Goal: Task Accomplishment & Management: Use online tool/utility

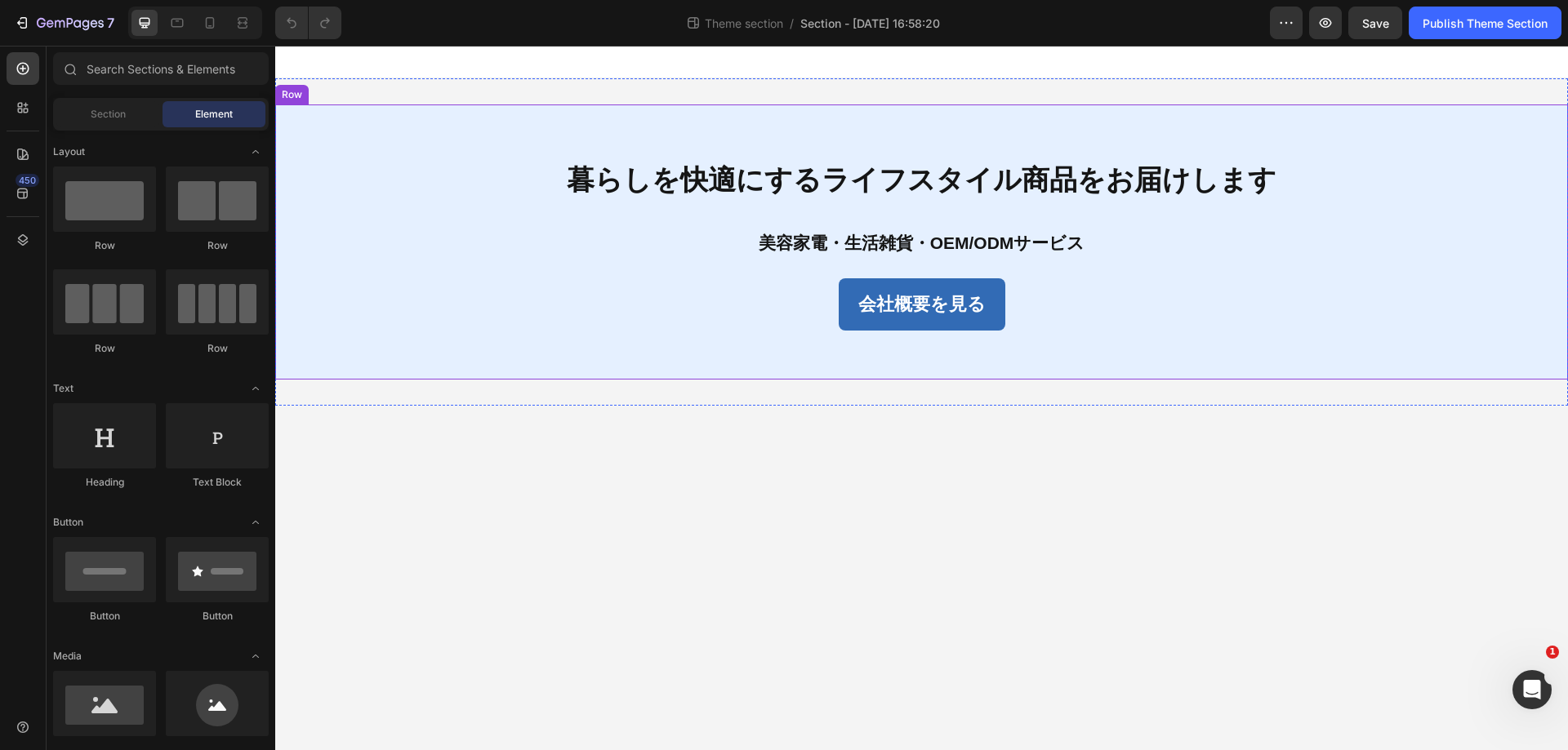
click at [289, 192] on div "暮らしを快適にするライフスタイル商品をお届けします Text Block 美容家電・生活雑貨・OEM/ODMサービス Text Block 会社概要を見る B…" at bounding box center [921, 241] width 1293 height 275
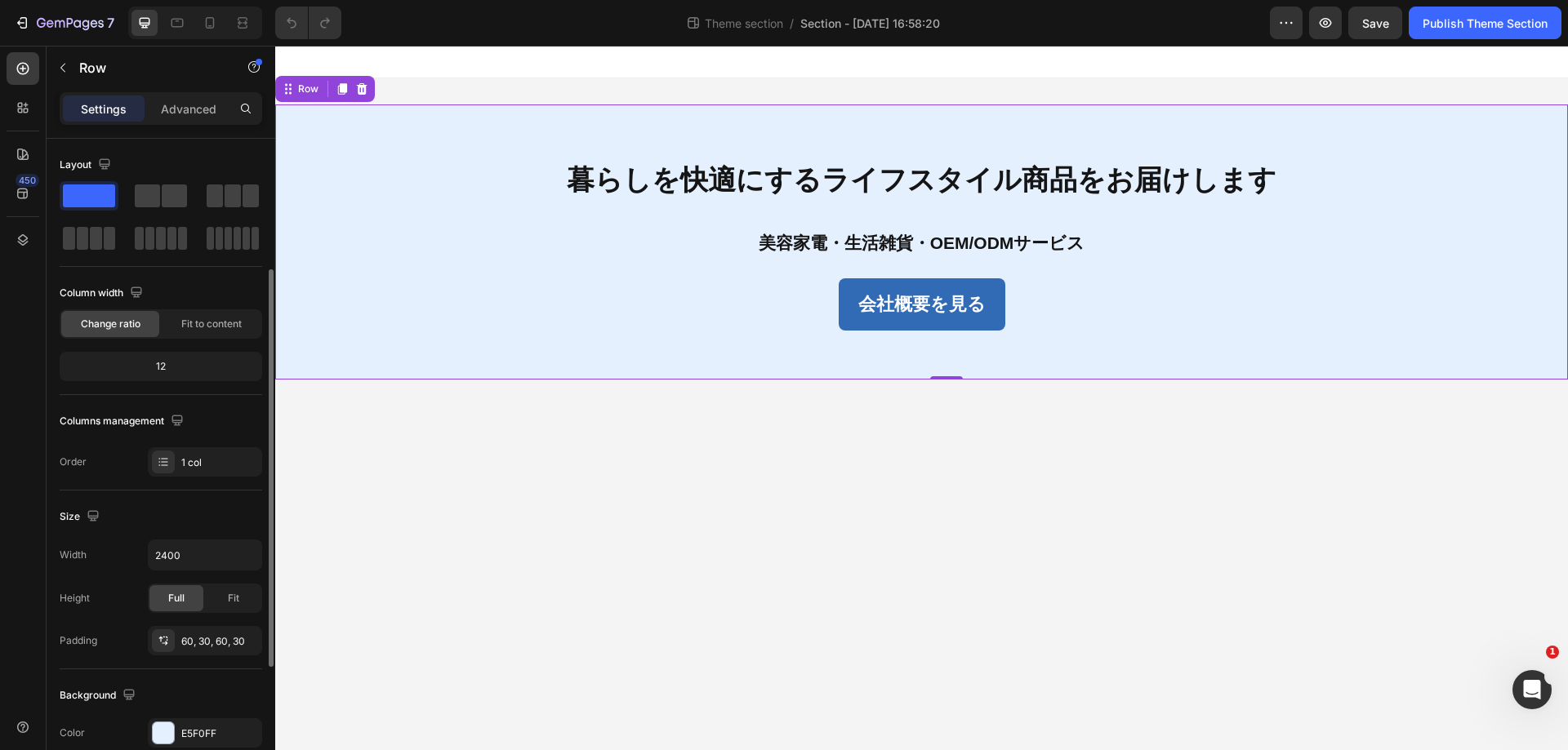
scroll to position [164, 0]
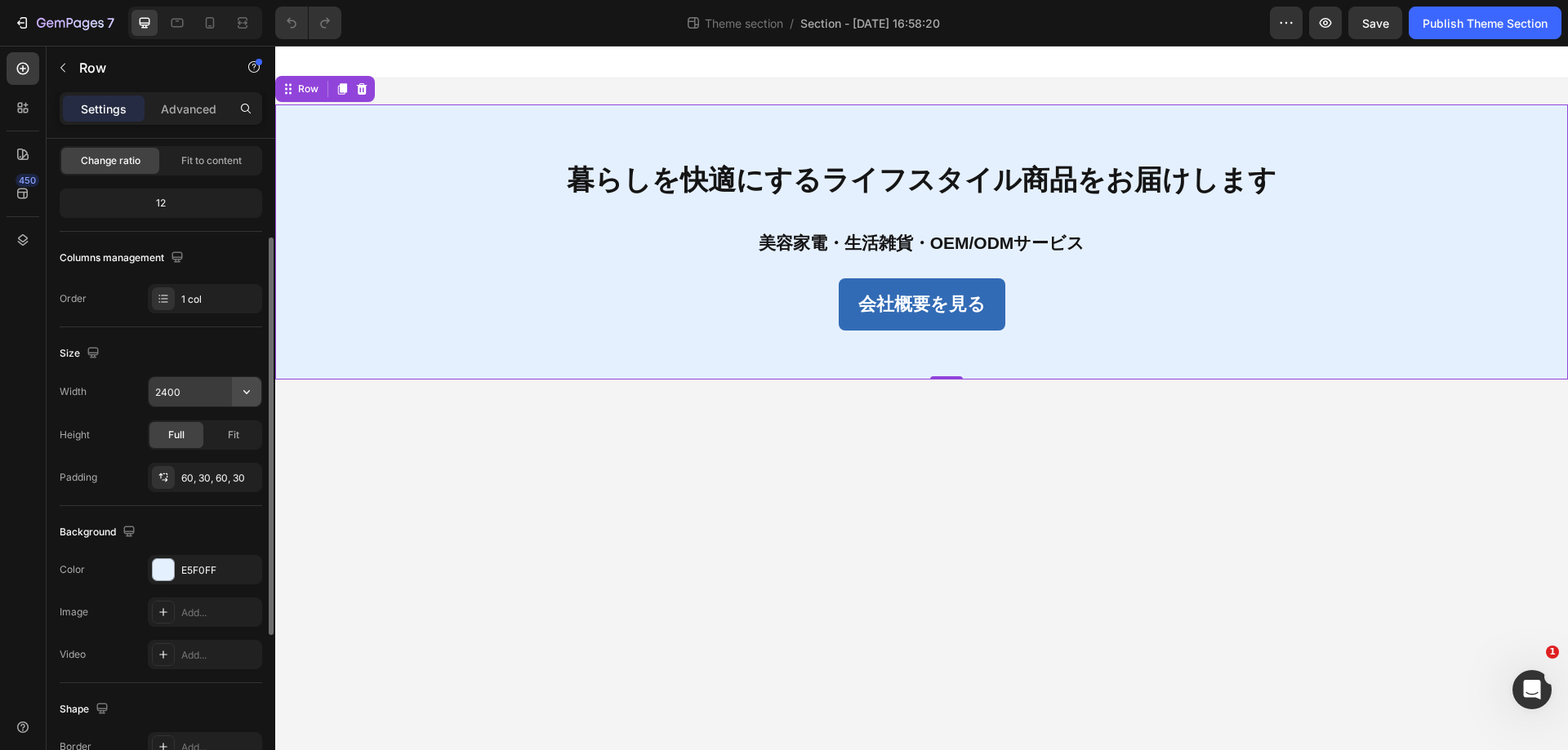
click at [259, 394] on button "button" at bounding box center [247, 392] width 30 height 30
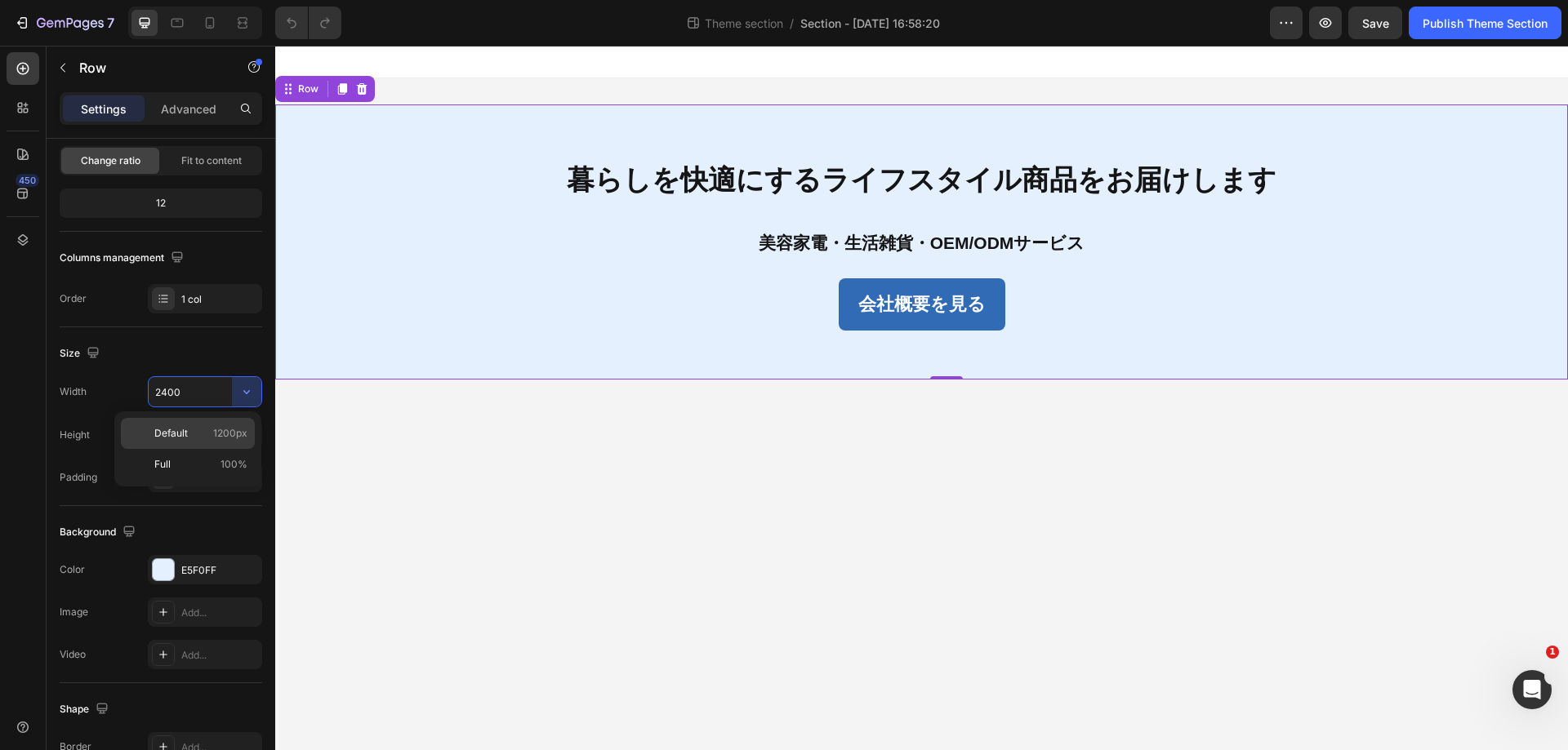
click at [221, 431] on span "1200px" at bounding box center [230, 433] width 35 height 15
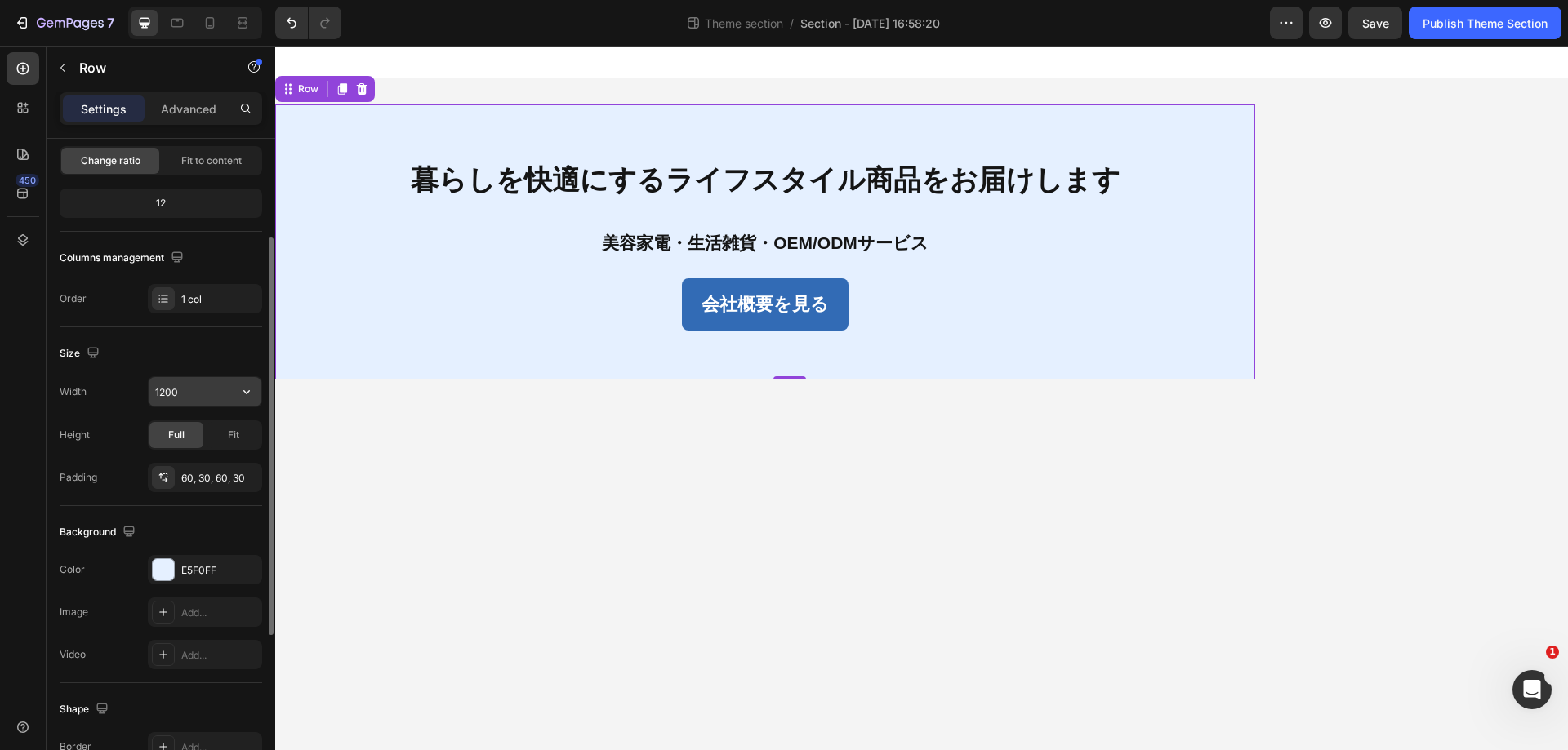
click at [236, 387] on button "button" at bounding box center [247, 392] width 30 height 30
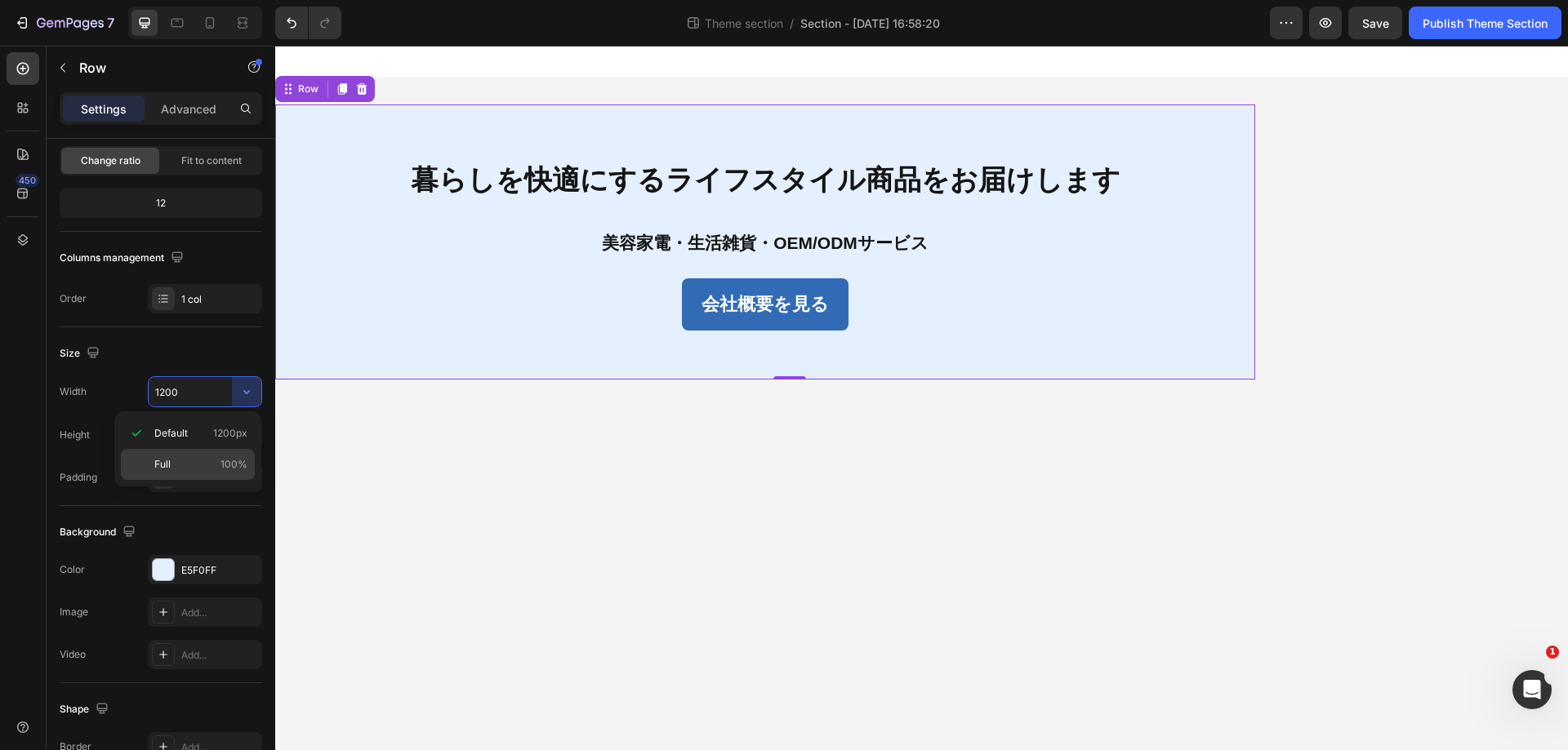
click at [220, 458] on p "Full 100%" at bounding box center [201, 464] width 93 height 15
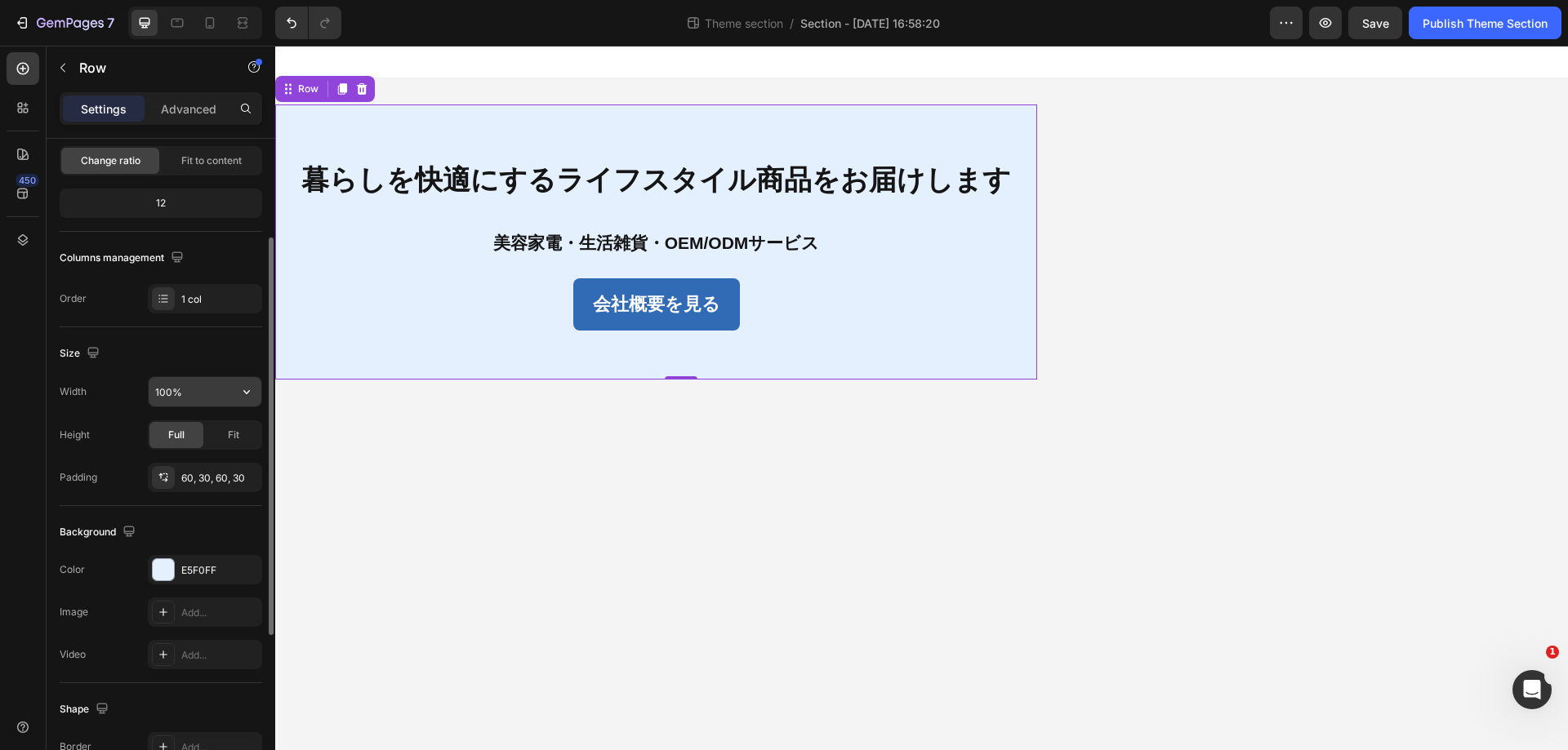
click at [233, 393] on button "button" at bounding box center [247, 392] width 30 height 30
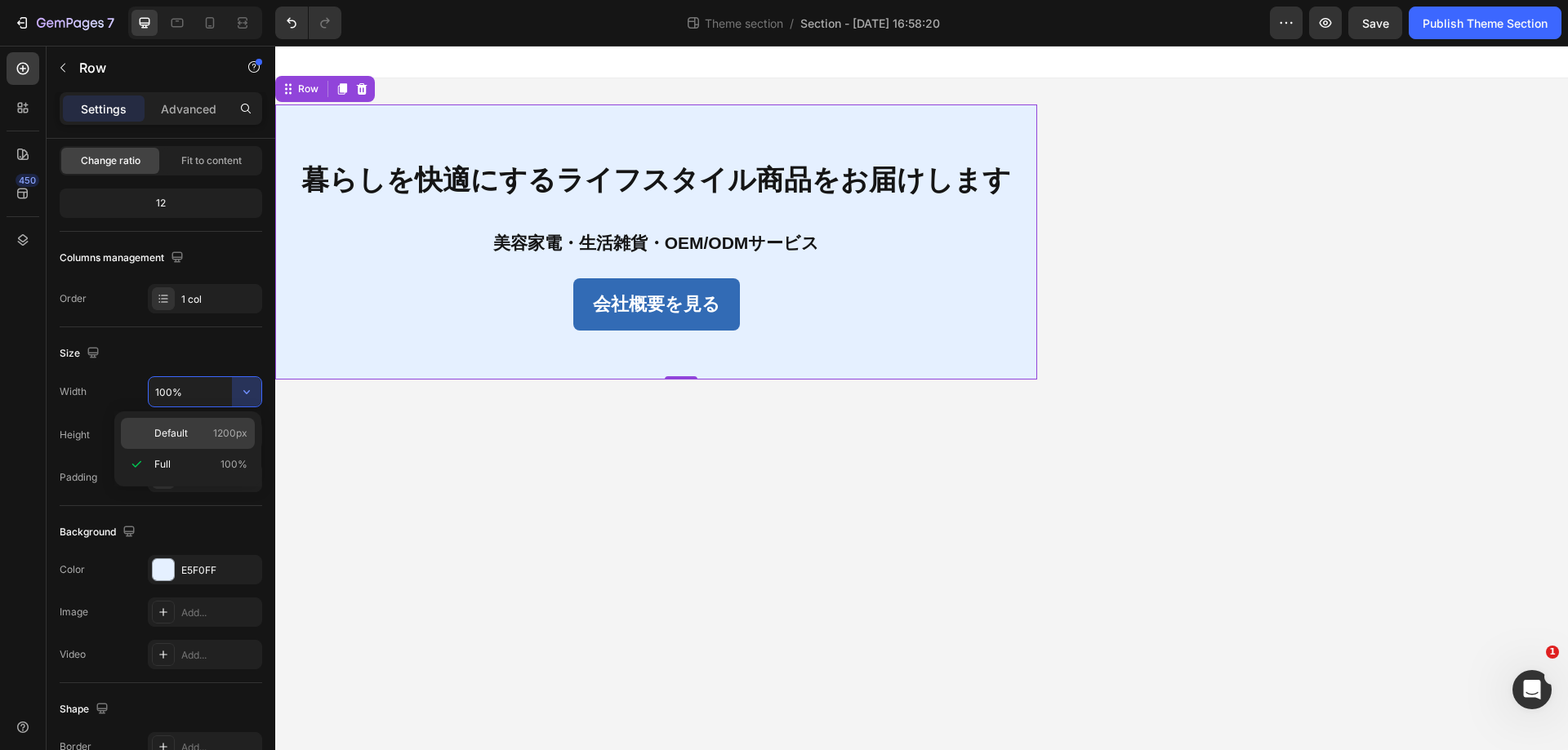
click at [231, 431] on span "1200px" at bounding box center [230, 433] width 35 height 15
type input "1200"
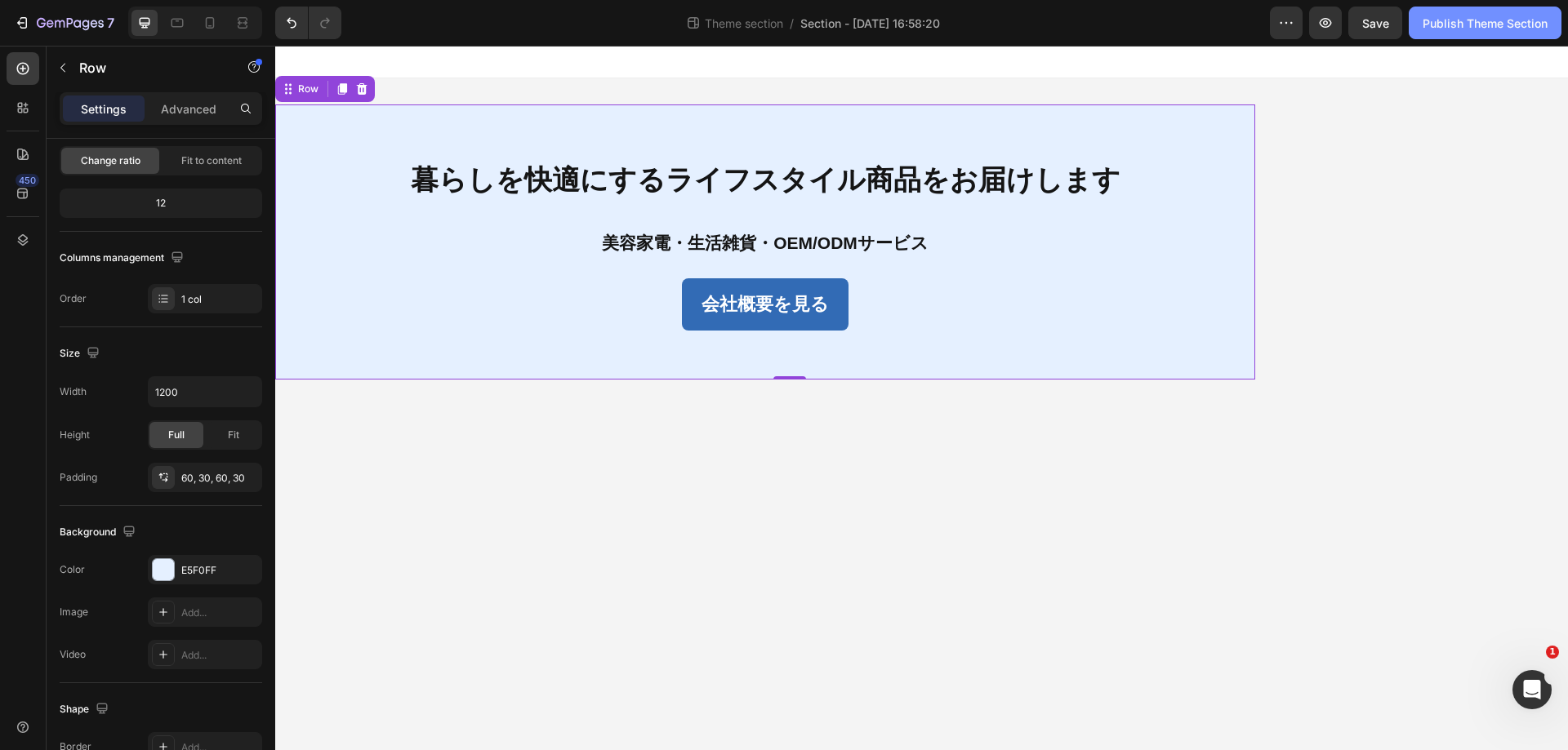
click at [1531, 27] on div "Publish Theme Section" at bounding box center [1485, 23] width 125 height 17
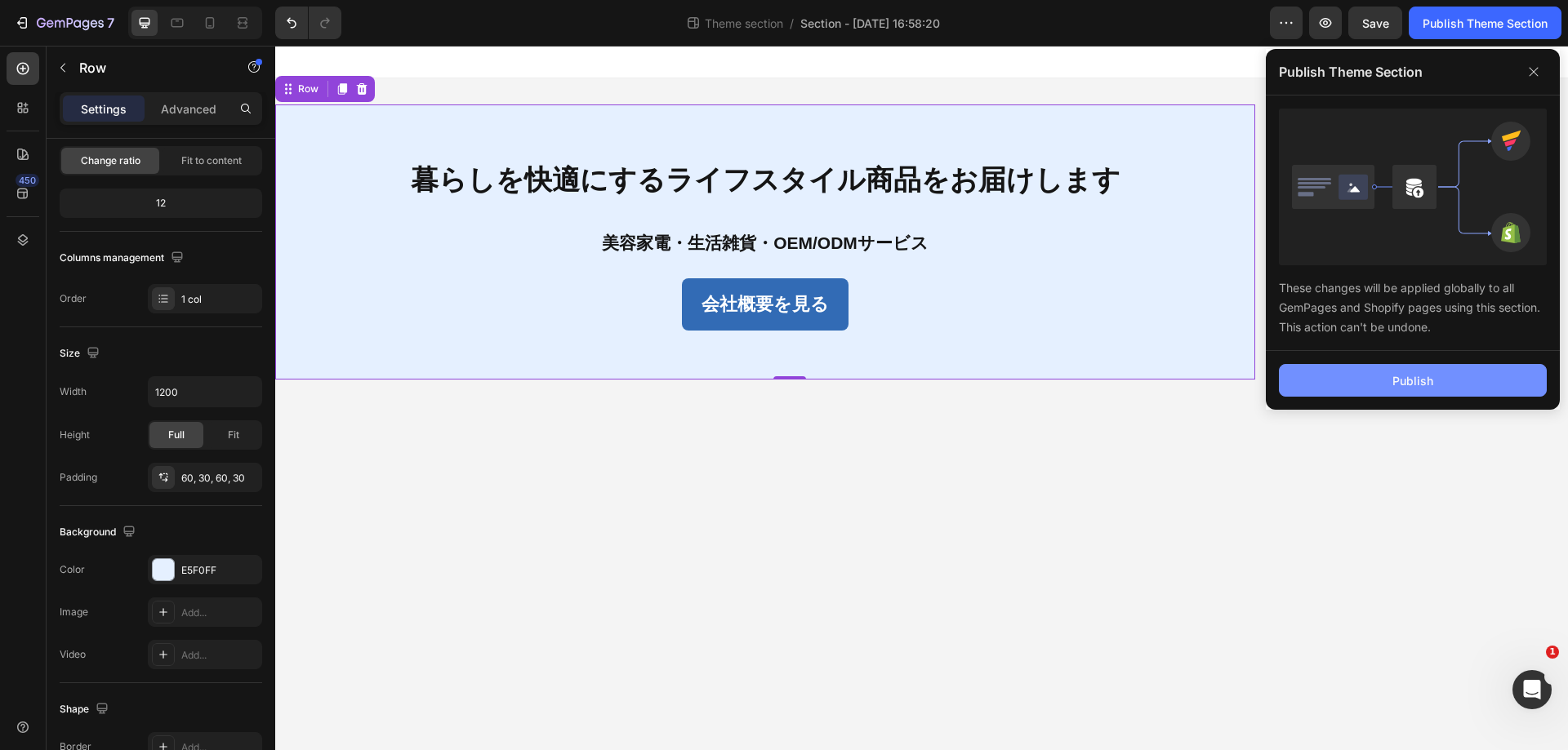
click at [1406, 376] on div "Publish" at bounding box center [1412, 380] width 40 height 17
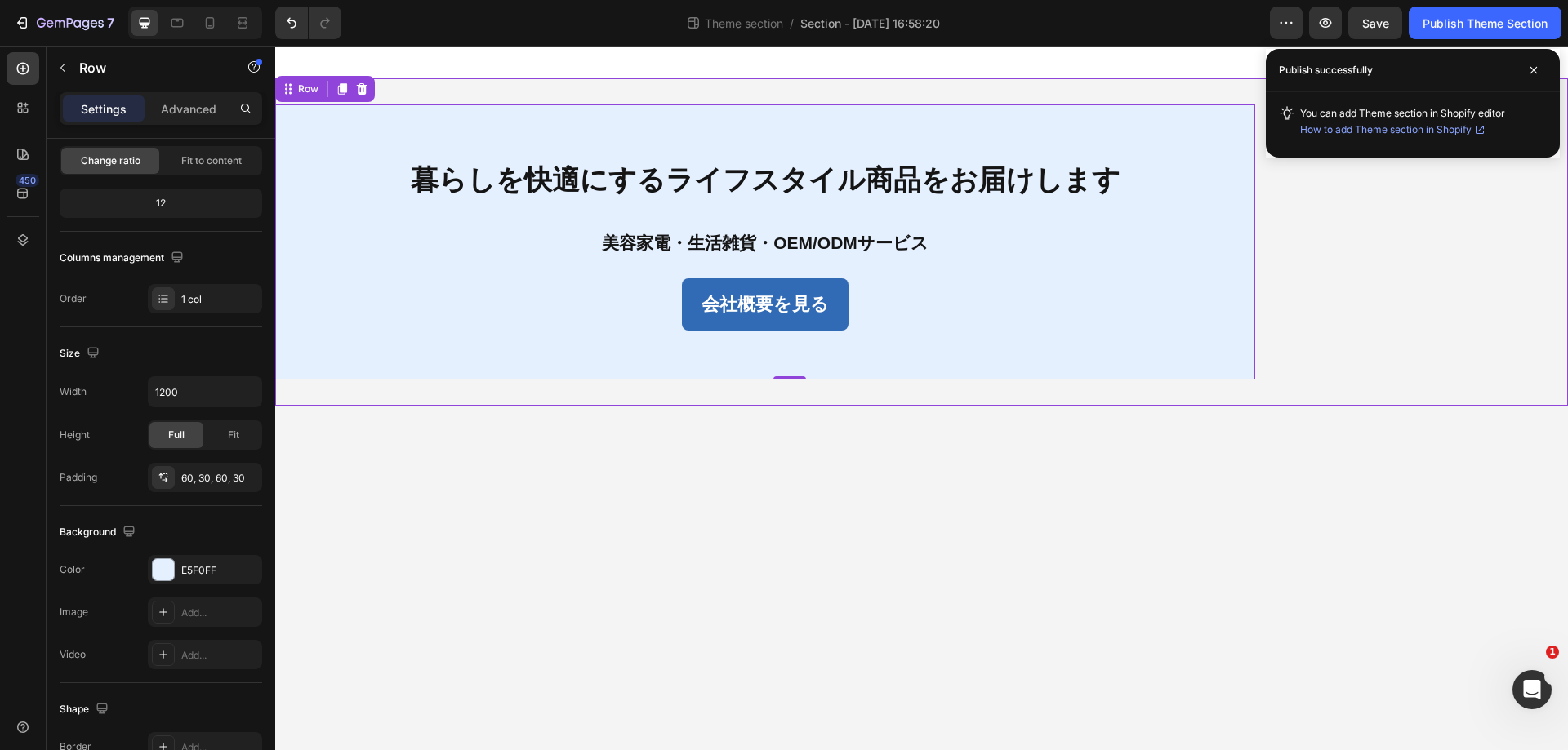
click at [1348, 229] on div "暮らしを快適にするライフスタイル商品をお届けします Text Block 美容家電・生活雑貨・OEM/ODMサービス Text Block 会社概要を見る B…" at bounding box center [921, 242] width 1293 height 327
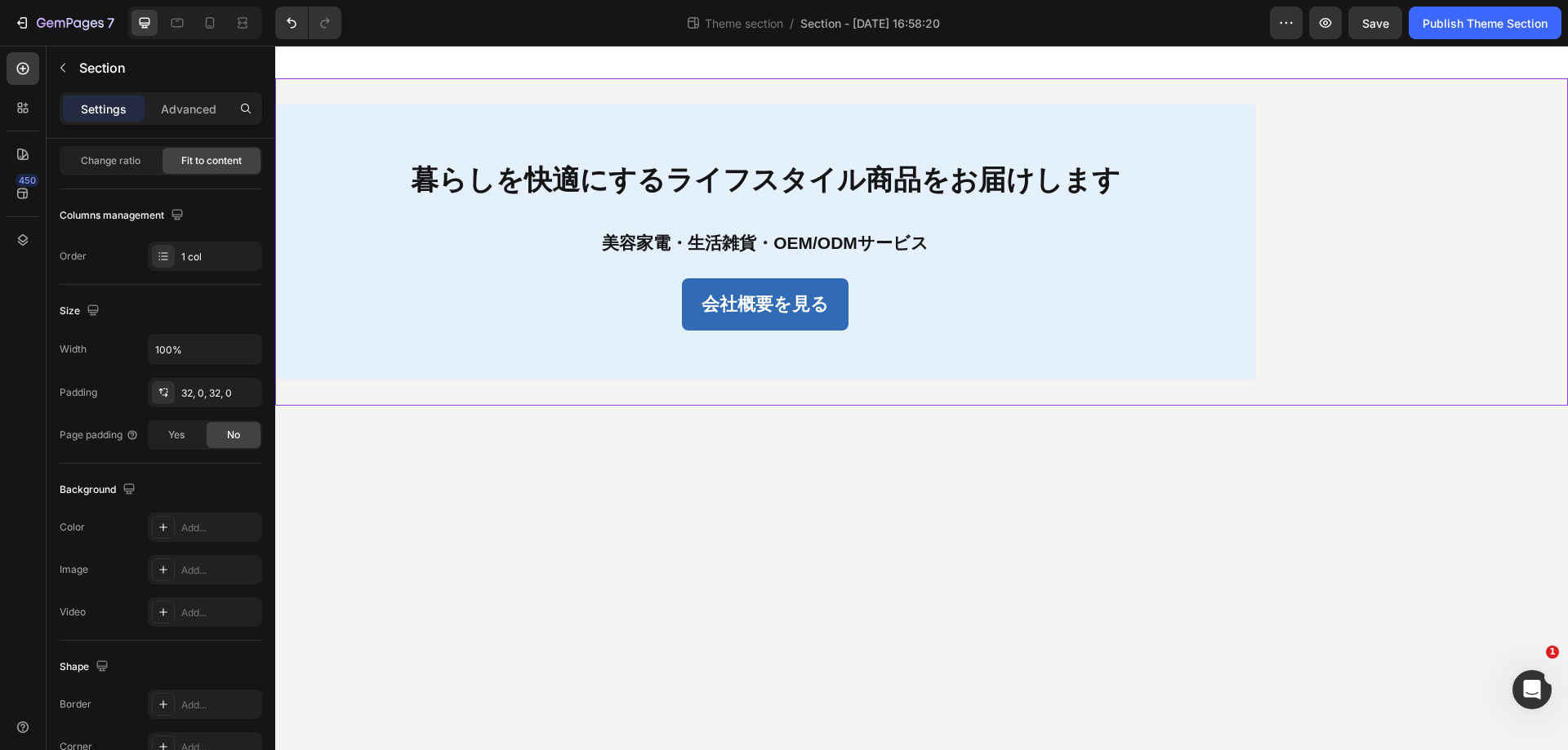
scroll to position [0, 0]
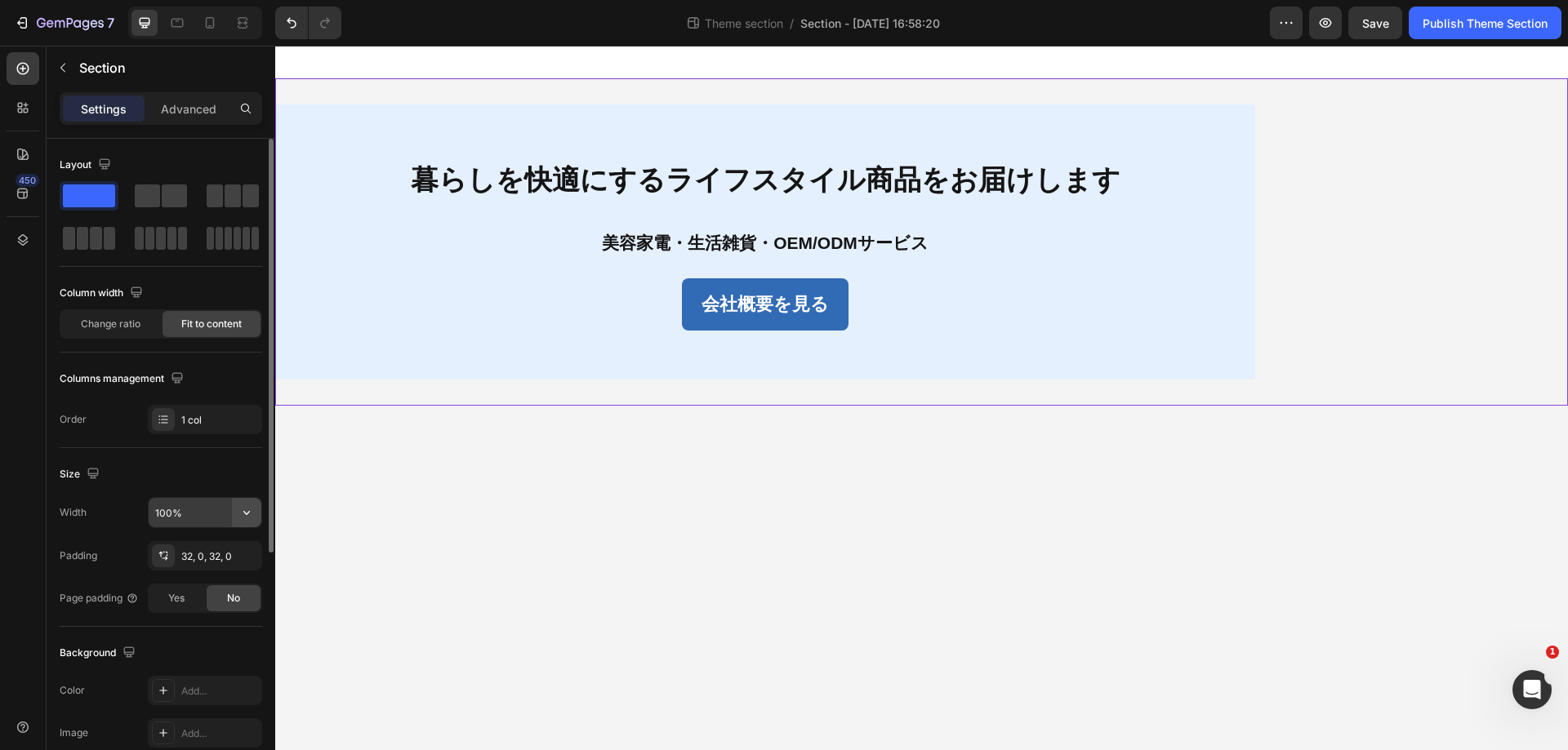
click at [246, 509] on icon "button" at bounding box center [247, 512] width 17 height 17
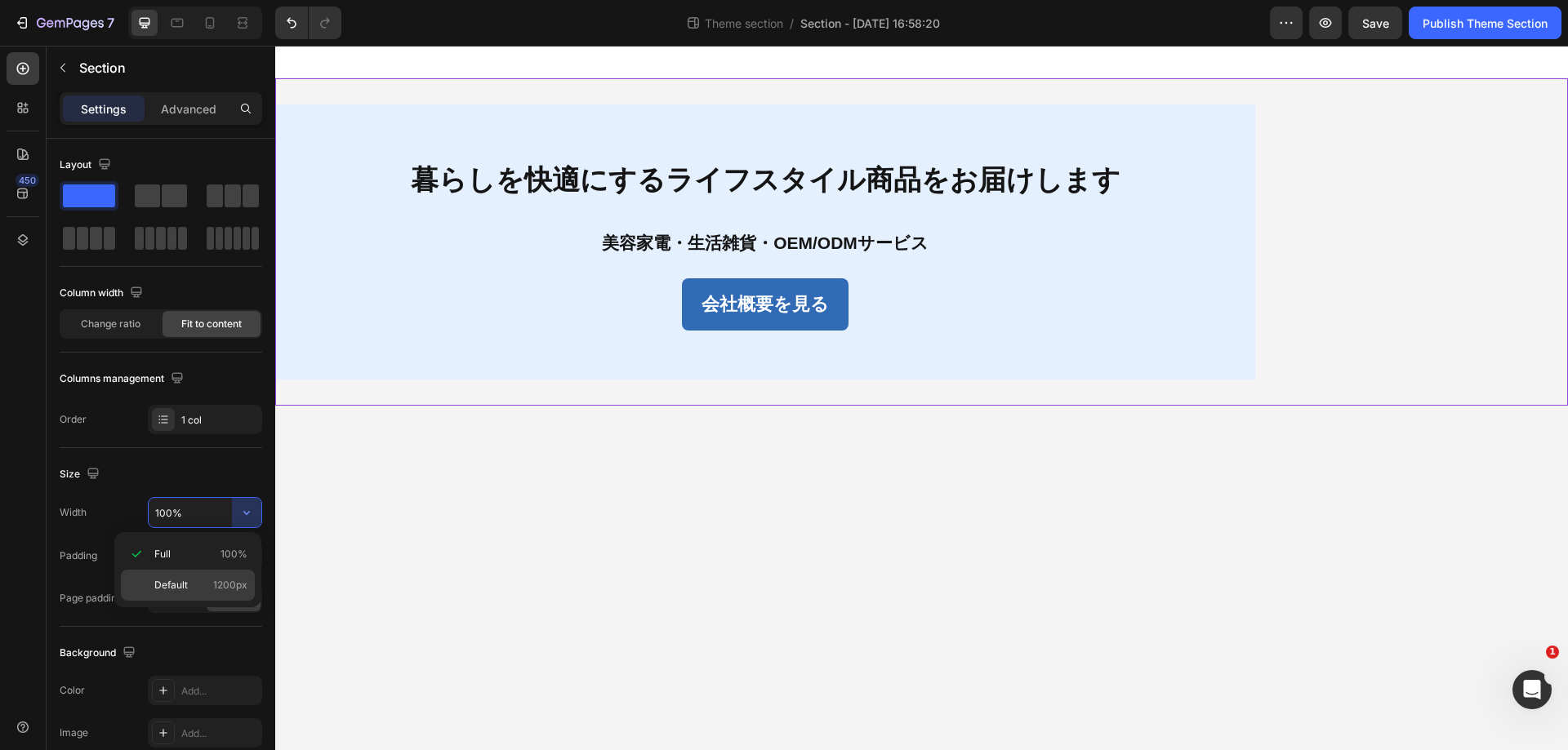
click at [209, 580] on p "Default 1200px" at bounding box center [201, 584] width 93 height 15
type input "1200"
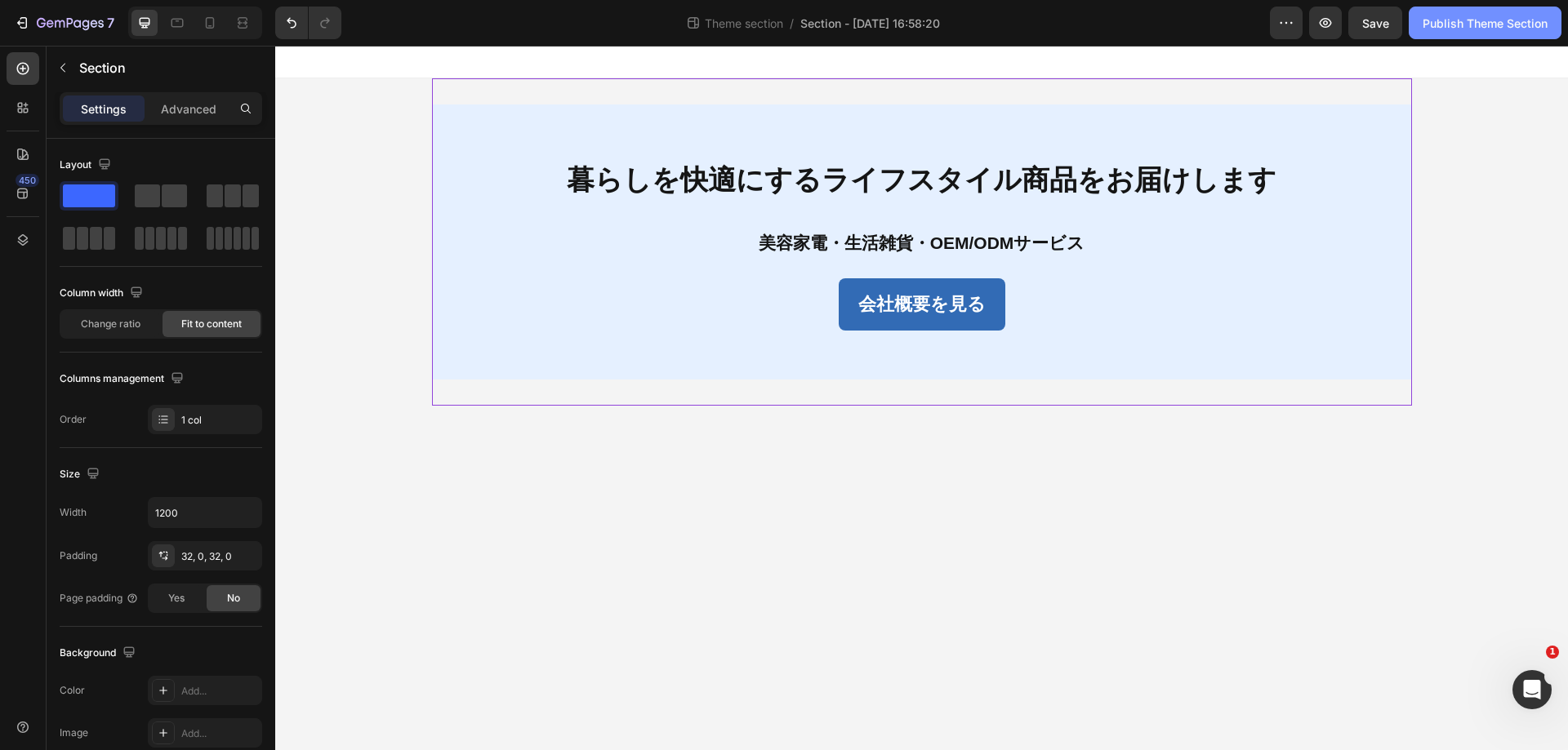
click at [1473, 25] on div "Publish Theme Section" at bounding box center [1485, 23] width 125 height 17
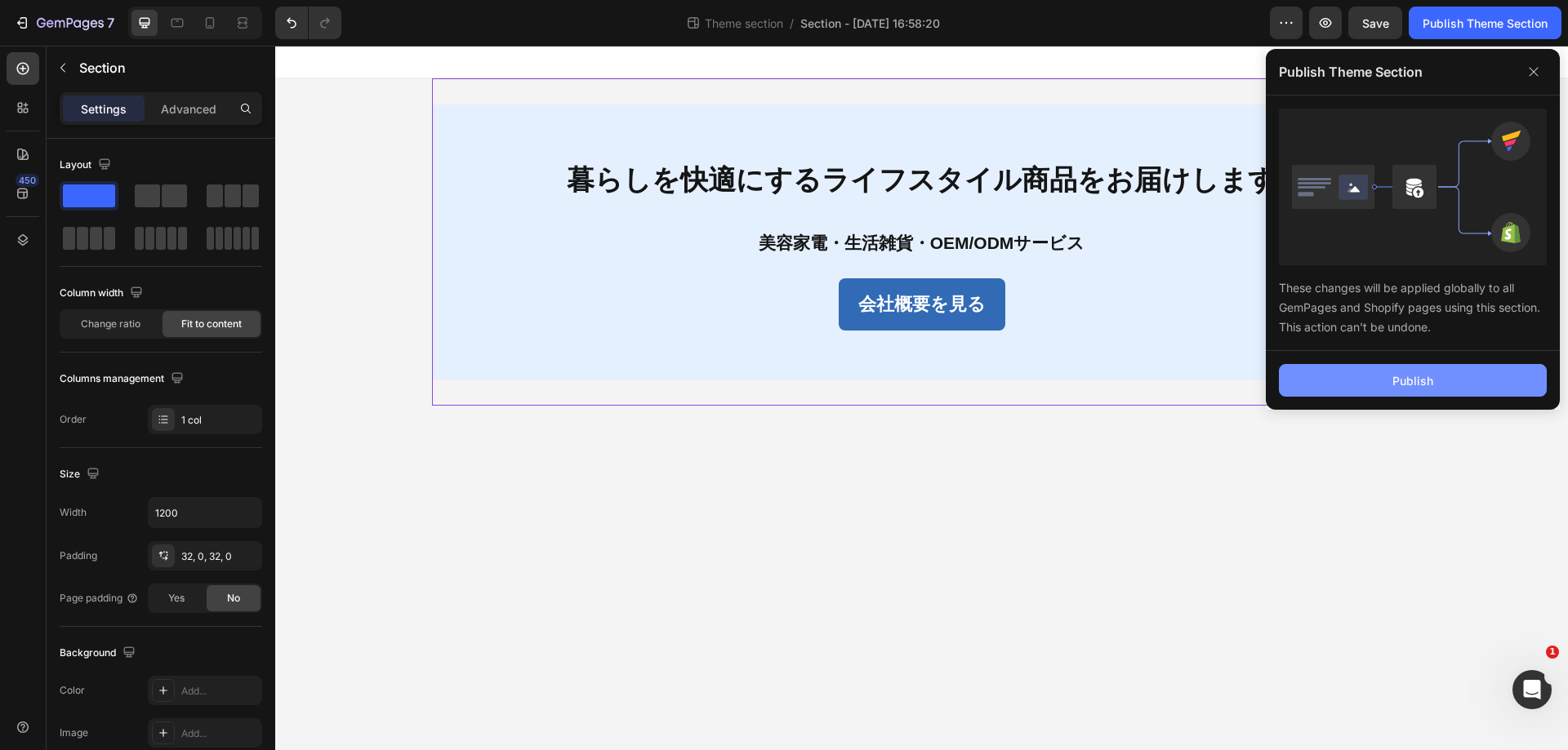
click at [1392, 382] on button "Publish" at bounding box center [1413, 379] width 268 height 33
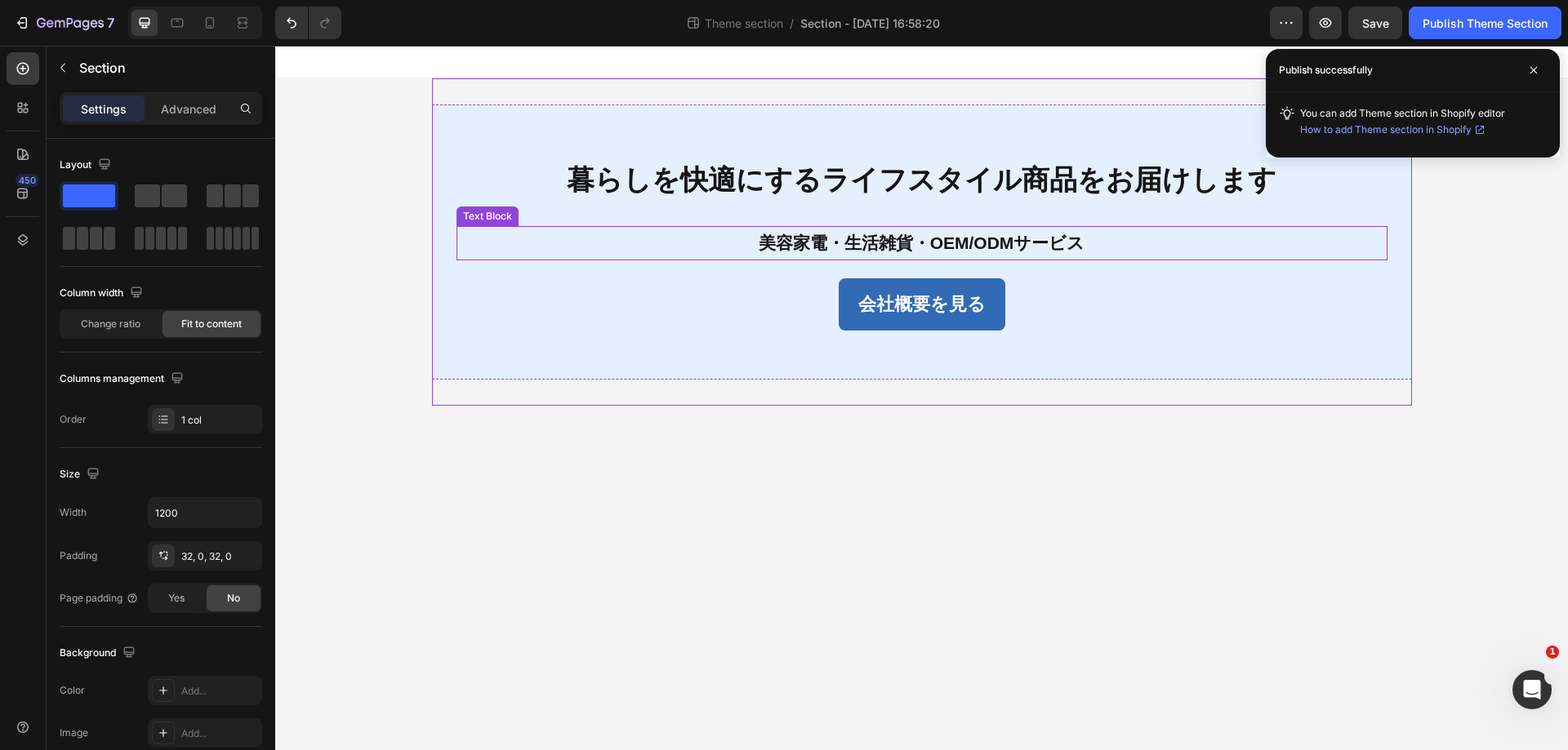
click at [1334, 259] on div "美容家電・生活雑貨・OEM/ODMサービス" at bounding box center [922, 242] width 931 height 34
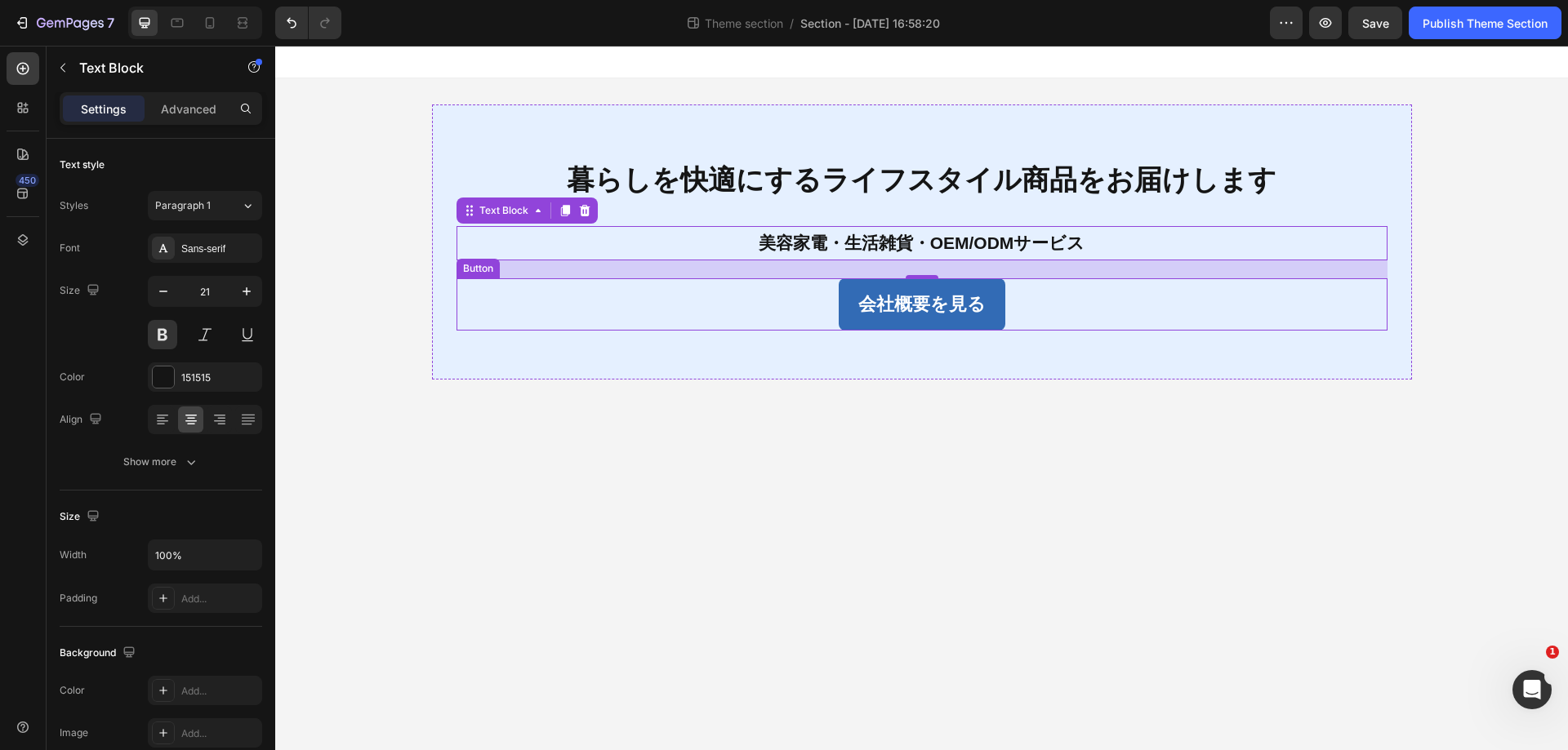
click at [631, 288] on div "会社概要を見る Button" at bounding box center [922, 304] width 931 height 52
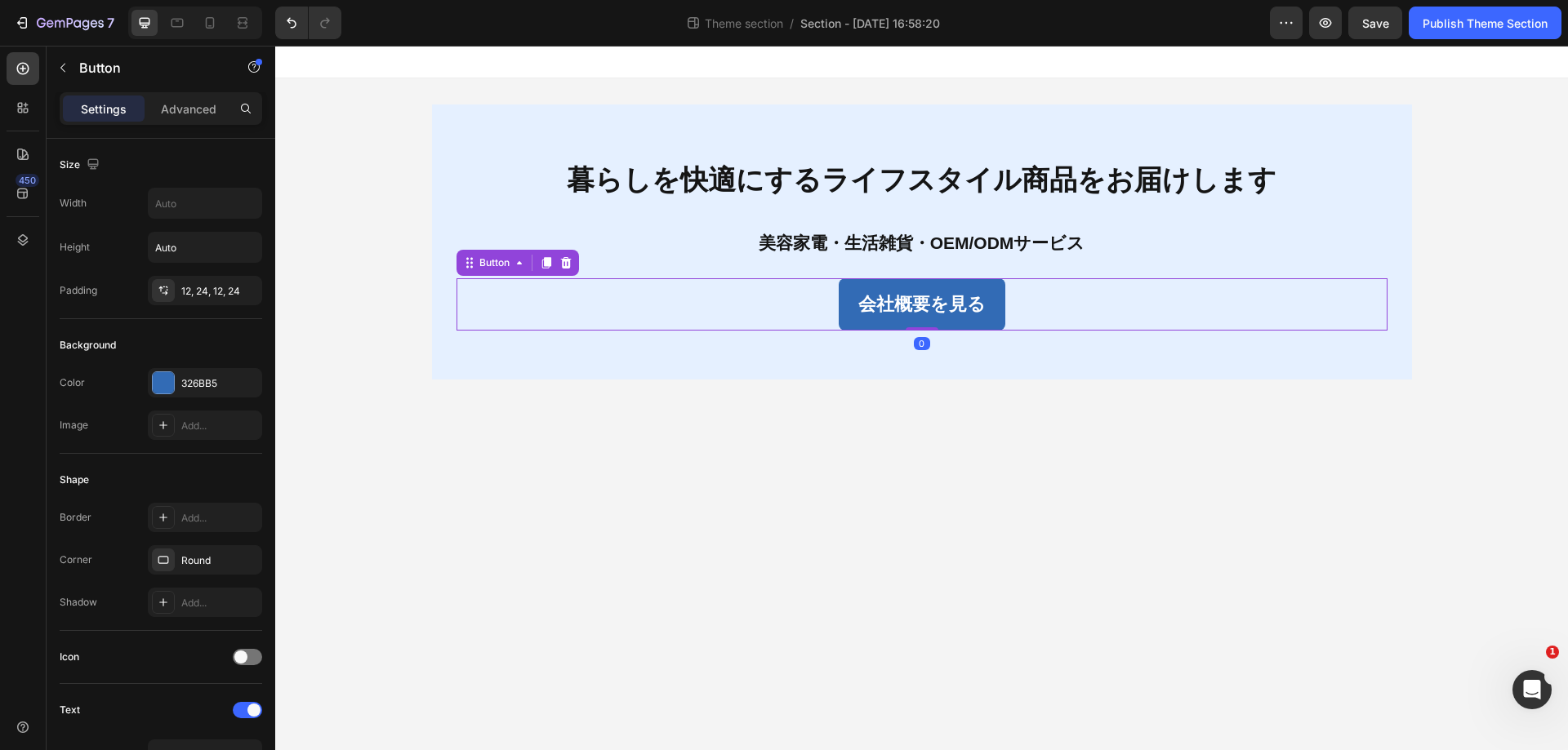
click at [596, 344] on div "暮らしを快適にするライフスタイル商品をお届けします Text Block 美容家電・生活雑貨・OEM/ODMサービス Text Block 会社概要を見る B…" at bounding box center [922, 241] width 980 height 275
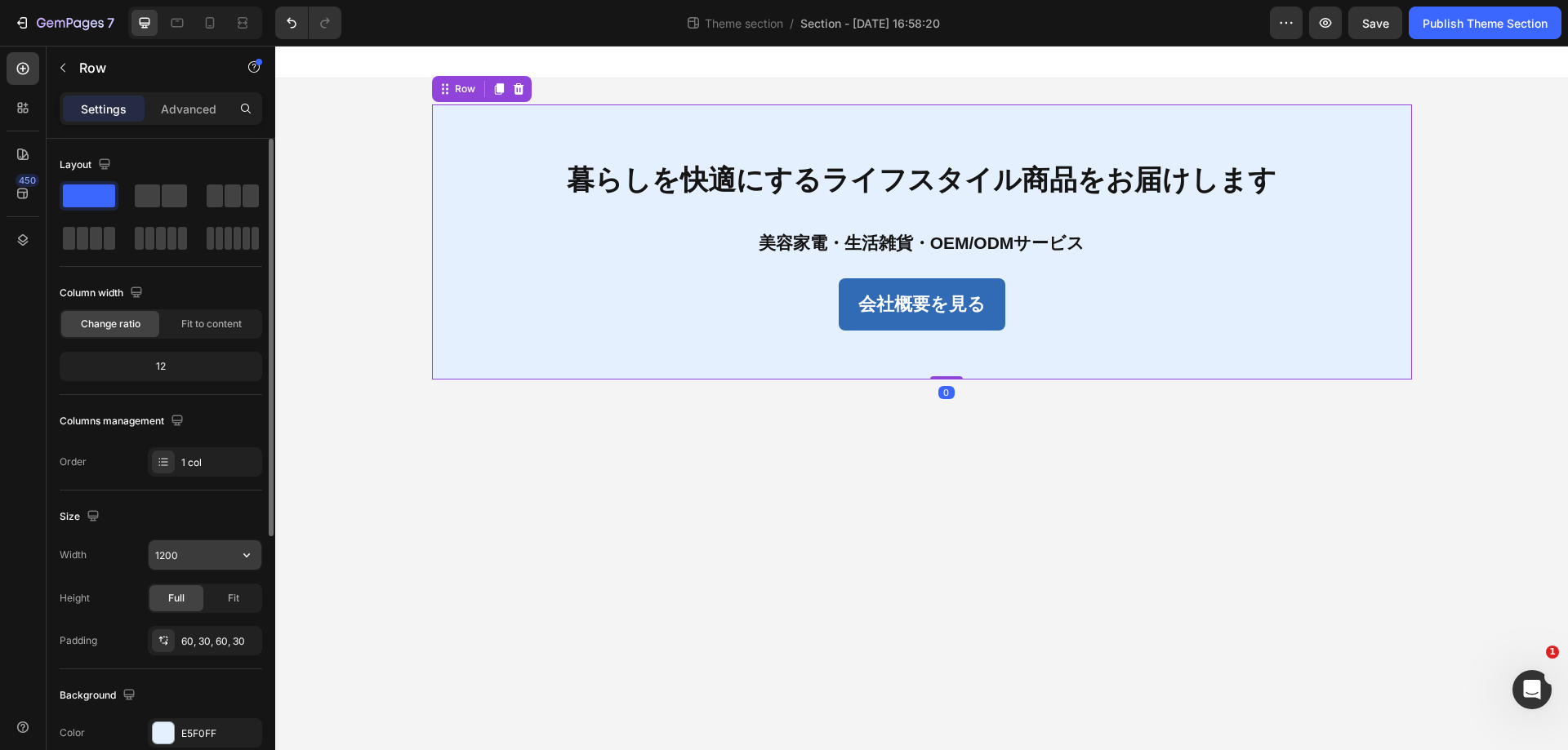
click at [213, 564] on input "1200" at bounding box center [205, 555] width 112 height 30
click at [245, 556] on icon "button" at bounding box center [247, 555] width 17 height 17
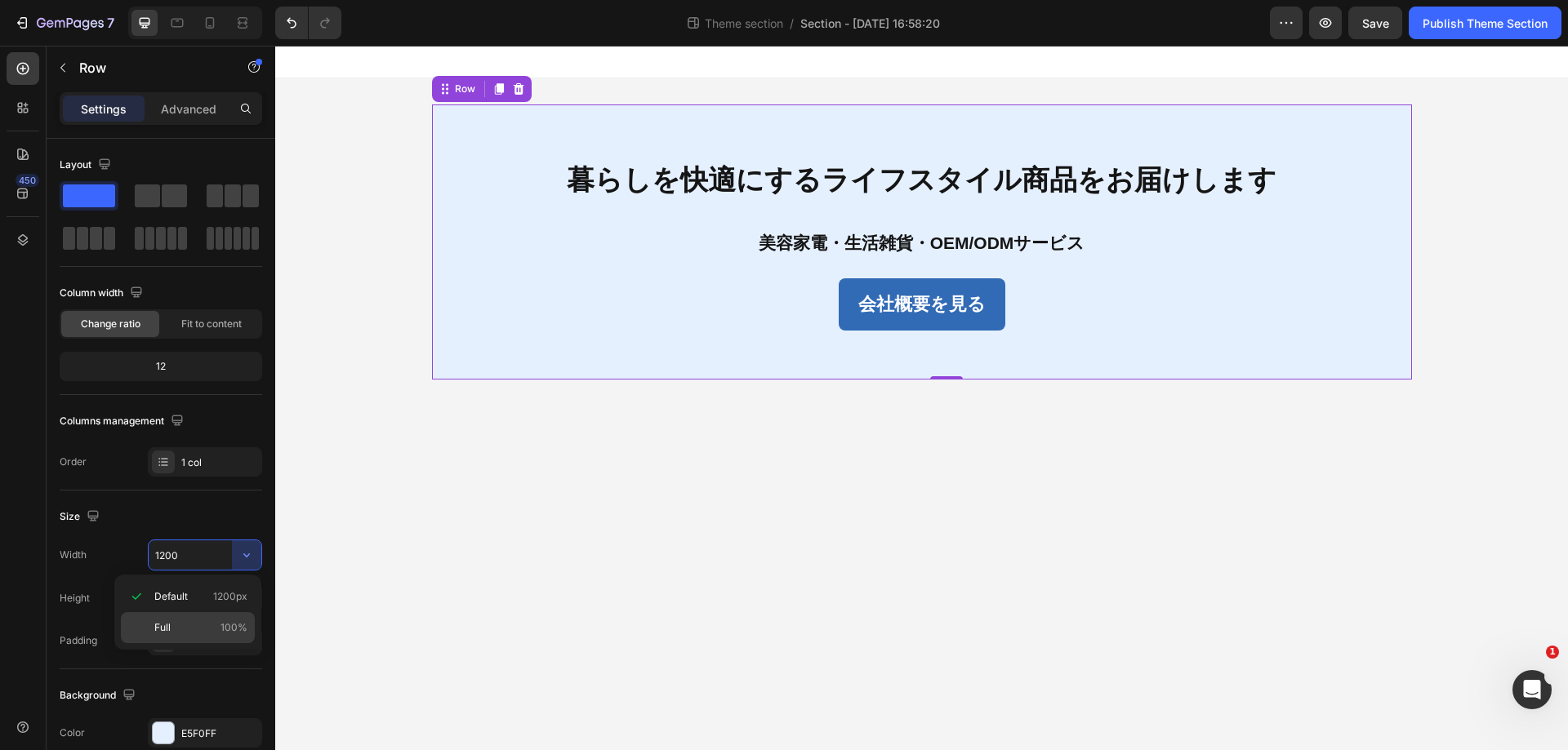
click at [193, 622] on p "Full 100%" at bounding box center [201, 628] width 93 height 15
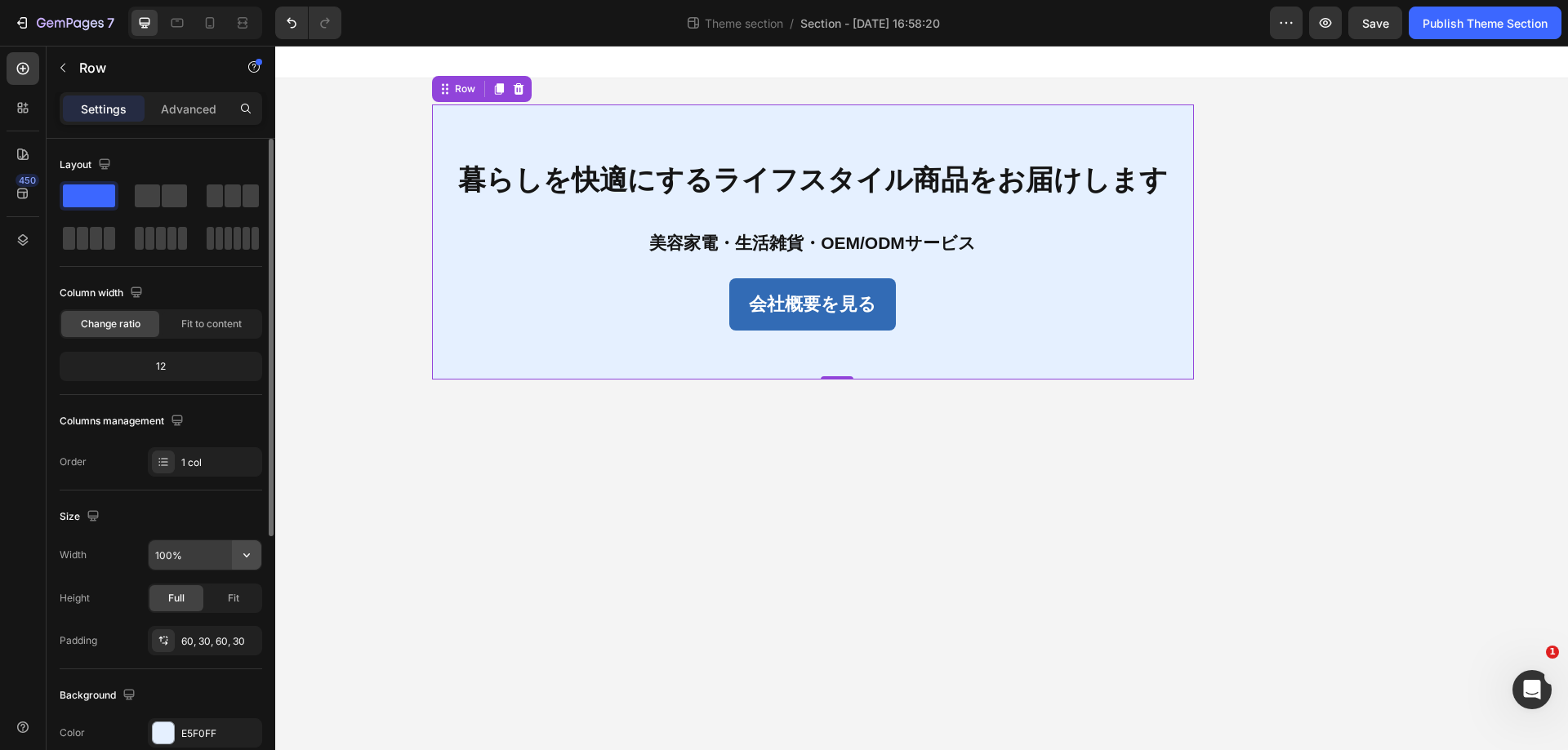
click at [260, 553] on button "button" at bounding box center [247, 555] width 30 height 30
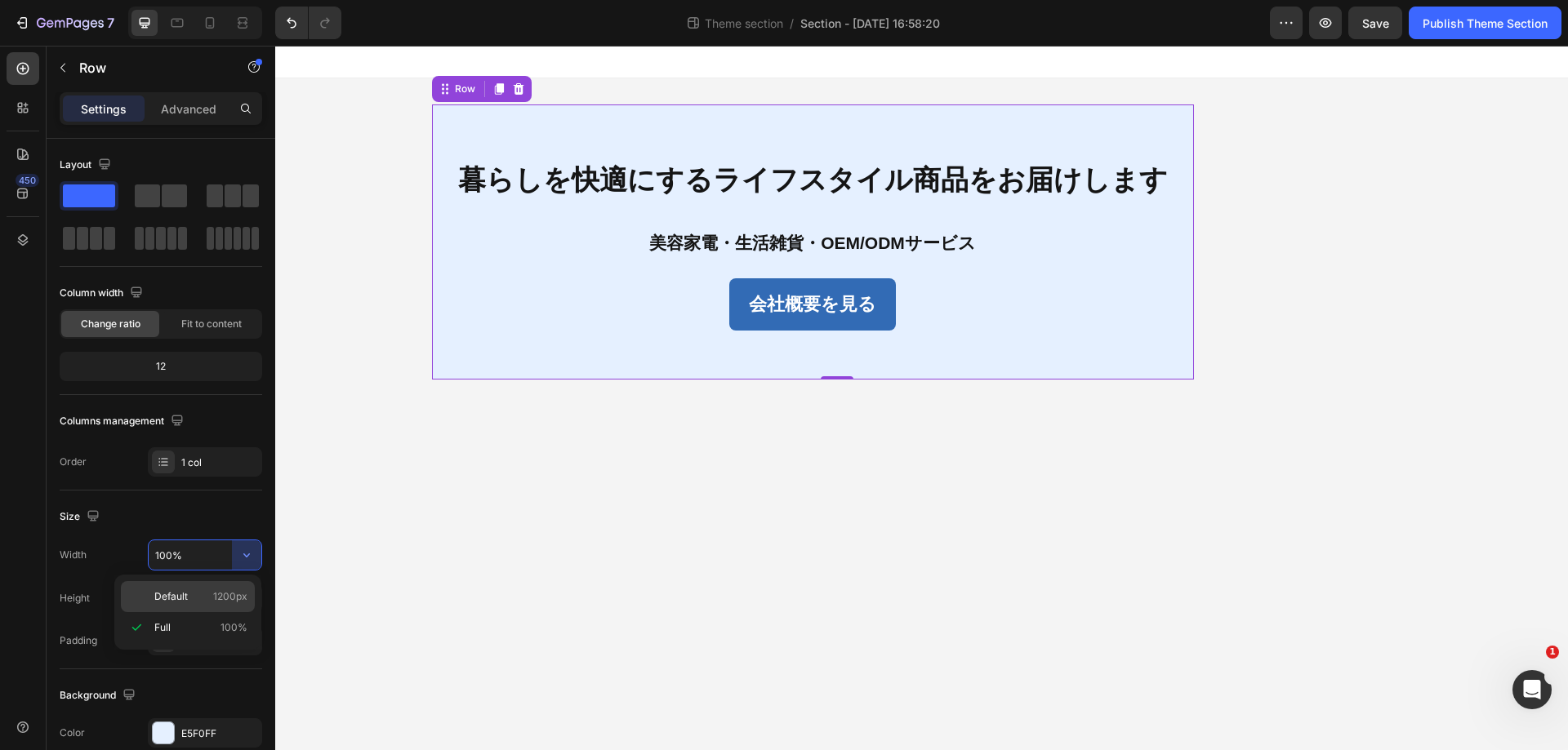
click at [228, 583] on div "Default 1200px" at bounding box center [188, 596] width 134 height 31
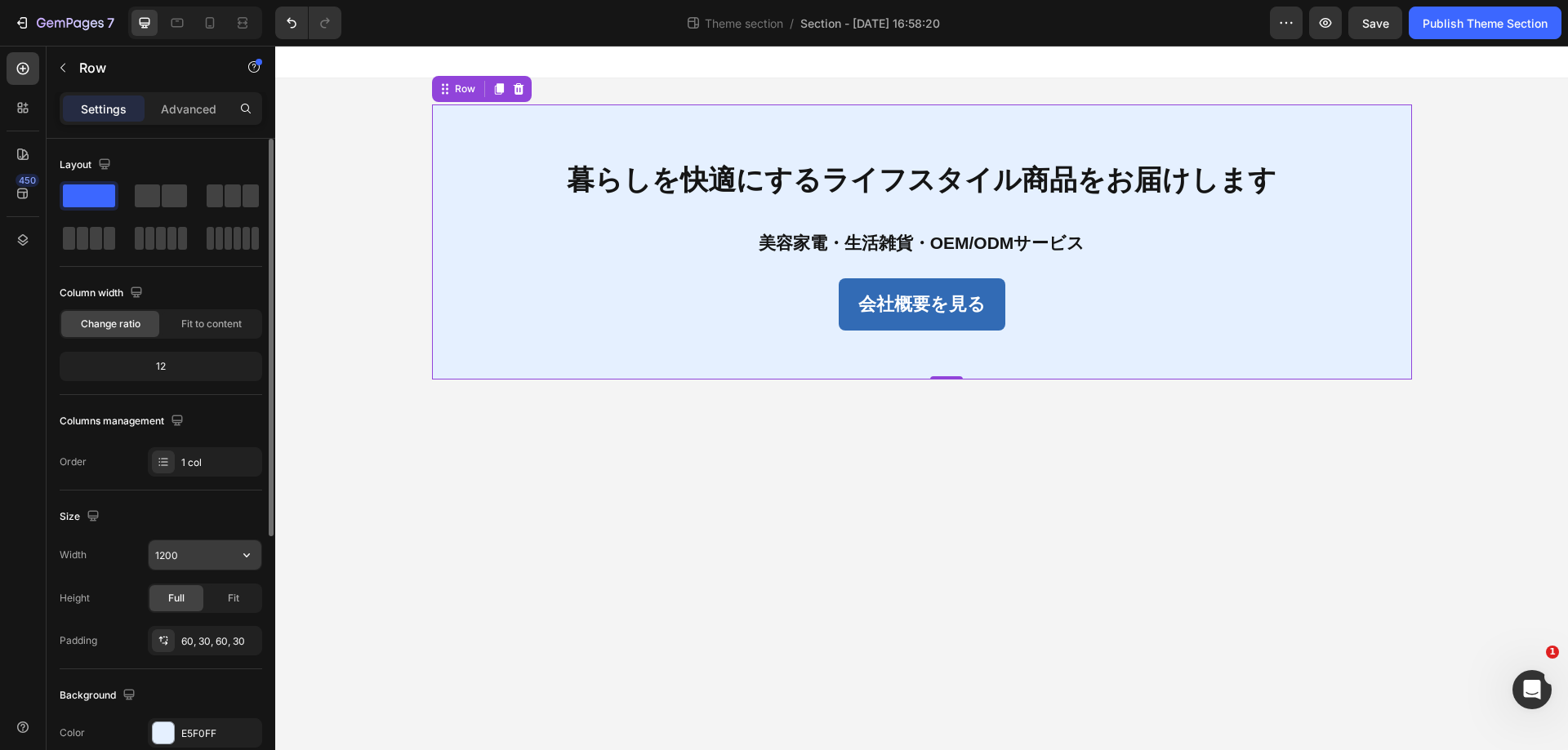
click at [200, 558] on input "1200" at bounding box center [205, 555] width 112 height 30
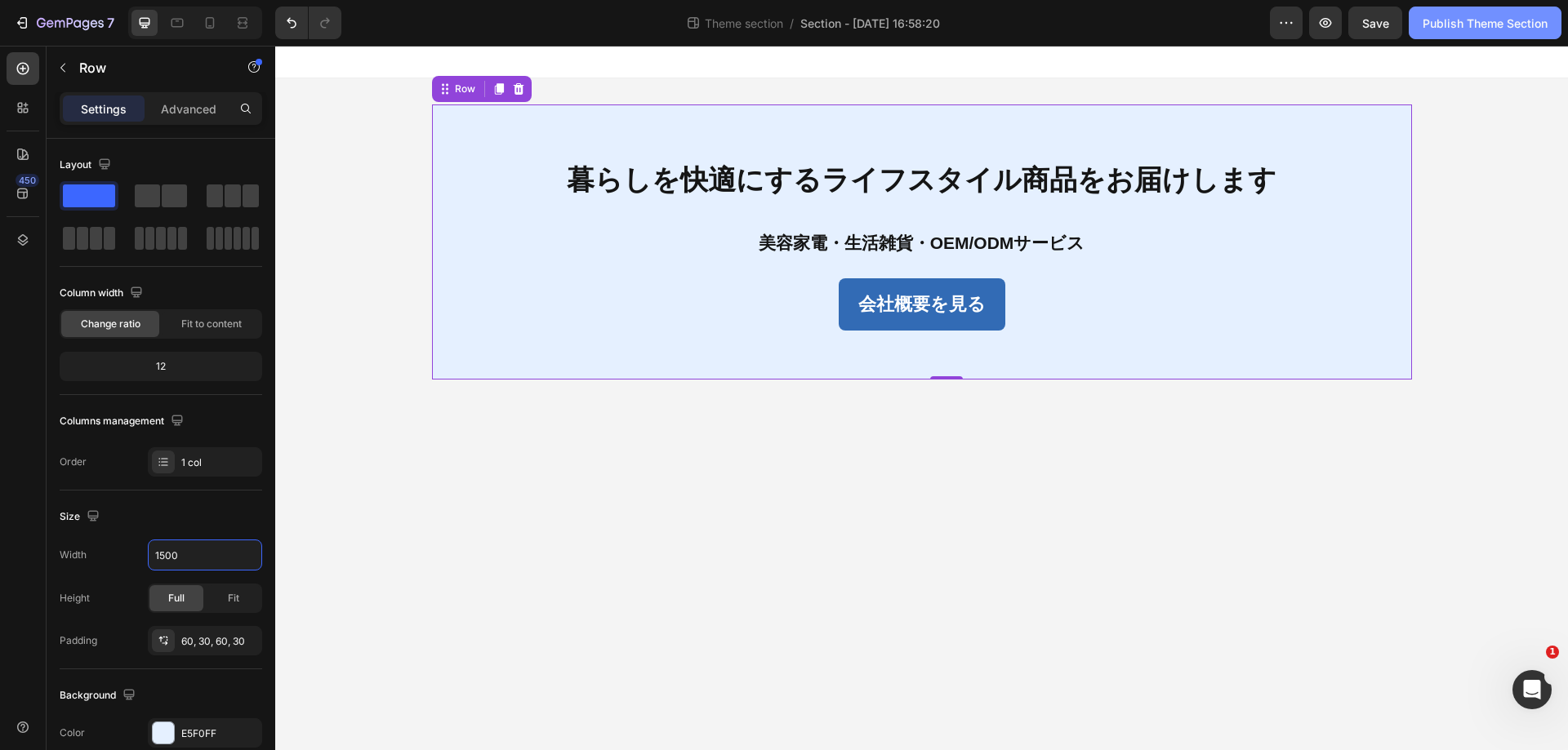
type input "1500"
click at [1440, 27] on div "Publish Theme Section" at bounding box center [1485, 23] width 125 height 17
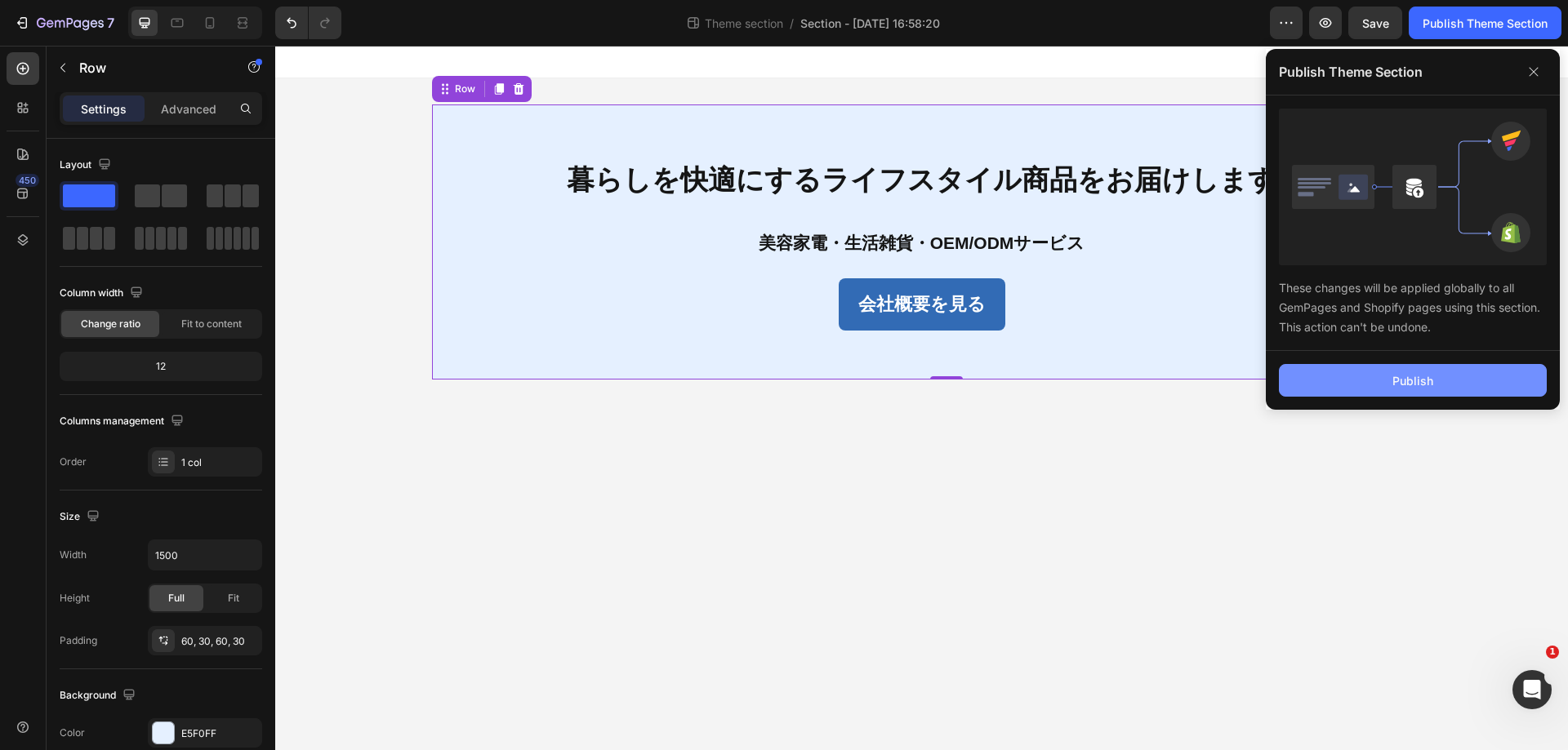
click at [1349, 373] on button "Publish" at bounding box center [1413, 379] width 268 height 33
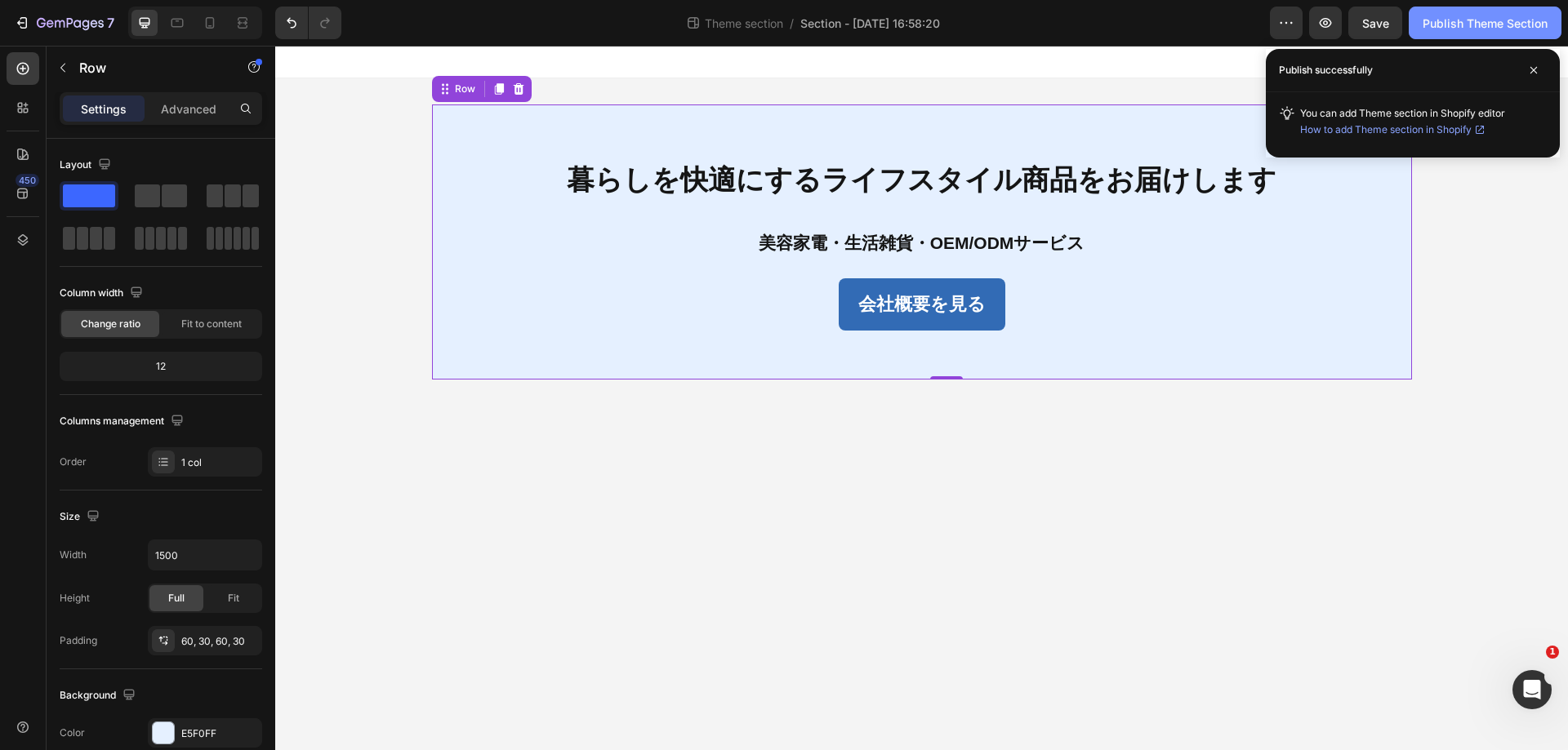
click at [1477, 16] on div "Publish Theme Section" at bounding box center [1485, 23] width 125 height 17
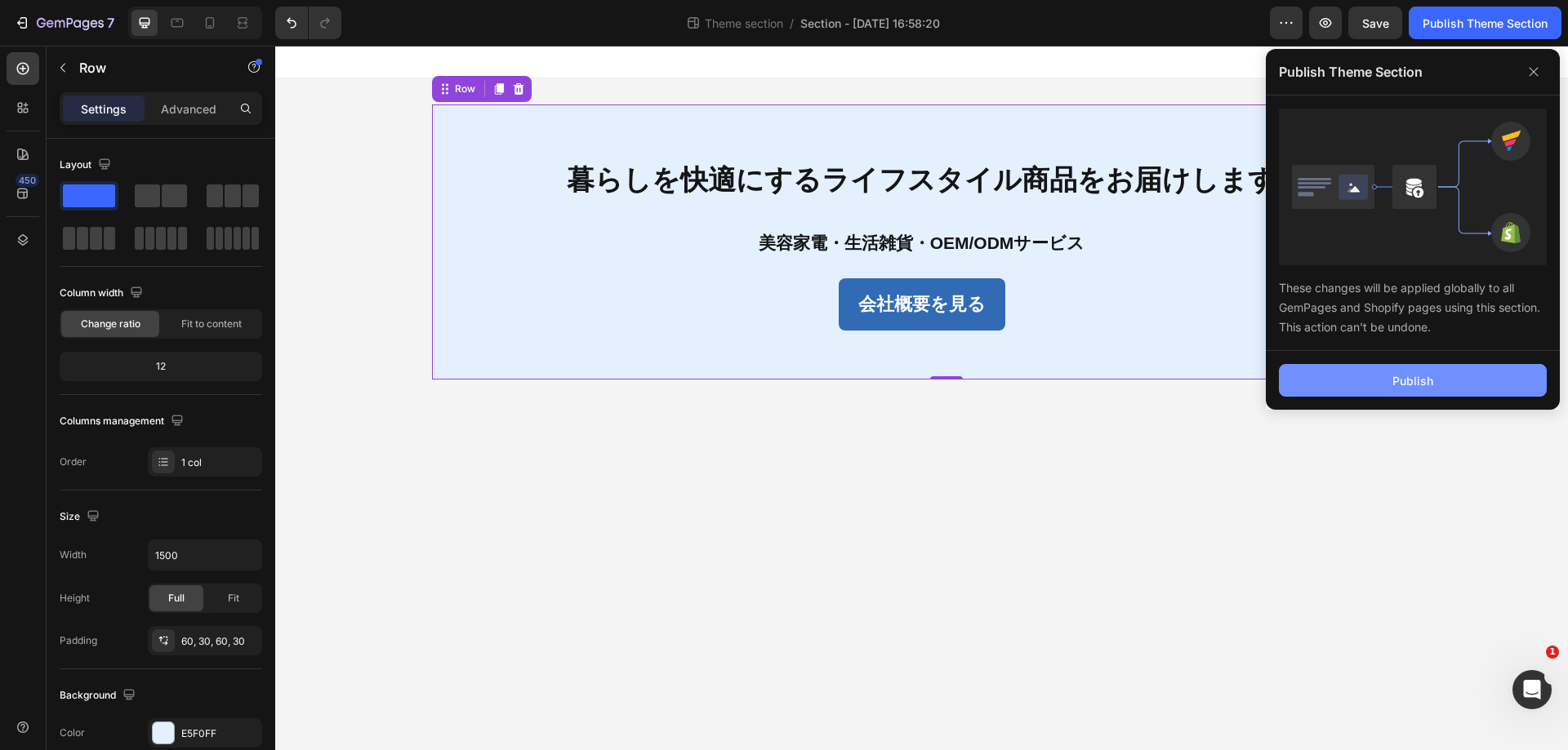
click at [1409, 371] on button "Publish" at bounding box center [1413, 379] width 268 height 33
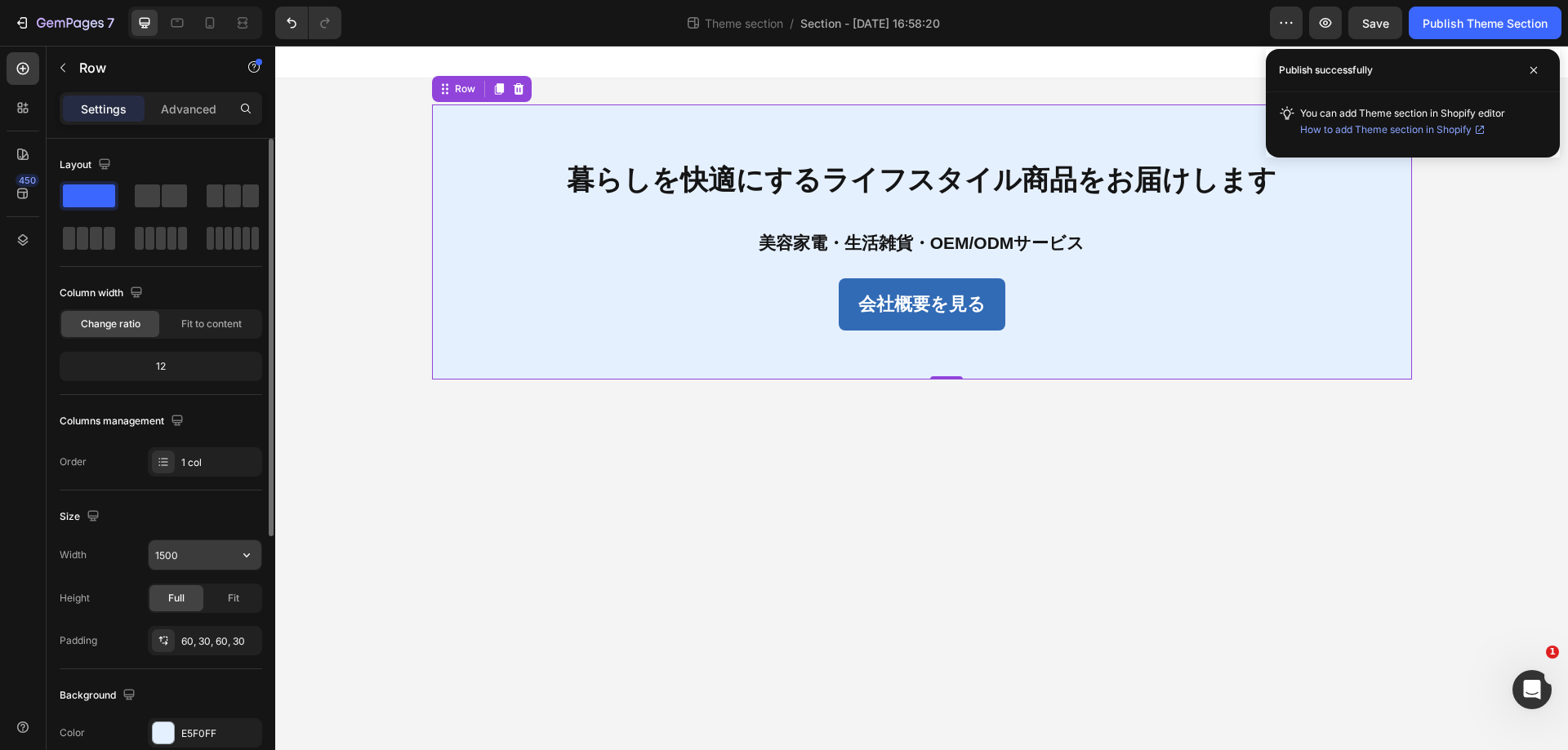
click at [203, 551] on input "1500" at bounding box center [205, 555] width 112 height 30
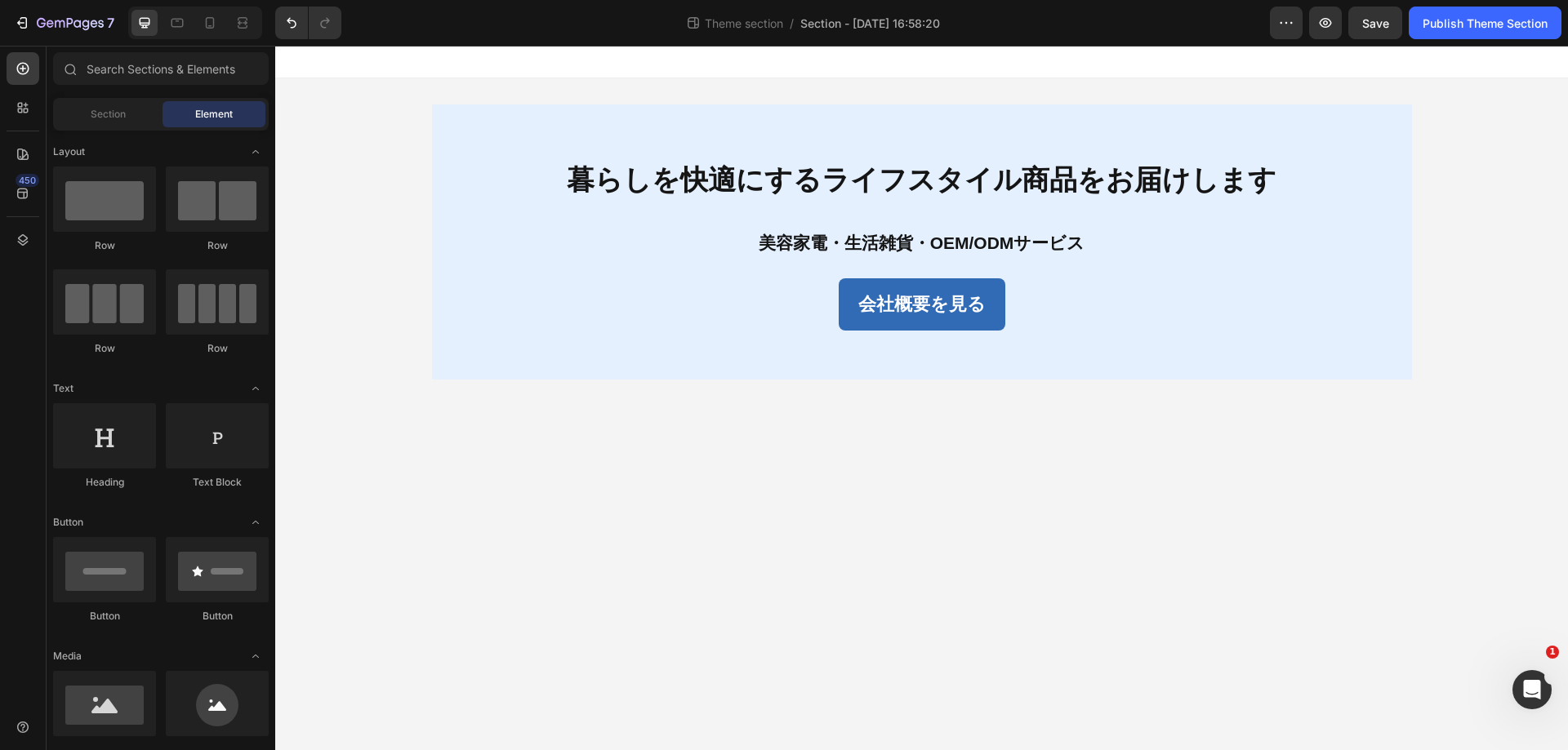
click at [383, 266] on div "暮らしを快適にするライフスタイル商品をお届けします Text Block 美容家電・生活雑貨・OEM/ODMサービス Text Block 会社概要を見る B…" at bounding box center [921, 242] width 1293 height 327
click at [432, 269] on div "暮らしを快適にするライフスタイル商品をお届けします Text Block 美容家電・生活雑貨・OEM/ODMサービス Text Block 会社概要を見る B…" at bounding box center [922, 241] width 980 height 275
click at [350, 290] on div "暮らしを快適にするライフスタイル商品をお届けします Text Block 美容家電・生活雑貨・OEM/ODMサービス Text Block 会社概要を見る B…" at bounding box center [921, 242] width 1293 height 327
click at [1551, 303] on div "暮らしを快適にするライフスタイル商品をお届けします Text Block 美容家電・生活雑貨・OEM/ODMサービス Text Block 会社概要を見る B…" at bounding box center [921, 242] width 1293 height 327
click at [1529, 277] on div "暮らしを快適にするライフスタイル商品をお届けします Text Block 美容家電・生活雑貨・OEM/ODMサービス Text Block 会社概要を見る B…" at bounding box center [921, 242] width 1293 height 327
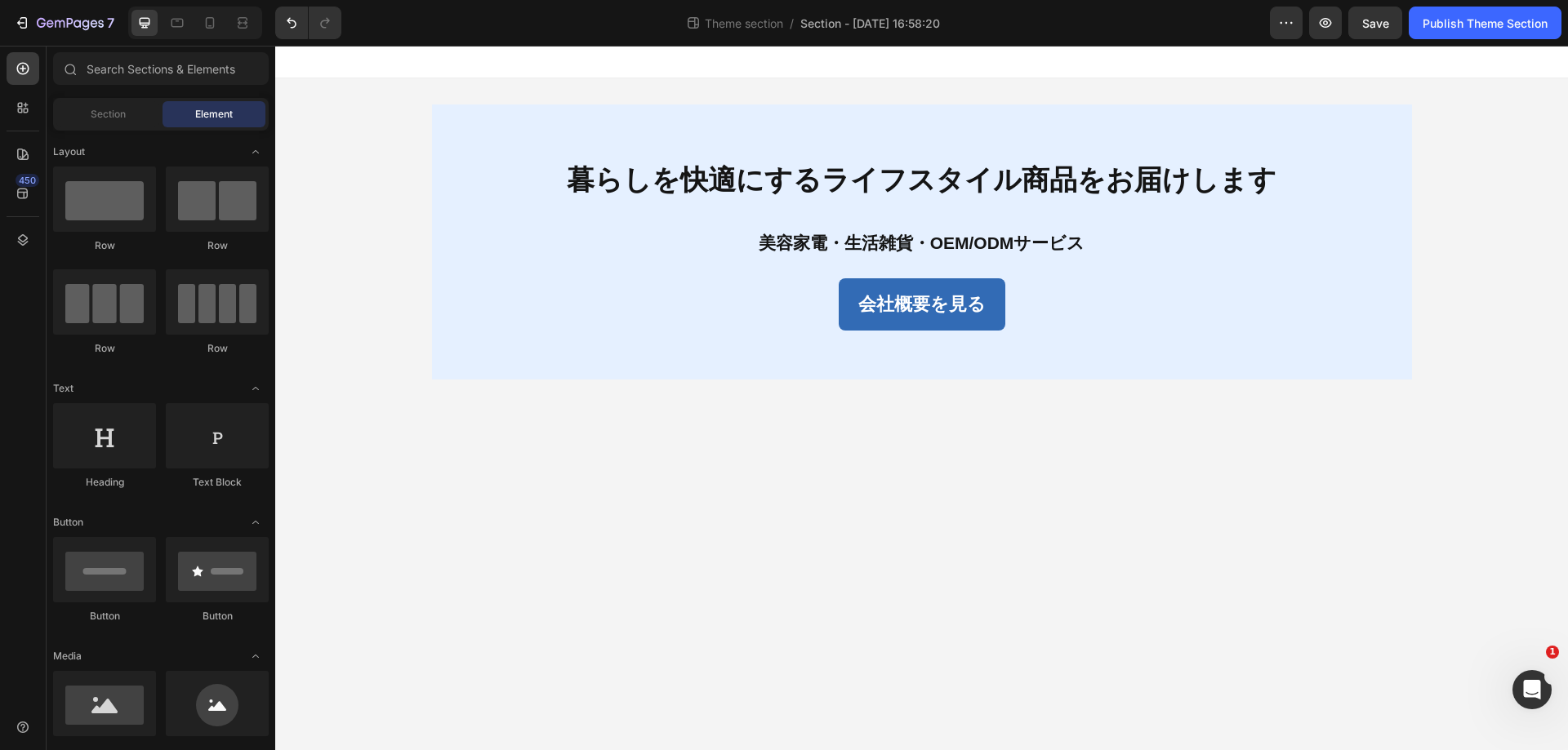
click at [1450, 207] on div "暮らしを快適にするライフスタイル商品をお届けします Text Block 美容家電・生活雑貨・OEM/ODMサービス Text Block 会社概要を見る B…" at bounding box center [921, 242] width 1293 height 327
click at [1387, 199] on div "暮らしを快適にするライフスタイル商品をお届けします" at bounding box center [922, 180] width 931 height 53
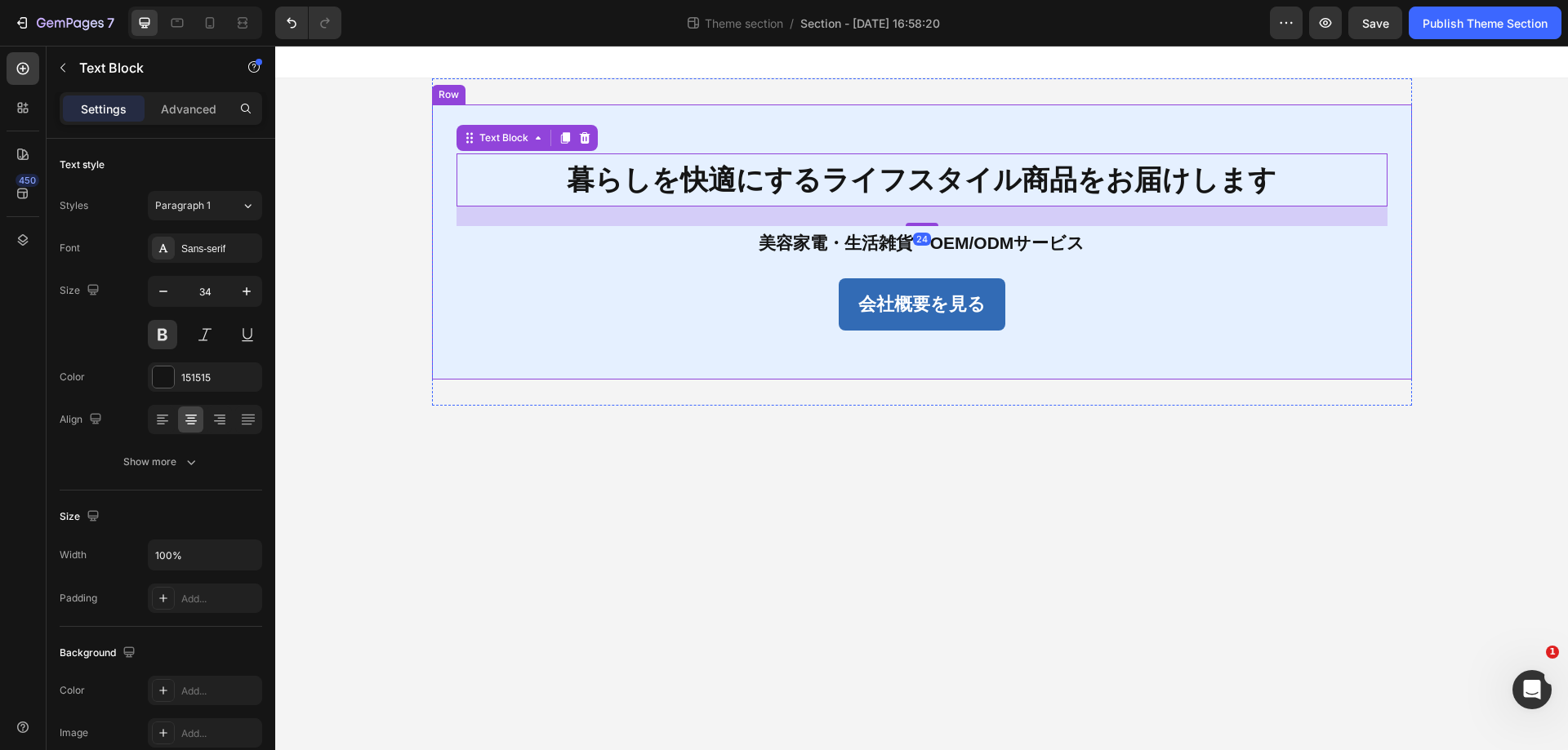
click at [648, 125] on div "暮らしを快適にするライフスタイル商品をお届けします Text Block 24 美容家電・生活雑貨・OEM/ODMサービス Text Block 会社概要を見…" at bounding box center [922, 241] width 980 height 275
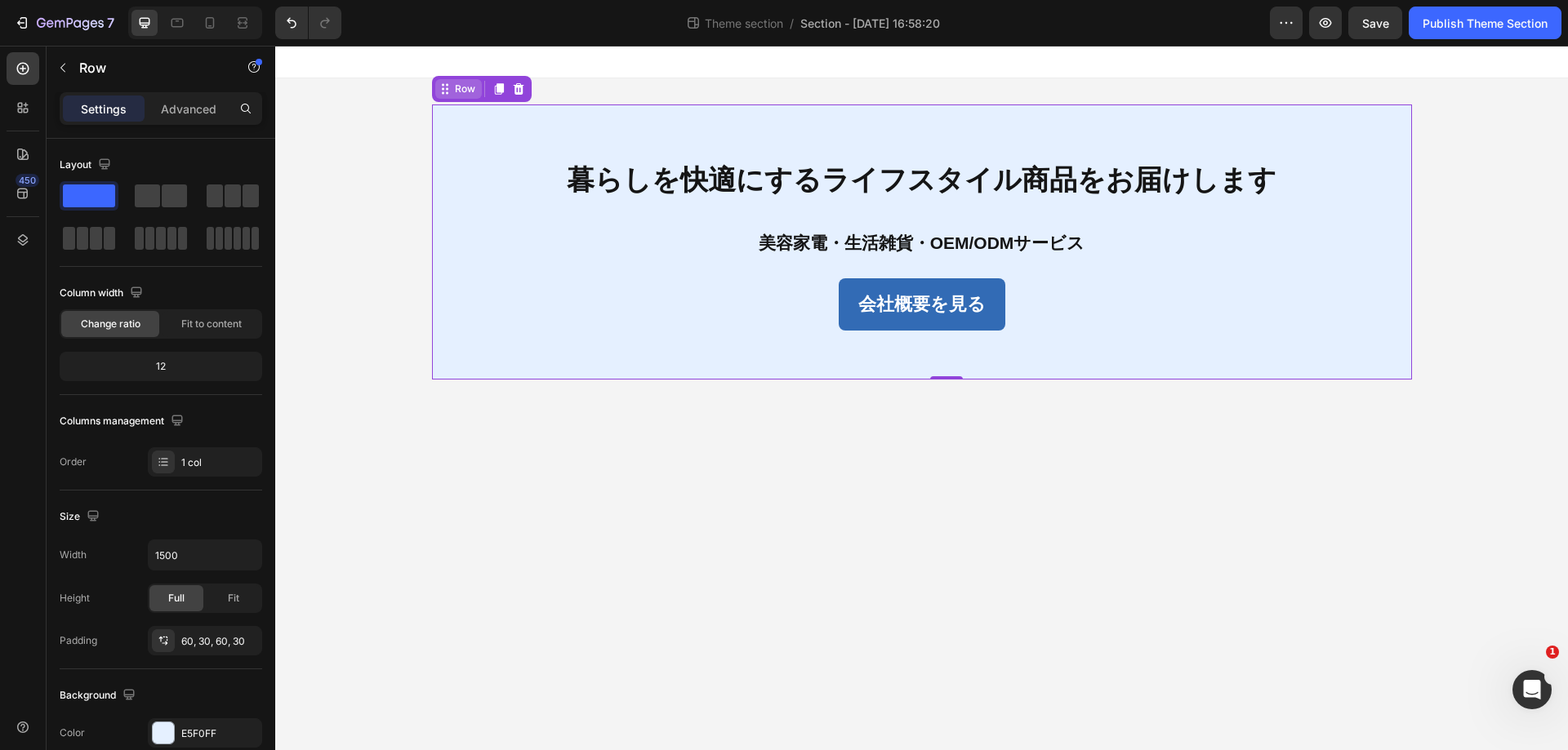
click at [468, 83] on div "Row" at bounding box center [464, 89] width 27 height 15
click at [238, 580] on div "Width 1500 Height Full Fit Padding 60, 30, 60, 30" at bounding box center [160, 598] width 202 height 116
click at [236, 594] on span "Fit" at bounding box center [234, 598] width 12 height 15
click at [169, 599] on span "Full" at bounding box center [177, 598] width 17 height 15
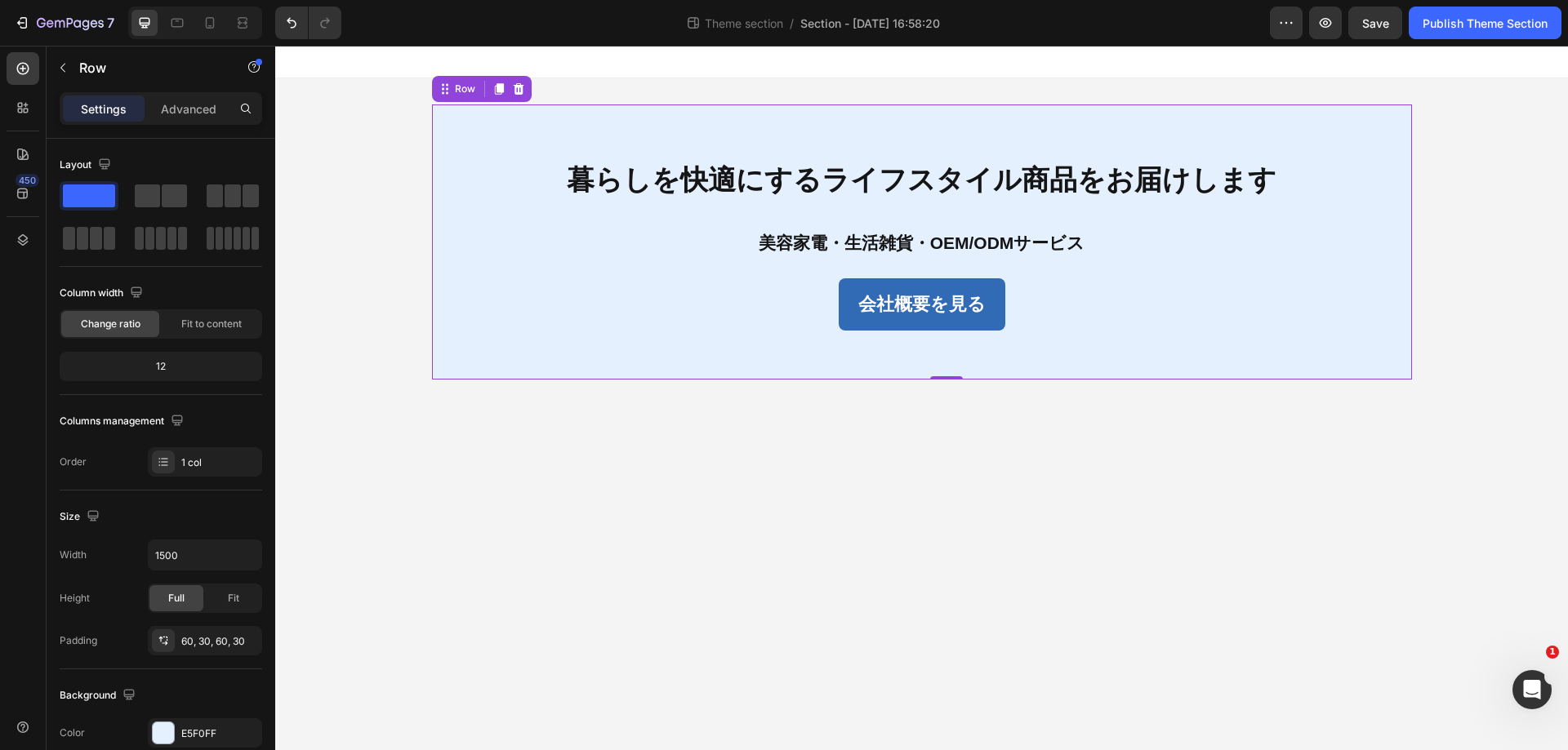
click at [391, 276] on div "暮らしを快適にするライフスタイル商品をお届けします Text Block 美容家電・生活雑貨・OEM/ODMサービス Text Block 会社概要を見る B…" at bounding box center [921, 242] width 1293 height 327
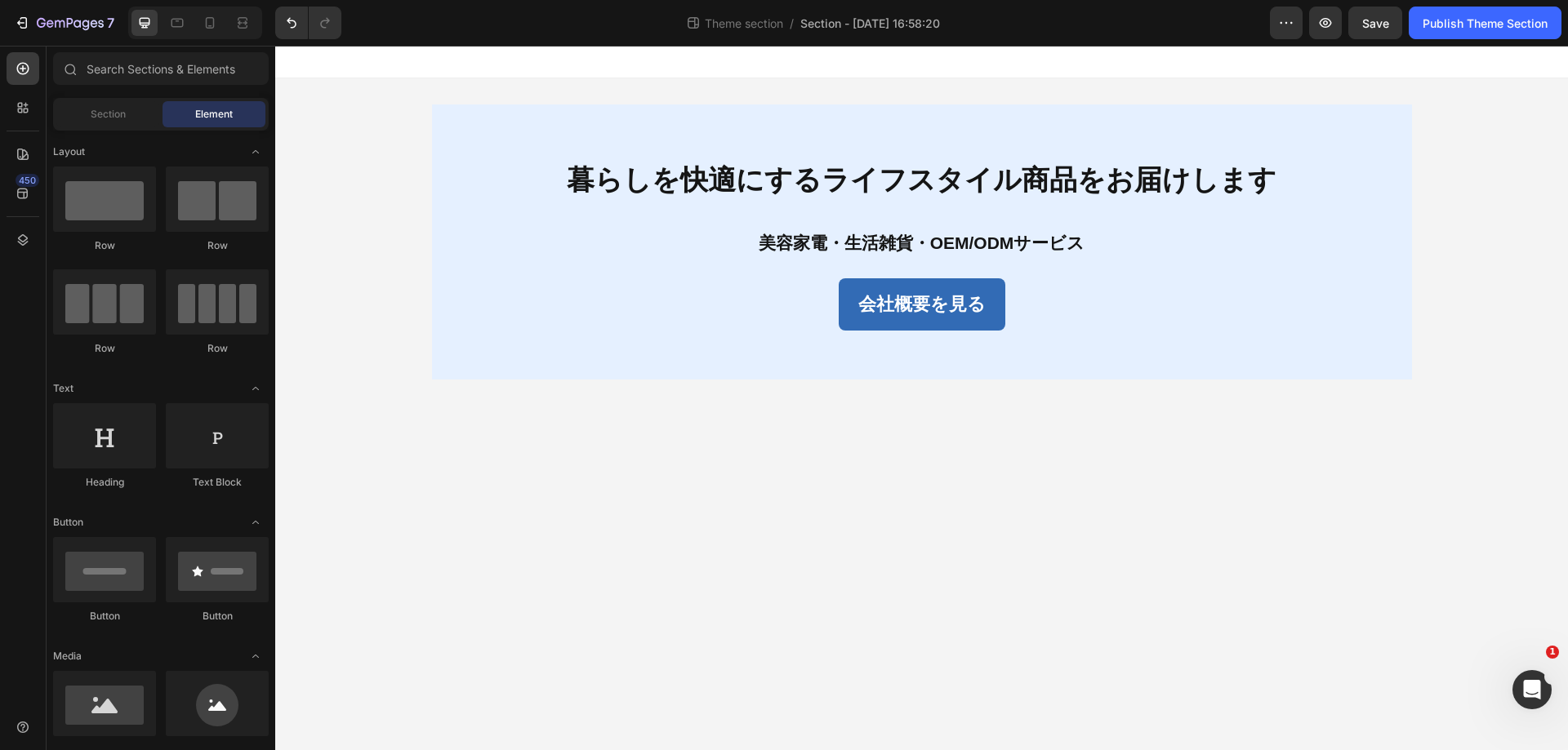
click at [440, 266] on div "暮らしを快適にするライフスタイル商品をお届けします Text Block 美容家電・生活雑貨・OEM/ODMサービス Text Block 会社概要を見る B…" at bounding box center [922, 241] width 980 height 275
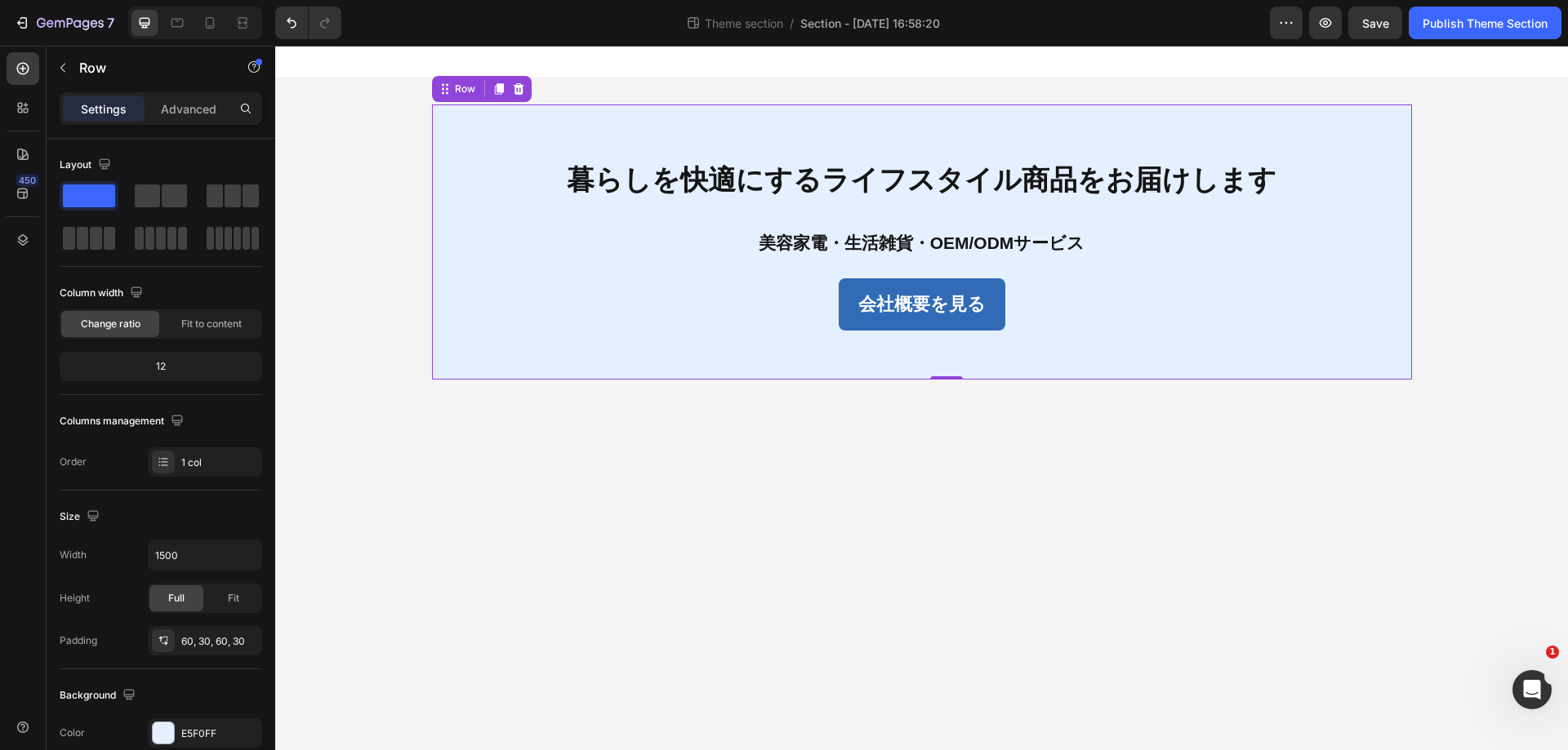
click at [555, 136] on div "暮らしを快適にするライフスタイル商品をお届けします Text Block 美容家電・生活雑貨・OEM/ODMサービス Text Block 会社概要を見る B…" at bounding box center [922, 241] width 980 height 275
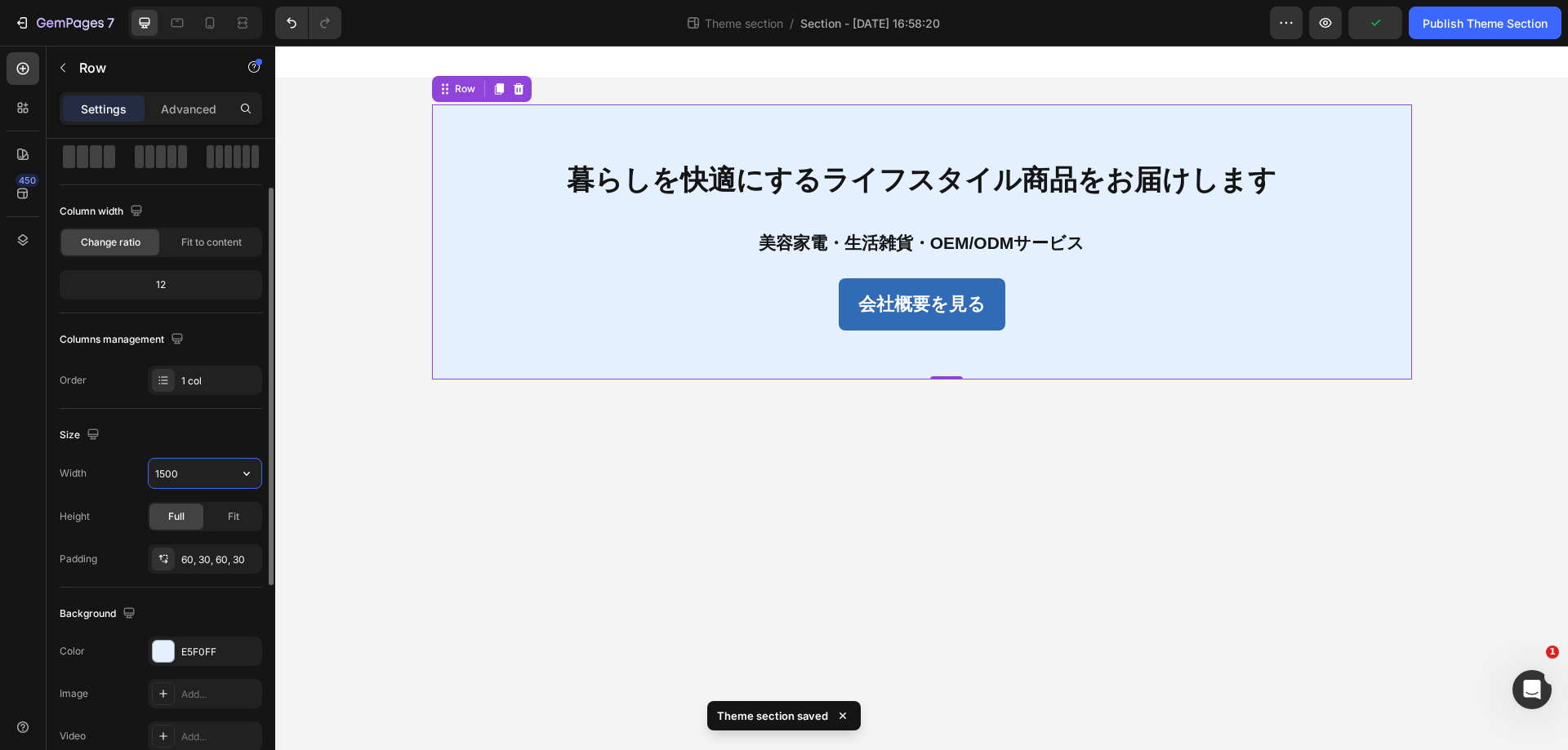
click at [184, 462] on input "1500" at bounding box center [205, 474] width 112 height 30
click at [249, 468] on icon "button" at bounding box center [247, 473] width 17 height 17
click at [226, 511] on span "1200px" at bounding box center [230, 514] width 35 height 15
click at [242, 476] on icon "button" at bounding box center [247, 473] width 17 height 17
click at [221, 546] on span "100%" at bounding box center [234, 546] width 27 height 15
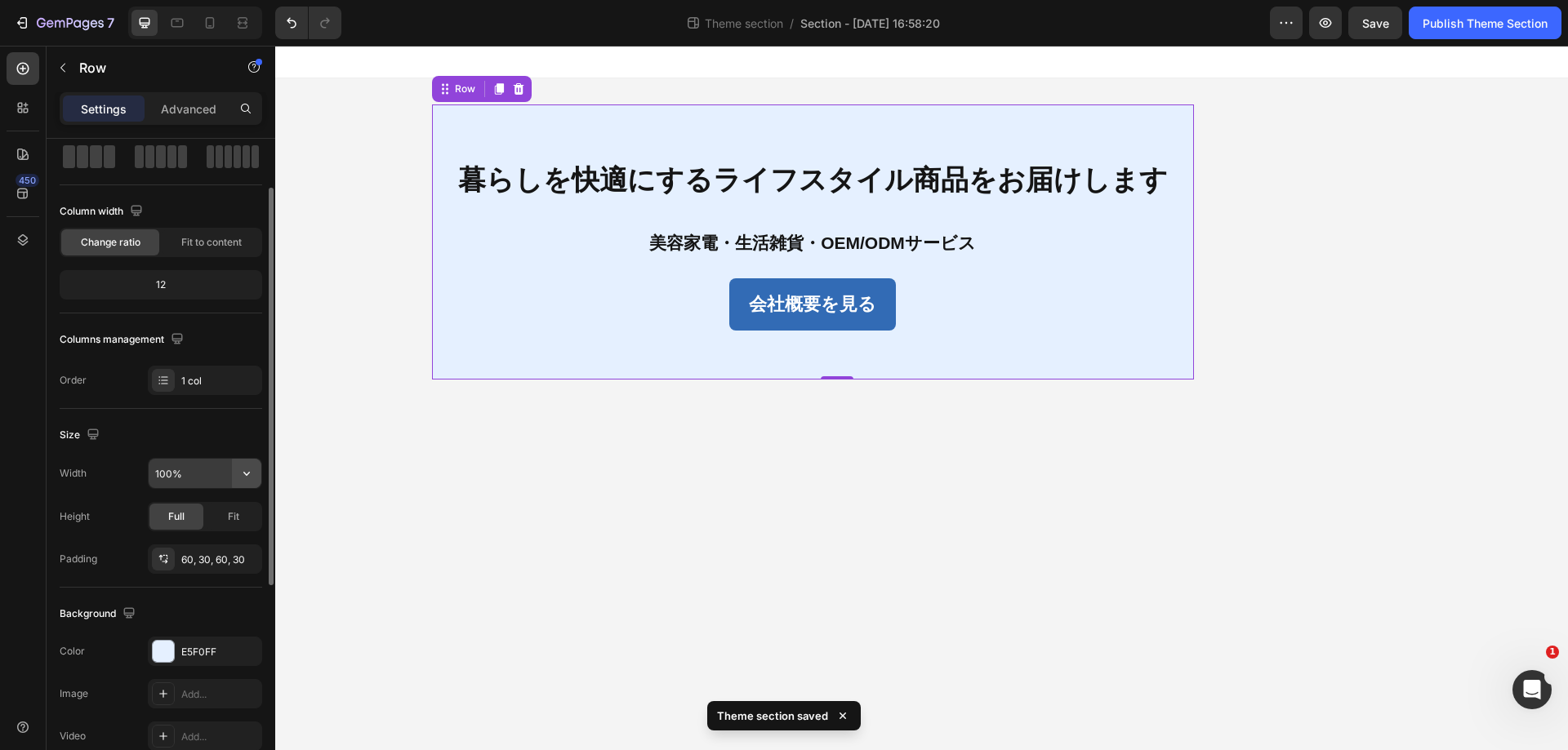
click at [252, 464] on button "button" at bounding box center [247, 474] width 30 height 30
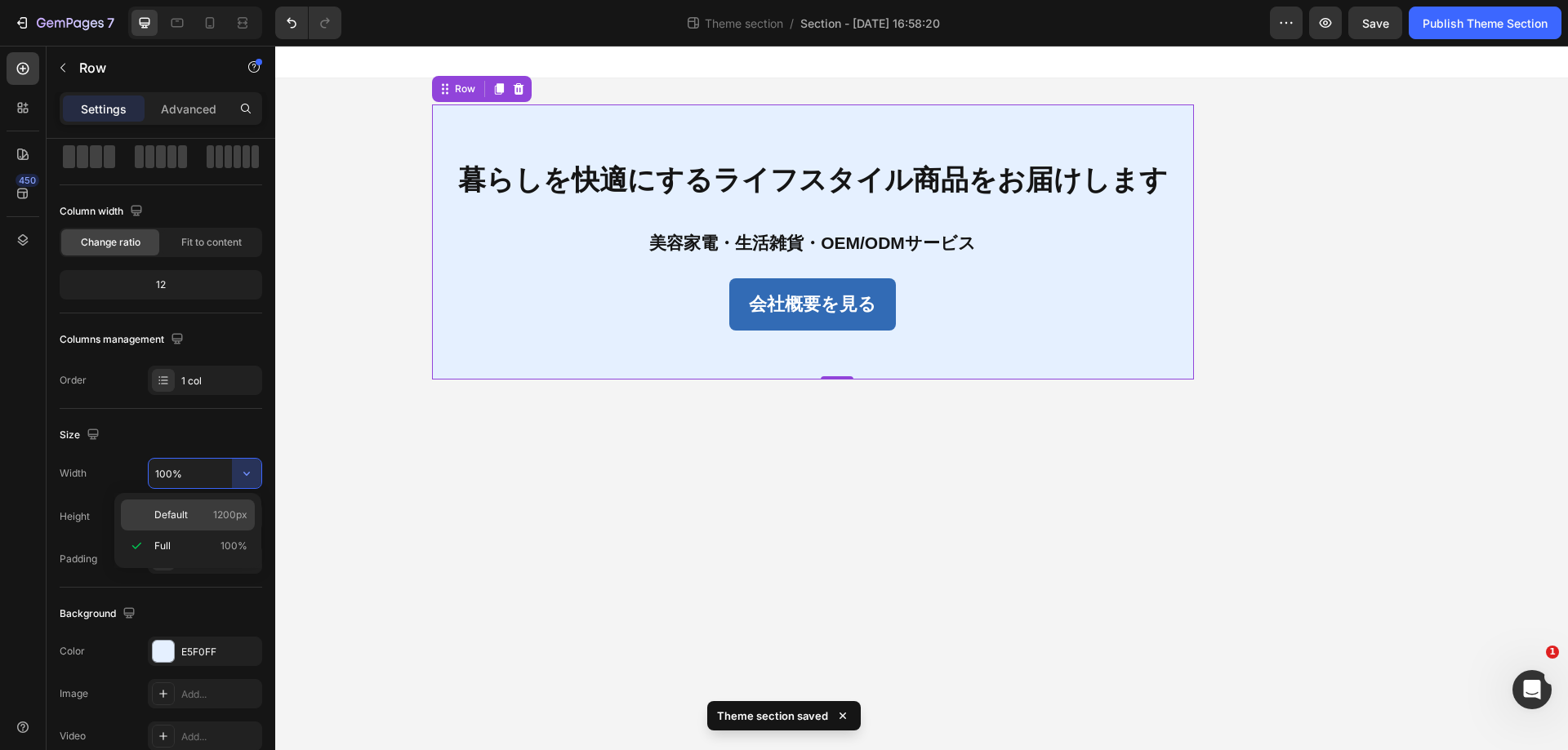
click at [221, 507] on div "Default 1200px" at bounding box center [188, 514] width 134 height 31
type input "1200"
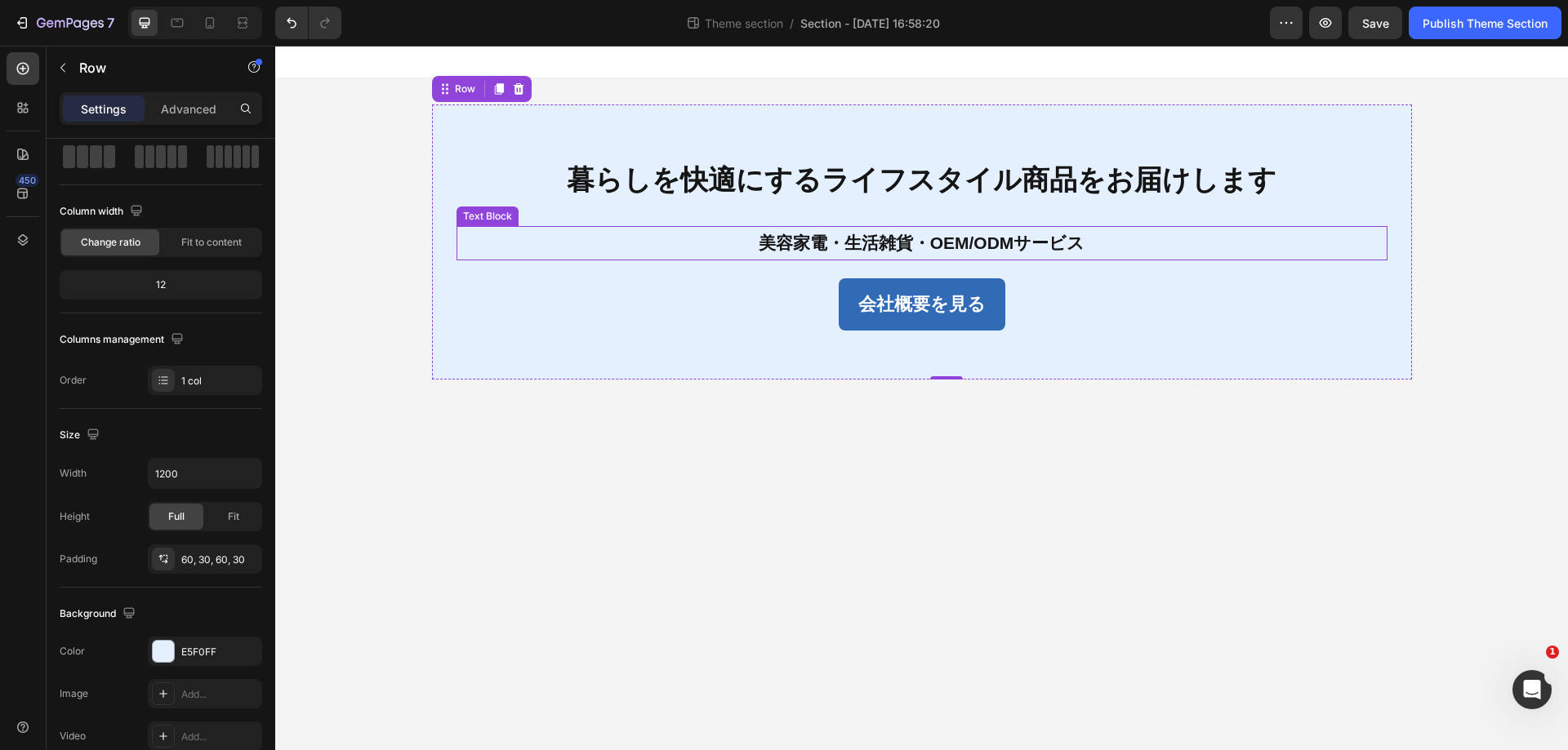
click at [555, 244] on p "美容家電・生活雑貨・OEM/ODMサービス" at bounding box center [922, 242] width 928 height 31
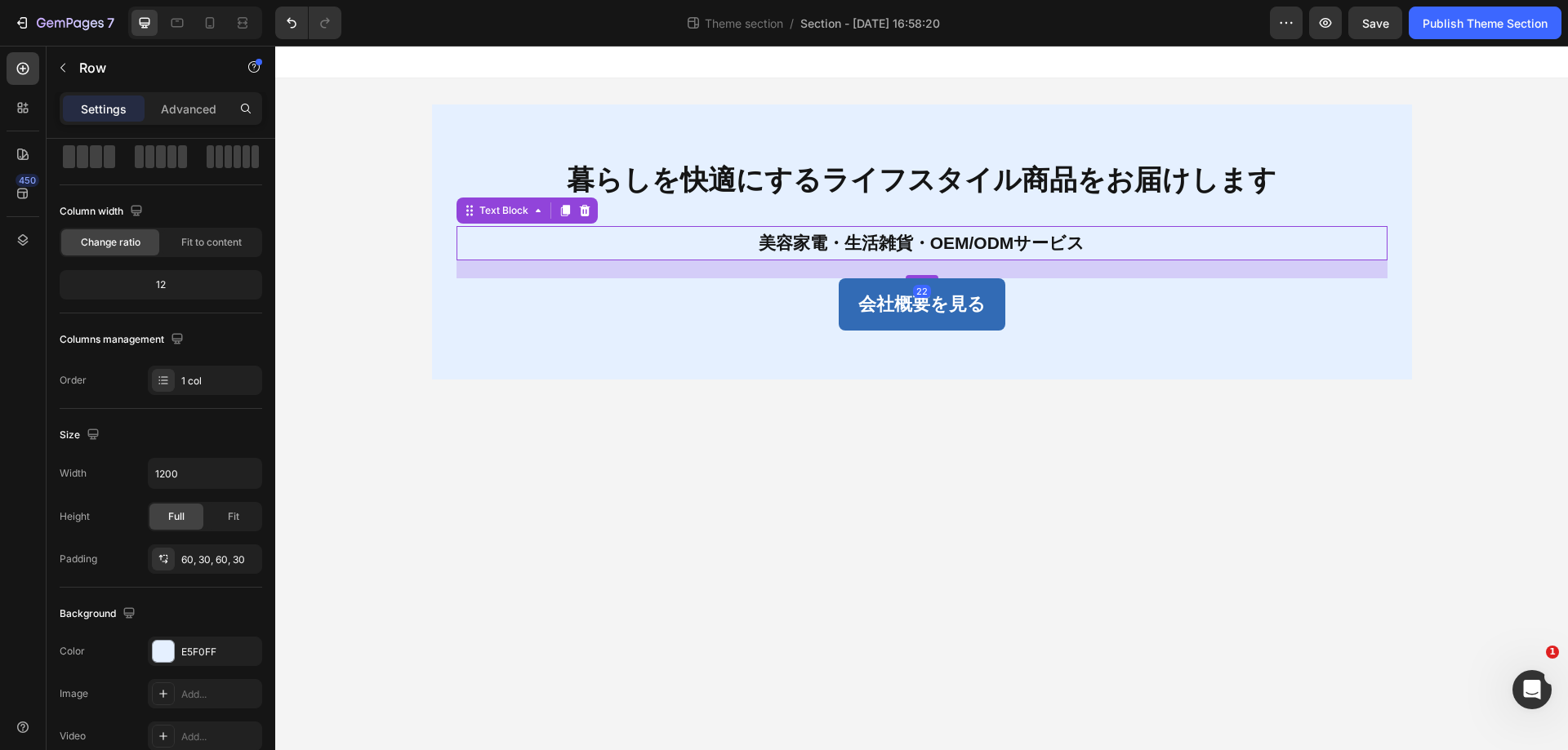
scroll to position [0, 0]
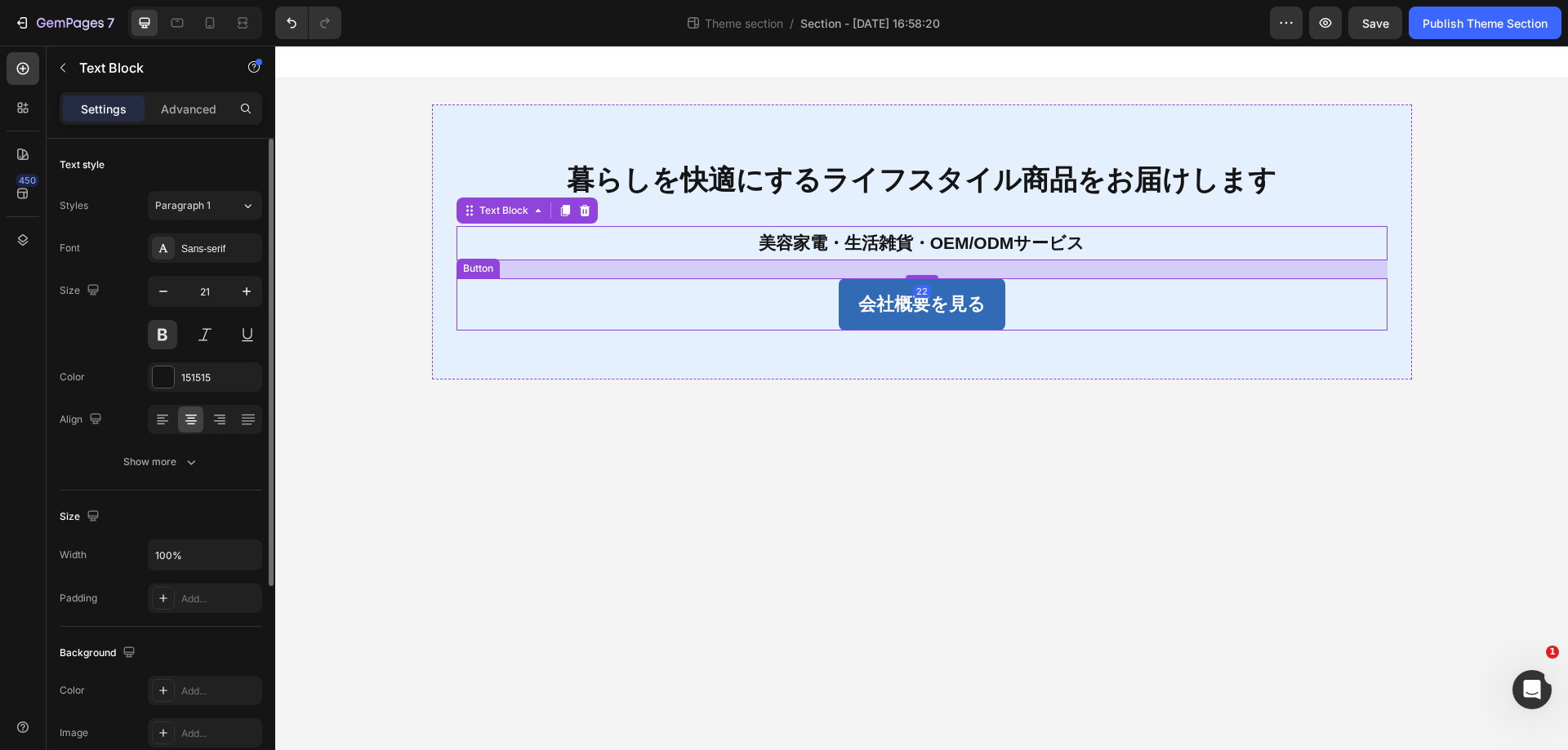
click at [549, 299] on div "会社概要を見る Button" at bounding box center [922, 304] width 931 height 52
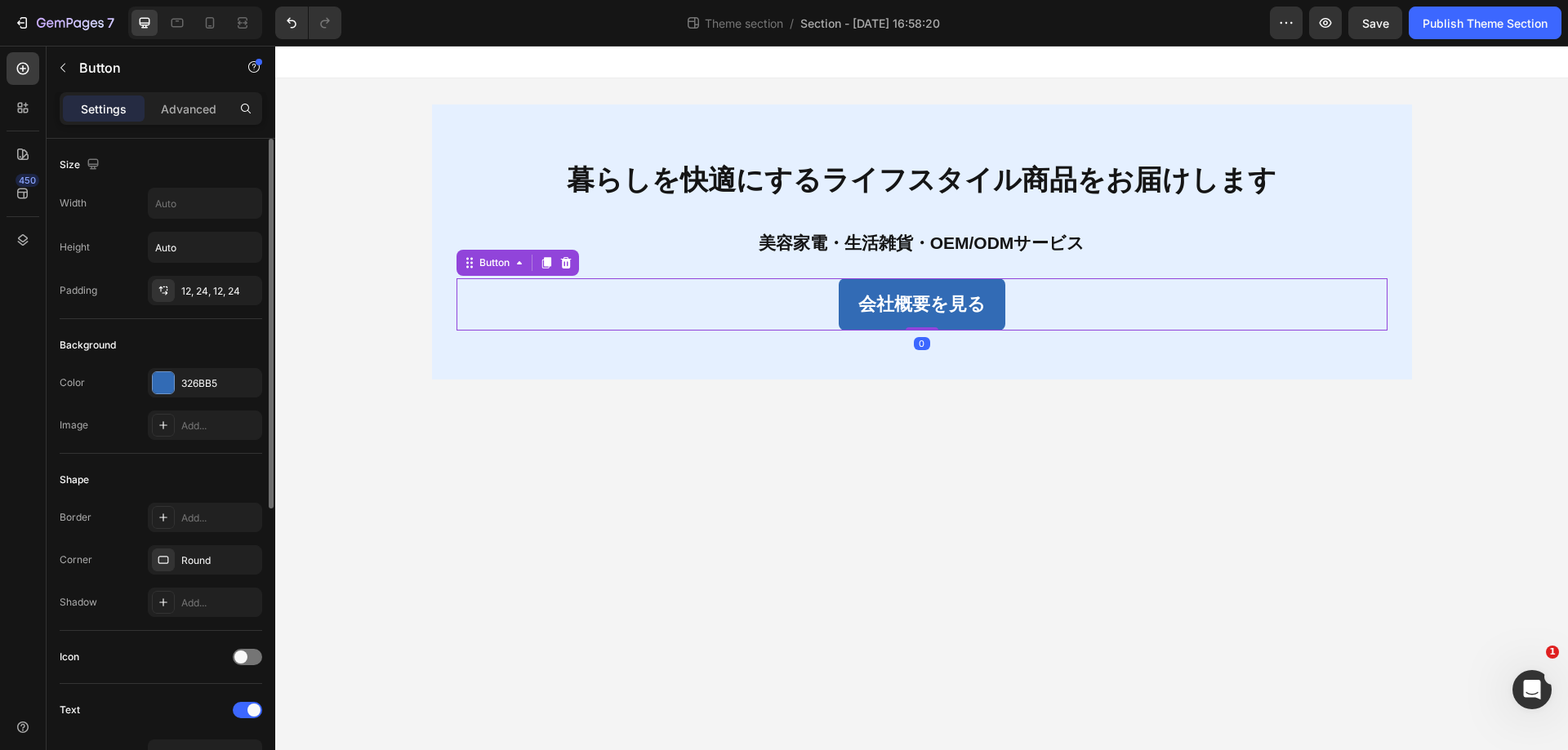
click at [616, 351] on div "暮らしを快適にするライフスタイル商品をお届けします Text Block 美容家電・生活雑貨・OEM/ODMサービス Text Block 会社概要を見る B…" at bounding box center [922, 241] width 980 height 275
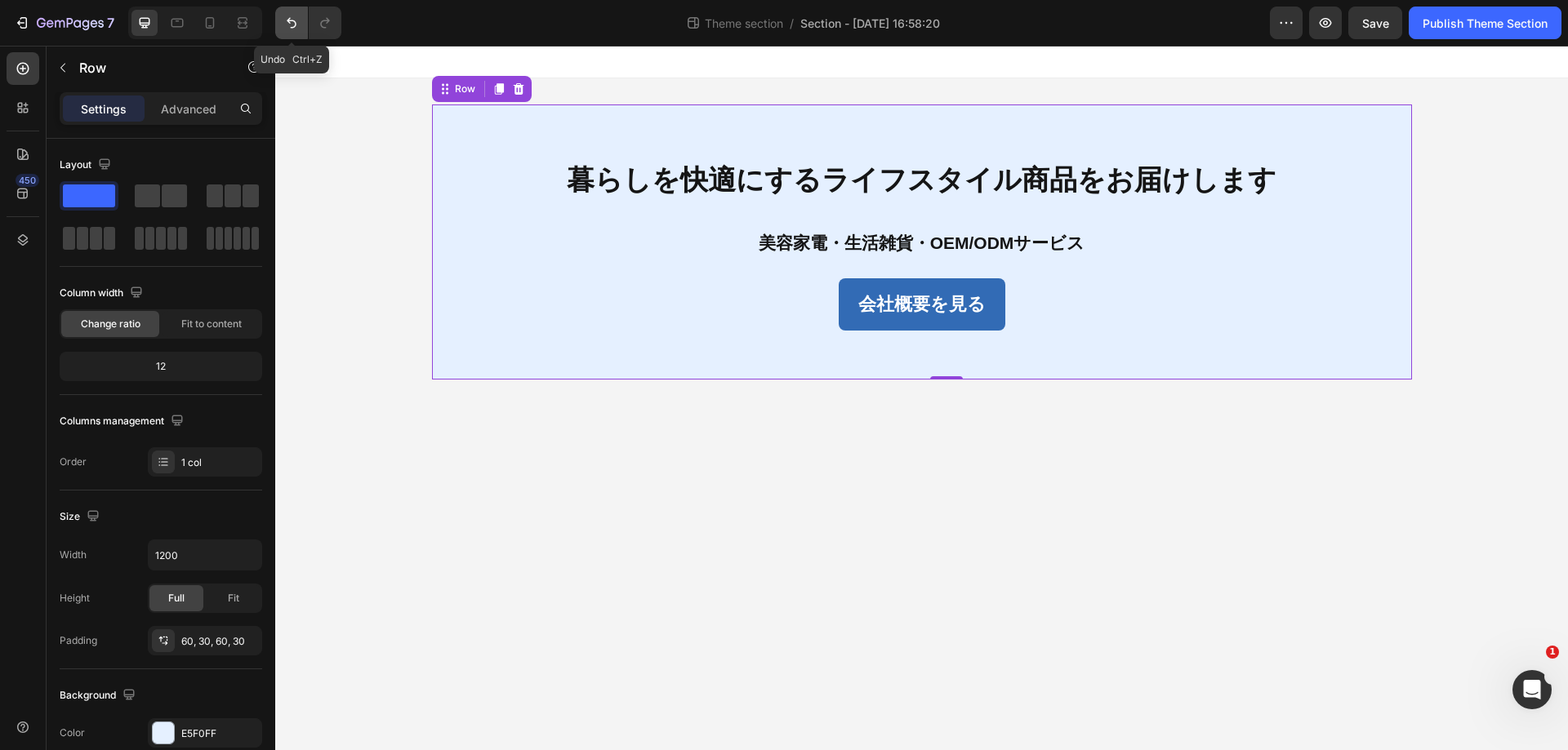
click at [281, 19] on button "Undo/Redo" at bounding box center [291, 23] width 33 height 33
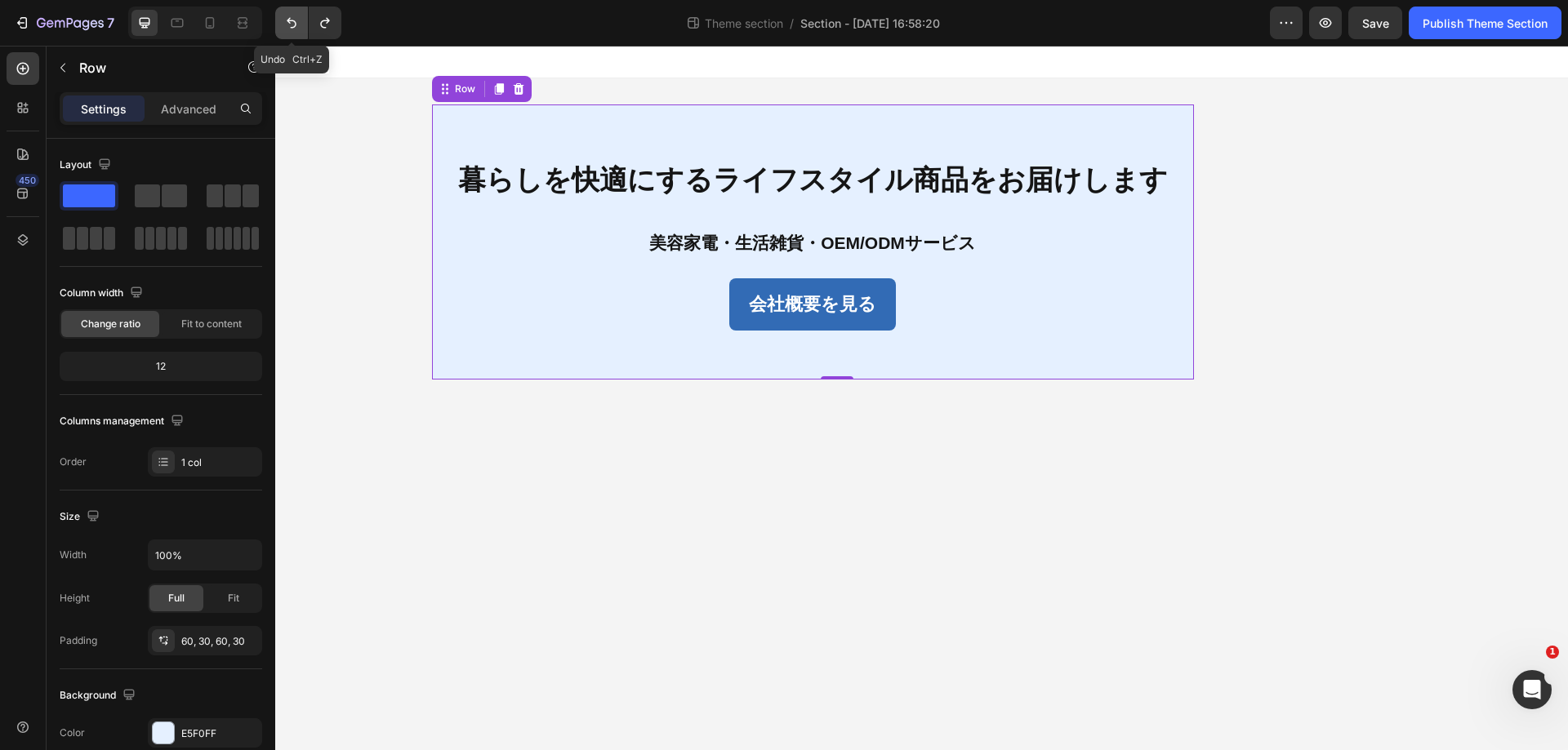
click at [281, 19] on button "Undo/Redo" at bounding box center [291, 23] width 33 height 33
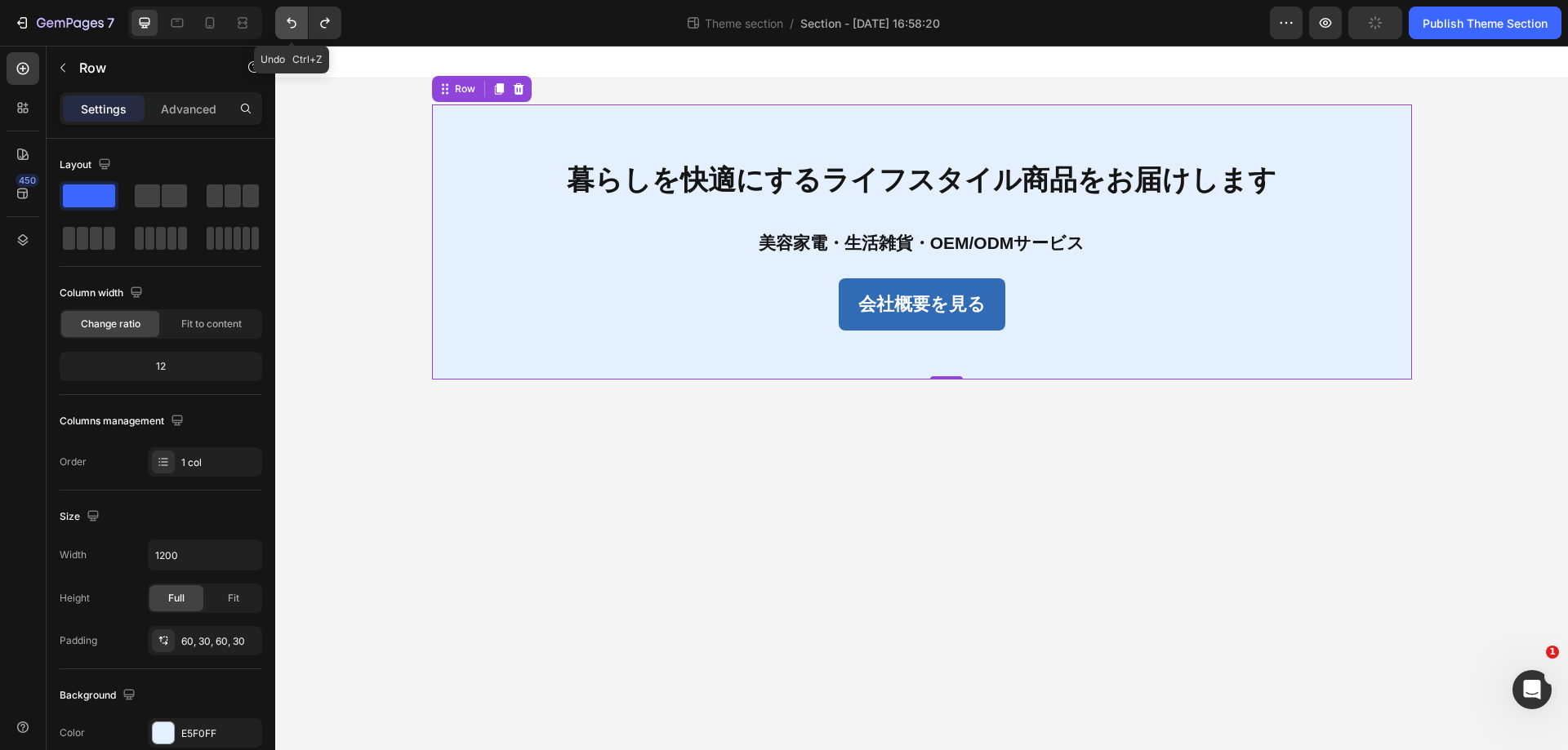
click at [281, 19] on button "Undo/Redo" at bounding box center [291, 23] width 33 height 33
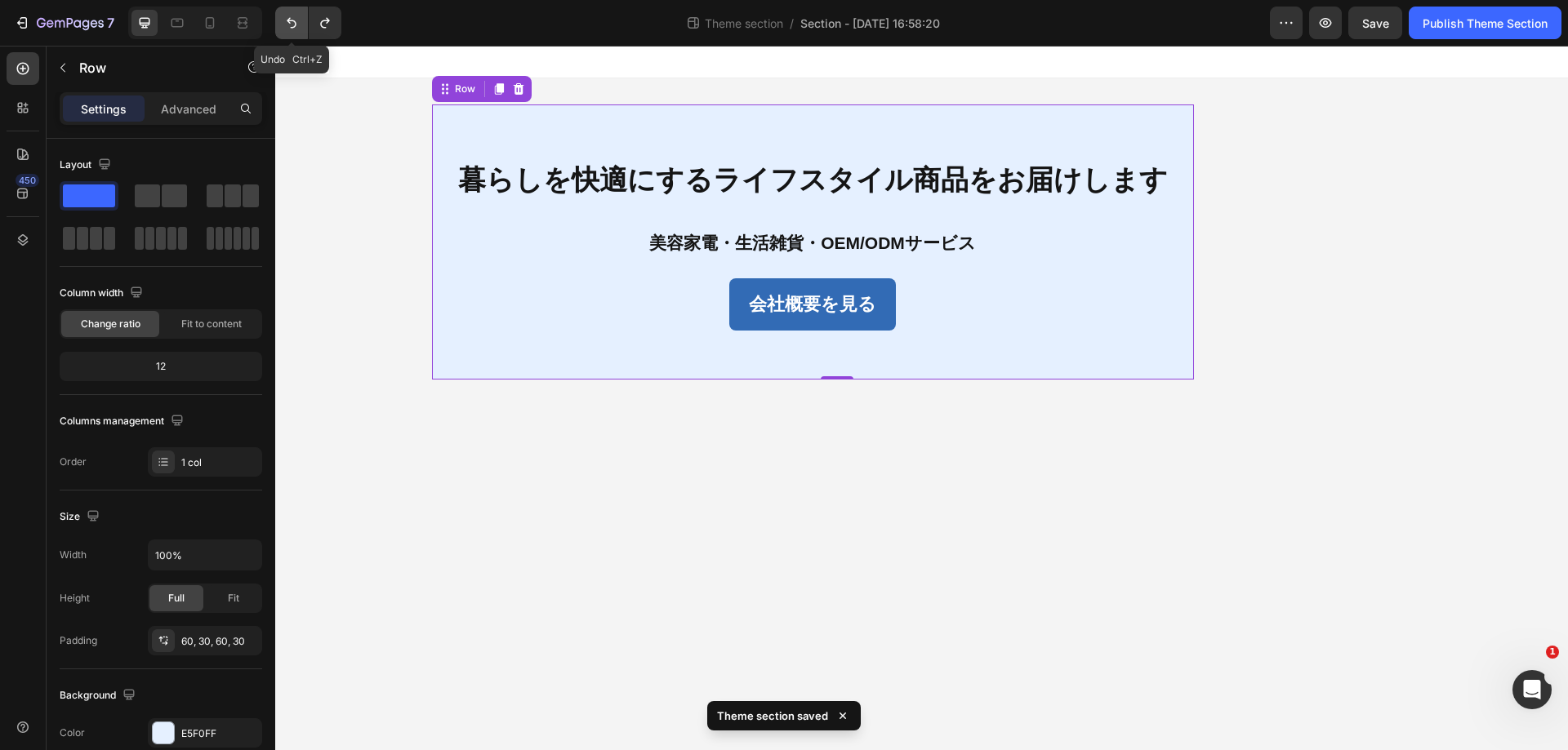
click at [281, 19] on button "Undo/Redo" at bounding box center [291, 23] width 33 height 33
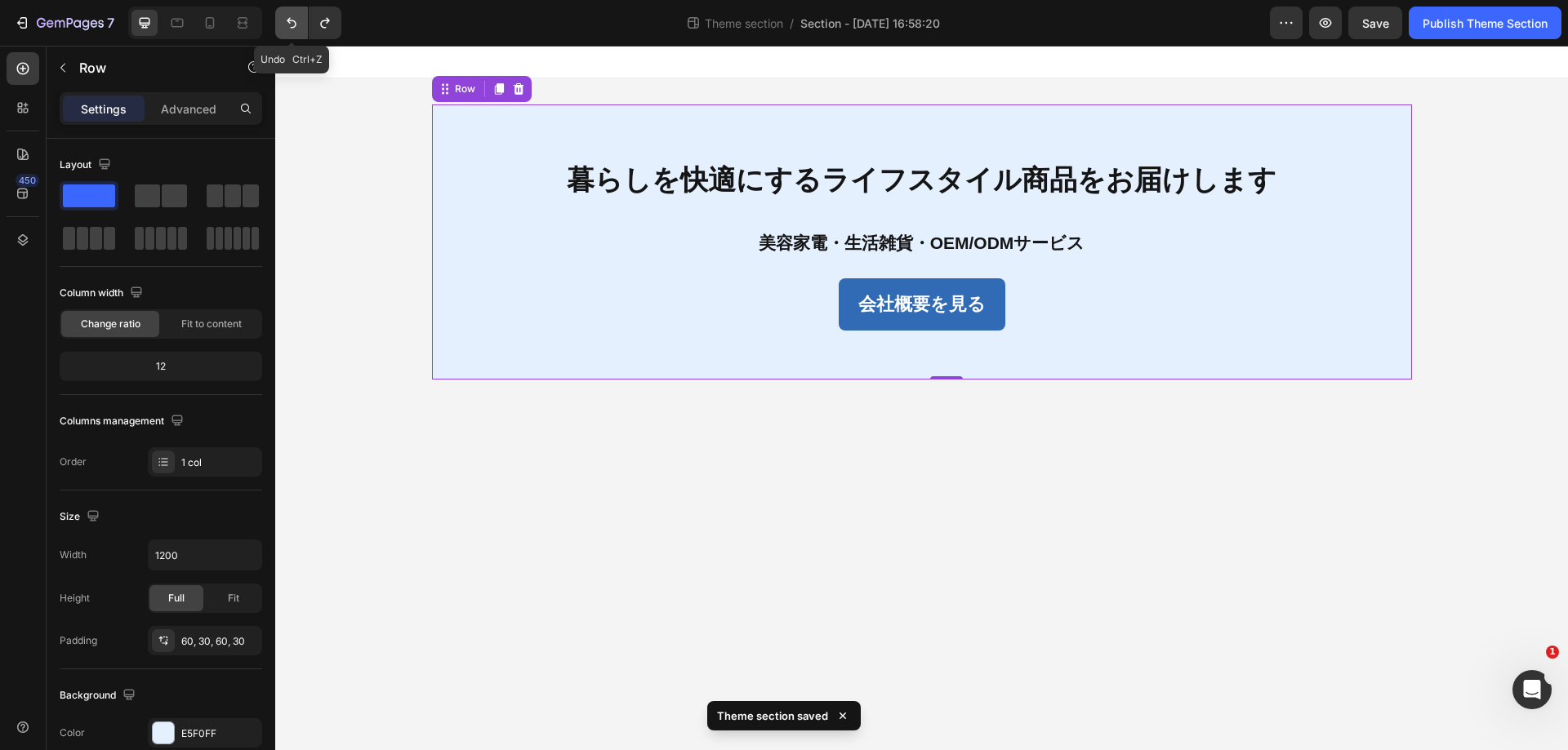
click at [281, 19] on button "Undo/Redo" at bounding box center [291, 23] width 33 height 33
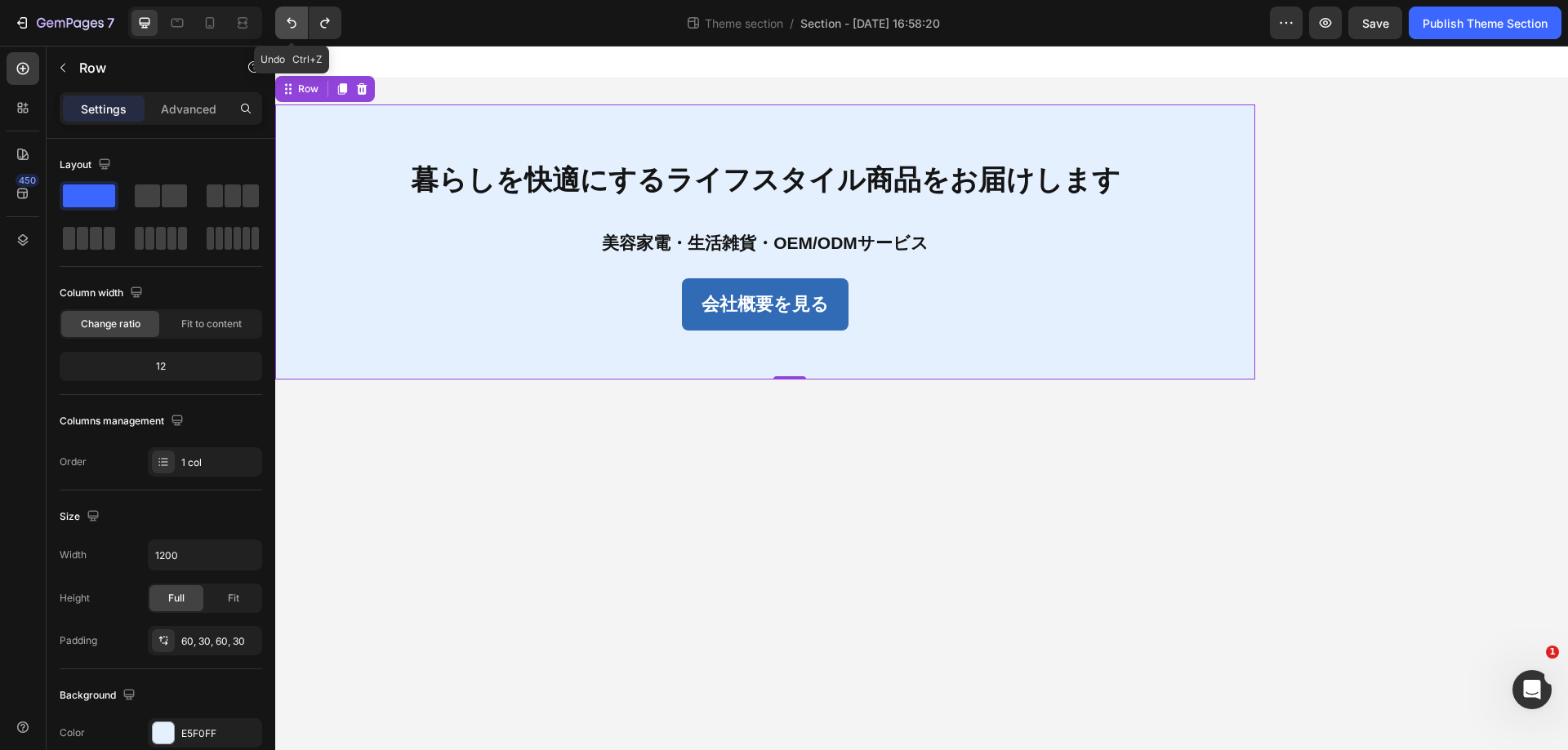
click at [281, 19] on button "Undo/Redo" at bounding box center [291, 23] width 33 height 33
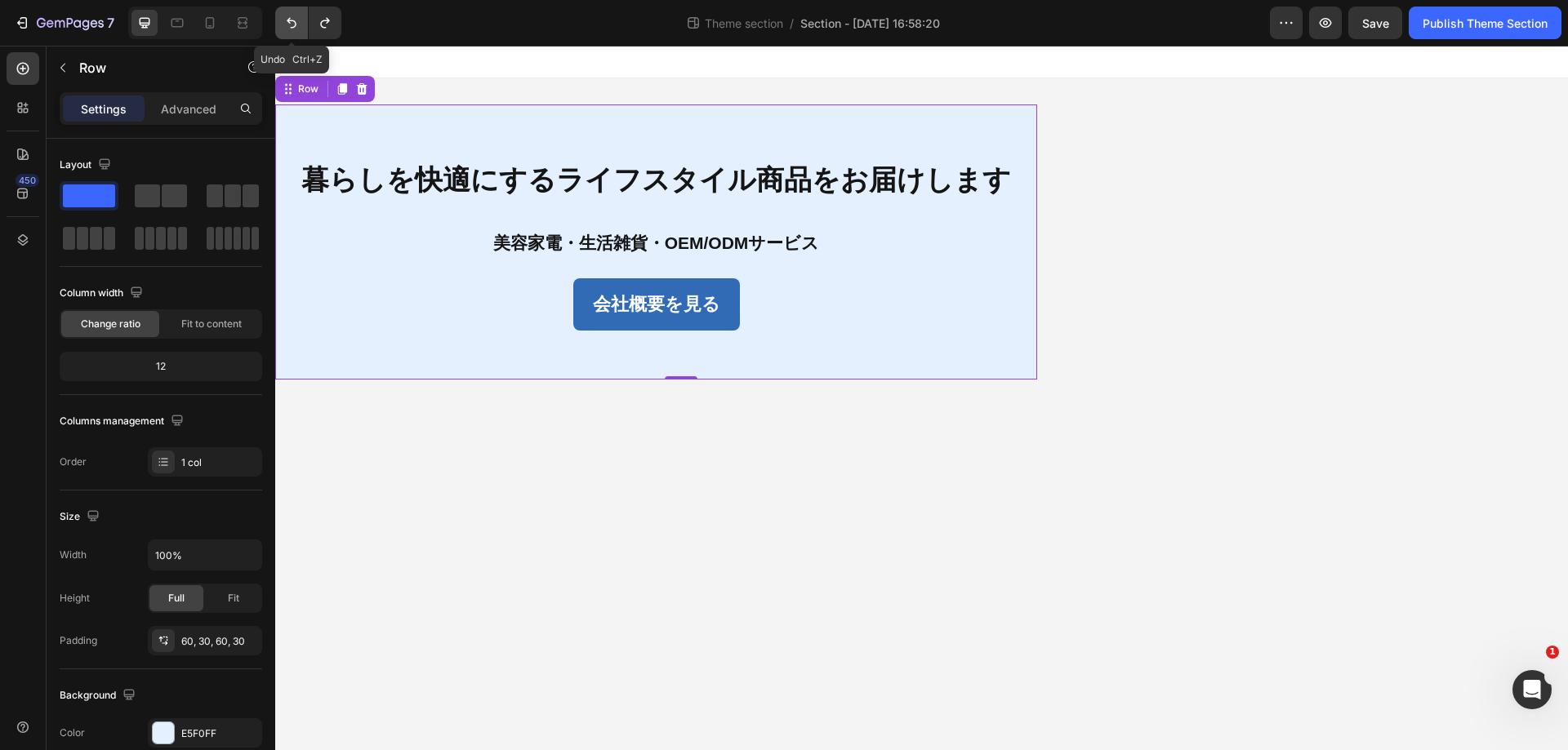
click at [281, 19] on button "Undo/Redo" at bounding box center [291, 23] width 33 height 33
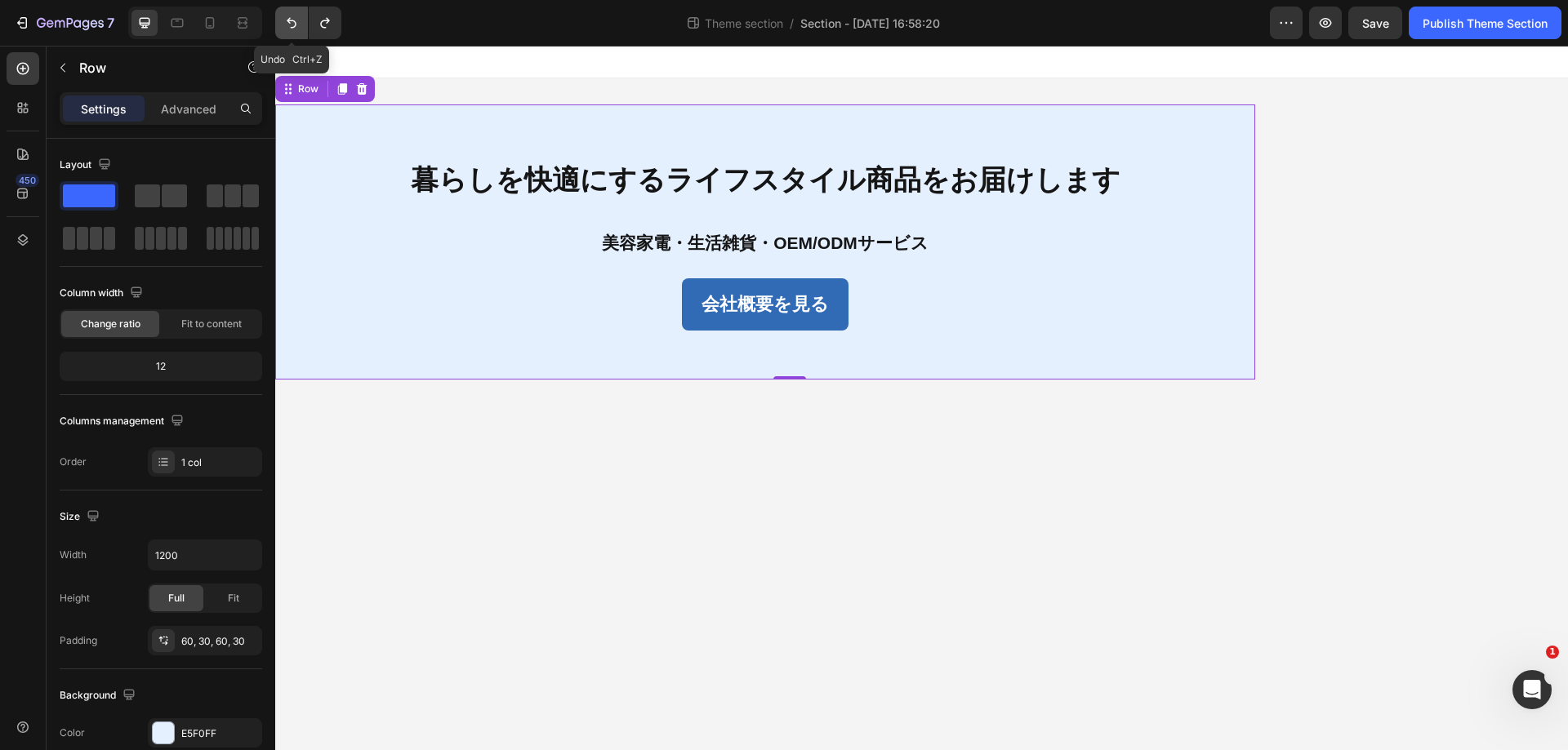
click at [281, 19] on button "Undo/Redo" at bounding box center [291, 23] width 33 height 33
type input "2400"
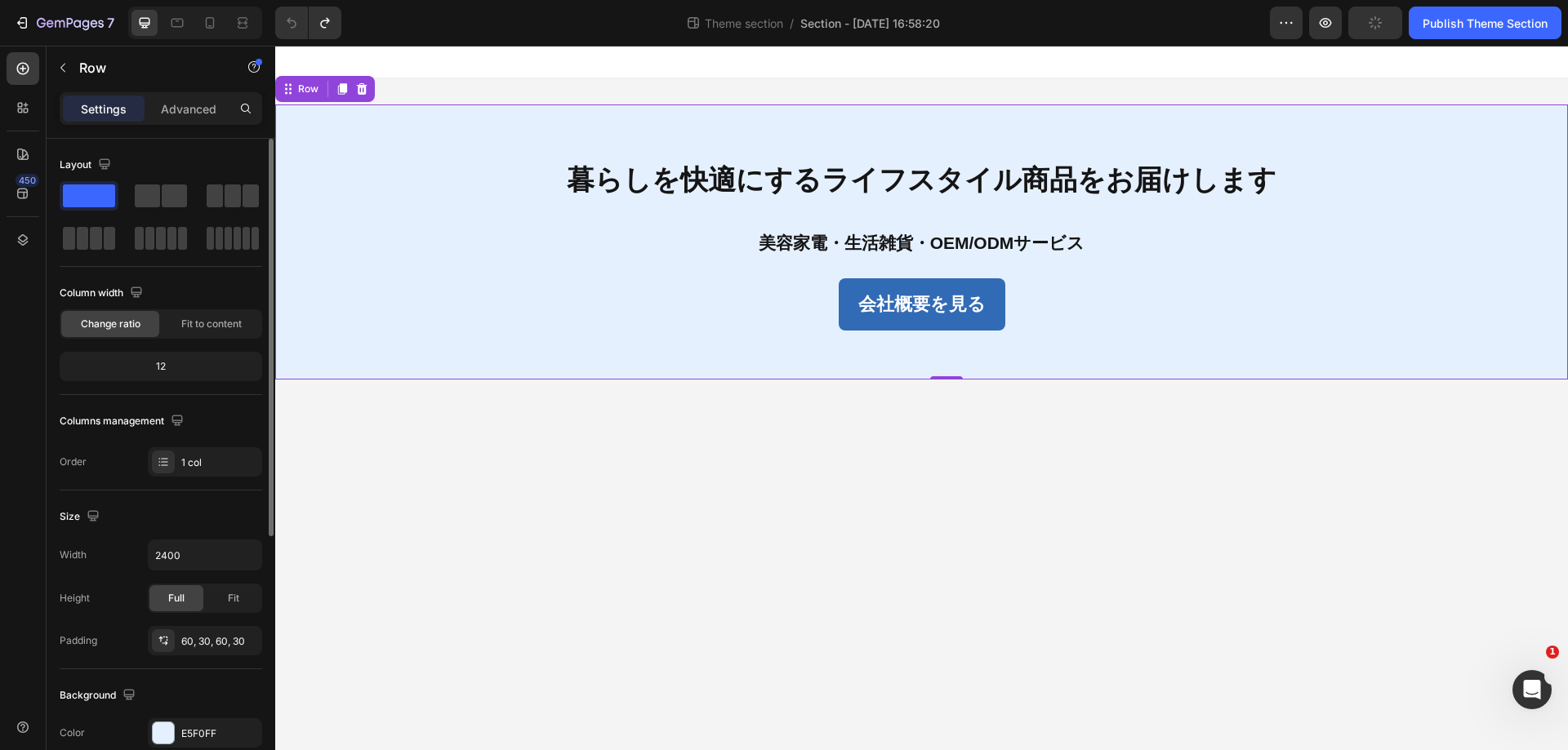
click at [233, 612] on div "Full Fit" at bounding box center [205, 598] width 114 height 30
click at [231, 601] on span "Fit" at bounding box center [234, 598] width 12 height 15
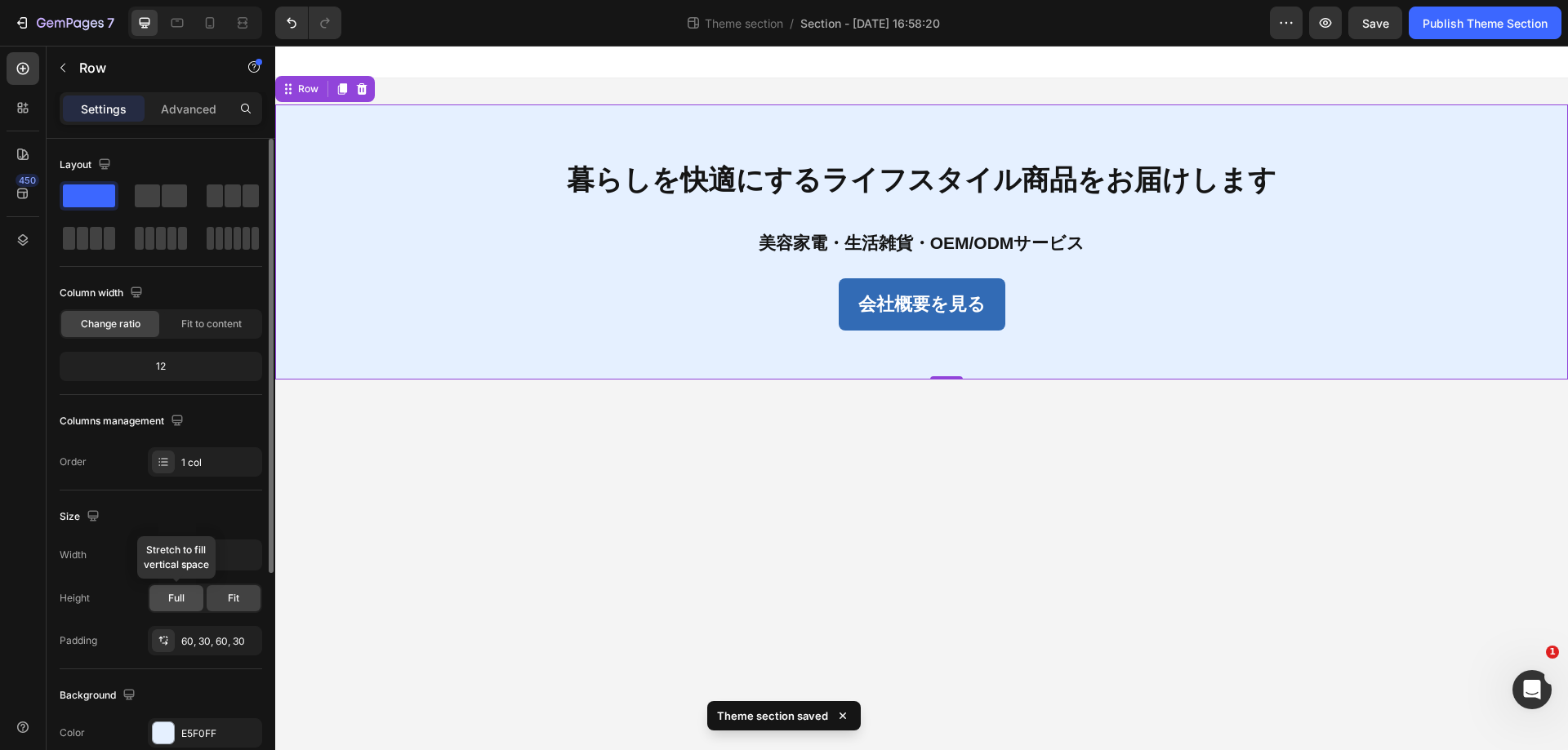
click at [160, 601] on div "Full" at bounding box center [177, 598] width 54 height 27
click at [355, 280] on div "会社概要を見る Button" at bounding box center [922, 304] width 1245 height 52
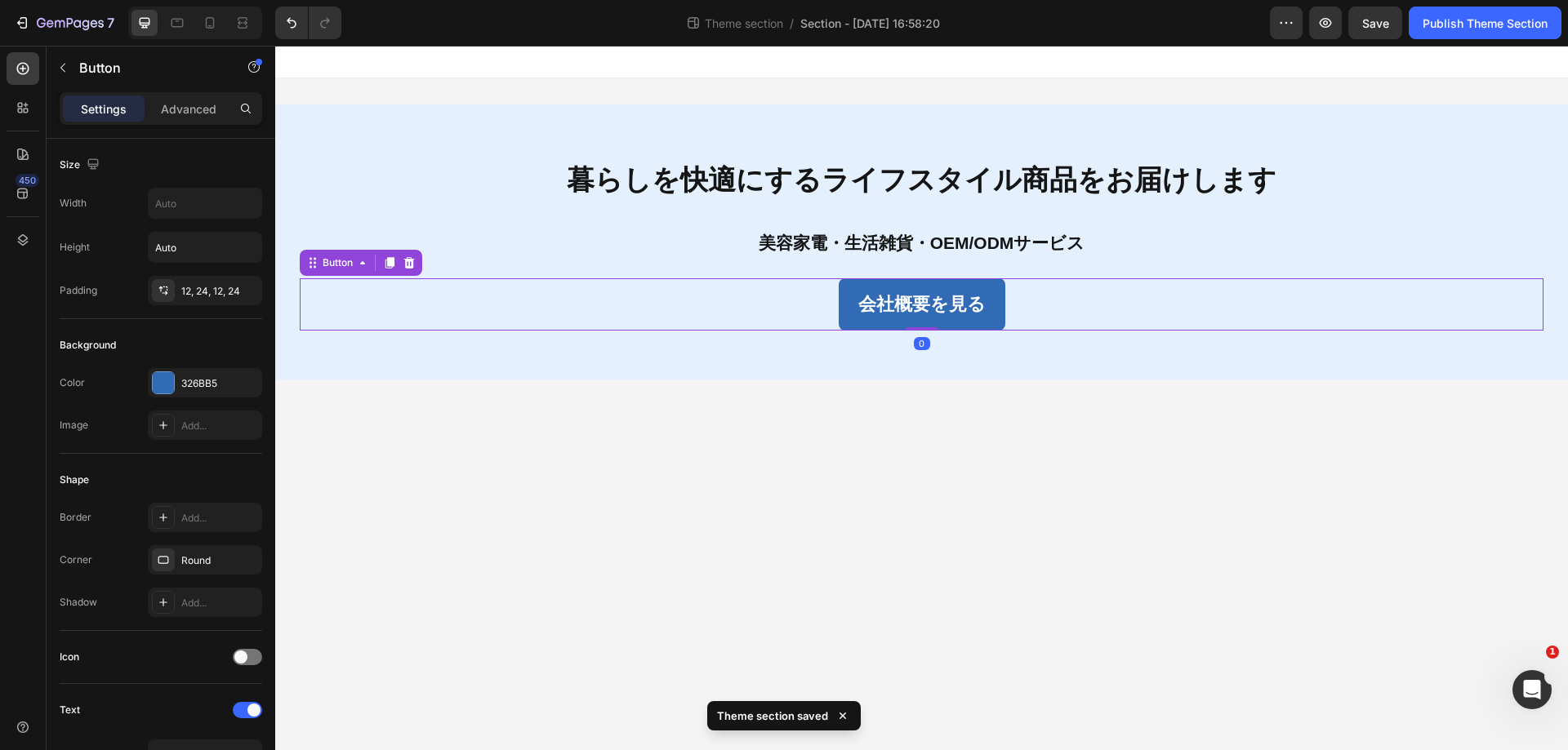
click at [352, 188] on p "暮らしを快適にするライフスタイル商品をお届けします" at bounding box center [922, 179] width 1241 height 50
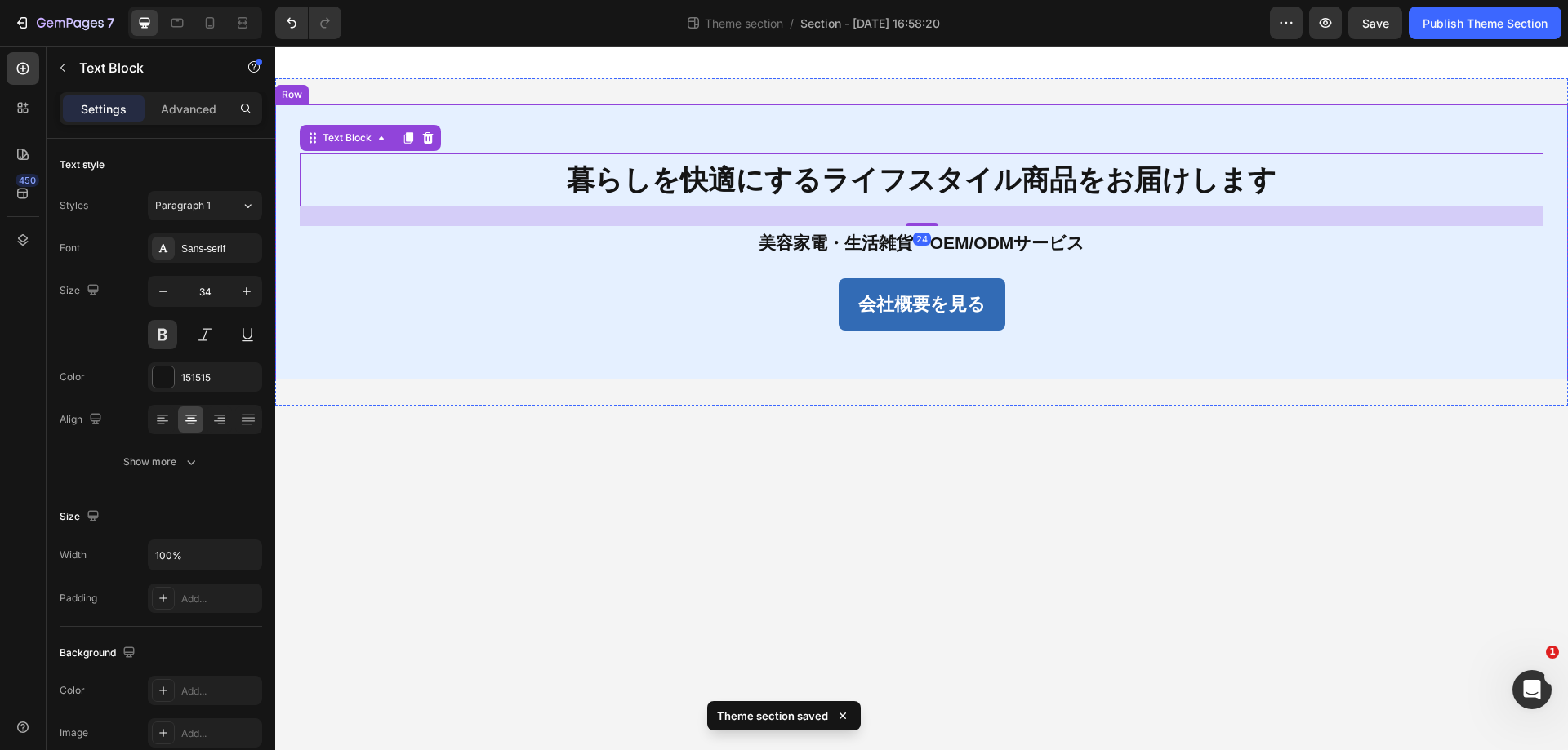
click at [375, 116] on div "暮らしを快適にするライフスタイル商品をお届けします Text Block 24 美容家電・生活雑貨・OEM/ODMサービス Text Block 会社概要を見…" at bounding box center [921, 241] width 1293 height 275
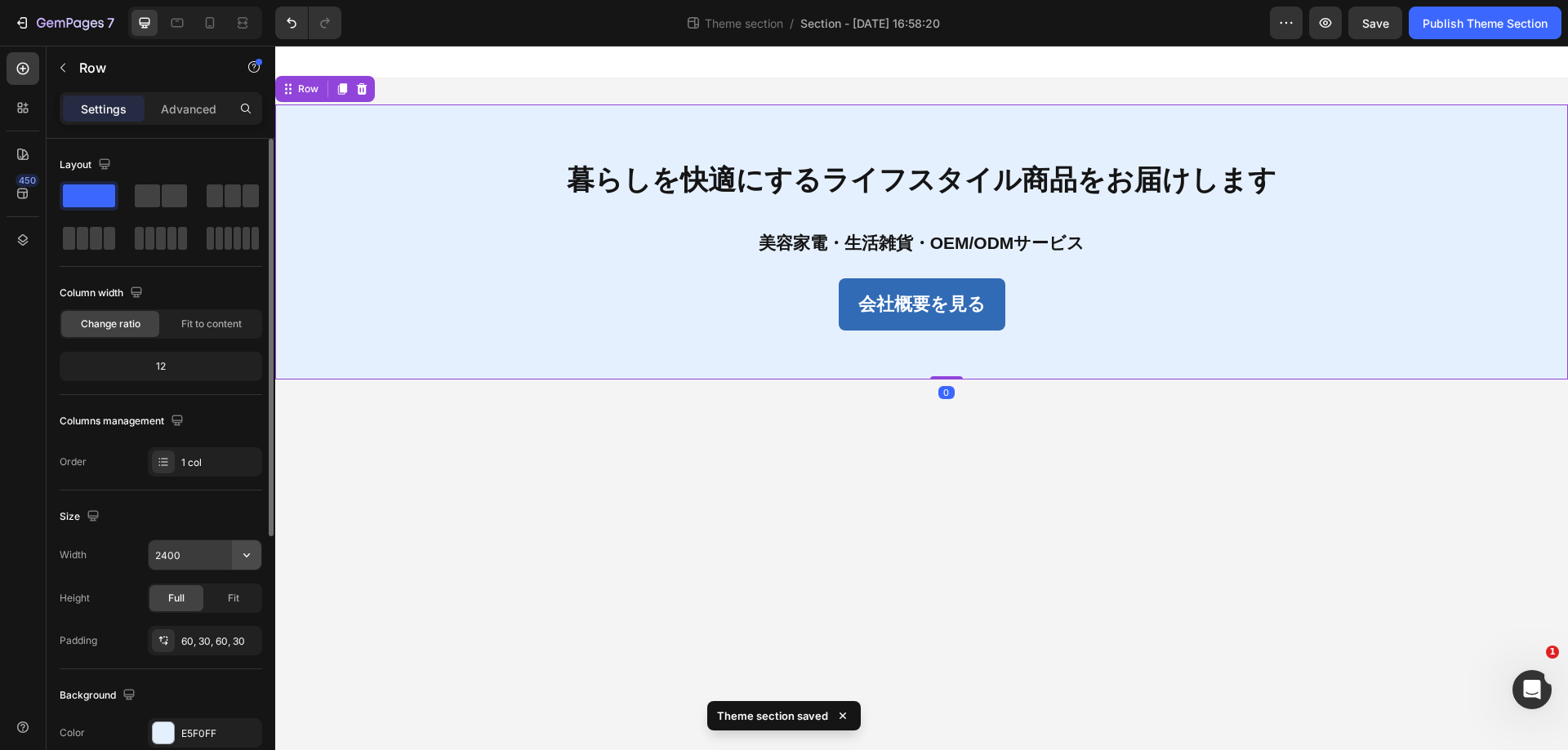
click at [245, 561] on icon "button" at bounding box center [247, 555] width 17 height 17
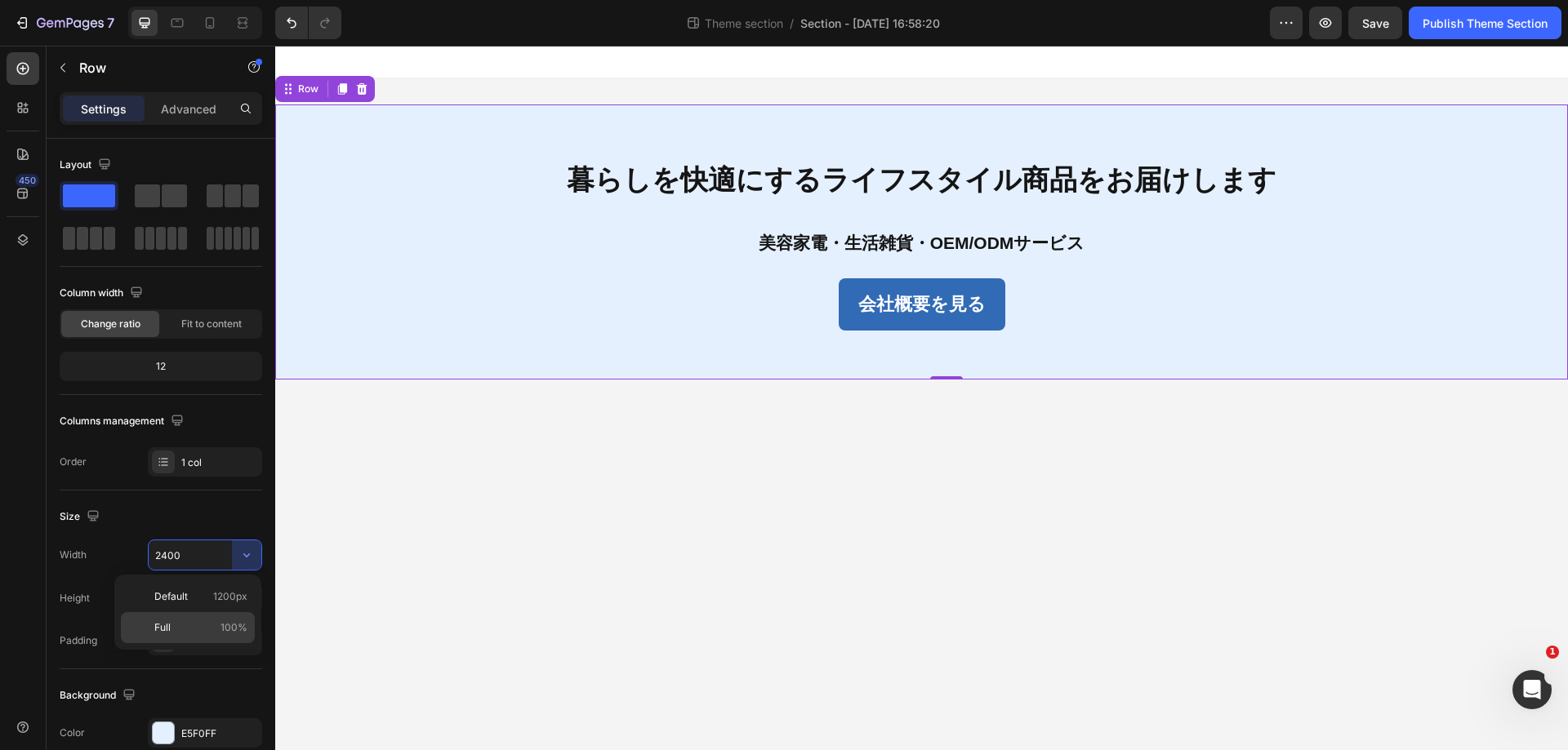
click at [216, 635] on div "Full 100%" at bounding box center [188, 627] width 134 height 31
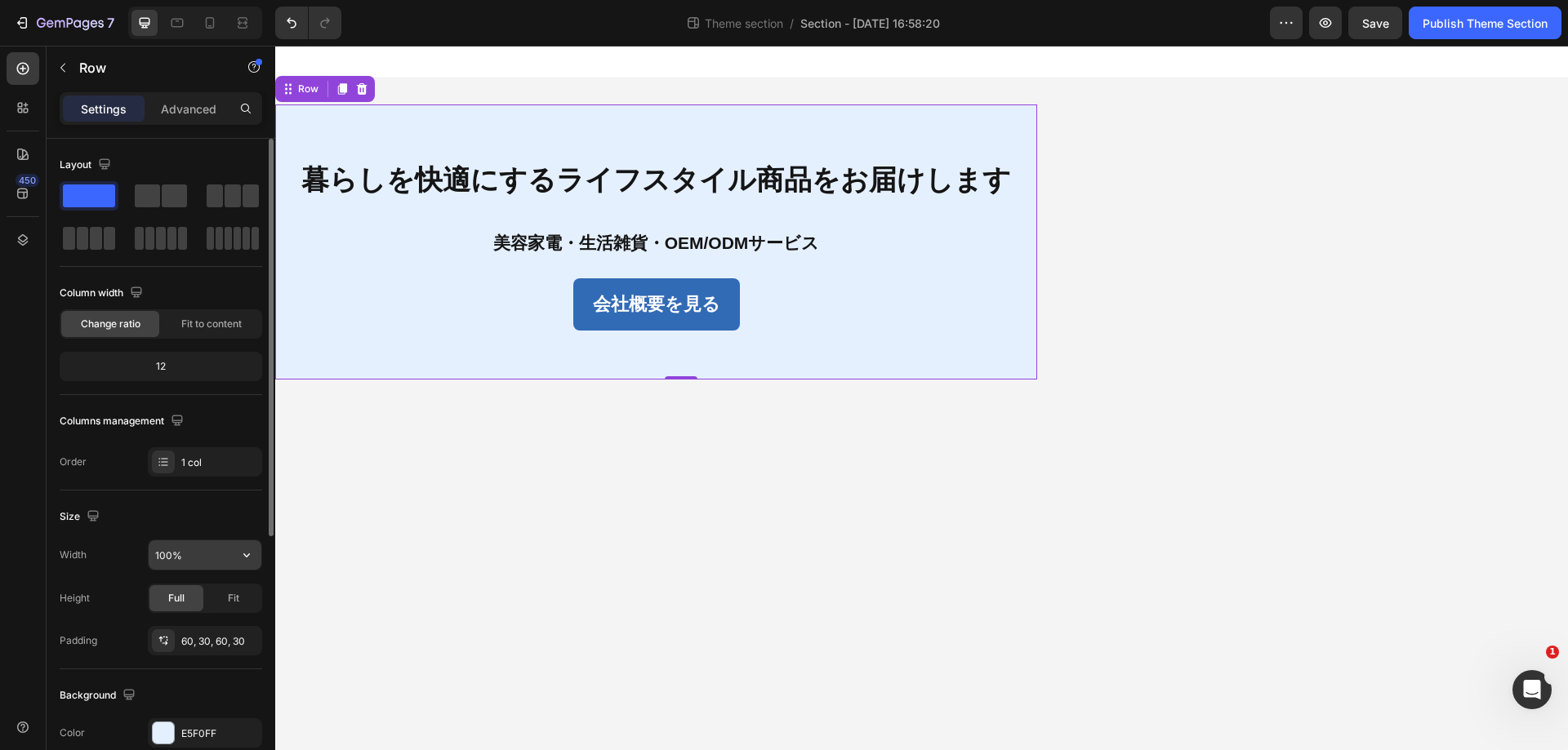
click at [228, 555] on input "100%" at bounding box center [205, 555] width 112 height 30
click at [237, 567] on button "button" at bounding box center [247, 555] width 30 height 30
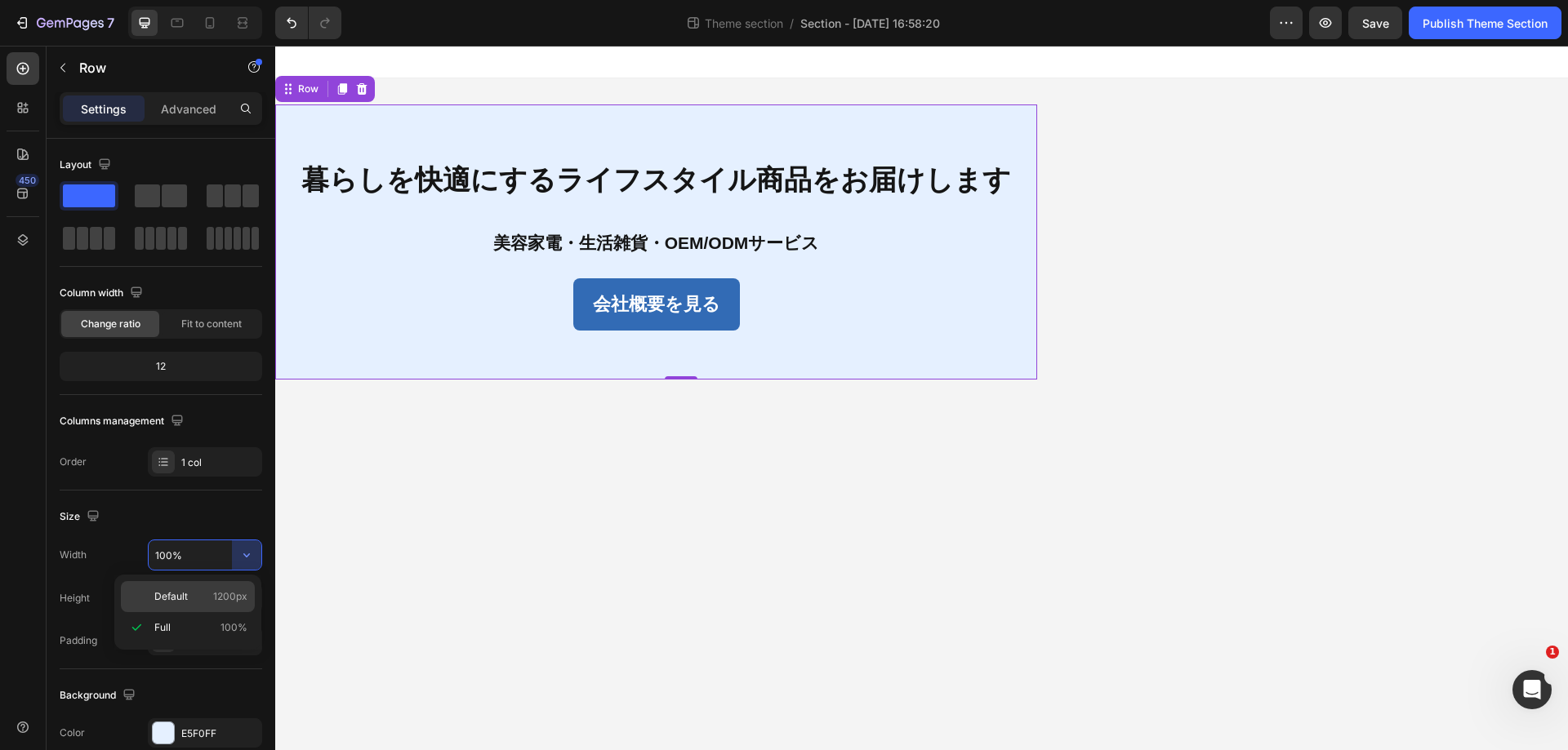
click at [228, 597] on span "1200px" at bounding box center [230, 596] width 35 height 15
type input "1200"
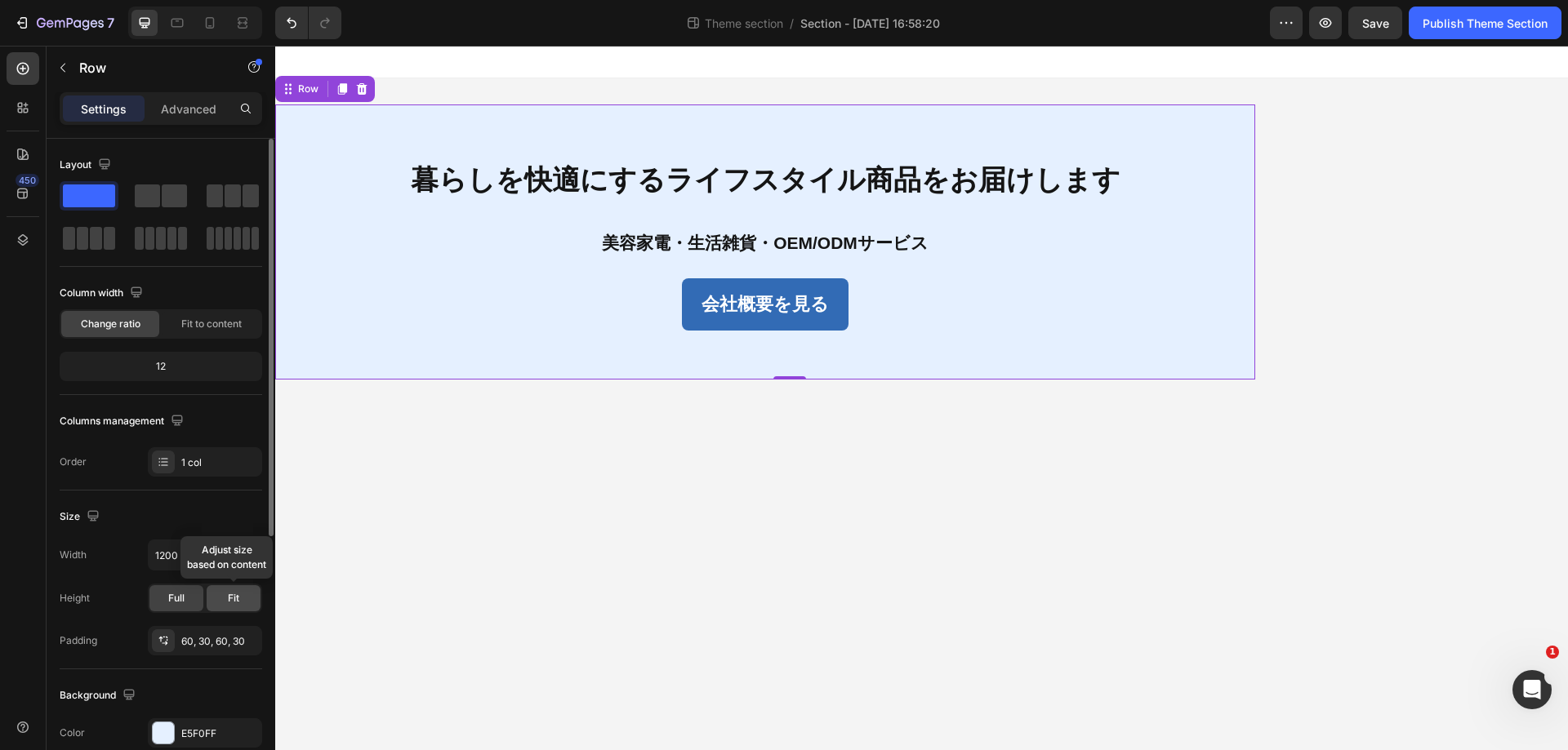
click at [231, 606] on div "Fit" at bounding box center [234, 598] width 54 height 27
click at [194, 604] on div "Full" at bounding box center [177, 598] width 54 height 27
click at [224, 601] on div "Fit" at bounding box center [234, 598] width 54 height 27
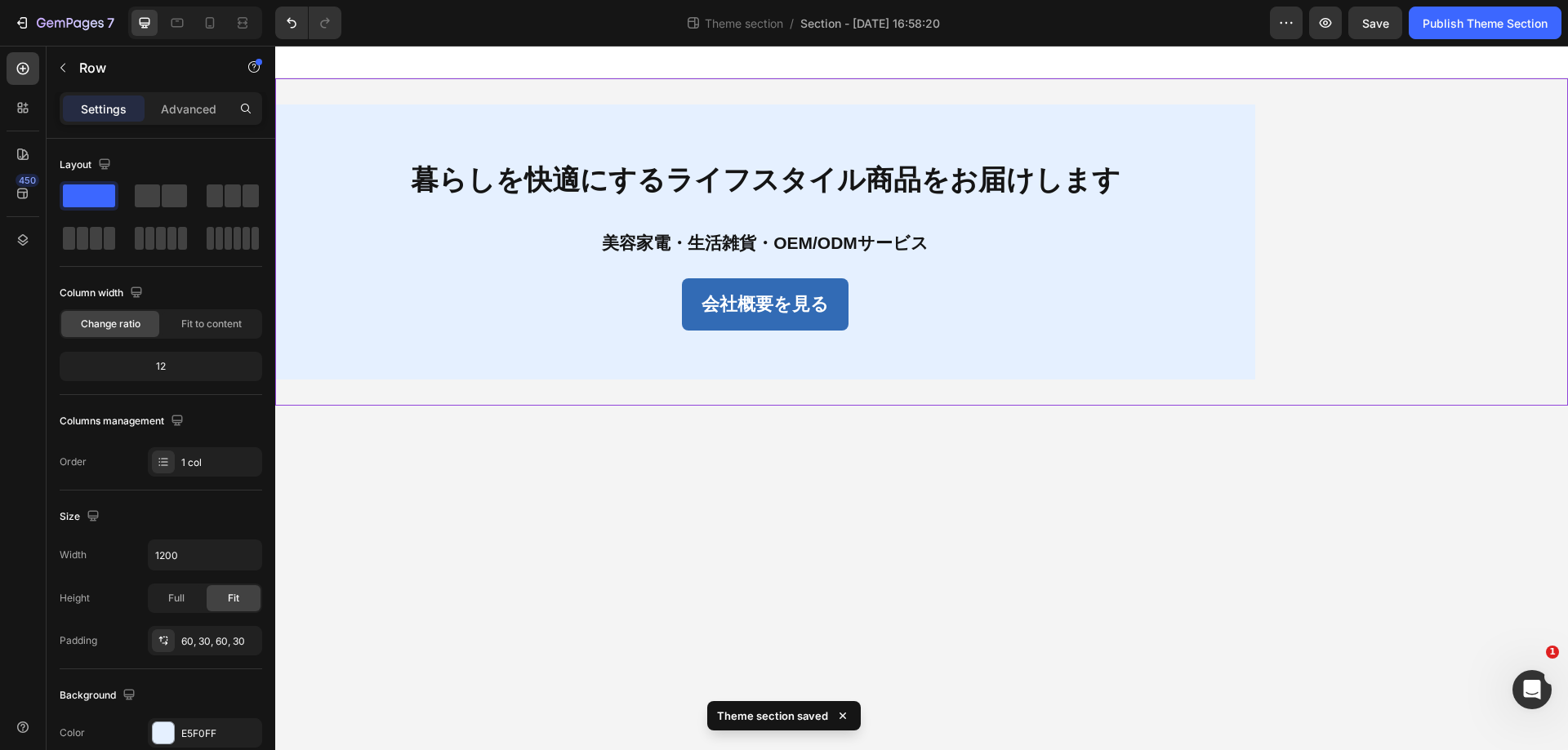
click at [1323, 329] on div "暮らしを快適にするライフスタイル商品をお届けします Text Block 美容家電・生活雑貨・OEM/ODMサービス Text Block 会社概要を見る B…" at bounding box center [921, 242] width 1293 height 327
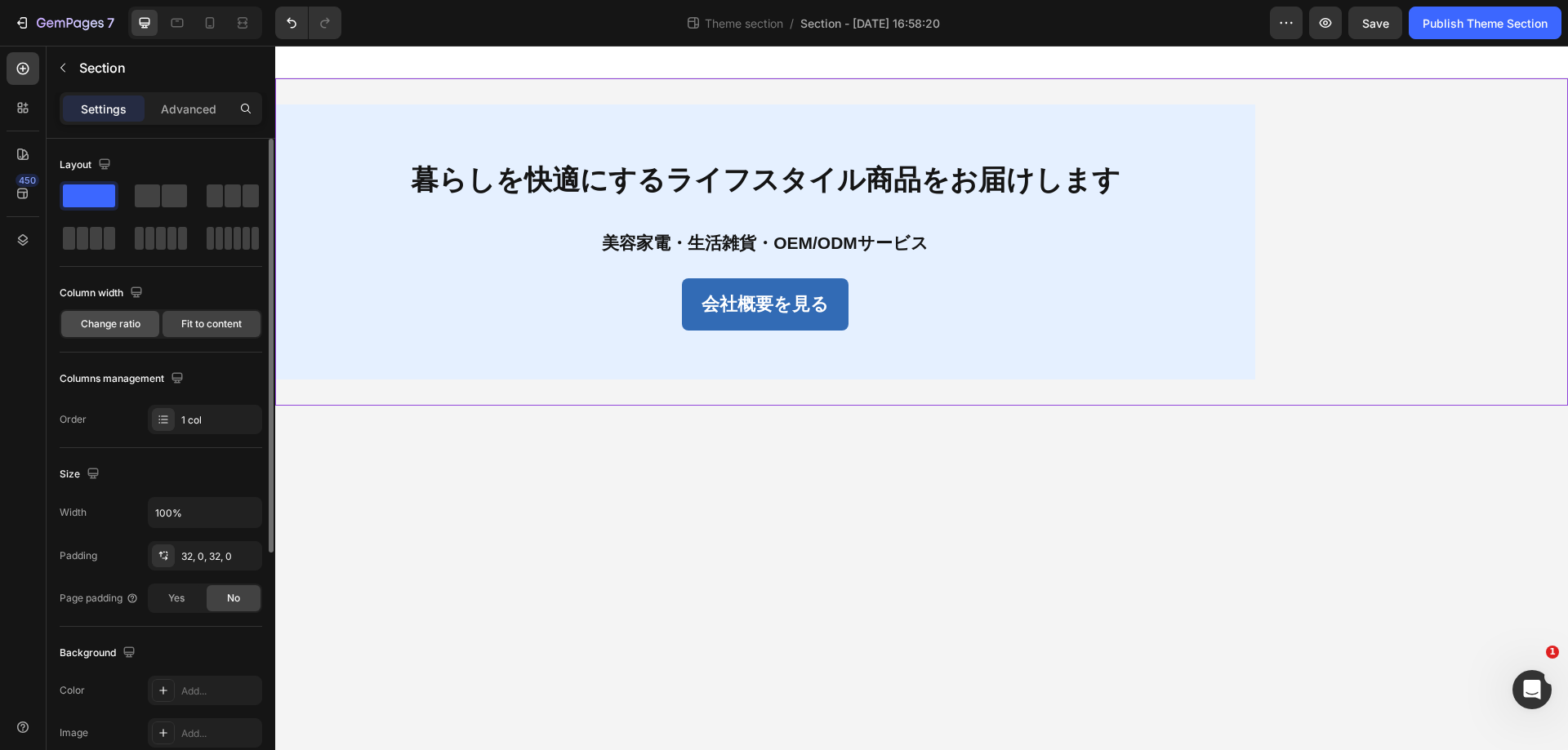
click at [134, 326] on span "Change ratio" at bounding box center [110, 323] width 59 height 15
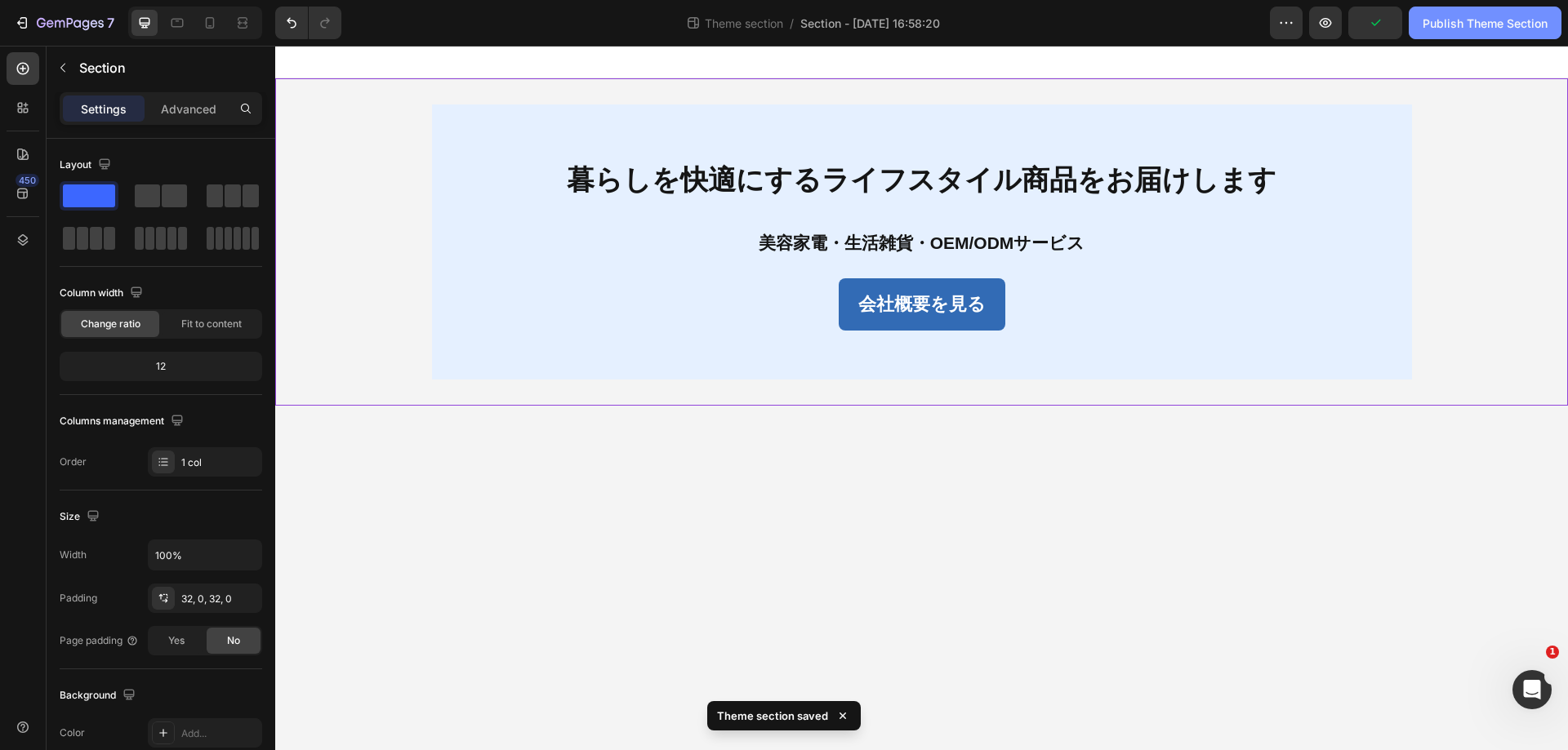
click at [1524, 27] on div "Publish Theme Section" at bounding box center [1485, 23] width 125 height 17
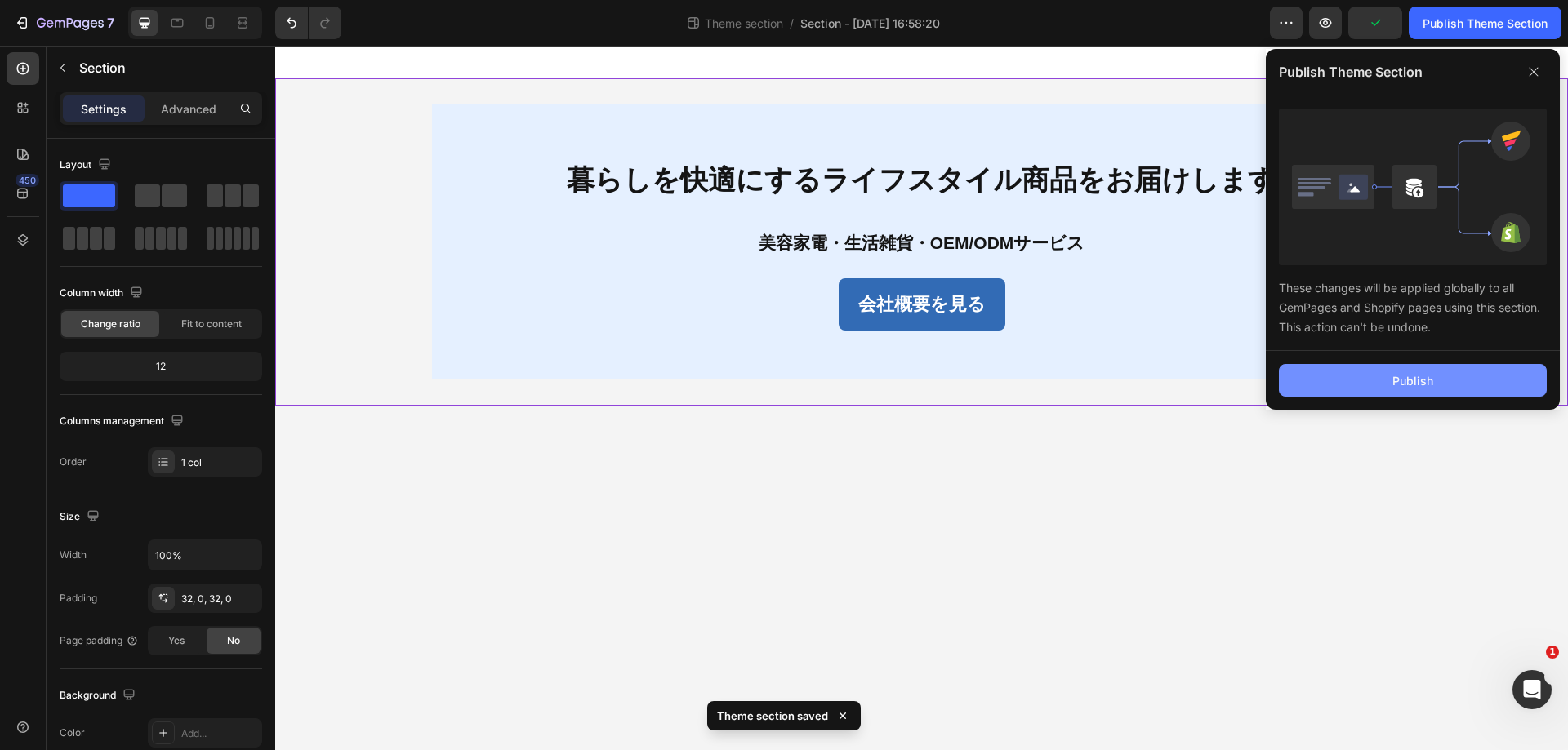
click at [1368, 385] on button "Publish" at bounding box center [1413, 379] width 268 height 33
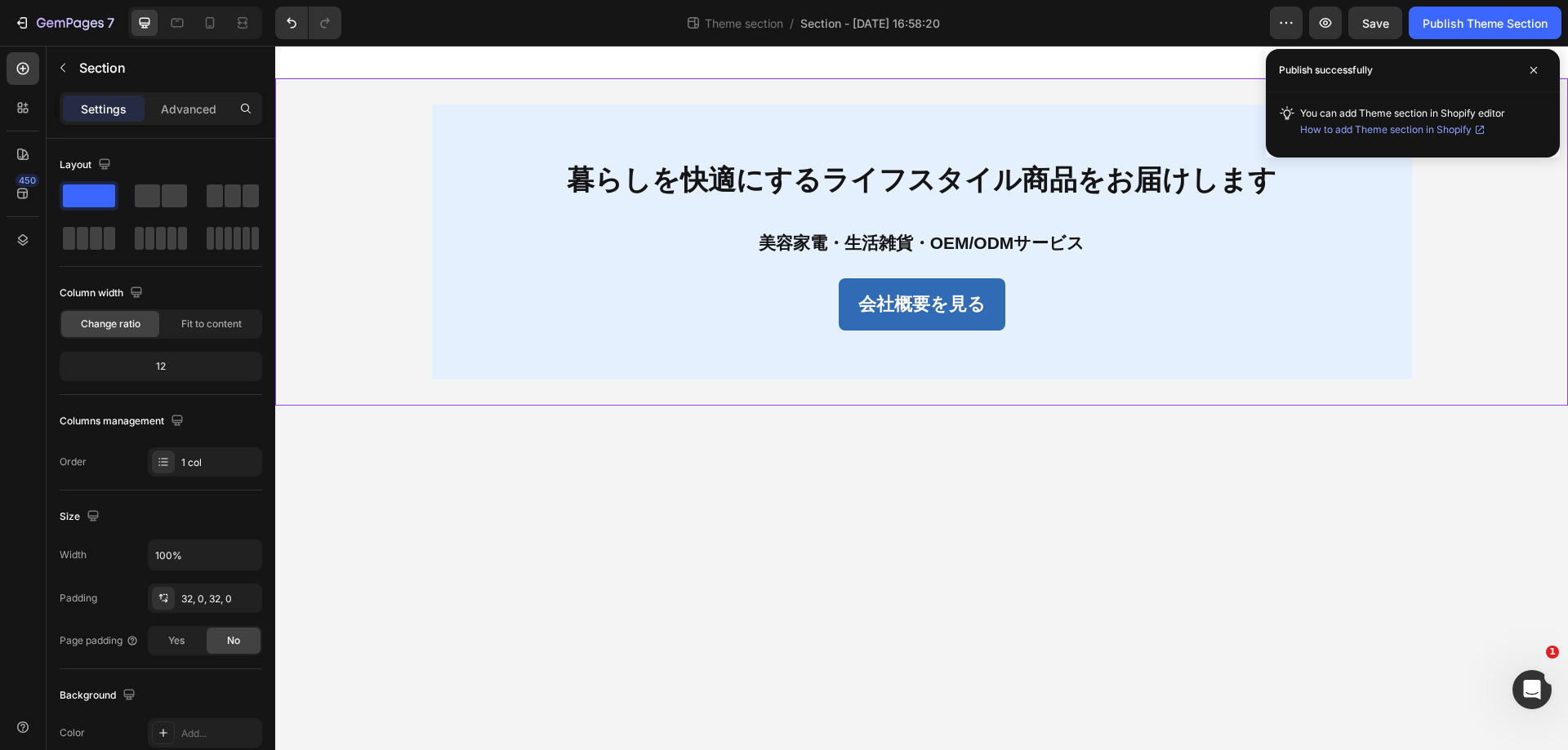
click at [1381, 68] on div "Publish successfully" at bounding box center [1413, 71] width 294 height 43
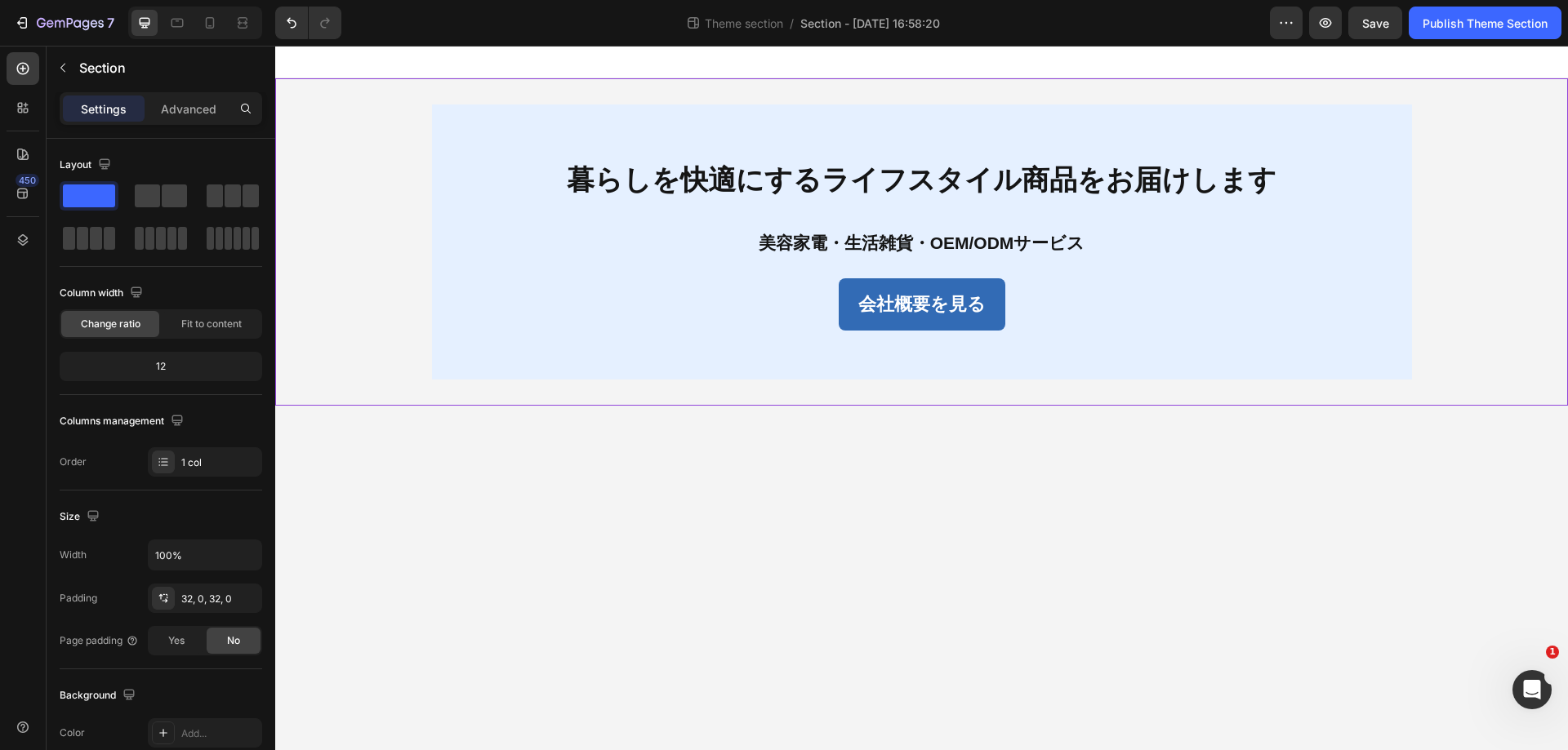
click at [407, 87] on div "暮らしを快適にするライフスタイル商品をお届けします Text Block 美容家電・生活雑貨・OEM/ODMサービス Text Block 会社概要を見る B…" at bounding box center [921, 242] width 1293 height 327
drag, startPoint x: 200, startPoint y: 548, endPoint x: 238, endPoint y: 552, distance: 38.2
click at [201, 548] on input "100%" at bounding box center [205, 555] width 112 height 30
click at [239, 552] on icon "button" at bounding box center [247, 555] width 17 height 17
click at [217, 616] on div "Default 1200px" at bounding box center [188, 627] width 134 height 31
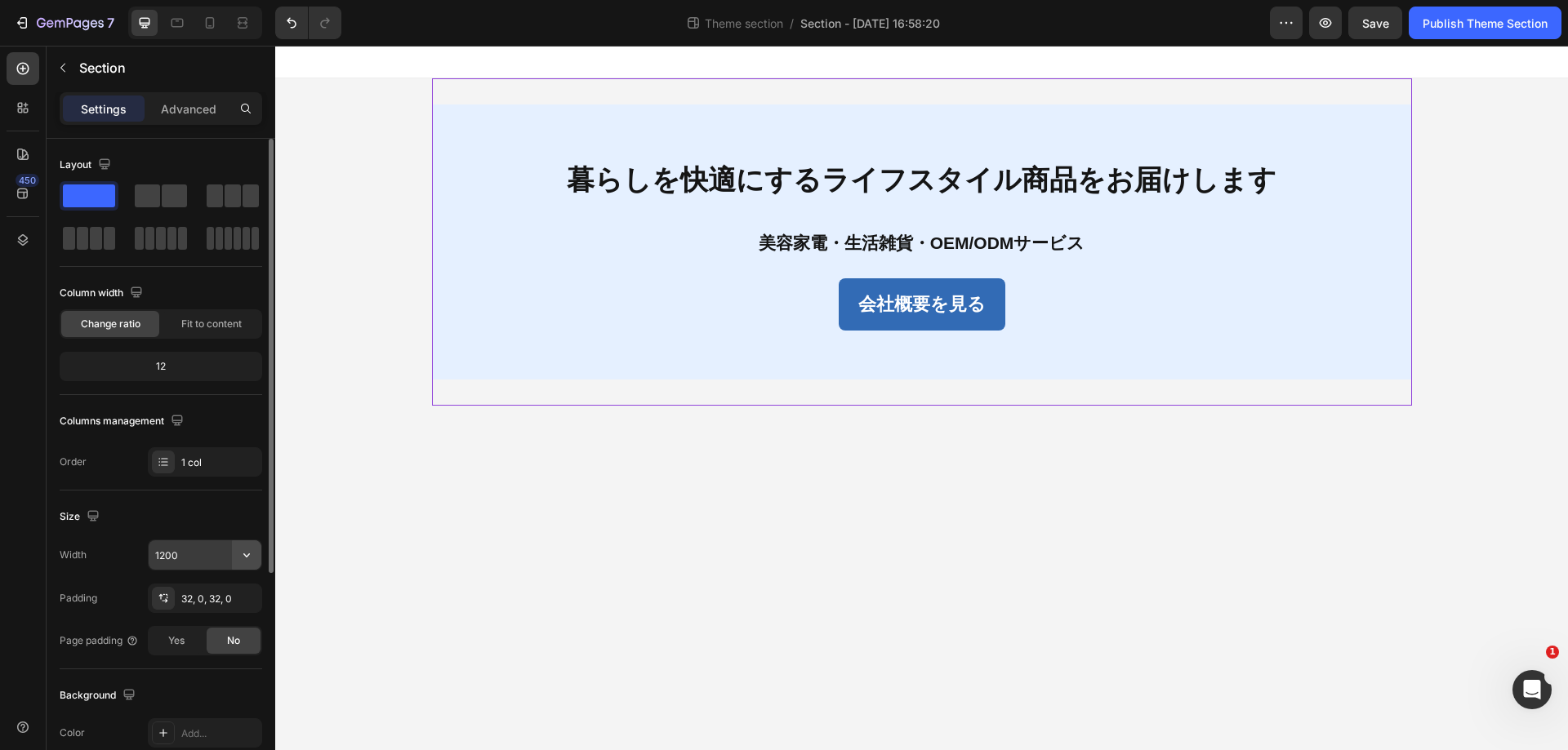
click at [237, 559] on button "button" at bounding box center [247, 555] width 30 height 30
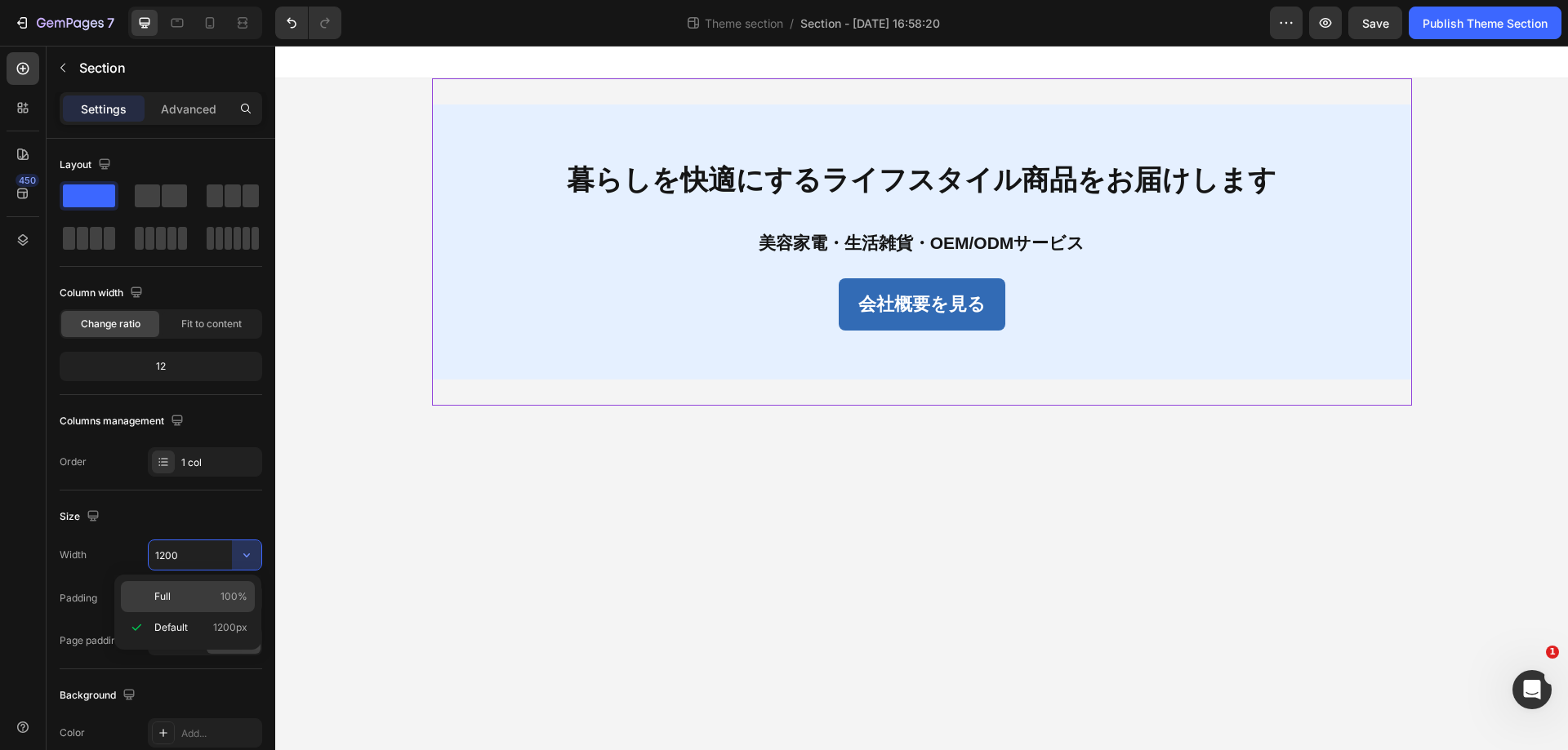
click at [231, 591] on span "100%" at bounding box center [234, 596] width 27 height 15
type input "100%"
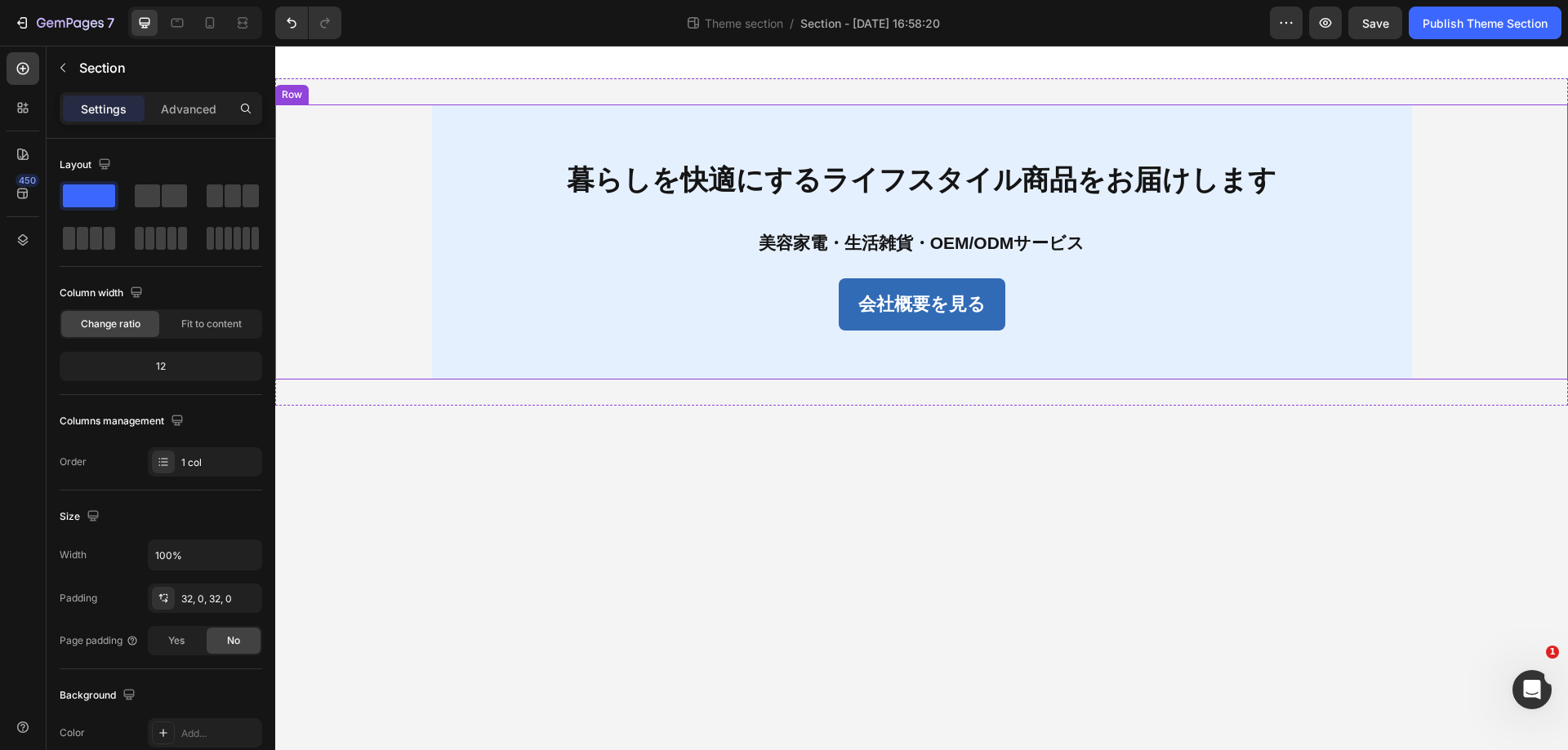
click at [473, 194] on p "暮らしを快適にするライフスタイル商品をお届けします" at bounding box center [922, 179] width 928 height 50
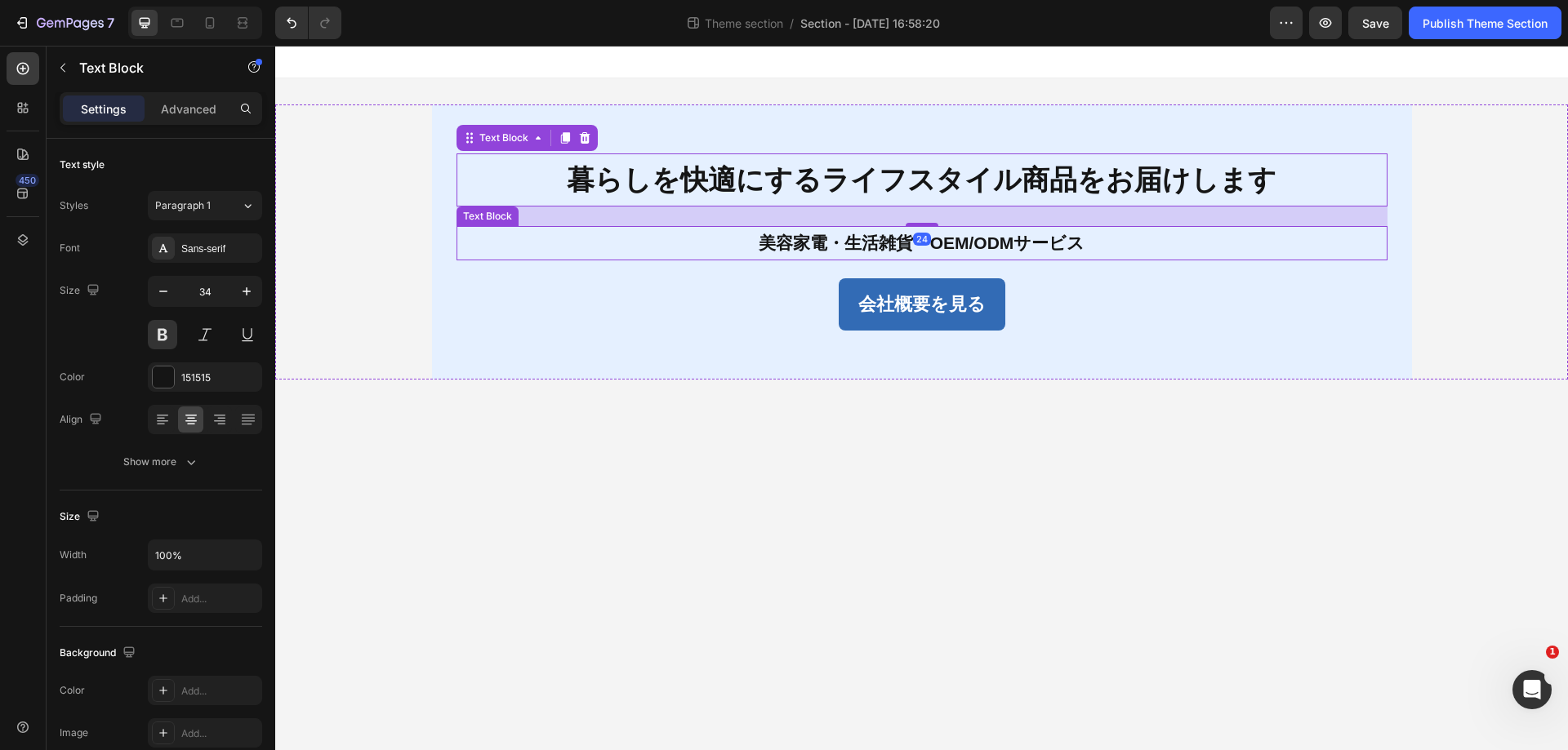
click at [470, 245] on p "美容家電・生活雑貨・OEM/ODMサービス" at bounding box center [922, 242] width 928 height 31
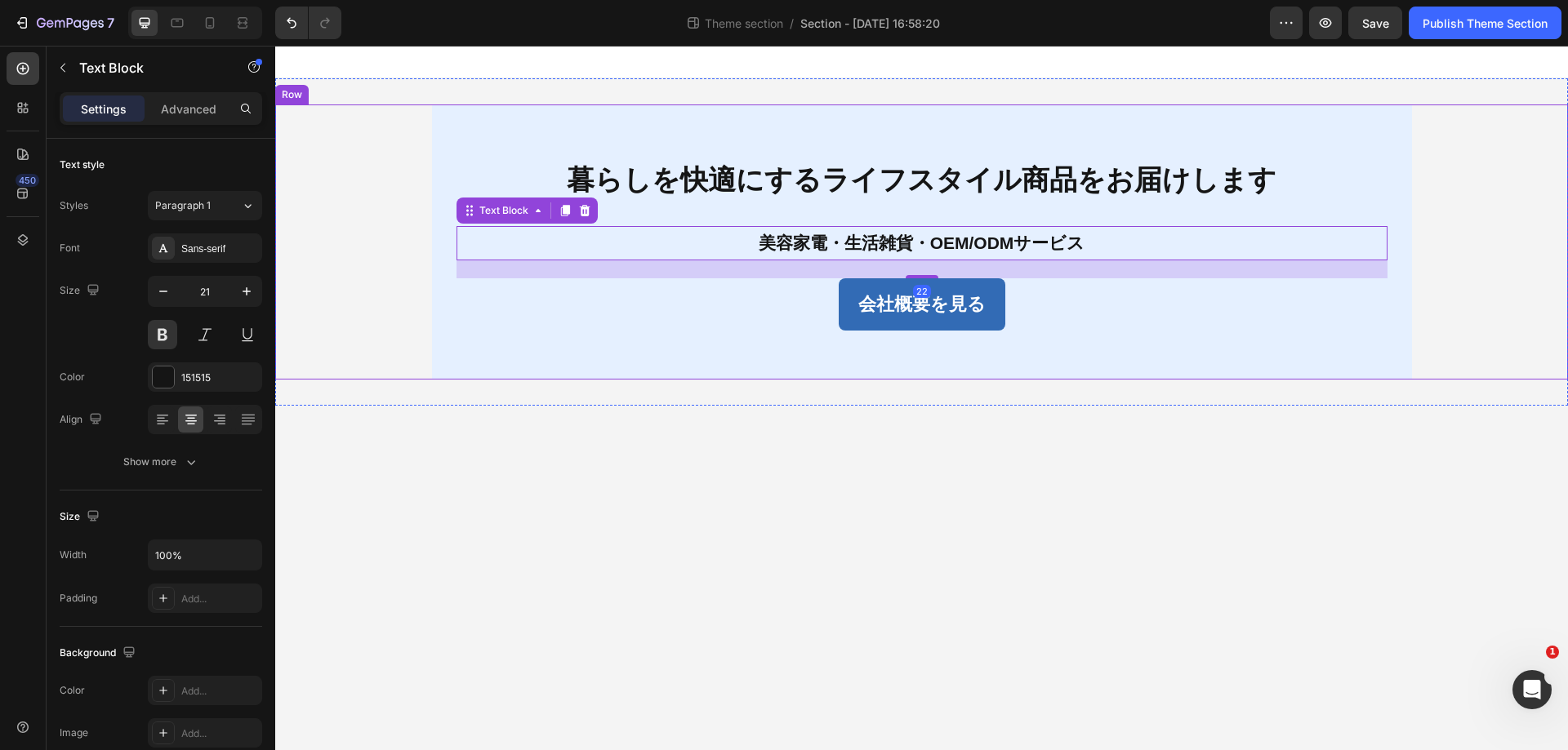
click at [460, 123] on div "暮らしを快適にするライフスタイル商品をお届けします Text Block 美容家電・生活雑貨・OEM/ODMサービス Text Block 22 会社概要を見…" at bounding box center [922, 241] width 980 height 275
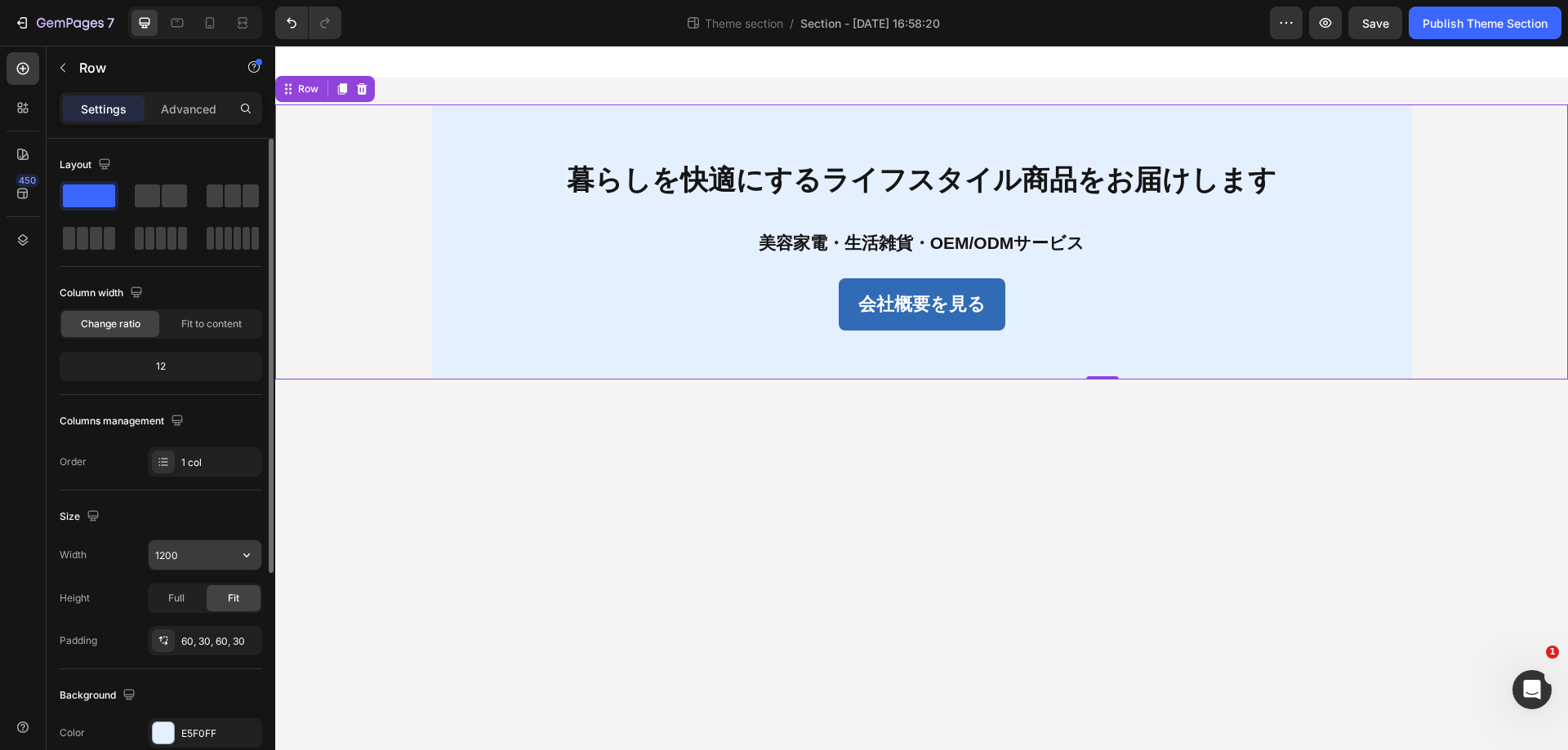
click at [227, 554] on input "1200" at bounding box center [205, 555] width 112 height 30
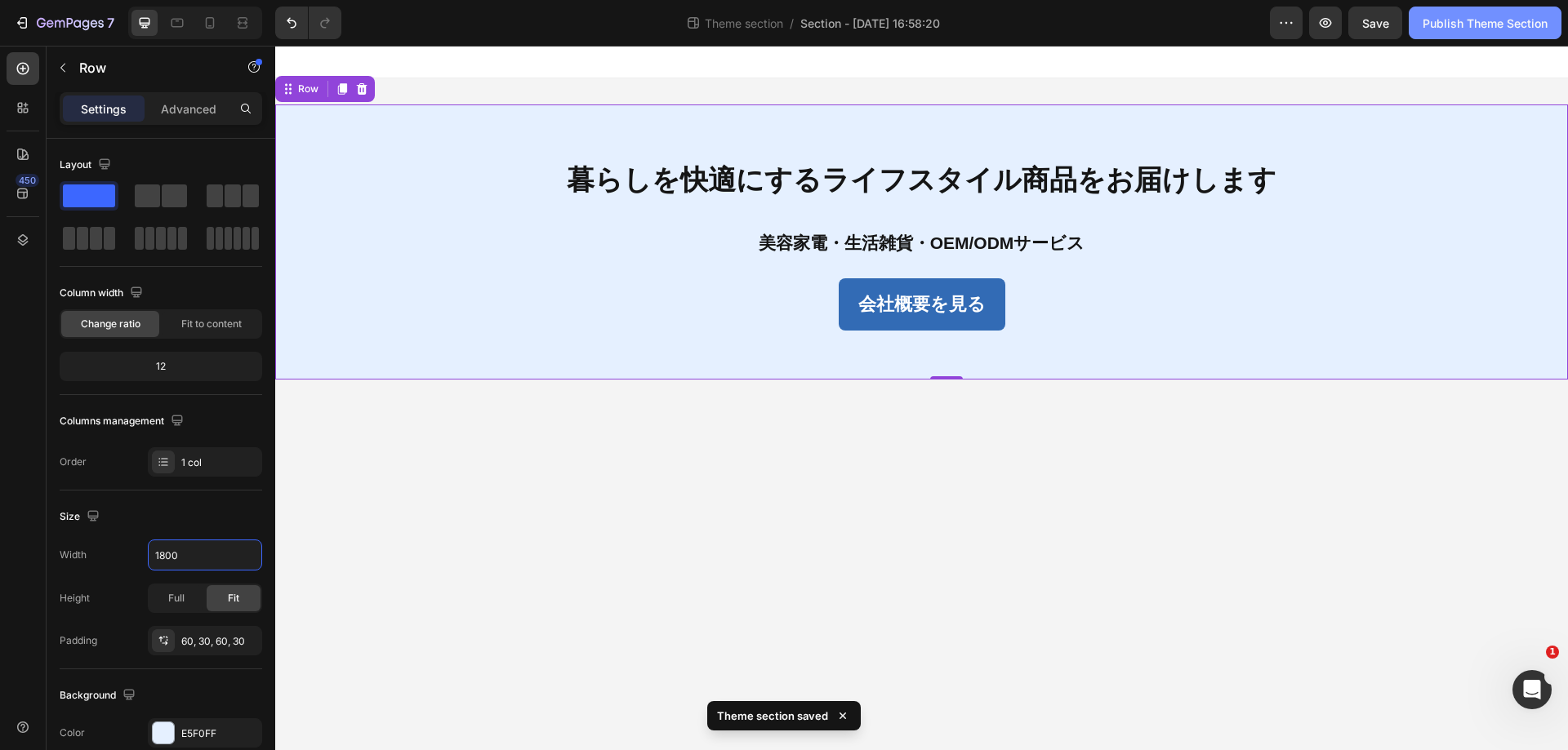
click at [1482, 16] on div "Publish Theme Section" at bounding box center [1485, 23] width 125 height 17
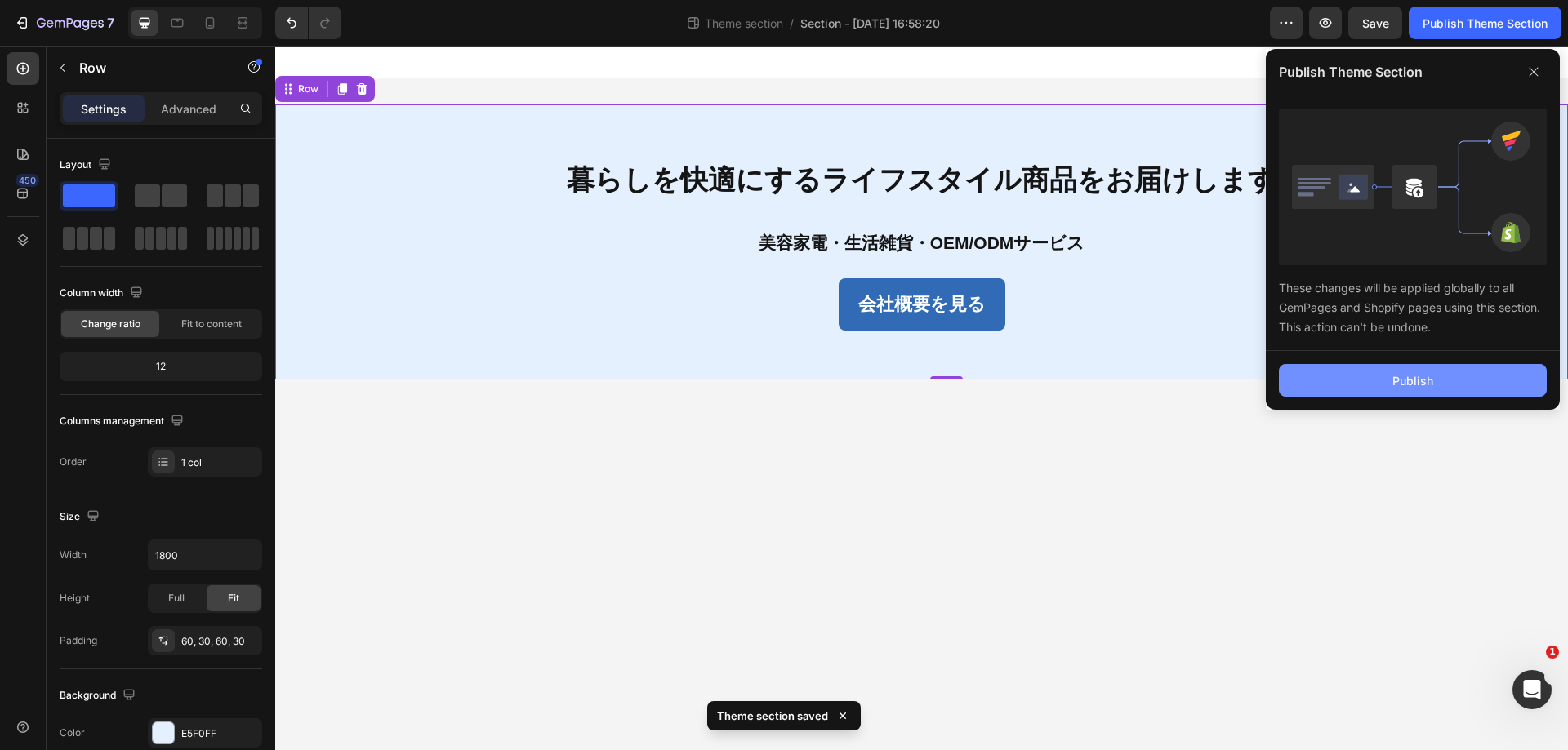
click at [1377, 369] on button "Publish" at bounding box center [1413, 379] width 268 height 33
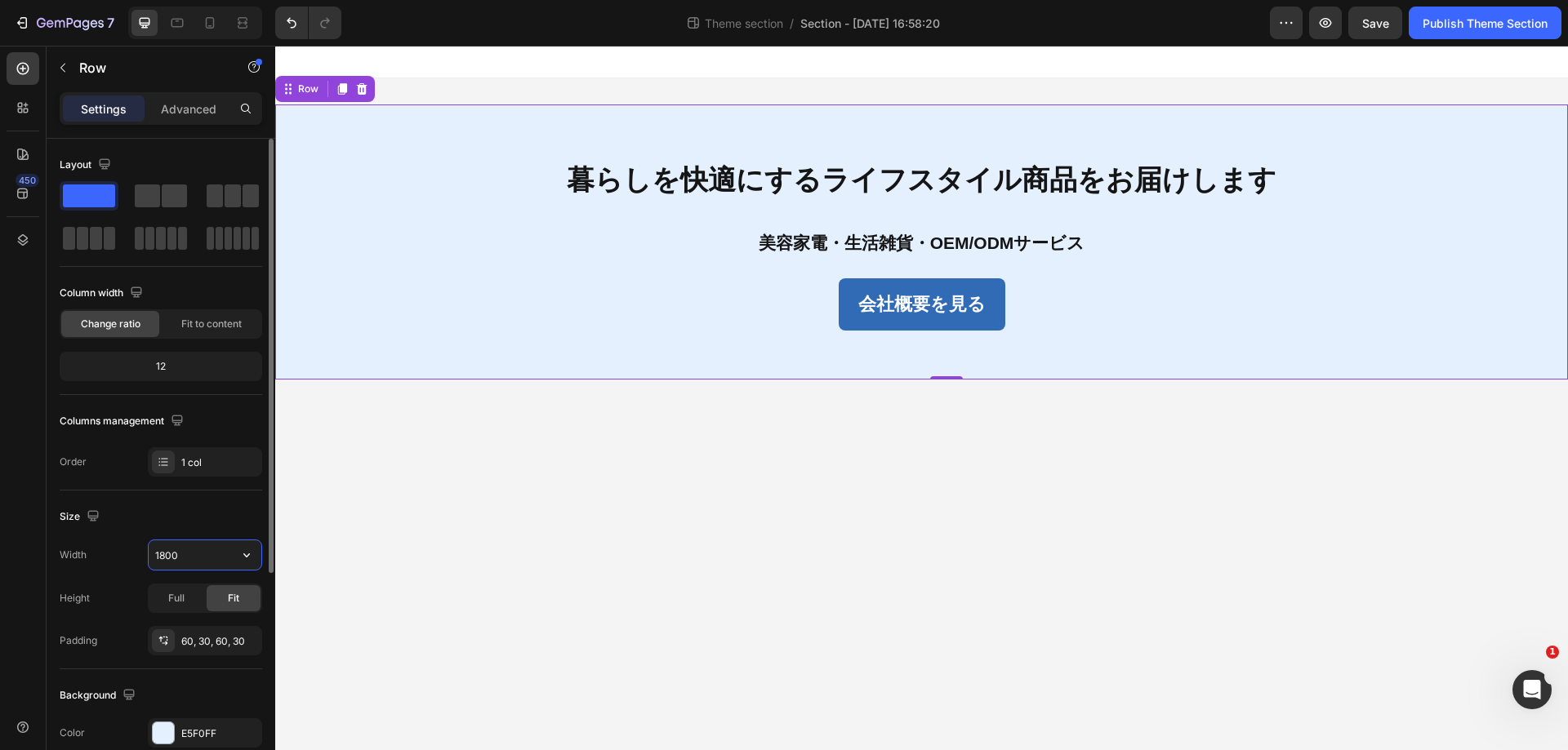
click at [192, 551] on input "1800" at bounding box center [205, 555] width 112 height 30
click at [1493, 28] on div "Publish Theme Section" at bounding box center [1485, 23] width 125 height 17
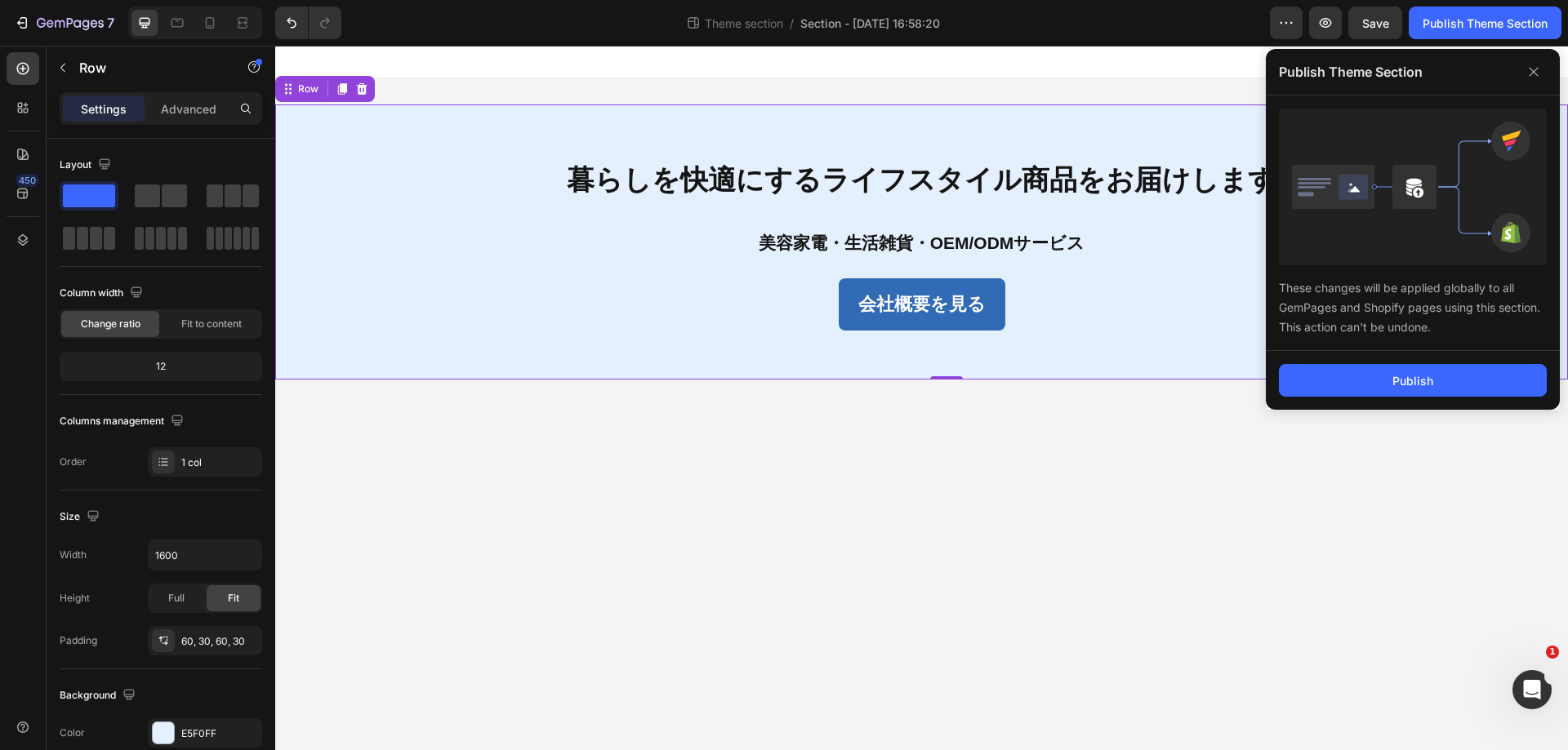
click at [1378, 397] on div "Publish" at bounding box center [1413, 380] width 294 height 59
click at [1392, 375] on div "Publish" at bounding box center [1412, 380] width 40 height 17
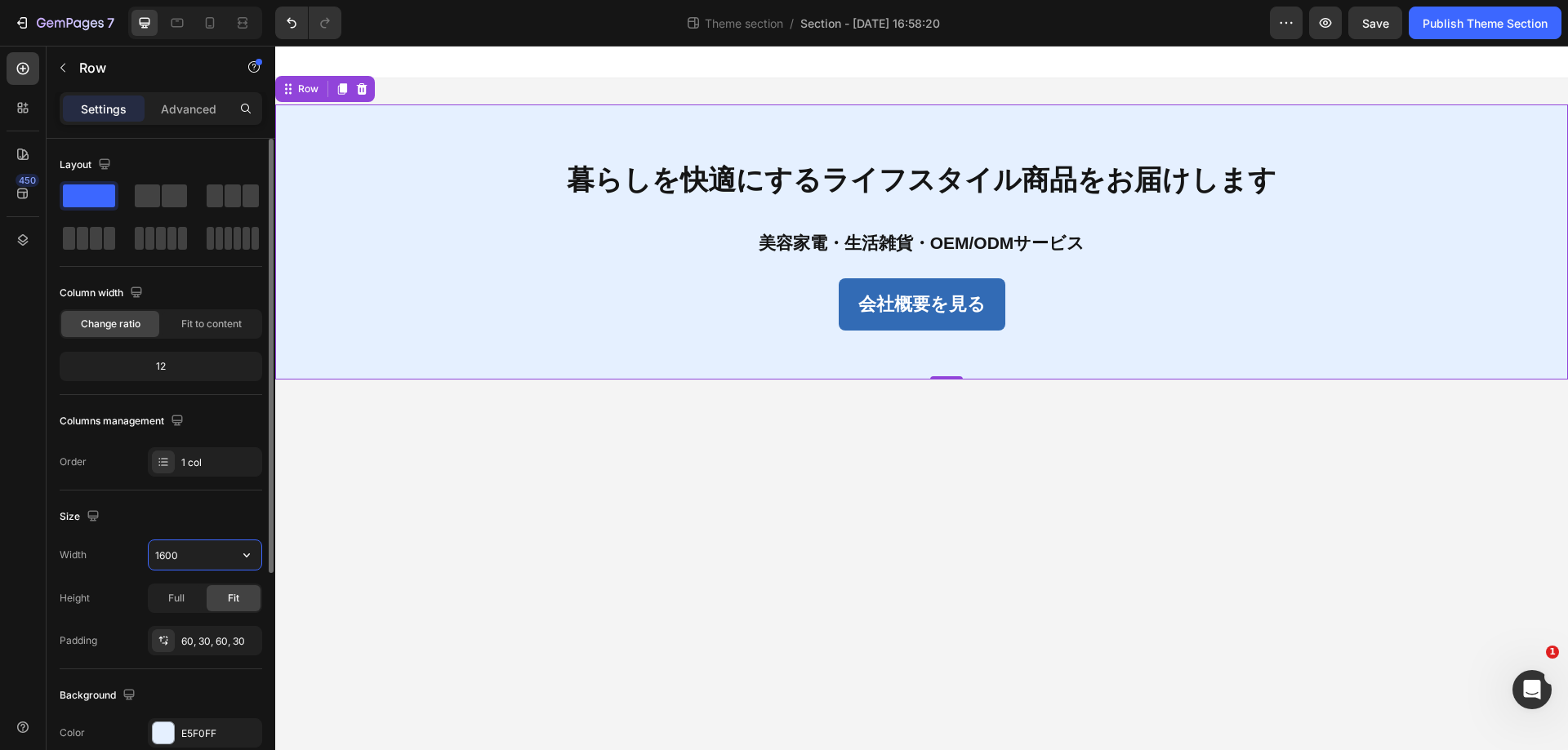
click at [192, 560] on input "1600" at bounding box center [205, 555] width 112 height 30
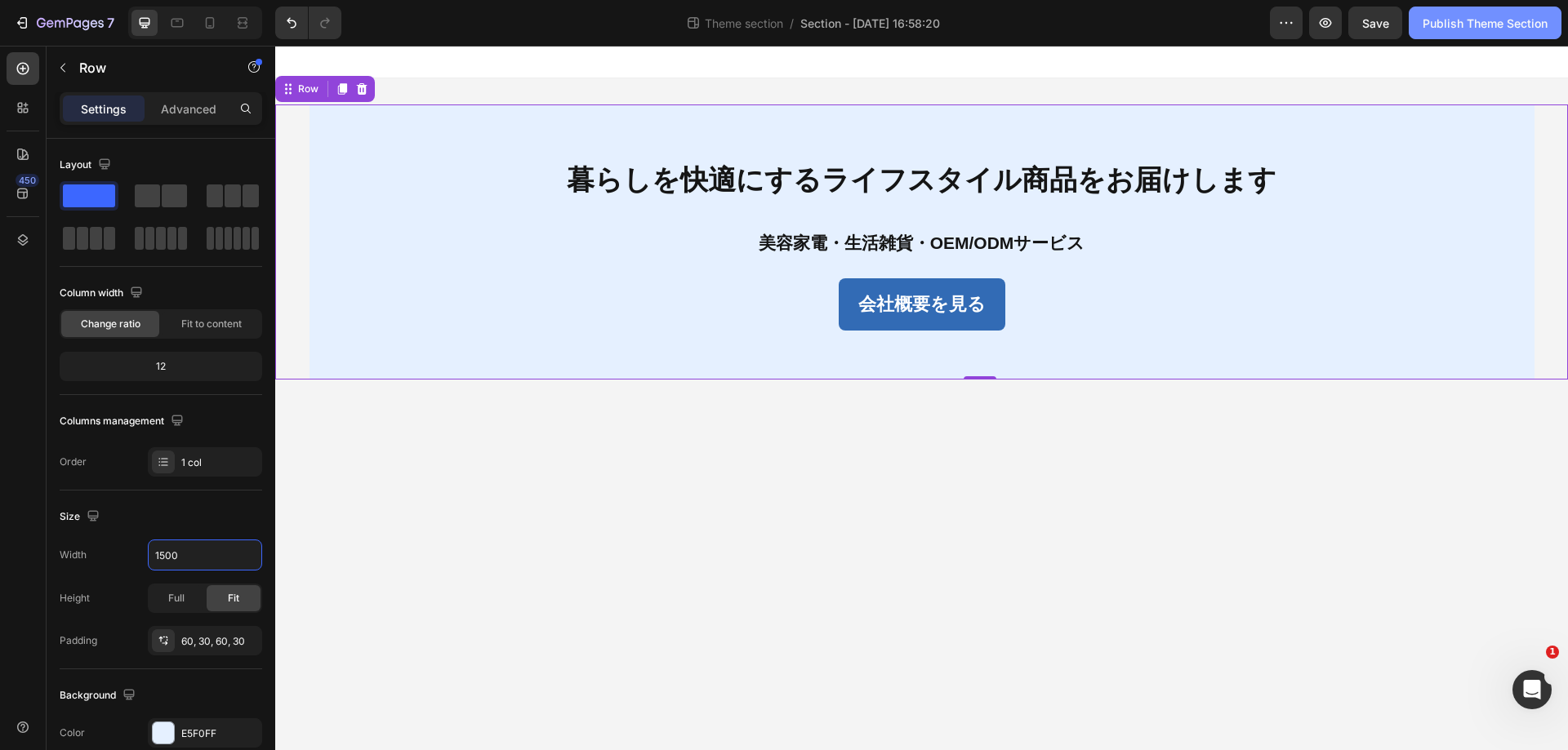
click at [1464, 19] on div "Publish Theme Section" at bounding box center [1485, 23] width 125 height 17
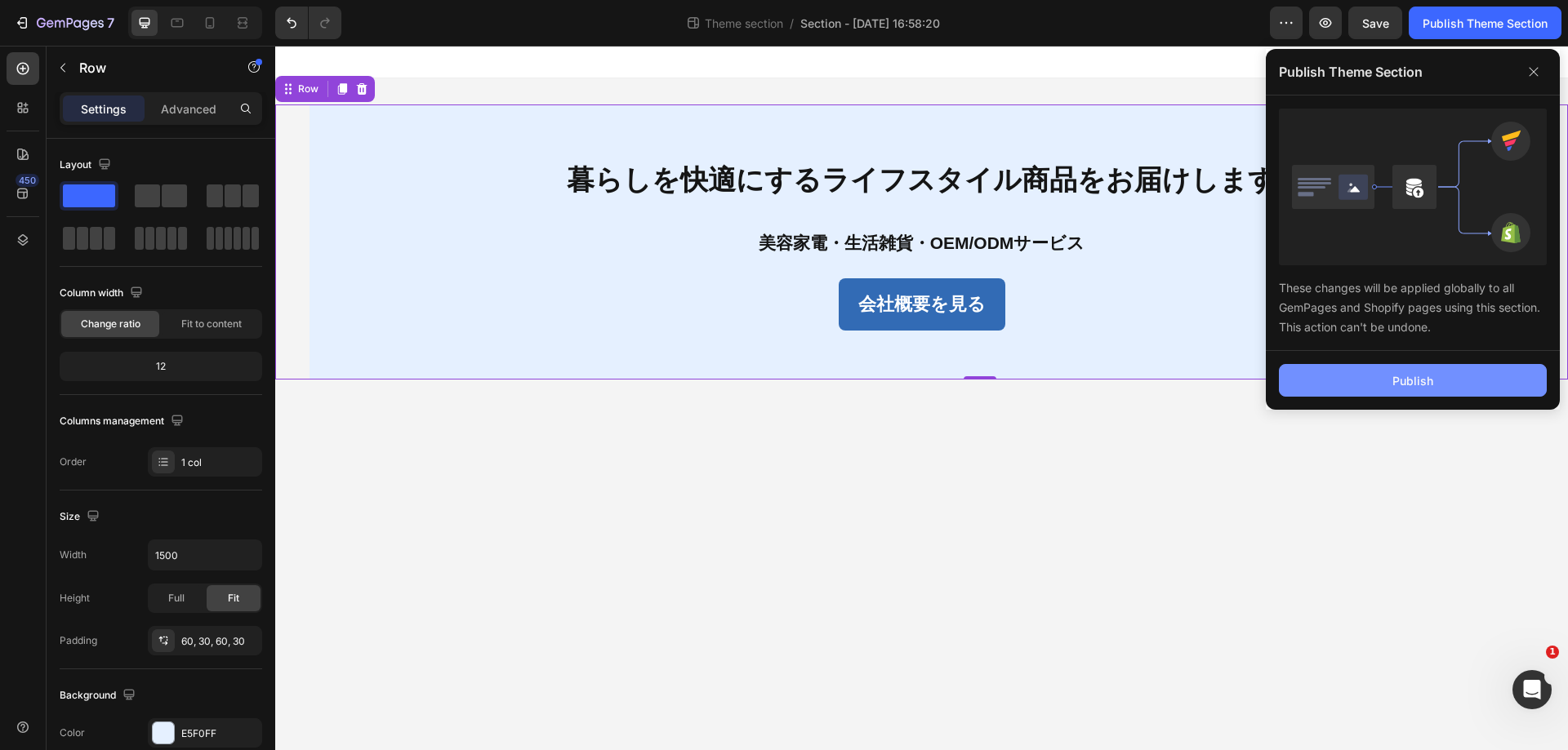
click at [1367, 369] on button "Publish" at bounding box center [1413, 379] width 268 height 33
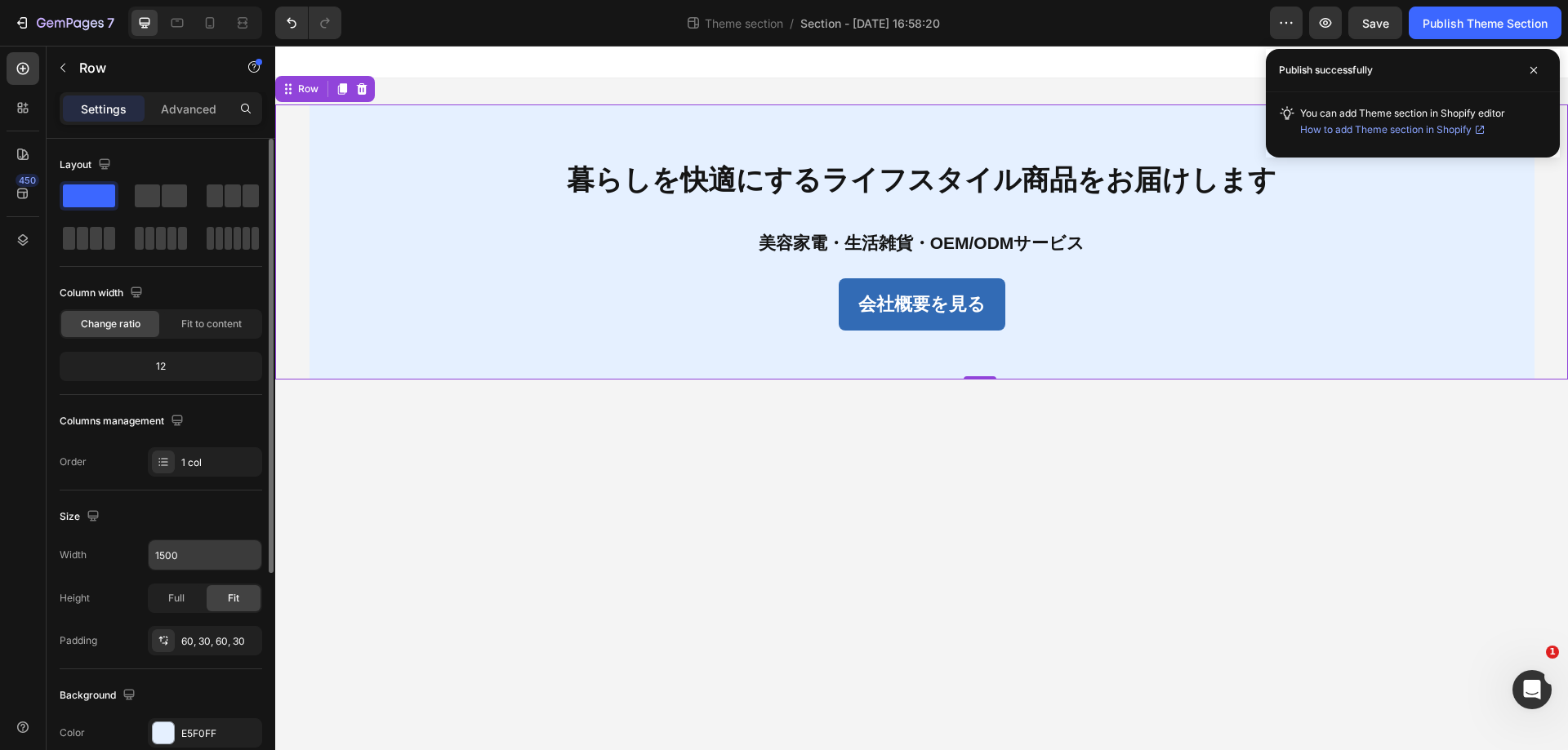
click at [178, 549] on input "1500" at bounding box center [205, 555] width 112 height 30
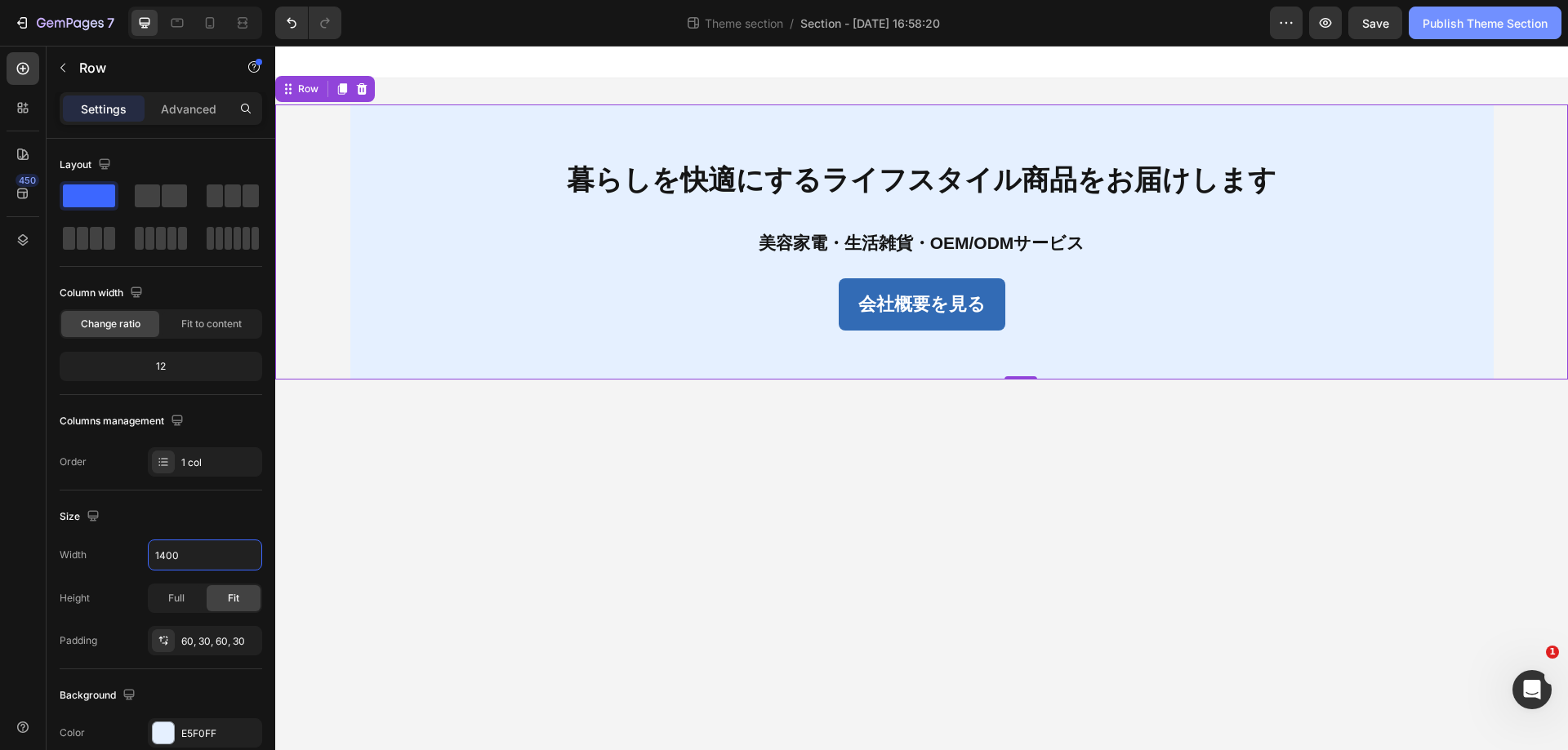
click at [1477, 9] on button "Publish Theme Section" at bounding box center [1485, 23] width 153 height 33
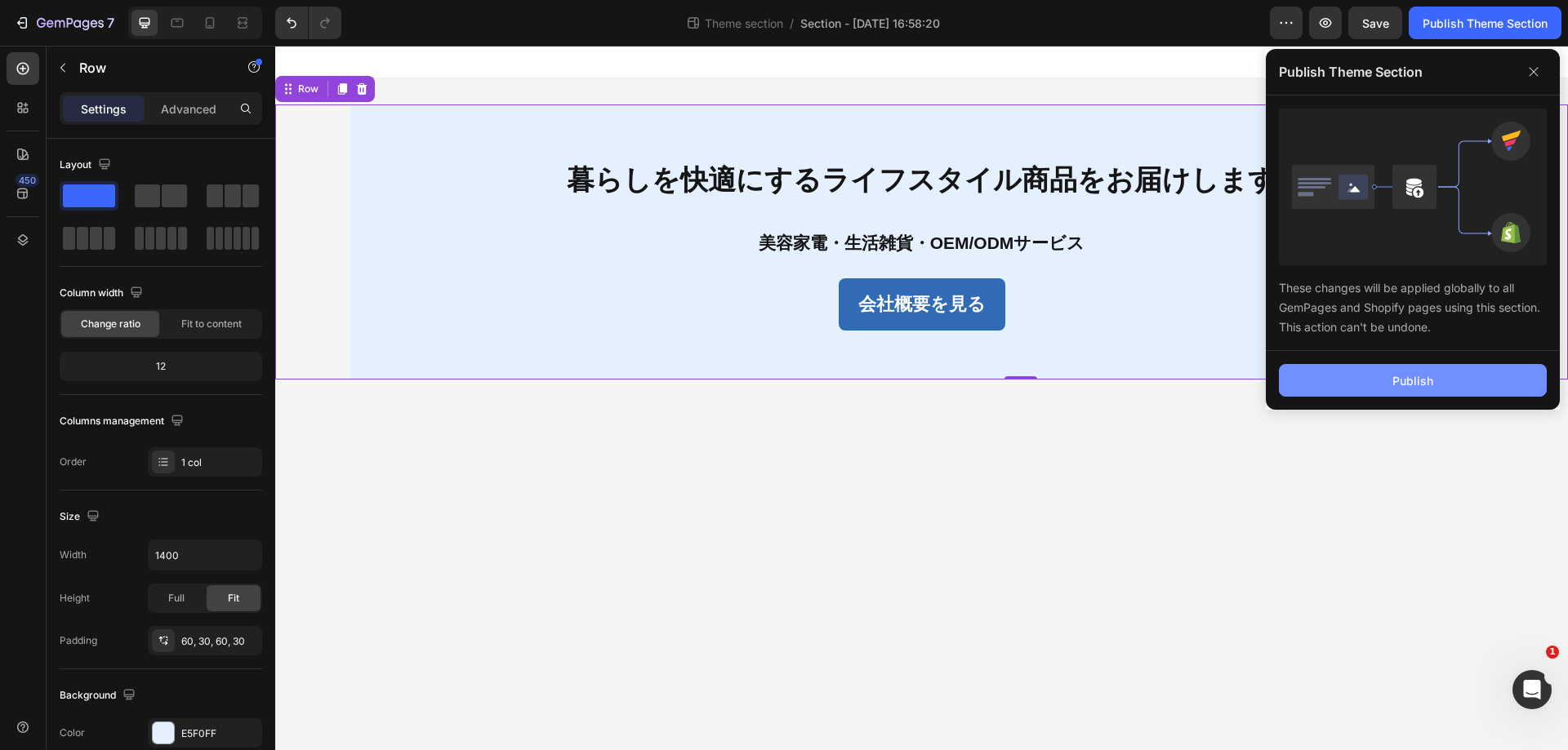
click at [1419, 387] on div "Publish" at bounding box center [1412, 380] width 40 height 17
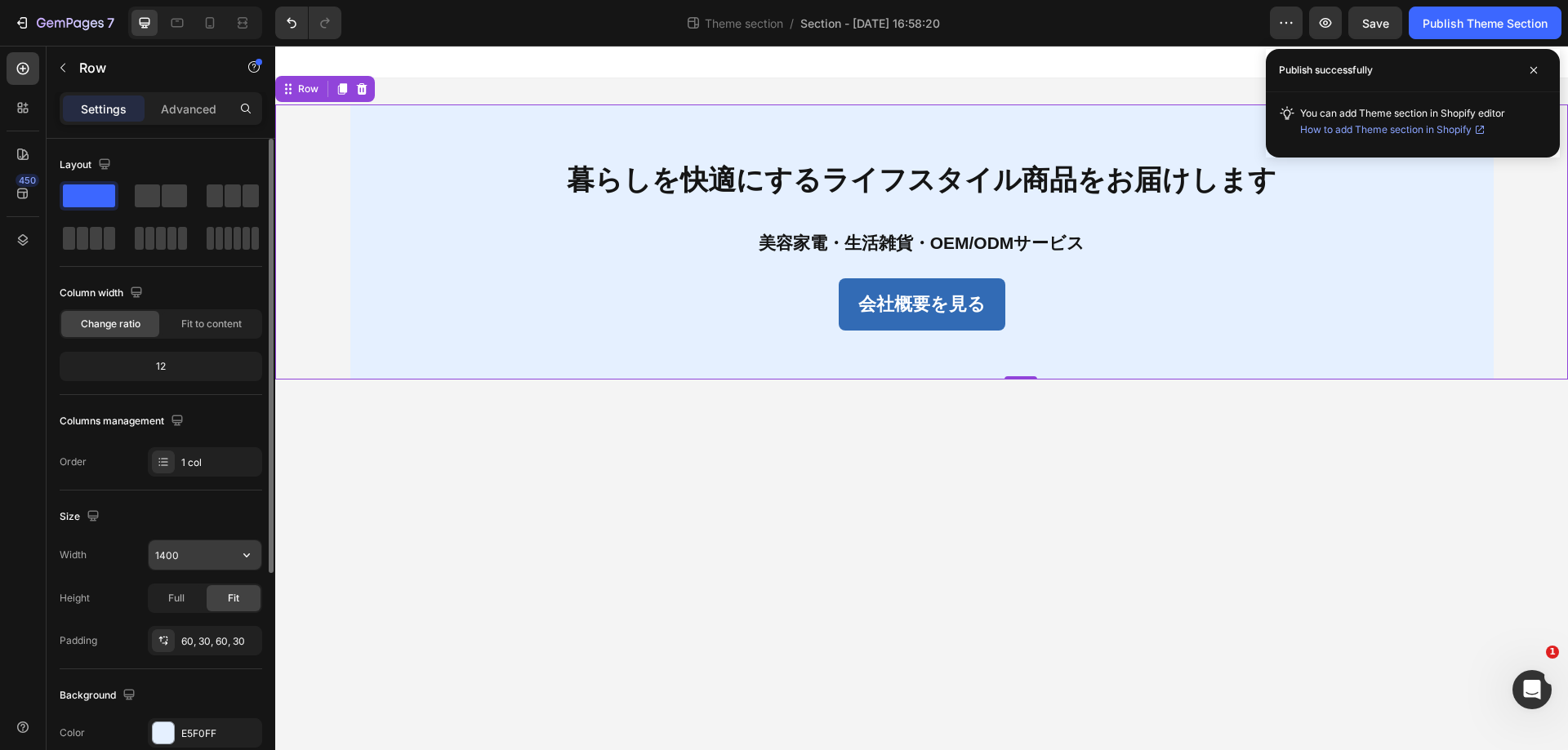
click at [191, 548] on input "1400" at bounding box center [205, 555] width 112 height 30
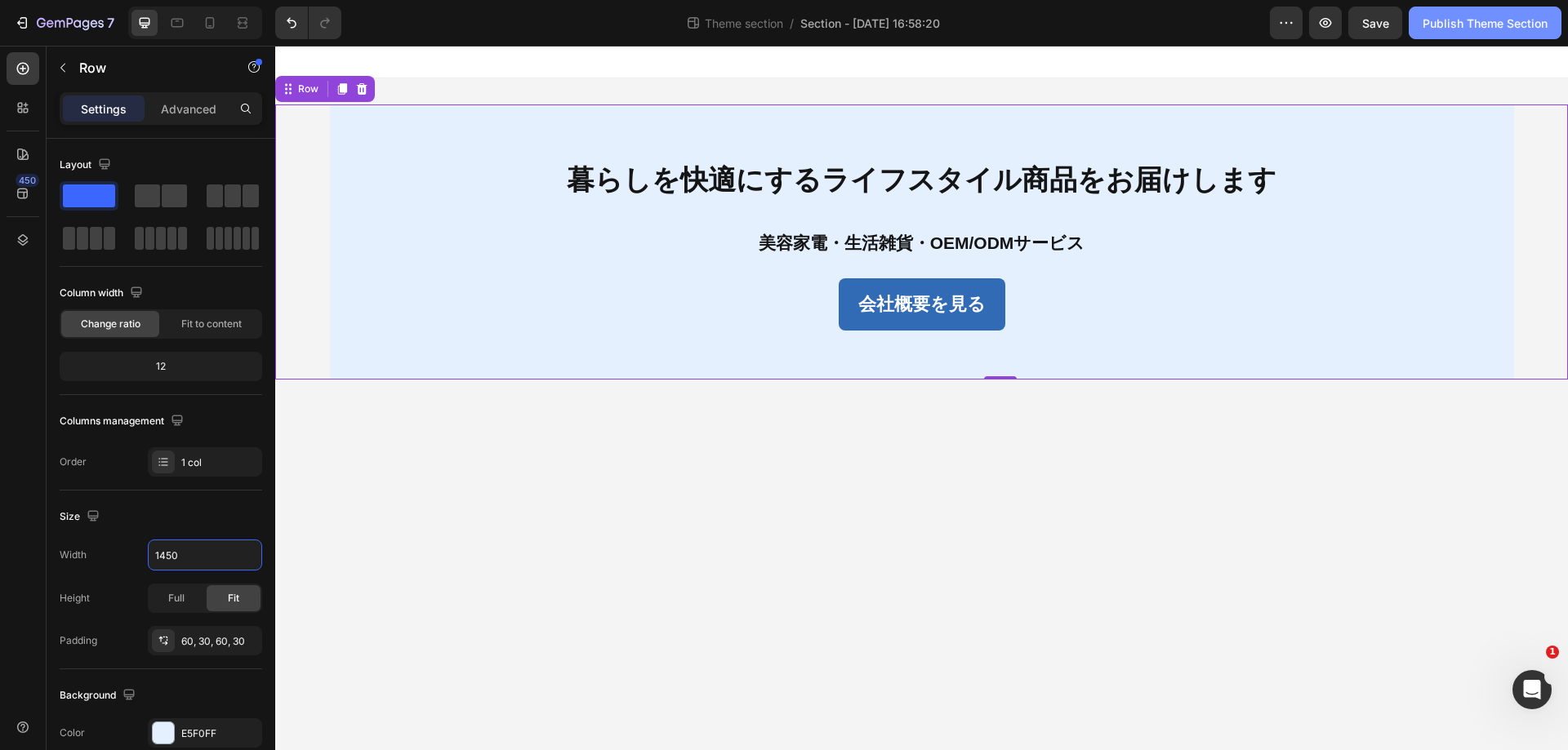
click at [1458, 31] on div "Publish Theme Section" at bounding box center [1485, 23] width 125 height 17
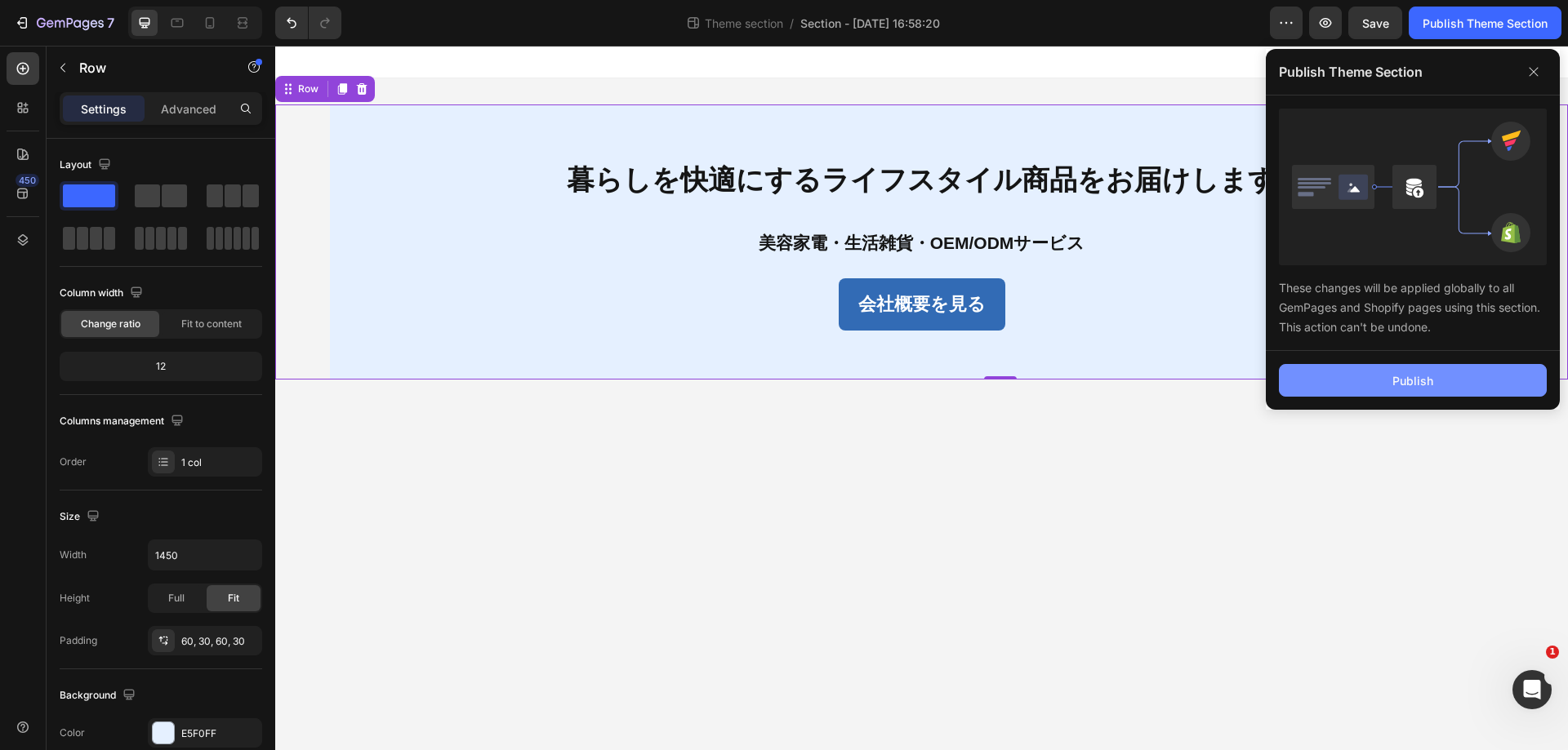
click at [1385, 378] on button "Publish" at bounding box center [1413, 379] width 268 height 33
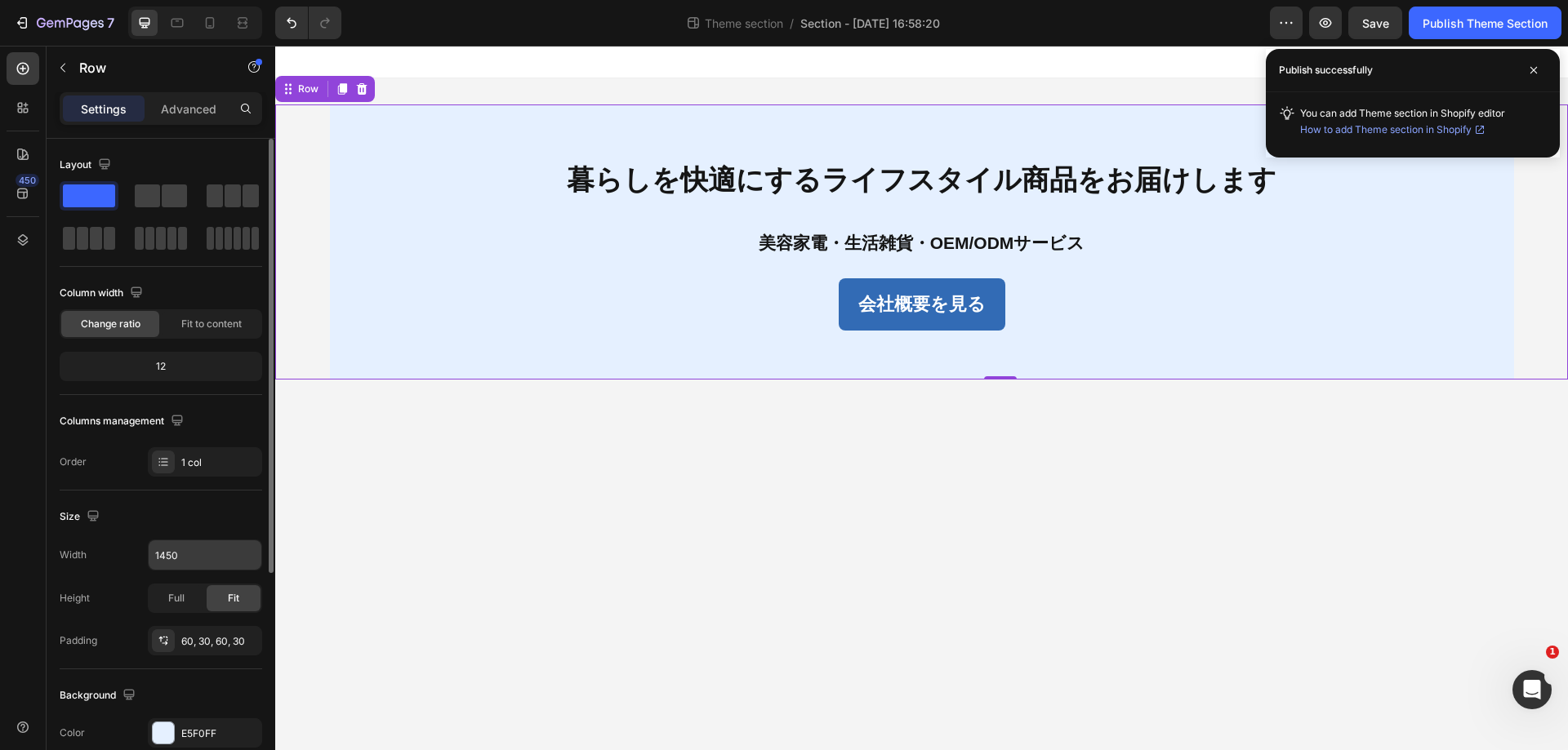
click at [202, 545] on input "1450" at bounding box center [205, 555] width 112 height 30
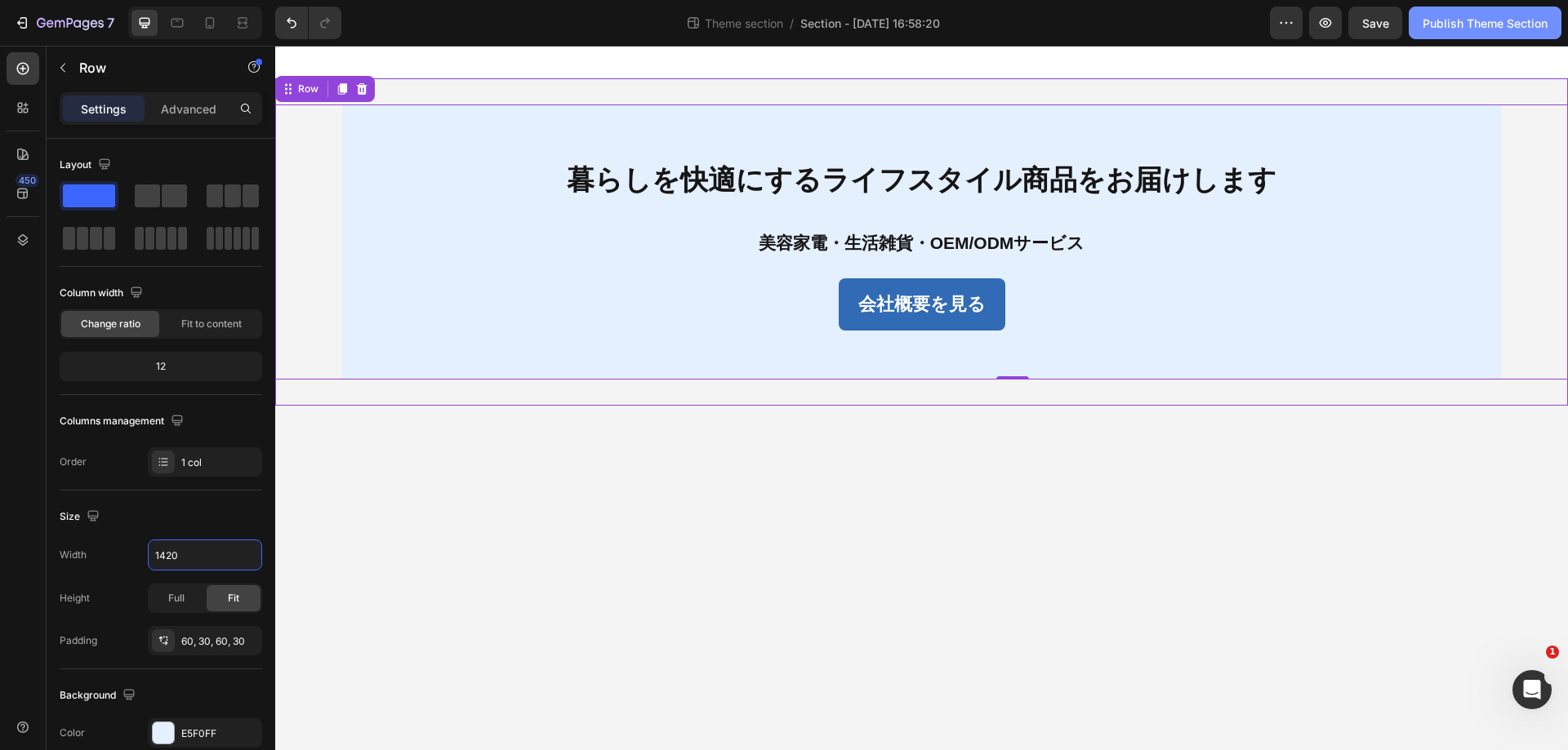
type input "1420"
click at [1487, 19] on div "Publish Theme Section" at bounding box center [1485, 23] width 125 height 17
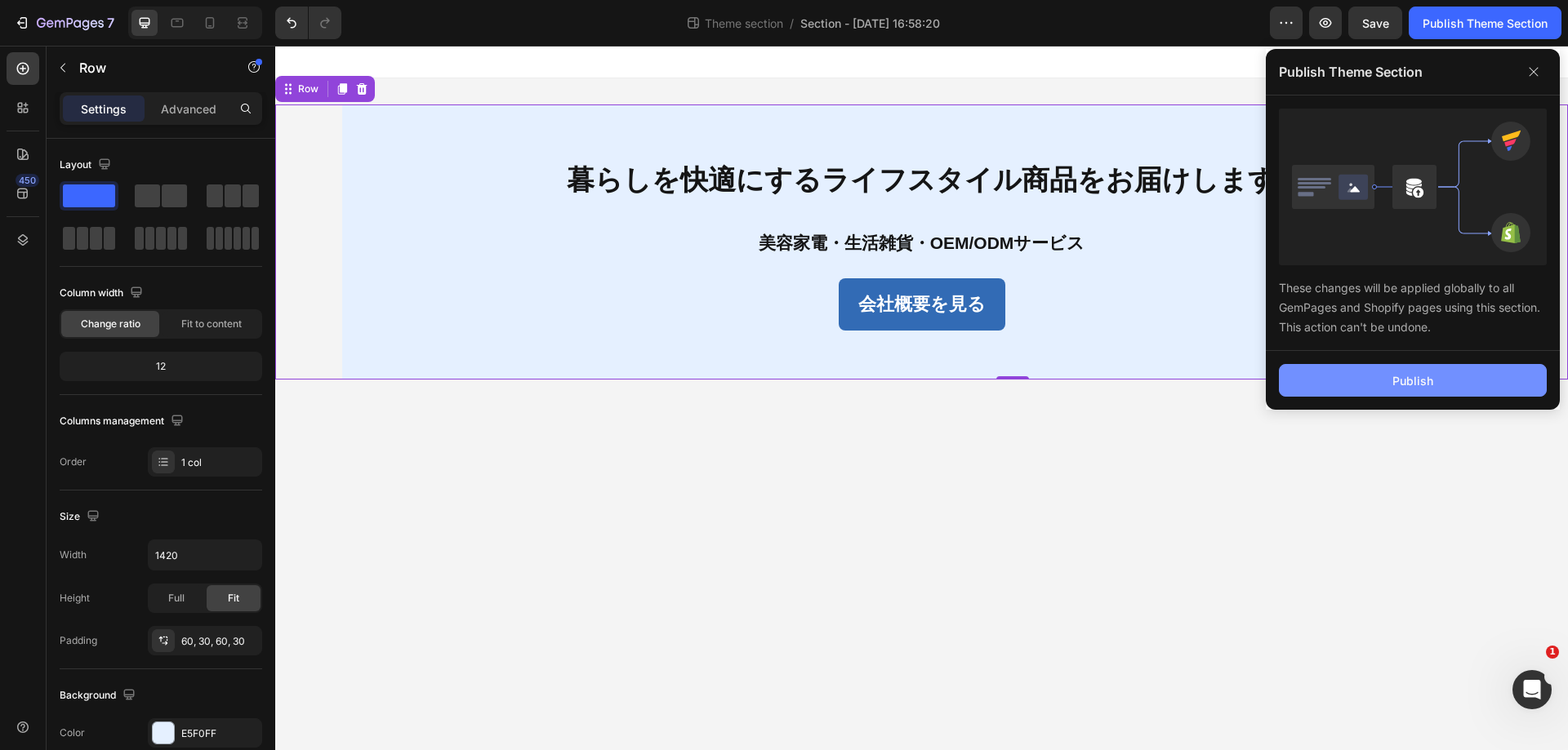
click at [1372, 382] on button "Publish" at bounding box center [1413, 379] width 268 height 33
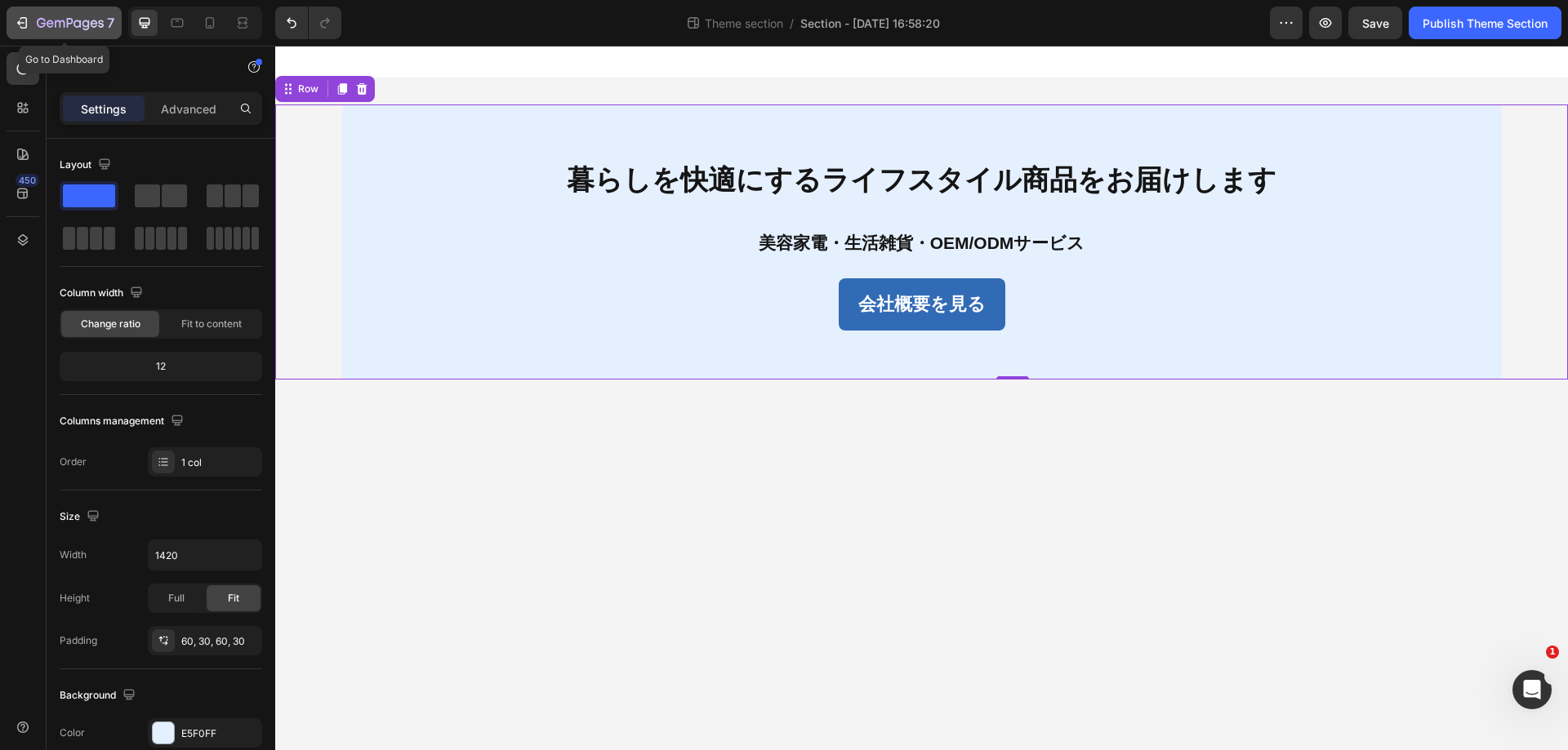
click at [57, 16] on div "7" at bounding box center [75, 23] width 78 height 20
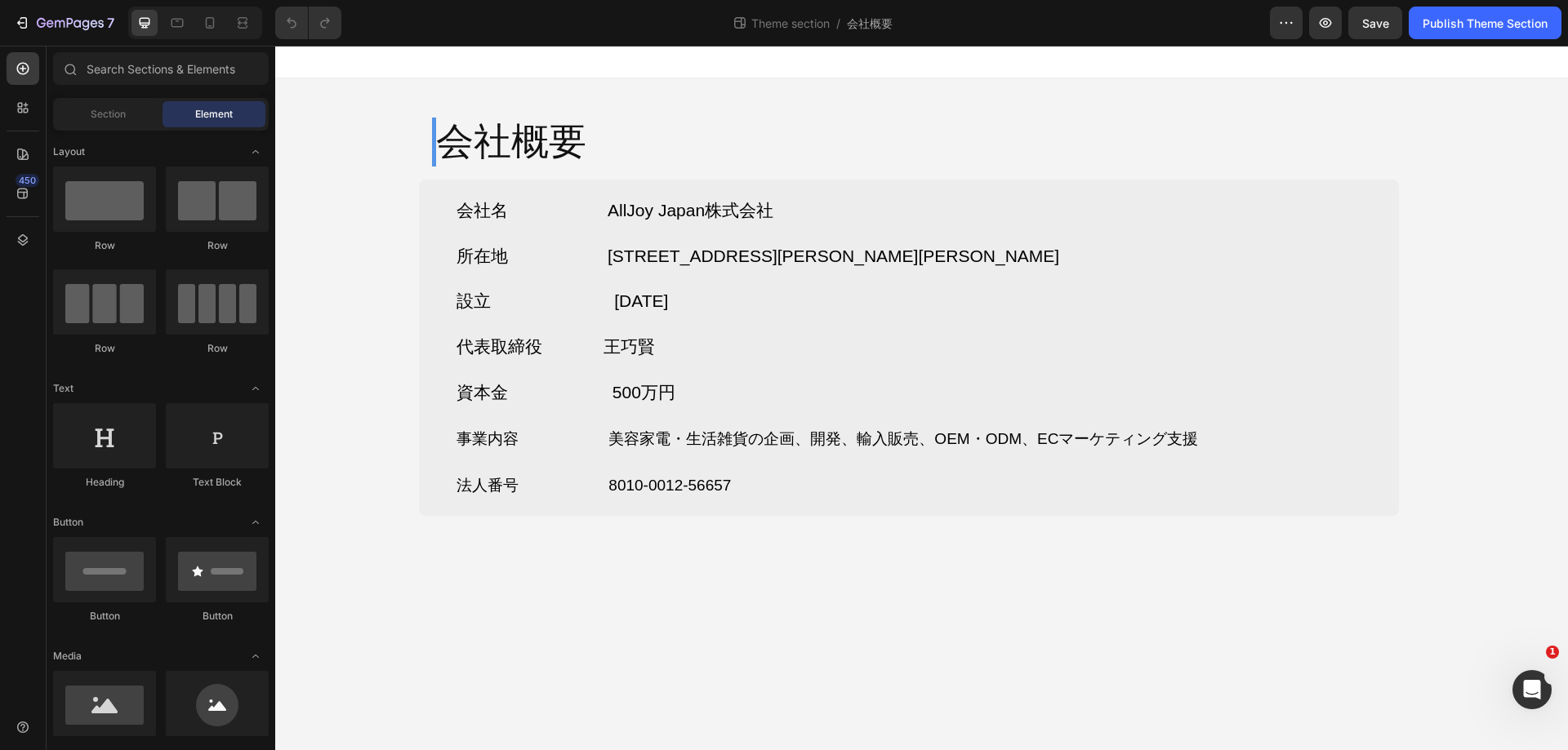
click at [1497, 123] on div "会社概要 Heading Row 会社名 AllJoy Japan株式会社 所在地 〒103-0026 東京都中央区日本橋兜町17-2 兜町第6葉山ビル4F …" at bounding box center [921, 310] width 1293 height 464
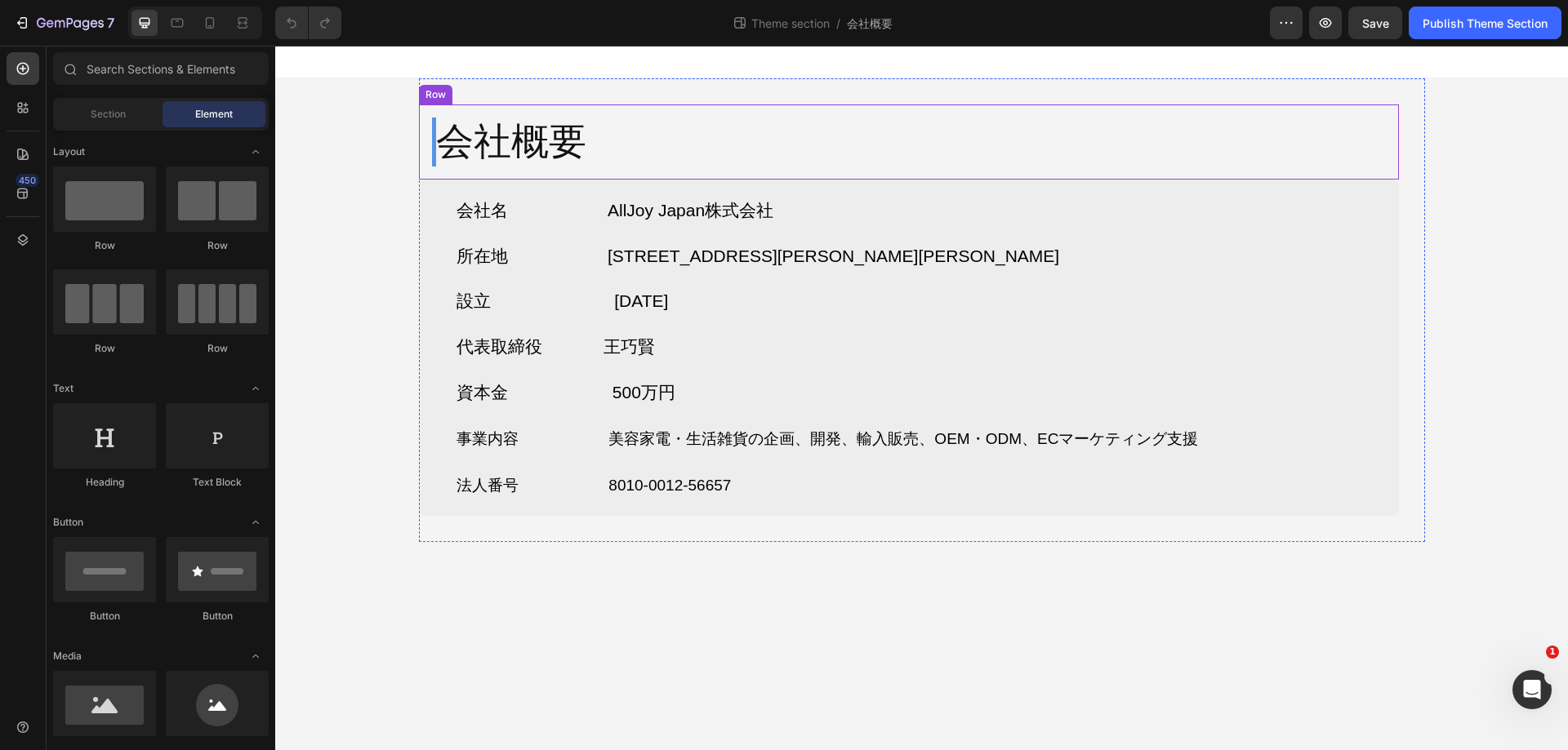
click at [721, 146] on div "会社概要 Heading Row" at bounding box center [909, 142] width 980 height 75
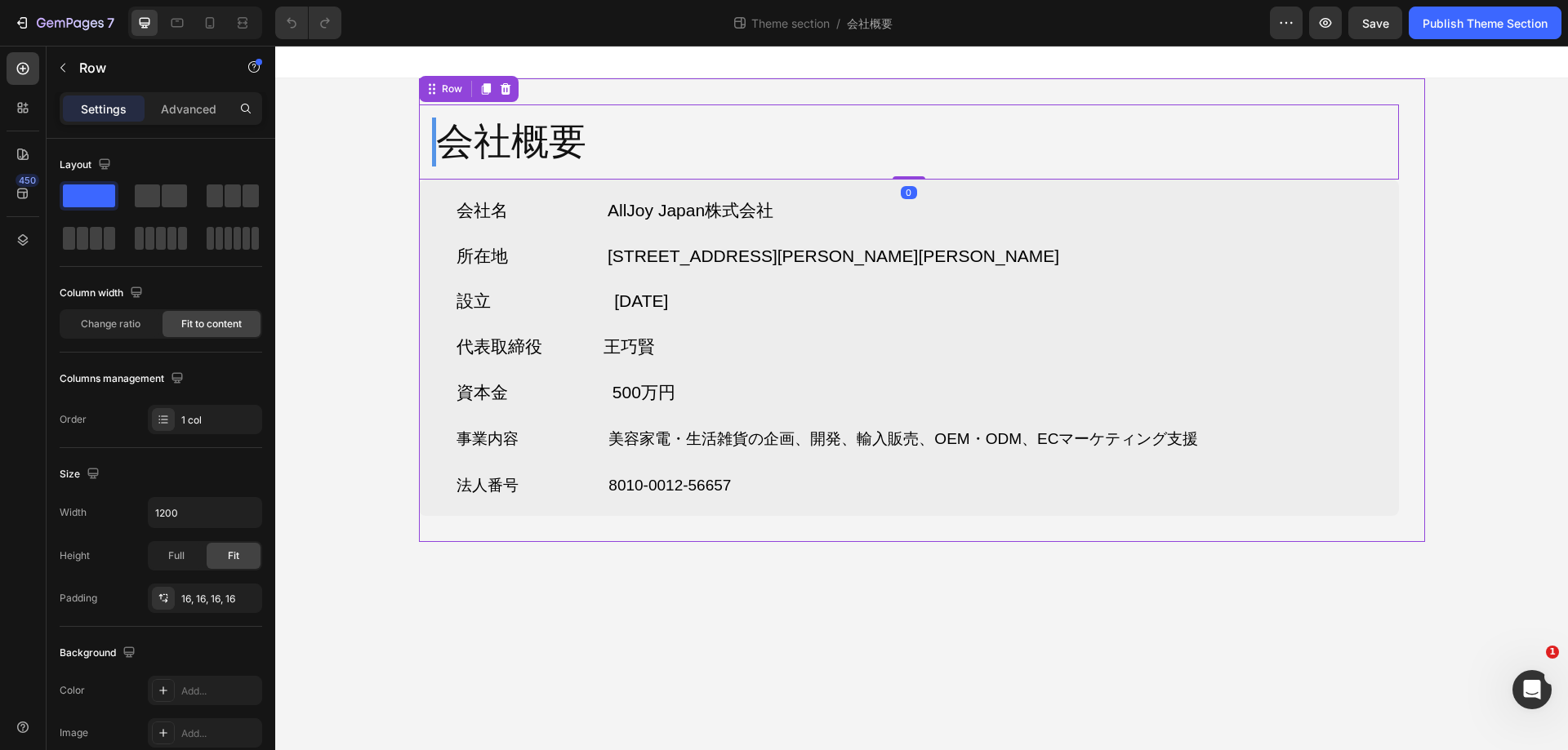
click at [1400, 264] on div "会社概要 Heading Row 0 会社名 AllJoy Japan株式会社 所在地 〒103-0026 東京都中央区日本橋兜町17-2 兜町第6葉山ビル4…" at bounding box center [922, 310] width 1007 height 464
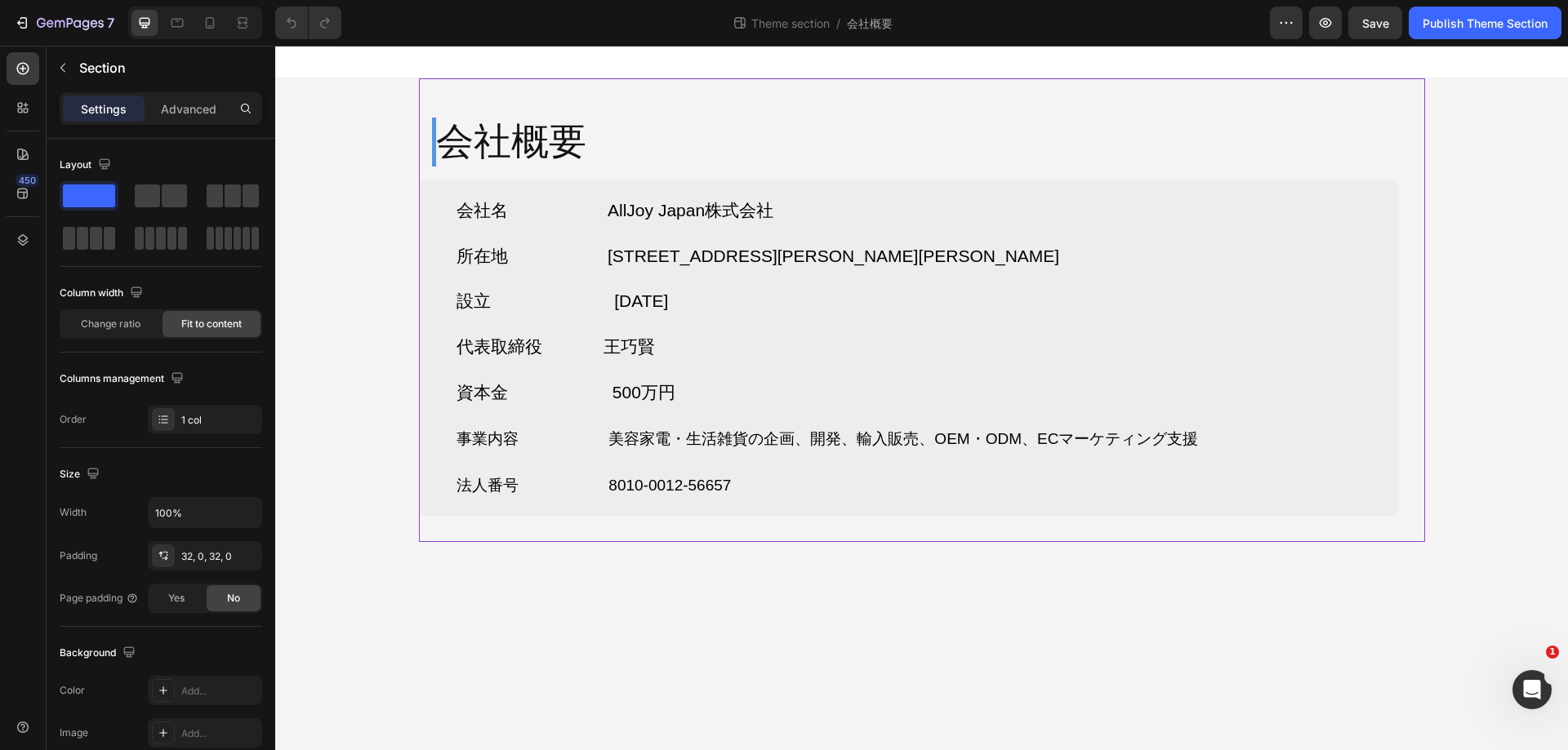
click at [363, 157] on div "会社概要 Heading Row 会社名 AllJoy Japan株式会社 所在地 〒103-0026 東京都中央区日本橋兜町17-2 兜町第6葉山ビル4F …" at bounding box center [921, 310] width 1293 height 464
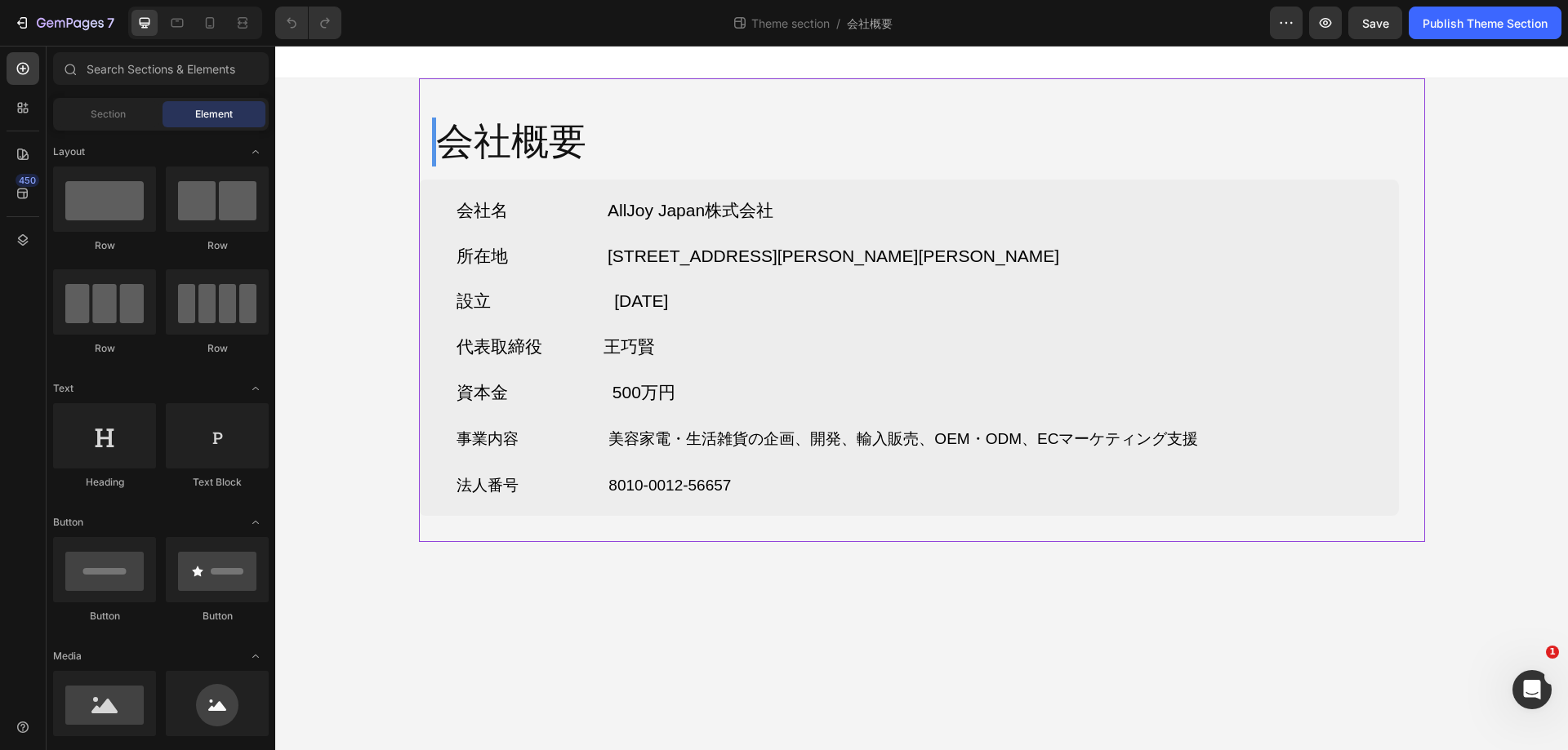
click at [1417, 402] on div "会社概要 Heading Row 会社名 AllJoy Japan株式会社 所在地 〒103-0026 東京都中央区日本橋兜町17-2 兜町第6葉山ビル4F …" at bounding box center [922, 310] width 1007 height 464
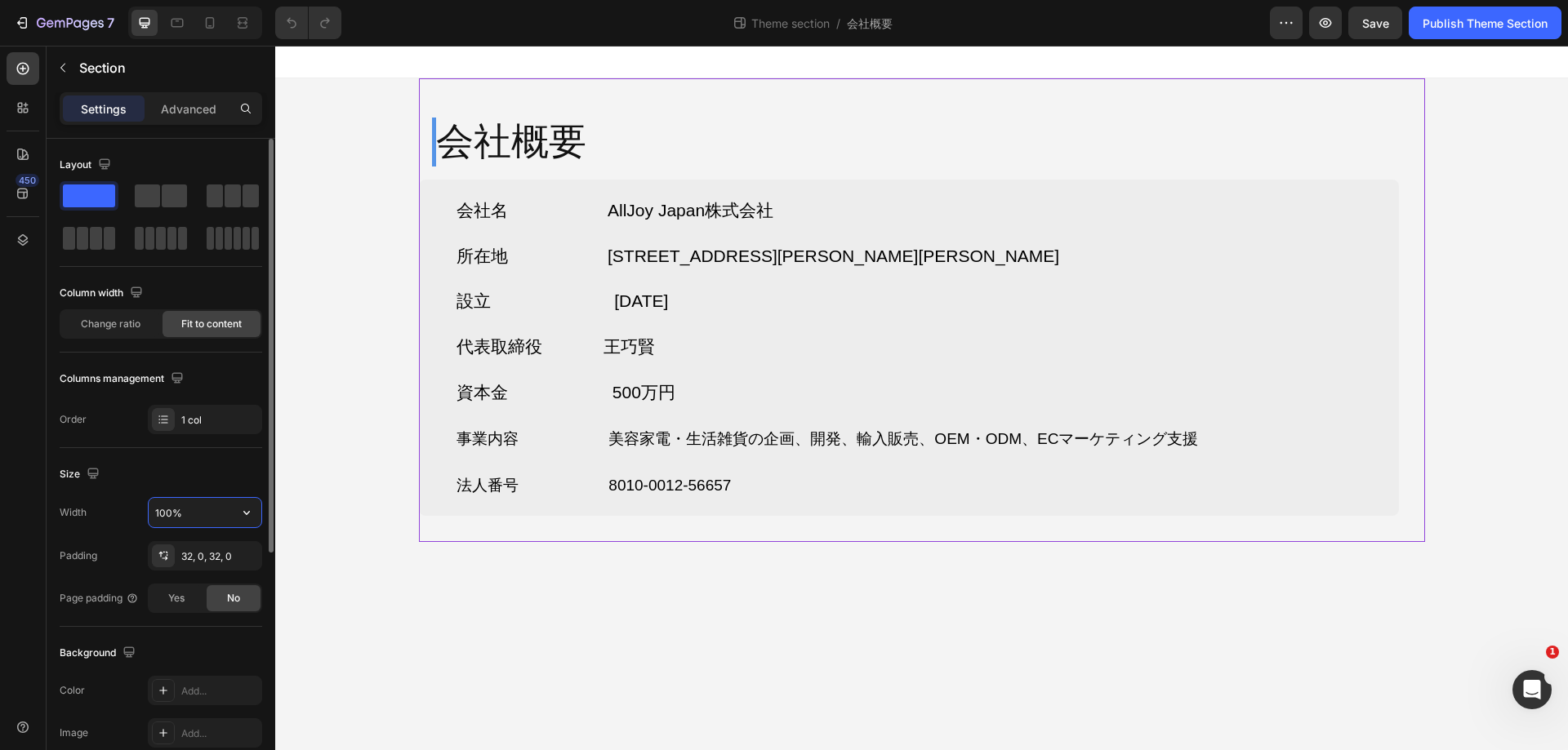
click at [226, 510] on input "100%" at bounding box center [205, 512] width 112 height 30
click at [244, 512] on icon "button" at bounding box center [247, 512] width 17 height 17
click at [209, 581] on p "Default 1200px" at bounding box center [201, 584] width 93 height 15
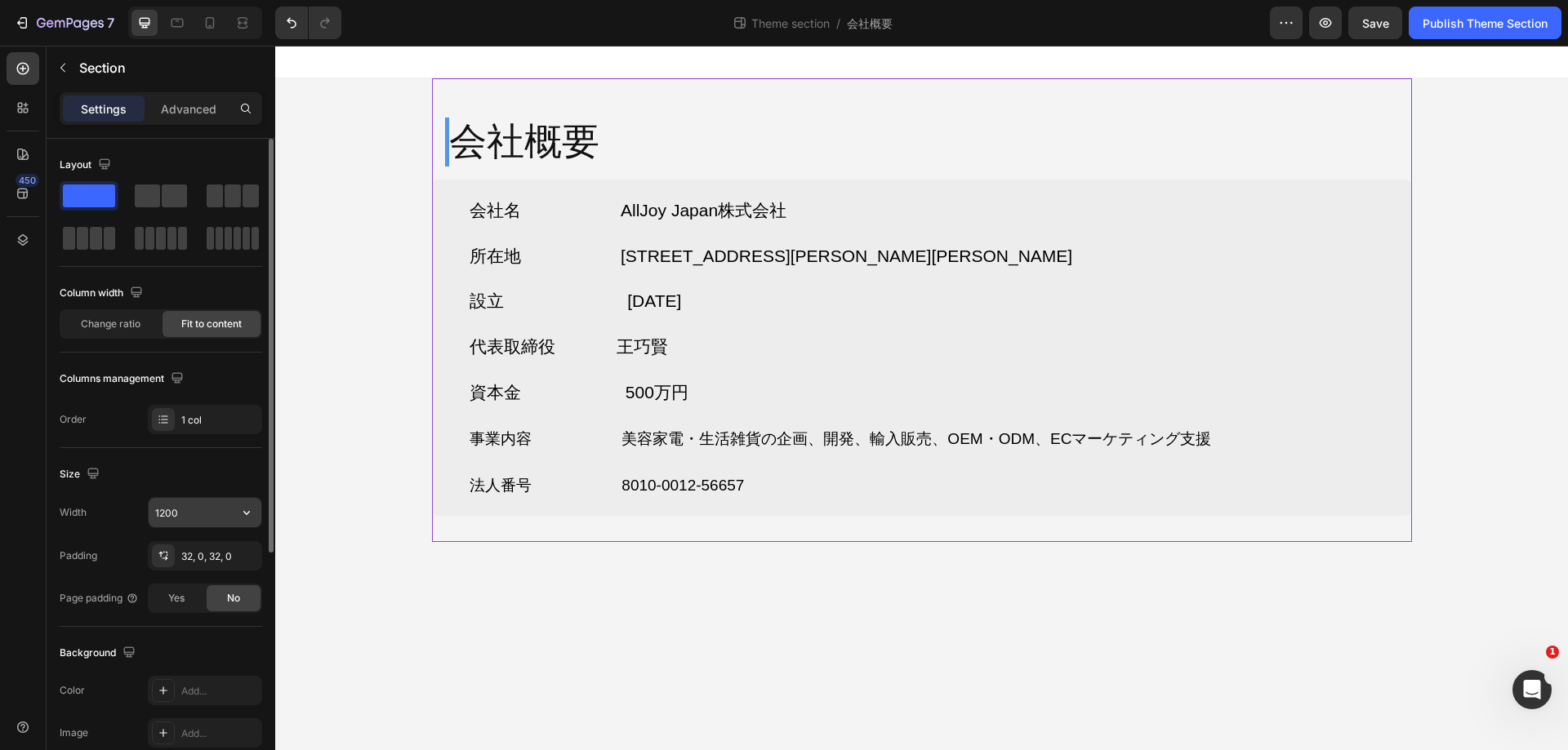
click at [249, 524] on button "button" at bounding box center [247, 512] width 30 height 30
click at [249, 516] on icon "button" at bounding box center [247, 512] width 17 height 17
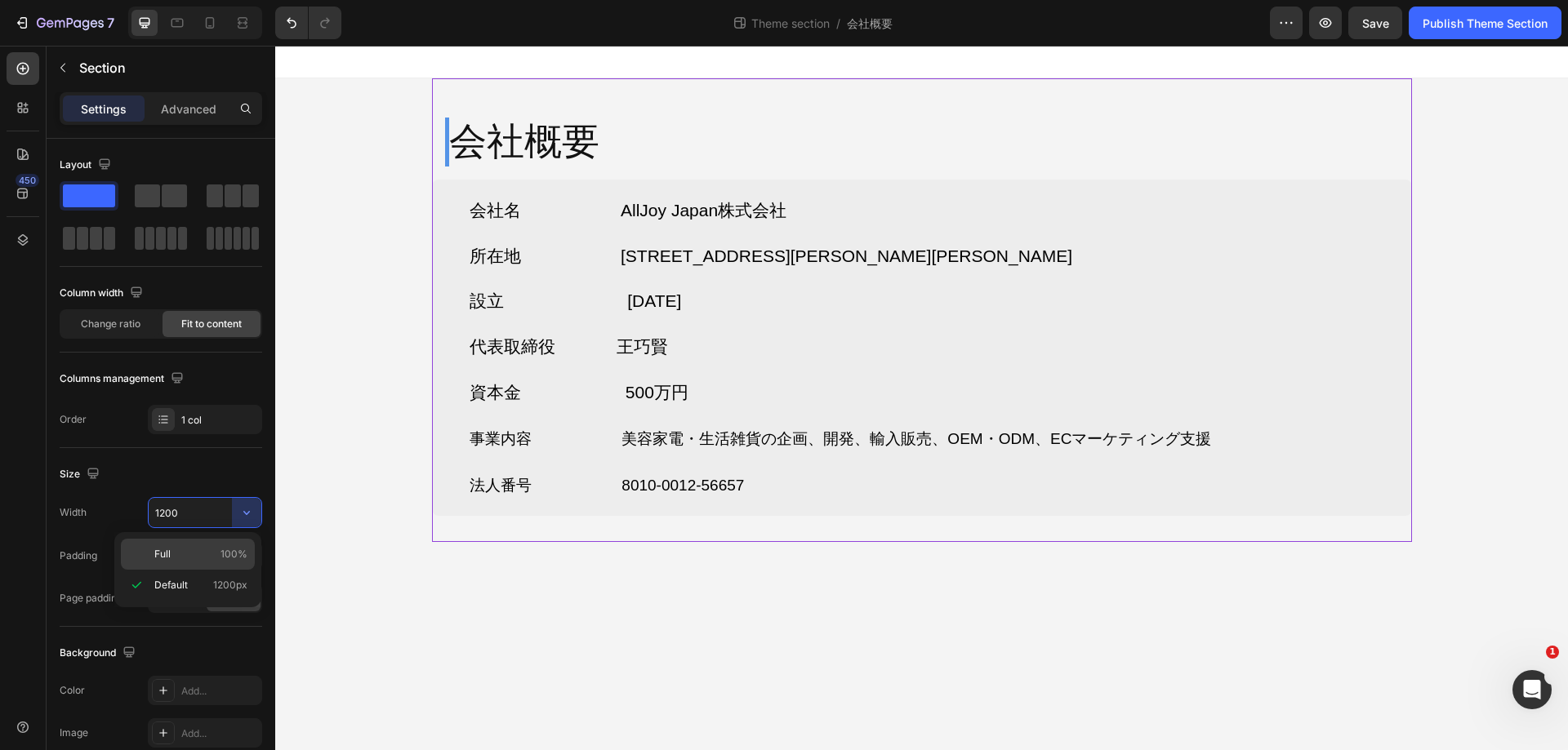
click at [202, 549] on p "Full 100%" at bounding box center [201, 554] width 93 height 15
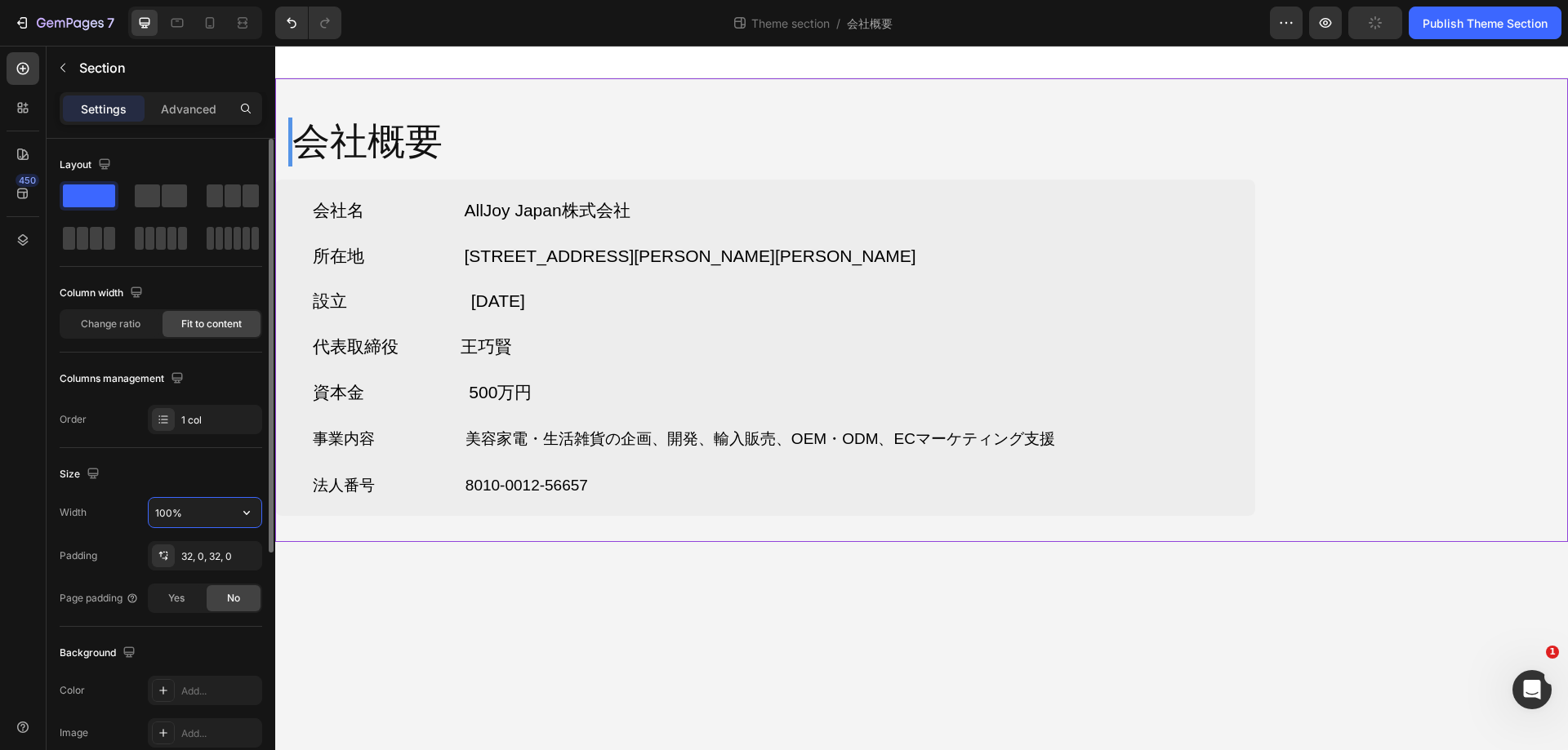
click at [230, 512] on input "100%" at bounding box center [205, 512] width 112 height 30
click at [242, 511] on icon "button" at bounding box center [247, 512] width 17 height 17
click at [201, 583] on p "Default 1200px" at bounding box center [201, 584] width 93 height 15
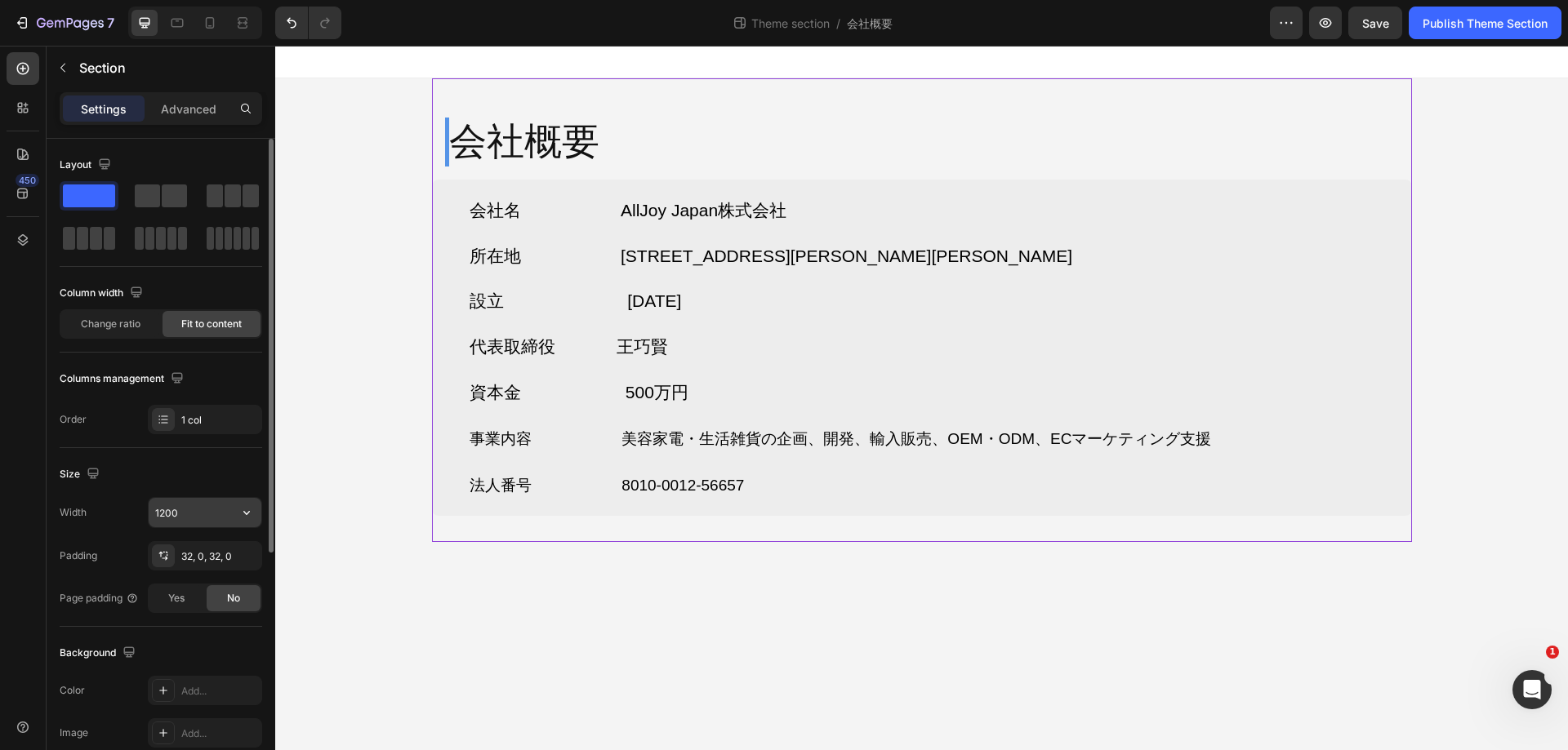
click at [214, 516] on input "1200" at bounding box center [205, 512] width 112 height 30
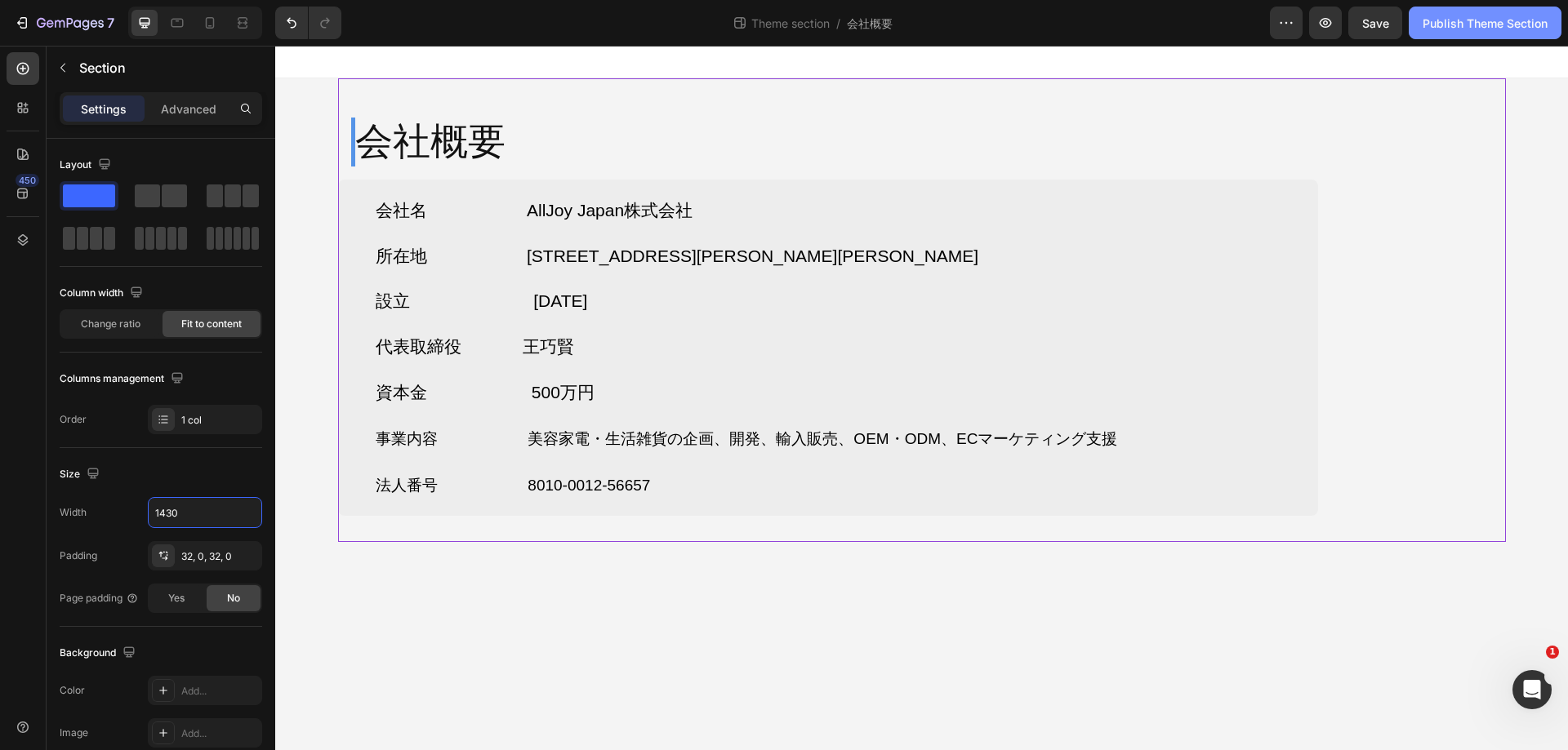
type input "1430"
click at [1454, 23] on div "Publish Theme Section" at bounding box center [1485, 23] width 125 height 17
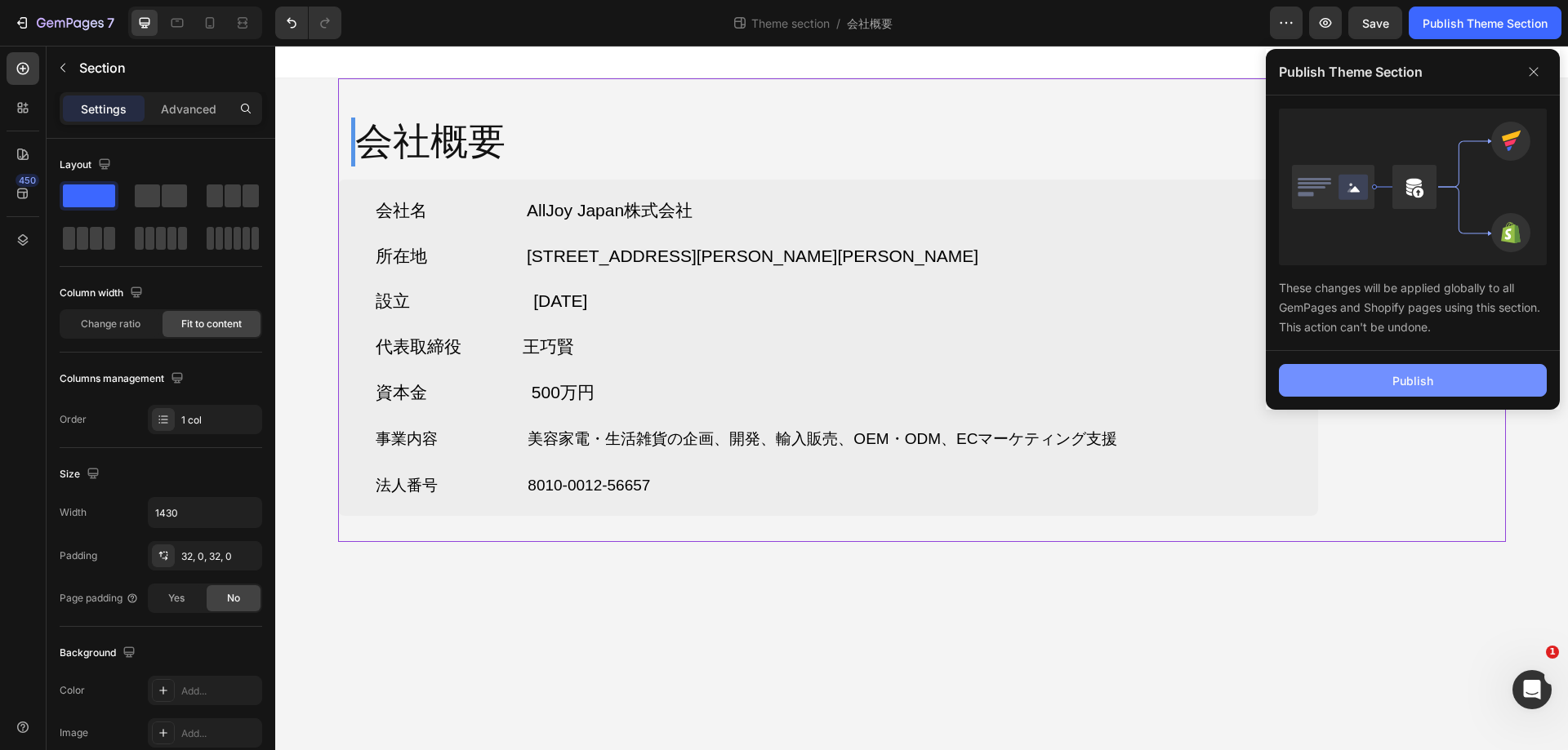
click at [1382, 387] on button "Publish" at bounding box center [1413, 379] width 268 height 33
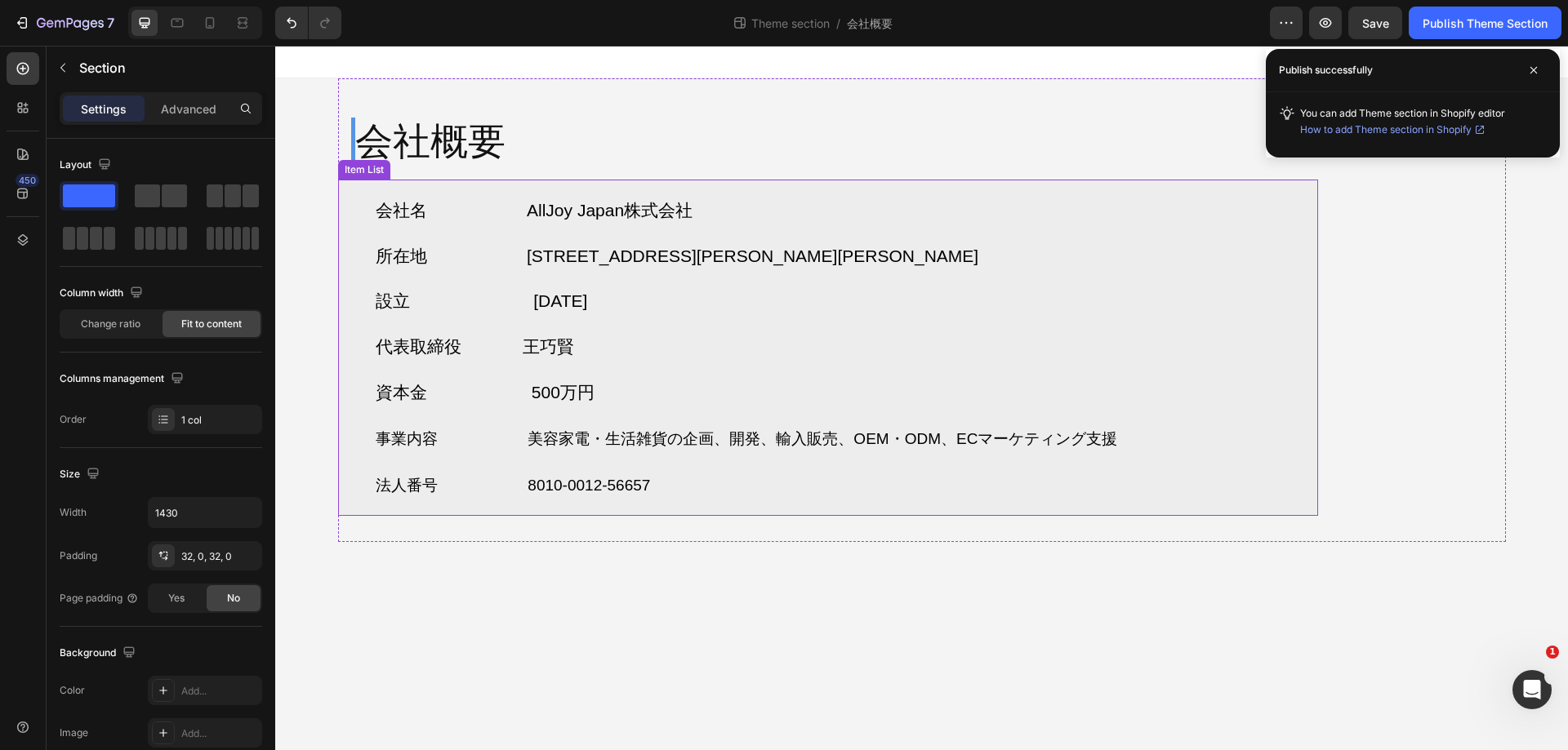
click at [1266, 286] on div "会社名 AllJoy Japan株式会社 所在地 〒103-0026 東京都中央区日本橋兜町17-2 兜町第6葉山ビル4F 設立 2025年7月 代表取締役 …" at bounding box center [828, 348] width 980 height 337
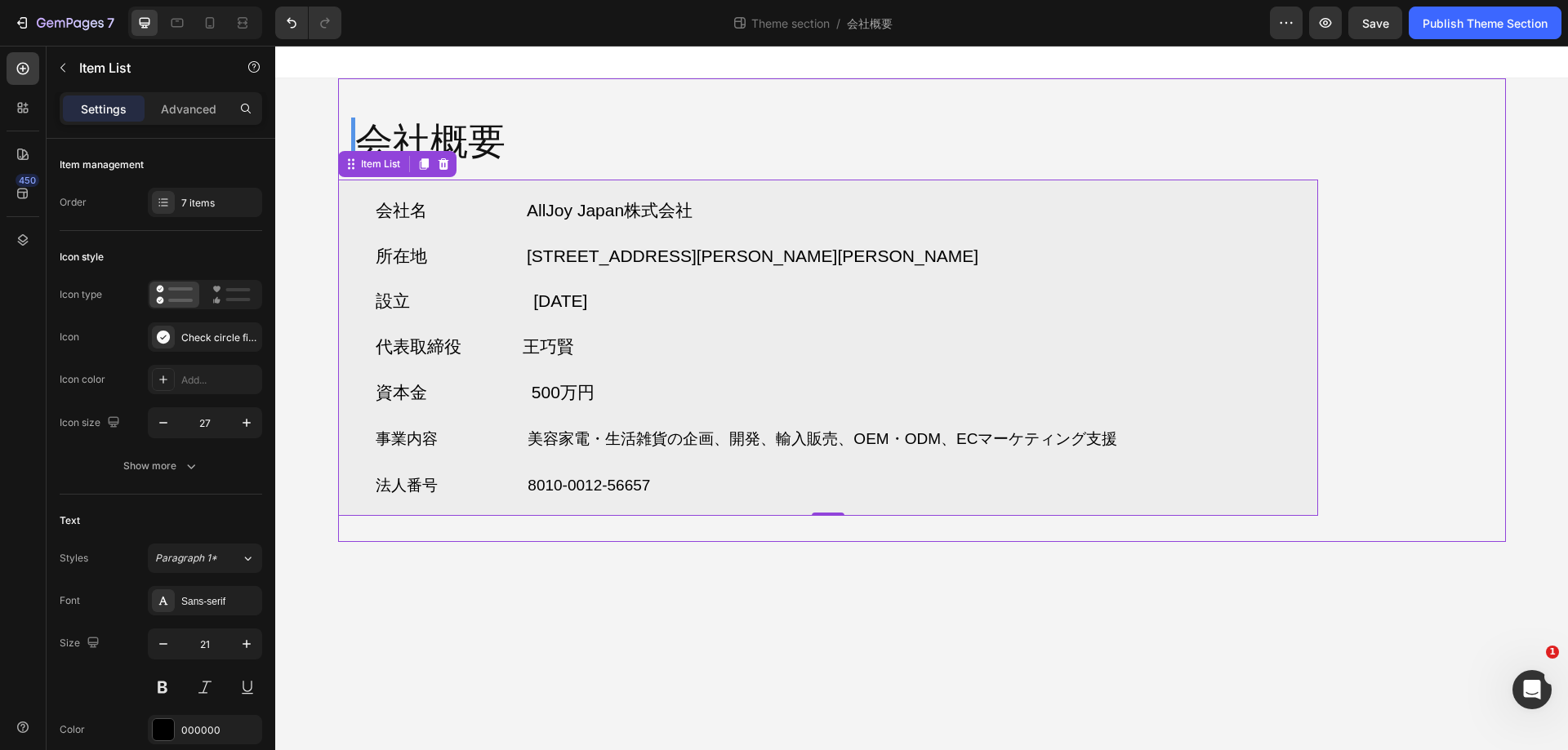
click at [1388, 276] on div "会社概要 Heading Row 会社名 AllJoy Japan株式会社 所在地 〒103-0026 東京都中央区日本橋兜町17-2 兜町第6葉山ビル4F …" at bounding box center [922, 310] width 1169 height 464
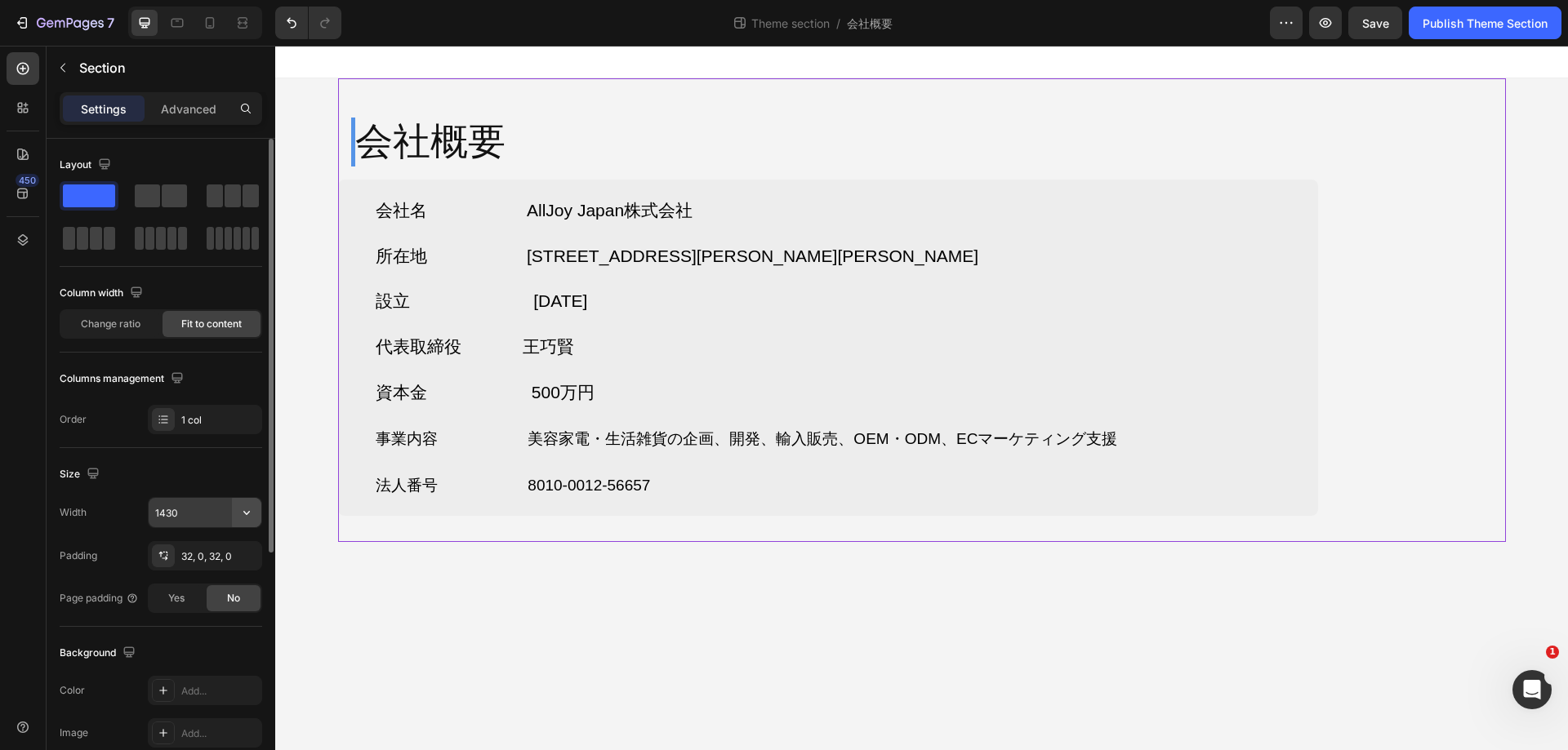
click at [244, 507] on icon "button" at bounding box center [247, 512] width 17 height 17
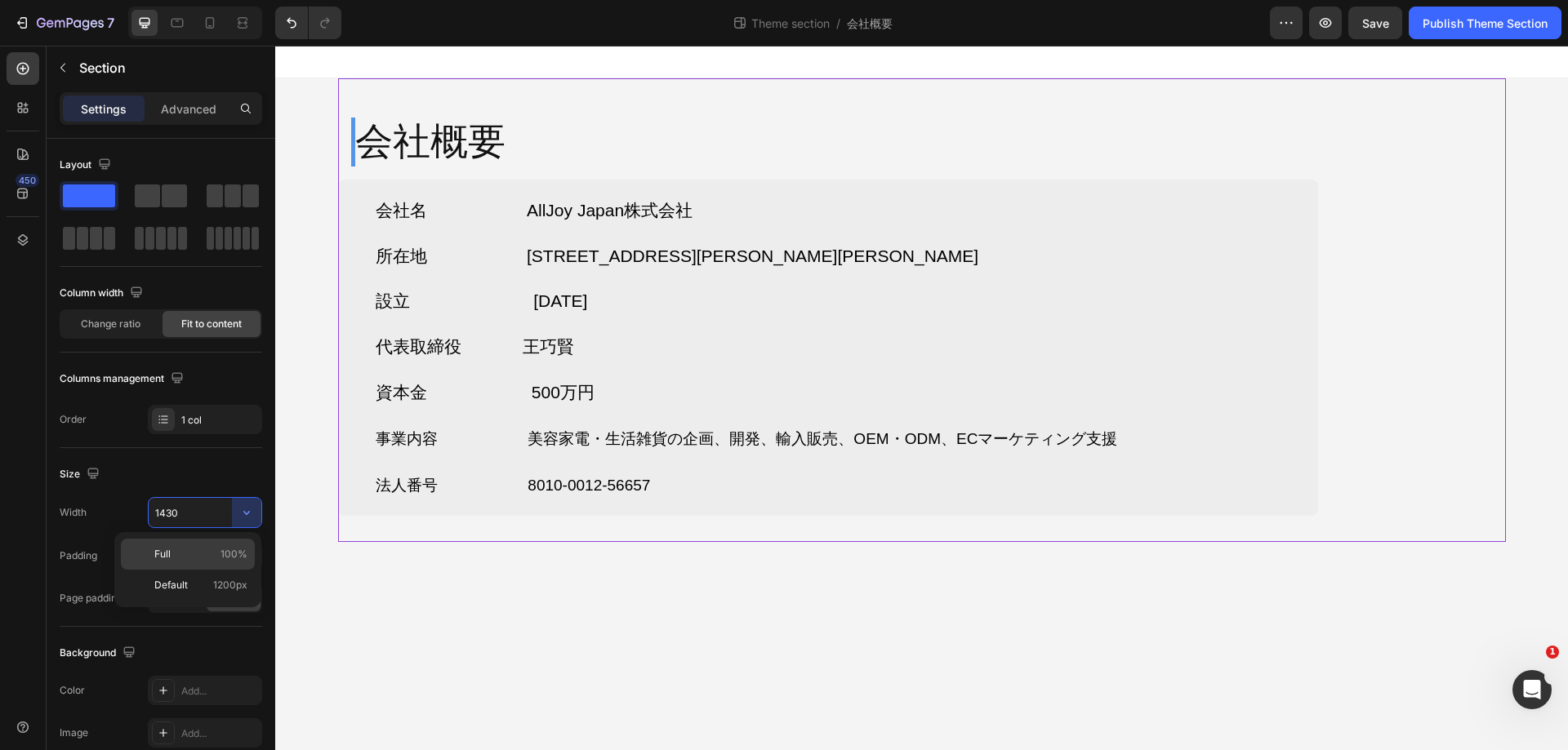
click at [230, 551] on span "100%" at bounding box center [234, 554] width 27 height 15
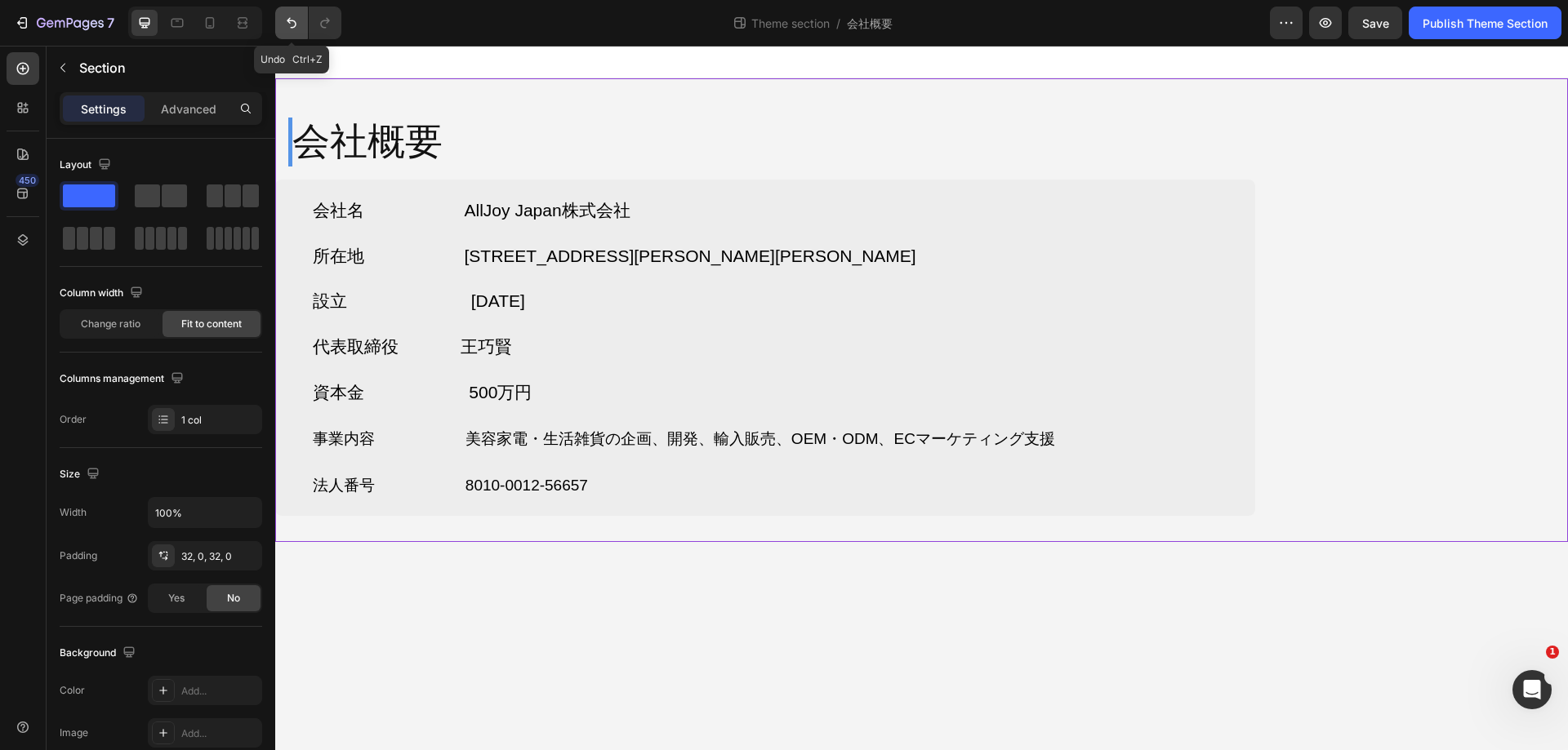
click at [297, 31] on icon "Undo/Redo" at bounding box center [291, 23] width 17 height 17
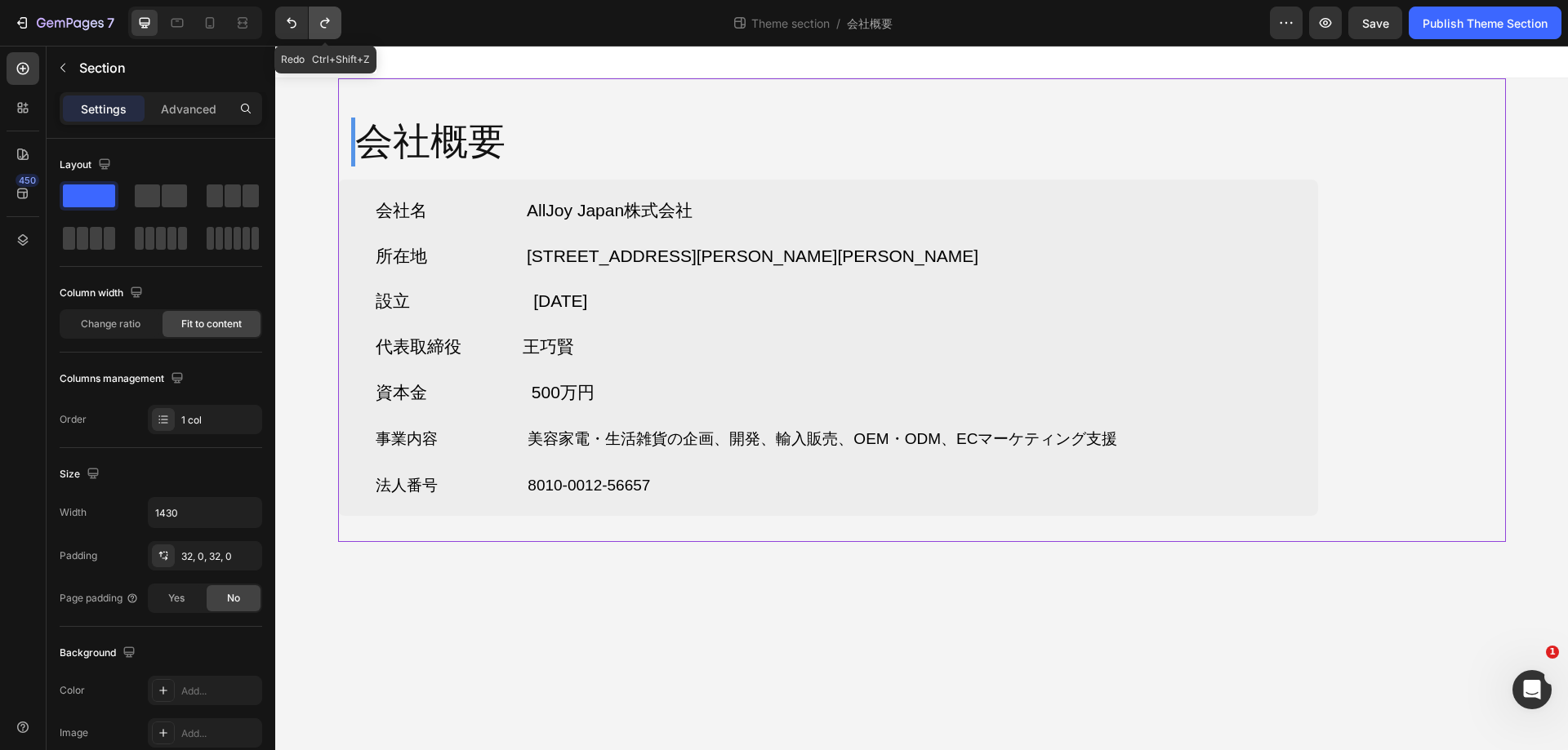
click at [331, 19] on icon "Undo/Redo" at bounding box center [324, 23] width 17 height 17
type input "100%"
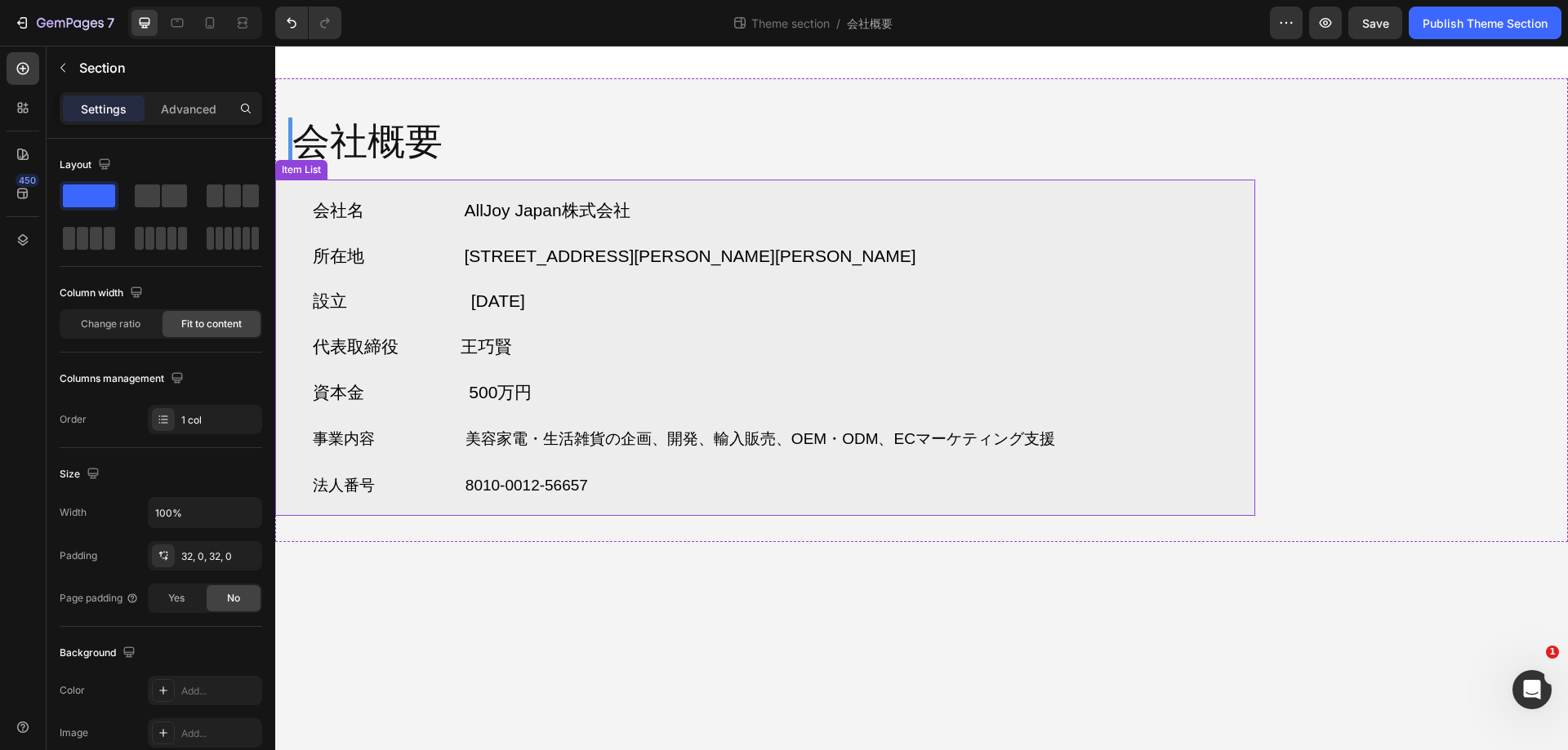
click at [1200, 290] on div "会社名 AllJoy Japan株式会社 所在地 〒103-0026 東京都中央区日本橋兜町17-2 兜町第6葉山ビル4F 設立 2025年7月 代表取締役 …" at bounding box center [765, 348] width 980 height 337
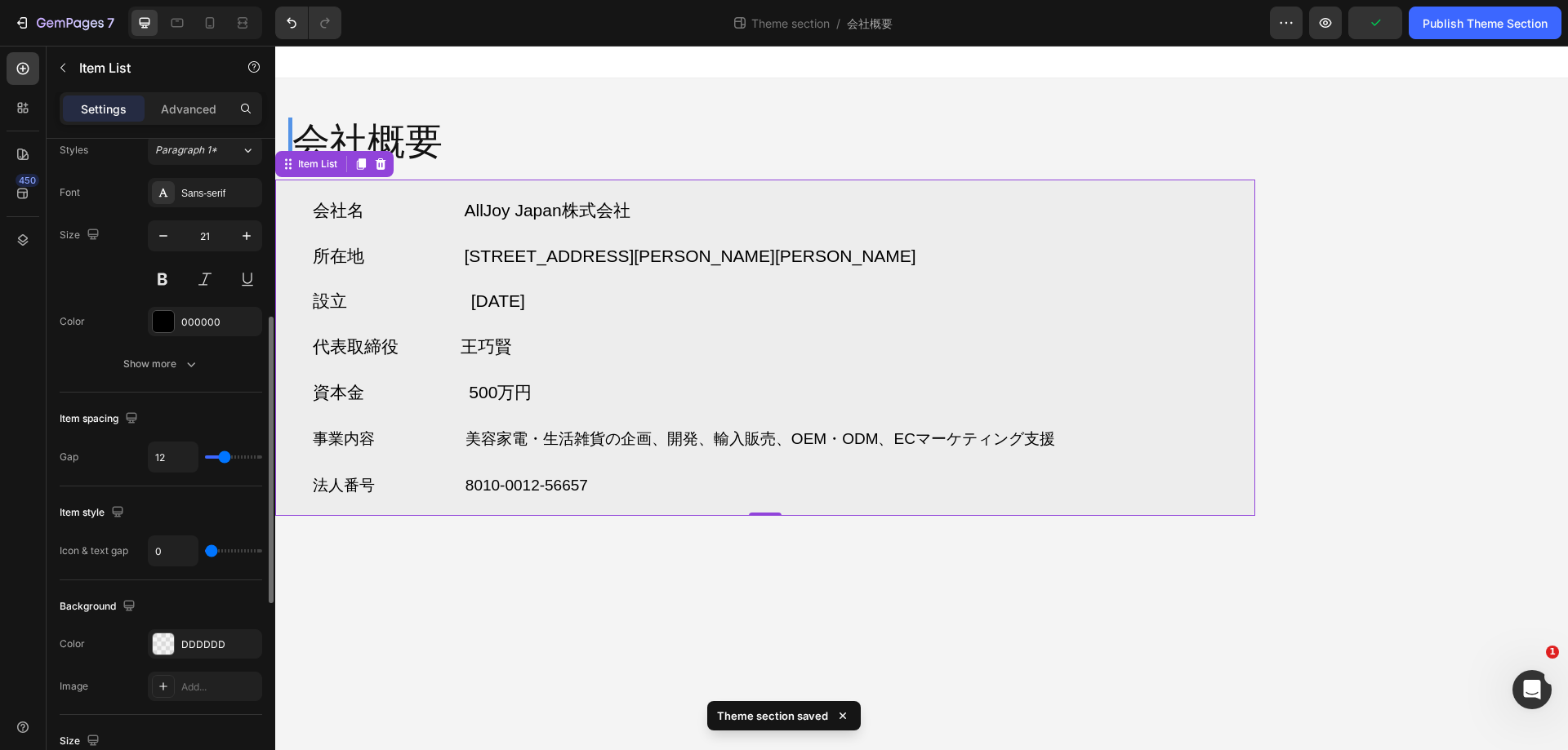
scroll to position [653, 0]
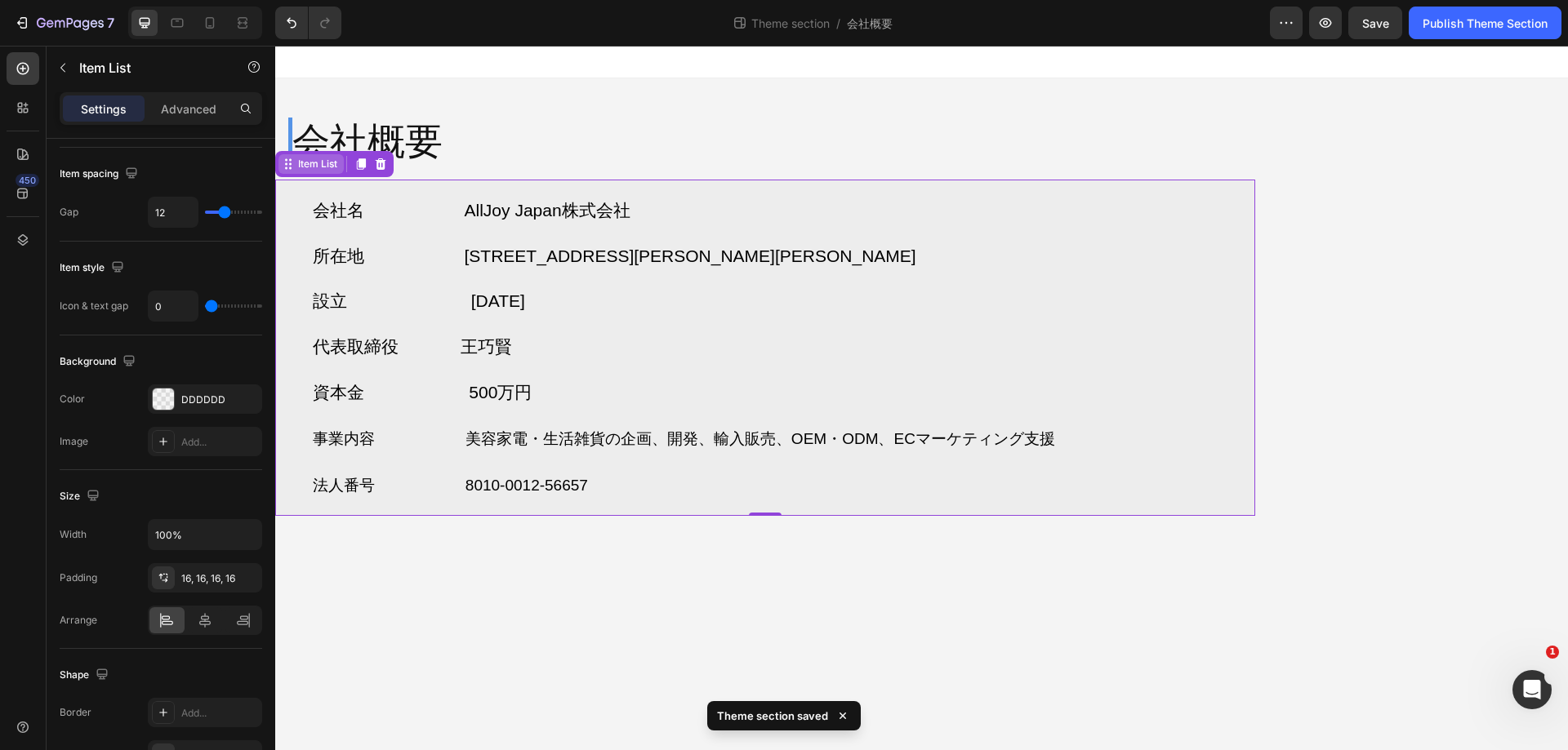
click at [307, 169] on div "Item List" at bounding box center [318, 164] width 45 height 15
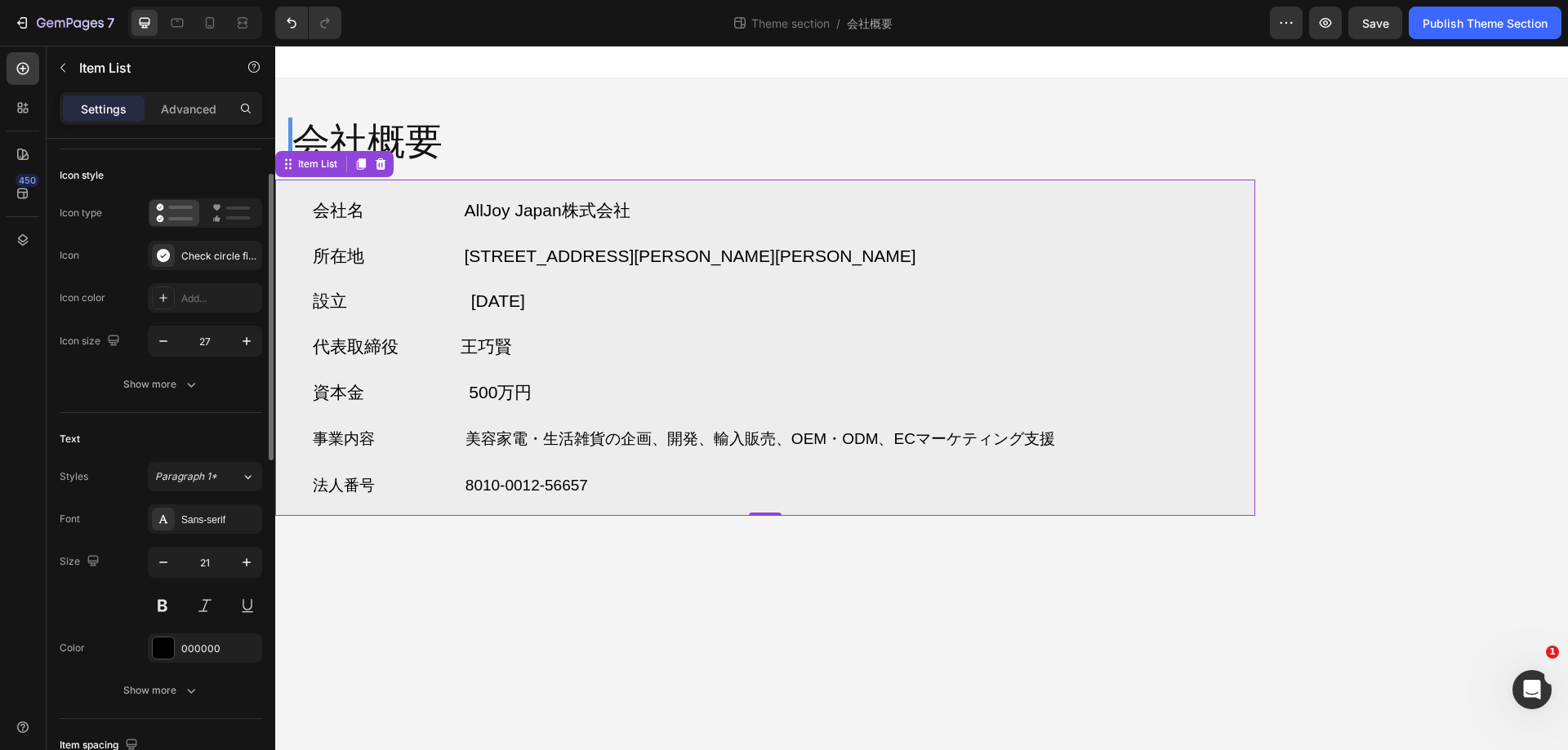
scroll to position [0, 0]
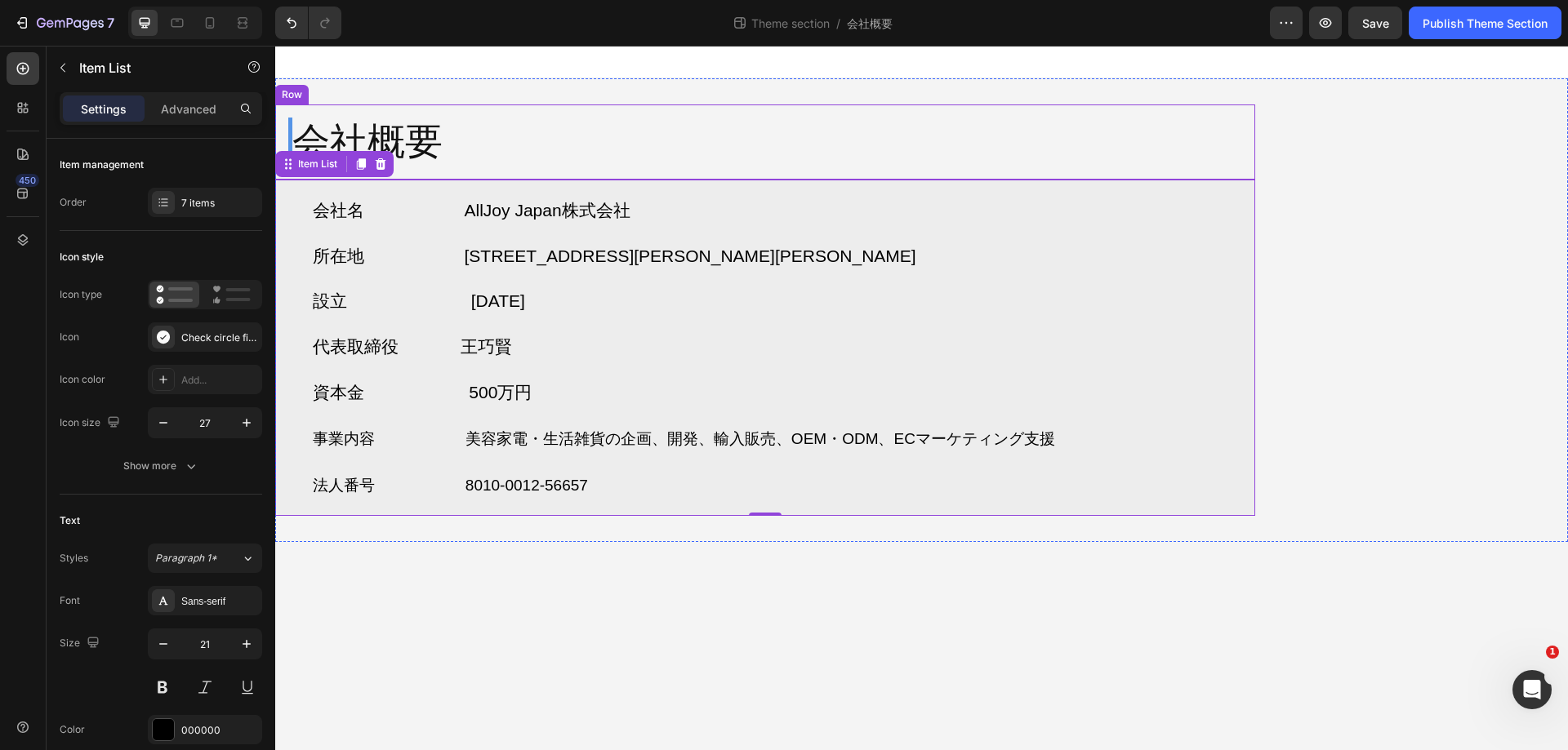
click at [804, 161] on div "会社概要 Heading Row" at bounding box center [765, 142] width 980 height 75
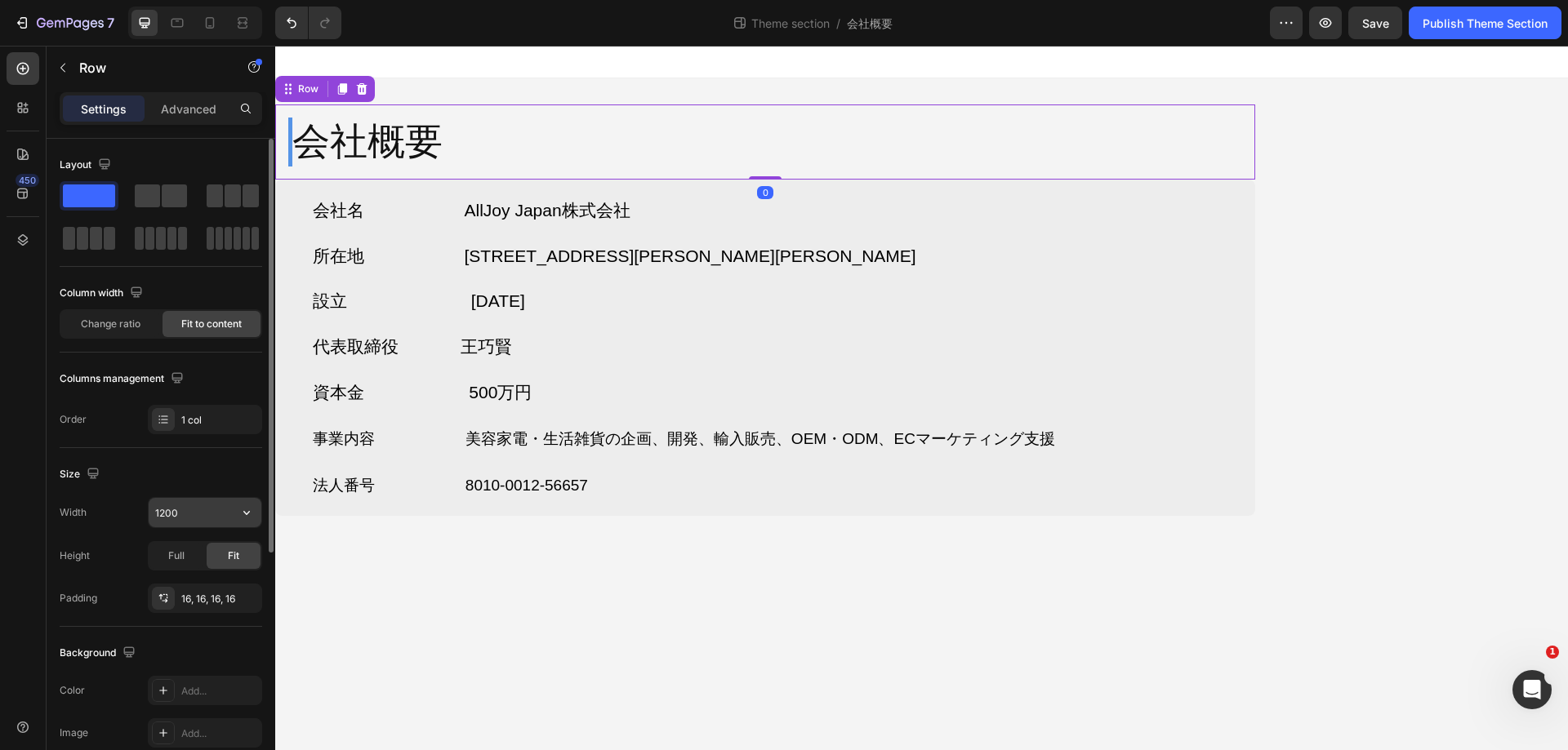
click at [211, 514] on input "1200" at bounding box center [205, 512] width 112 height 30
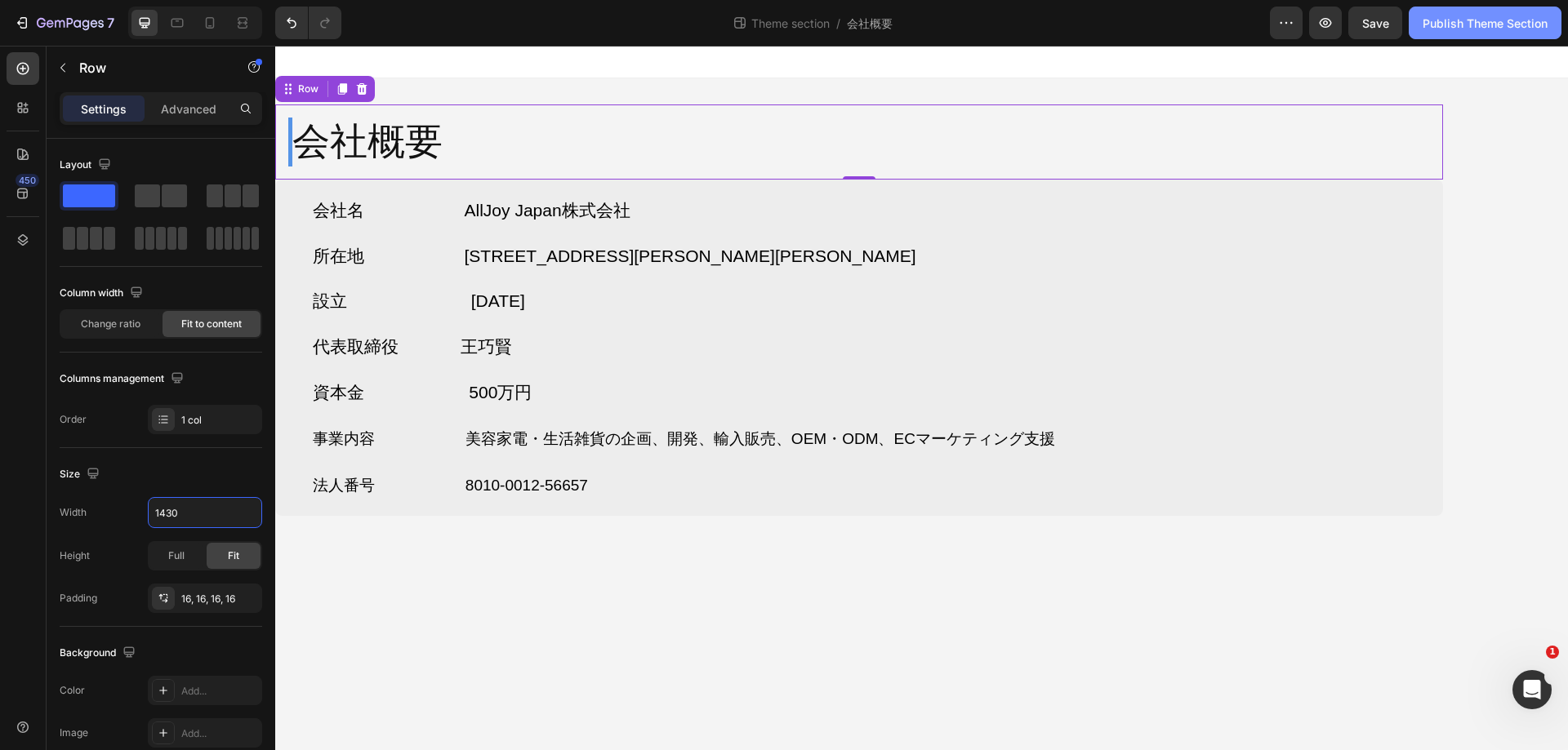
type input "1430"
click at [1468, 9] on button "Publish Theme Section" at bounding box center [1485, 23] width 153 height 33
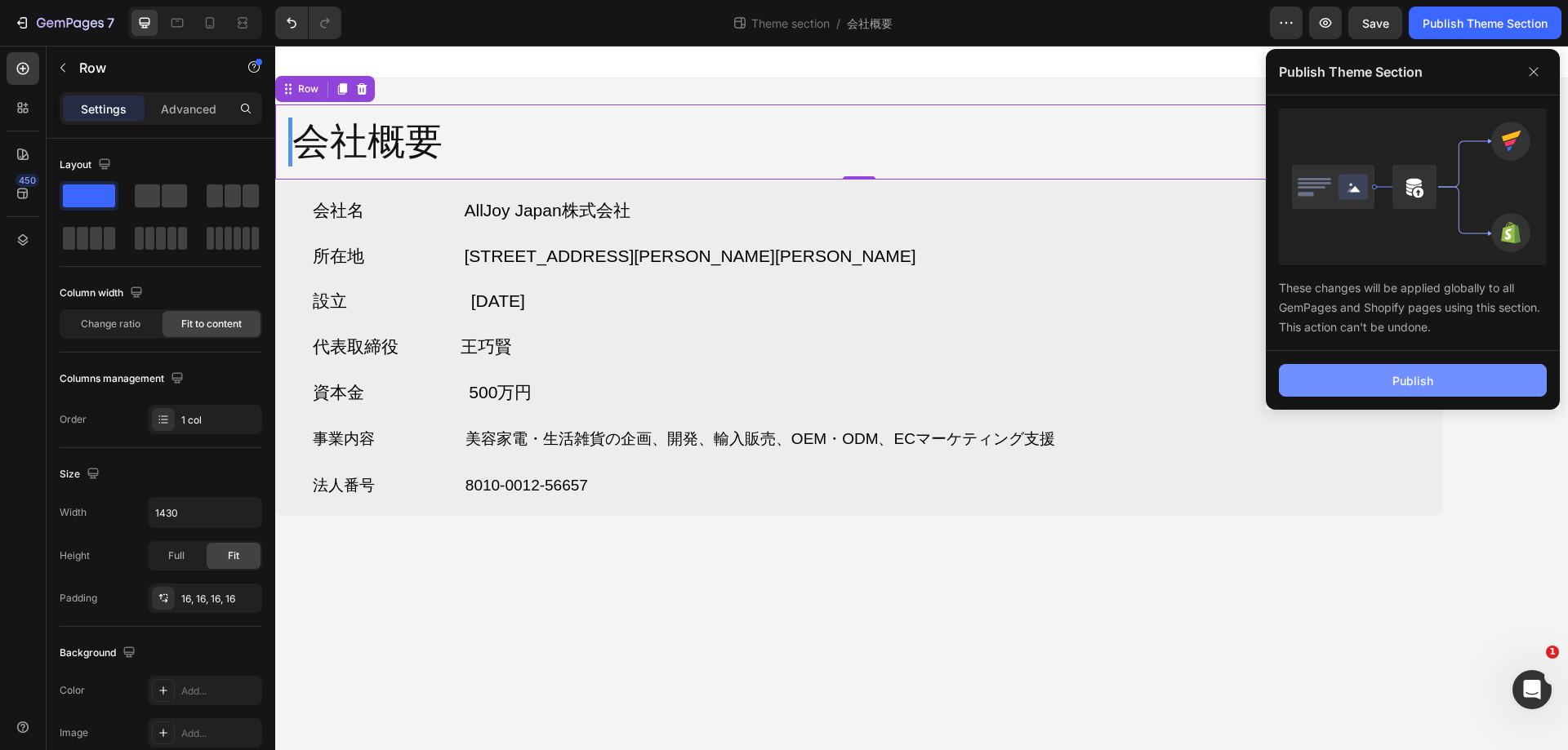
click at [1396, 380] on div "Publish" at bounding box center [1412, 380] width 40 height 17
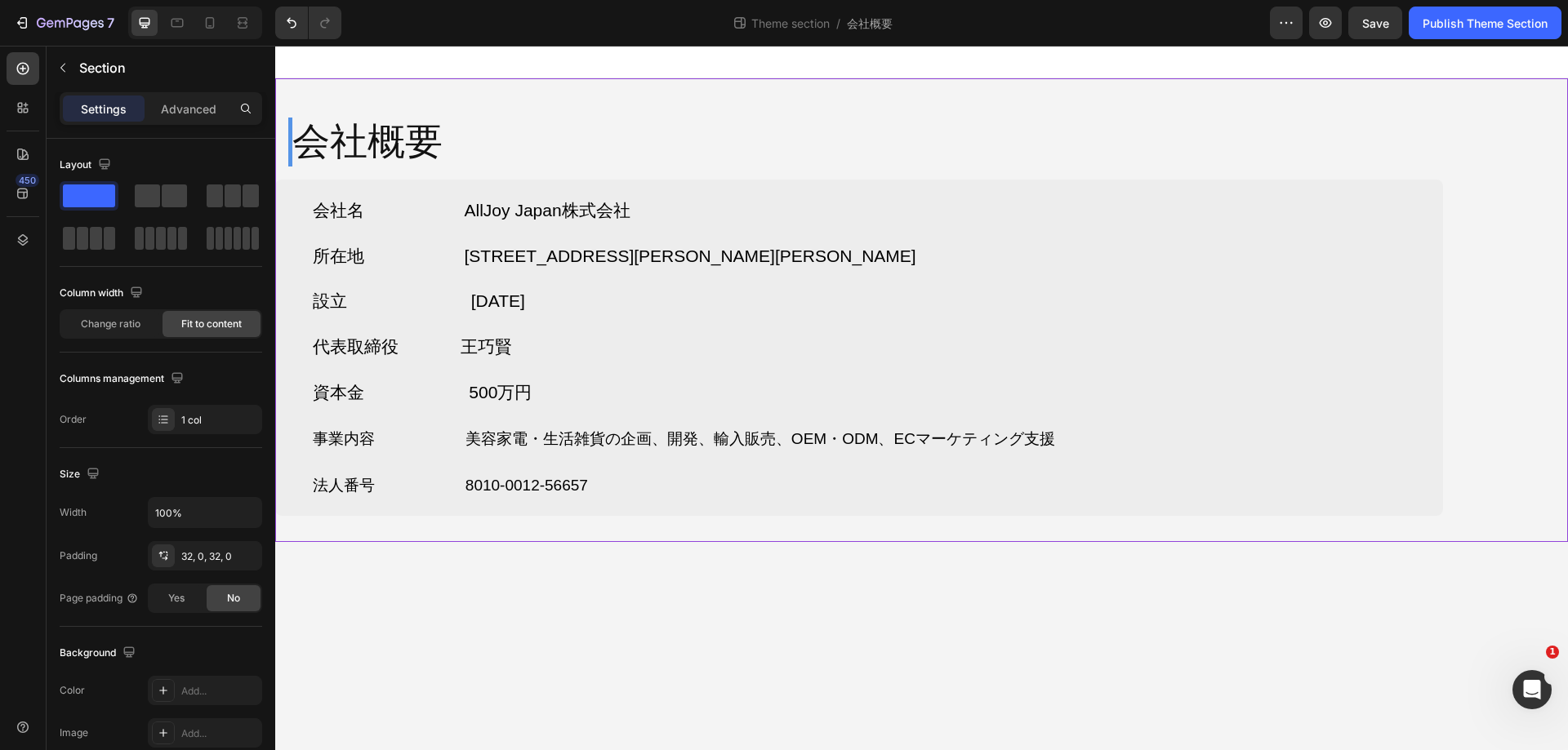
click at [1521, 252] on div "会社概要 Heading Row 会社名 AllJoy Japan株式会社 所在地 〒103-0026 東京都中央区日本橋兜町17-2 兜町第6葉山ビル4F …" at bounding box center [921, 310] width 1293 height 464
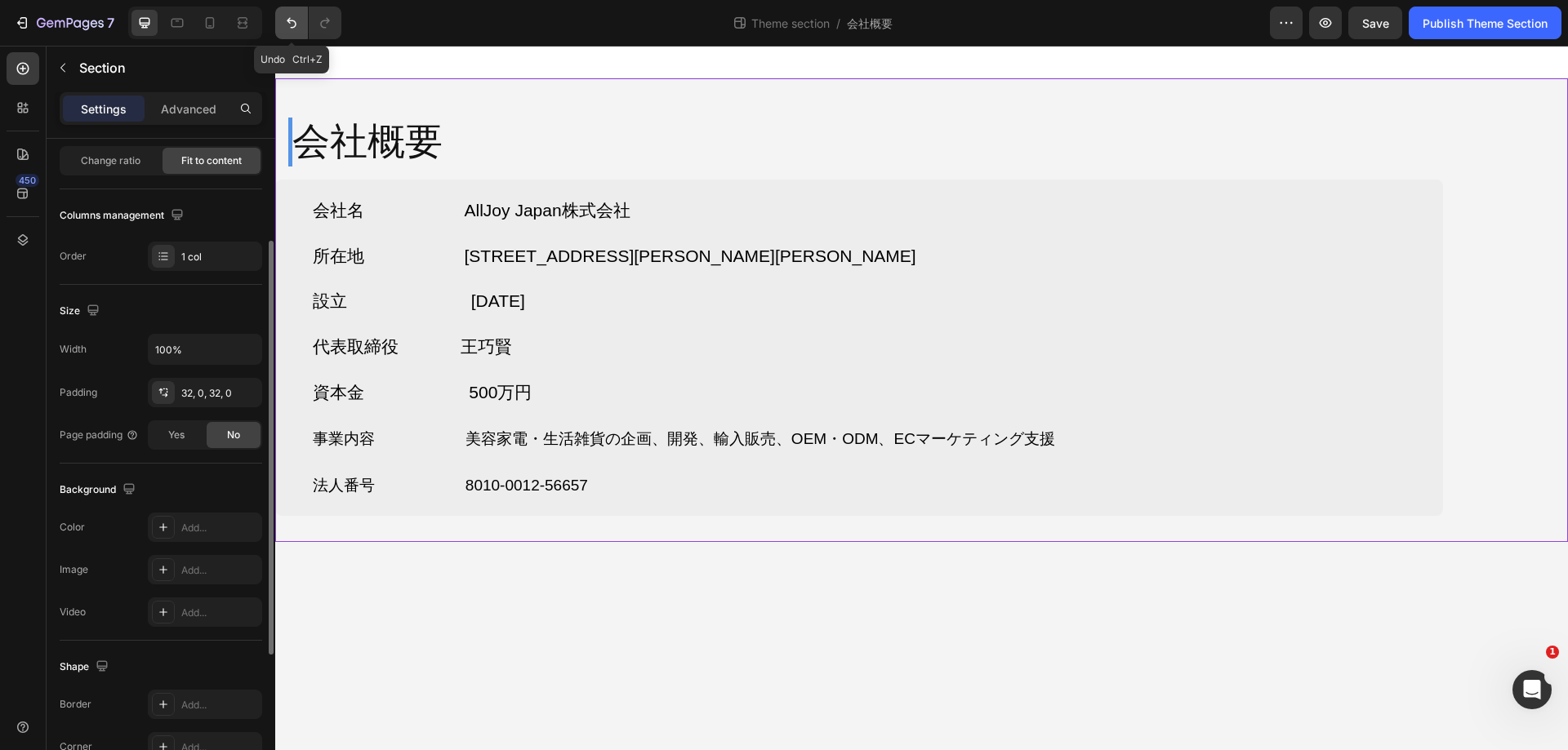
click at [295, 29] on icon "Undo/Redo" at bounding box center [291, 23] width 17 height 17
click at [1317, 213] on div "会社概要 Heading Row 会社名 AllJoy Japan株式会社 所在地 〒103-0026 東京都中央区日本橋兜町17-2 兜町第6葉山ビル4F …" at bounding box center [921, 310] width 1293 height 464
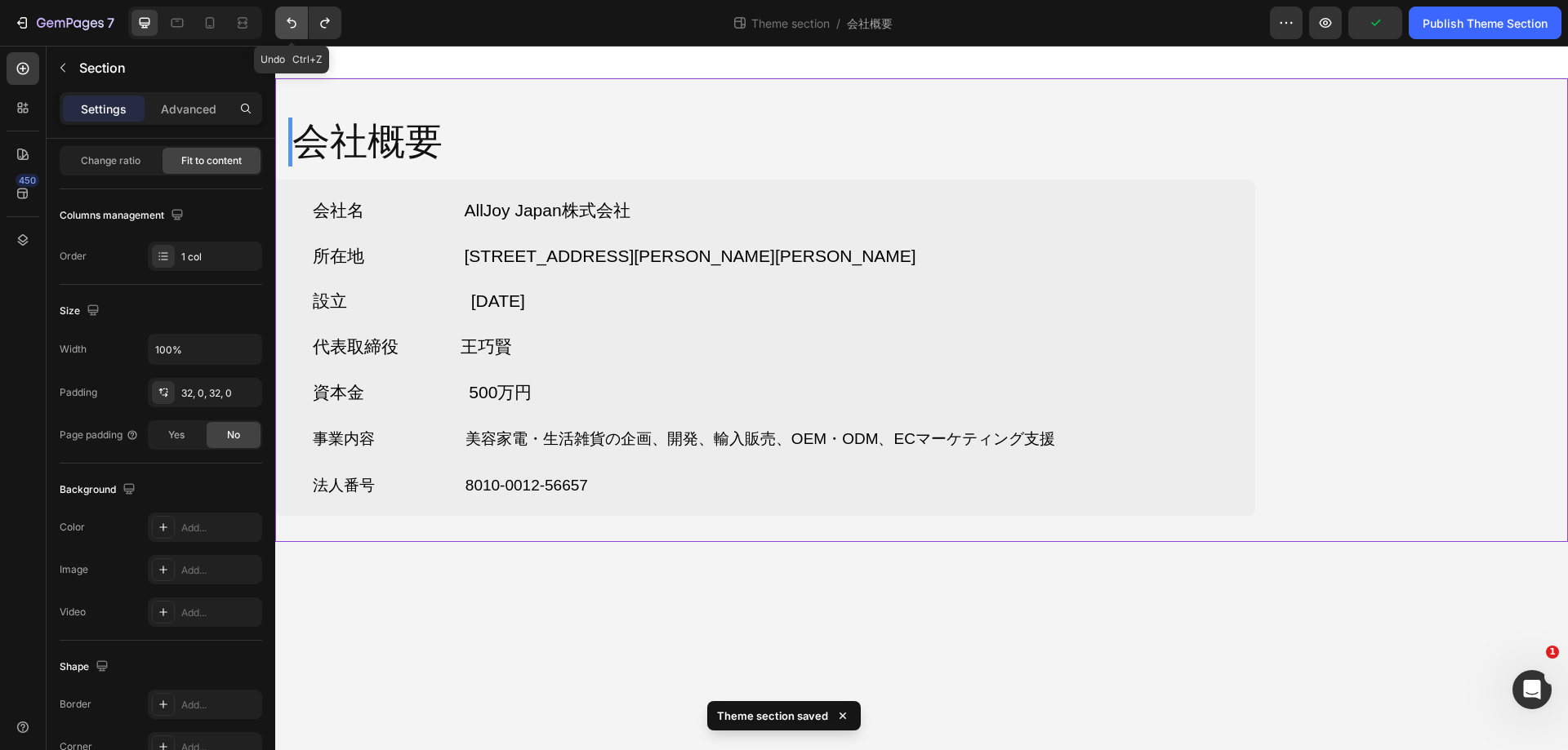
click at [295, 25] on icon "Undo/Redo" at bounding box center [291, 23] width 17 height 17
type input "1430"
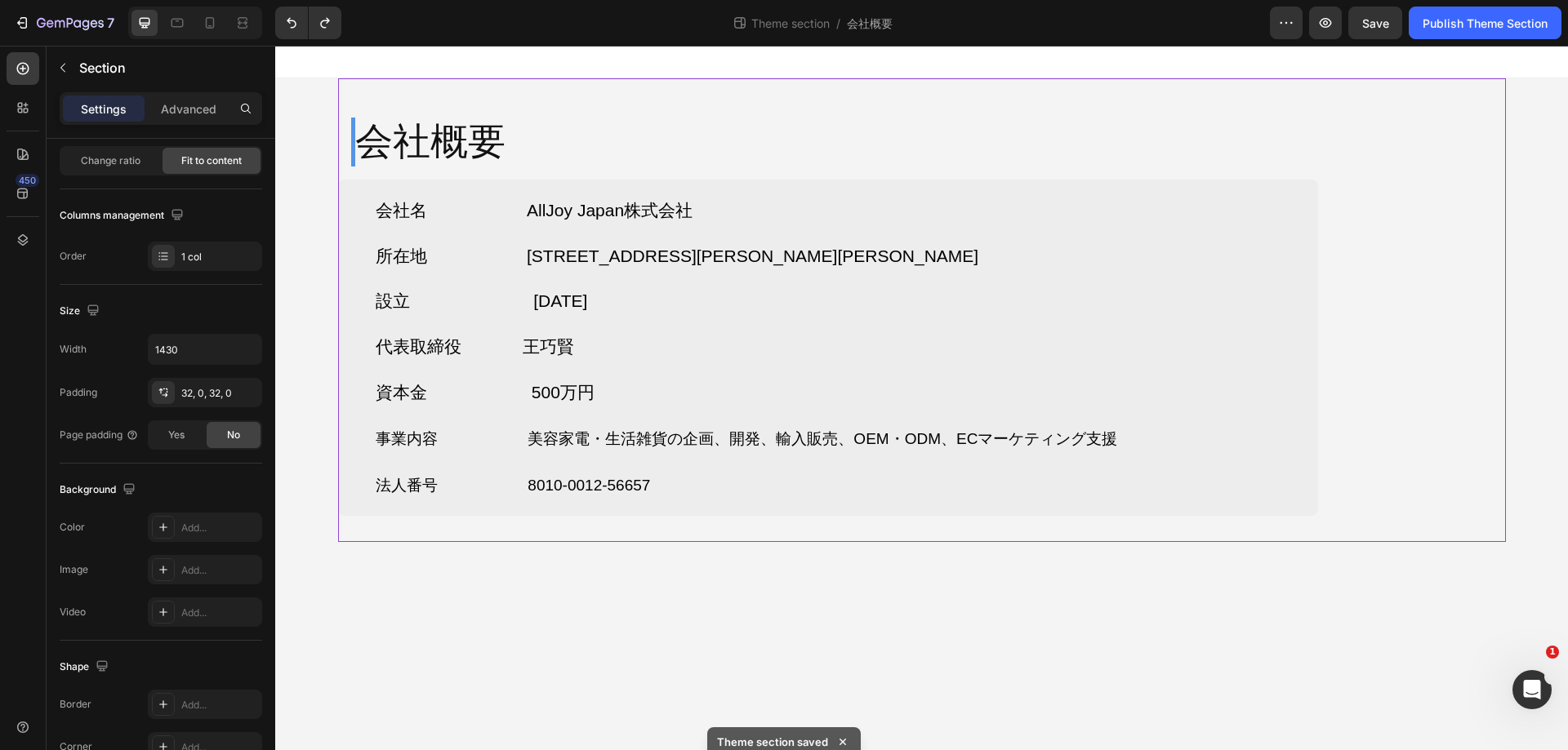
click at [1273, 293] on div "会社名 AllJoy Japan株式会社 所在地 〒103-0026 東京都中央区日本橋兜町17-2 兜町第6葉山ビル4F 設立 2025年7月 代表取締役 …" at bounding box center [828, 348] width 980 height 337
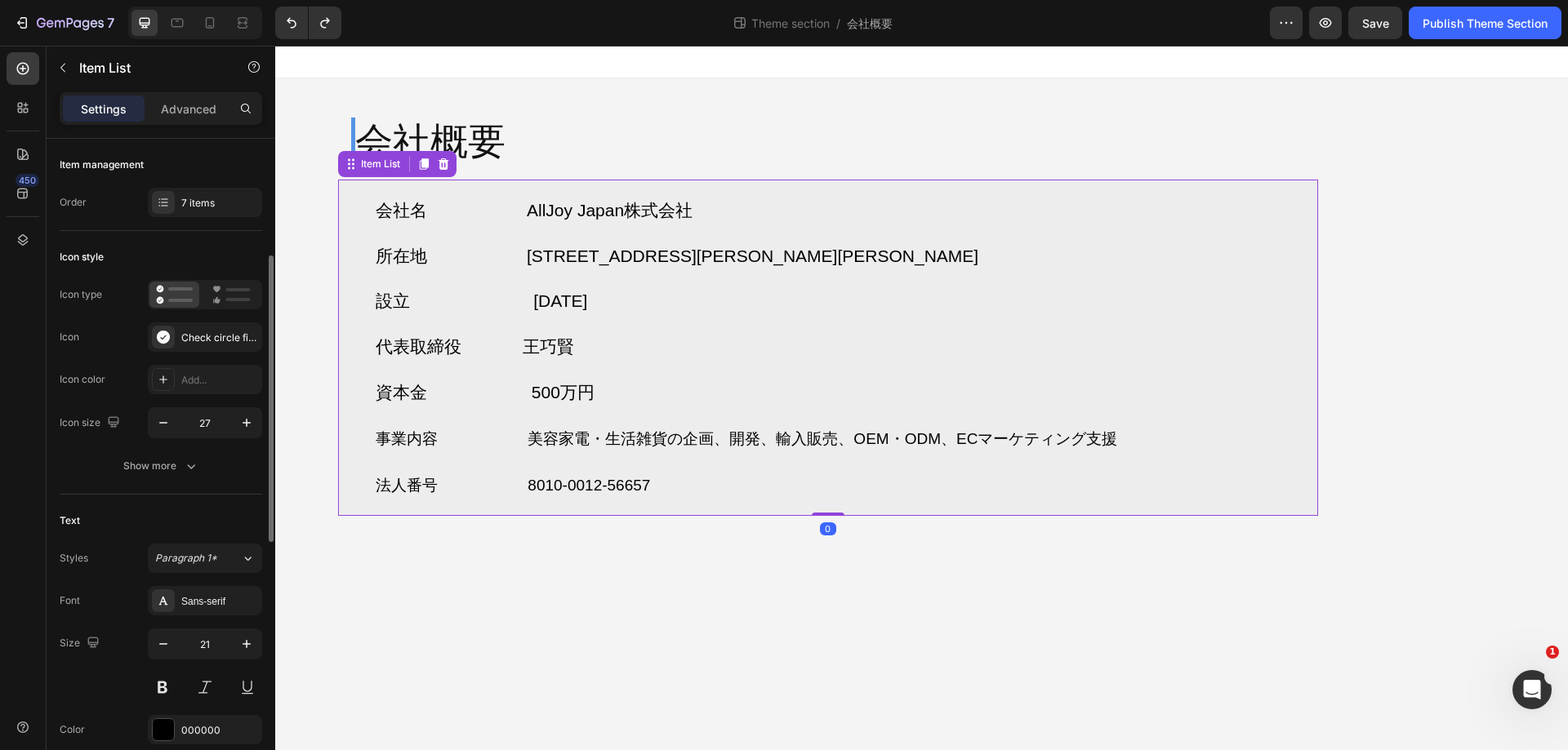
scroll to position [82, 0]
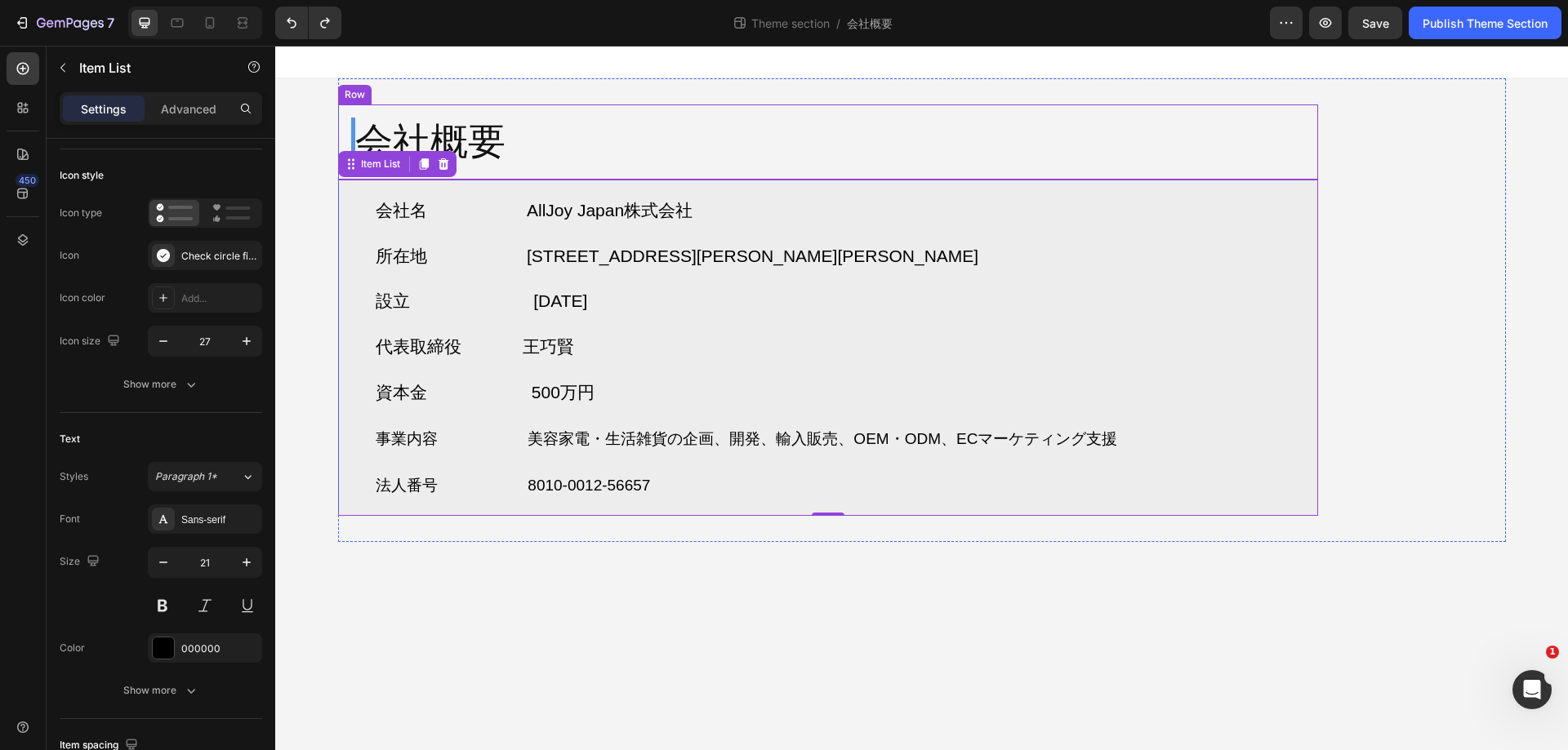
click at [612, 116] on div "会社概要 Heading Row" at bounding box center [828, 142] width 980 height 75
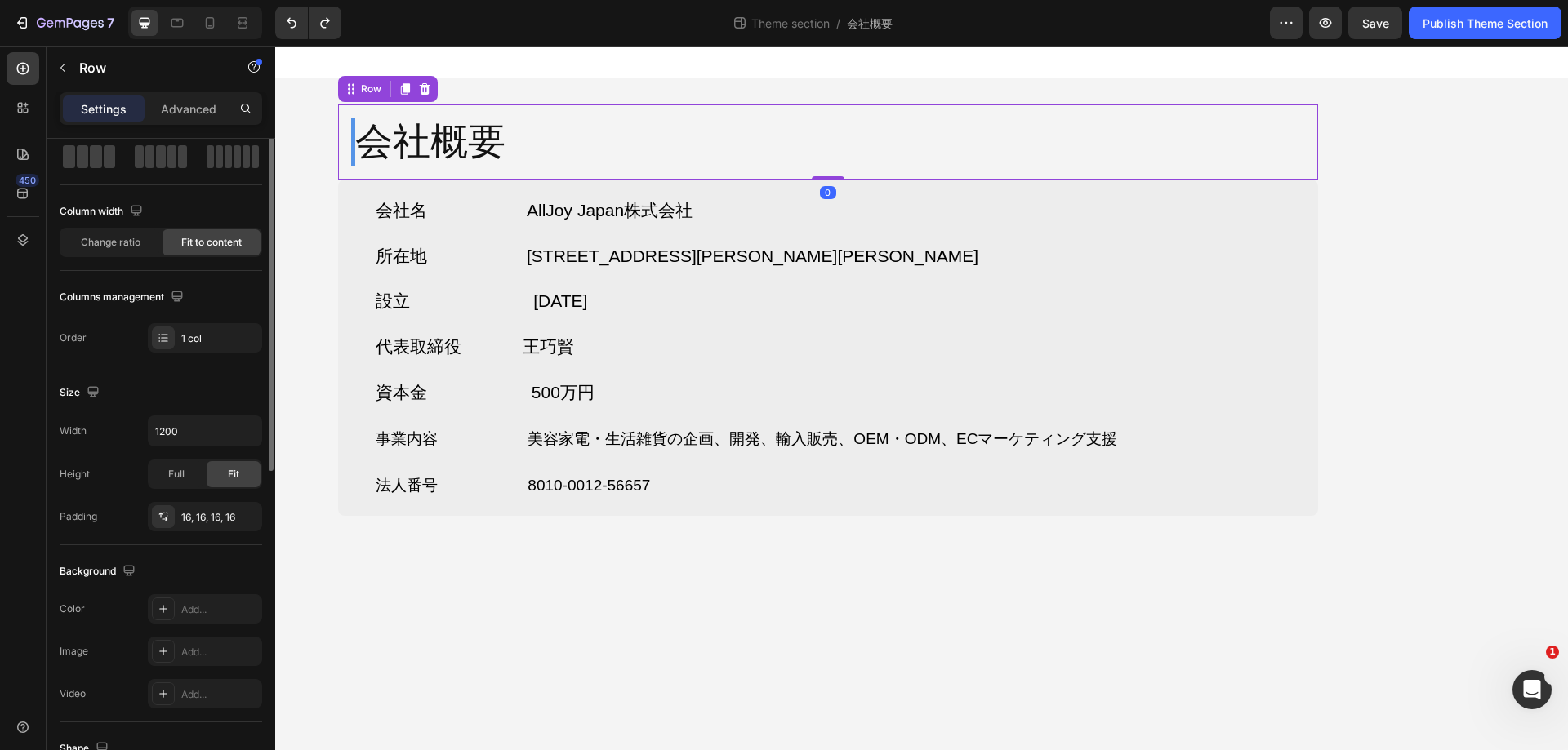
scroll to position [0, 0]
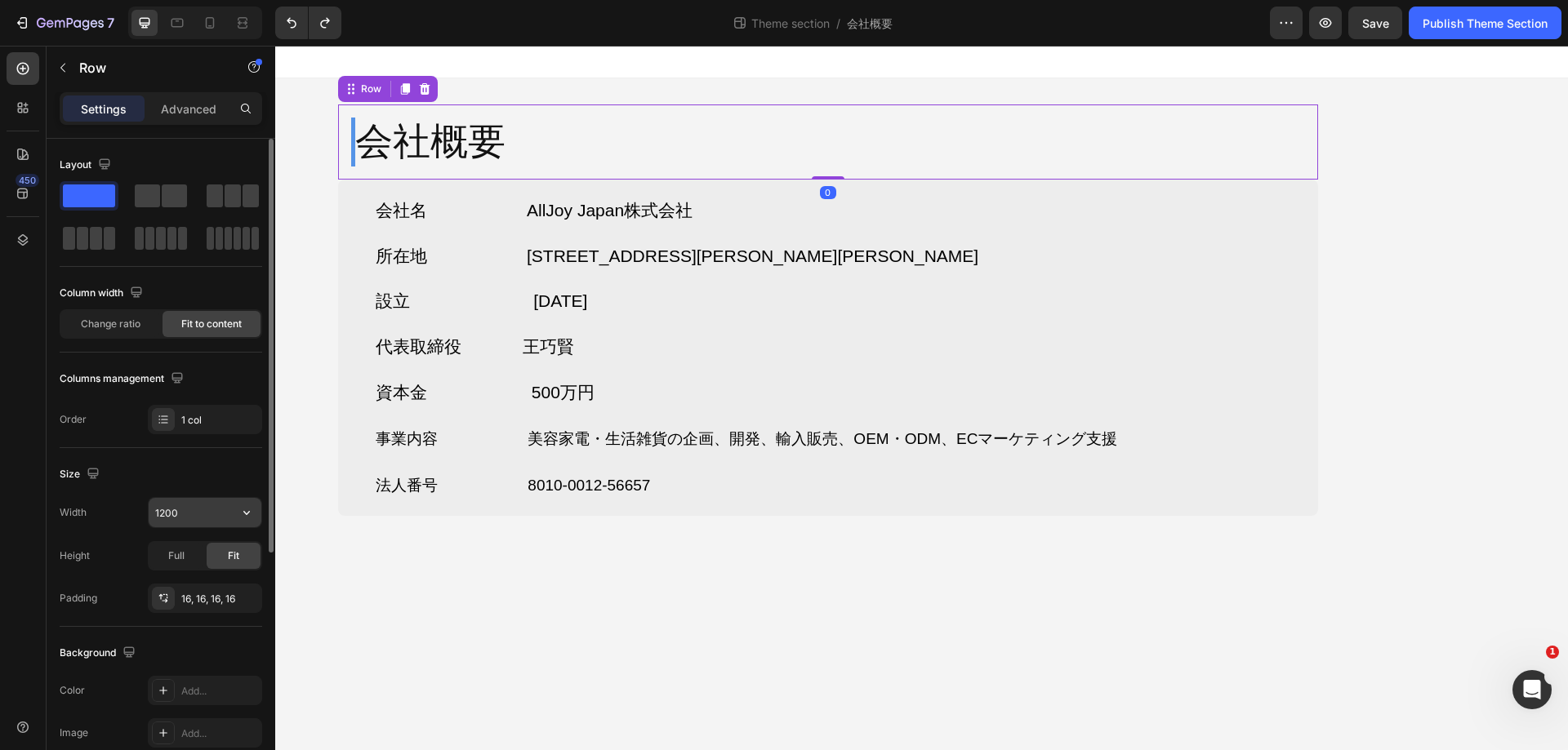
click at [201, 511] on input "1200" at bounding box center [205, 512] width 112 height 30
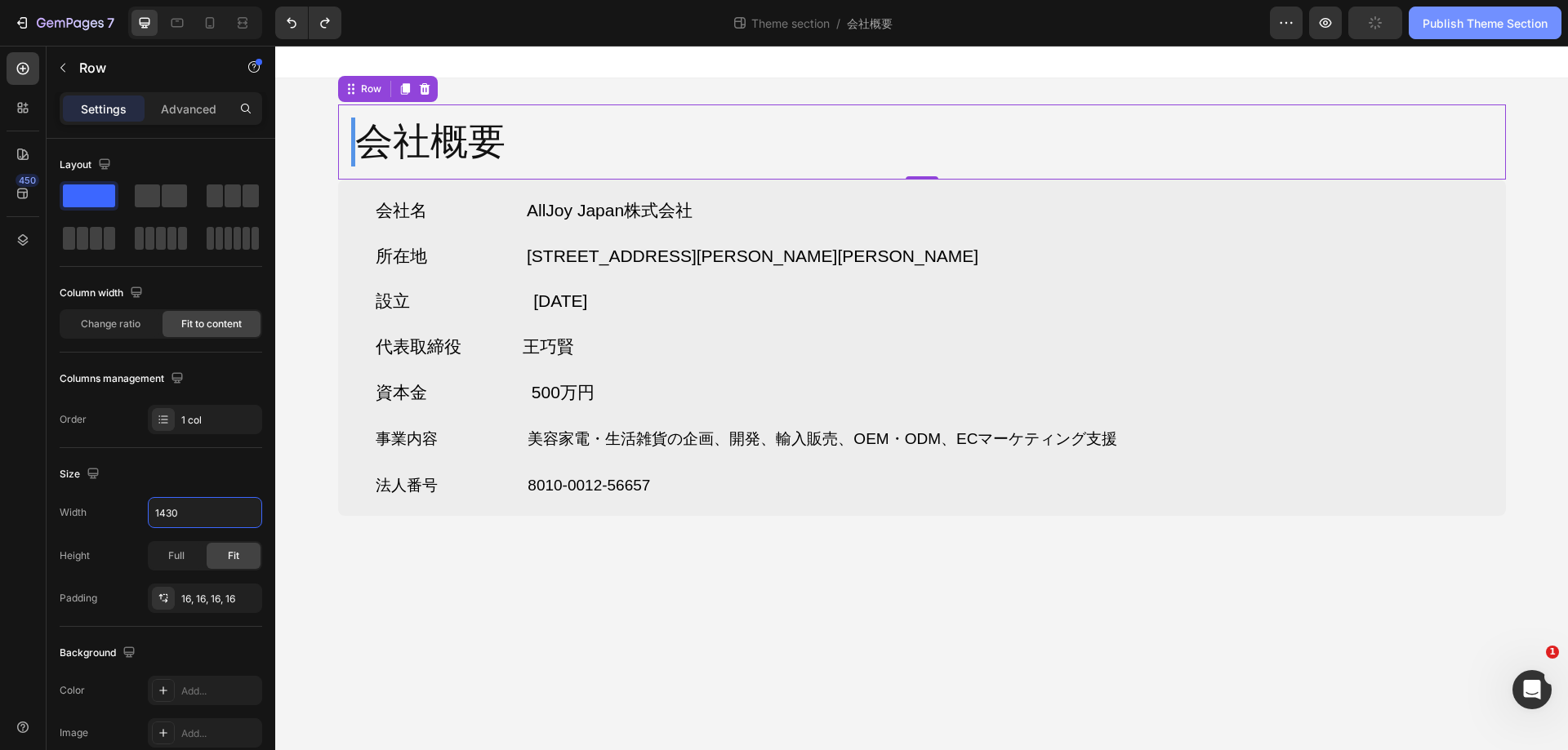
type input "1430"
click at [1462, 35] on button "Publish Theme Section" at bounding box center [1485, 23] width 153 height 33
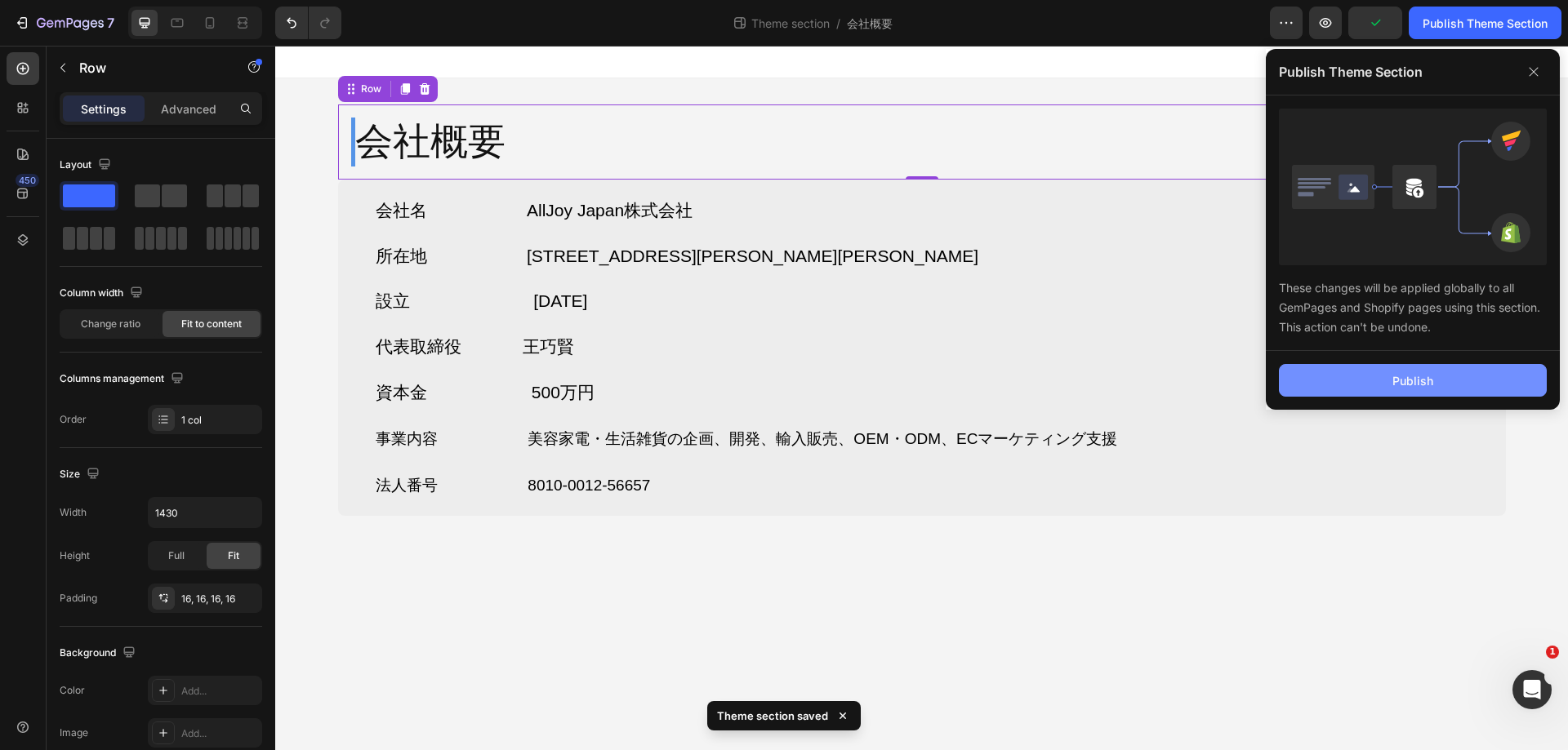
click at [1385, 386] on button "Publish" at bounding box center [1413, 379] width 268 height 33
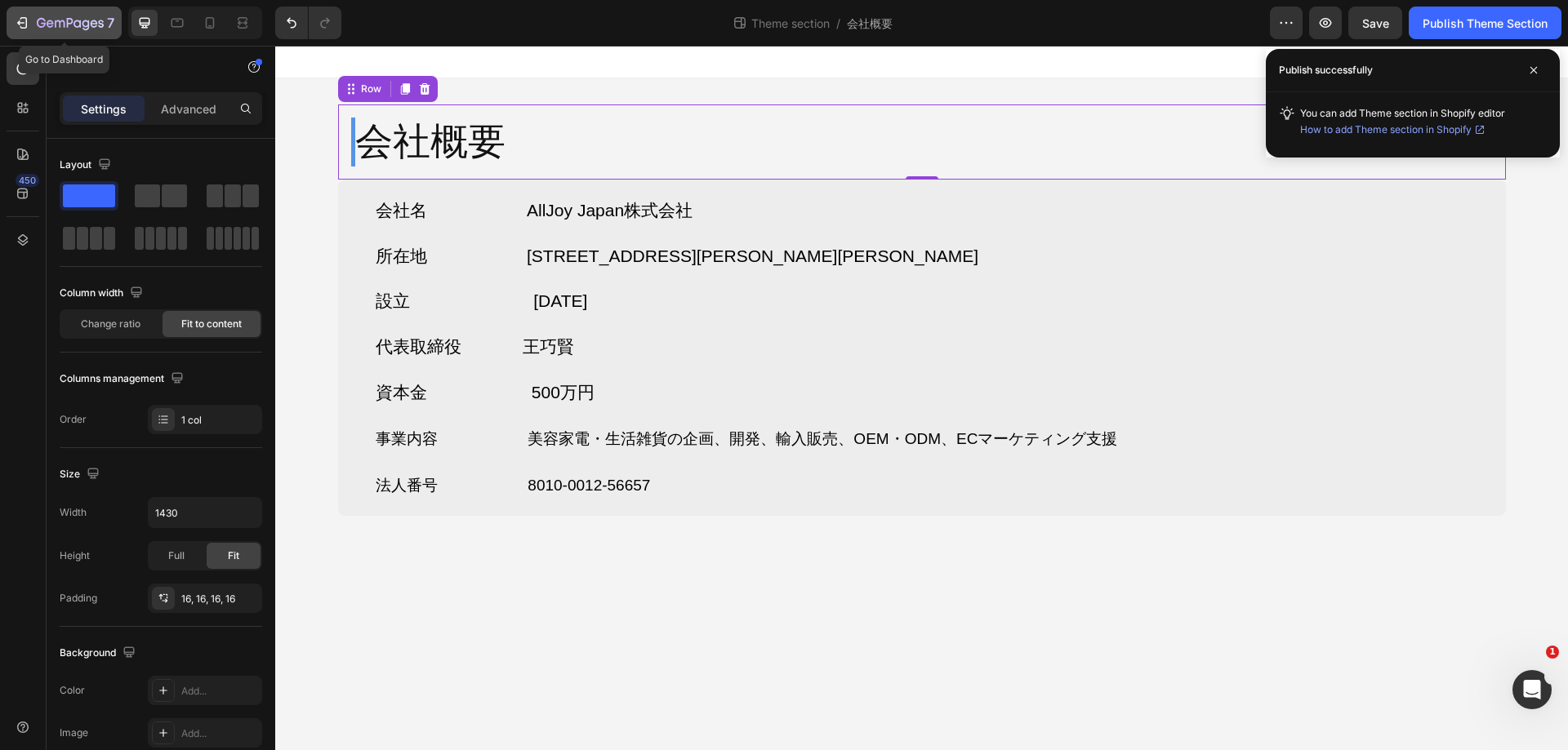
click at [85, 27] on icon "button" at bounding box center [86, 25] width 7 height 11
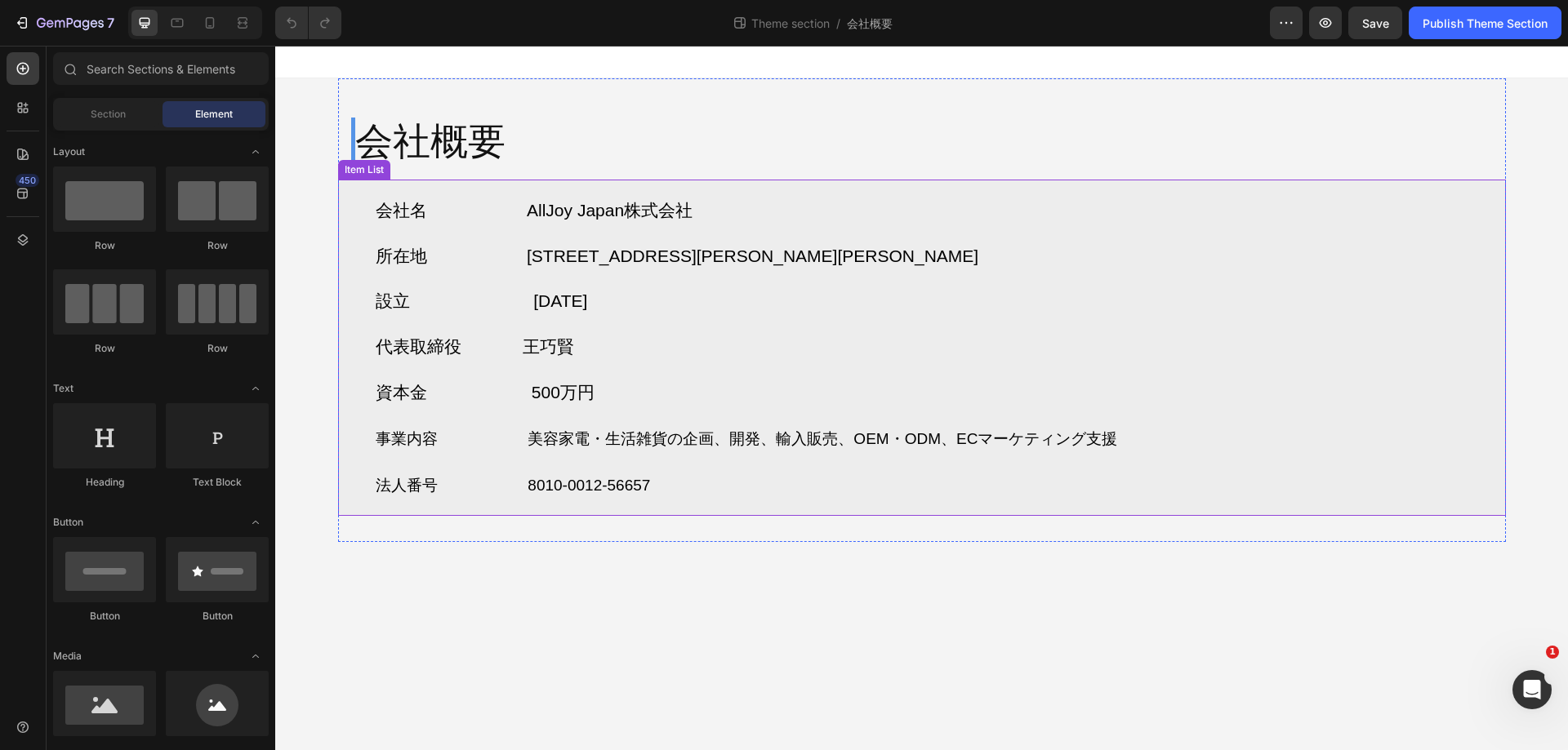
click at [1302, 234] on div "会社名 AllJoy Japan株式会社 所在地 〒103-0026 東京都中央区日本橋兜町17-2 兜町第6葉山ビル4F 設立 2025年7月 代表取締役 …" at bounding box center [922, 348] width 1169 height 337
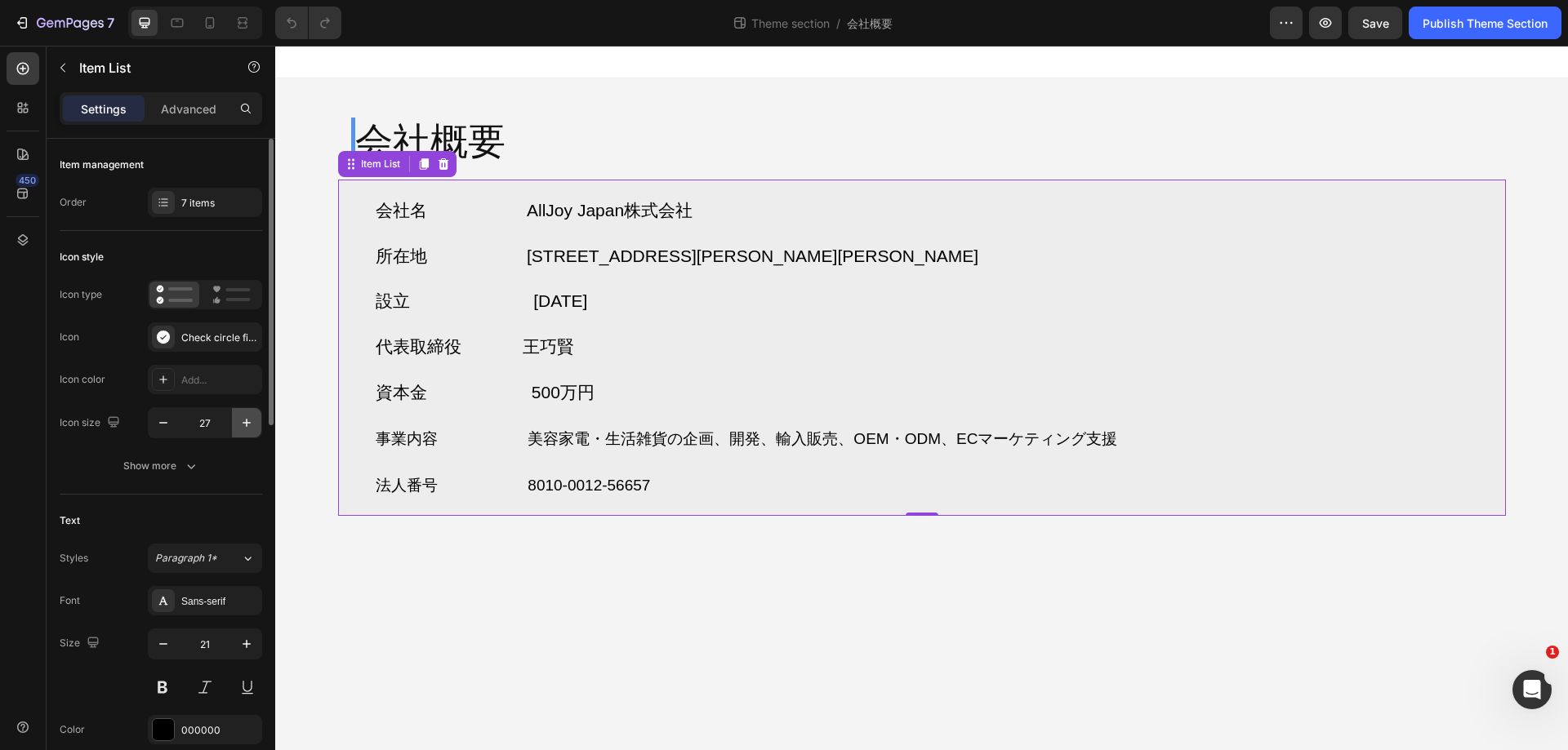
click at [246, 421] on icon "button" at bounding box center [247, 423] width 17 height 17
click at [159, 428] on icon "button" at bounding box center [163, 423] width 17 height 17
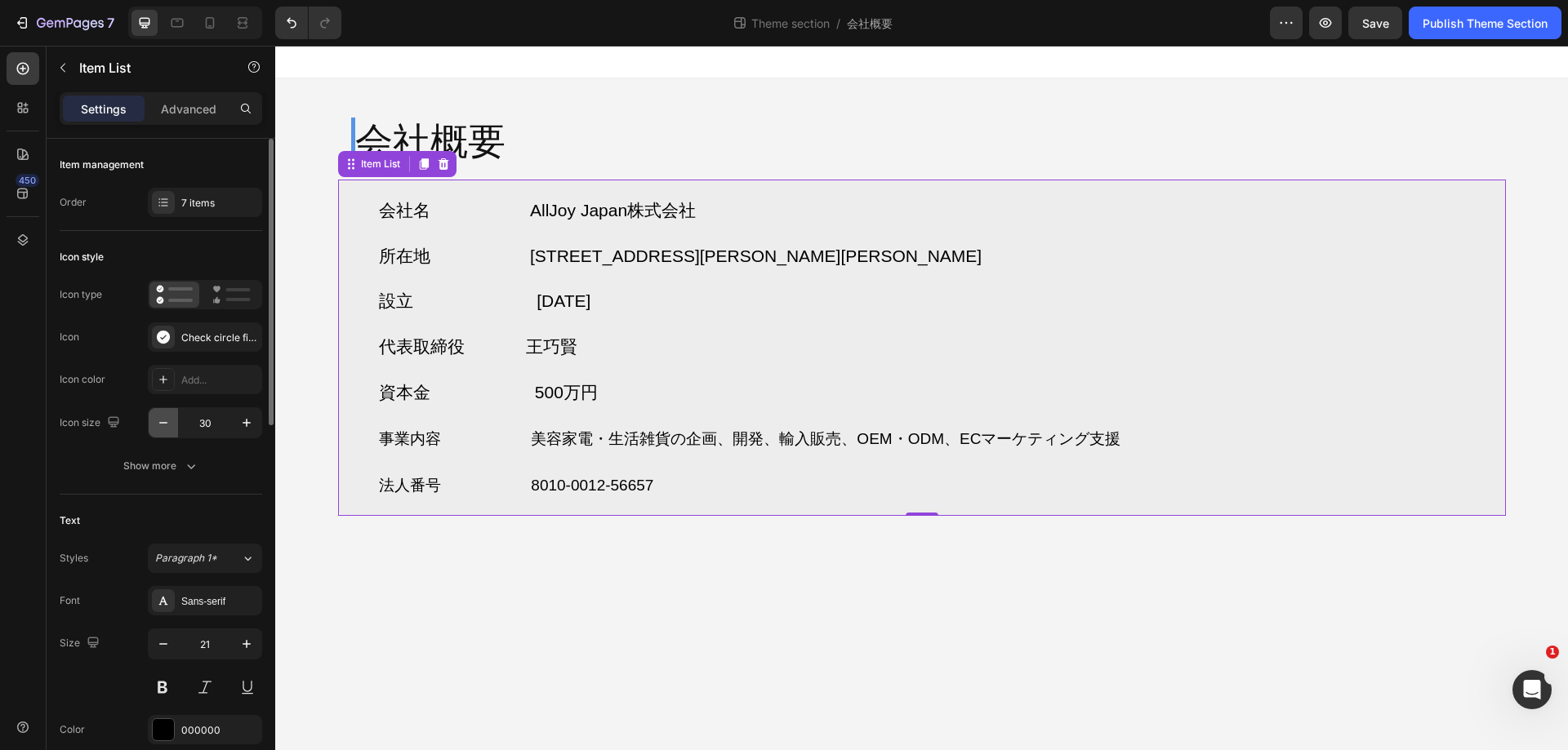
click at [159, 428] on icon "button" at bounding box center [163, 423] width 17 height 17
type input "27"
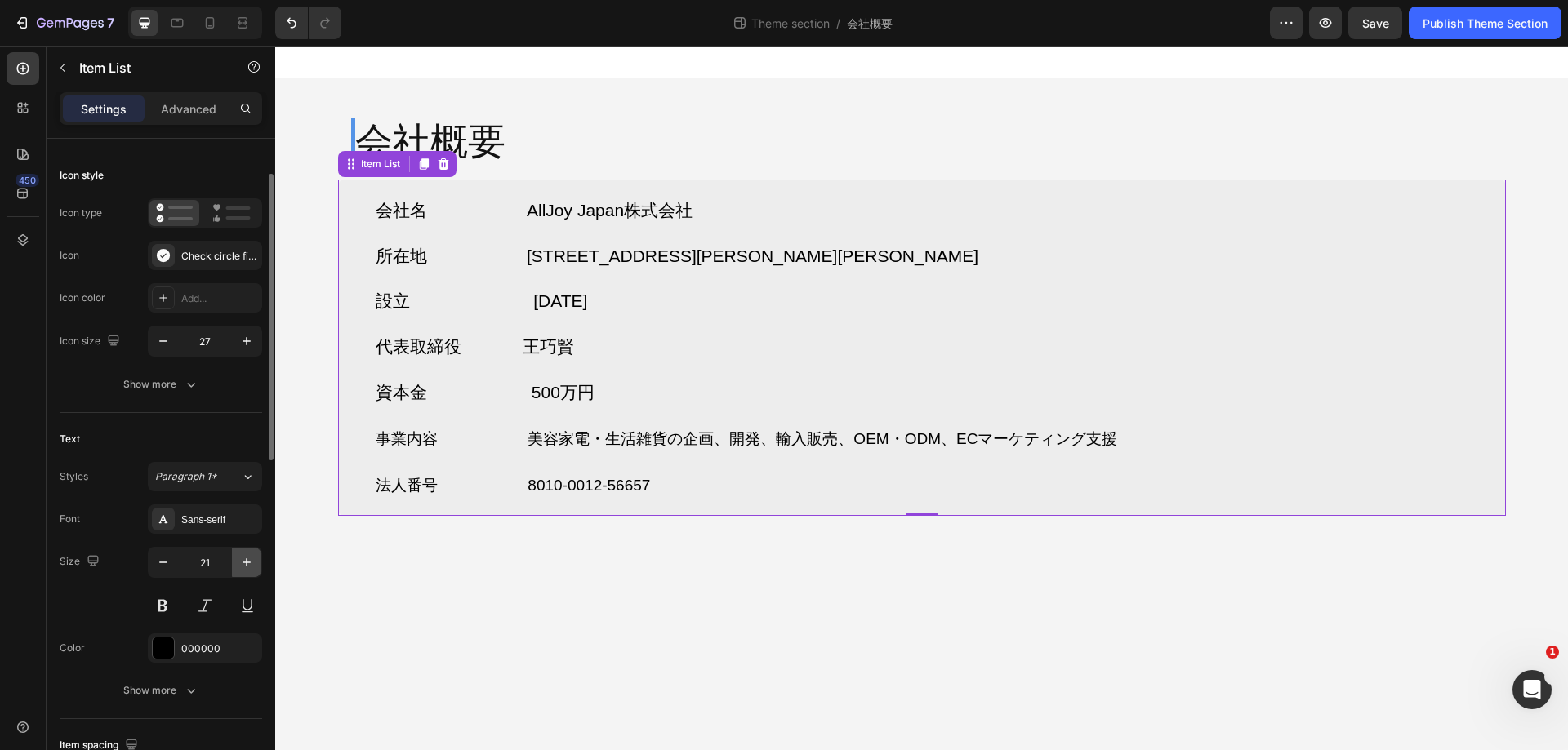
click at [248, 563] on icon "button" at bounding box center [247, 563] width 8 height 8
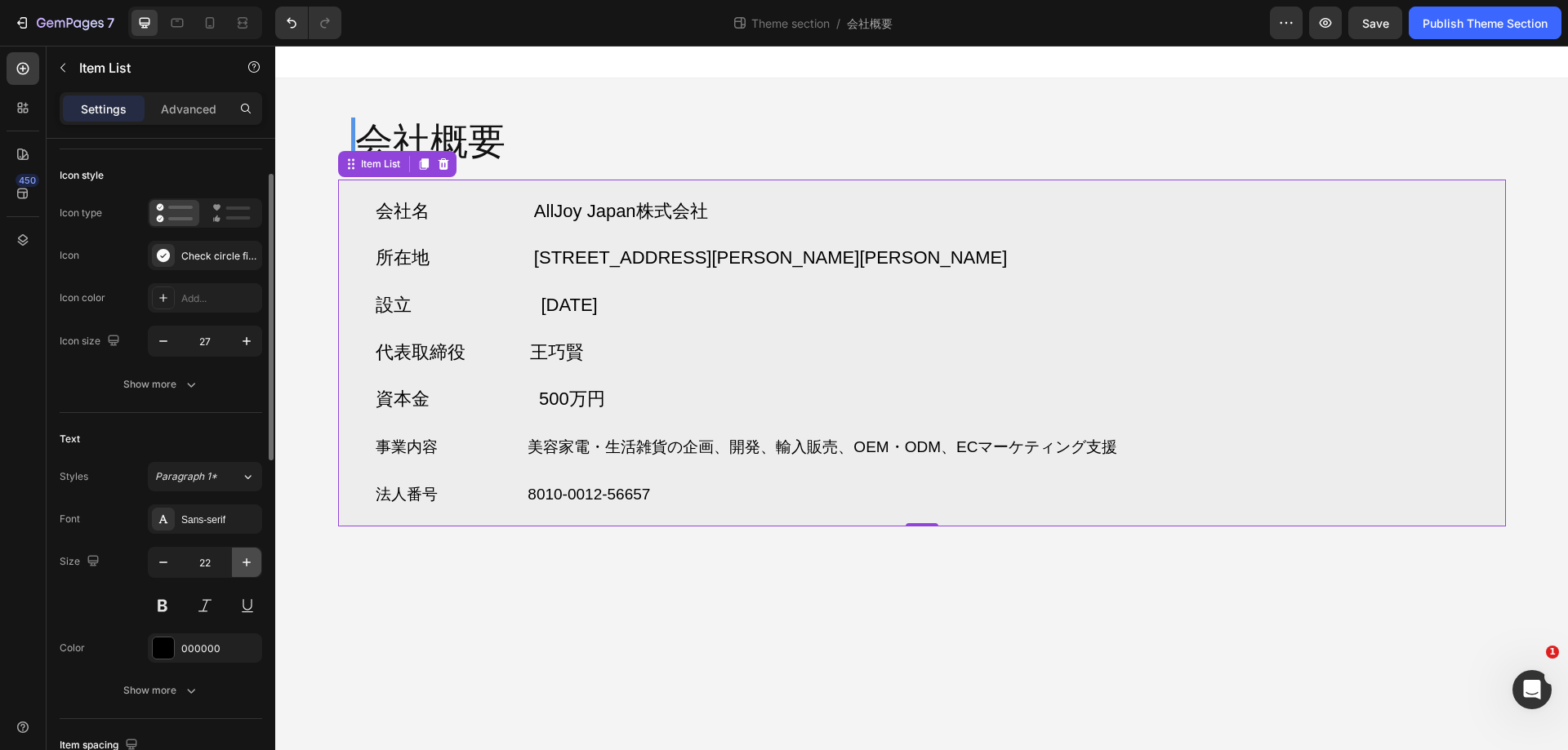
click at [248, 563] on icon "button" at bounding box center [247, 563] width 8 height 8
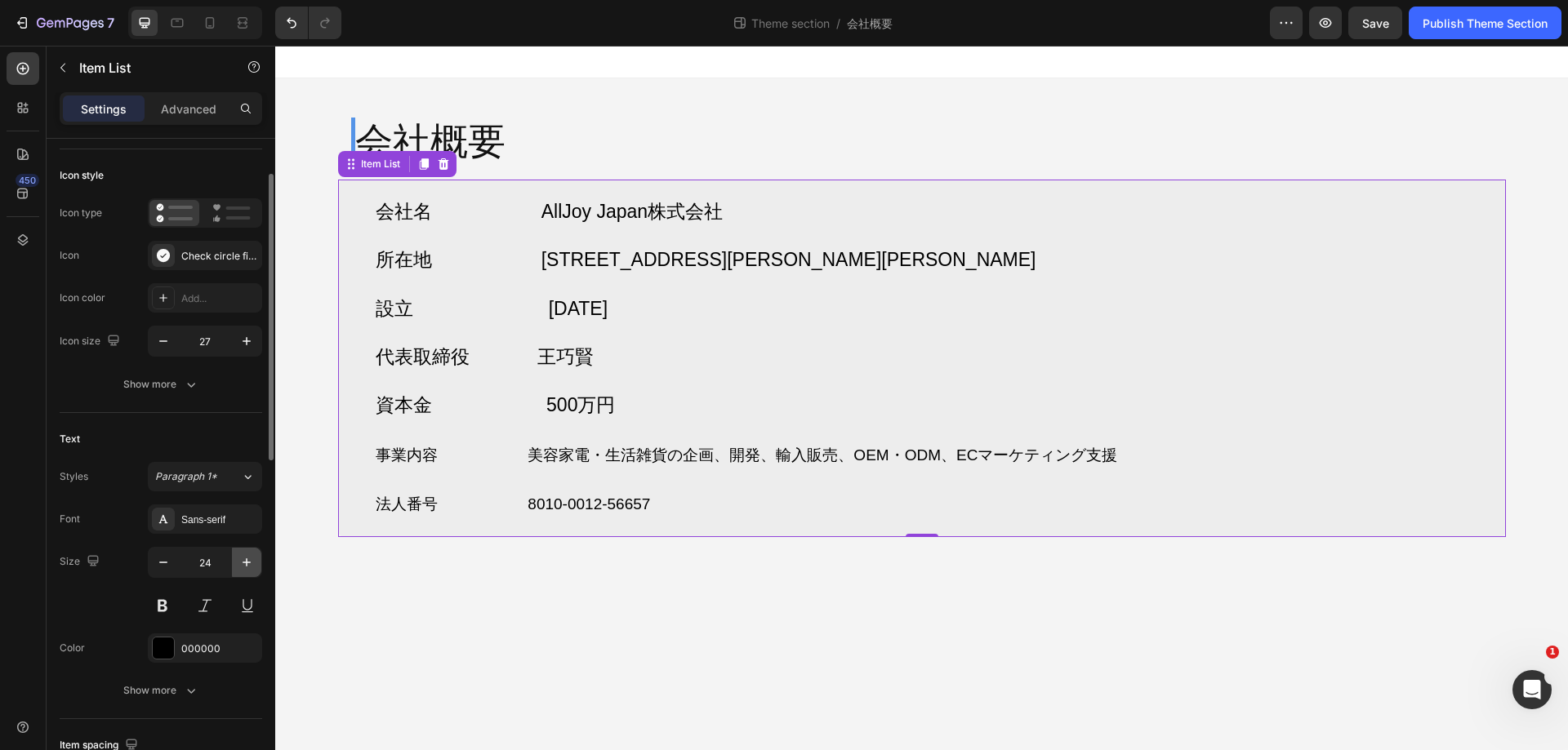
click at [248, 563] on icon "button" at bounding box center [247, 563] width 8 height 8
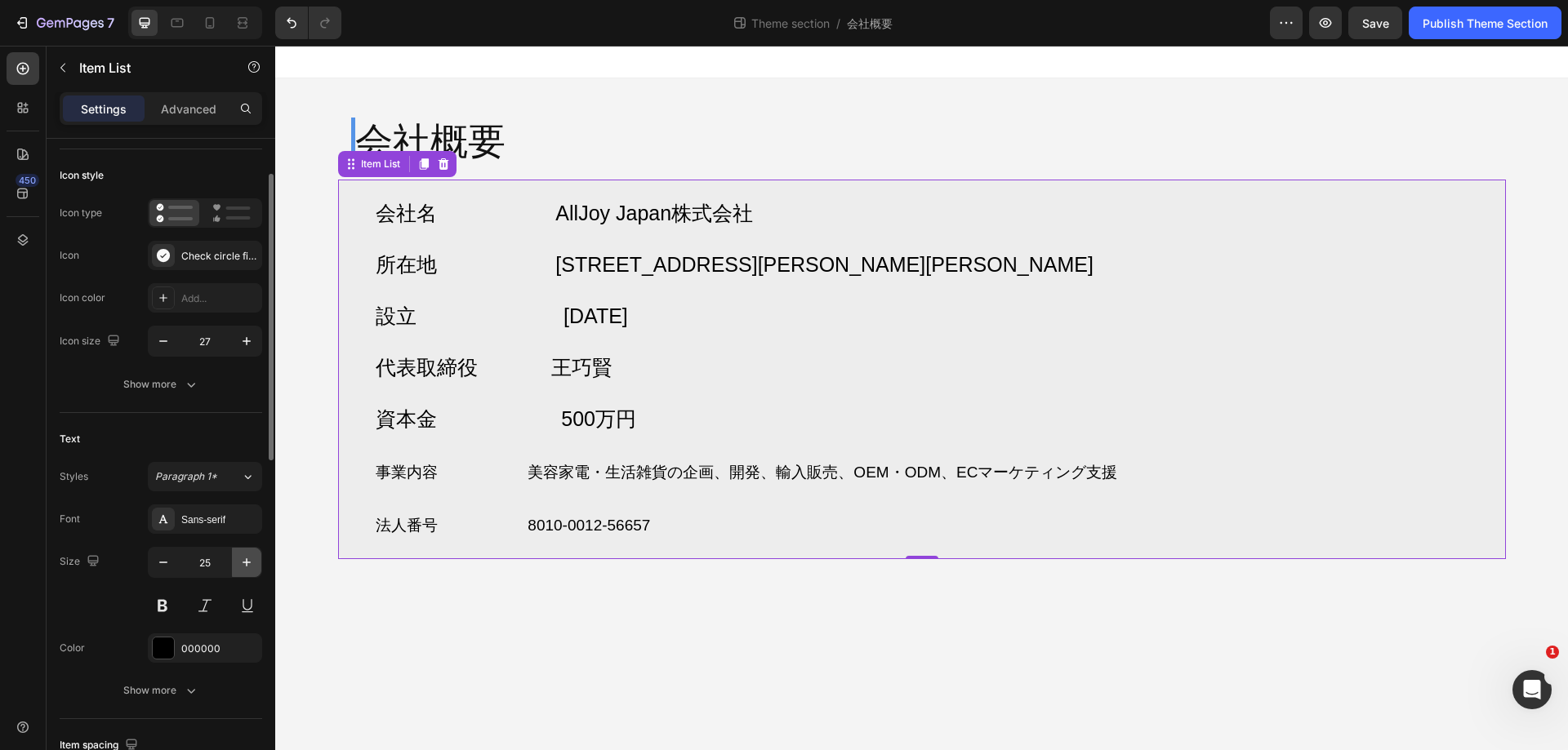
click at [248, 563] on icon "button" at bounding box center [247, 563] width 8 height 8
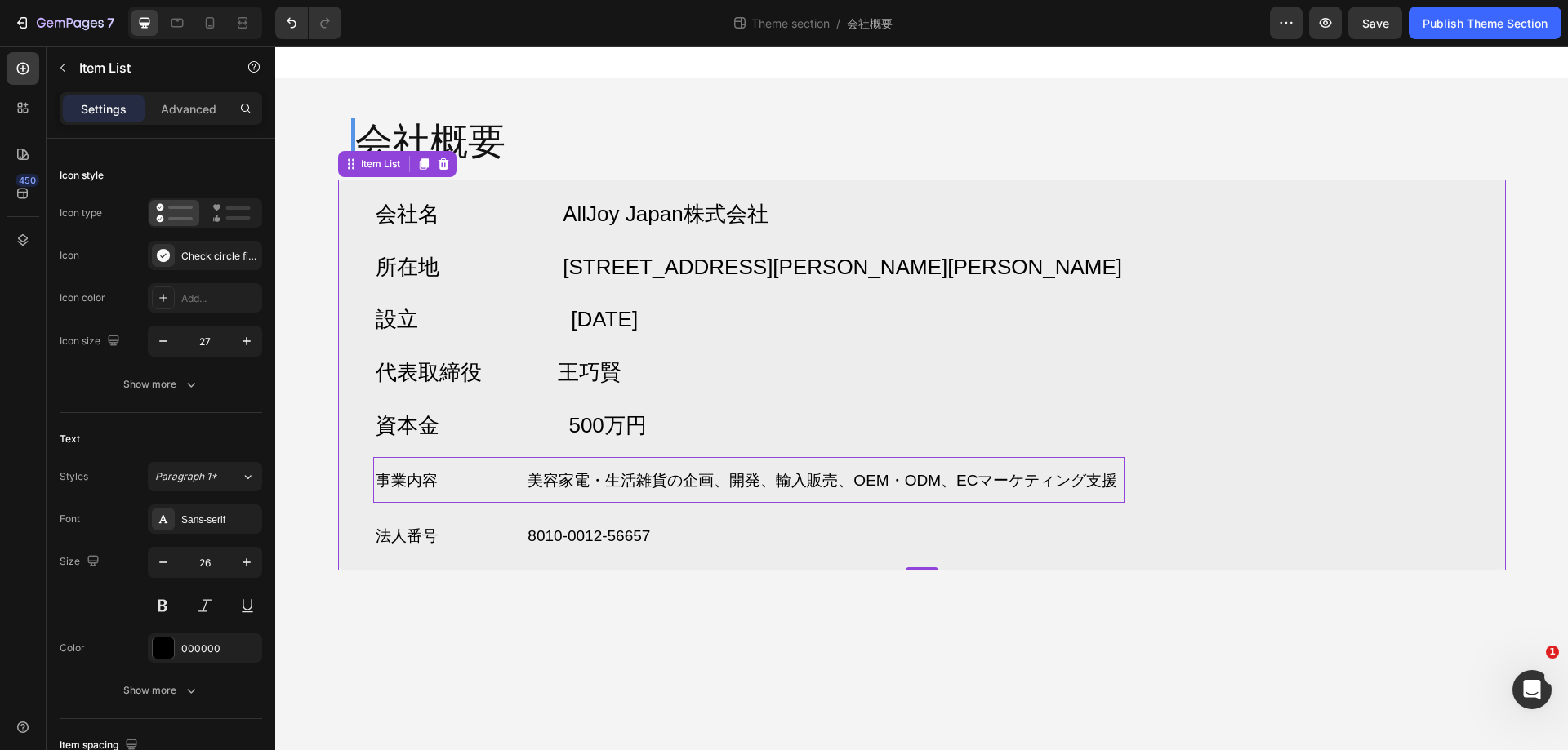
click at [787, 472] on span "事業内容 美容家電・生活雑貨の企画、開発、輸入販売、OEM・ODM、ECマーケティング支援" at bounding box center [747, 480] width 743 height 17
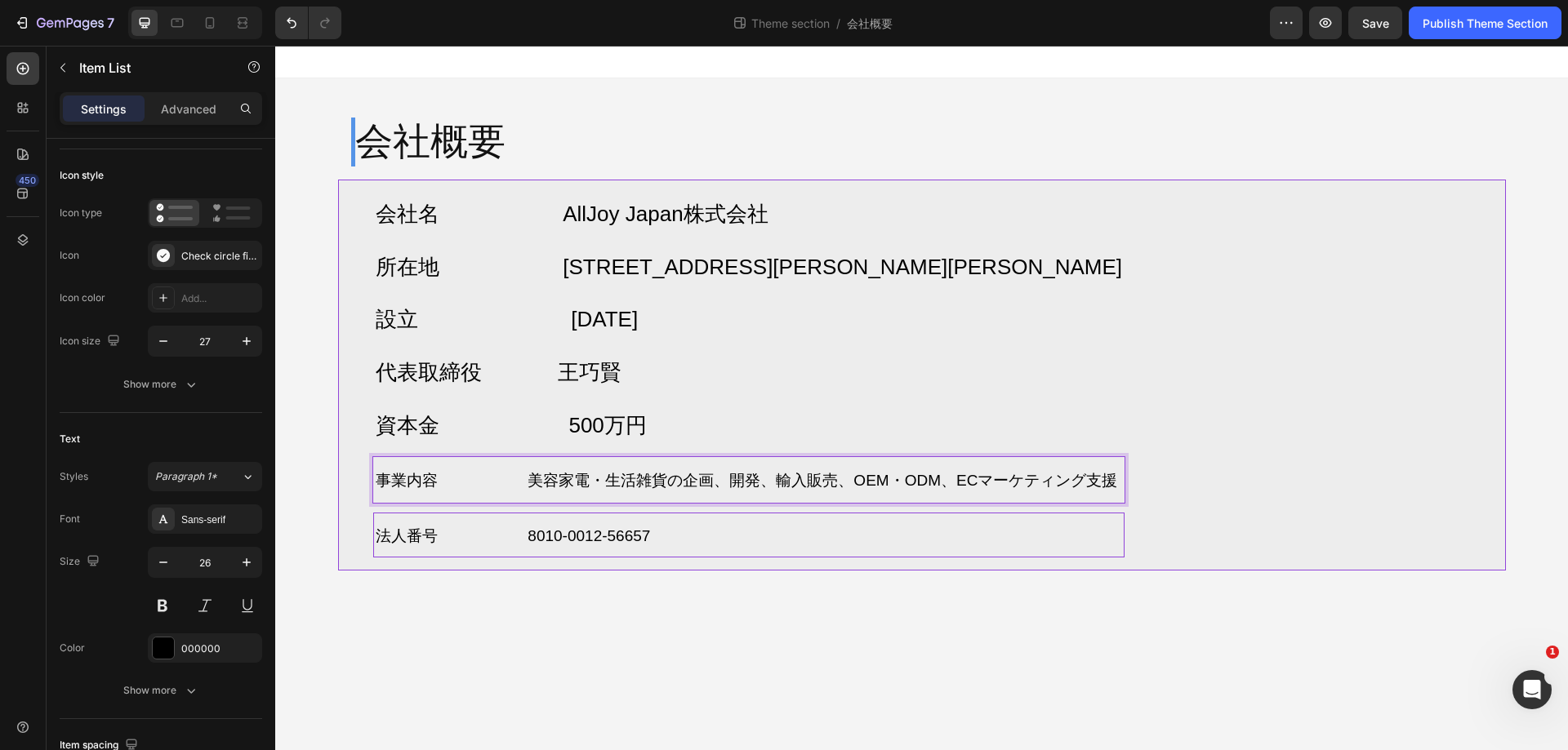
click at [488, 532] on span "法人番号 8010-0012-56657" at bounding box center [513, 535] width 275 height 17
click at [616, 434] on span "資本金 500万円" at bounding box center [511, 425] width 271 height 25
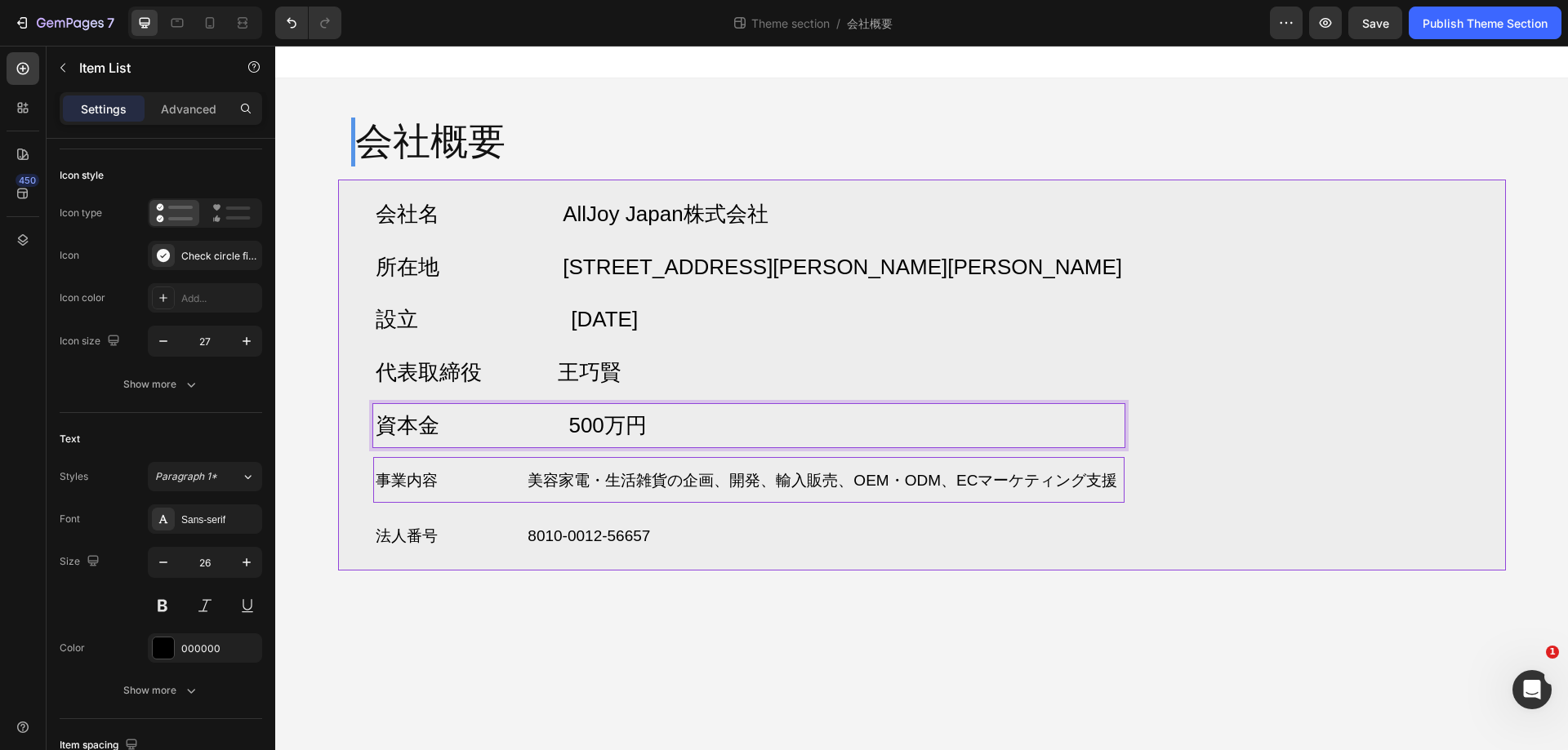
click at [619, 486] on span "事業内容 美容家電・生活雑貨の企画、開発、輸入販売、OEM・ODM、ECマーケティング支援" at bounding box center [747, 480] width 743 height 17
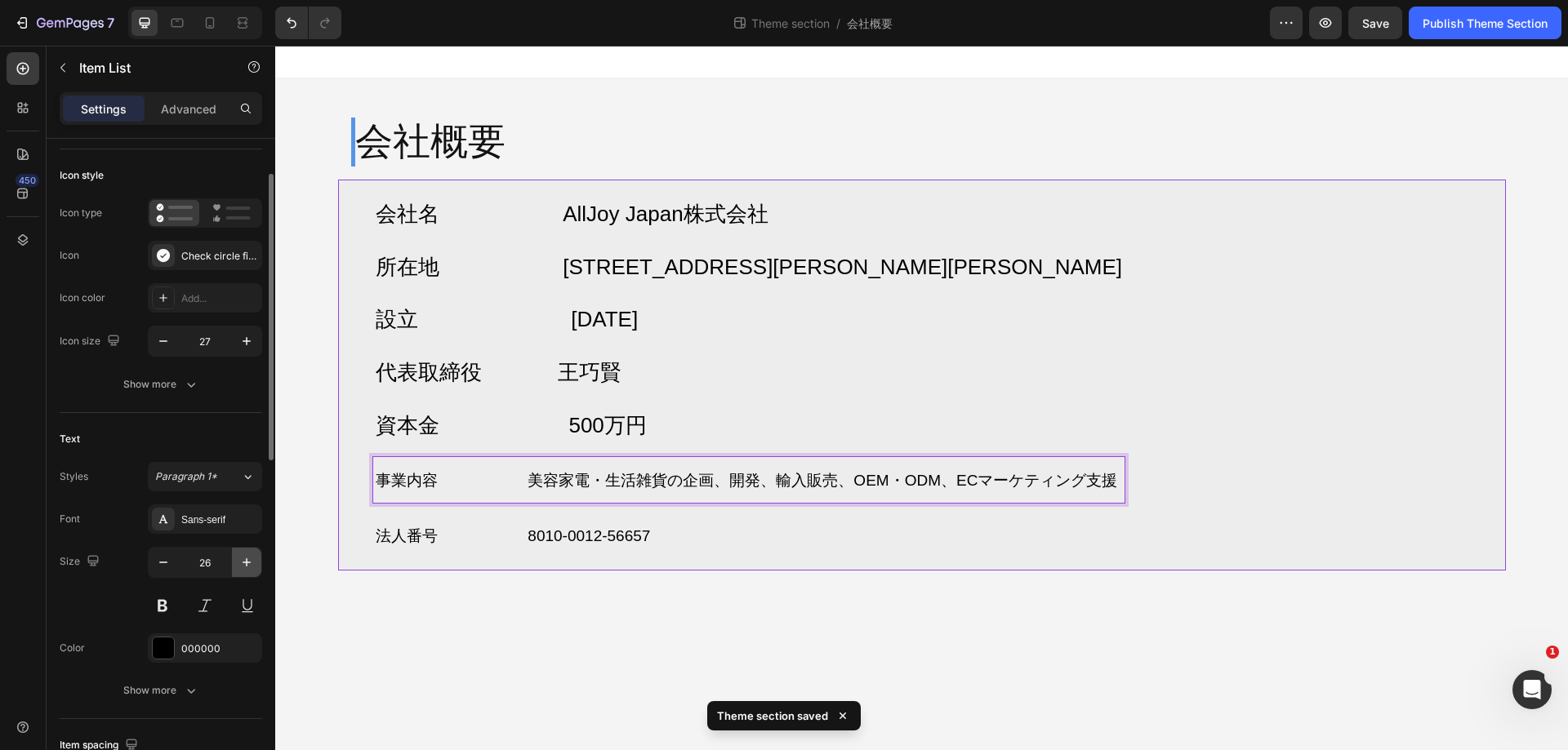
click at [244, 563] on icon "button" at bounding box center [247, 563] width 8 height 8
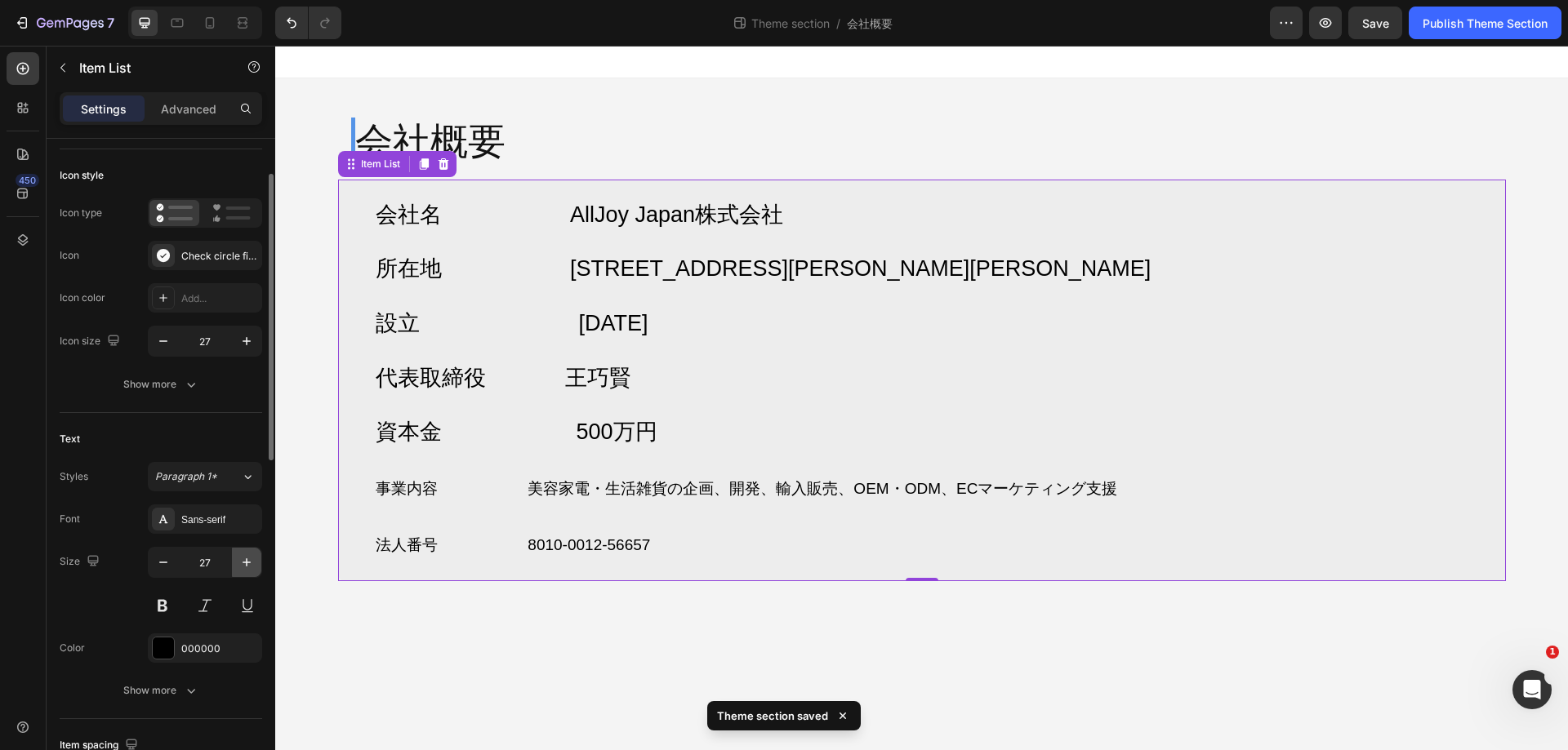
click at [244, 563] on icon "button" at bounding box center [247, 563] width 8 height 8
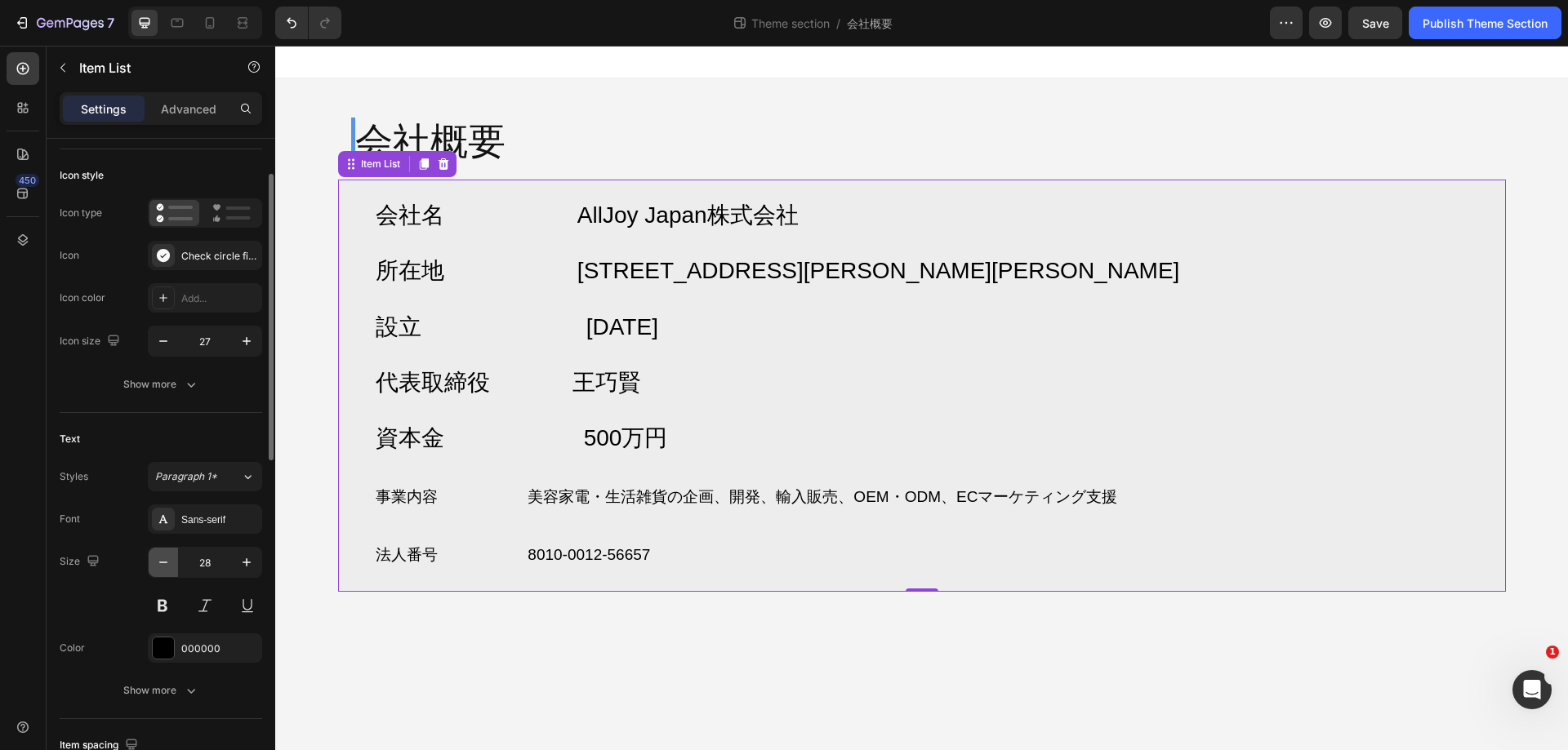
click at [162, 558] on icon "button" at bounding box center [163, 562] width 17 height 17
type input "27"
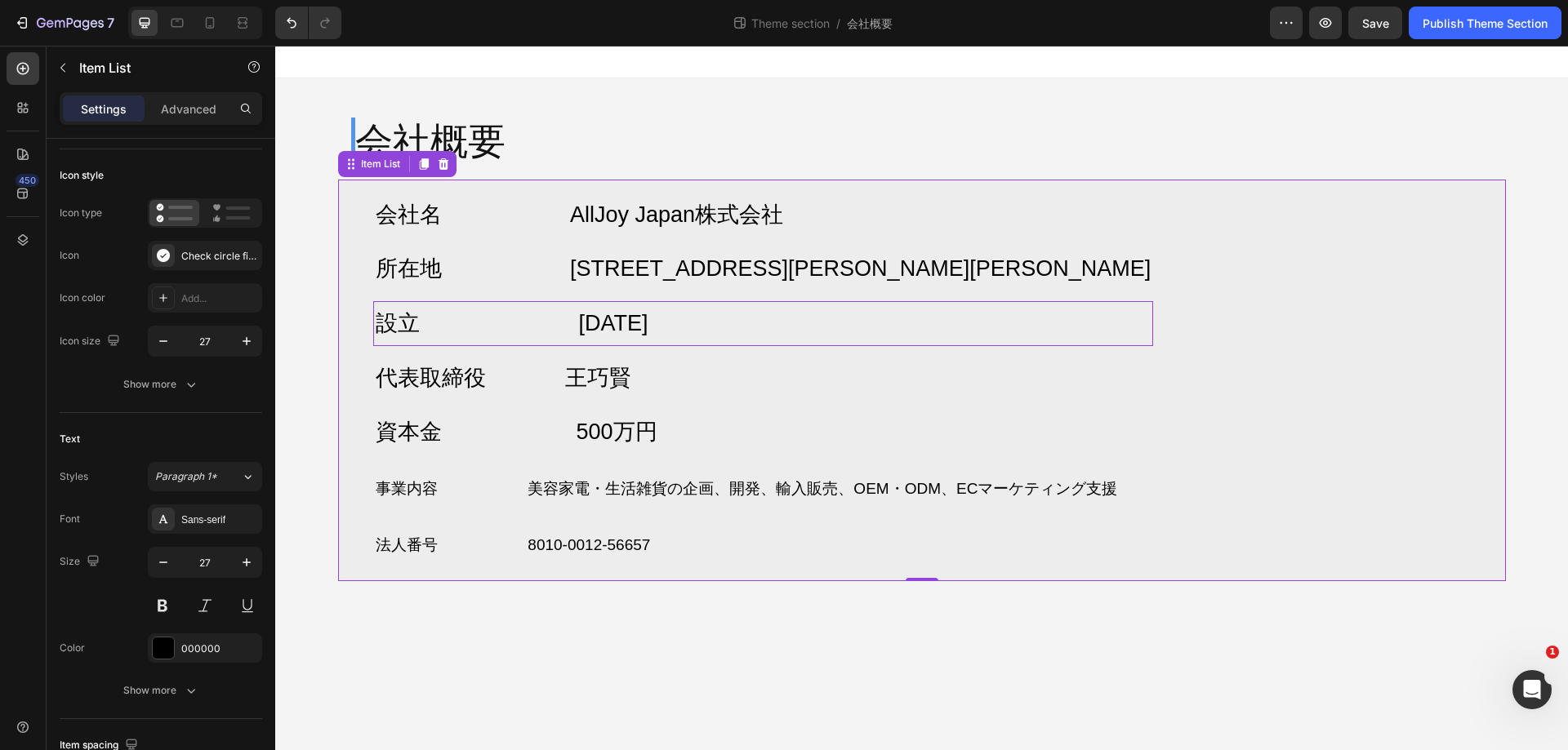
click at [590, 318] on p "設立 2025年7月" at bounding box center [763, 323] width 776 height 40
click at [473, 525] on p "法人番号 8010-0012-56657" at bounding box center [763, 544] width 776 height 42
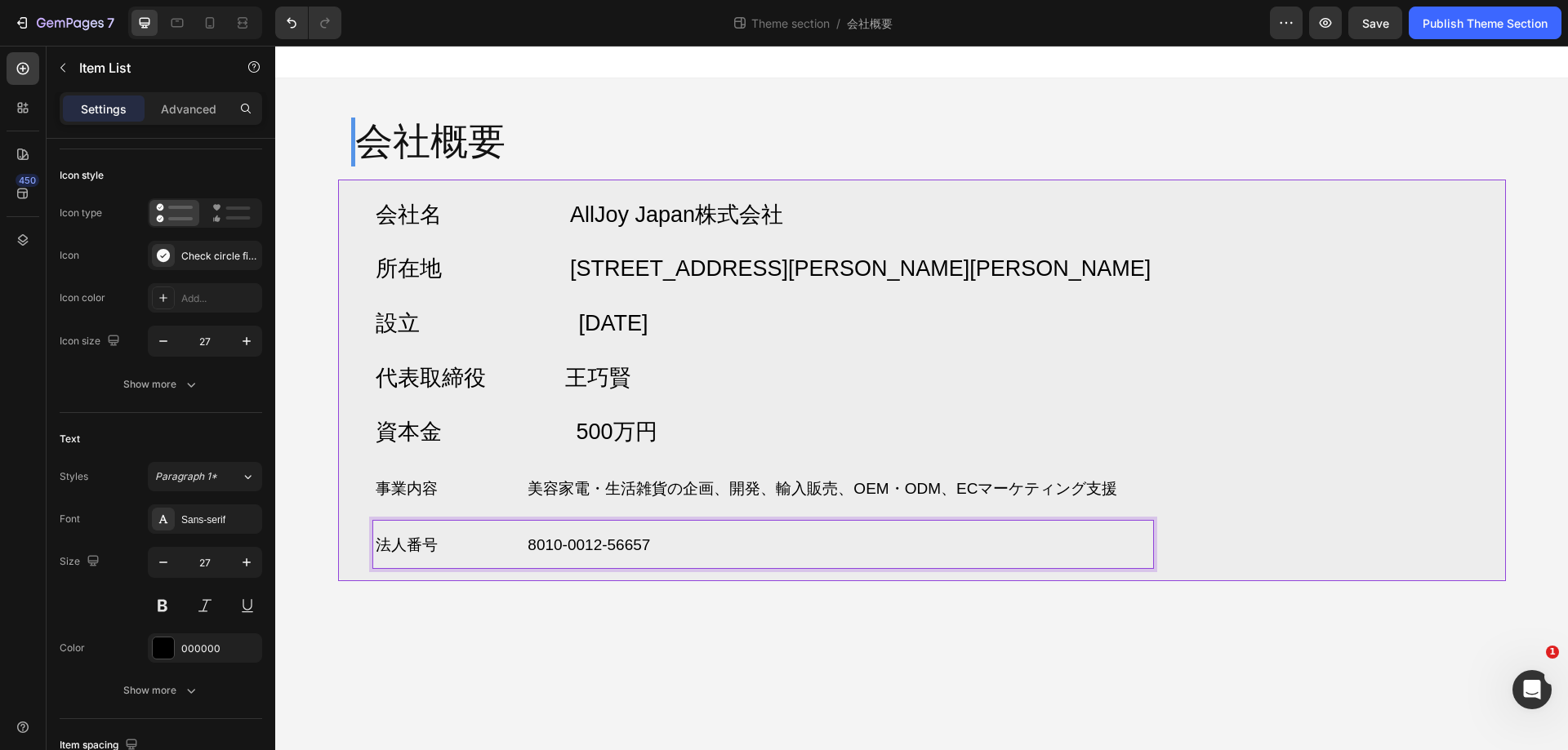
click at [613, 549] on span "法人番号 8010-0012-56657" at bounding box center [513, 544] width 275 height 17
click at [1076, 484] on span "事業内容 美容家電・生活雑貨の企画、開発、輸入販売、OEM・ODM、ECマーケティング支援" at bounding box center [747, 488] width 743 height 17
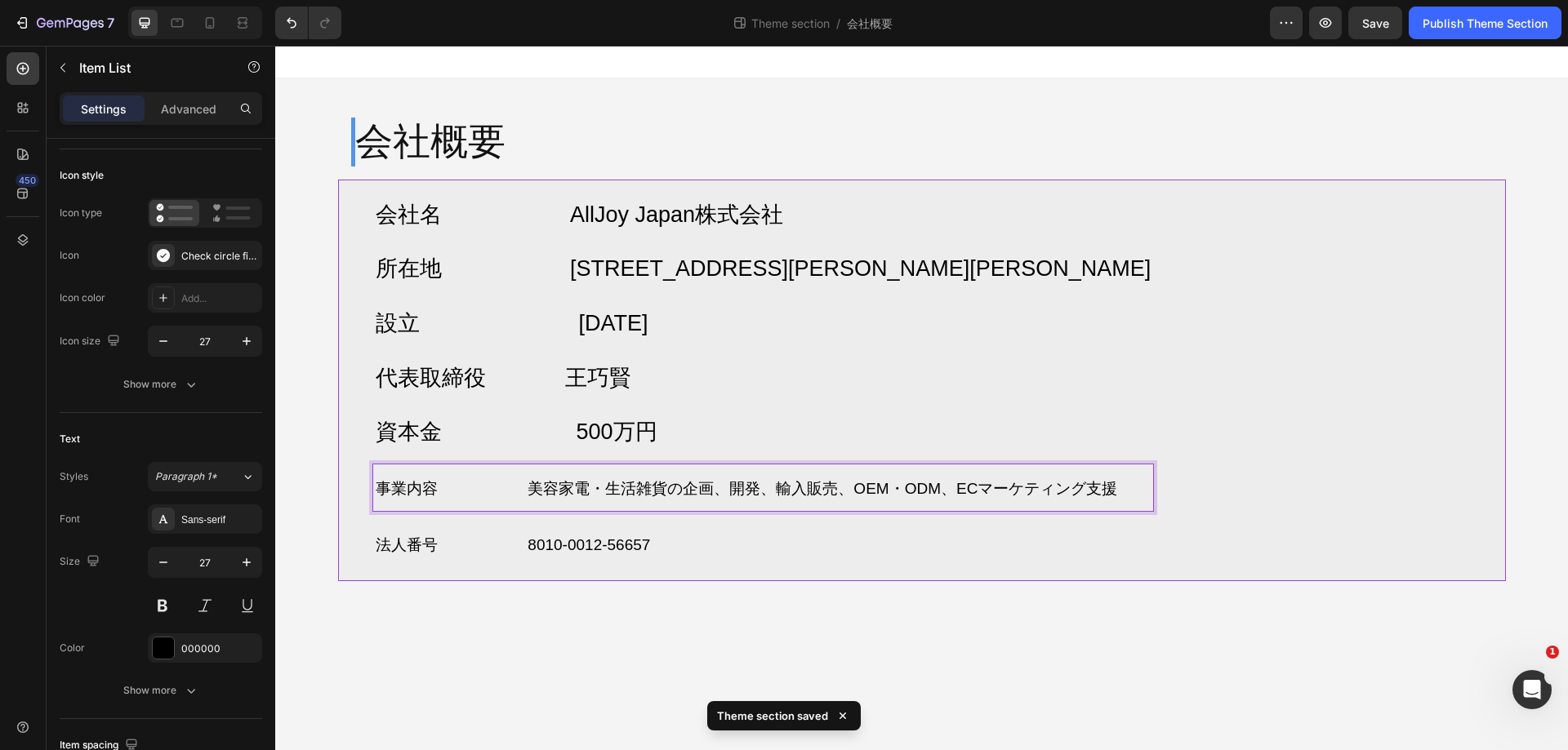
click at [1059, 486] on span "事業内容 美容家電・生活雑貨の企画、開発、輸入販売、OEM・ODM、ECマーケティング支援" at bounding box center [747, 488] width 743 height 17
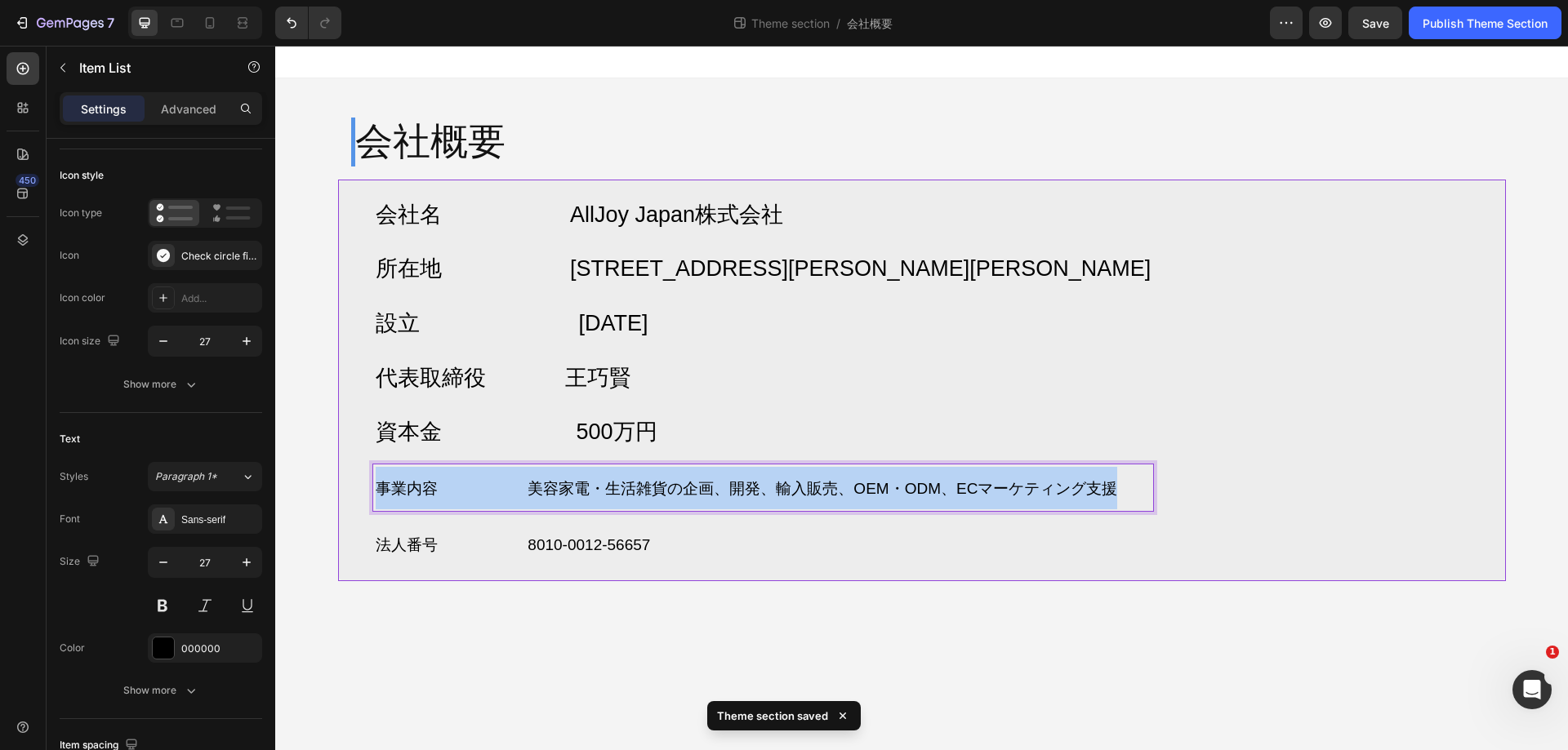
click at [1059, 486] on span "事業内容 美容家電・生活雑貨の企画、開発、輸入販売、OEM・ODM、ECマーケティング支援" at bounding box center [747, 488] width 743 height 17
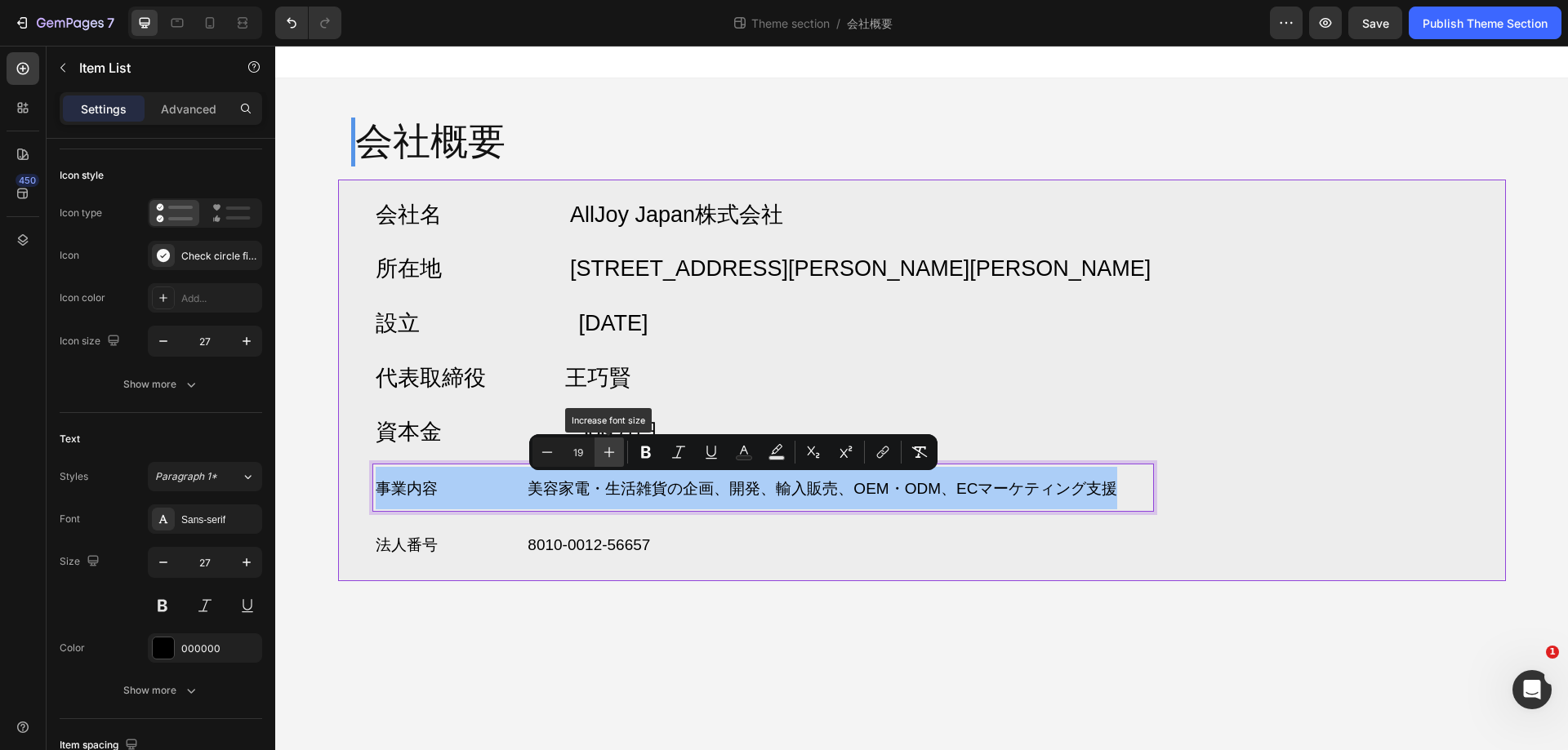
click at [611, 446] on icon "Editor contextual toolbar" at bounding box center [609, 452] width 17 height 17
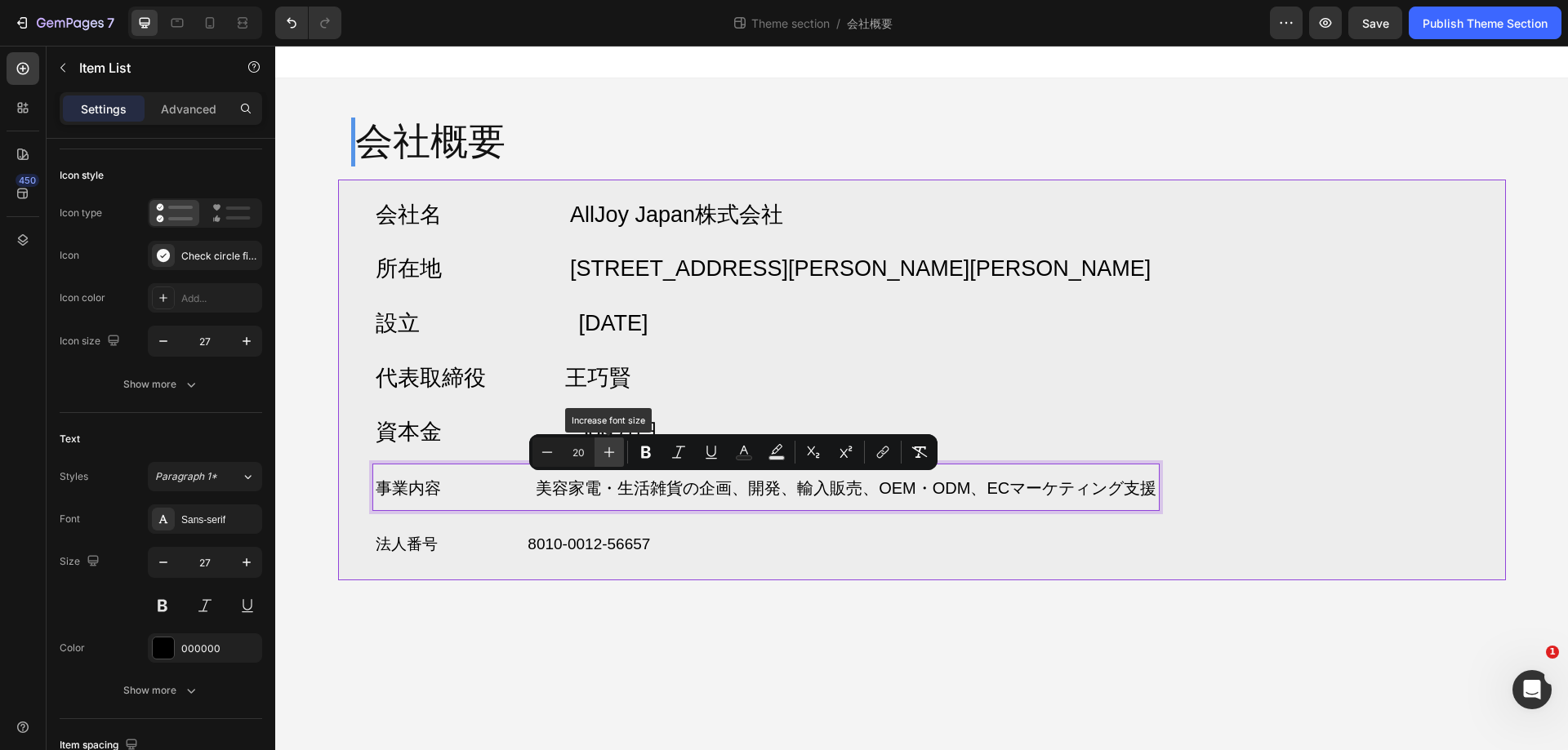
click at [611, 446] on icon "Editor contextual toolbar" at bounding box center [609, 452] width 17 height 17
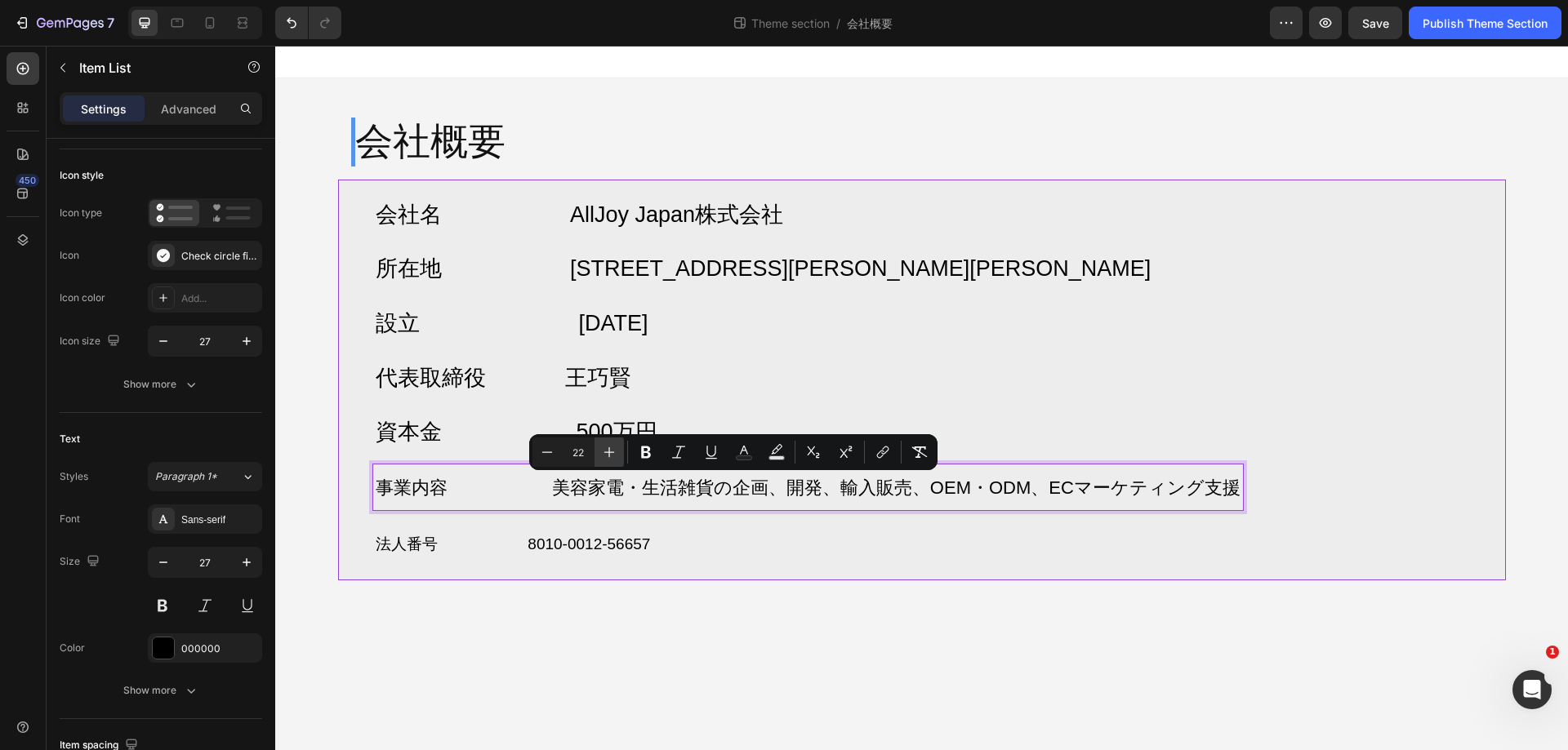
click at [611, 446] on icon "Editor contextual toolbar" at bounding box center [609, 452] width 17 height 17
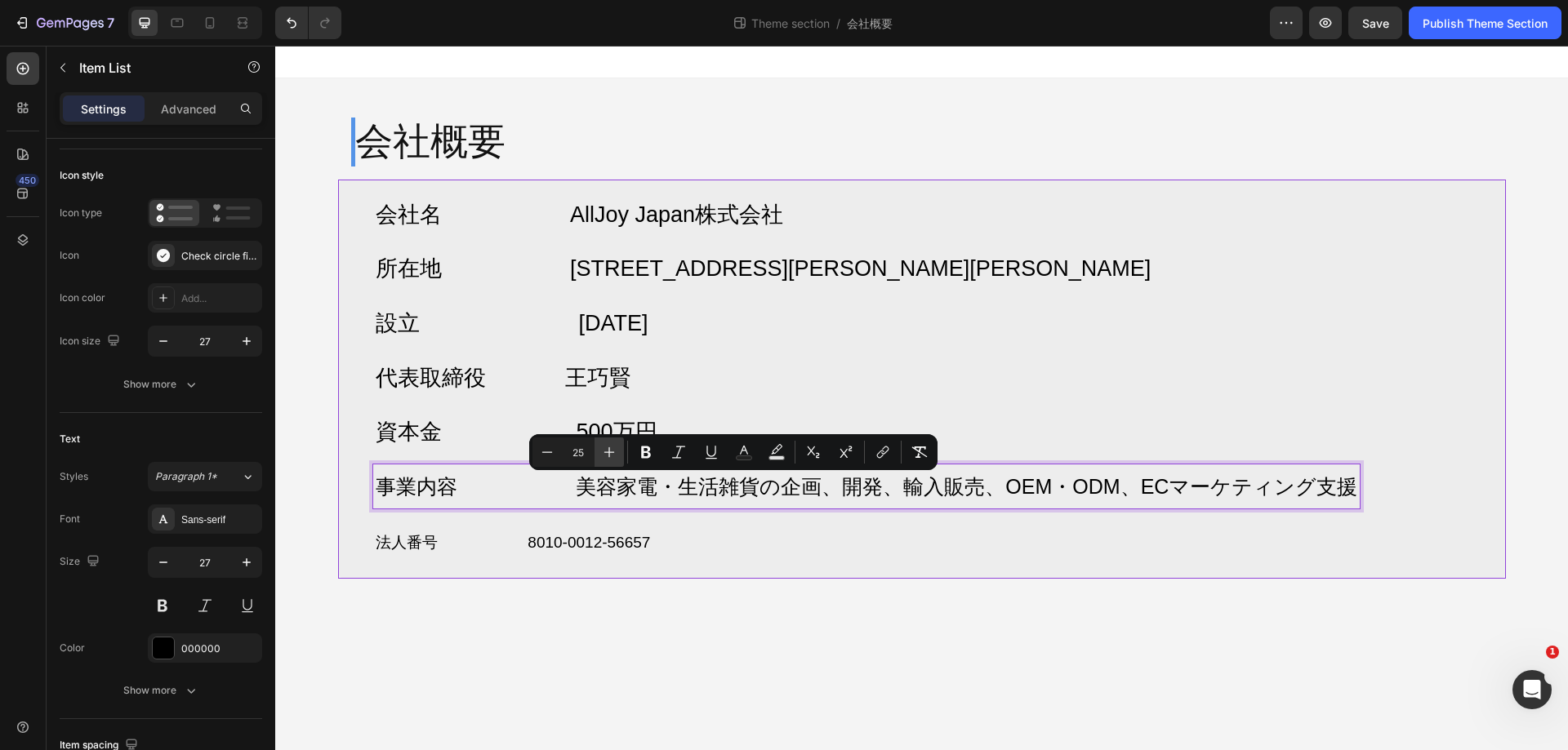
click at [611, 446] on icon "Editor contextual toolbar" at bounding box center [609, 452] width 17 height 17
type input "27"
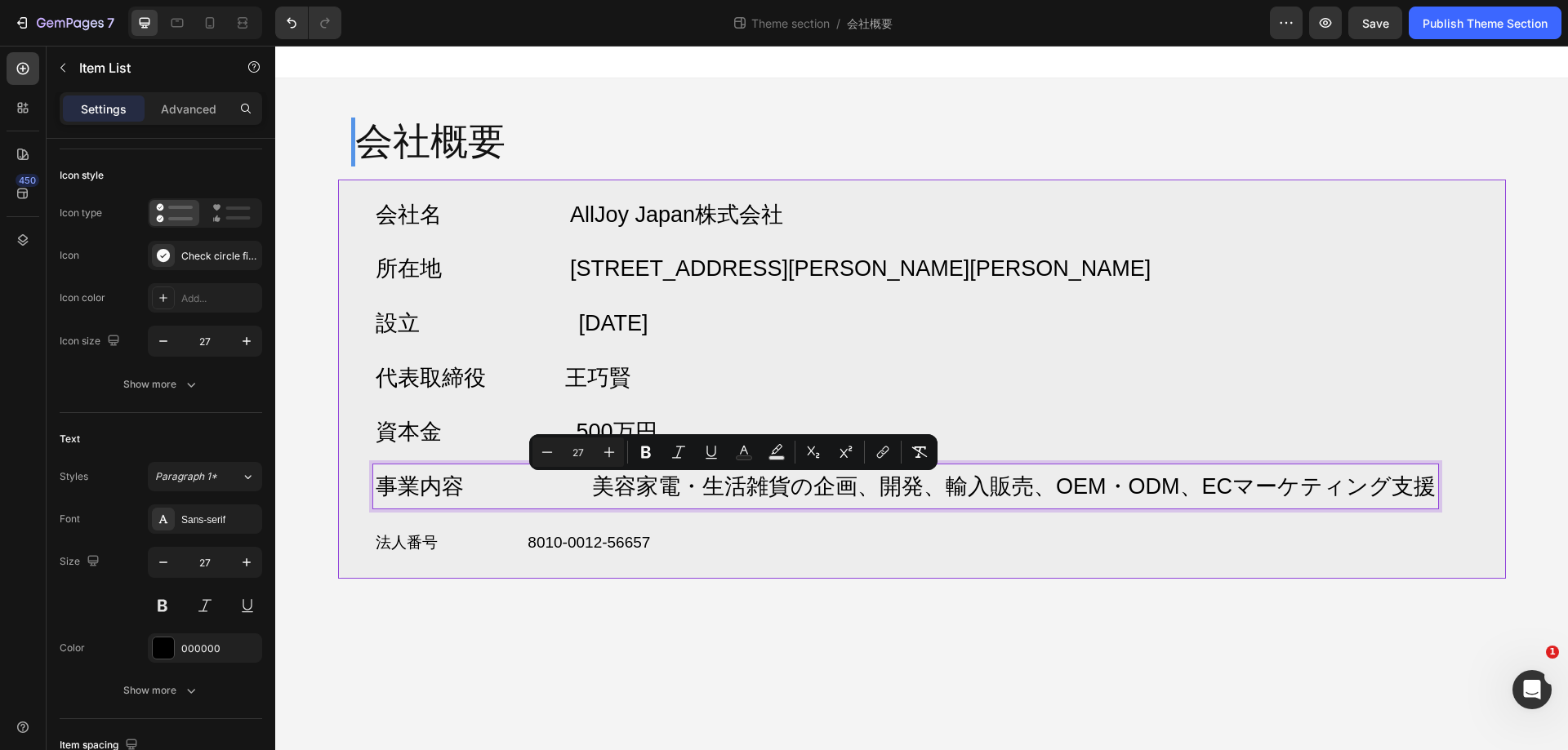
click at [575, 487] on span "事業内容 美容家電・生活雑貨の企画、開発、輸入販売、OEM・ODM、ECマーケティング支援" at bounding box center [906, 486] width 1061 height 25
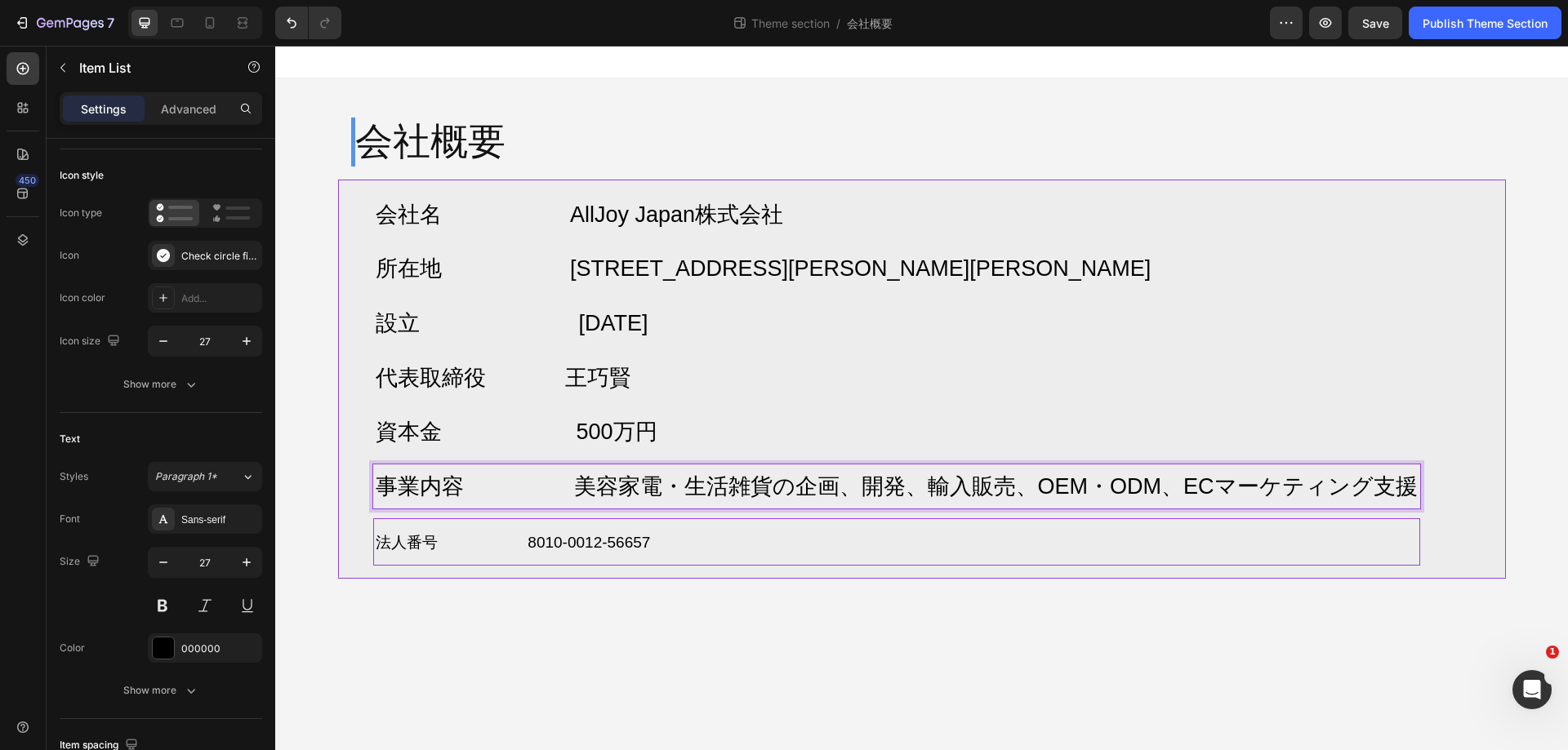
click at [589, 549] on span "法人番号 8010-0012-56657" at bounding box center [513, 542] width 275 height 17
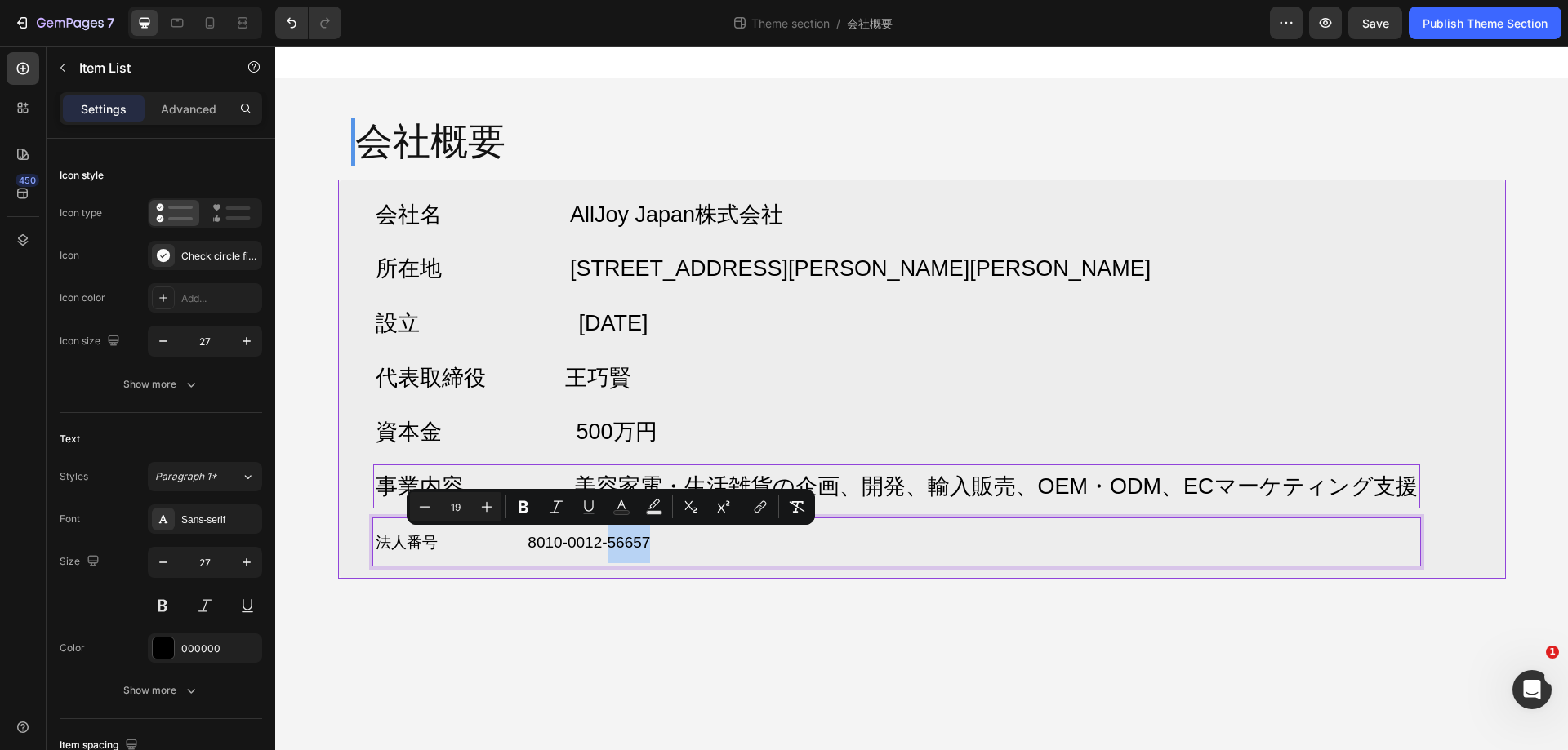
click at [702, 550] on p "法人番号 8010-0012-56657" at bounding box center [896, 541] width 1042 height 42
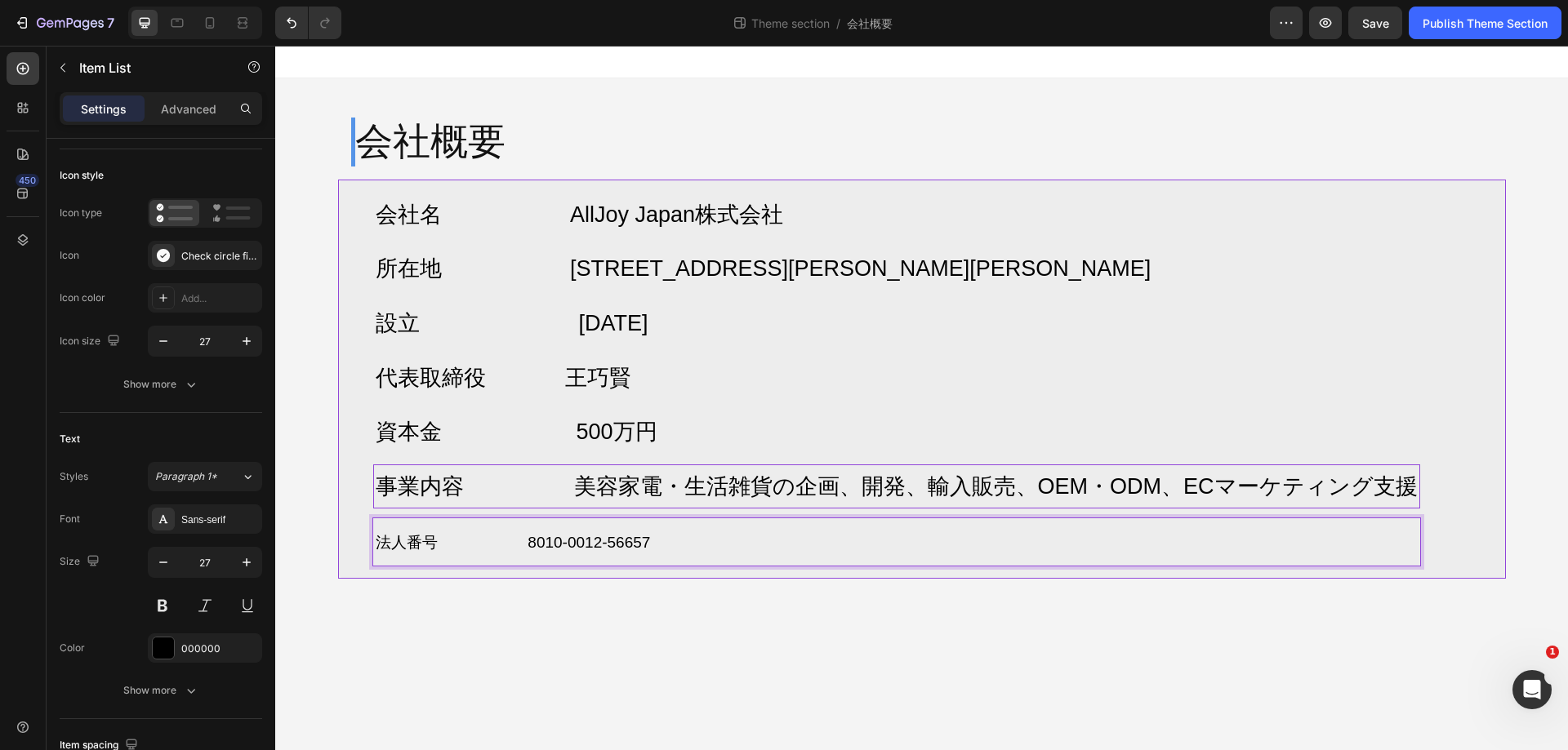
click at [702, 550] on p "法人番号 8010-0012-56657" at bounding box center [896, 541] width 1042 height 42
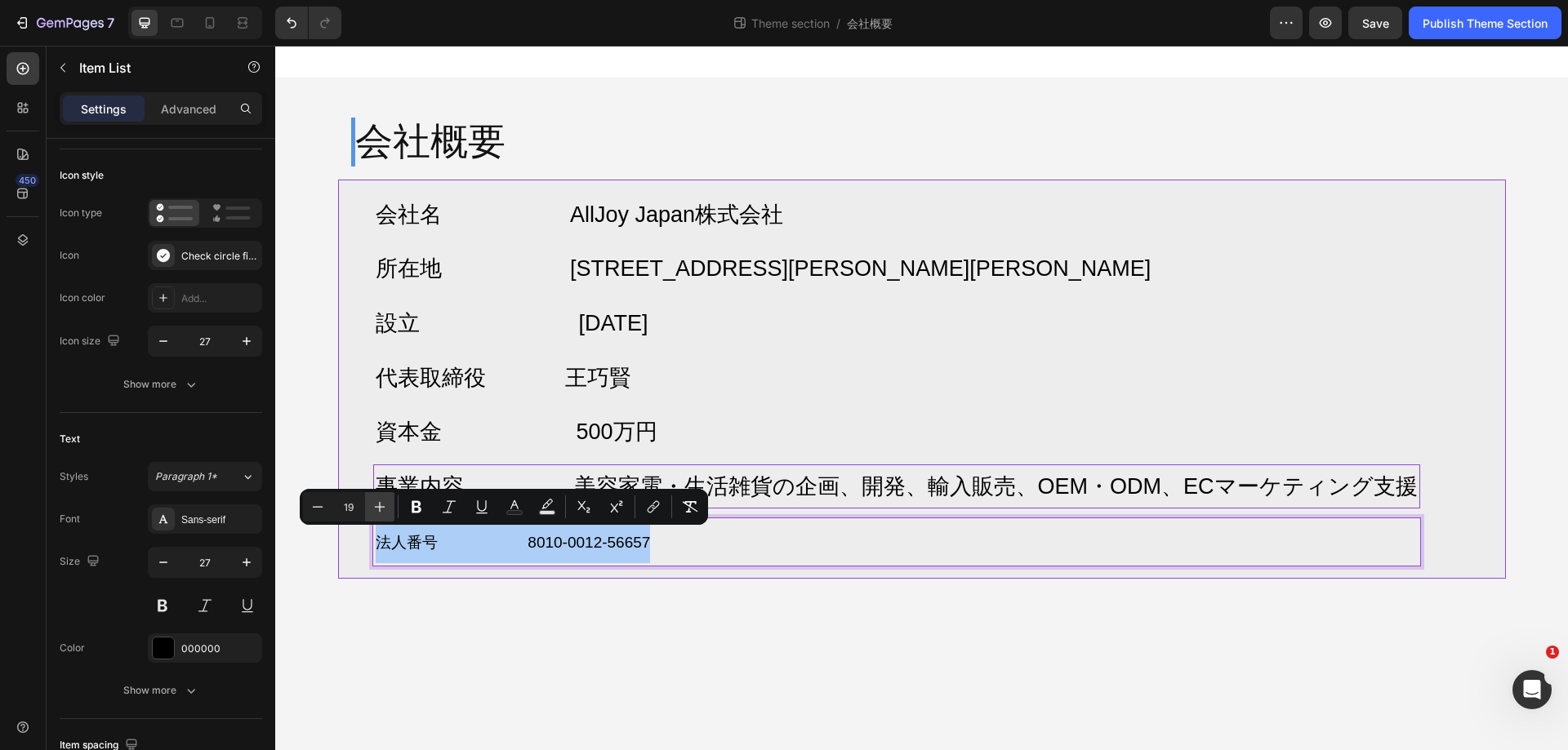
click at [380, 511] on icon "Editor contextual toolbar" at bounding box center [380, 507] width 11 height 11
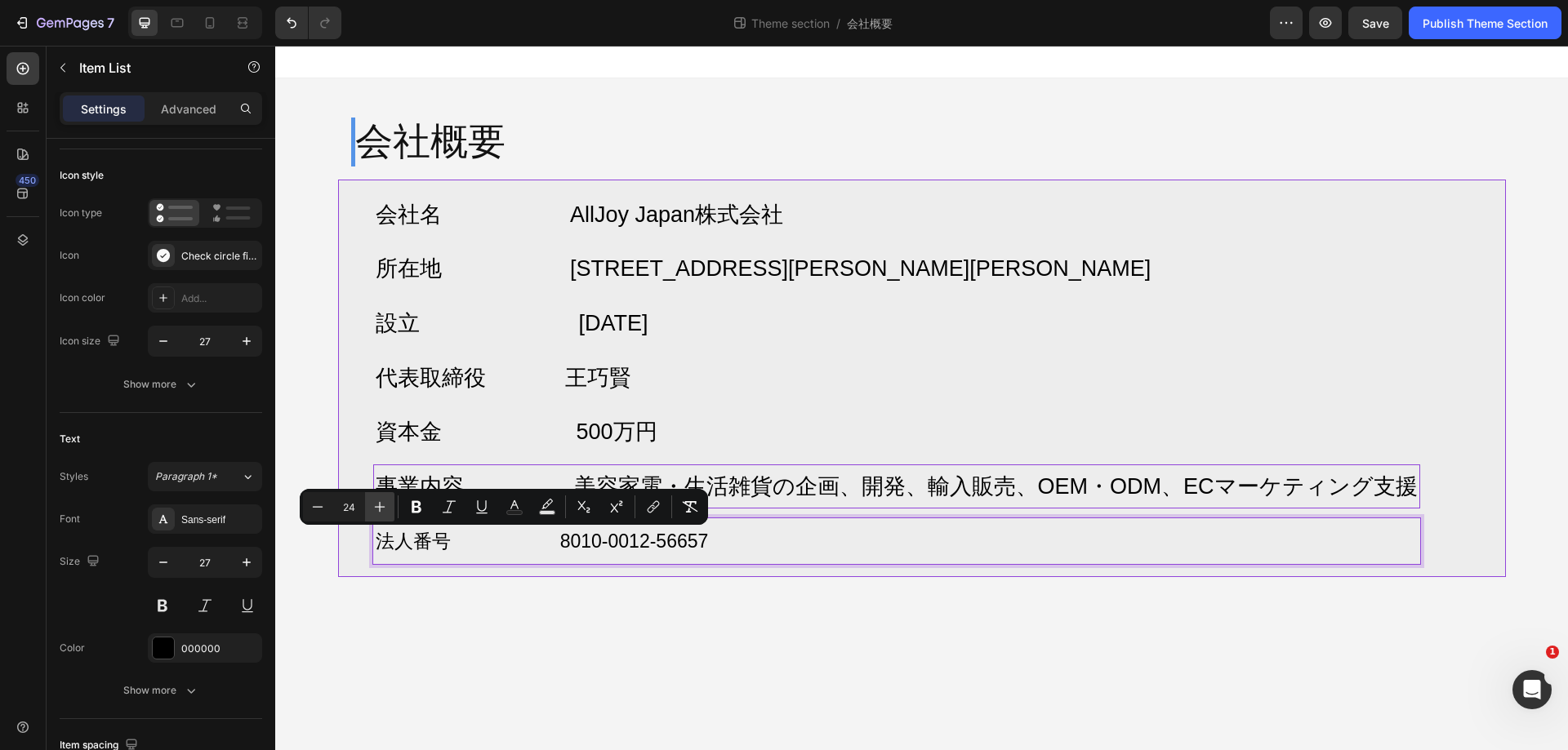
click at [380, 511] on icon "Editor contextual toolbar" at bounding box center [380, 507] width 11 height 11
type input "27"
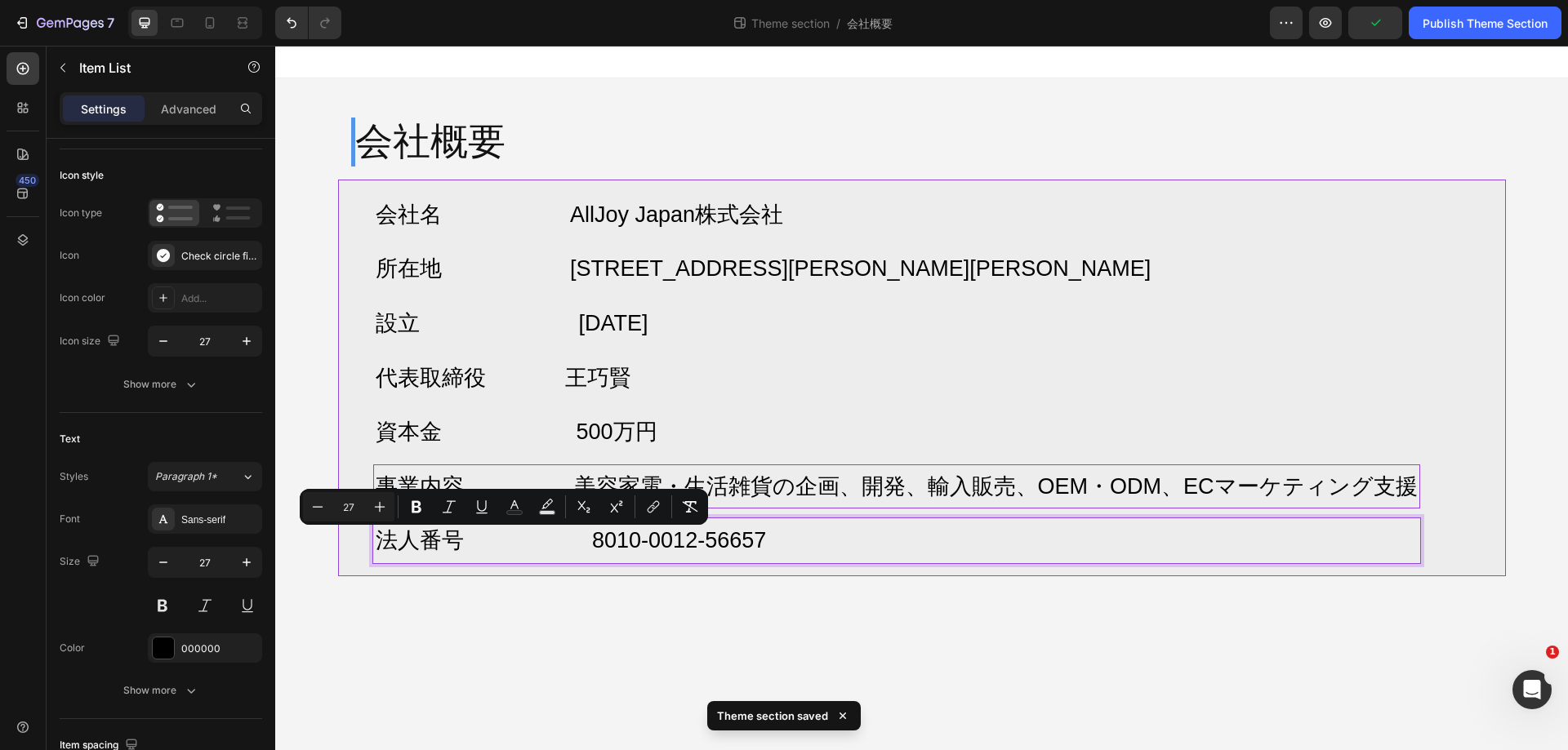
click at [620, 540] on span "法人番号 8010-0012-56657" at bounding box center [571, 540] width 392 height 25
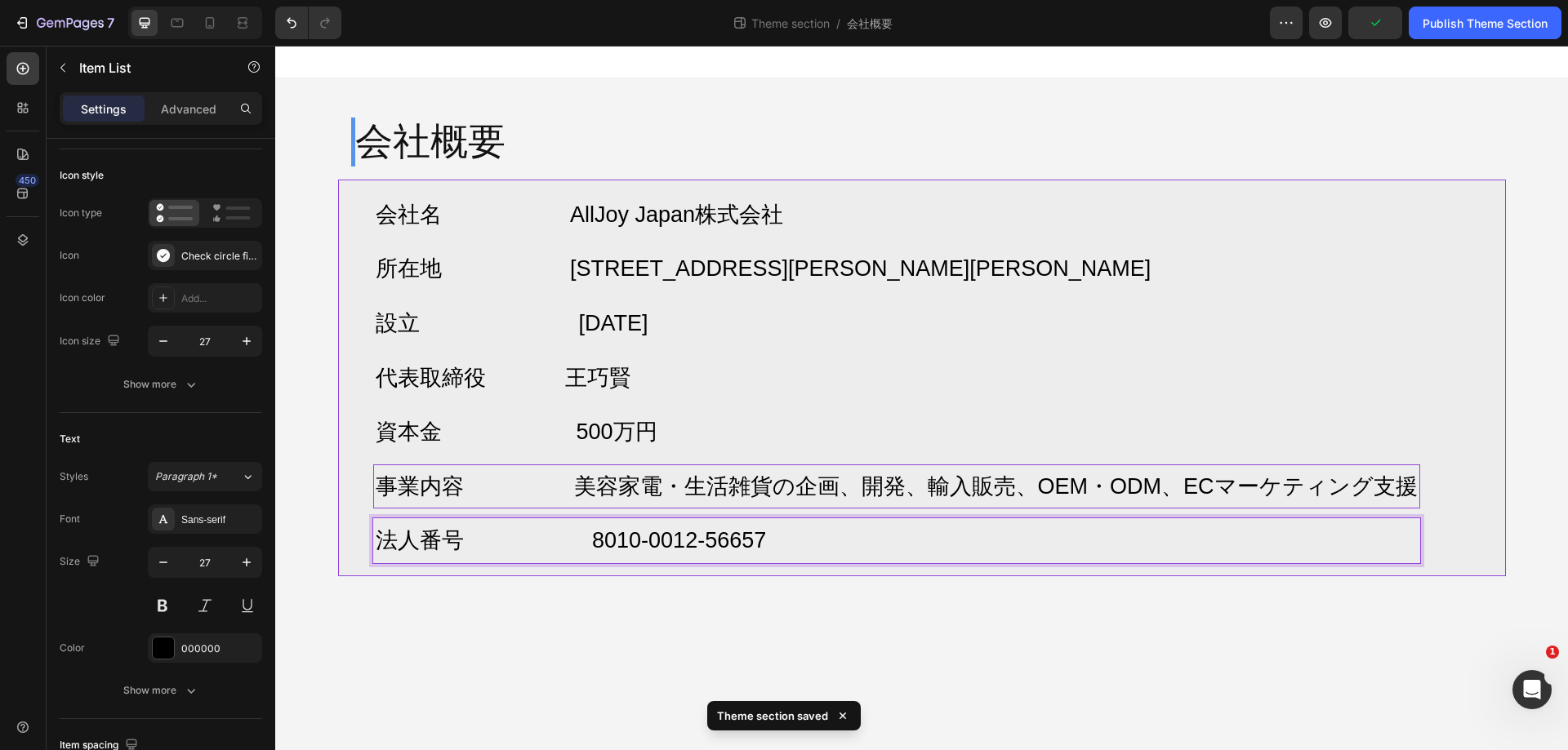
click at [569, 545] on span "法人番号 8010-0012-56657" at bounding box center [571, 540] width 392 height 25
click at [1461, 379] on div "会社名 AllJoy Japan株式会社 所在地 〒103-0026 東京都中央区日本橋兜町17-2 兜町第6葉山ビル4F 設立 2025年7月 代表取締役 …" at bounding box center [922, 377] width 1169 height 397
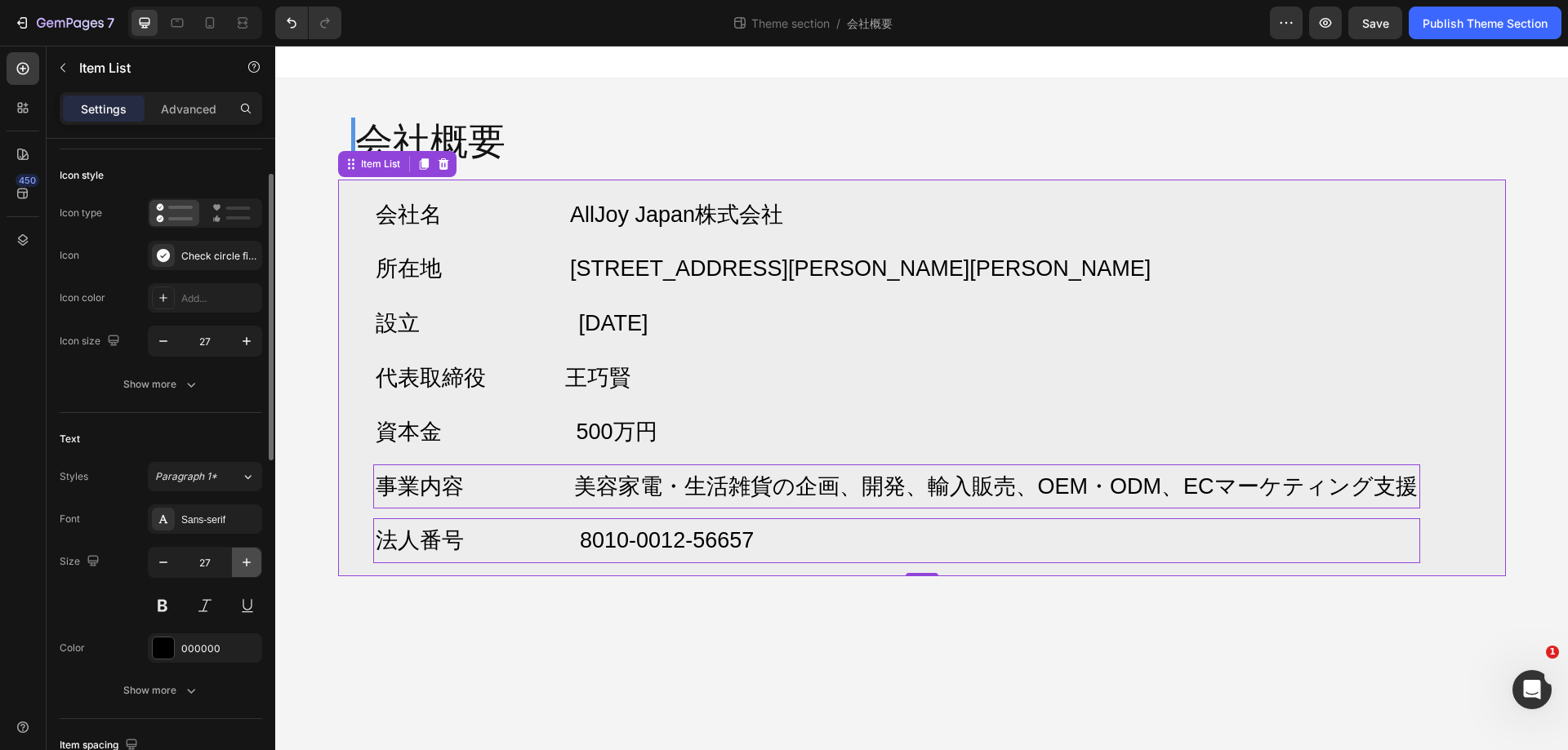
click at [254, 568] on icon "button" at bounding box center [247, 562] width 17 height 17
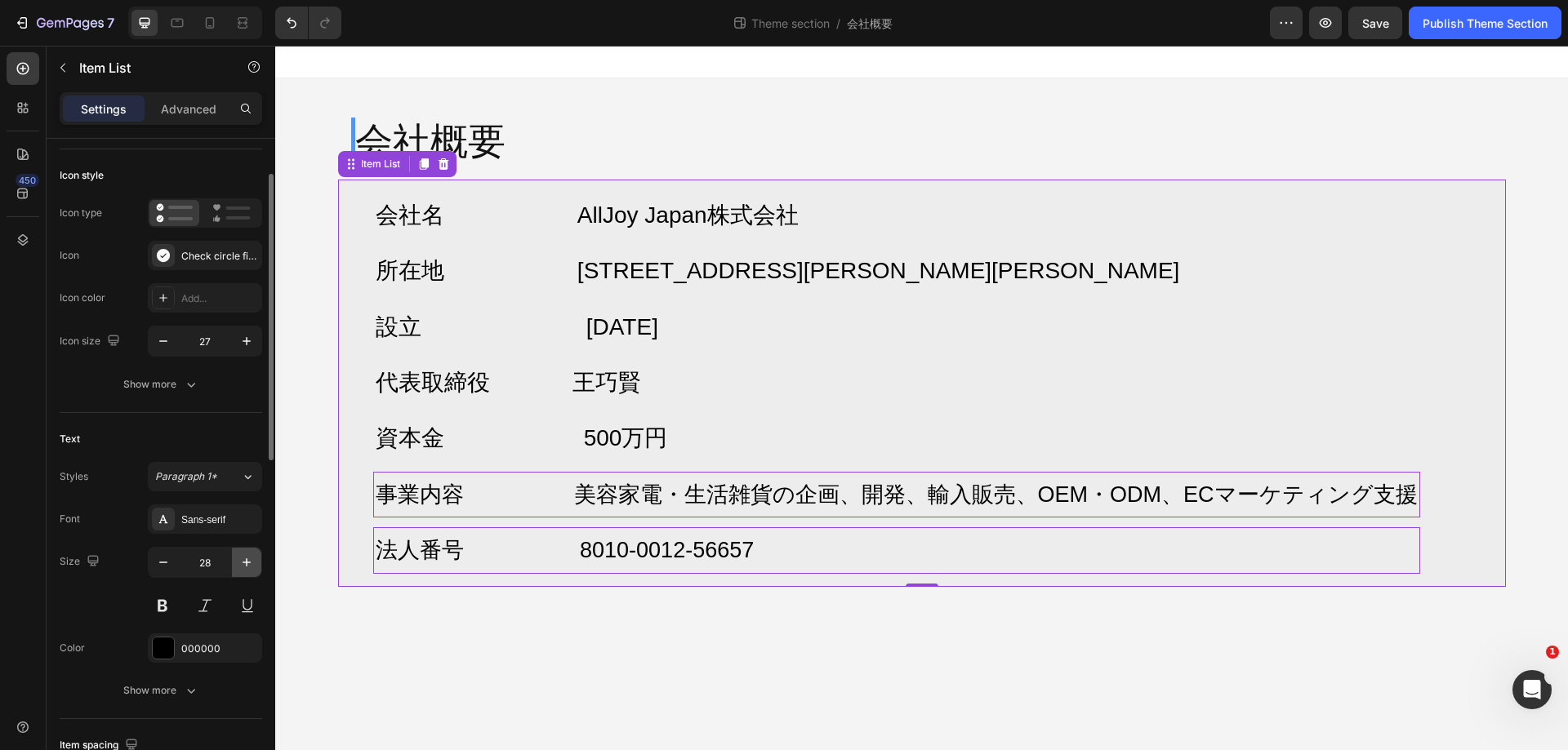
click at [254, 568] on icon "button" at bounding box center [247, 562] width 17 height 17
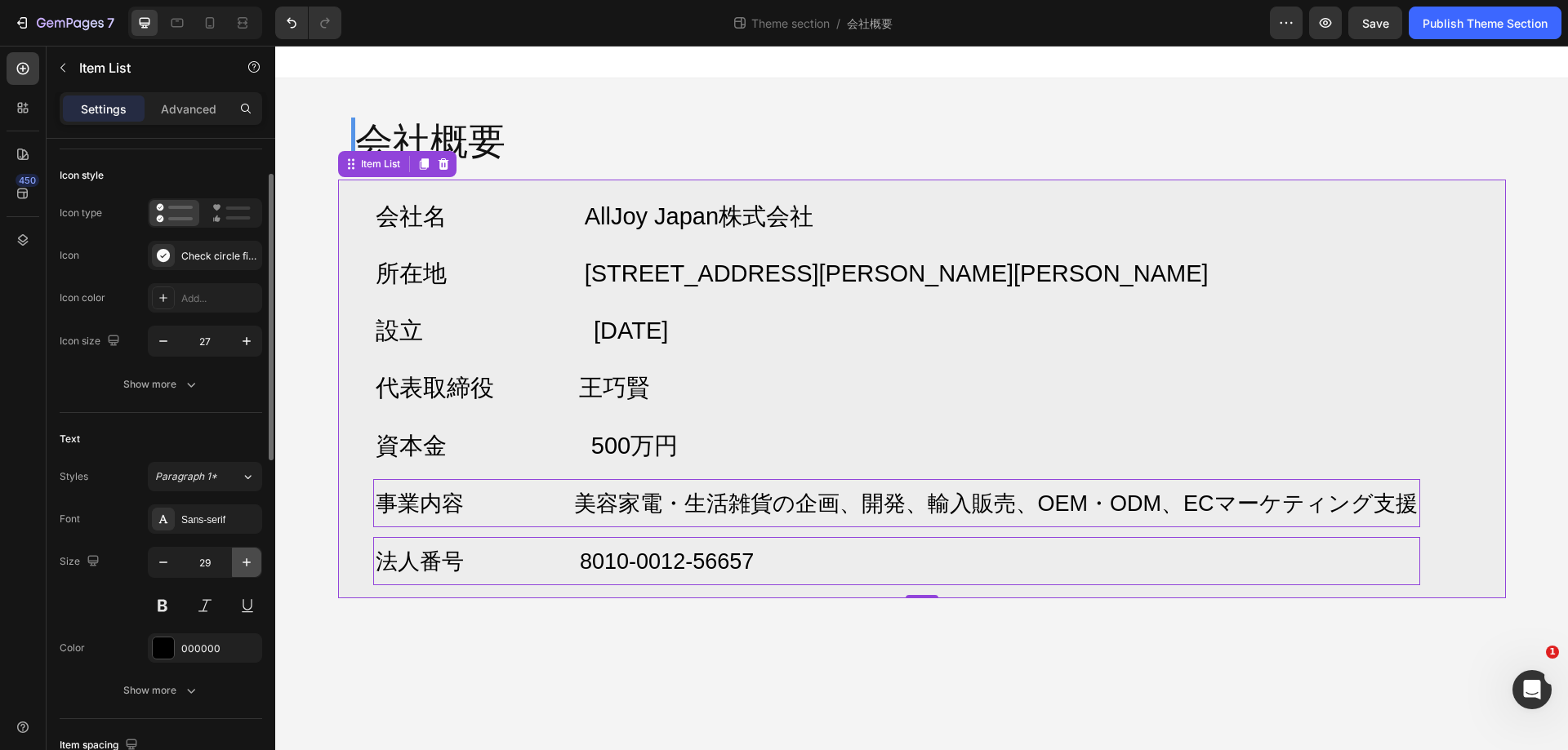
click at [254, 567] on icon "button" at bounding box center [247, 562] width 17 height 17
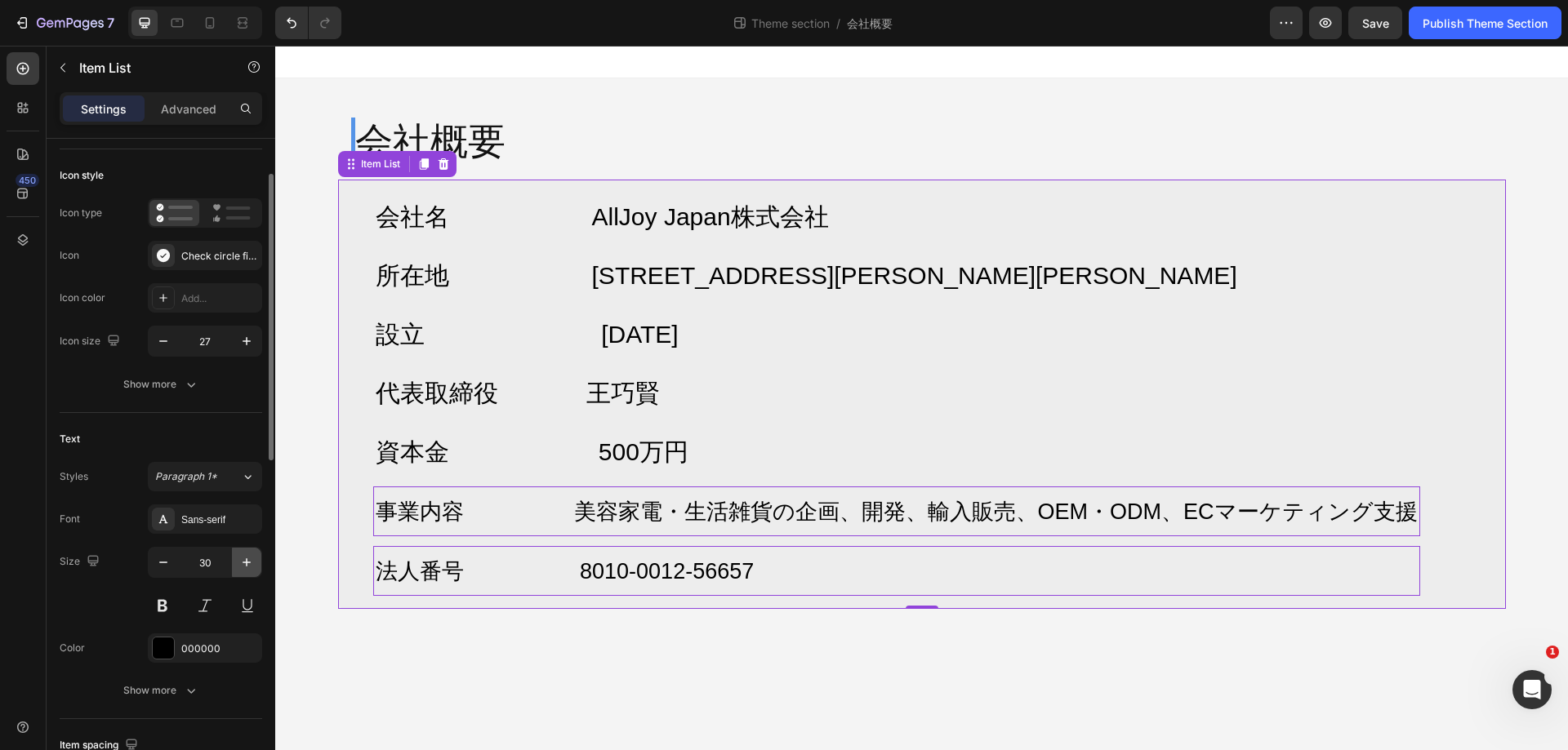
click at [254, 567] on icon "button" at bounding box center [247, 562] width 17 height 17
type input "31"
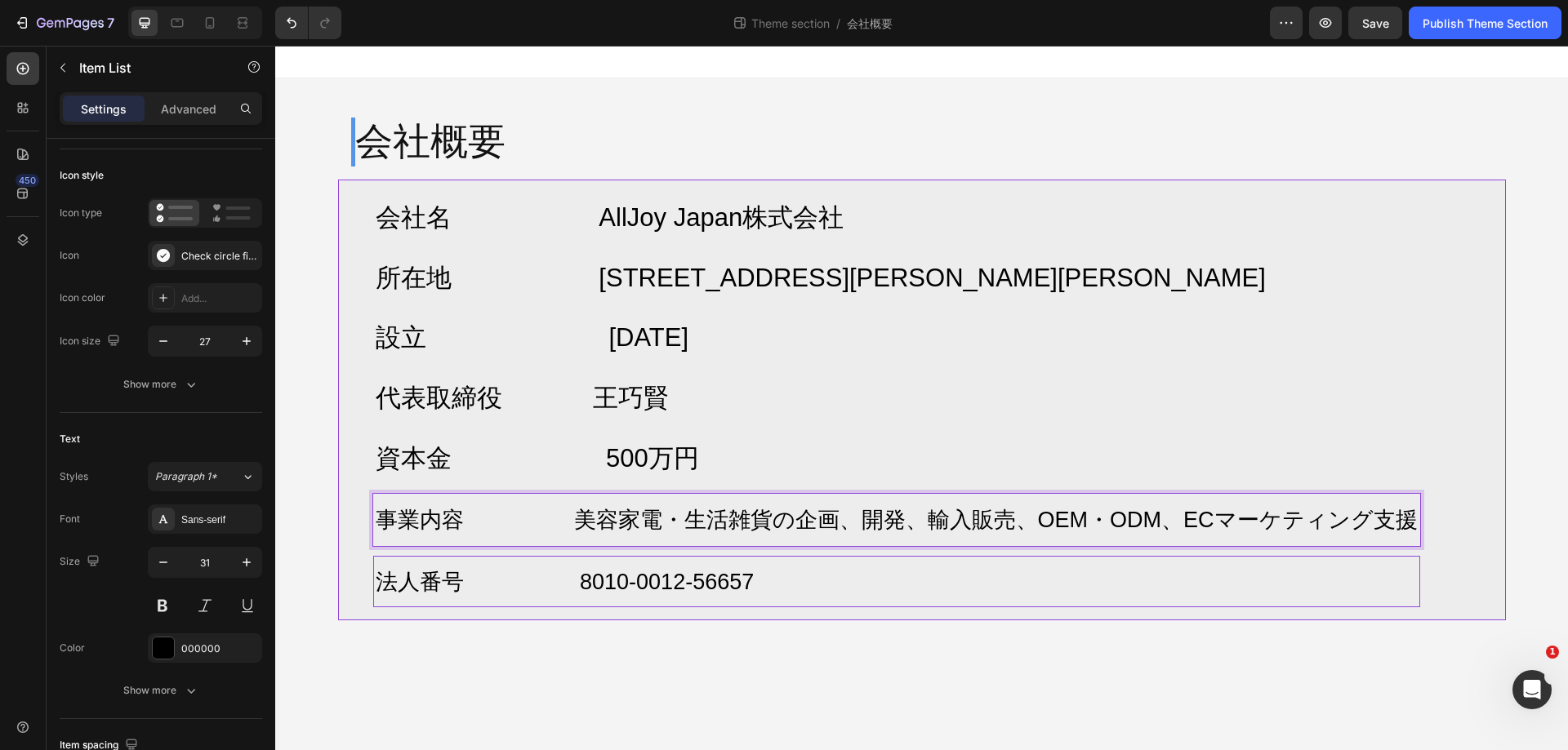
click at [971, 516] on span "事業内容 美容家電・生活雑貨の企画、開発、輸入販売、OEM・ODM、ECマーケティング支援" at bounding box center [896, 519] width 1042 height 25
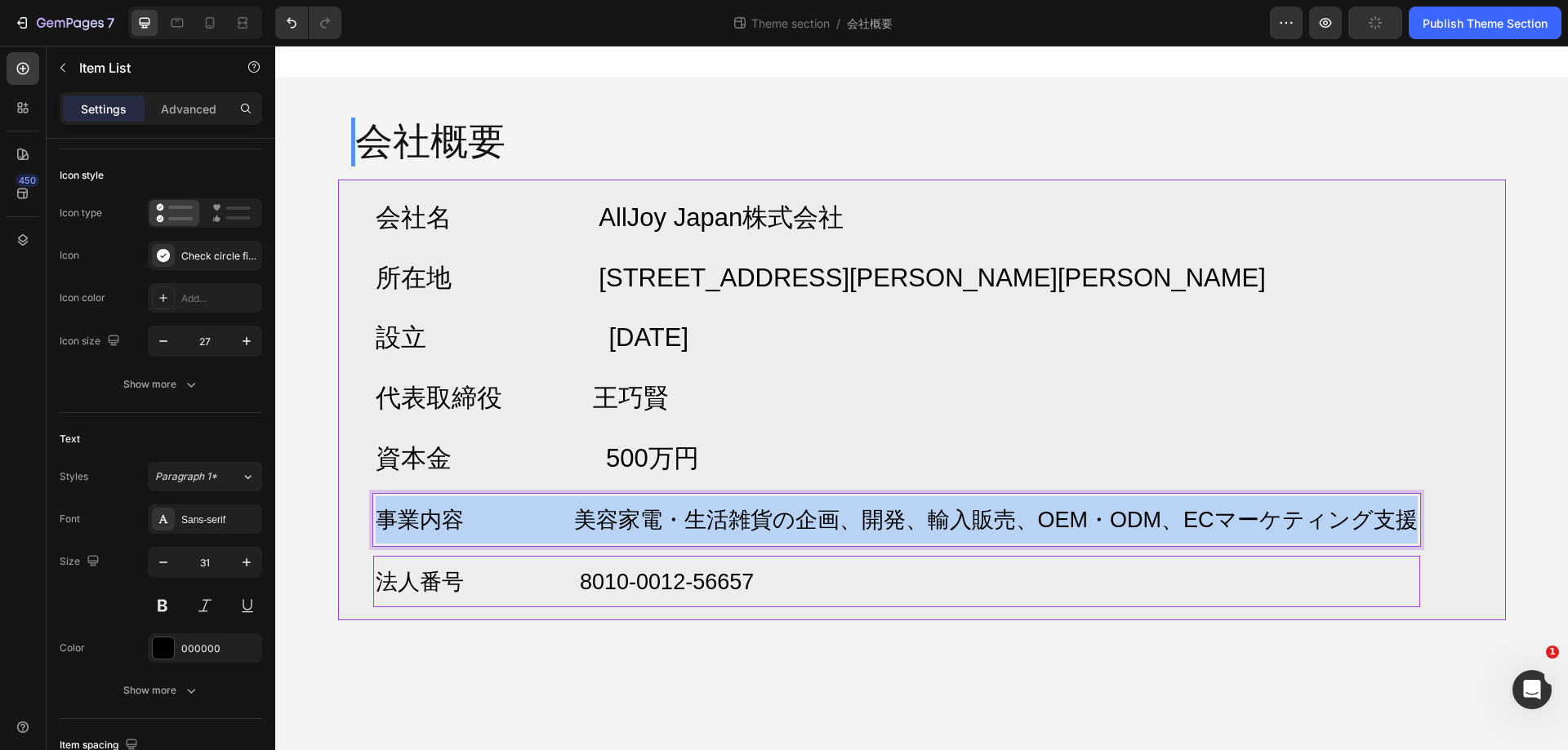
click at [971, 516] on span "事業内容 美容家電・生活雑貨の企画、開発、輸入販売、OEM・ODM、ECマーケティング支援" at bounding box center [896, 519] width 1042 height 25
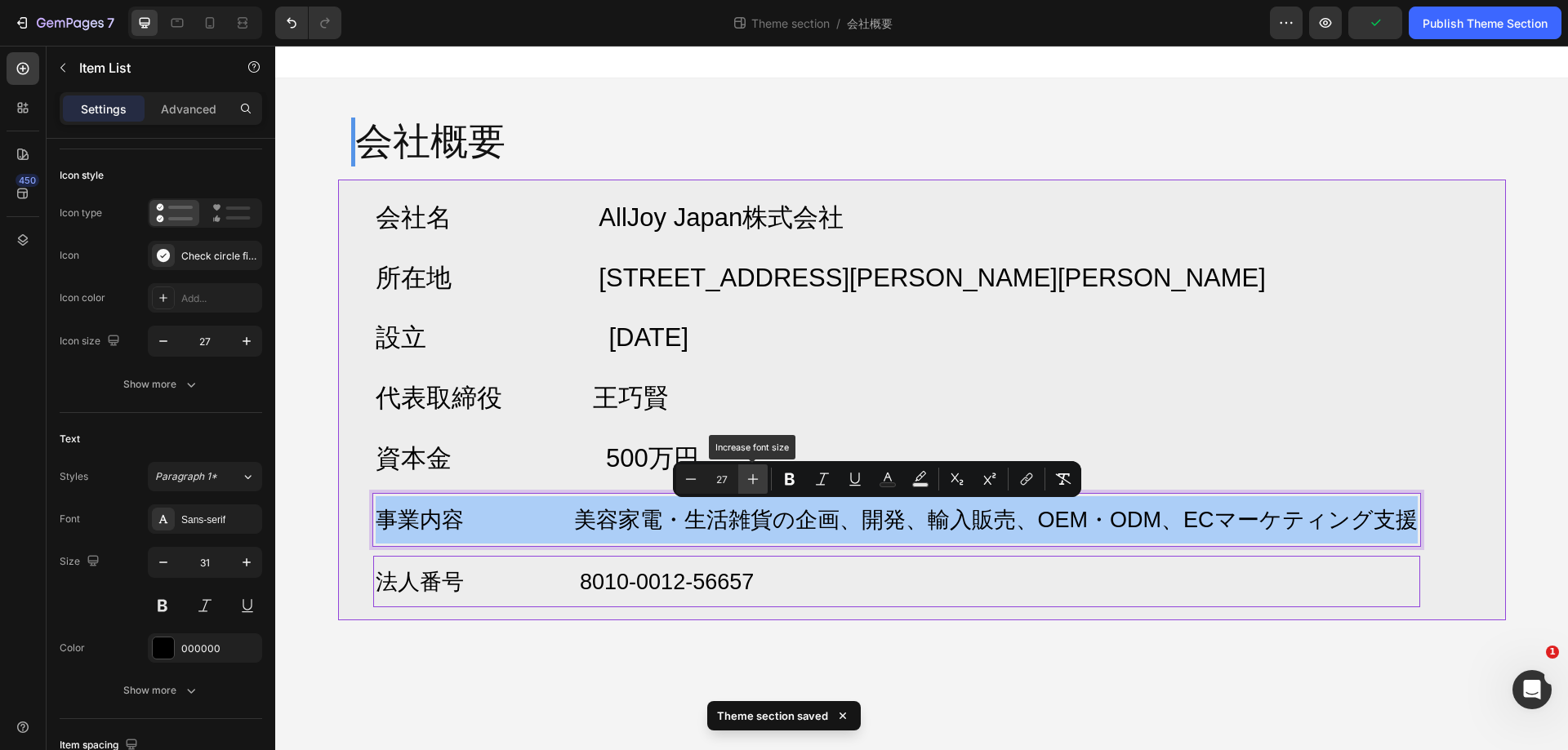
click at [763, 481] on button "Plus" at bounding box center [753, 479] width 30 height 30
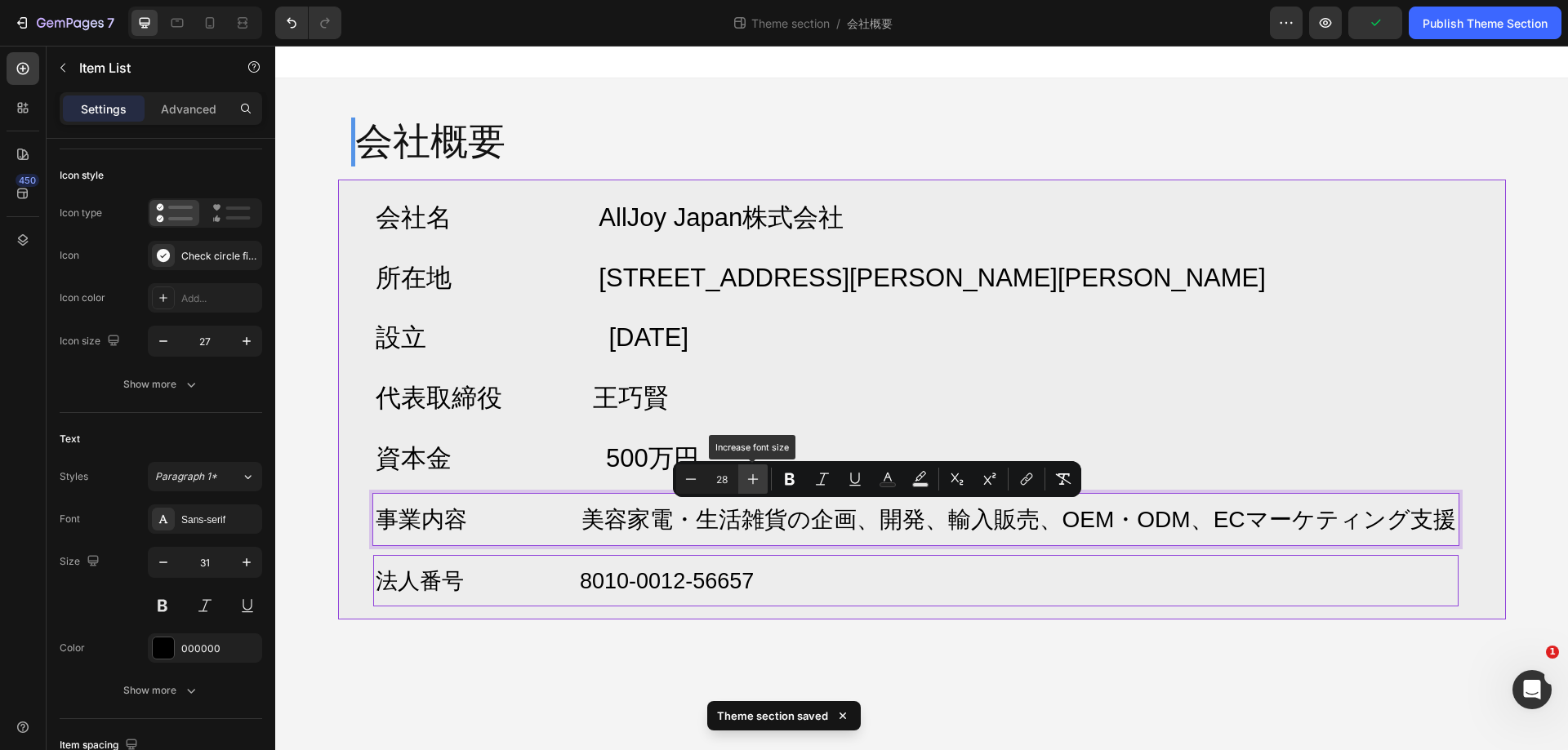
click at [763, 481] on button "Plus" at bounding box center [753, 479] width 30 height 30
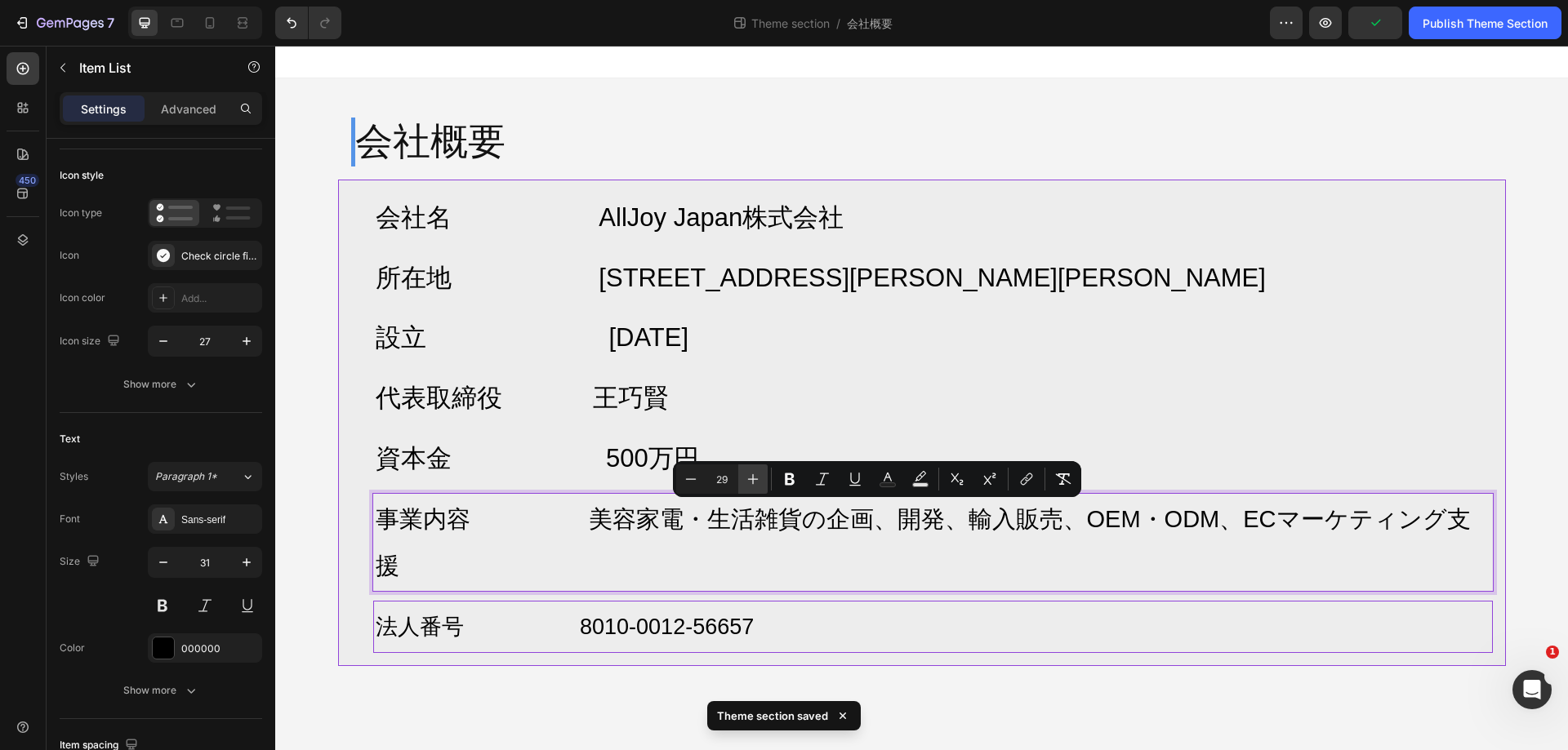
click at [763, 481] on button "Plus" at bounding box center [753, 479] width 30 height 30
type input "31"
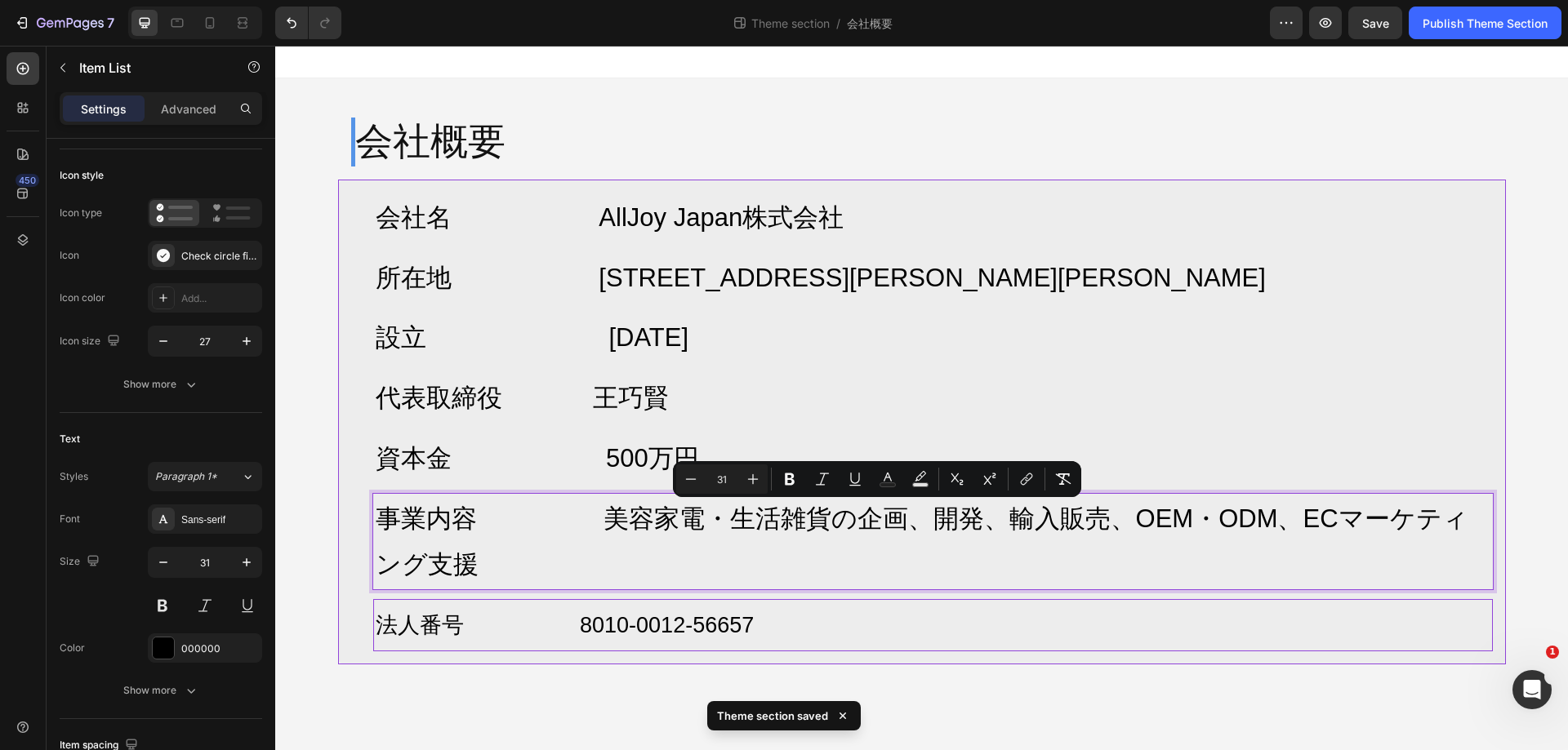
click at [765, 630] on p "法人番号 8010-0012-56657" at bounding box center [933, 625] width 1115 height 47
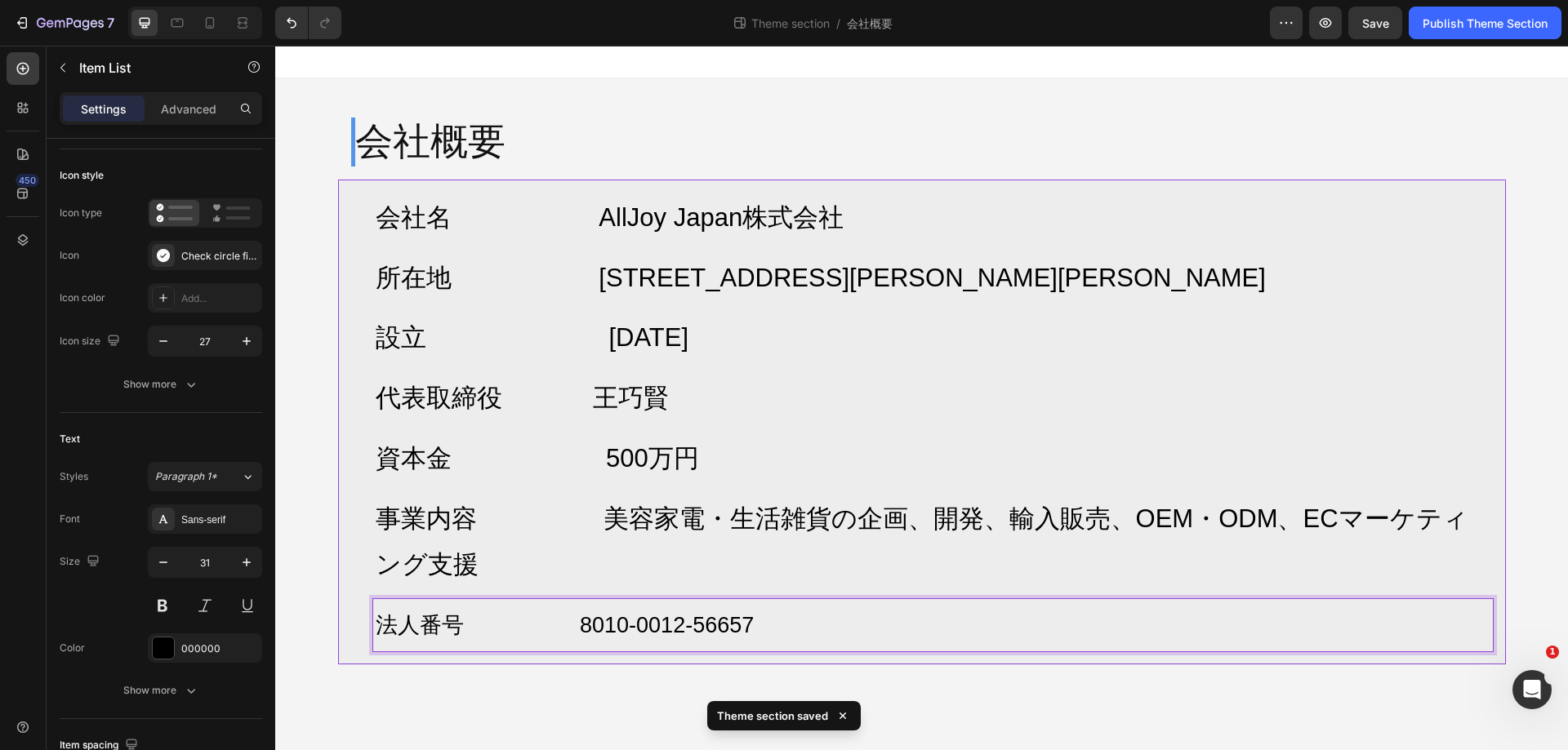
click at [765, 630] on p "法人番号 8010-0012-56657" at bounding box center [933, 625] width 1115 height 47
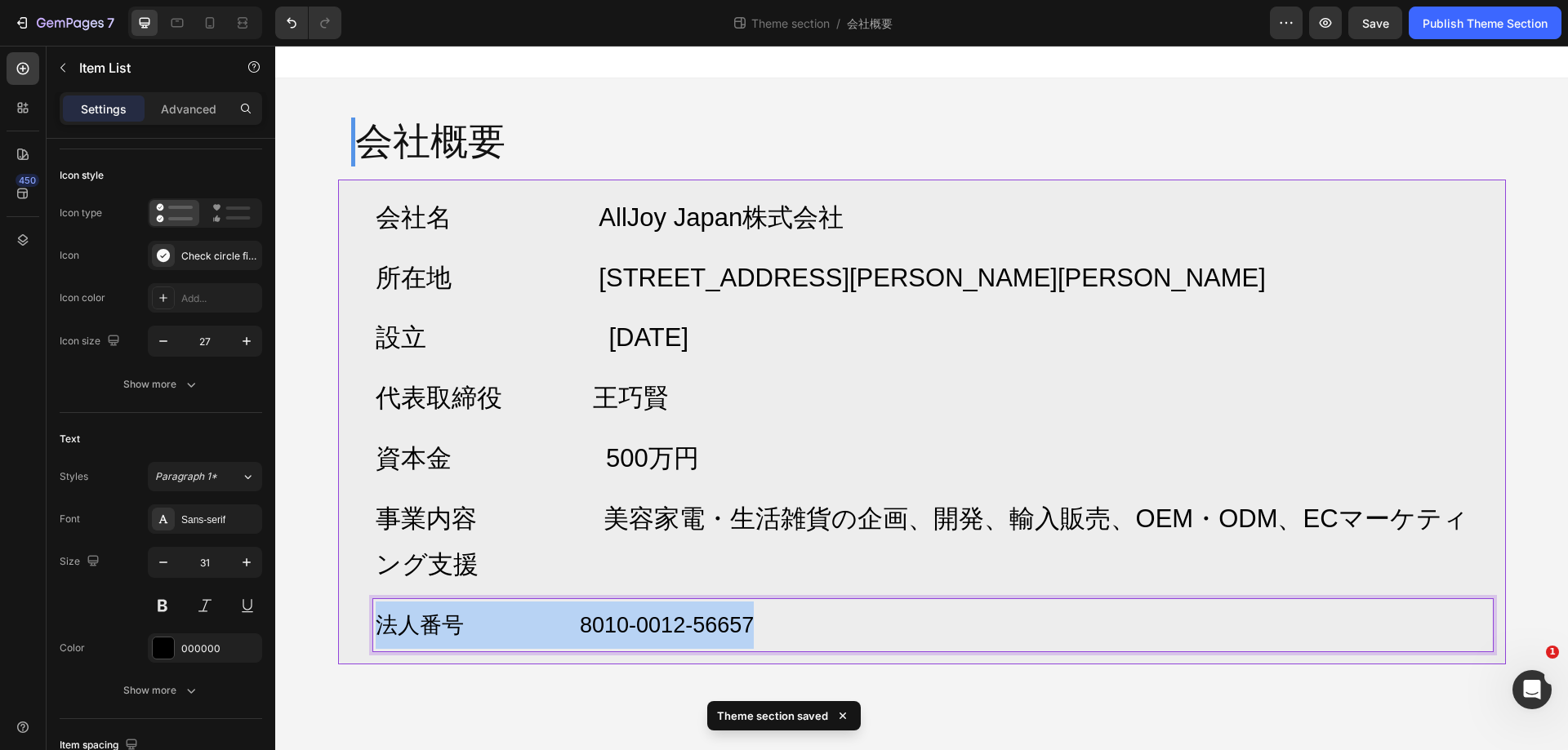
click at [765, 630] on p "法人番号 8010-0012-56657" at bounding box center [933, 625] width 1115 height 47
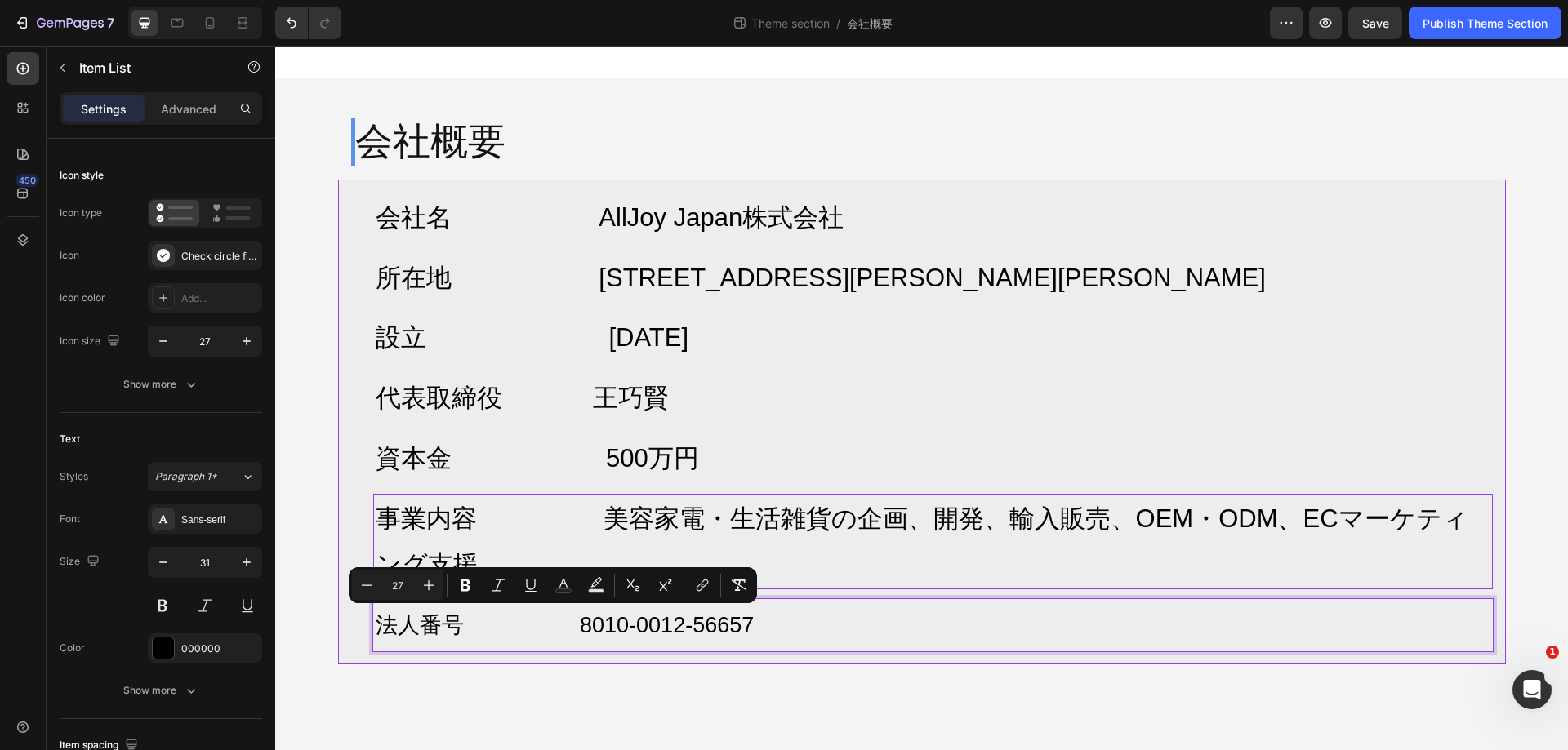
click at [930, 562] on p "事業内容 美容家電・生活雑貨の企画、開発、輸入販売、OEM・ODM、ECマーケティング支援" at bounding box center [933, 542] width 1115 height 92
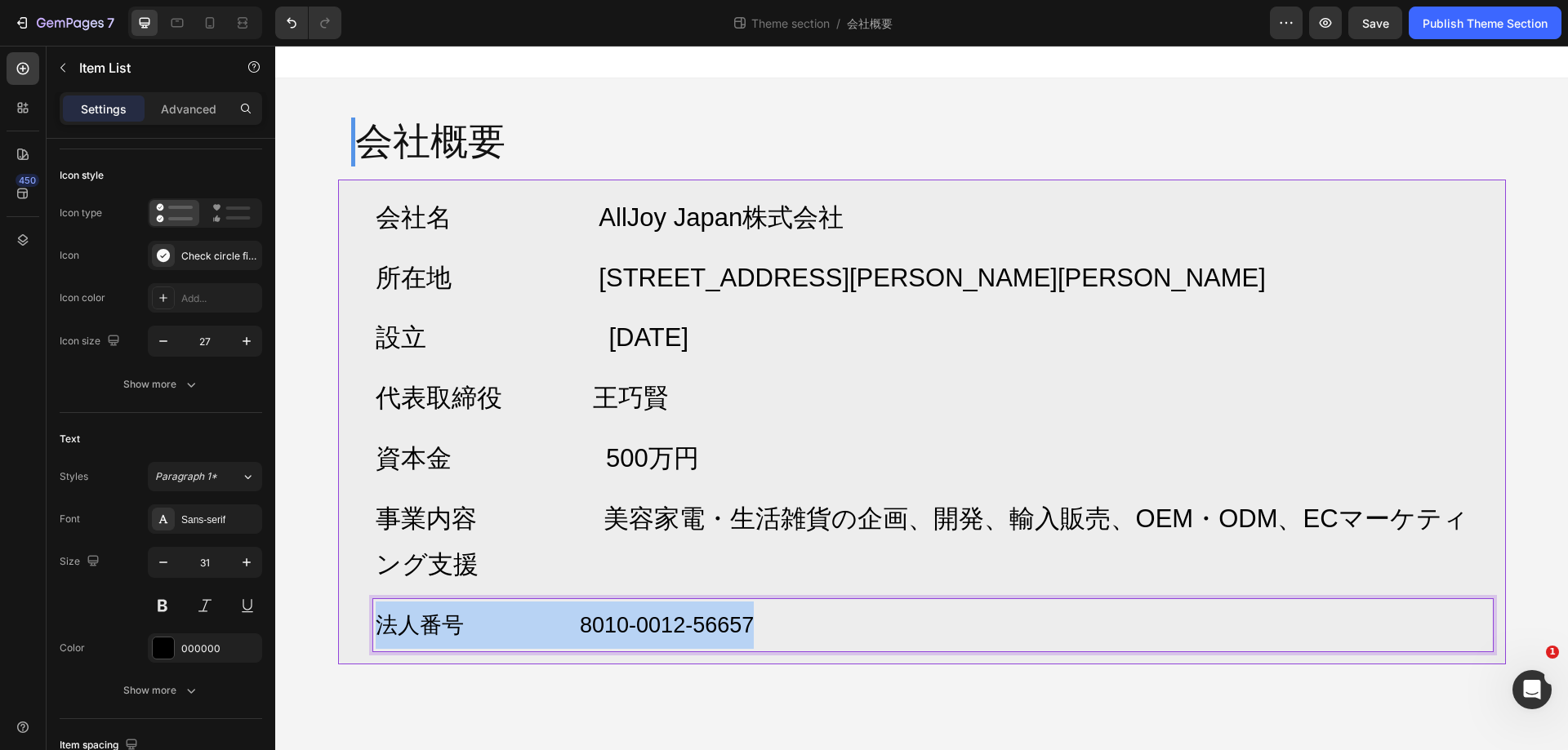
drag, startPoint x: 855, startPoint y: 616, endPoint x: 368, endPoint y: 624, distance: 487.1
click at [368, 624] on div "法人番号 8010-0012-56657" at bounding box center [922, 625] width 1142 height 52
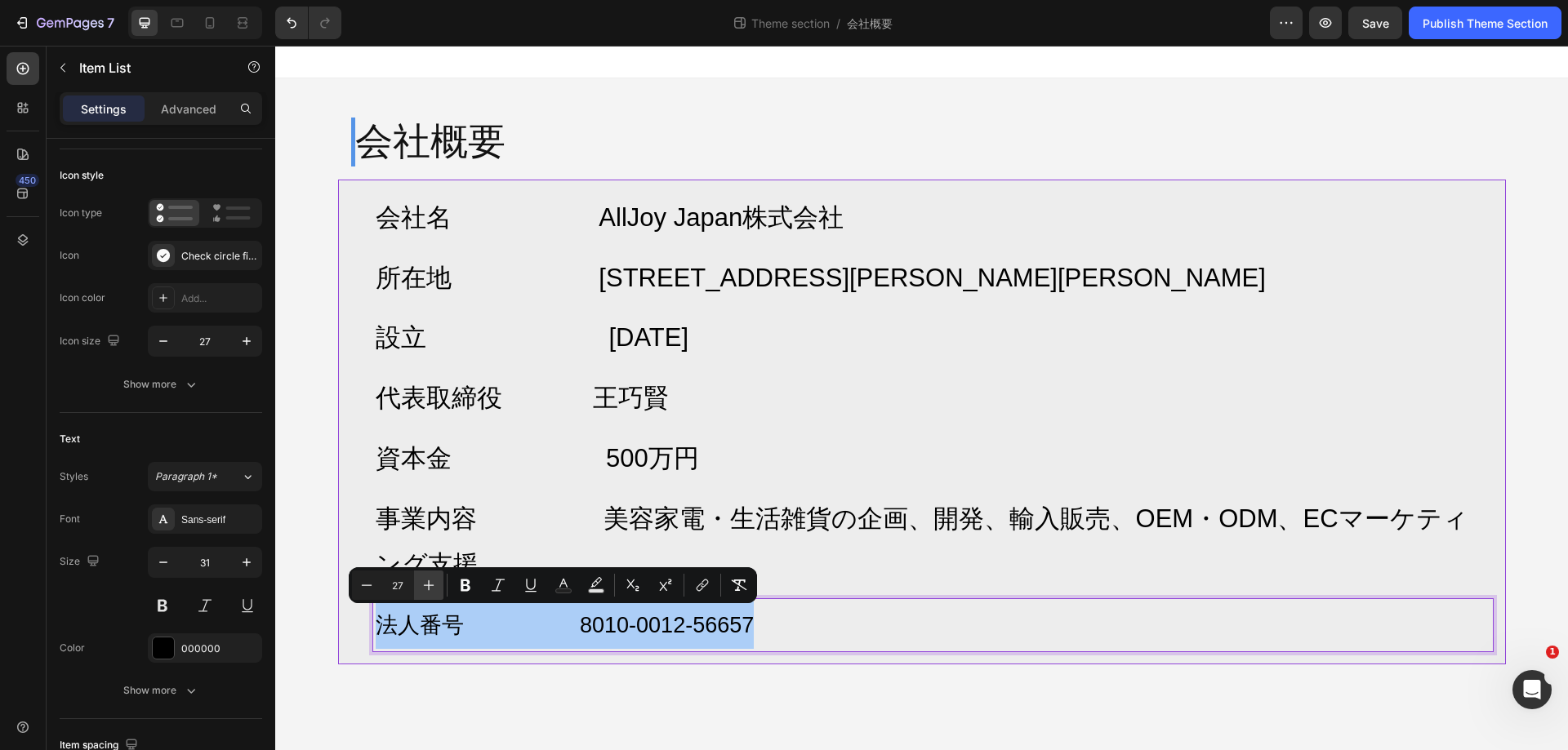
click at [436, 580] on icon "Editor contextual toolbar" at bounding box center [429, 585] width 17 height 17
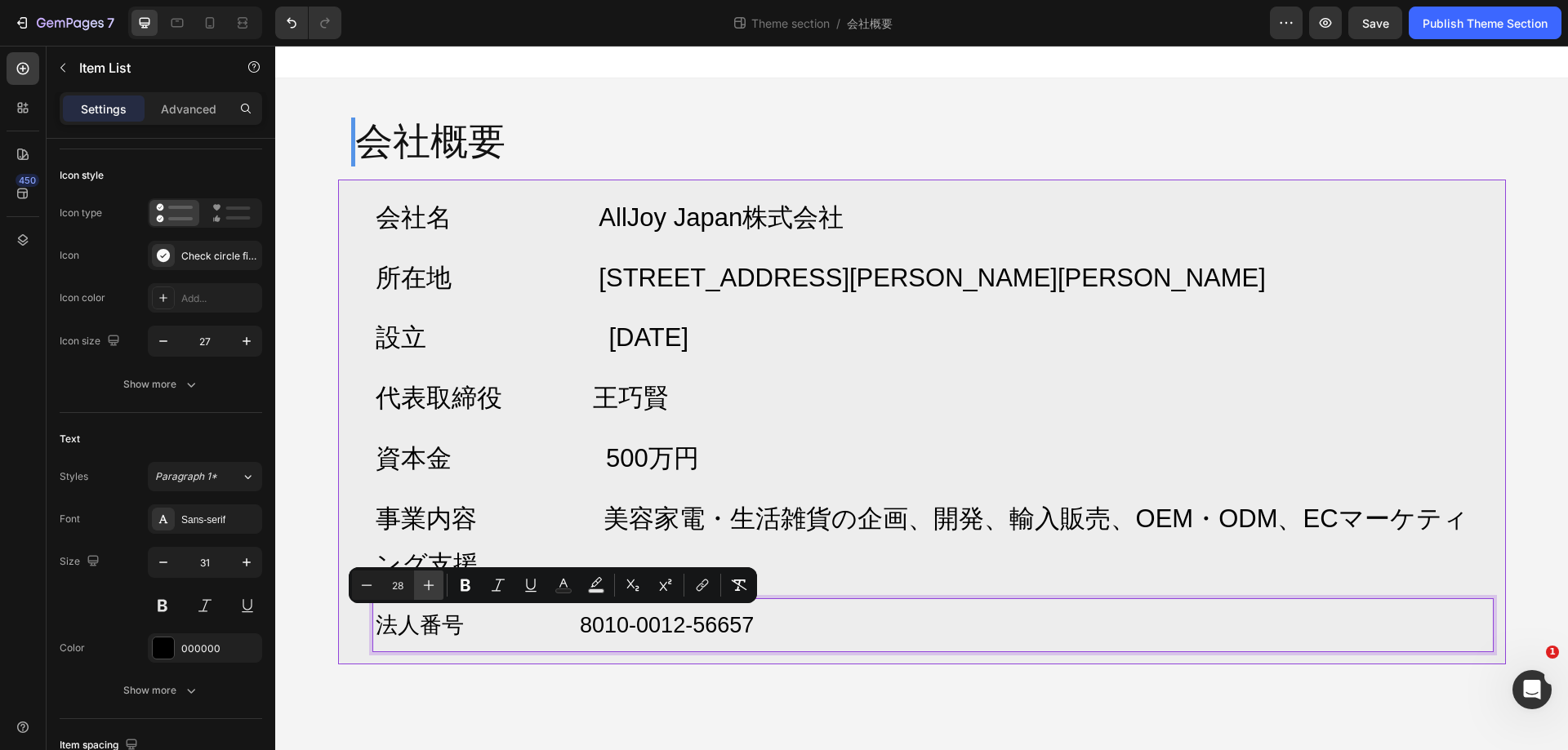
click at [436, 580] on icon "Editor contextual toolbar" at bounding box center [429, 585] width 17 height 17
click at [364, 588] on icon "Editor contextual toolbar" at bounding box center [367, 585] width 17 height 17
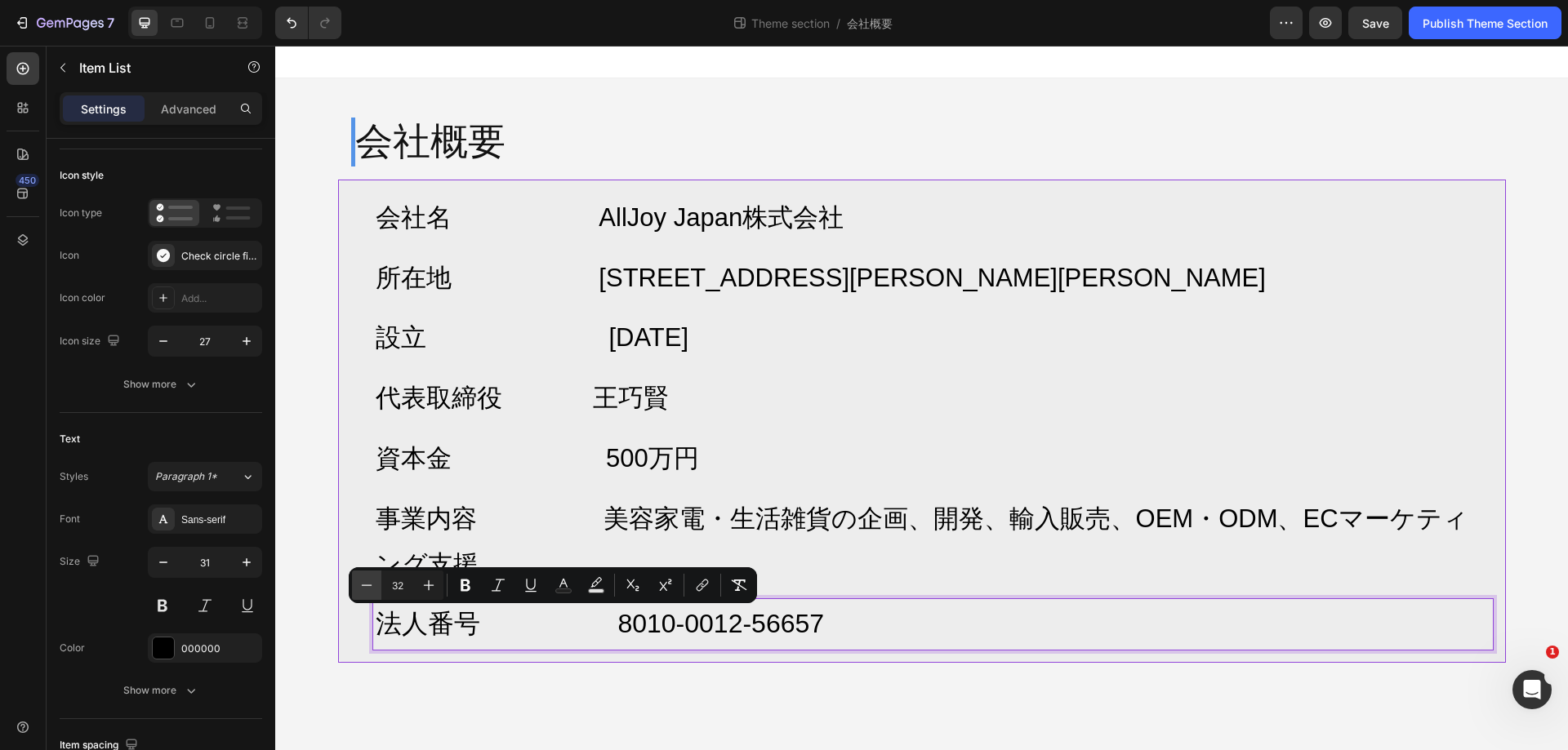
type input "31"
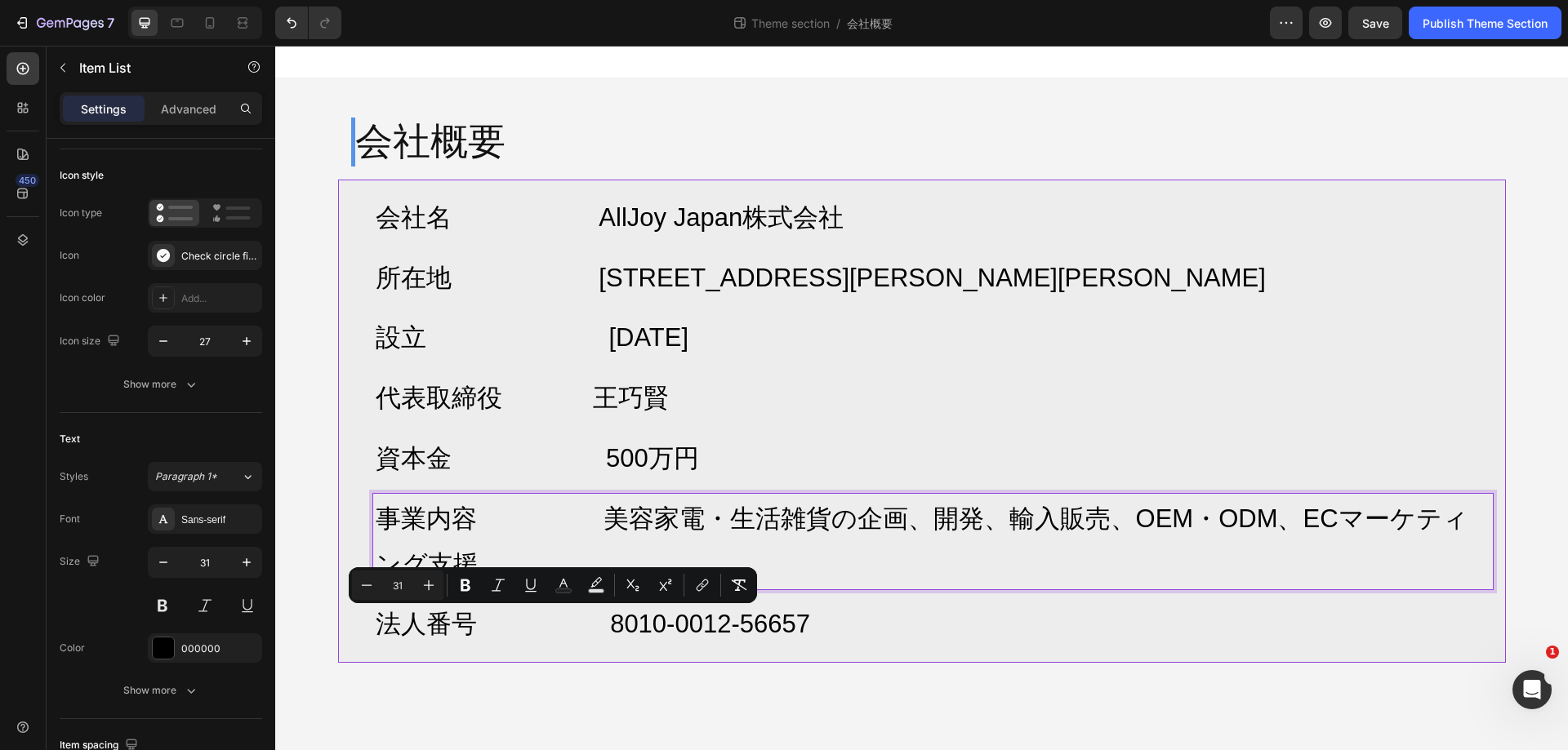
click at [994, 559] on p "事業内容 美容家電・生活雑貨の企画、開発、輸入販売、OEM・ODM、ECマーケティング支援" at bounding box center [933, 542] width 1115 height 92
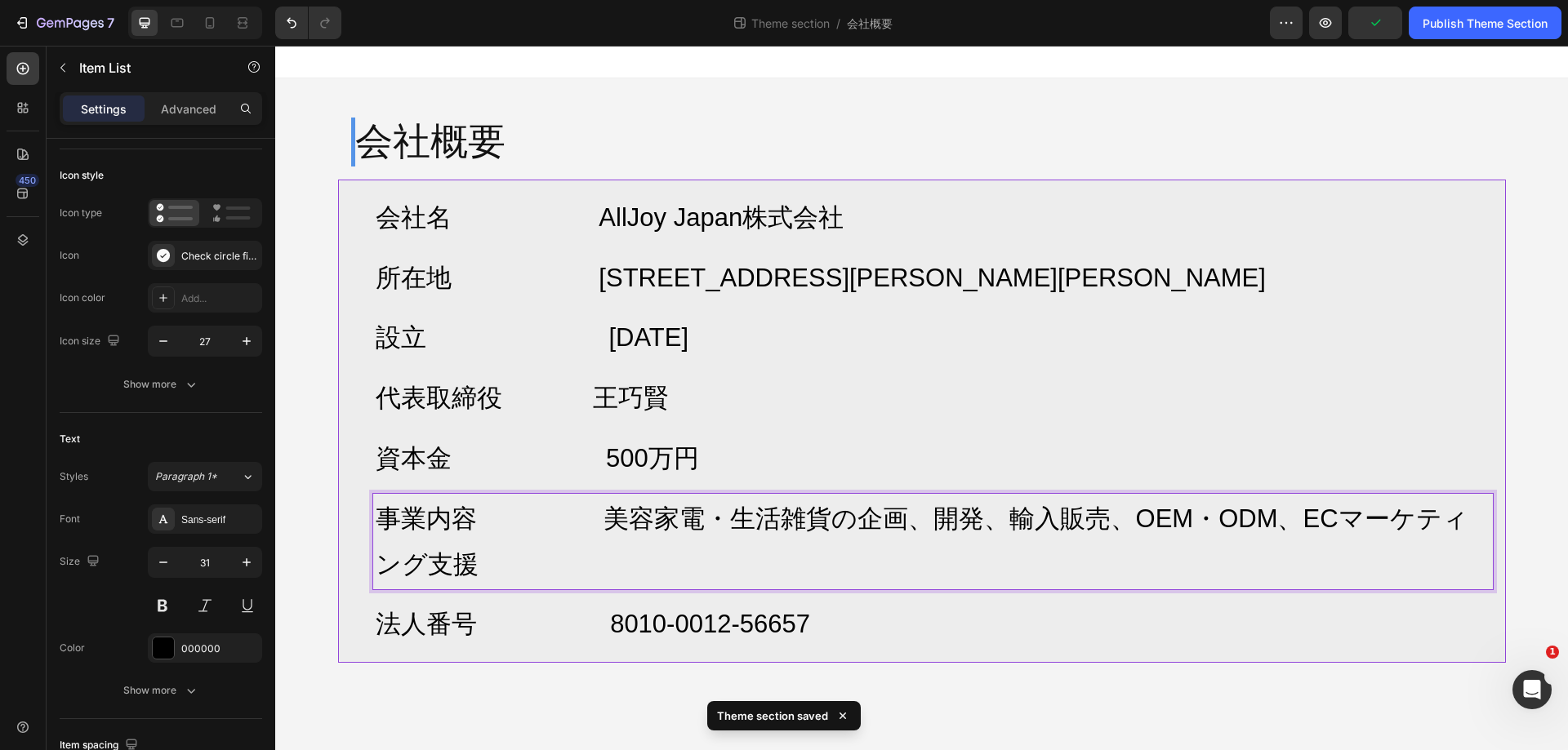
click at [573, 512] on span "事業内容 美容家電・生活雑貨の企画、開発、輸入販売、OEM・ODM、ECマーケティング支援" at bounding box center [922, 541] width 1093 height 74
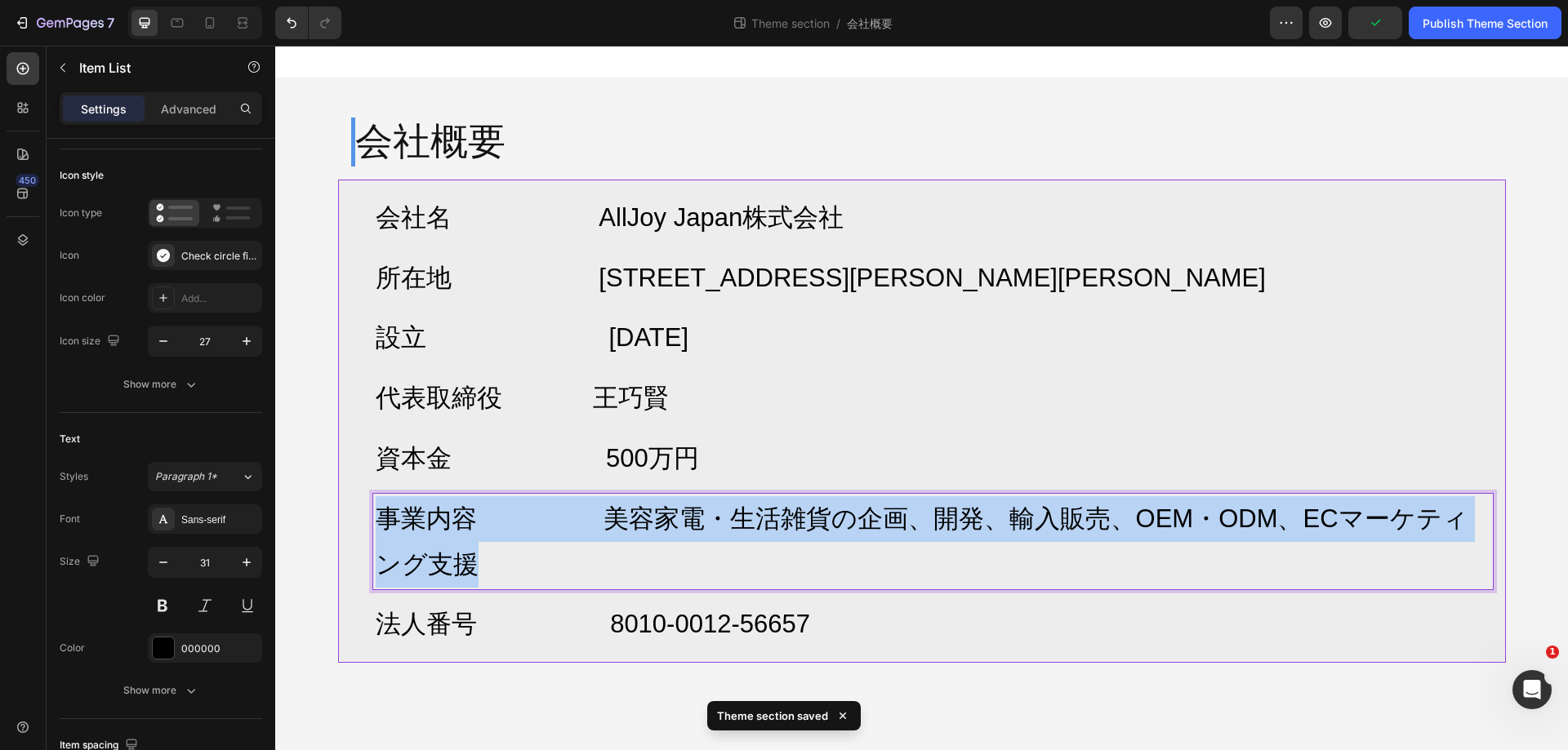
click at [573, 512] on span "事業内容 美容家電・生活雑貨の企画、開発、輸入販売、OEM・ODM、ECマーケティング支援" at bounding box center [922, 541] width 1093 height 74
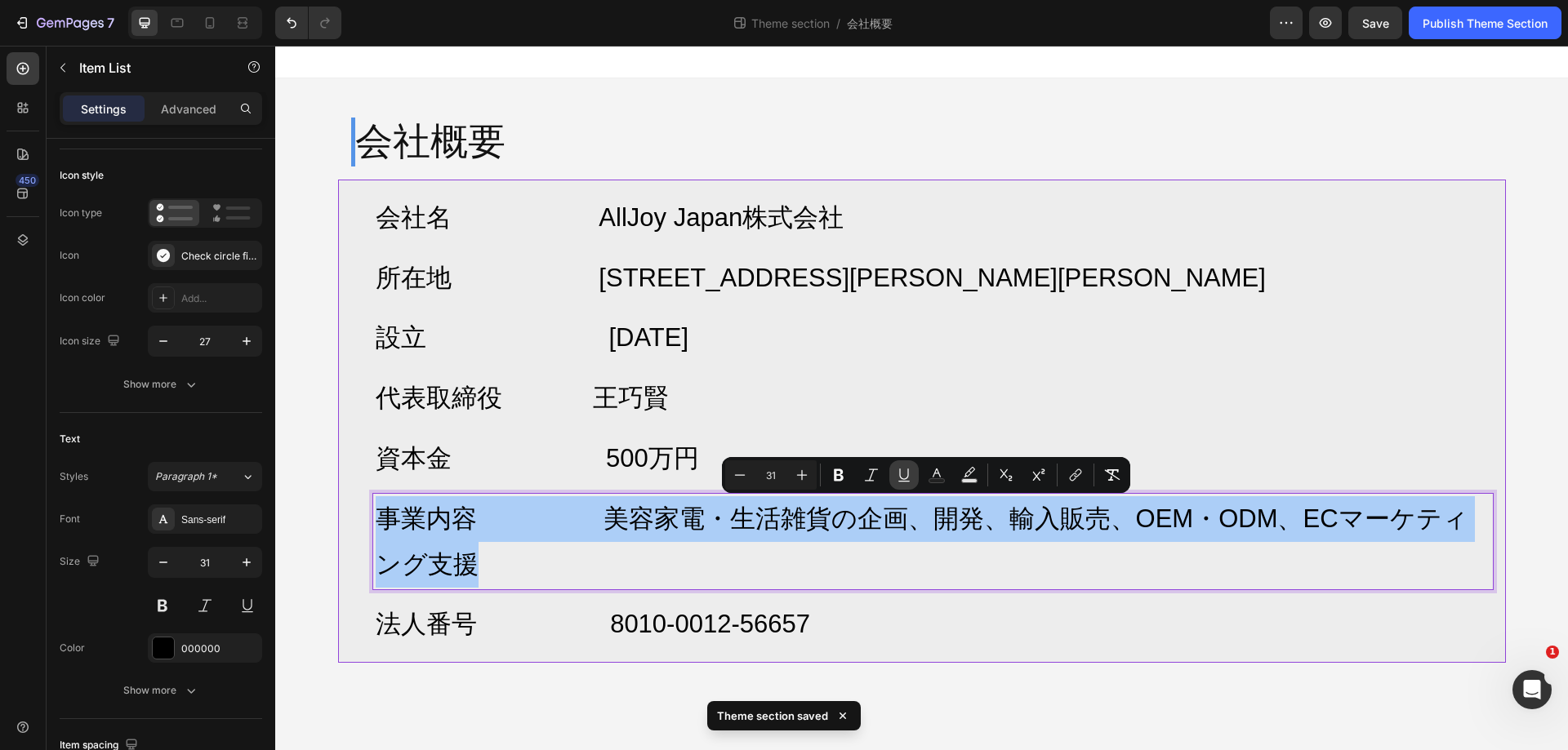
click at [902, 460] on button "Underline" at bounding box center [904, 475] width 30 height 30
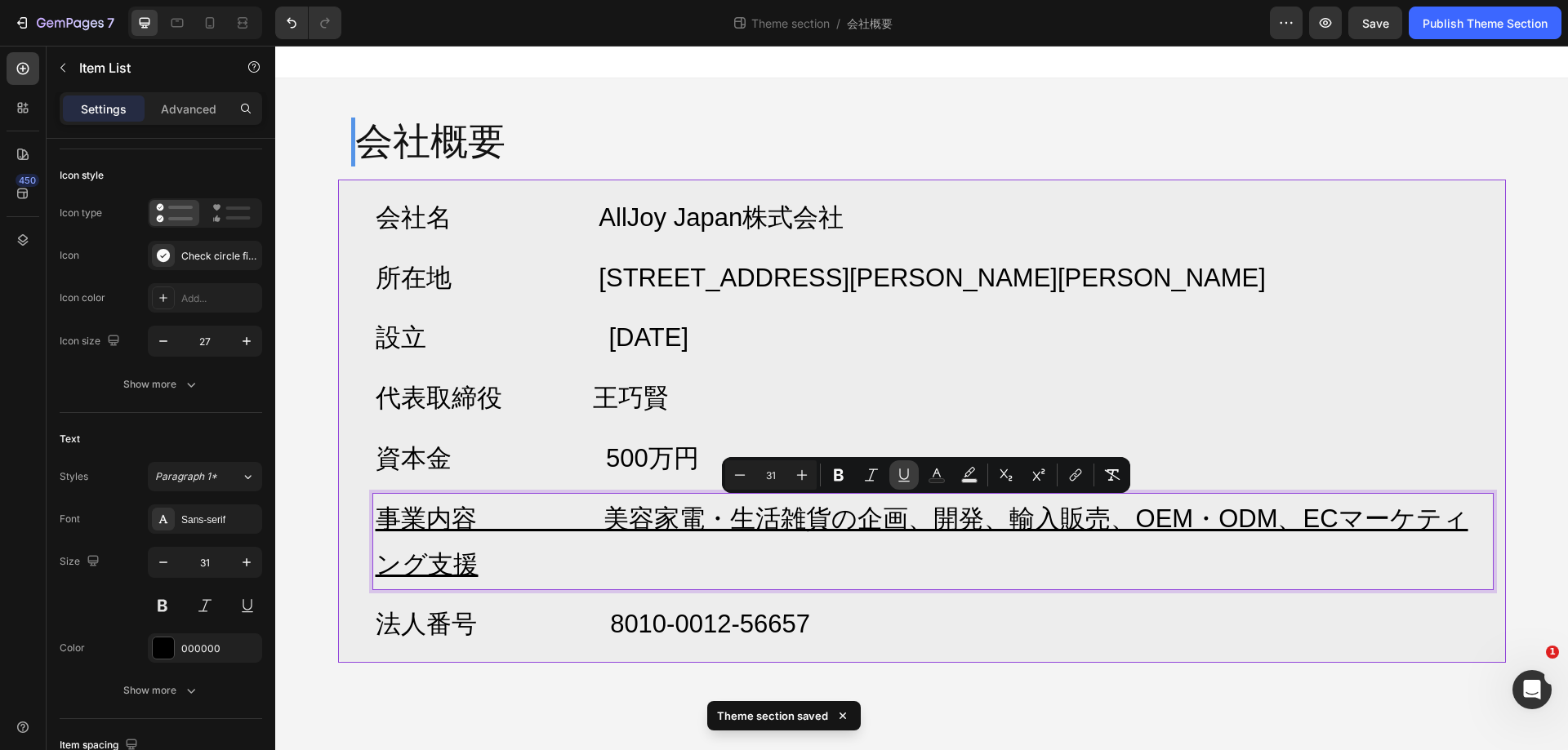
click at [903, 461] on button "Underline" at bounding box center [904, 475] width 30 height 30
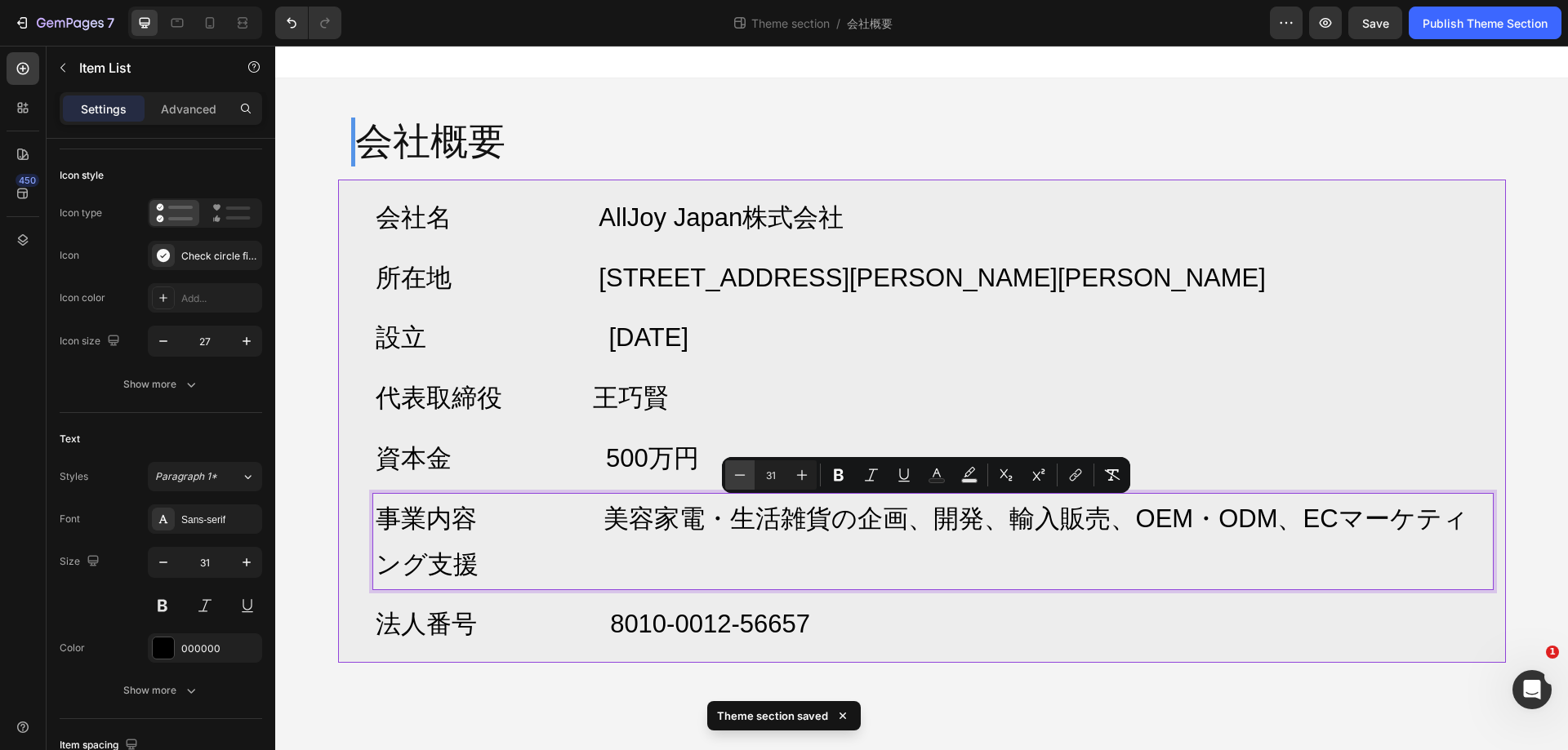
click at [743, 478] on icon "Editor contextual toolbar" at bounding box center [740, 475] width 17 height 17
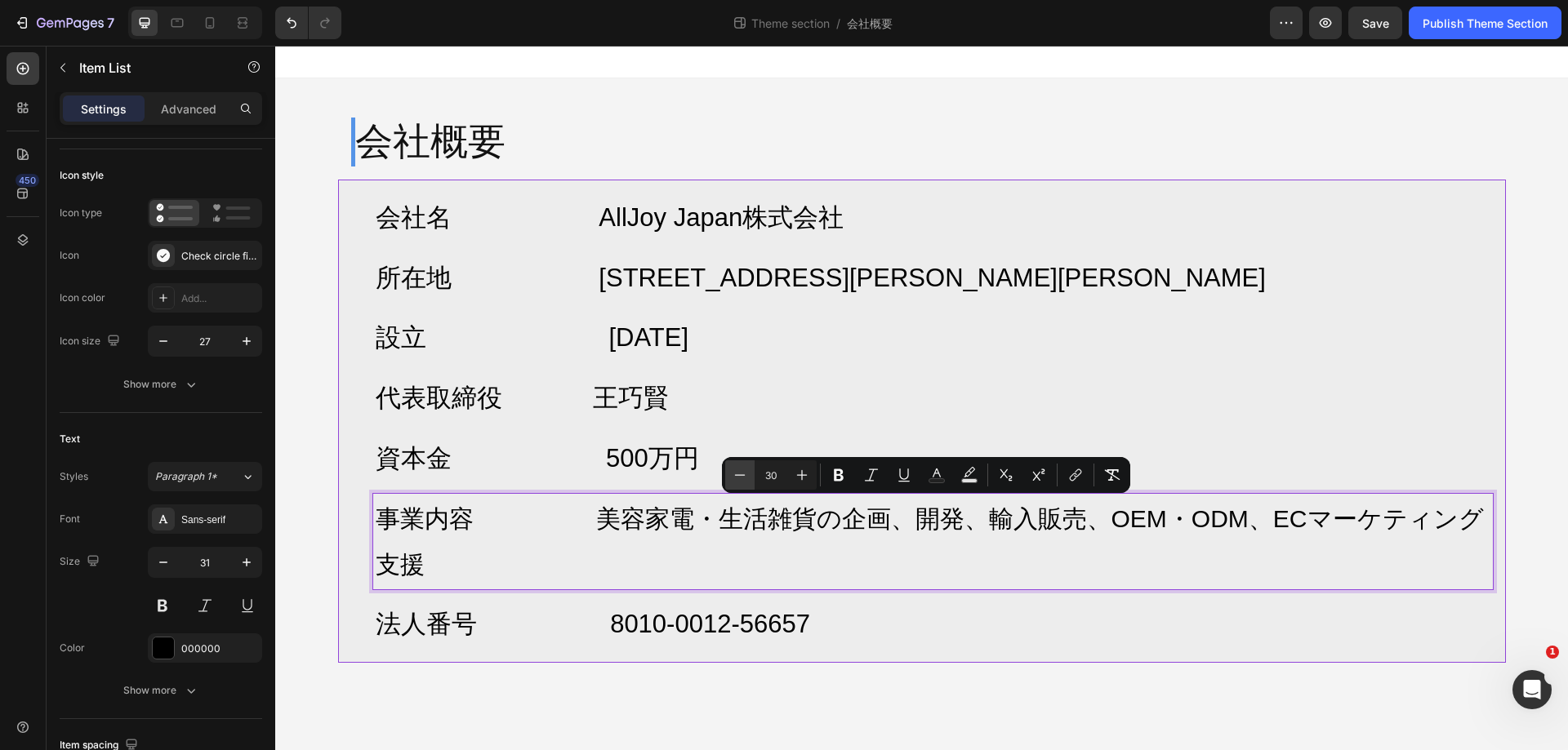
click at [743, 478] on icon "Editor contextual toolbar" at bounding box center [740, 475] width 17 height 17
type input "29"
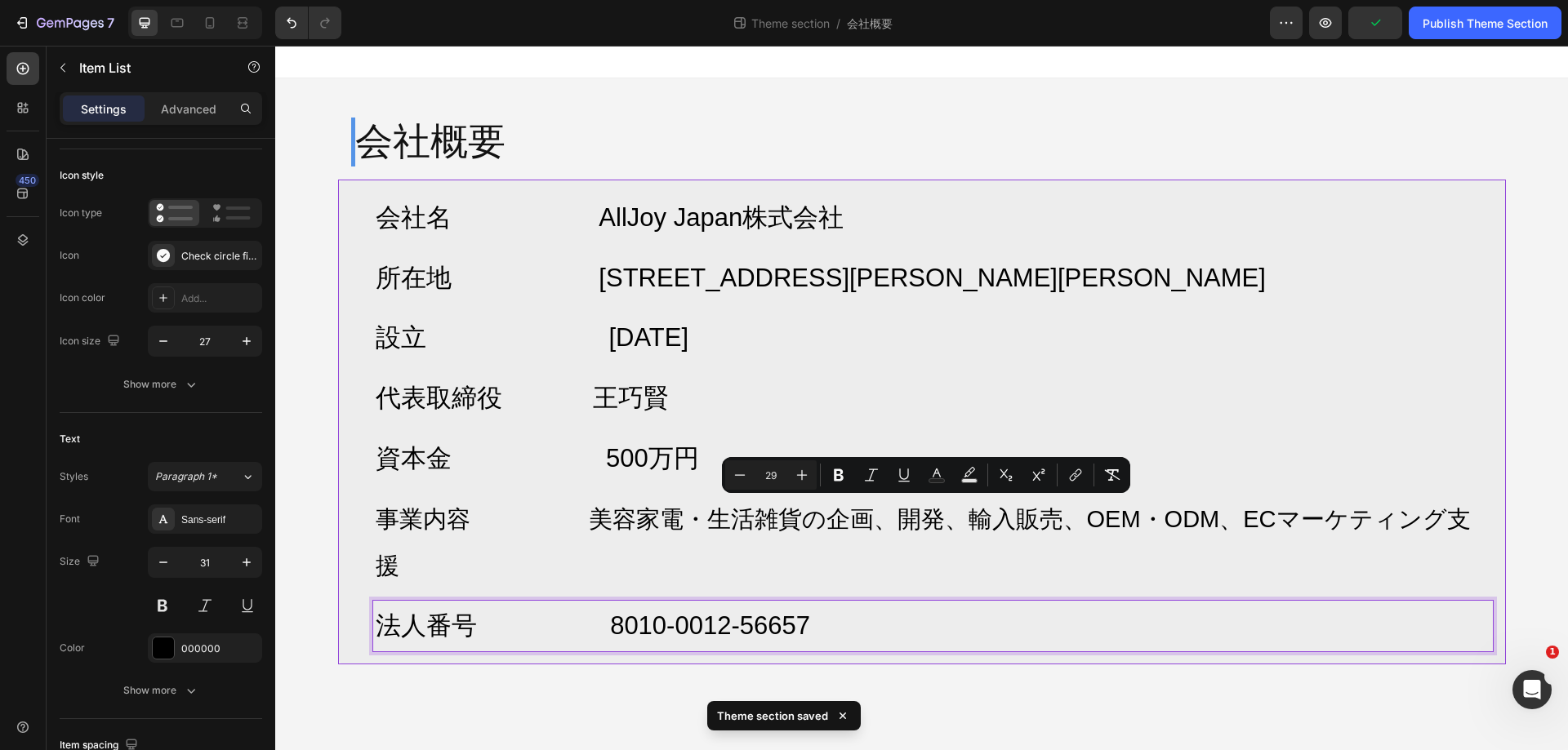
click at [1010, 603] on p "法人番号 8010-0012-56657" at bounding box center [933, 626] width 1115 height 45
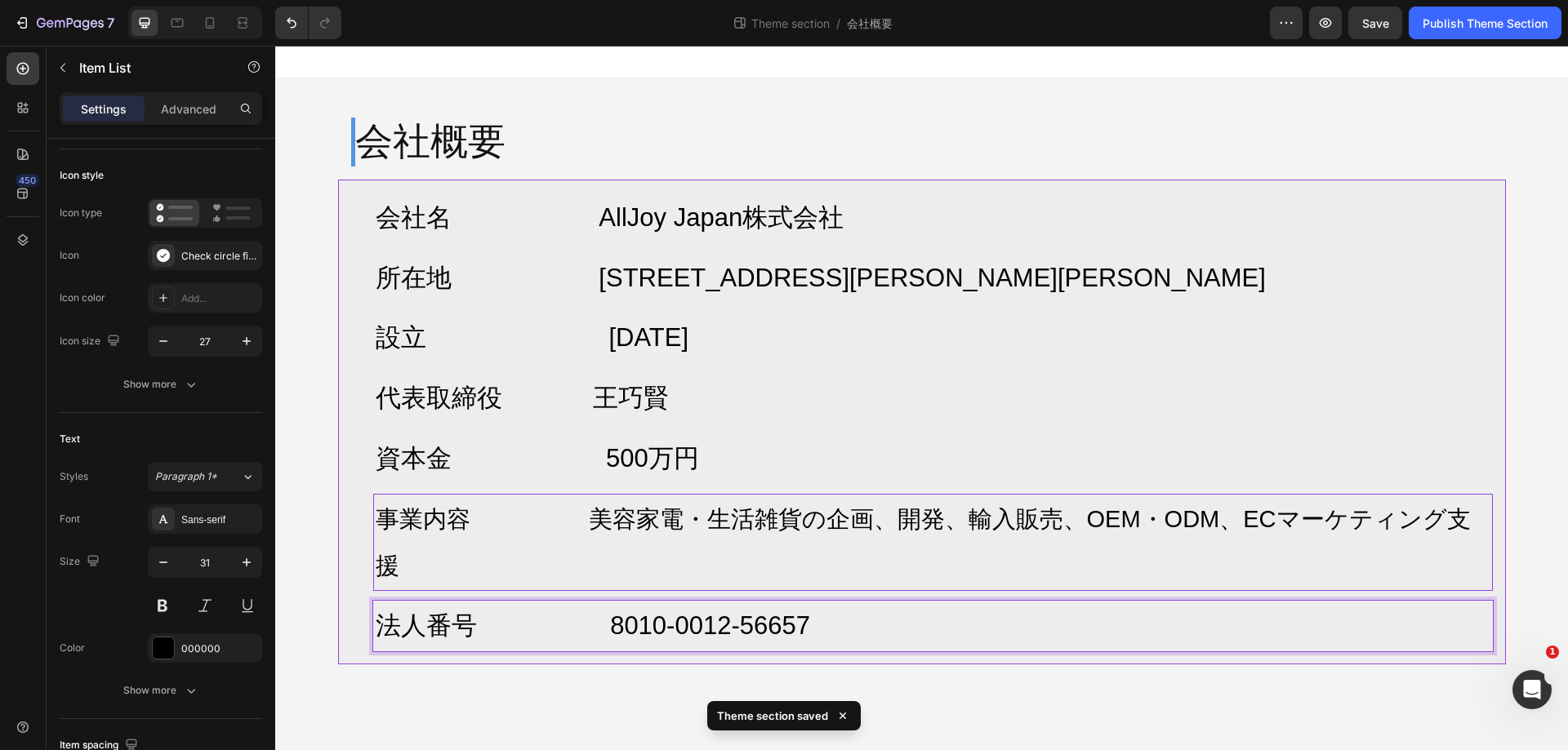
click at [1069, 516] on span "事業内容 美容家電・生活雑貨の企画、開発、輸入販売、OEM・ODM、ECマーケティング支援" at bounding box center [923, 543] width 1096 height 73
click at [1049, 516] on span "事業内容 美容家電・生活雑貨の企画、開発、輸入販売、OEM・ODM、ECマーケティング支援" at bounding box center [923, 543] width 1096 height 73
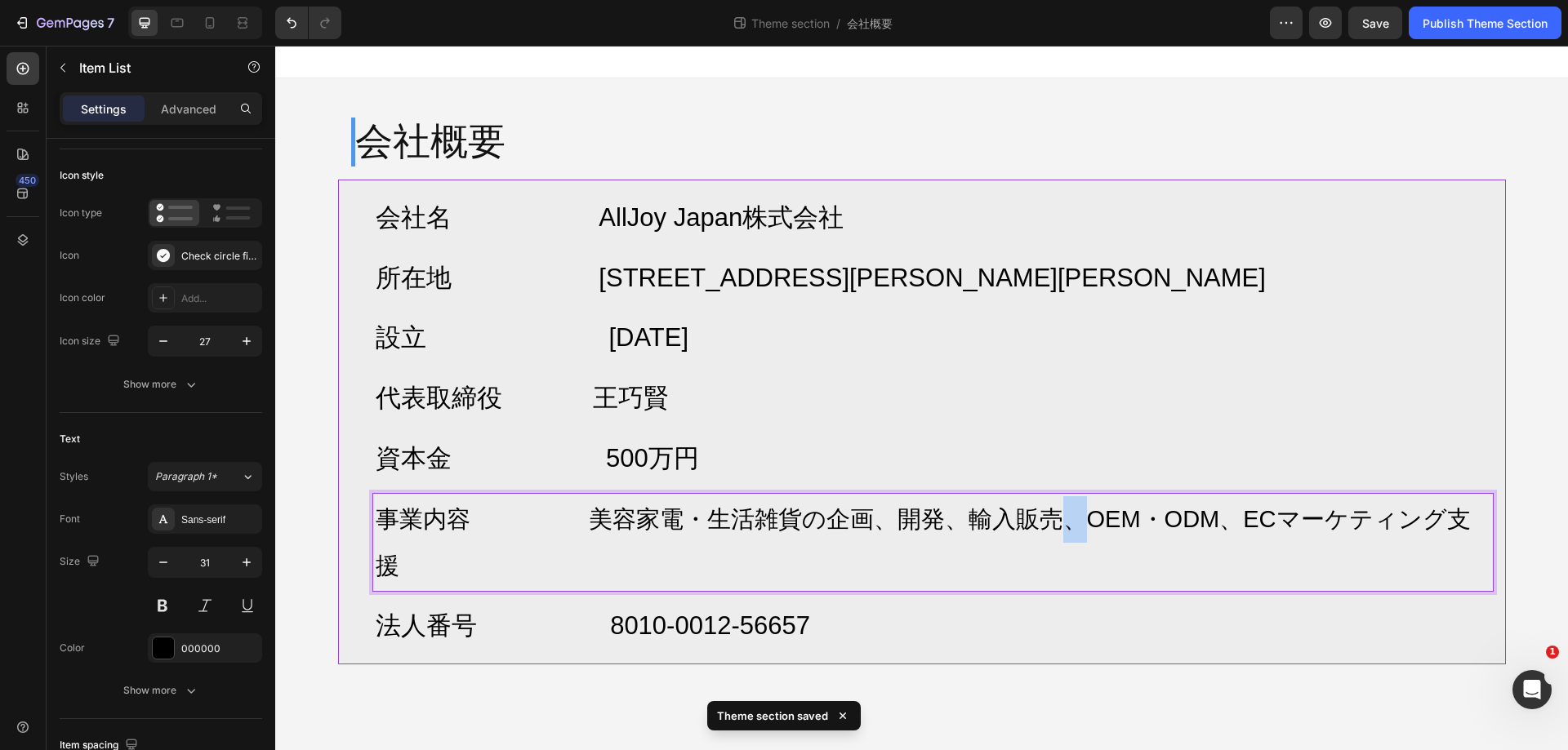
click at [1049, 516] on span "事業内容 美容家電・生活雑貨の企画、開発、輸入販売、OEM・ODM、ECマーケティング支援" at bounding box center [923, 543] width 1096 height 73
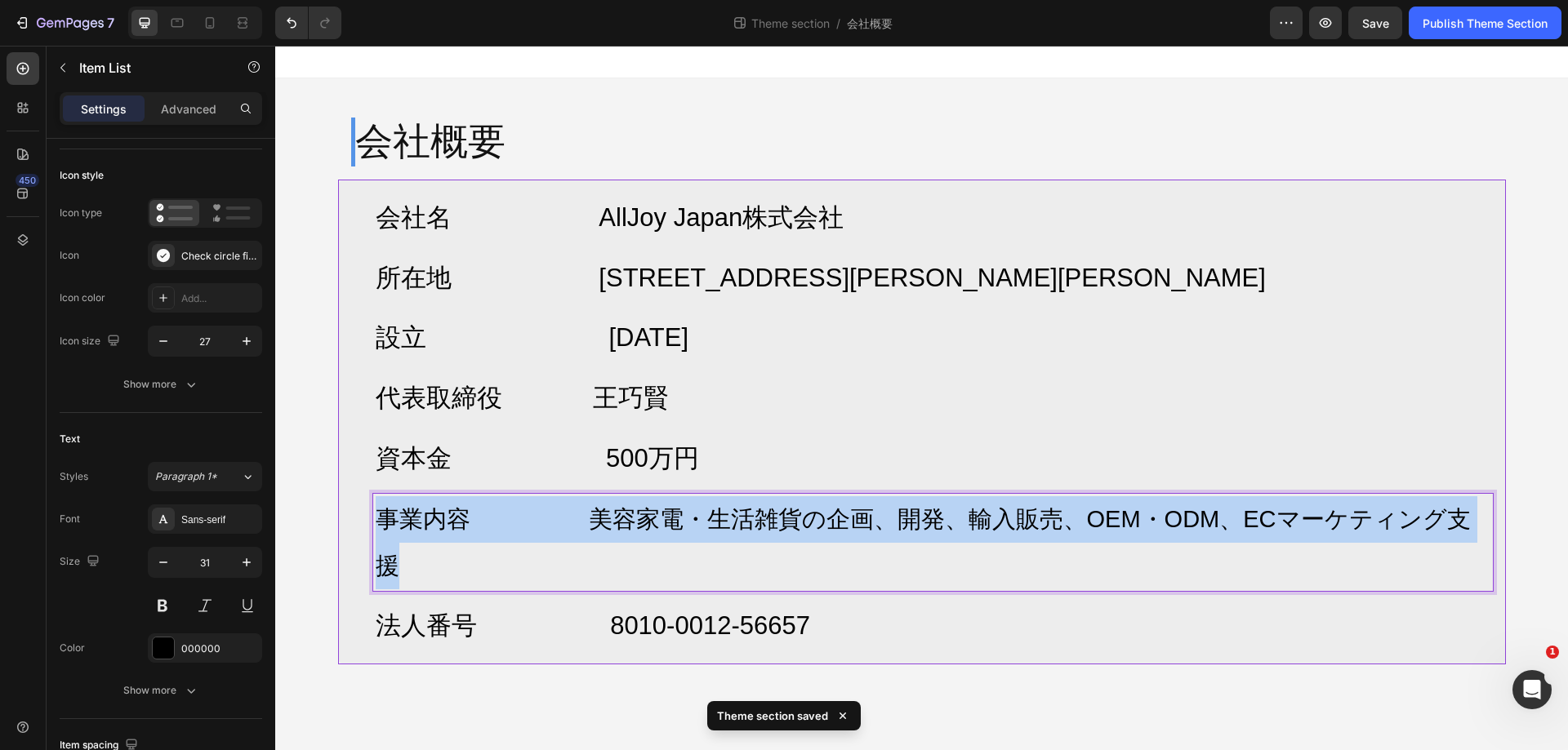
click at [1049, 516] on span "事業内容 美容家電・生活雑貨の企画、開発、輸入販売、OEM・ODM、ECマーケティング支援" at bounding box center [923, 543] width 1096 height 73
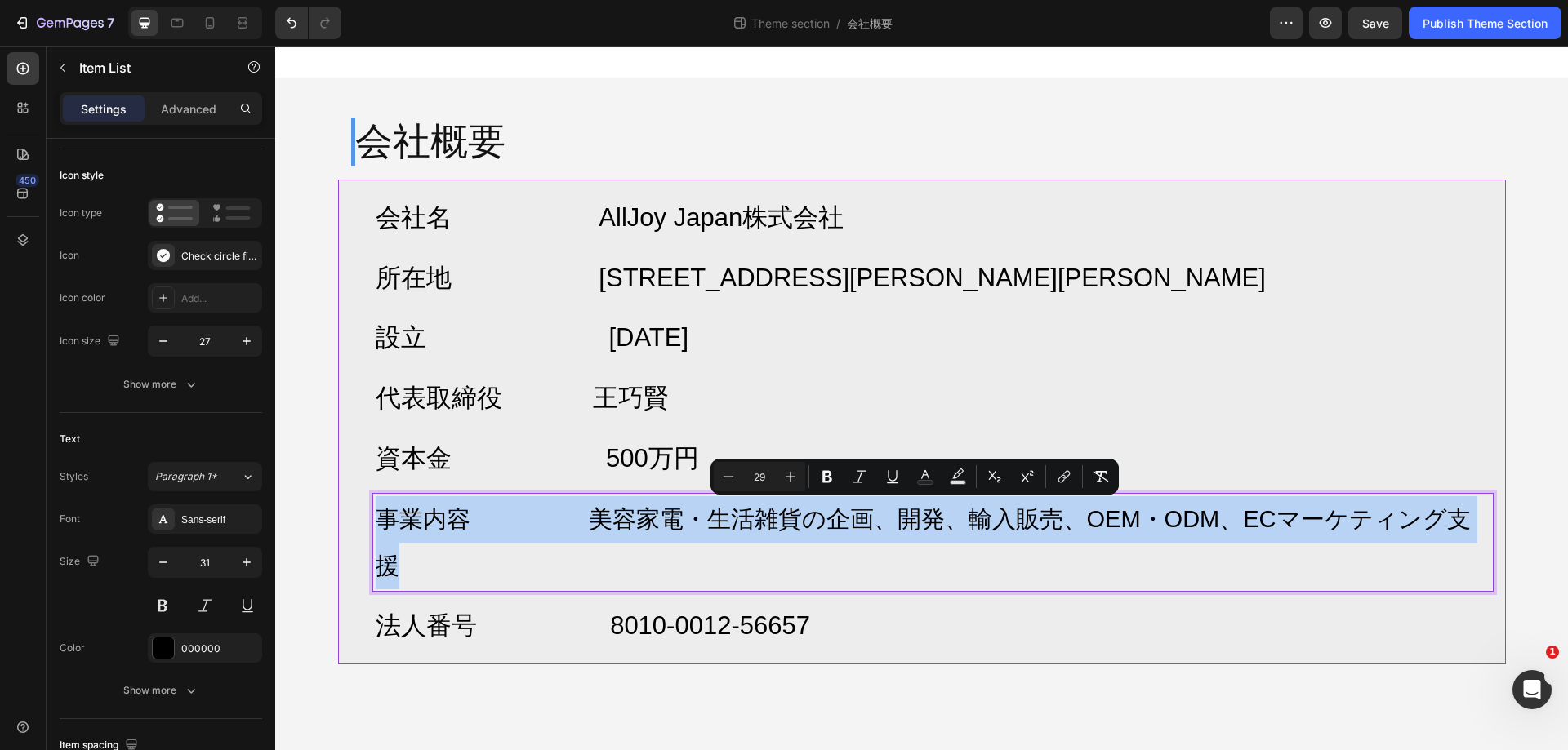
click at [1059, 525] on span "事業内容 美容家電・生活雑貨の企画、開発、輸入販売、OEM・ODM、ECマーケティング支援" at bounding box center [923, 543] width 1096 height 73
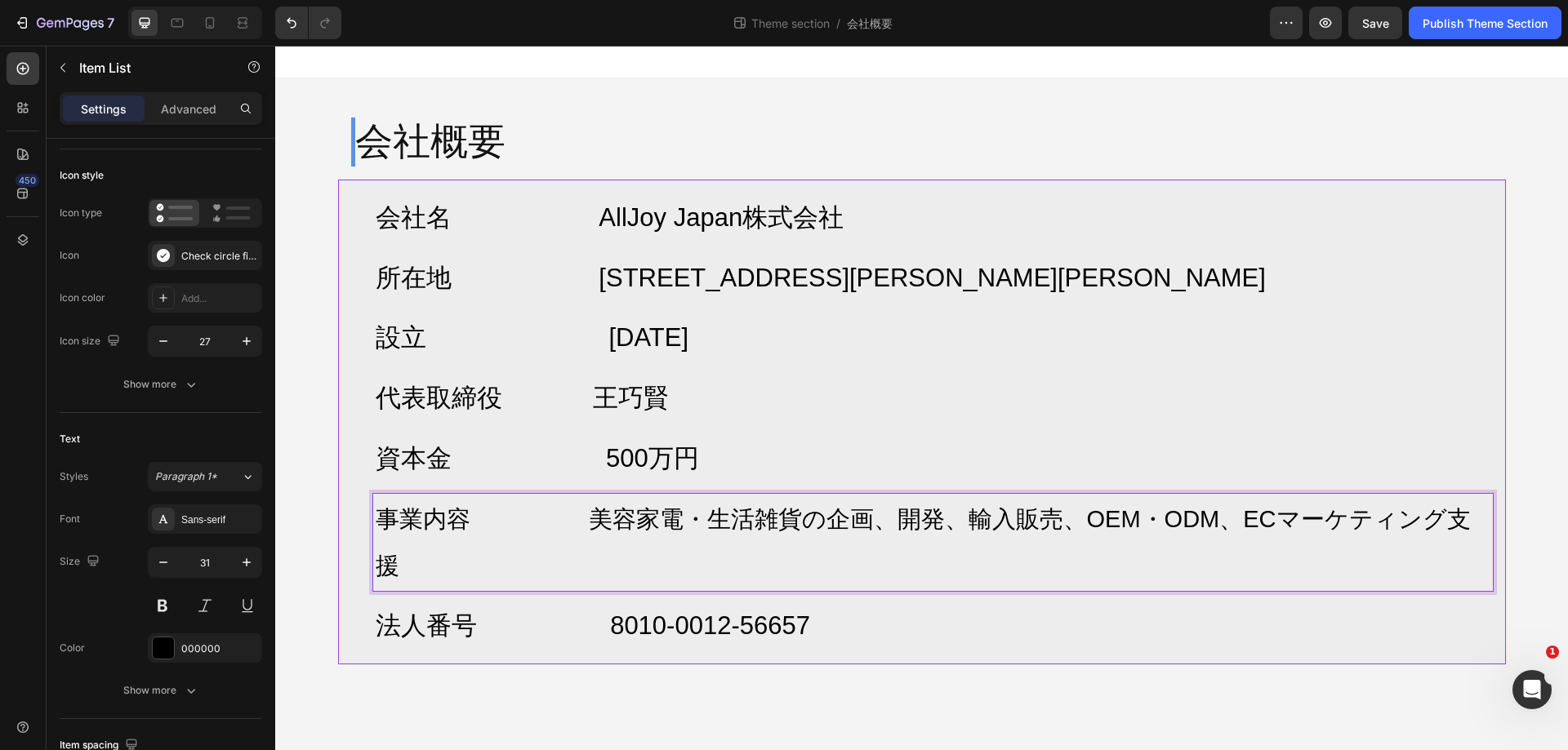
click at [1063, 525] on span "事業内容 美容家電・生活雑貨の企画、開発、輸入販売、OEM・ODM、ECマーケティング支援" at bounding box center [923, 543] width 1096 height 73
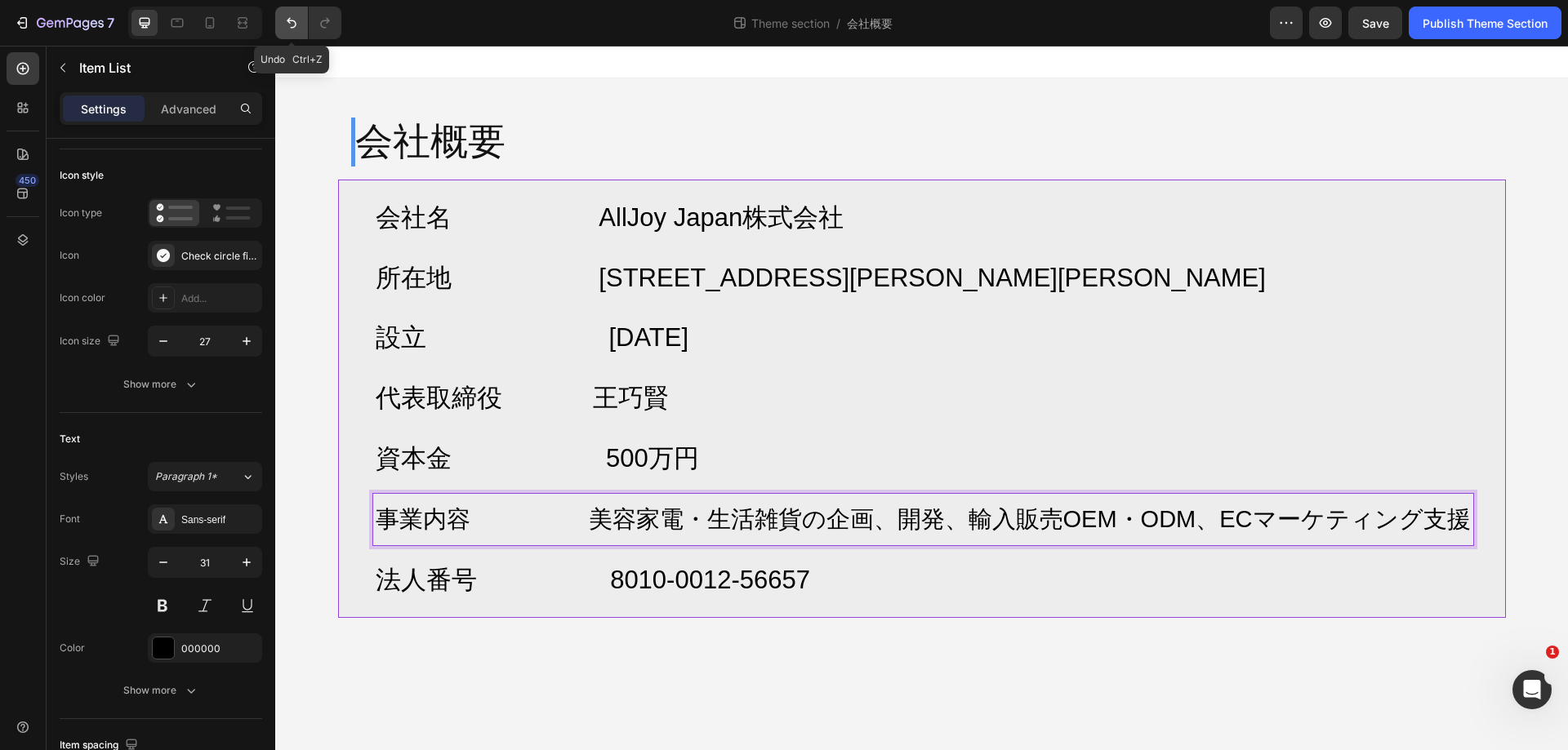
click at [301, 28] on button "Undo/Redo" at bounding box center [291, 23] width 33 height 33
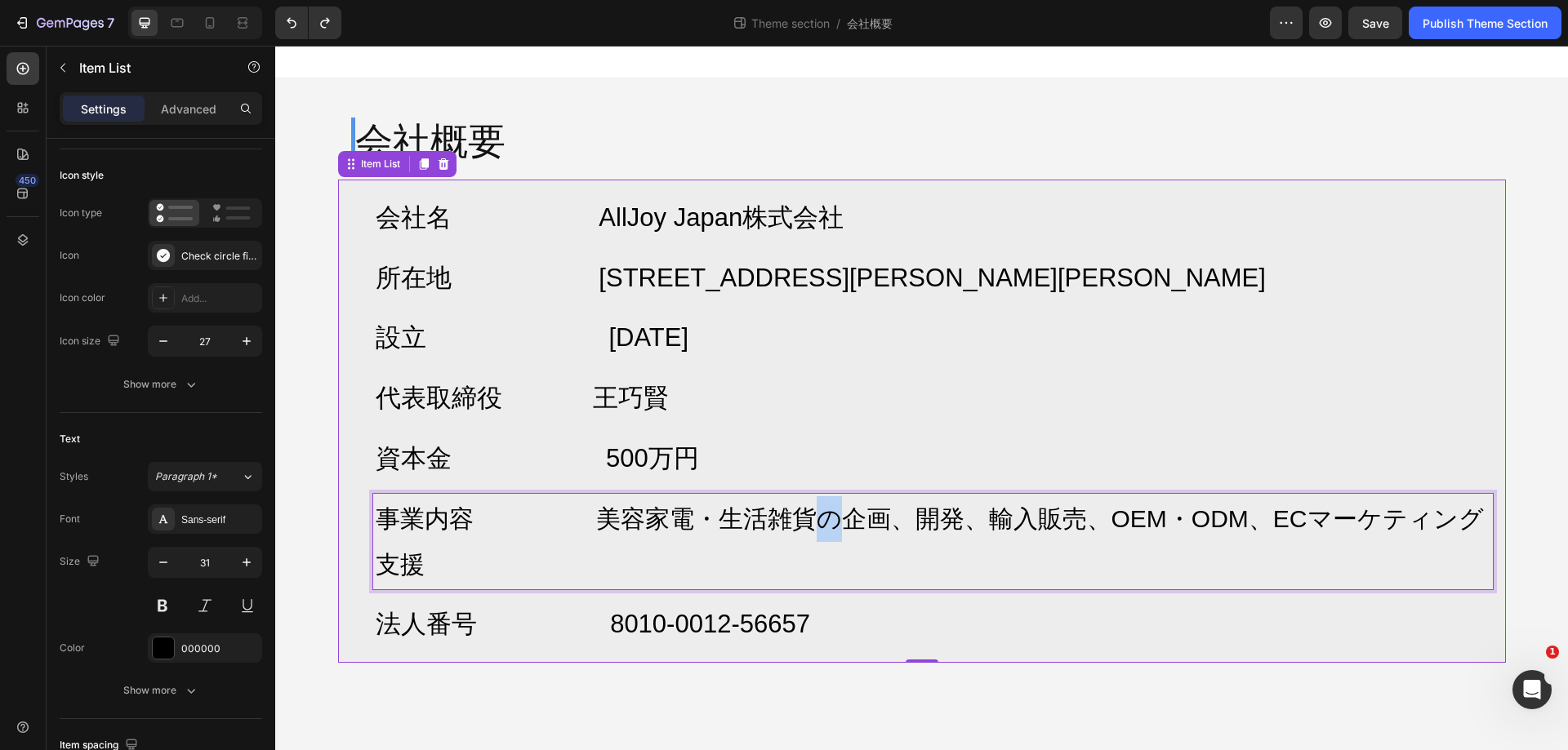
click at [790, 521] on span "事業内容 美容家電・生活雑貨の企画、開発、輸入販売、OEM・ODM、ECマーケティング支援" at bounding box center [930, 542] width 1108 height 73
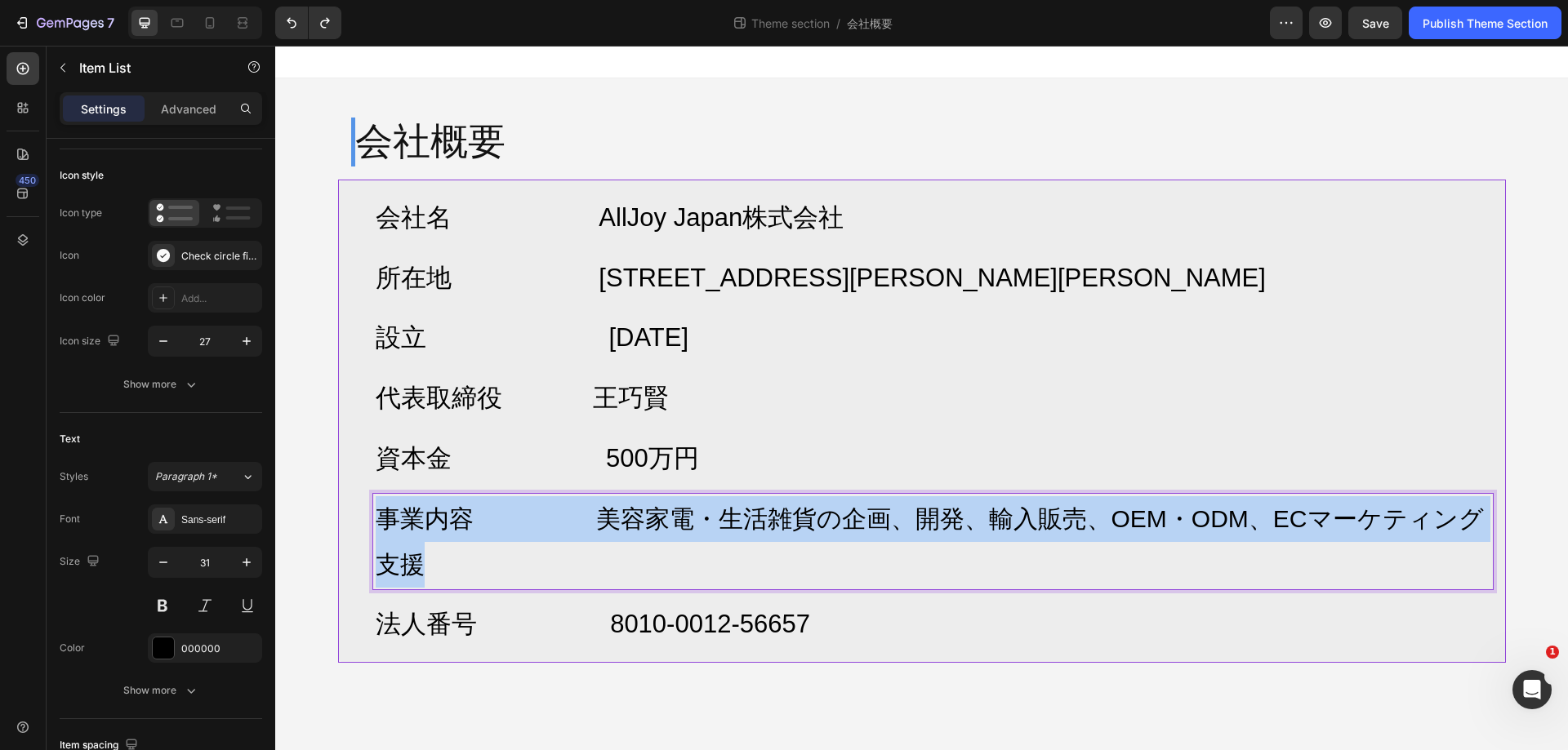
click at [790, 521] on span "事業内容 美容家電・生活雑貨の企画、開発、輸入販売、OEM・ODM、ECマーケティング支援" at bounding box center [930, 542] width 1108 height 73
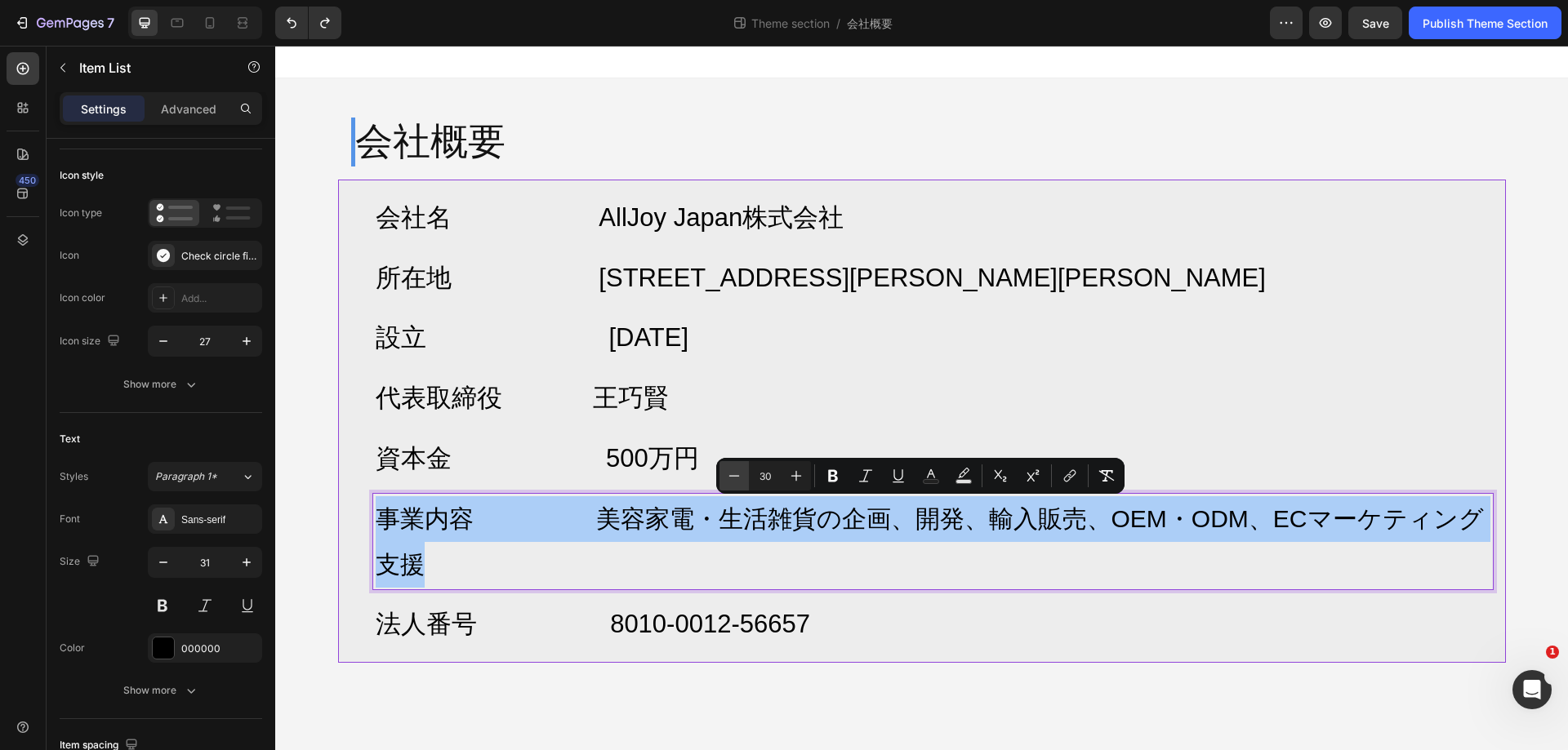
click at [729, 483] on icon "Editor contextual toolbar" at bounding box center [734, 476] width 17 height 17
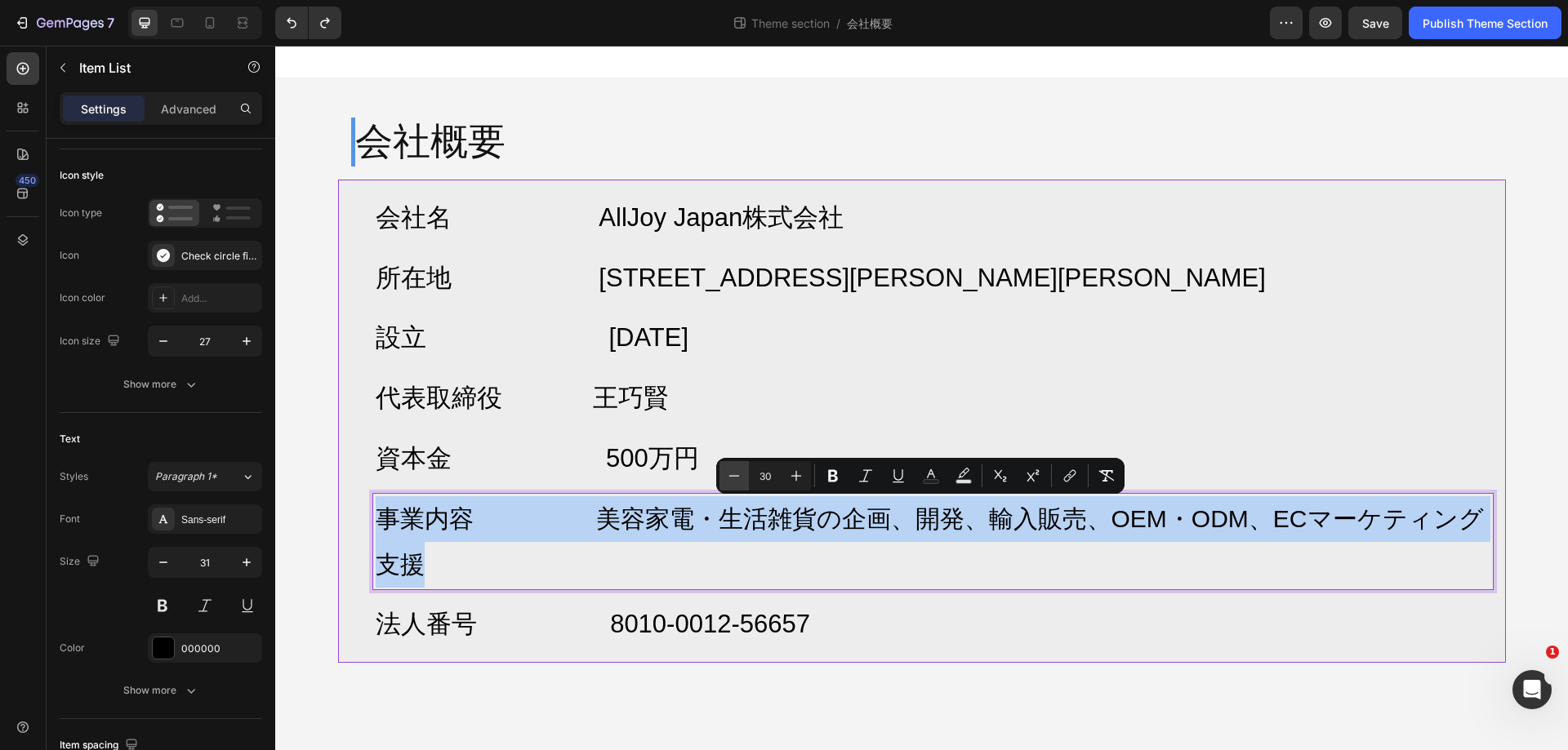
type input "29"
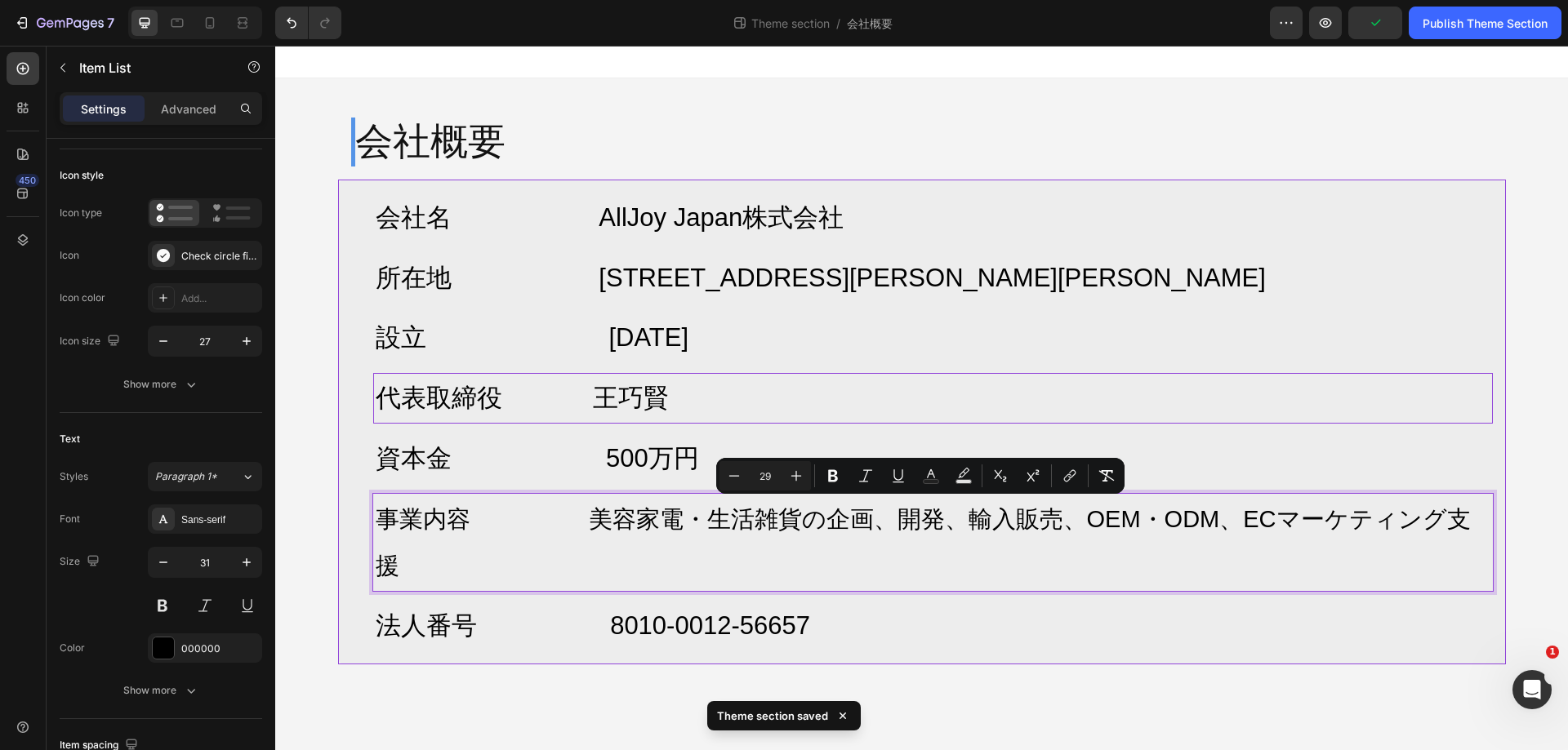
click at [1457, 374] on div "代表取締役 王巧賢" at bounding box center [934, 398] width 1120 height 50
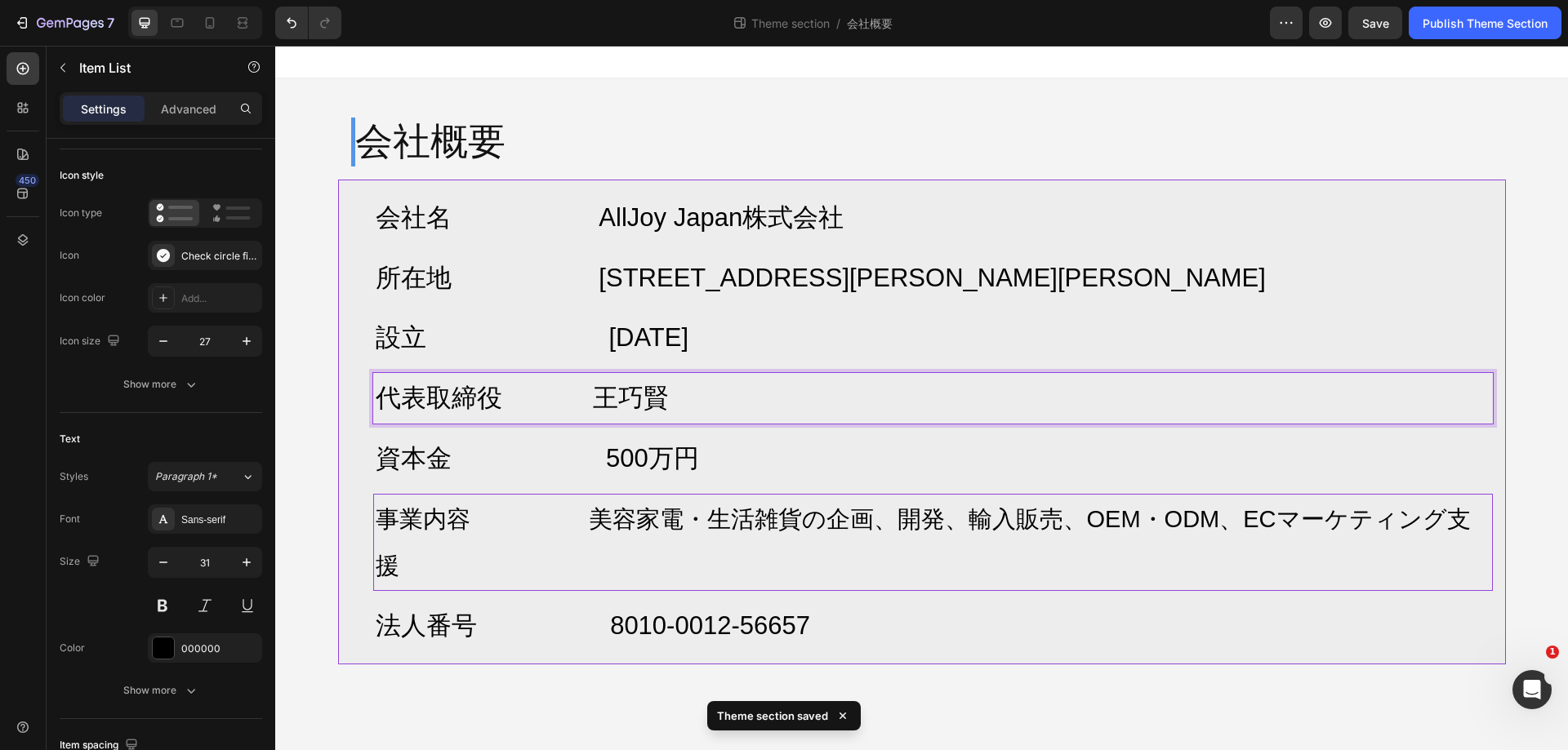
click at [1483, 433] on div "会社名 AllJoy Japan株式会社 所在地 〒103-0026 東京都中央区日本橋兜町17-2 兜町第6葉山ビル4F 設立 2025年7月 代表取締役 …" at bounding box center [922, 422] width 1169 height 485
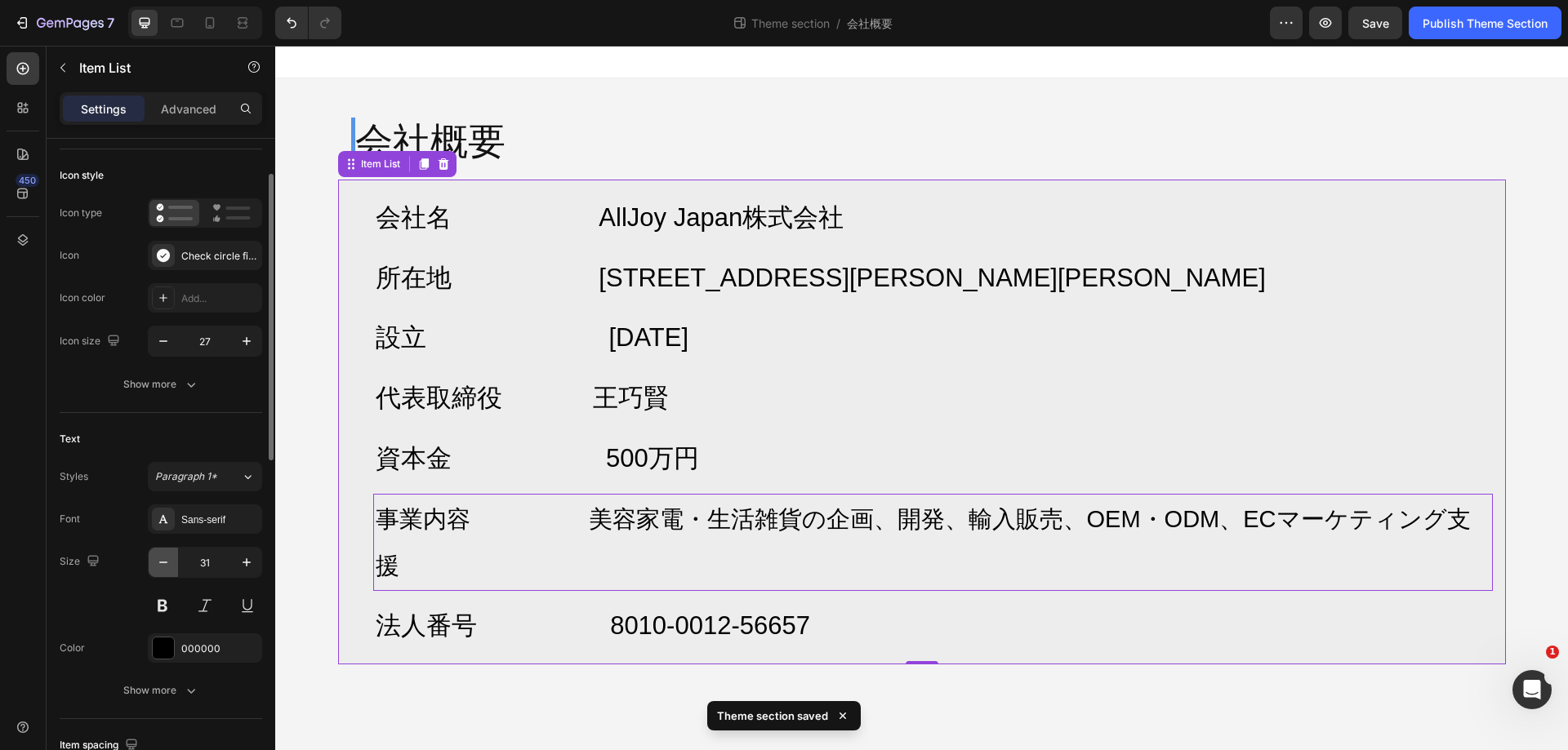
click at [165, 559] on icon "button" at bounding box center [163, 562] width 17 height 17
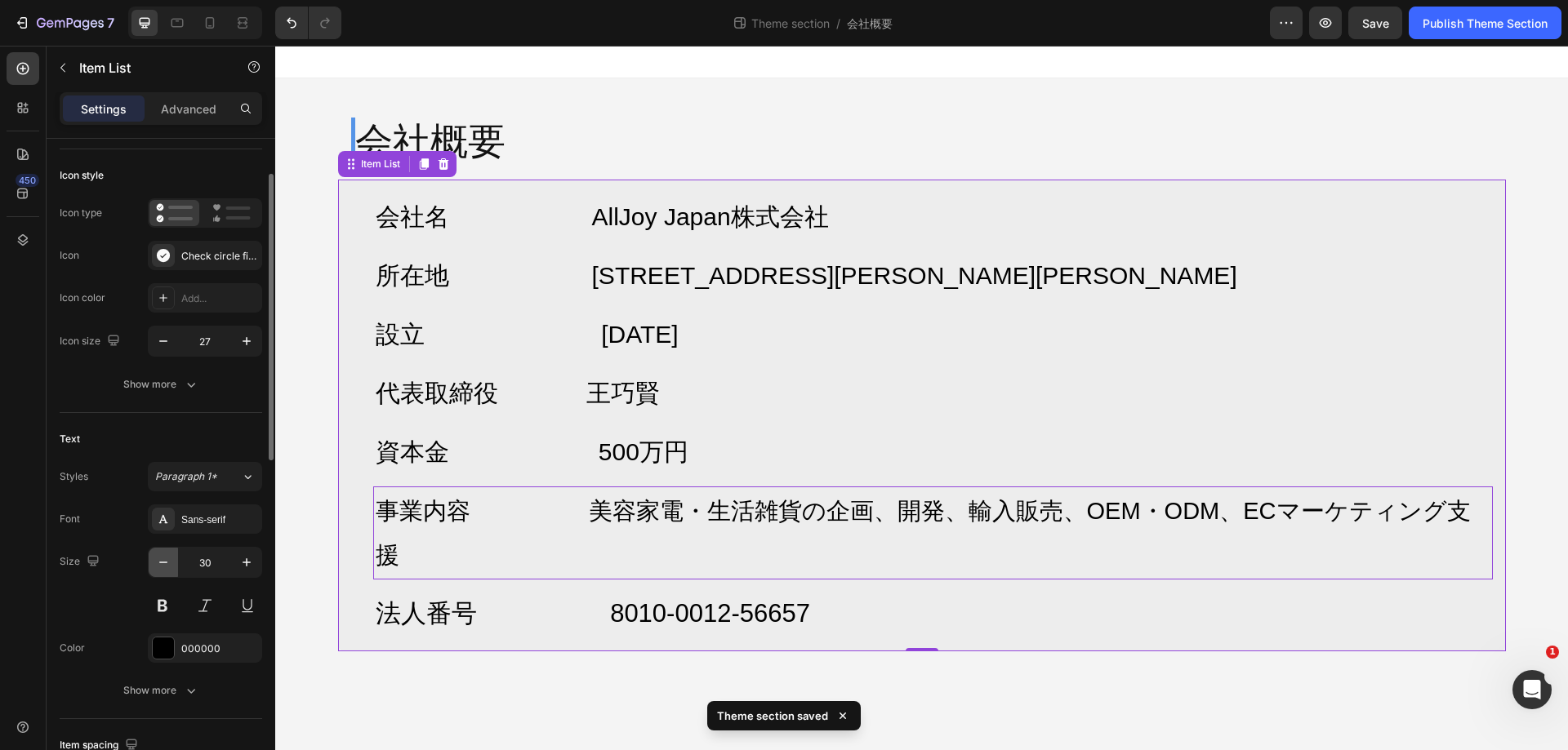
click at [165, 559] on icon "button" at bounding box center [163, 562] width 17 height 17
type input "29"
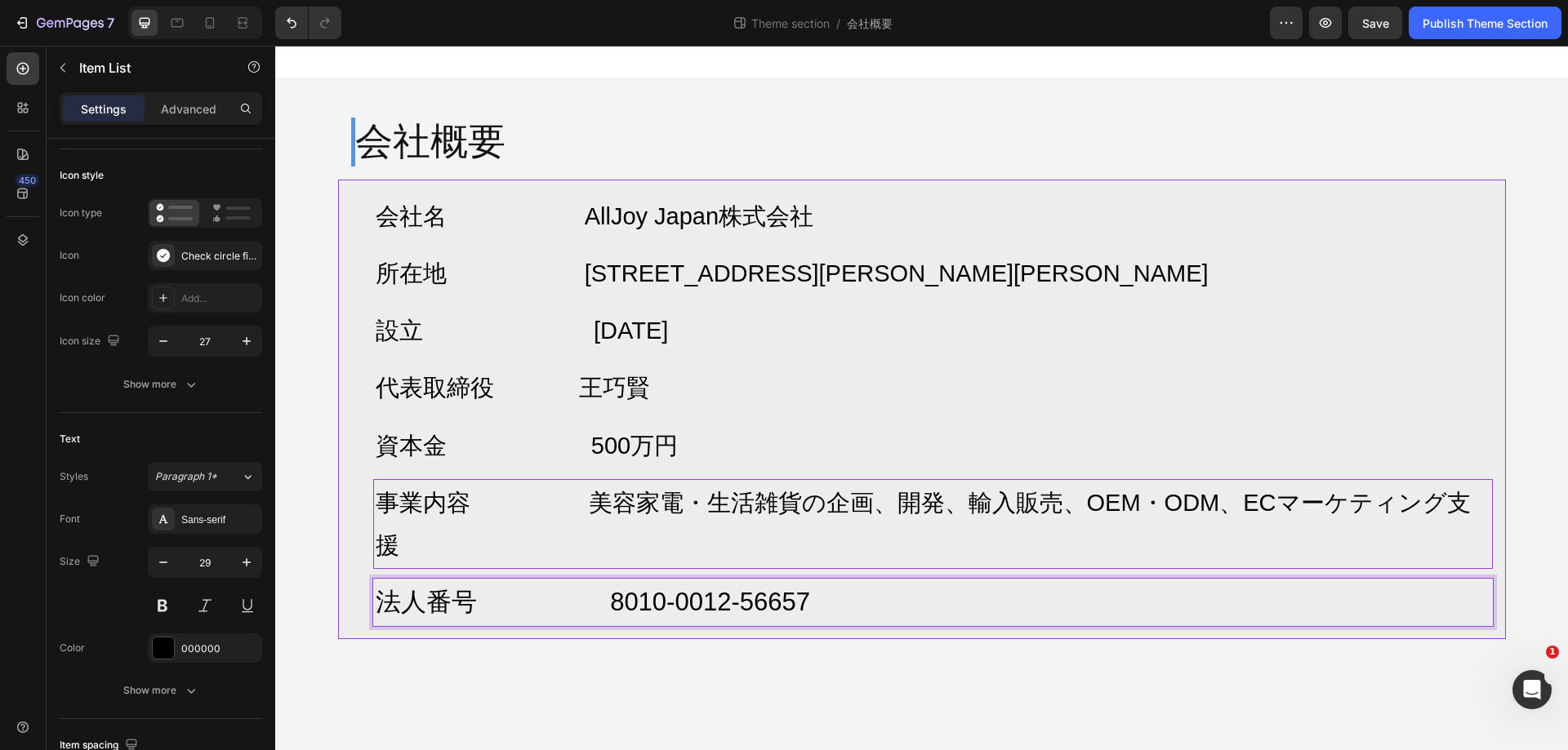
click at [848, 581] on p "法人番号 8010-0012-56657" at bounding box center [933, 602] width 1115 height 42
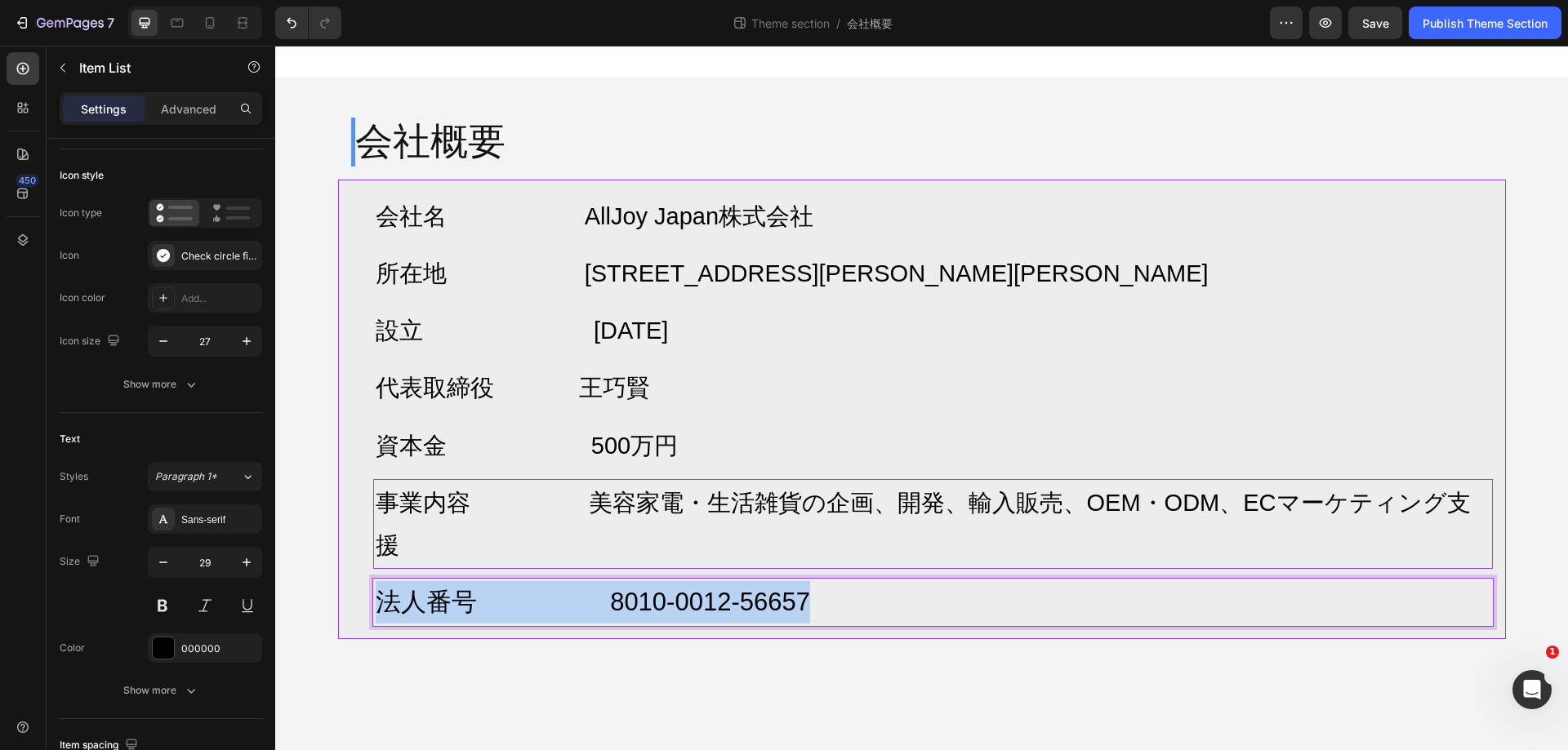
click at [848, 581] on p "法人番号 8010-0012-56657" at bounding box center [933, 602] width 1115 height 42
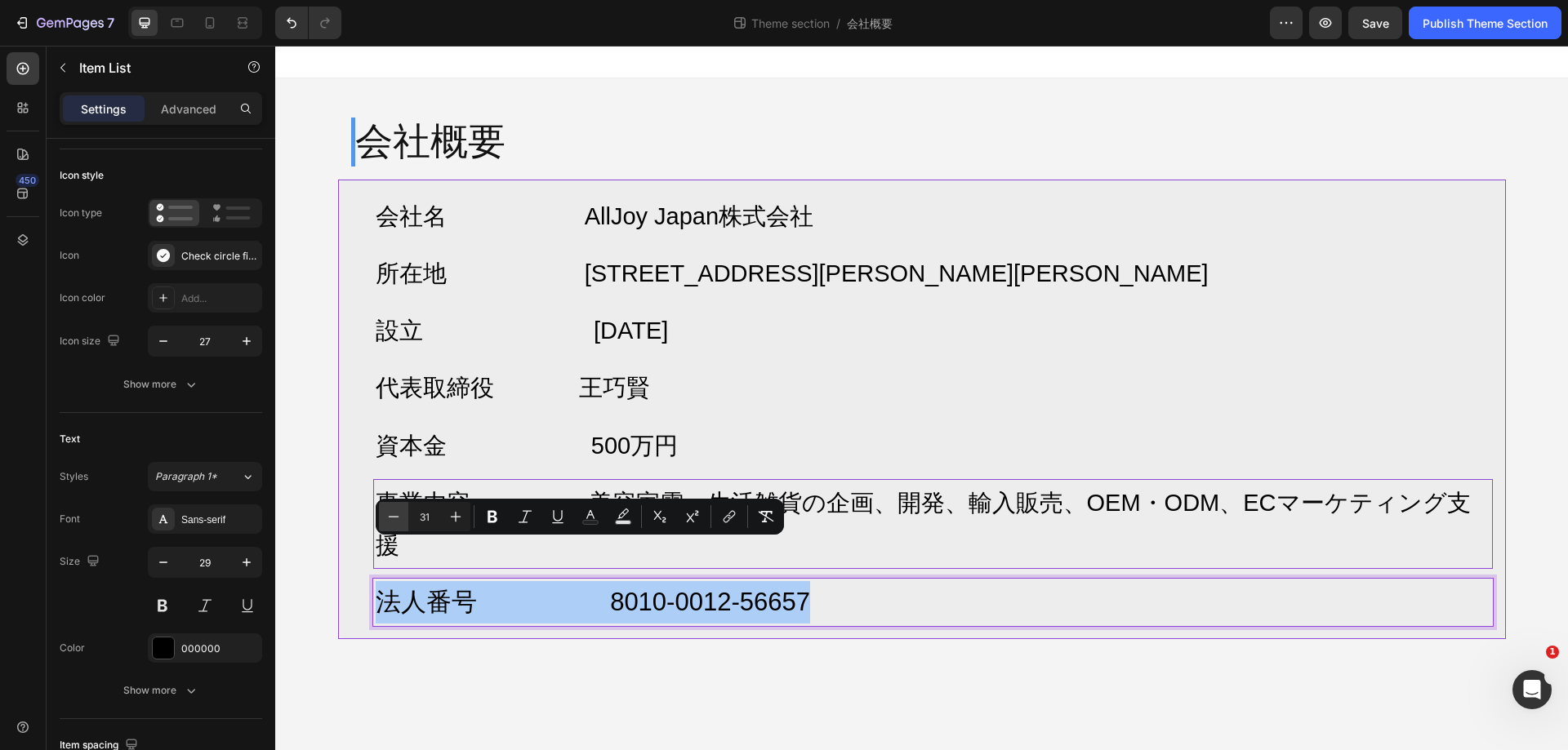
click at [387, 513] on icon "Editor contextual toolbar" at bounding box center [393, 516] width 17 height 17
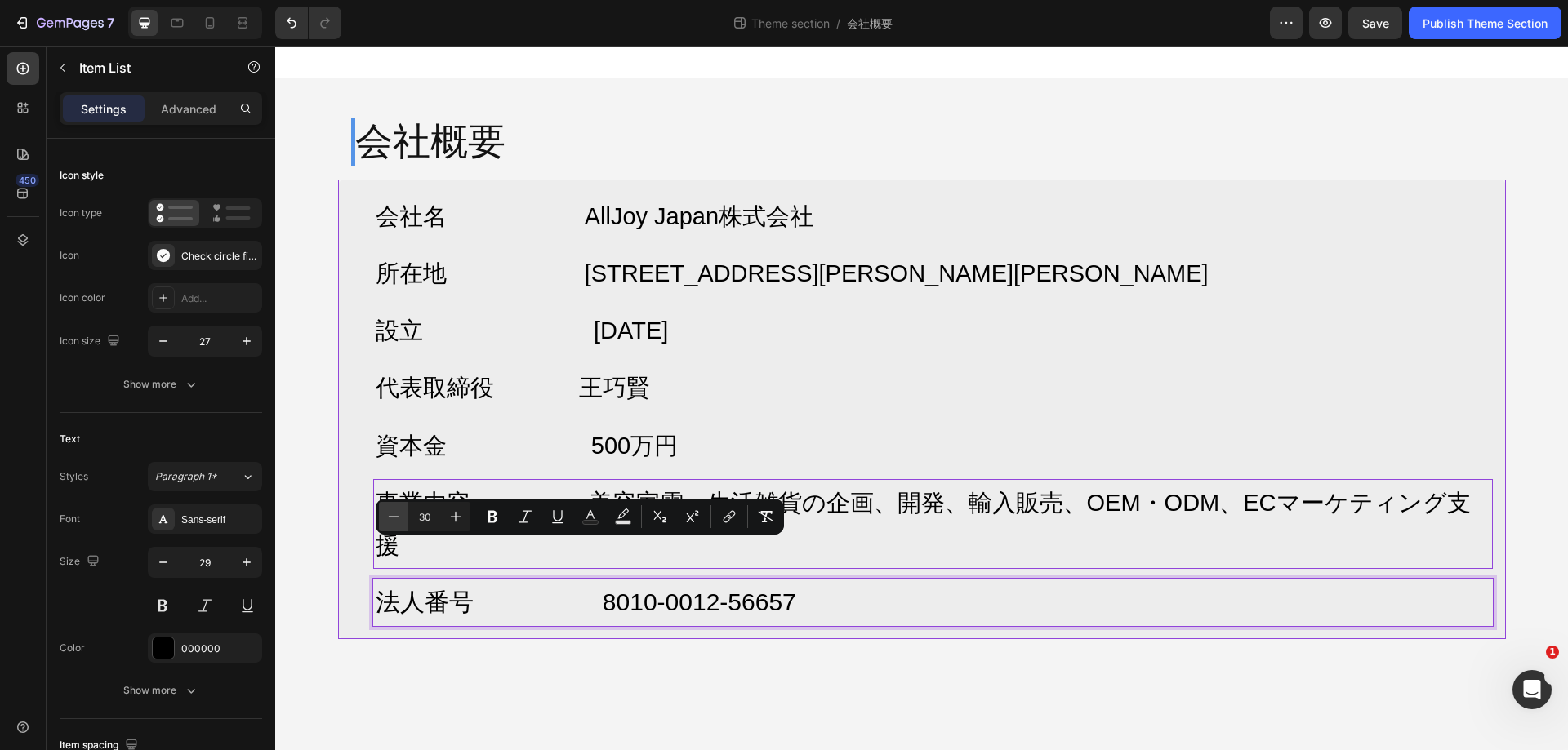
click at [387, 513] on icon "Editor contextual toolbar" at bounding box center [393, 516] width 17 height 17
type input "29"
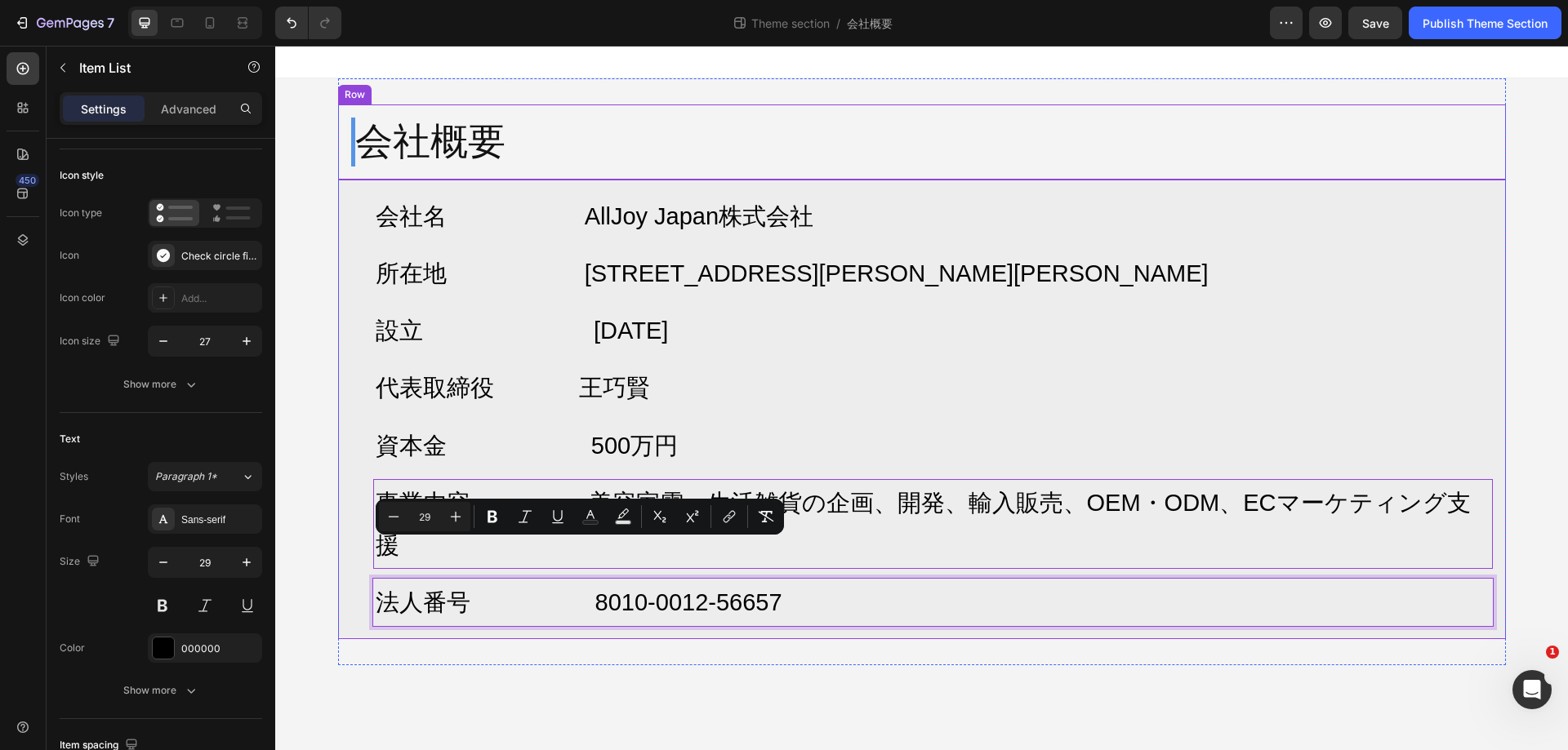
click at [1357, 169] on div "会社概要 Heading Row" at bounding box center [922, 142] width 1169 height 75
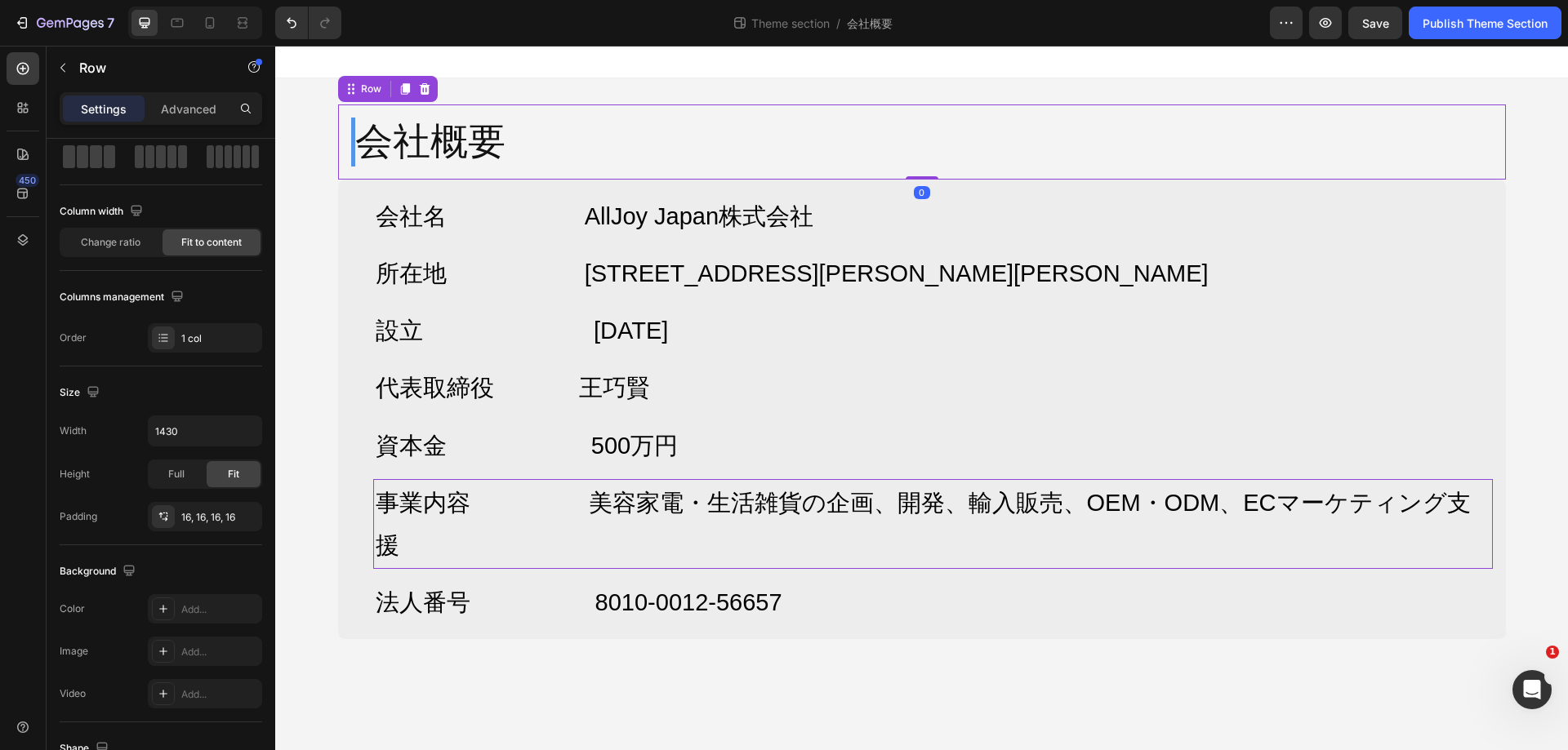
scroll to position [0, 0]
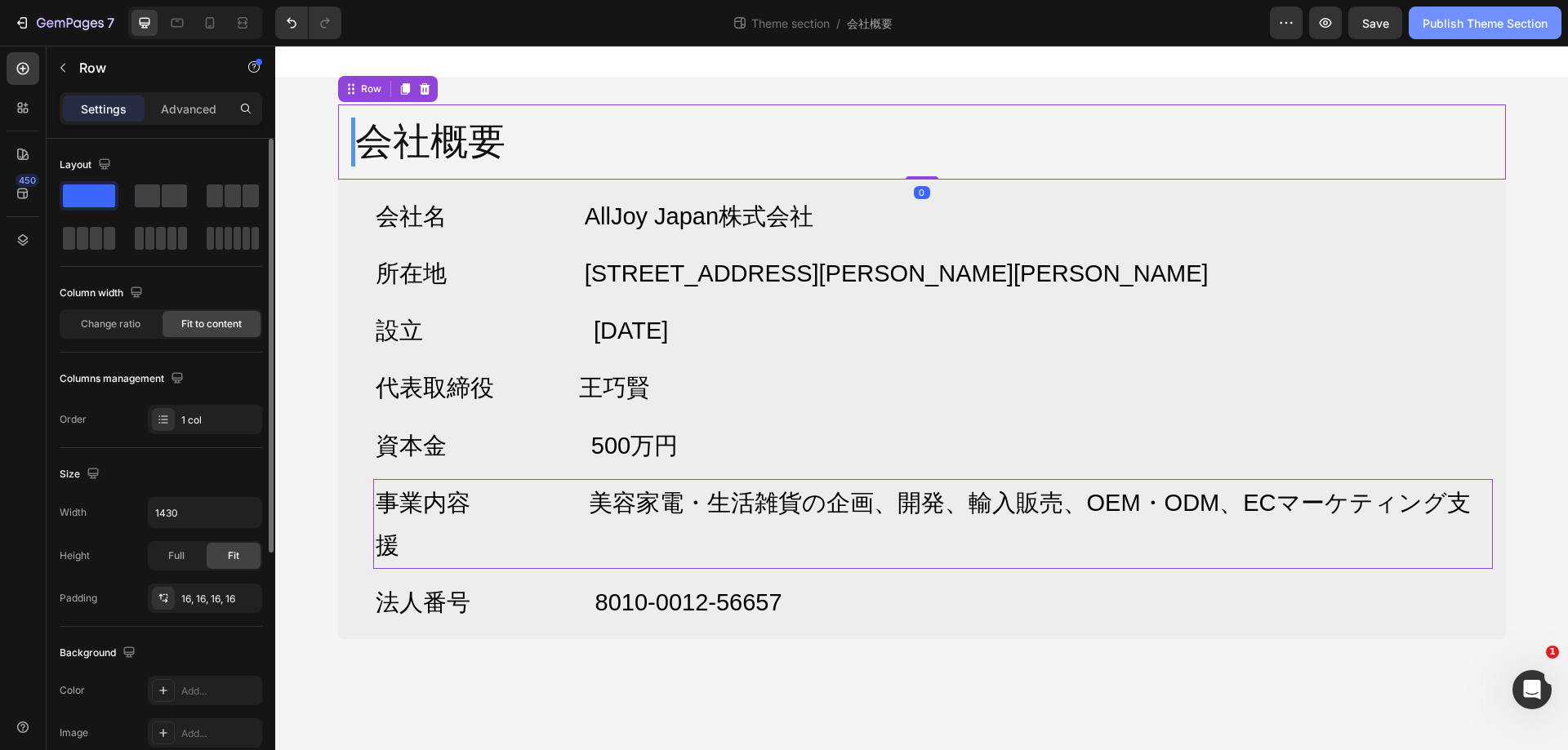
click at [1449, 31] on div "Publish Theme Section" at bounding box center [1485, 23] width 125 height 17
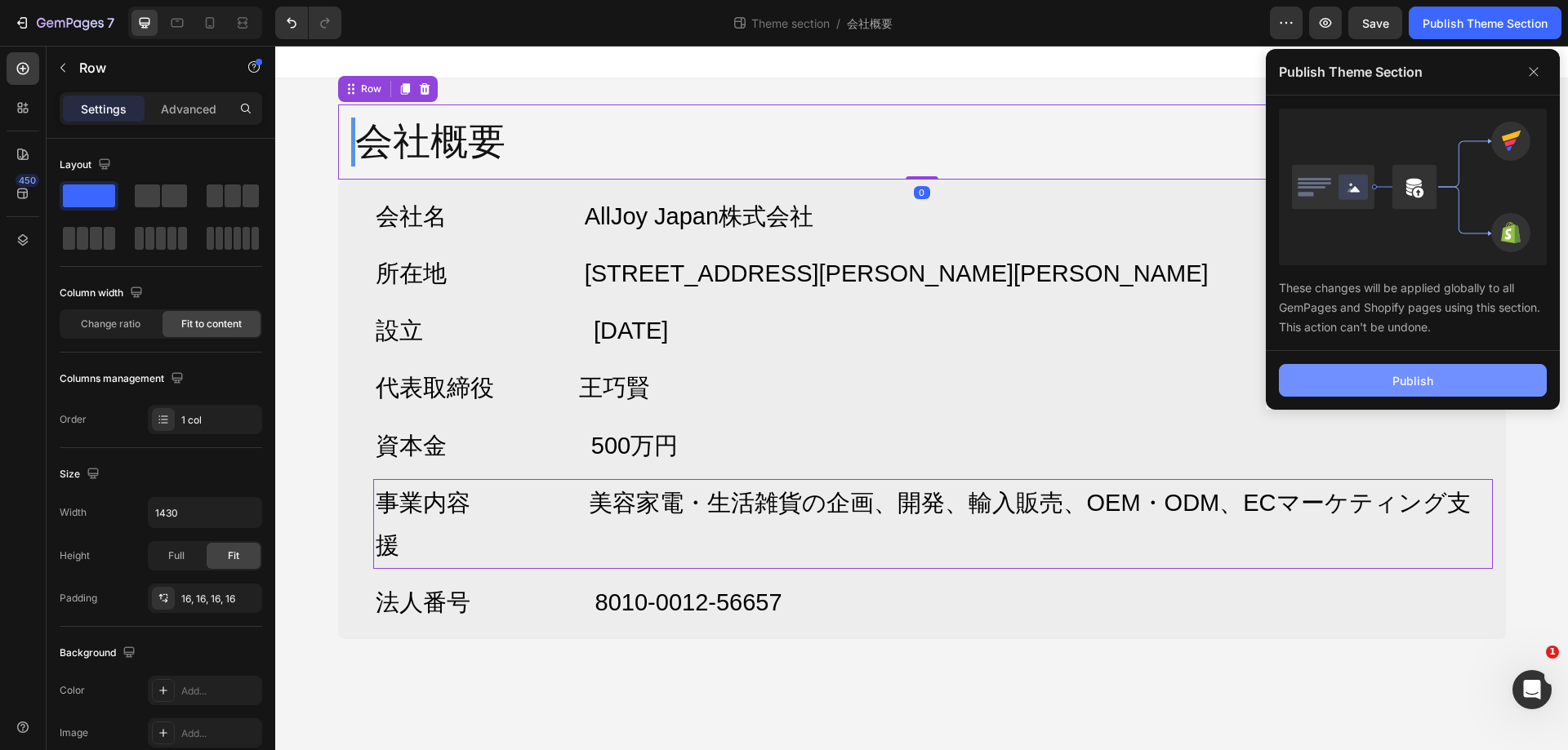
click at [1419, 378] on div "Publish" at bounding box center [1412, 380] width 40 height 17
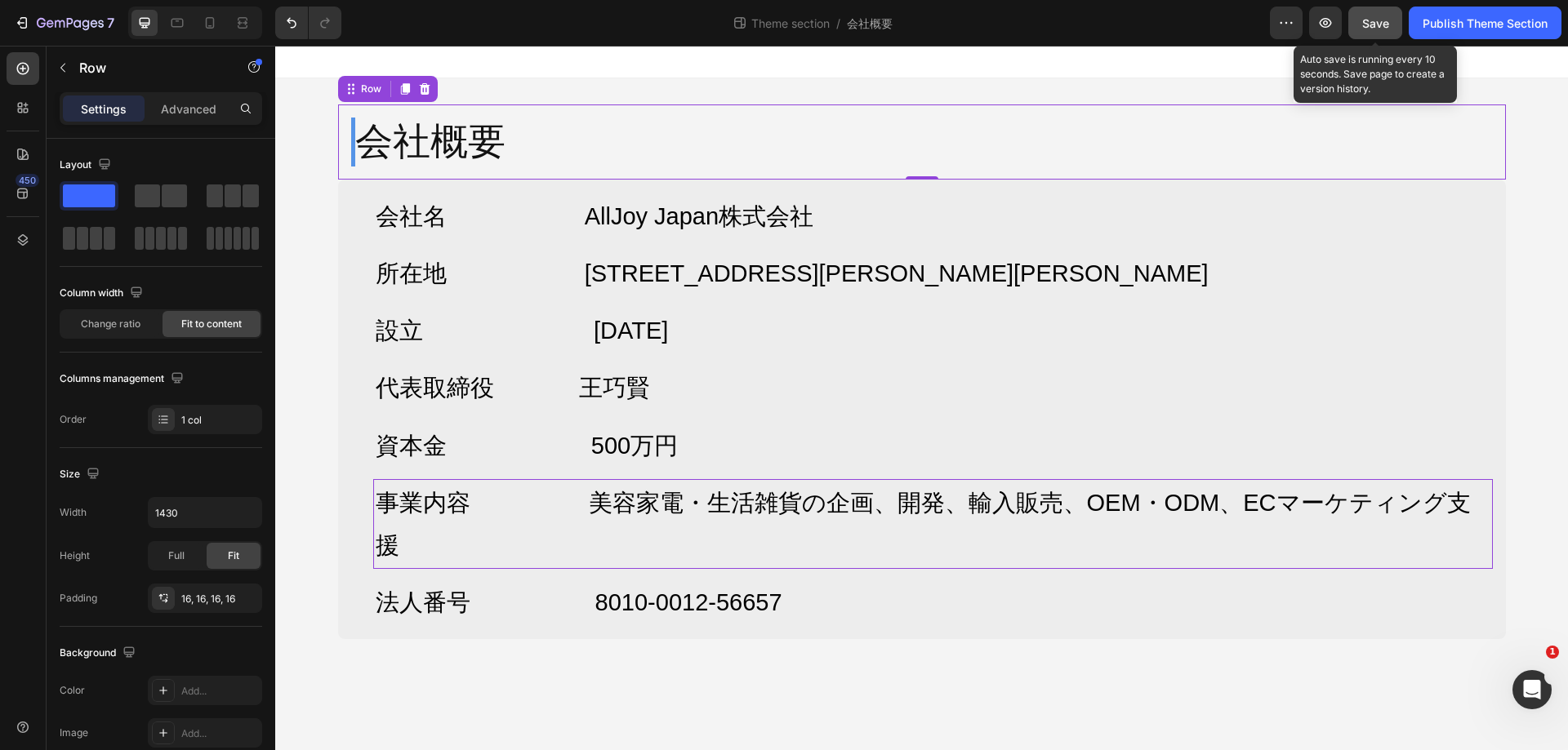
click at [1392, 23] on button "Save" at bounding box center [1376, 23] width 54 height 33
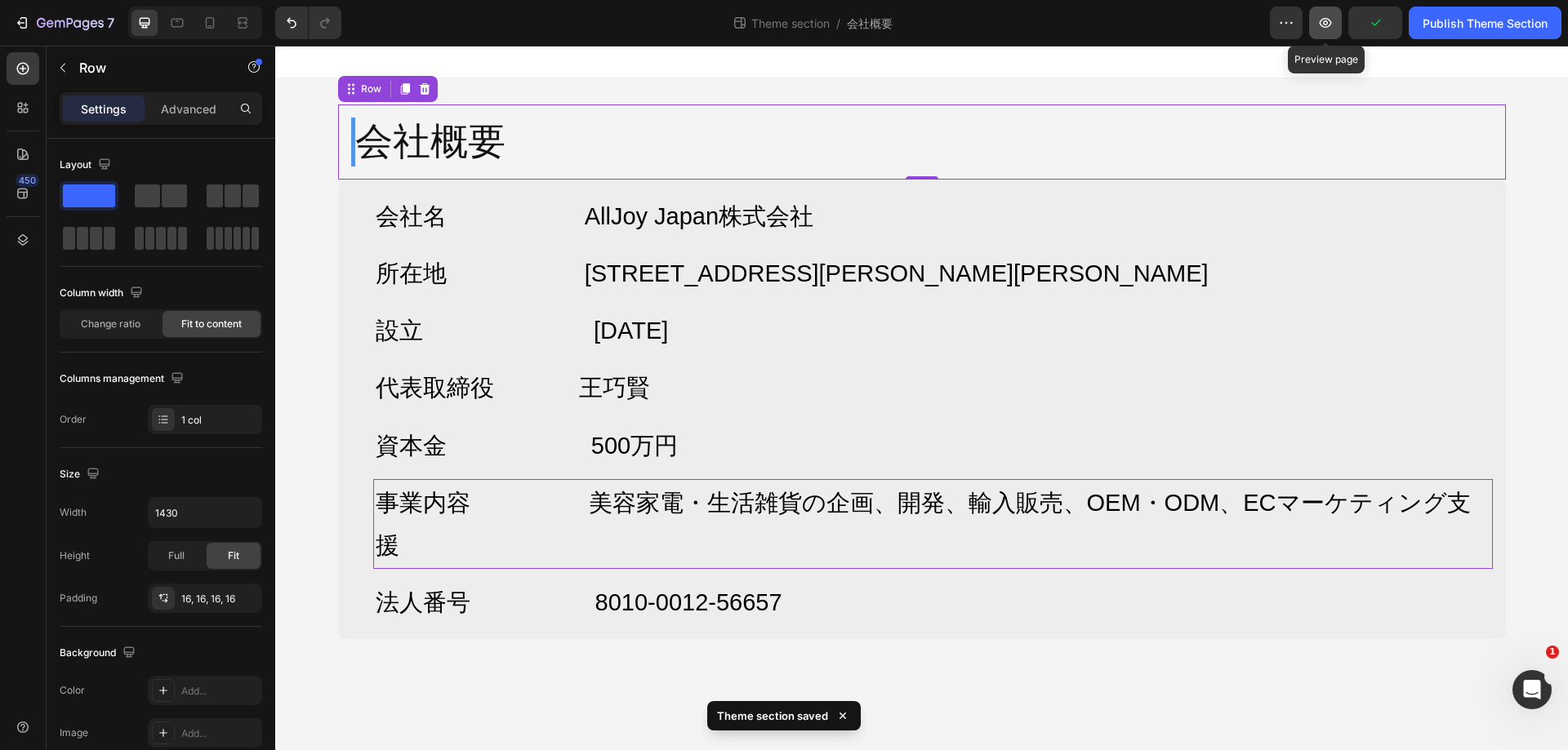
click at [1333, 30] on icon "button" at bounding box center [1325, 23] width 17 height 17
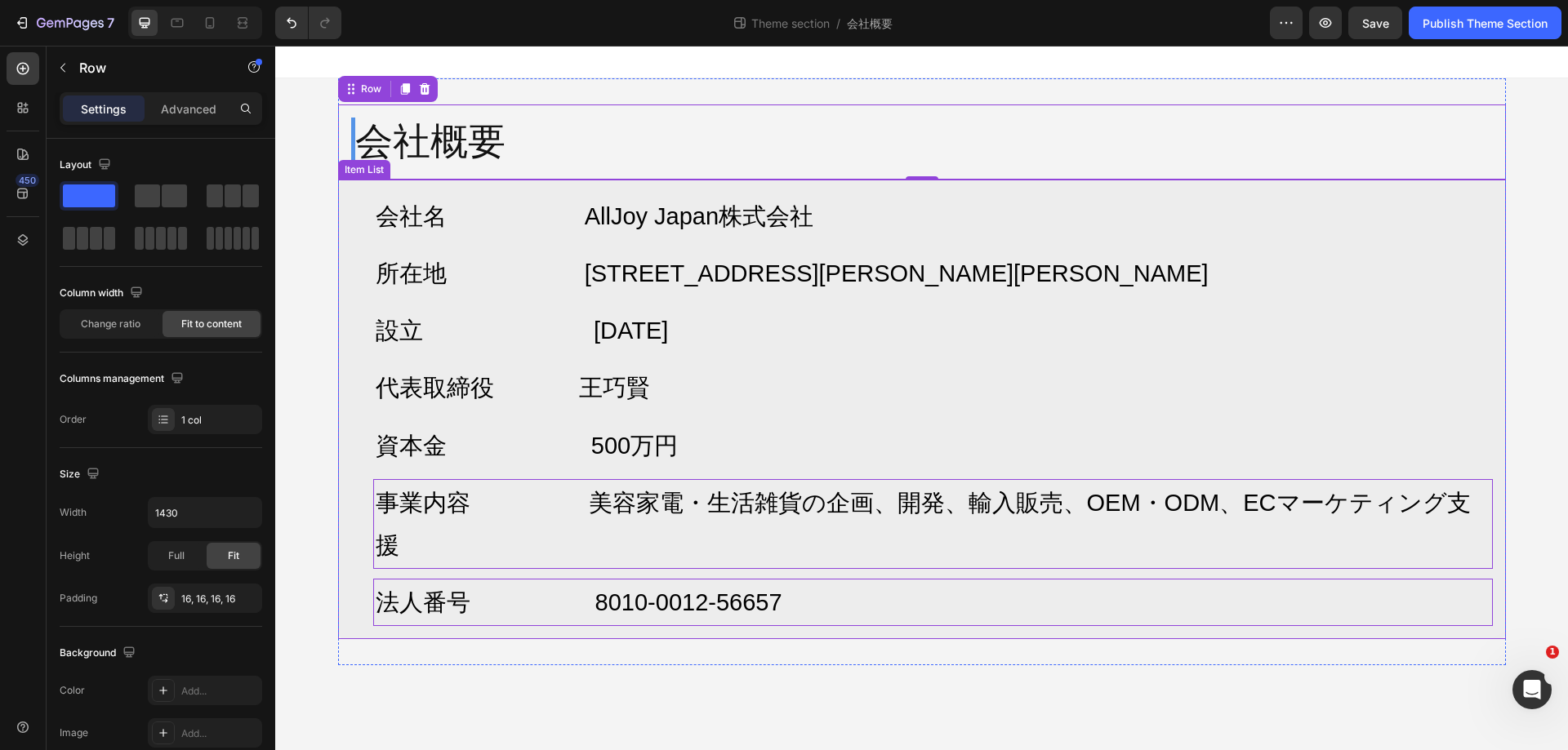
click at [575, 589] on span "法人番号 8010-0012-56657" at bounding box center [579, 602] width 407 height 27
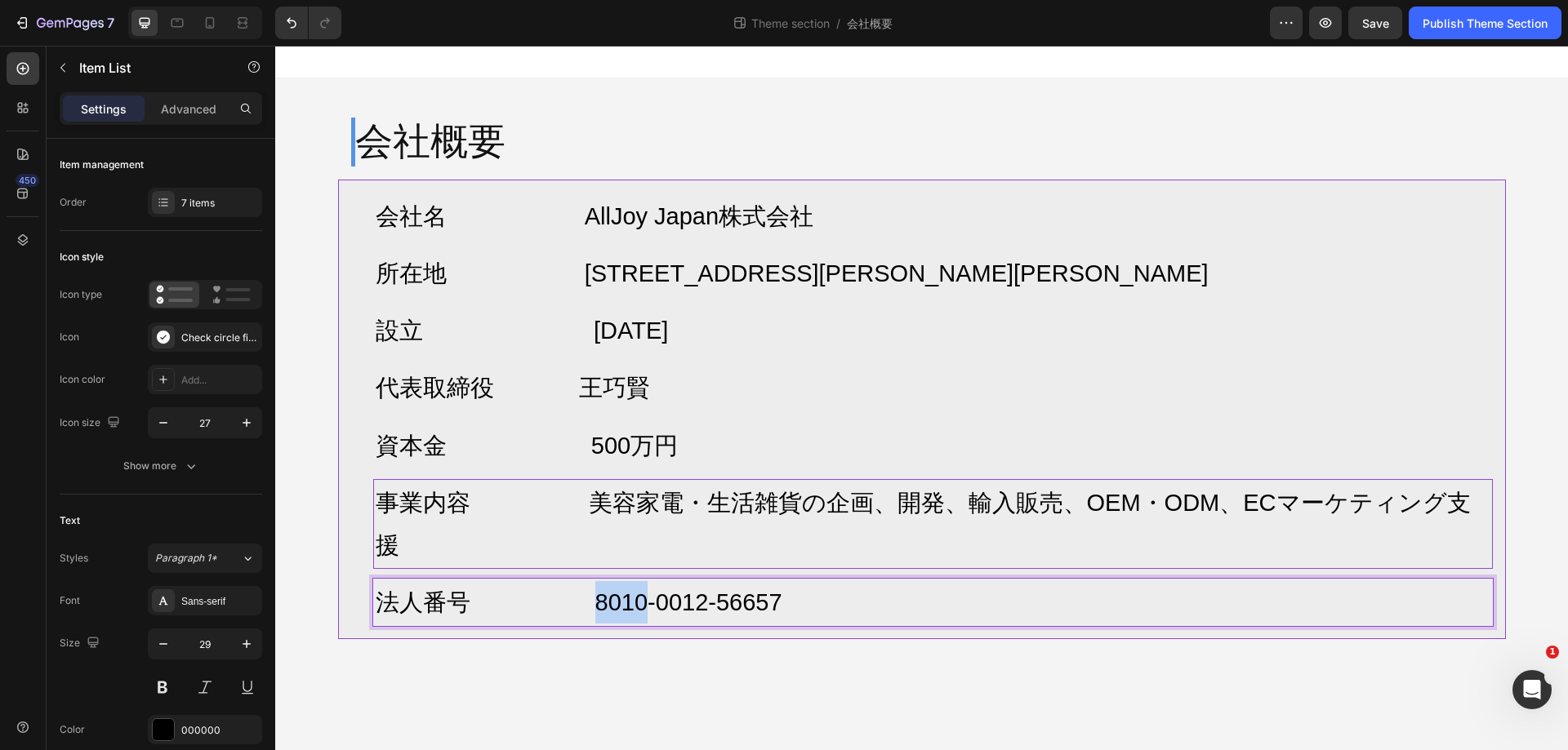
click at [571, 589] on span "法人番号 8010-0012-56657" at bounding box center [579, 602] width 407 height 27
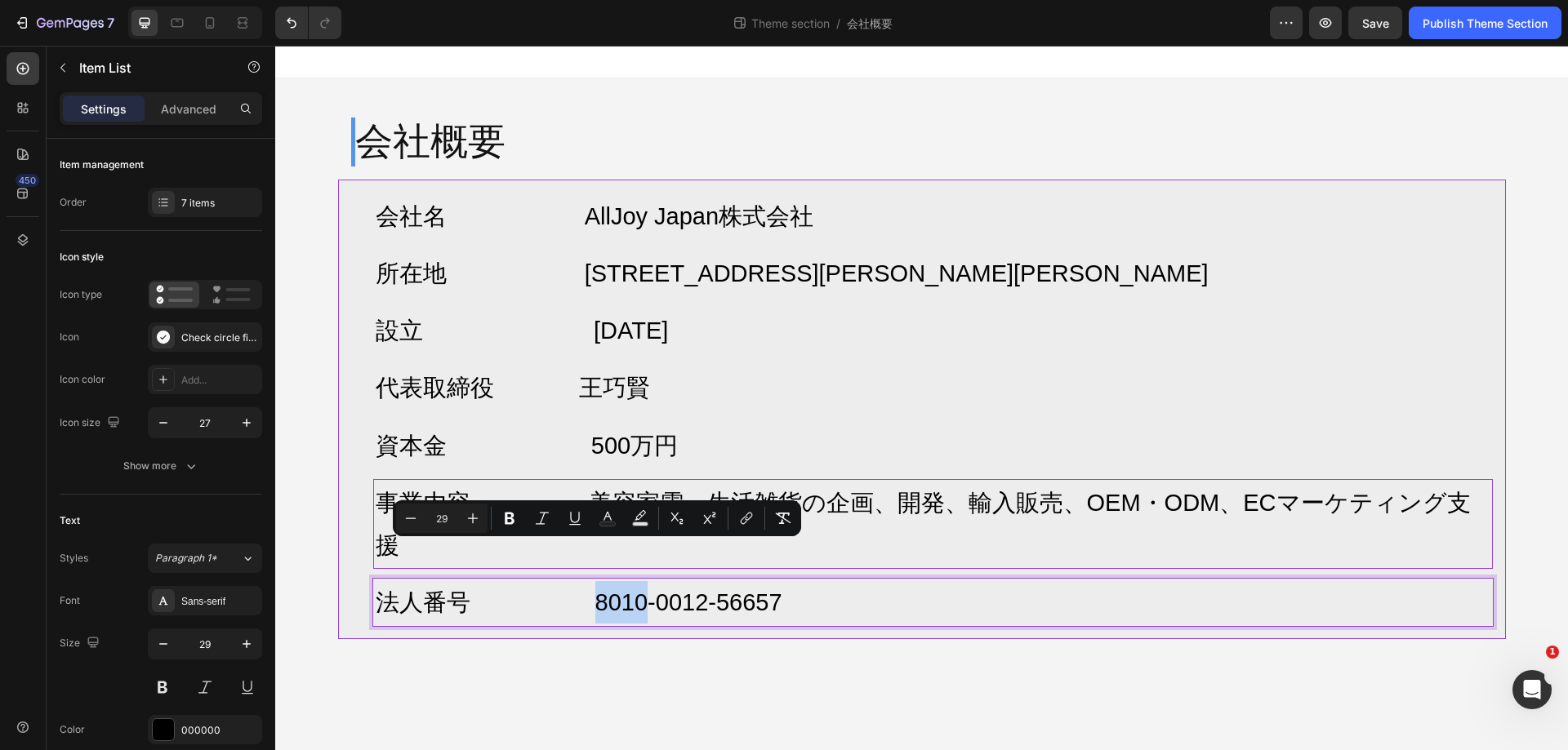
click at [571, 589] on span "法人番号 8010-0012-56657" at bounding box center [579, 602] width 407 height 27
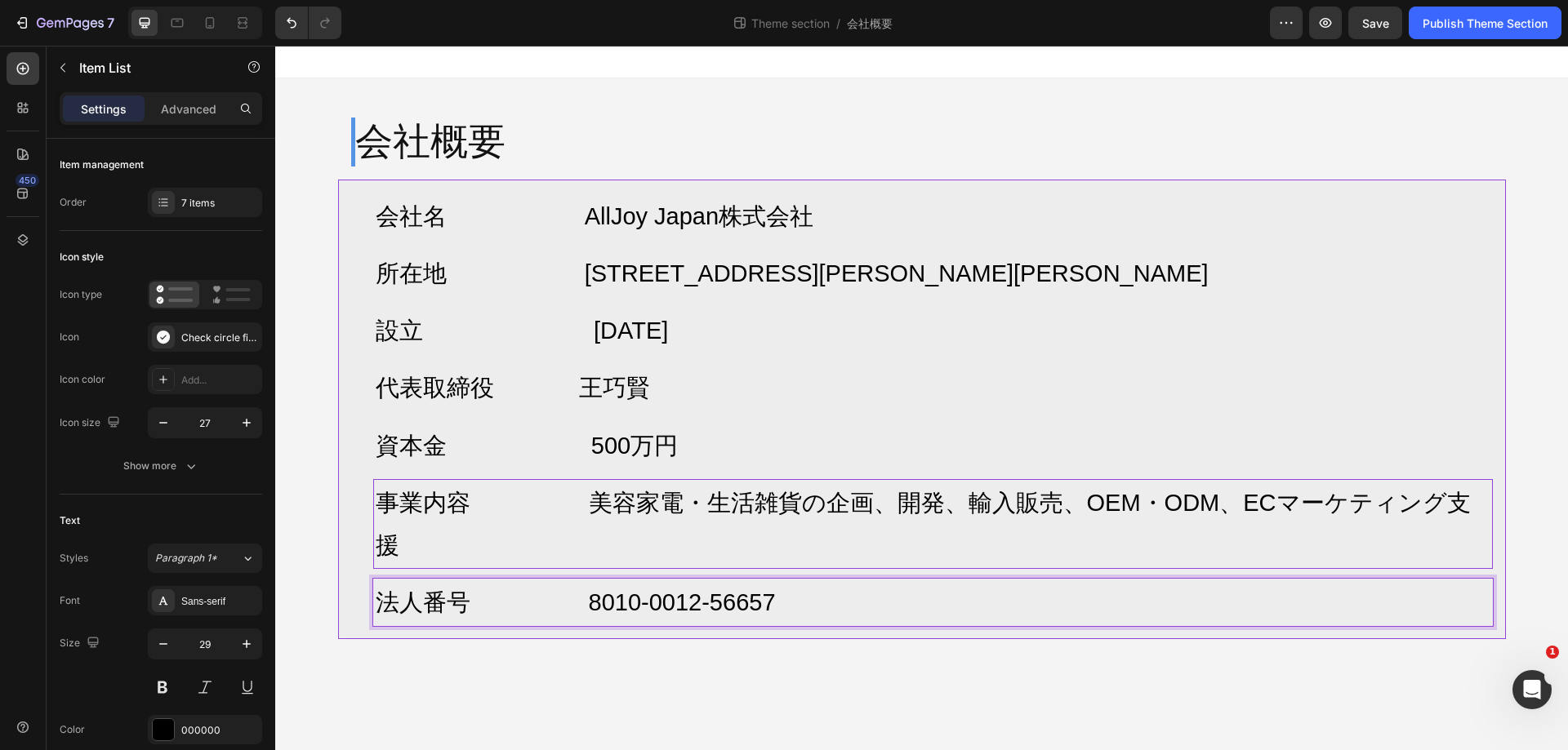
click at [564, 500] on span "事業内容 美容家電・生活雑貨の企画、開発、輸入販売、OEM・ODM、ECマーケティング支援" at bounding box center [923, 524] width 1096 height 69
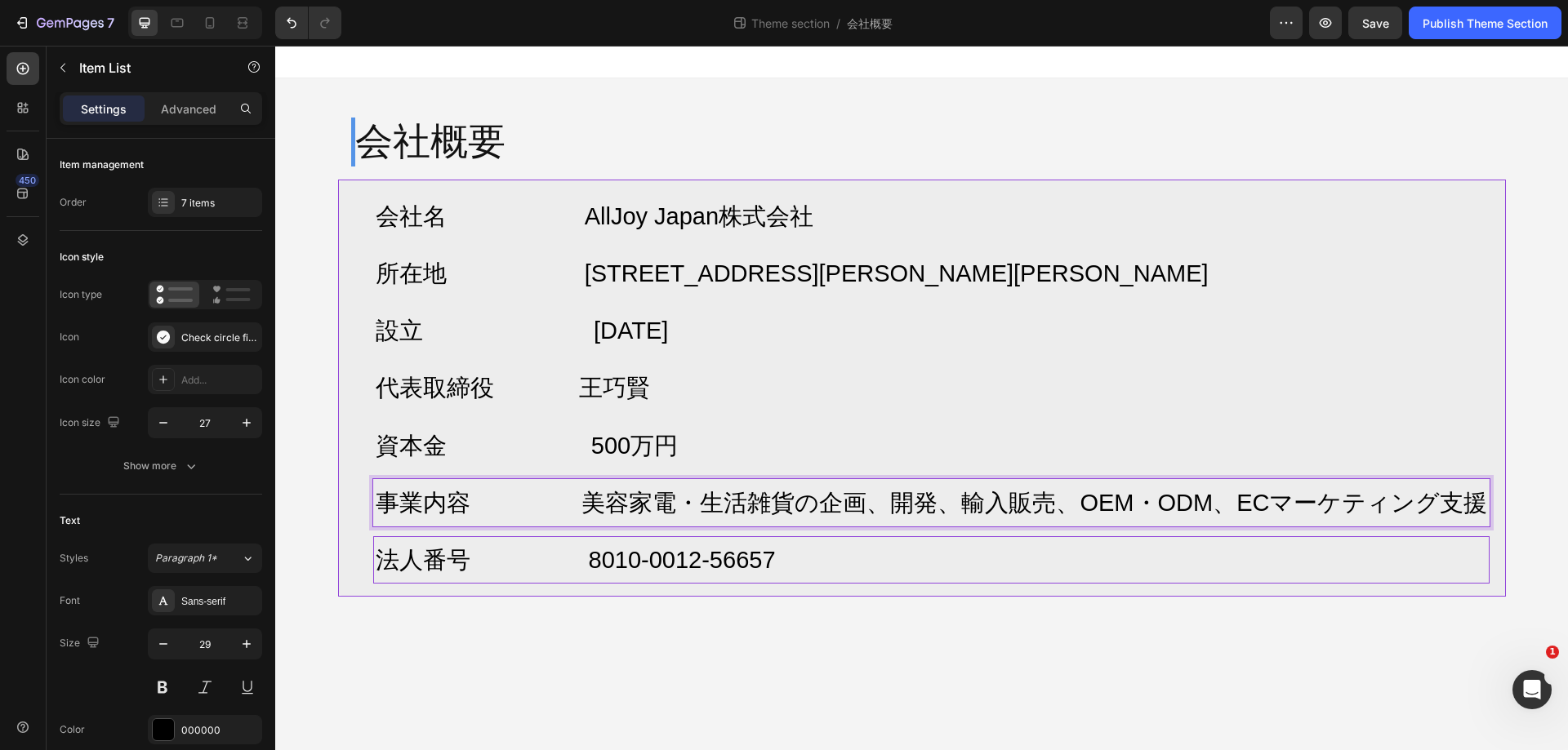
click at [811, 575] on p "法人番号 8010-0012-56657" at bounding box center [932, 560] width 1112 height 42
click at [573, 564] on span "法人番号 8010-0012-56657" at bounding box center [576, 560] width 400 height 27
click at [563, 564] on span "法人番号 8010-0012-56657" at bounding box center [576, 560] width 400 height 27
click at [567, 566] on span "法人番号 8010-0012-56657" at bounding box center [576, 560] width 400 height 27
click at [1192, 677] on body "会社概要 Heading Row 会社名 AllJoy Japan株式会社 所在地 〒103-0026 東京都中央区日本橋兜町17-2 兜町第6葉山ビル4F …" at bounding box center [921, 397] width 1293 height 705
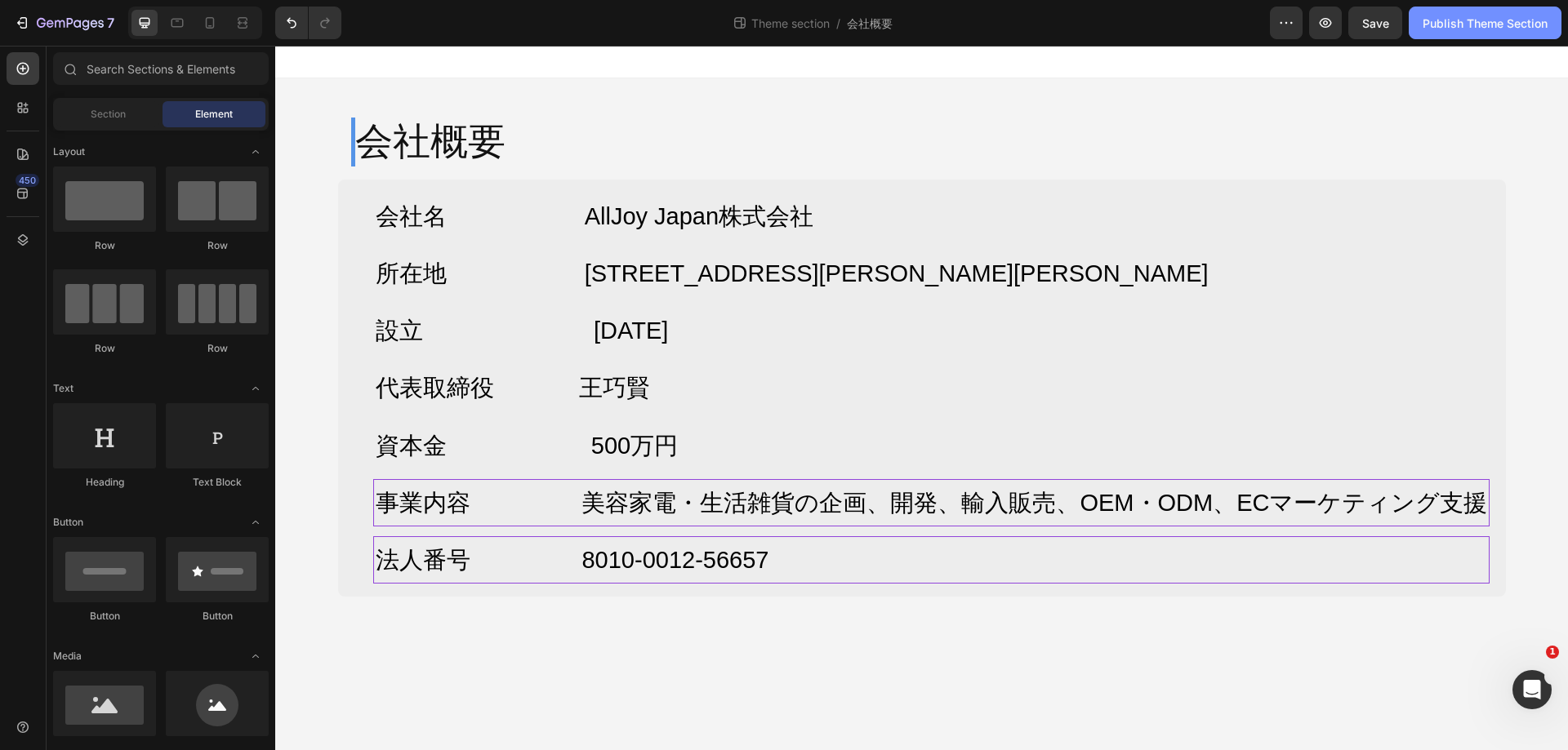
click at [1479, 12] on button "Publish Theme Section" at bounding box center [1485, 23] width 153 height 33
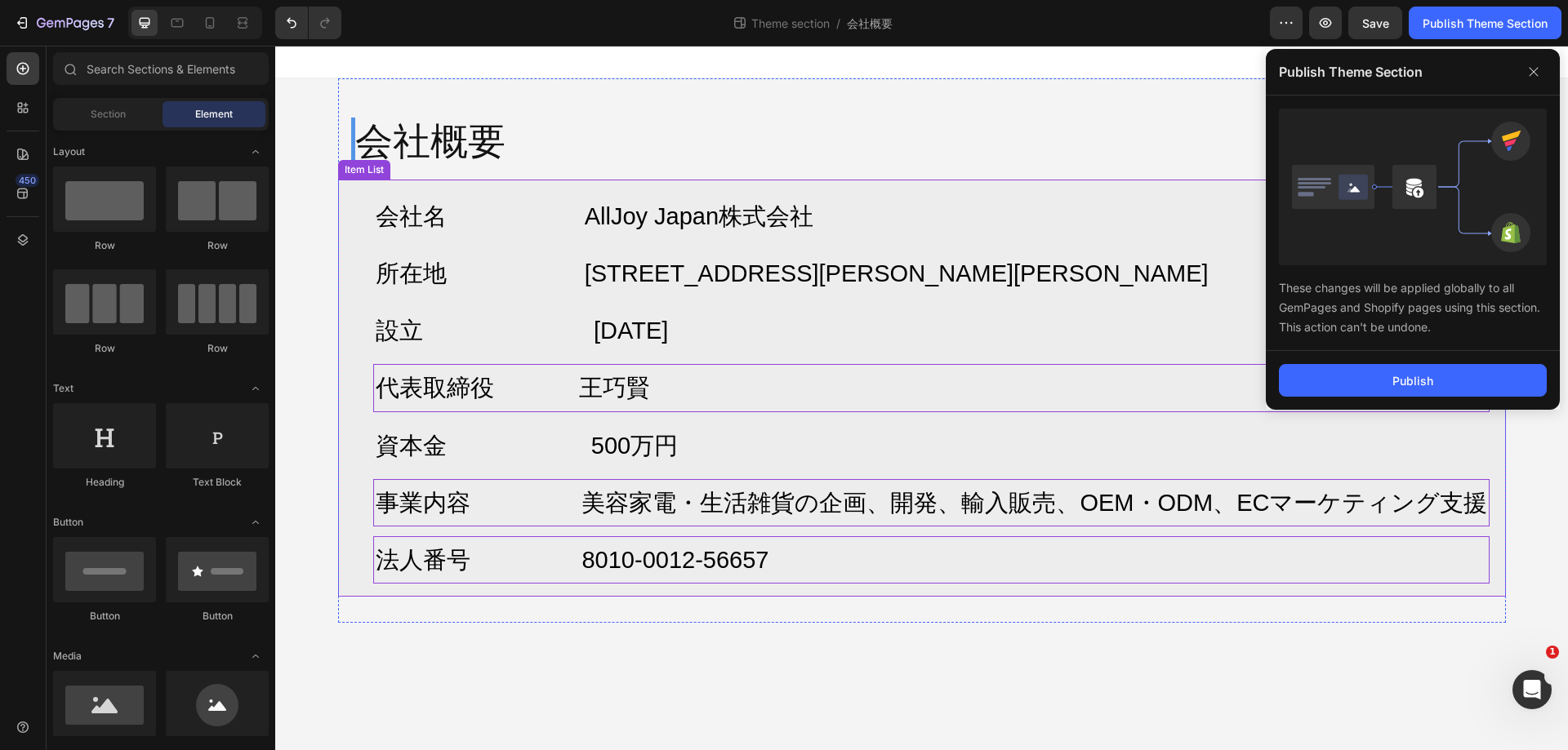
click at [1390, 410] on div "代表取締役 王巧賢" at bounding box center [932, 387] width 1117 height 47
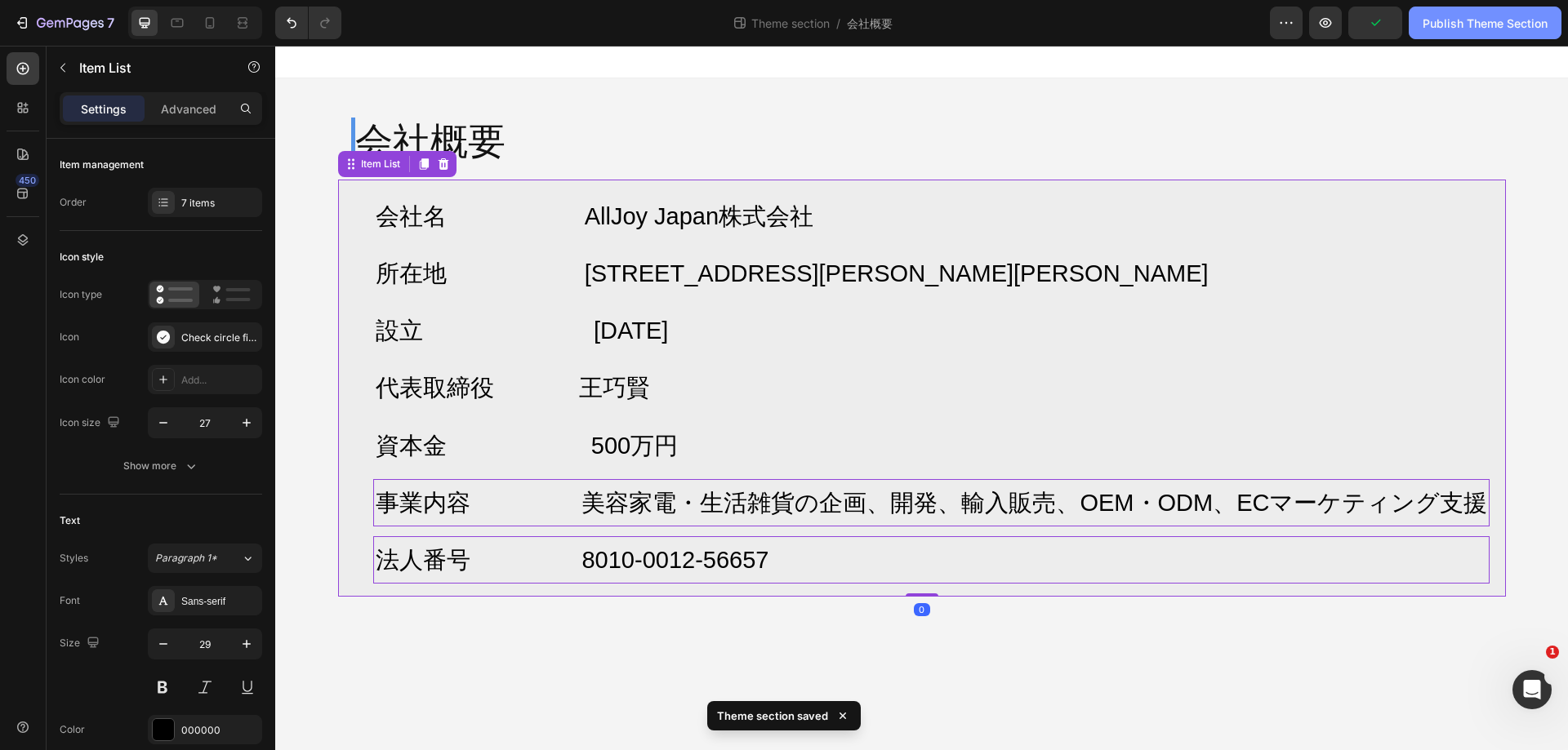
click at [1487, 26] on div "Publish Theme Section" at bounding box center [1485, 23] width 125 height 17
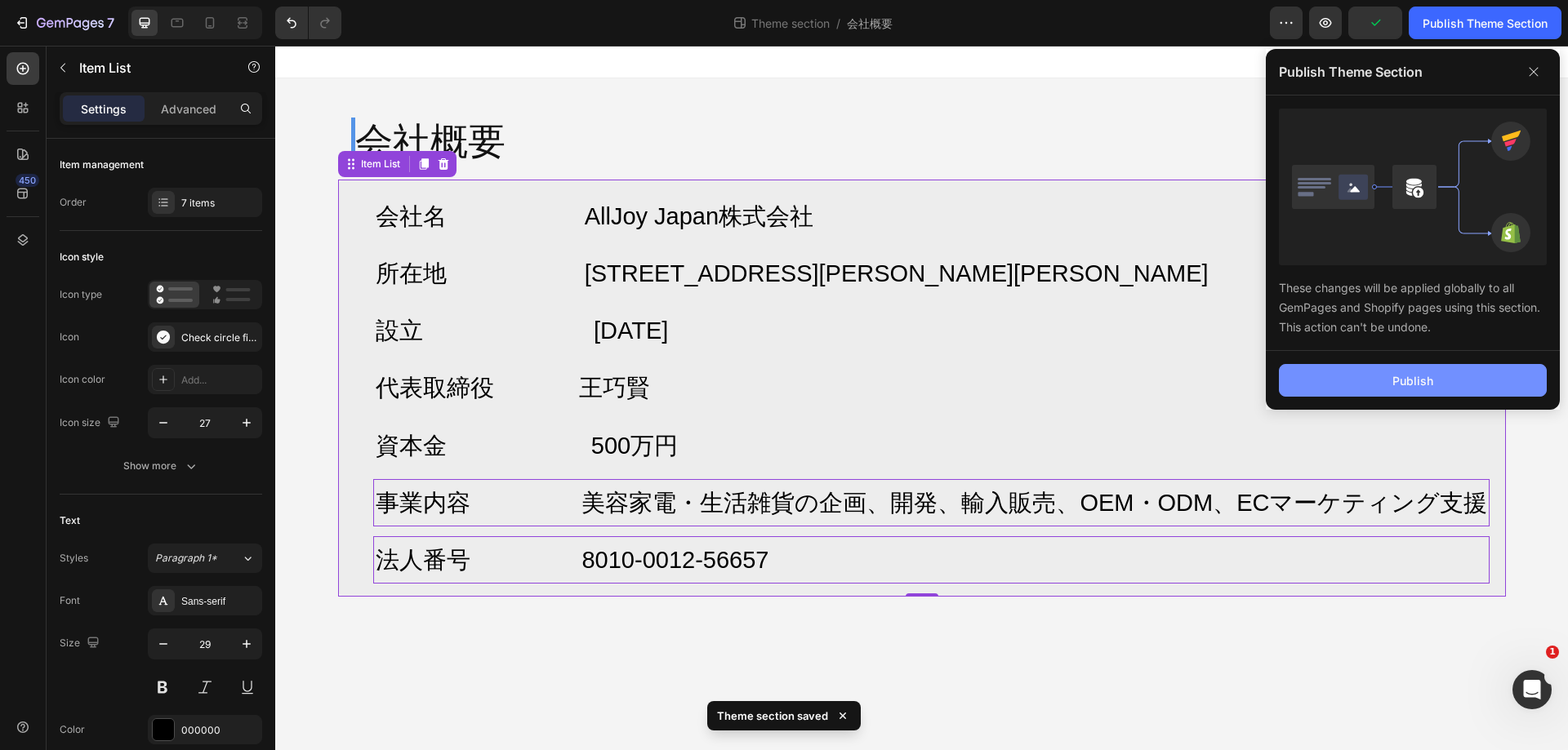
click at [1413, 367] on button "Publish" at bounding box center [1413, 379] width 268 height 33
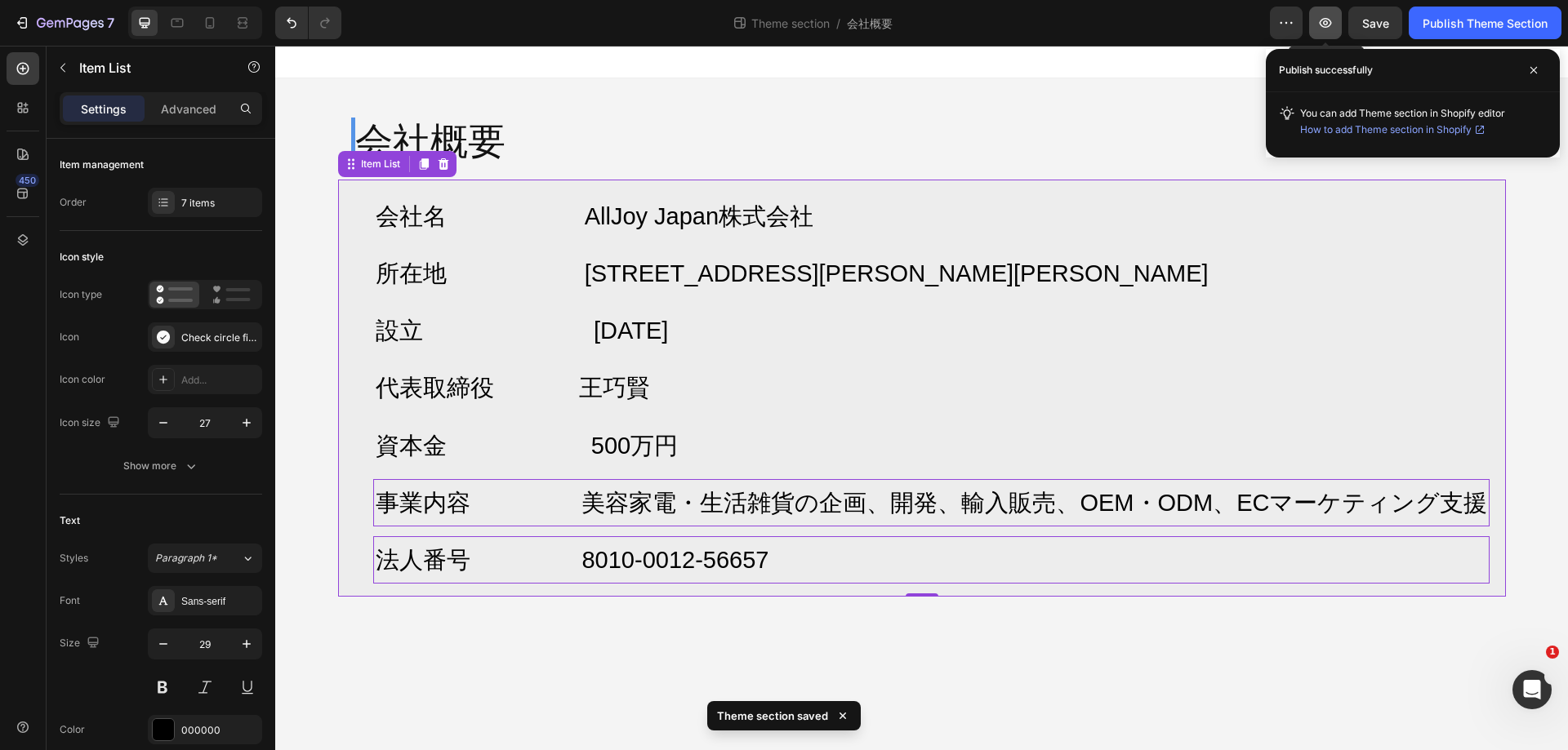
click at [1325, 30] on icon "button" at bounding box center [1325, 23] width 17 height 17
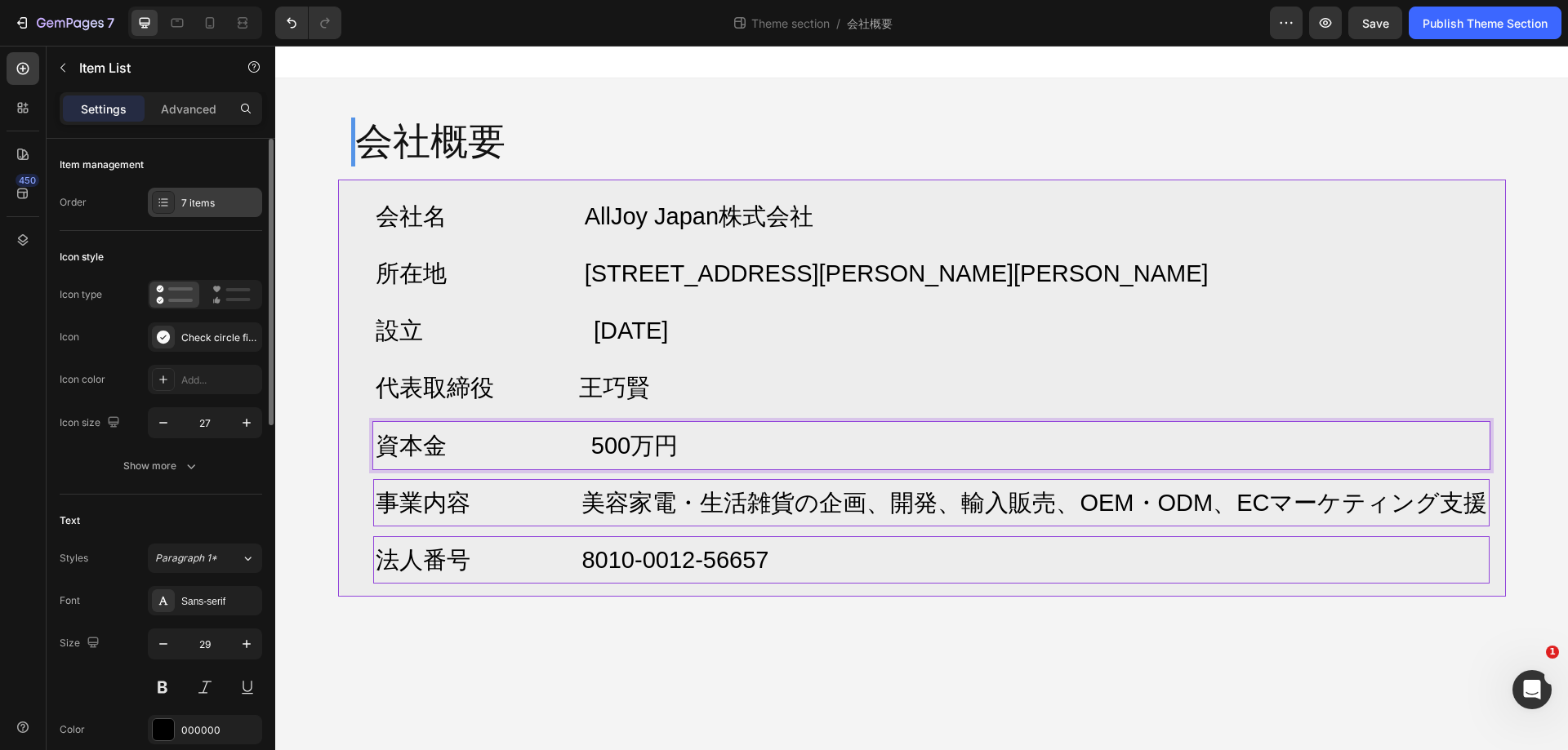
click at [162, 208] on icon at bounding box center [163, 202] width 13 height 13
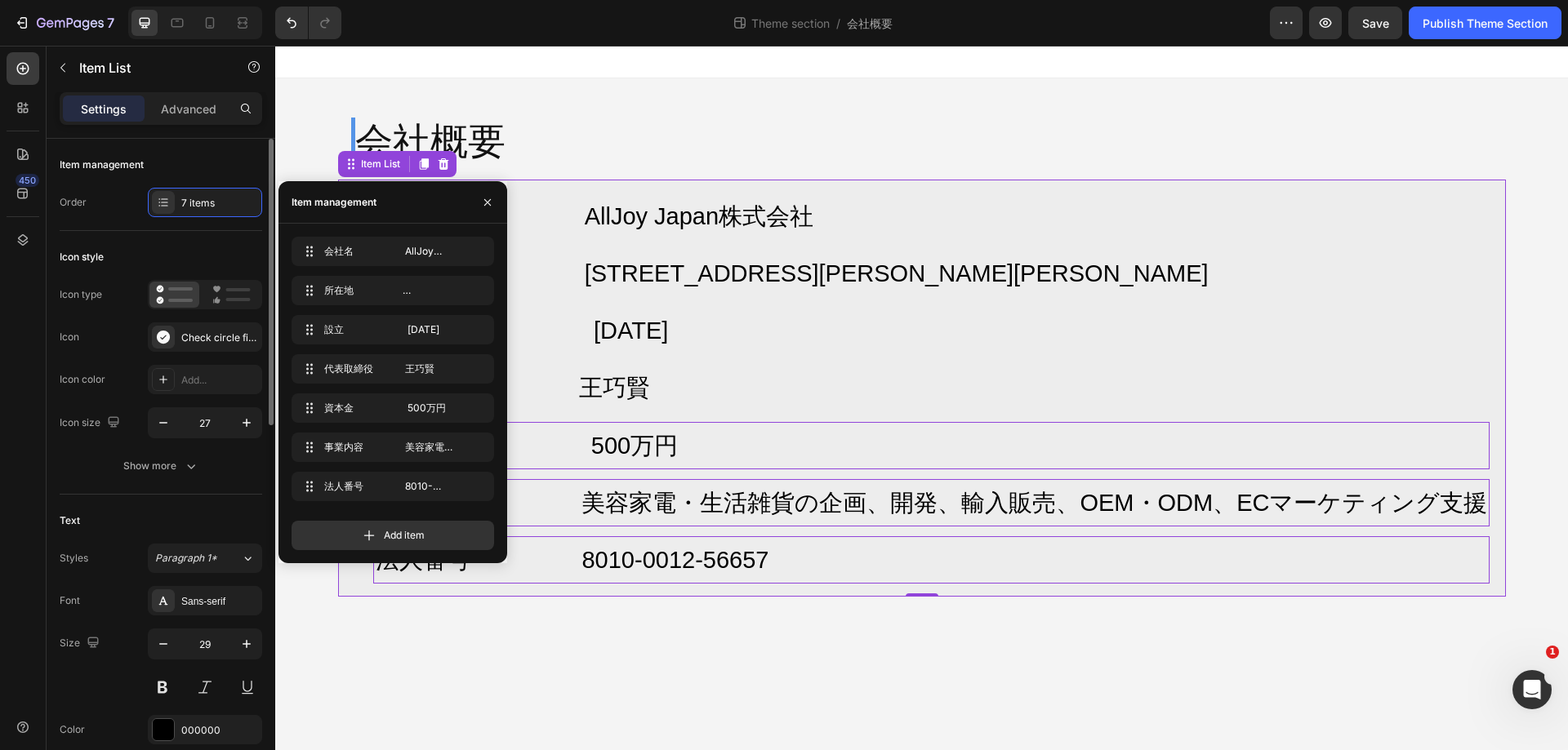
click at [229, 233] on div "Icon style Icon type Icon Check circle filled Icon color Add... Icon size 27 Sh…" at bounding box center [160, 363] width 202 height 264
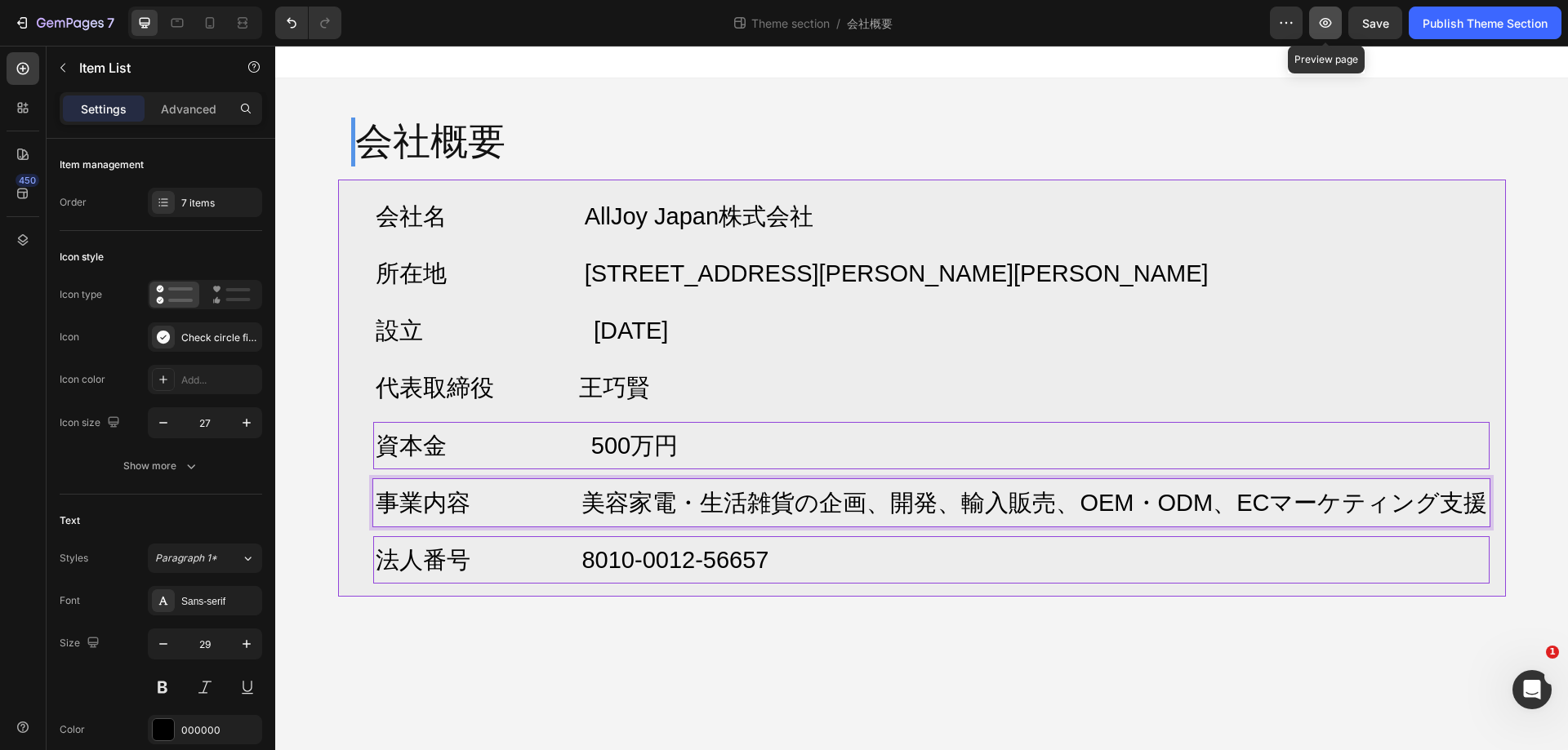
click at [1331, 27] on icon "button" at bounding box center [1325, 23] width 17 height 17
click at [726, 458] on p "資本金 500万円" at bounding box center [932, 445] width 1112 height 42
click at [992, 228] on p "会社名 AllJoy Japan株式会社" at bounding box center [932, 216] width 1112 height 42
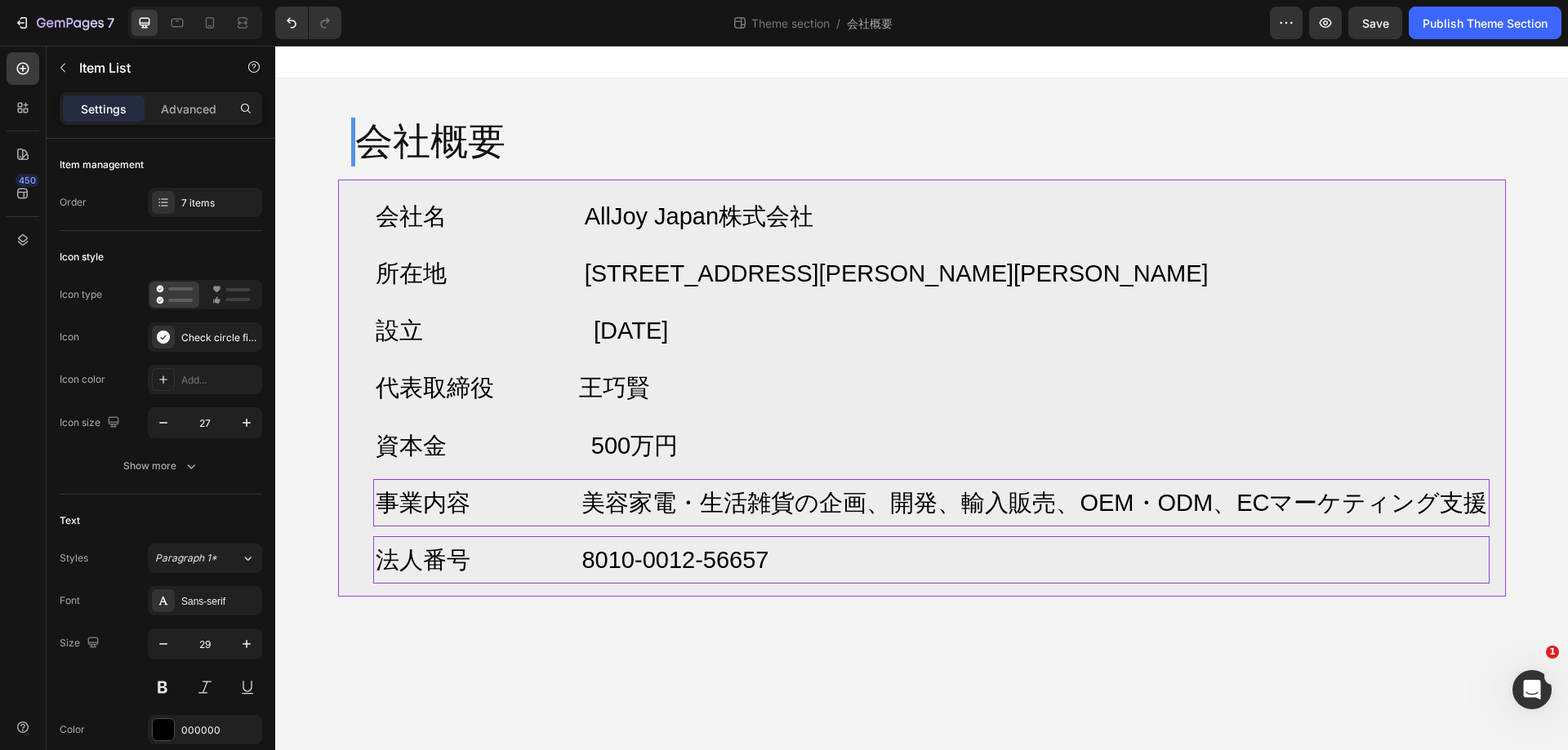
click at [1498, 375] on div "会社名 AllJoy Japan株式会社 所在地 〒103-0026 東京都中央区日本橋兜町17-2 兜町第6葉山ビル4F 設立 2025年7月 代表取締役 …" at bounding box center [922, 387] width 1169 height 417
click at [828, 516] on span "事業内容 美容家電・生活雑貨の企画、開発、輸入販売、OEM・ODM、ECマーケティング支援" at bounding box center [932, 503] width 1112 height 27
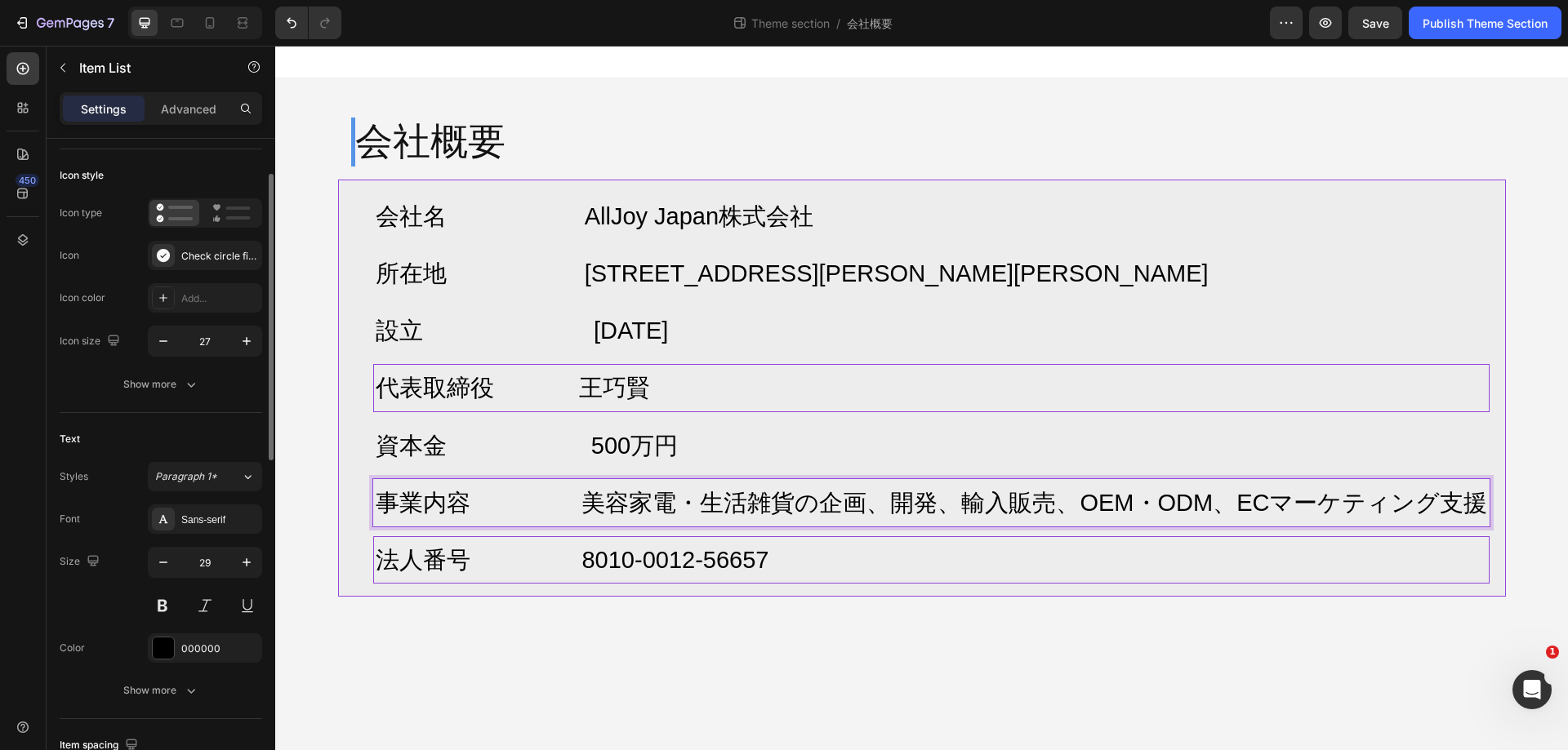
click at [454, 392] on p "代表取締役 王巧賢" at bounding box center [932, 387] width 1112 height 42
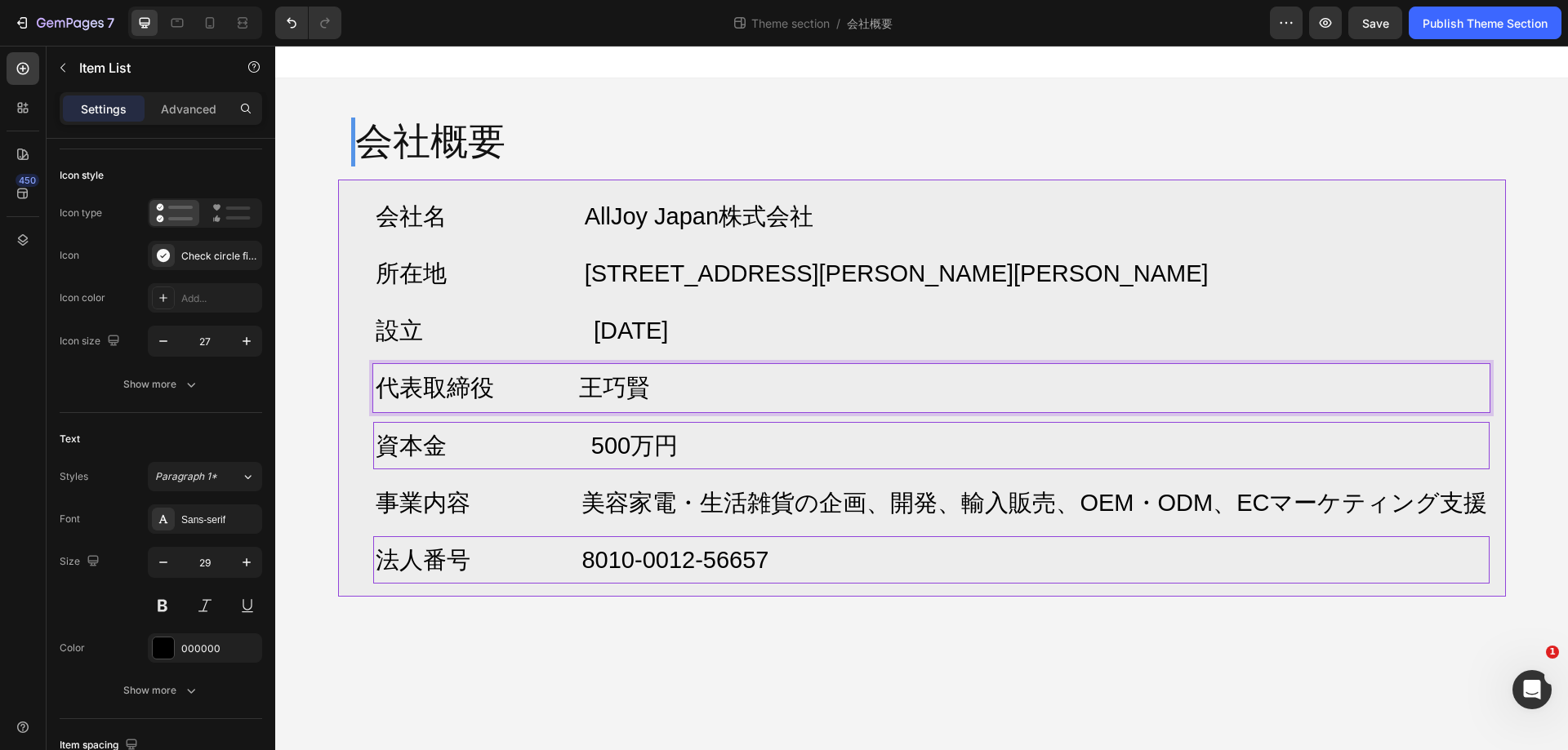
click at [481, 463] on p "資本金 500万円" at bounding box center [932, 445] width 1112 height 42
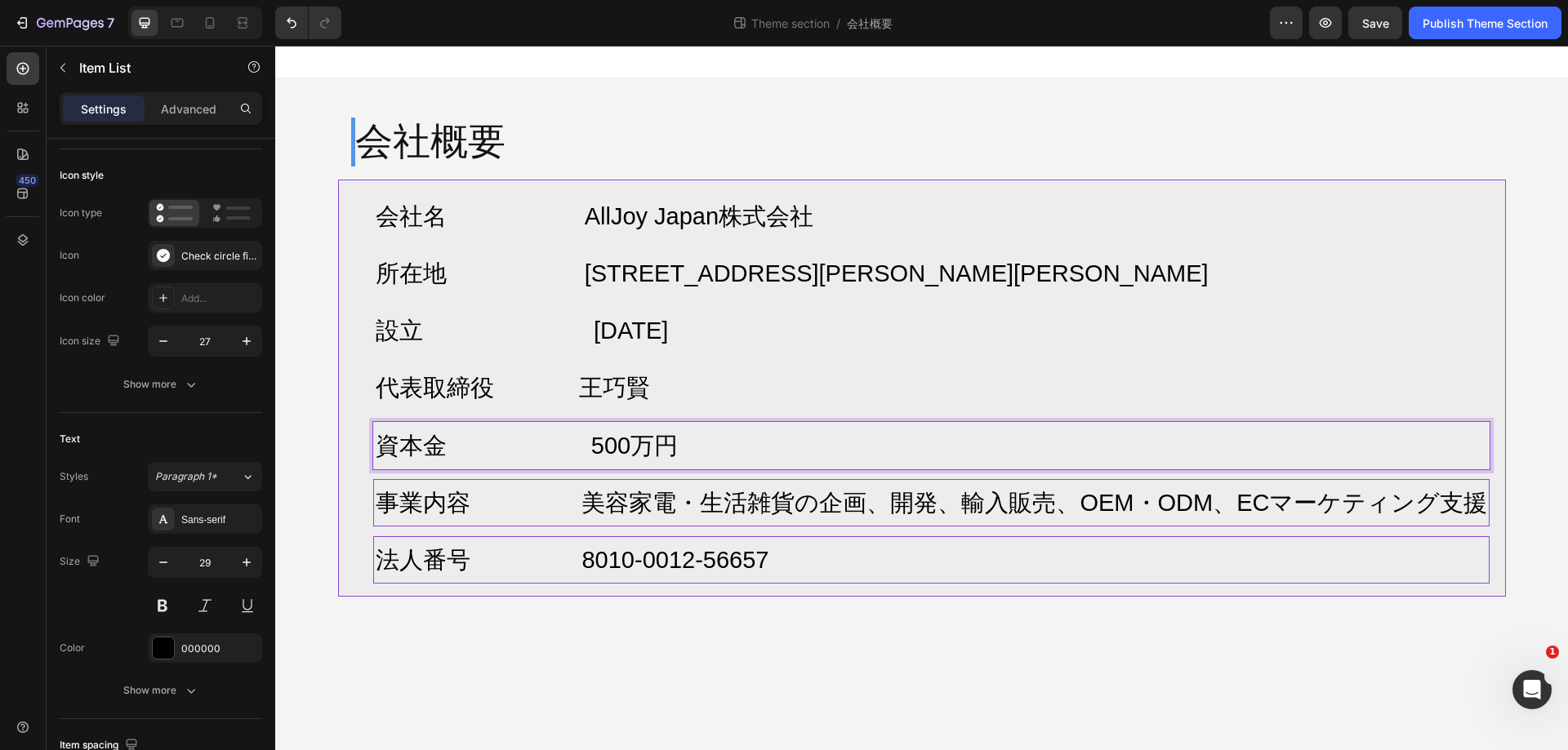
click at [497, 511] on span "事業内容 美容家電・生活雑貨の企画、開発、輸入販売、OEM・ODM、ECマーケティング支援" at bounding box center [932, 503] width 1112 height 27
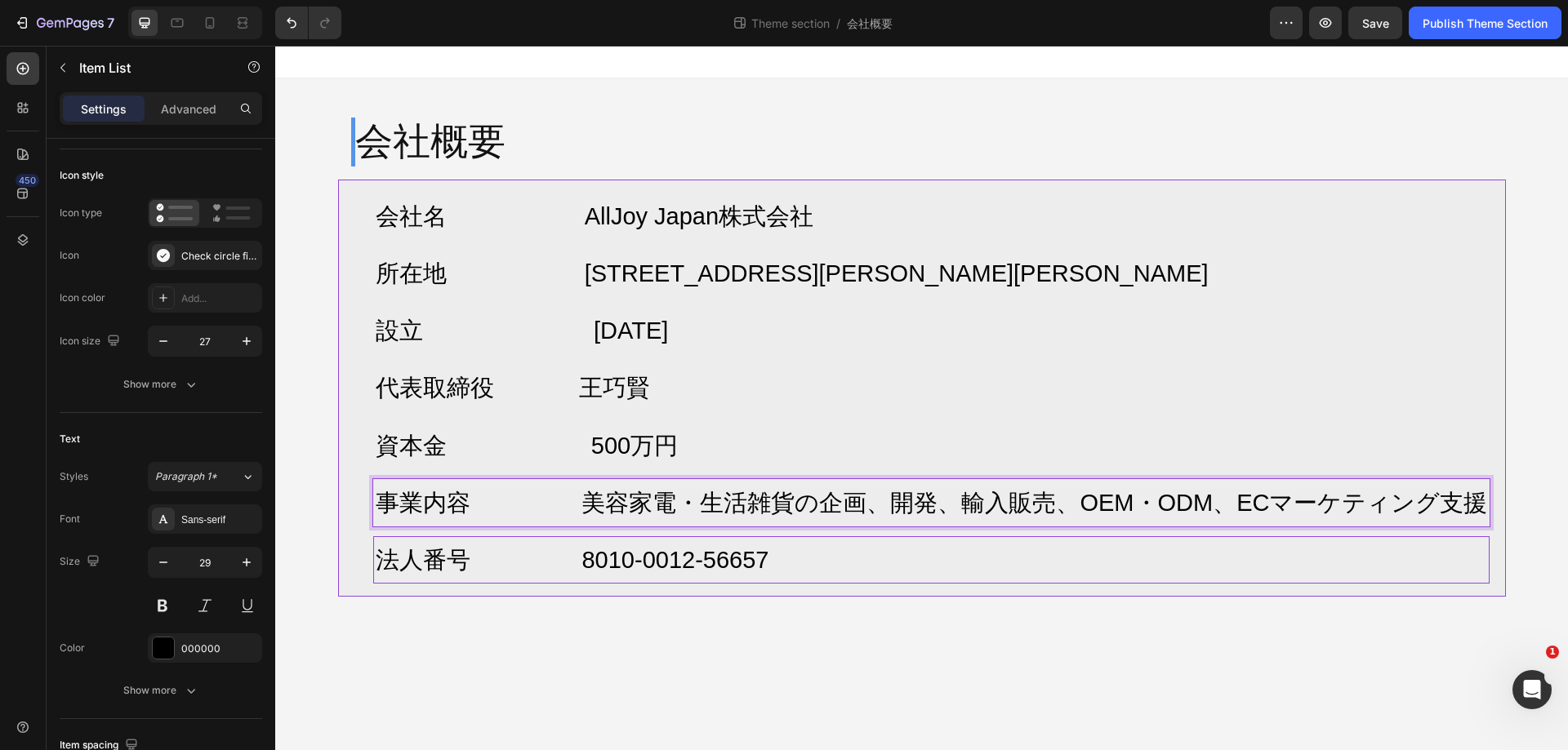
click at [507, 547] on span "法人番号 8010-0012-56657" at bounding box center [572, 560] width 393 height 27
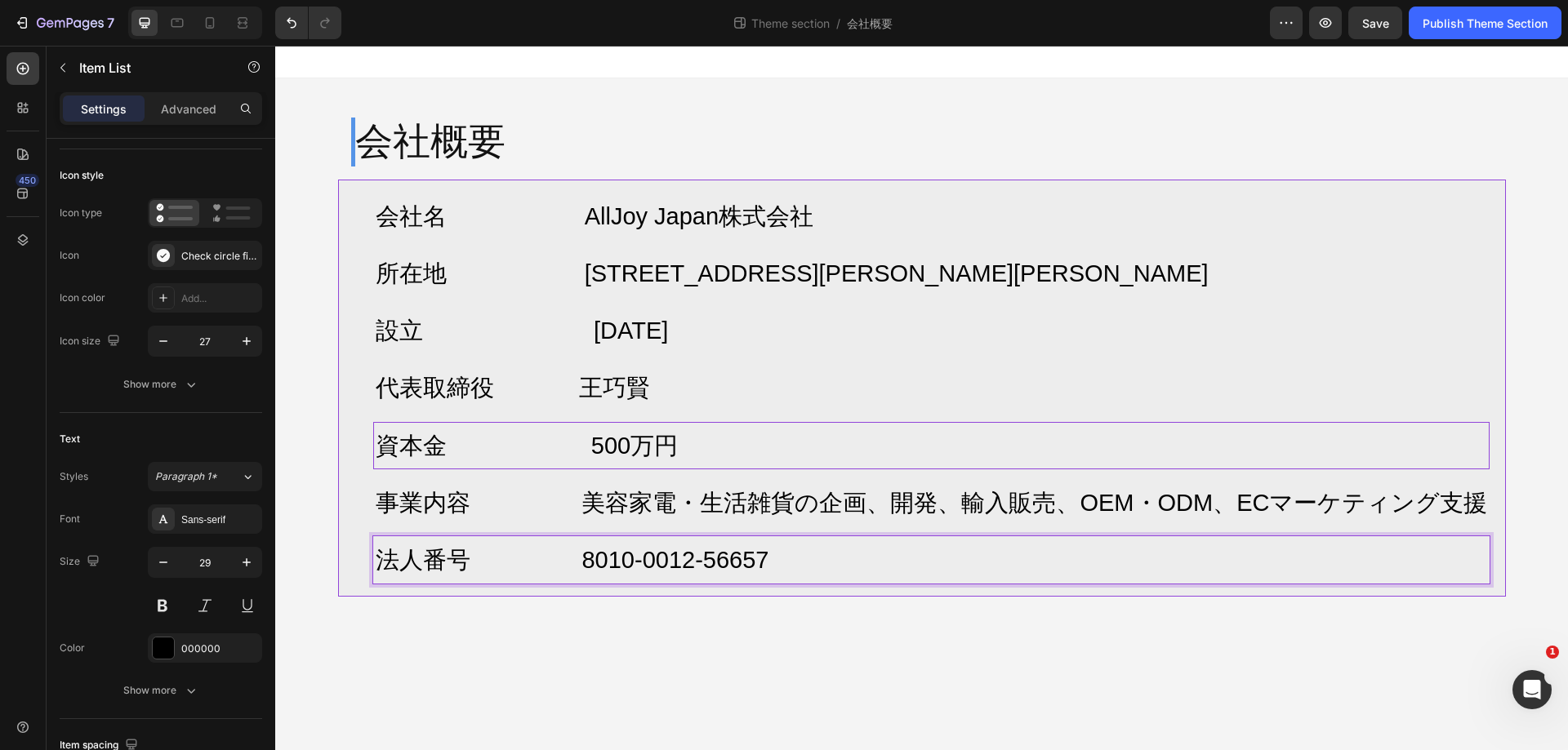
click at [533, 453] on span "資本金 500万円" at bounding box center [527, 445] width 303 height 27
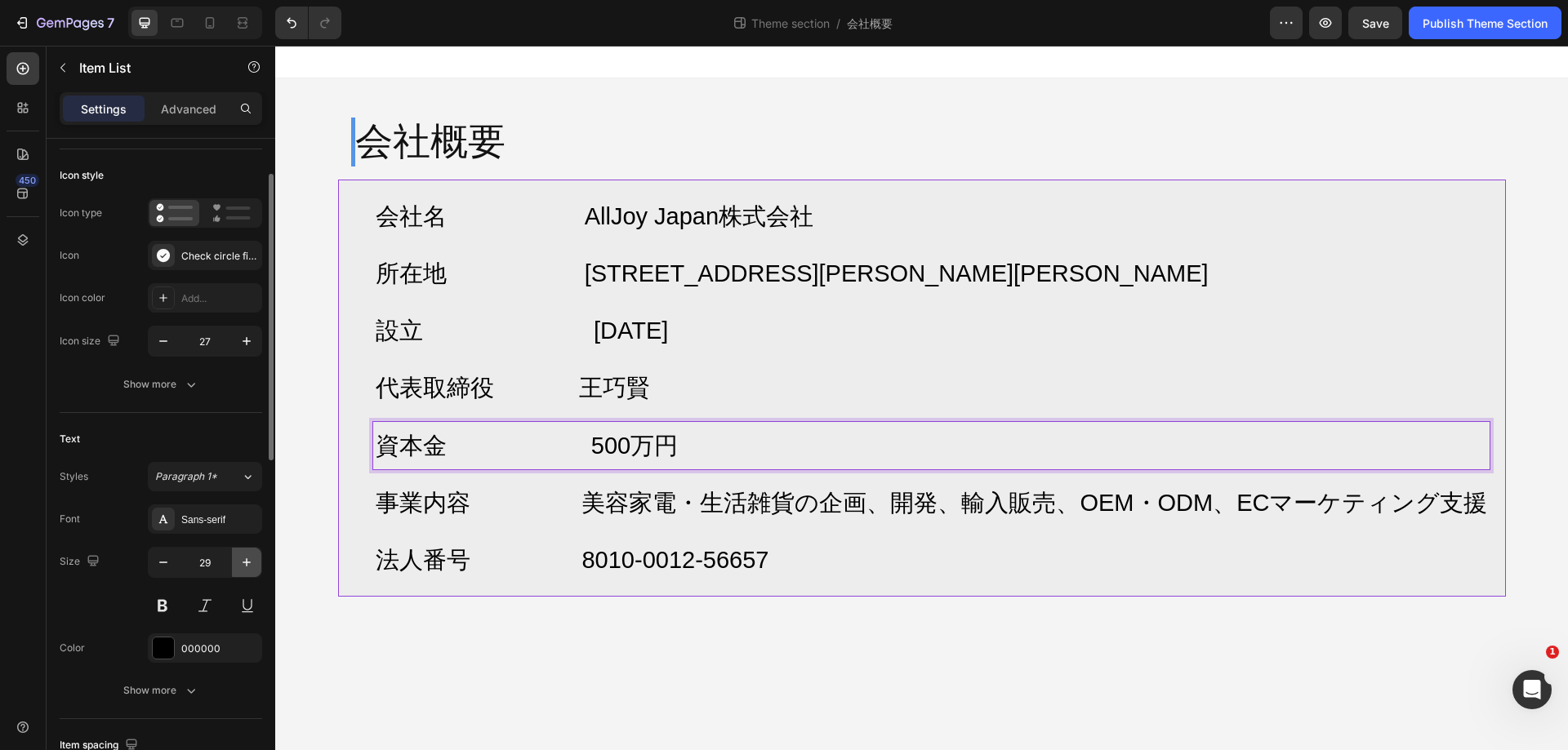
click at [249, 560] on icon "button" at bounding box center [247, 562] width 17 height 17
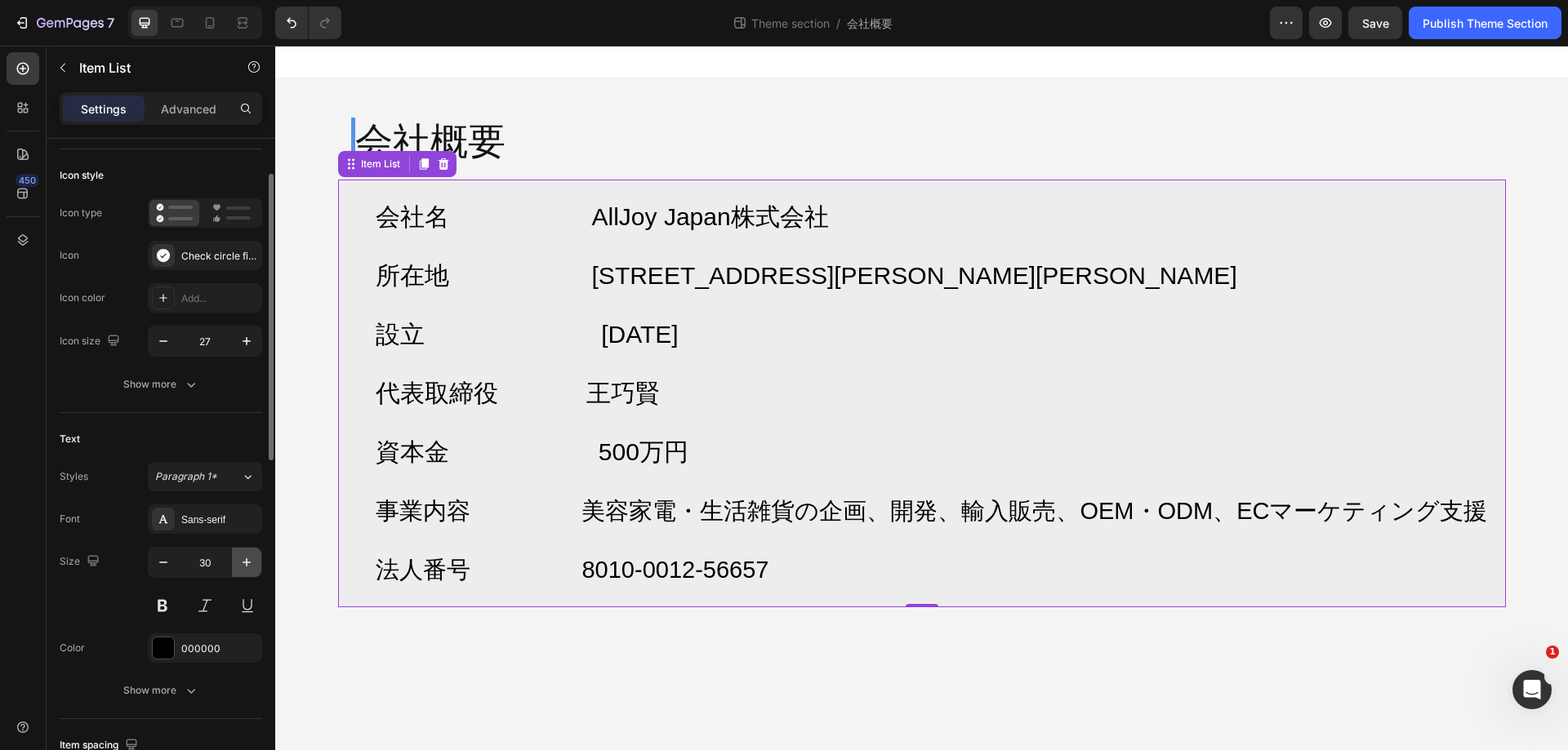
click at [249, 560] on icon "button" at bounding box center [247, 562] width 17 height 17
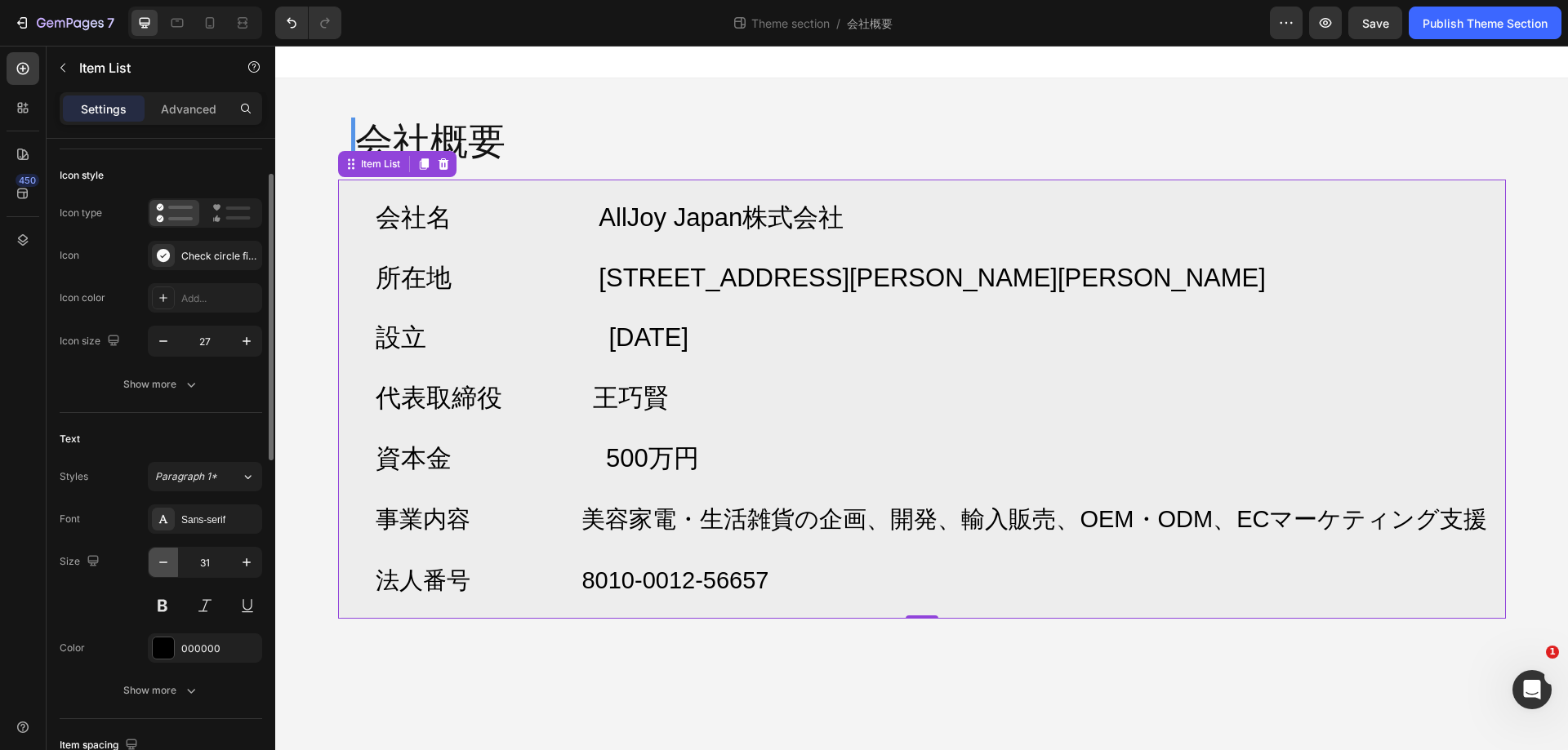
click at [158, 564] on icon "button" at bounding box center [163, 562] width 17 height 17
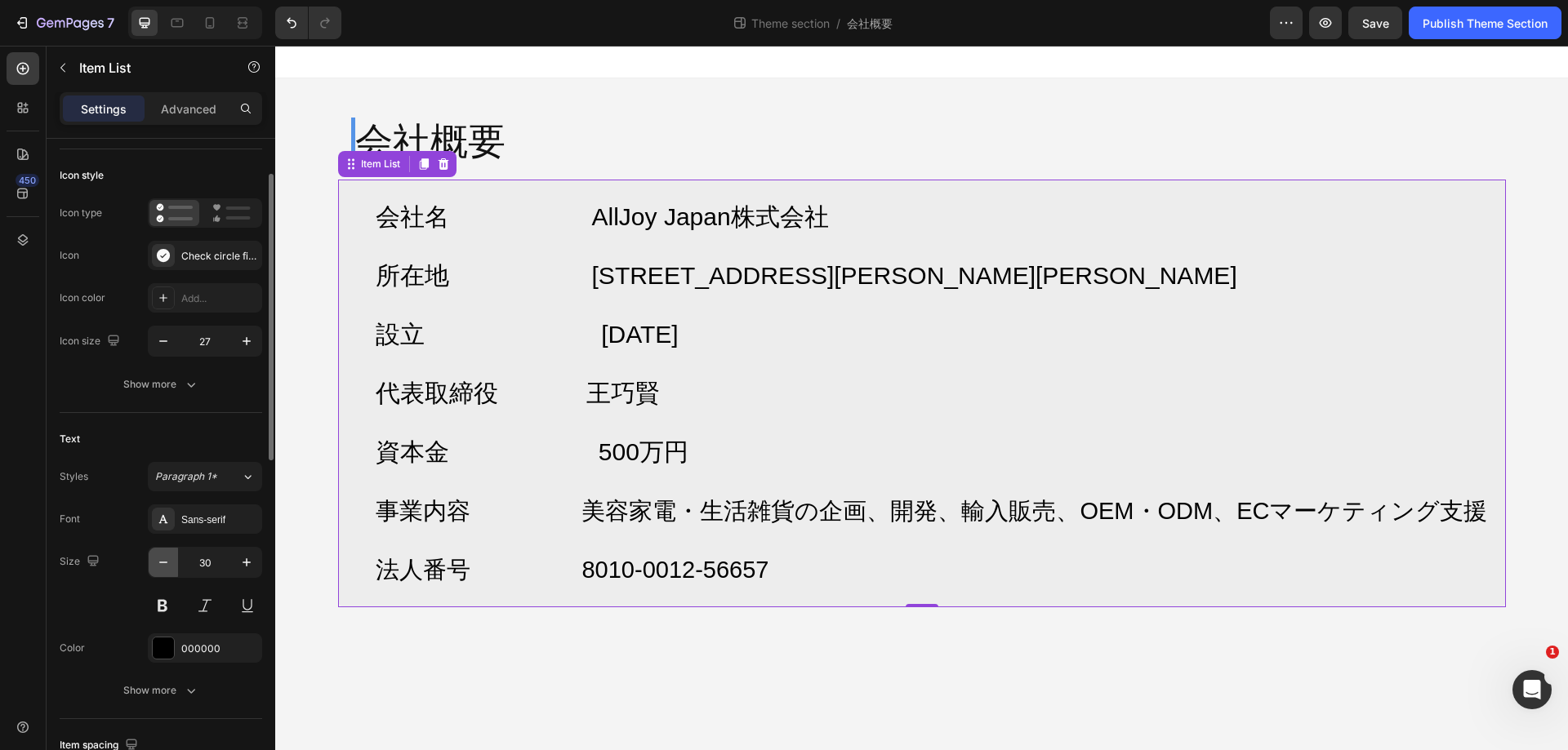
click at [158, 564] on icon "button" at bounding box center [163, 562] width 17 height 17
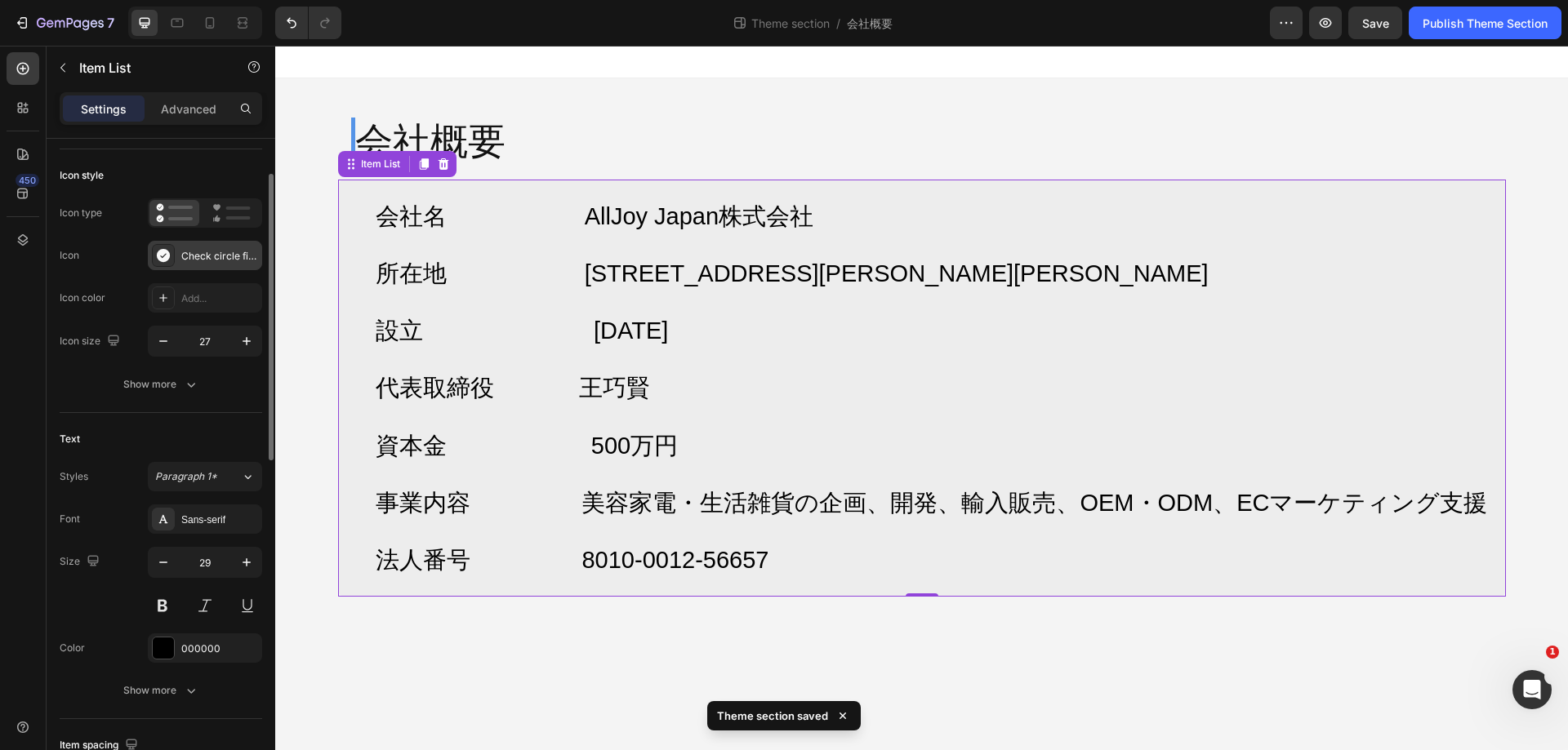
scroll to position [0, 0]
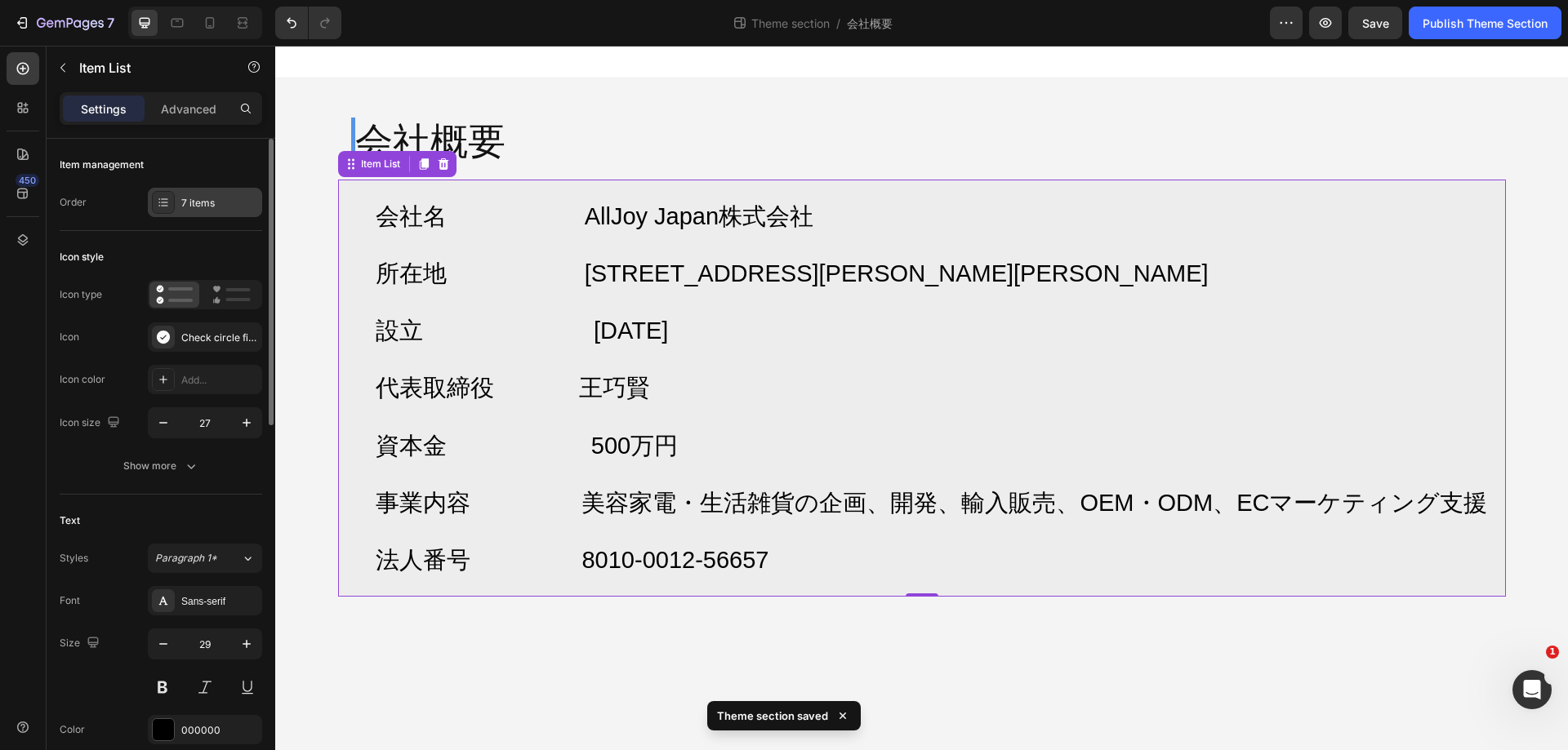
click at [209, 213] on div "7 items" at bounding box center [205, 203] width 114 height 30
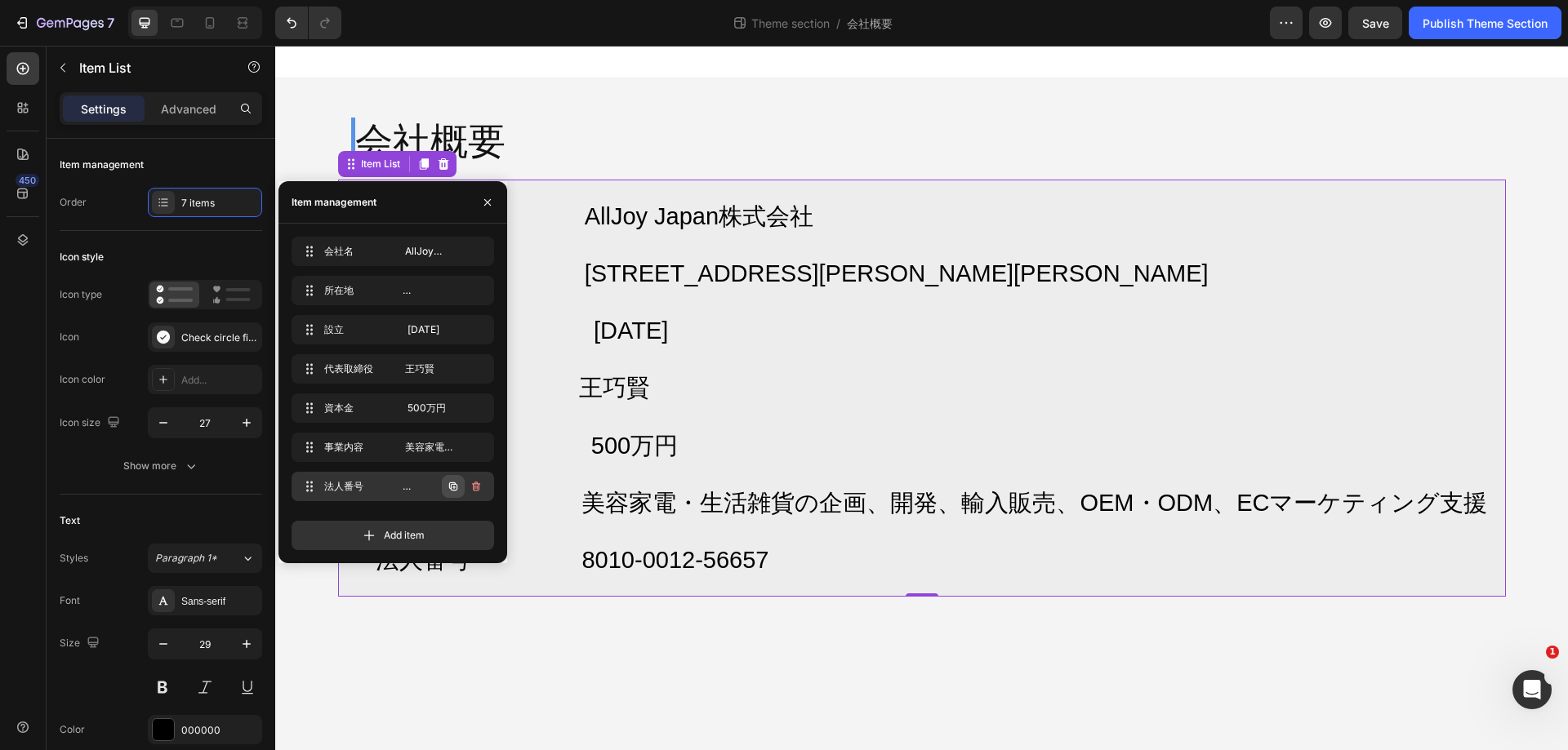
click at [459, 491] on icon "button" at bounding box center [453, 486] width 13 height 13
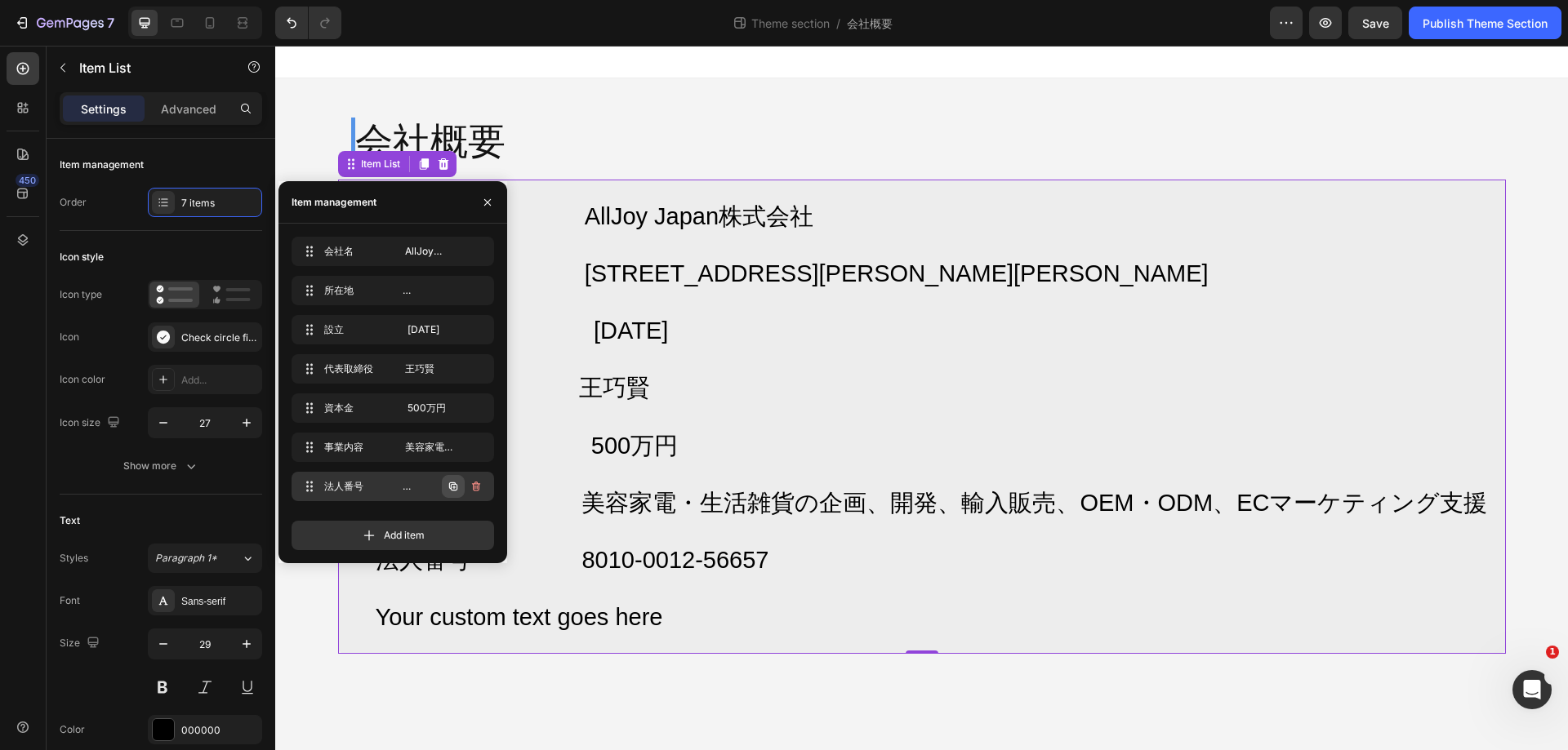
scroll to position [23, 0]
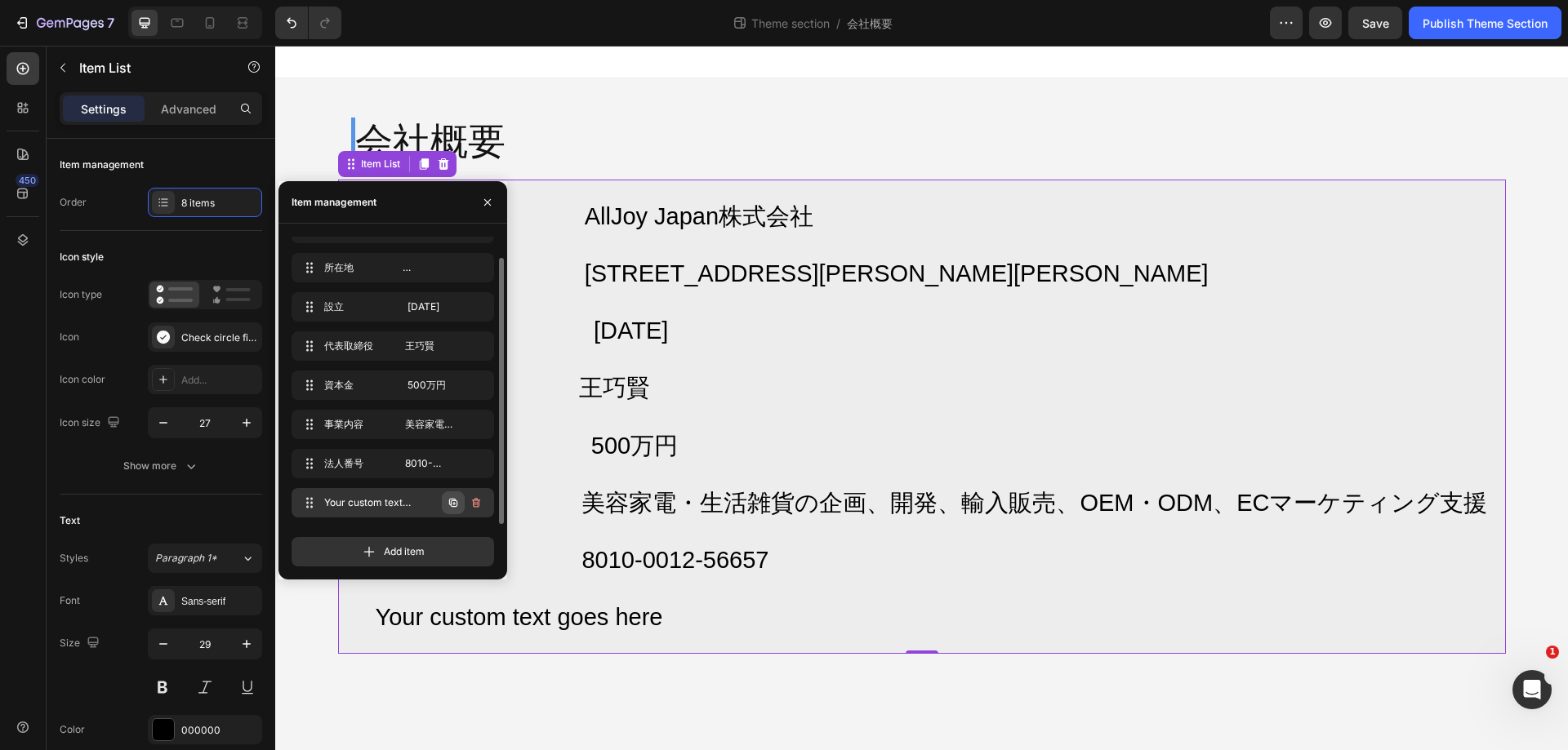
click at [460, 498] on button "button" at bounding box center [453, 503] width 23 height 23
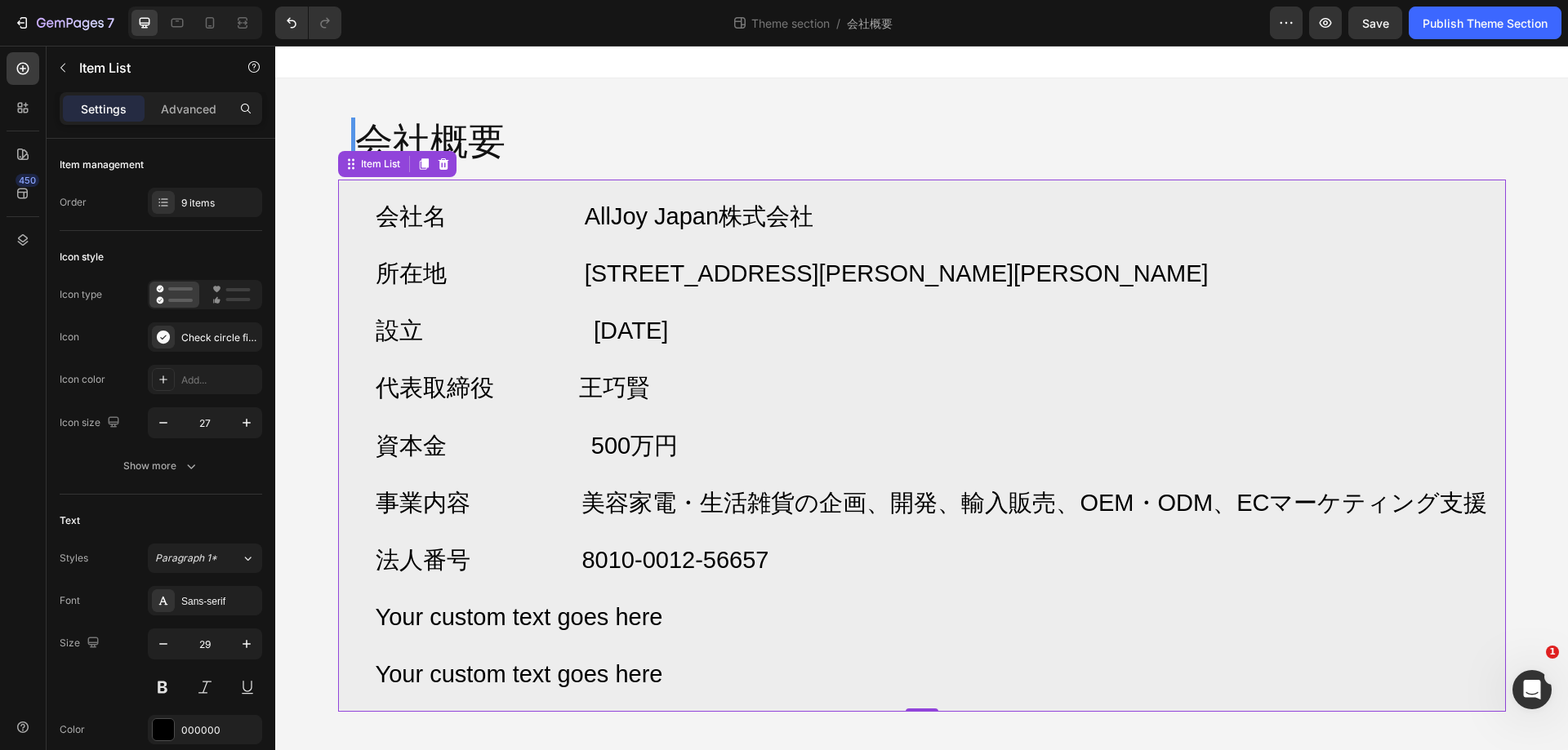
click at [949, 644] on div "会社名 AllJoy Japan株式会社 所在地 〒103-0026 東京都中央区日本橋兜町17-2 兜町第6葉山ビル4F 設立 2025年7月 代表取締役 …" at bounding box center [921, 445] width 1140 height 507
click at [249, 641] on icon "button" at bounding box center [247, 644] width 17 height 17
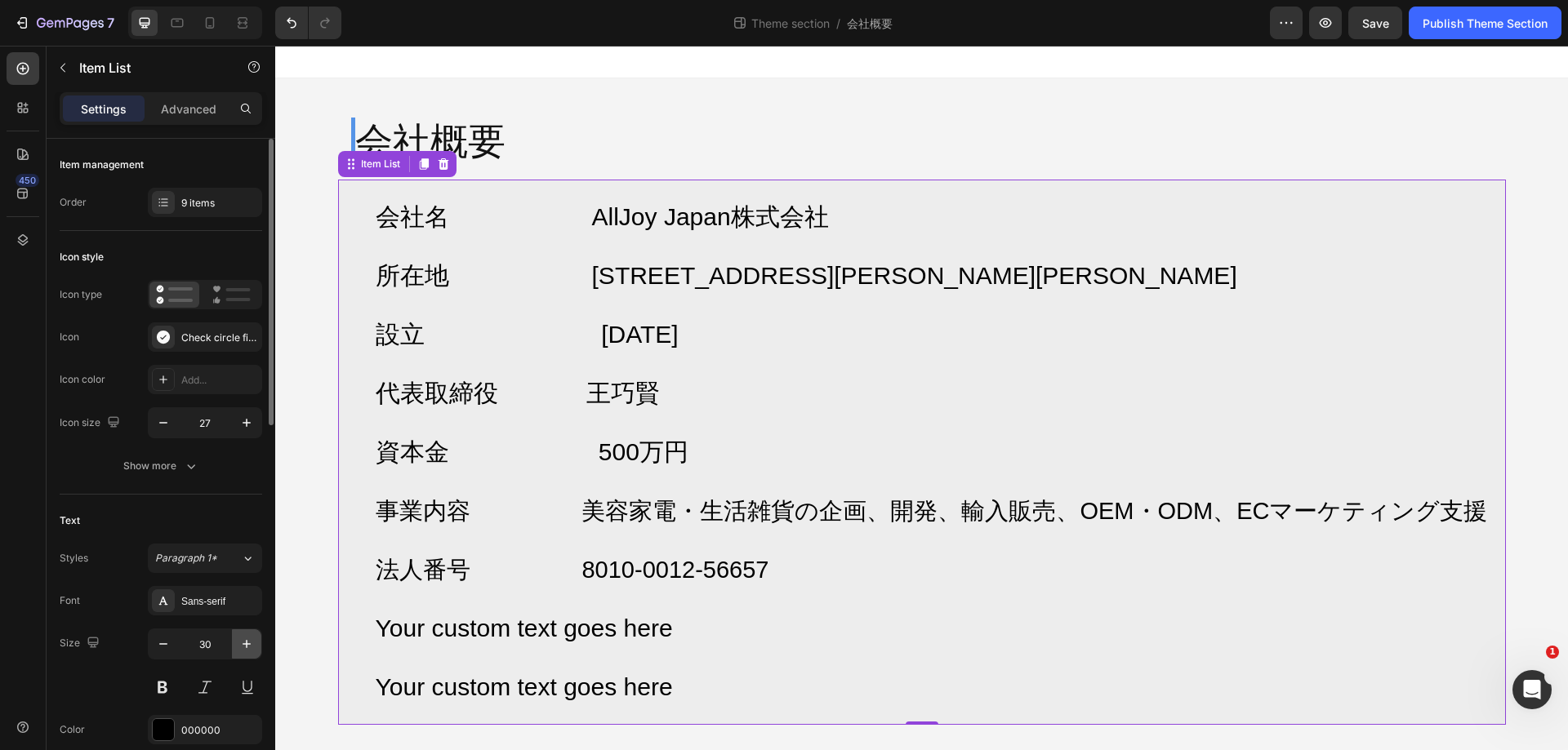
click at [249, 641] on icon "button" at bounding box center [247, 644] width 17 height 17
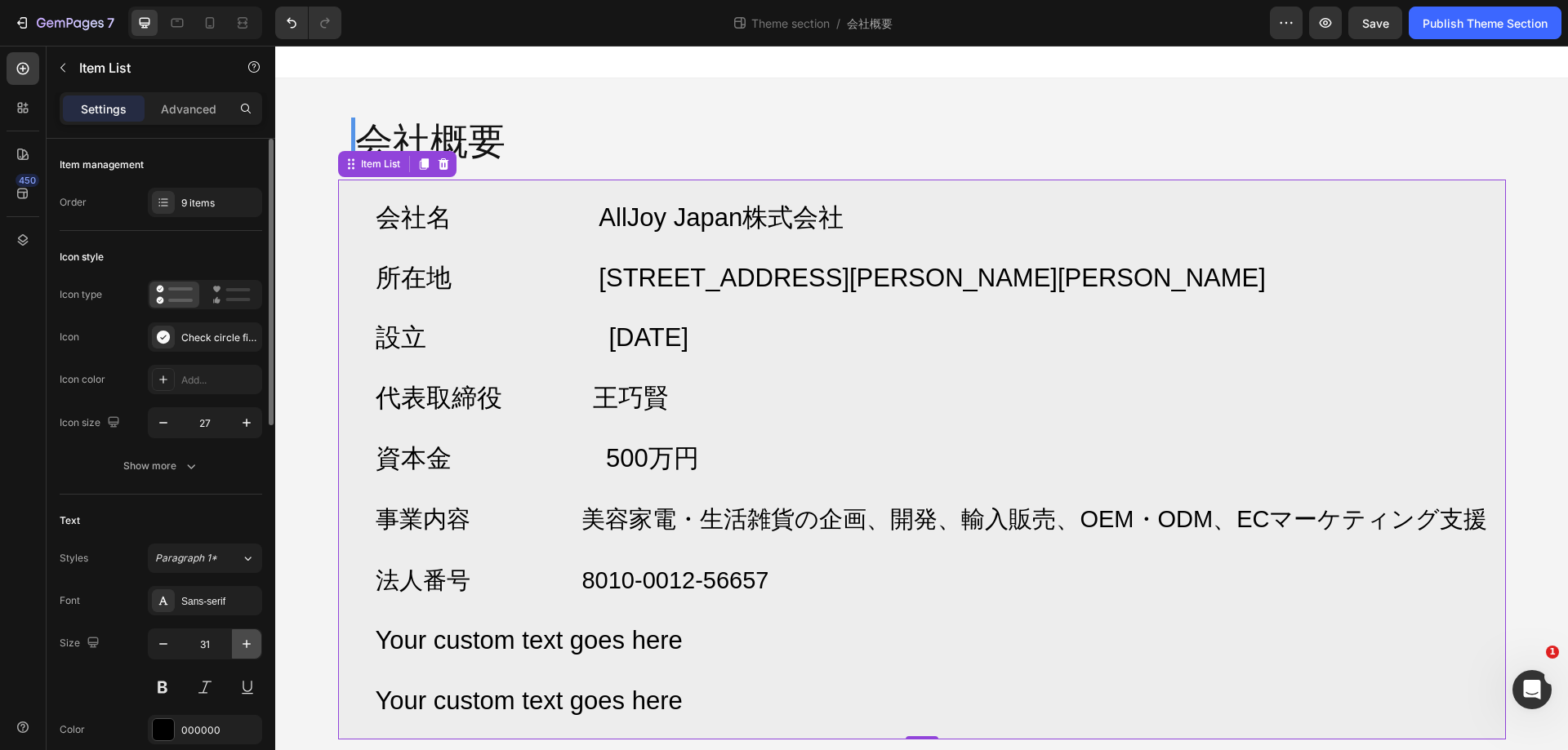
click at [249, 641] on icon "button" at bounding box center [247, 644] width 17 height 17
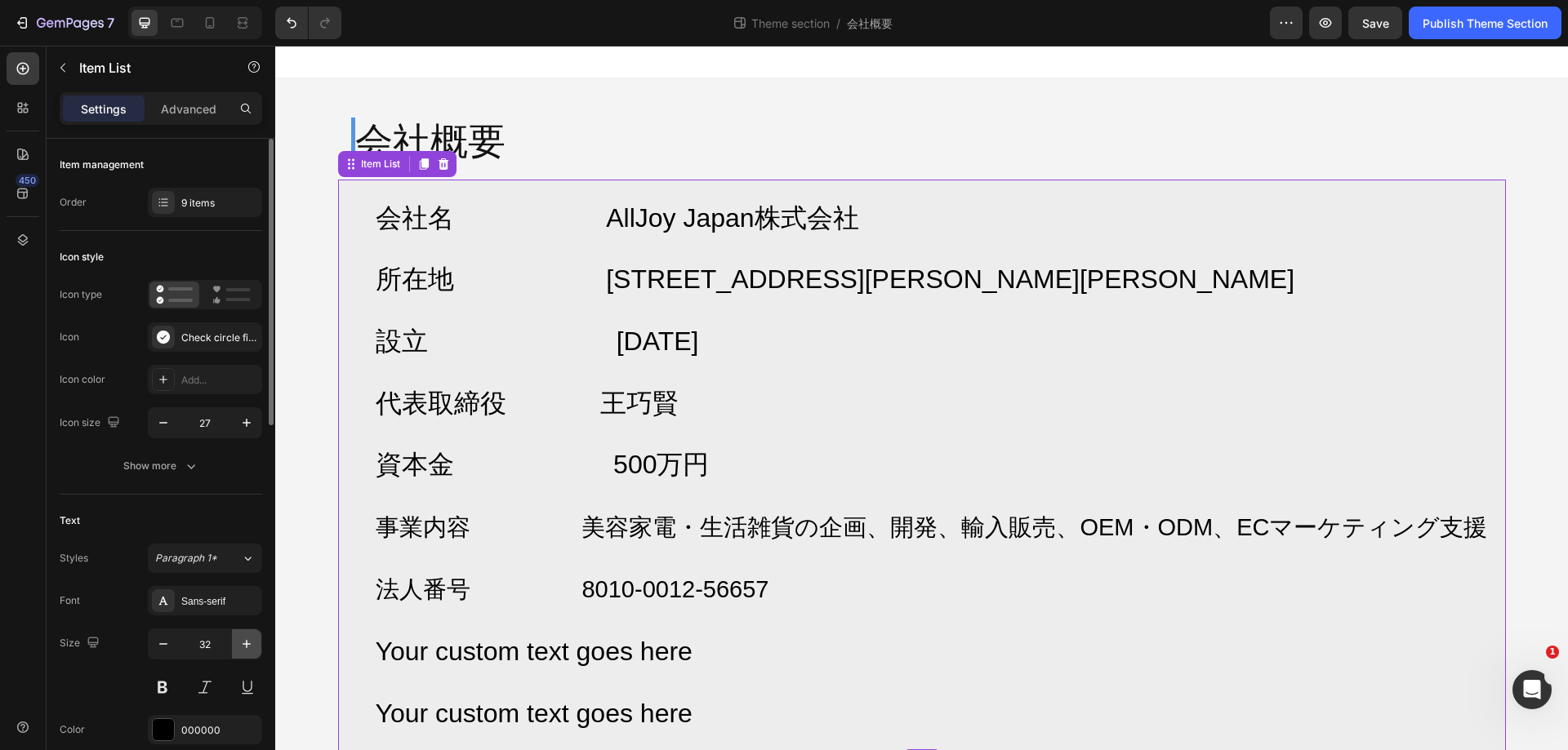
click at [249, 641] on icon "button" at bounding box center [247, 644] width 17 height 17
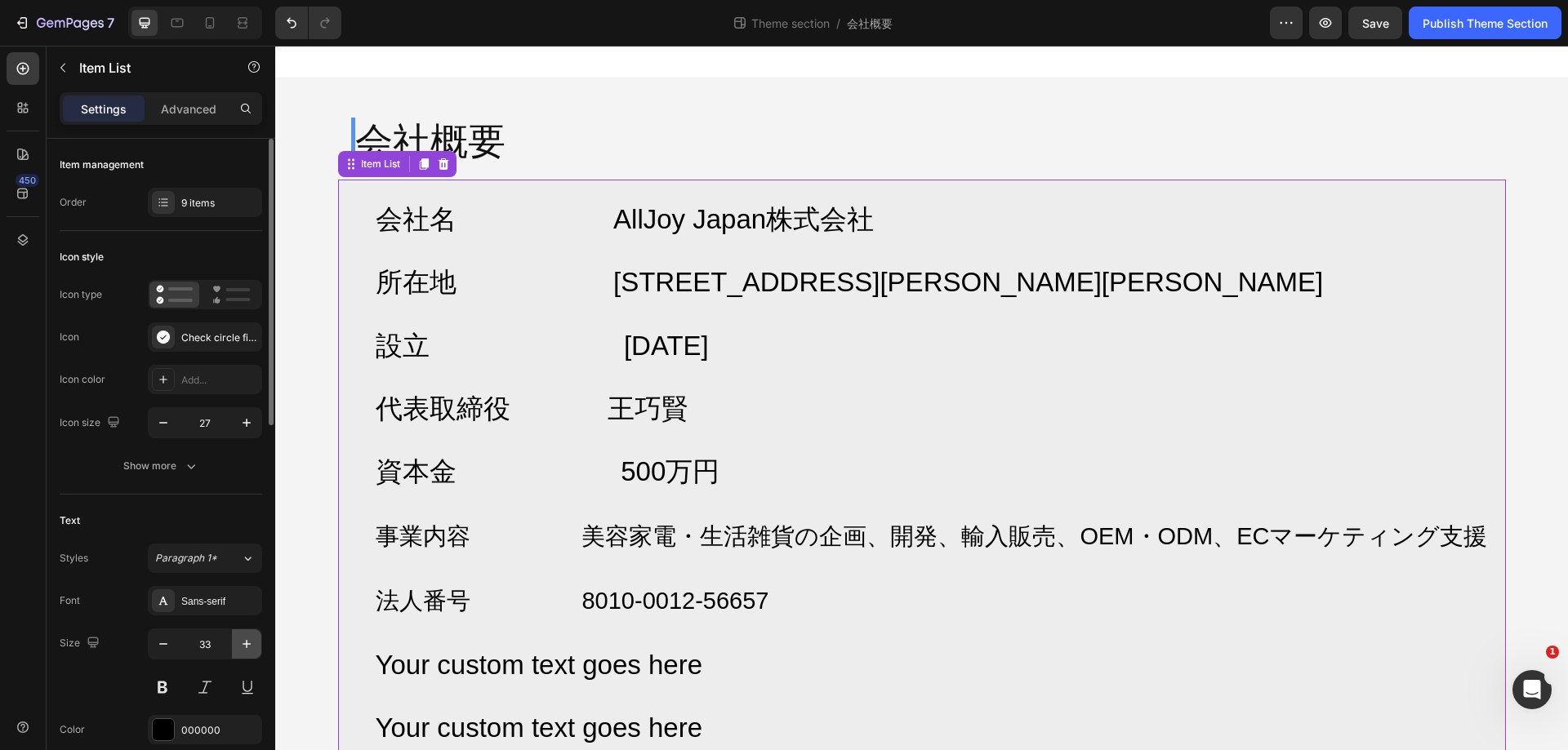
click at [249, 641] on icon "button" at bounding box center [247, 644] width 17 height 17
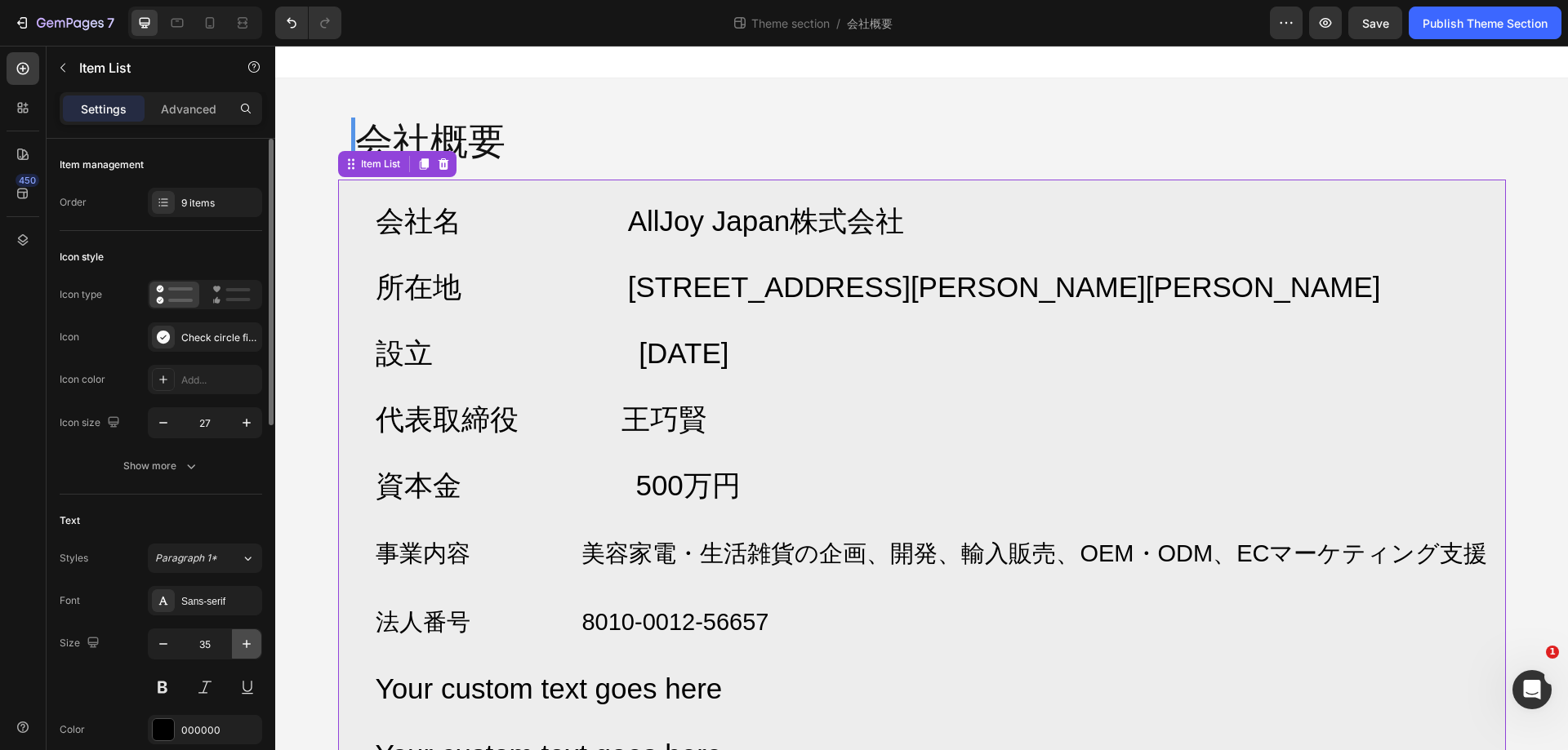
click at [249, 641] on icon "button" at bounding box center [247, 644] width 17 height 17
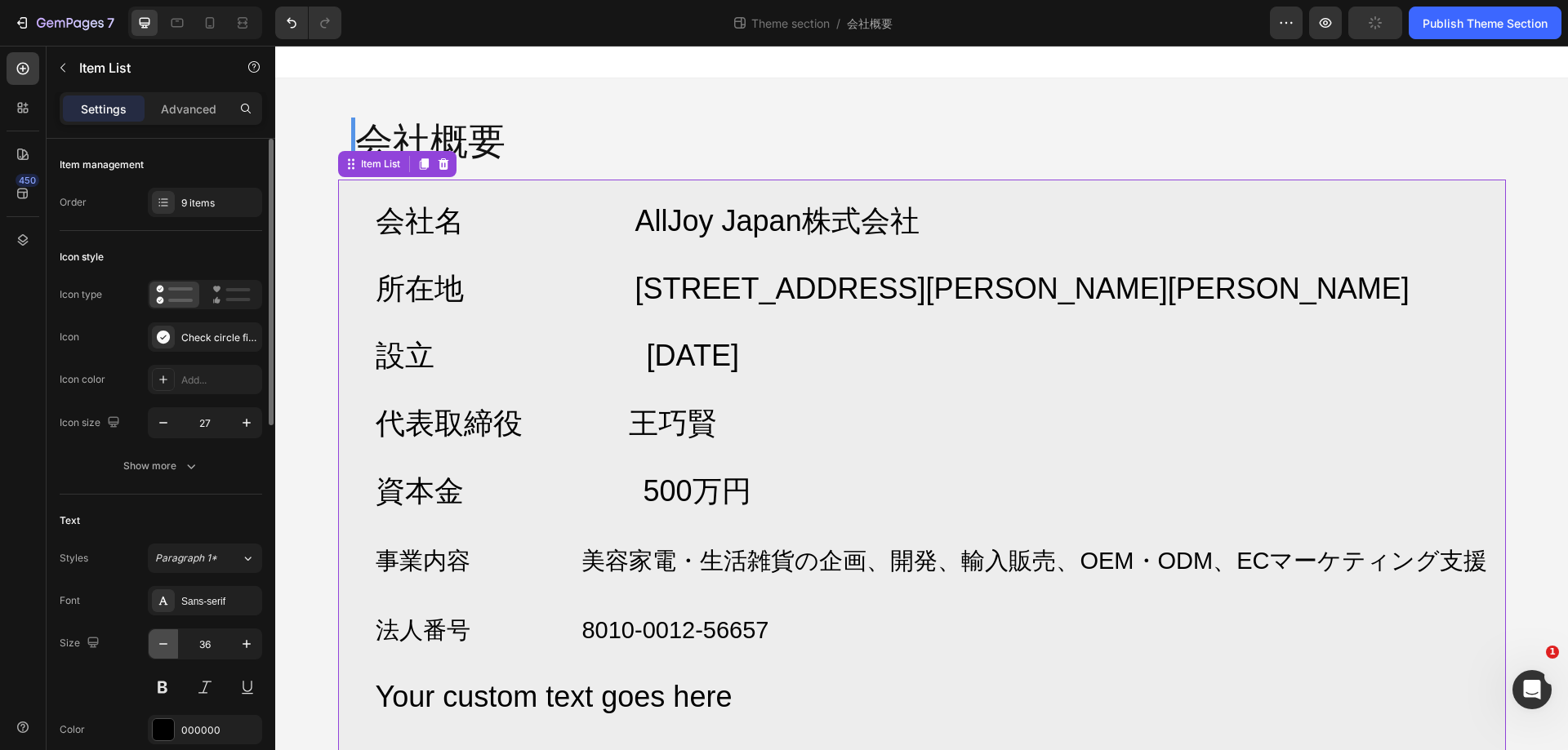
click at [155, 645] on button "button" at bounding box center [164, 645] width 30 height 30
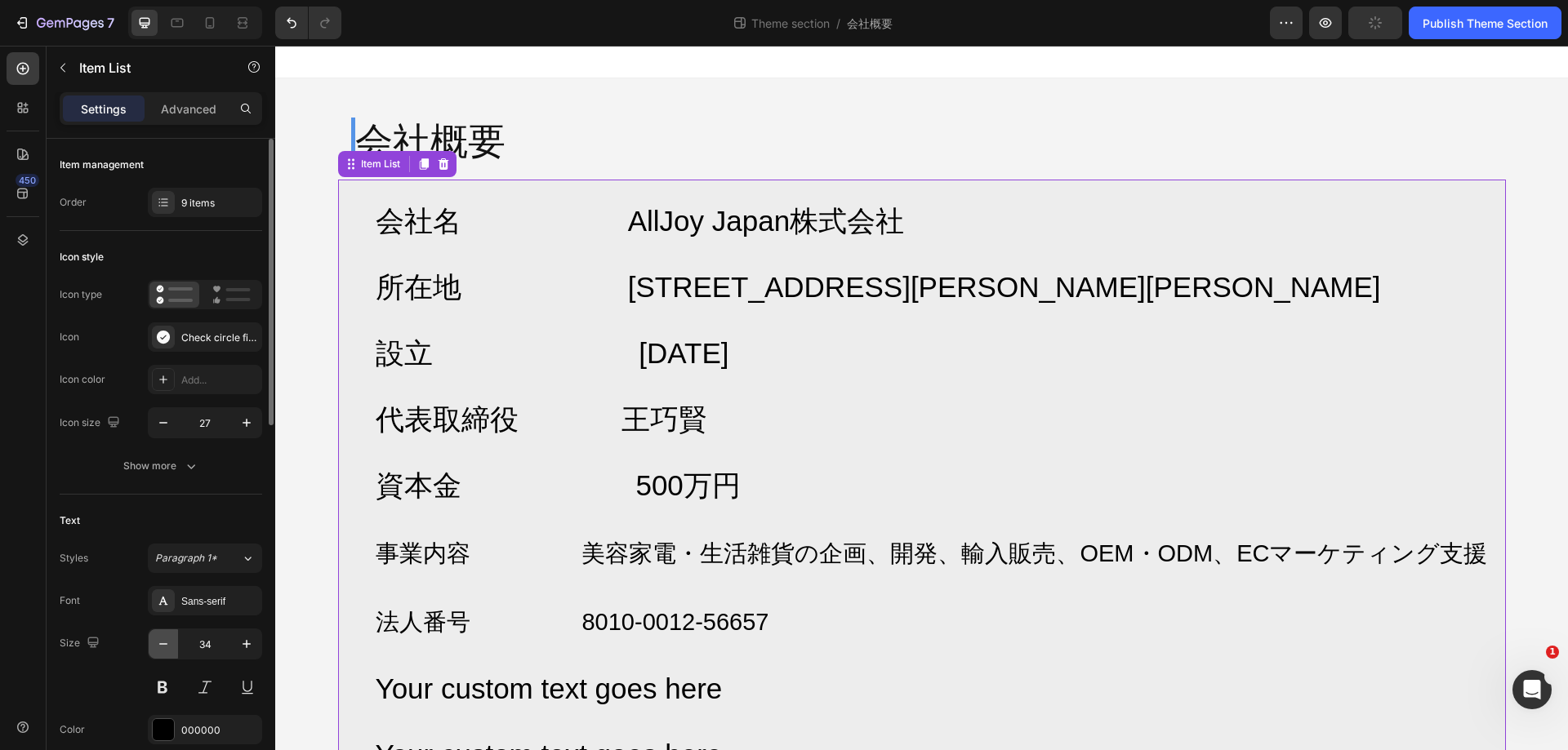
click at [154, 645] on button "button" at bounding box center [164, 645] width 30 height 30
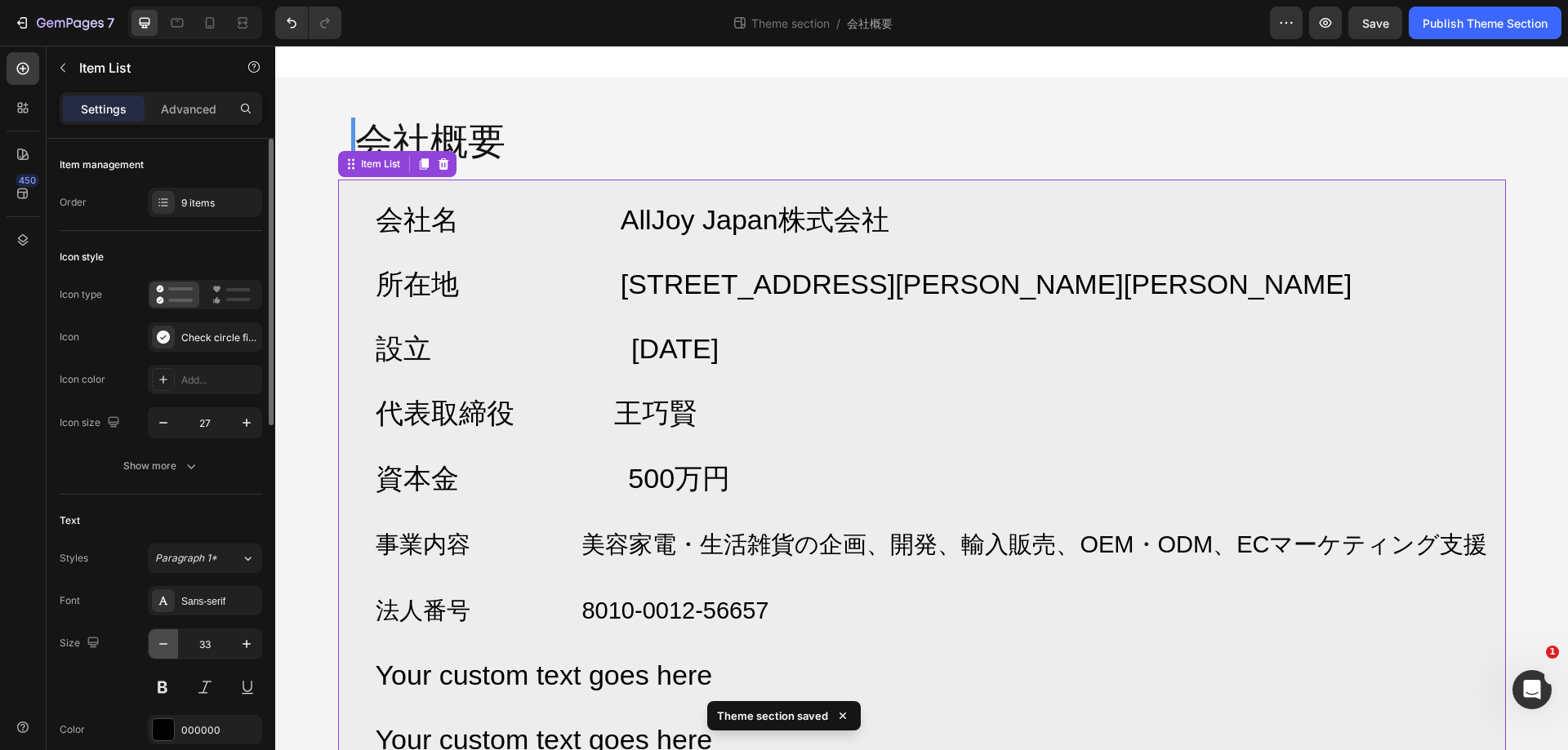
click at [154, 645] on button "button" at bounding box center [164, 645] width 30 height 30
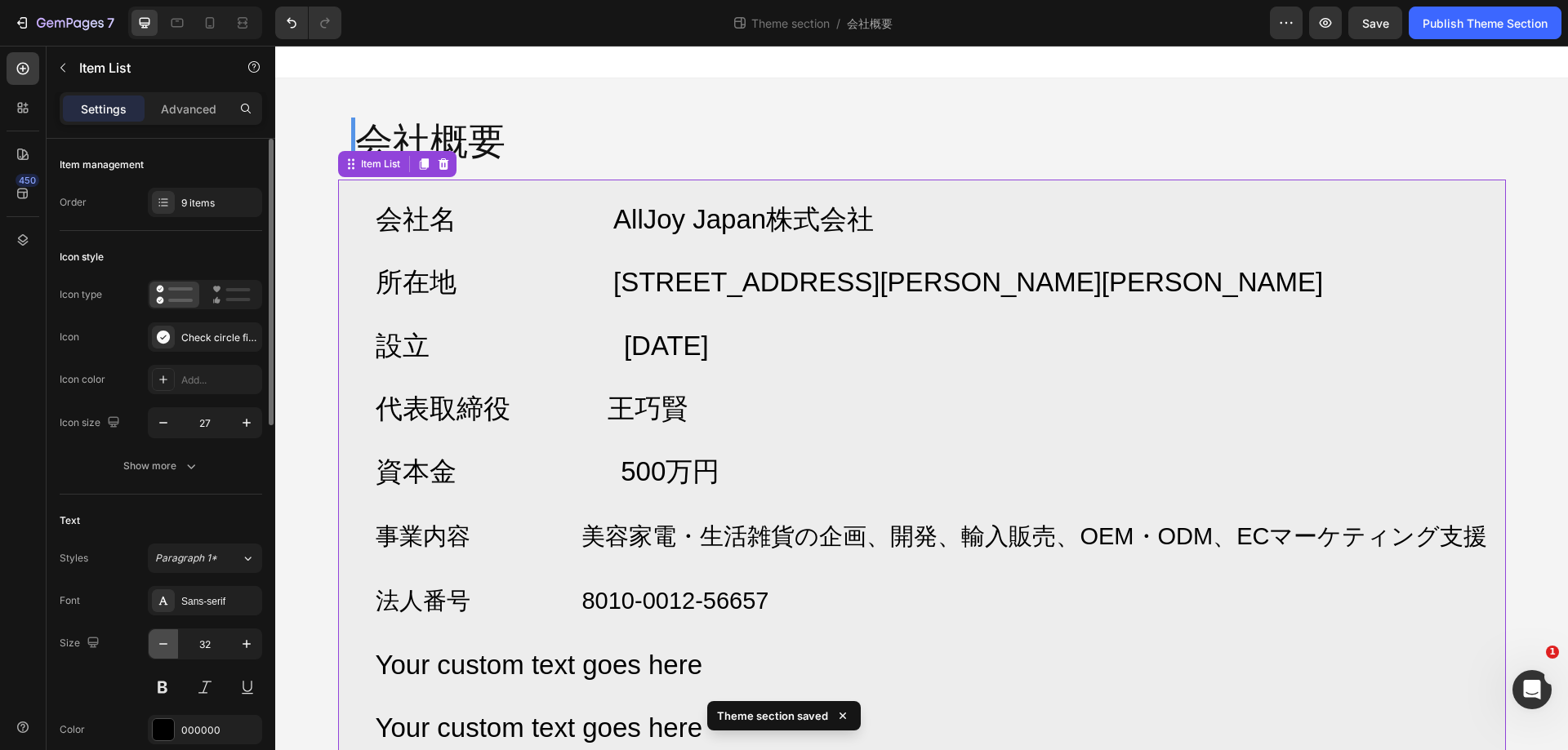
click at [154, 645] on button "button" at bounding box center [164, 645] width 30 height 30
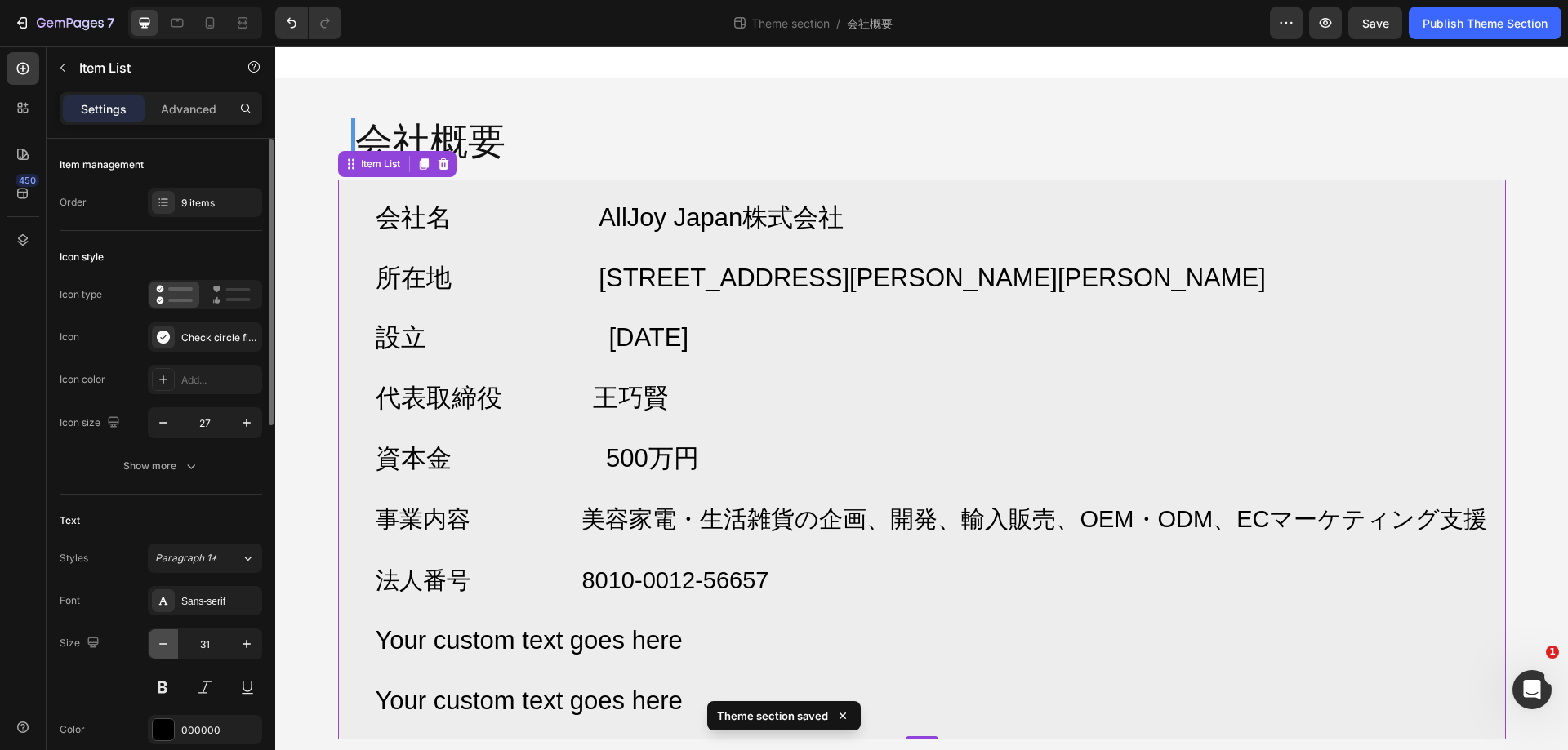
click at [154, 645] on button "button" at bounding box center [164, 645] width 30 height 30
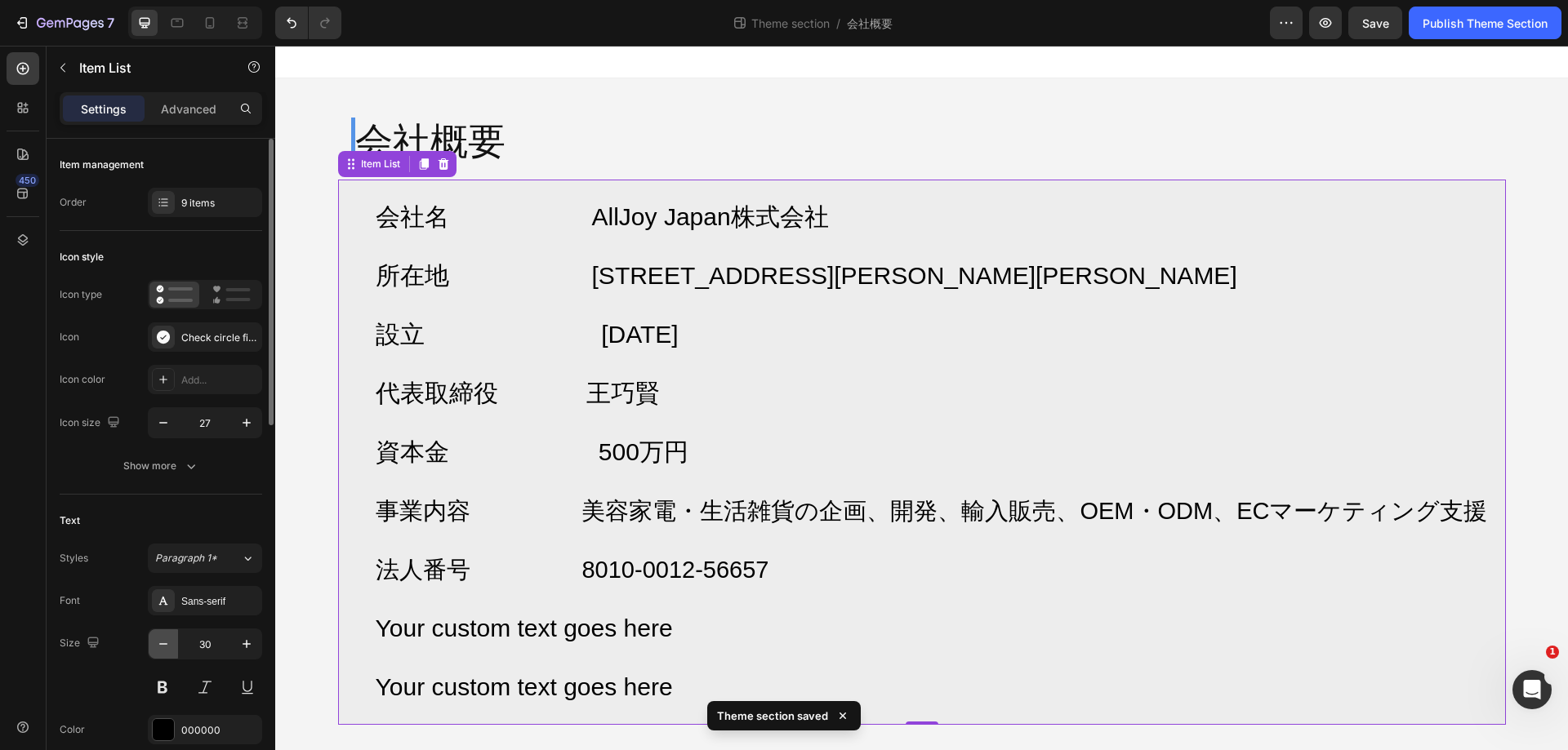
click at [154, 645] on button "button" at bounding box center [164, 645] width 30 height 30
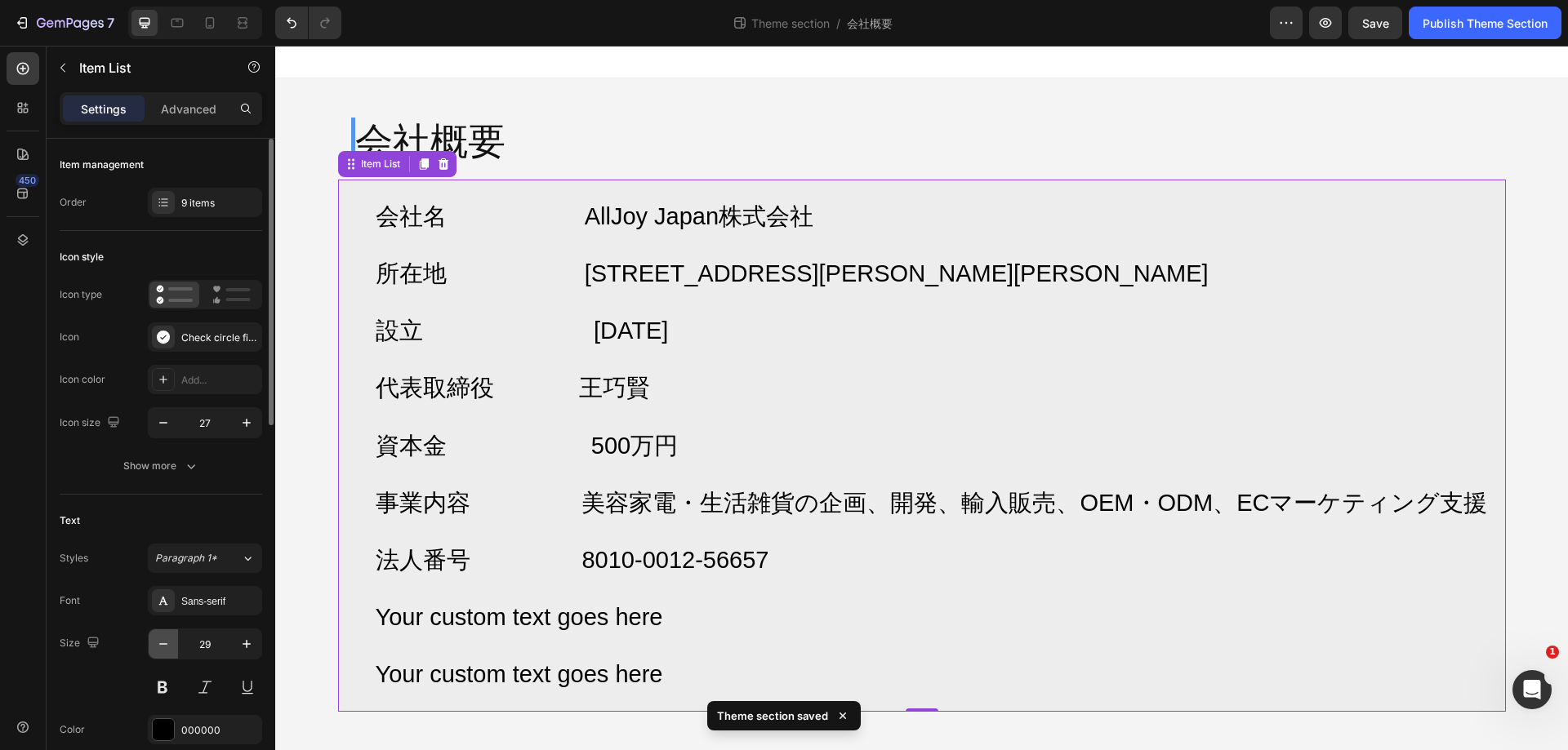
click at [154, 645] on button "button" at bounding box center [164, 645] width 30 height 30
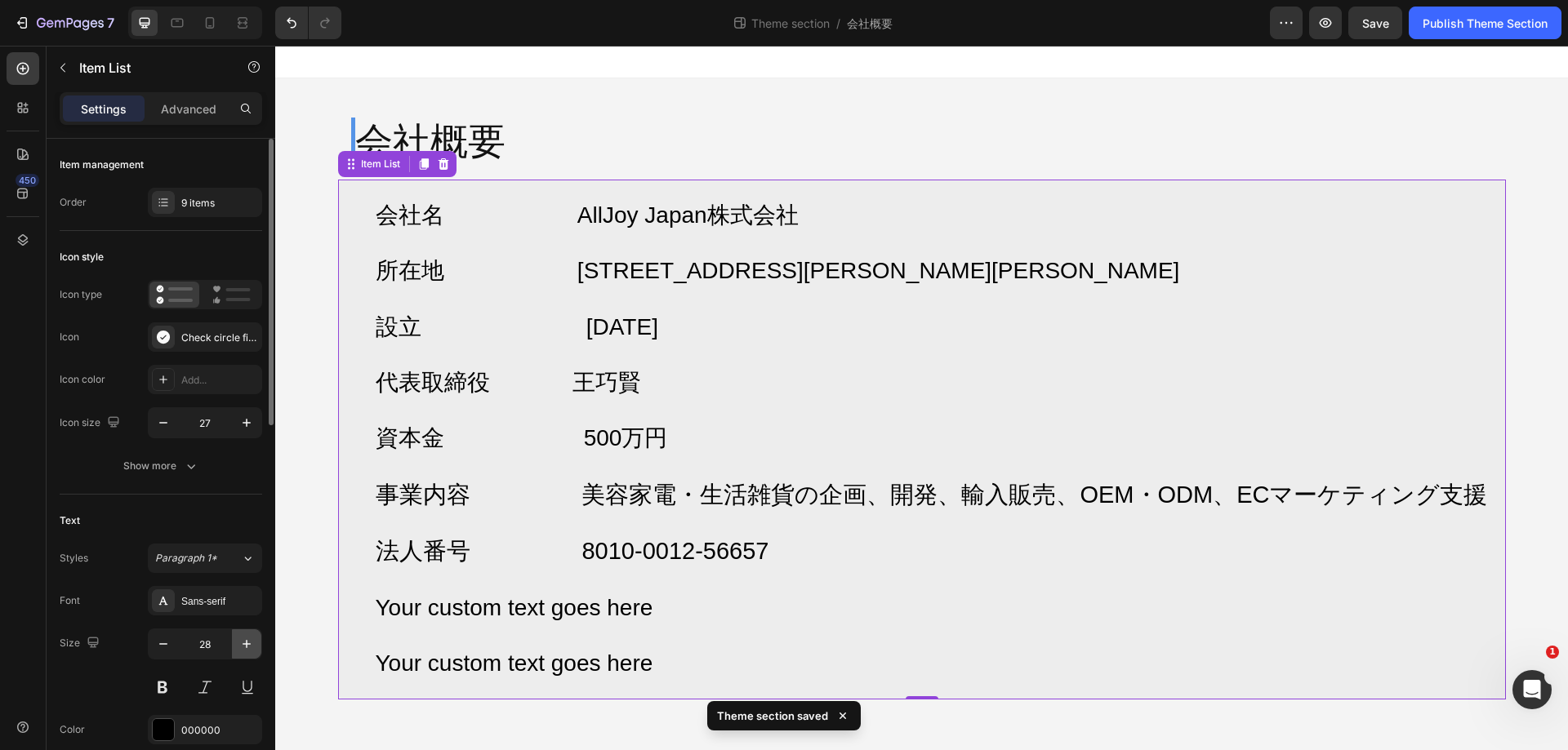
click at [244, 657] on button "button" at bounding box center [247, 645] width 30 height 30
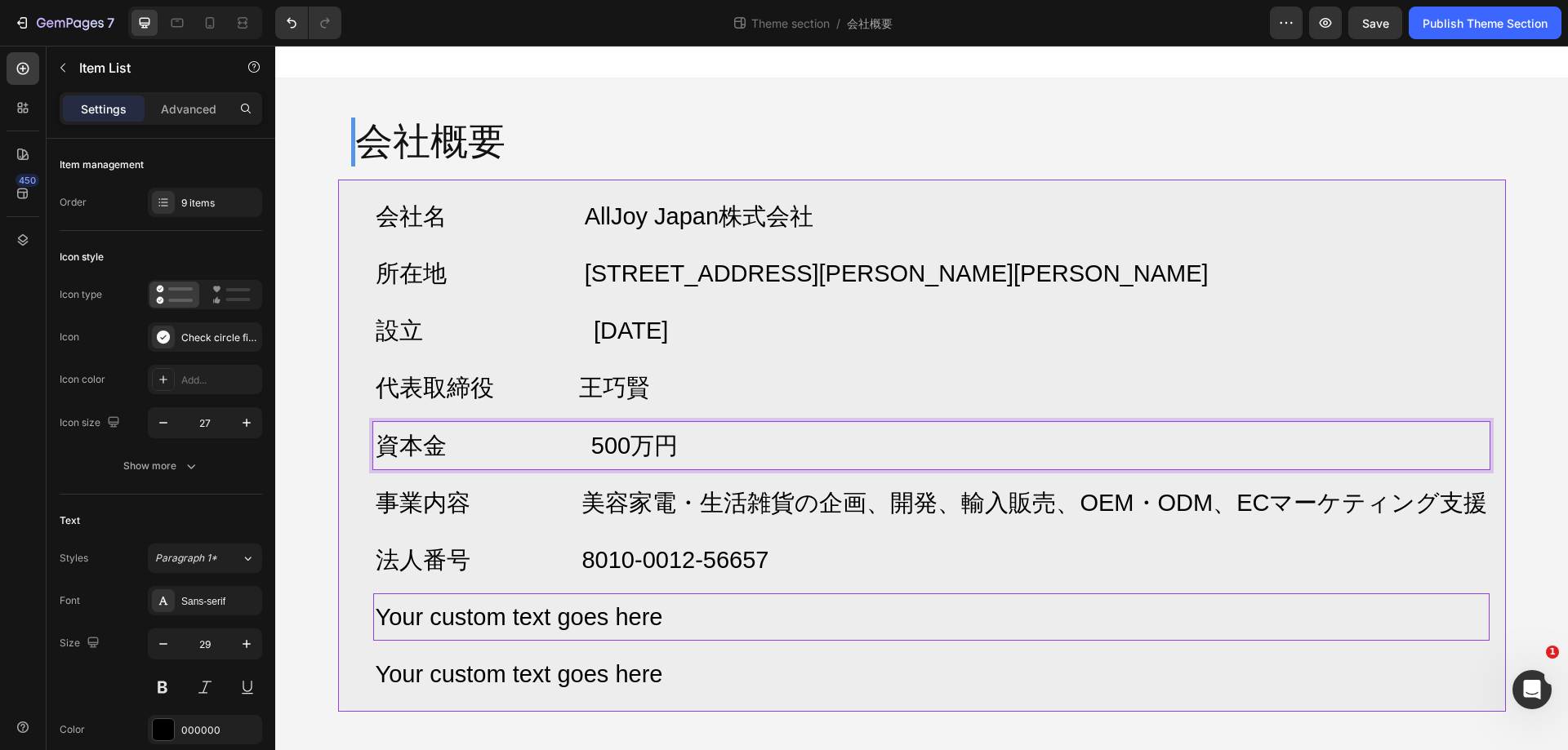
click at [656, 616] on p "Your custom text goes here" at bounding box center [932, 617] width 1112 height 42
click at [214, 205] on div "9 items" at bounding box center [220, 203] width 77 height 15
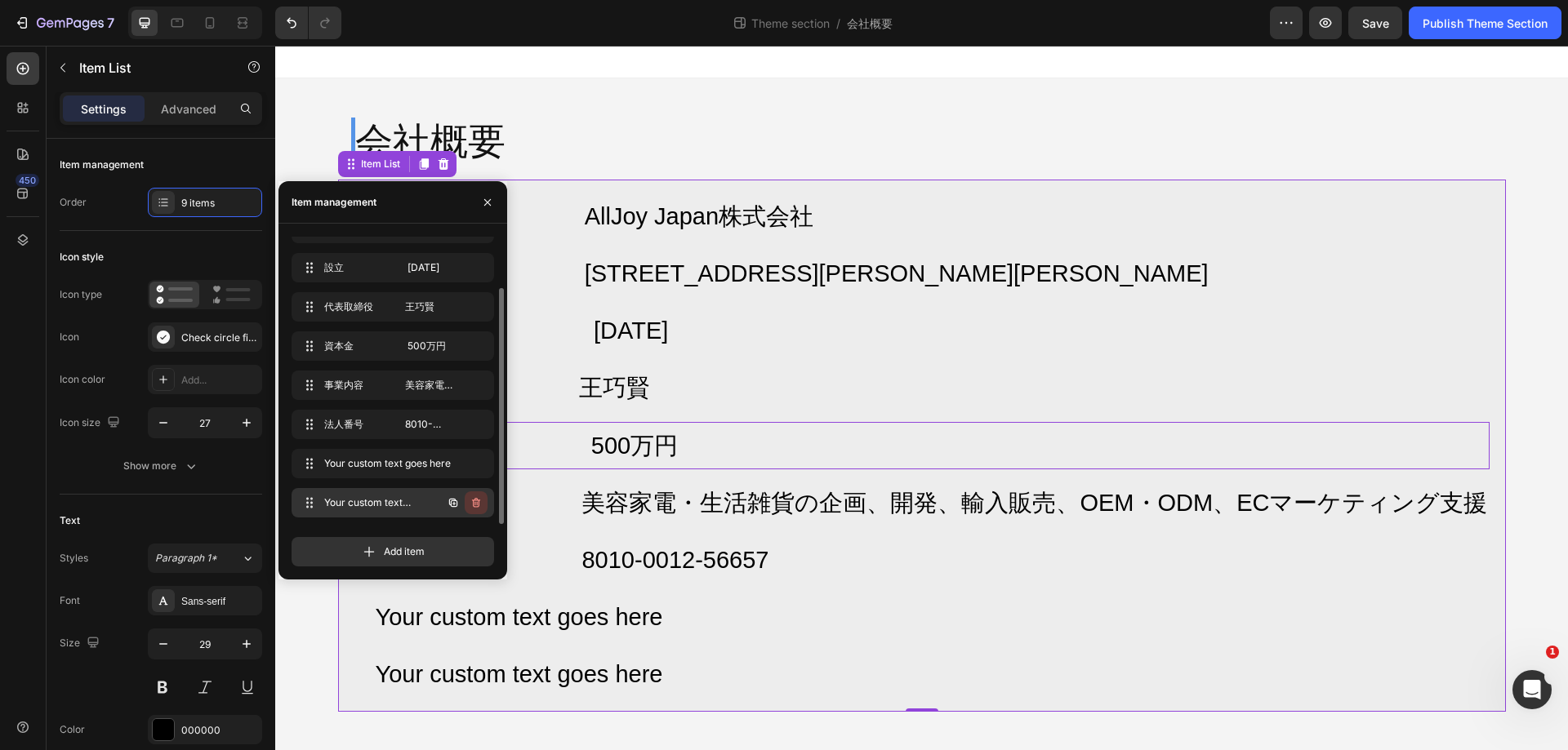
click at [474, 502] on icon "button" at bounding box center [475, 503] width 13 height 13
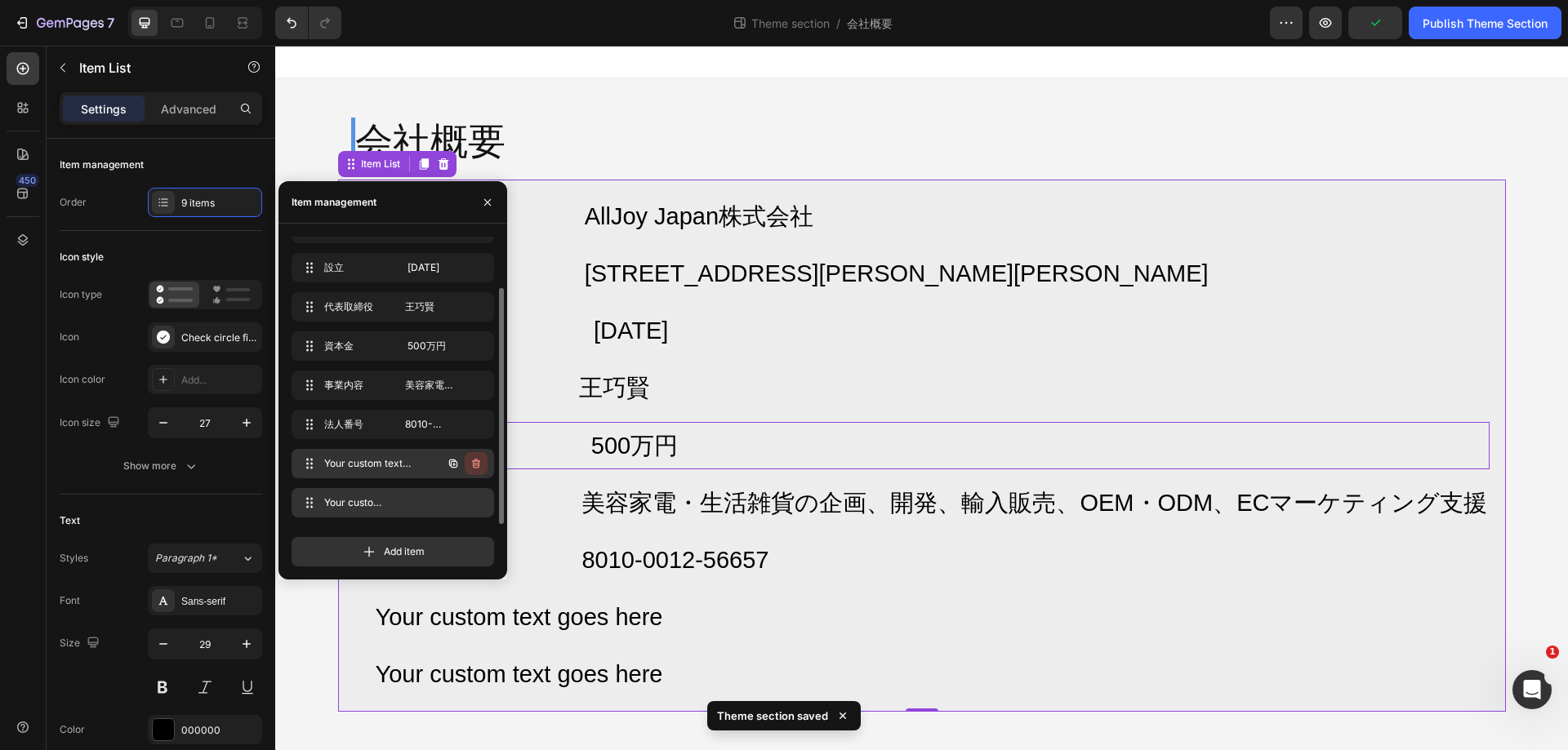
click at [475, 467] on icon "button" at bounding box center [475, 463] width 13 height 13
click at [470, 468] on div "Delete" at bounding box center [464, 463] width 31 height 15
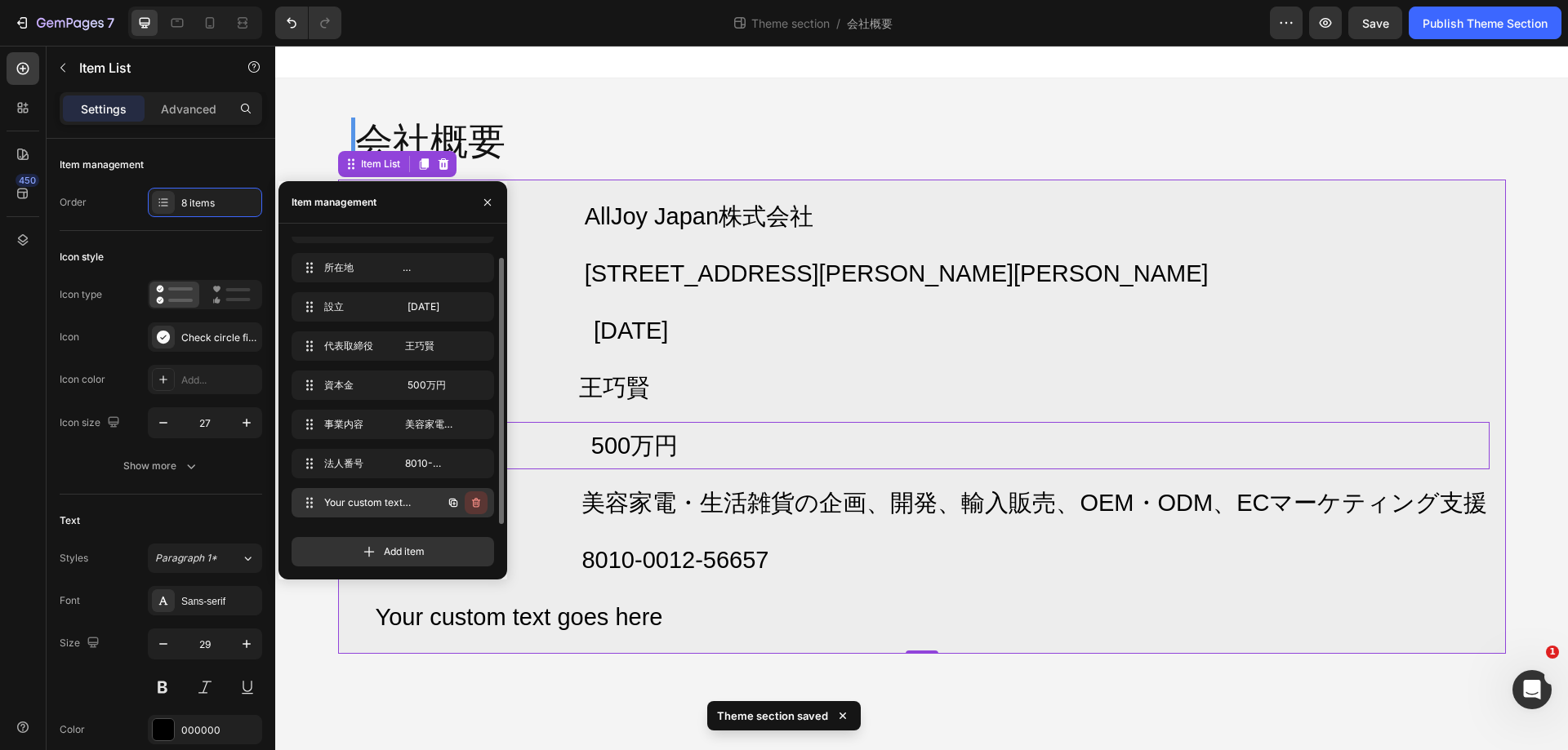
click at [475, 498] on icon "button" at bounding box center [475, 503] width 13 height 13
click at [477, 499] on div "Delete" at bounding box center [464, 503] width 31 height 15
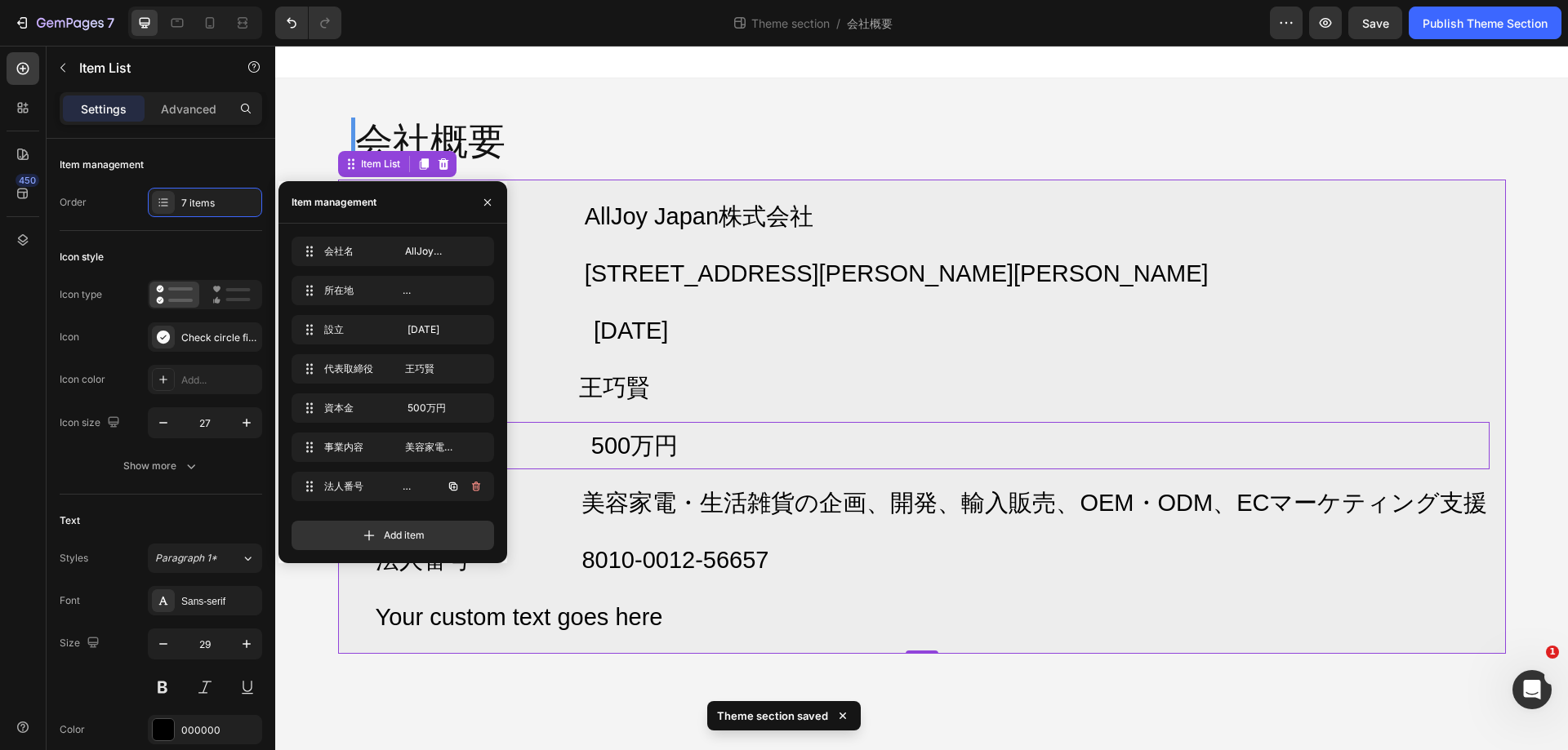
scroll to position [0, 0]
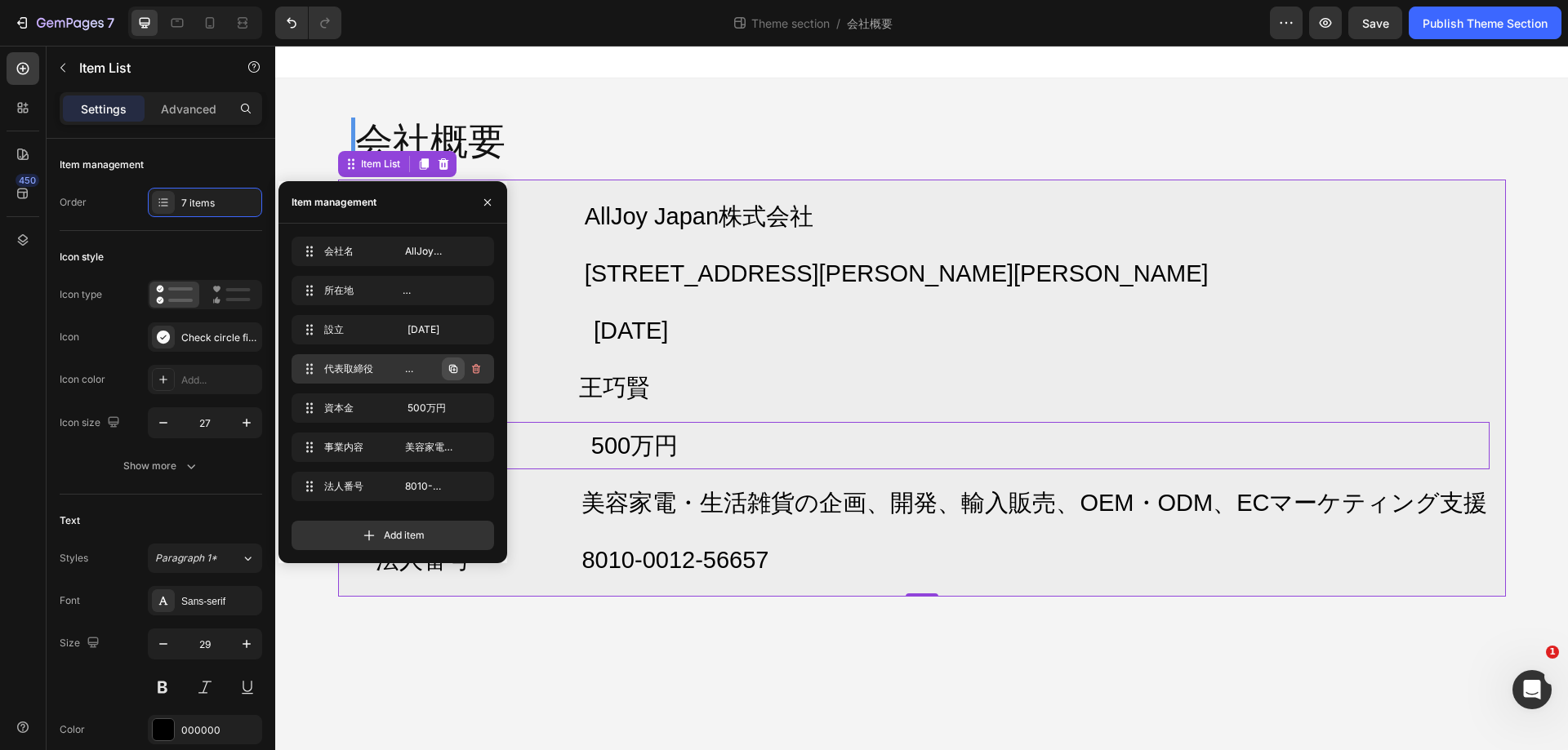
click at [457, 366] on icon "button" at bounding box center [453, 369] width 13 height 13
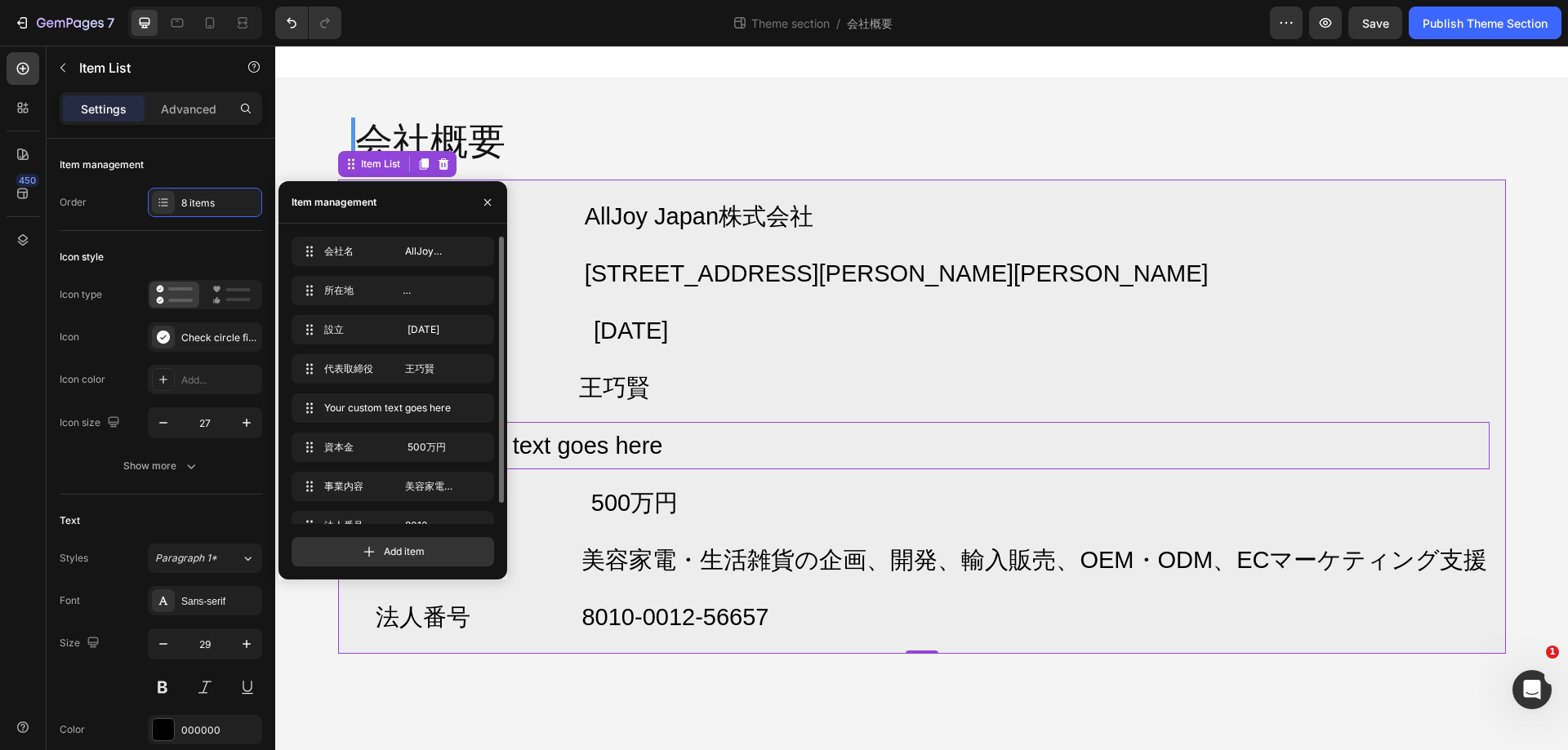
click at [892, 466] on div "Your custom text goes here" at bounding box center [932, 445] width 1117 height 47
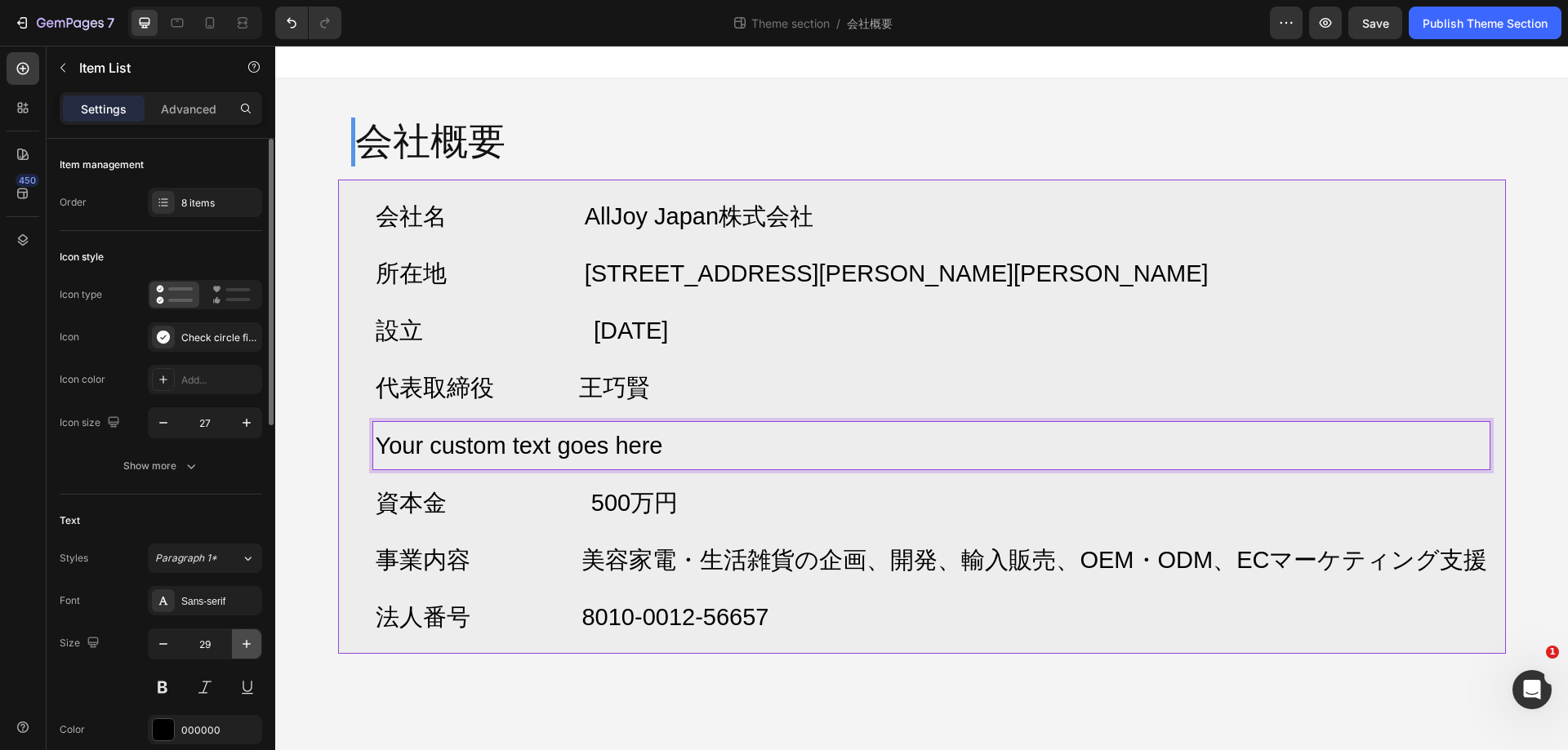
click at [249, 652] on button "button" at bounding box center [247, 645] width 30 height 30
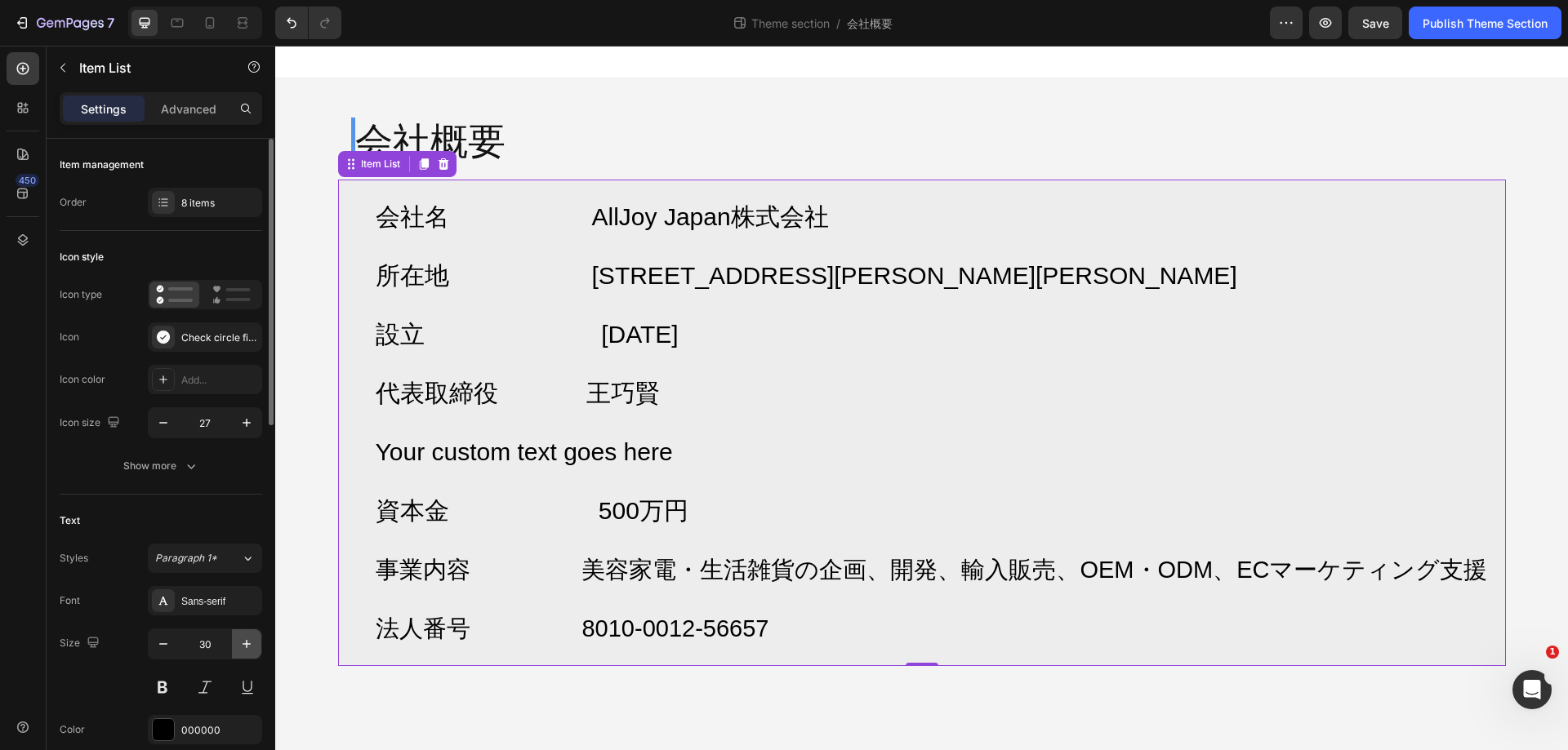
click at [249, 652] on button "button" at bounding box center [247, 645] width 30 height 30
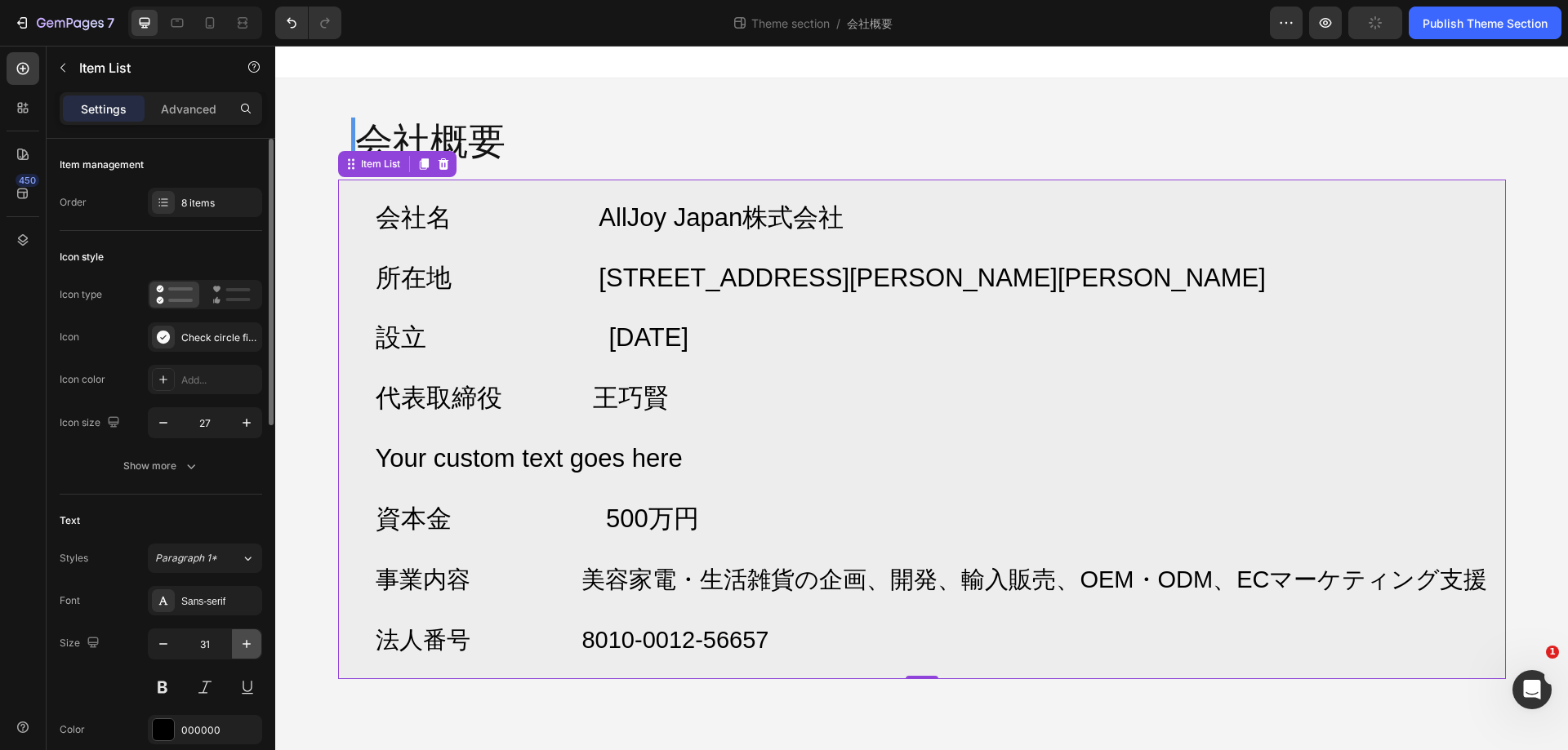
click at [249, 652] on button "button" at bounding box center [247, 645] width 30 height 30
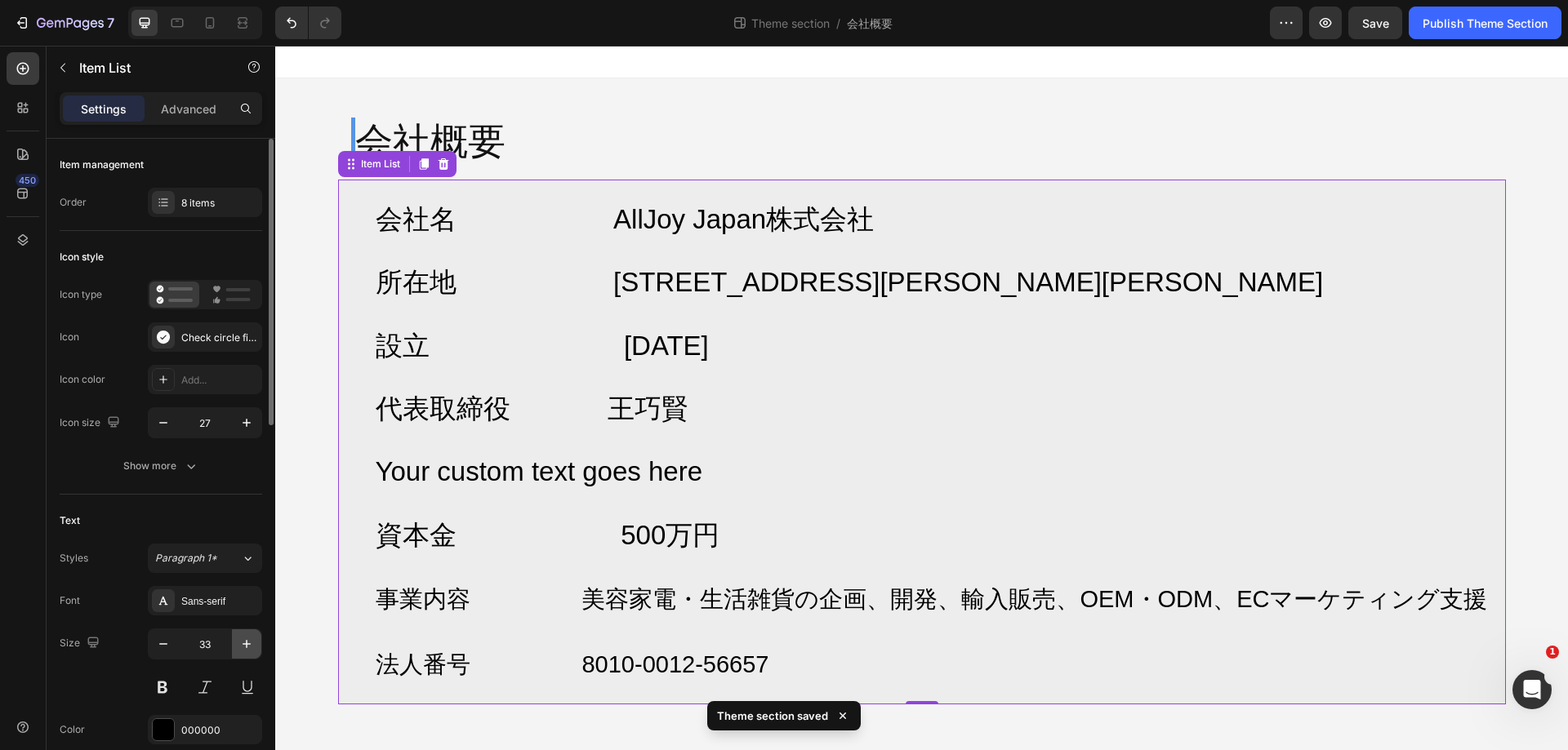
click at [249, 652] on button "button" at bounding box center [247, 645] width 30 height 30
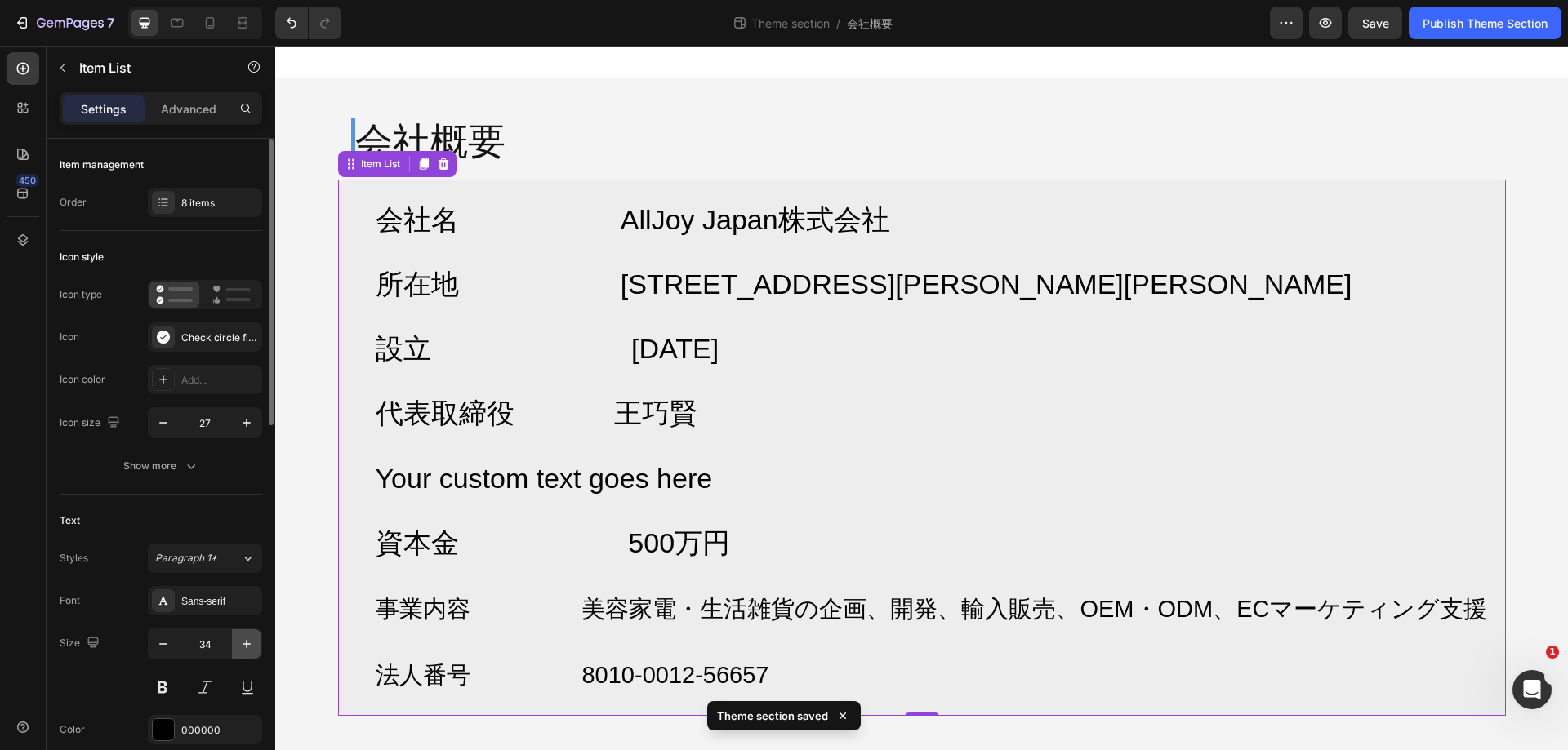
click at [249, 652] on button "button" at bounding box center [247, 645] width 30 height 30
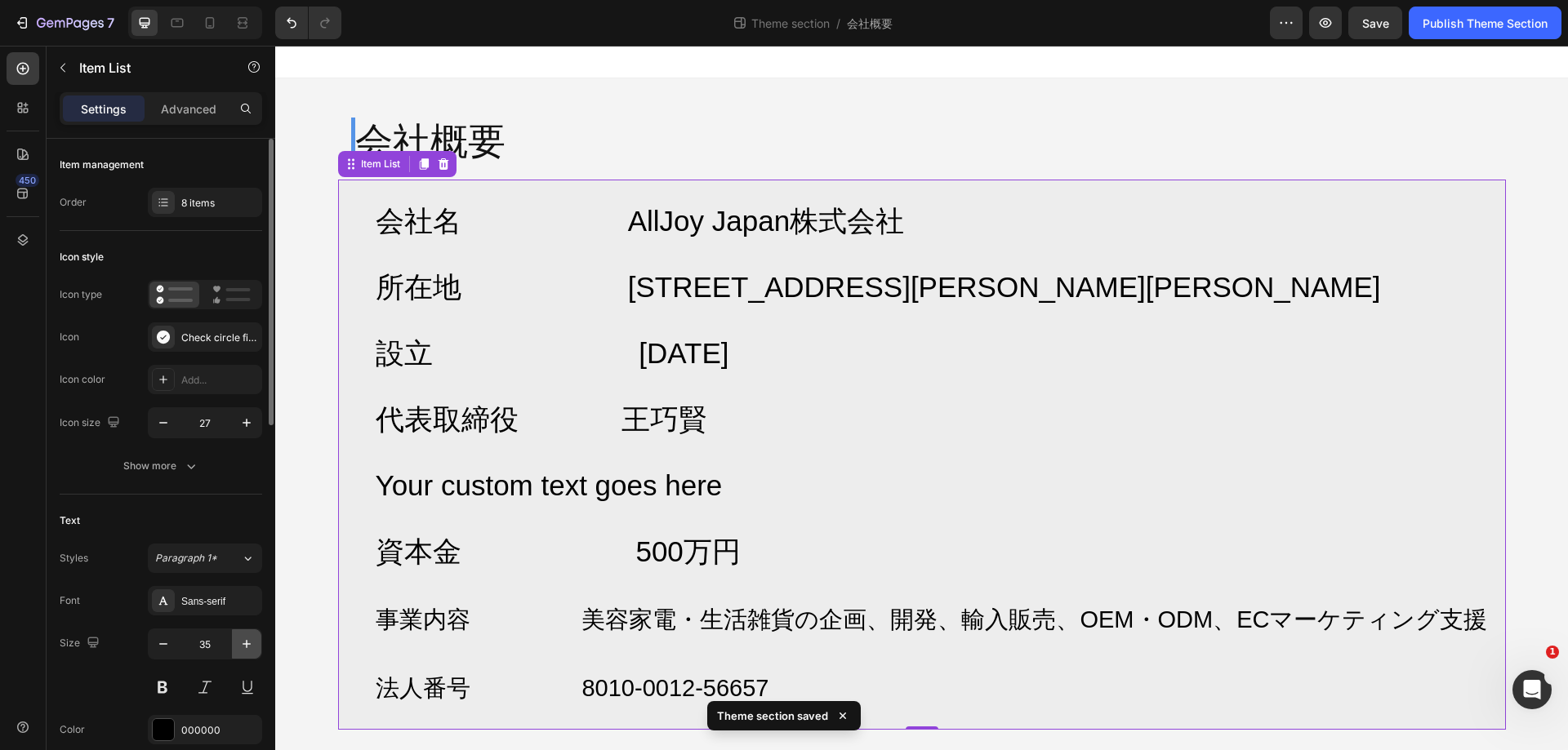
click at [249, 652] on button "button" at bounding box center [247, 645] width 30 height 30
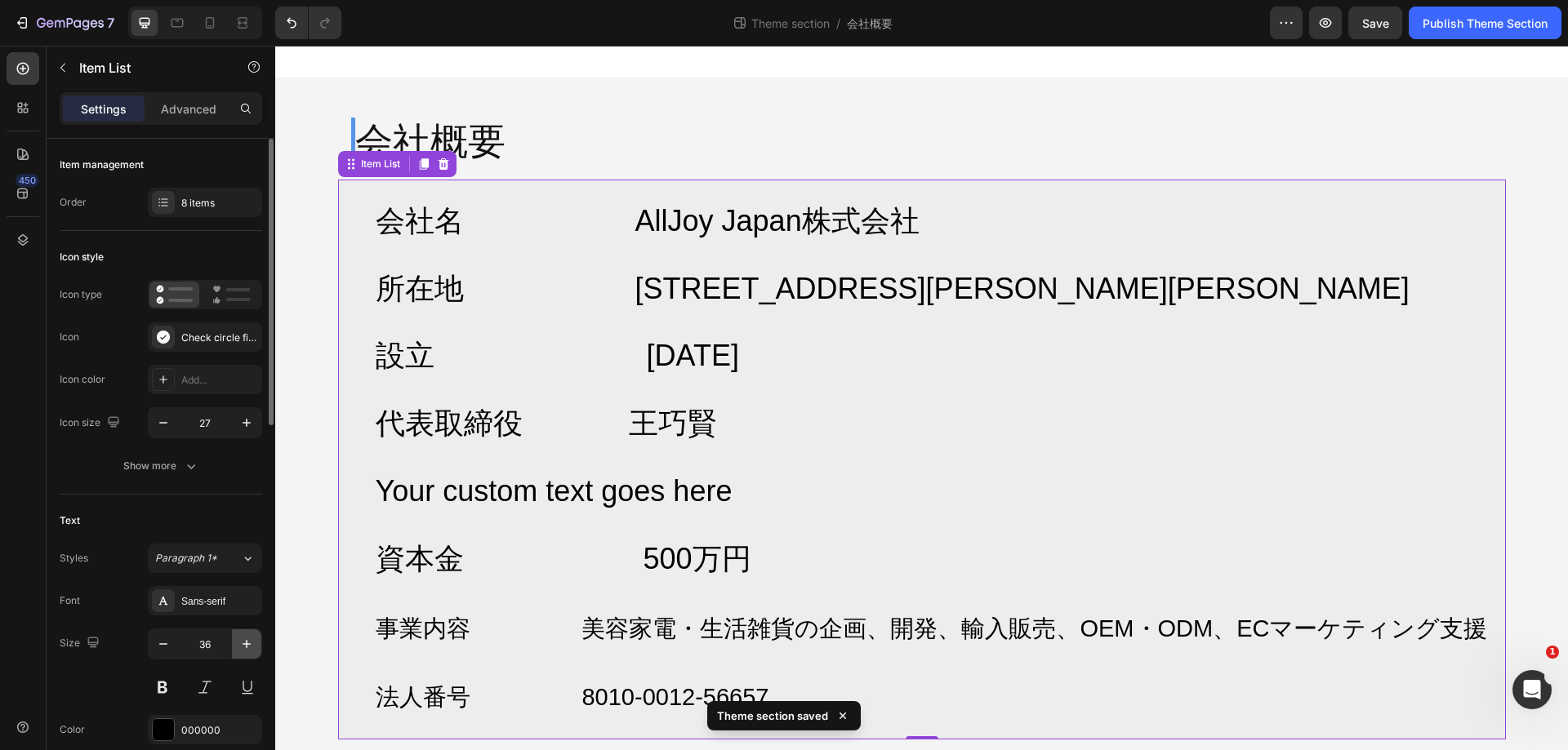
click at [249, 652] on button "button" at bounding box center [247, 645] width 30 height 30
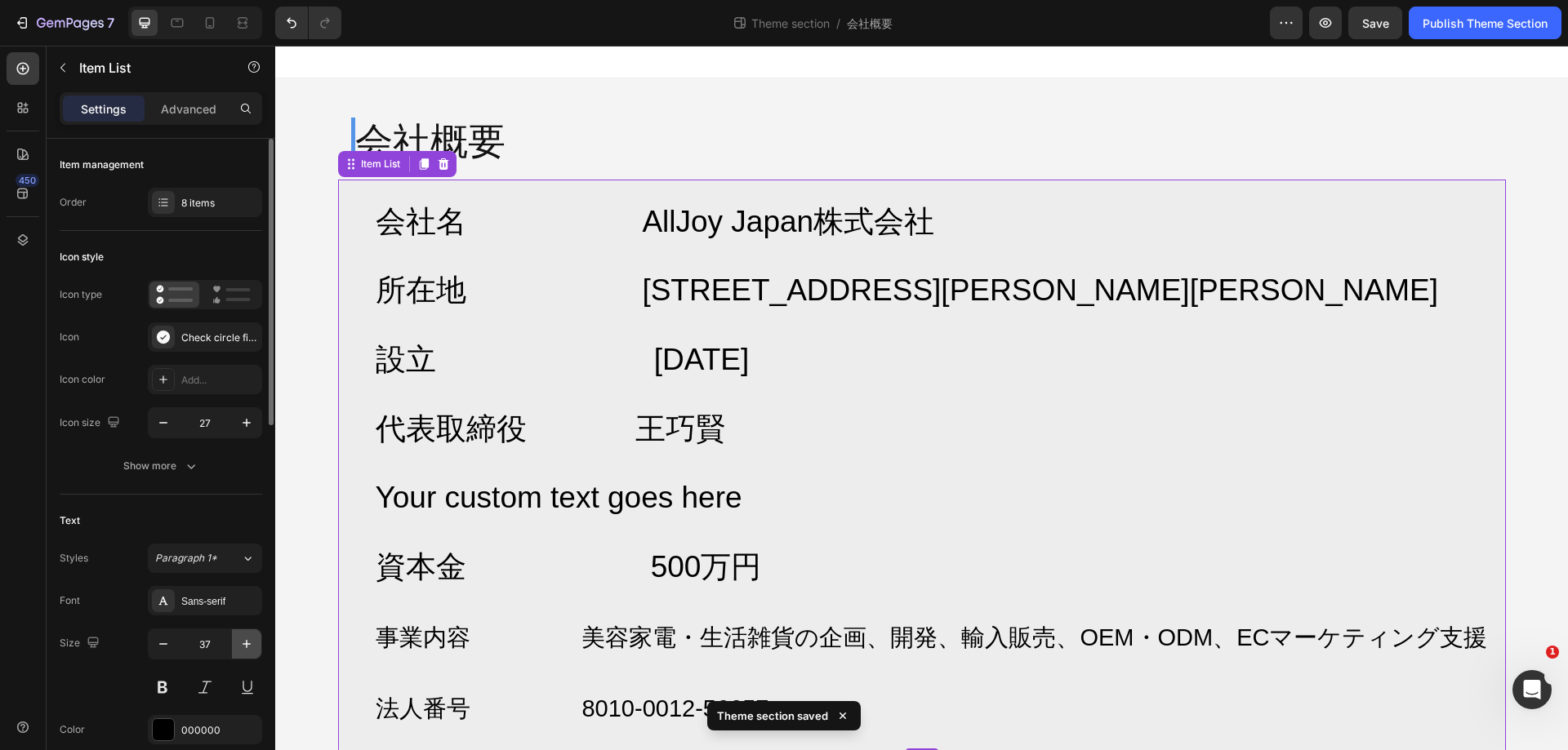
click at [249, 652] on button "button" at bounding box center [247, 645] width 30 height 30
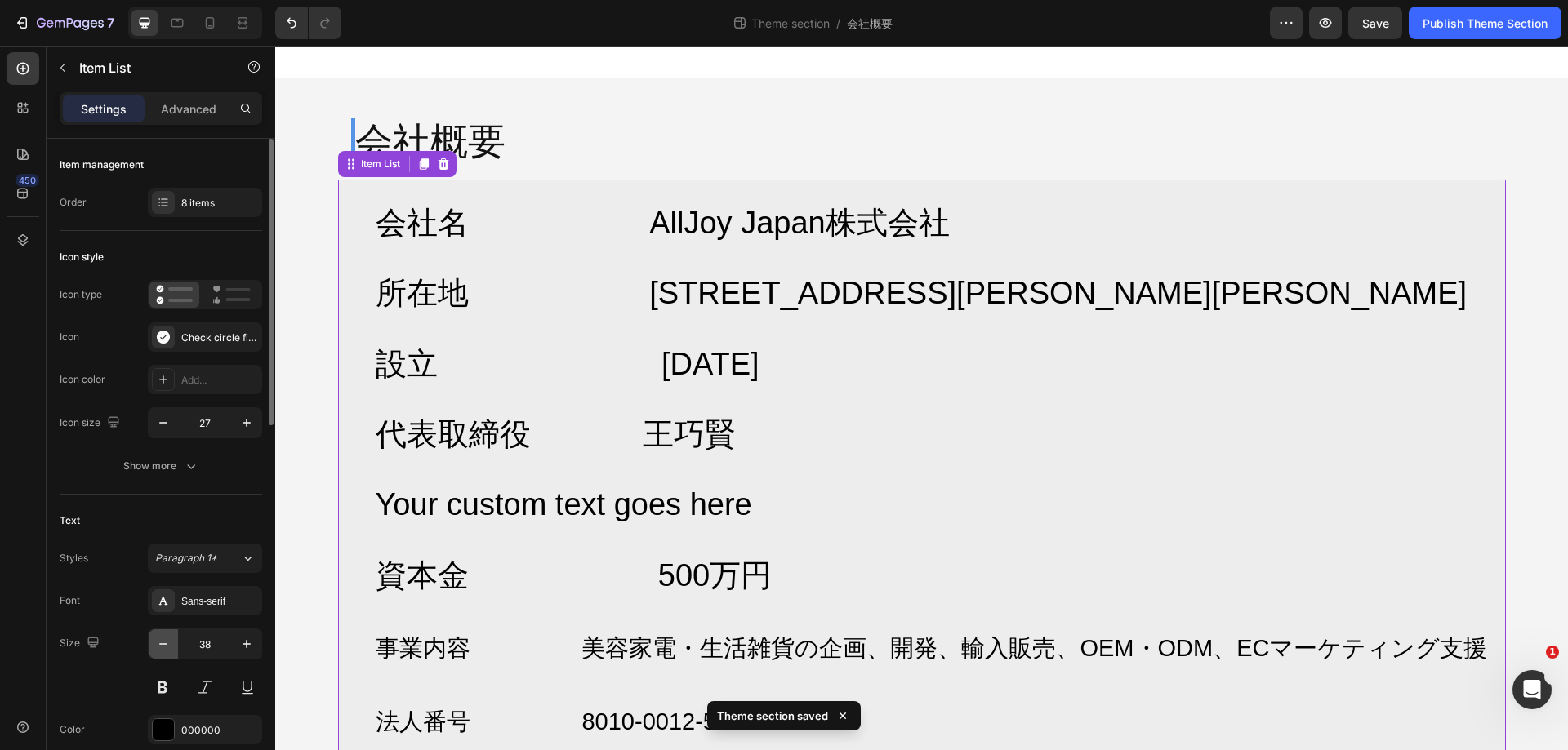
click at [178, 643] on button "button" at bounding box center [164, 645] width 30 height 30
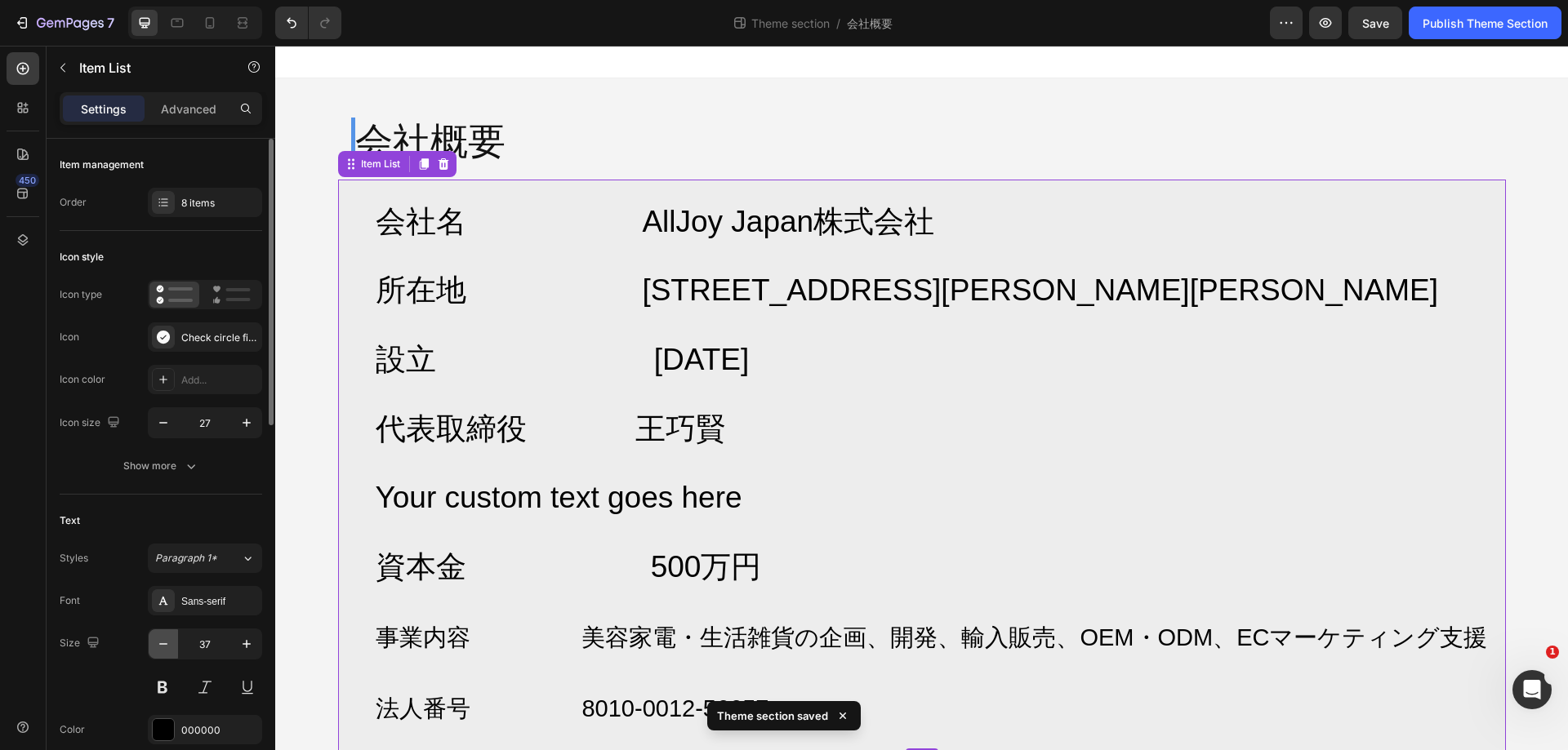
click at [178, 643] on button "button" at bounding box center [164, 645] width 30 height 30
click at [177, 643] on button "button" at bounding box center [164, 645] width 30 height 30
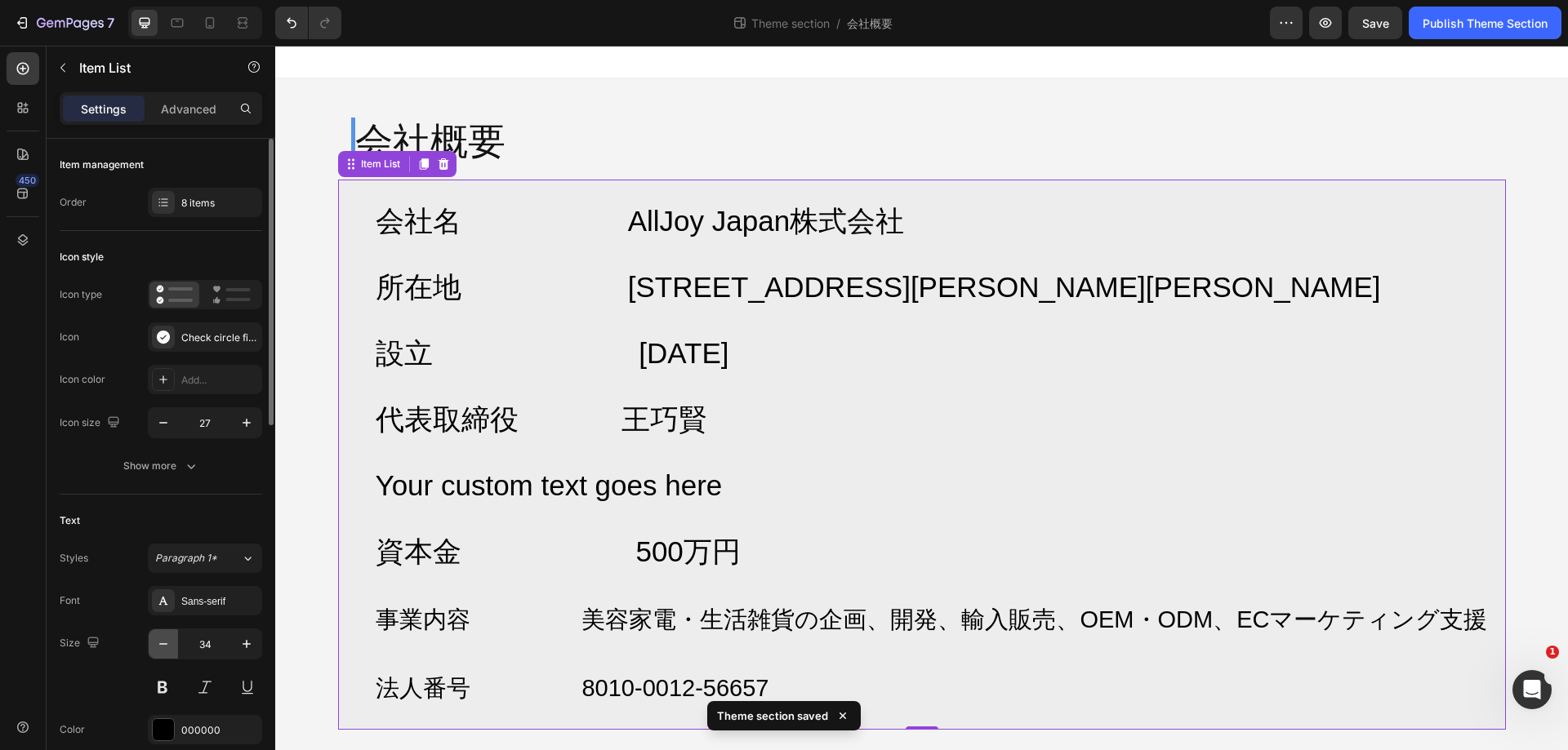
click at [177, 643] on button "button" at bounding box center [164, 645] width 30 height 30
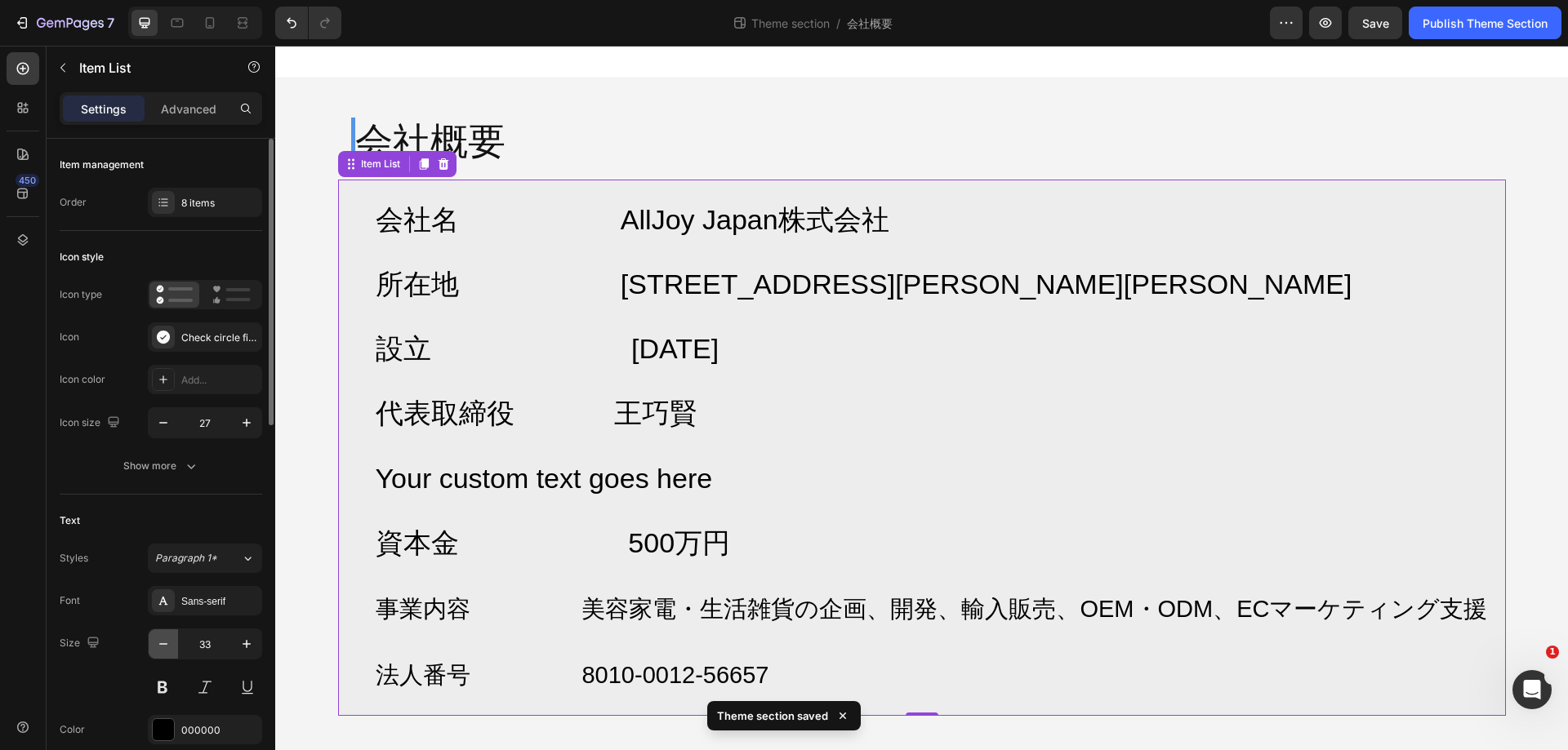
click at [177, 643] on button "button" at bounding box center [164, 645] width 30 height 30
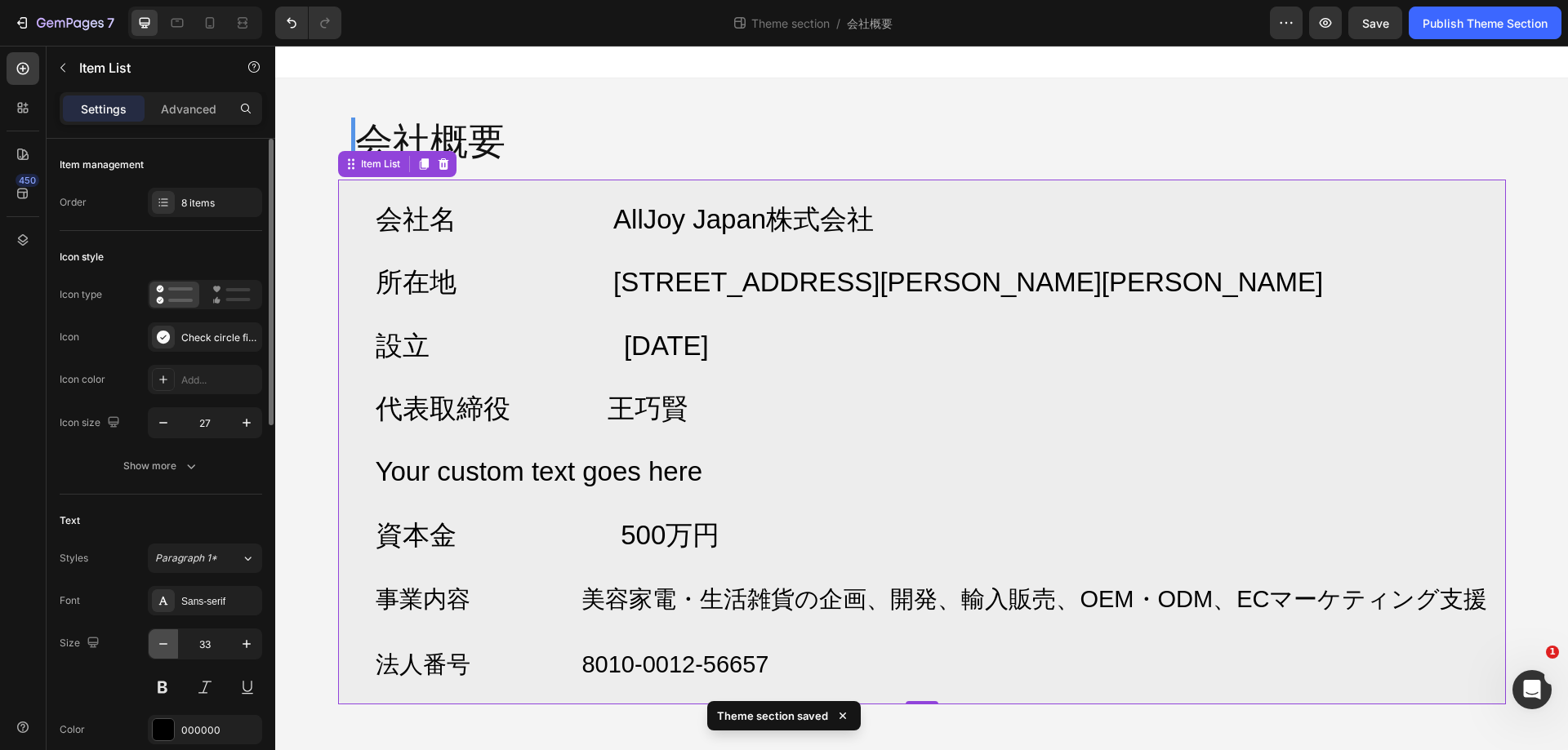
type input "32"
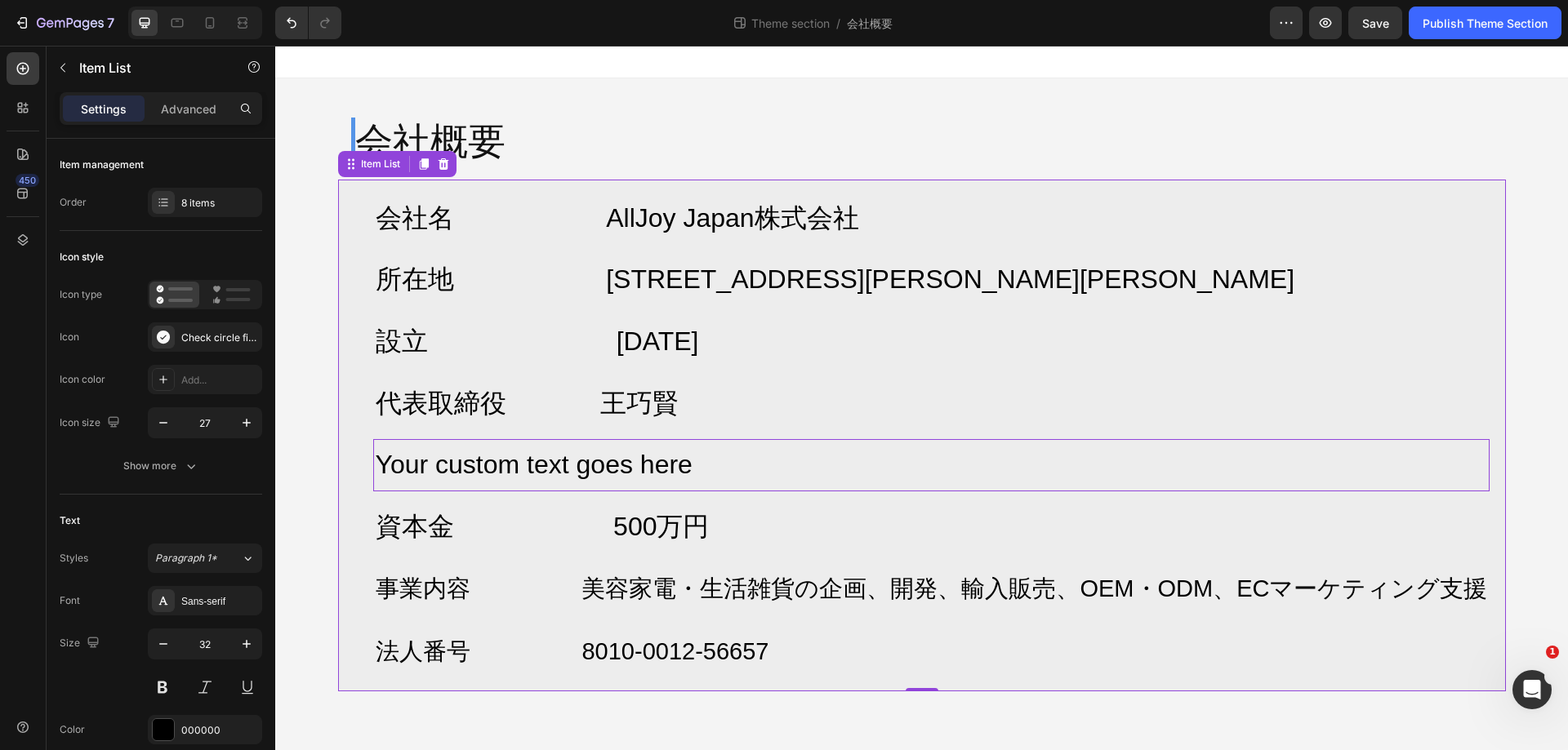
click at [682, 474] on p "Your custom text goes here" at bounding box center [932, 465] width 1112 height 47
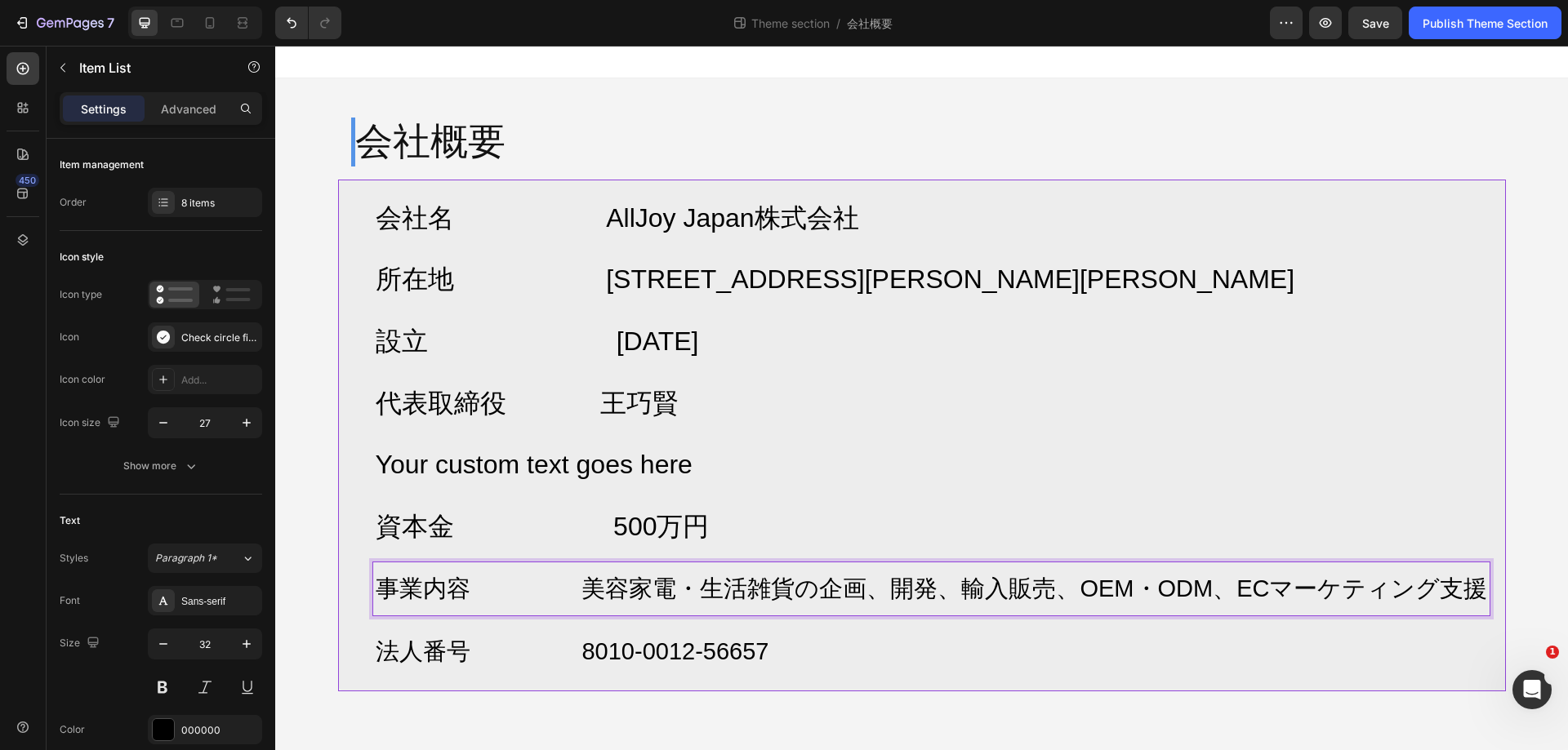
click at [682, 597] on span "事業内容 美容家電・生活雑貨の企画、開発、輸入販売、OEM・ODM、ECマーケティング支援" at bounding box center [932, 588] width 1112 height 27
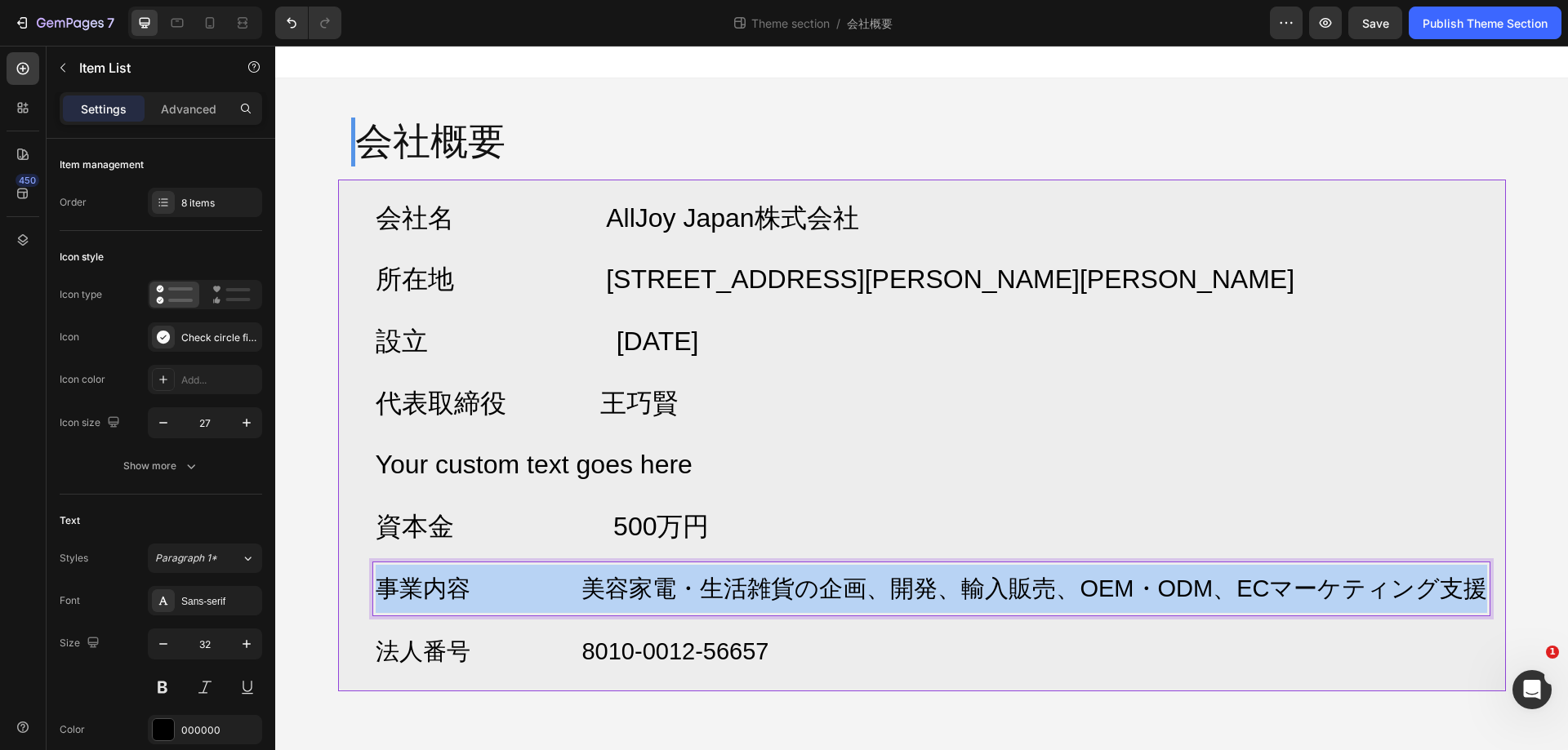
click at [682, 597] on span "事業内容 美容家電・生活雑貨の企画、開発、輸入販売、OEM・ODM、ECマーケティング支援" at bounding box center [932, 588] width 1112 height 27
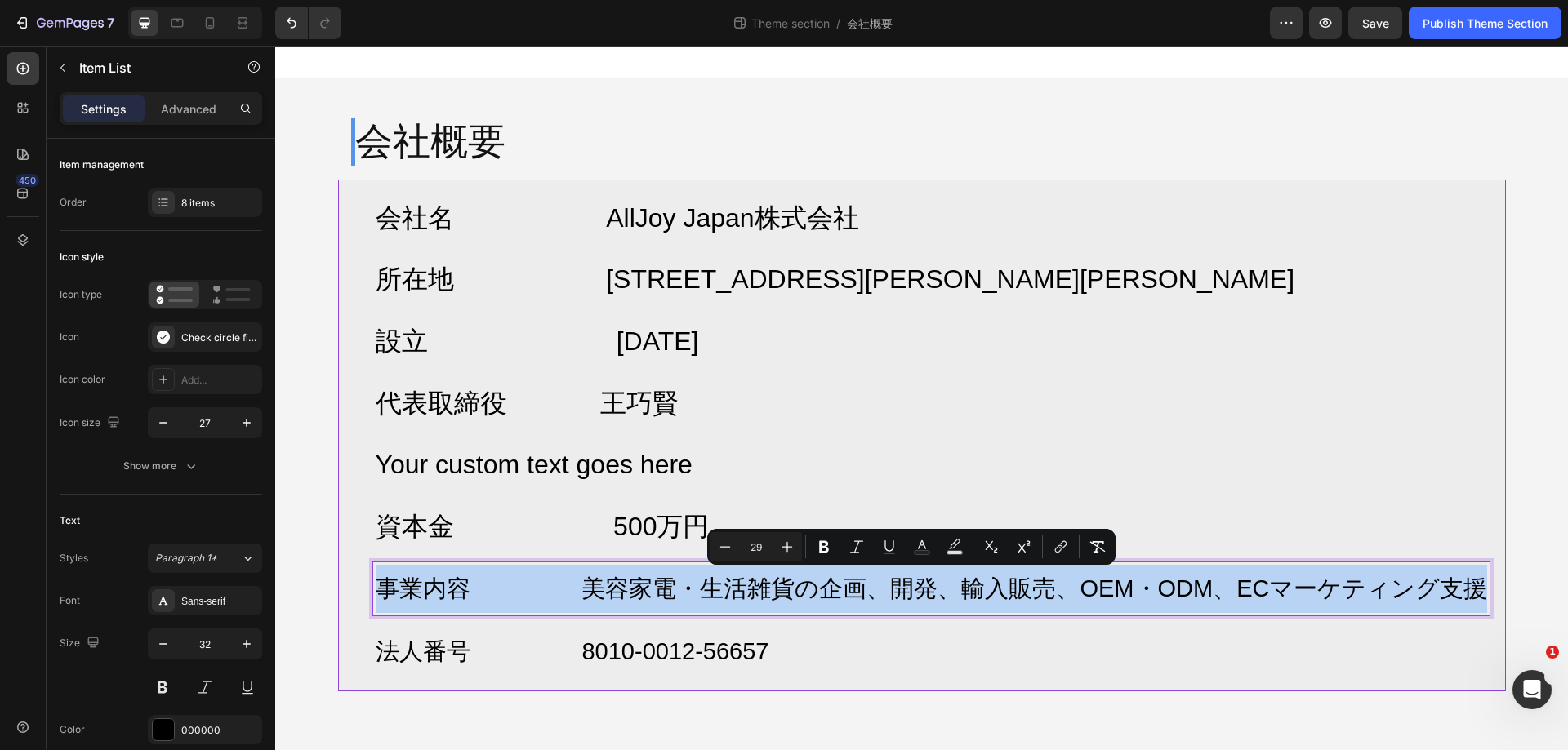
copy span "事業内容 美容家電・生活雑貨の企画、開発、輸入販売、OEM・ODM、ECマーケティング支援"
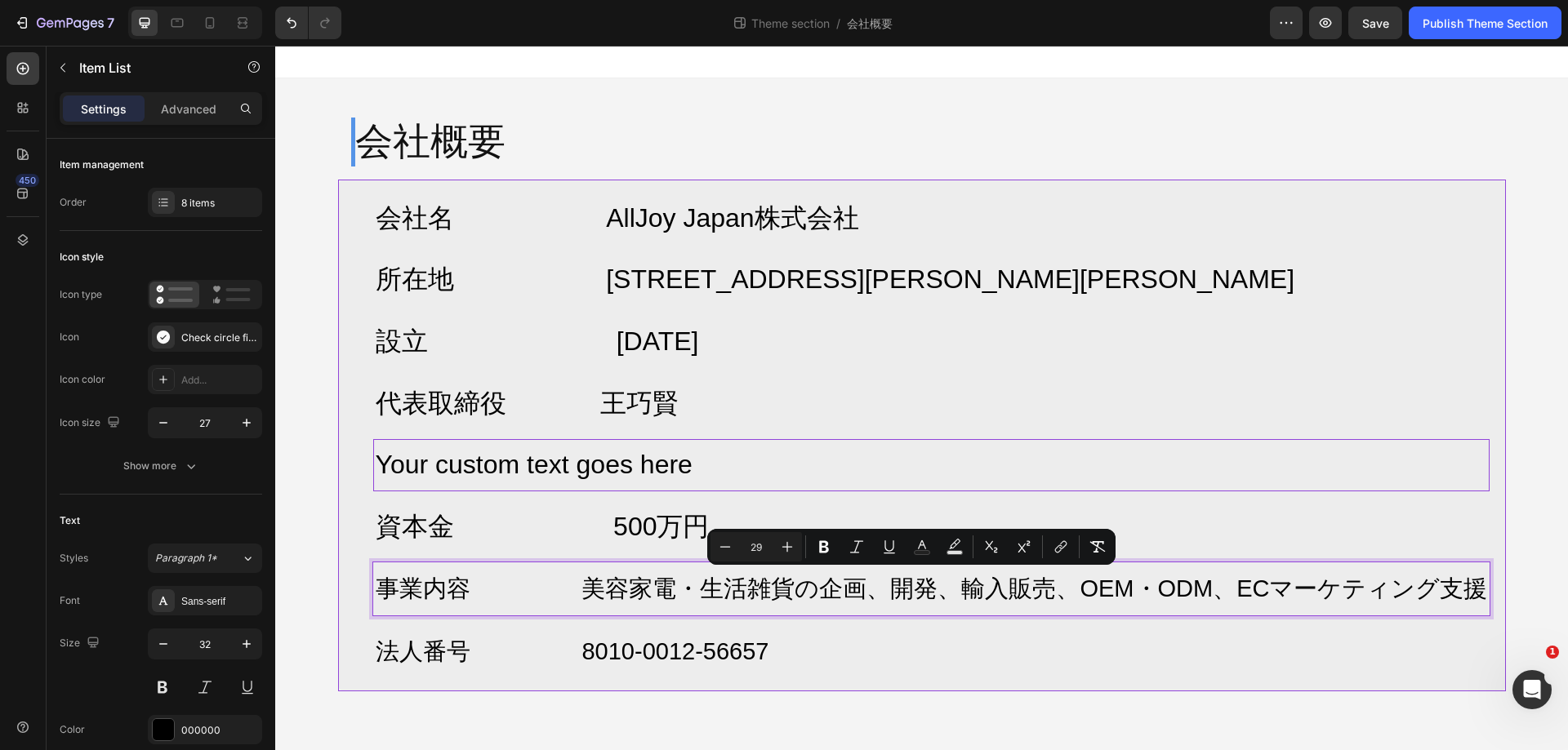
click at [624, 464] on p "Your custom text goes here" at bounding box center [932, 465] width 1112 height 47
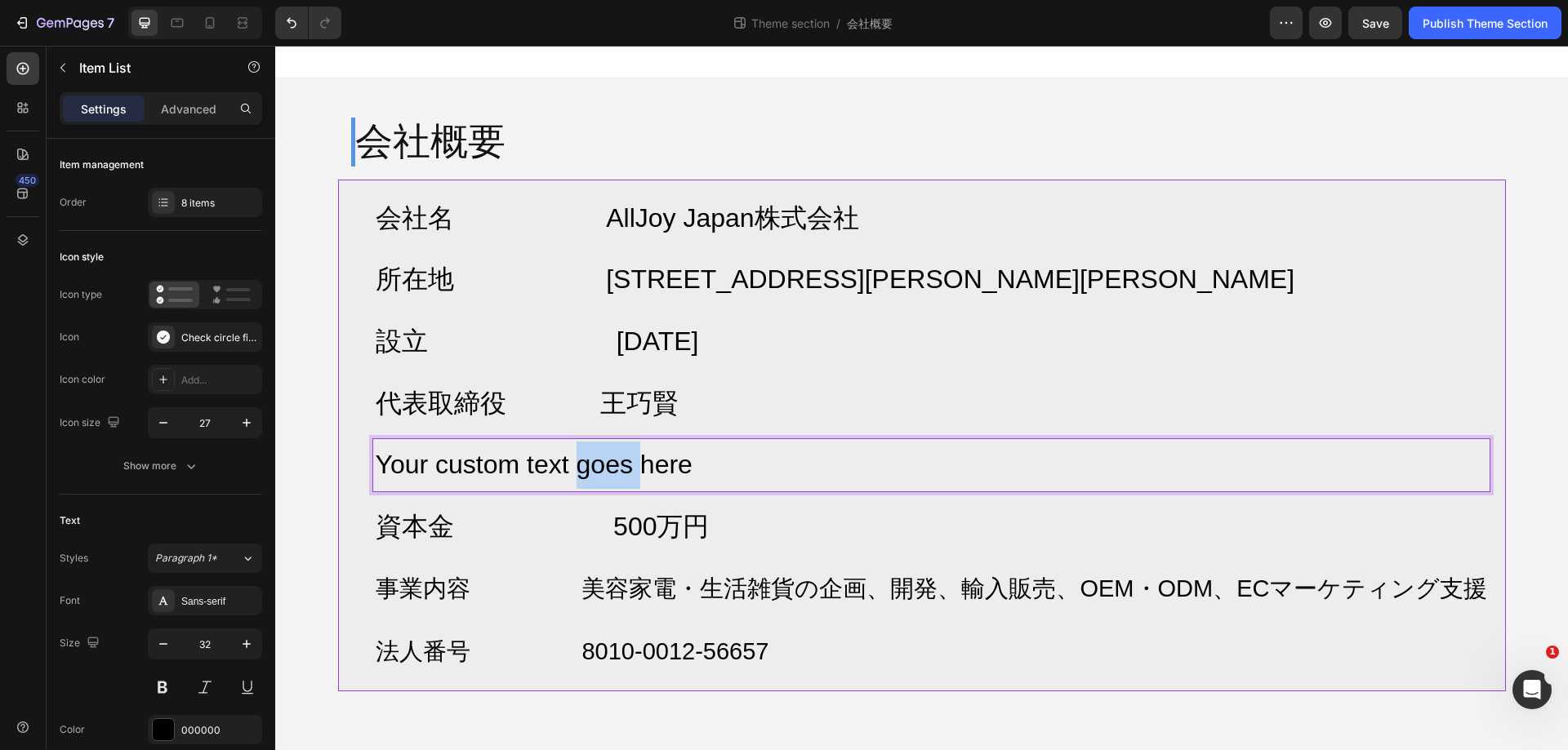
click at [624, 464] on p "Your custom text goes here" at bounding box center [932, 465] width 1112 height 47
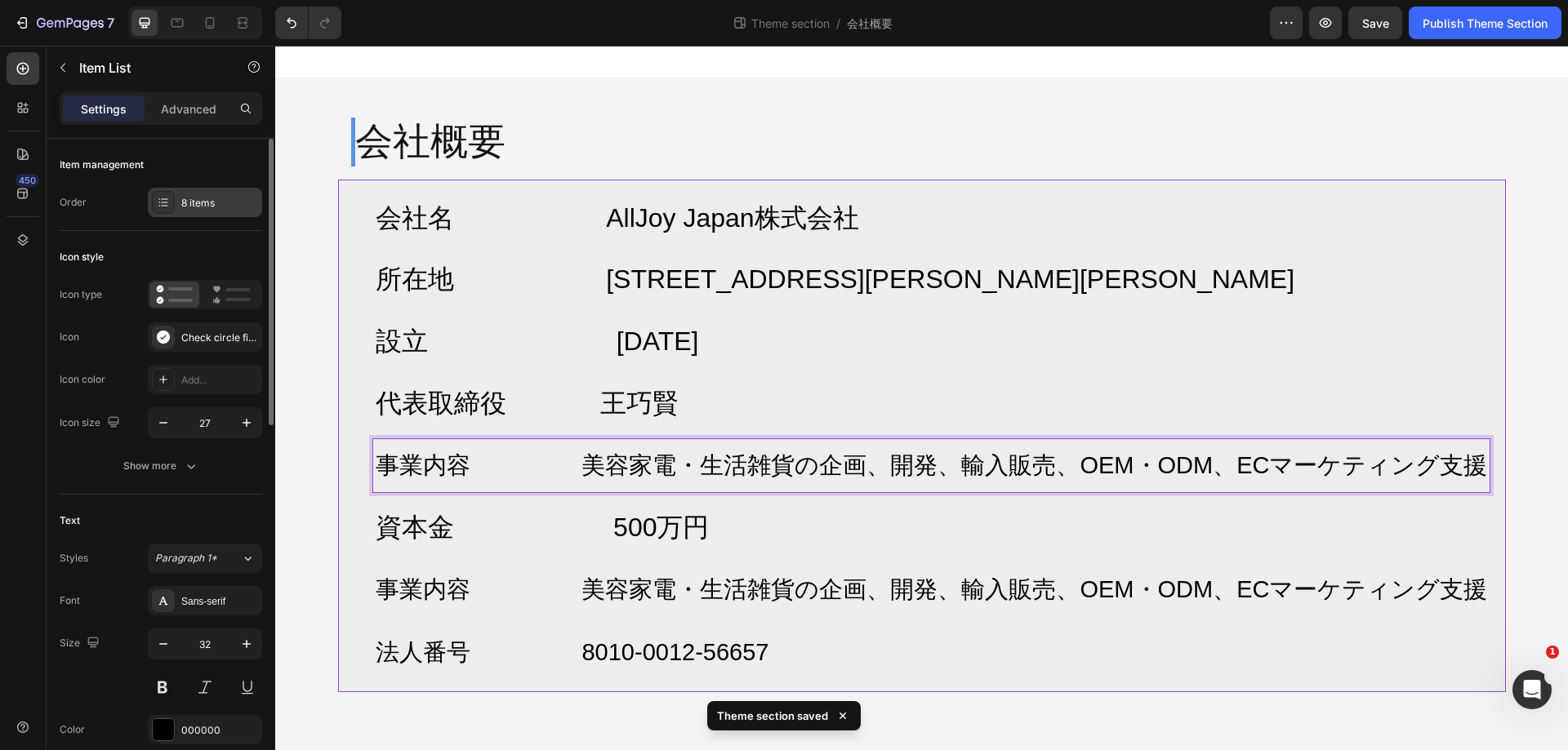
click at [188, 202] on div "8 items" at bounding box center [220, 203] width 77 height 15
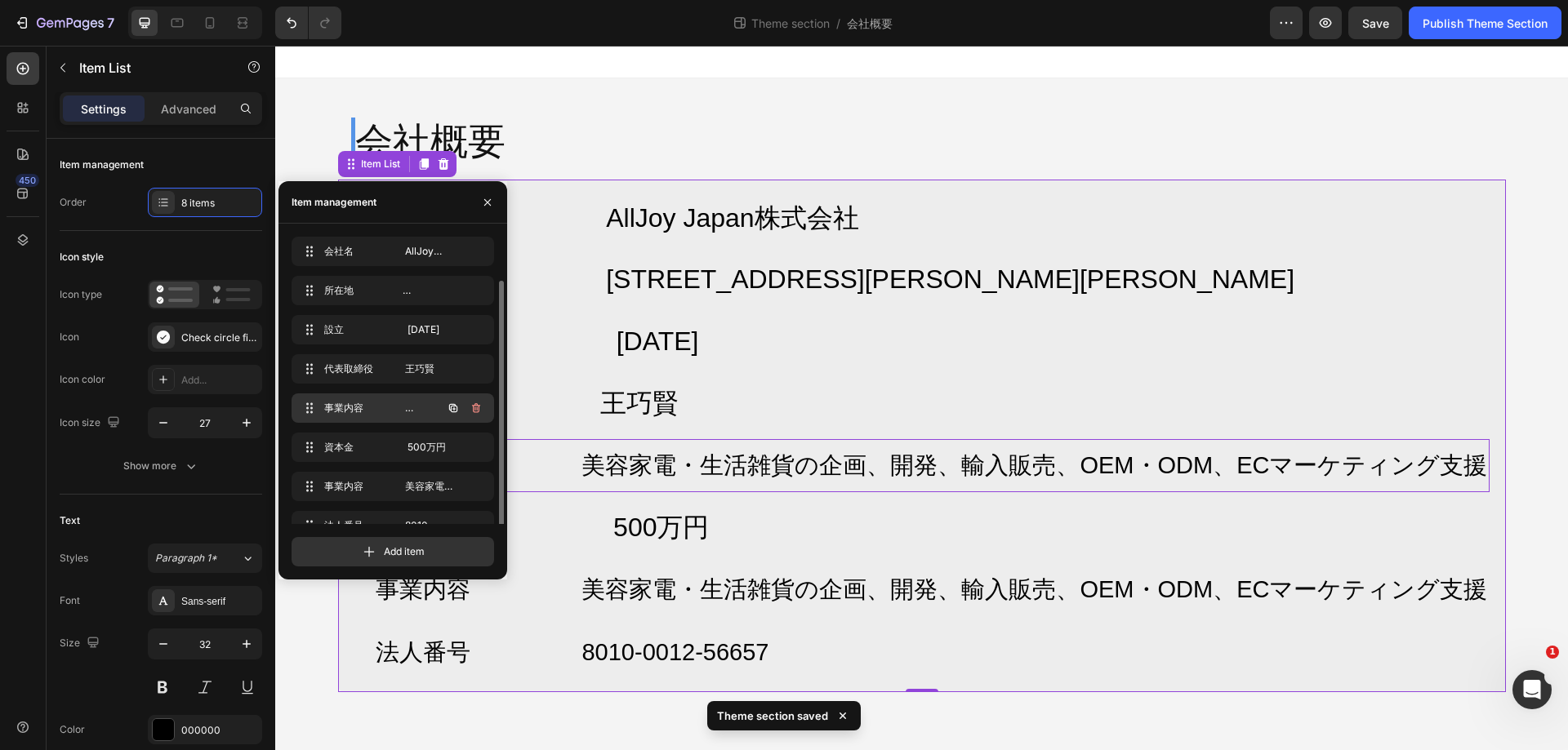
scroll to position [23, 0]
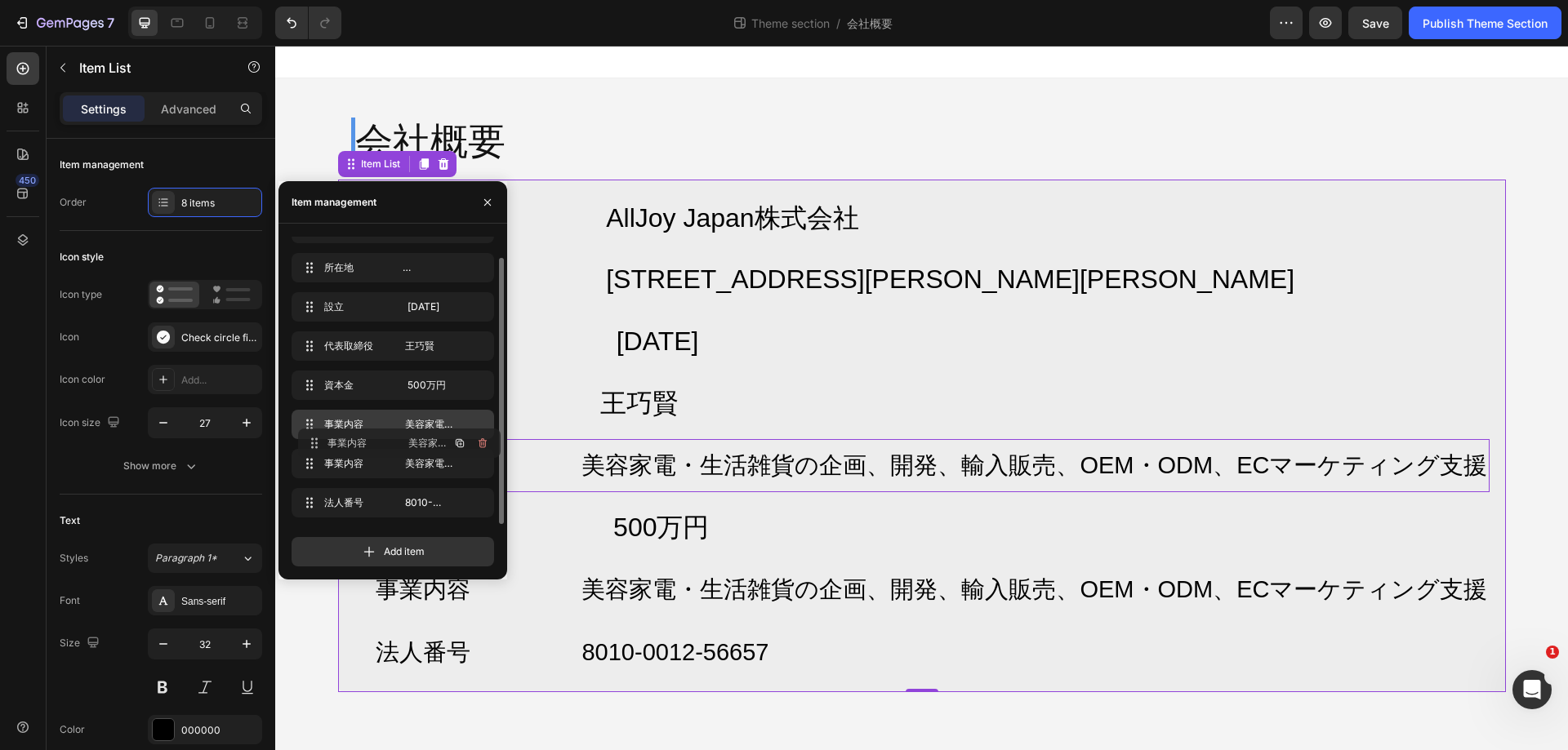
drag, startPoint x: 309, startPoint y: 387, endPoint x: 316, endPoint y: 444, distance: 57.4
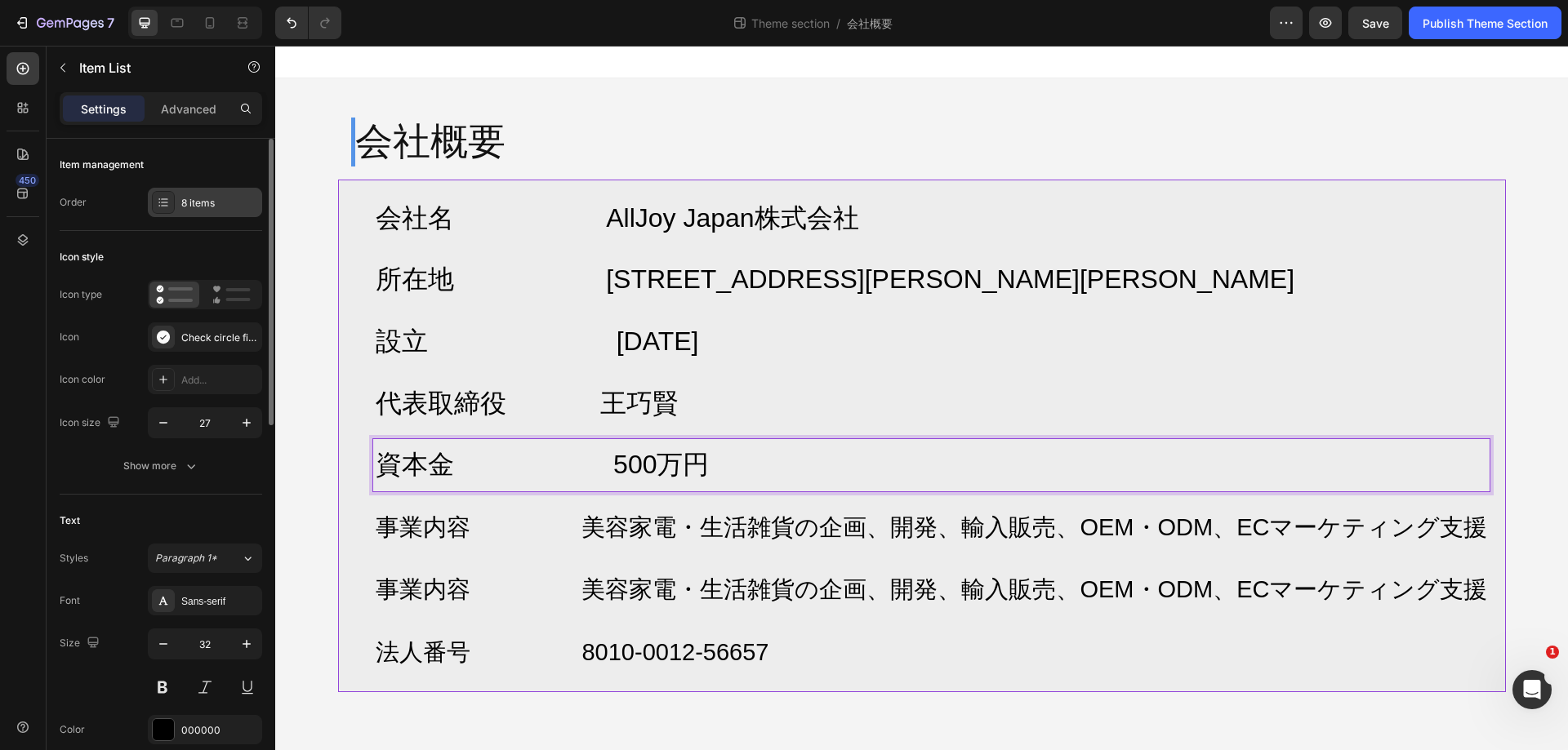
click at [217, 197] on div "8 items" at bounding box center [220, 203] width 77 height 15
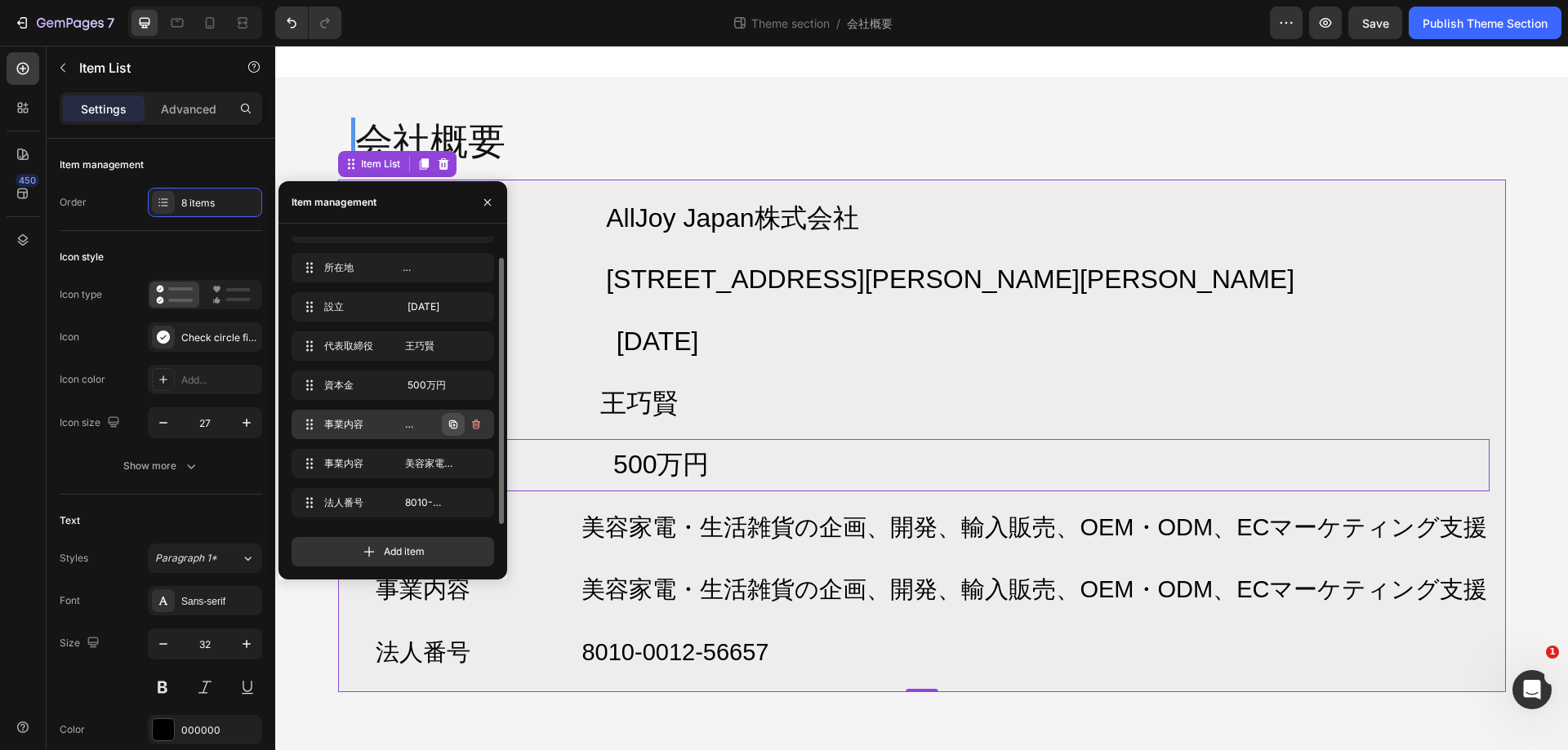
click at [455, 427] on icon "button" at bounding box center [453, 424] width 13 height 13
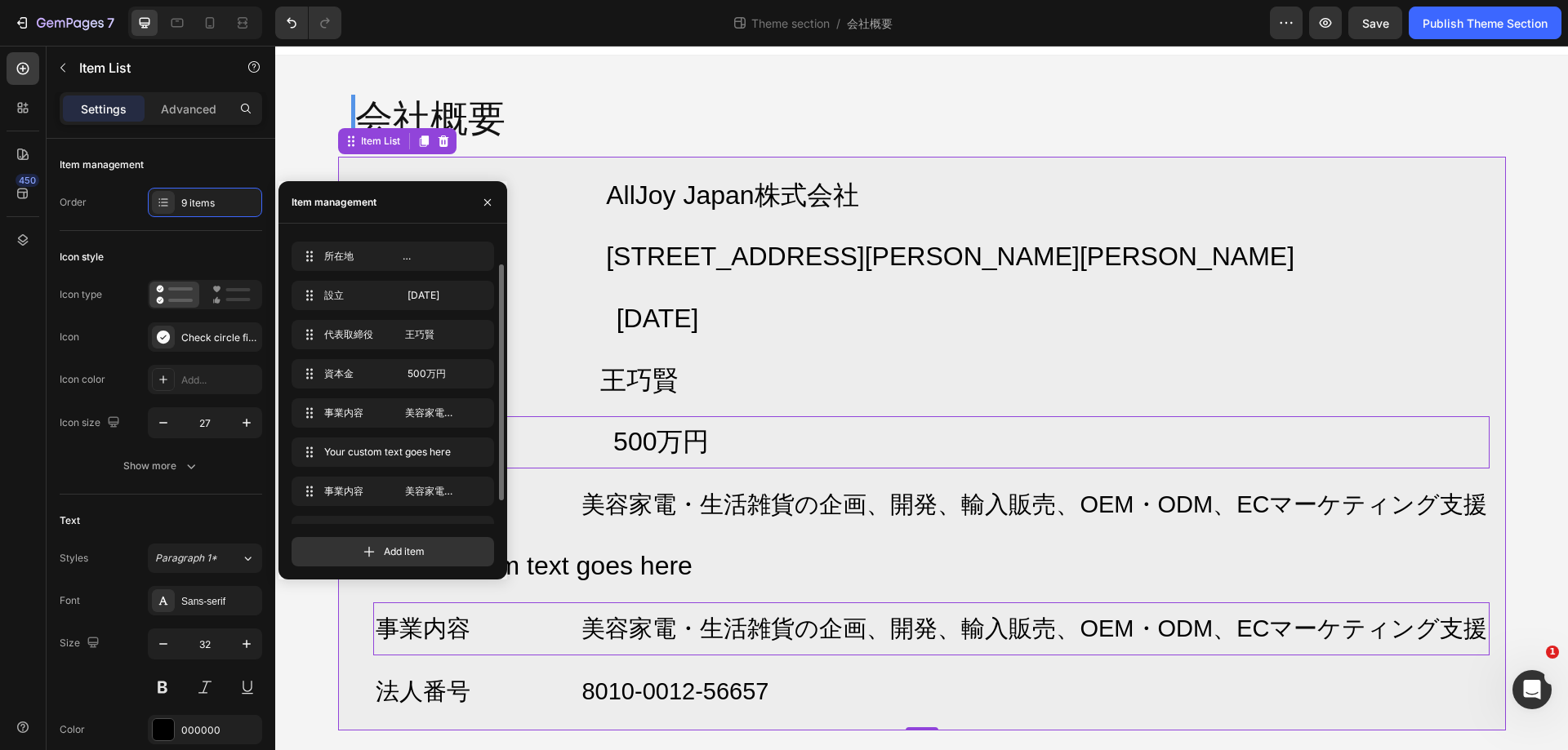
scroll to position [30, 0]
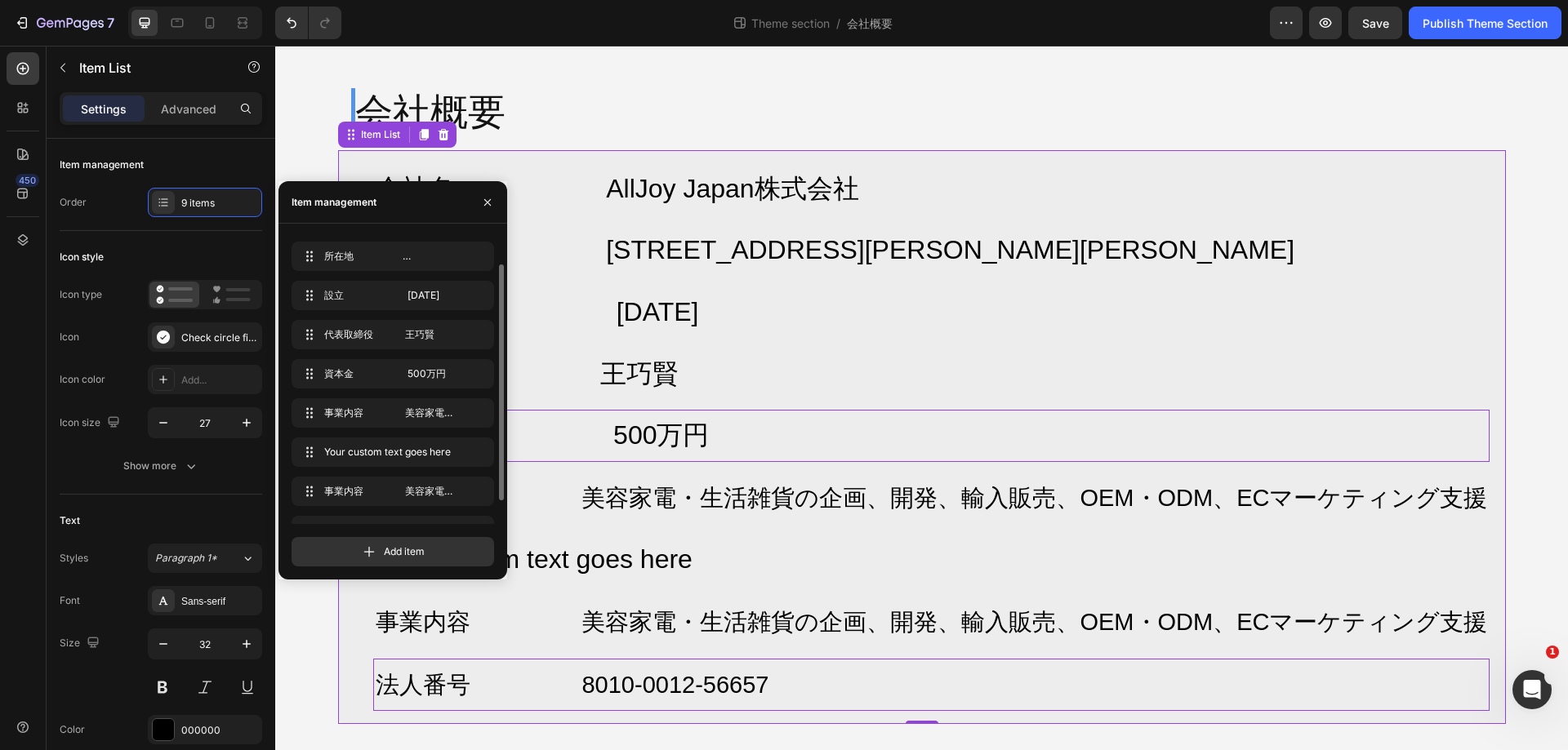
click at [584, 672] on div "会社名 AllJoy Japan株式会社 所在地 〒103-0026 東京都中央区日本橋兜町17-2 兜町第6葉山ビル4F 設立 2025年7月 代表取締役 …" at bounding box center [921, 438] width 1140 height 548
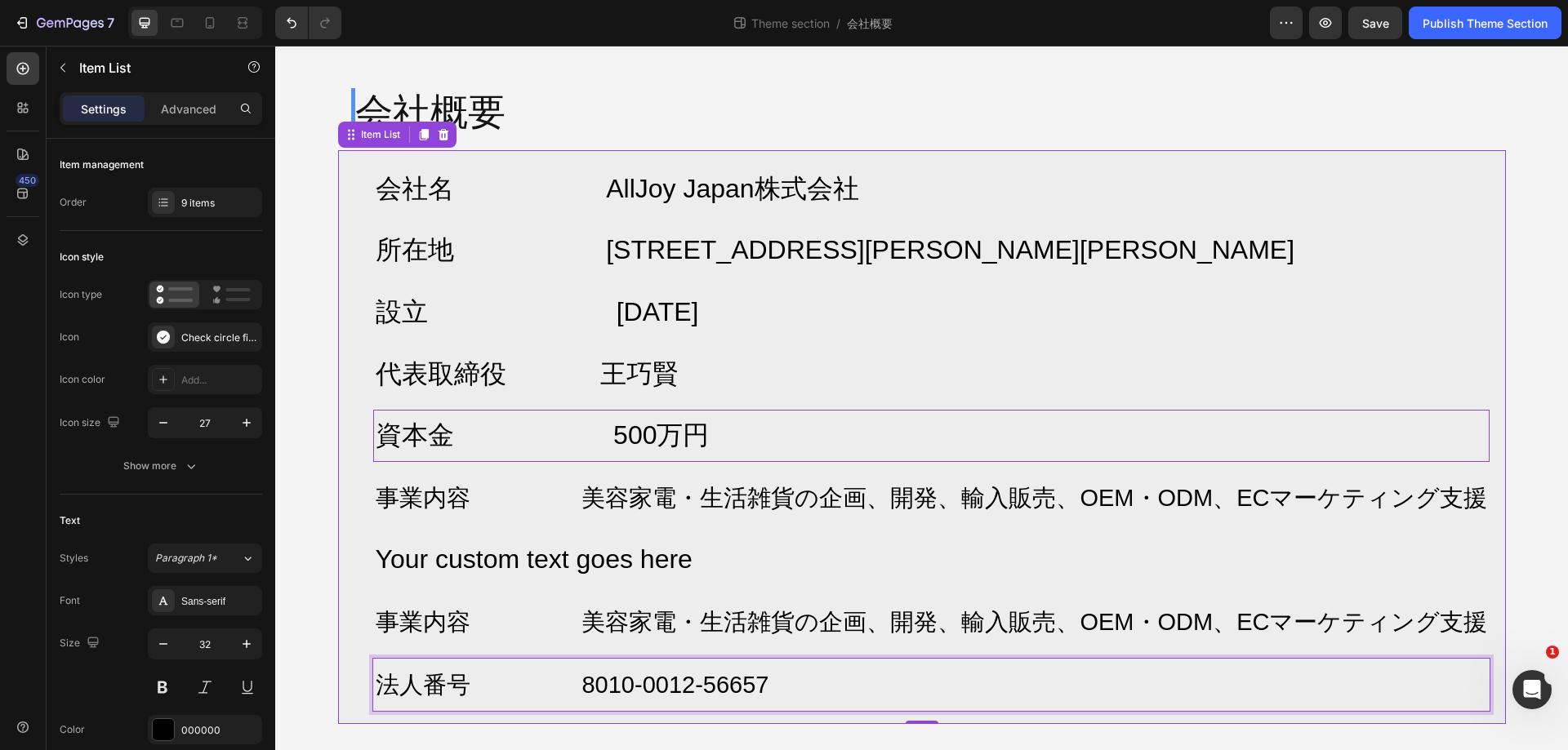
scroll to position [0, 0]
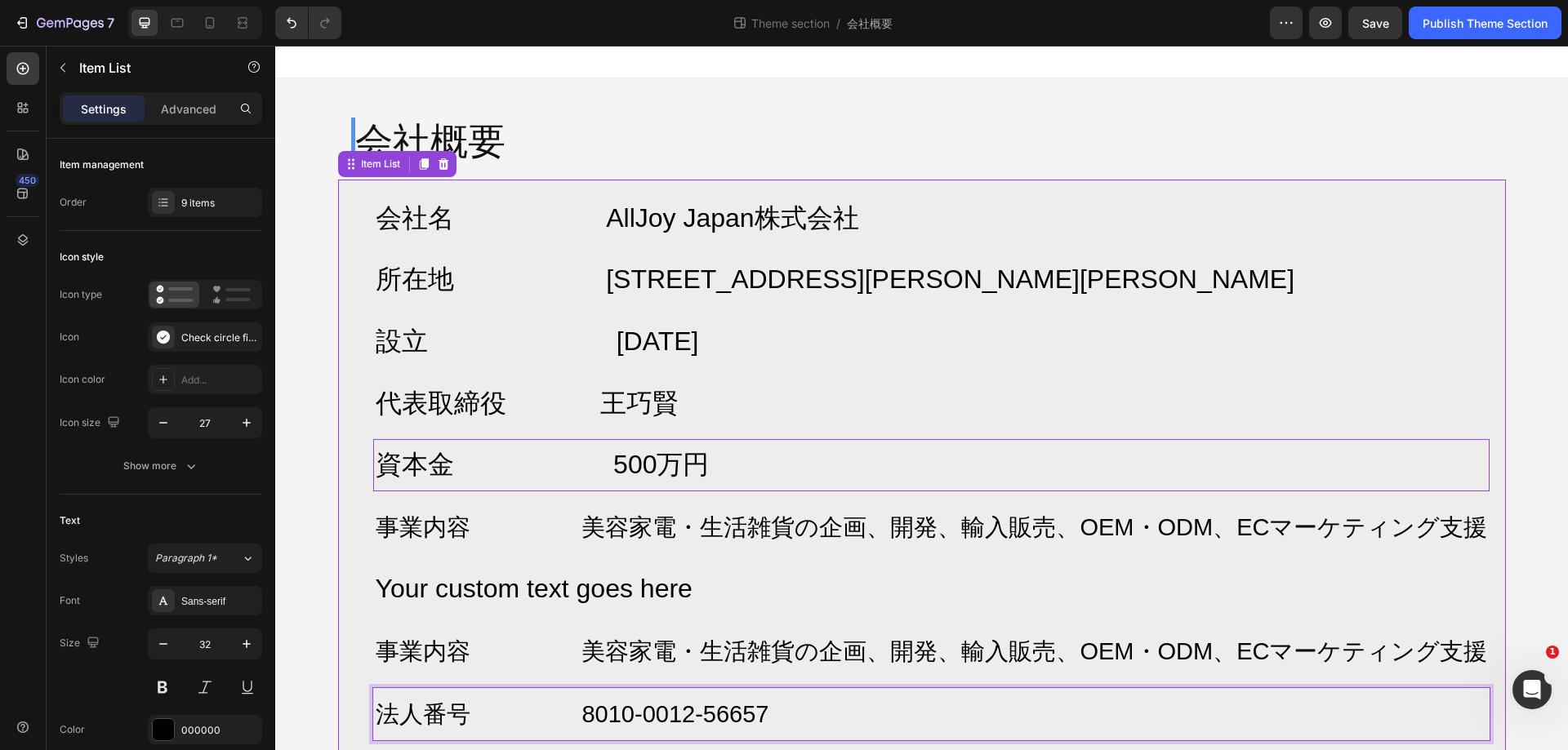
click at [584, 678] on div "会社名 AllJoy Japan株式会社 所在地 〒103-0026 東京都中央区日本橋兜町17-2 兜町第6葉山ビル4F 設立 2025年7月 代表取締役 …" at bounding box center [921, 466] width 1140 height 548
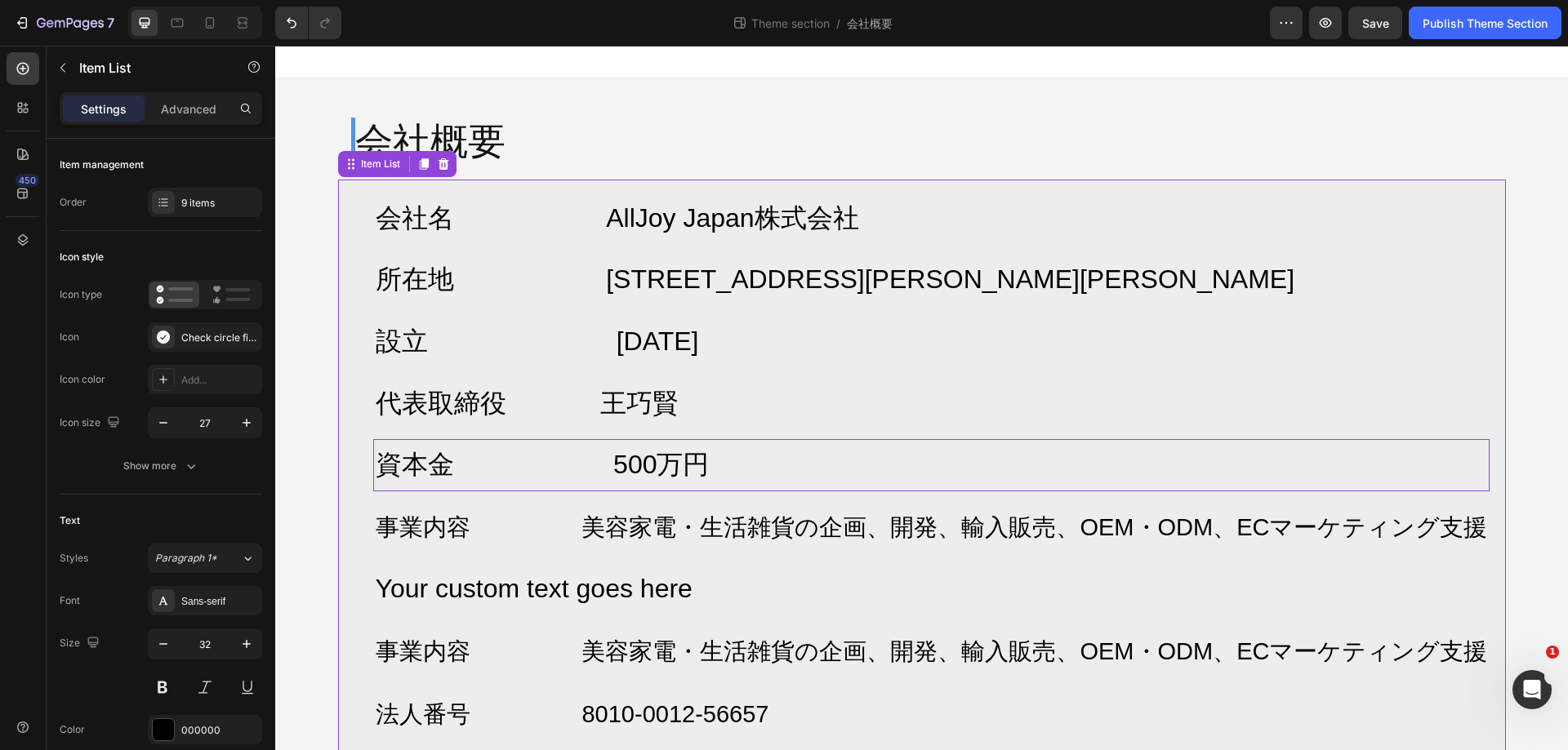
click at [584, 678] on div "会社名 AllJoy Japan株式会社 所在地 〒103-0026 東京都中央区日本橋兜町17-2 兜町第6葉山ビル4F 設立 2025年7月 代表取締役 …" at bounding box center [921, 466] width 1140 height 548
click at [598, 713] on span "法人番号 8010-0012-56657" at bounding box center [572, 715] width 393 height 27
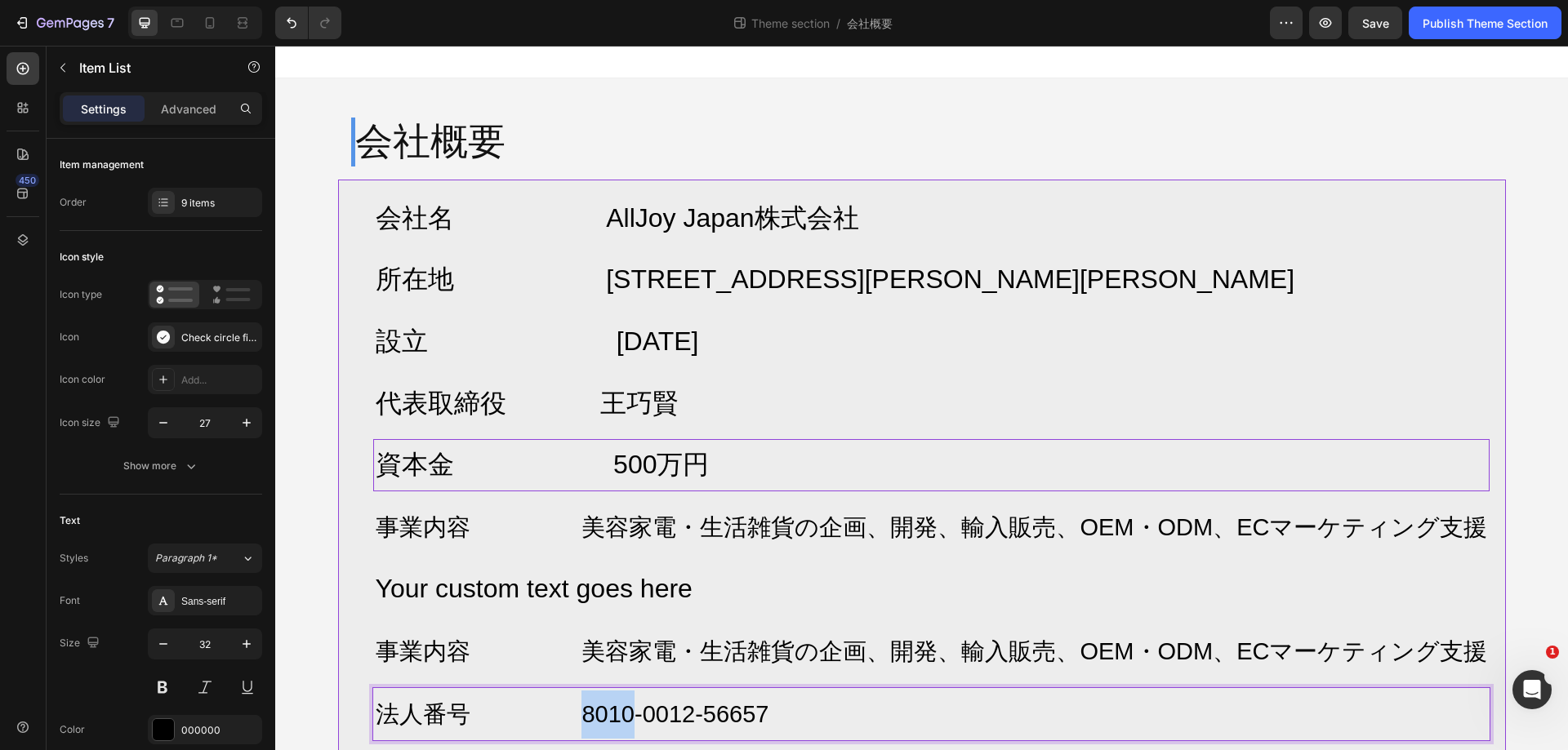
click at [598, 713] on span "法人番号 8010-0012-56657" at bounding box center [572, 715] width 393 height 27
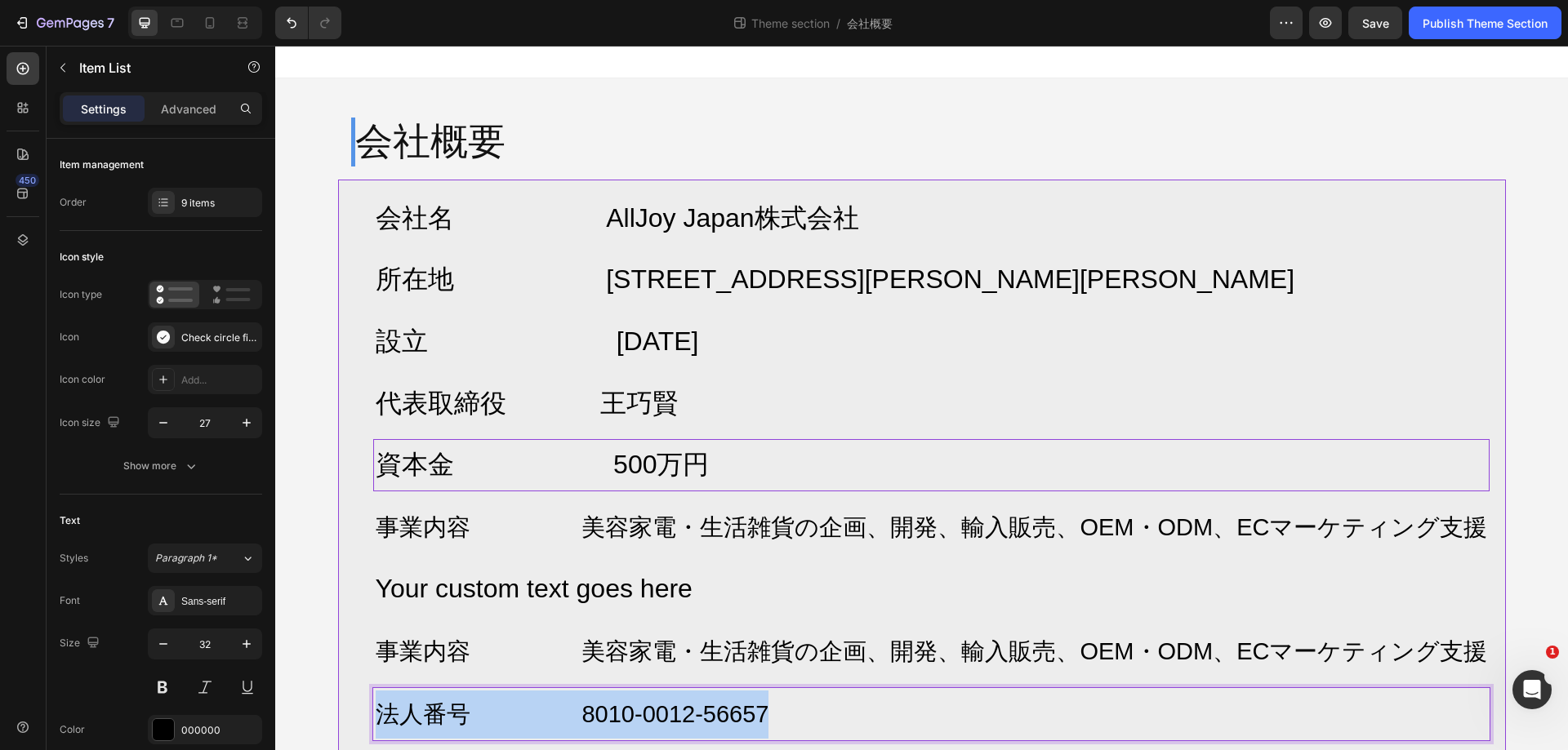
click at [598, 713] on span "法人番号 8010-0012-56657" at bounding box center [572, 715] width 393 height 27
copy span "法人番号 8010-0012-56657"
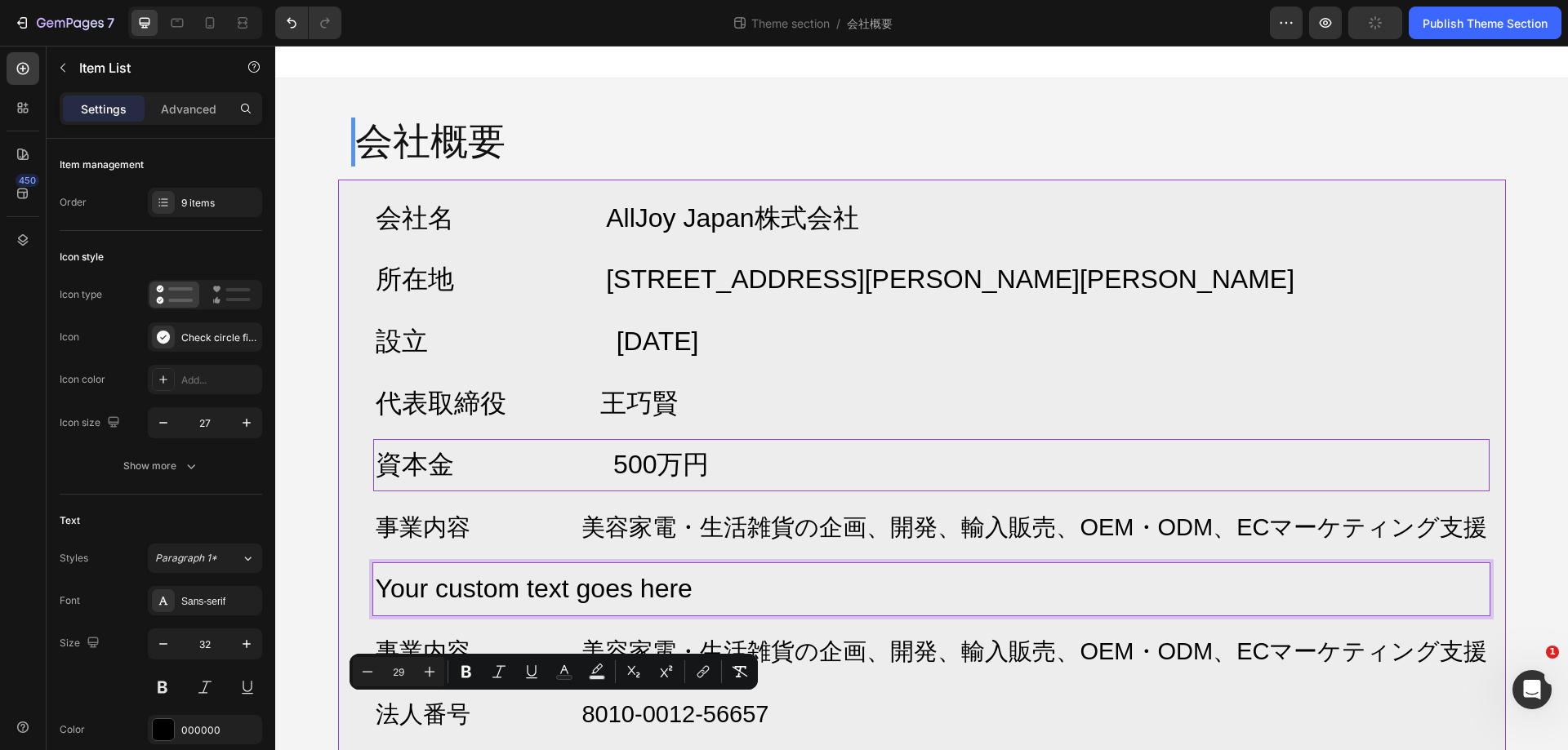
click at [593, 579] on p "Your custom text goes here" at bounding box center [932, 589] width 1112 height 47
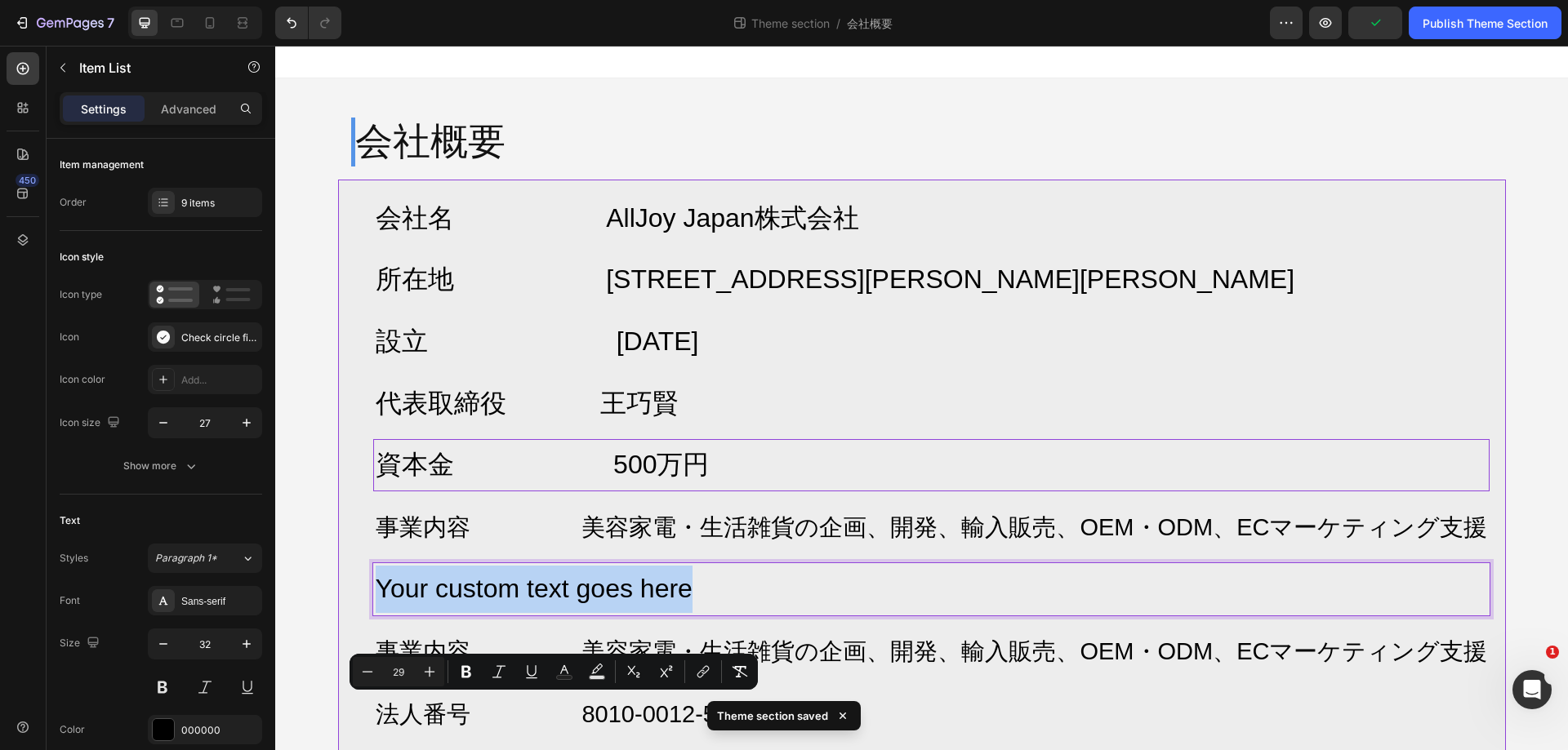
click at [593, 579] on p "Your custom text goes here" at bounding box center [932, 589] width 1112 height 47
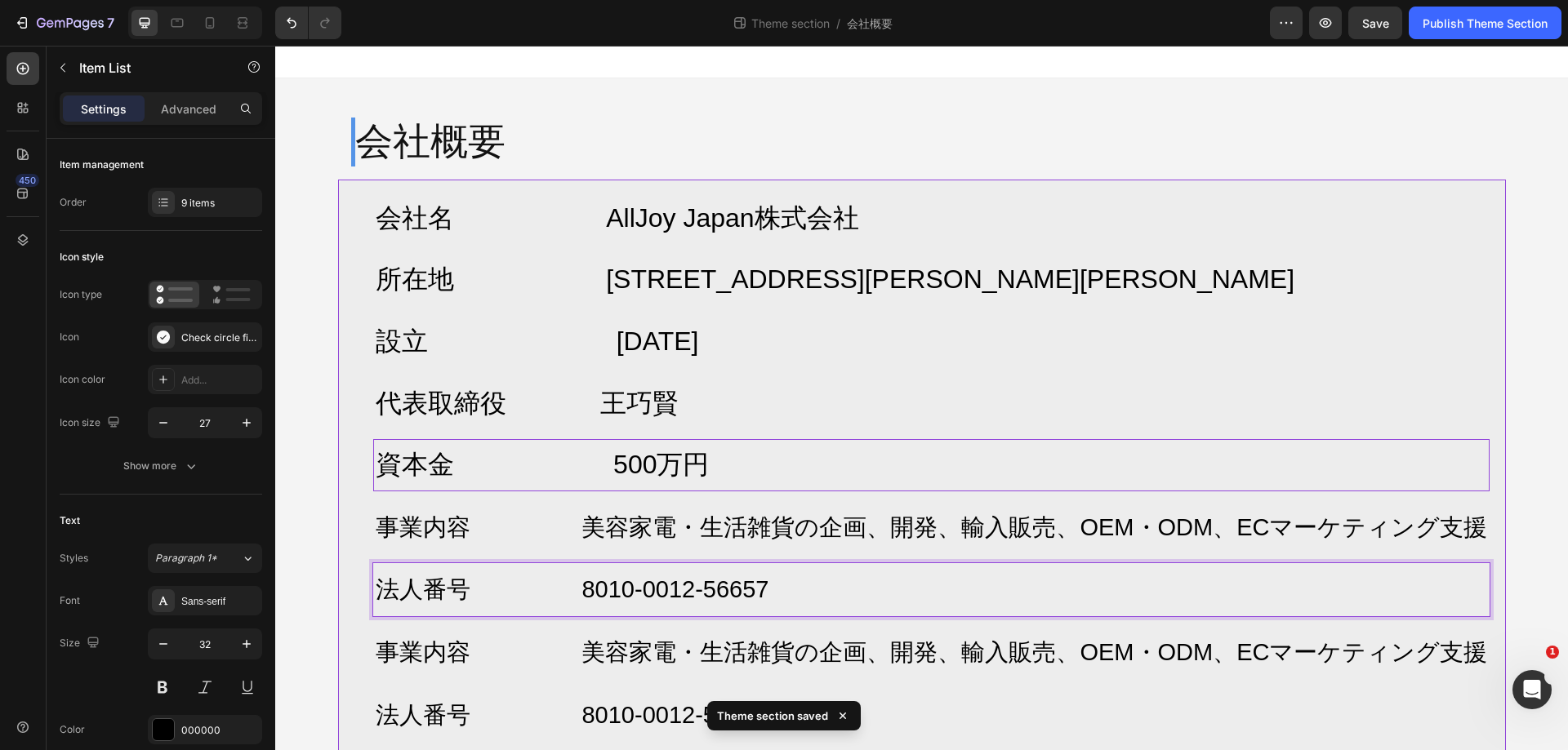
click at [304, 255] on div "会社概要 Heading Row 会社名 AllJoy Japan株式会社 所在地 〒103-0026 東京都中央区日本橋兜町17-2 兜町第6葉山ビル4F …" at bounding box center [921, 430] width 1293 height 702
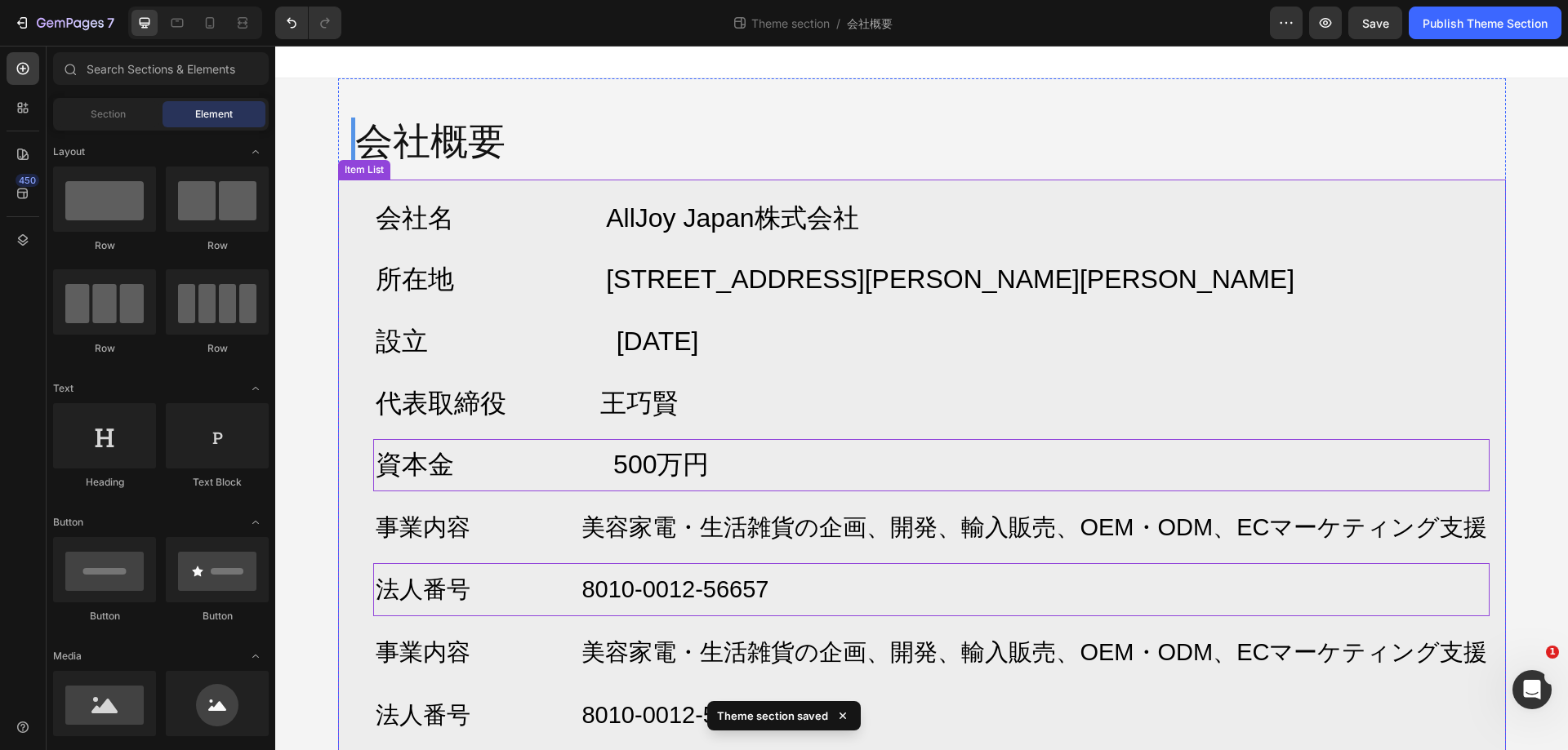
click at [1482, 388] on div "会社名 AllJoy Japan株式会社 所在地 〒103-0026 東京都中央区日本橋兜町17-2 兜町第6葉山ビル4F 設立 2025年7月 代表取締役 …" at bounding box center [922, 466] width 1169 height 575
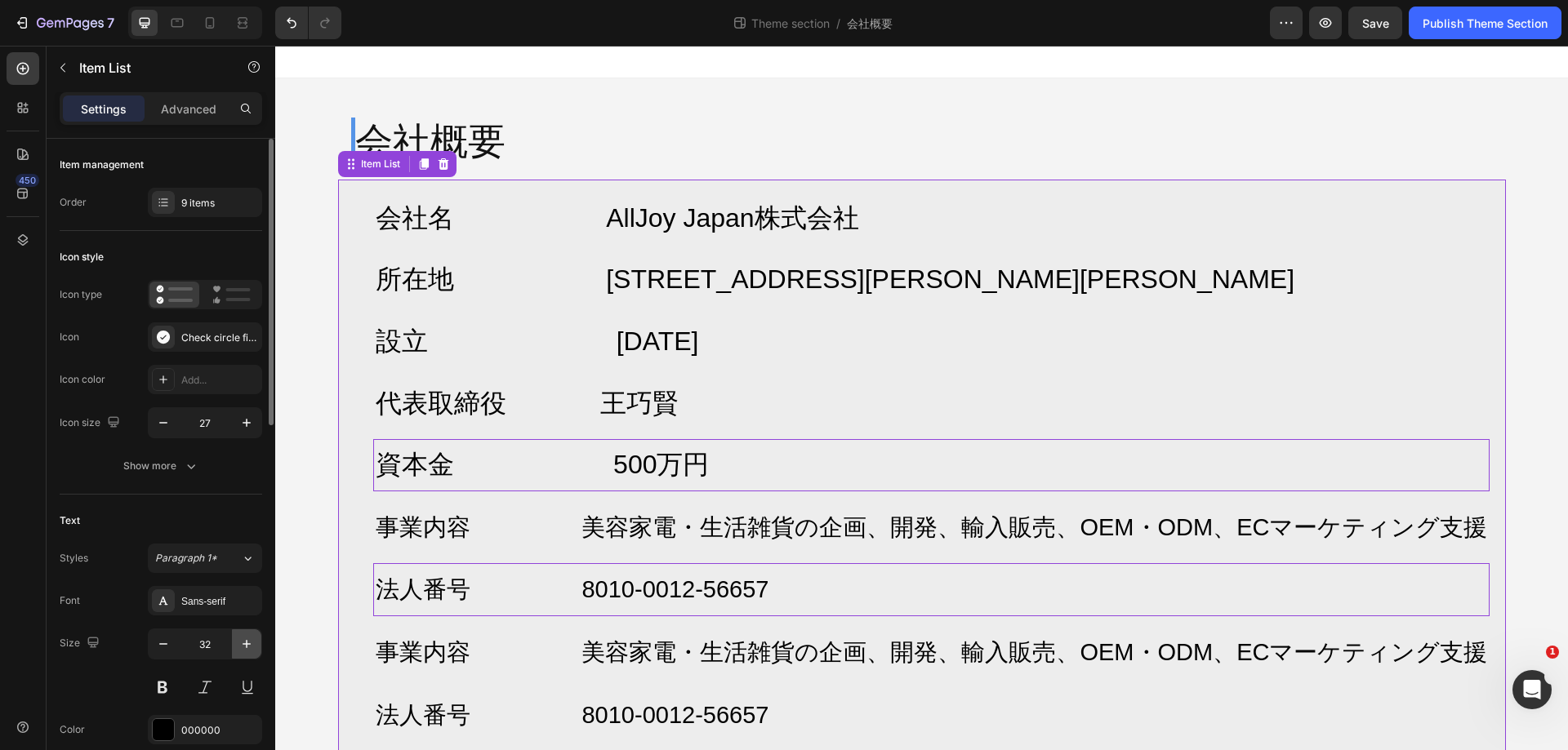
click at [246, 639] on icon "button" at bounding box center [247, 644] width 17 height 17
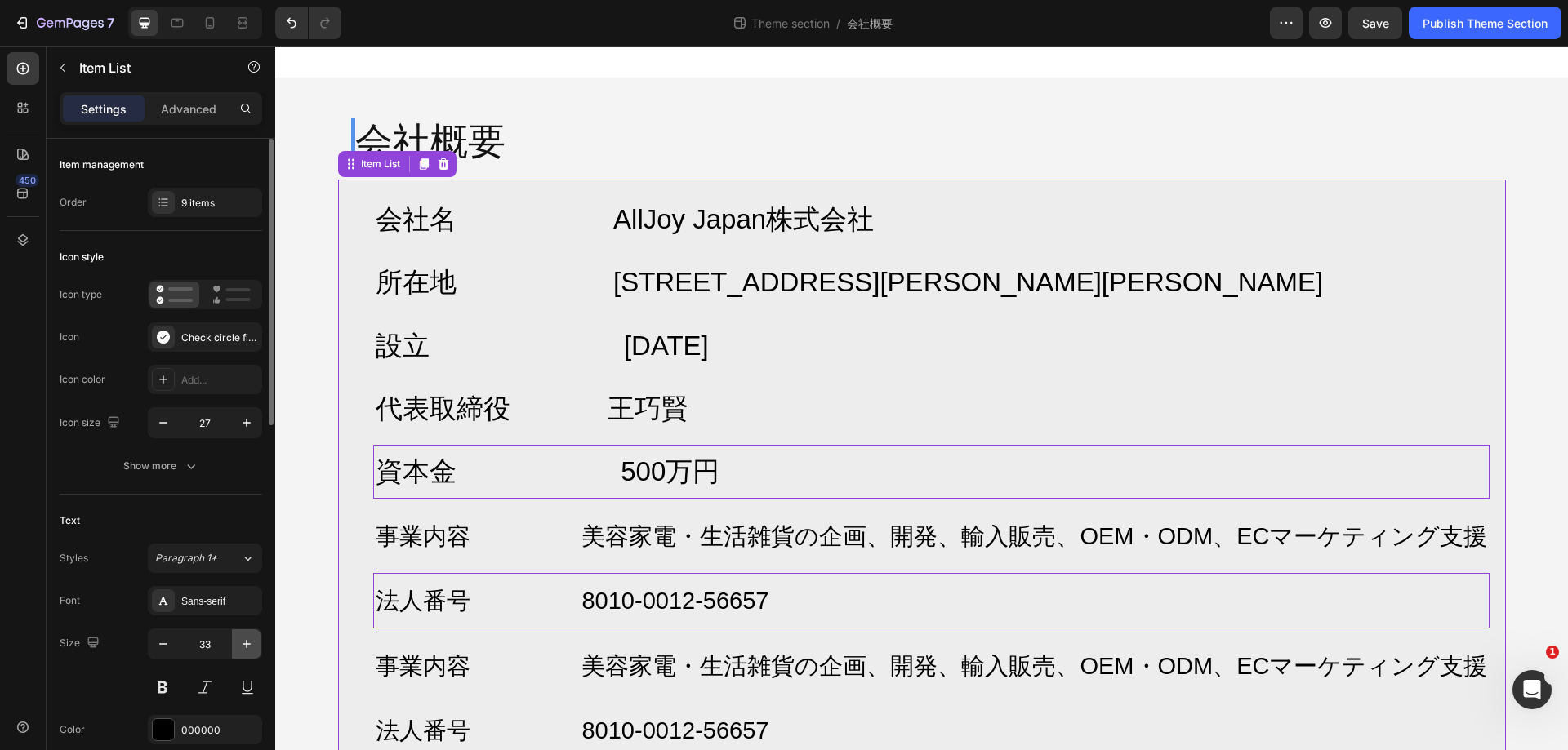
click at [246, 639] on icon "button" at bounding box center [247, 644] width 17 height 17
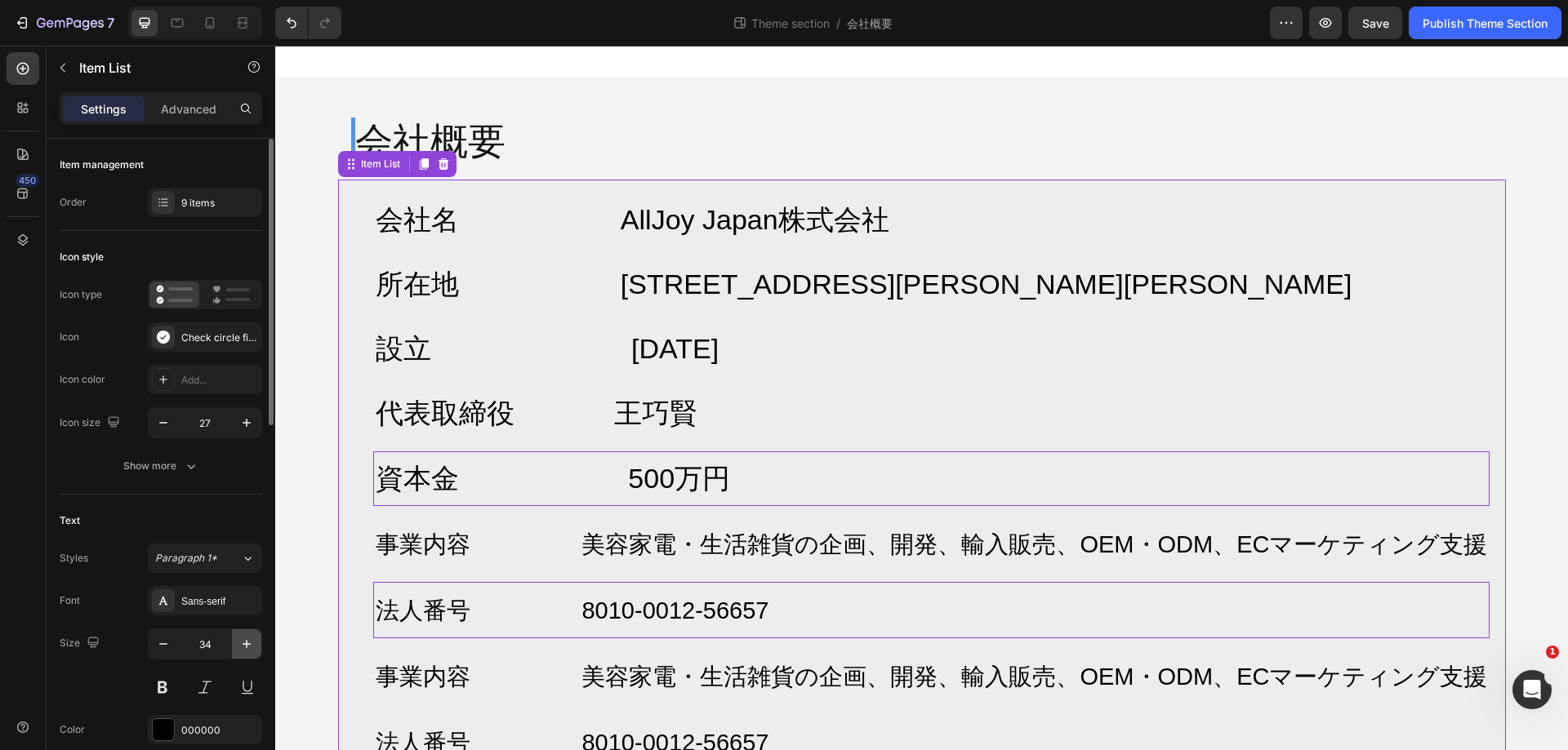
click at [246, 639] on icon "button" at bounding box center [247, 644] width 17 height 17
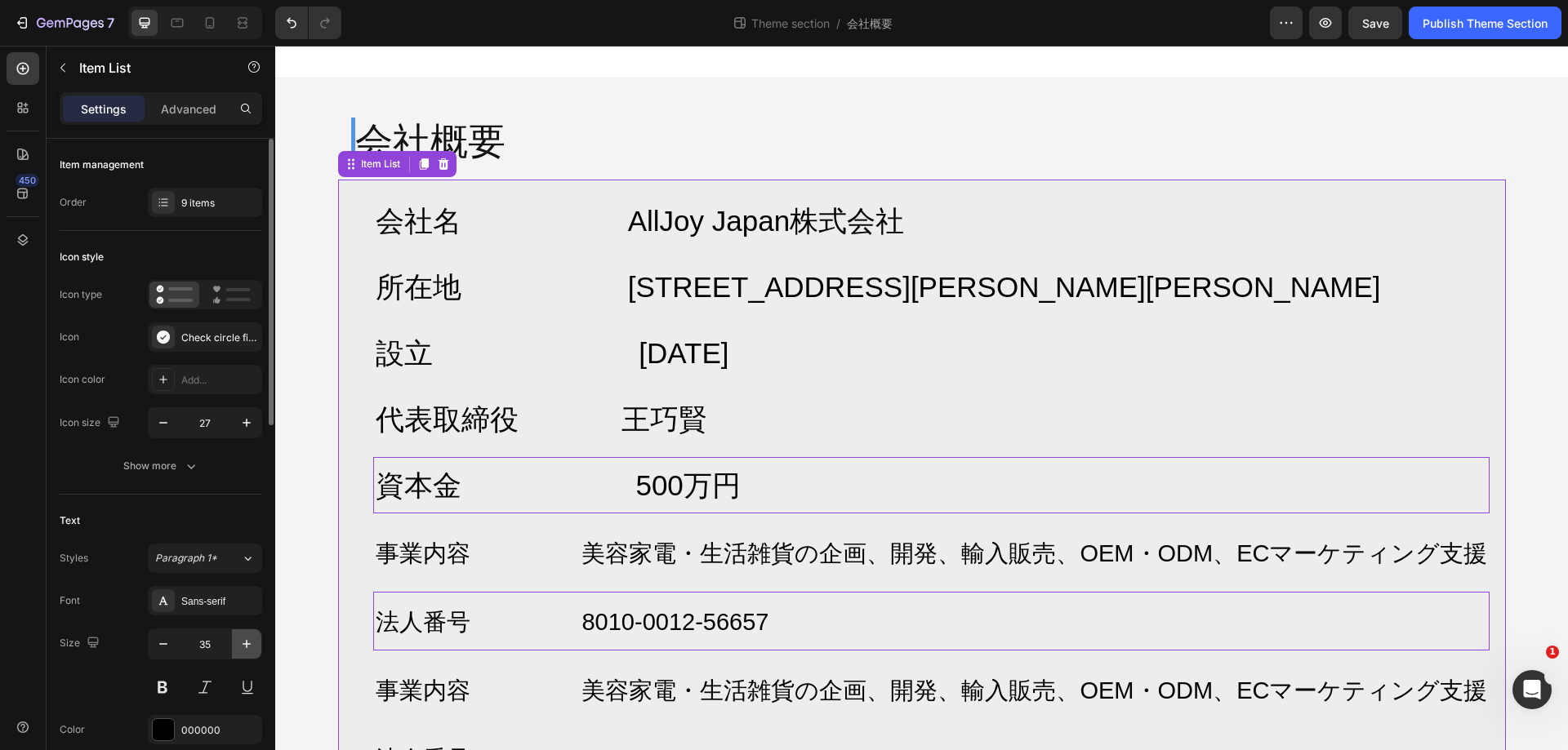
click at [246, 639] on icon "button" at bounding box center [247, 644] width 17 height 17
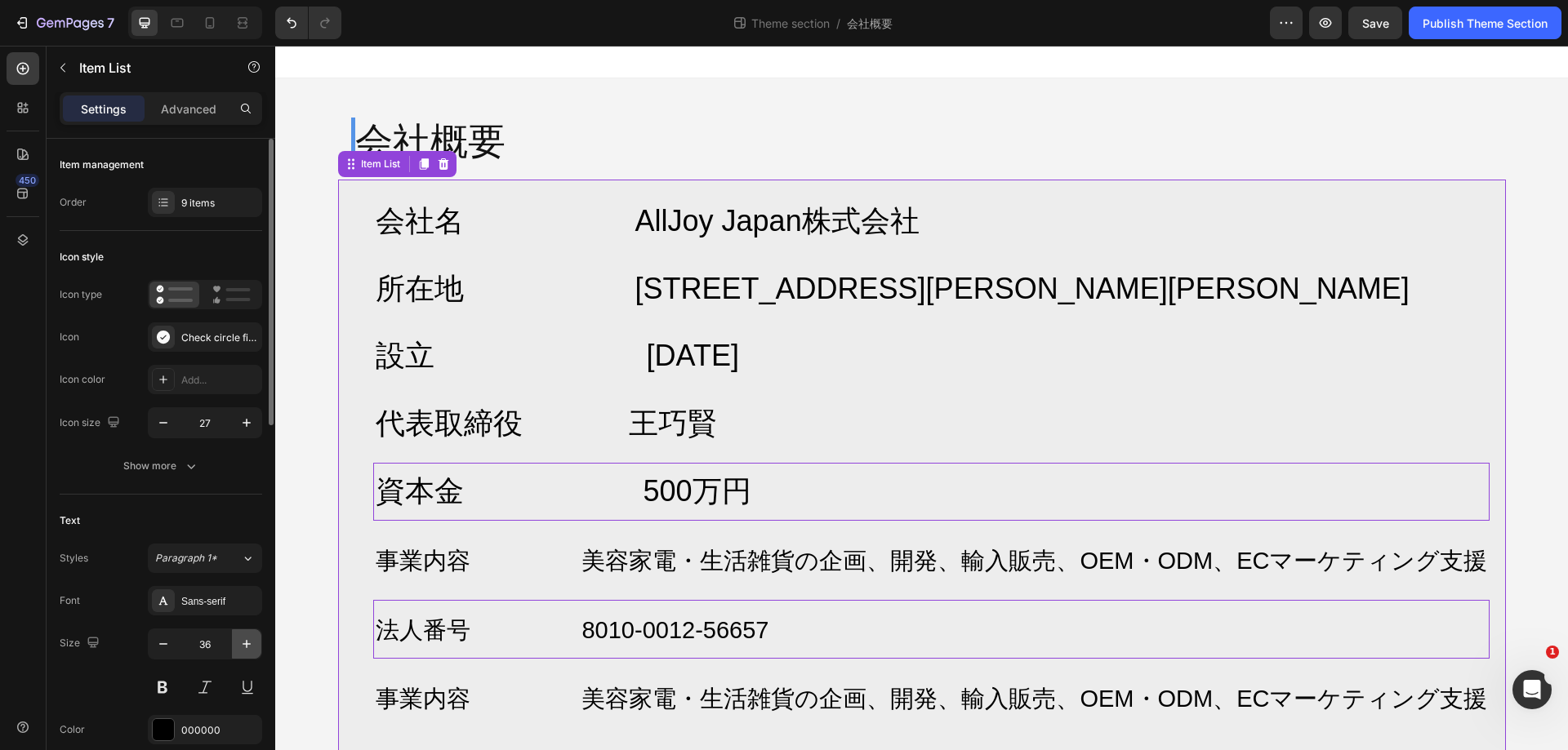
click at [246, 639] on icon "button" at bounding box center [247, 644] width 17 height 17
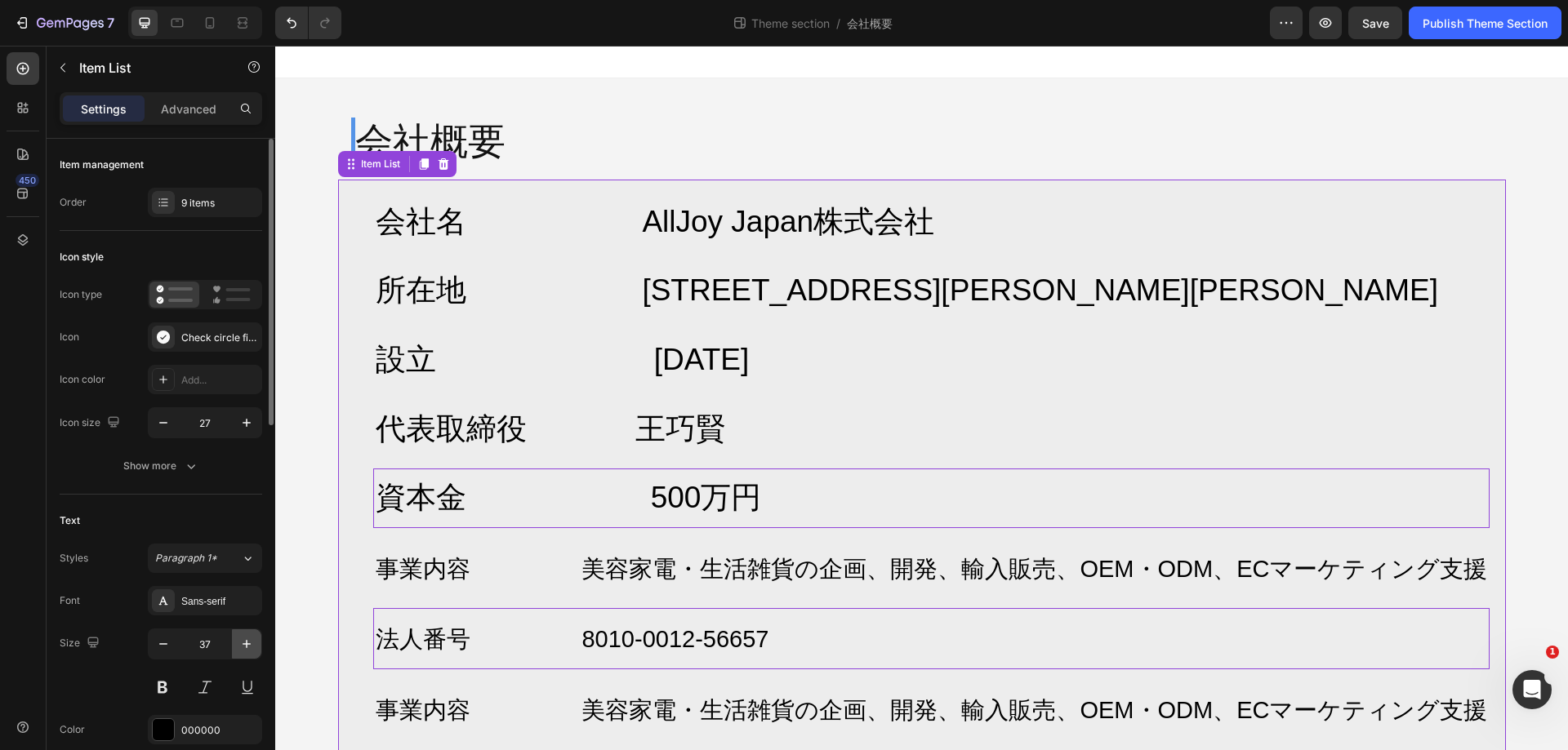
click at [246, 639] on icon "button" at bounding box center [247, 644] width 17 height 17
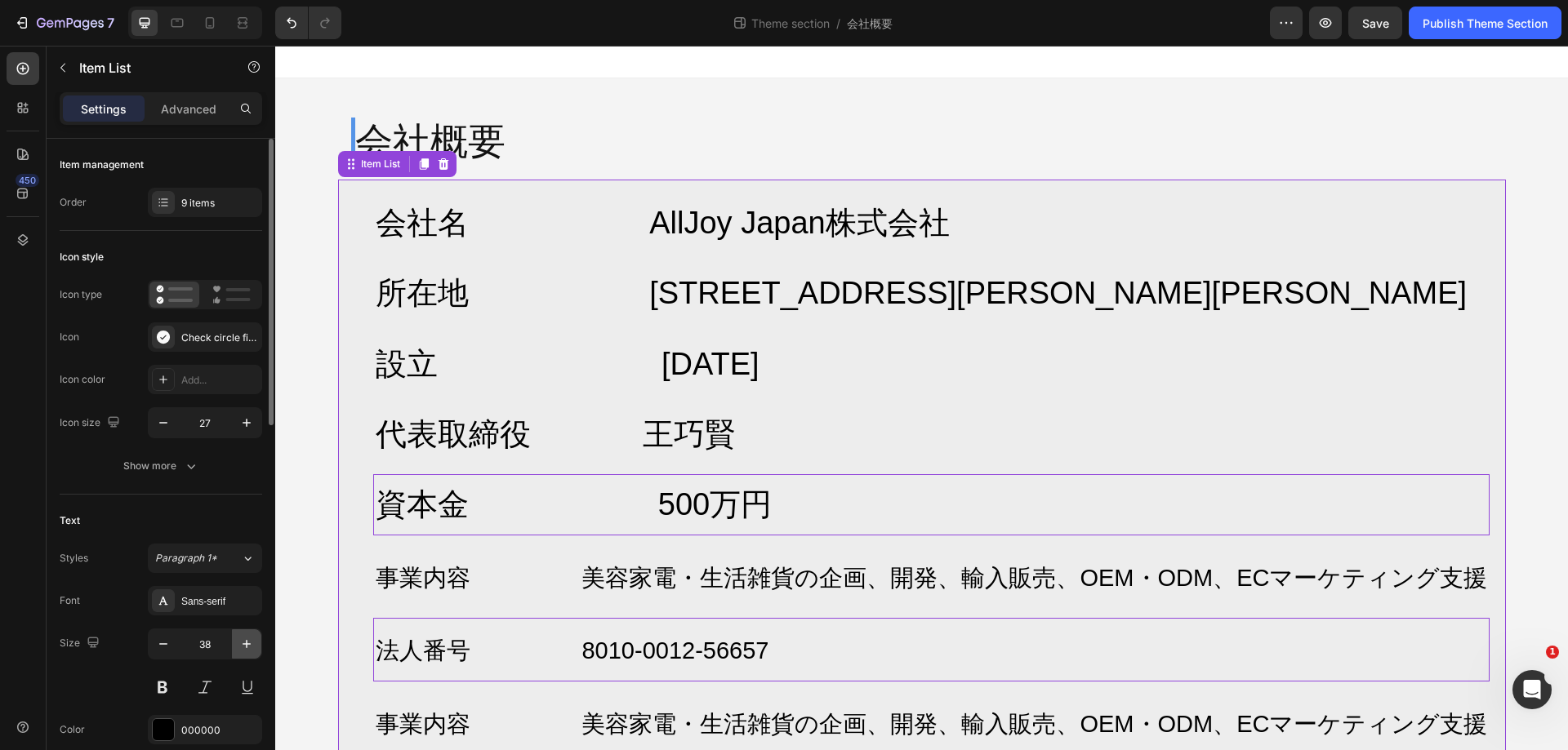
click at [246, 639] on icon "button" at bounding box center [247, 644] width 17 height 17
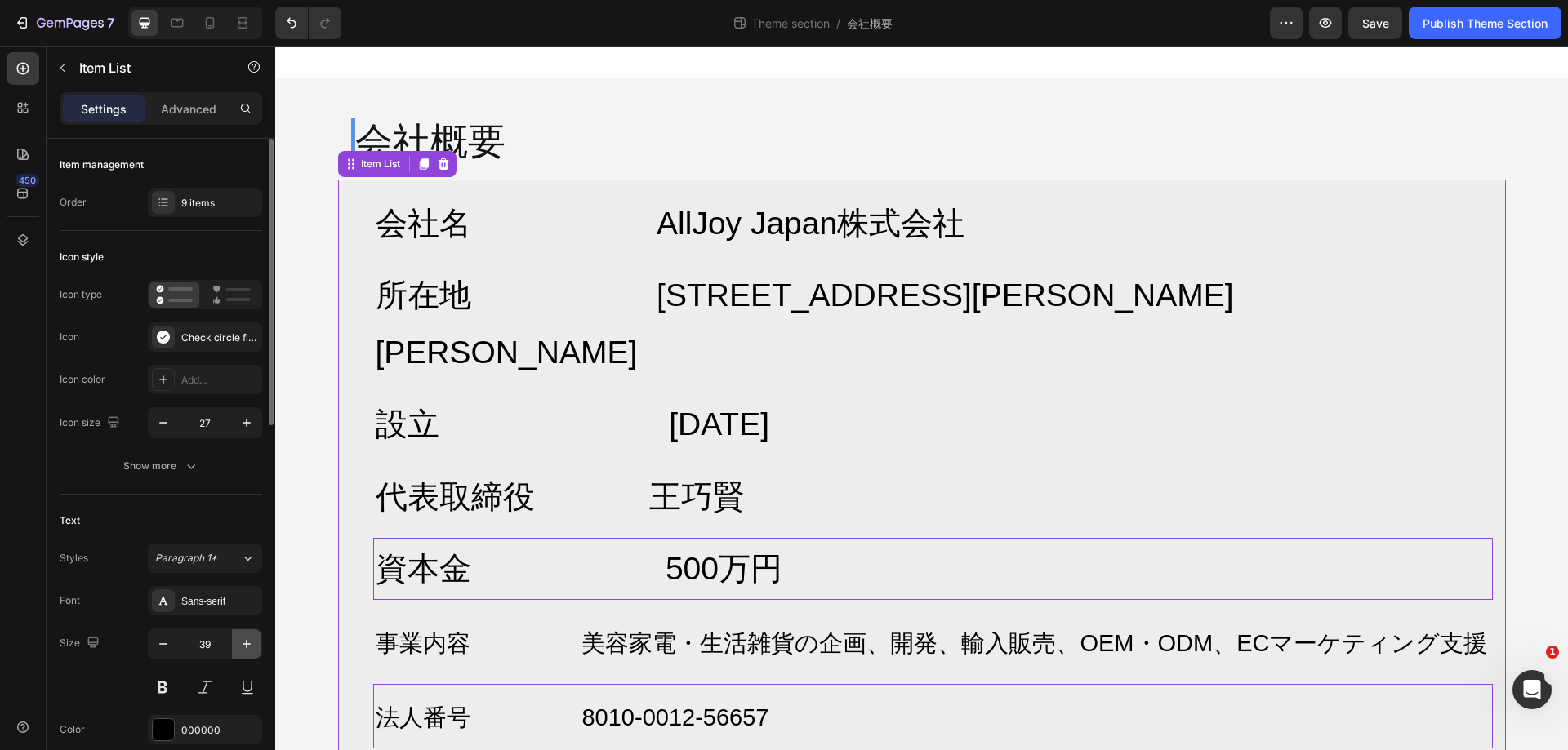
click at [246, 639] on icon "button" at bounding box center [247, 644] width 17 height 17
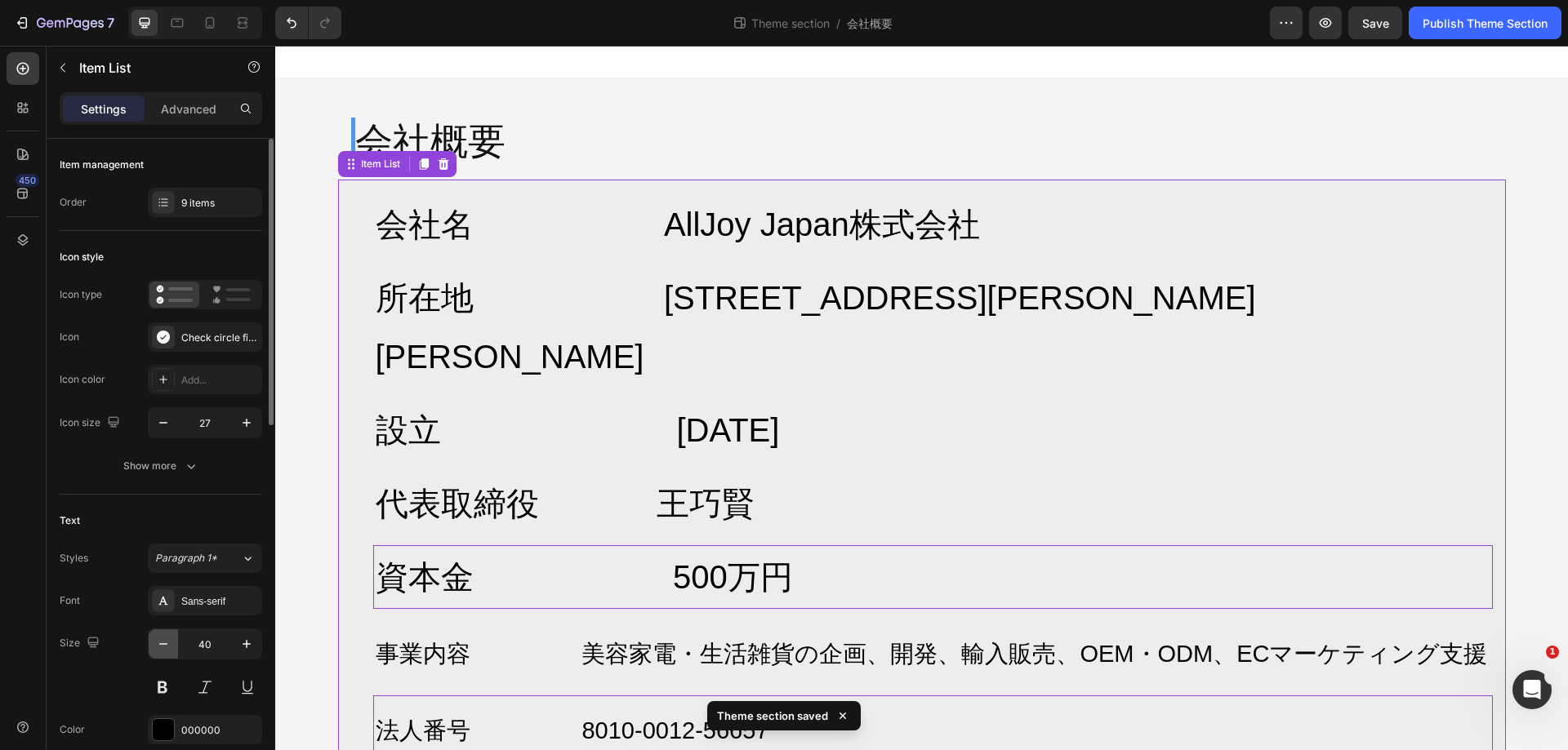
click at [165, 645] on icon "button" at bounding box center [164, 645] width 8 height 2
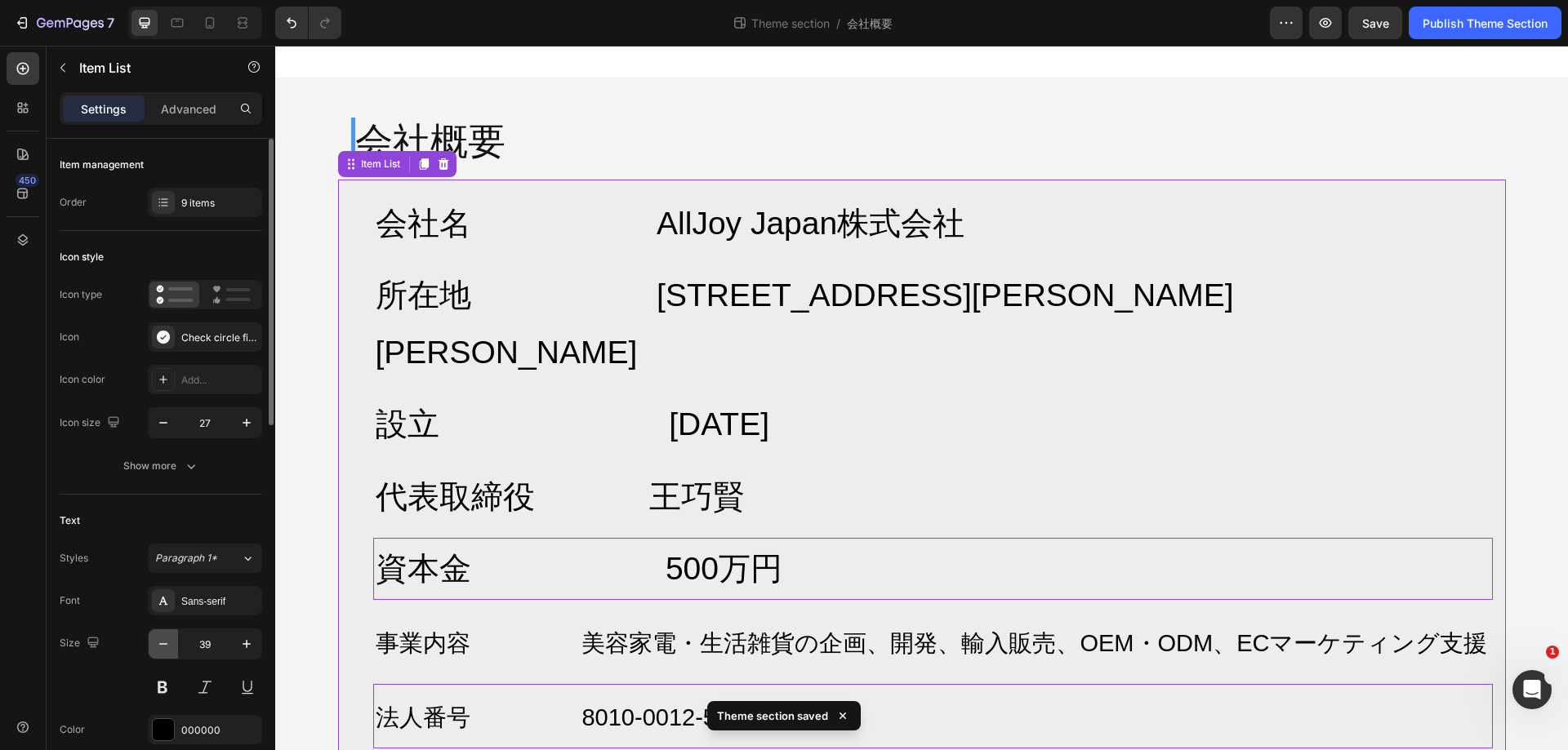
click at [165, 645] on icon "button" at bounding box center [164, 645] width 8 height 2
click at [164, 643] on icon "button" at bounding box center [163, 644] width 17 height 17
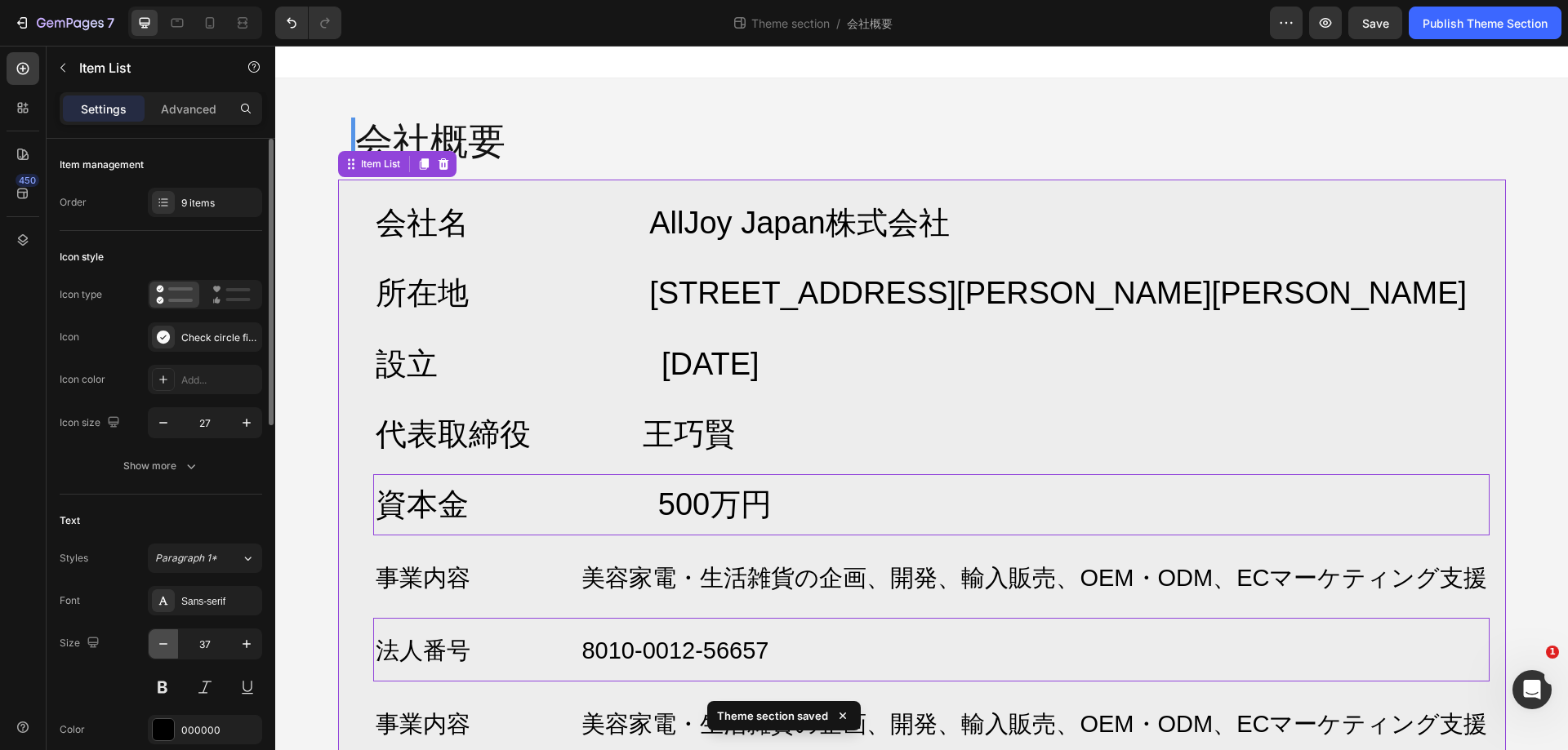
click at [164, 643] on icon "button" at bounding box center [163, 644] width 17 height 17
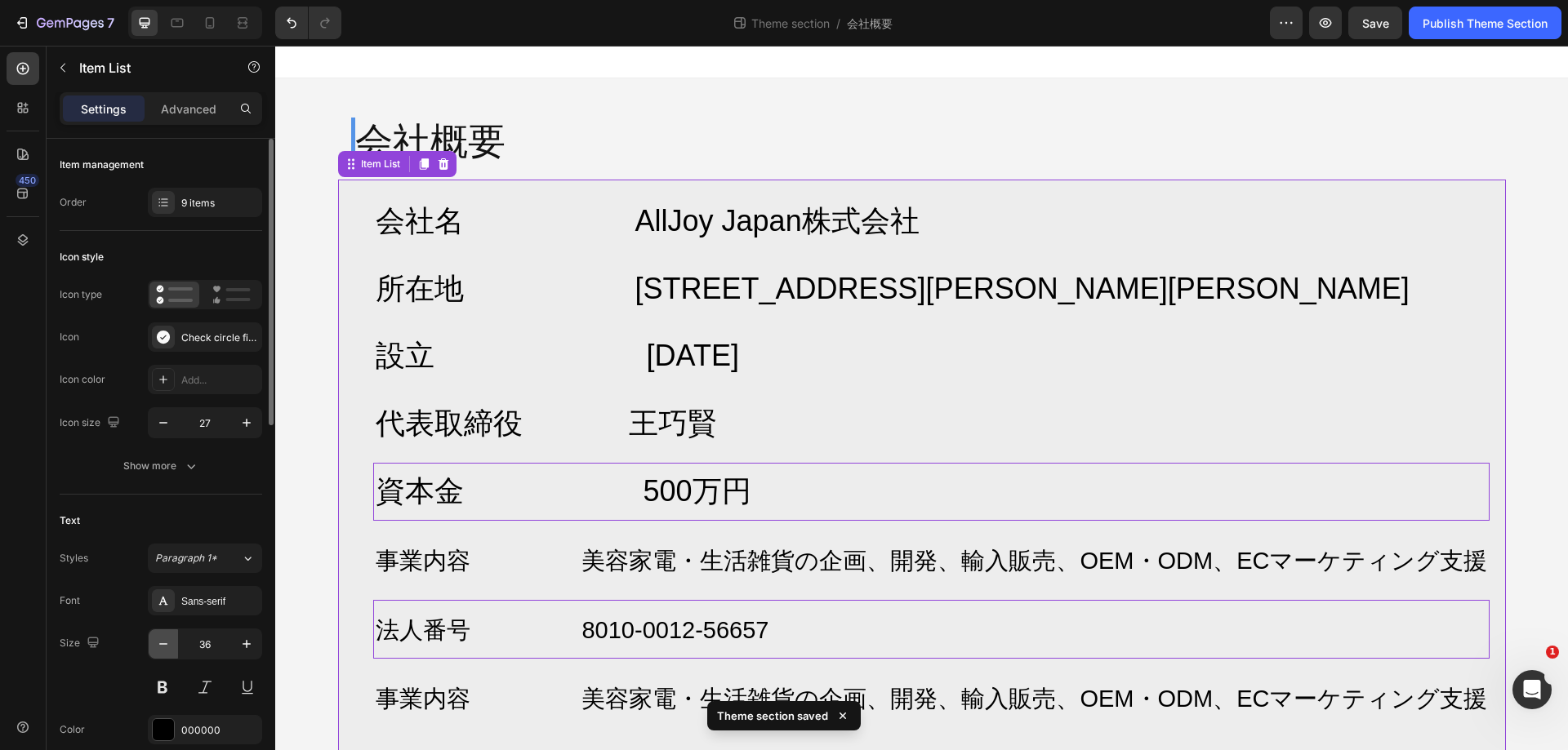
click at [164, 643] on icon "button" at bounding box center [163, 644] width 17 height 17
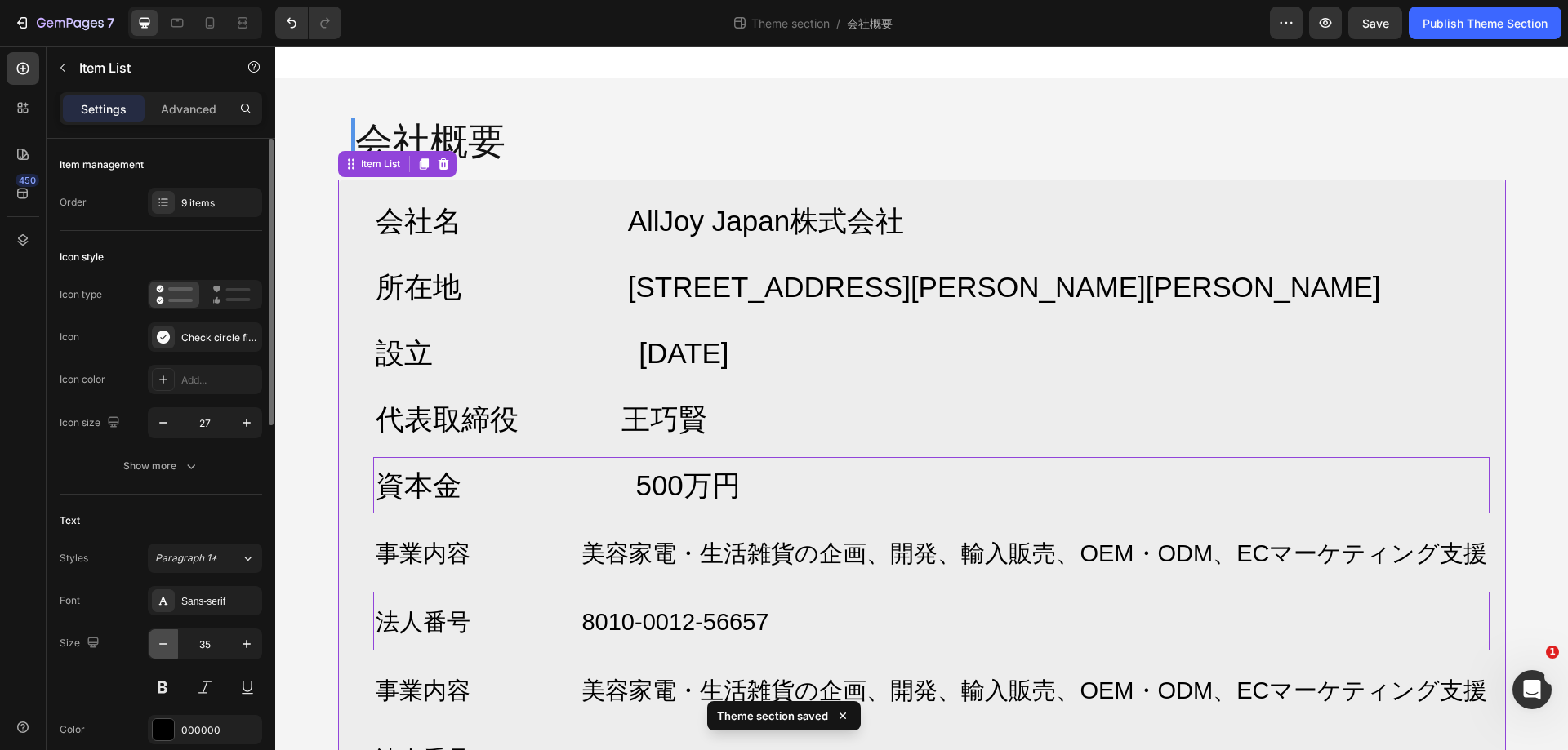
click at [164, 643] on icon "button" at bounding box center [163, 644] width 17 height 17
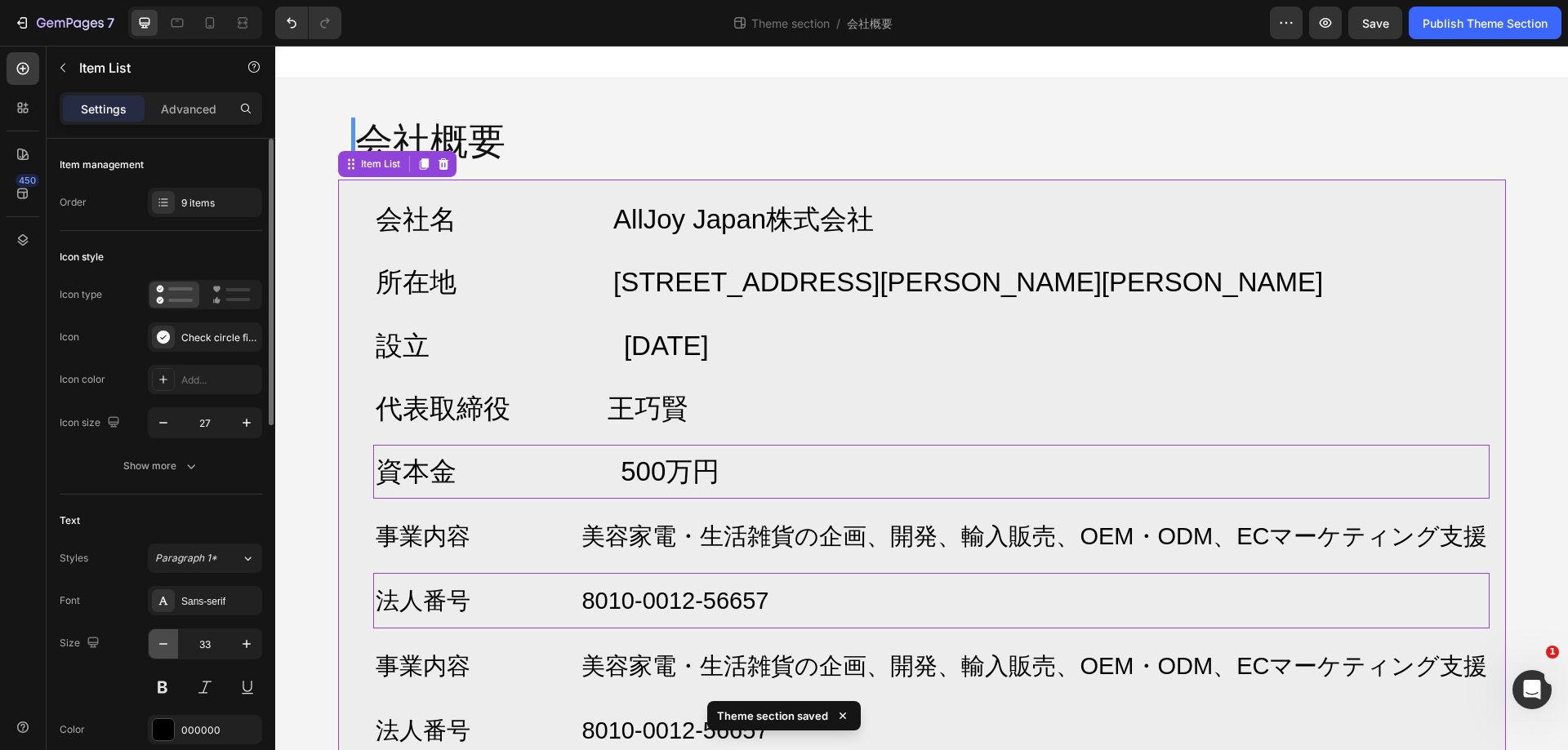
click at [165, 639] on icon "button" at bounding box center [163, 644] width 17 height 17
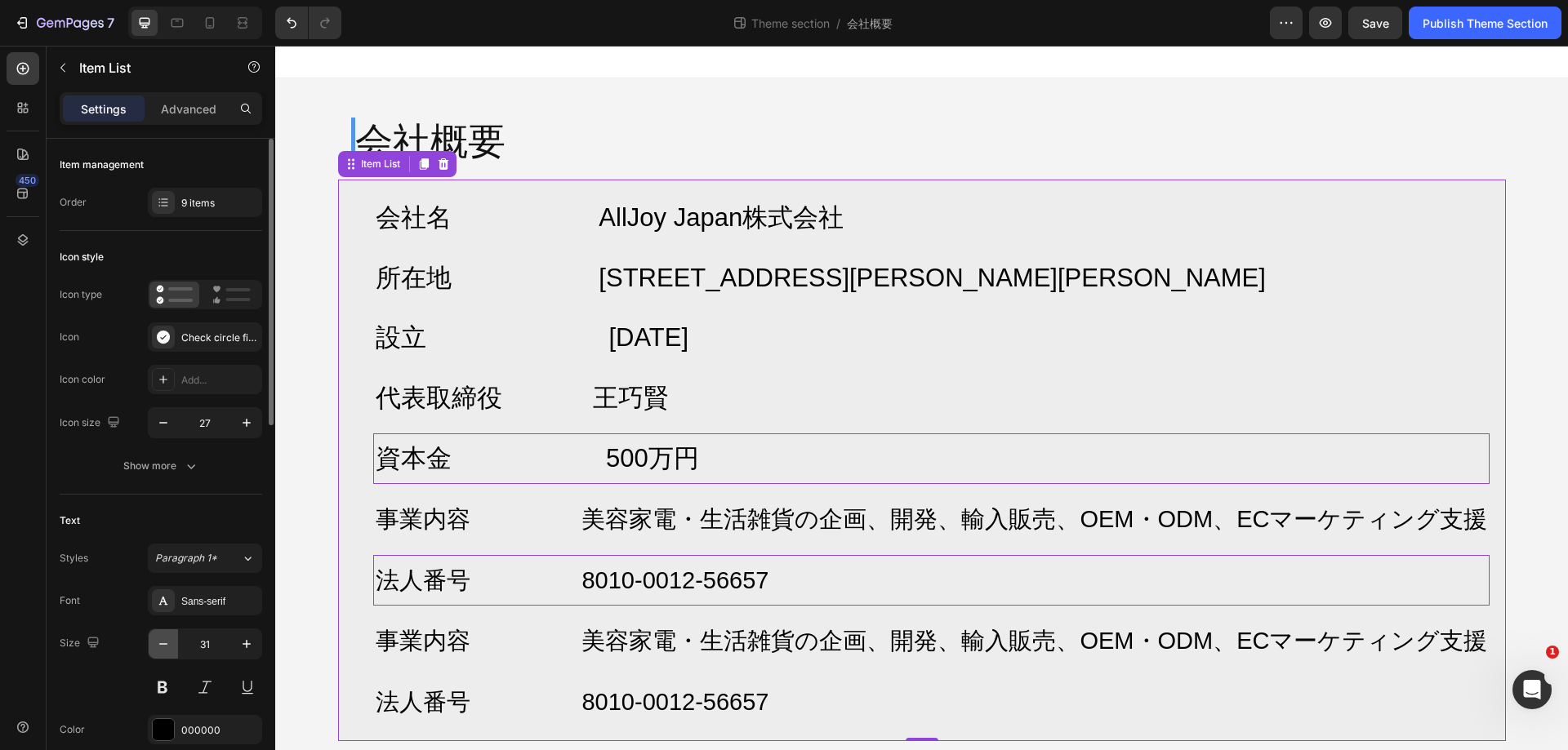
click at [165, 639] on icon "button" at bounding box center [163, 644] width 17 height 17
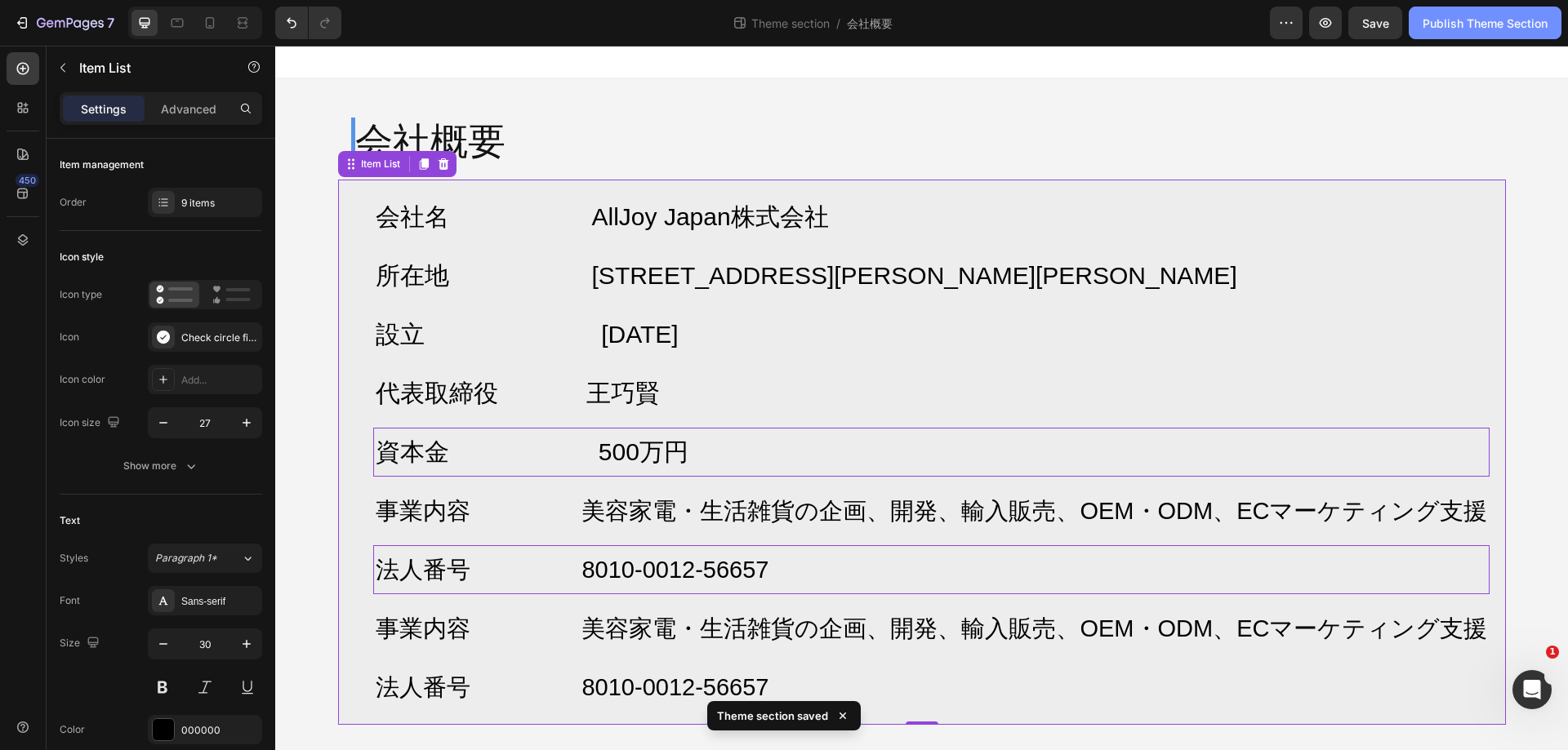
click at [1427, 30] on div "Publish Theme Section" at bounding box center [1485, 23] width 125 height 17
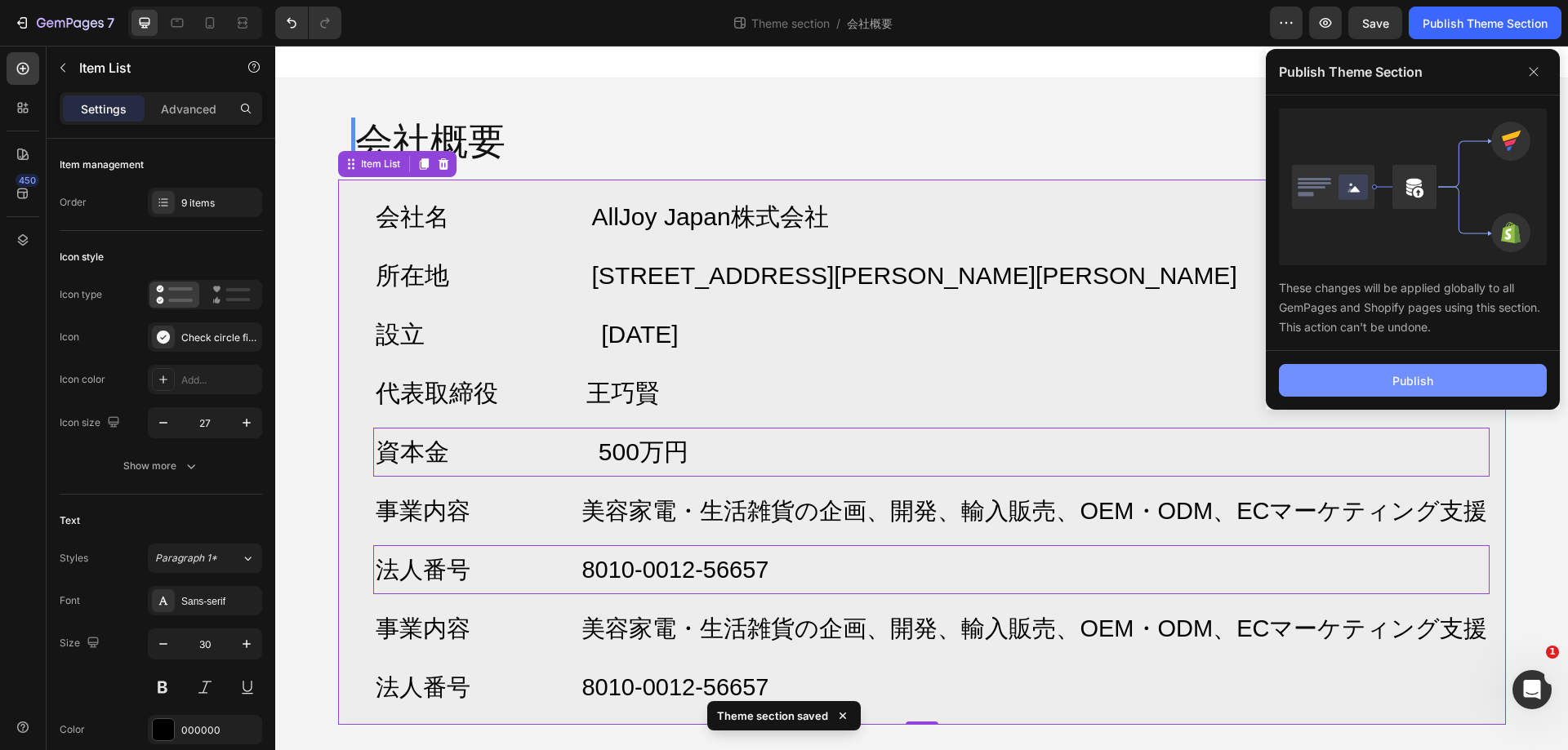
click at [1438, 375] on button "Publish" at bounding box center [1413, 379] width 268 height 33
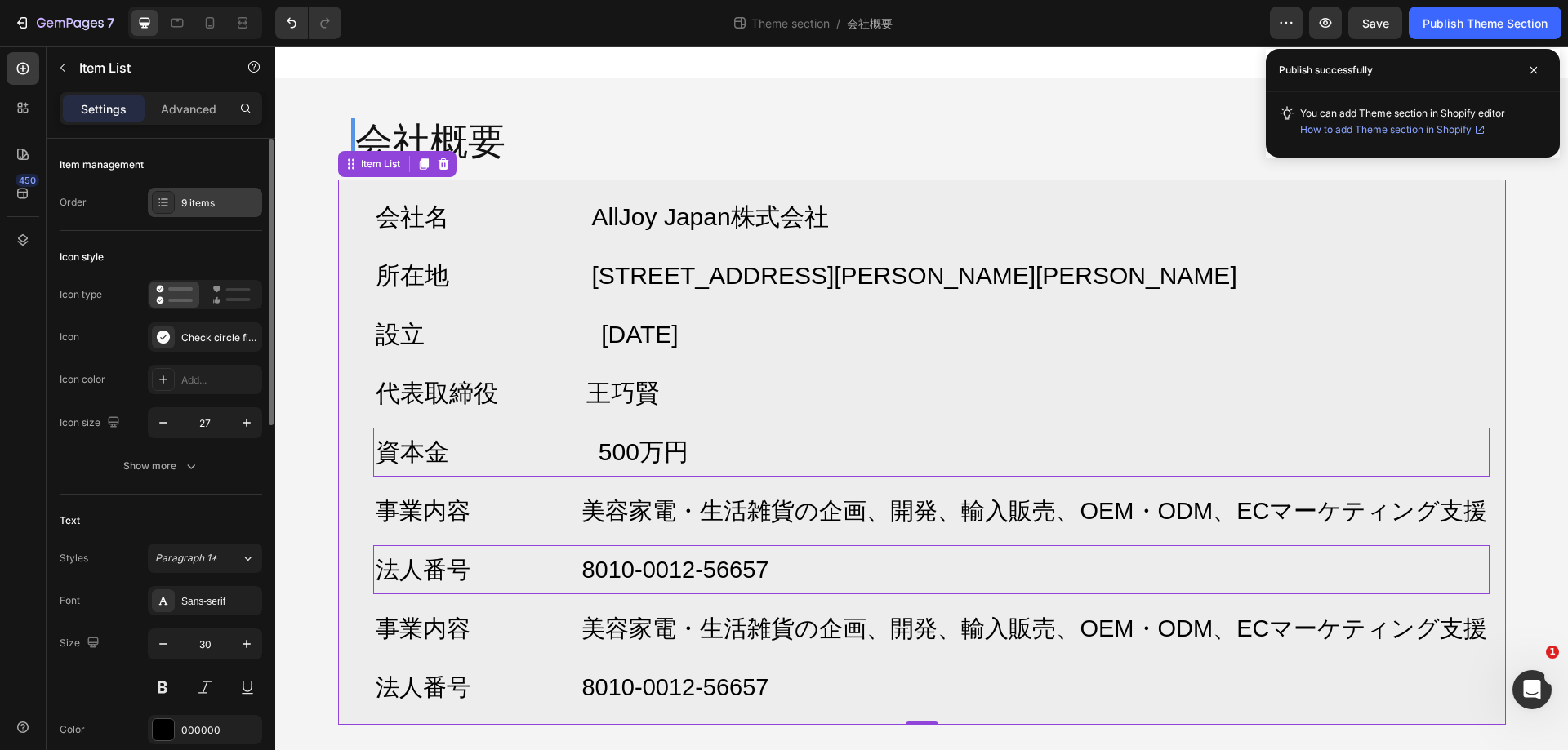
click at [228, 208] on div "9 items" at bounding box center [220, 203] width 77 height 15
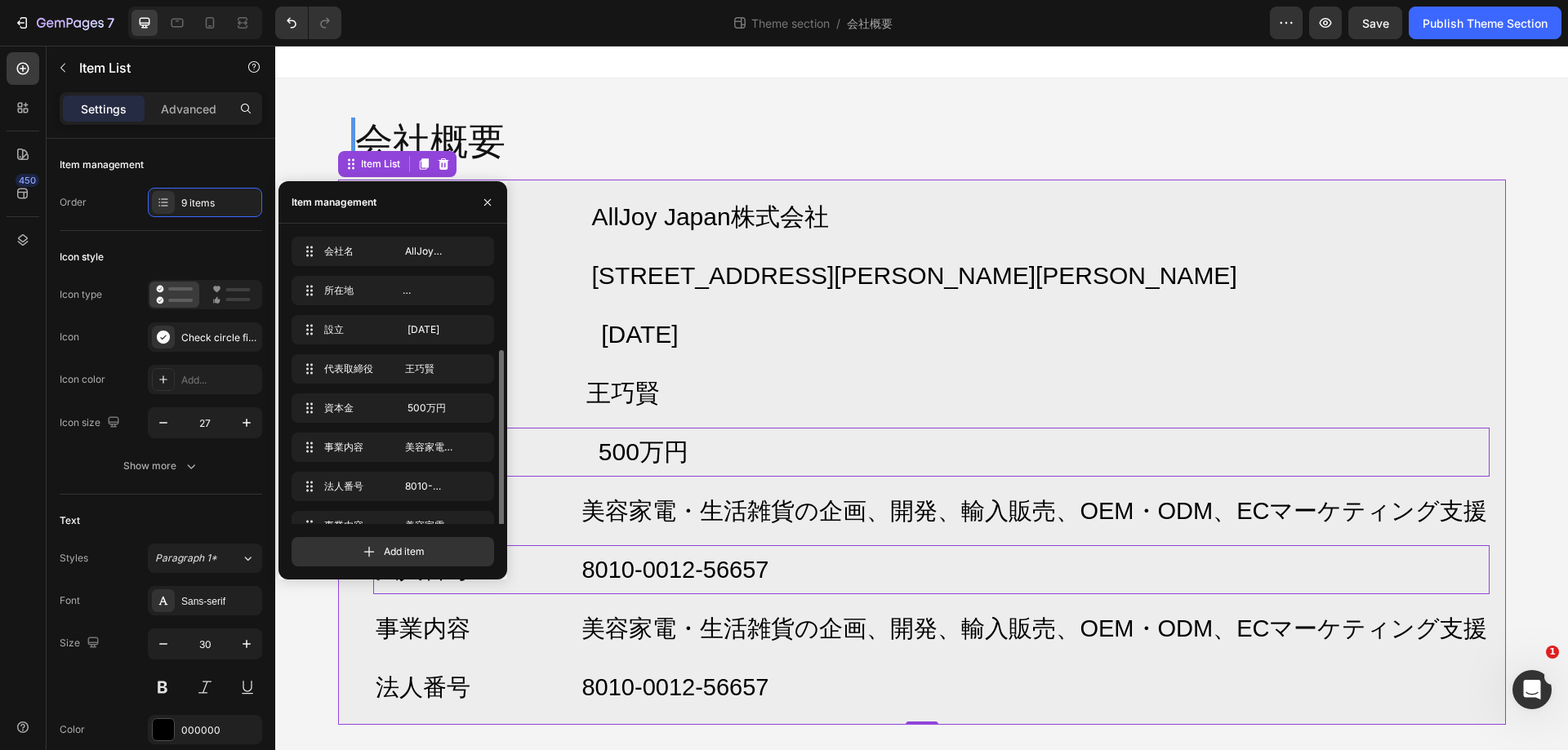
scroll to position [62, 0]
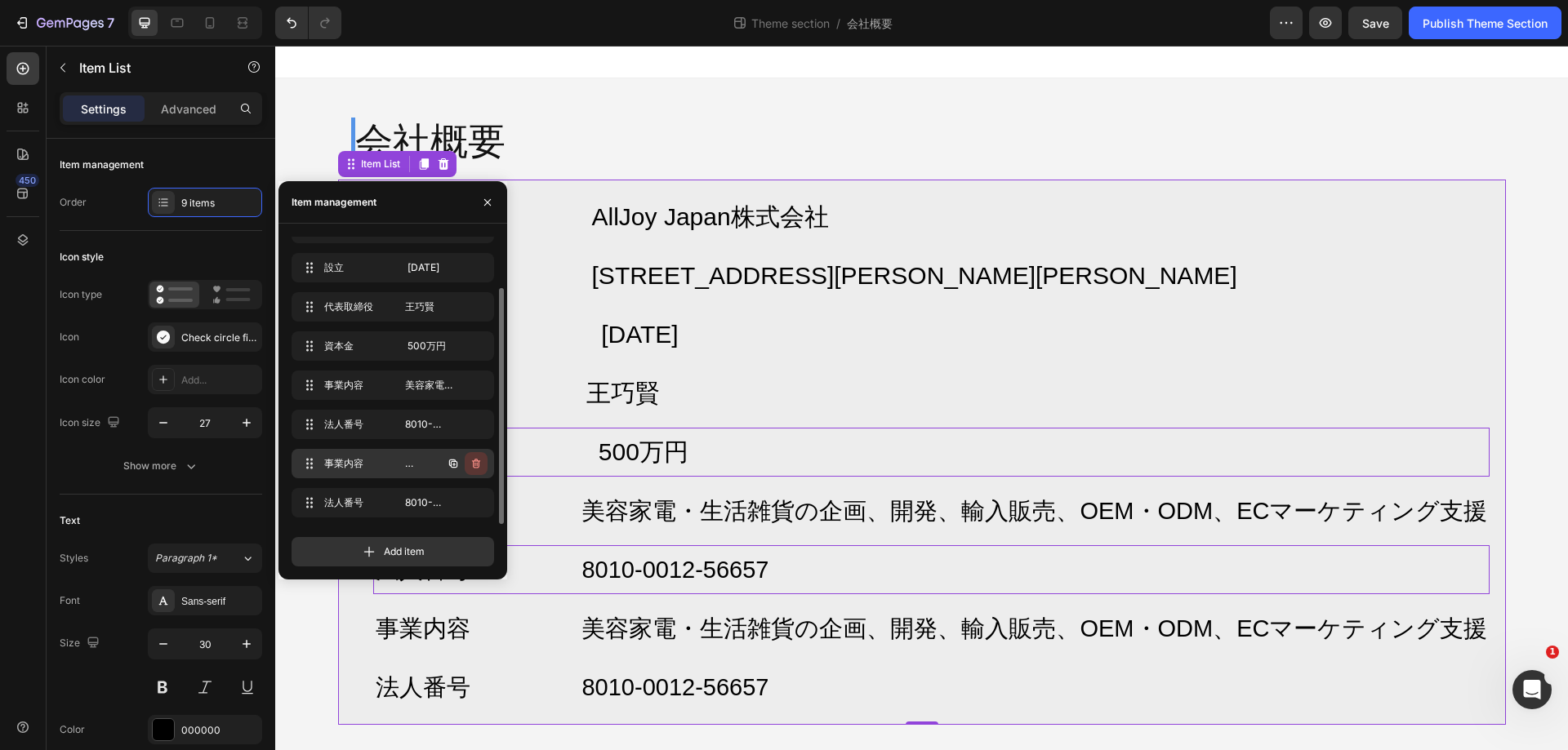
click at [475, 464] on icon "button" at bounding box center [474, 465] width 1 height 4
click at [475, 464] on div "Delete" at bounding box center [464, 463] width 31 height 15
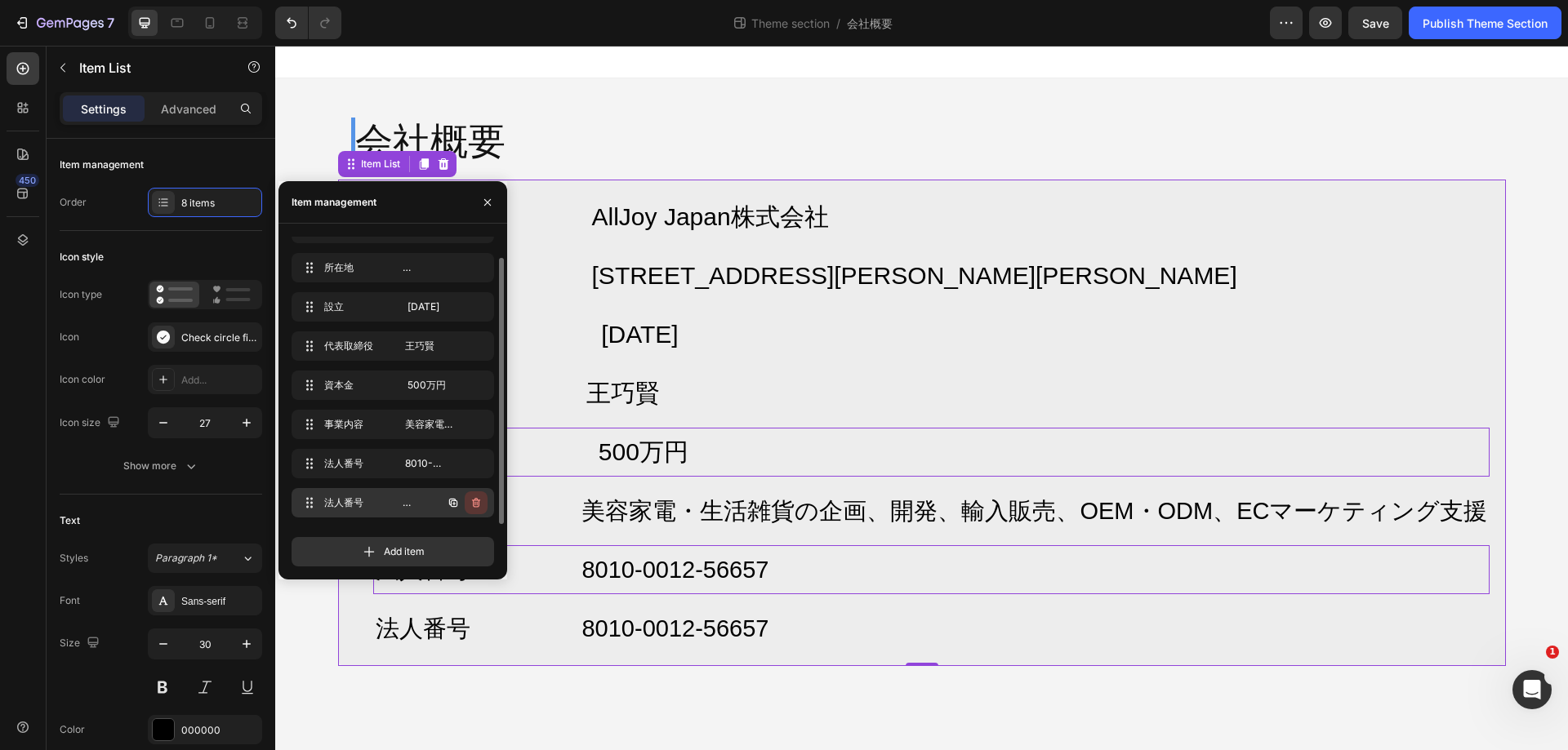
click at [478, 497] on icon "button" at bounding box center [475, 503] width 13 height 13
click at [477, 502] on div "Delete" at bounding box center [464, 503] width 31 height 15
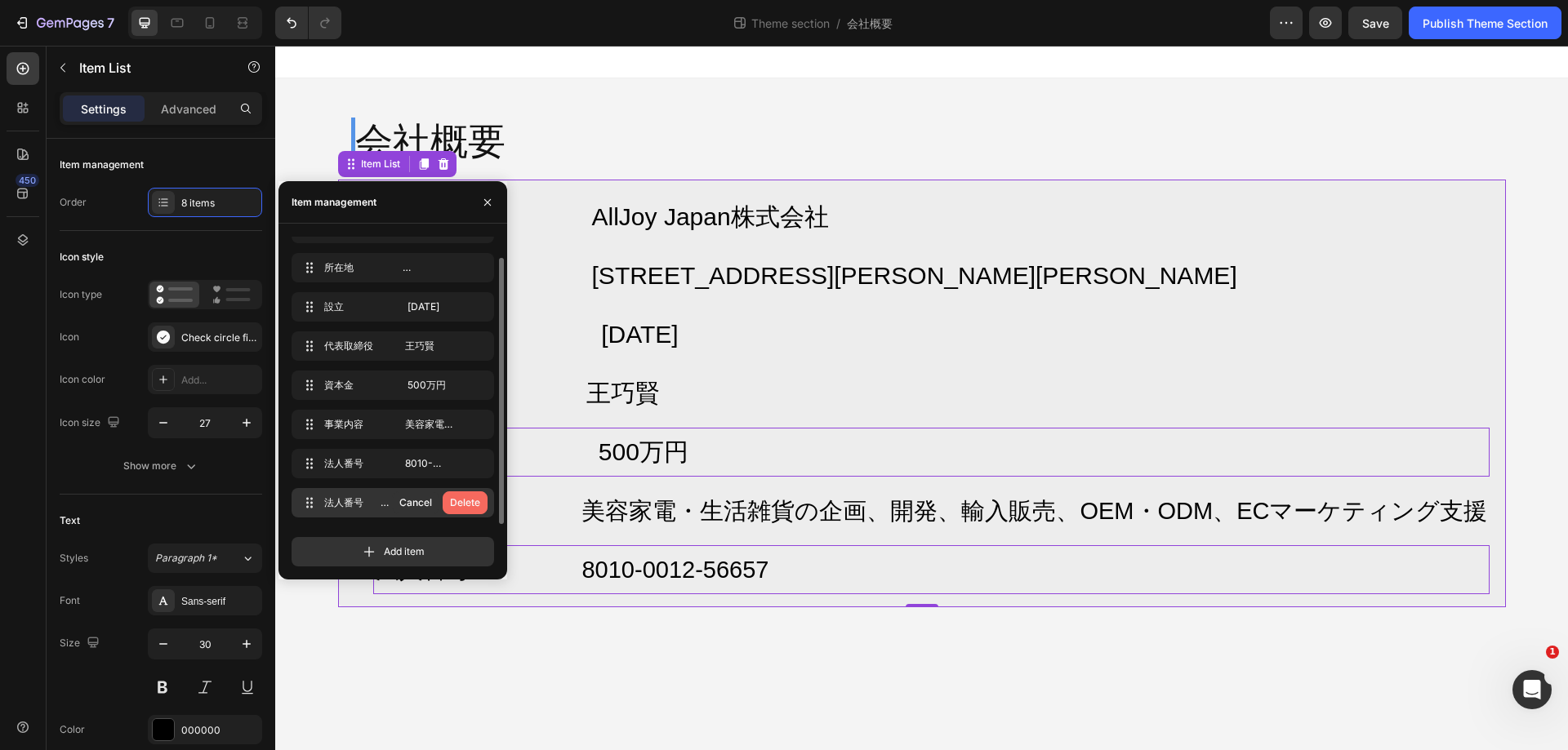
scroll to position [0, 0]
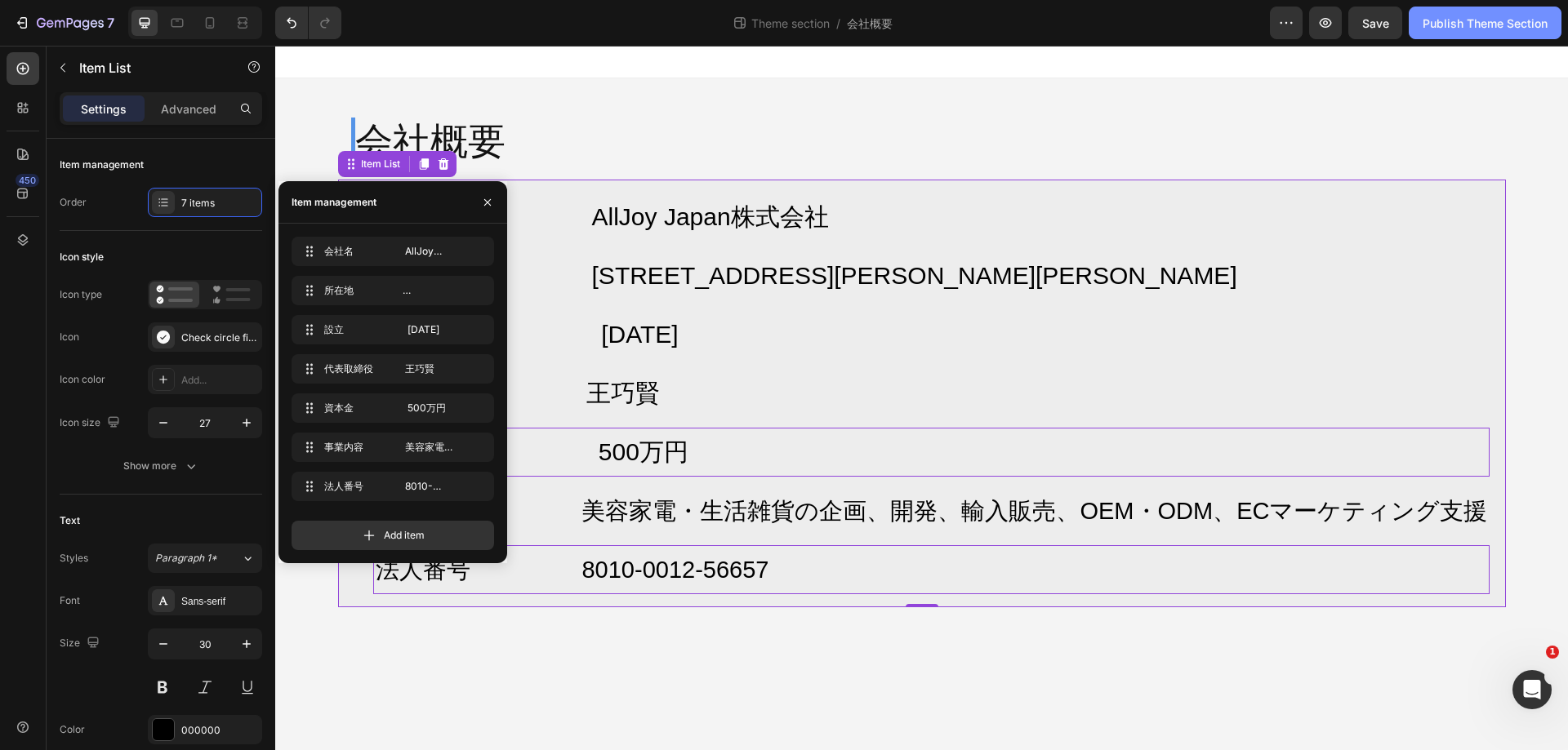
click at [1511, 25] on div "Publish Theme Section" at bounding box center [1485, 23] width 125 height 17
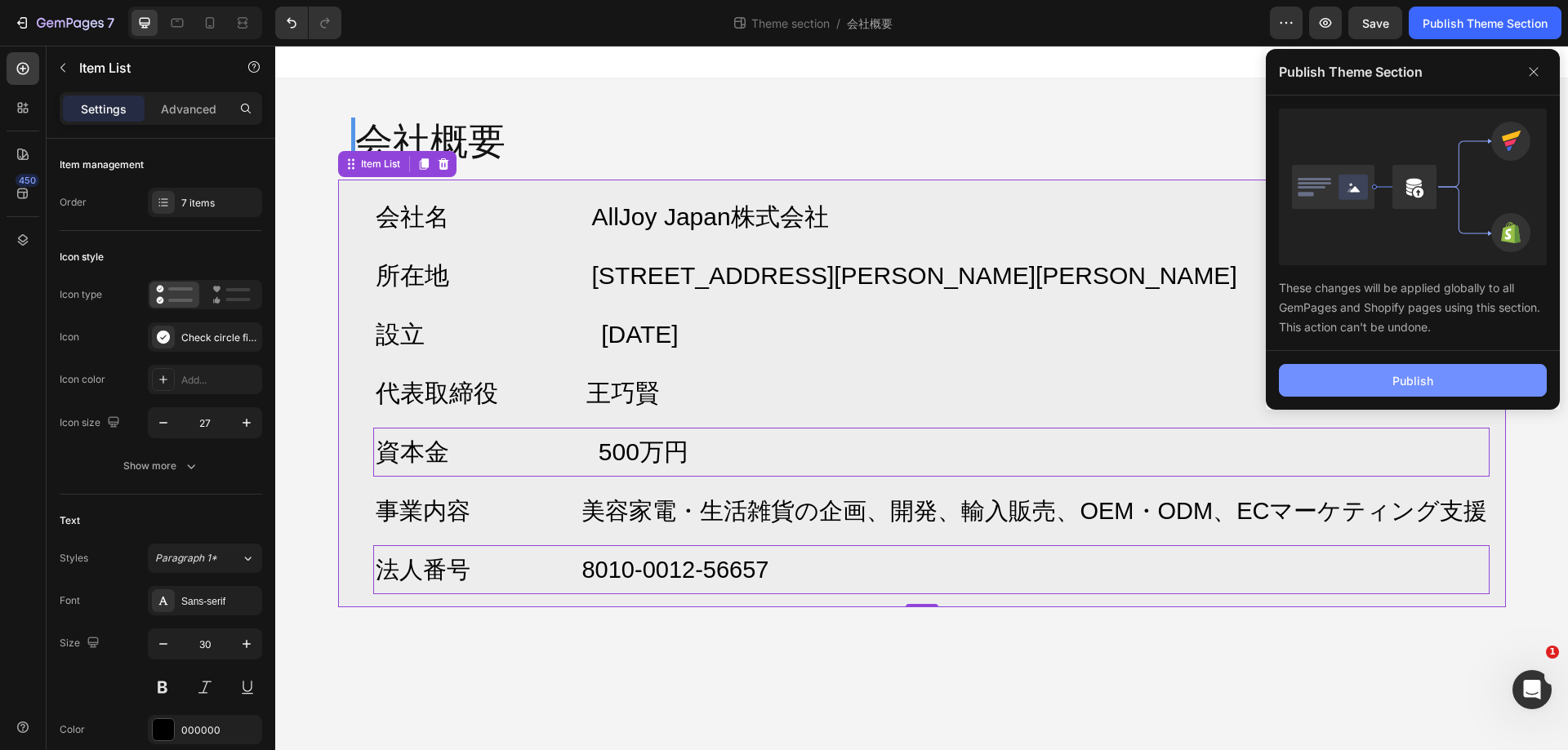
click at [1435, 379] on button "Publish" at bounding box center [1413, 379] width 268 height 33
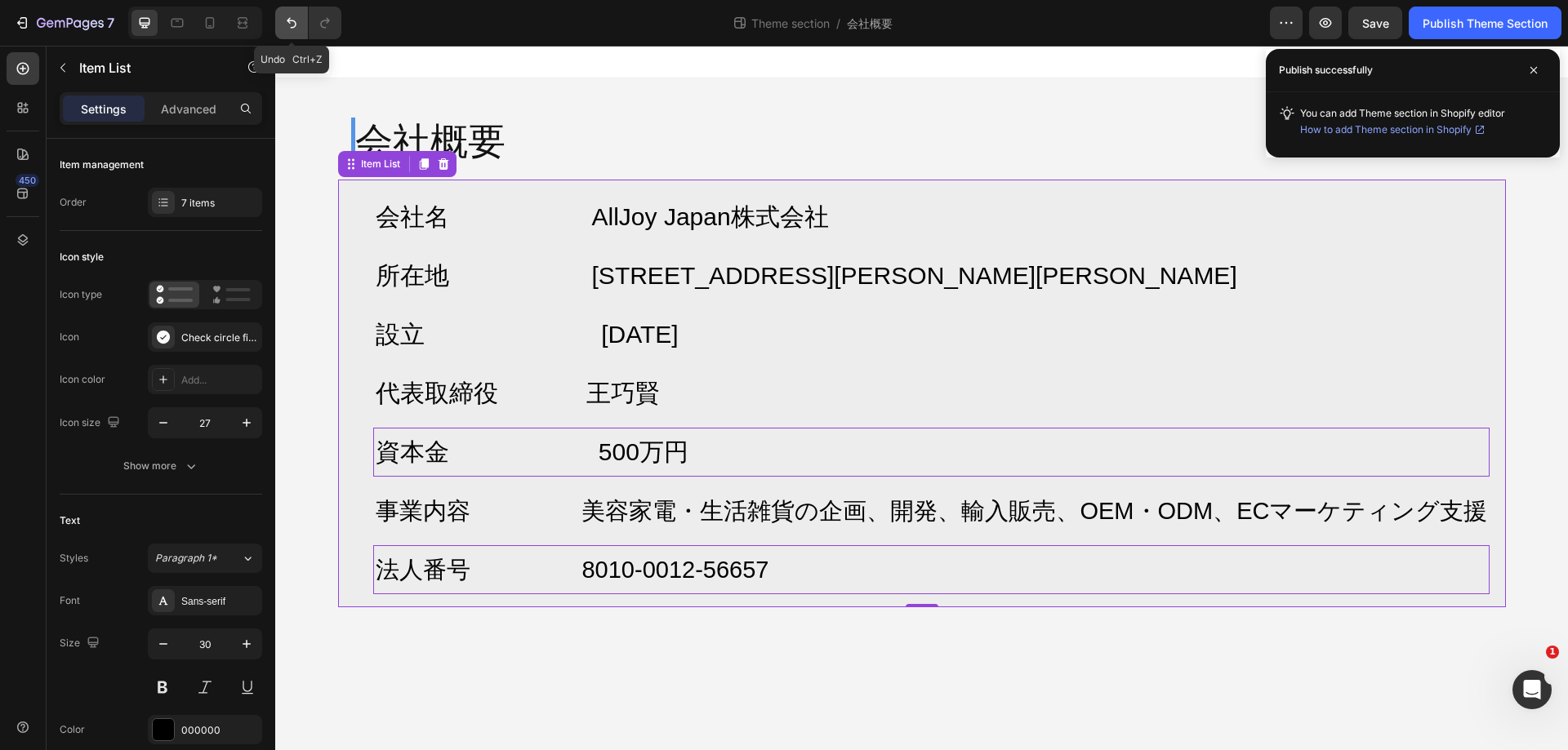
click at [284, 15] on icon "Undo/Redo" at bounding box center [291, 23] width 17 height 17
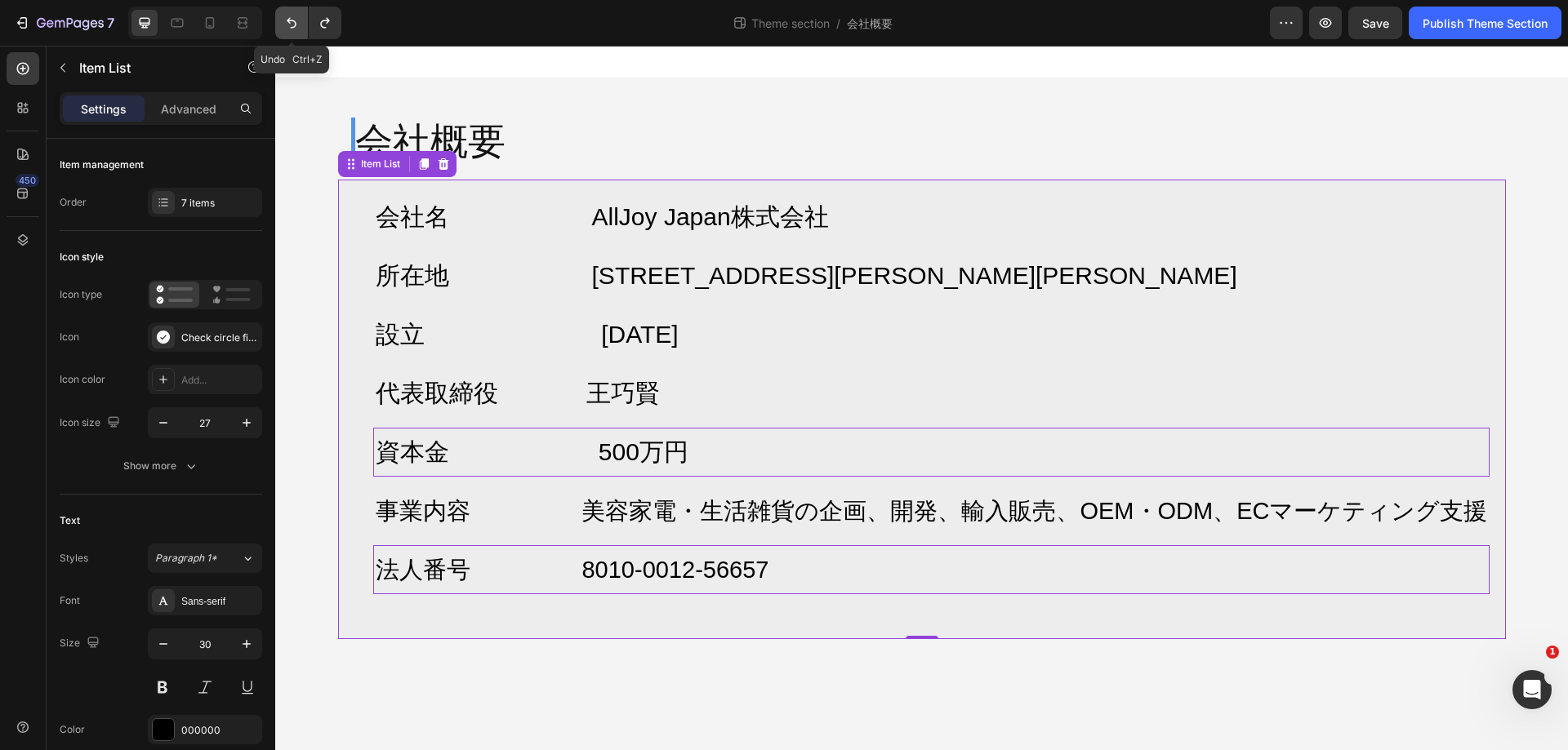
click at [285, 17] on icon "Undo/Redo" at bounding box center [291, 23] width 17 height 17
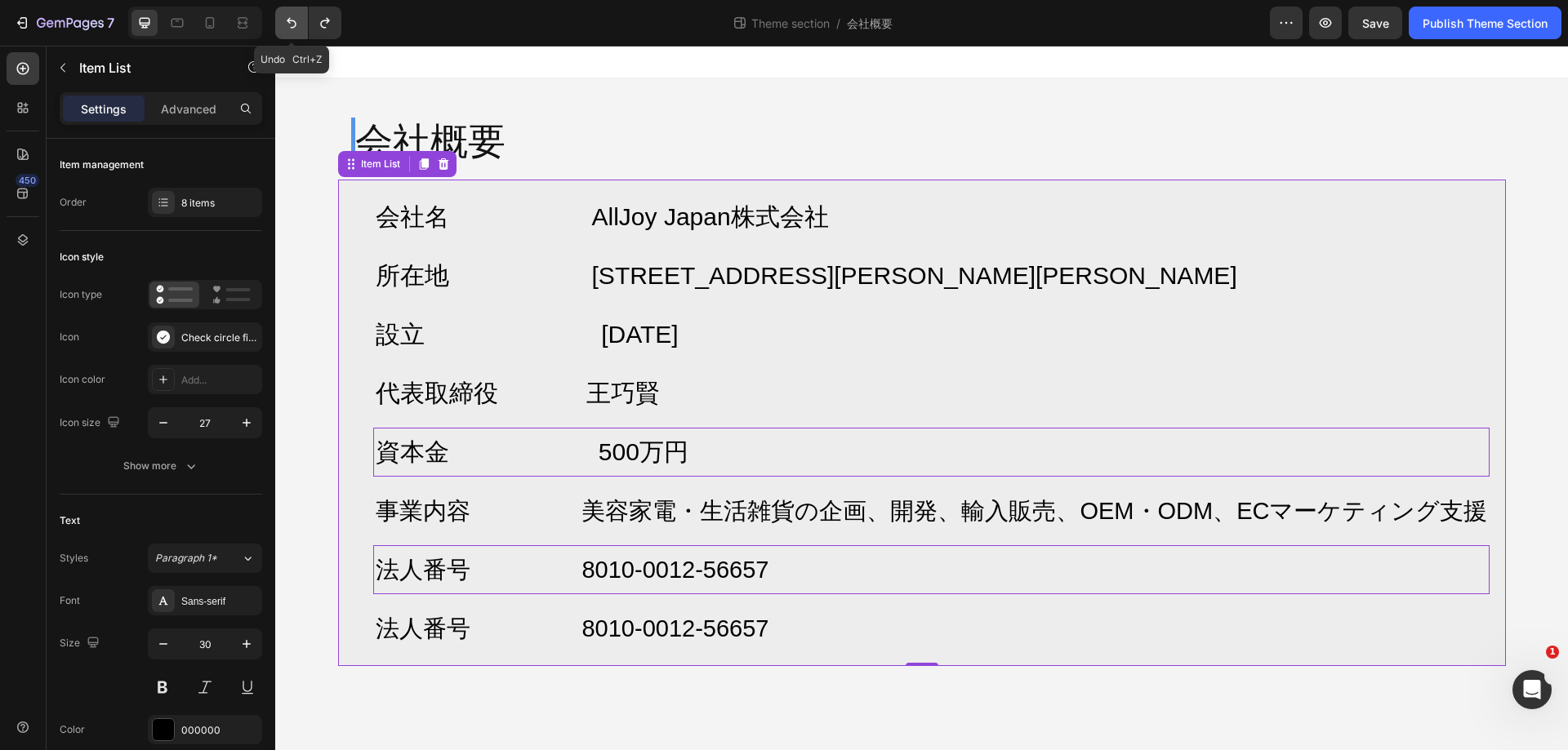
click at [285, 17] on icon "Undo/Redo" at bounding box center [291, 23] width 17 height 17
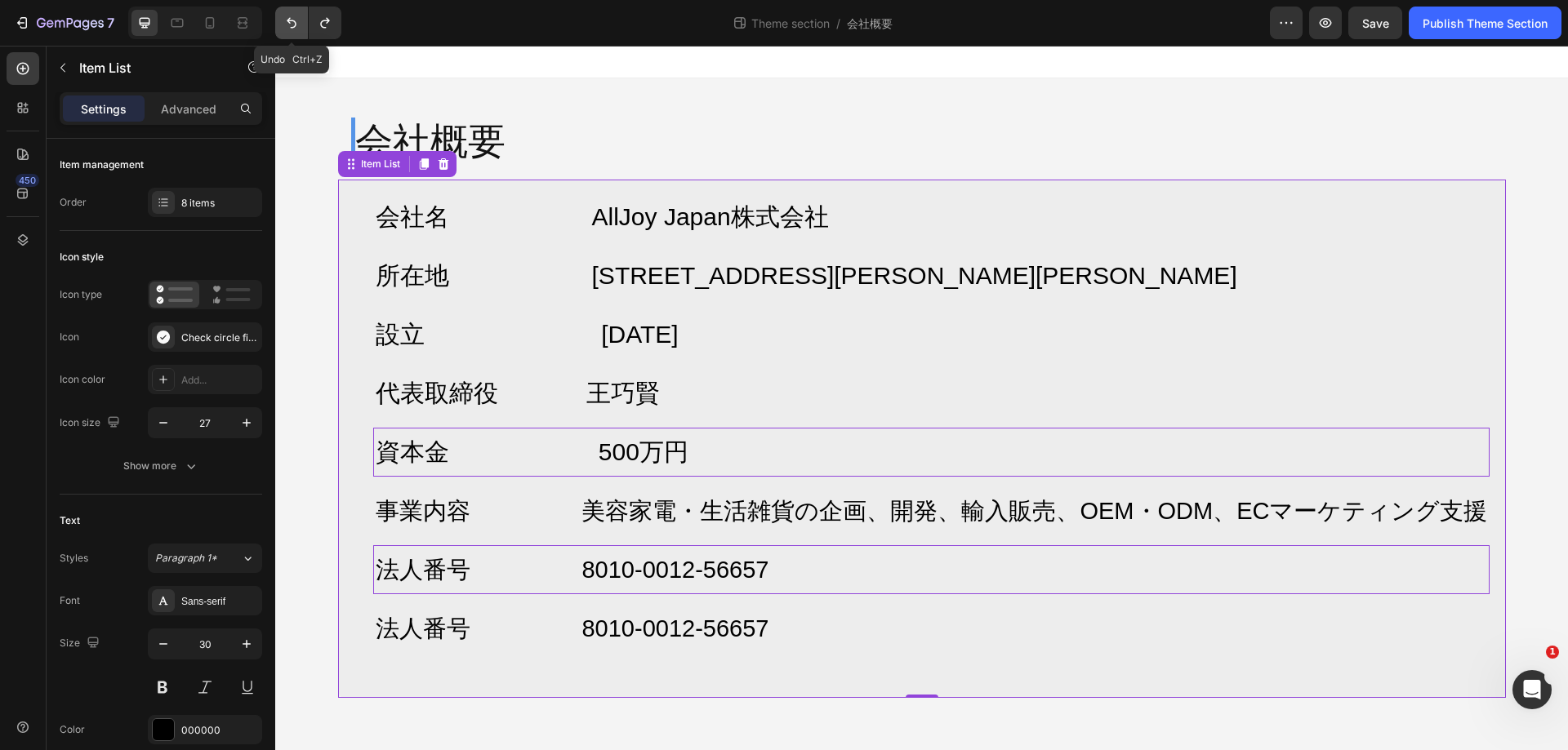
click at [285, 17] on icon "Undo/Redo" at bounding box center [291, 23] width 17 height 17
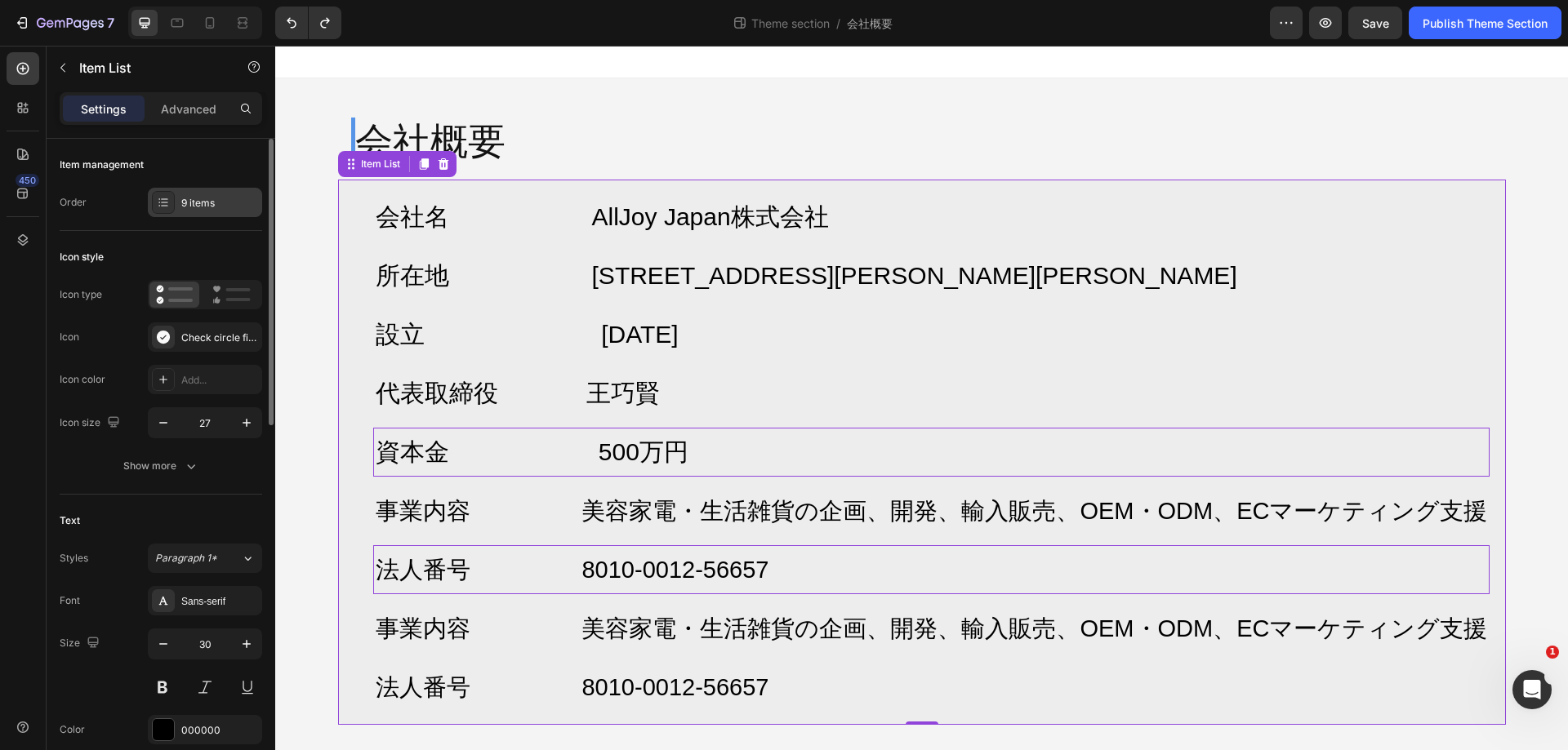
click at [233, 214] on div "9 items" at bounding box center [205, 203] width 114 height 30
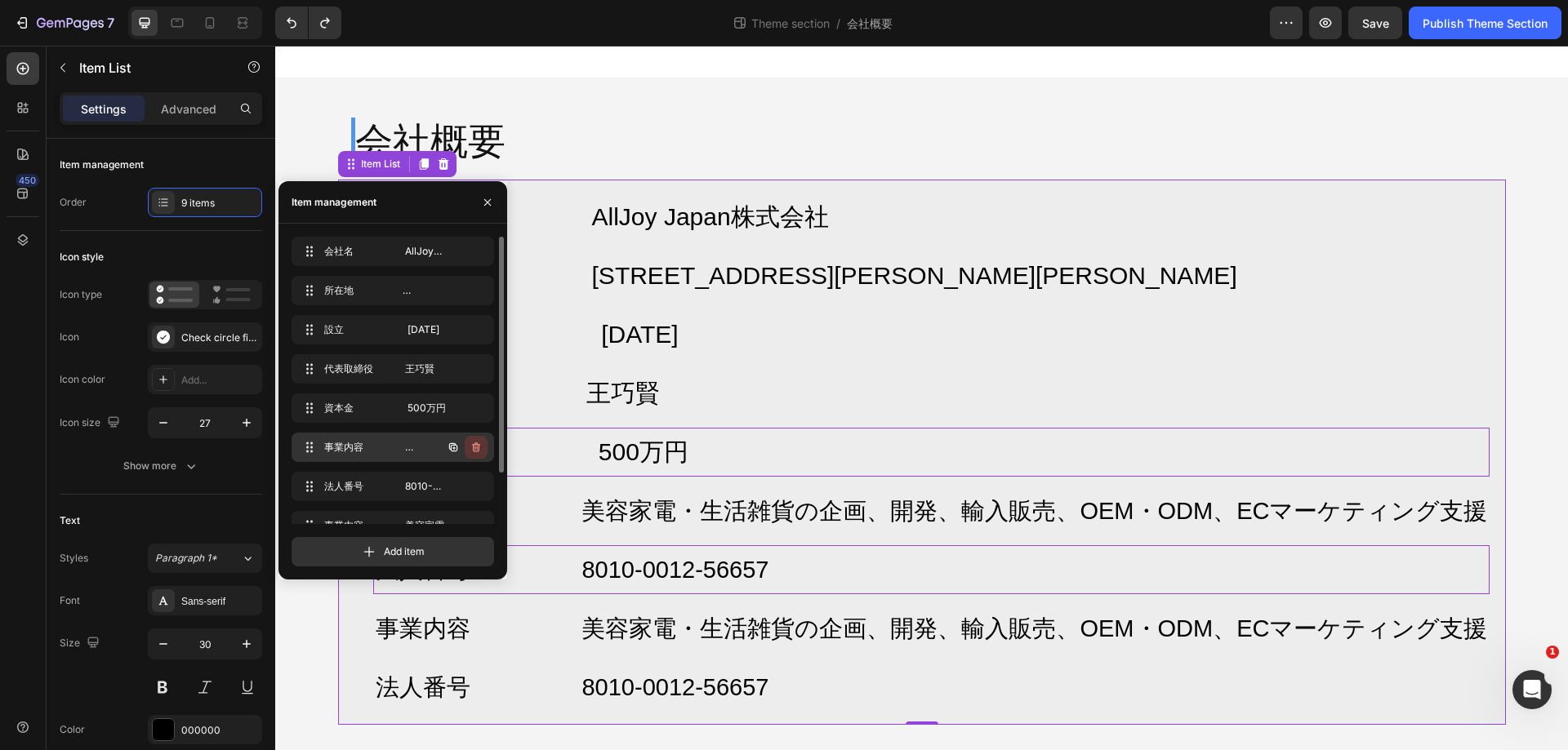
scroll to position [62, 0]
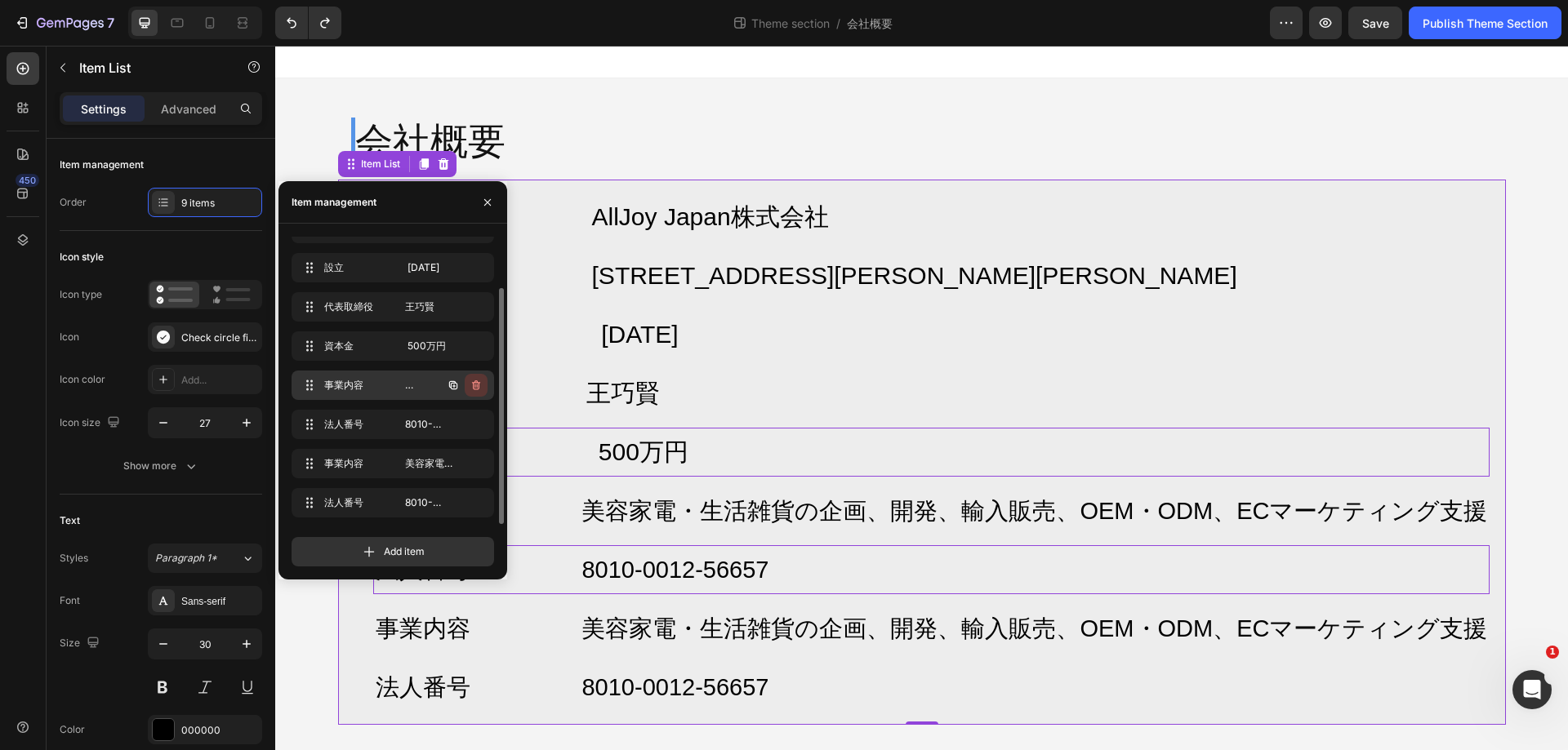
click at [472, 382] on icon "button" at bounding box center [476, 385] width 8 height 10
click at [472, 382] on div "Delete" at bounding box center [464, 385] width 31 height 15
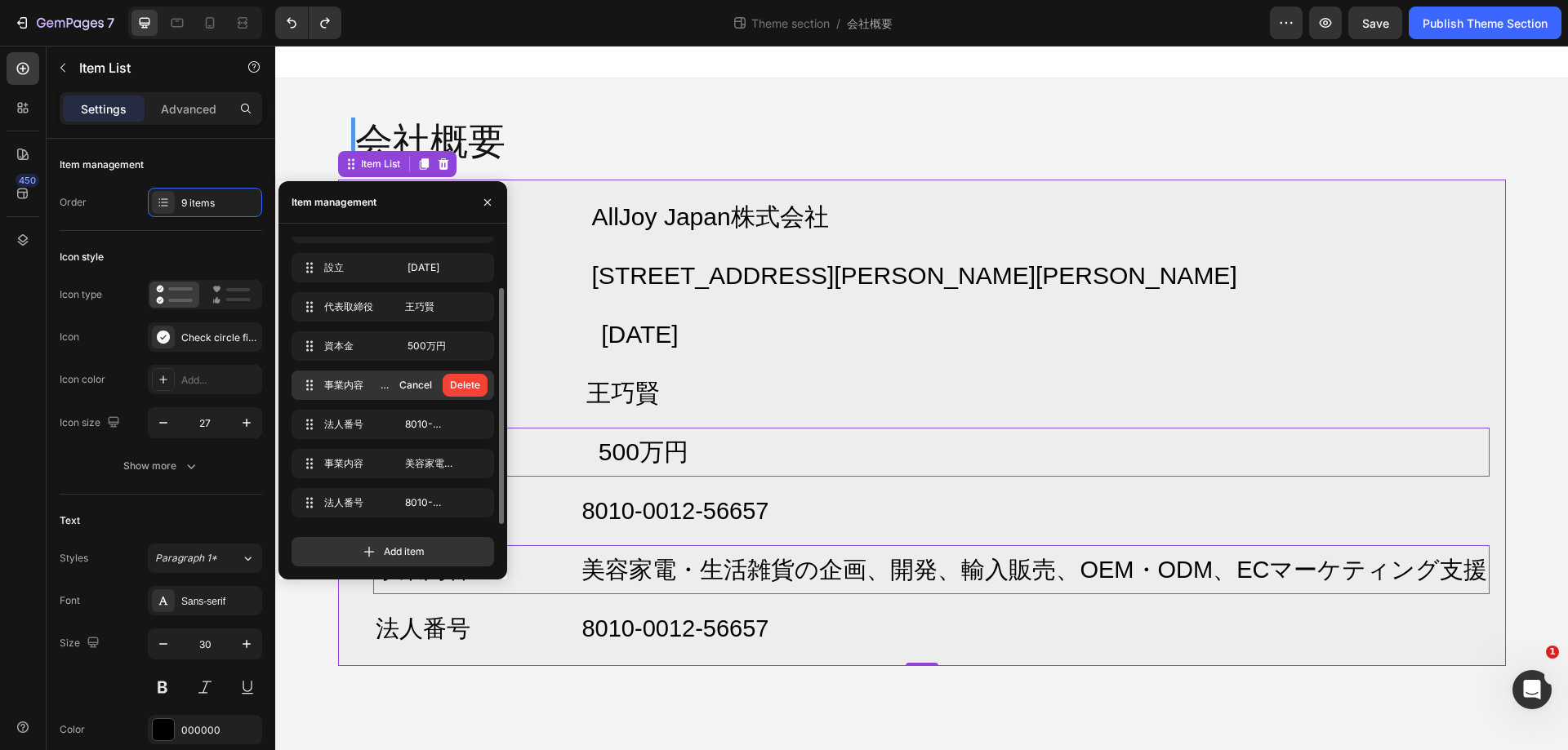
scroll to position [23, 0]
click at [472, 382] on icon "button" at bounding box center [476, 385] width 8 height 10
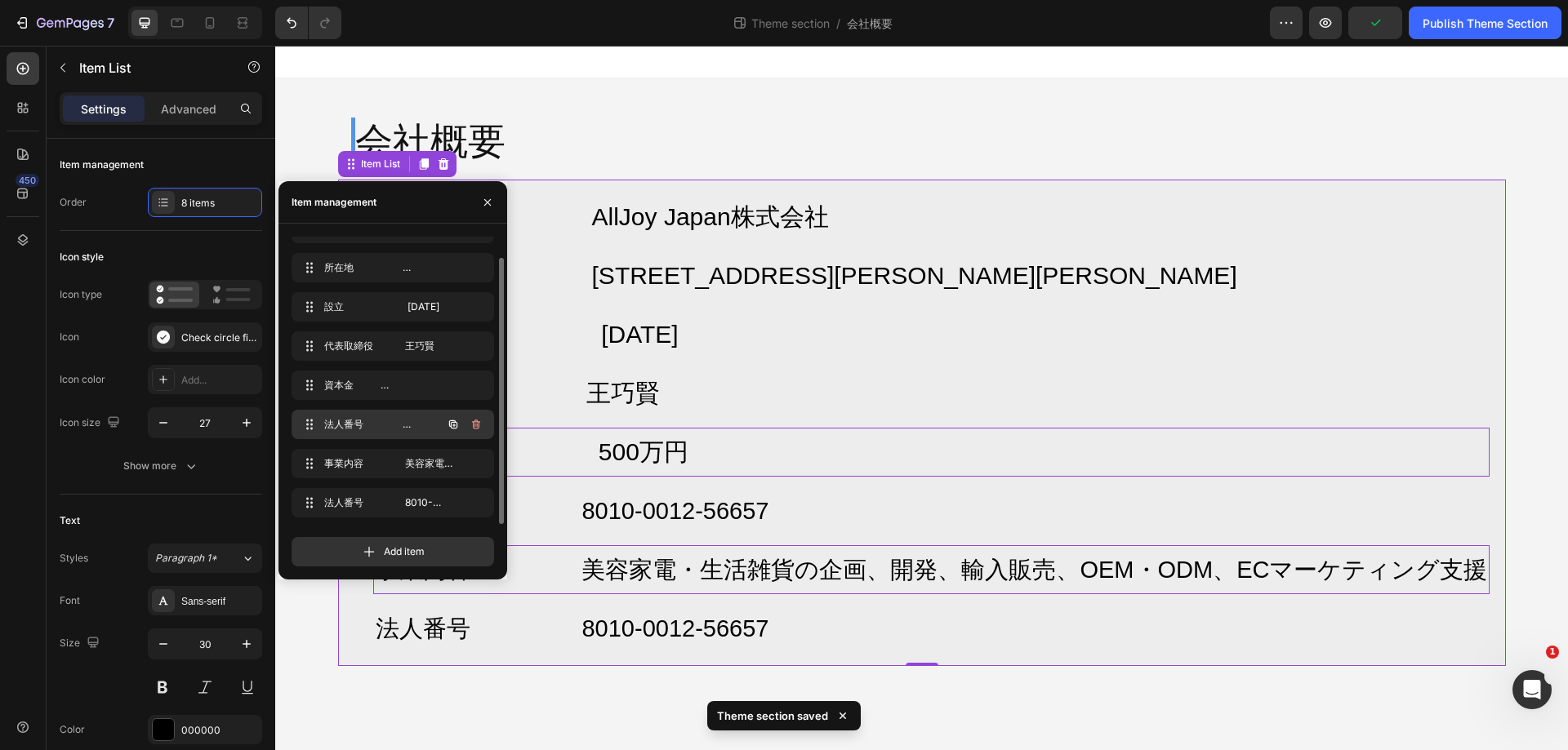
click at [478, 416] on button "button" at bounding box center [475, 424] width 23 height 23
click at [478, 422] on div "Delete" at bounding box center [464, 424] width 31 height 15
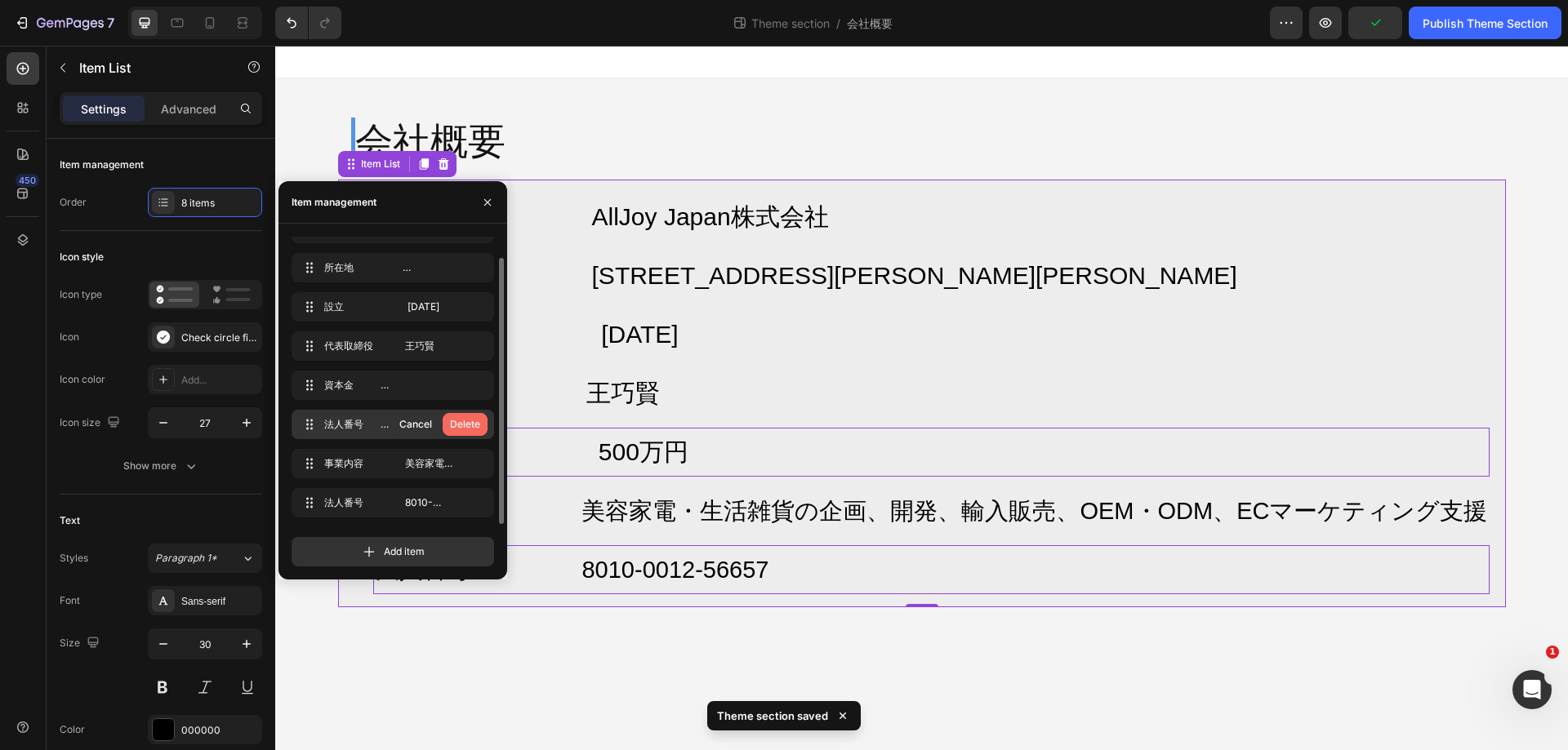
scroll to position [0, 0]
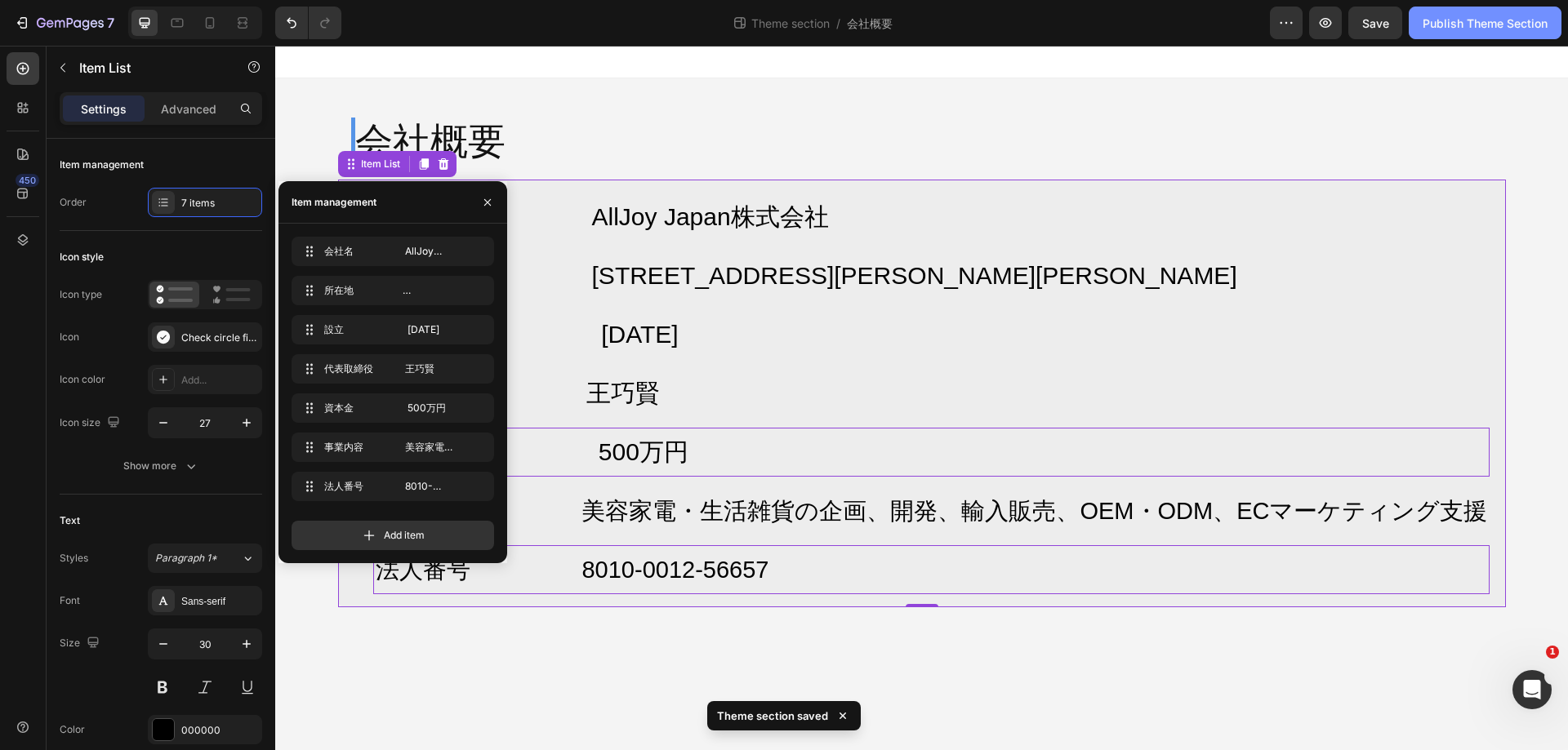
click at [1485, 31] on div "Publish Theme Section" at bounding box center [1485, 23] width 125 height 17
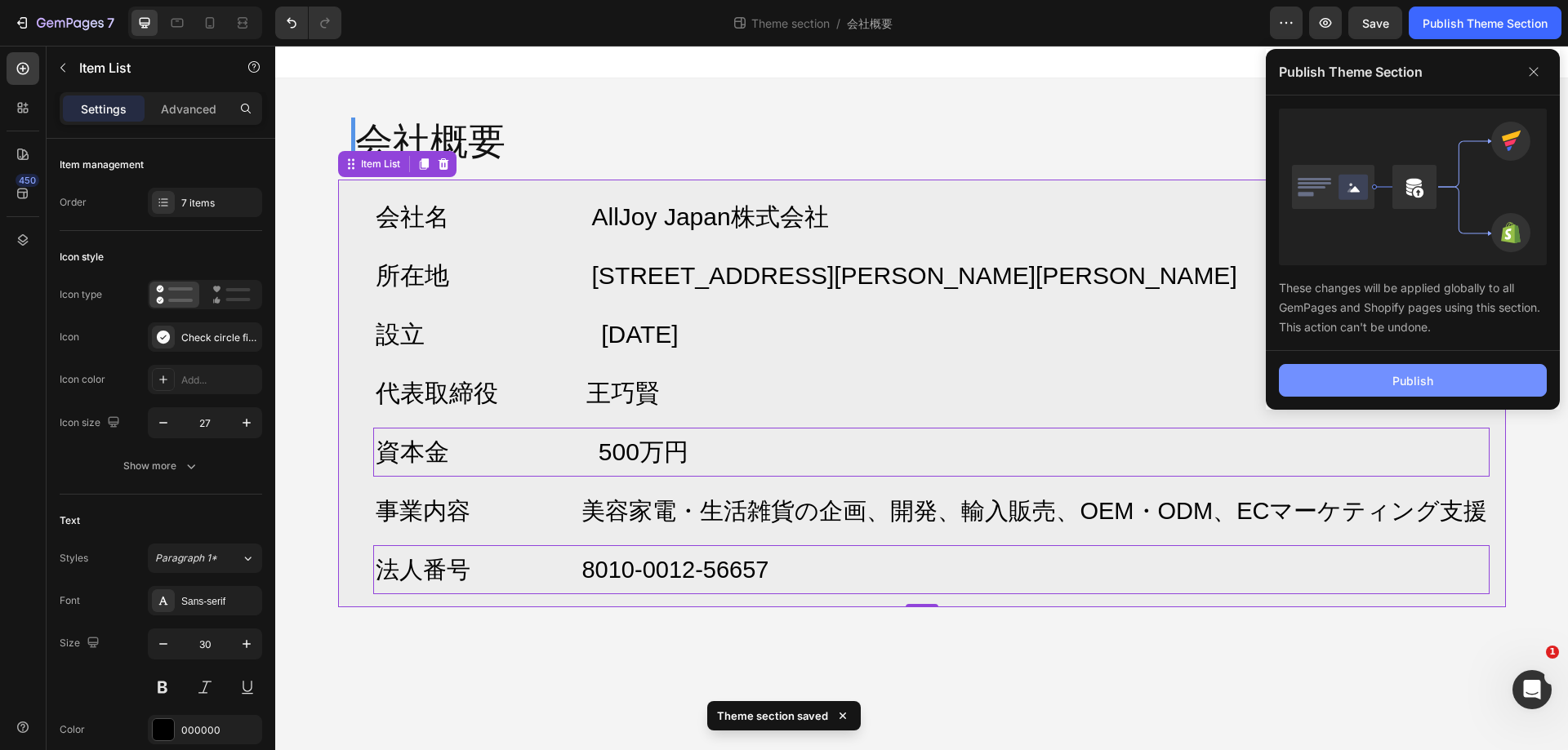
click at [1412, 379] on div "Publish" at bounding box center [1412, 380] width 40 height 17
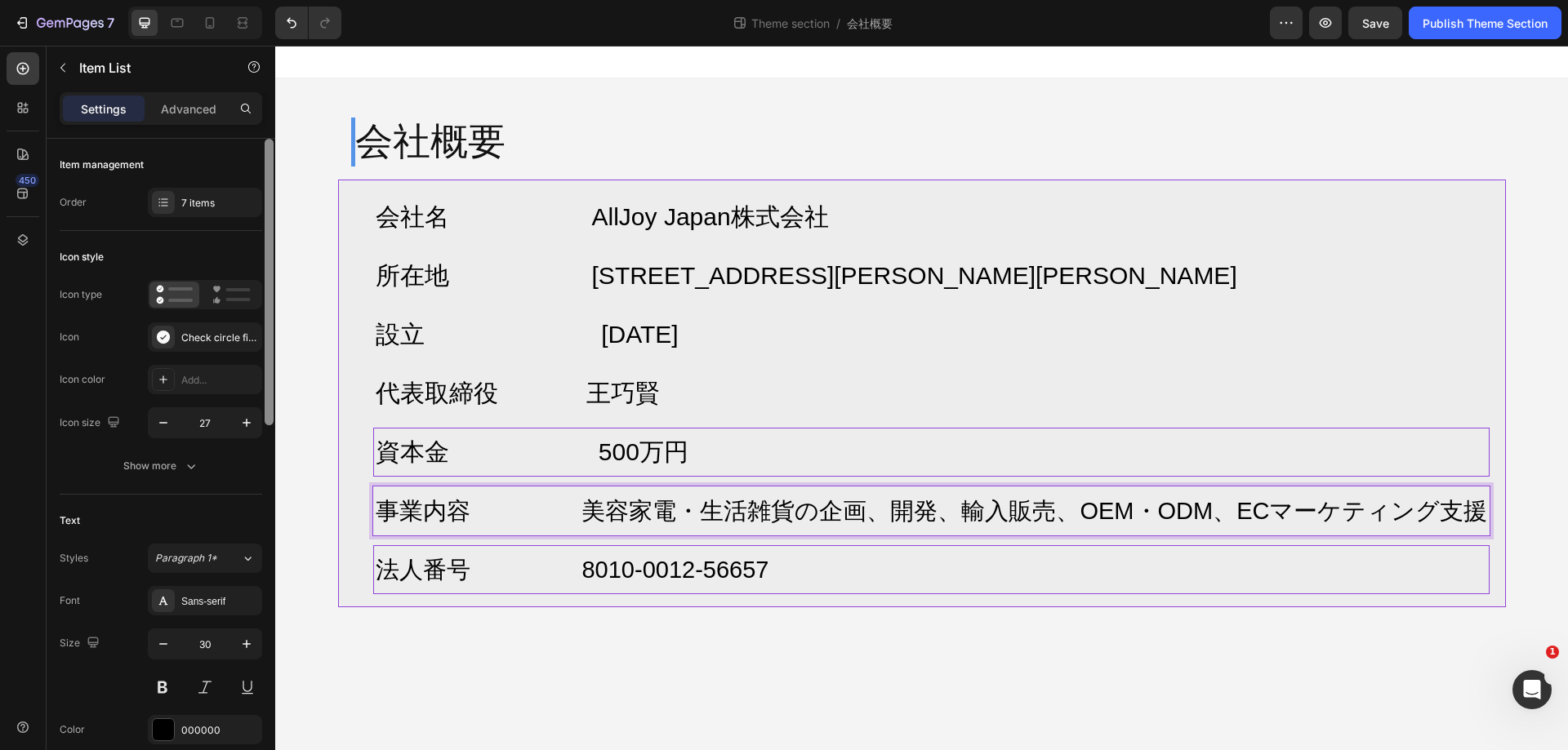
scroll to position [164, 0]
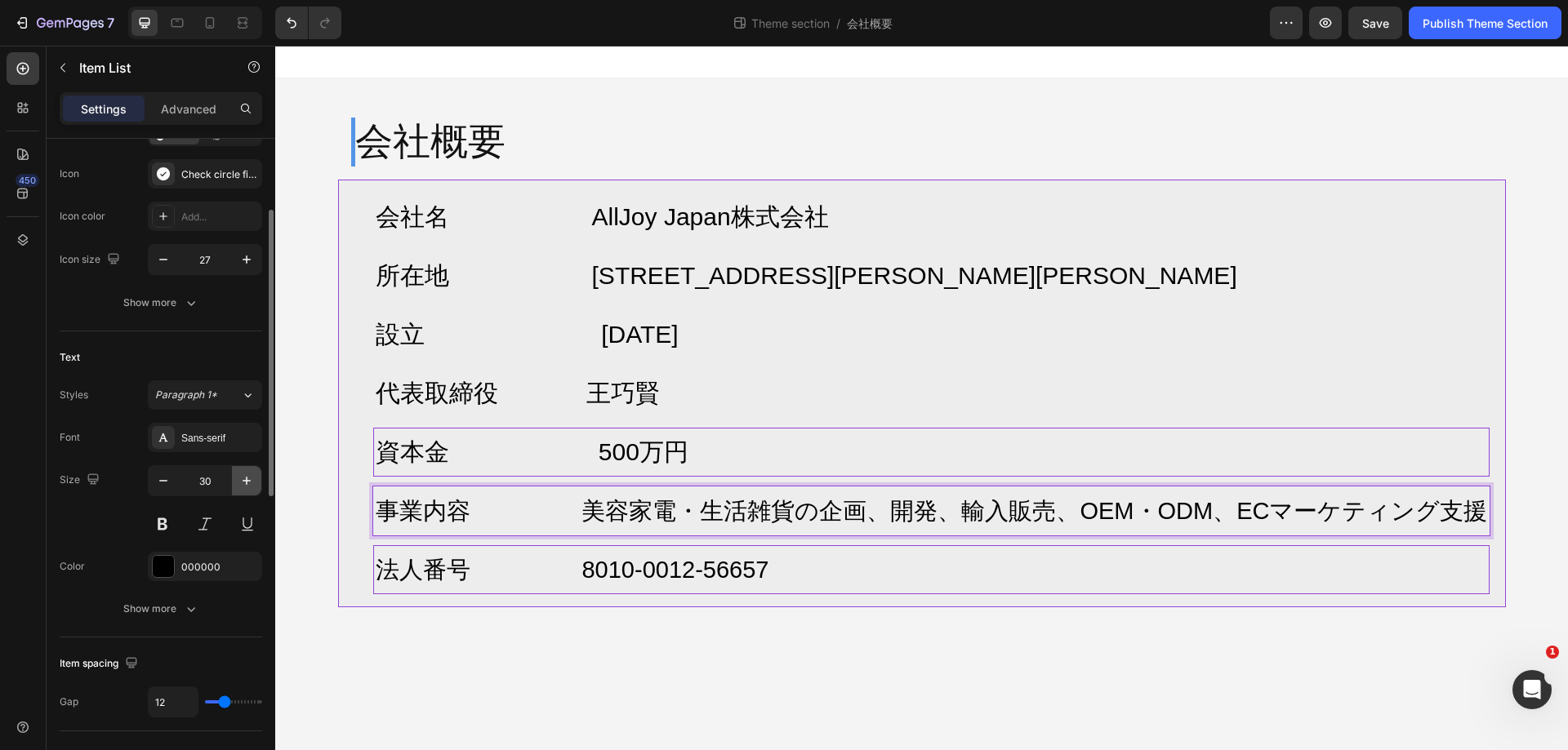
click at [258, 479] on button "button" at bounding box center [247, 481] width 30 height 30
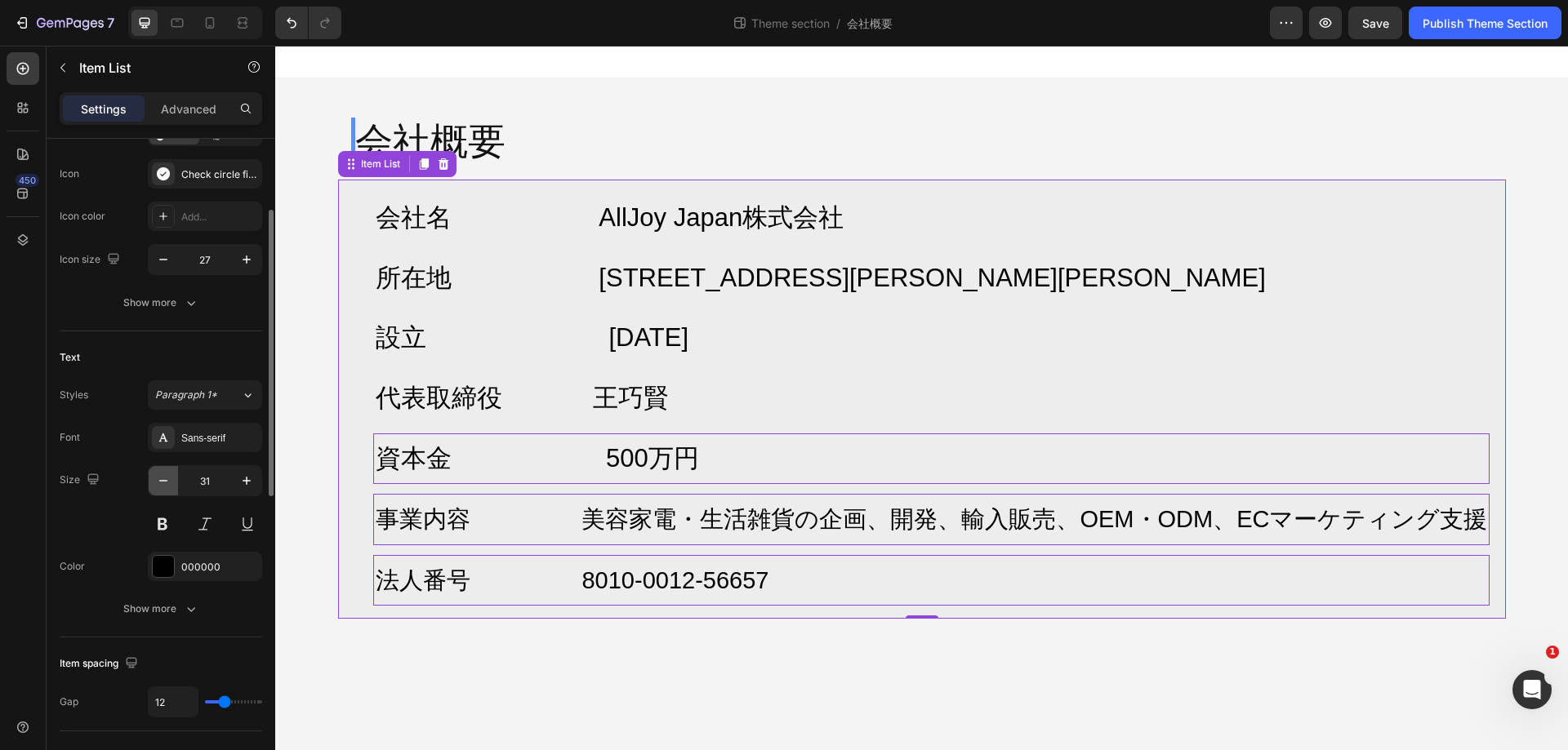
click at [169, 481] on icon "button" at bounding box center [163, 481] width 17 height 17
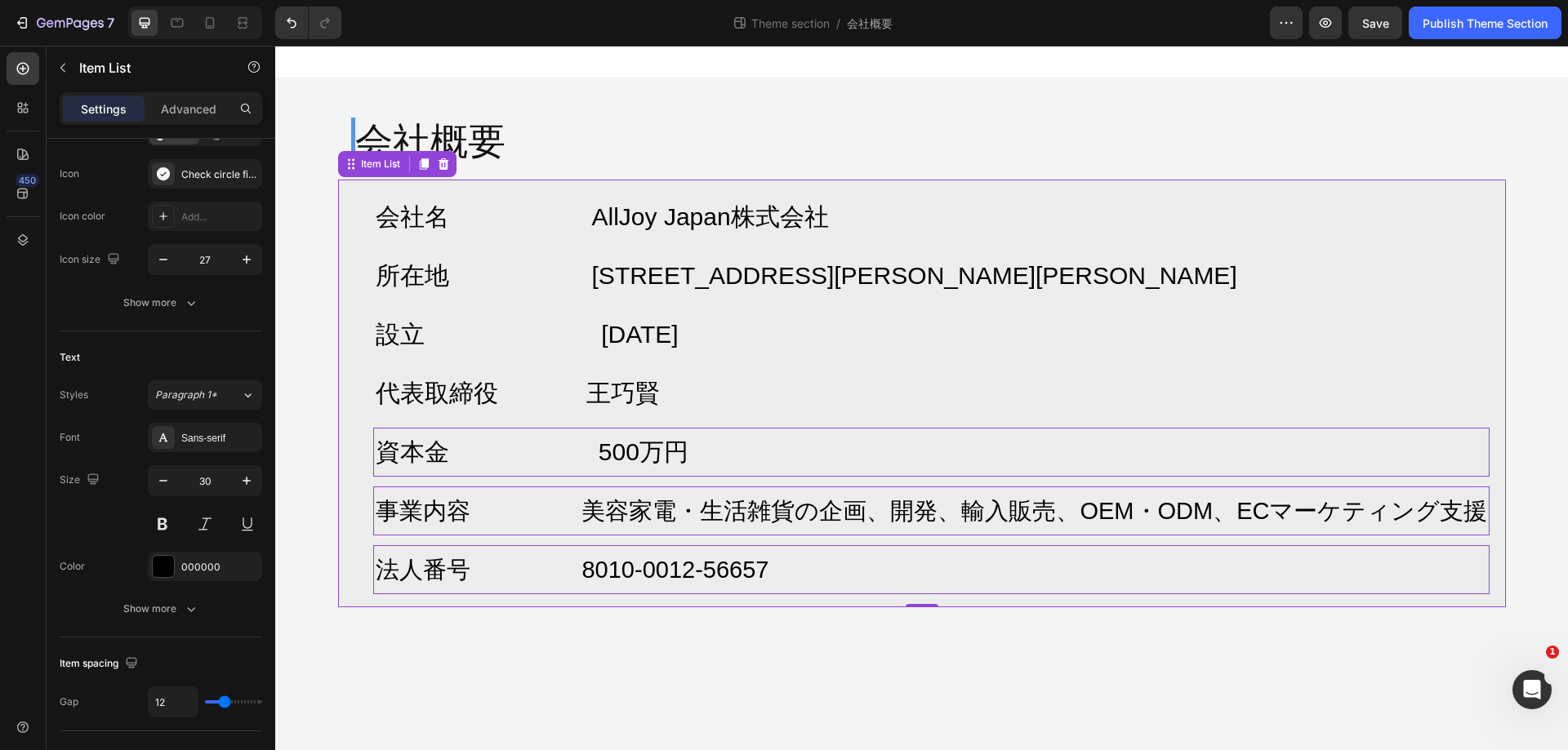
click at [643, 520] on span "事業内容 美容家電・生活雑貨の企画、開発、輸入販売、OEM・ODM、ECマーケティング支援" at bounding box center [932, 511] width 1112 height 27
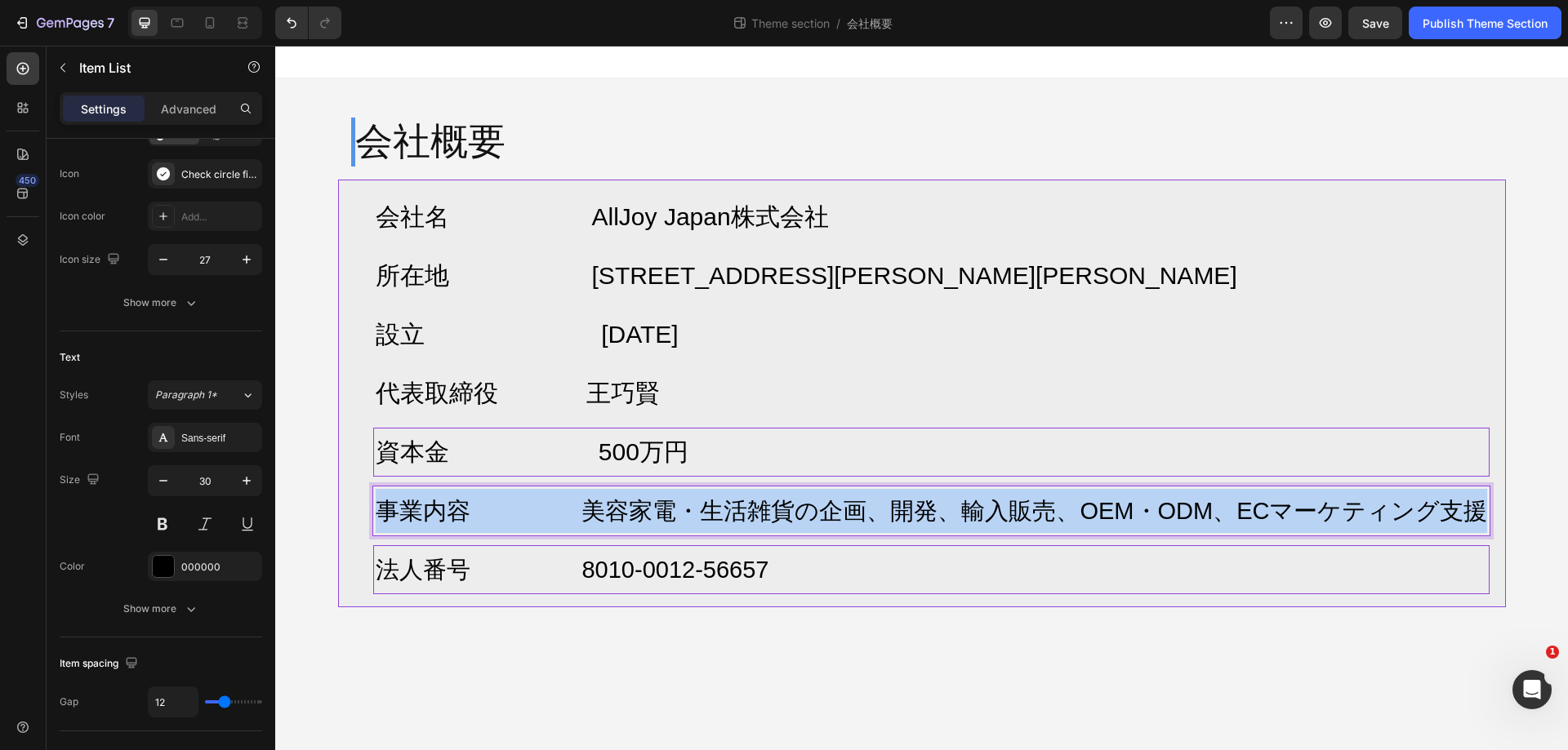
click at [643, 520] on span "事業内容 美容家電・生活雑貨の企画、開発、輸入販売、OEM・ODM、ECマーケティング支援" at bounding box center [932, 511] width 1112 height 27
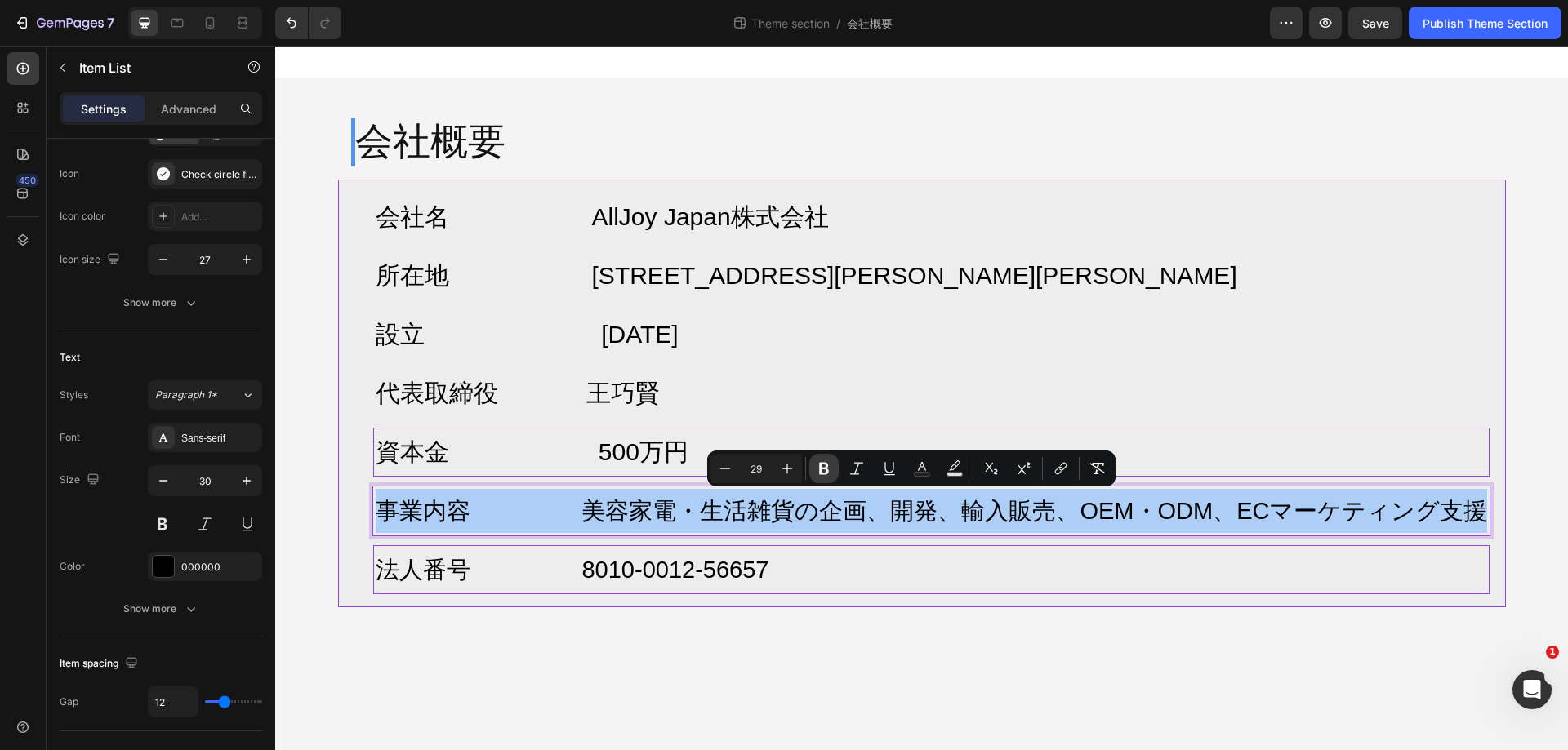
click at [813, 463] on button "Bold" at bounding box center [824, 469] width 30 height 30
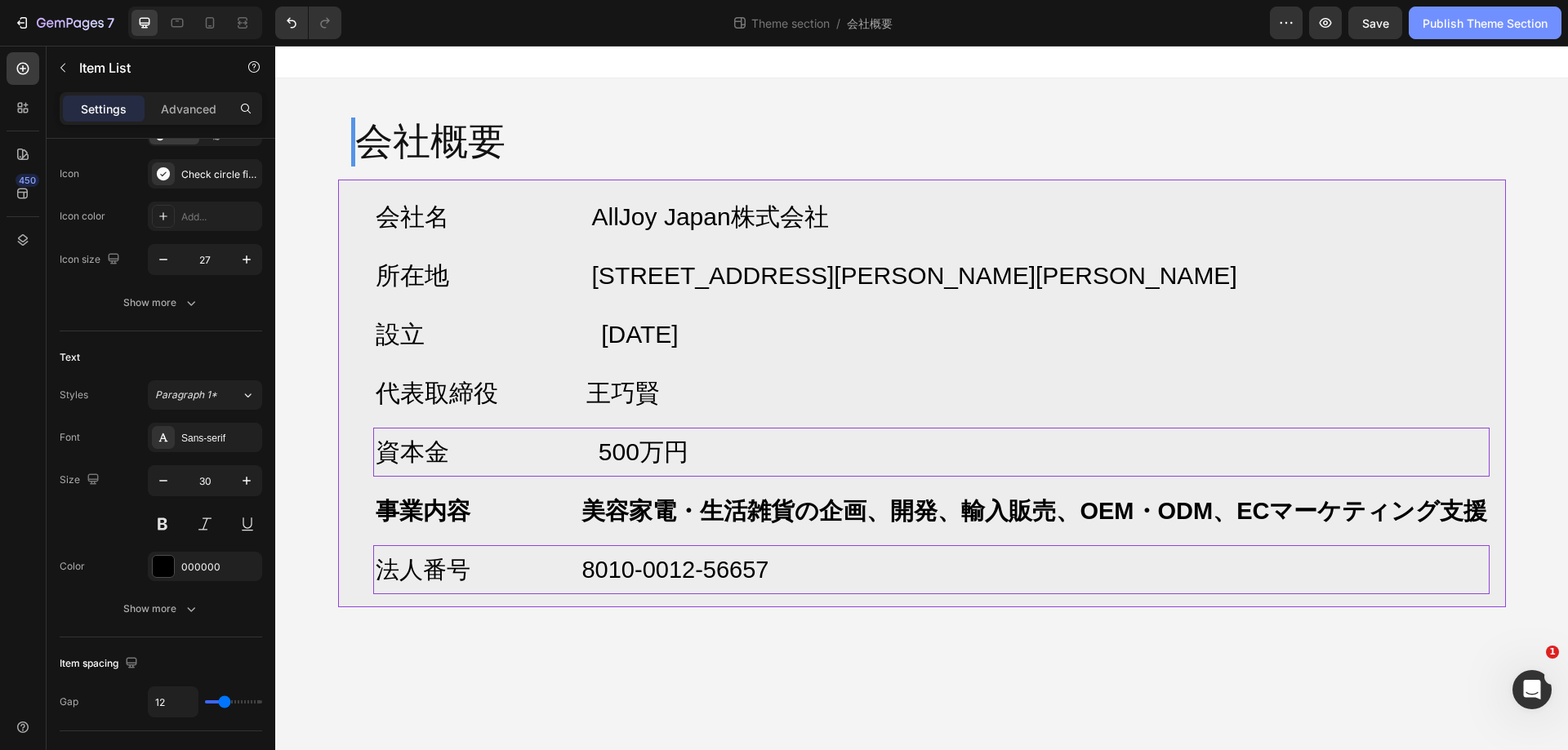
click at [1468, 16] on div "Publish Theme Section" at bounding box center [1485, 23] width 125 height 17
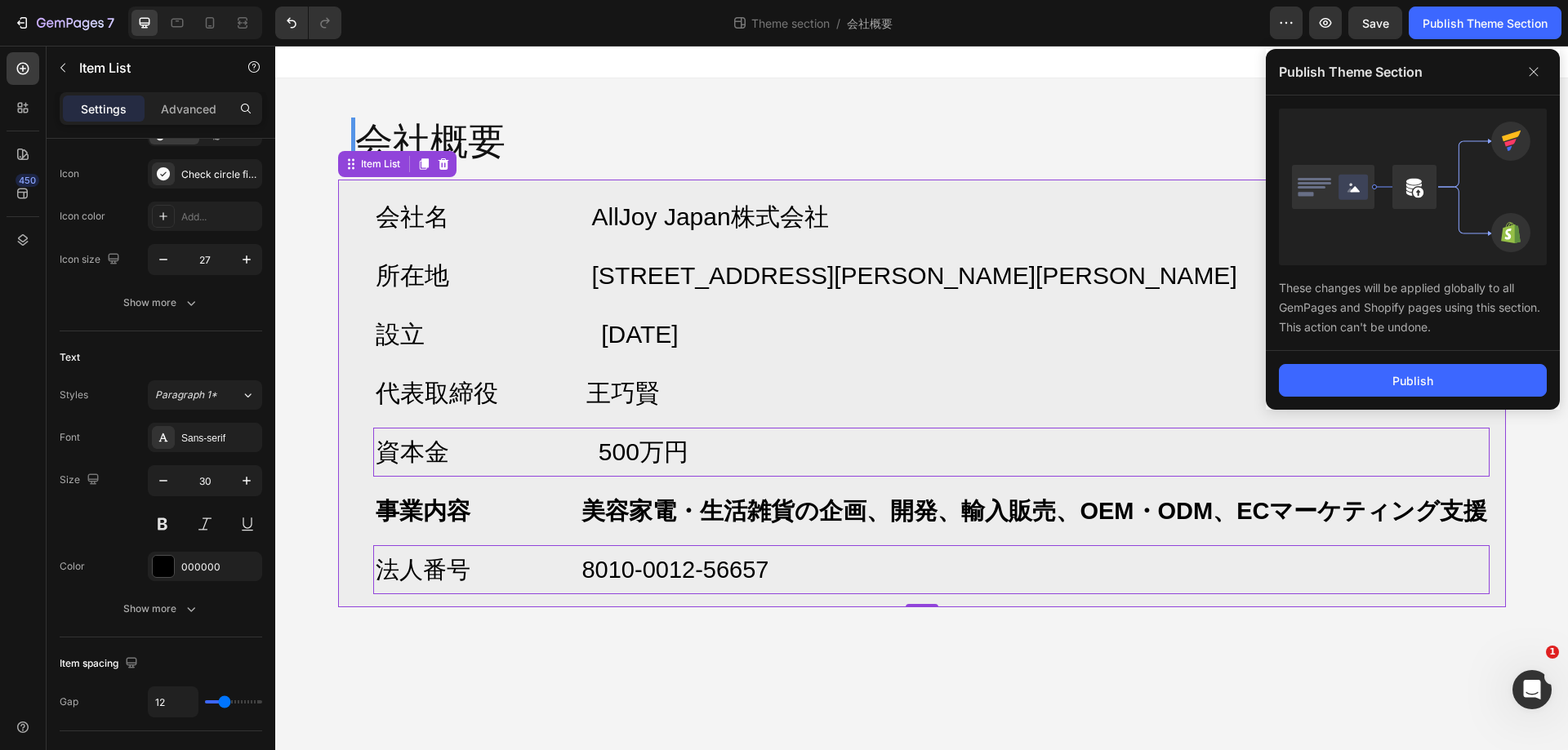
click at [1419, 364] on div "Publish" at bounding box center [1413, 380] width 294 height 59
click at [1419, 374] on div "Publish" at bounding box center [1412, 380] width 40 height 17
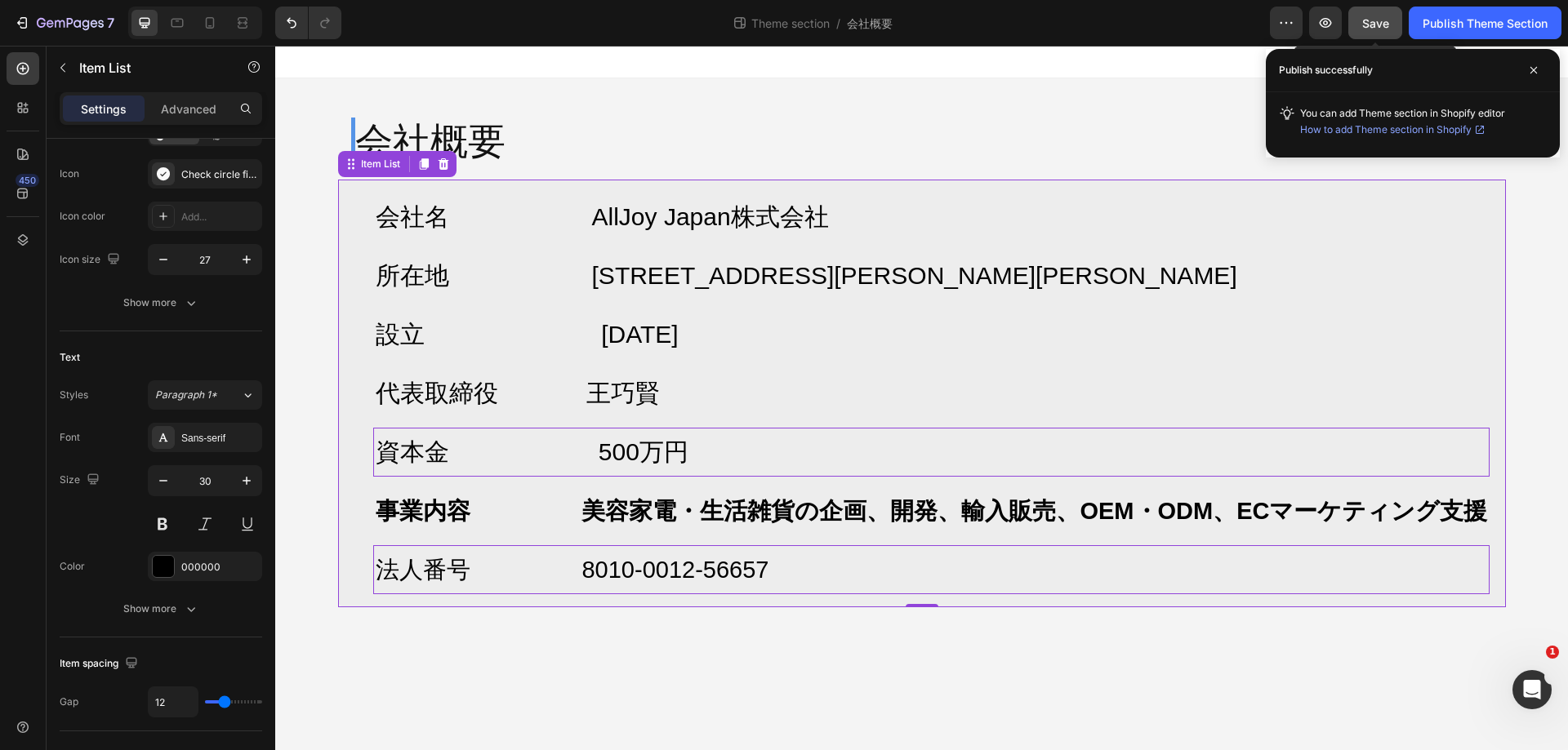
click at [1363, 21] on span "Save" at bounding box center [1376, 24] width 27 height 14
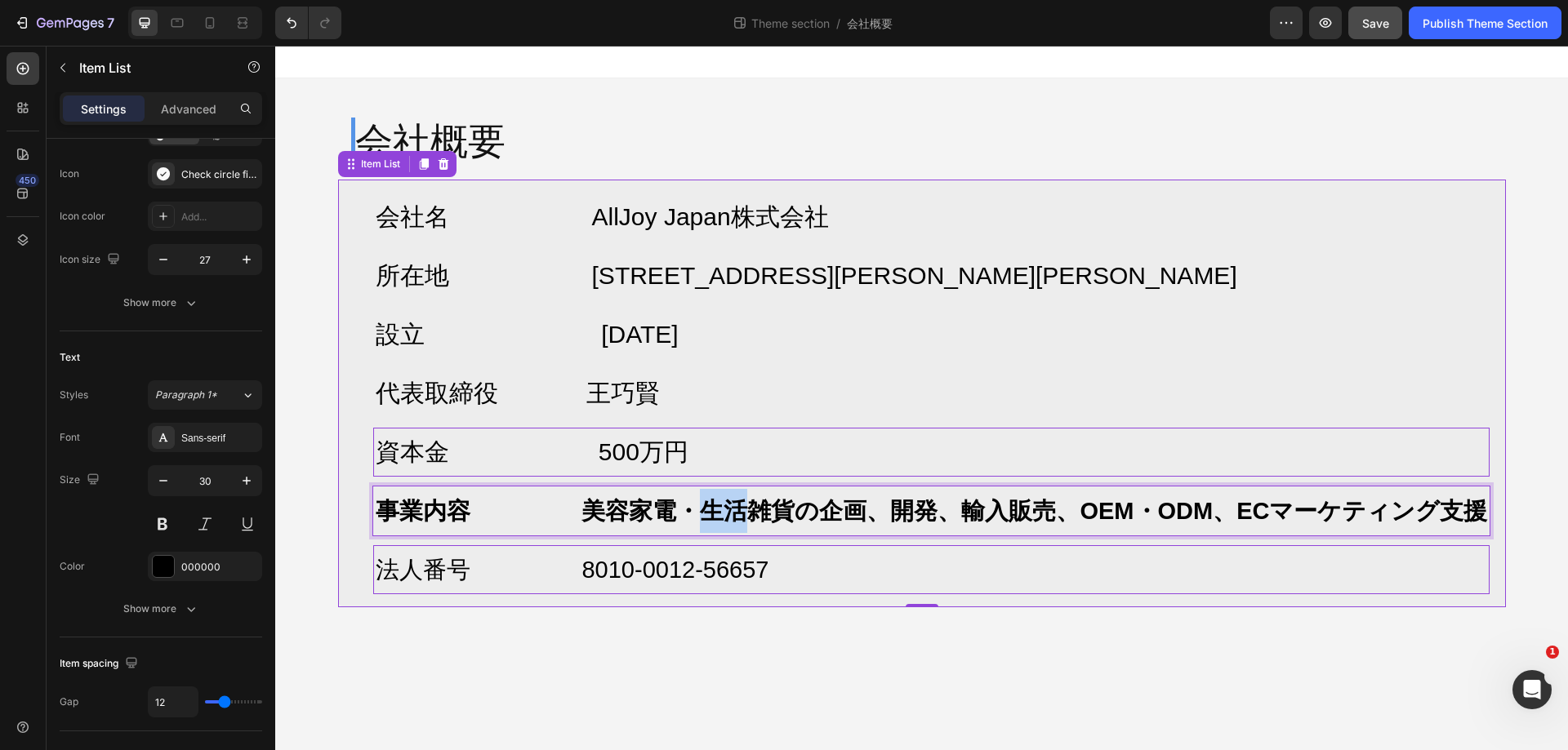
click at [699, 502] on strong "事業内容 美容家電・生活雑貨の企画、開発、輸入販売、OEM・ODM、ECマーケティング支援" at bounding box center [932, 511] width 1112 height 27
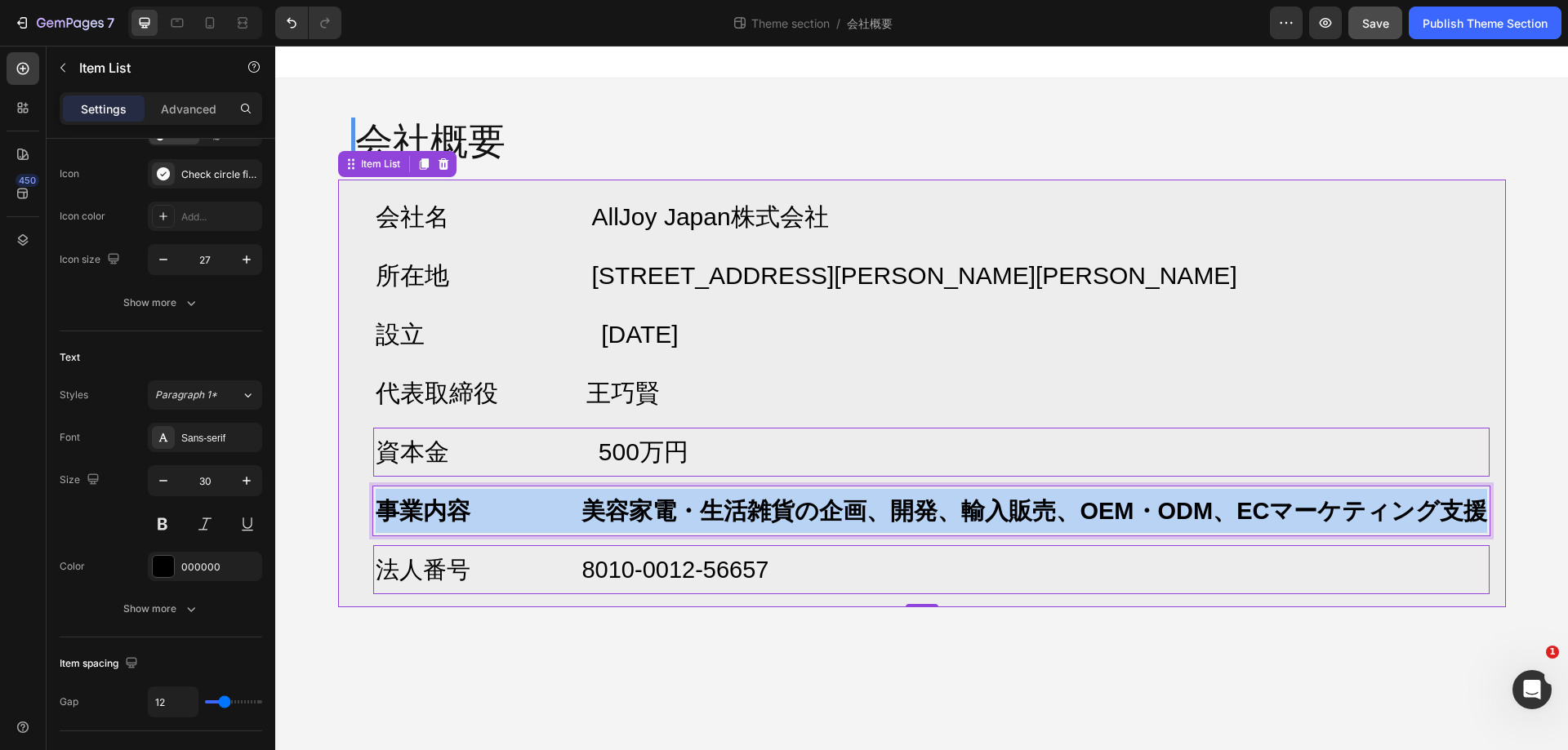
click at [699, 502] on strong "事業内容 美容家電・生活雑貨の企画、開発、輸入販売、OEM・ODM、ECマーケティング支援" at bounding box center [932, 511] width 1112 height 27
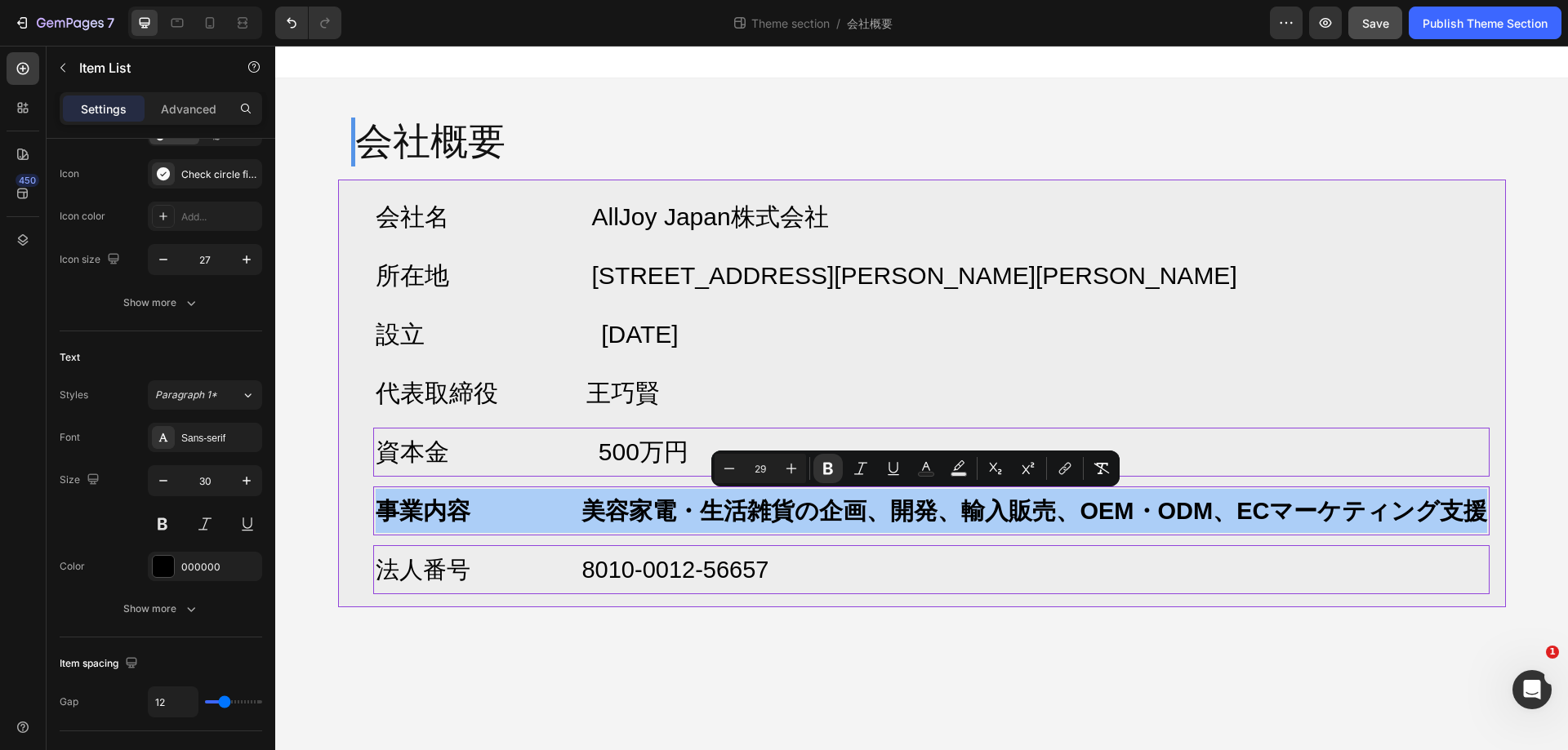
click at [1044, 454] on div "Minus 29 Plus Bold Italic Underline Text Color Text Background Color Subscript …" at bounding box center [916, 469] width 402 height 30
click at [826, 468] on icon "Editor contextual toolbar" at bounding box center [828, 469] width 10 height 12
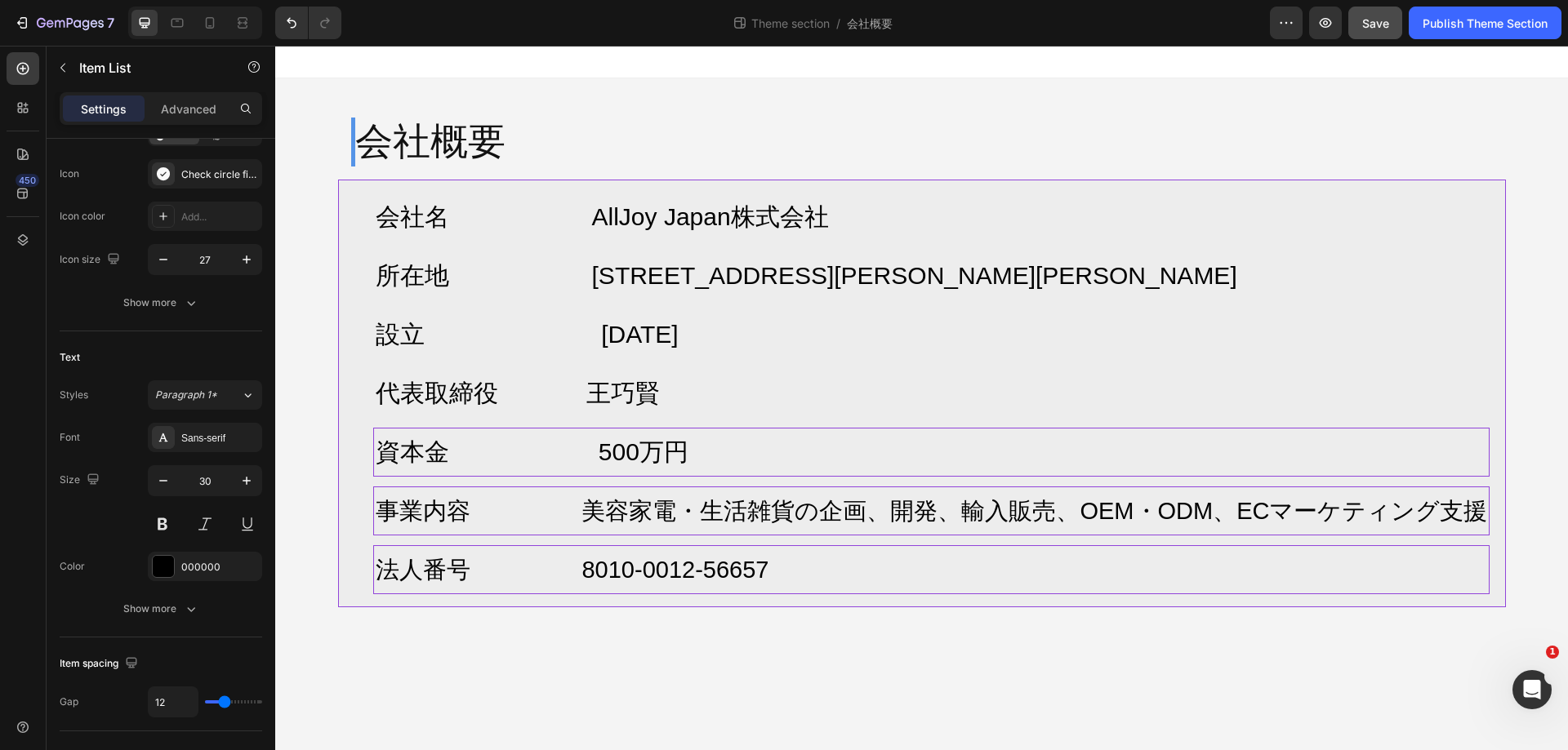
click at [915, 567] on p "法人番号 8010-0012-56657" at bounding box center [932, 570] width 1112 height 44
click at [870, 467] on p "資本金 500万円" at bounding box center [932, 452] width 1112 height 44
click at [829, 515] on span "事業内容 美容家電・生活雑貨の企画、開発、輸入販売、OEM・ODM、ECマーケティング支援" at bounding box center [932, 511] width 1112 height 27
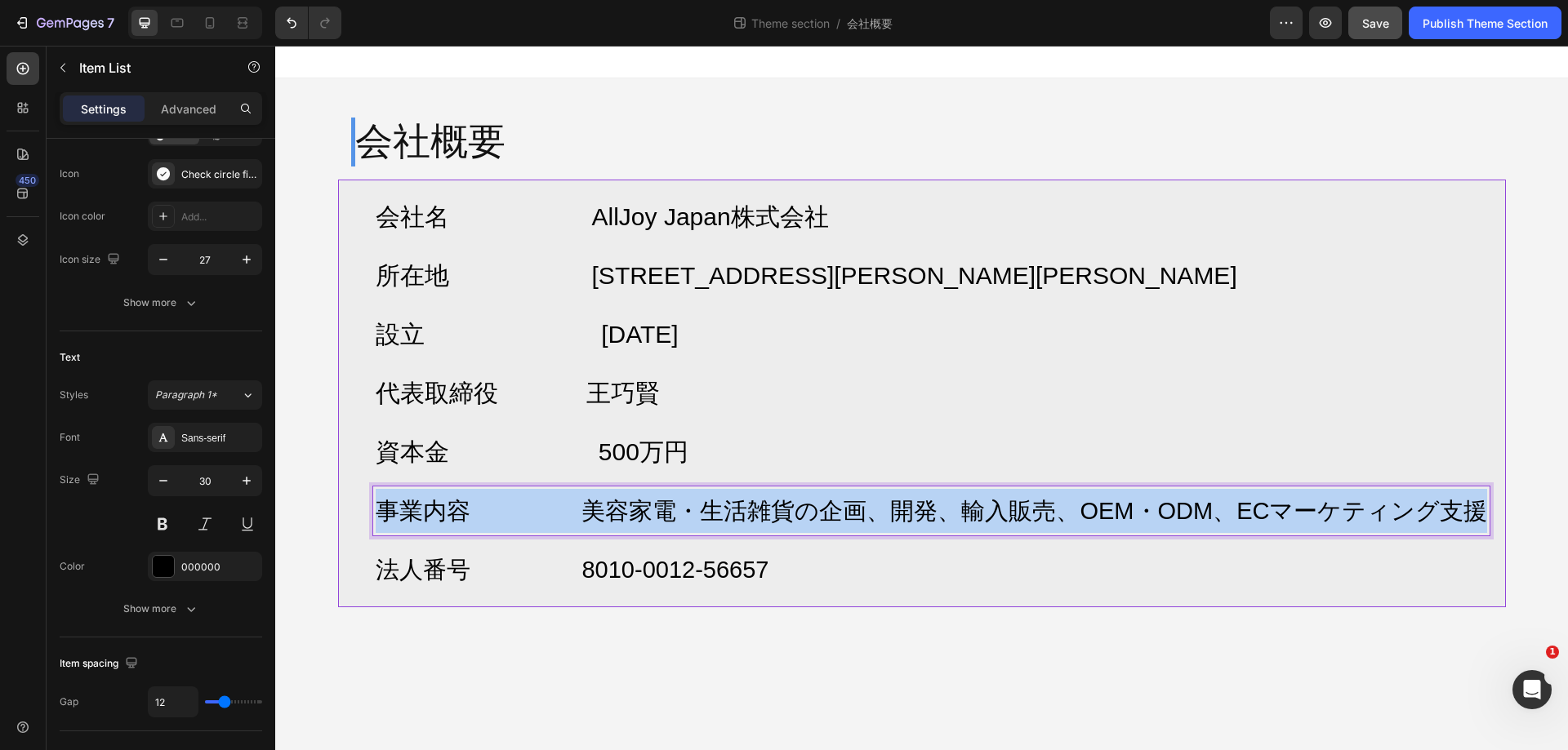
click at [829, 515] on span "事業内容 美容家電・生活雑貨の企画、開発、輸入販売、OEM・ODM、ECマーケティング支援" at bounding box center [932, 511] width 1112 height 27
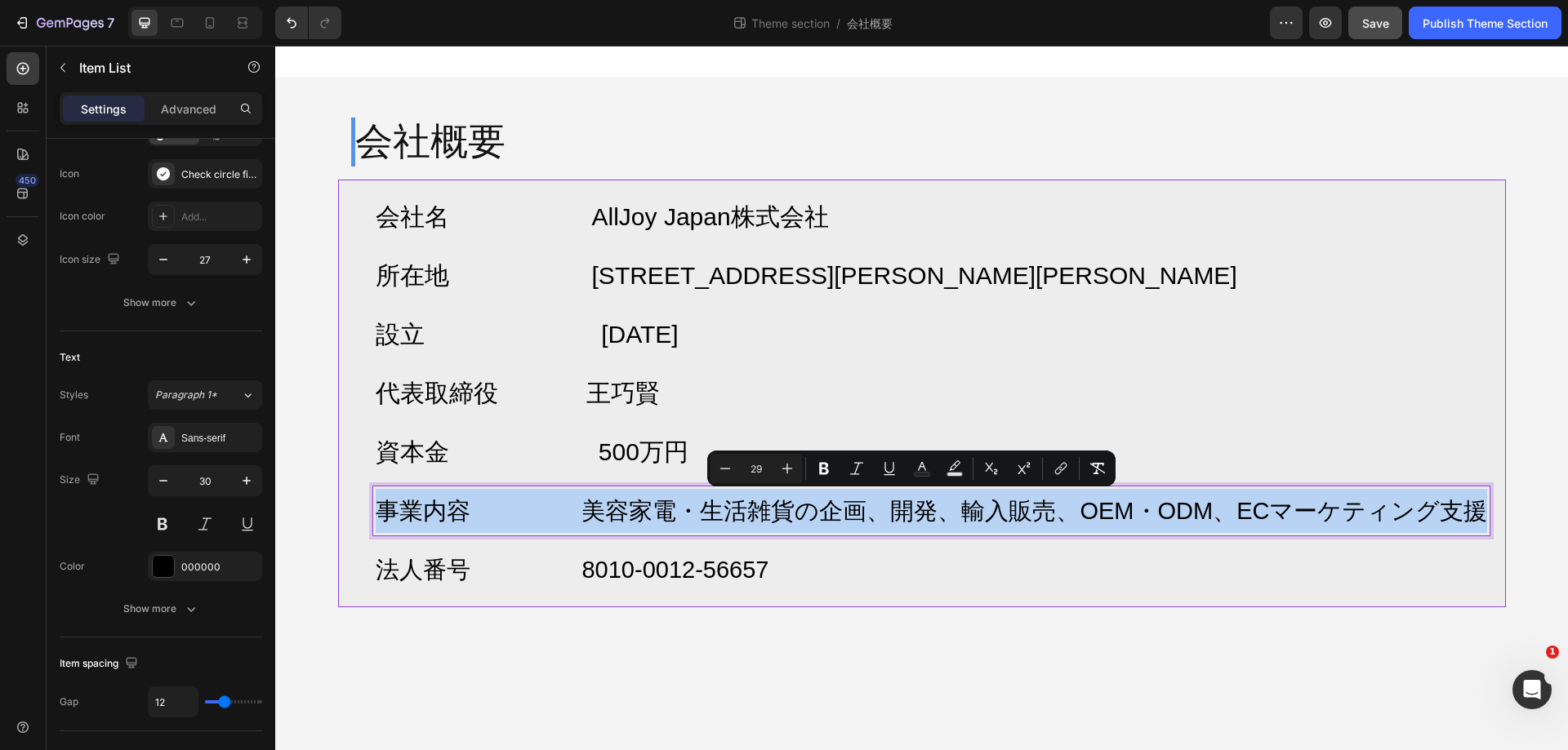
copy span "事業内容 美容家電・生活雑貨の企画、開発、輸入販売、OEM・ODM、ECマーケティング支援"
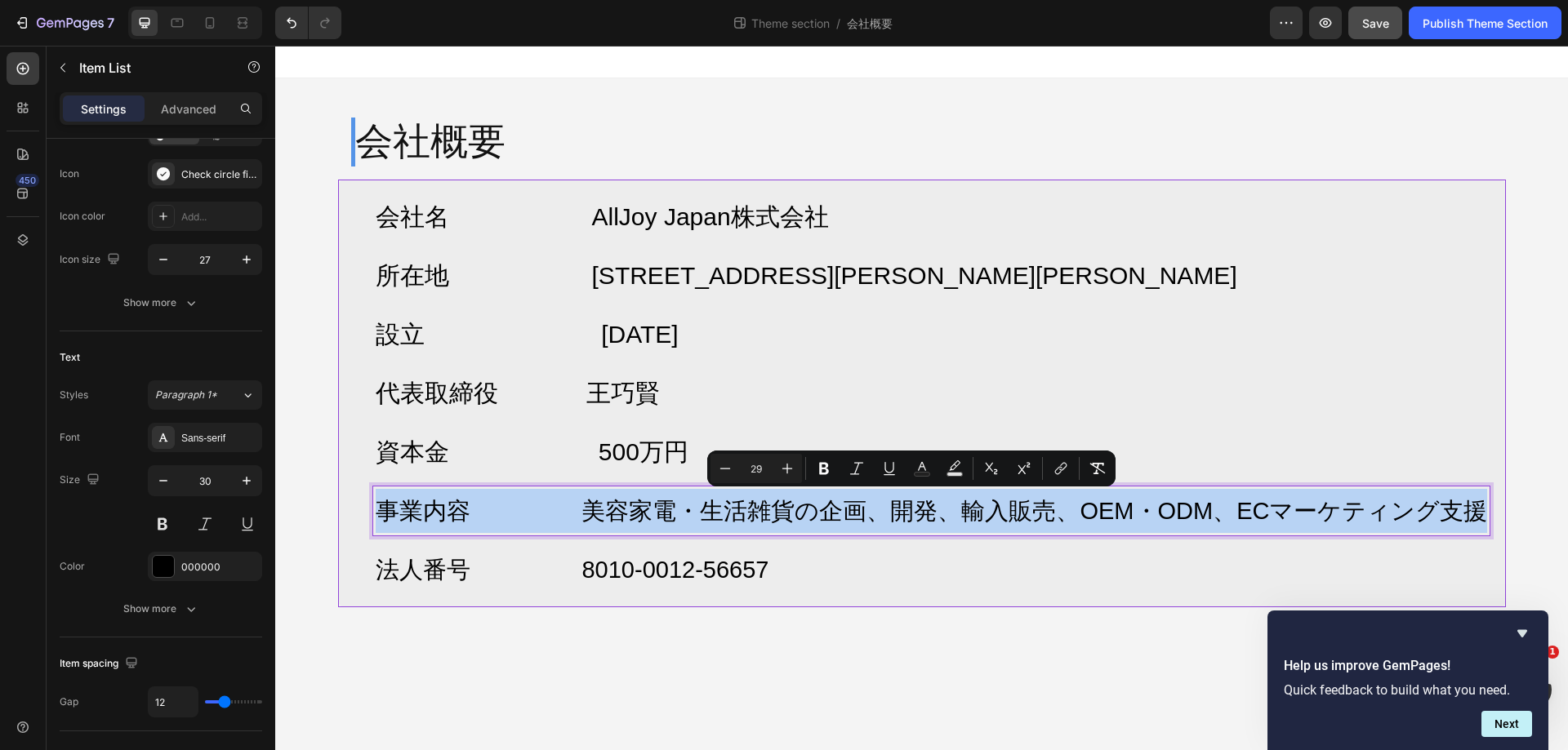
click at [800, 518] on span "事業内容 美容家電・生活雑貨の企画、開発、輸入販売、OEM・ODM、ECマーケティング支援" at bounding box center [932, 511] width 1112 height 27
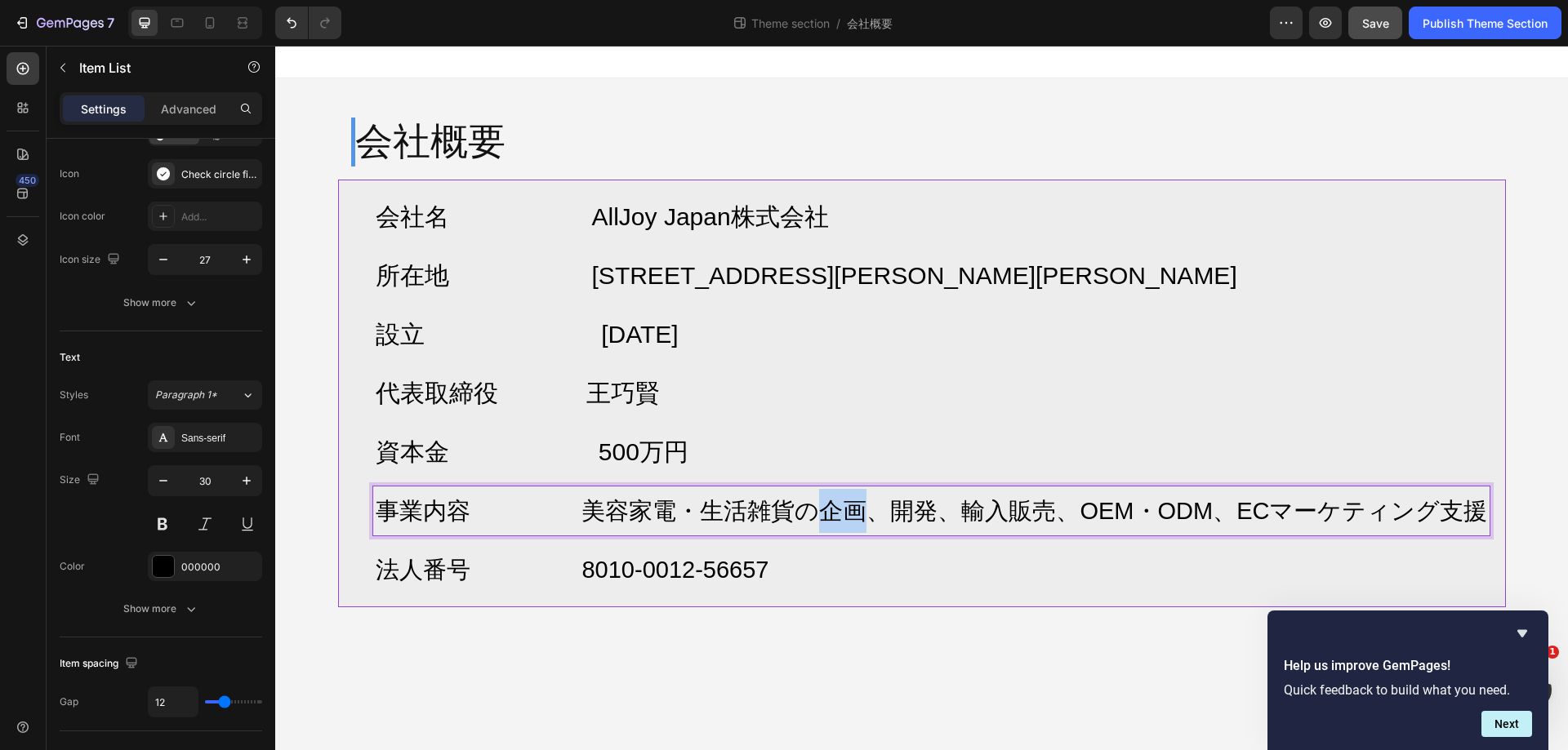
click at [800, 518] on span "事業内容 美容家電・生活雑貨の企画、開発、輸入販売、OEM・ODM、ECマーケティング支援" at bounding box center [932, 511] width 1112 height 27
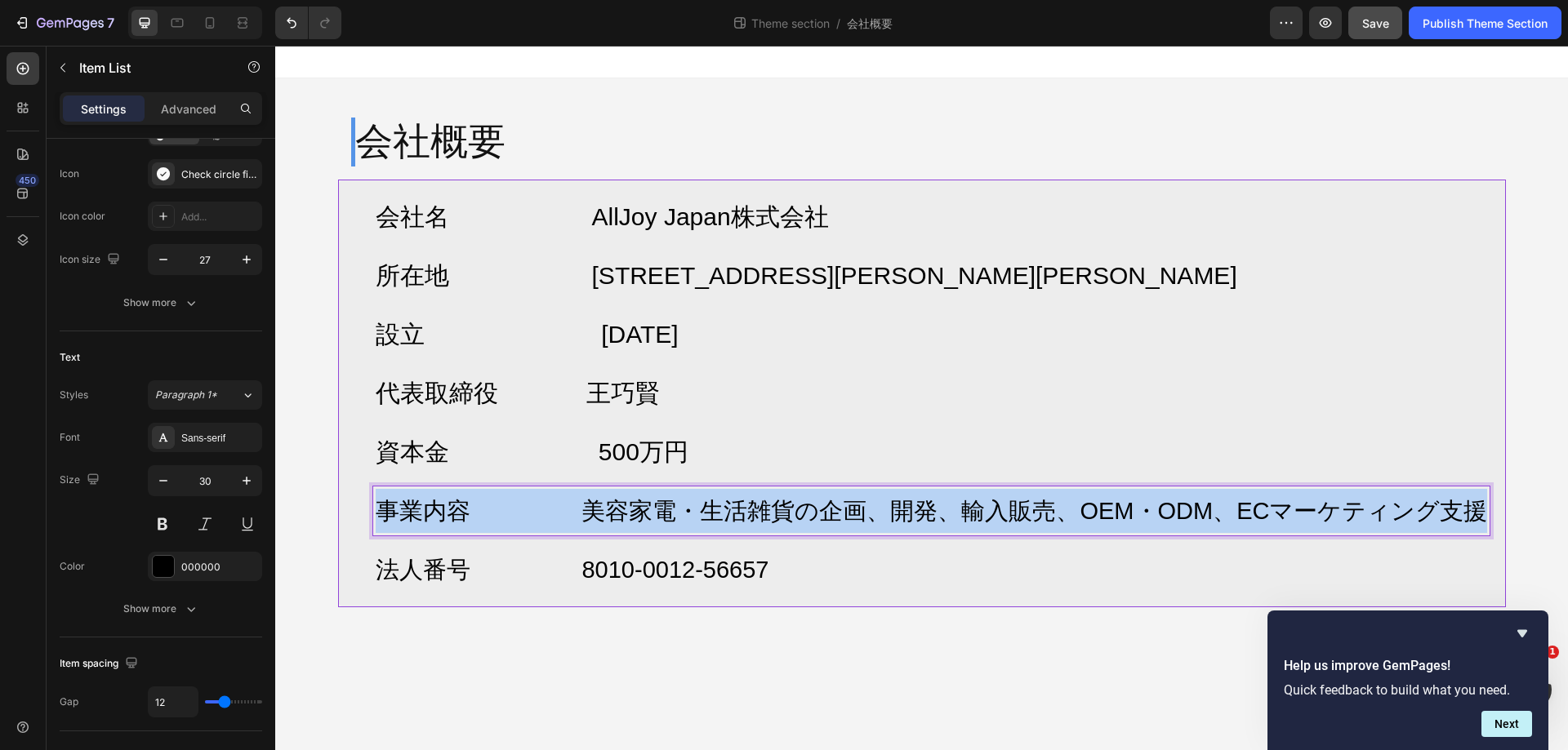
click at [800, 518] on span "事業内容 美容家電・生活雑貨の企画、開発、輸入販売、OEM・ODM、ECマーケティング支援" at bounding box center [932, 511] width 1112 height 27
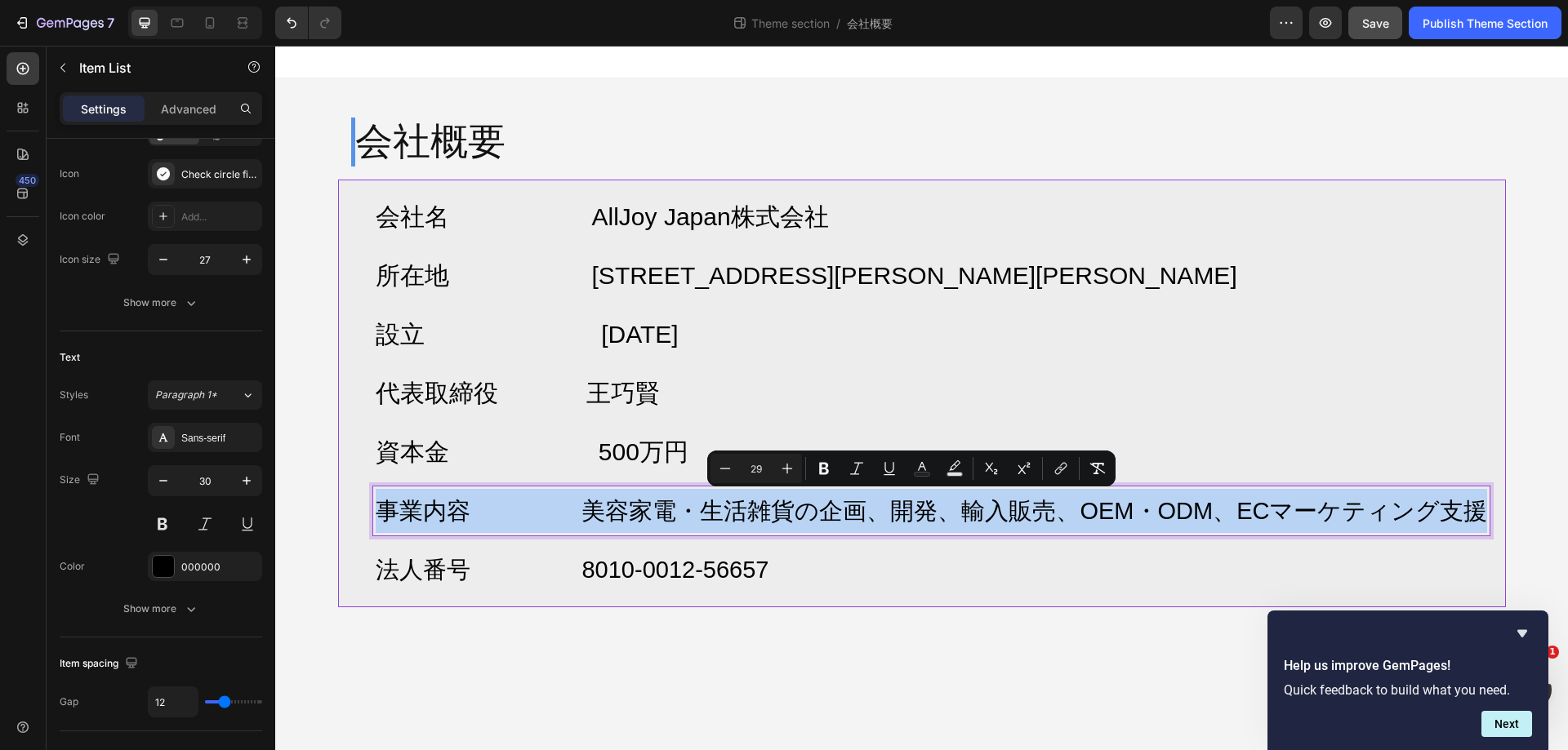
copy span "事業内容 美容家電・生活雑貨の企画、開発、輸入販売、OEM・ODM、ECマーケティング支援"
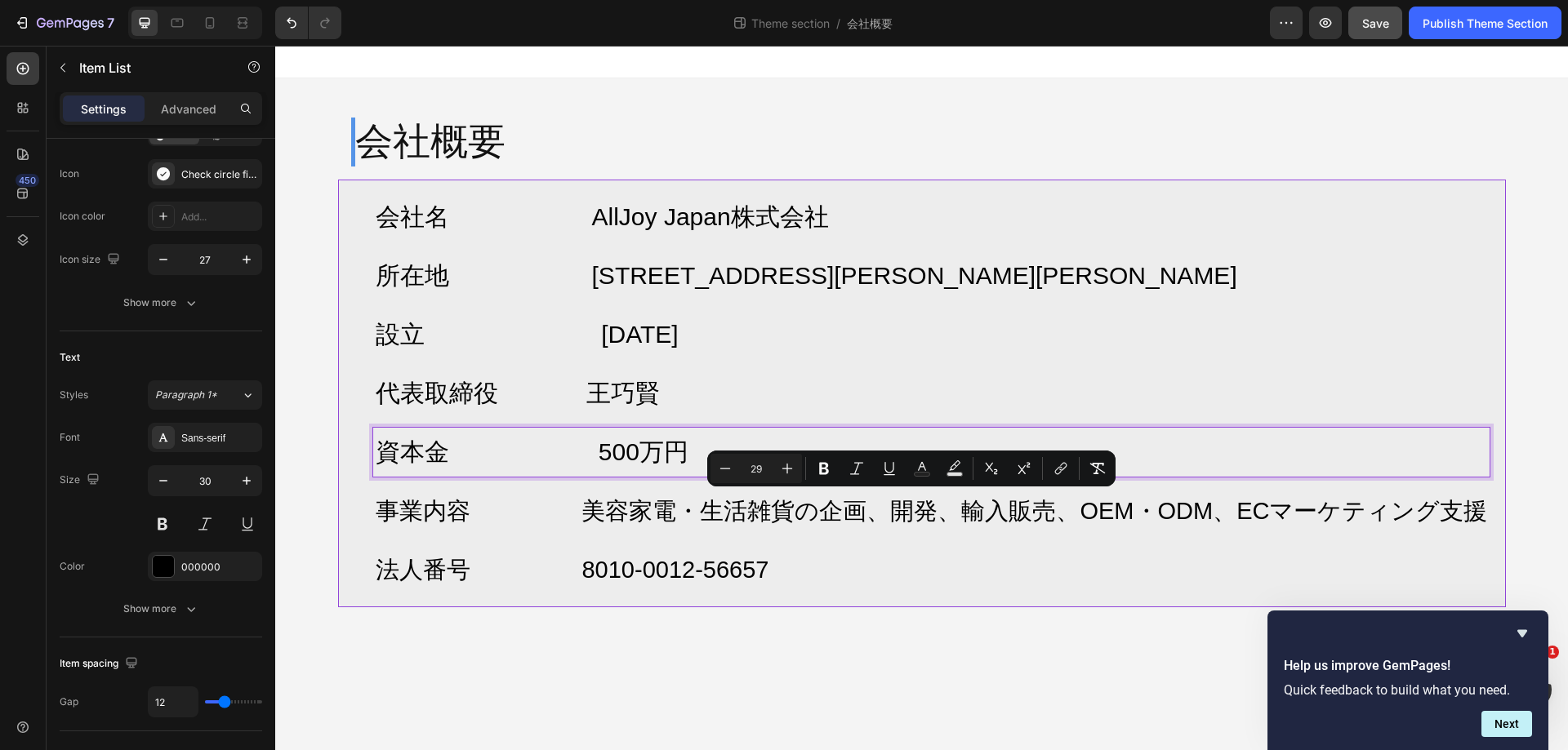
click at [652, 444] on span "資本金 500万円" at bounding box center [532, 451] width 313 height 27
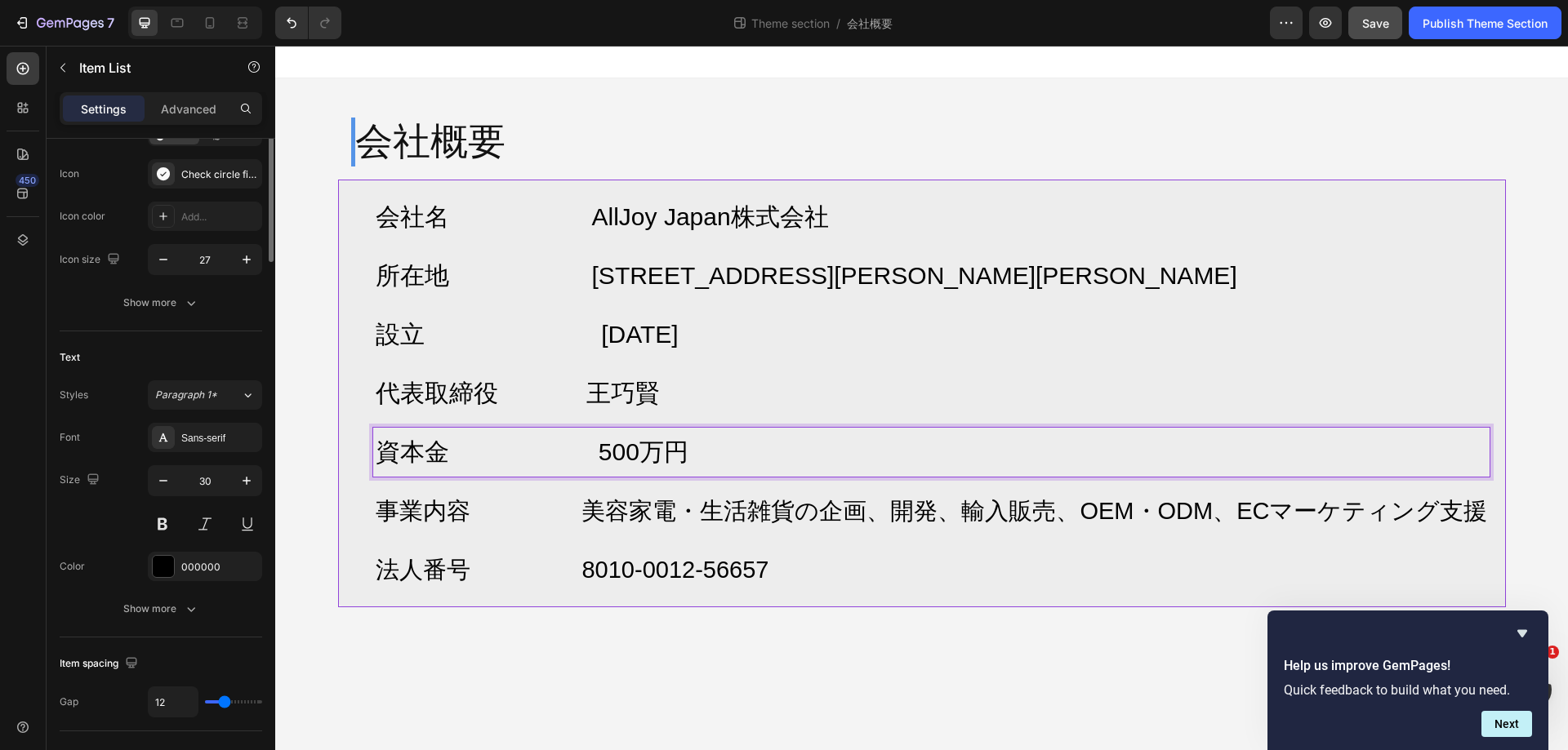
scroll to position [0, 0]
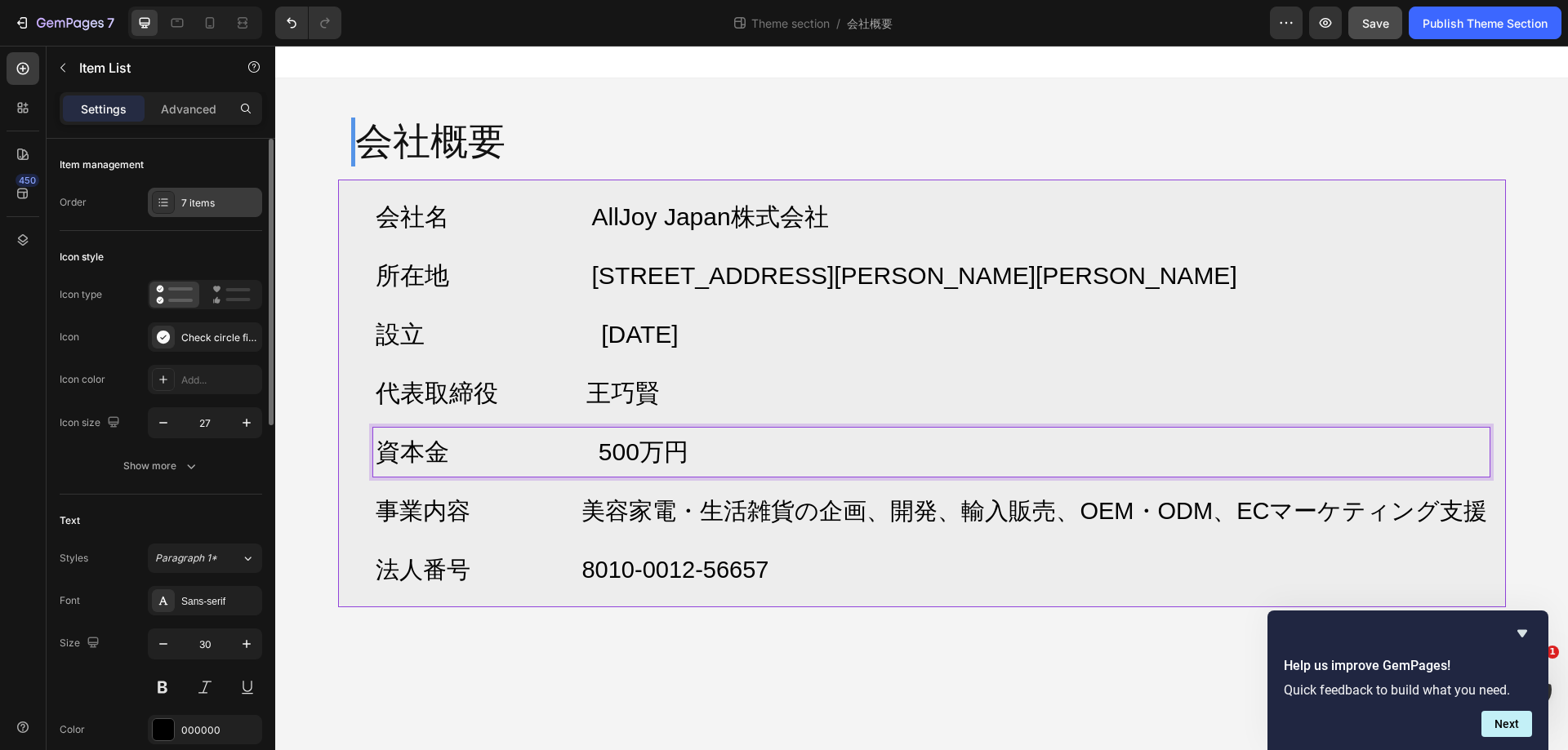
click at [222, 202] on div "7 items" at bounding box center [220, 203] width 77 height 15
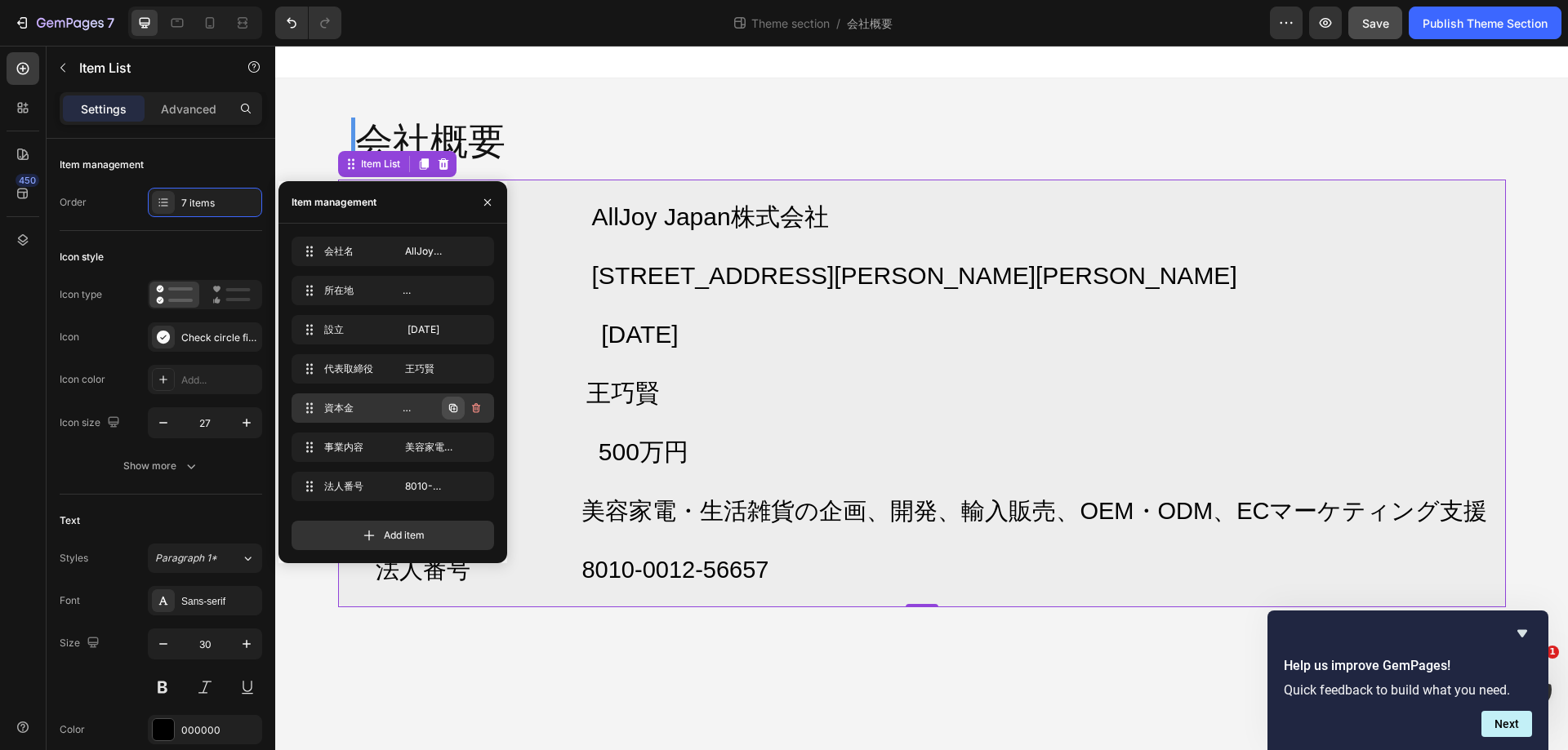
click at [460, 411] on icon "button" at bounding box center [453, 408] width 13 height 13
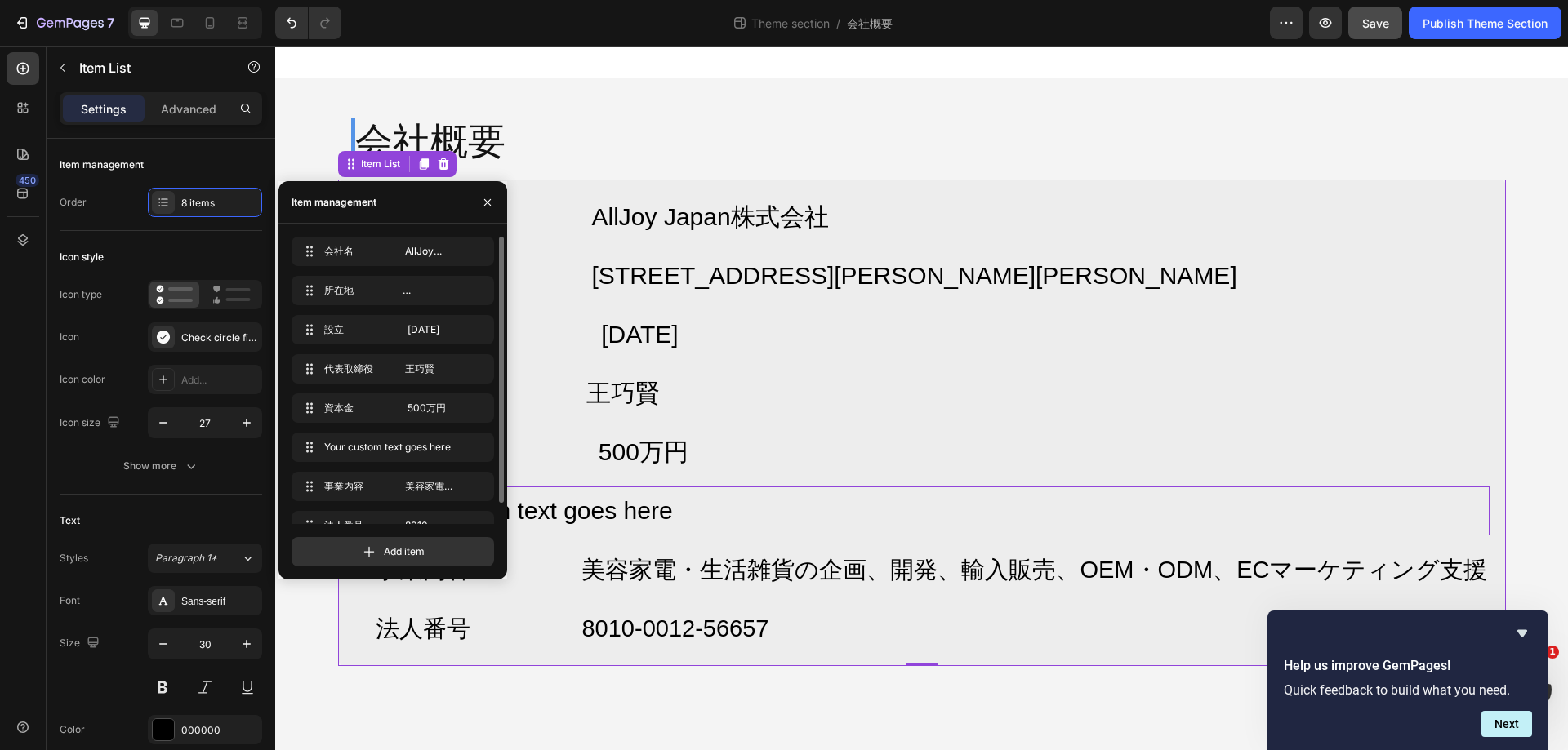
click at [672, 510] on div "Your custom text goes here" at bounding box center [932, 511] width 1117 height 49
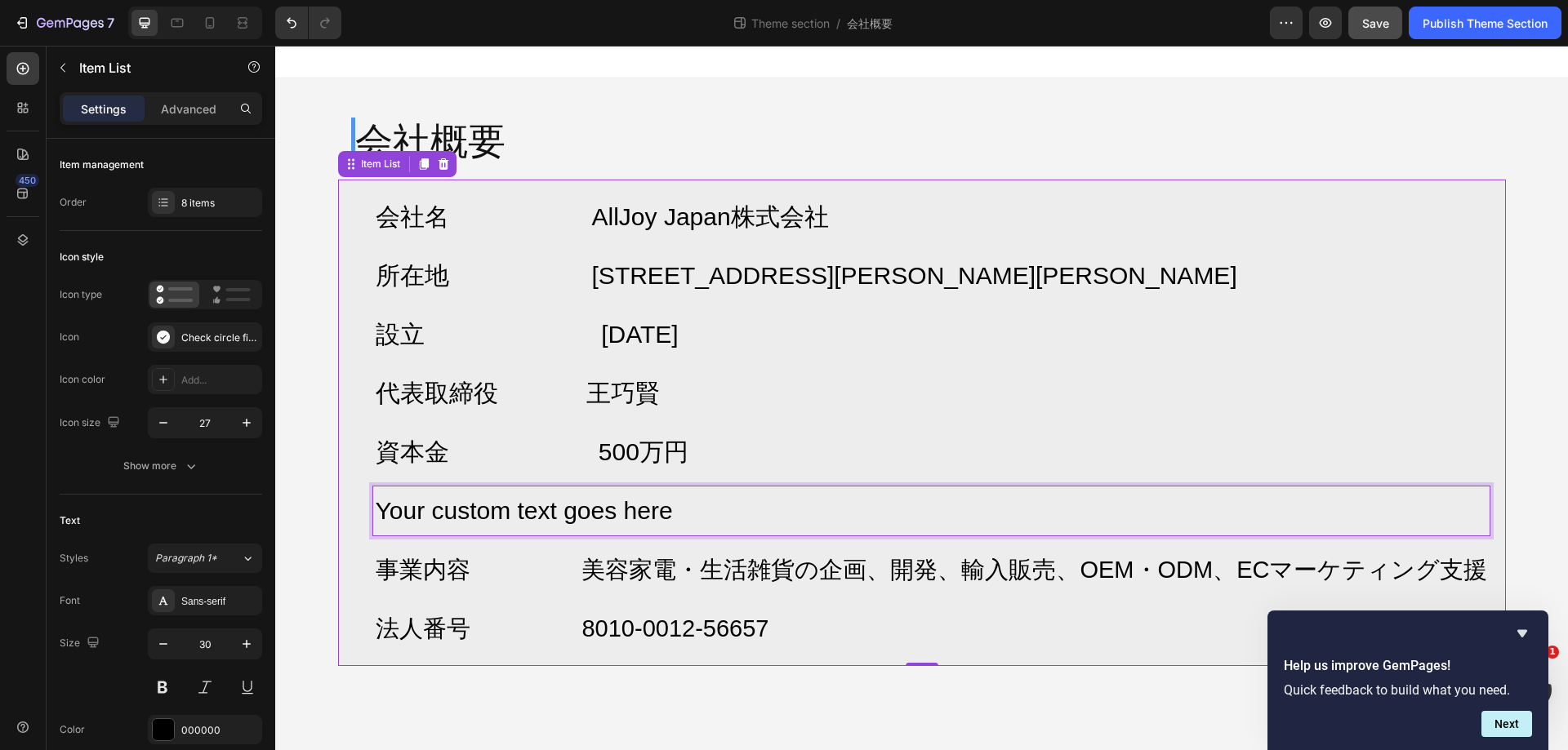
click at [672, 510] on p "Your custom text goes here" at bounding box center [932, 511] width 1112 height 44
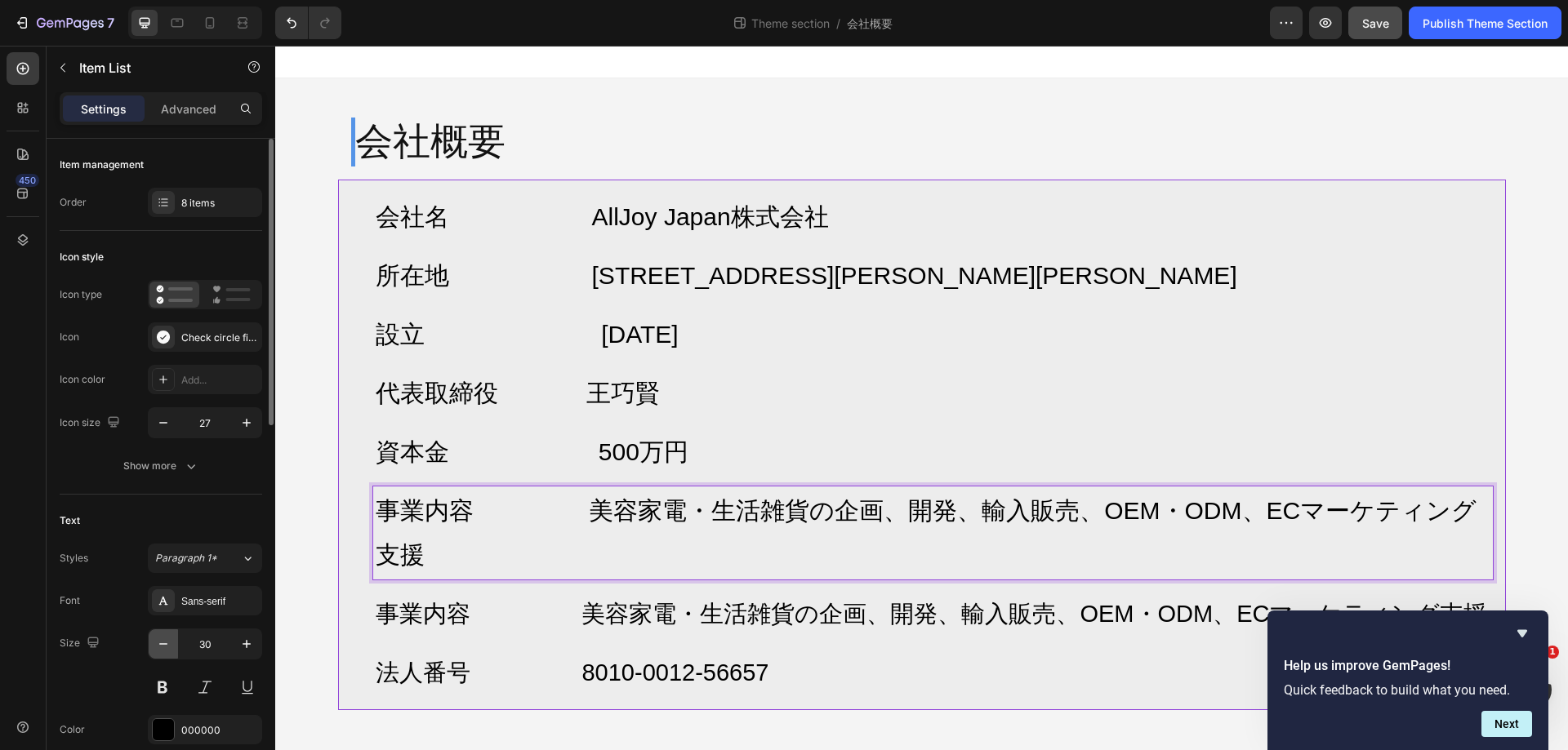
click at [157, 638] on icon "button" at bounding box center [163, 644] width 17 height 17
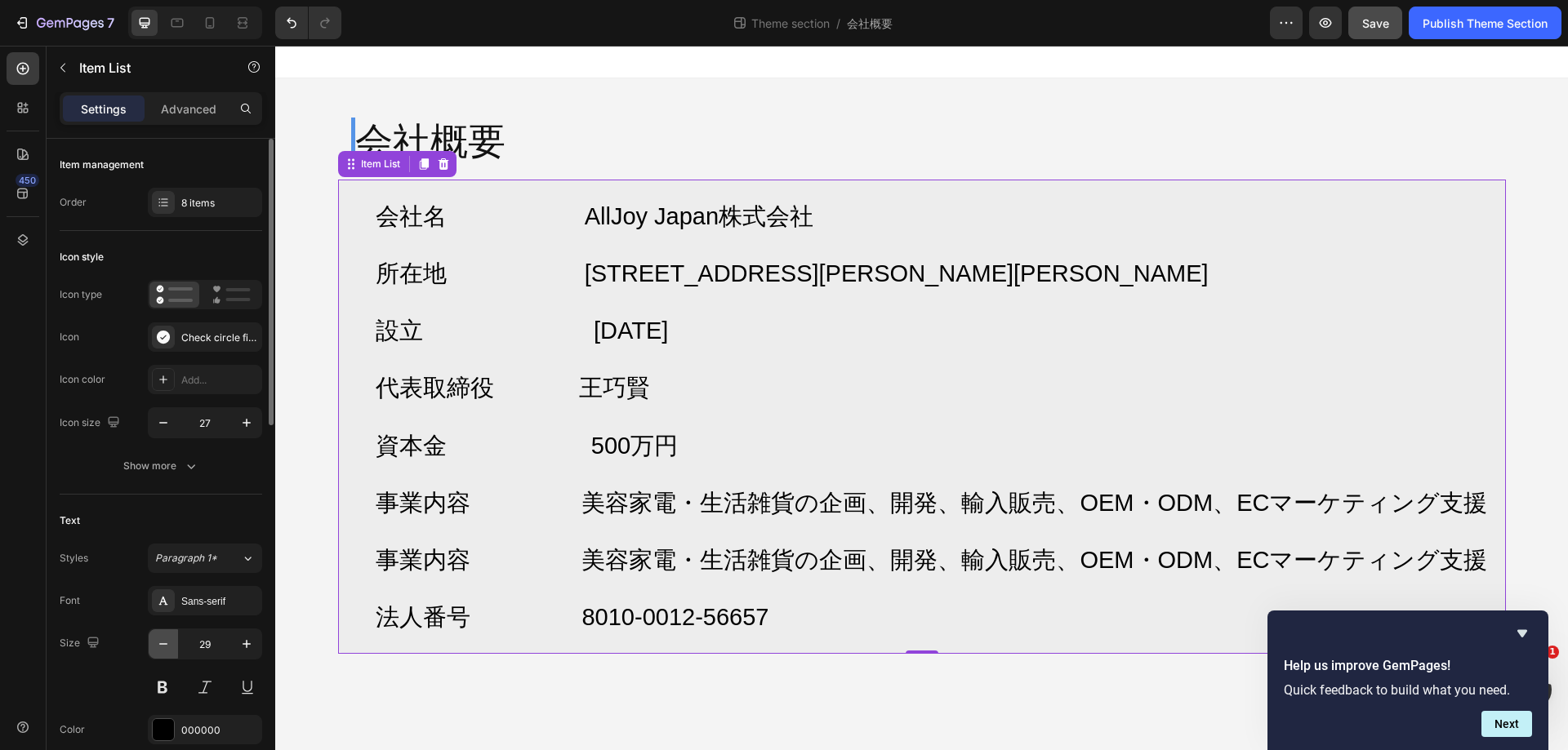
click at [157, 638] on icon "button" at bounding box center [163, 644] width 17 height 17
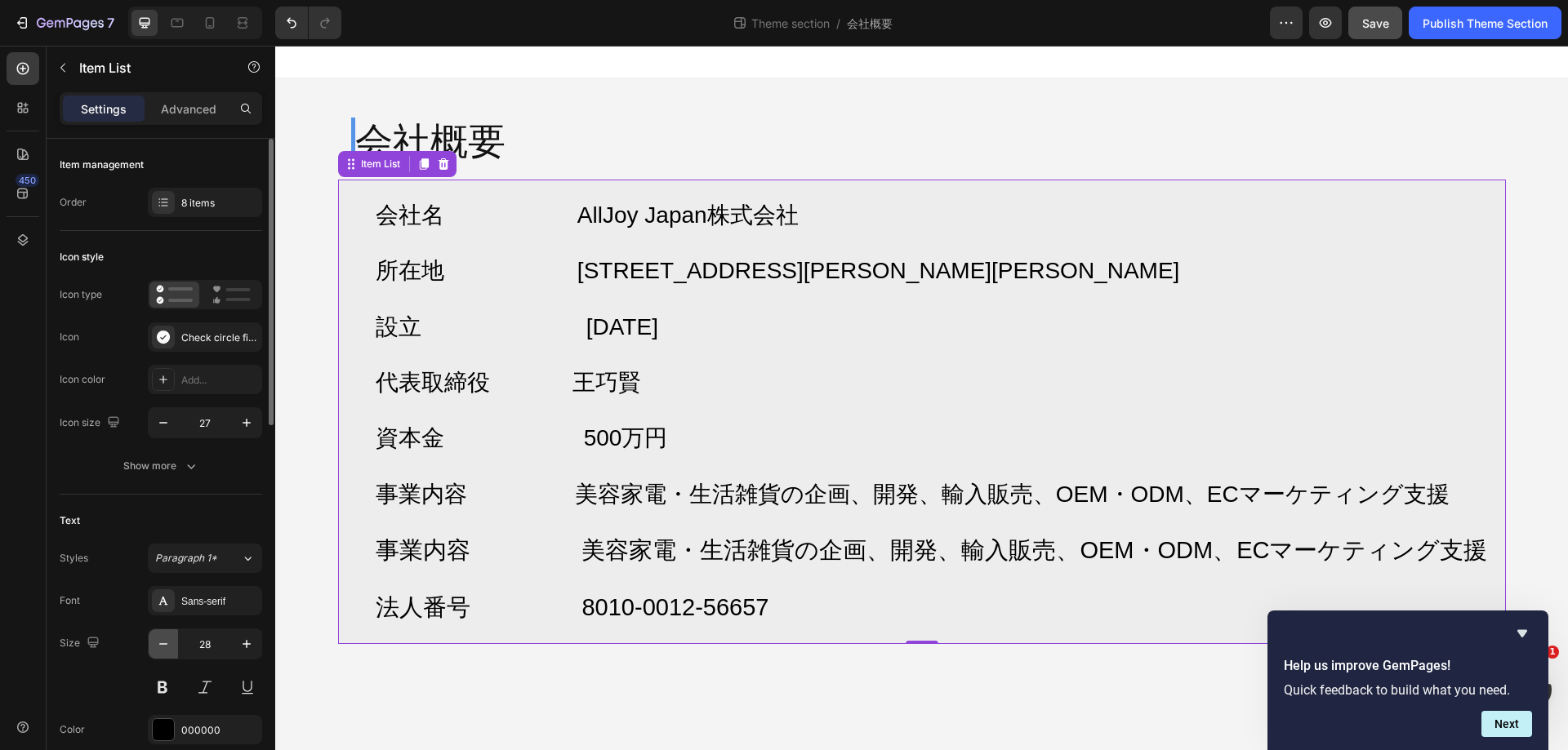
click at [157, 638] on icon "button" at bounding box center [163, 644] width 17 height 17
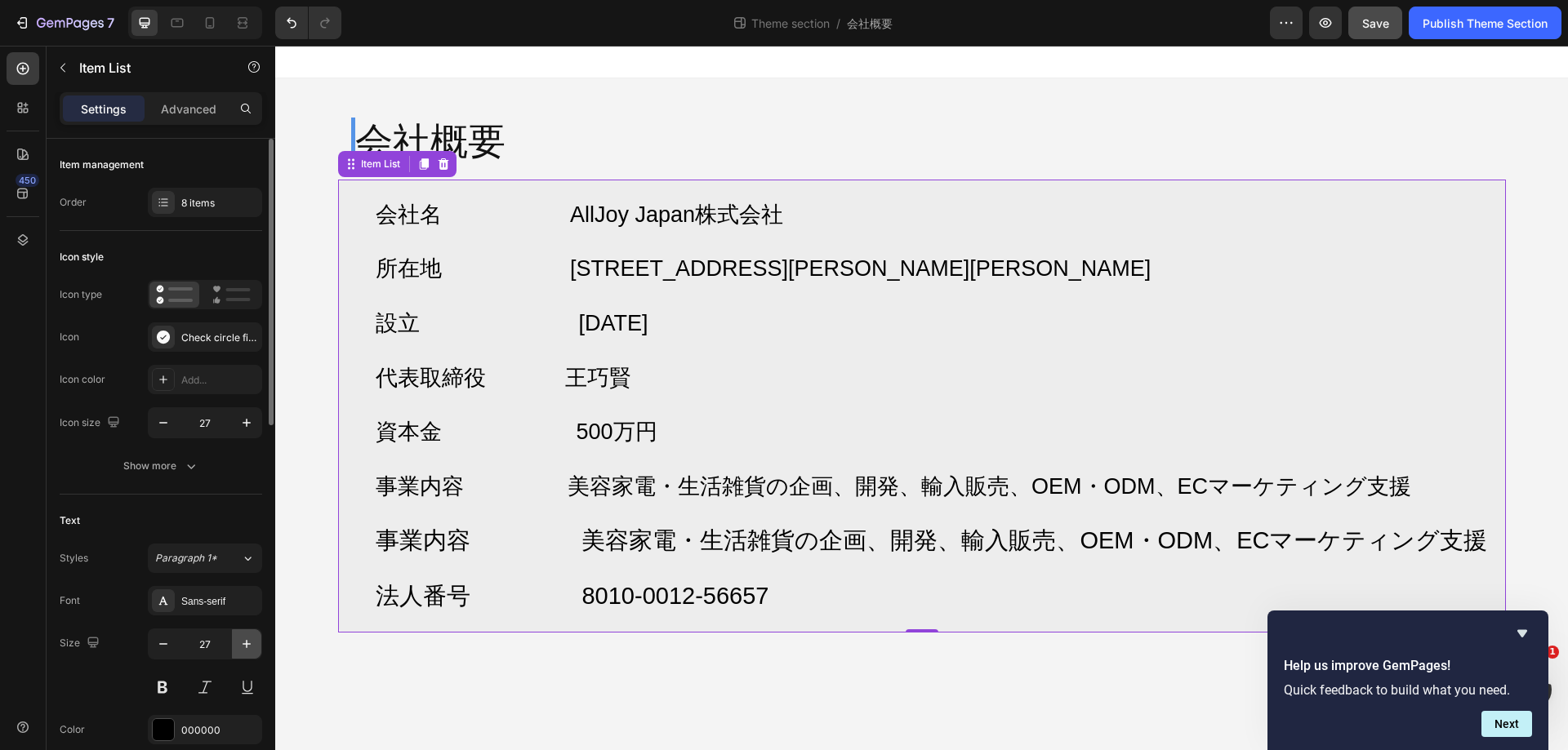
click at [246, 646] on icon "button" at bounding box center [247, 644] width 17 height 17
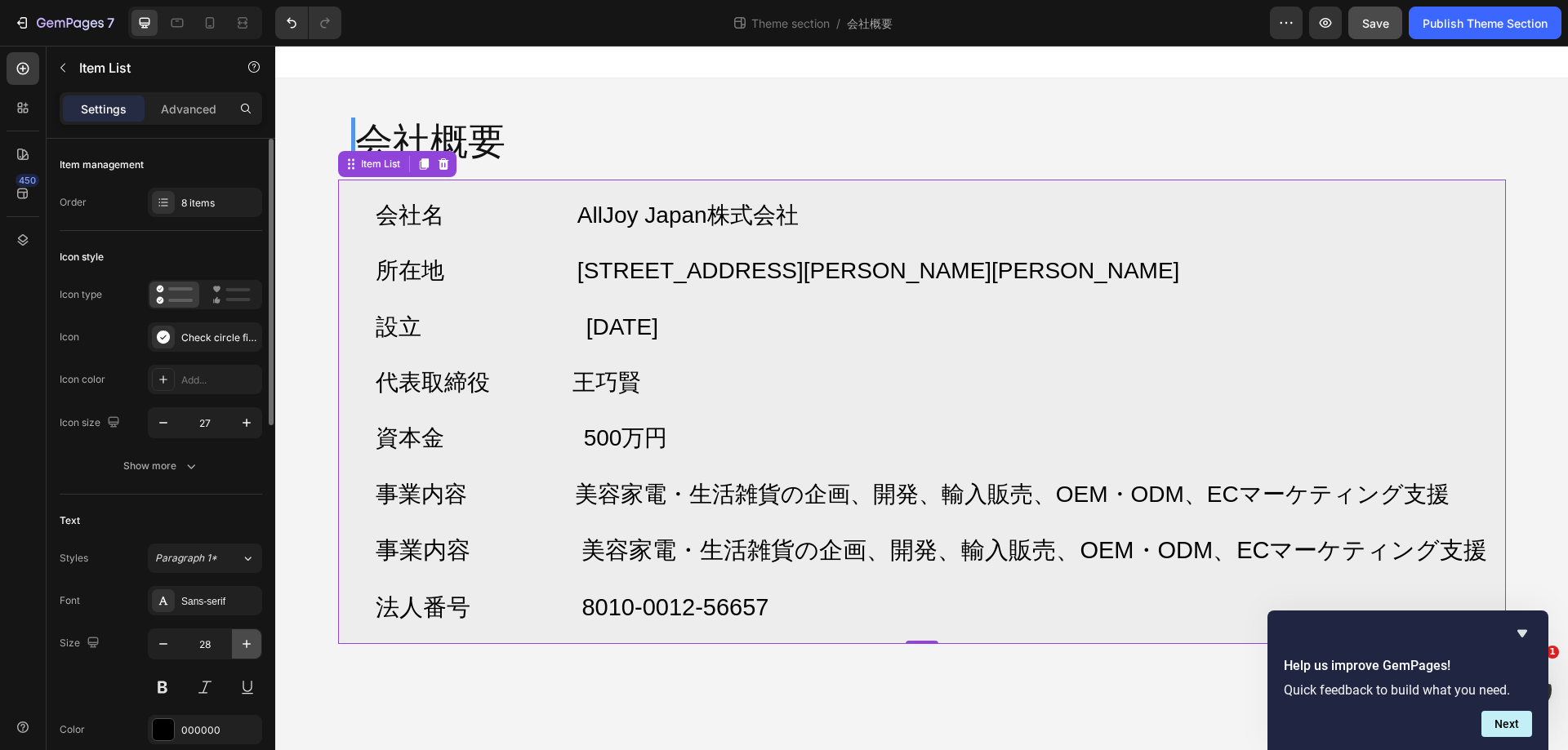
click at [246, 646] on icon "button" at bounding box center [247, 644] width 17 height 17
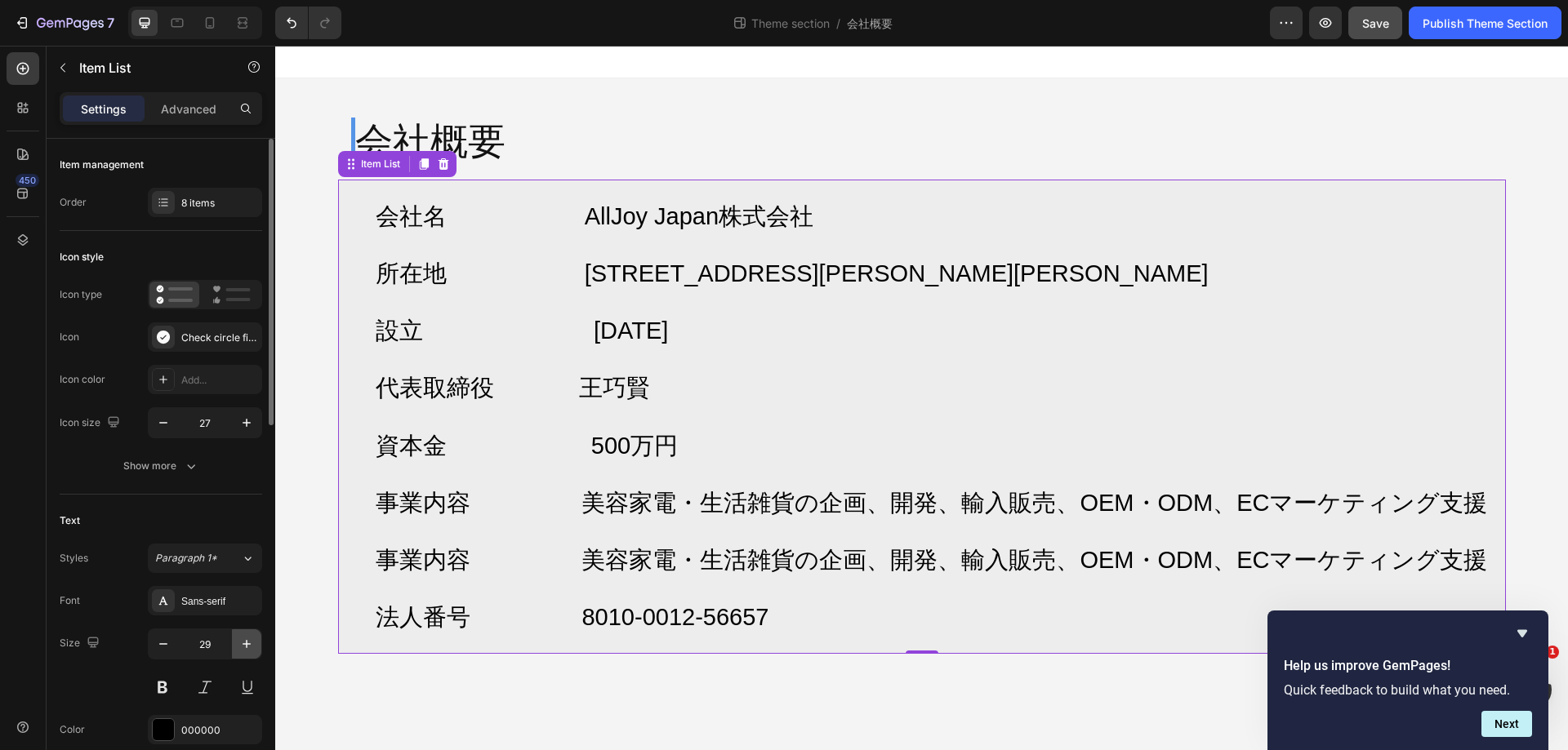
click at [246, 646] on icon "button" at bounding box center [247, 644] width 17 height 17
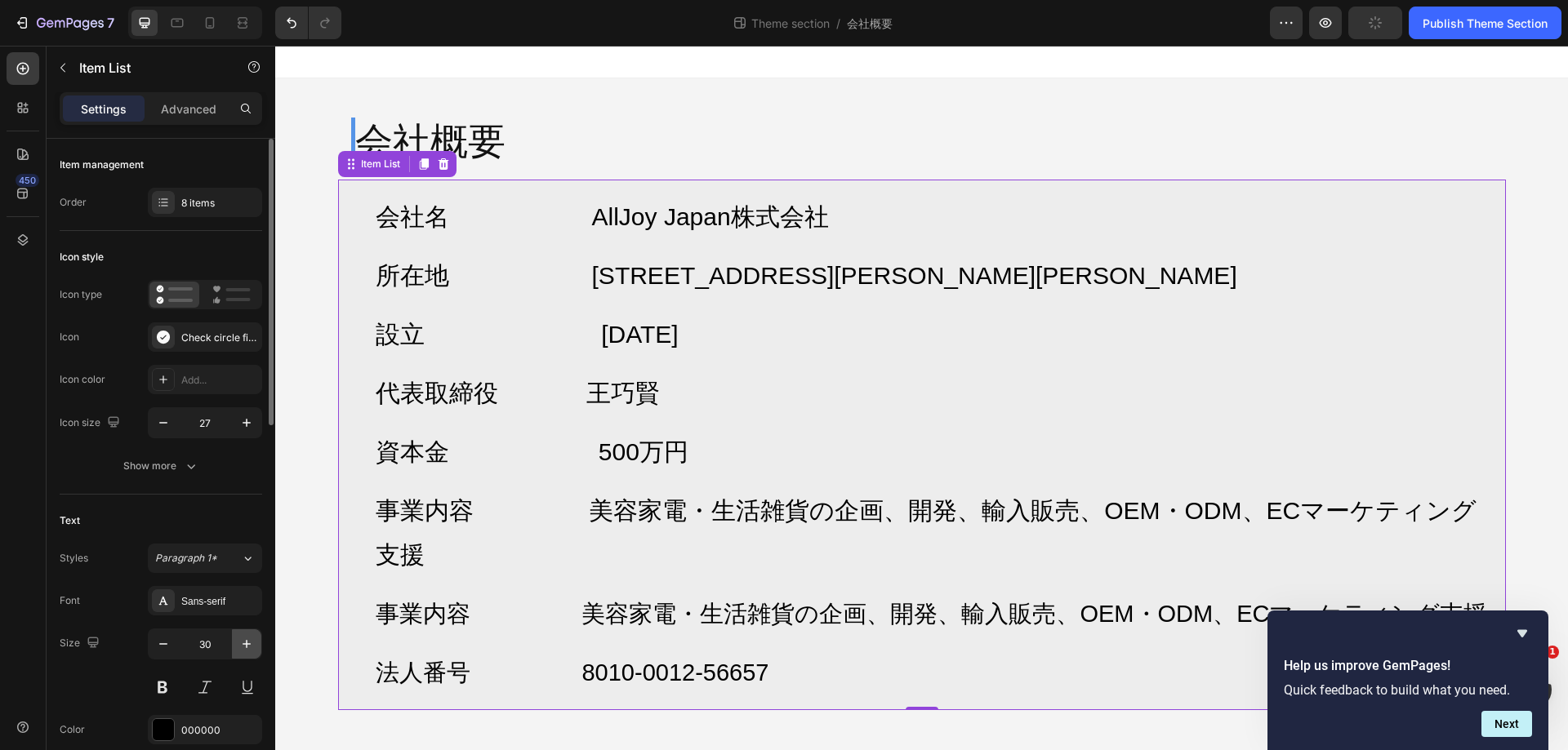
click at [246, 646] on icon "button" at bounding box center [247, 644] width 17 height 17
type input "31"
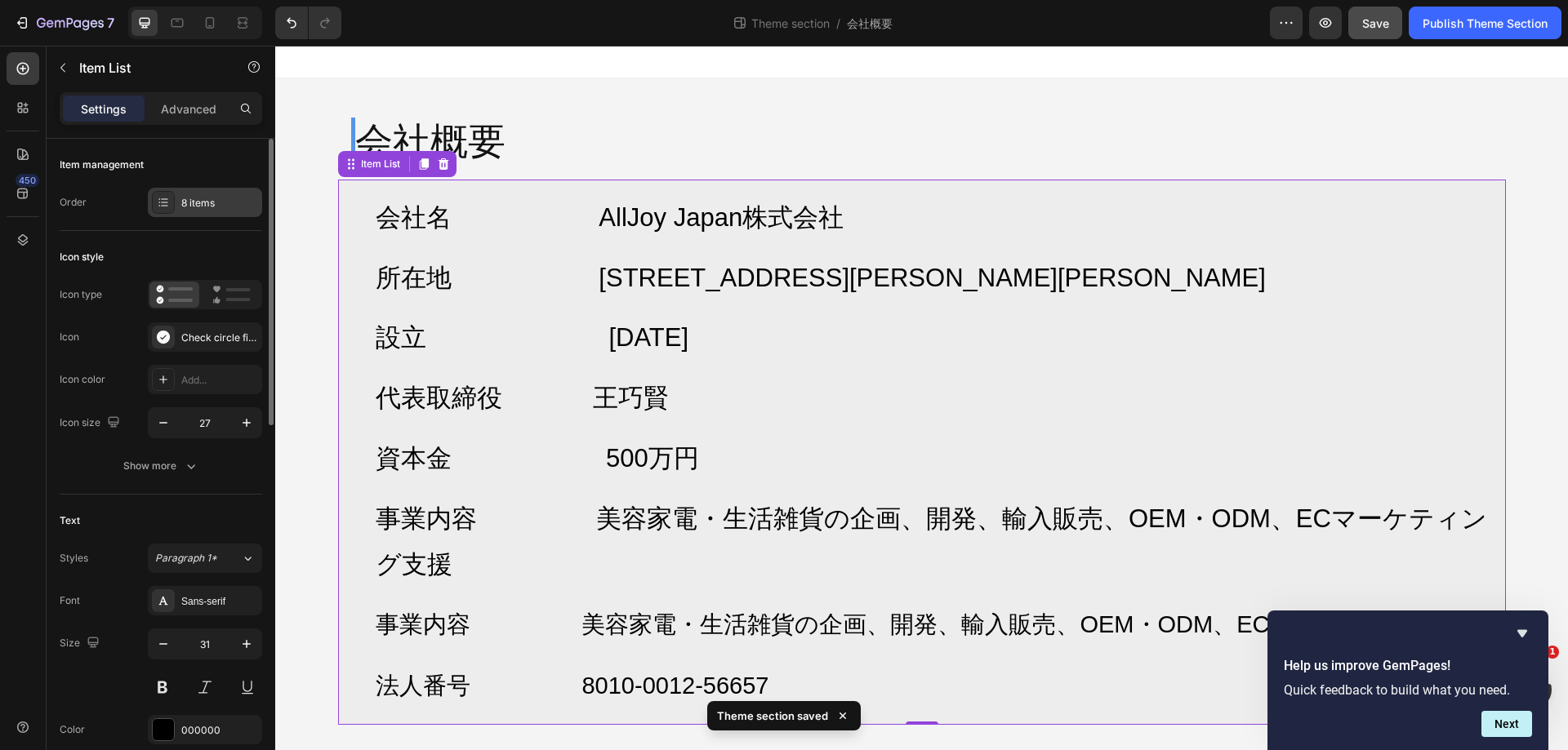
click at [214, 209] on div "8 items" at bounding box center [220, 203] width 77 height 15
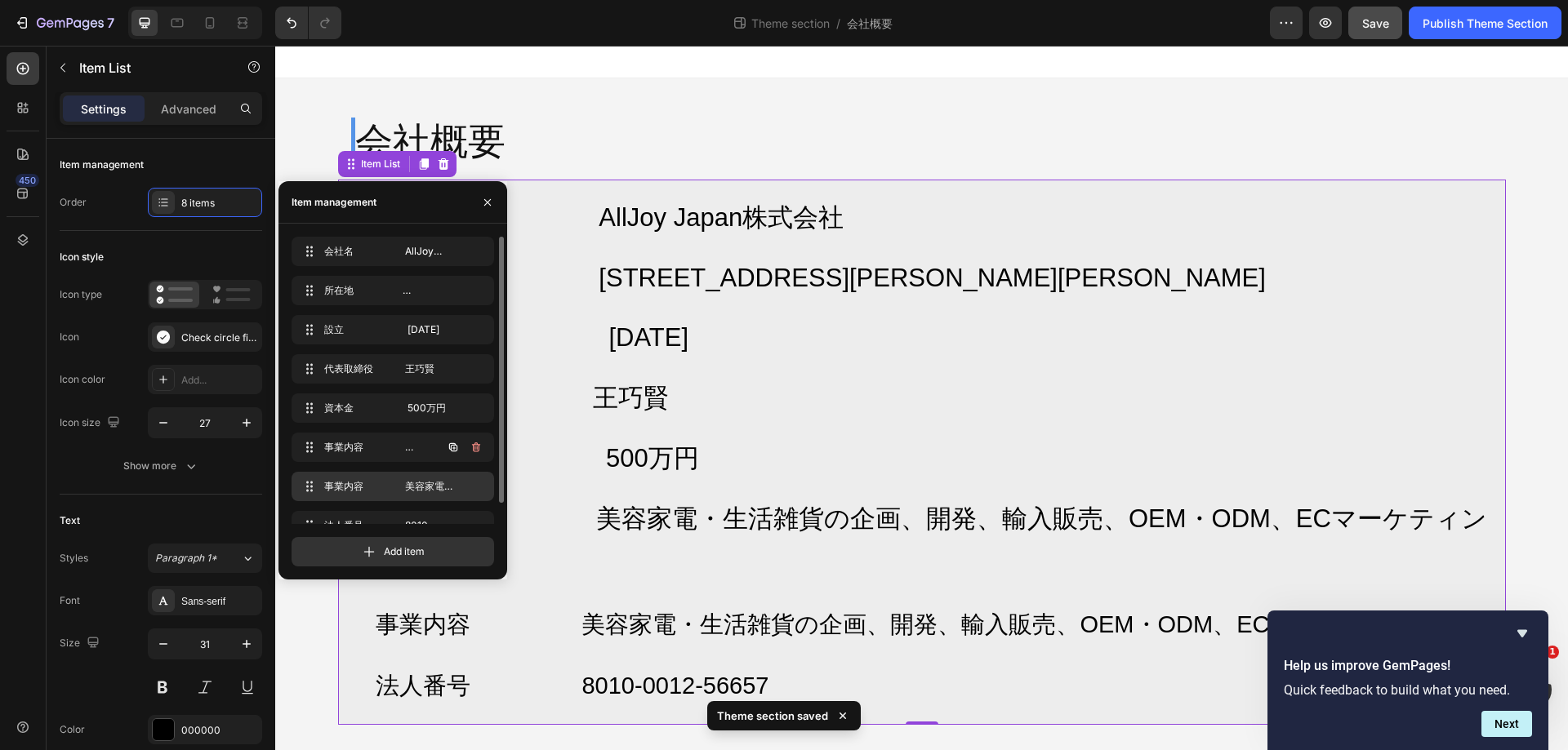
scroll to position [23, 0]
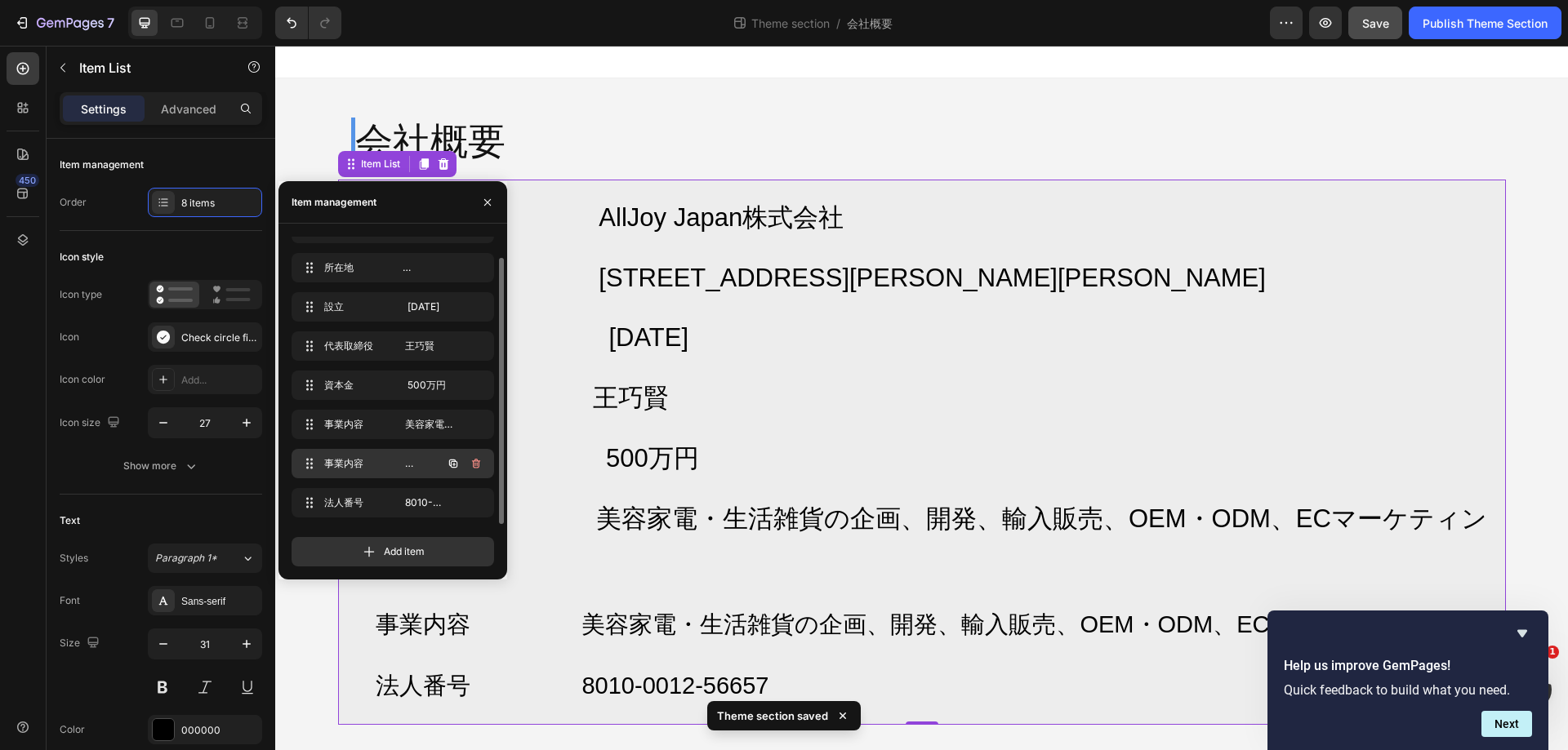
click at [475, 464] on icon "button" at bounding box center [474, 465] width 1 height 4
click at [475, 464] on div "Delete" at bounding box center [464, 463] width 31 height 15
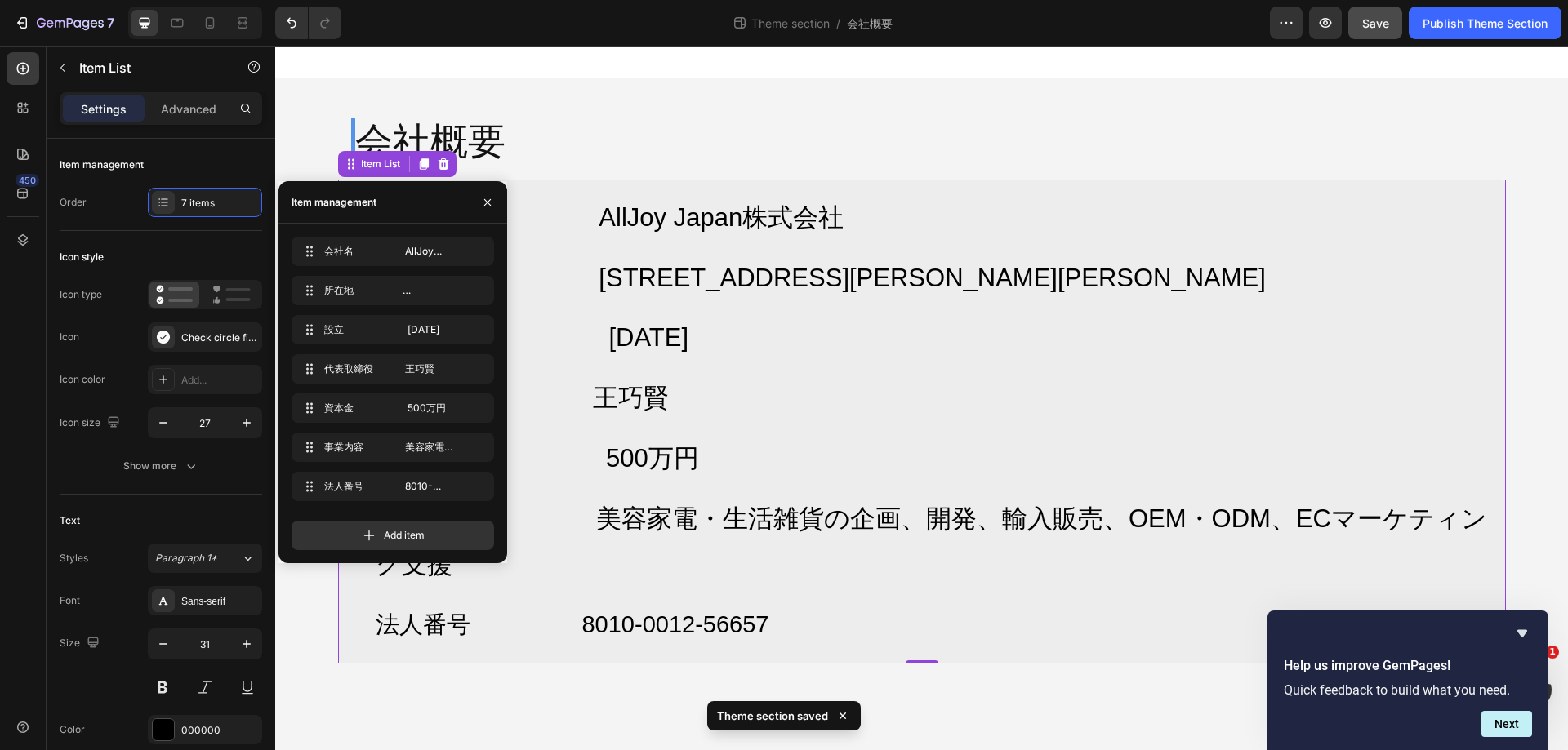
scroll to position [0, 0]
click at [457, 449] on icon "button" at bounding box center [454, 447] width 8 height 8
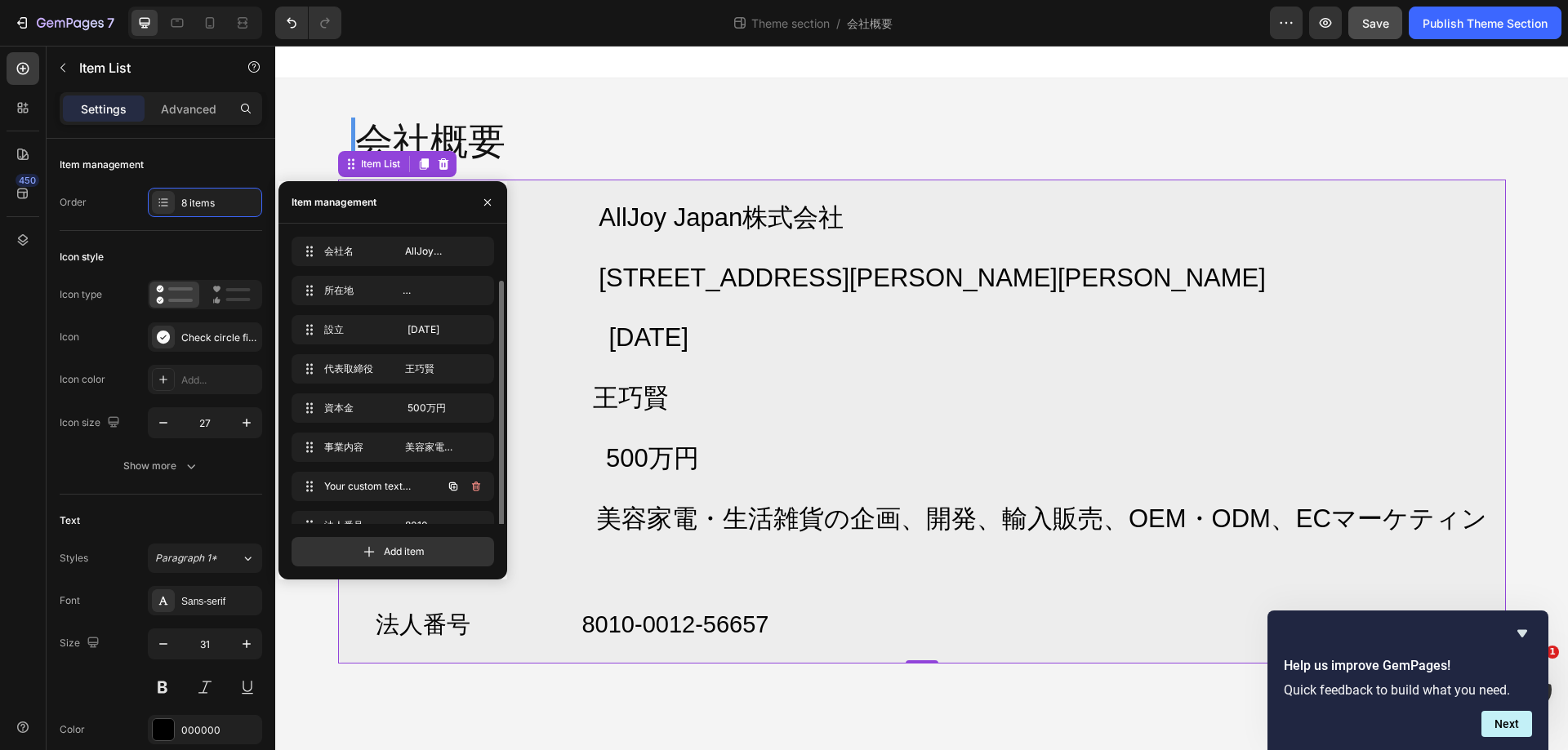
scroll to position [23, 0]
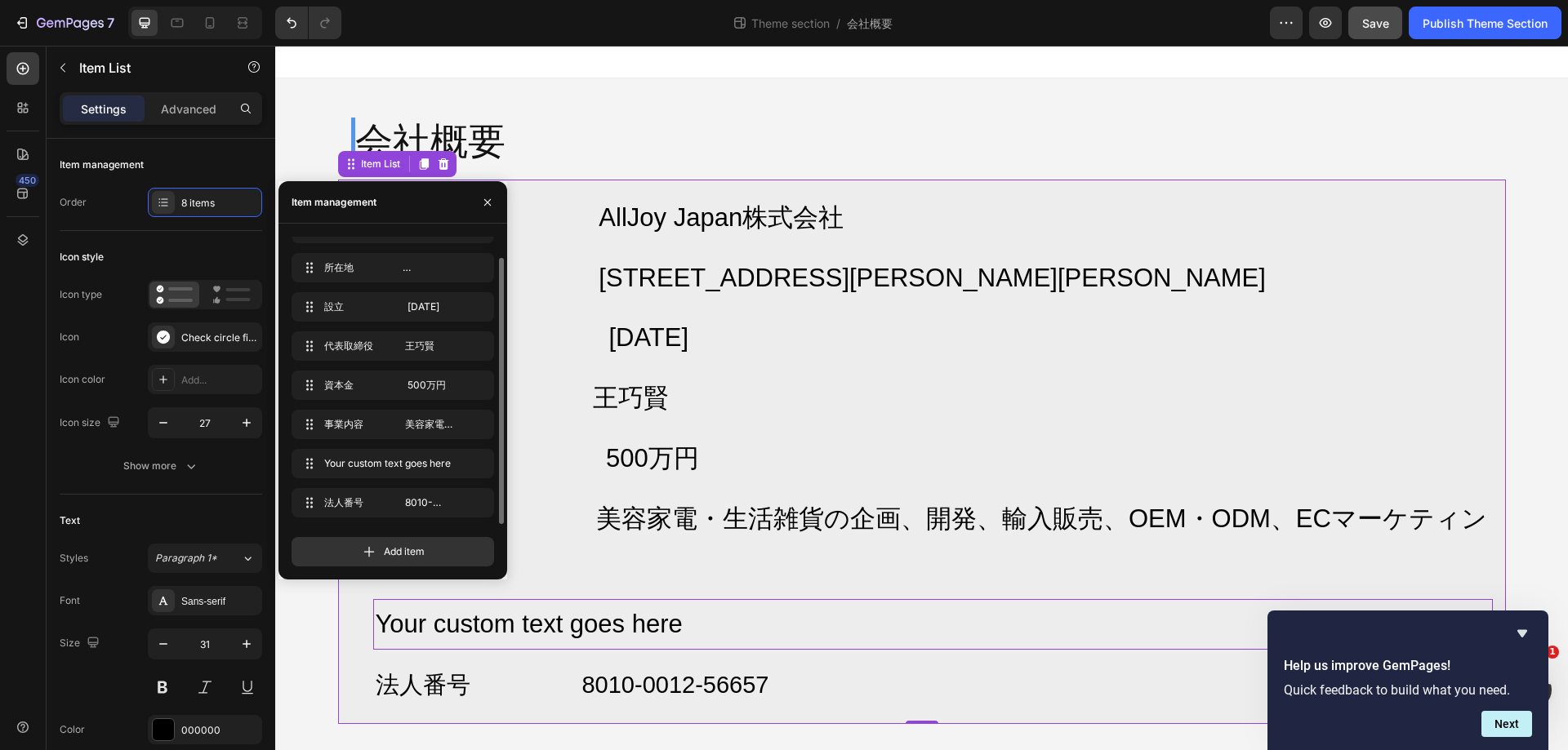
click at [665, 622] on div "Your custom text goes here" at bounding box center [934, 624] width 1120 height 50
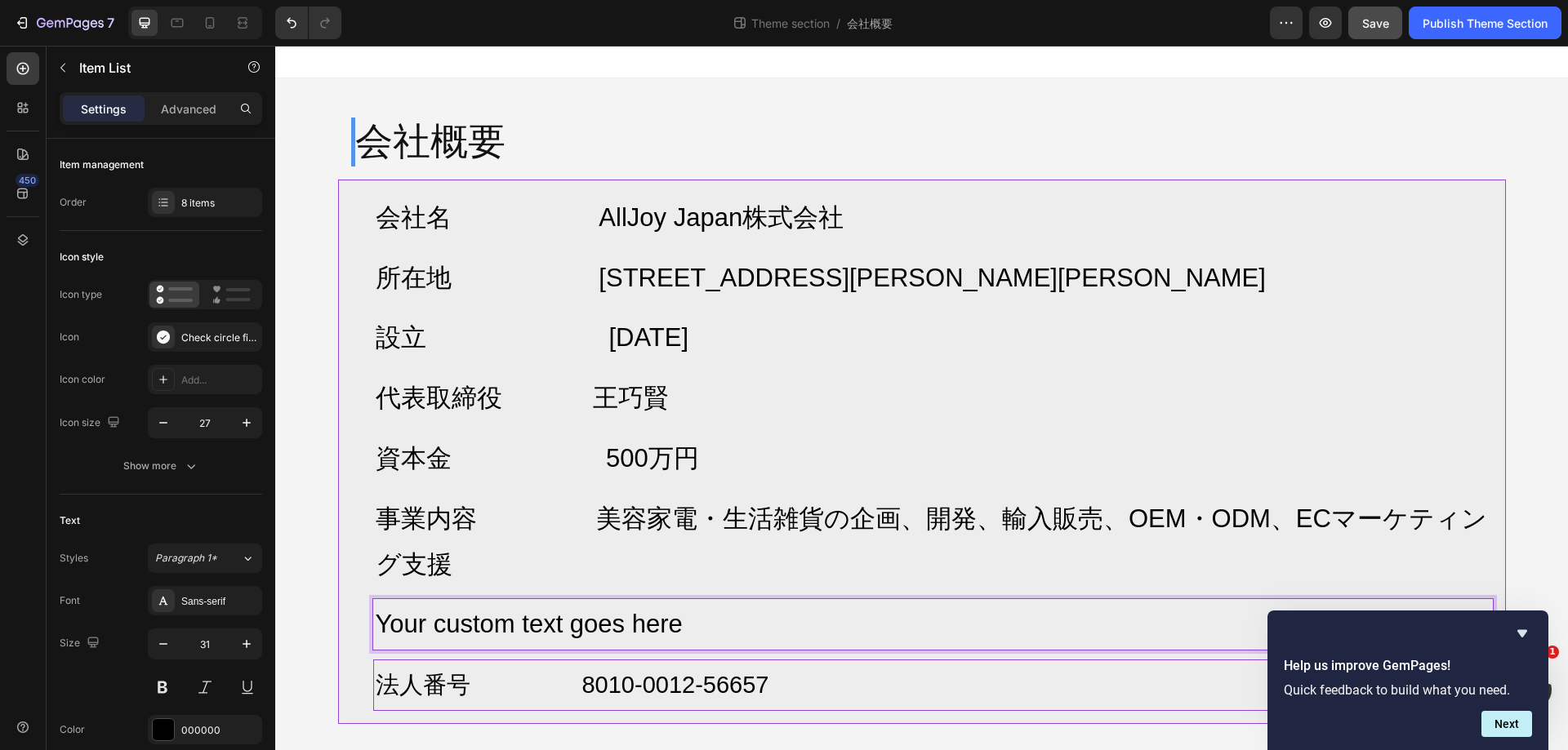
click at [662, 682] on span "法人番号 8010-0012-56657" at bounding box center [572, 685] width 393 height 27
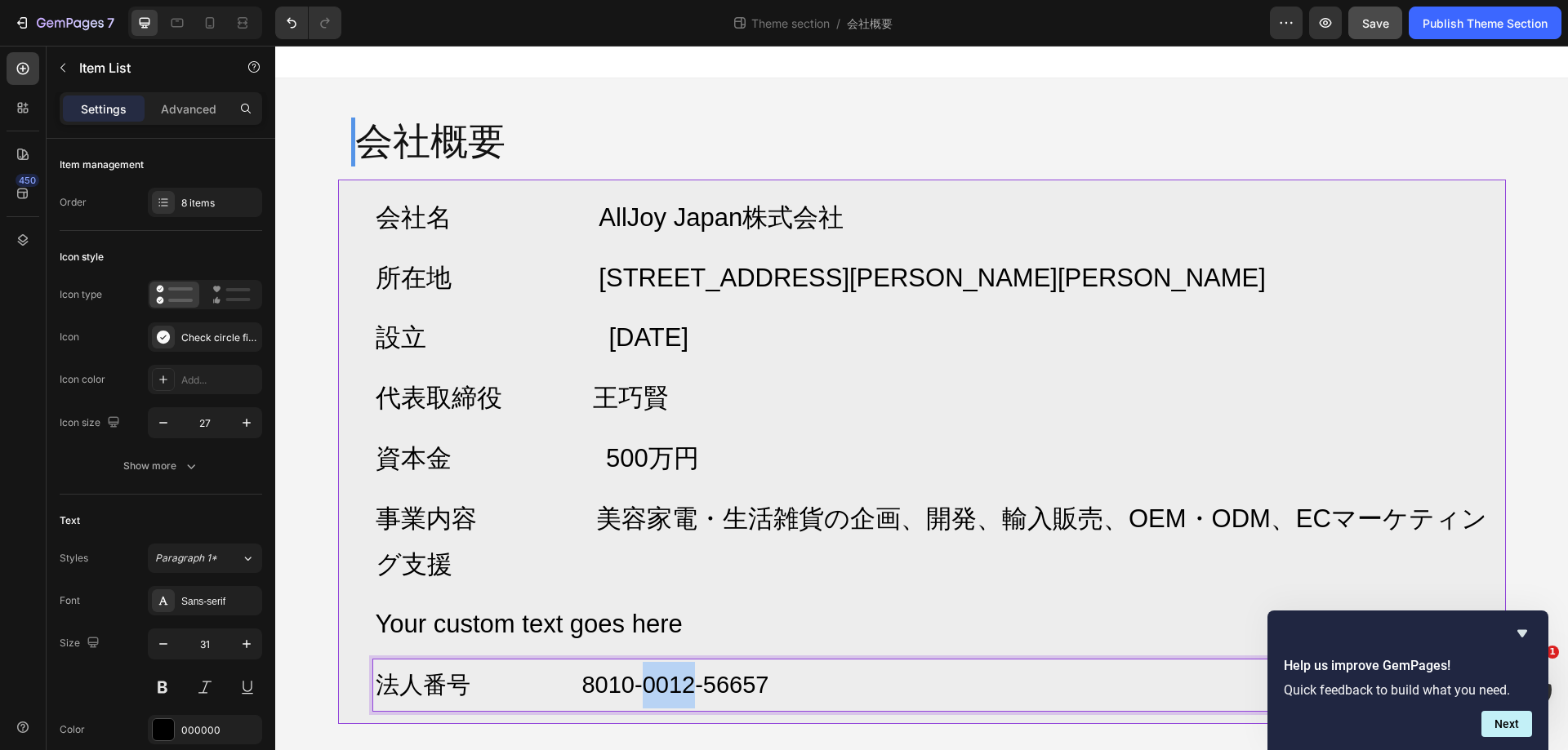
click at [662, 682] on span "法人番号 8010-0012-56657" at bounding box center [572, 685] width 393 height 27
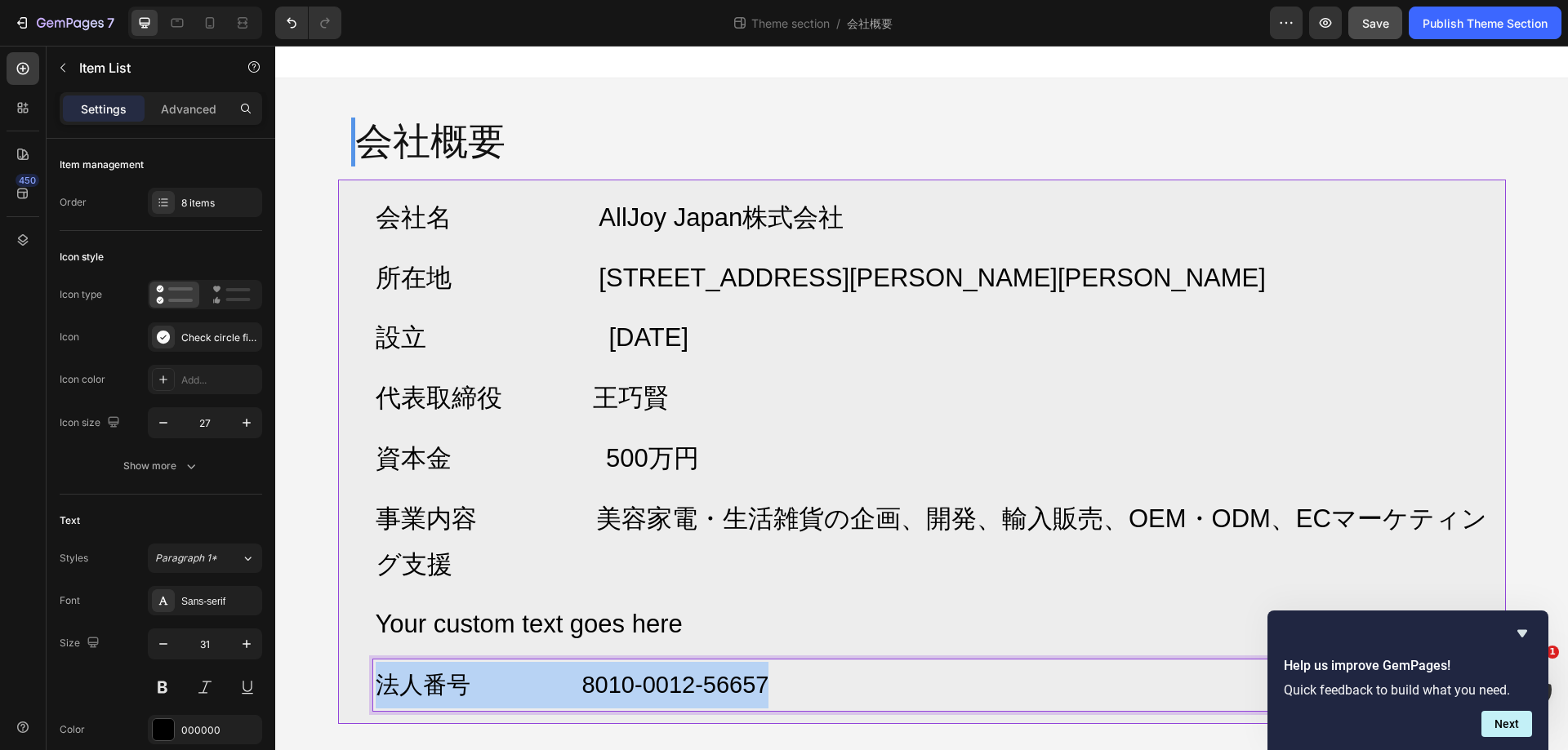
click at [662, 682] on span "法人番号 8010-0012-56657" at bounding box center [572, 685] width 393 height 27
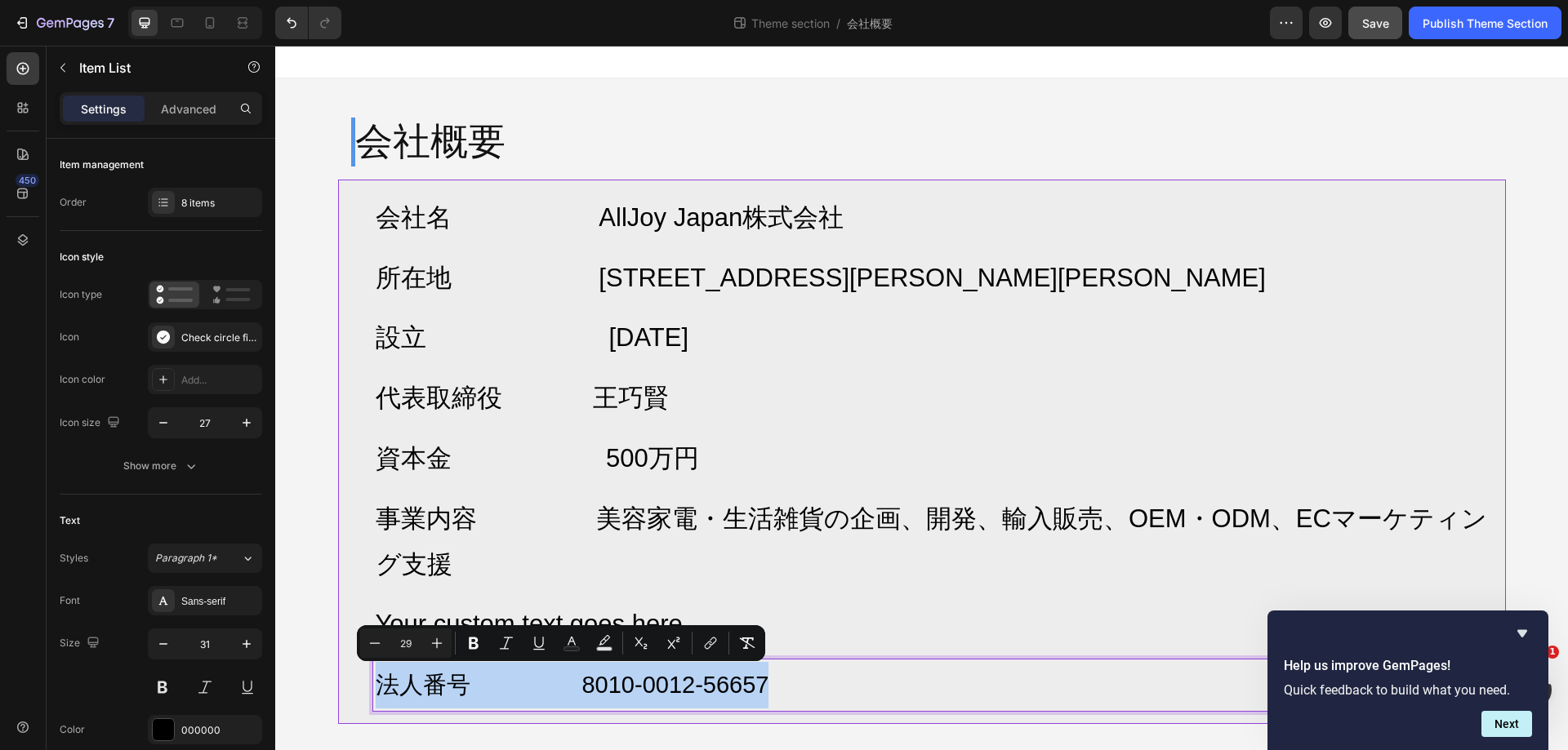
copy span "法人番号 8010-0012-56657"
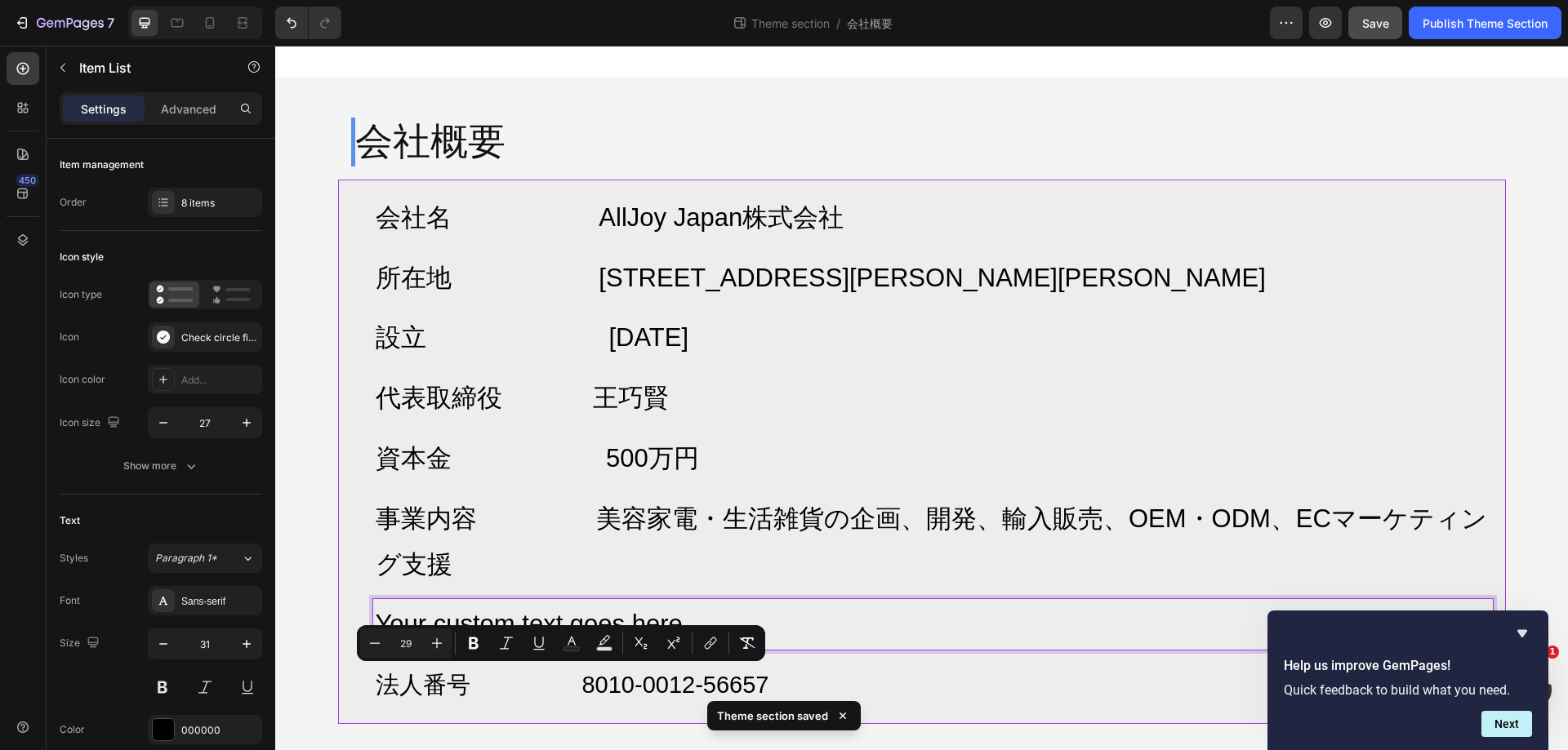
click at [644, 618] on p "Your custom text goes here" at bounding box center [933, 624] width 1115 height 45
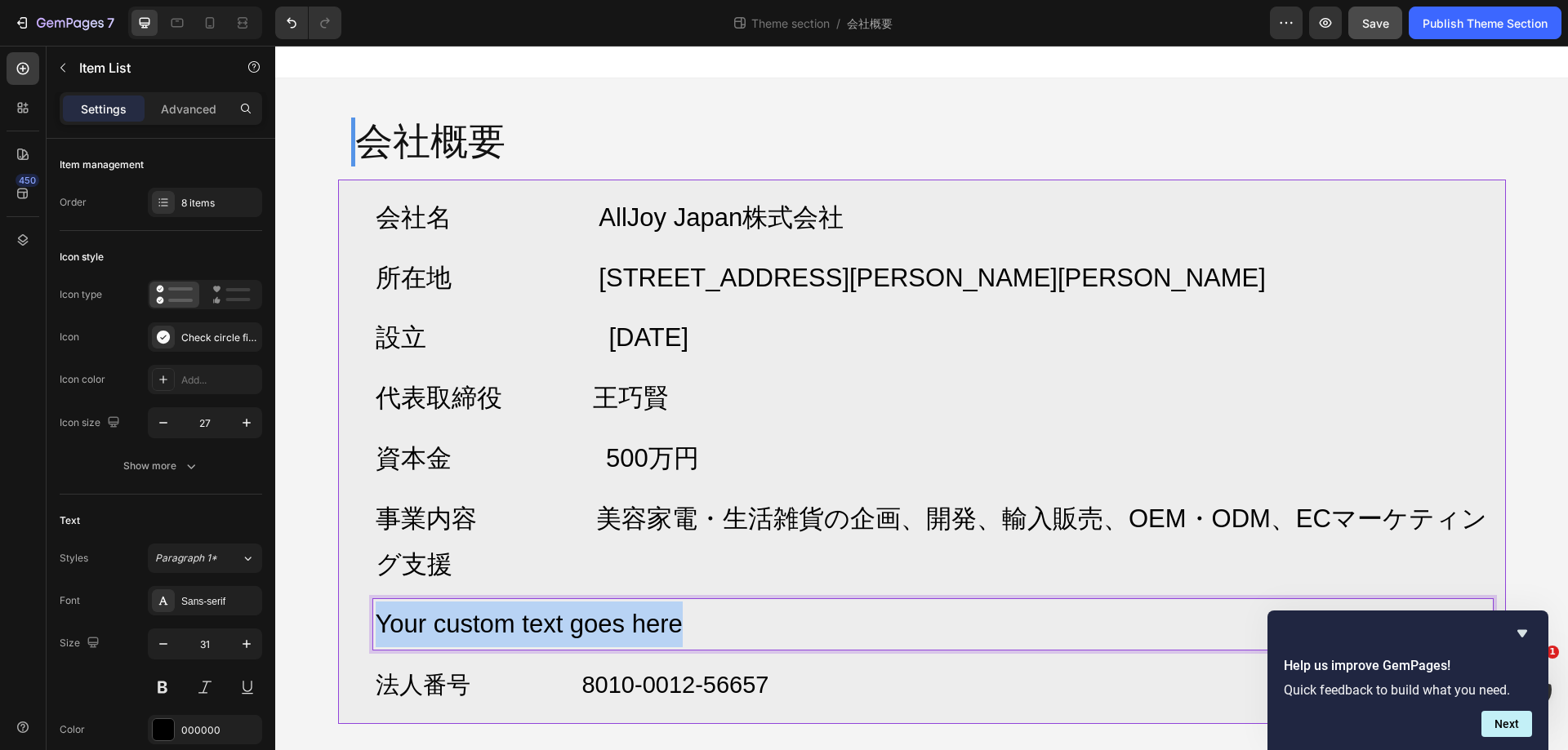
click at [644, 618] on p "Your custom text goes here" at bounding box center [933, 624] width 1115 height 45
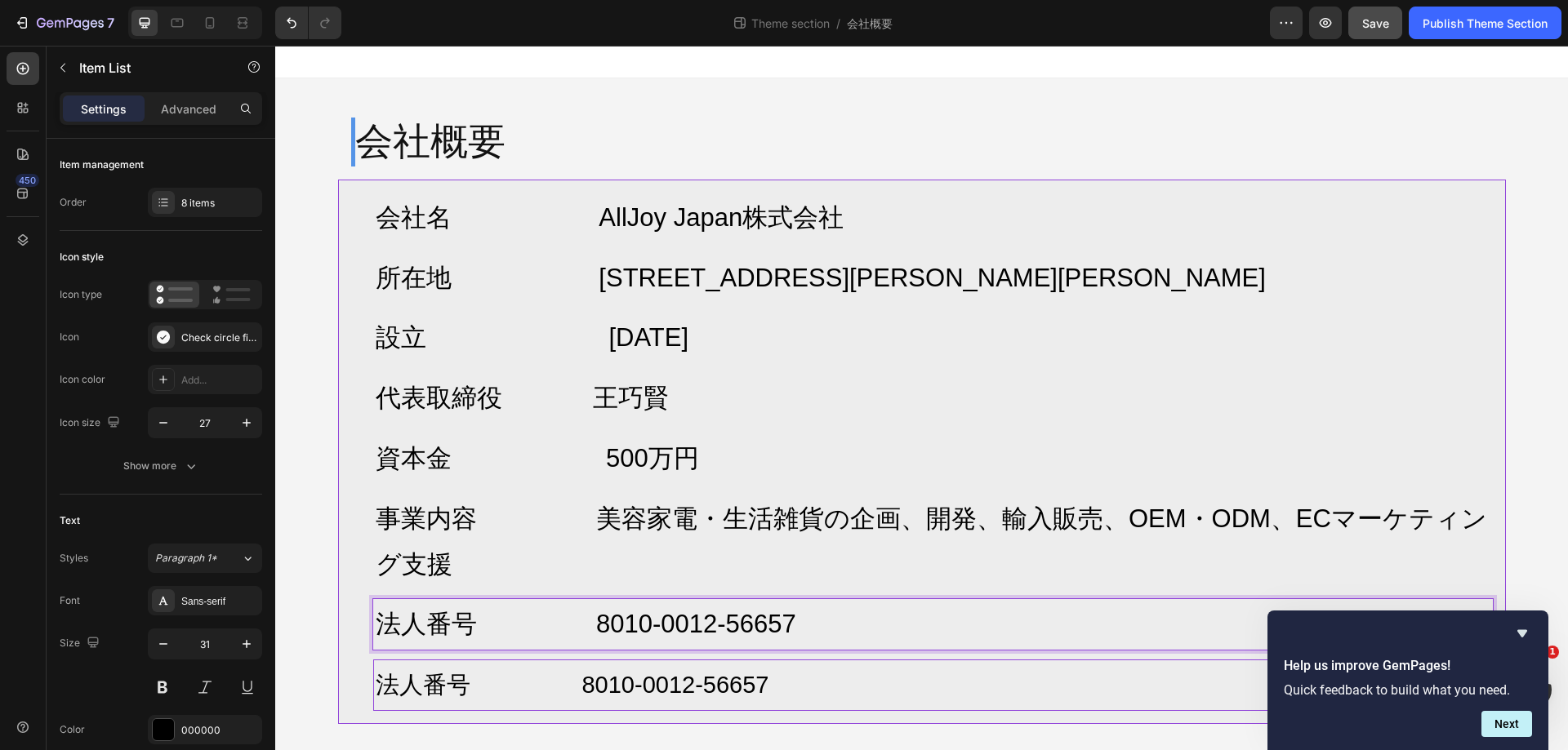
click at [742, 680] on span "法人番号 8010-0012-56657" at bounding box center [572, 685] width 393 height 27
click at [183, 210] on div "8 items" at bounding box center [220, 203] width 77 height 15
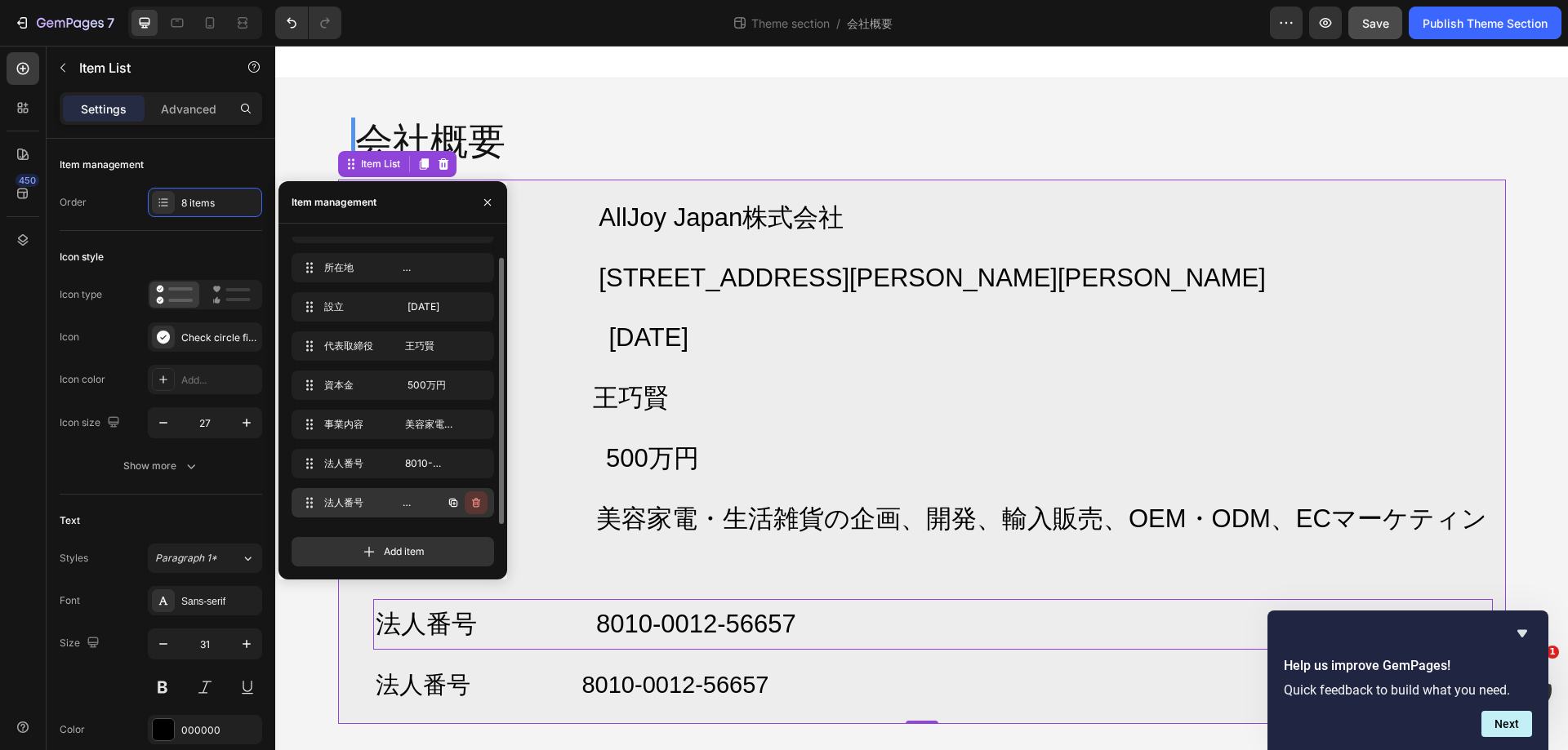
click at [470, 507] on icon "button" at bounding box center [475, 503] width 13 height 13
click at [469, 507] on div "Delete" at bounding box center [464, 503] width 31 height 15
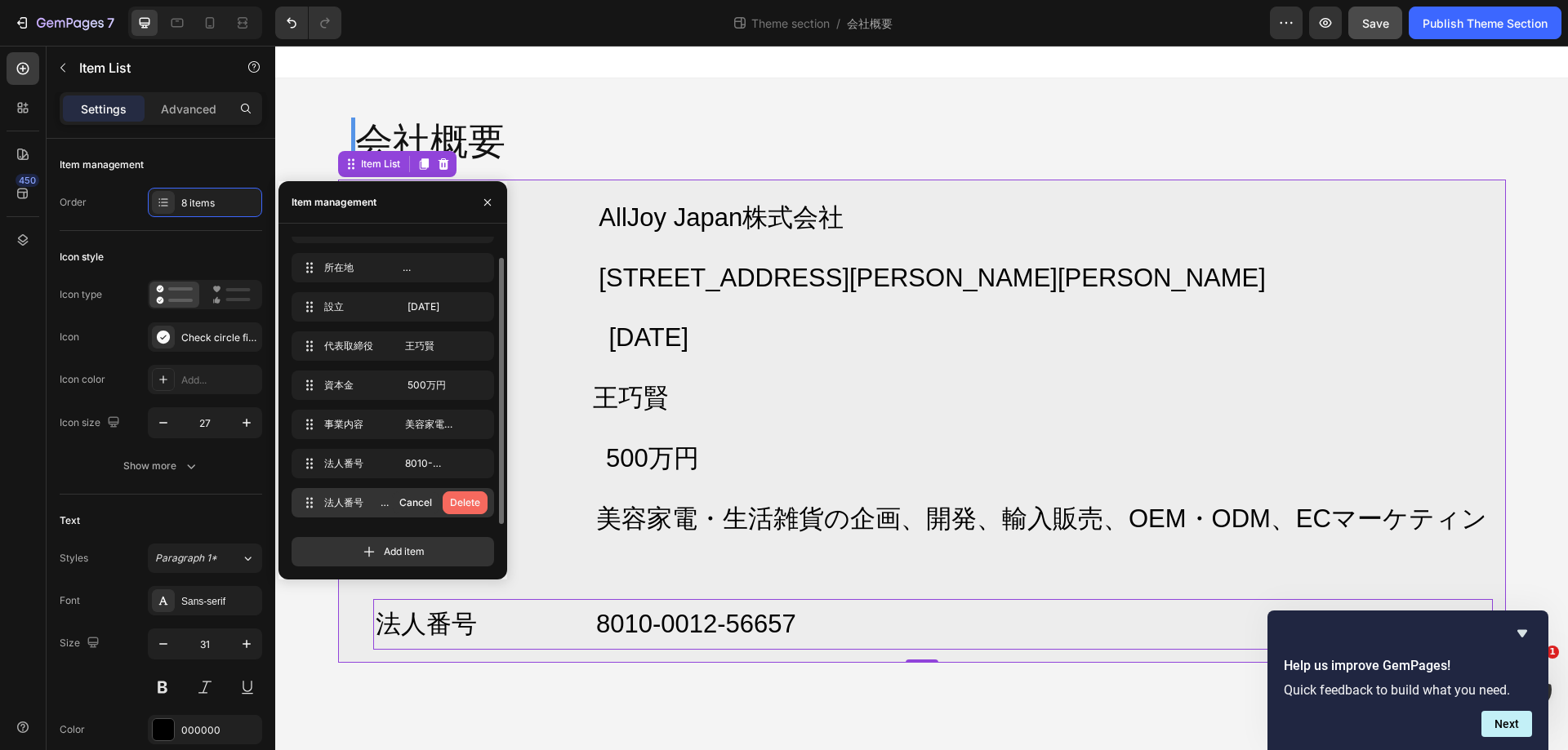
scroll to position [0, 0]
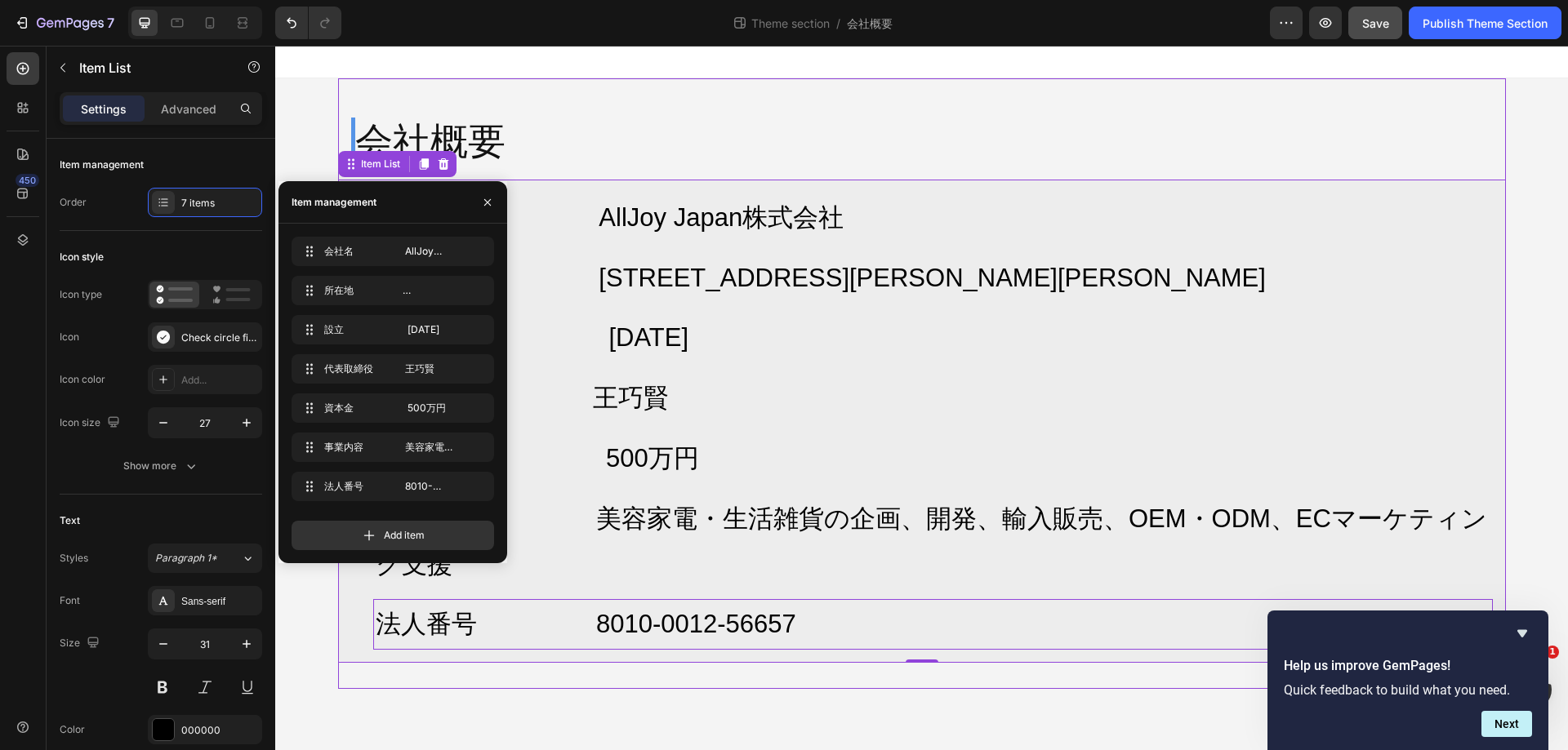
click at [866, 695] on body "会社概要 Heading Row 会社名 AllJoy Japan株式会社 所在地 〒103-0026 東京都中央区日本橋兜町17-2 兜町第6葉山ビル4F …" at bounding box center [921, 397] width 1293 height 705
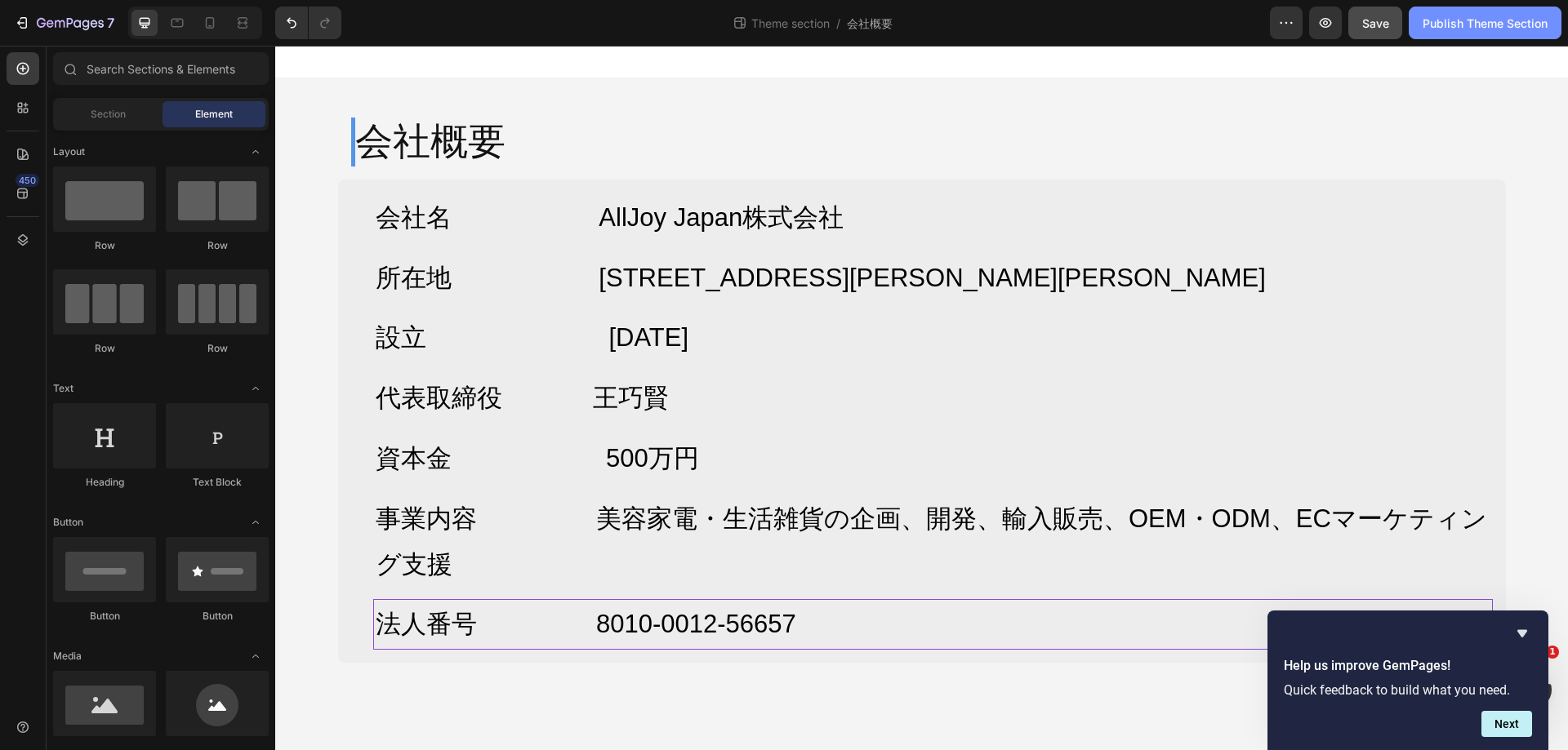
click at [1442, 28] on div "Publish Theme Section" at bounding box center [1485, 23] width 125 height 17
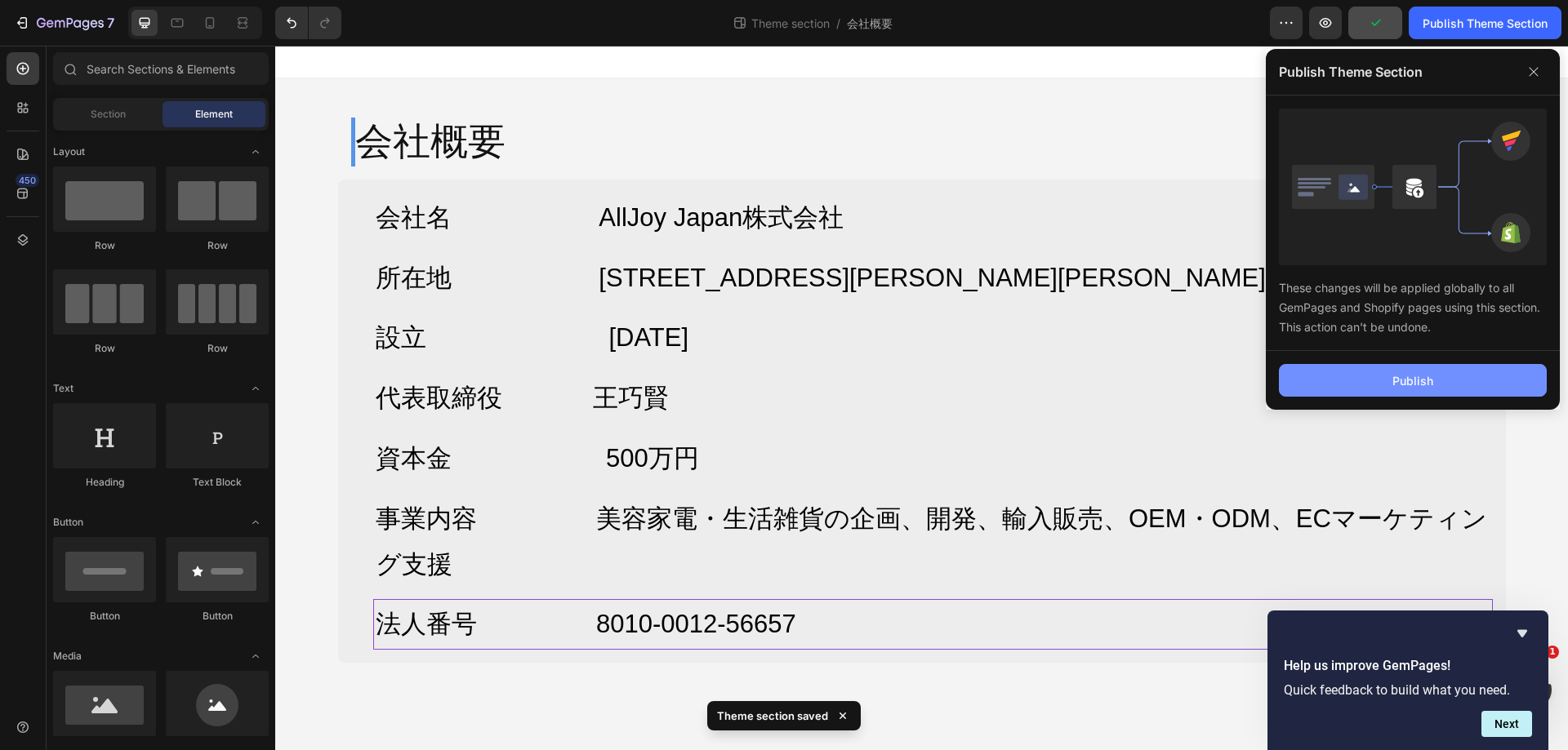
click at [1446, 374] on button "Publish" at bounding box center [1413, 379] width 268 height 33
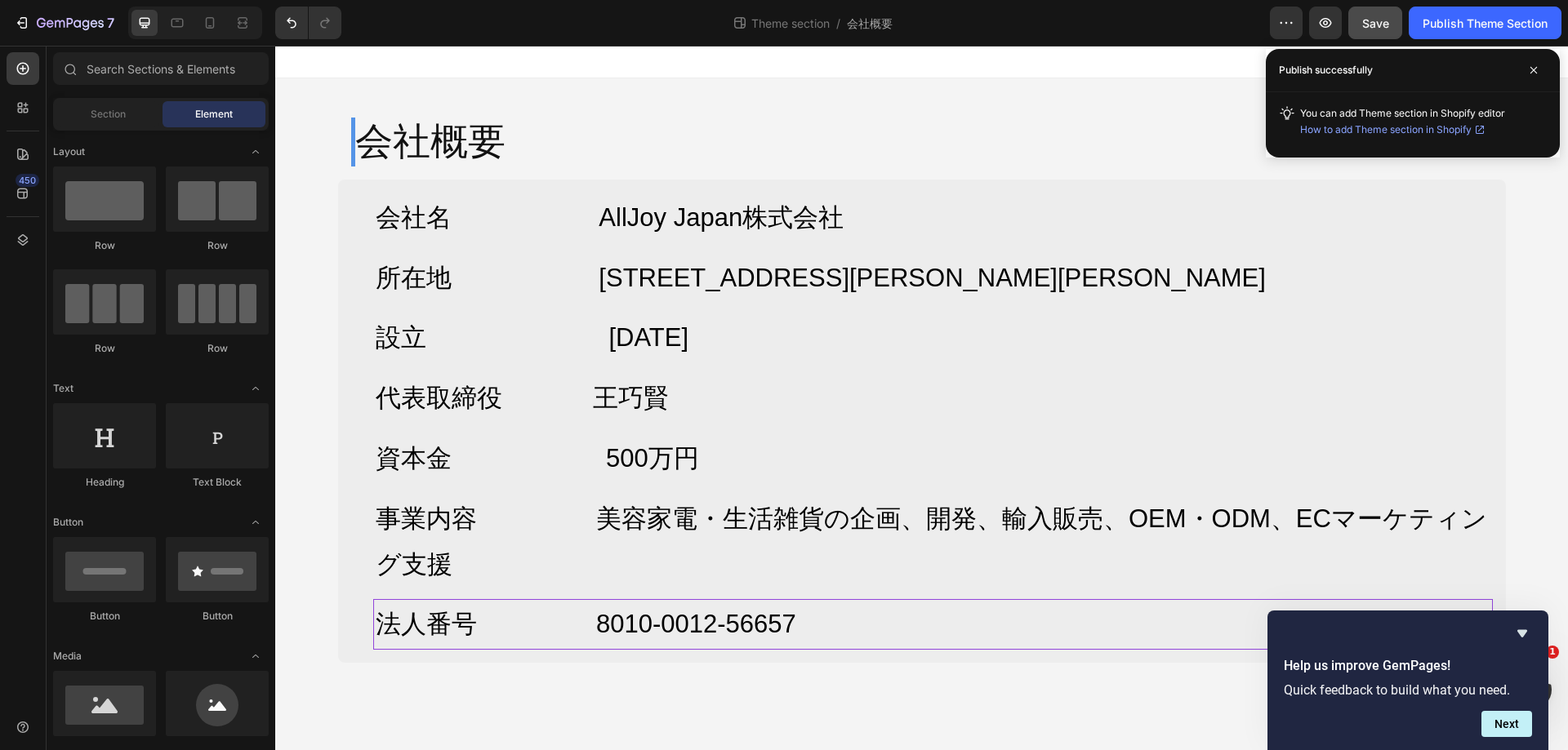
click at [1557, 320] on div "会社概要 Heading Row 会社名 AllJoy Japan株式会社 所在地 〒103-0026 東京都中央区日本橋兜町17-2 兜町第6葉山ビル4F …" at bounding box center [921, 384] width 1293 height 611
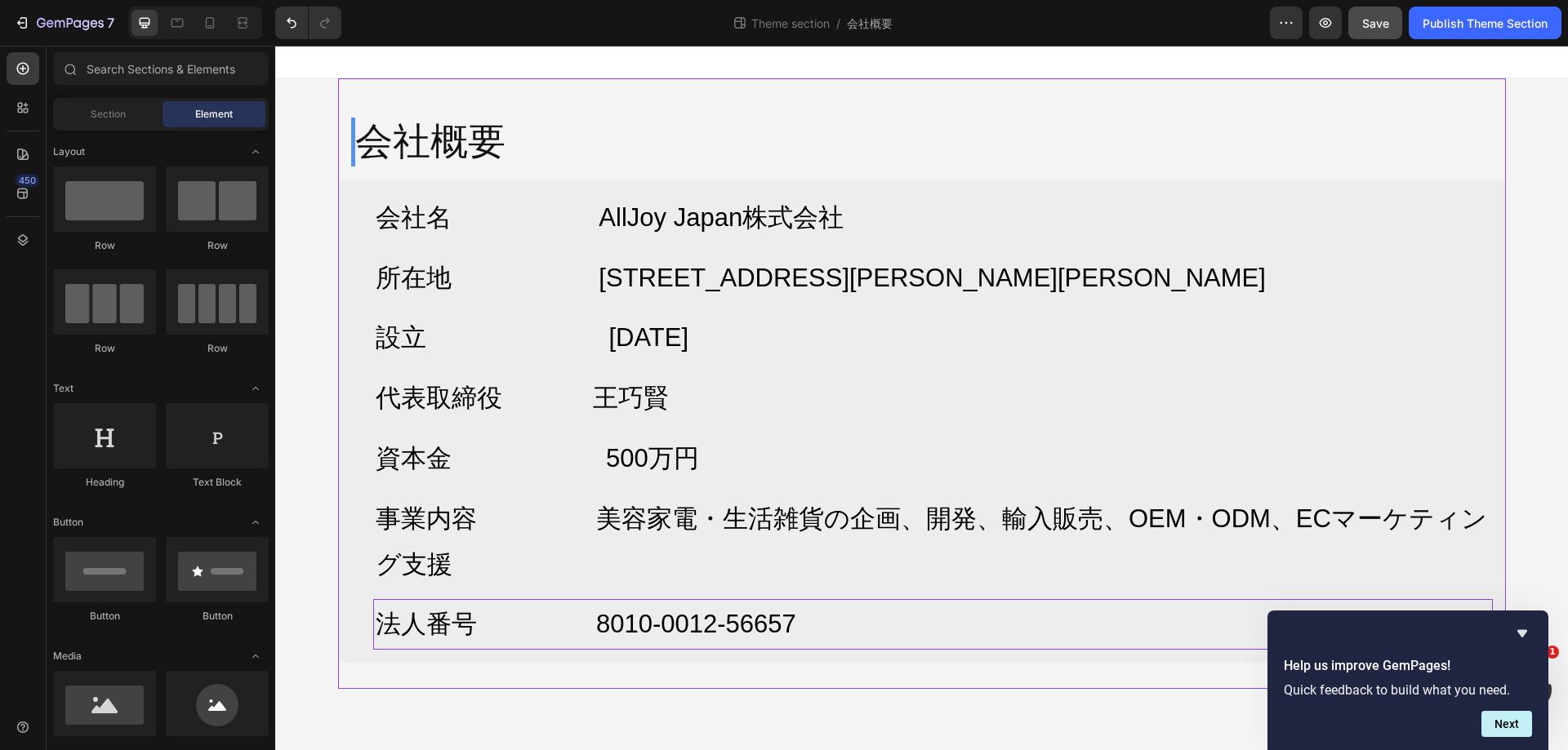
click at [437, 86] on div "会社概要 Heading Row 会社名 AllJoy Japan株式会社 所在地 〒103-0026 東京都中央区日本橋兜町17-2 兜町第6葉山ビル4F …" at bounding box center [922, 384] width 1169 height 611
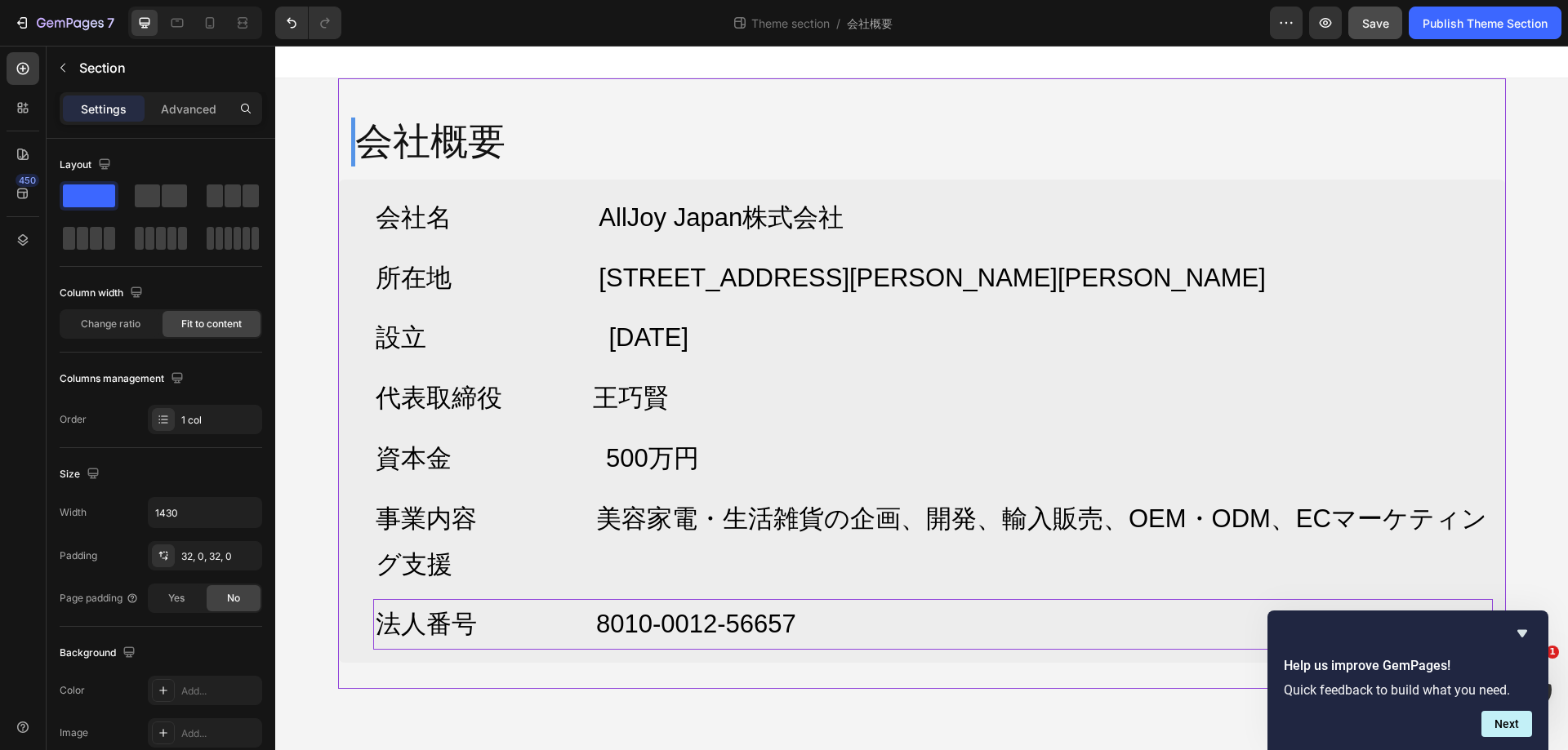
click at [369, 88] on div "会社概要 Heading Row 会社名 AllJoy Japan株式会社 所在地 〒103-0026 東京都中央区日本橋兜町17-2 兜町第6葉山ビル4F …" at bounding box center [922, 384] width 1169 height 611
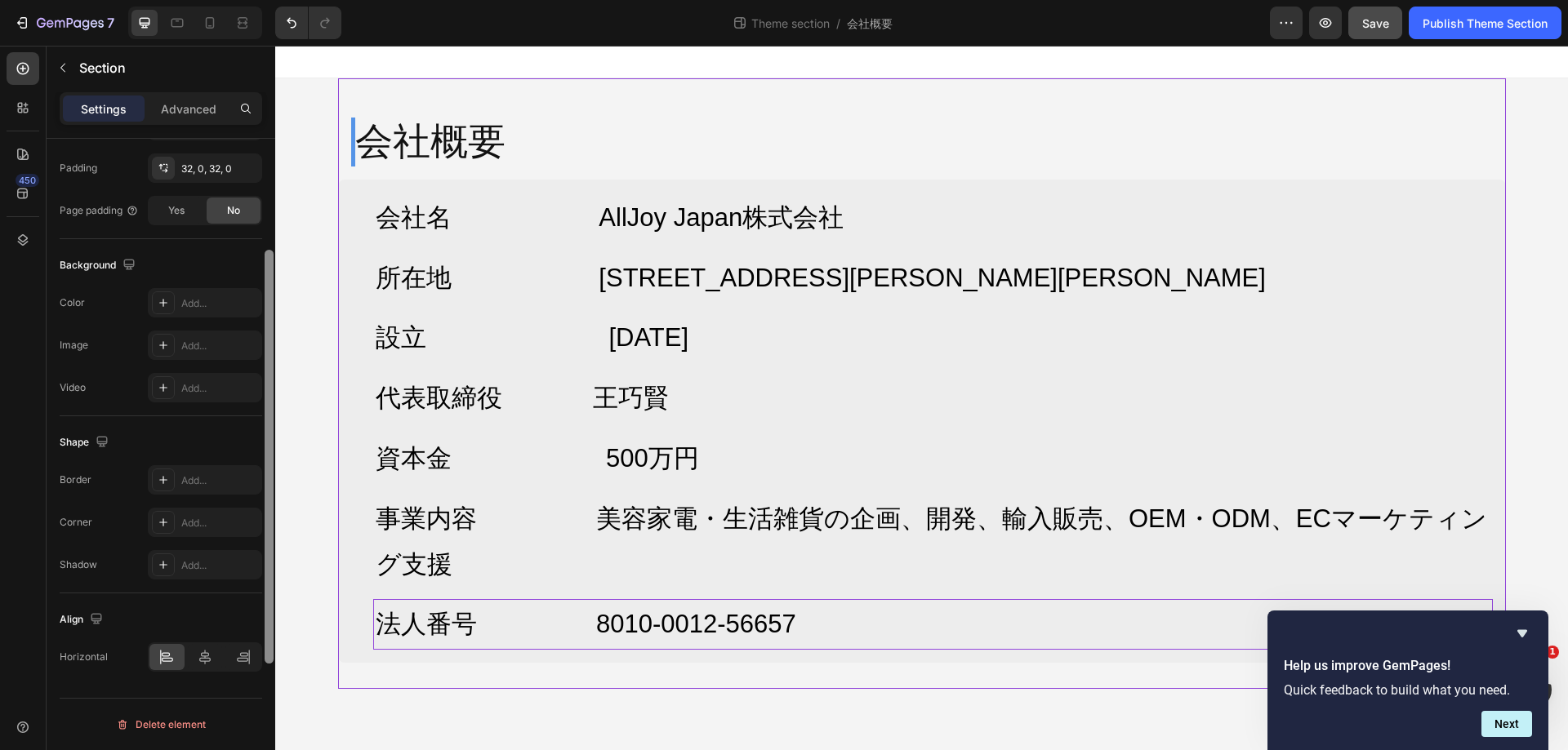
scroll to position [143, 0]
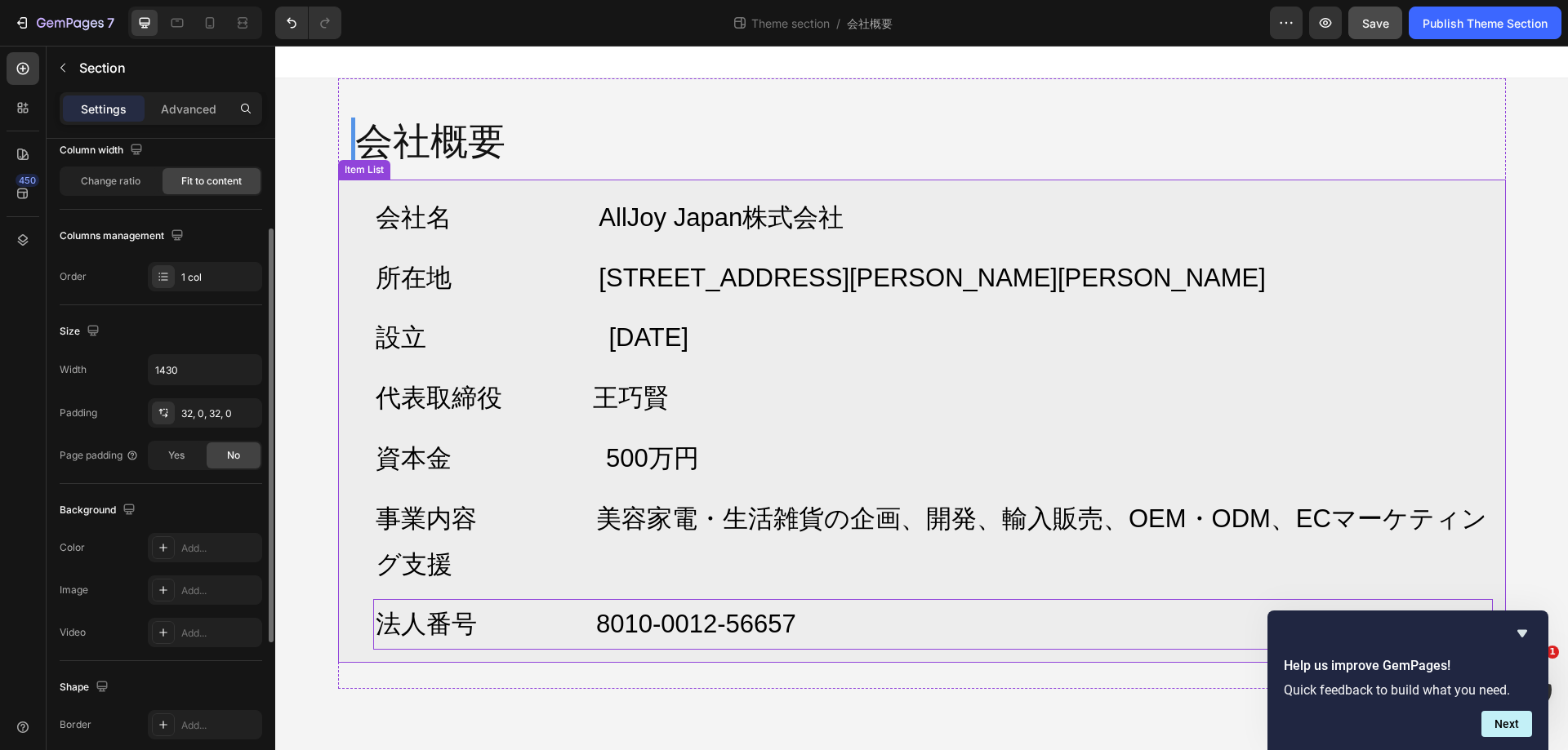
click at [349, 187] on div "会社名 AllJoy Japan株式会社 所在地 〒103-0026 東京都中央区日本橋兜町17-2 兜町第6葉山ビル4F 設立 2025年7月 代表取締役 …" at bounding box center [922, 421] width 1169 height 483
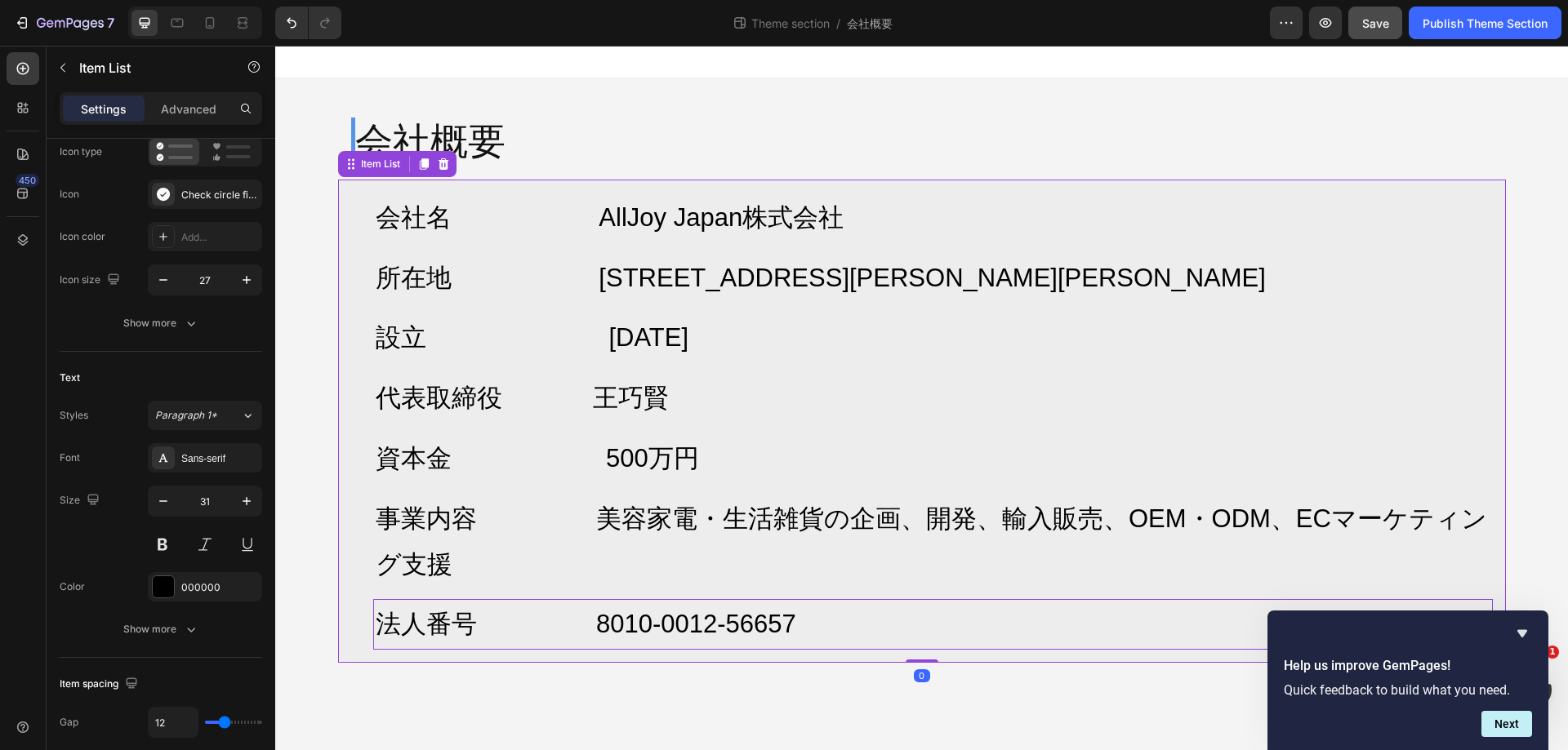
scroll to position [0, 0]
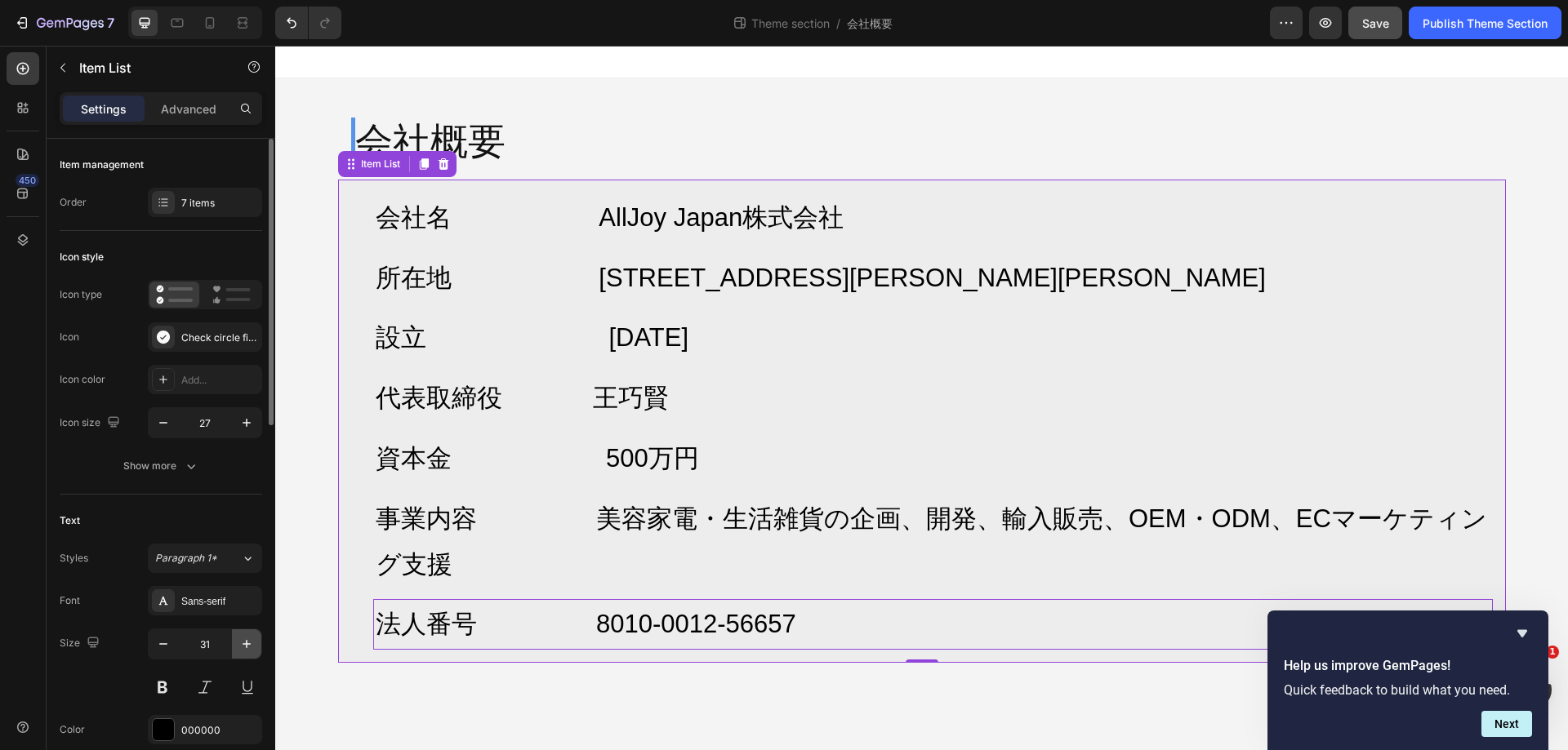
click at [247, 645] on icon "button" at bounding box center [247, 644] width 8 height 8
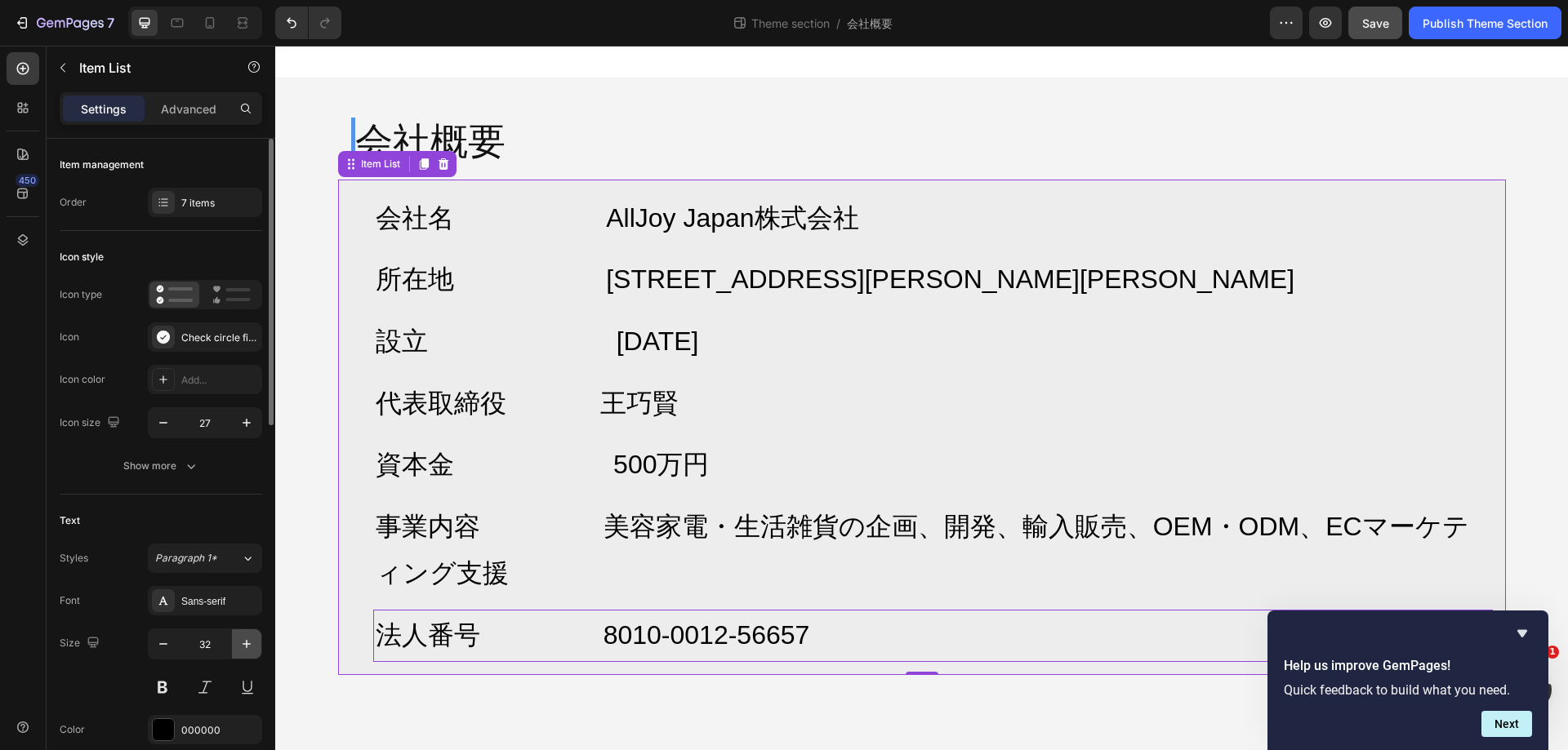
click at [247, 645] on icon "button" at bounding box center [247, 644] width 8 height 8
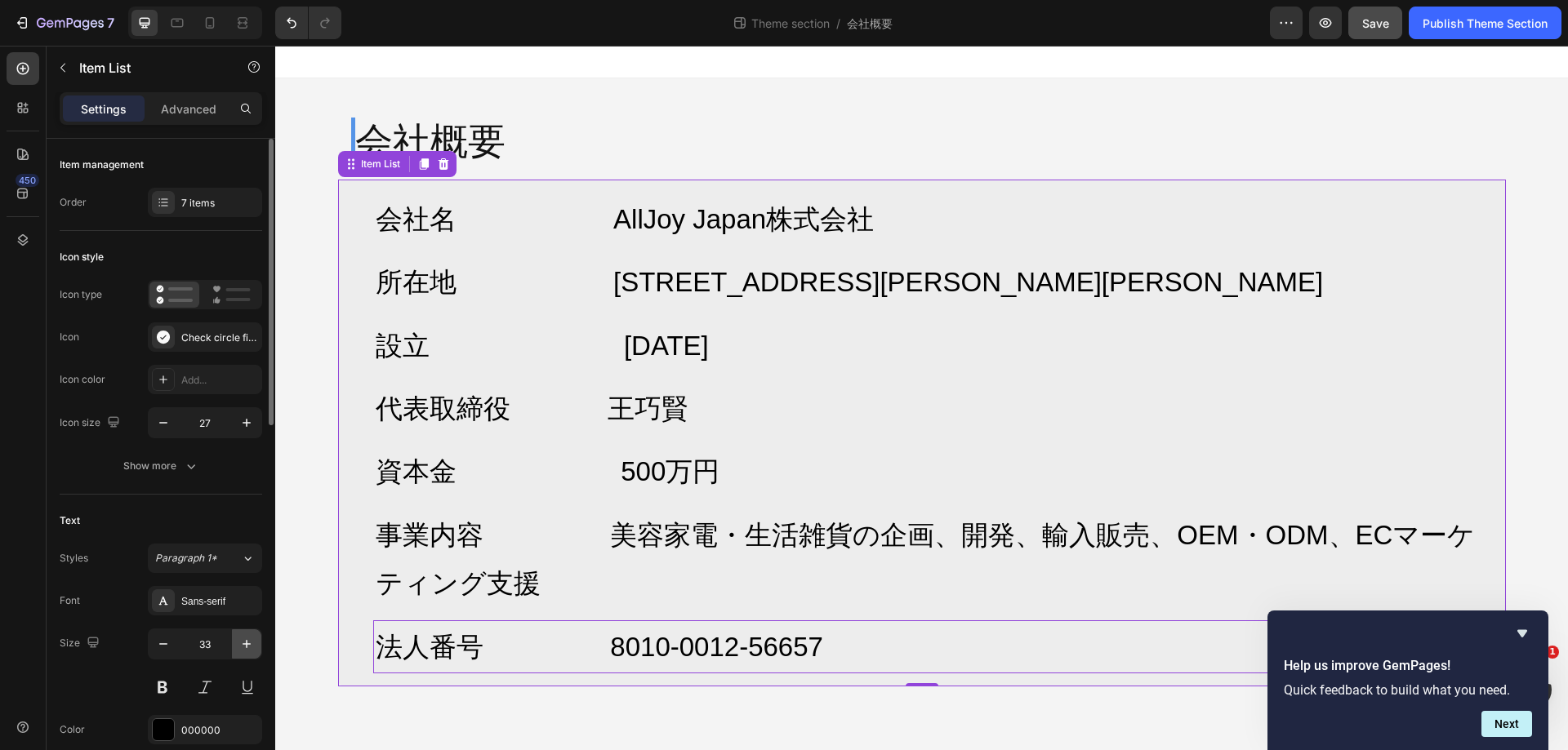
click at [247, 645] on icon "button" at bounding box center [247, 644] width 8 height 8
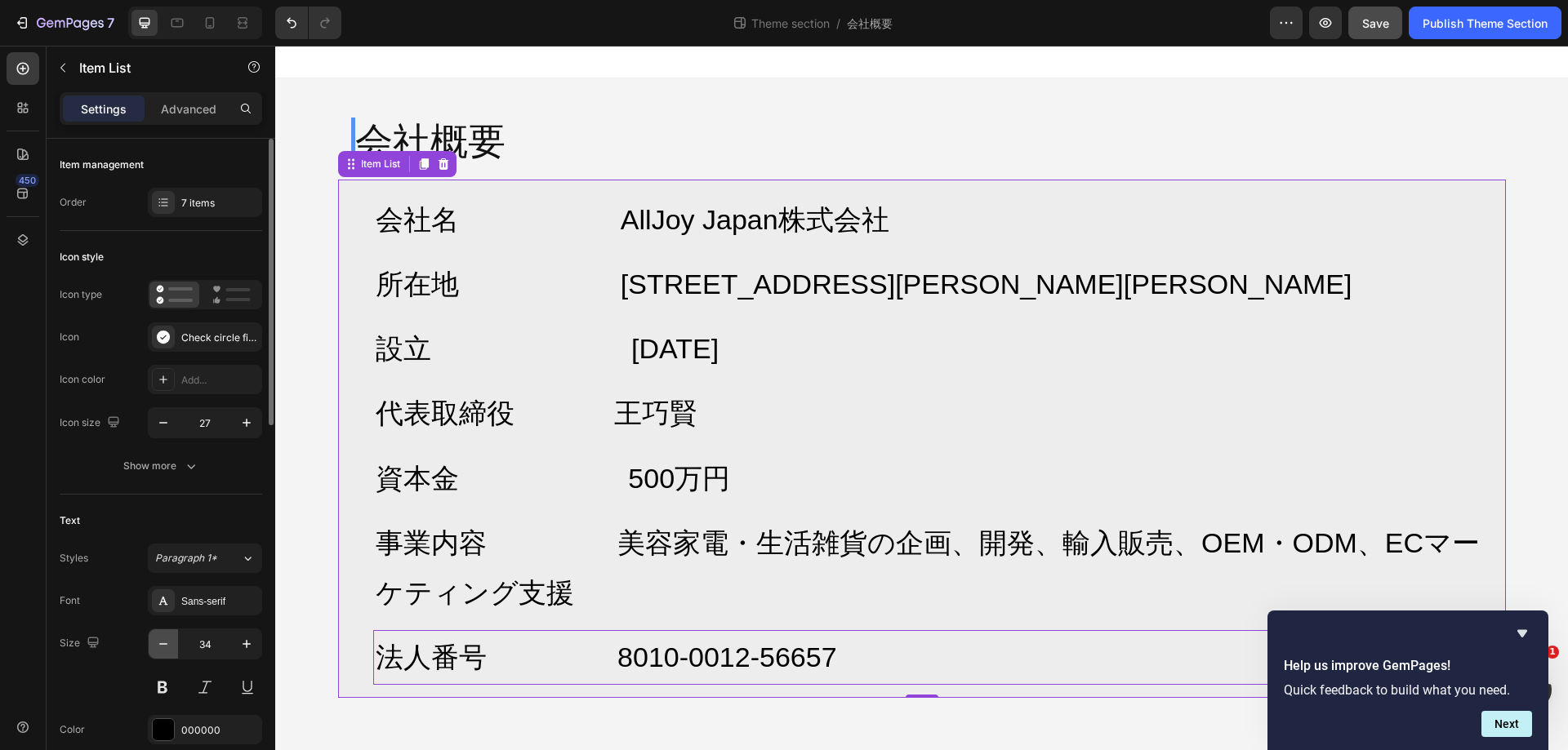
click at [170, 649] on icon "button" at bounding box center [163, 644] width 17 height 17
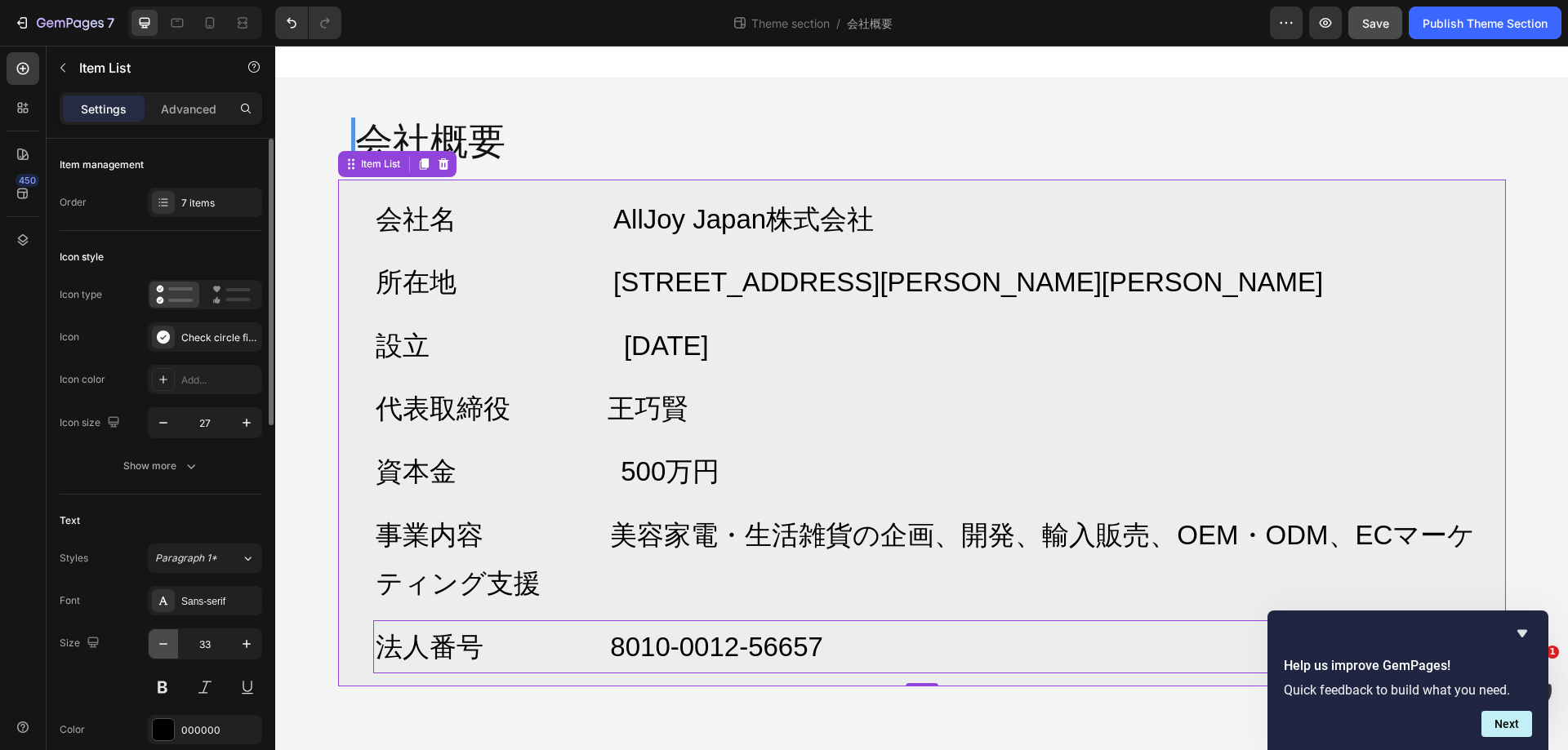
click at [170, 649] on icon "button" at bounding box center [163, 644] width 17 height 17
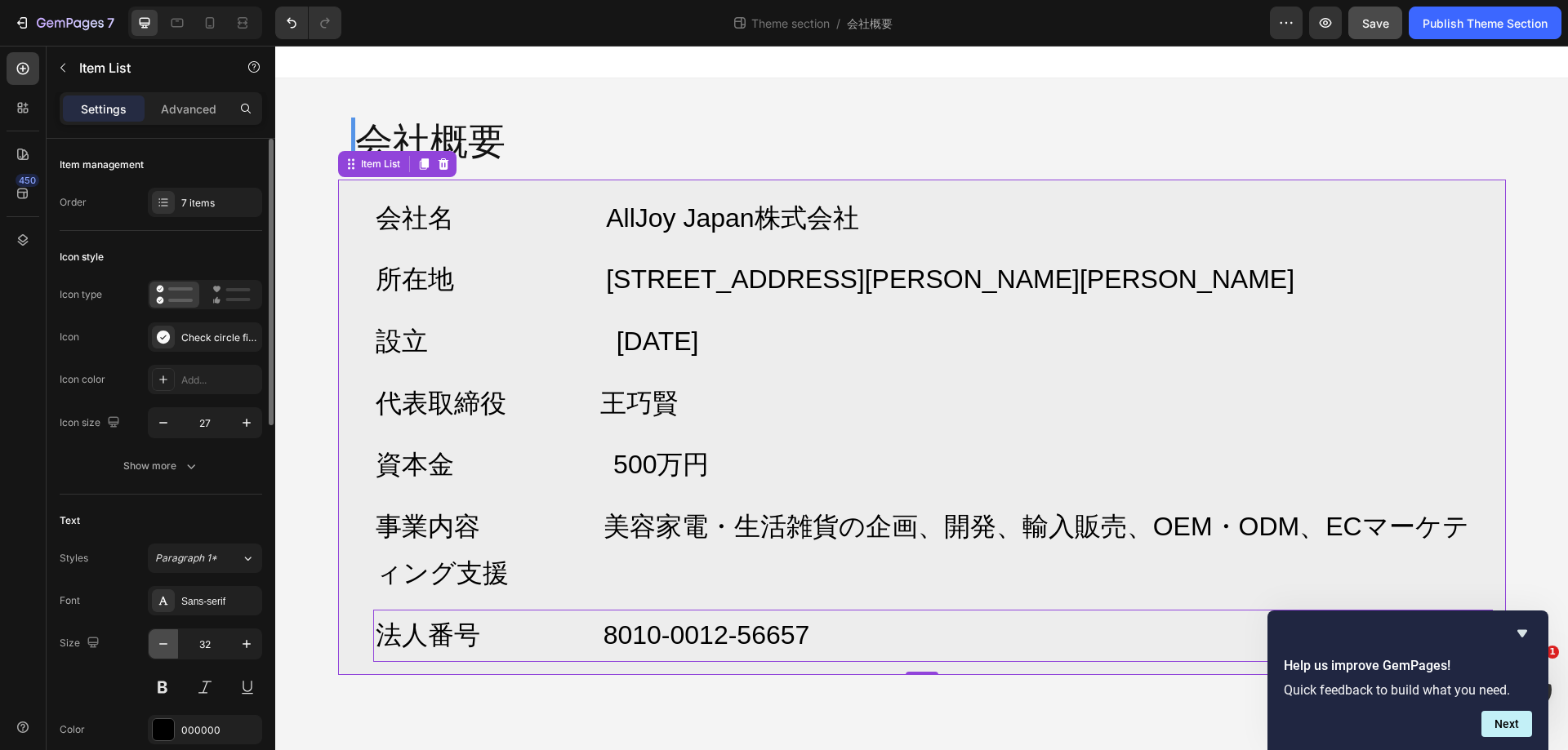
click at [170, 649] on icon "button" at bounding box center [163, 644] width 17 height 17
type input "31"
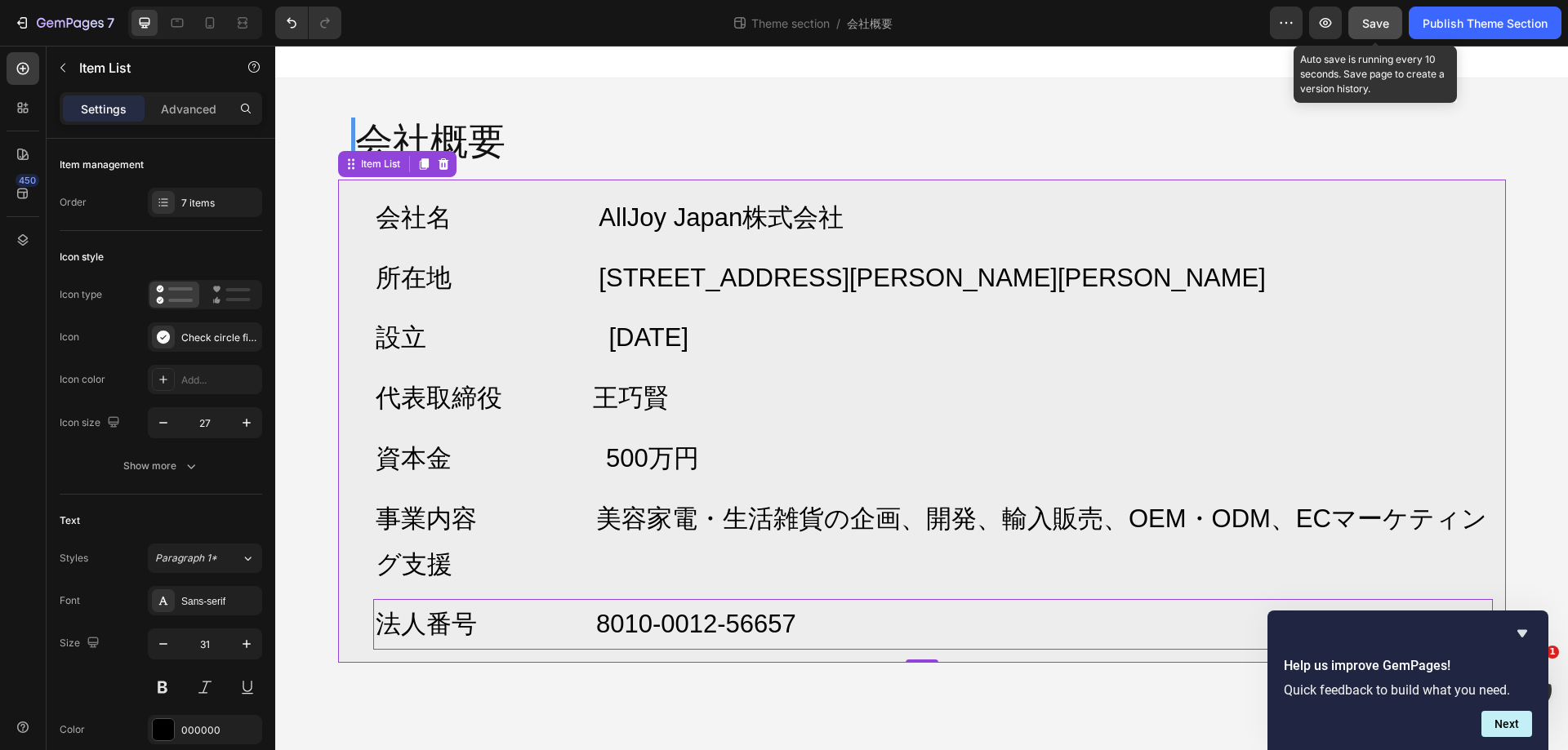
click at [1368, 27] on span "Save" at bounding box center [1376, 24] width 27 height 14
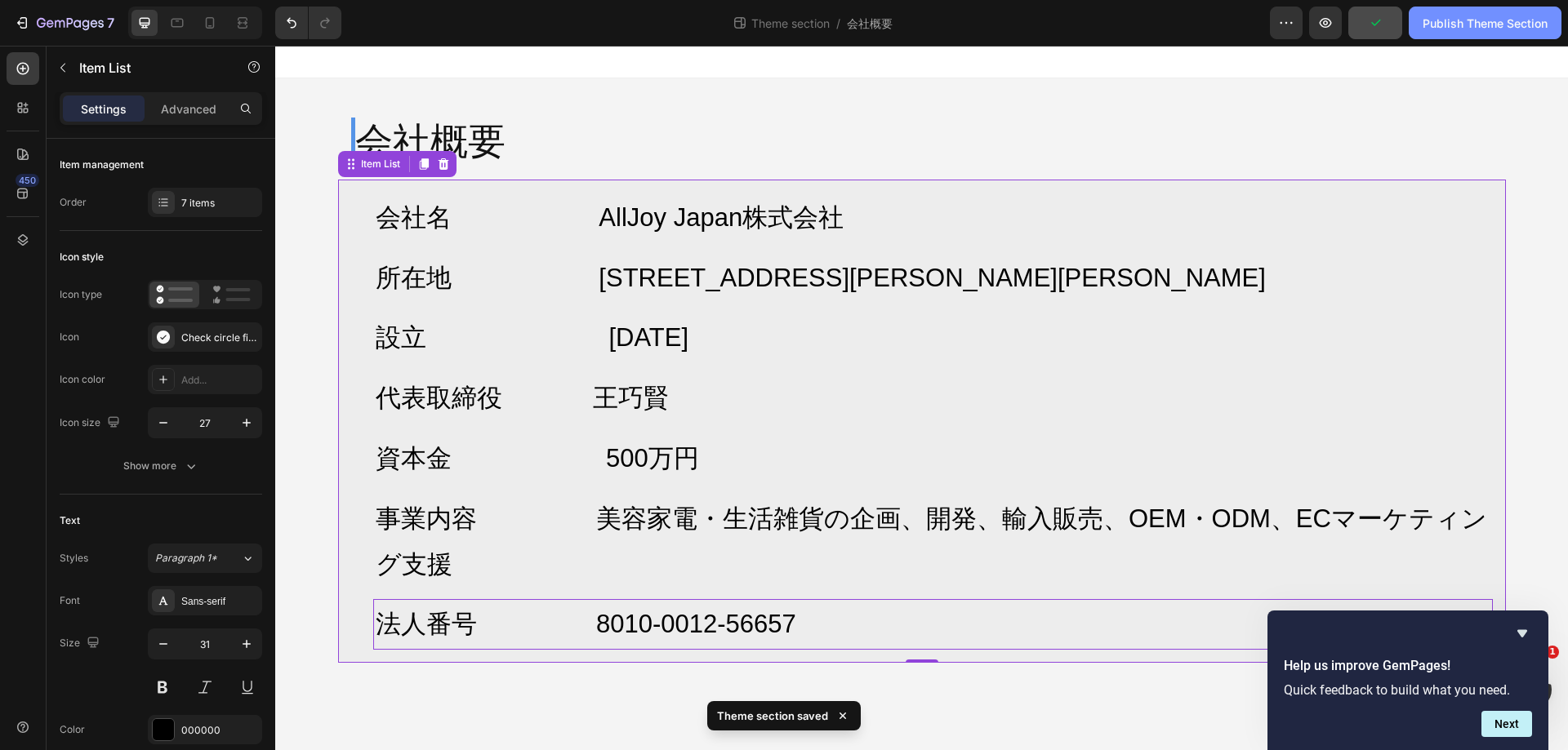
click at [1493, 22] on div "Publish Theme Section" at bounding box center [1485, 23] width 125 height 17
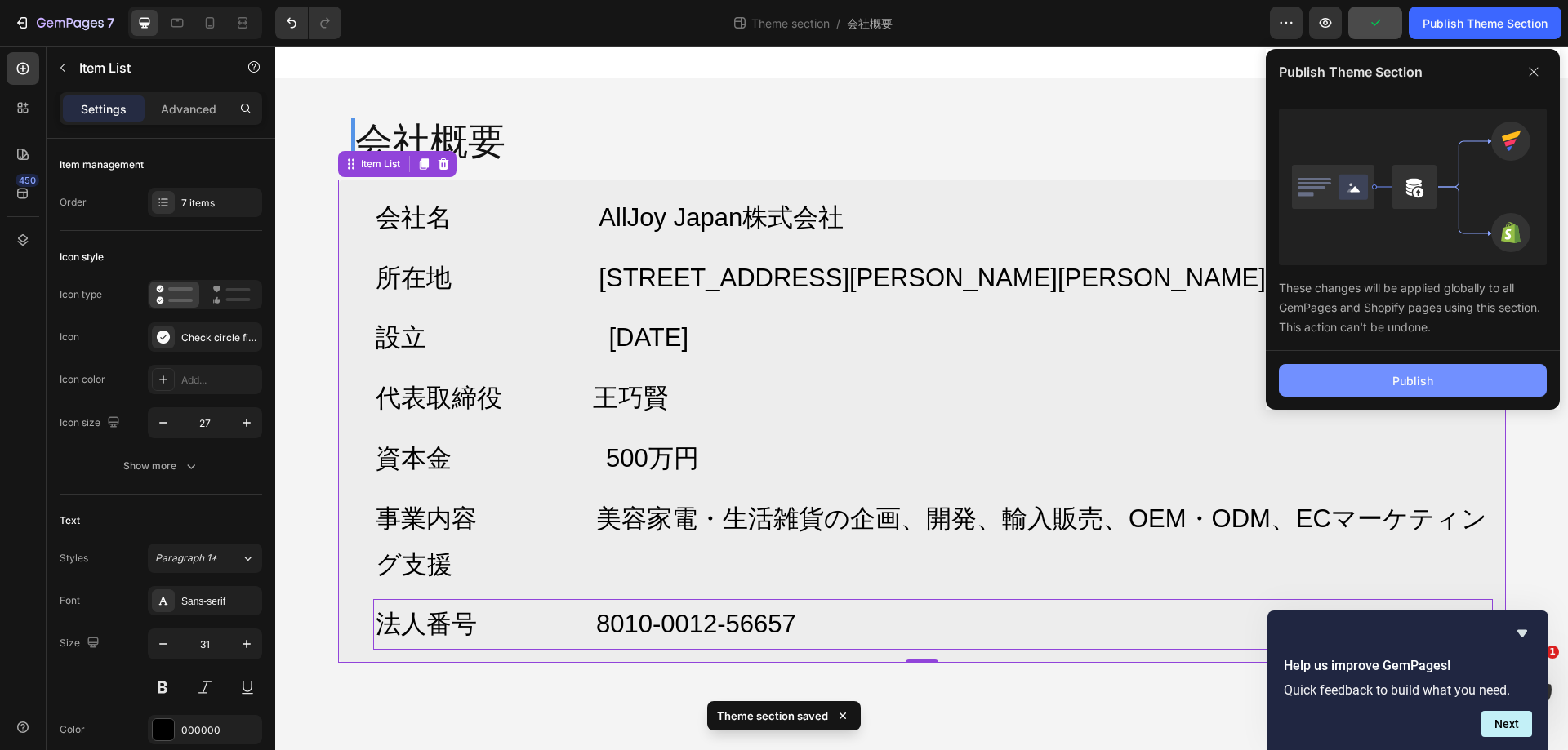
click at [1420, 374] on div "Publish" at bounding box center [1412, 380] width 40 height 17
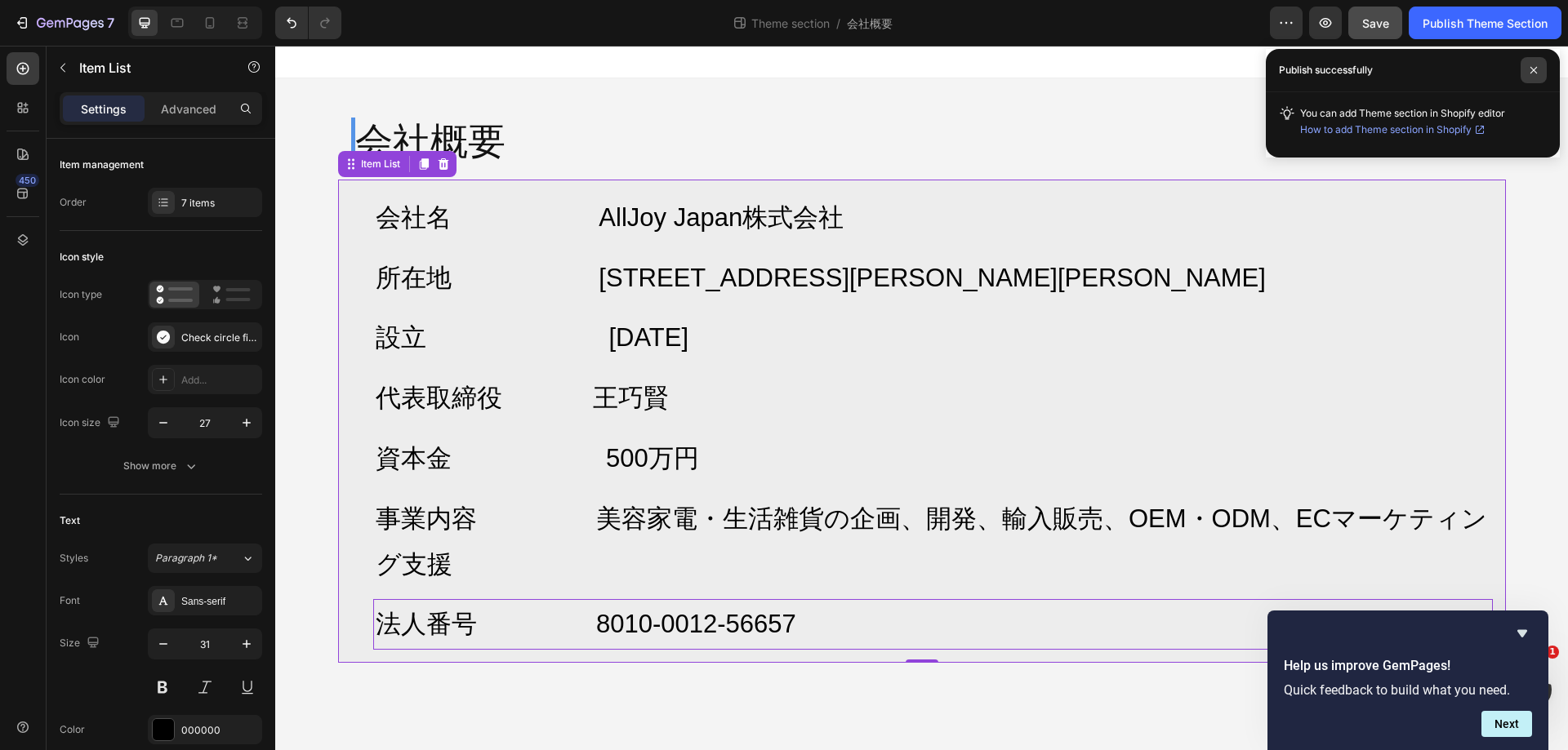
click at [1537, 66] on icon at bounding box center [1533, 70] width 8 height 8
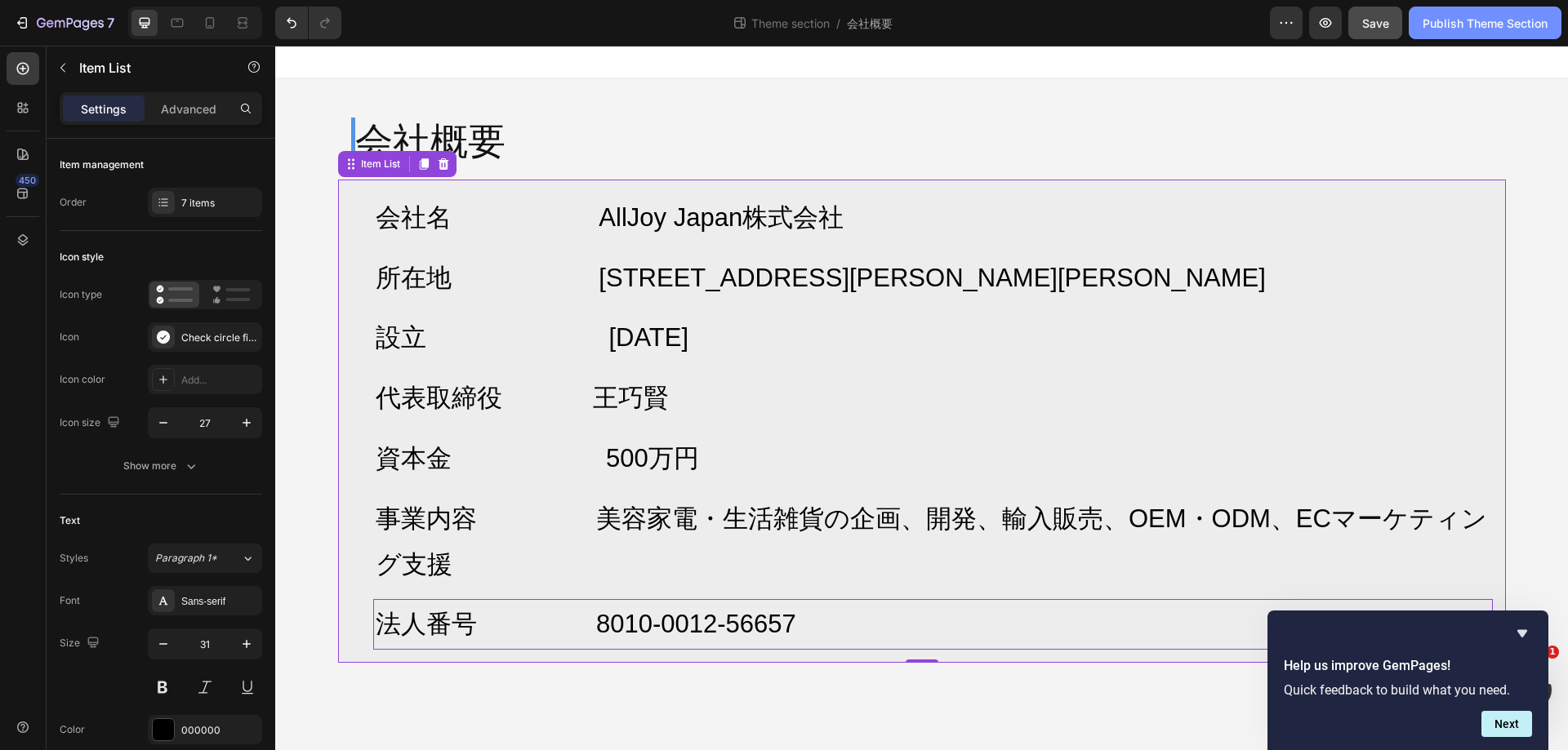
click at [1521, 27] on div "Publish Theme Section" at bounding box center [1485, 23] width 125 height 17
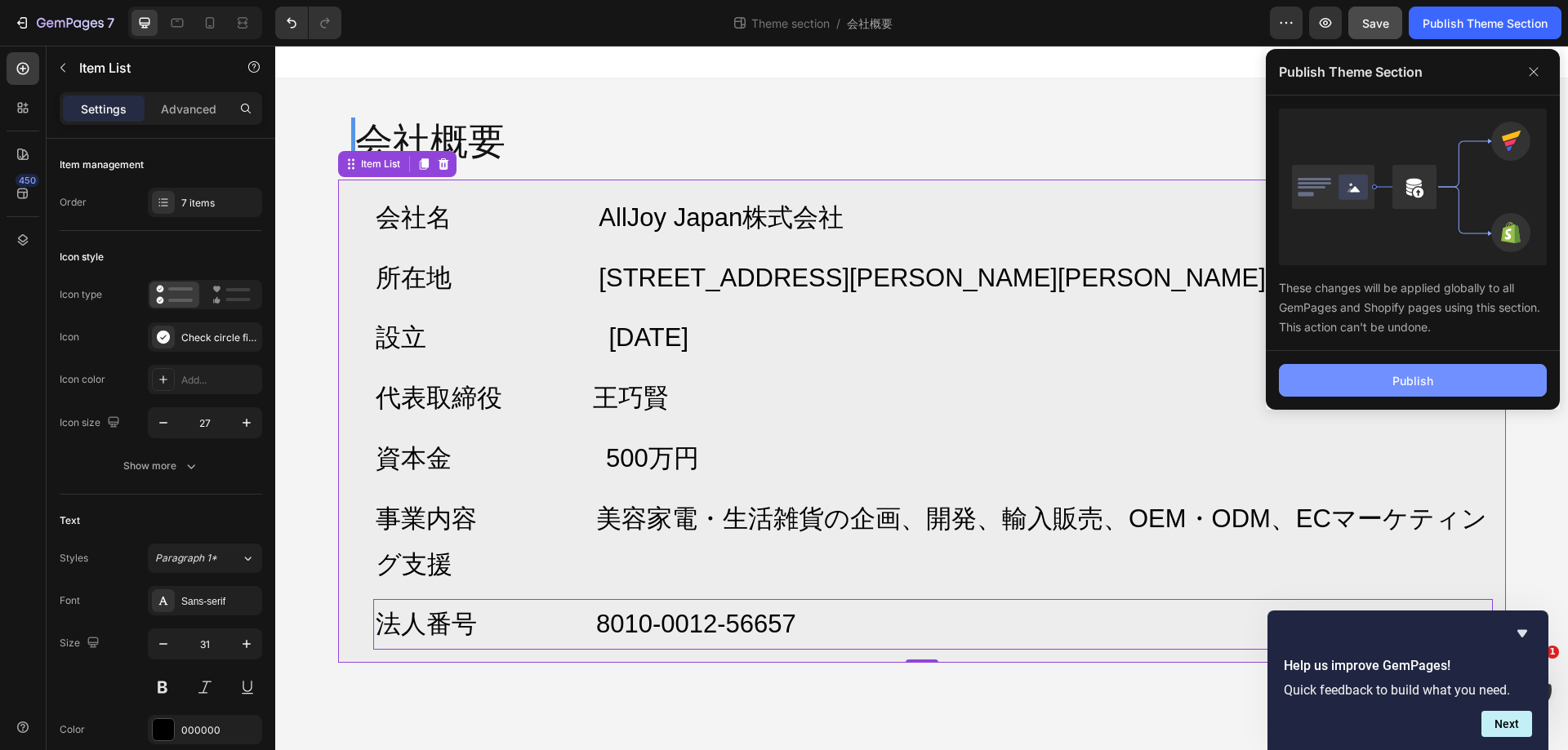
click at [1421, 375] on div "Publish" at bounding box center [1412, 380] width 40 height 17
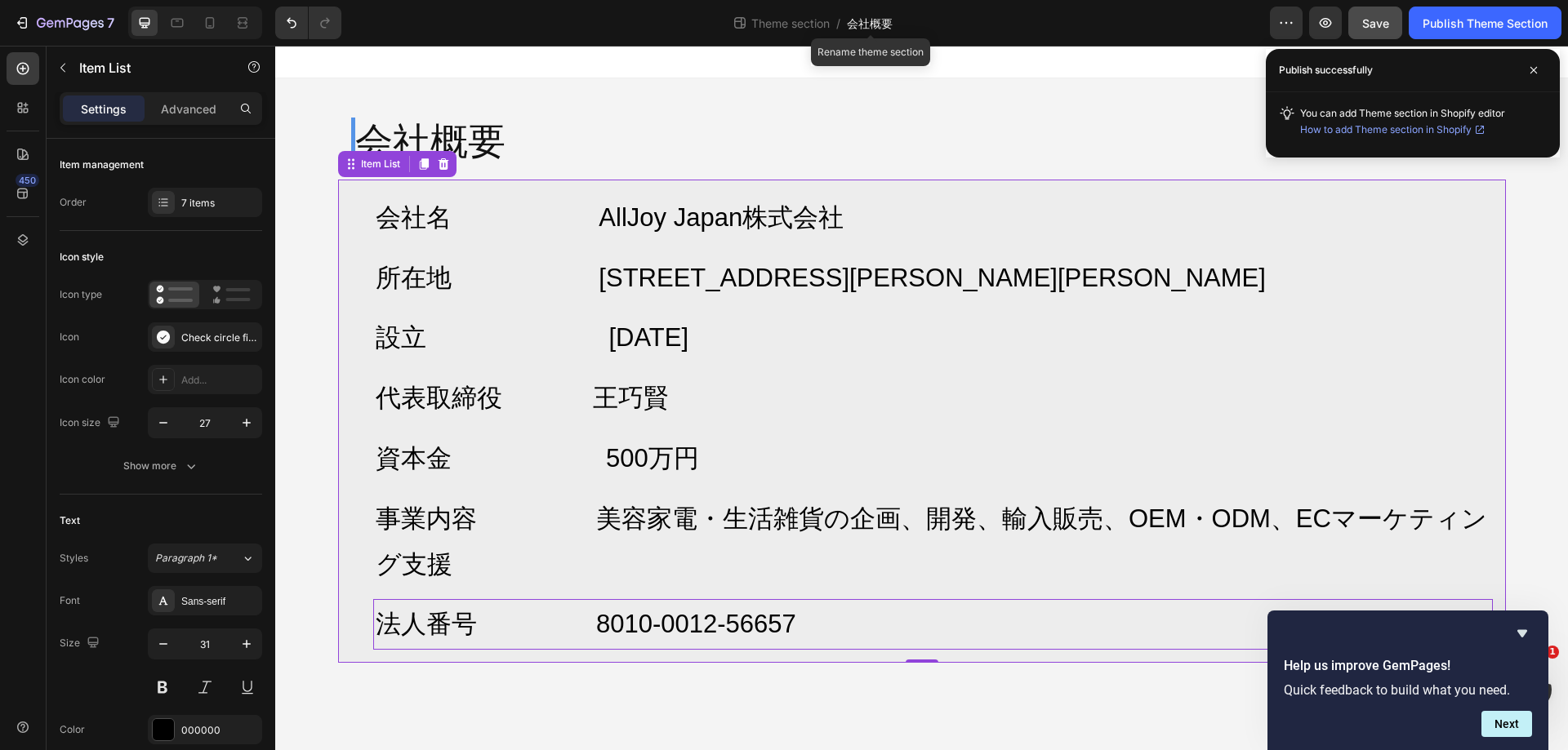
click at [869, 24] on span "会社概要" at bounding box center [870, 23] width 45 height 17
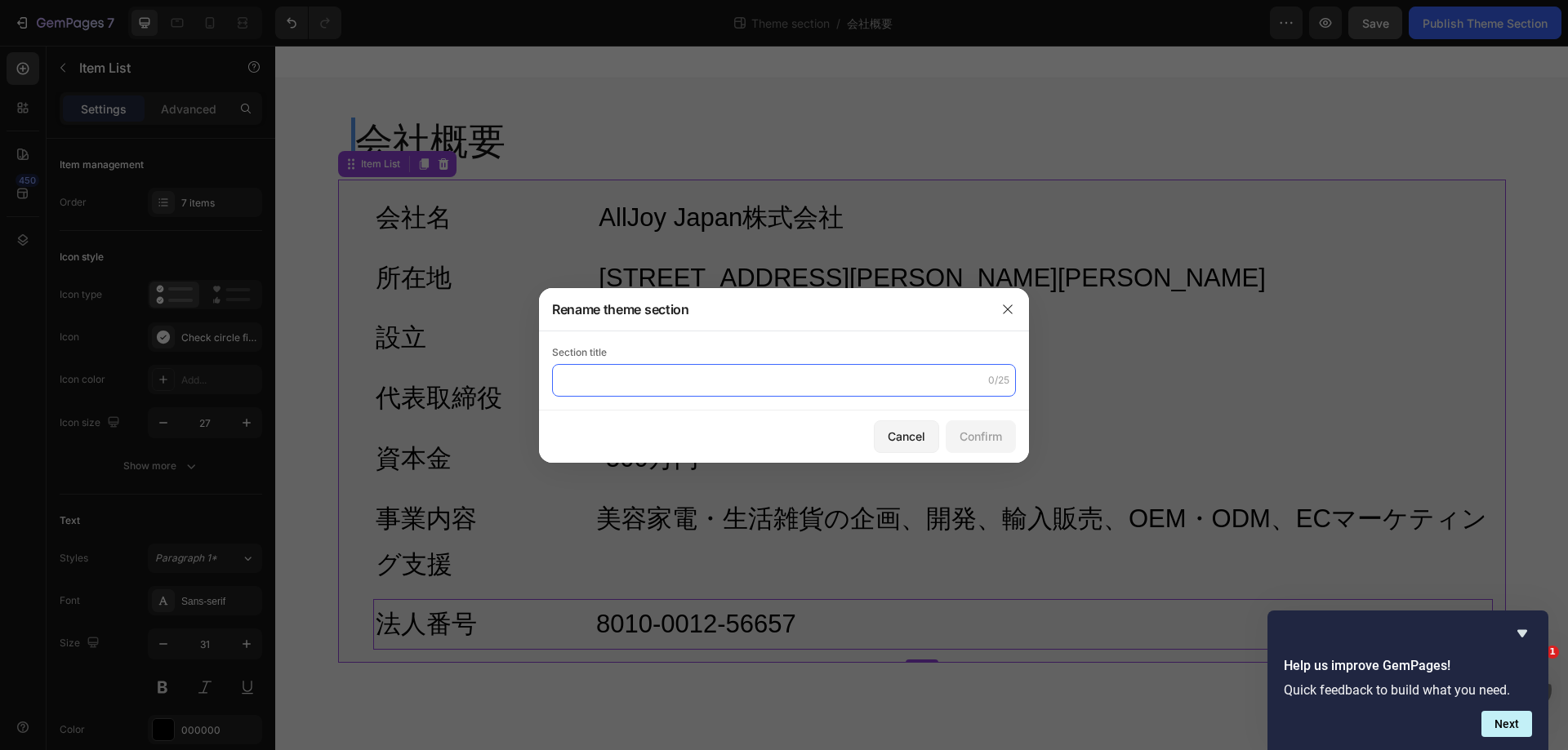
click at [891, 395] on input "text" at bounding box center [784, 379] width 464 height 33
click at [1007, 307] on icon "button" at bounding box center [1007, 308] width 9 height 9
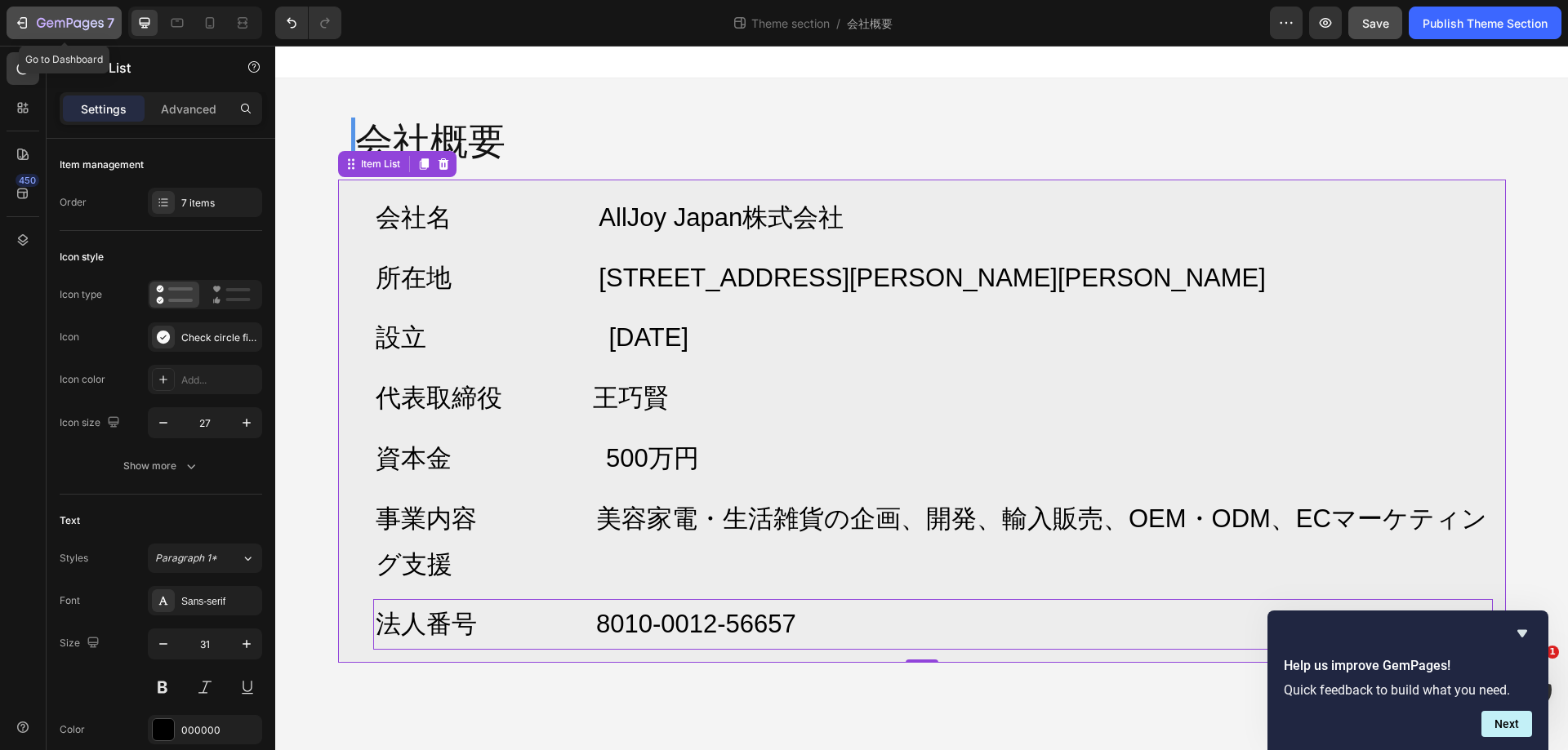
click at [88, 26] on icon "button" at bounding box center [86, 25] width 7 height 11
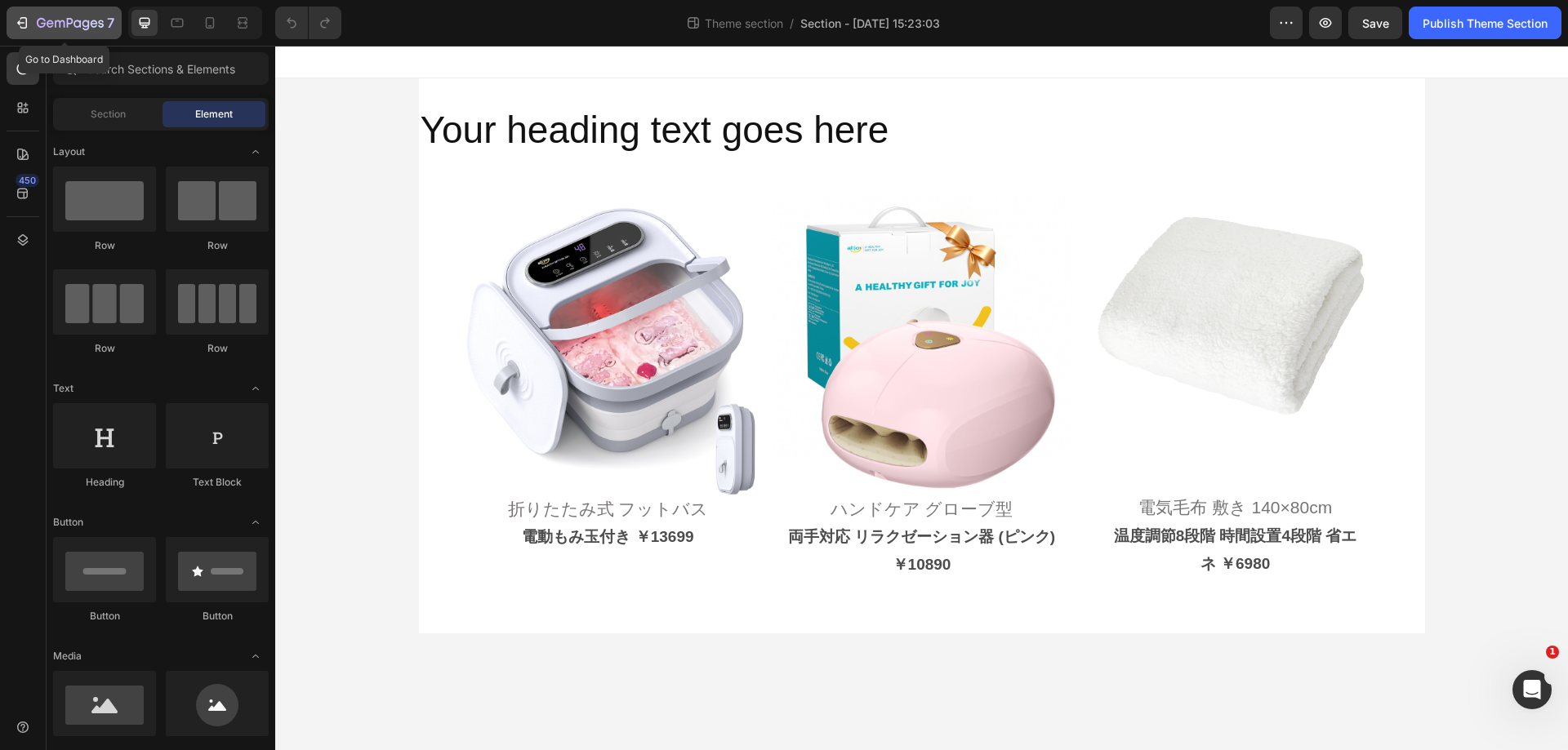
click at [47, 11] on button "7" at bounding box center [64, 23] width 115 height 33
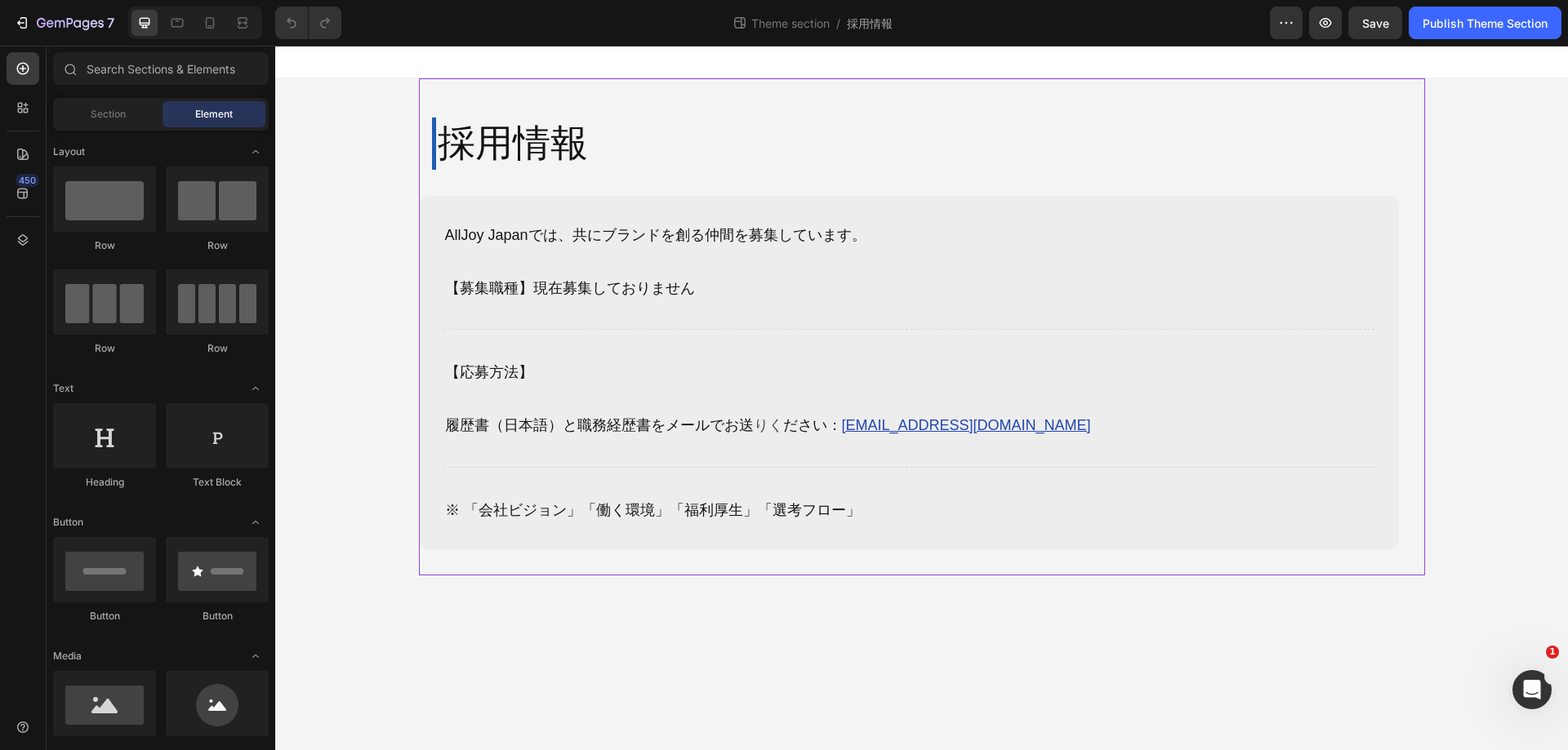
click at [1411, 371] on div "採用情報 Heading Row AllJoy [GEOGRAPHIC_DATA]では、共にブランドを創る仲間を募集しています。 【募集職種】現在募集しており…" at bounding box center [922, 327] width 1007 height 497
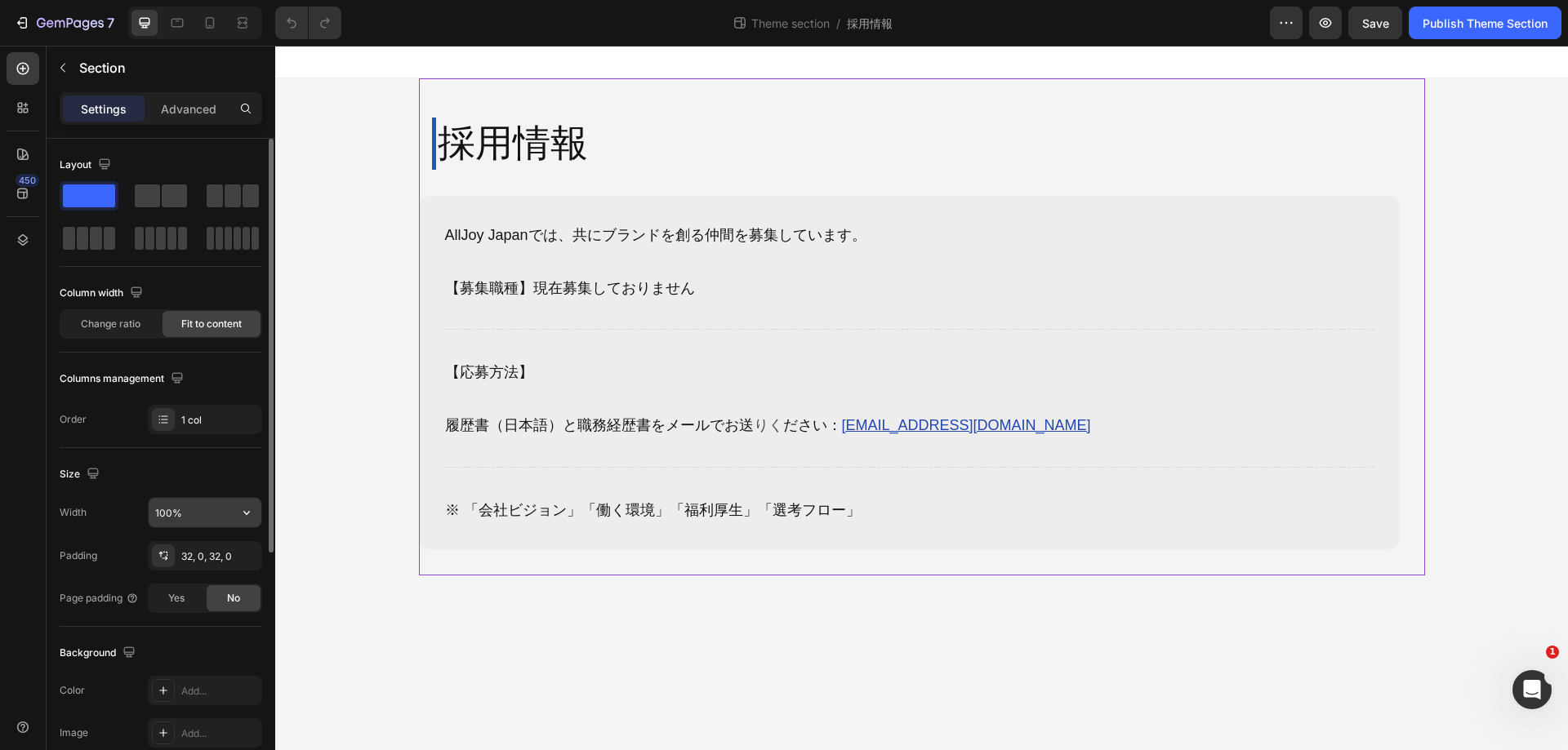
click at [210, 511] on input "100%" at bounding box center [205, 512] width 112 height 30
click at [247, 508] on icon "button" at bounding box center [247, 512] width 17 height 17
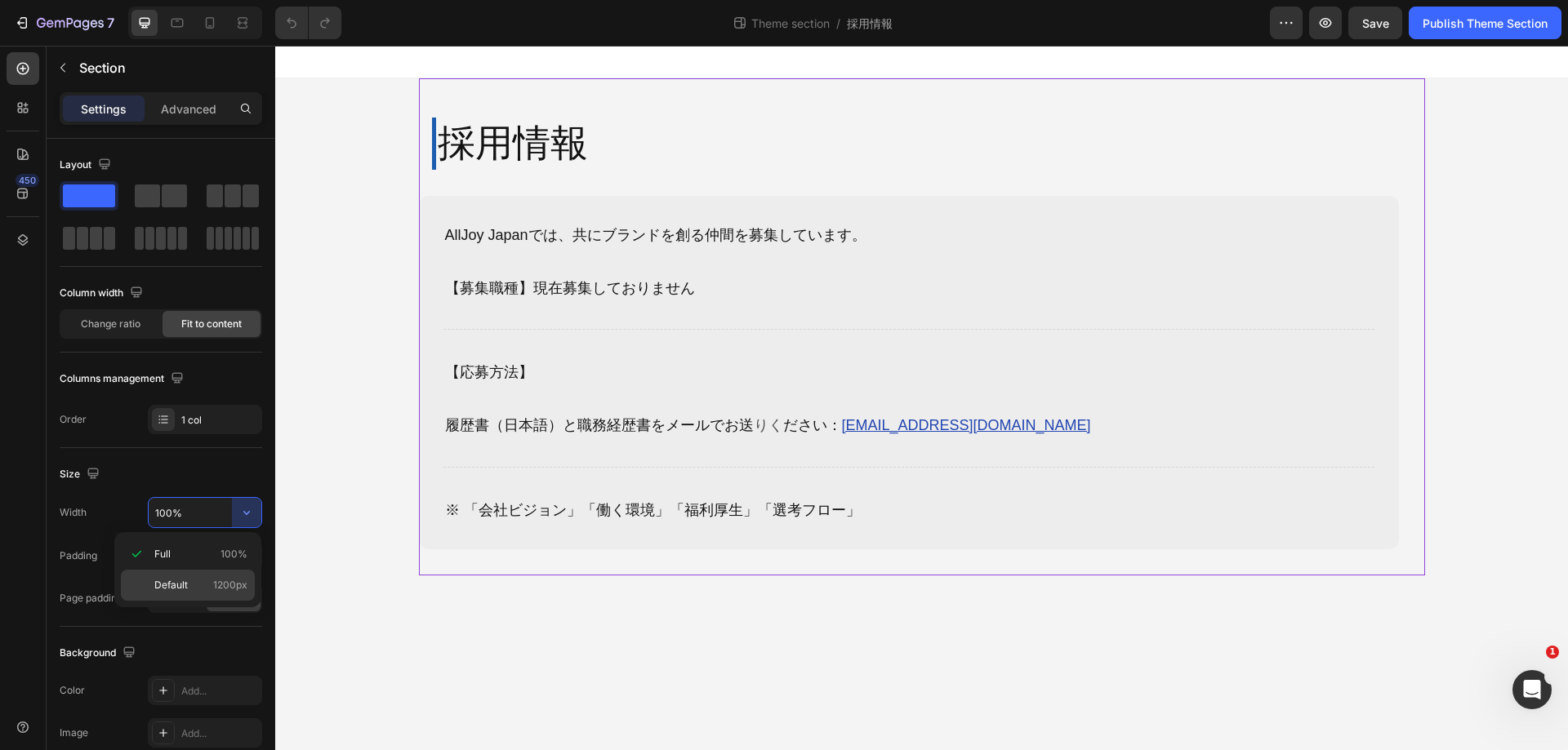
click at [214, 580] on span "1200px" at bounding box center [230, 584] width 35 height 15
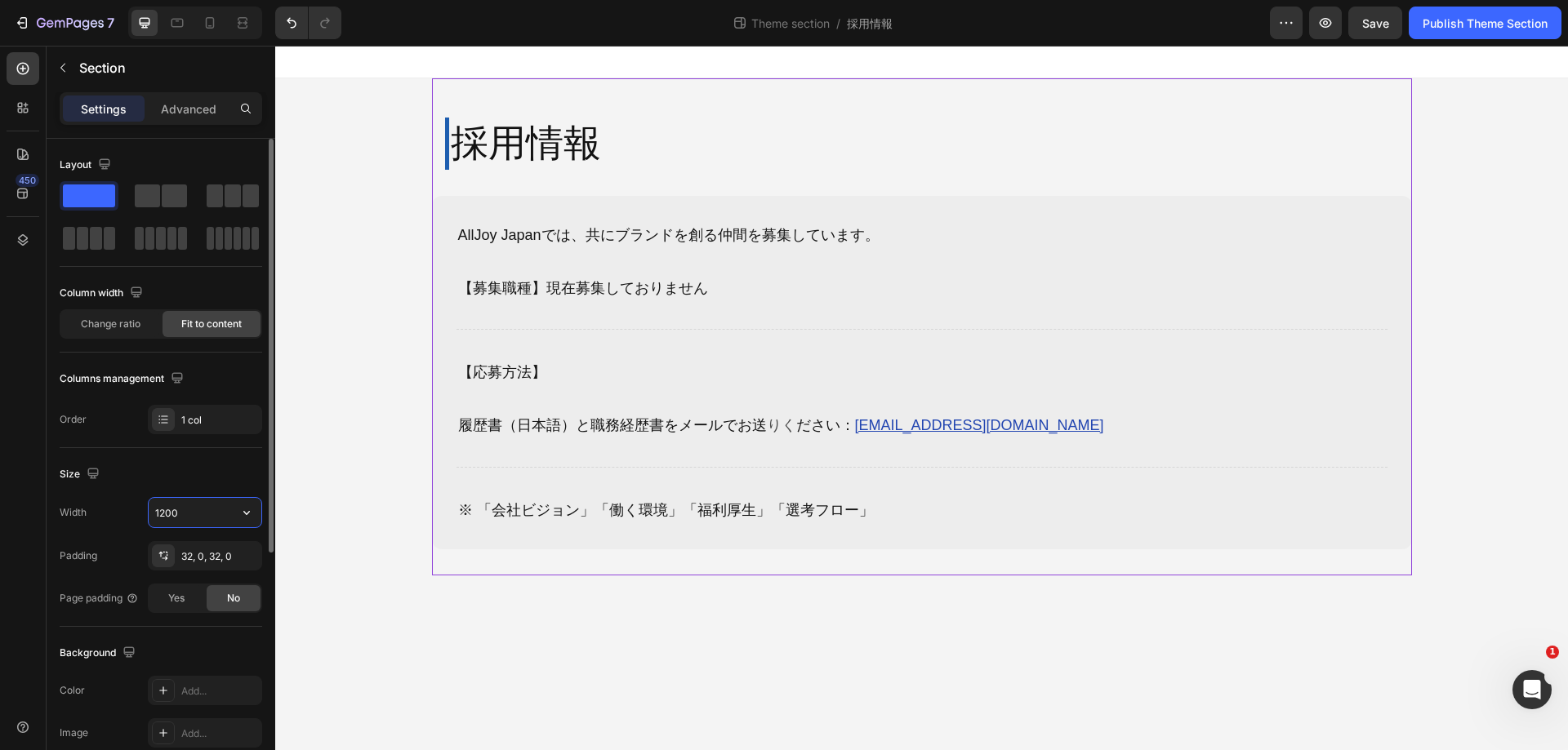
click at [219, 518] on input "1200" at bounding box center [205, 512] width 112 height 30
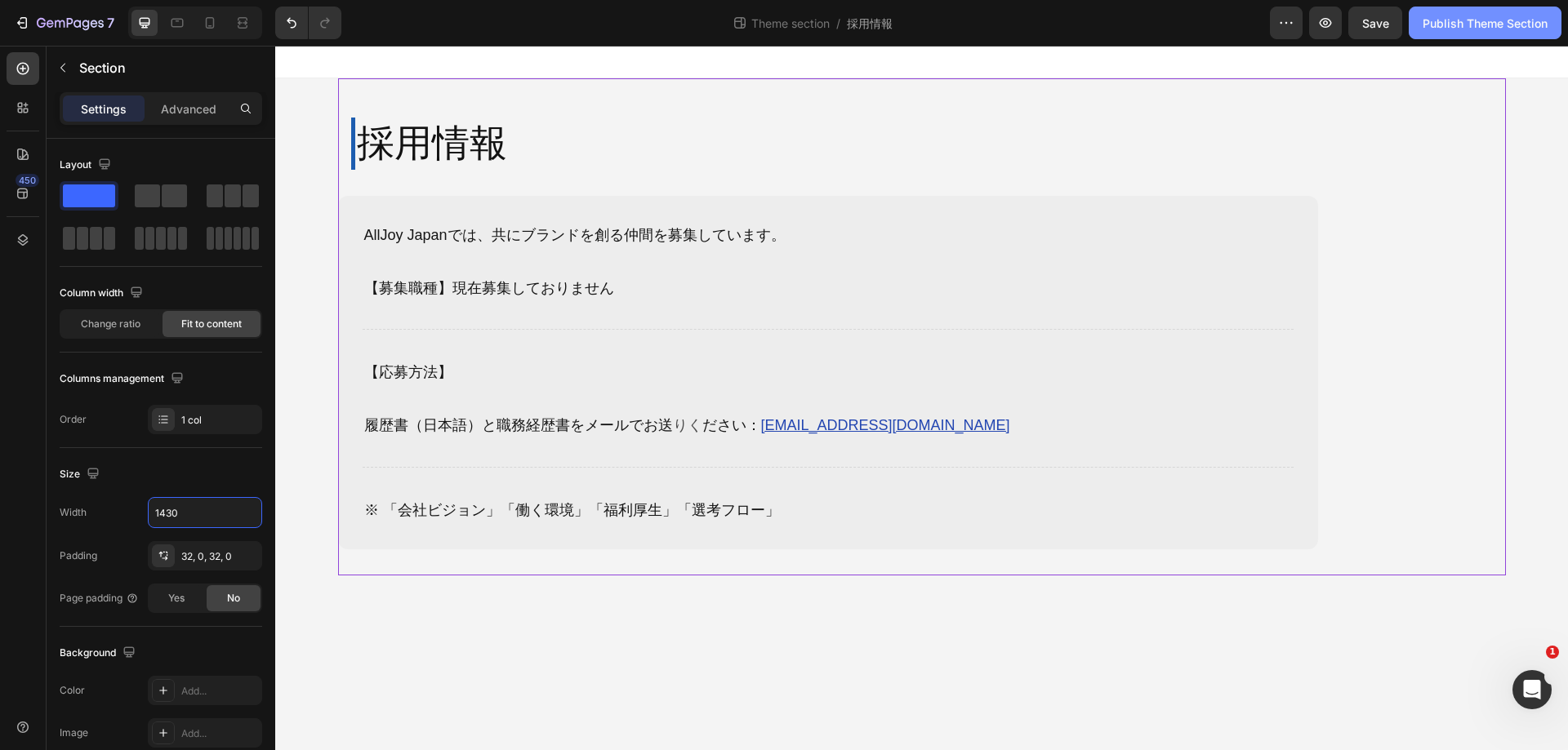
type input "1430"
click at [1511, 35] on button "Publish Theme Section" at bounding box center [1485, 23] width 153 height 33
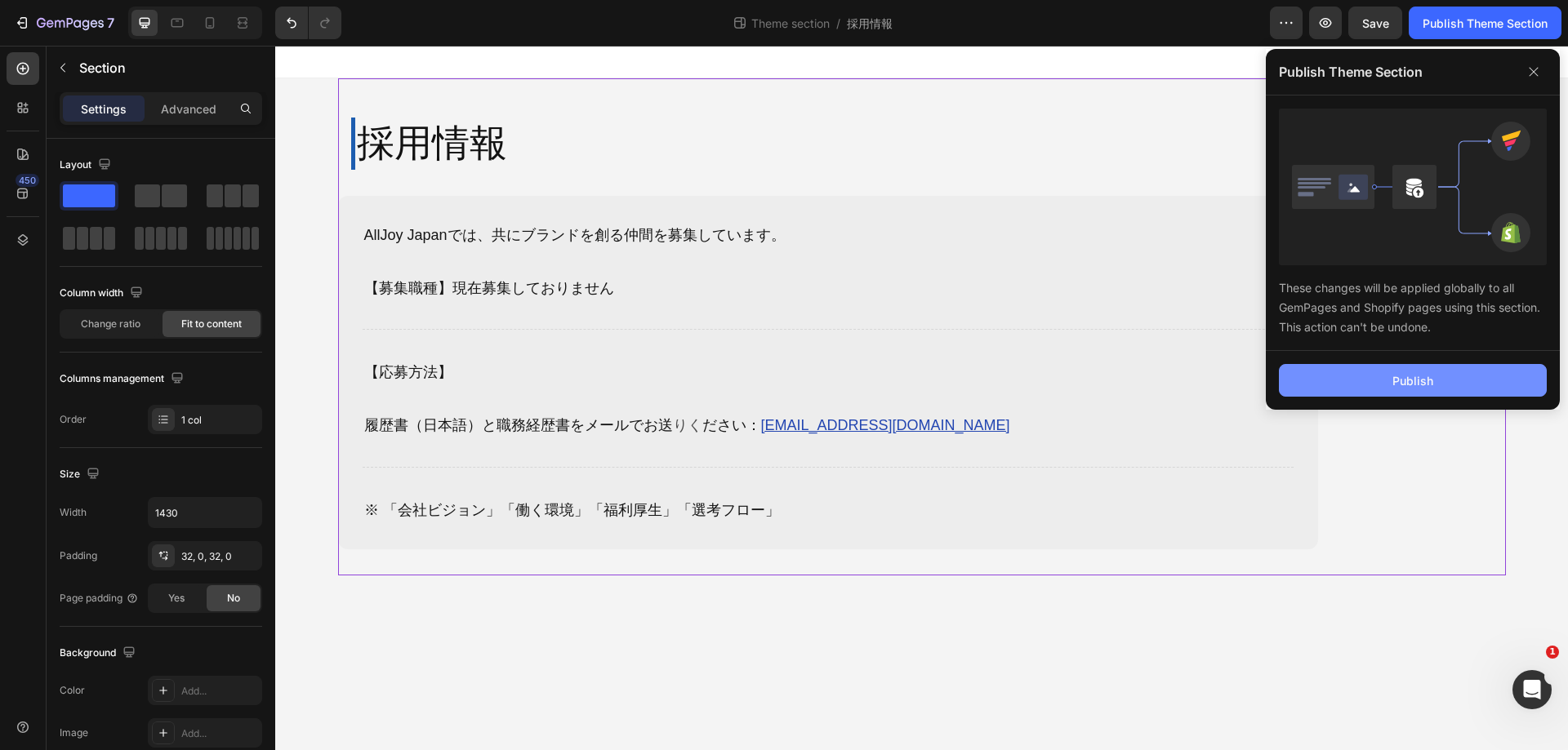
click at [1394, 376] on div "Publish" at bounding box center [1412, 380] width 40 height 17
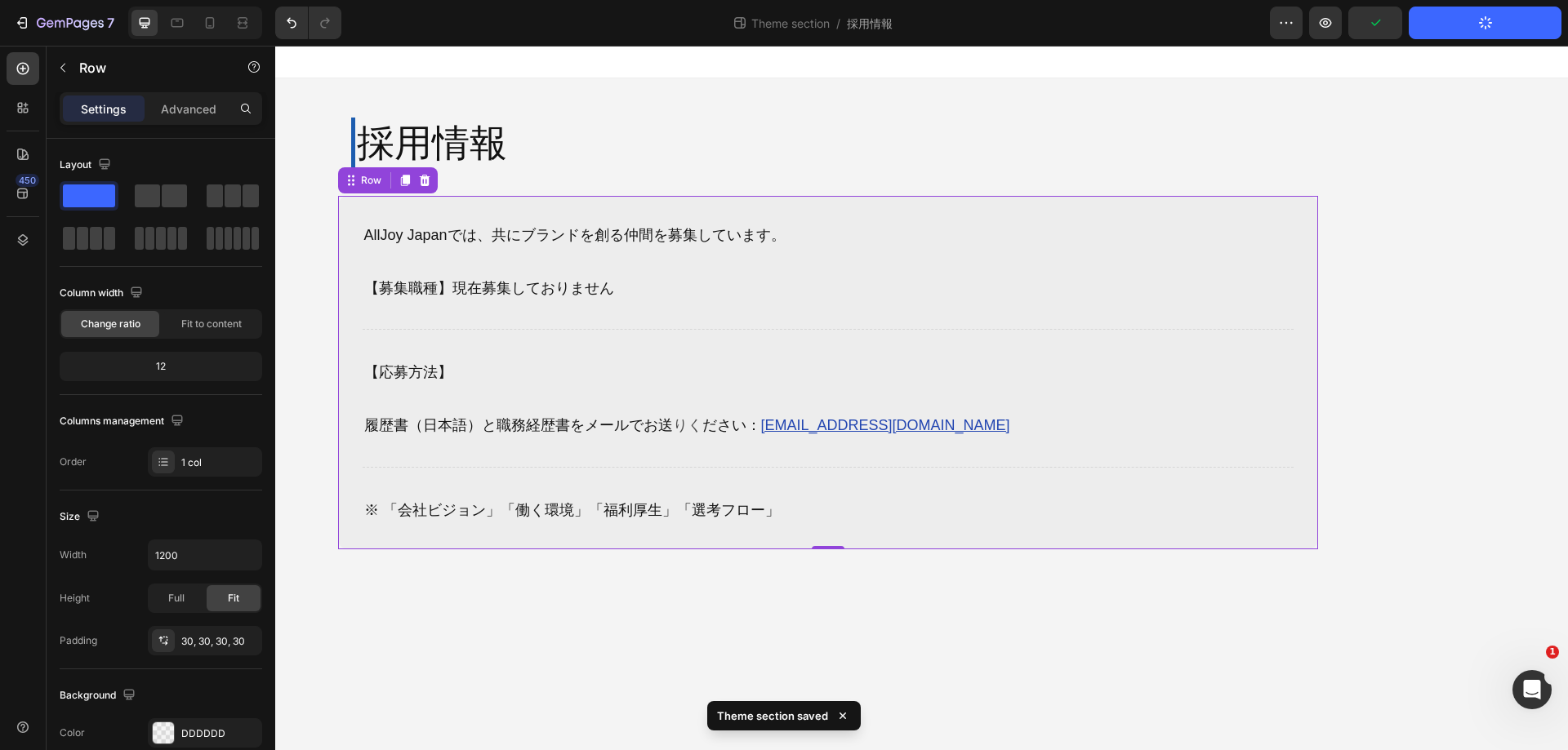
click at [1302, 302] on div "AllJoy Japanでは、共にブランドを創る仲間を募集しています。 【募集職種】現在募集しておりません Text Block 【応募方法】 履歴書（日本語…" at bounding box center [828, 374] width 980 height 355
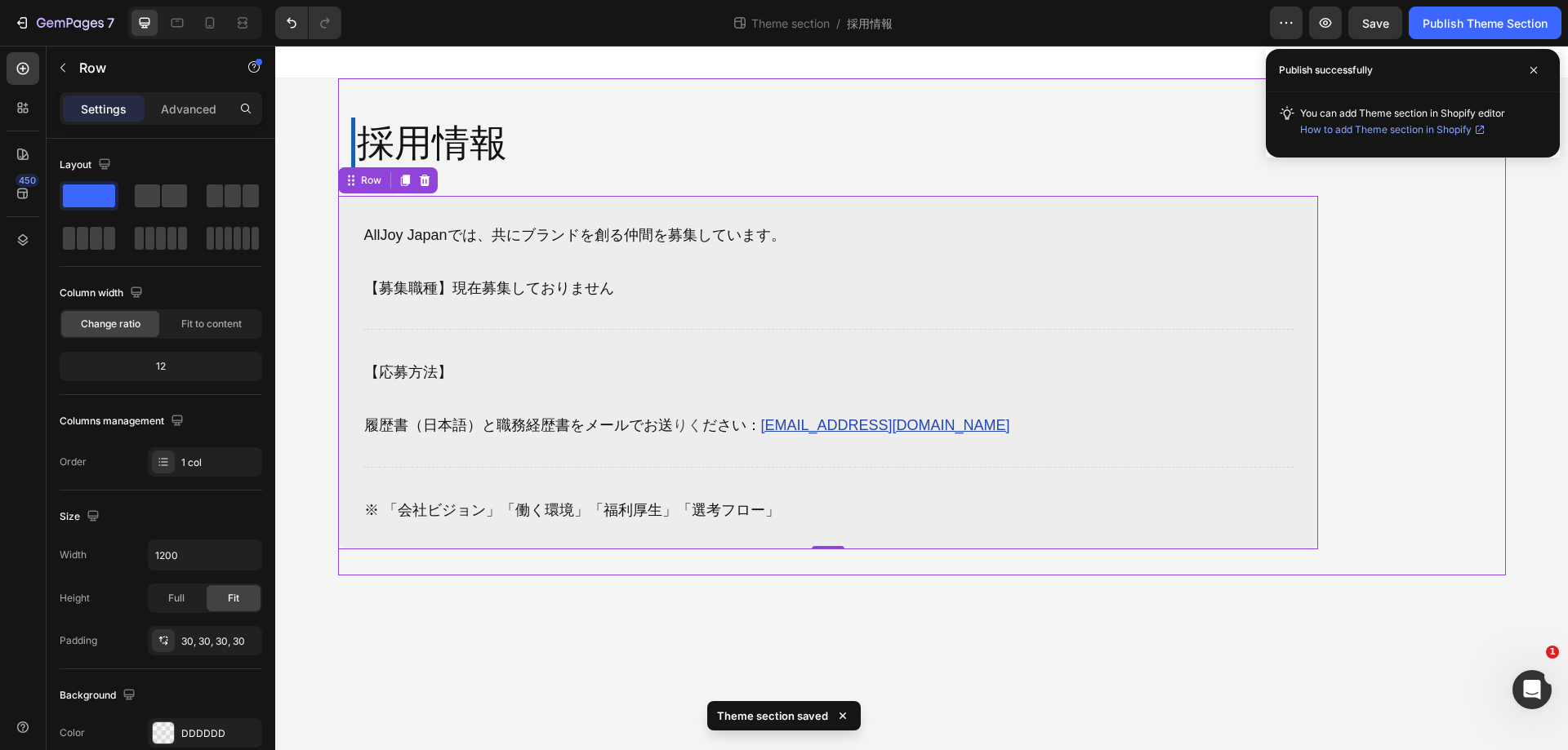
click at [1402, 252] on div "採用情報 Heading Row AllJoy [GEOGRAPHIC_DATA]では、共にブランドを創る仲間を募集しています。 【募集職種】現在募集しており…" at bounding box center [922, 327] width 1169 height 497
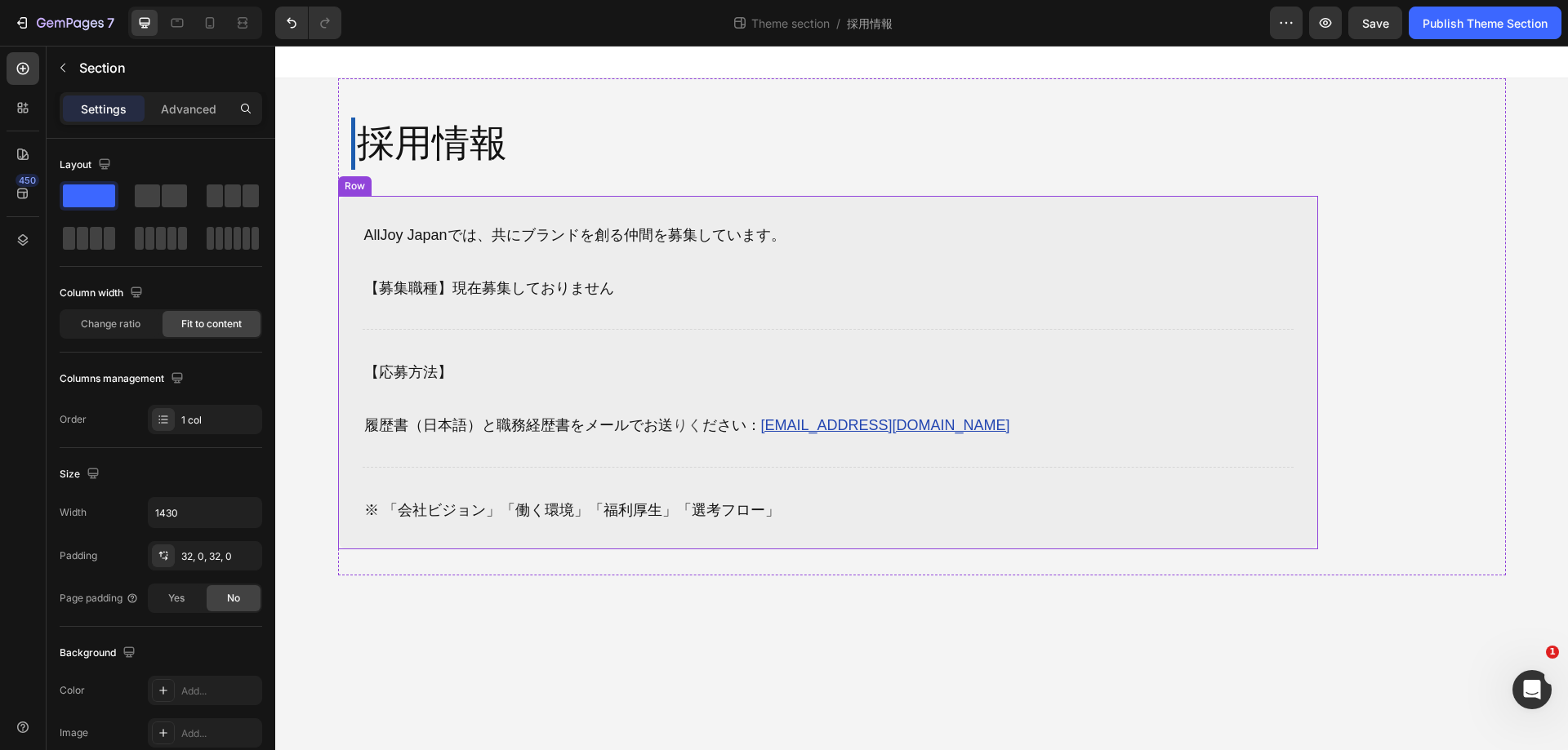
click at [1303, 326] on div "AllJoy Japanでは、共にブランドを創る仲間を募集しています。 【募集職種】現在募集しておりません Text Block 【応募方法】 履歴書（日本語…" at bounding box center [828, 374] width 980 height 355
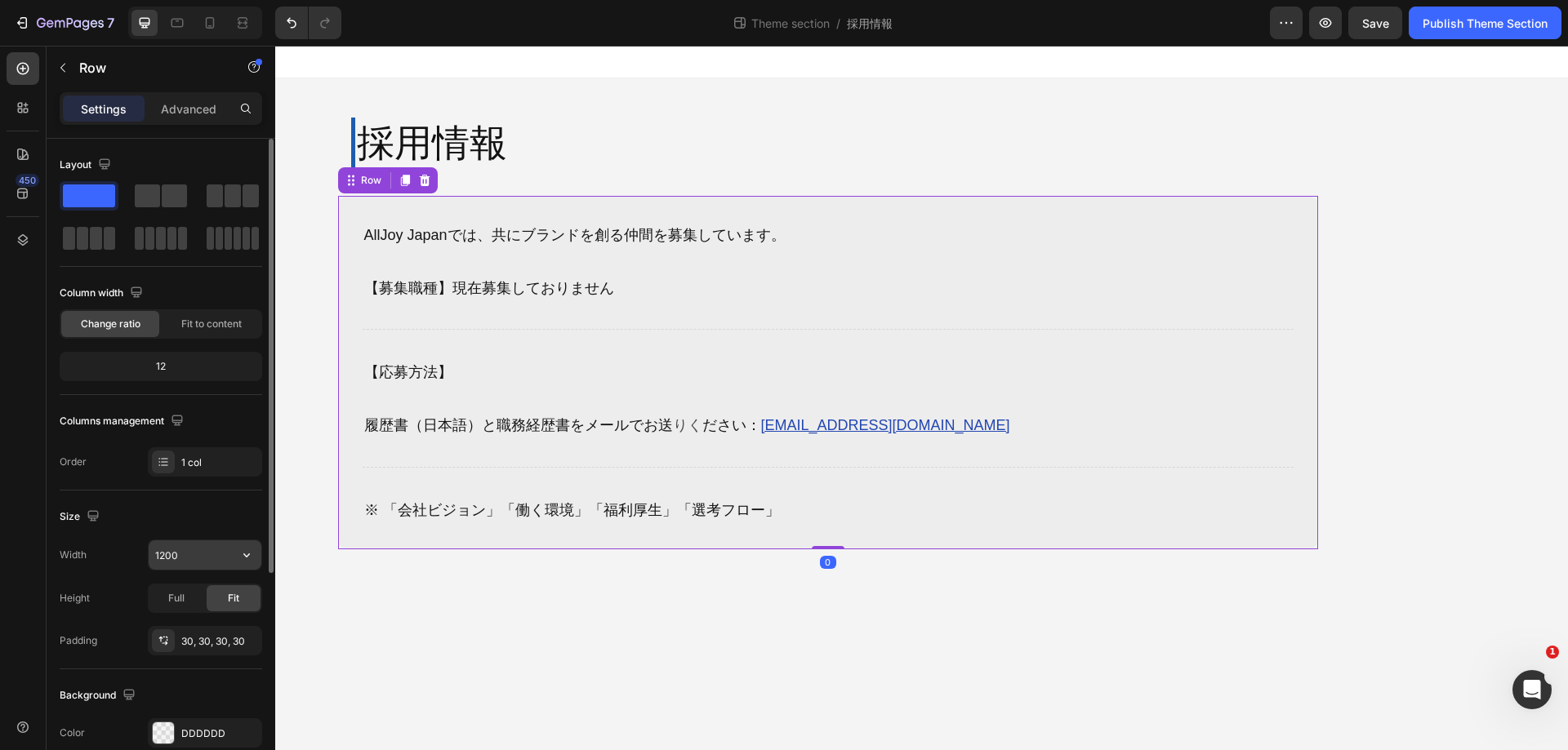
click at [203, 554] on input "1200" at bounding box center [205, 555] width 112 height 30
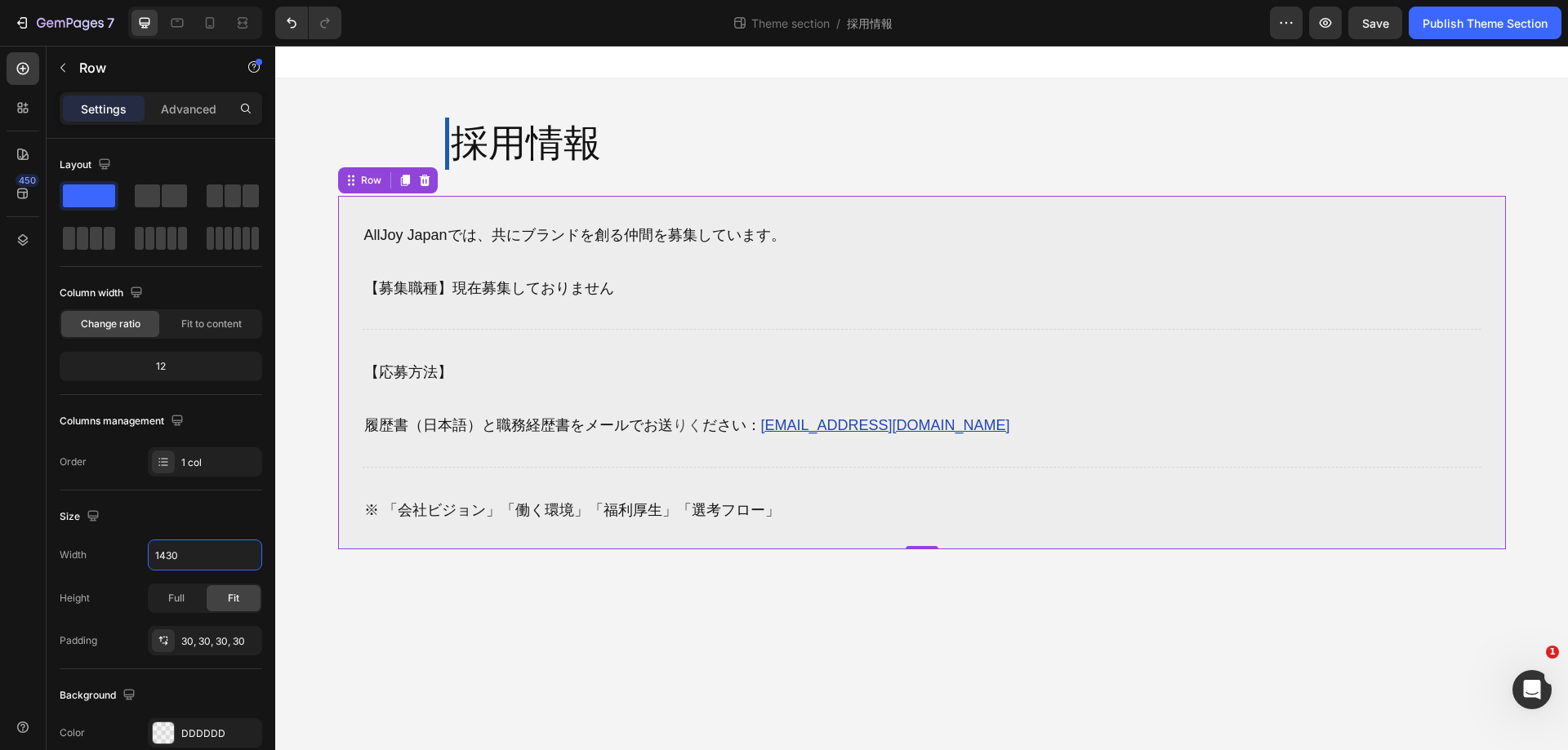
type input "1430"
click at [354, 236] on div "AllJoy Japanでは、共にブランドを創る仲間を募集しています。 【募集職種】現在募集しておりません Text Block 【応募方法】 履歴書（日本語…" at bounding box center [922, 374] width 1169 height 355
click at [460, 246] on p "AllJoy Japanでは、共にブランドを創る仲間を募集しています。" at bounding box center [922, 235] width 1116 height 27
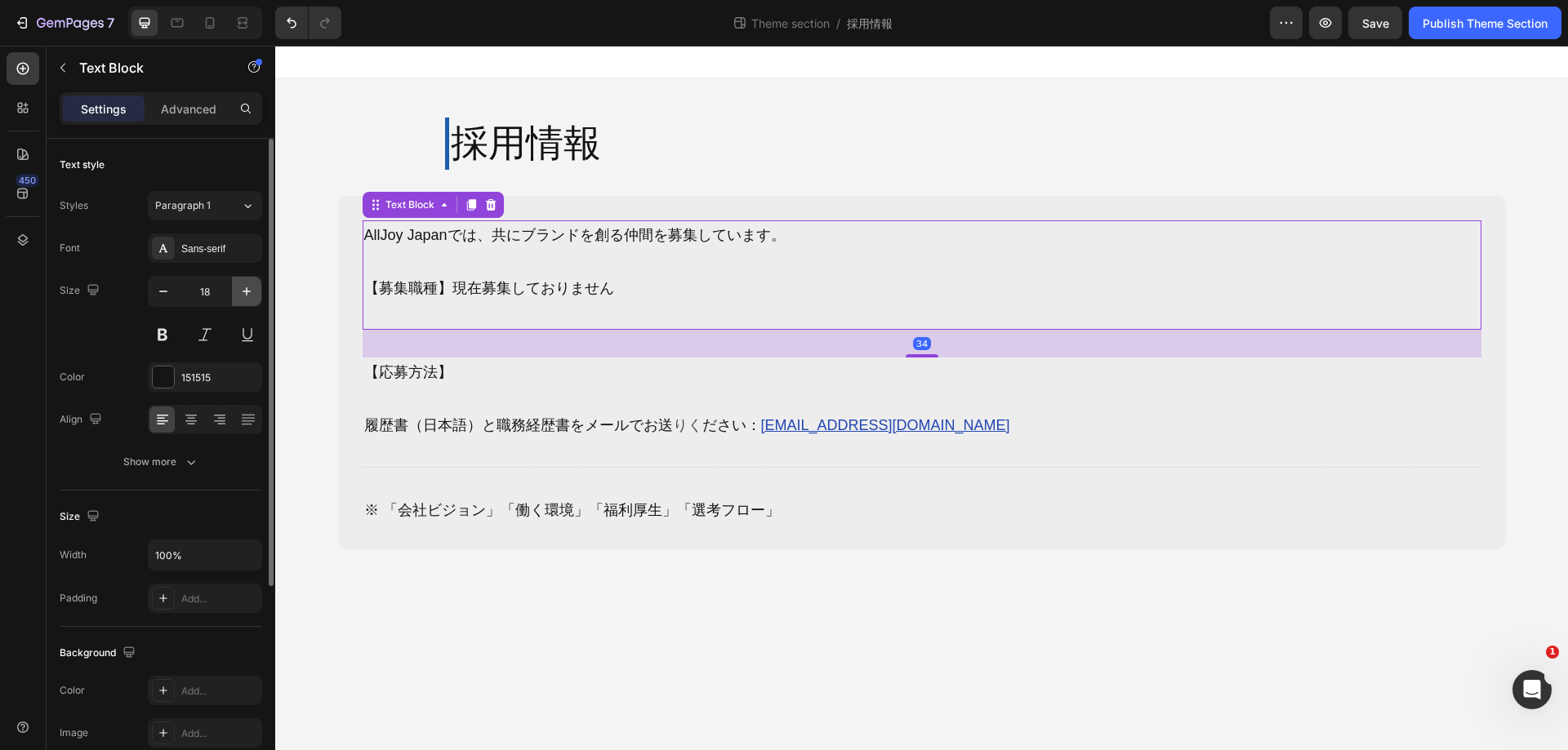
click at [240, 294] on icon "button" at bounding box center [247, 291] width 17 height 17
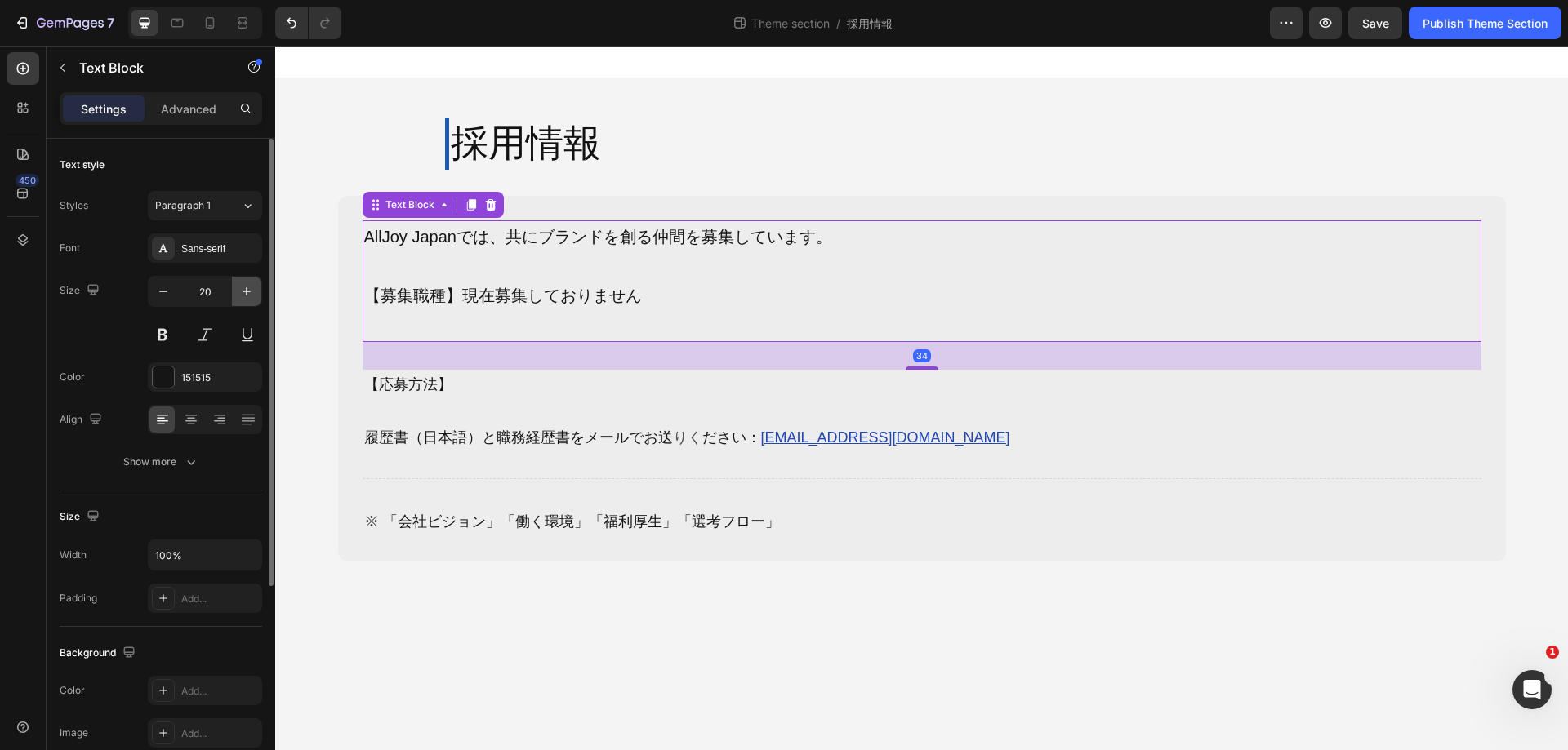
click at [240, 294] on icon "button" at bounding box center [247, 291] width 17 height 17
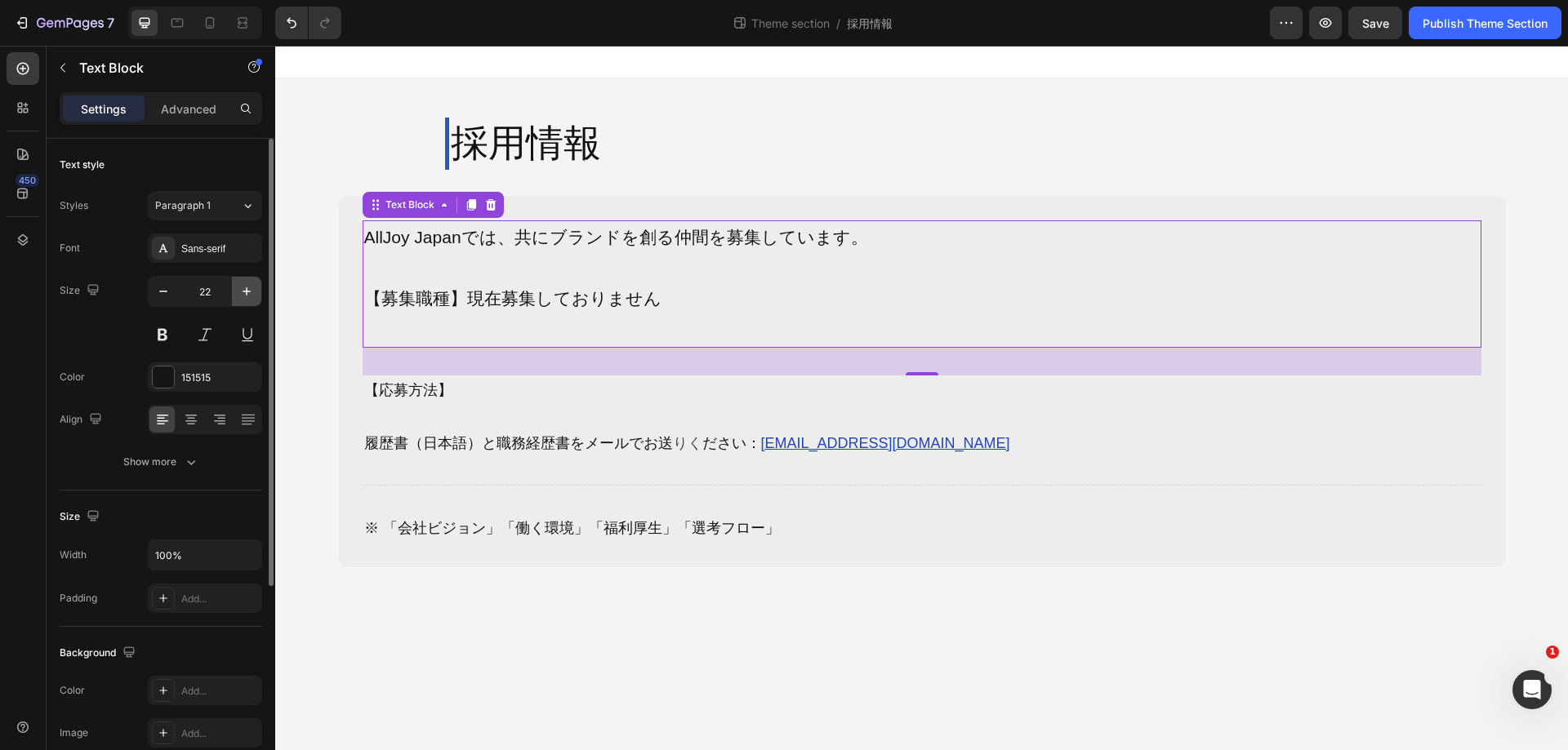
click at [240, 294] on icon "button" at bounding box center [247, 291] width 17 height 17
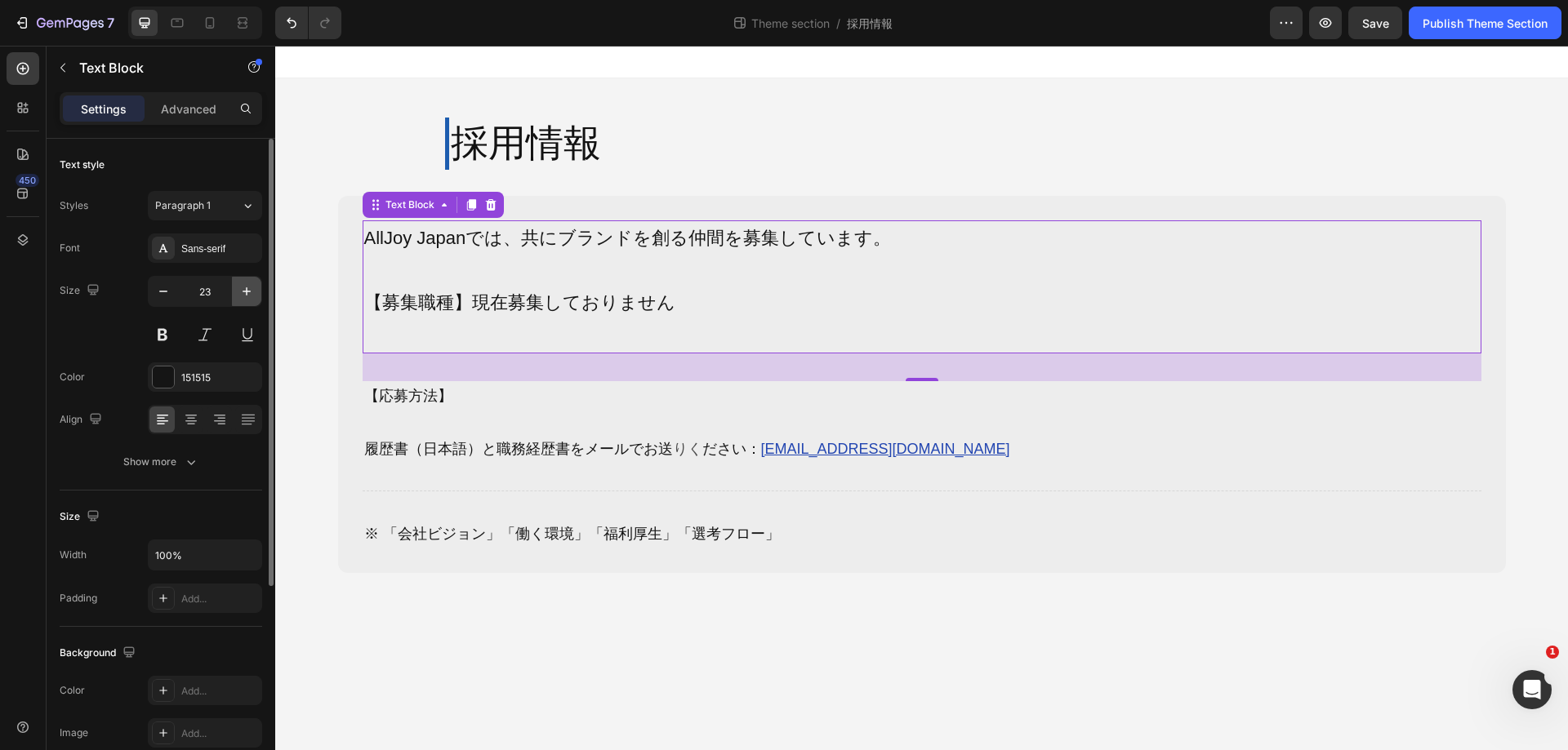
click at [240, 294] on icon "button" at bounding box center [247, 291] width 17 height 17
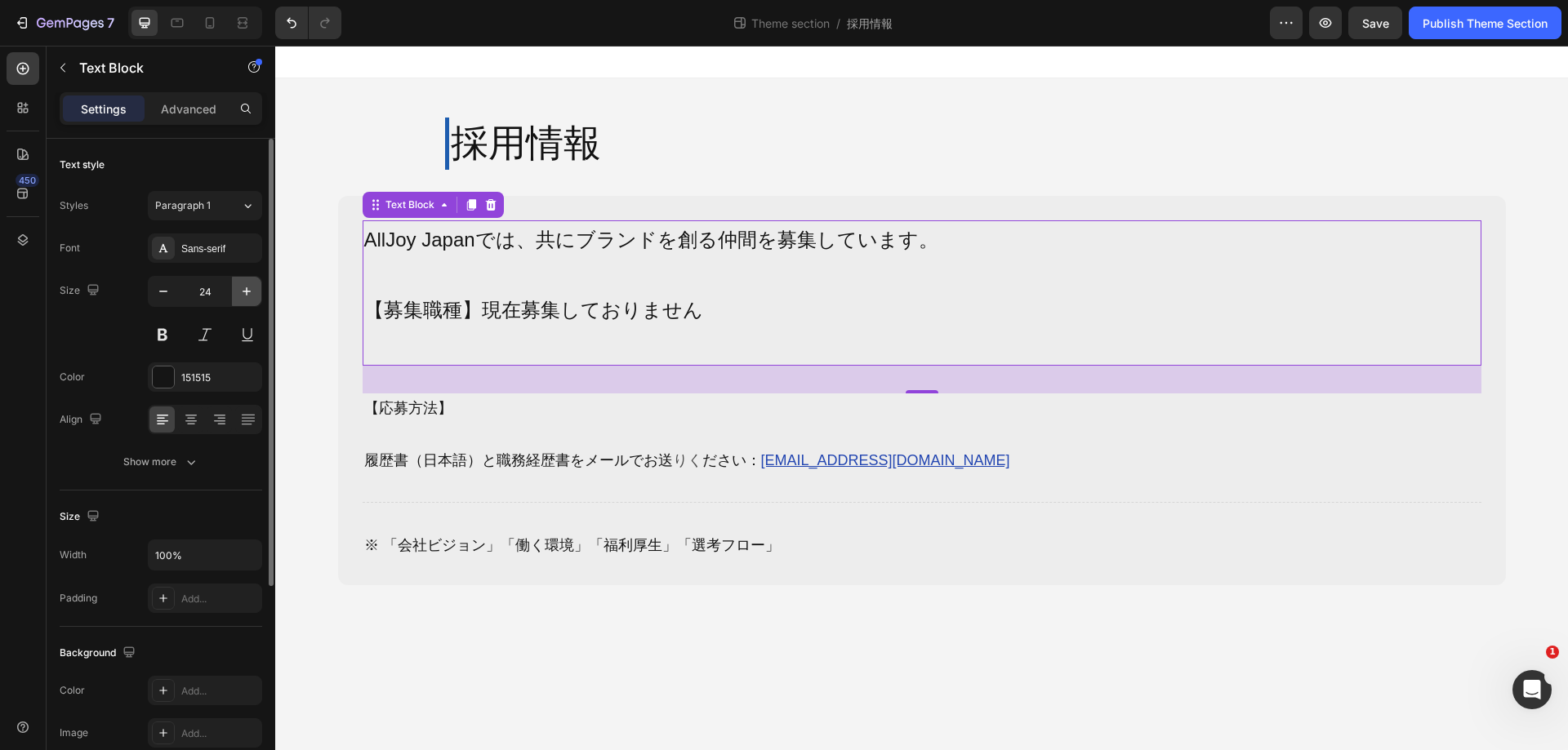
click at [240, 294] on icon "button" at bounding box center [247, 291] width 17 height 17
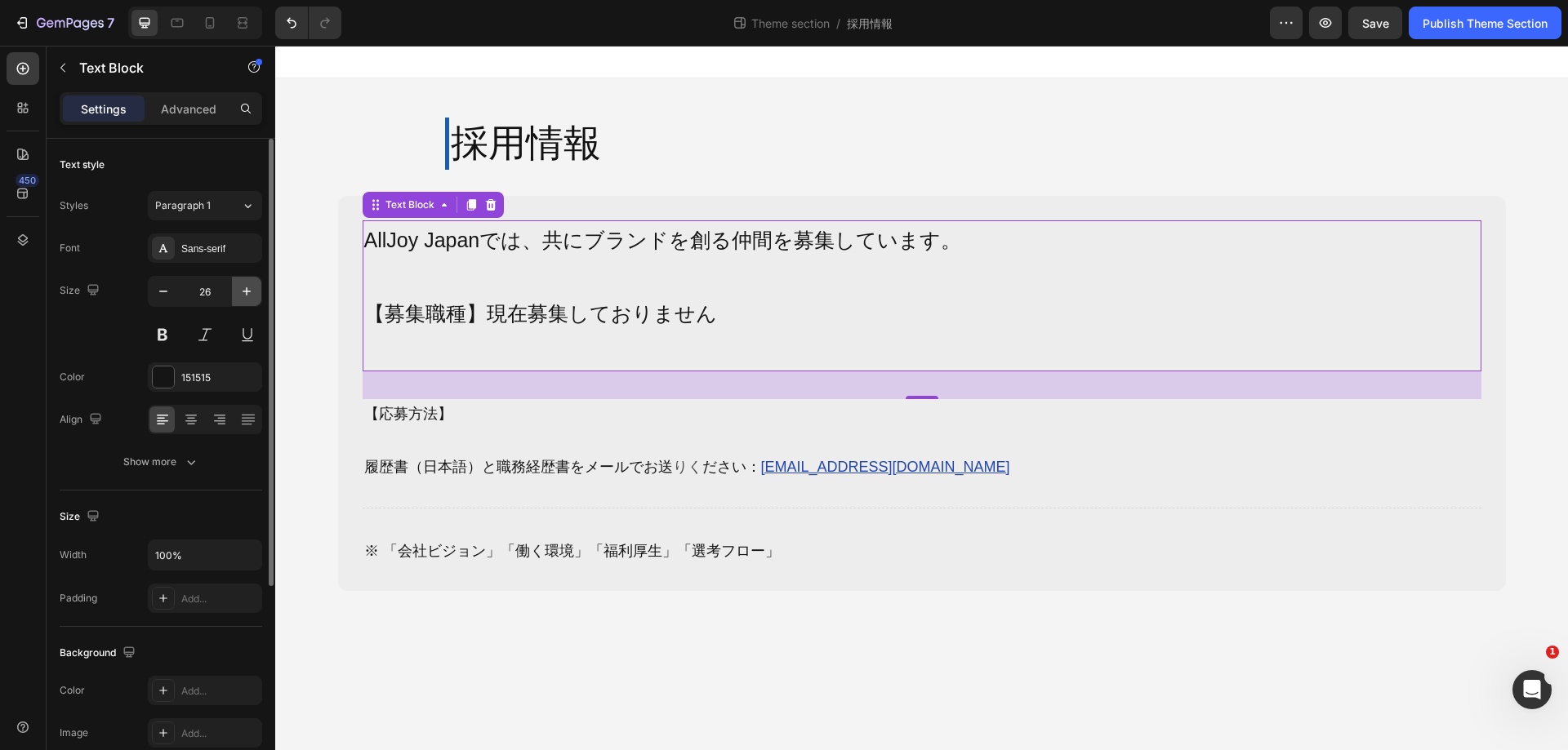
click at [240, 294] on icon "button" at bounding box center [247, 291] width 17 height 17
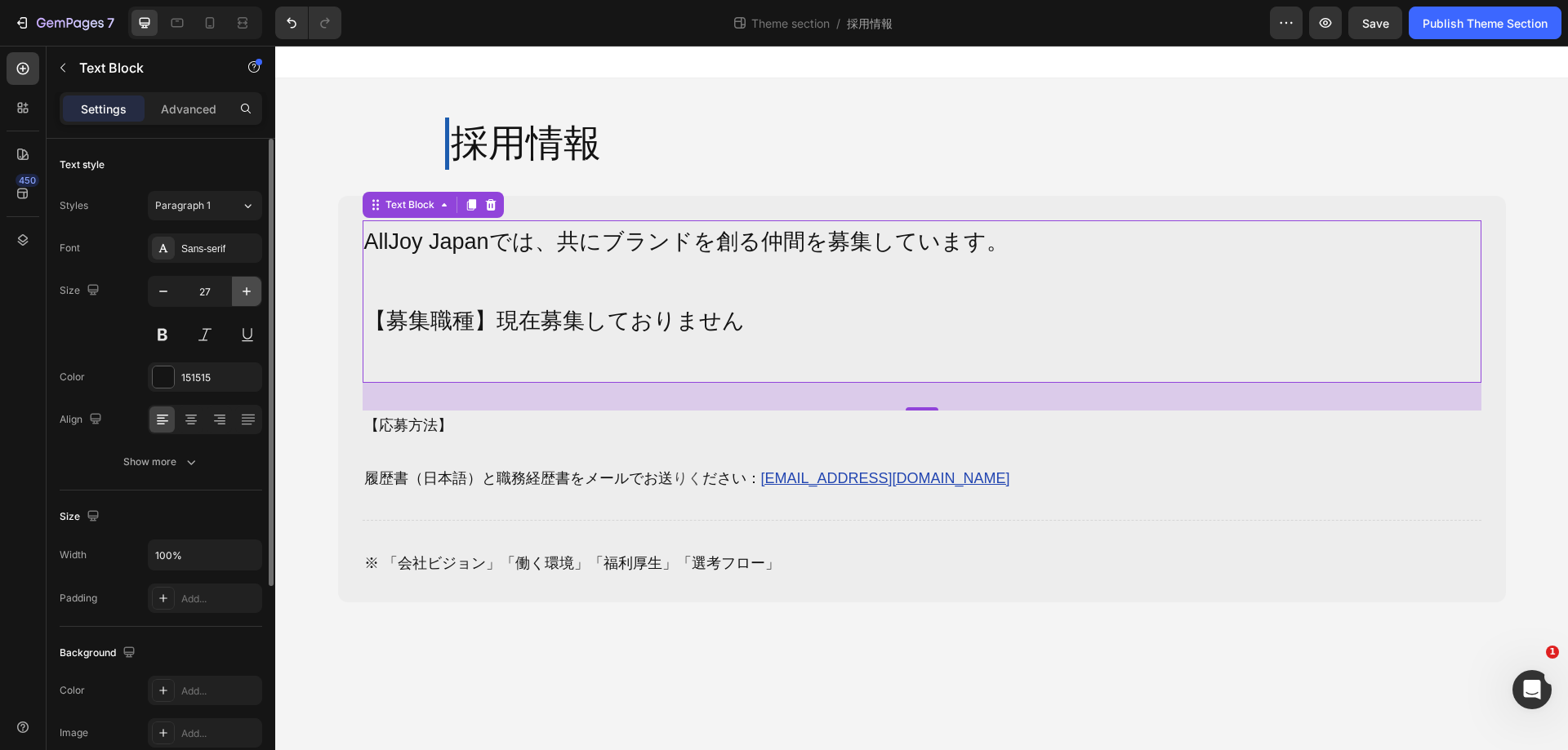
click at [240, 294] on icon "button" at bounding box center [247, 291] width 17 height 17
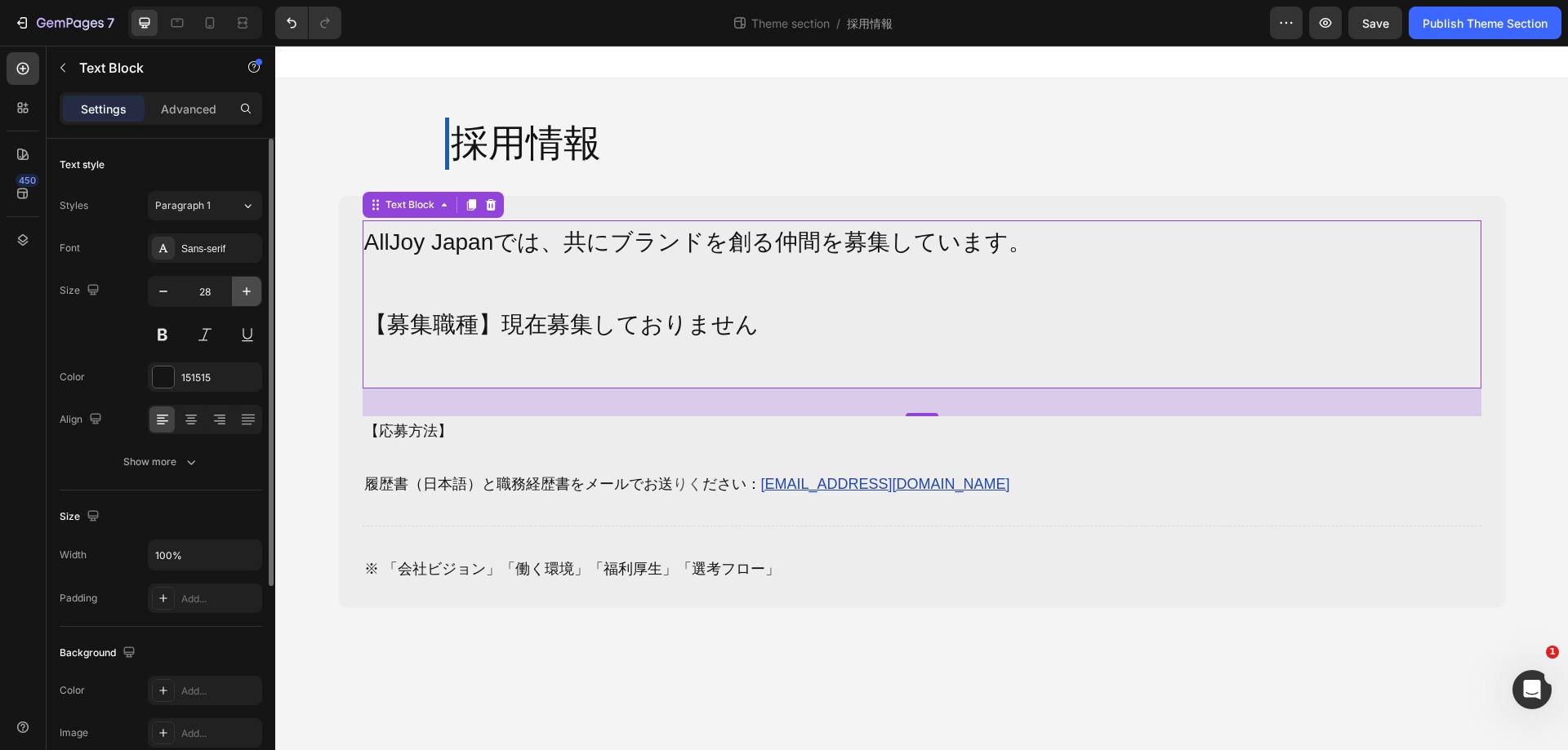
type input "29"
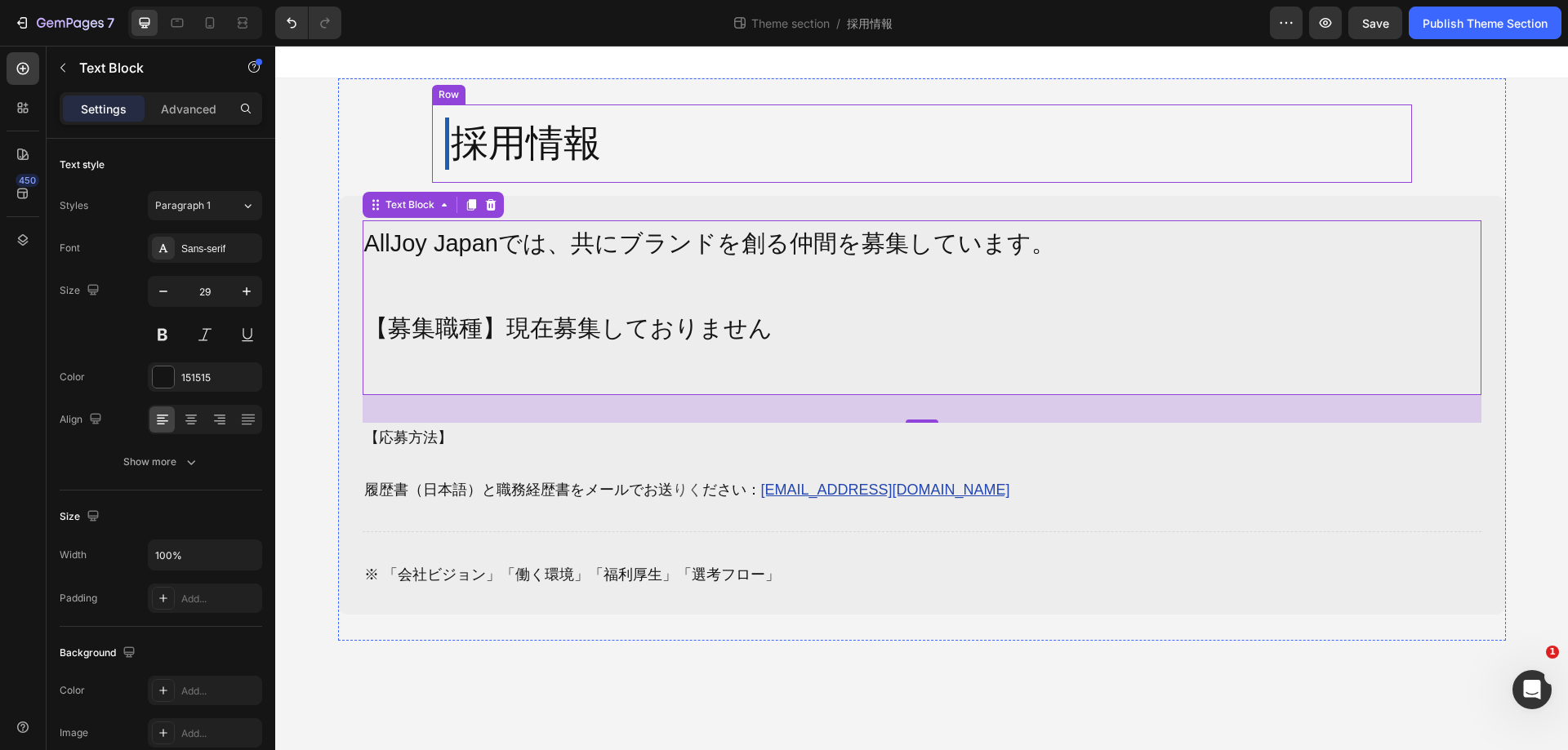
click at [606, 111] on div "採用情報 Heading Row" at bounding box center [922, 144] width 980 height 79
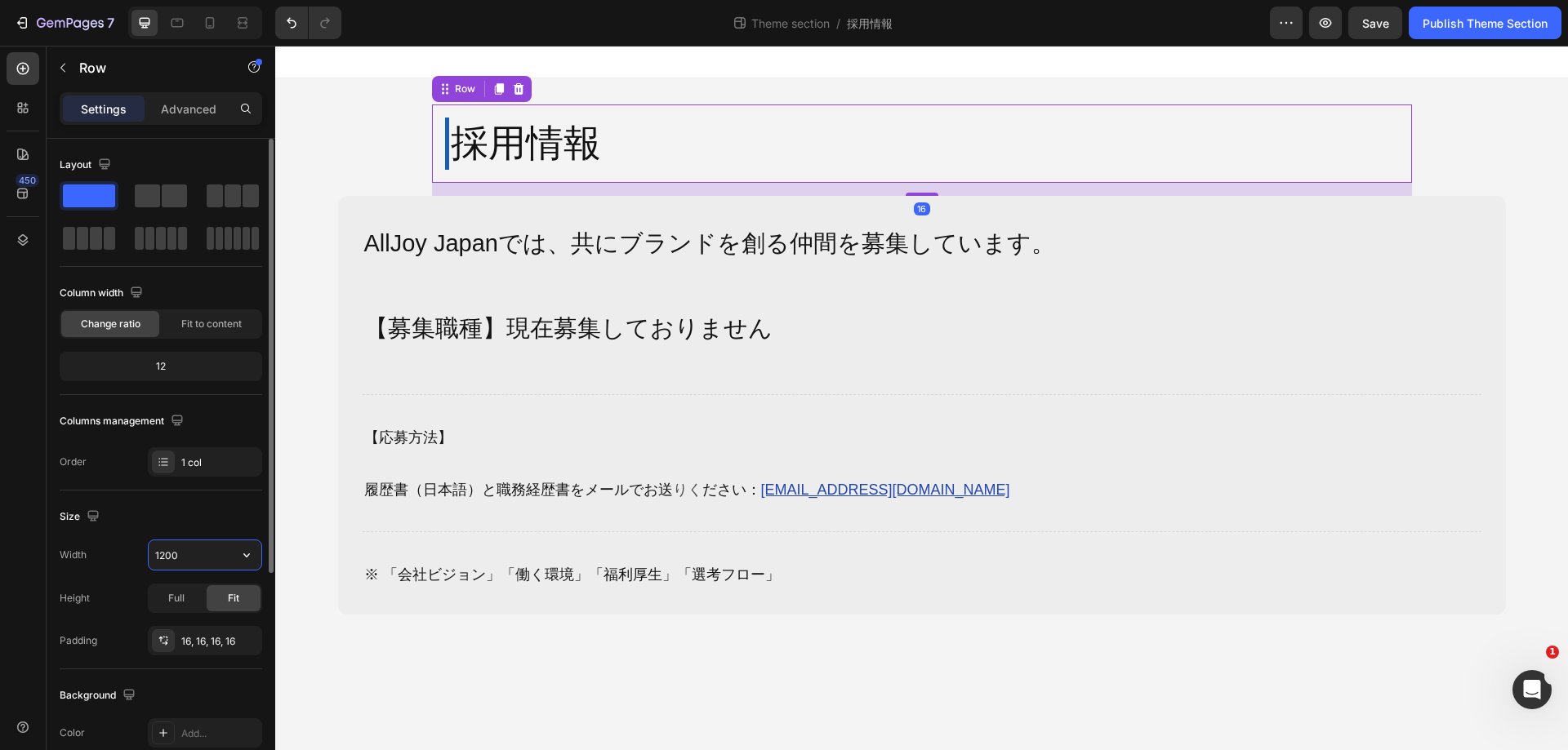
click at [195, 564] on input "1200" at bounding box center [205, 555] width 112 height 30
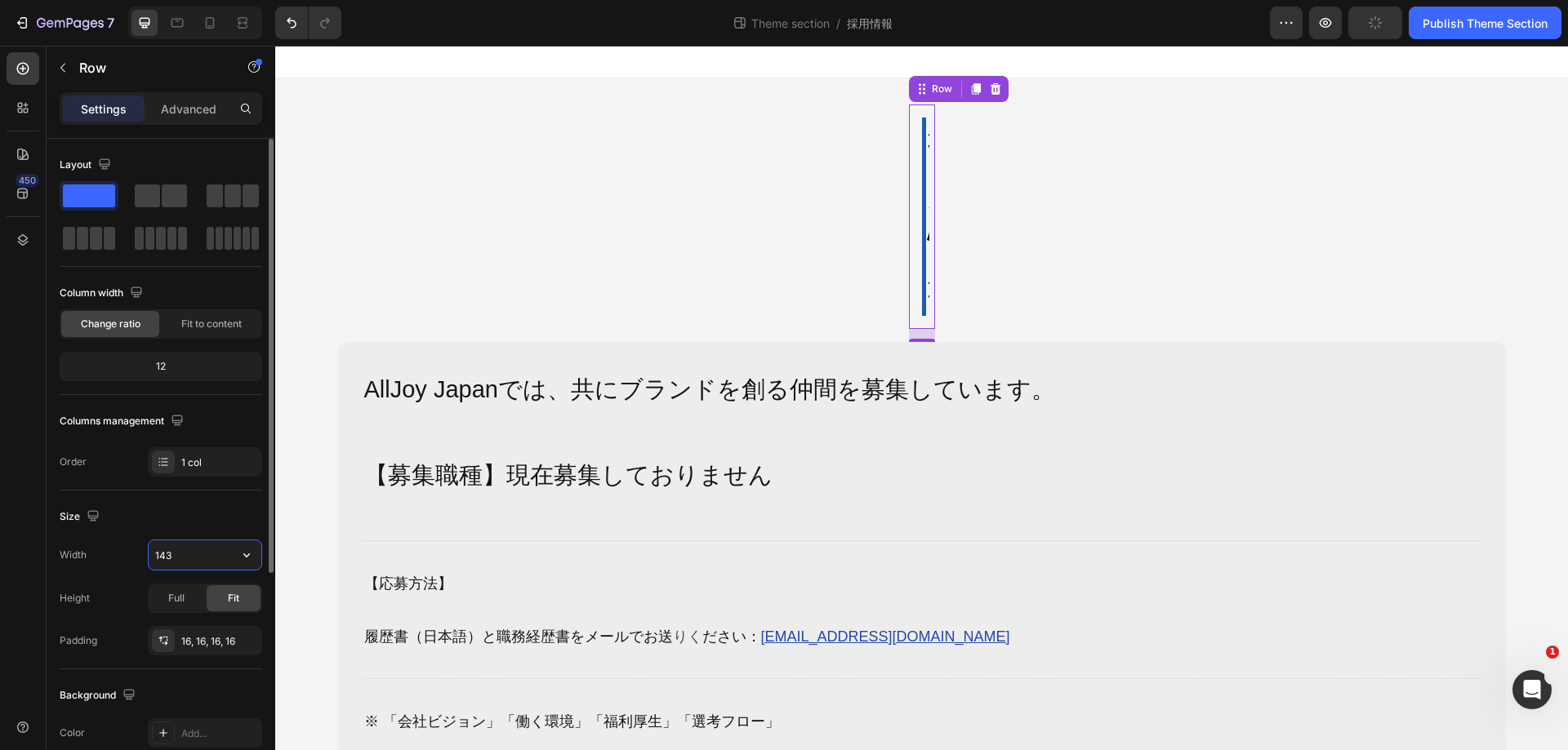
type input "1430"
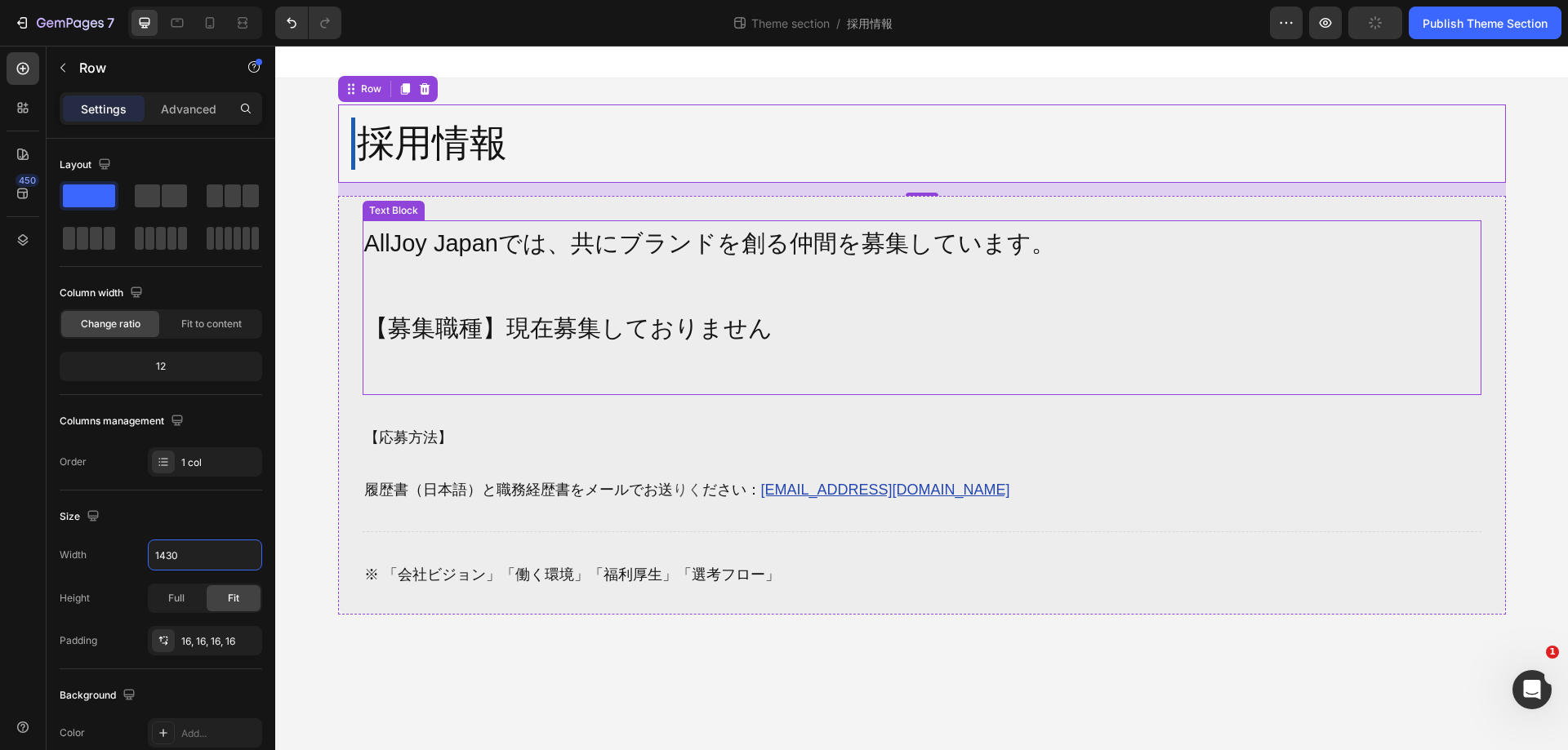
click at [868, 271] on p at bounding box center [922, 285] width 1116 height 42
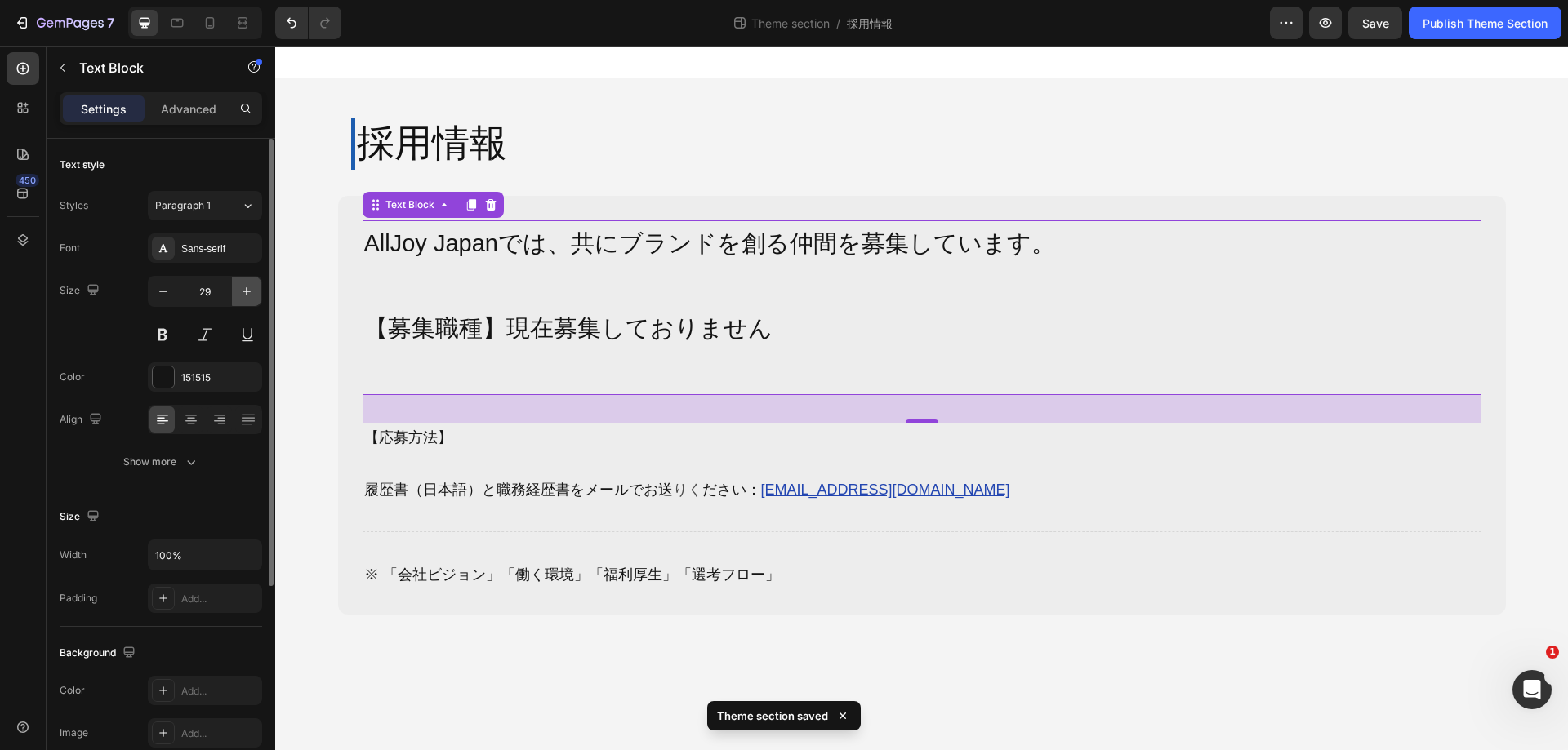
click at [242, 293] on icon "button" at bounding box center [247, 291] width 17 height 17
type input "30"
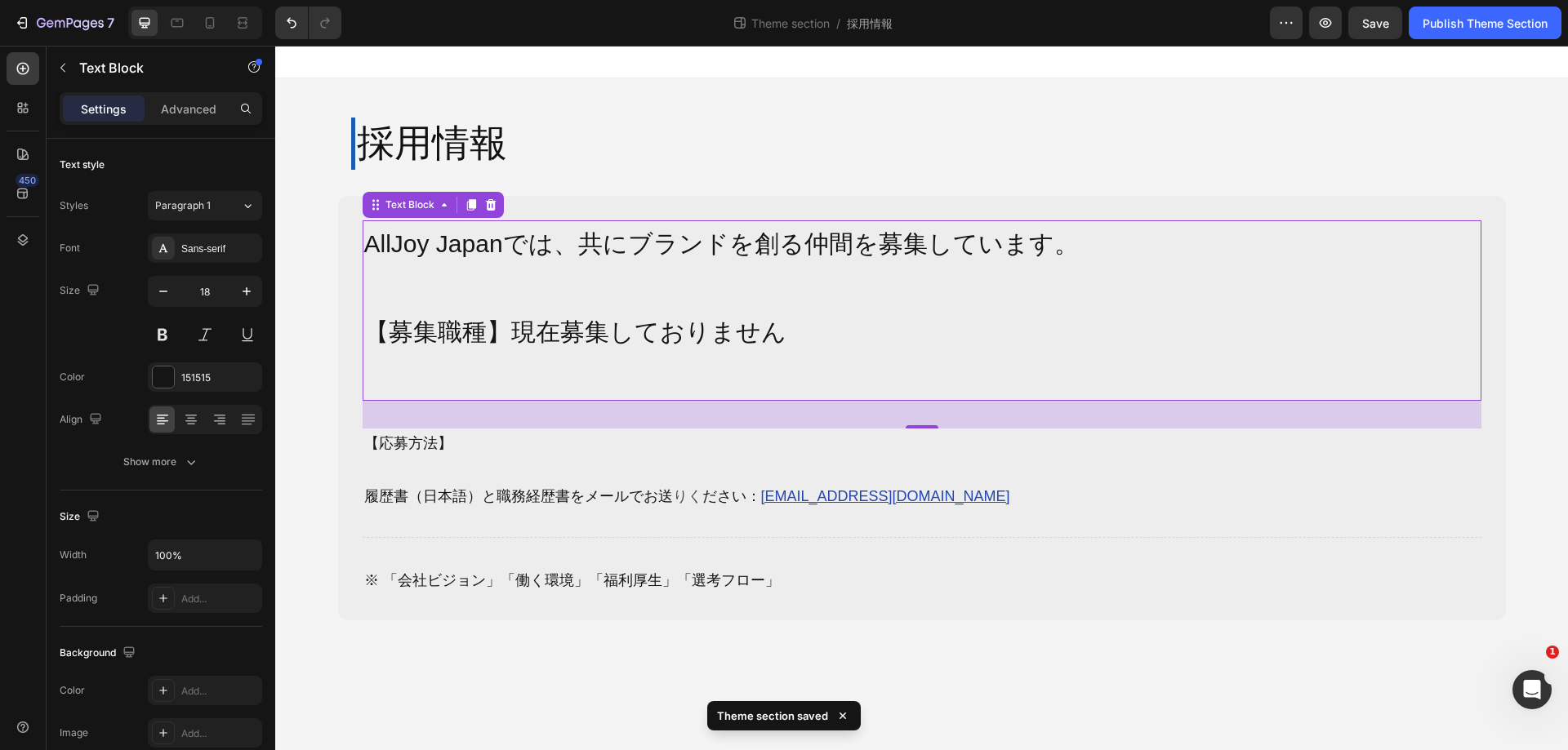
click at [989, 459] on p at bounding box center [922, 469] width 1116 height 27
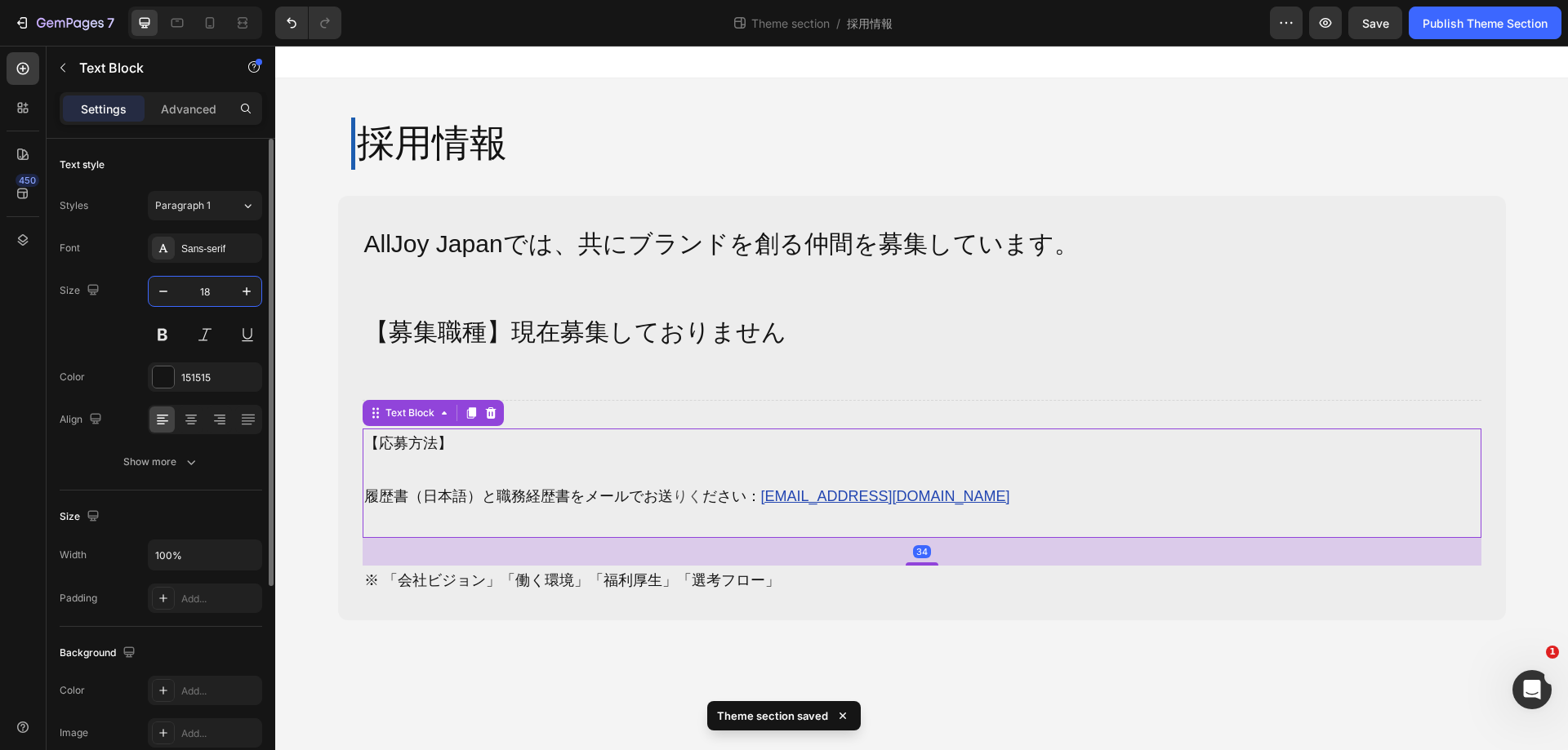
click at [214, 297] on input "18" at bounding box center [205, 292] width 54 height 30
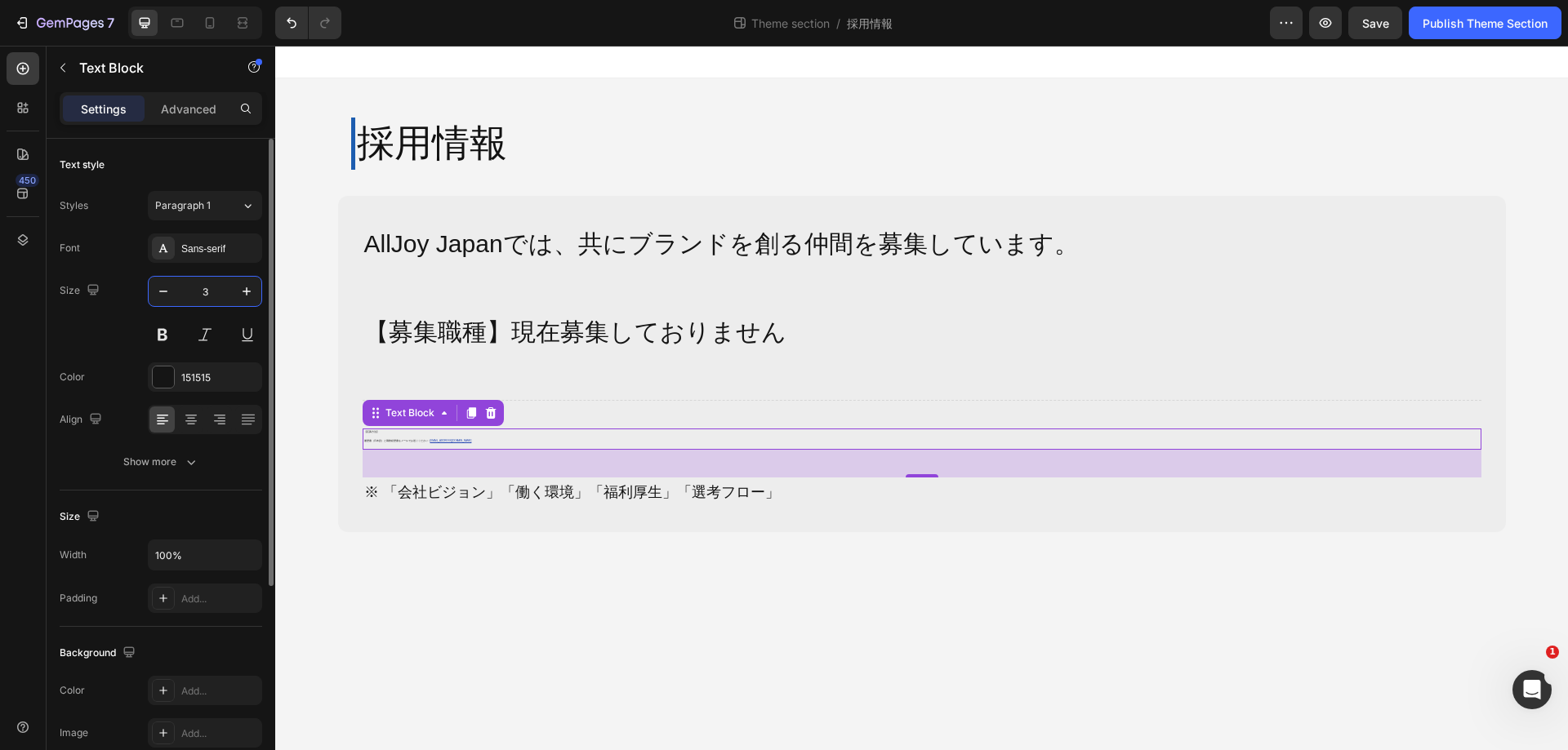
type input "30"
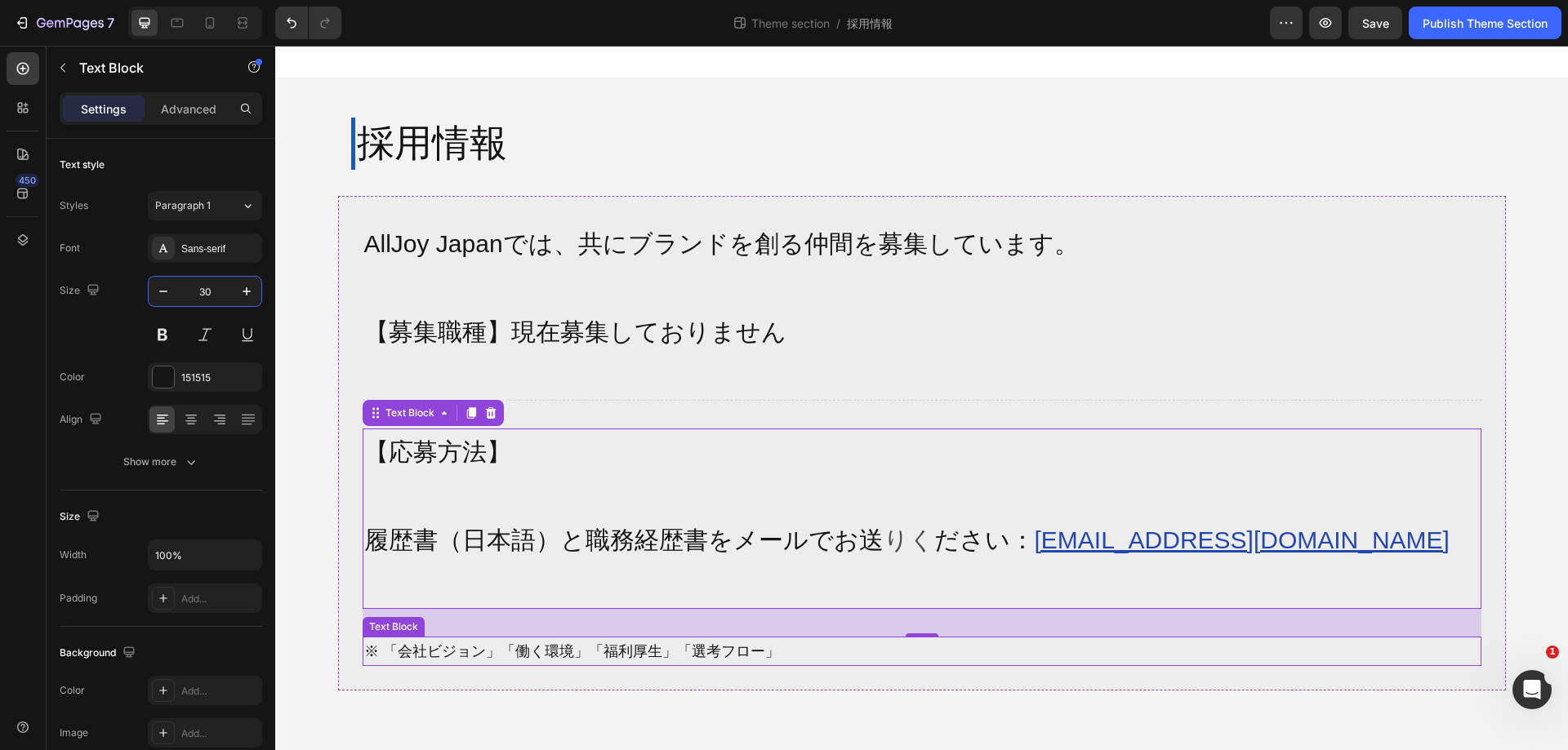
click at [711, 648] on p "※ 「会社ビジョン」「働く環境」「福利厚生」「選考フロー」" at bounding box center [922, 651] width 1116 height 27
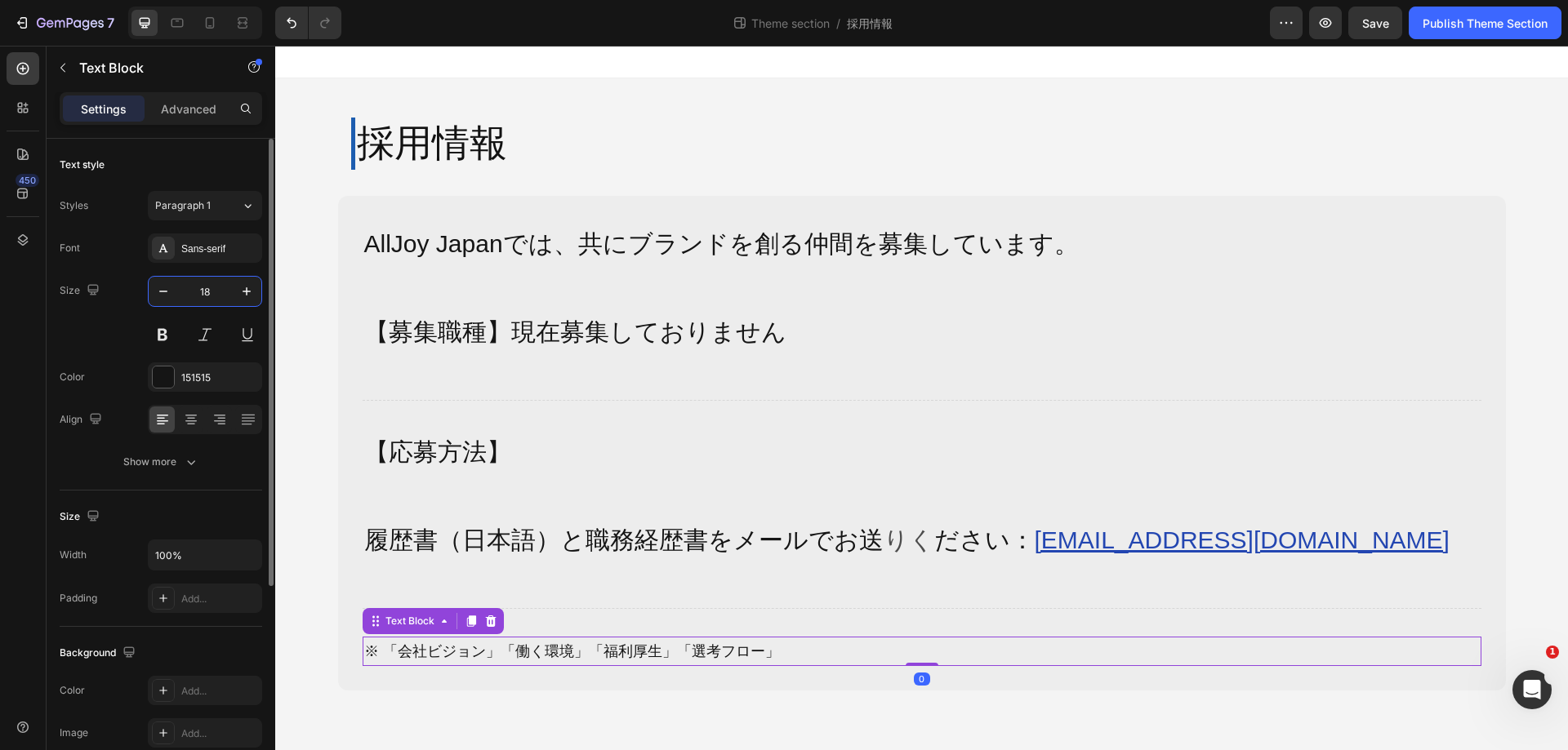
click at [219, 296] on input "18" at bounding box center [205, 292] width 54 height 30
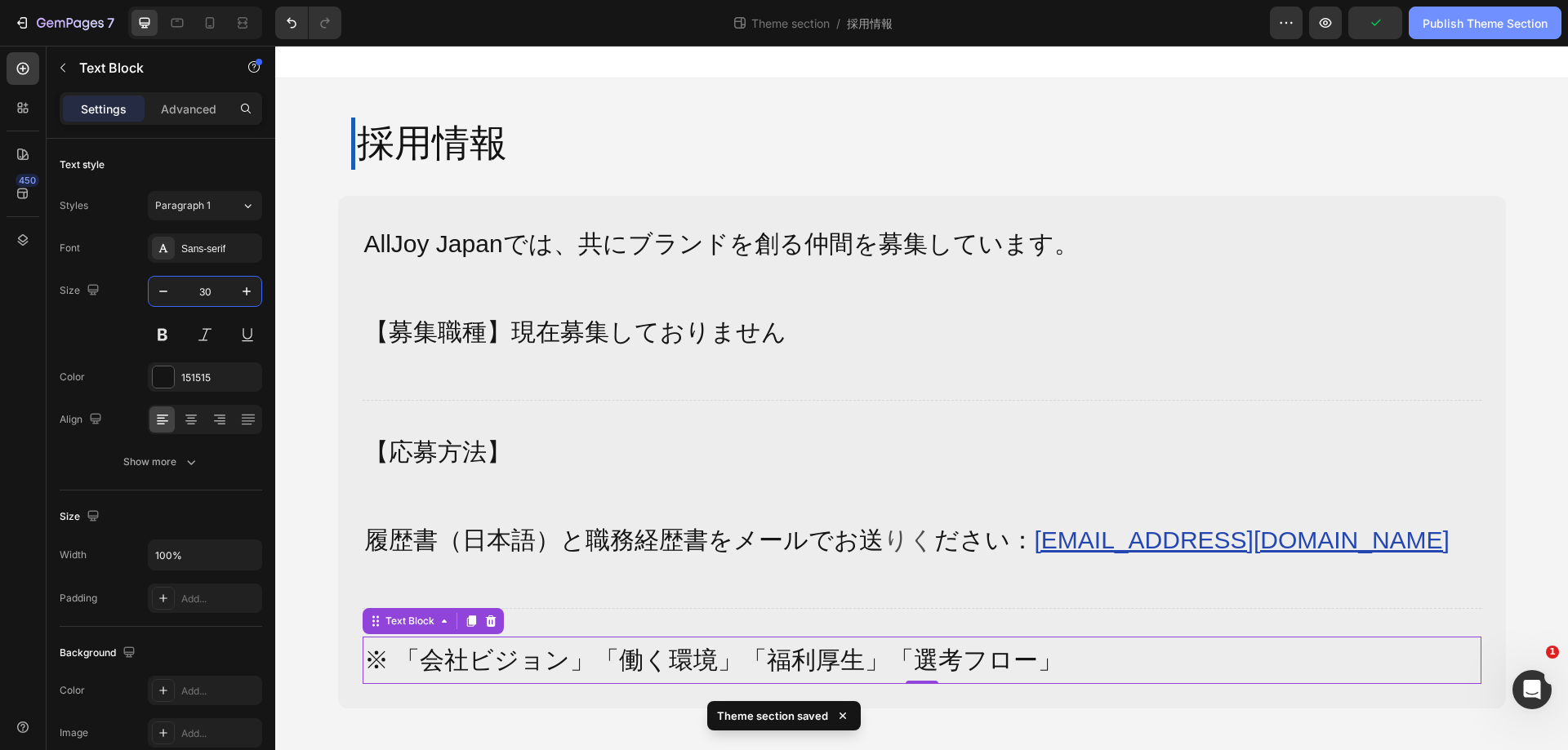
type input "30"
click at [1478, 29] on div "Publish Theme Section" at bounding box center [1485, 23] width 125 height 17
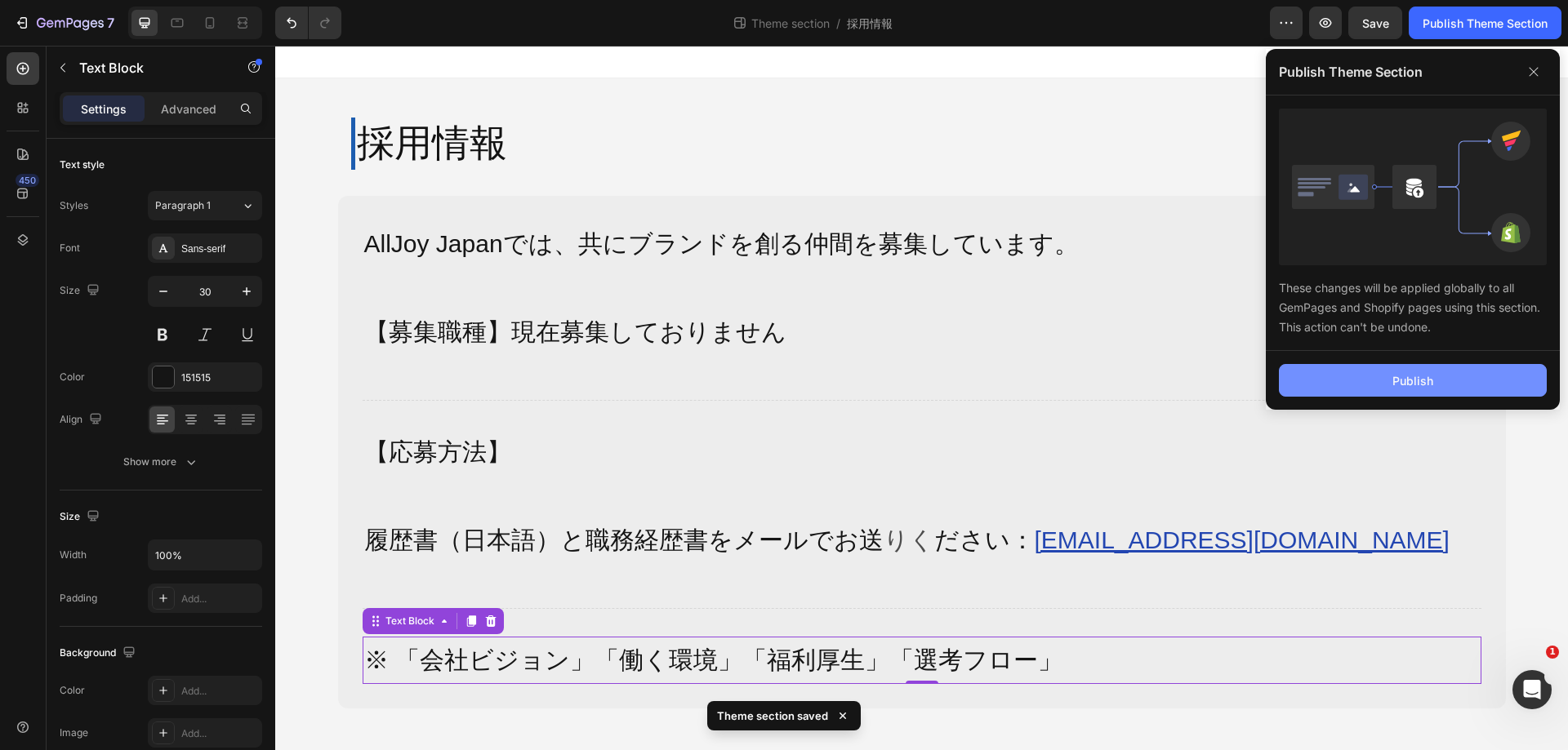
click at [1406, 371] on button "Publish" at bounding box center [1413, 379] width 268 height 33
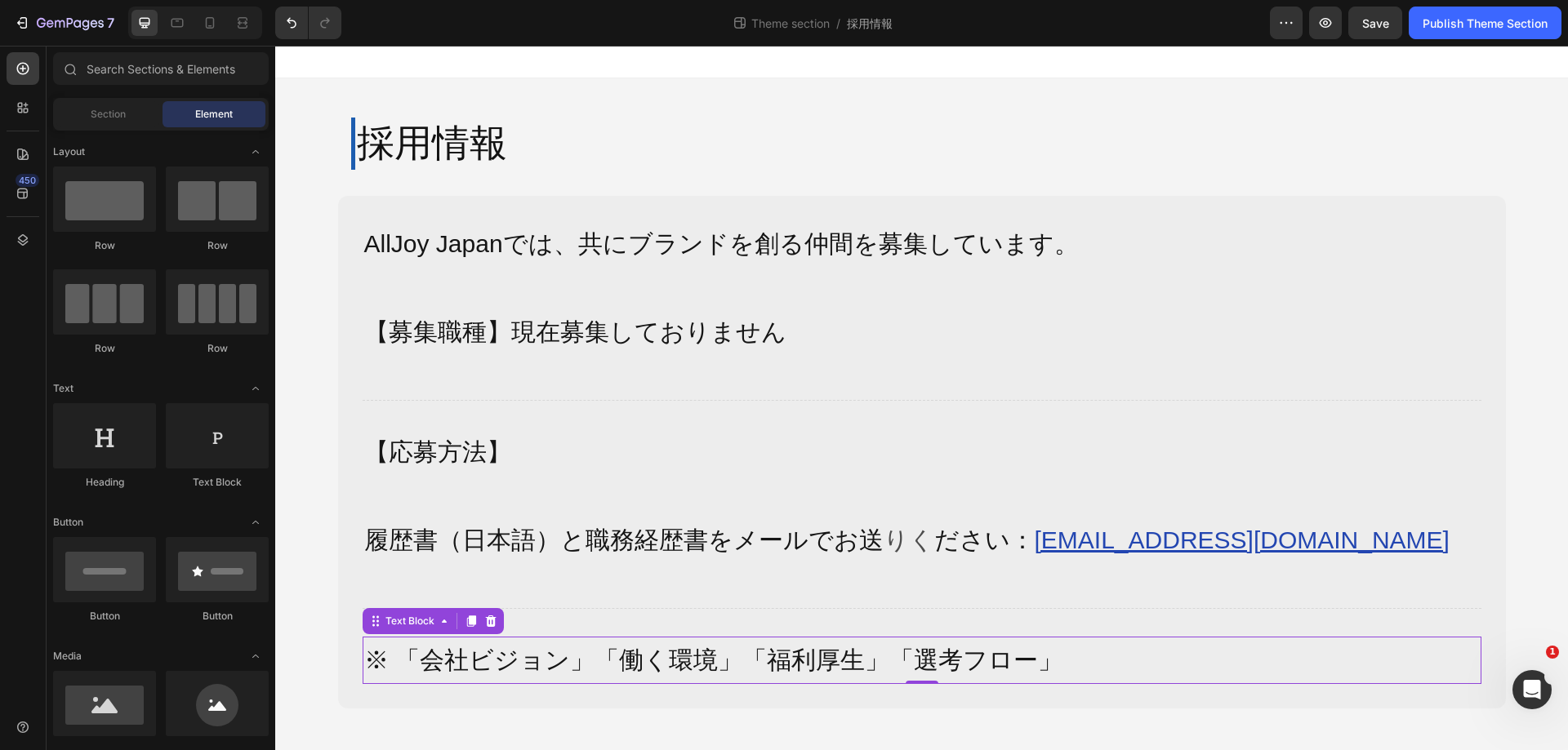
click at [1537, 223] on div "採用情報 Heading Row AllJoy [GEOGRAPHIC_DATA]では、共にブランドを創る仲間を募集しています。 【募集職種】現在募集しており…" at bounding box center [921, 407] width 1293 height 656
click at [1500, 30] on div "Publish Theme Section" at bounding box center [1485, 23] width 125 height 17
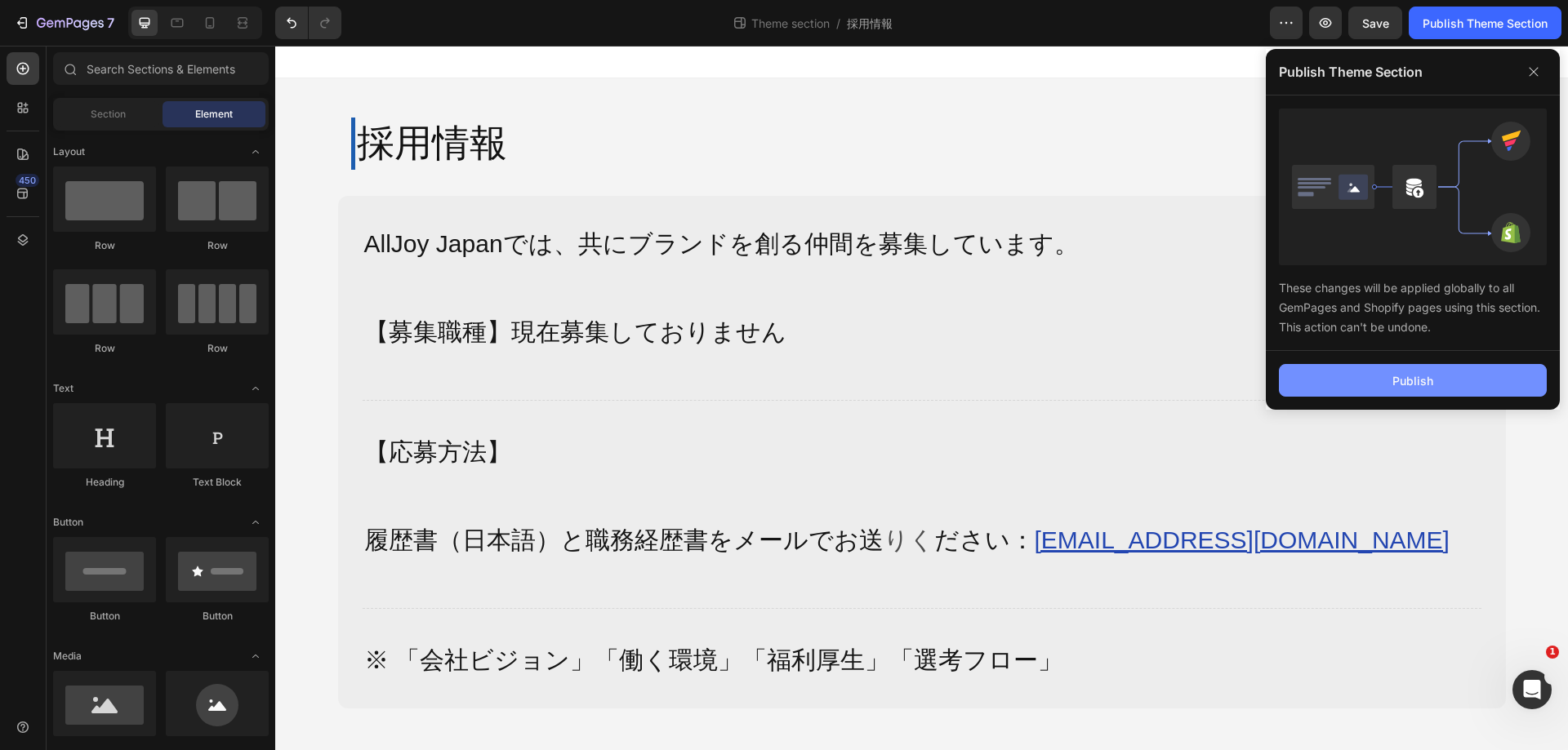
click at [1442, 378] on button "Publish" at bounding box center [1413, 379] width 268 height 33
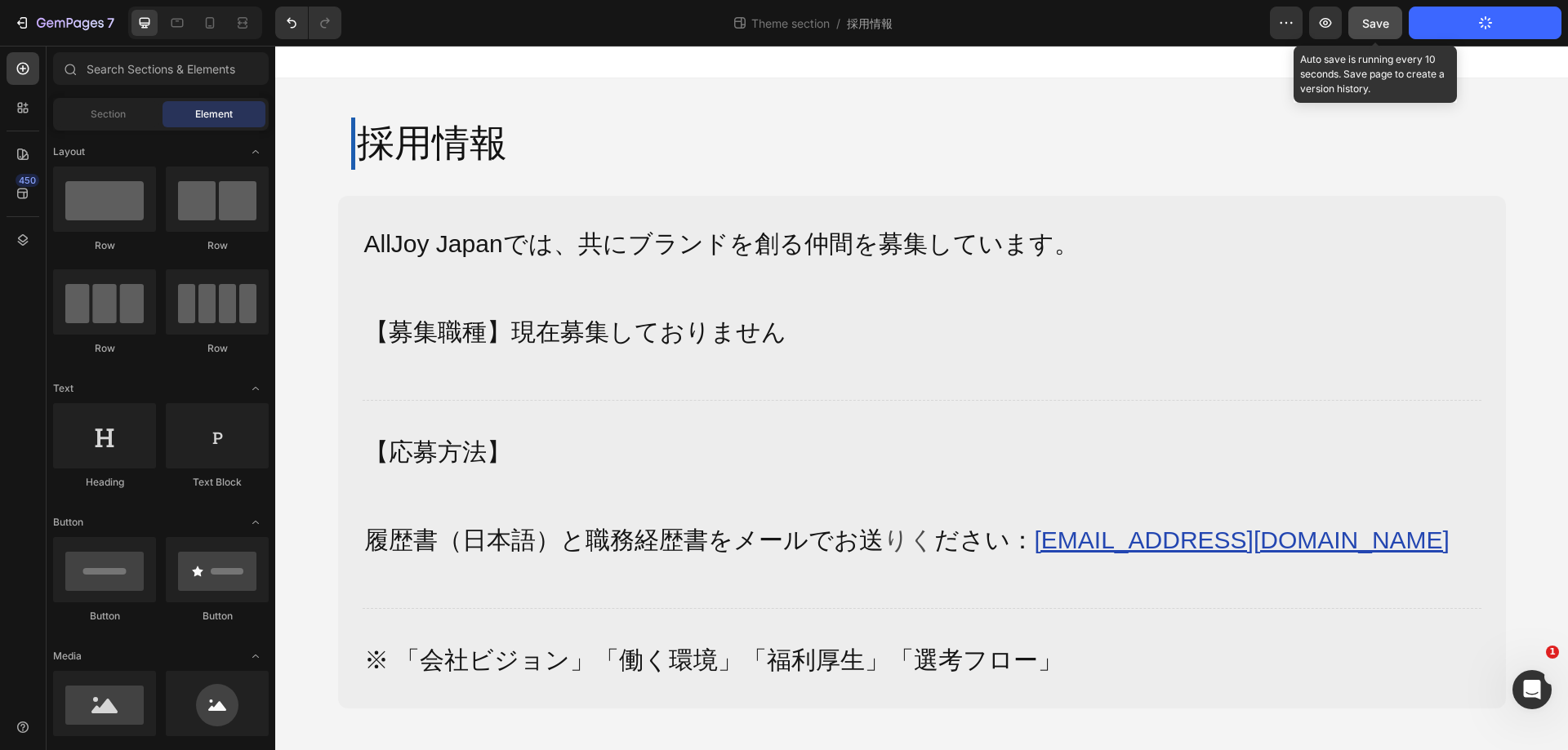
click at [1392, 36] on button "Save" at bounding box center [1376, 23] width 54 height 33
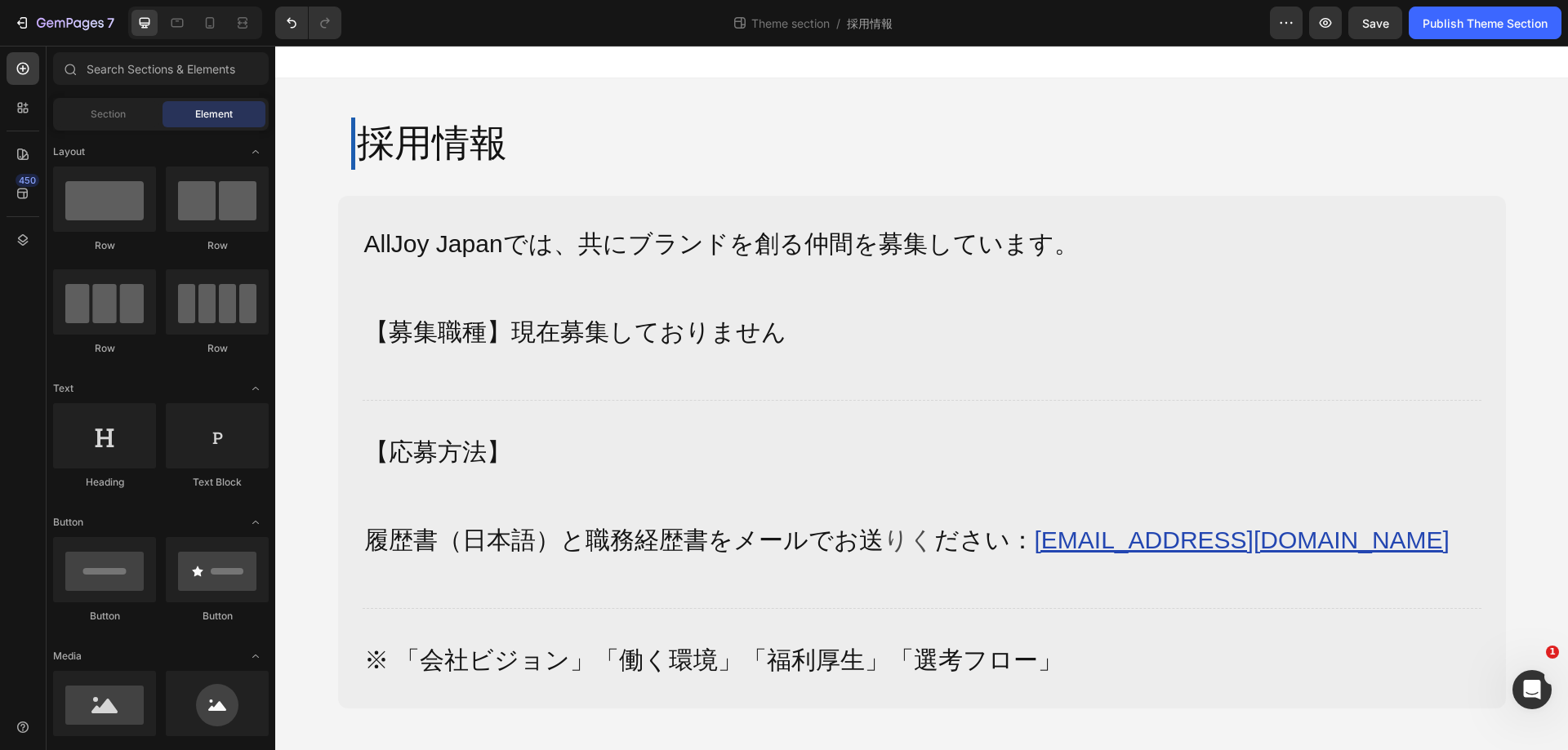
click at [314, 276] on div "採用情報 Heading Row AllJoy [GEOGRAPHIC_DATA]では、共にブランドを創る仲間を募集しています。 【募集職種】現在募集しており…" at bounding box center [921, 407] width 1293 height 656
click at [1387, 26] on span "Save" at bounding box center [1376, 24] width 27 height 14
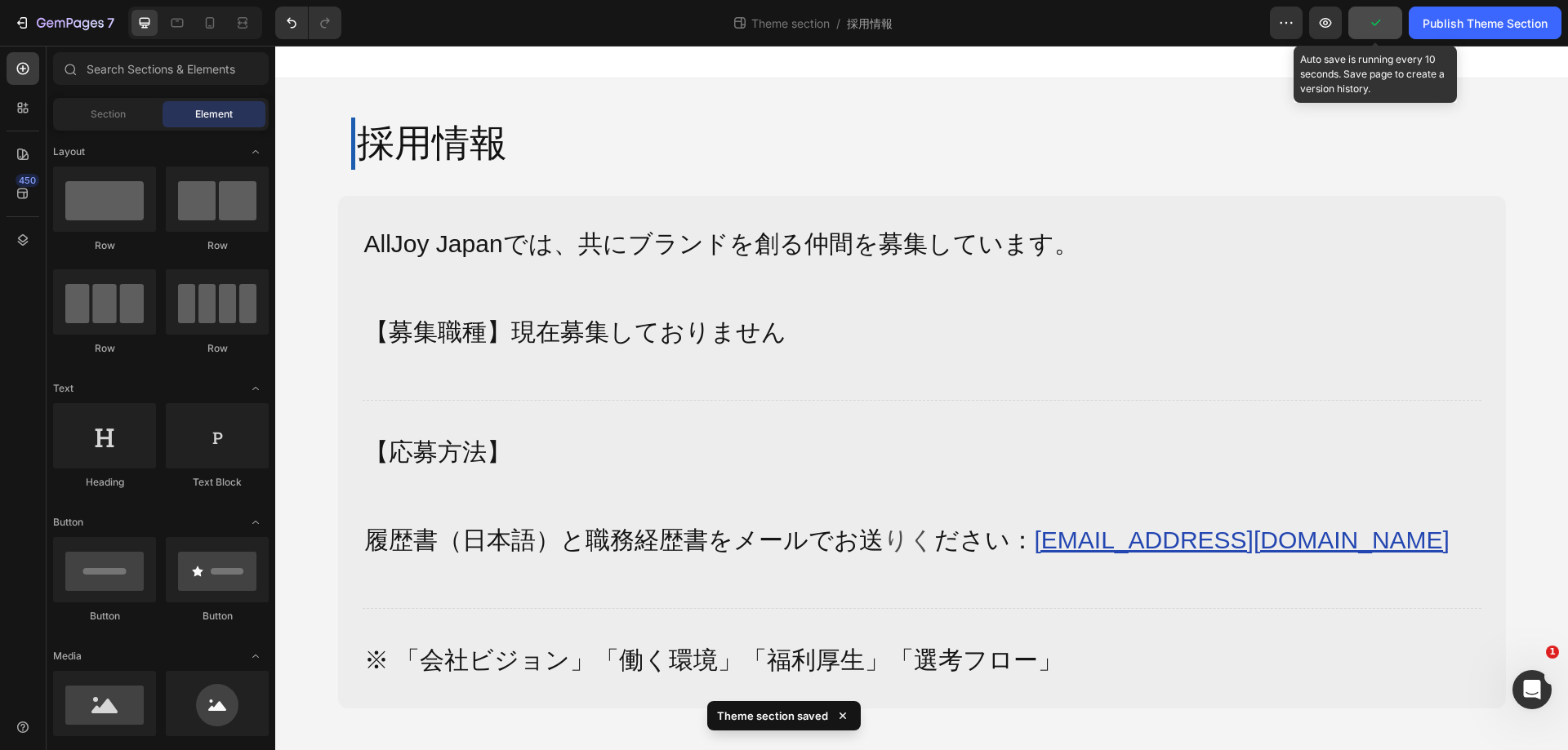
click at [1387, 26] on button "button" at bounding box center [1376, 23] width 54 height 33
click at [1347, 24] on div "Preview Auto save is running every 10 seconds. Save page to create a version hi…" at bounding box center [1416, 23] width 292 height 33
click at [1316, 26] on button "button" at bounding box center [1325, 23] width 33 height 33
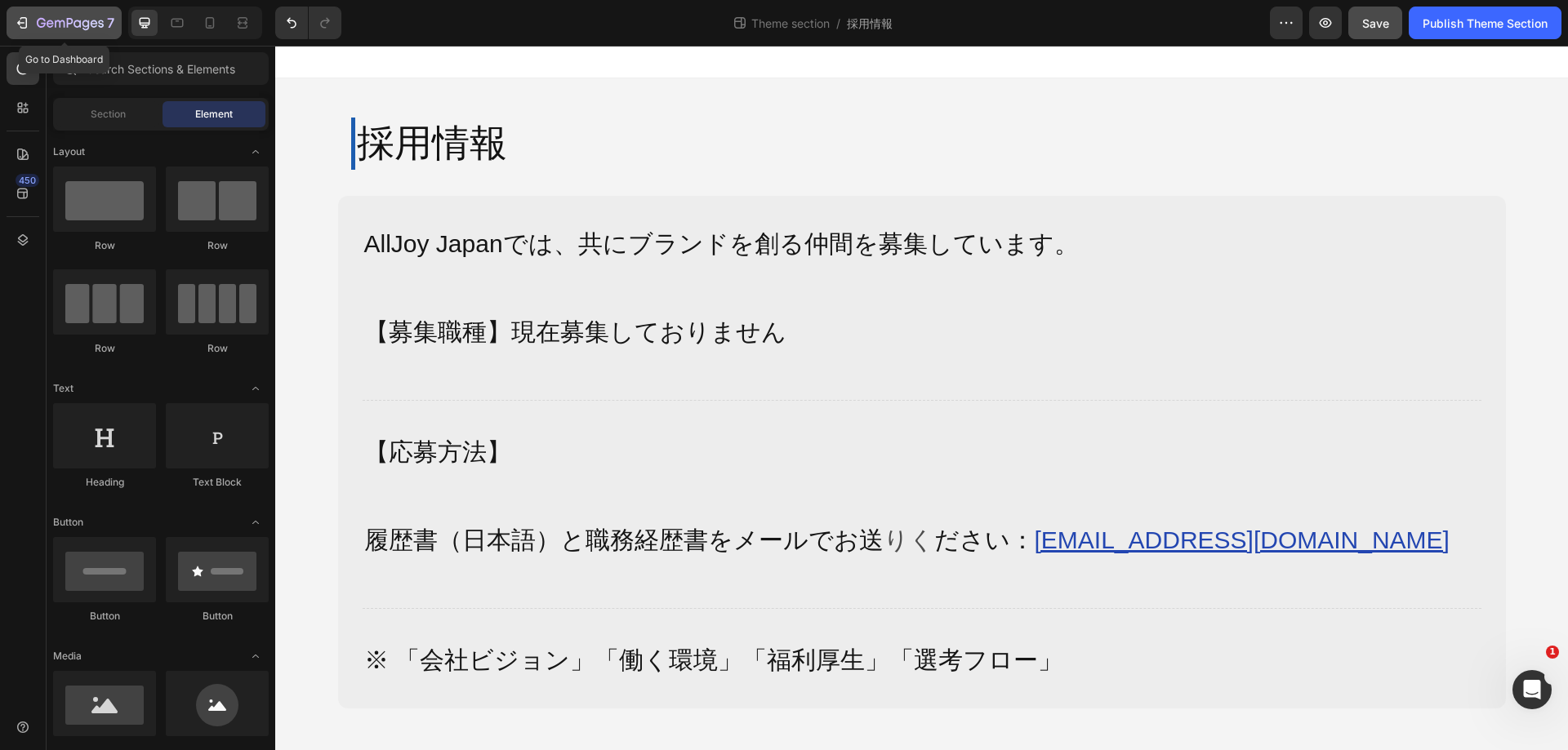
click at [54, 22] on icon "button" at bounding box center [70, 24] width 67 height 14
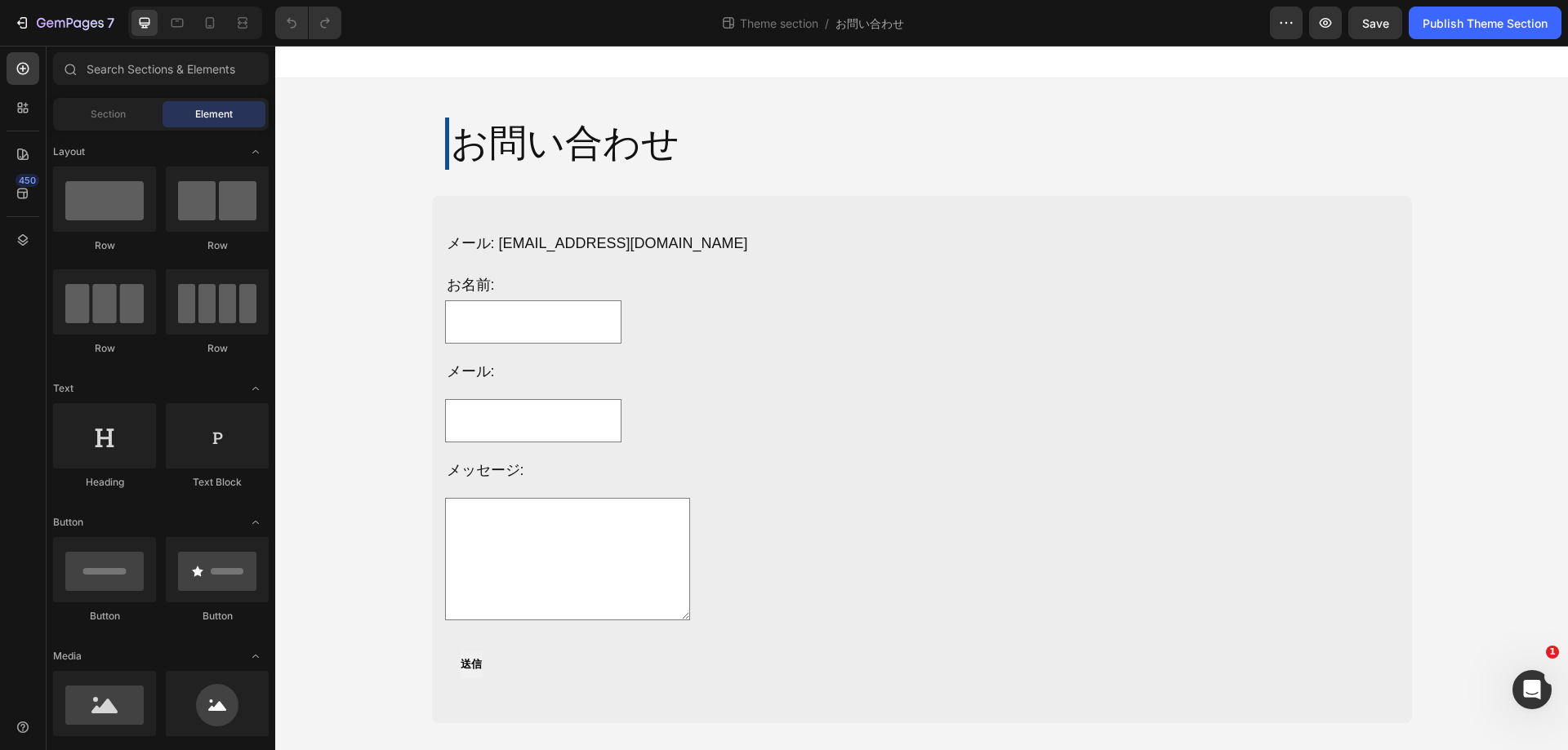
click at [1429, 392] on div "お問い合わせ Heading Row メール: [EMAIL_ADDRESS][DOMAIN_NAME] Text Block お名前: Text Block…" at bounding box center [921, 414] width 1293 height 671
click at [521, 188] on div "お問い合わせ Heading Row メール: [EMAIL_ADDRESS][DOMAIN_NAME] Text Block お名前: Text Block…" at bounding box center [922, 414] width 1007 height 619
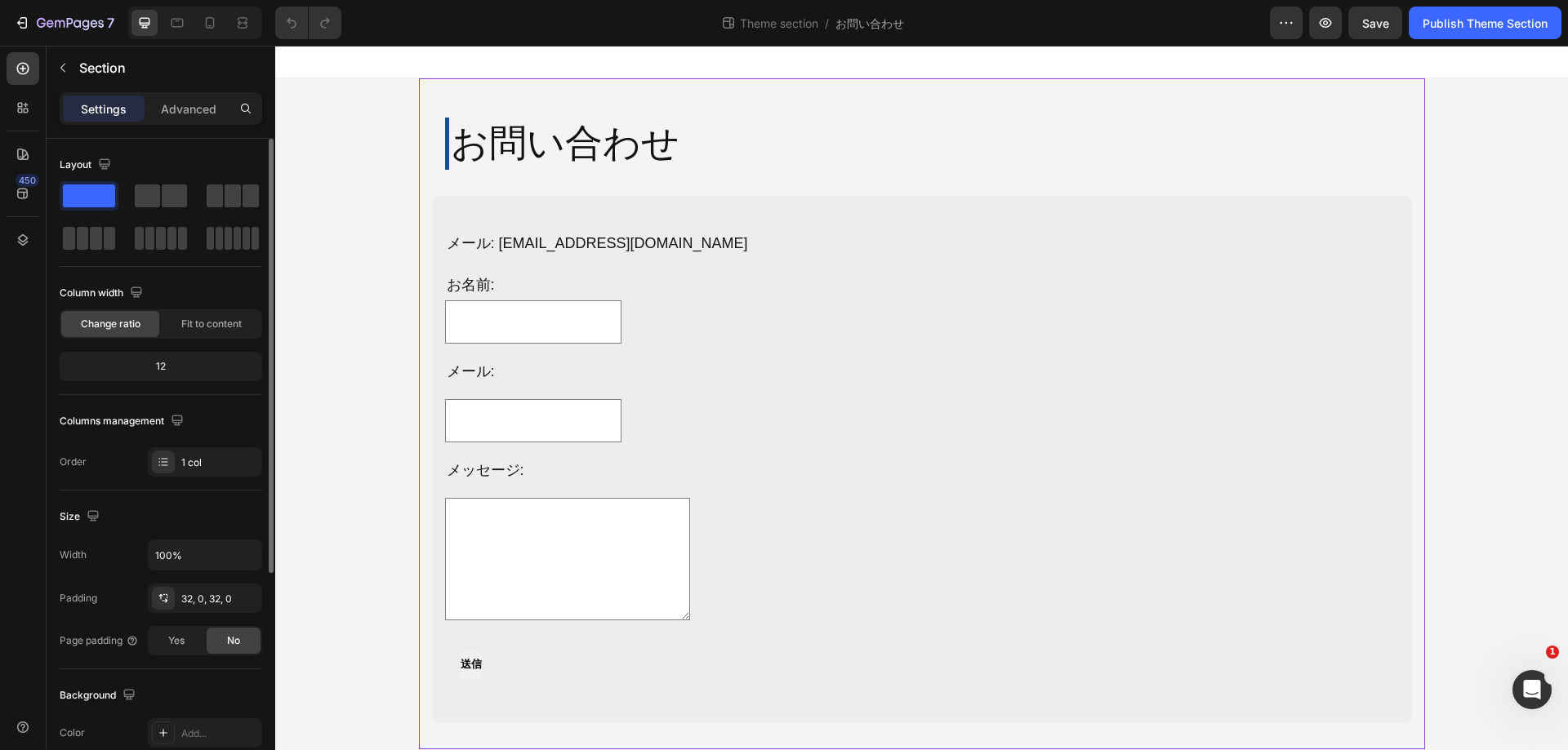
scroll to position [164, 0]
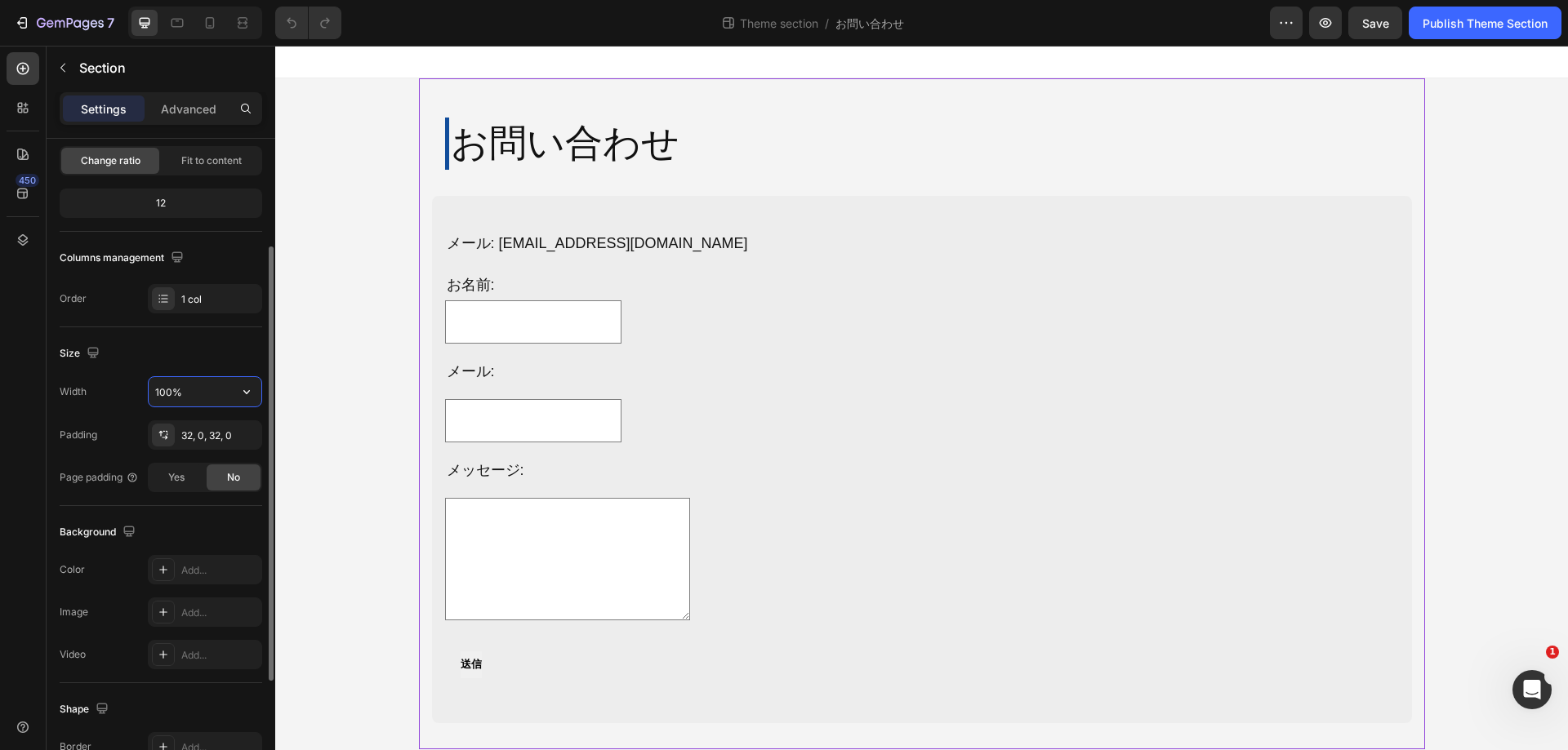
click at [198, 387] on input "100%" at bounding box center [205, 392] width 112 height 30
type input "1430%"
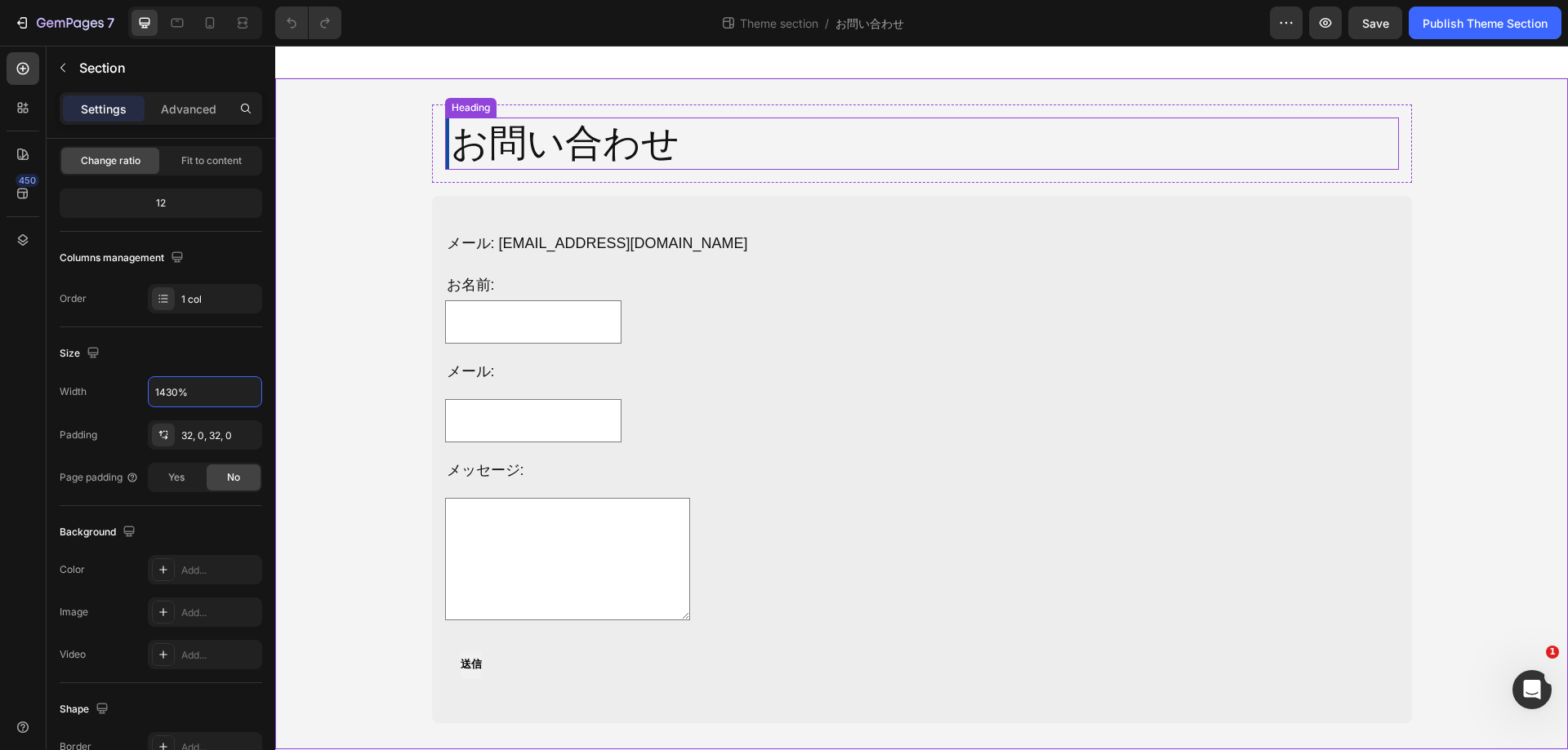
click at [502, 158] on h2 "お問い合わせ" at bounding box center [922, 143] width 955 height 52
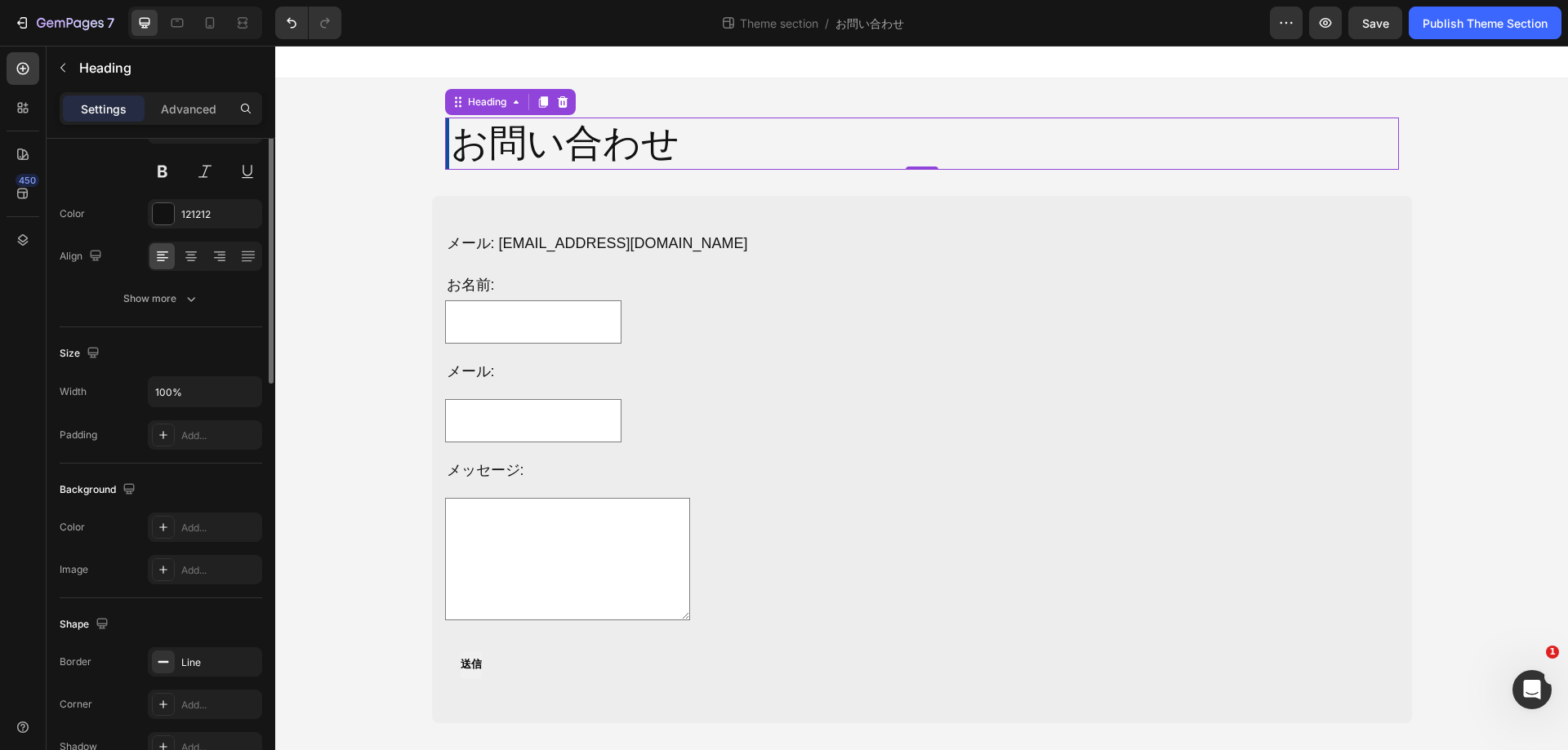
scroll to position [0, 0]
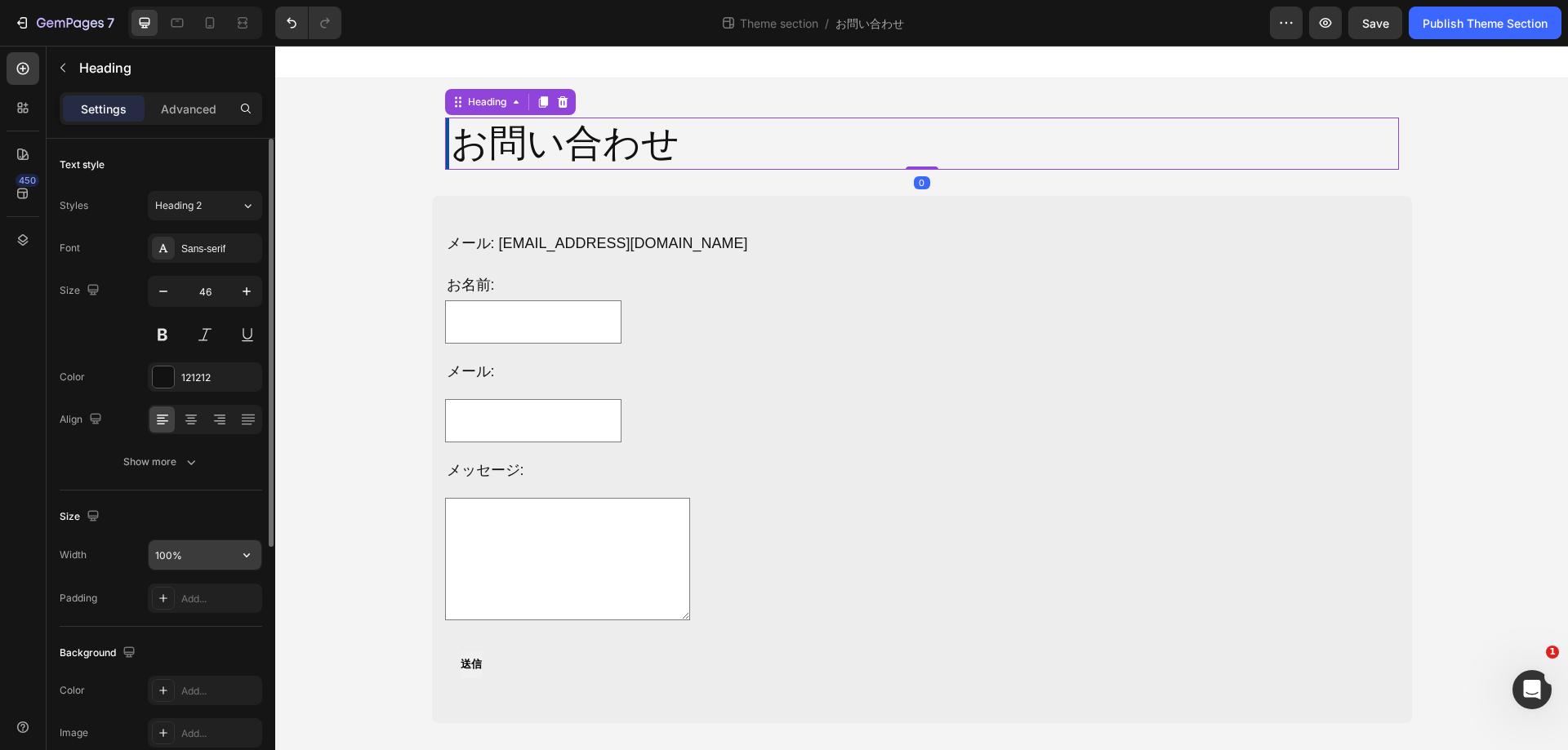
click at [197, 553] on input "100%" at bounding box center [205, 555] width 112 height 30
click at [253, 557] on icon "button" at bounding box center [247, 555] width 17 height 17
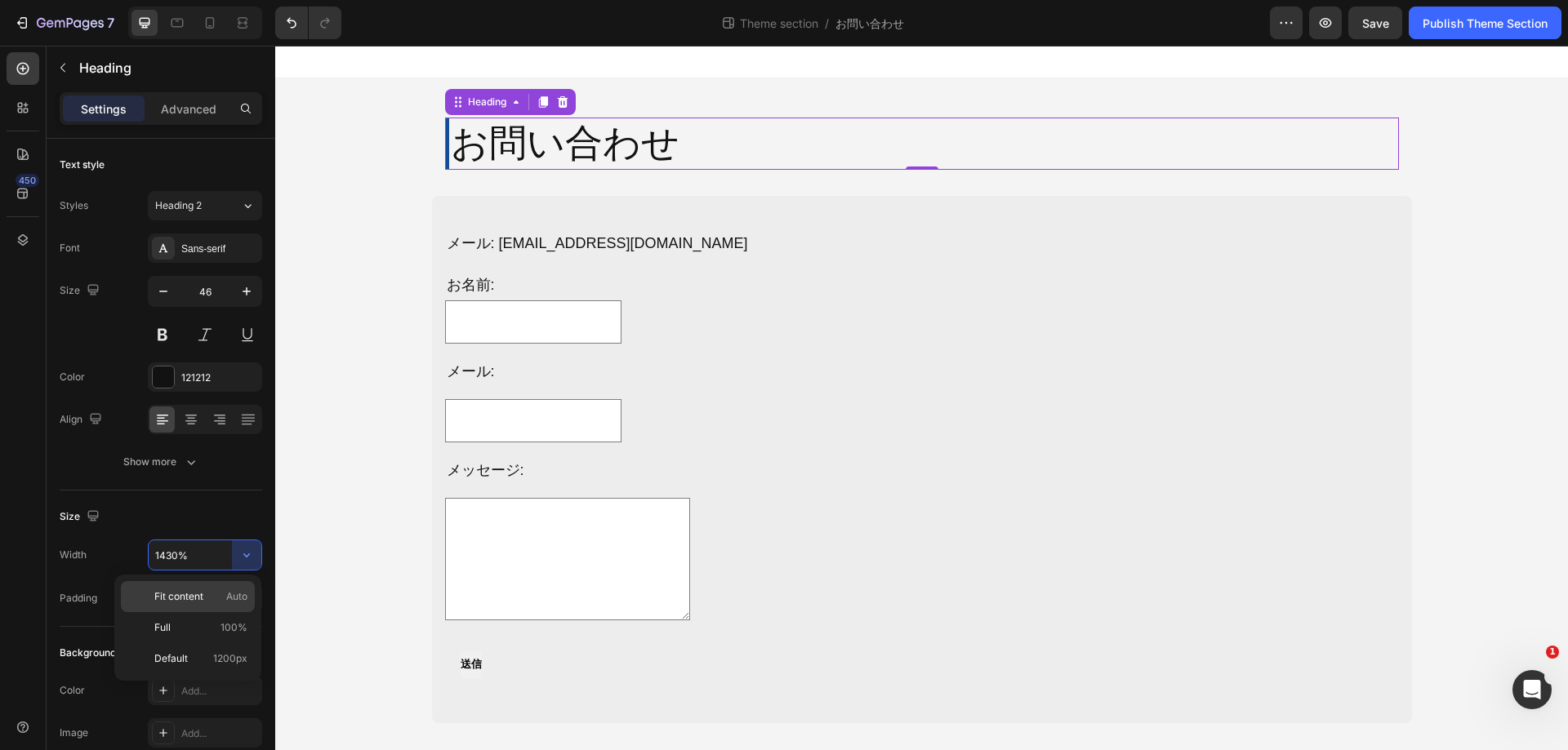
click at [234, 589] on span "Auto" at bounding box center [237, 596] width 22 height 15
type input "Auto"
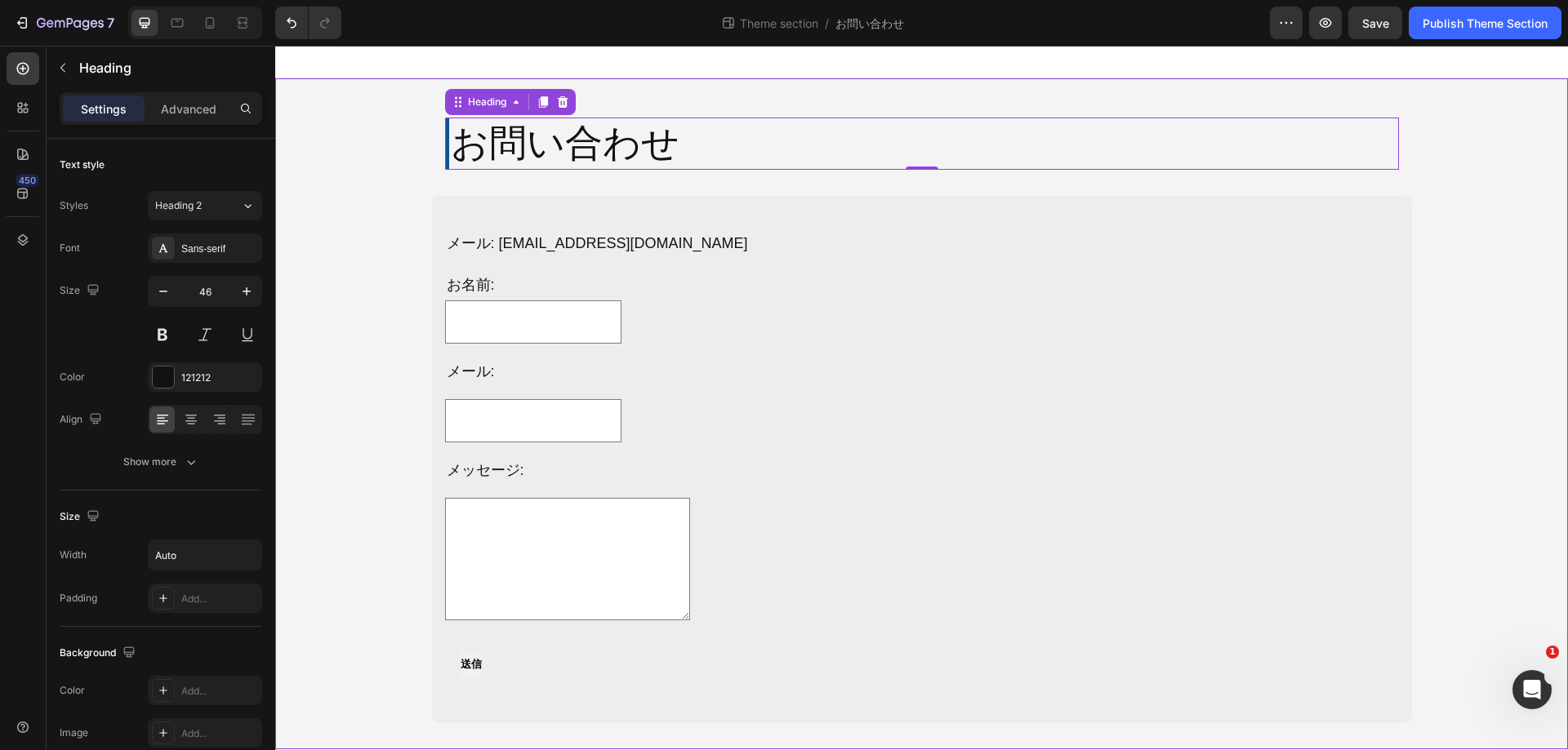
click at [364, 231] on div "お問い合わせ Heading 0 Row メール: [EMAIL_ADDRESS][DOMAIN_NAME] Text Block お名前: Text Blo…" at bounding box center [921, 414] width 1293 height 619
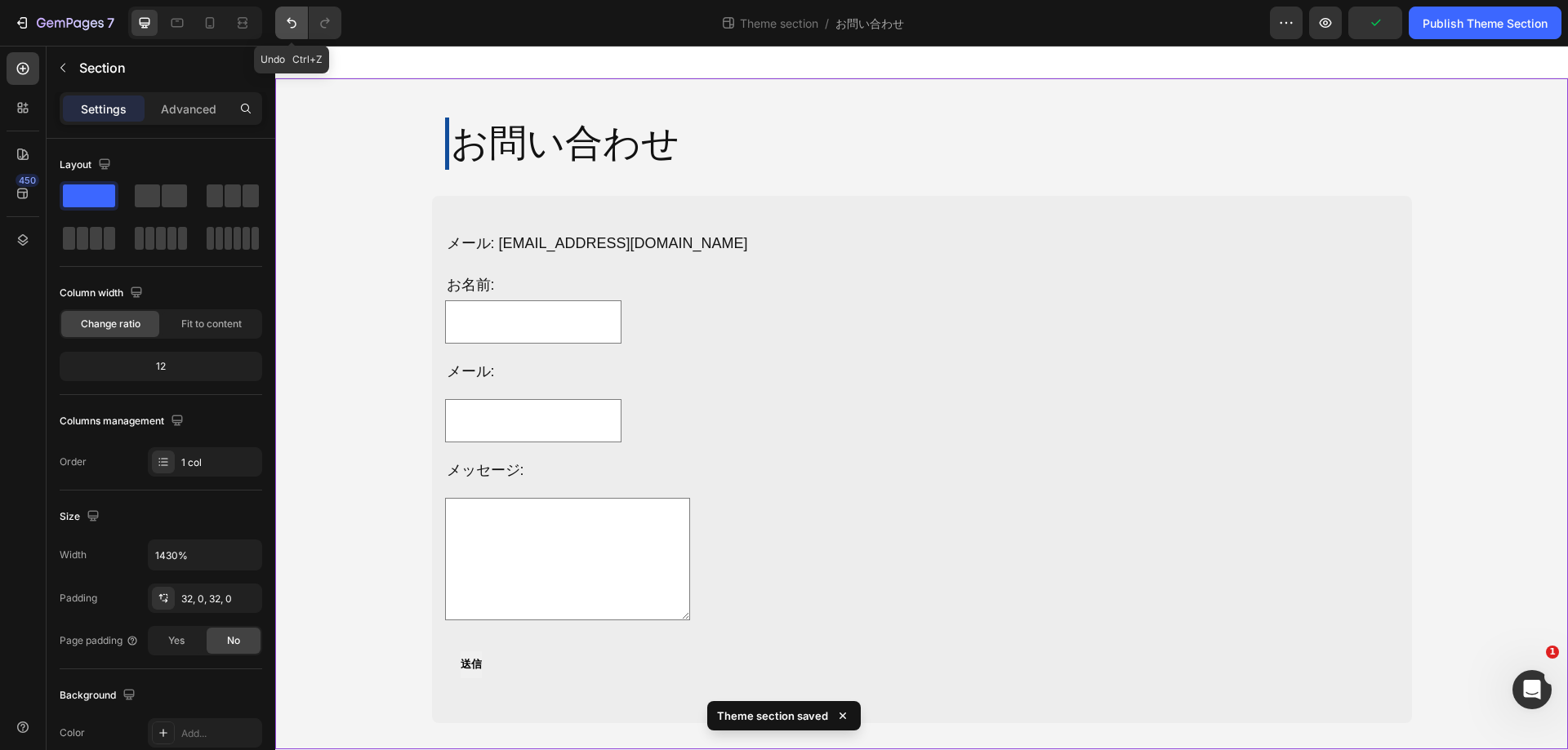
click at [293, 22] on icon "Undo/Redo" at bounding box center [291, 23] width 17 height 17
click at [733, 93] on div "お問い合わせ Heading Row メール: [EMAIL_ADDRESS][DOMAIN_NAME] Text Block お名前: Text Block…" at bounding box center [922, 414] width 1007 height 671
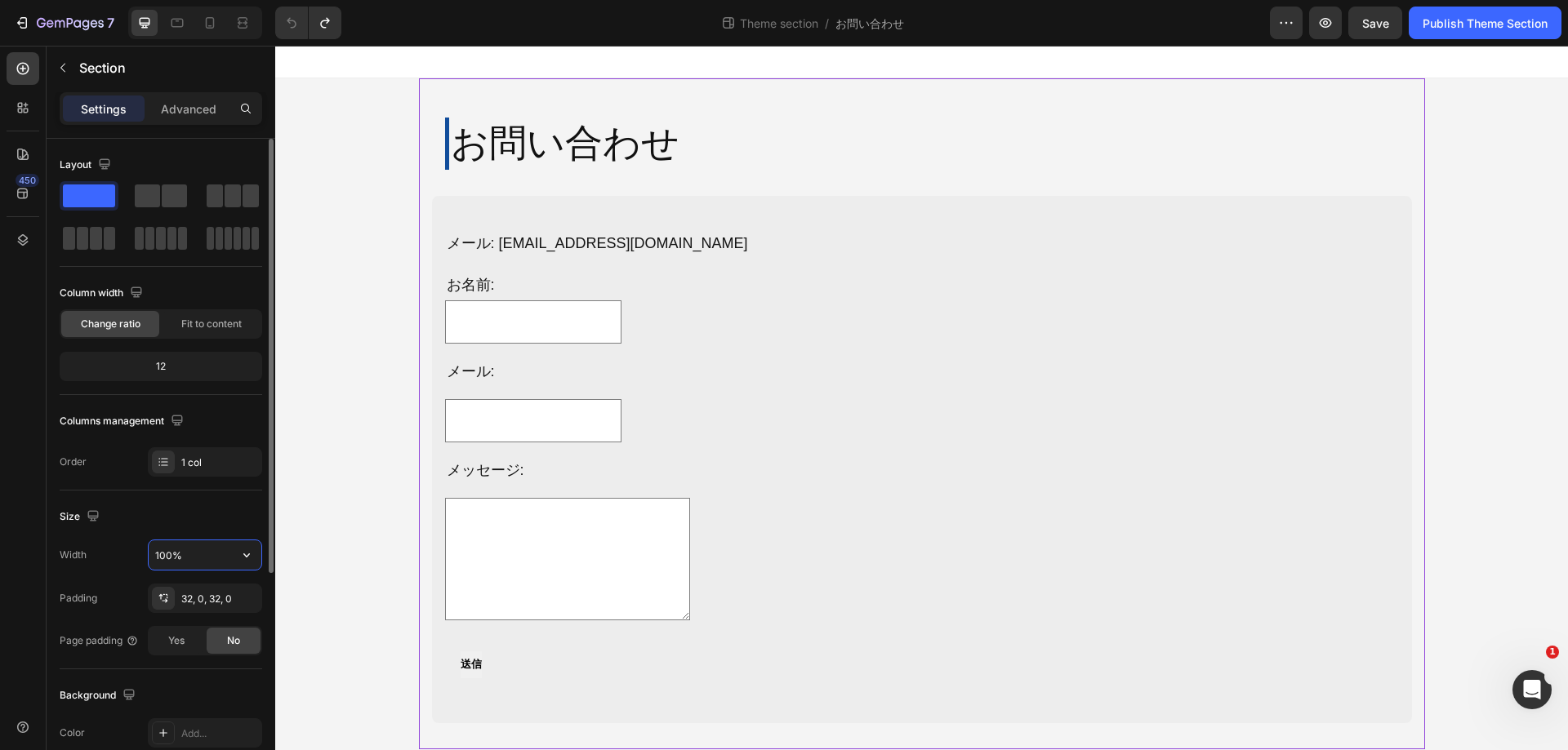
click at [192, 545] on input "100%" at bounding box center [205, 555] width 112 height 30
type input "1430%"
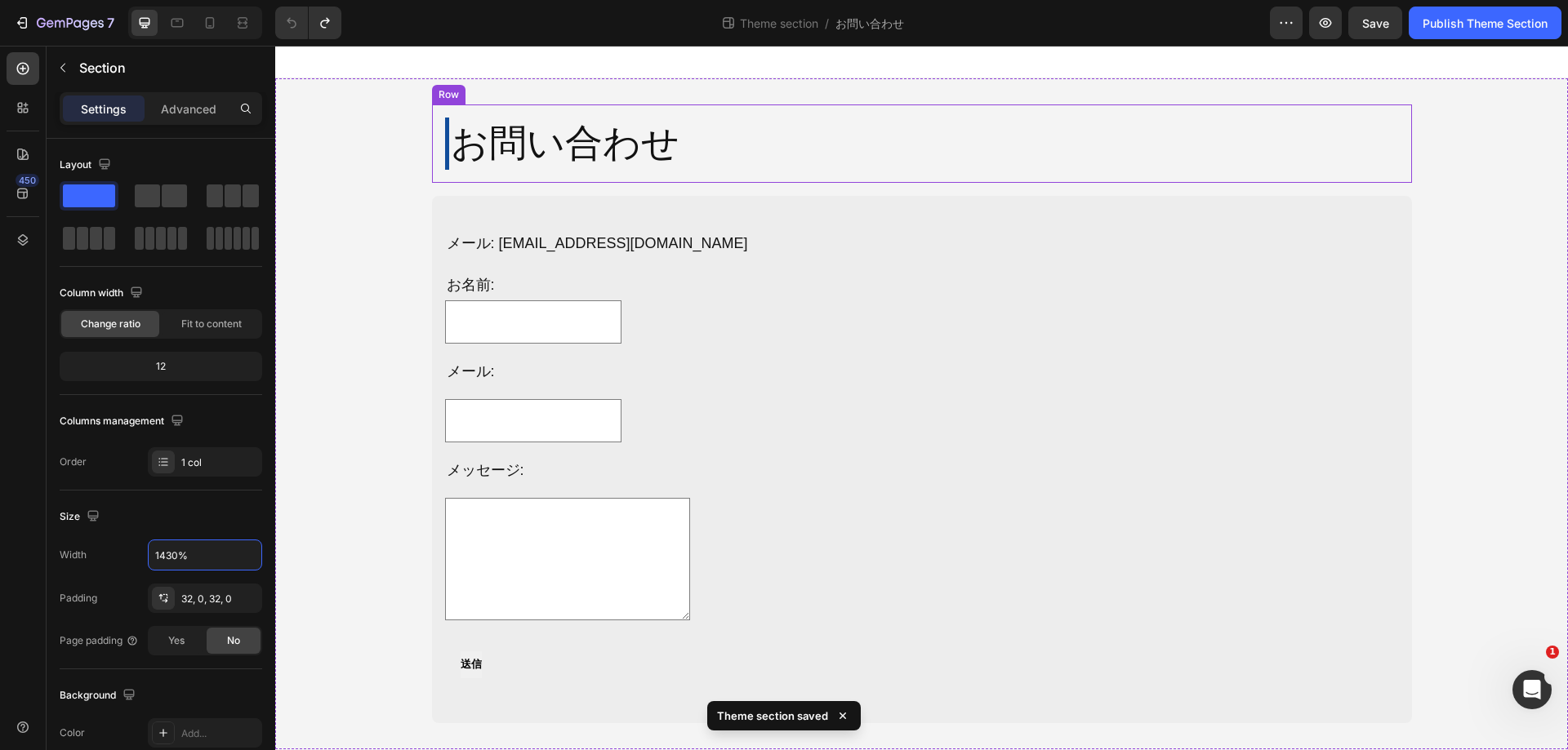
click at [521, 111] on div "お問い合わせ Heading Row" at bounding box center [922, 144] width 980 height 79
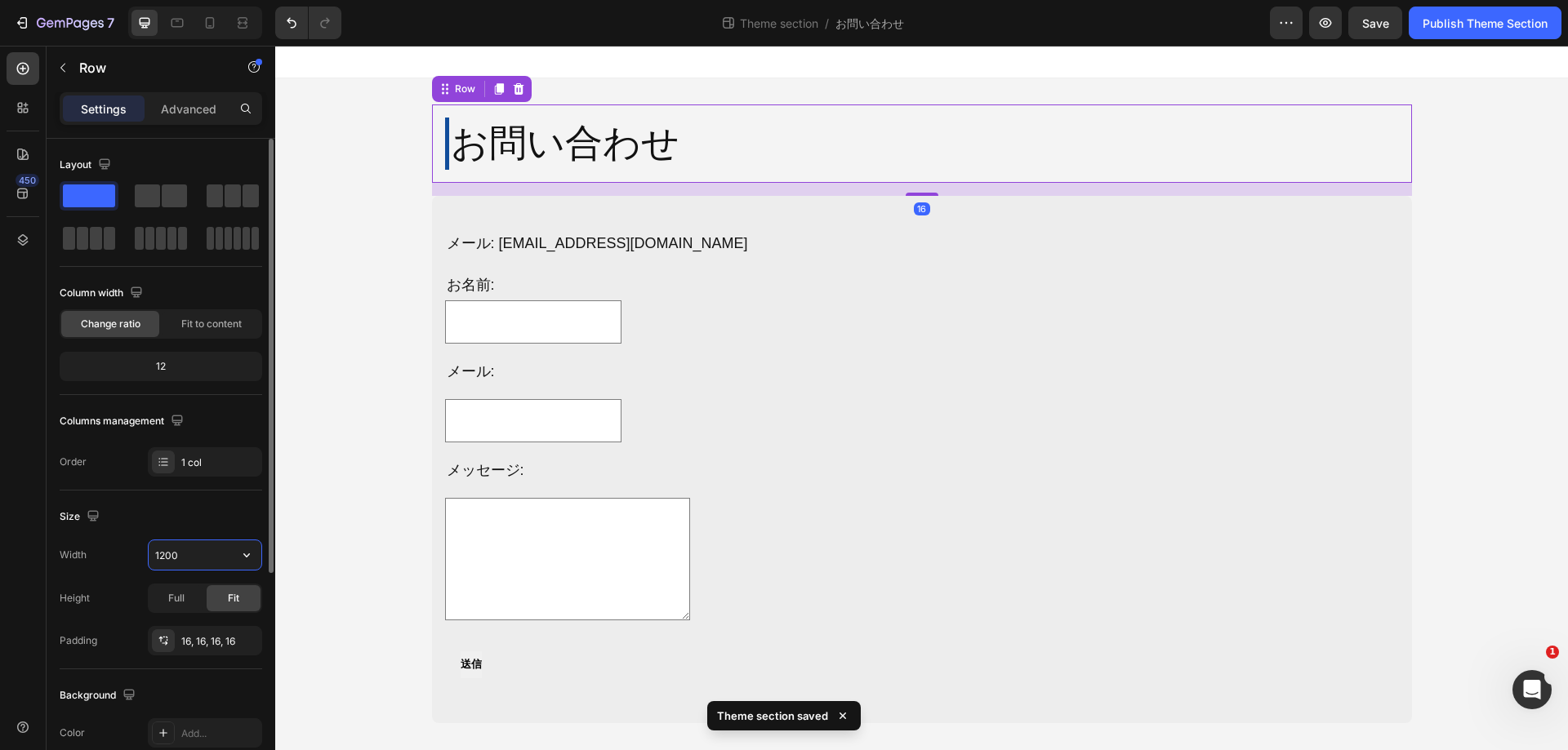
click at [226, 551] on input "1200" at bounding box center [205, 555] width 112 height 30
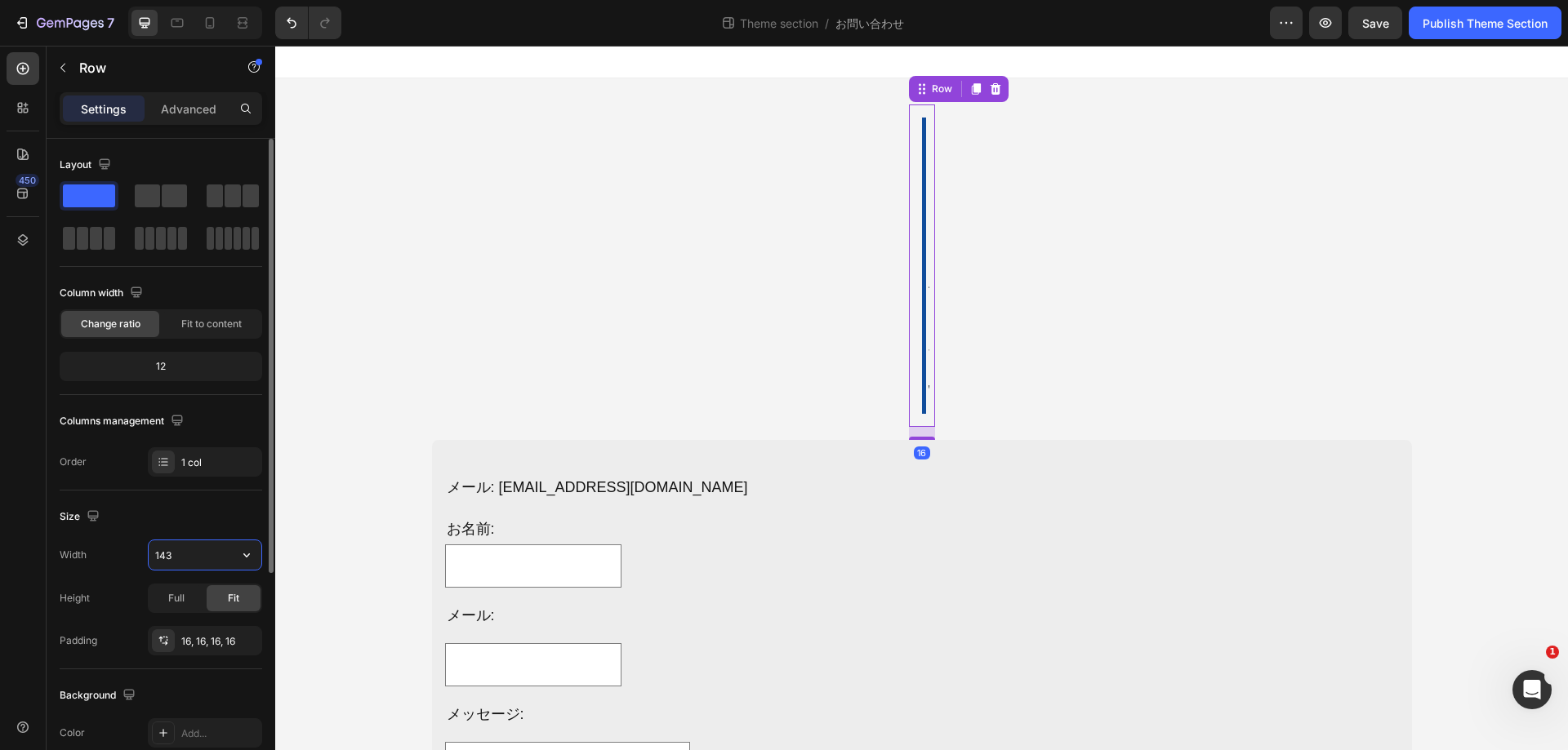
type input "1430"
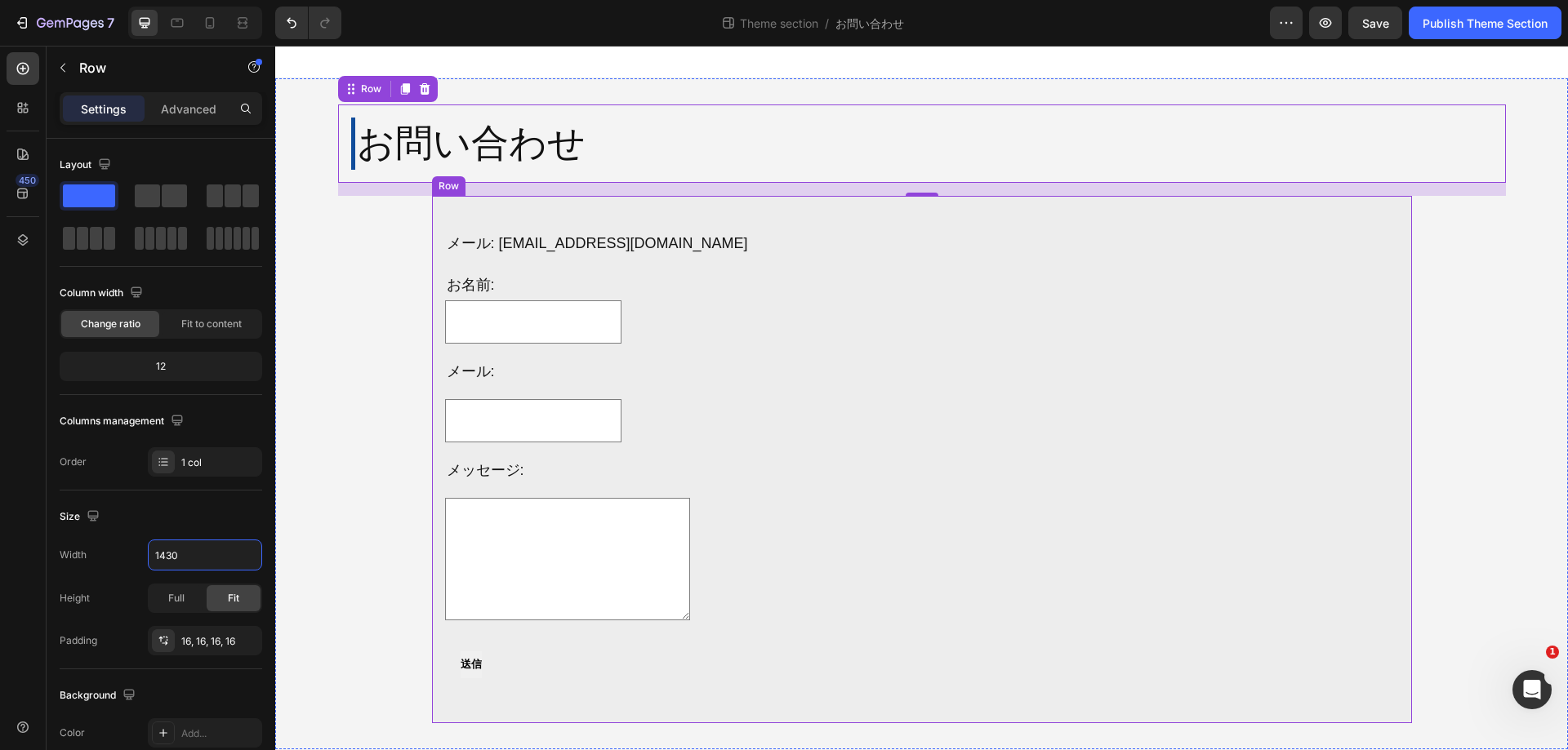
click at [455, 206] on div "メール: [EMAIL_ADDRESS][DOMAIN_NAME] Text Block お名前: Text Block Text Field Row メール…" at bounding box center [922, 459] width 980 height 527
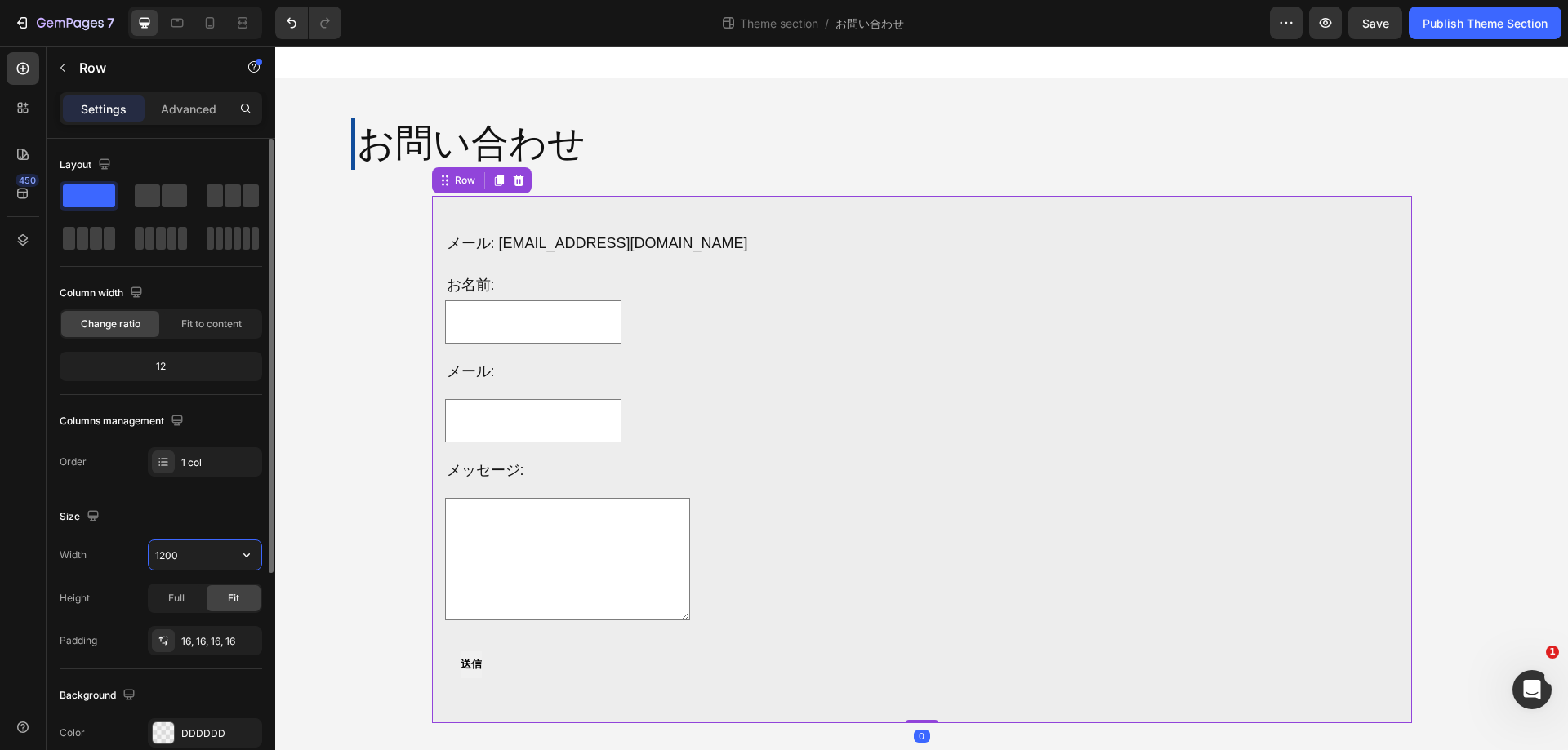
click at [189, 553] on input "1200" at bounding box center [205, 555] width 112 height 30
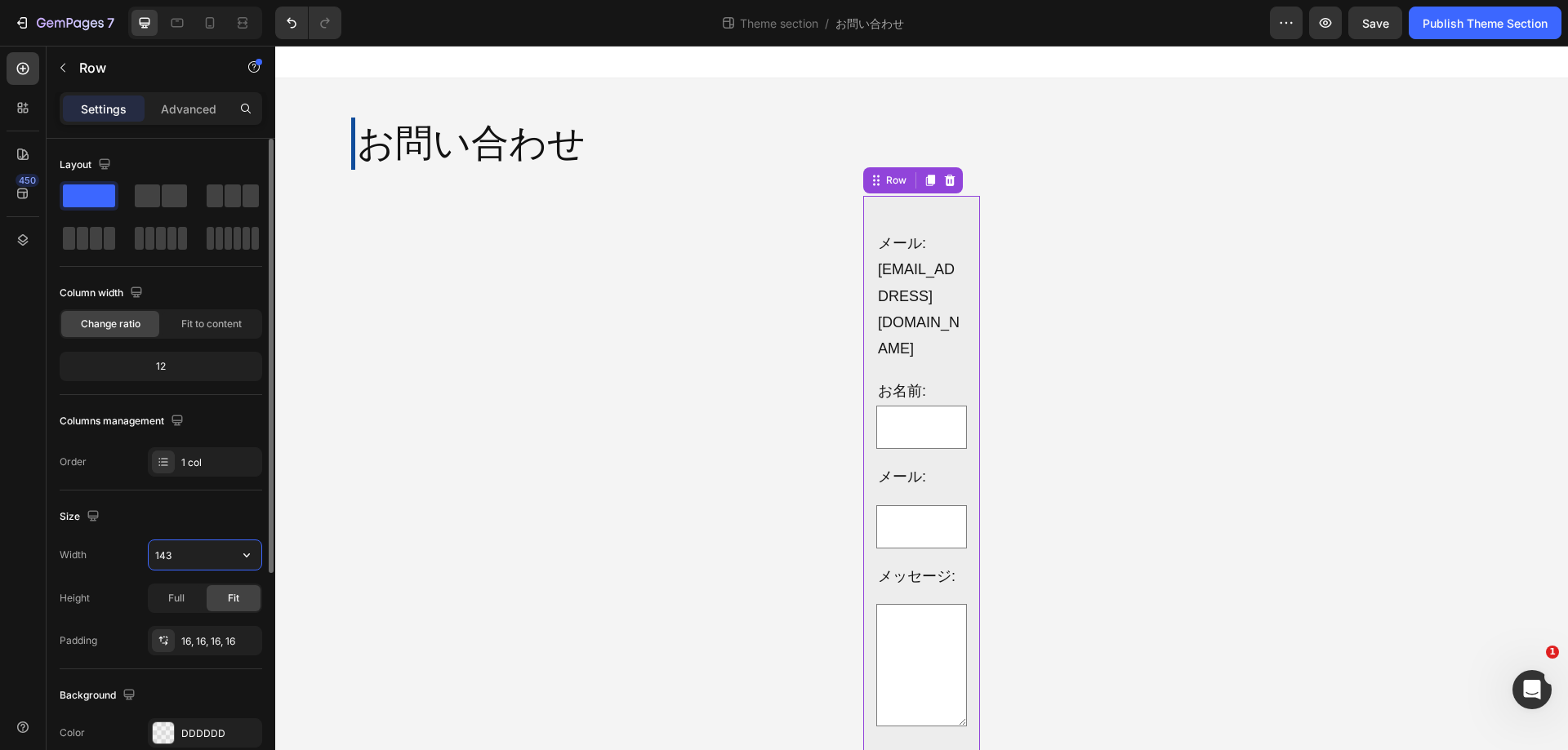
type input "1430"
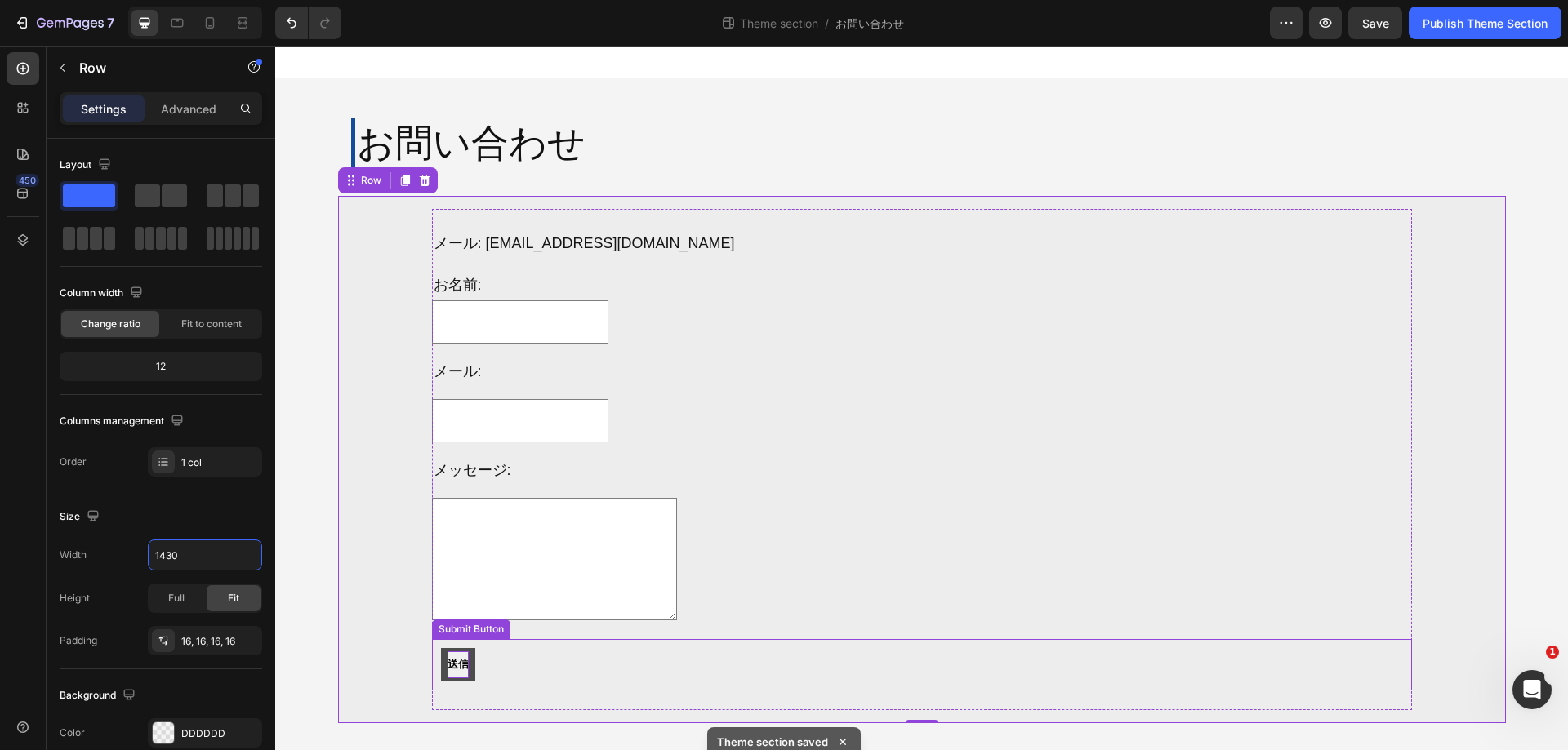
click at [468, 663] on span "送信" at bounding box center [459, 664] width 22 height 27
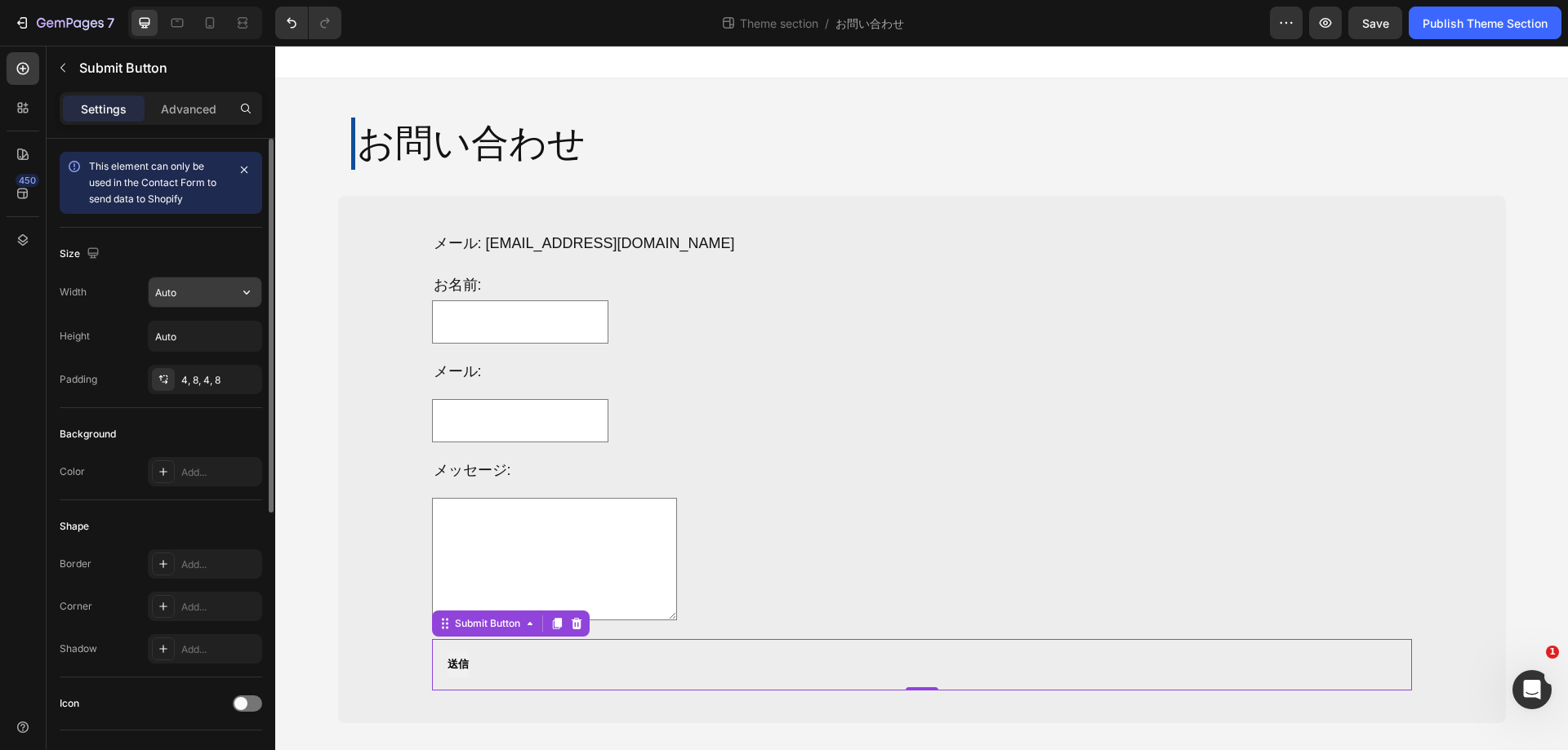
click at [192, 293] on input "Auto" at bounding box center [205, 293] width 112 height 30
click at [241, 293] on icon "button" at bounding box center [247, 292] width 17 height 17
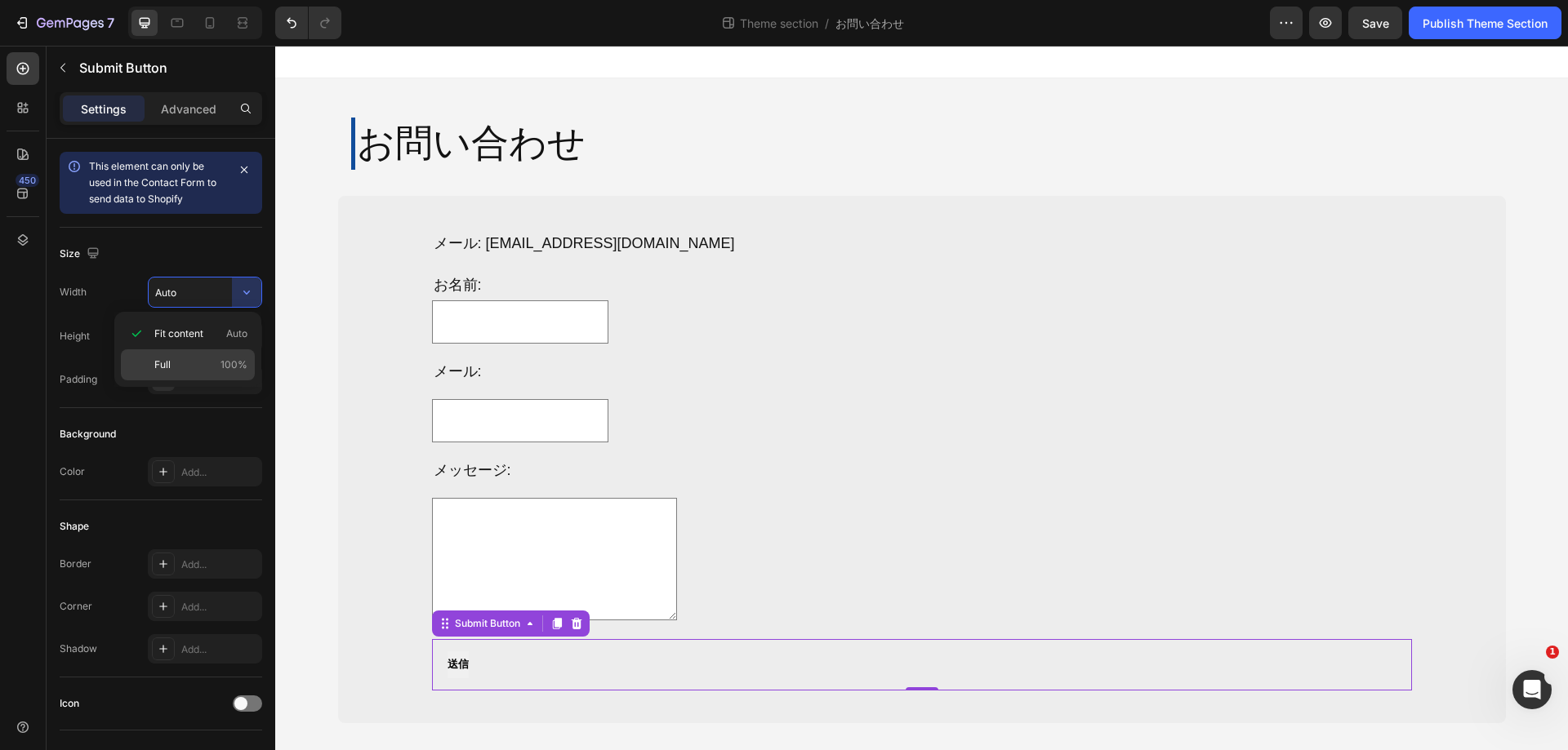
click at [218, 357] on div "Full 100%" at bounding box center [188, 365] width 134 height 31
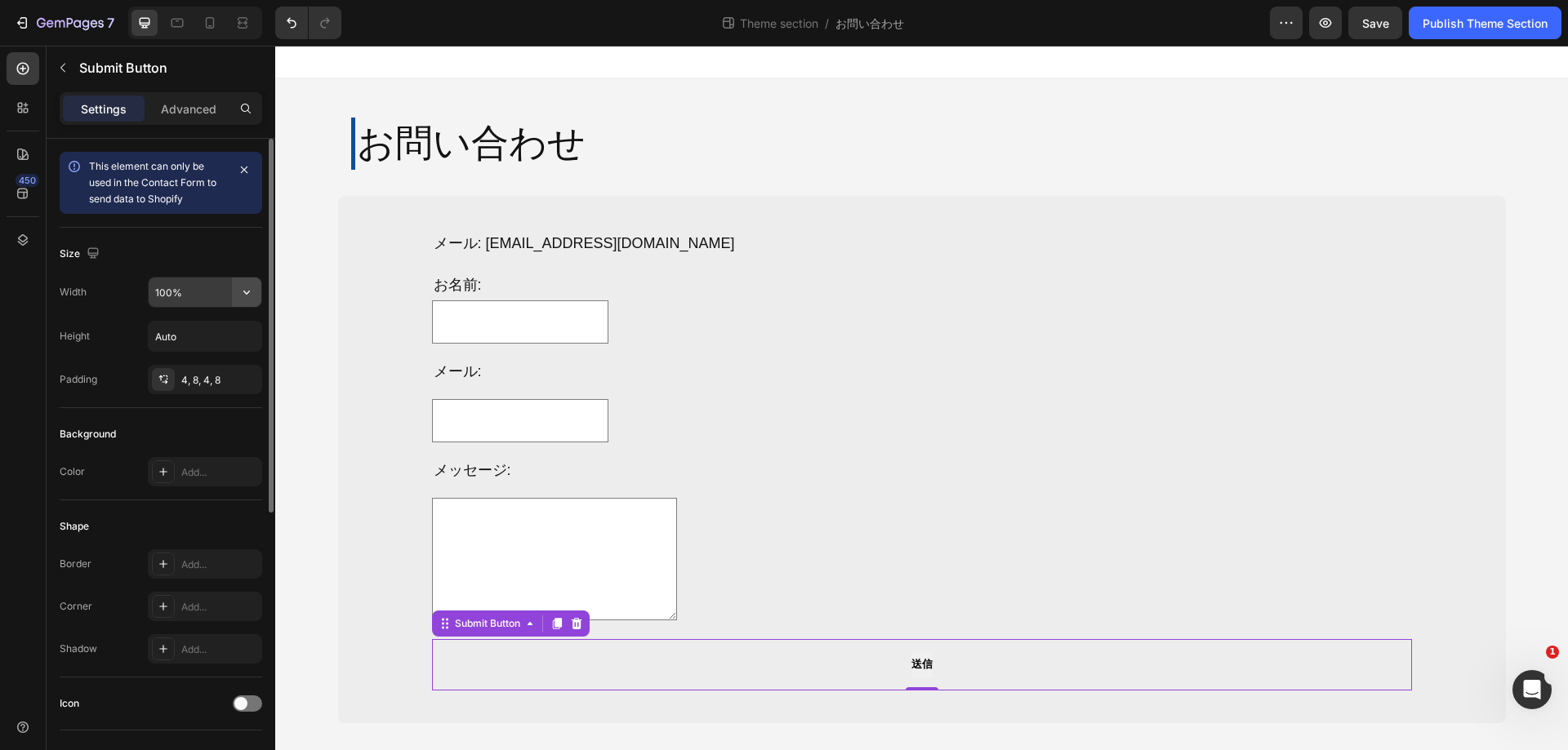
click at [241, 288] on icon "button" at bounding box center [247, 292] width 17 height 17
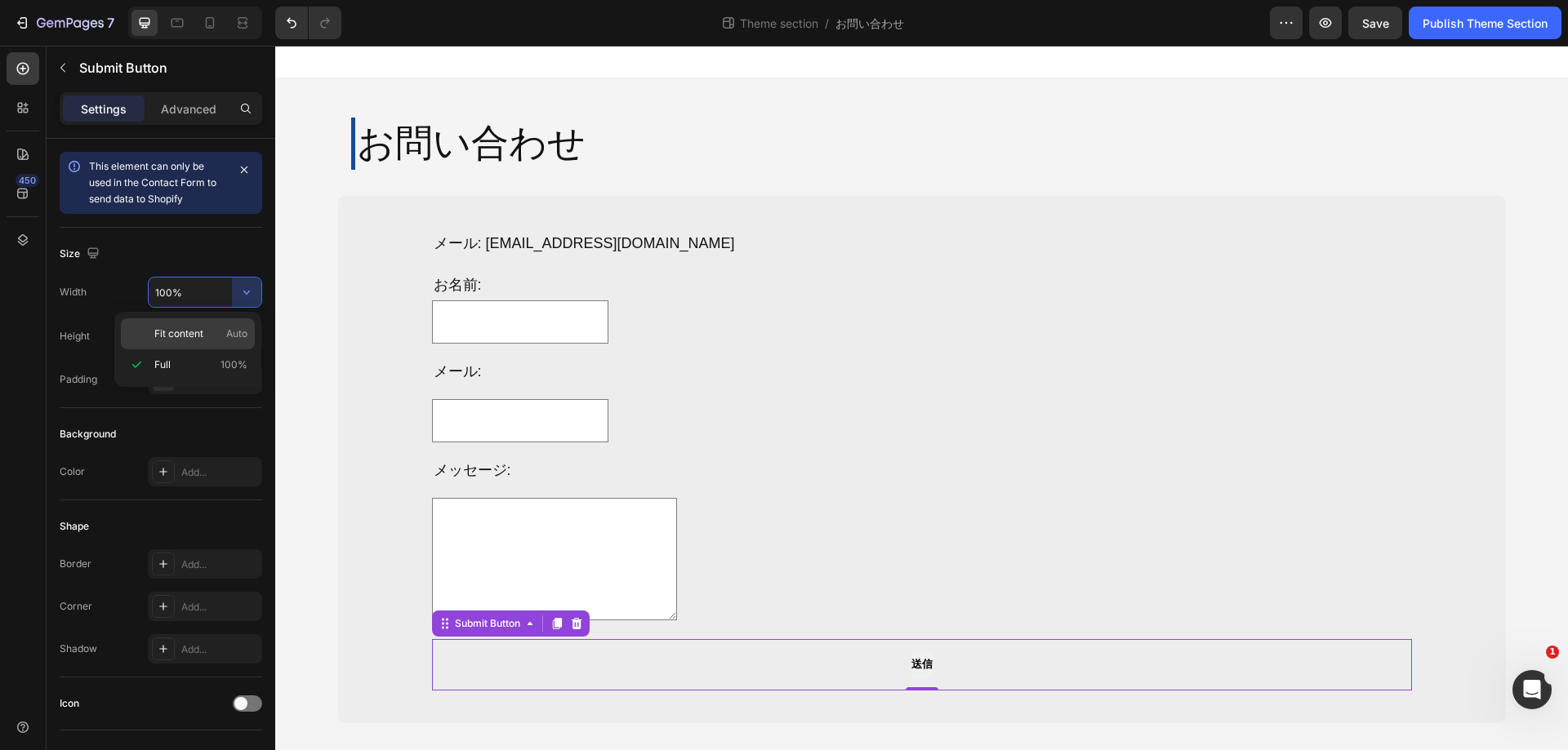
click at [218, 333] on p "Fit content Auto" at bounding box center [201, 333] width 93 height 15
type input "Auto"
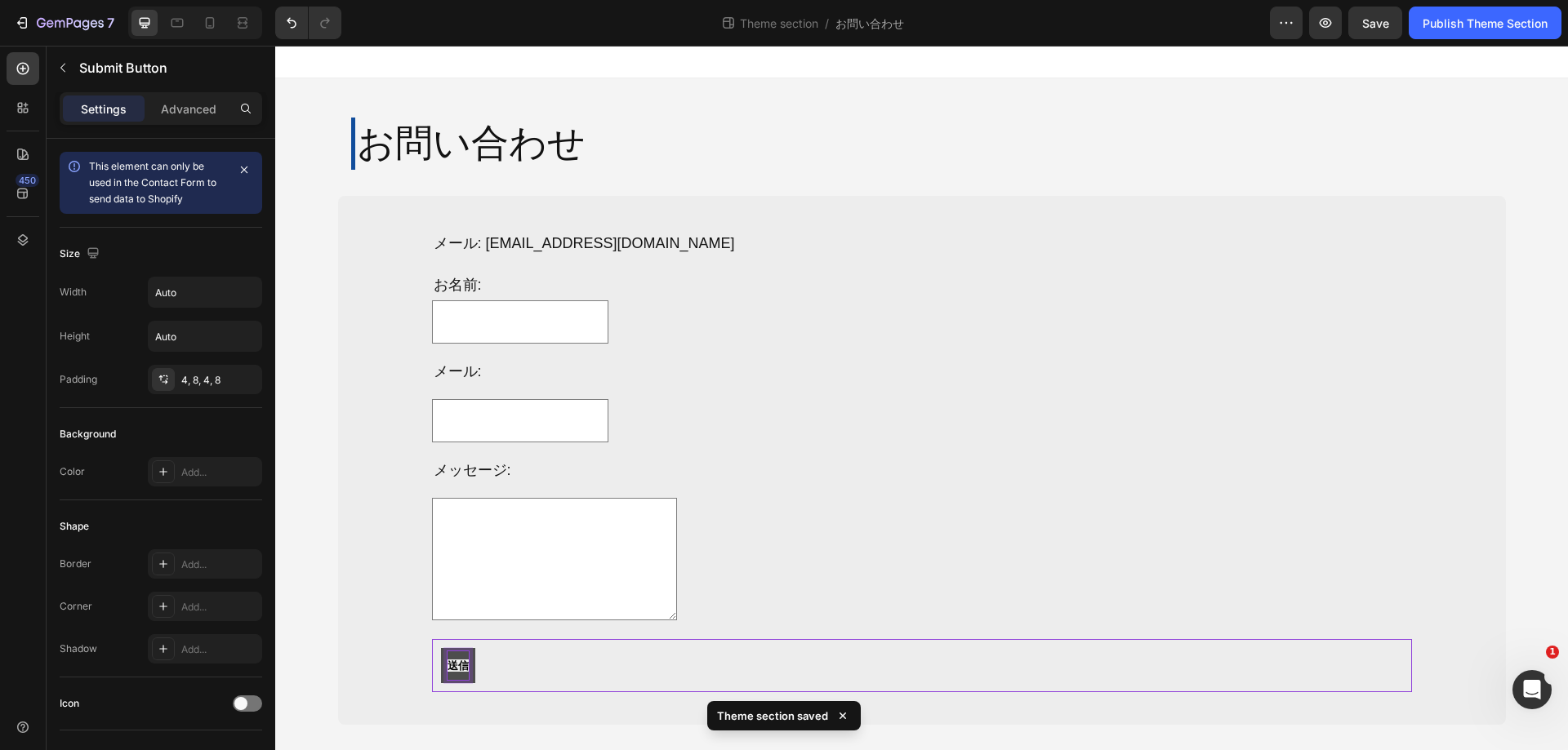
click at [462, 665] on span "送信" at bounding box center [459, 665] width 22 height 12
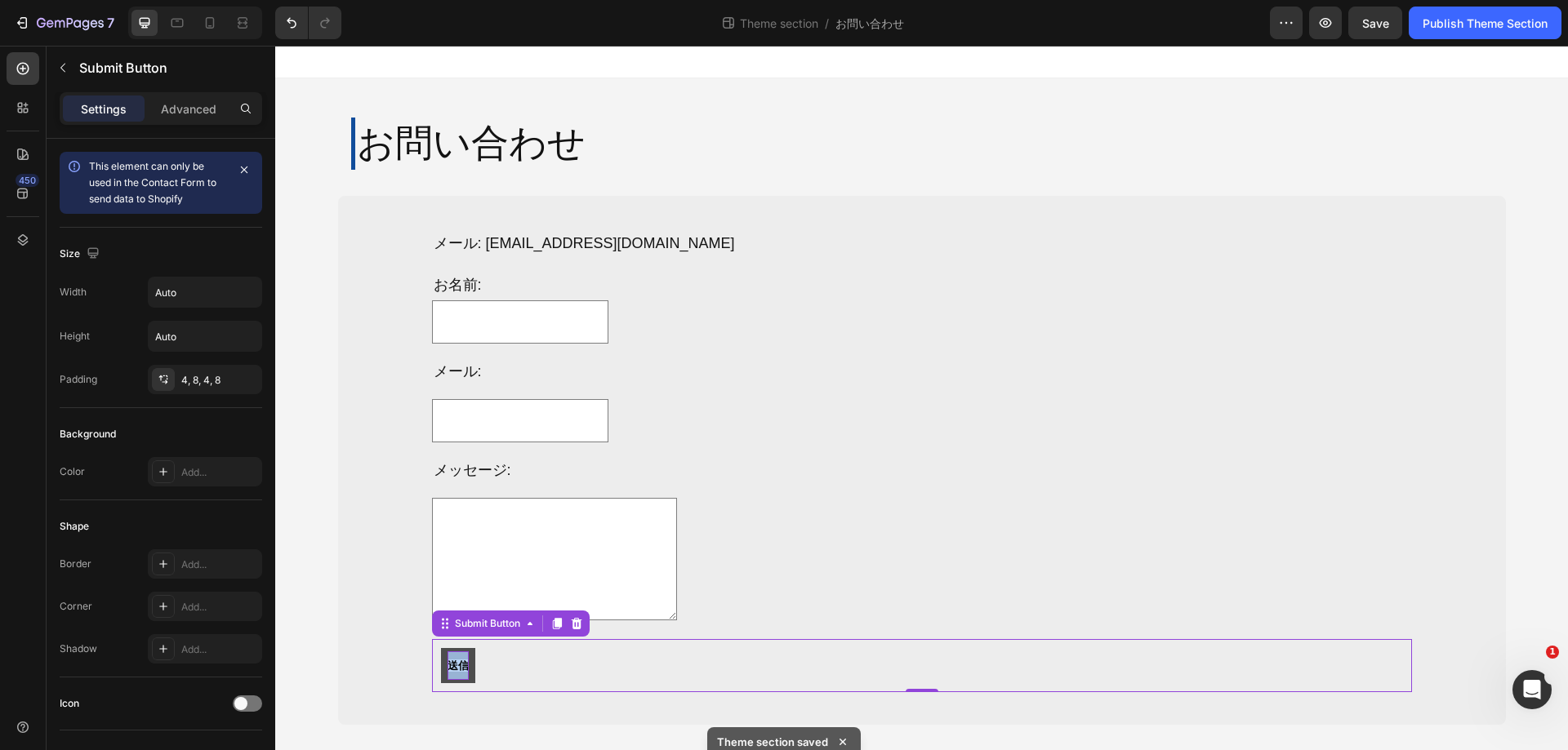
click at [465, 665] on span "送信" at bounding box center [459, 665] width 22 height 12
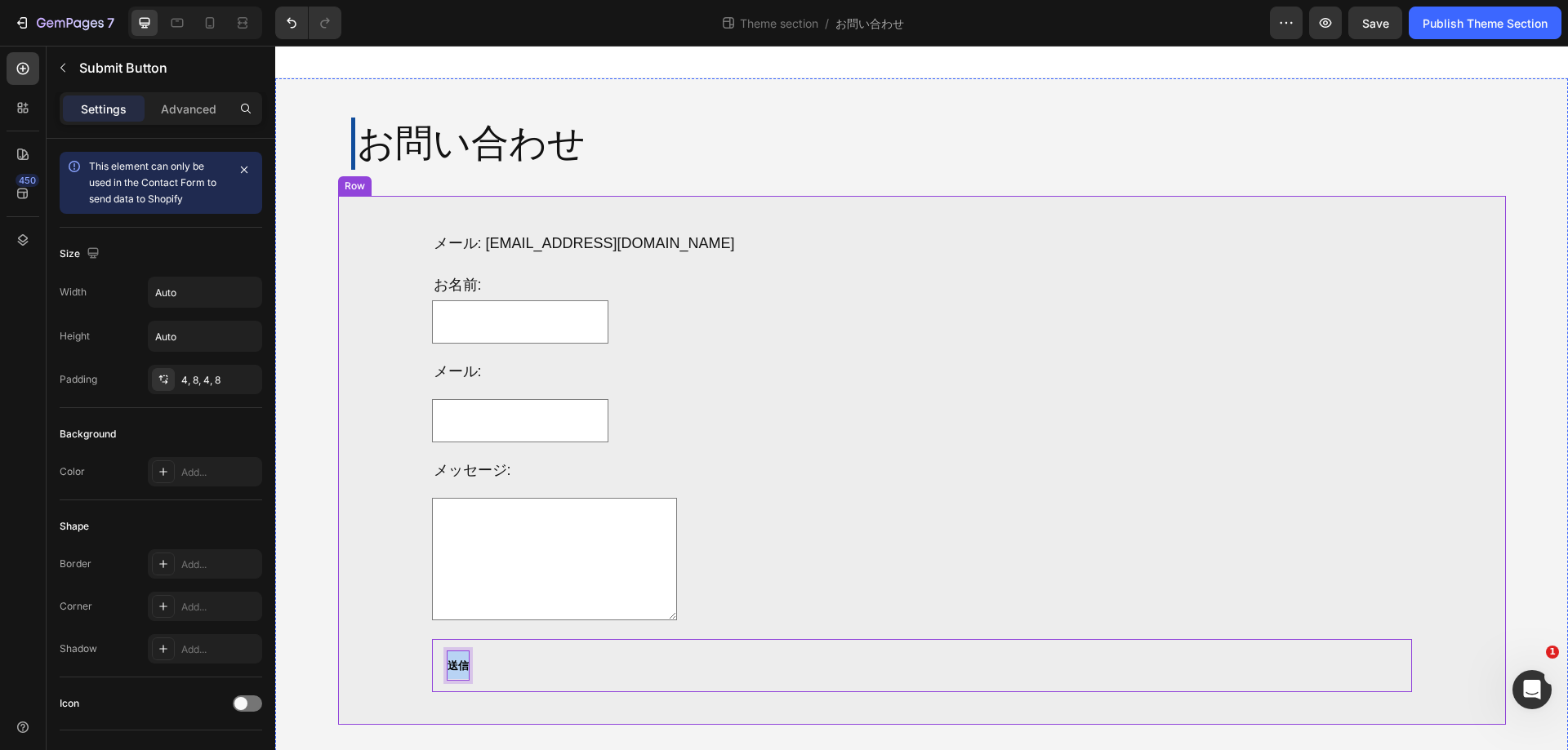
click at [340, 669] on div "メール: [EMAIL_ADDRESS][DOMAIN_NAME] Text Block お名前: Text Block Text Field Row メール…" at bounding box center [922, 460] width 1169 height 529
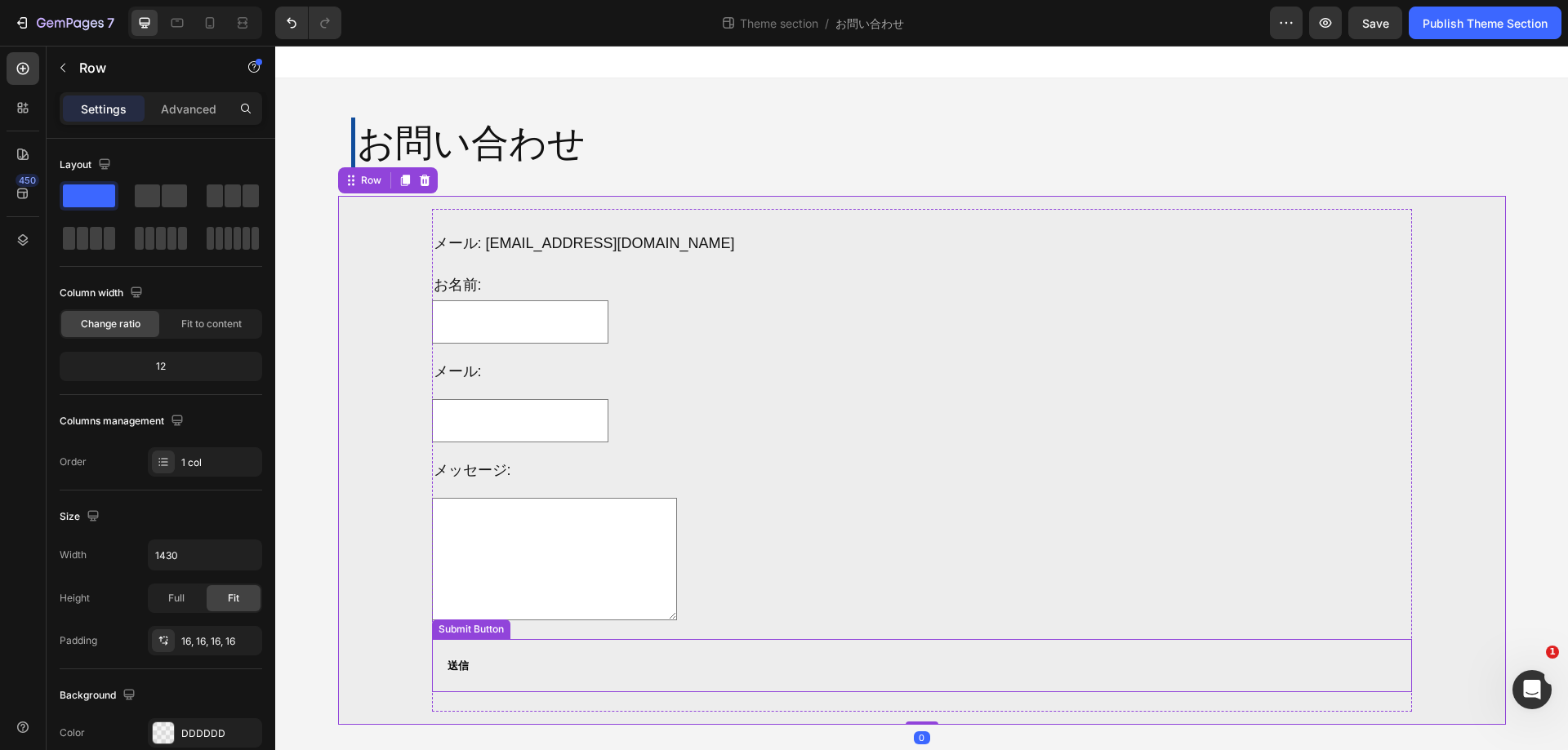
click at [513, 671] on div "送信 Submit Button" at bounding box center [922, 665] width 980 height 52
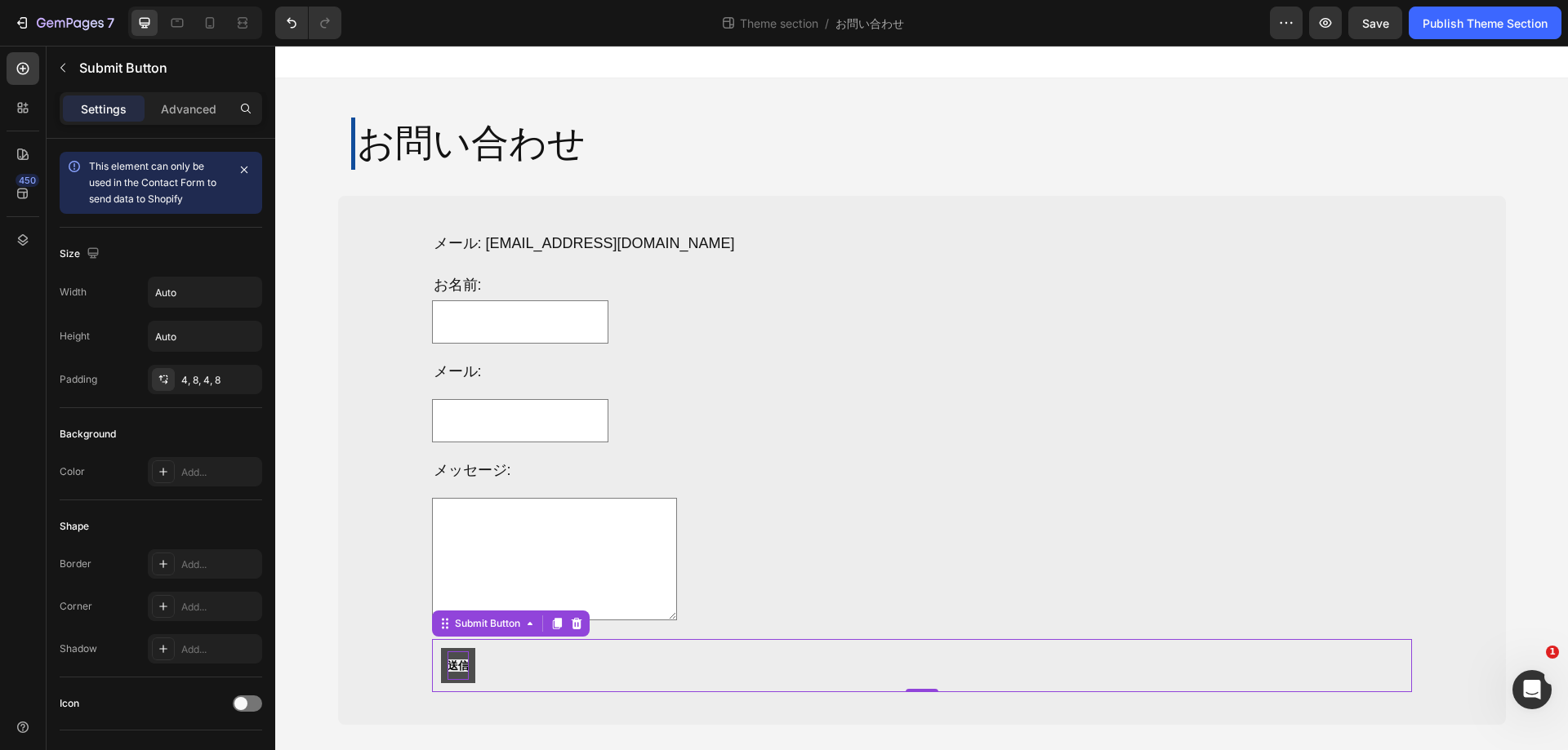
click at [475, 668] on button "送信" at bounding box center [458, 665] width 35 height 34
click at [178, 293] on input "Auto" at bounding box center [205, 293] width 112 height 30
click at [218, 96] on div "Advanced" at bounding box center [188, 108] width 82 height 27
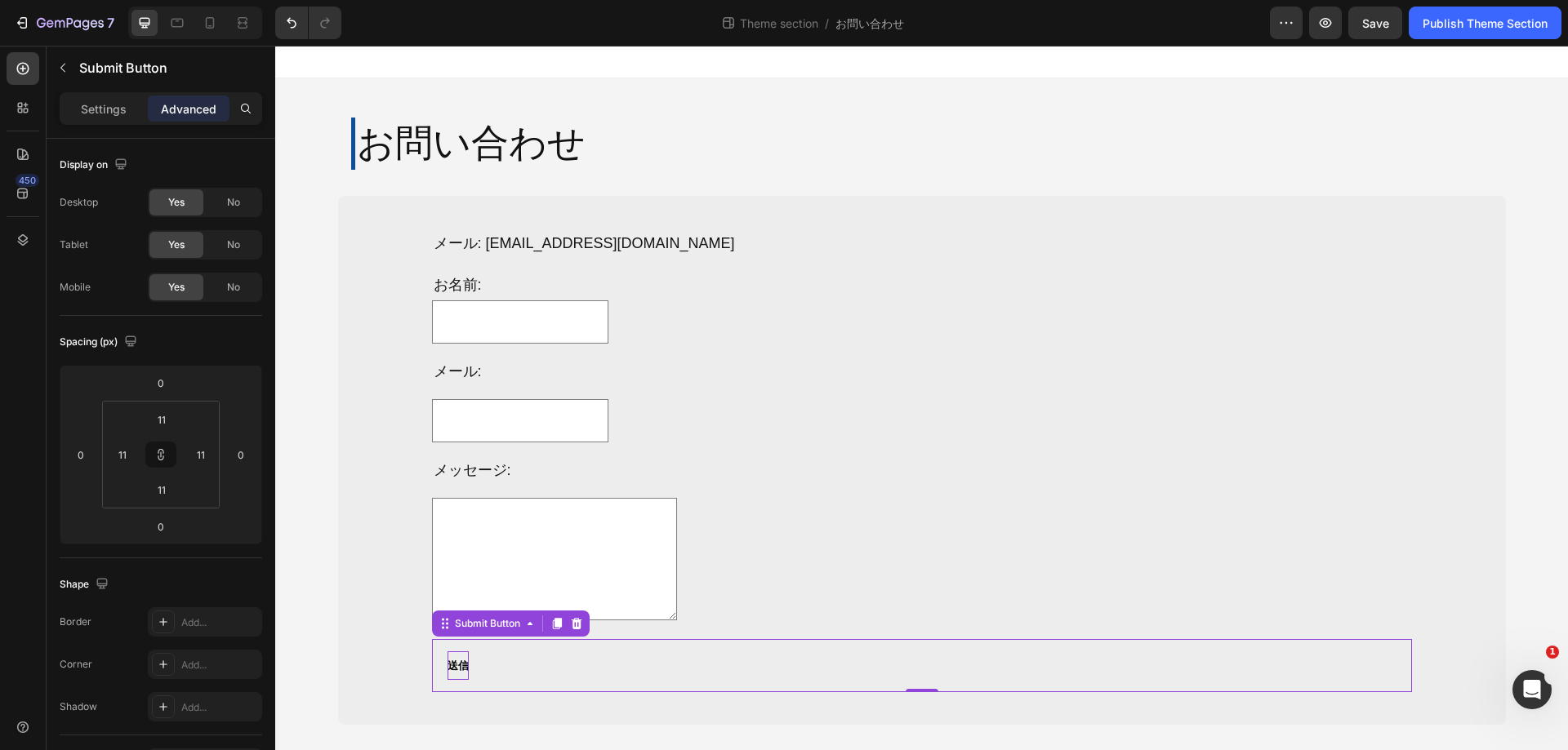
click at [212, 102] on p "Advanced" at bounding box center [188, 108] width 55 height 17
click at [99, 114] on p "Settings" at bounding box center [104, 108] width 45 height 17
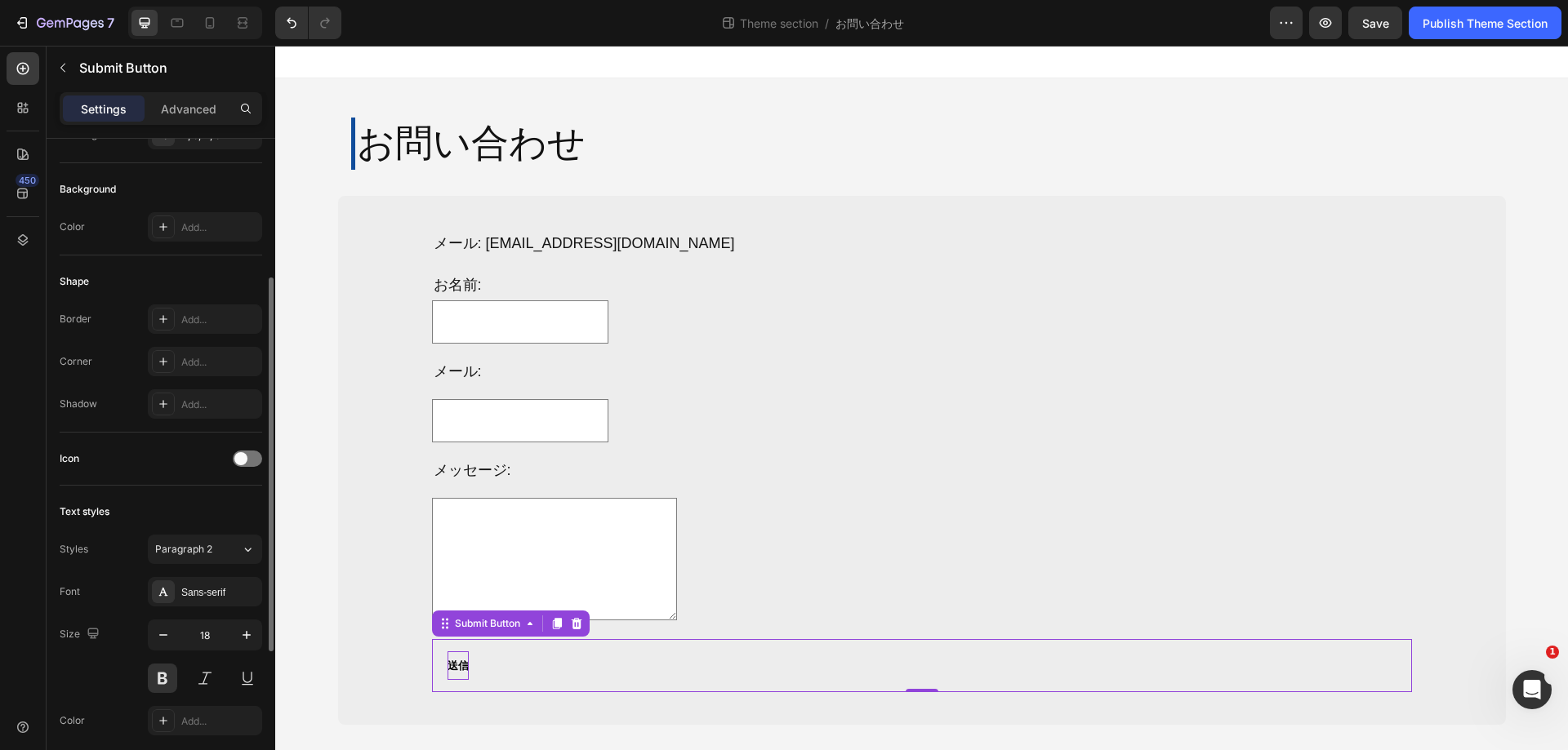
scroll to position [408, 0]
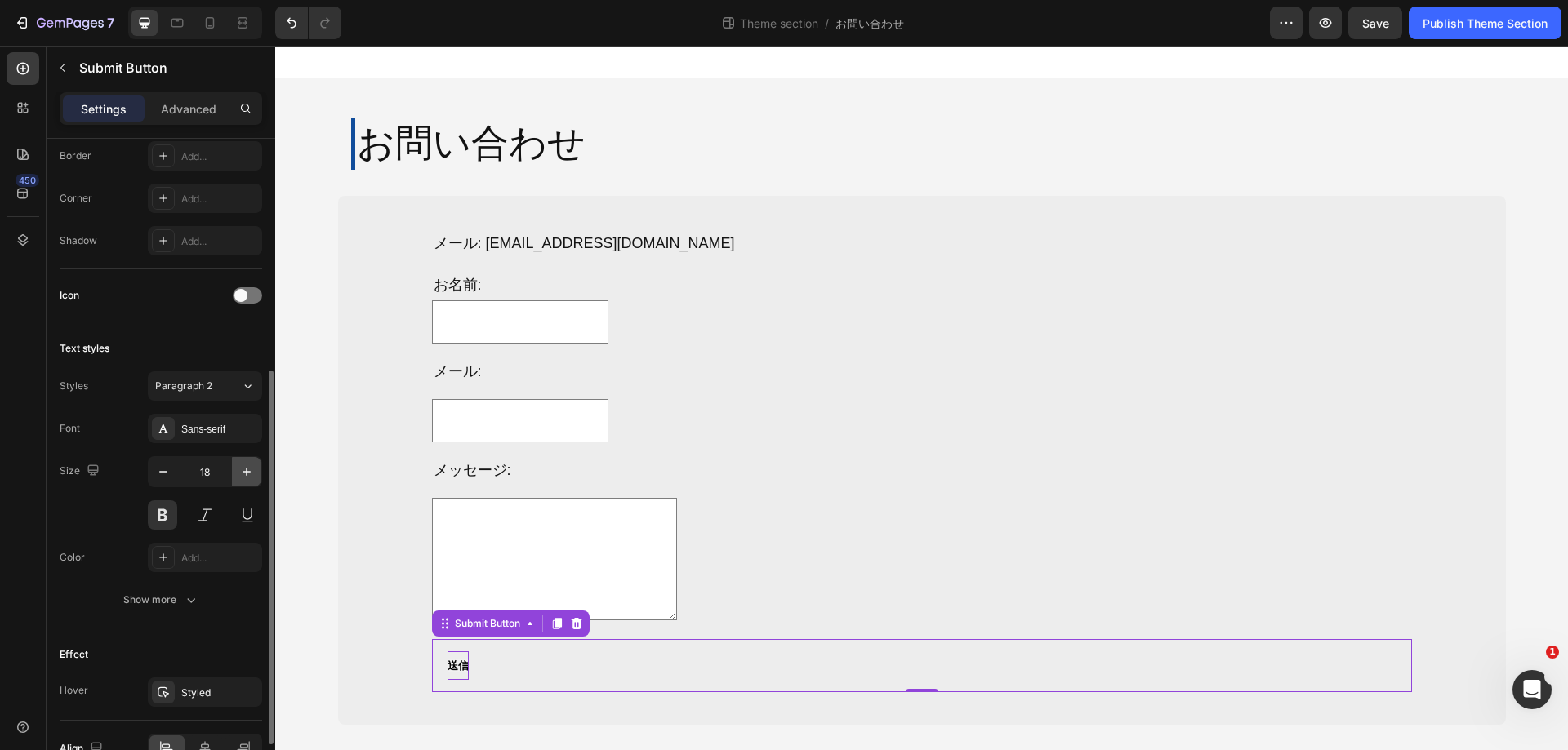
click at [247, 473] on icon "button" at bounding box center [247, 472] width 8 height 8
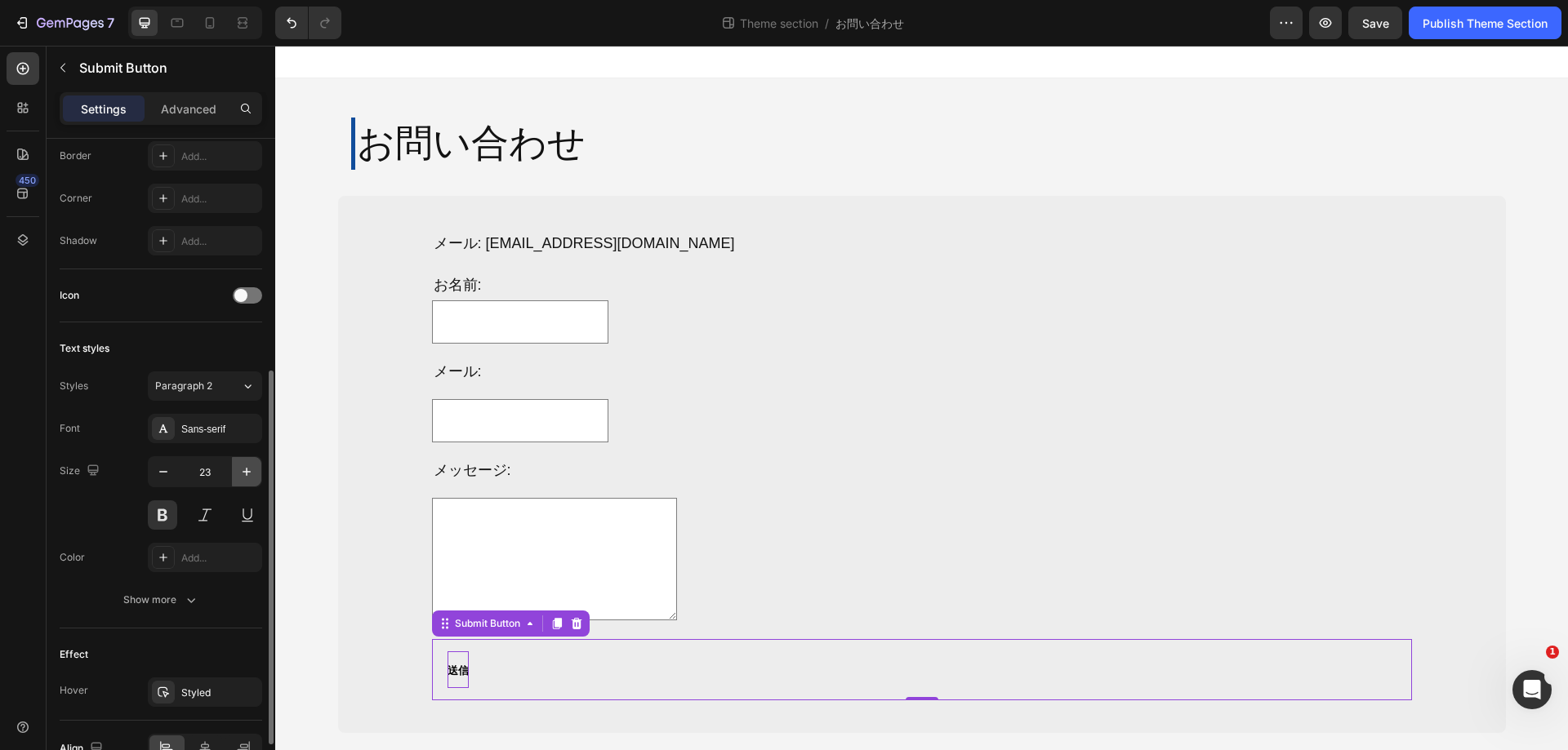
click at [247, 473] on icon "button" at bounding box center [247, 472] width 8 height 8
click at [167, 464] on icon "button" at bounding box center [163, 472] width 17 height 17
click at [200, 382] on span "Paragraph 2" at bounding box center [183, 385] width 57 height 15
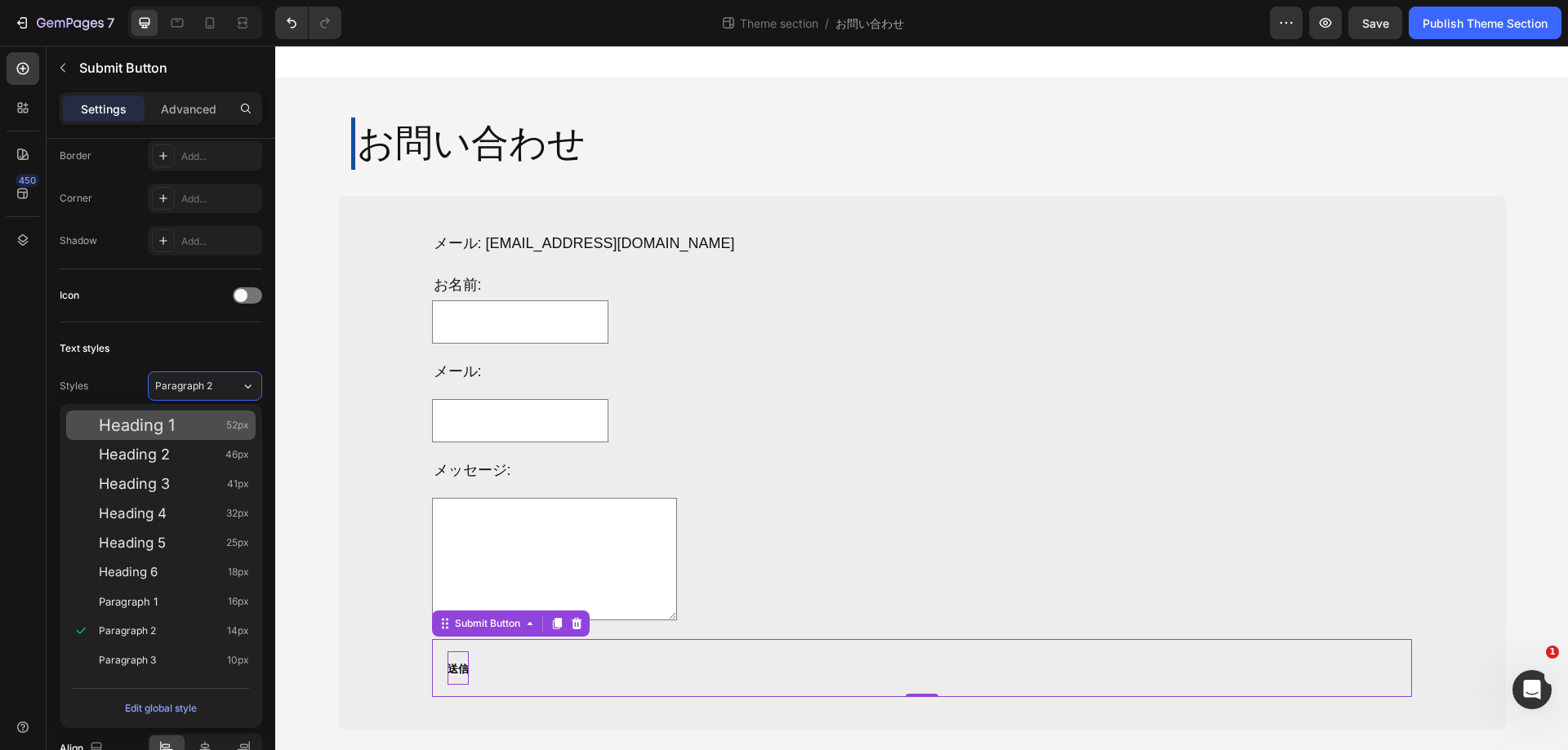
click at [200, 420] on div "Heading 1 52px" at bounding box center [174, 425] width 150 height 17
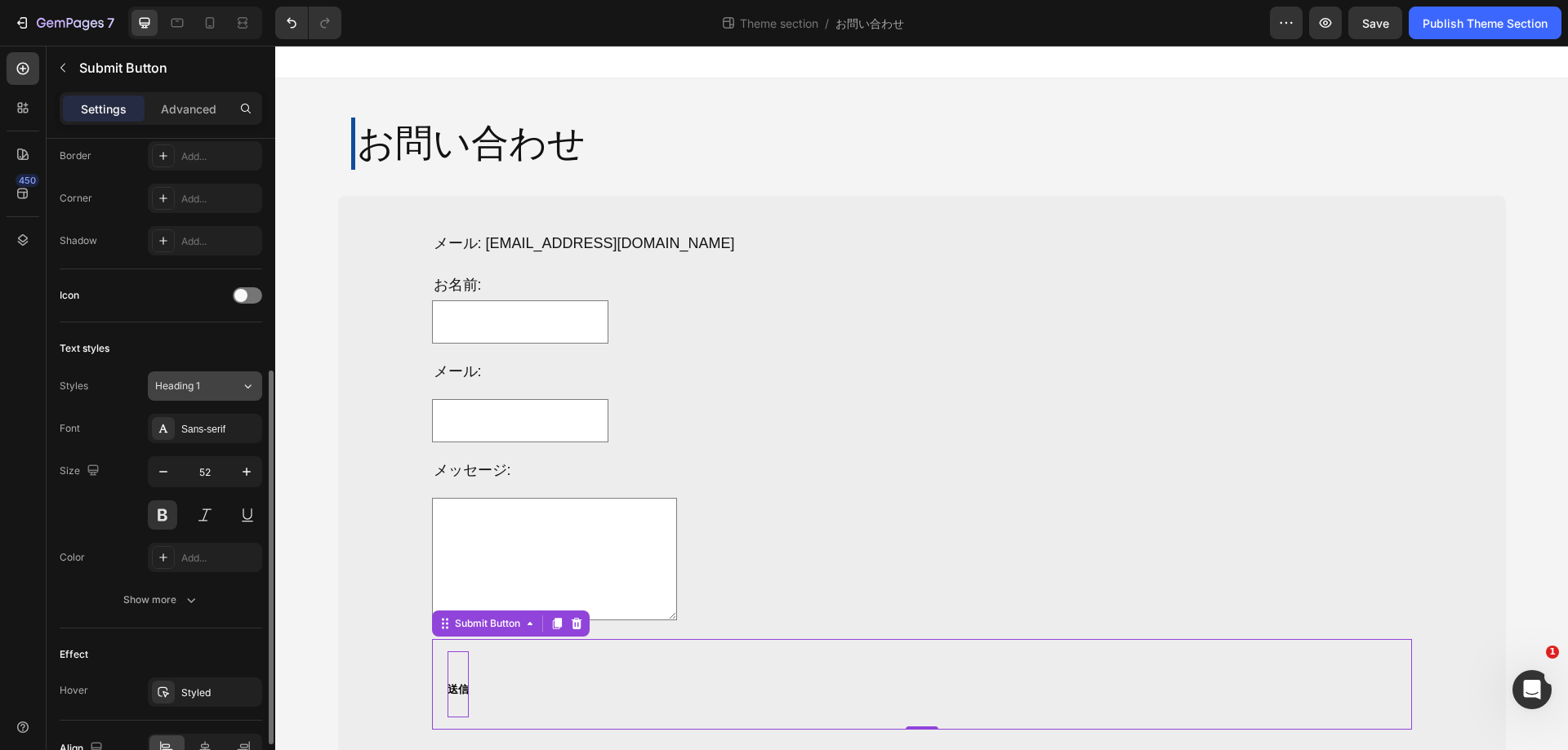
click at [202, 388] on div "Heading 1" at bounding box center [187, 385] width 66 height 15
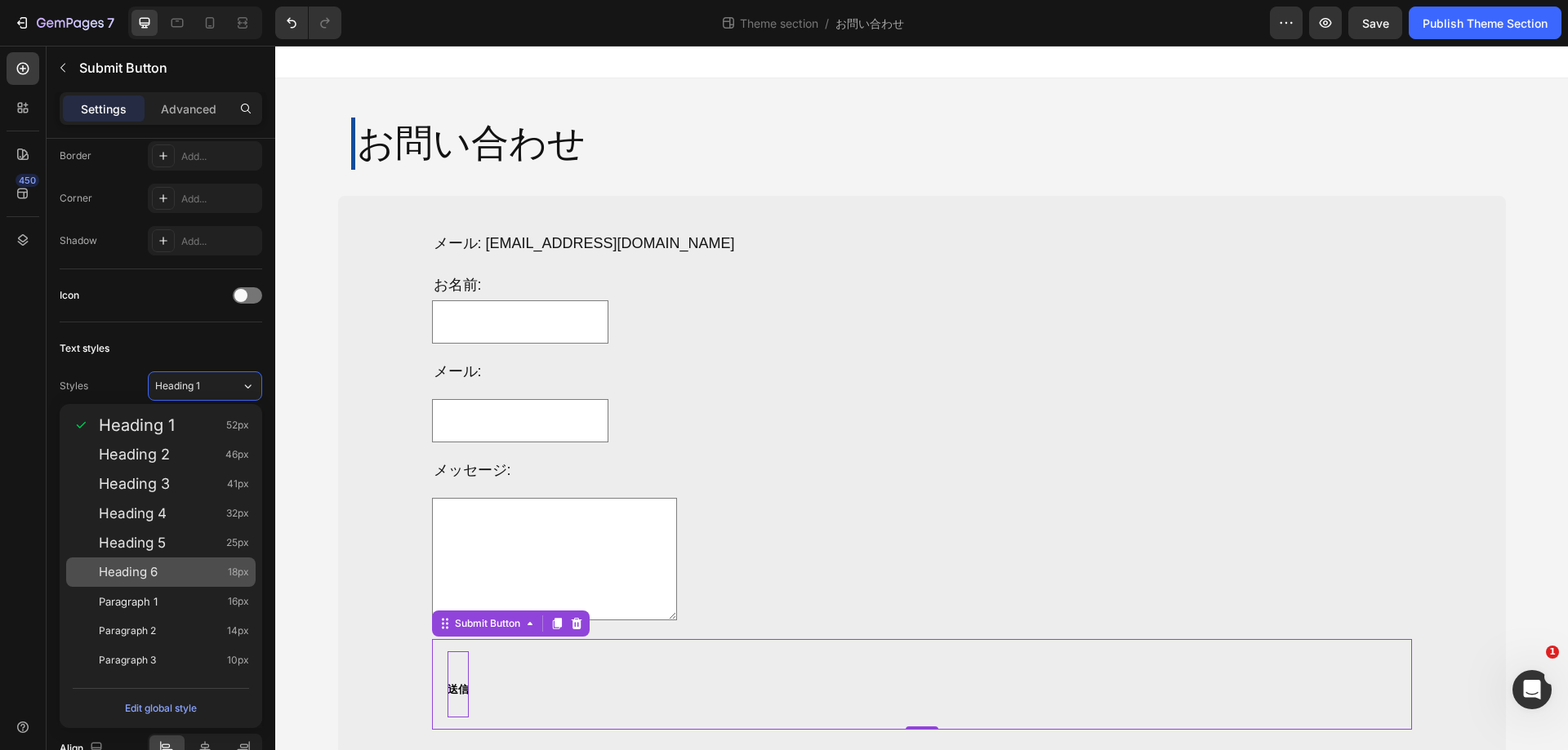
click at [168, 578] on div "Heading 6 18px" at bounding box center [174, 572] width 150 height 17
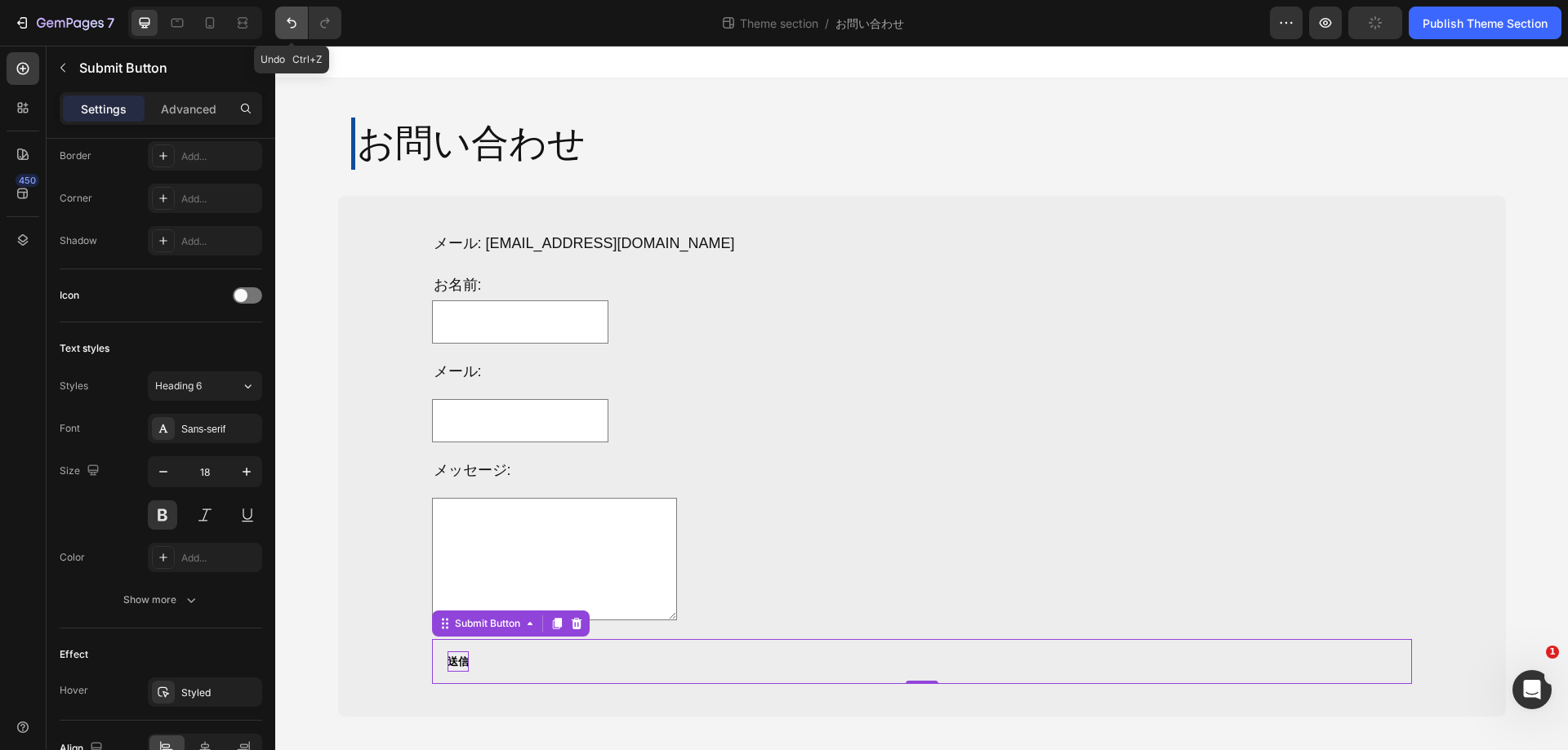
click at [287, 28] on icon "Undo/Redo" at bounding box center [291, 23] width 17 height 17
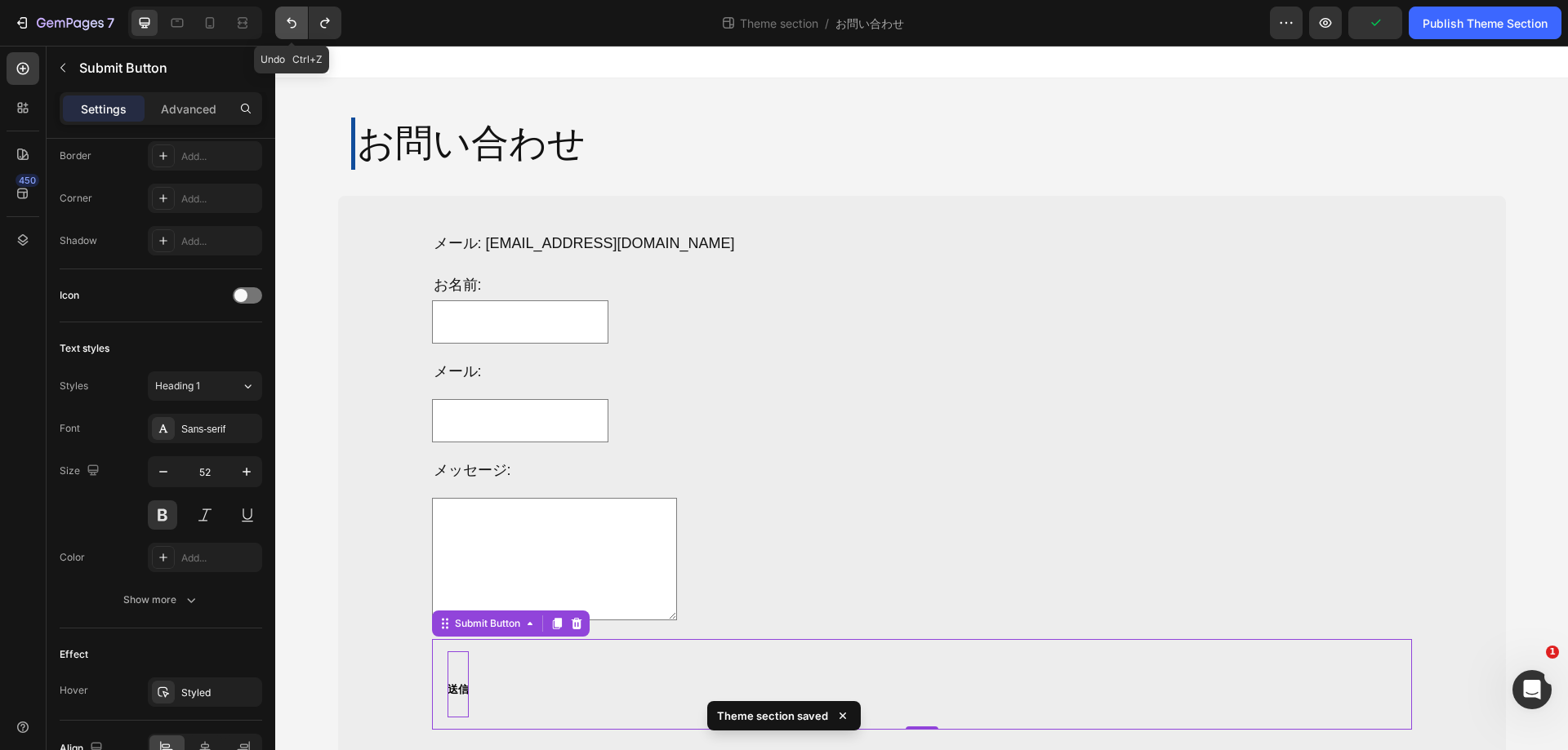
click at [287, 28] on icon "Undo/Redo" at bounding box center [291, 23] width 17 height 17
type input "21"
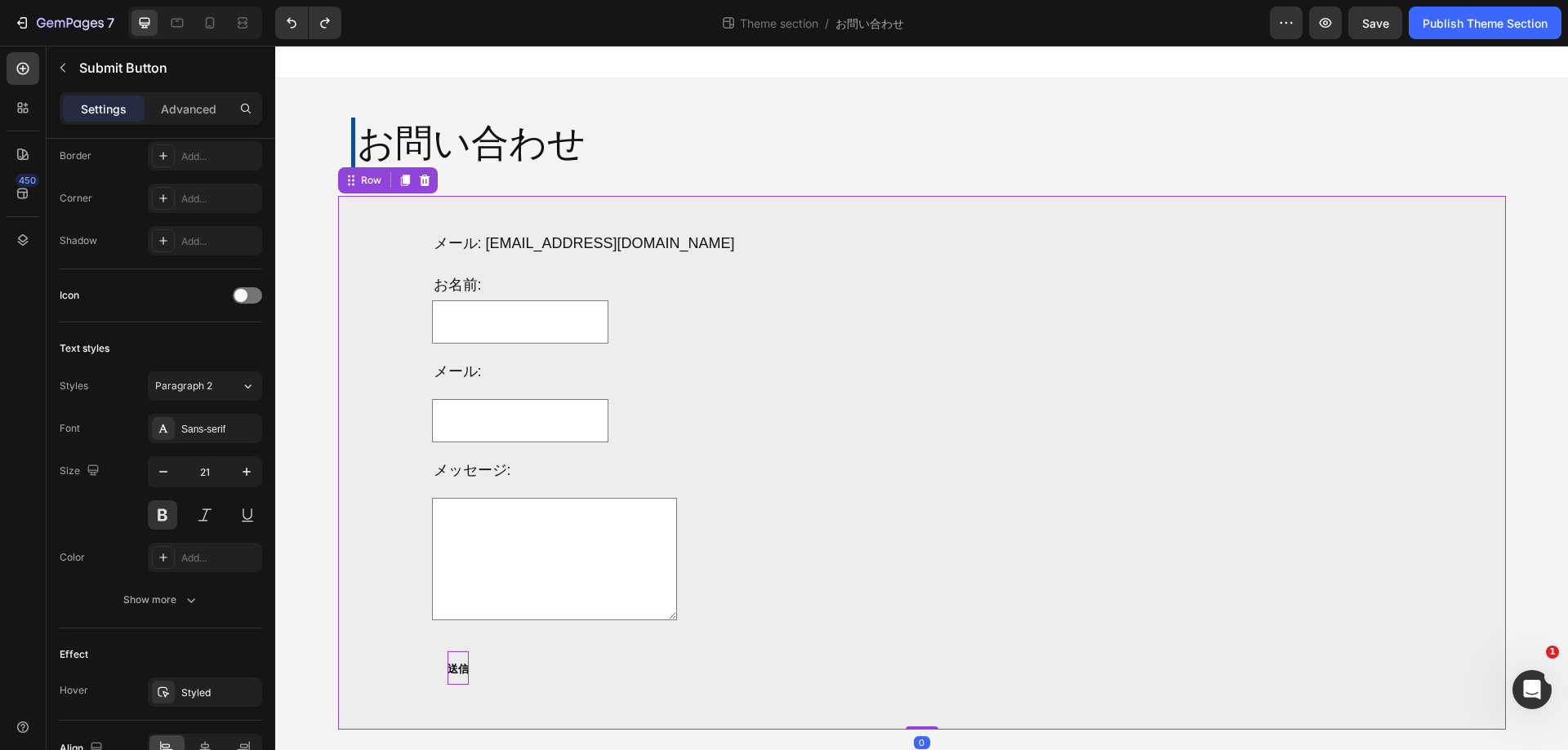
click at [1409, 256] on div "メール: [EMAIL_ADDRESS][DOMAIN_NAME] Text Block お名前: Text Block Text Field Row メール…" at bounding box center [922, 462] width 1142 height 508
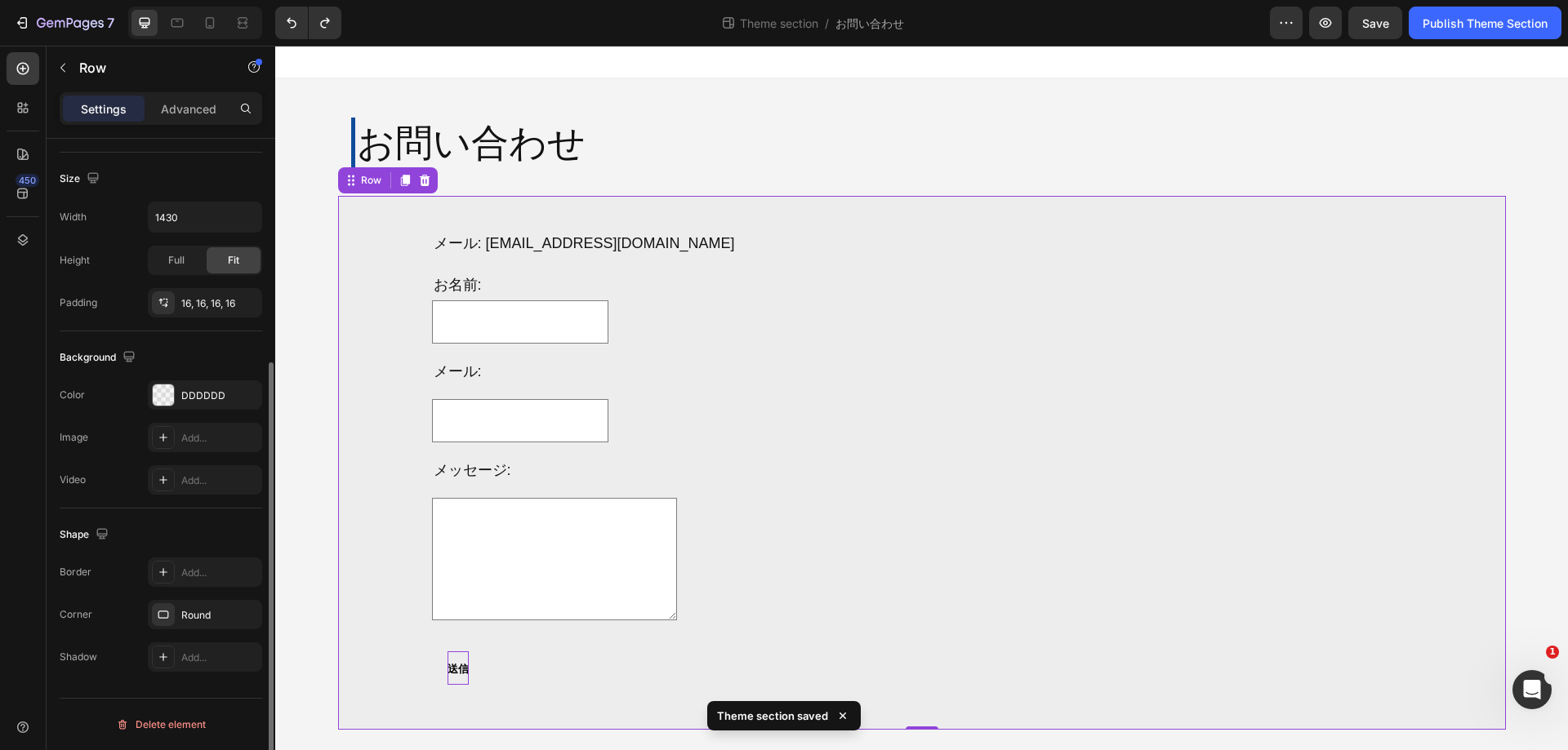
scroll to position [93, 0]
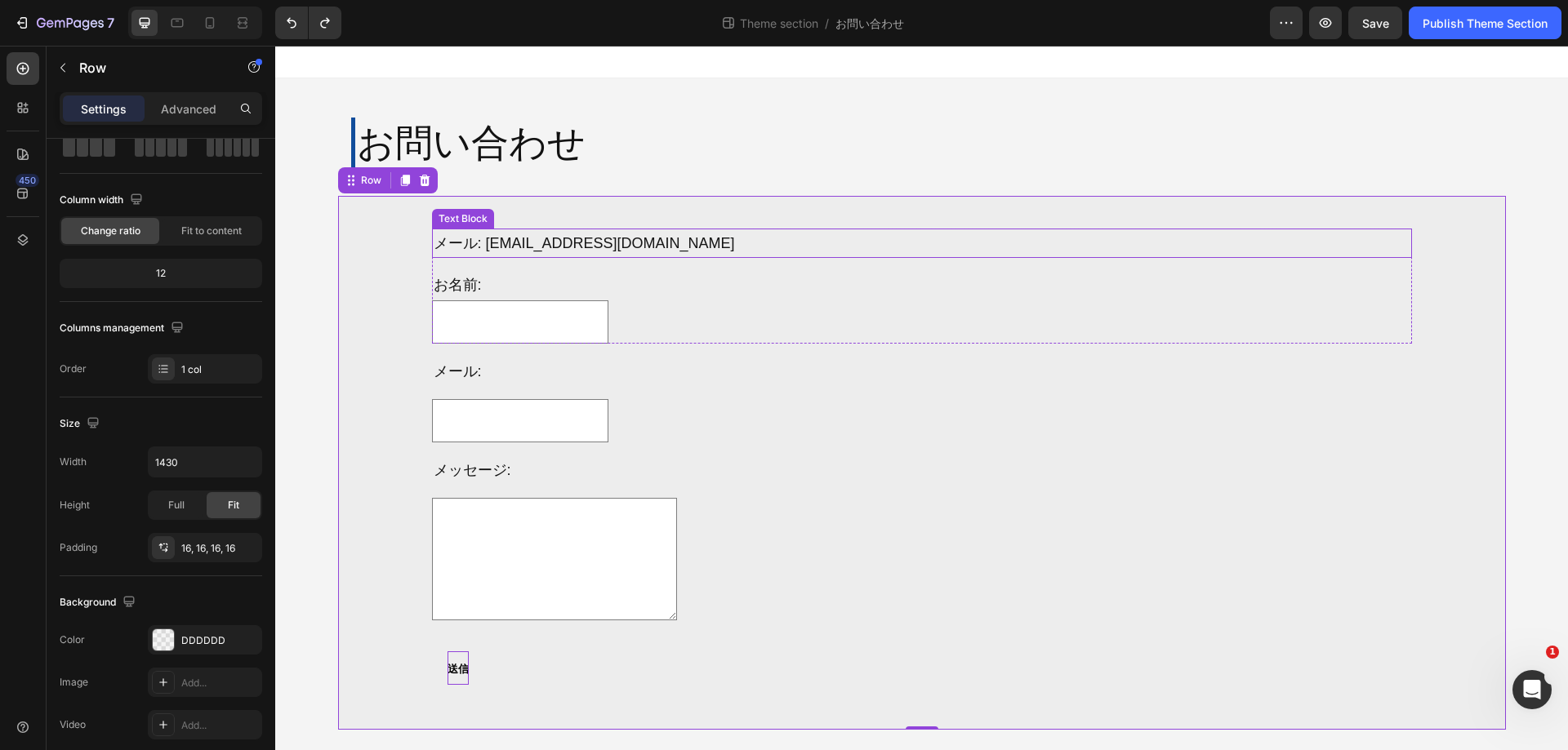
click at [457, 220] on div "Text Block" at bounding box center [463, 219] width 55 height 15
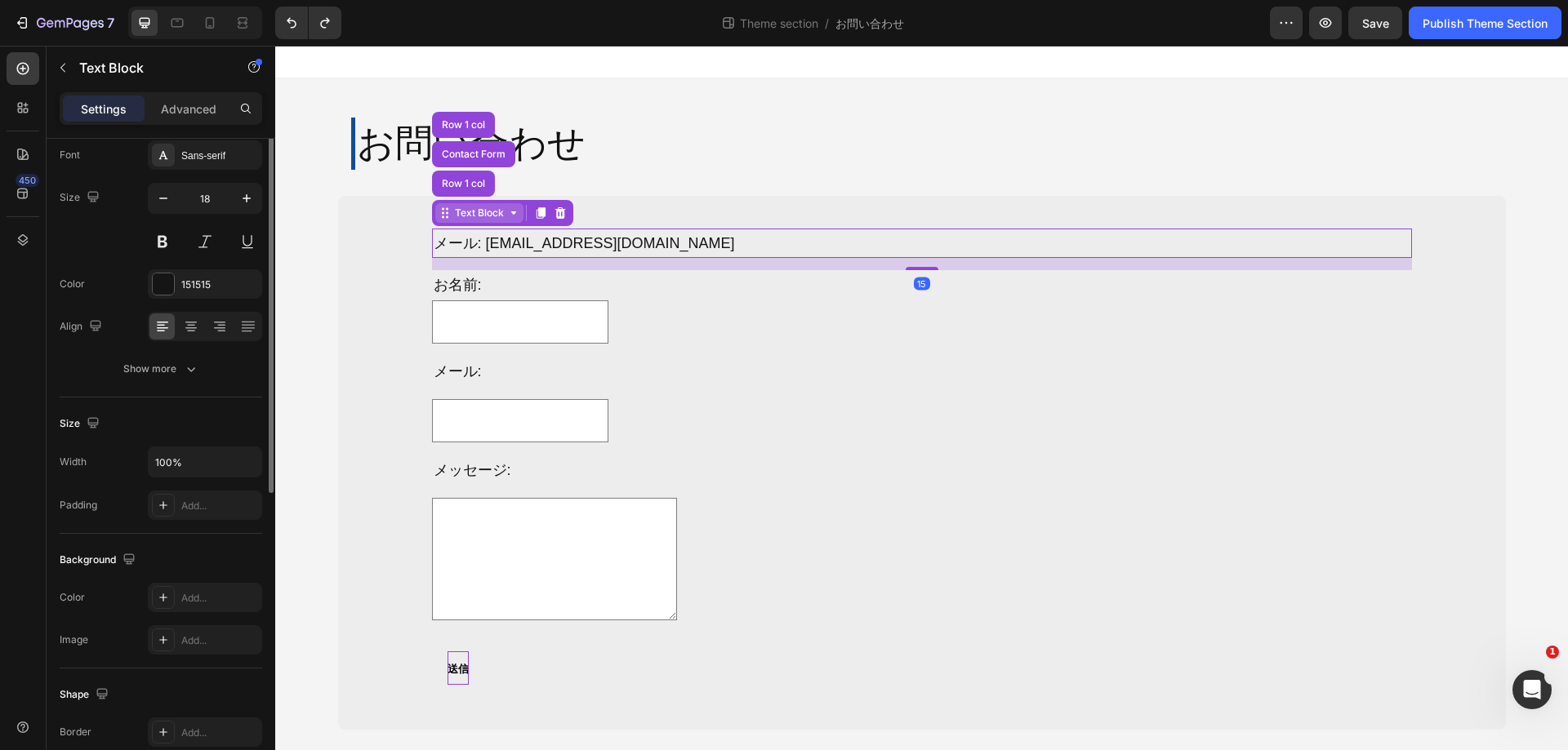
scroll to position [0, 0]
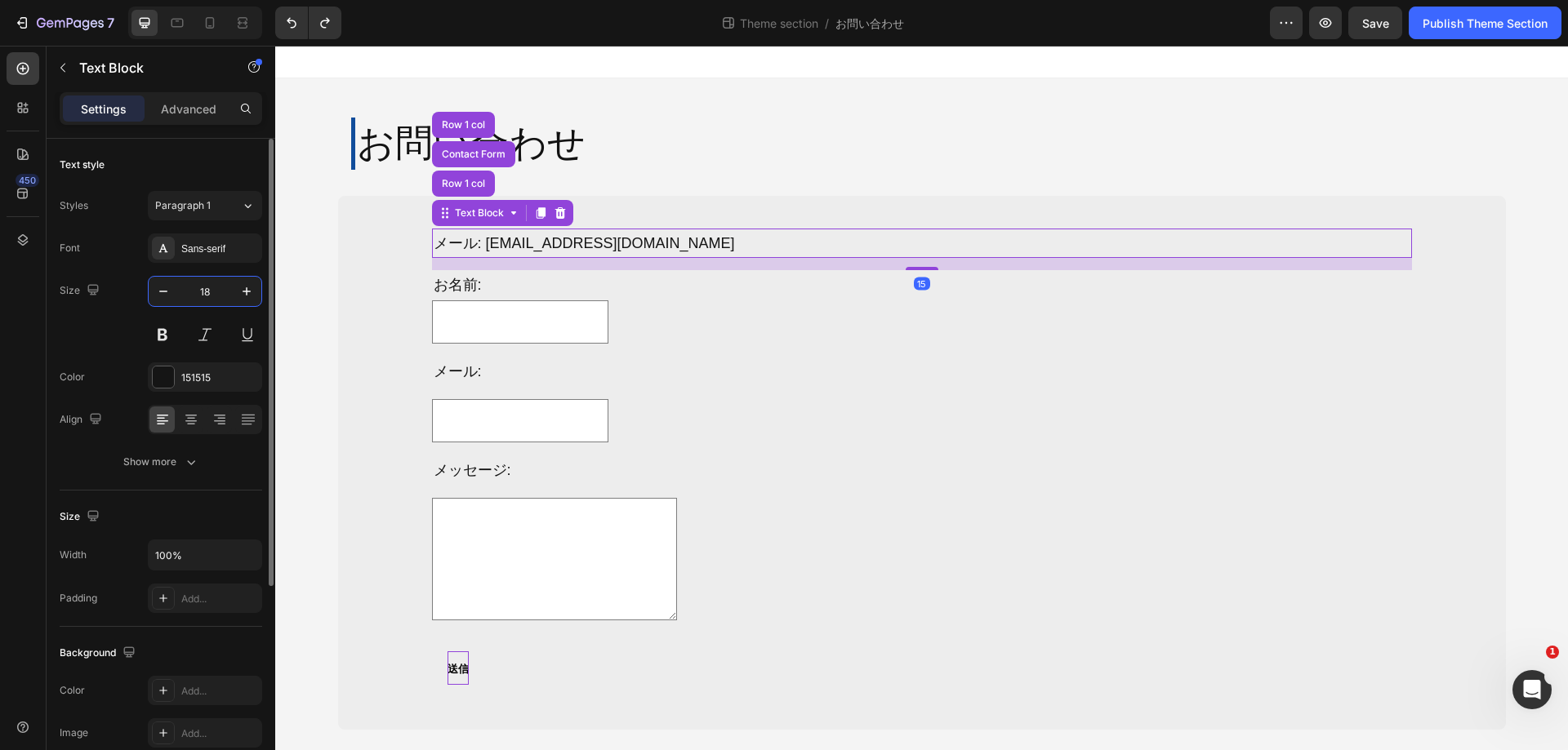
click at [225, 293] on input "18" at bounding box center [205, 292] width 54 height 30
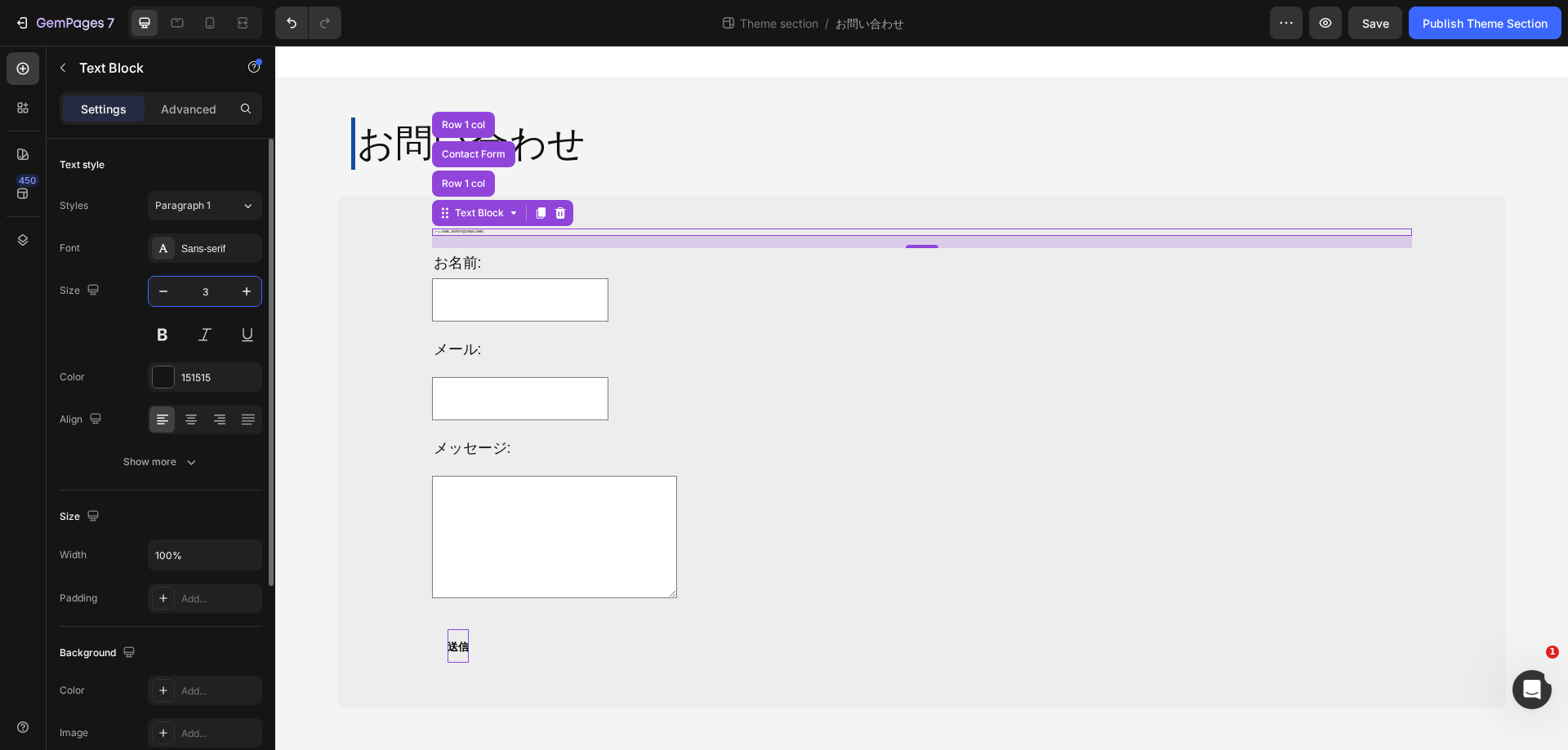
type input "30"
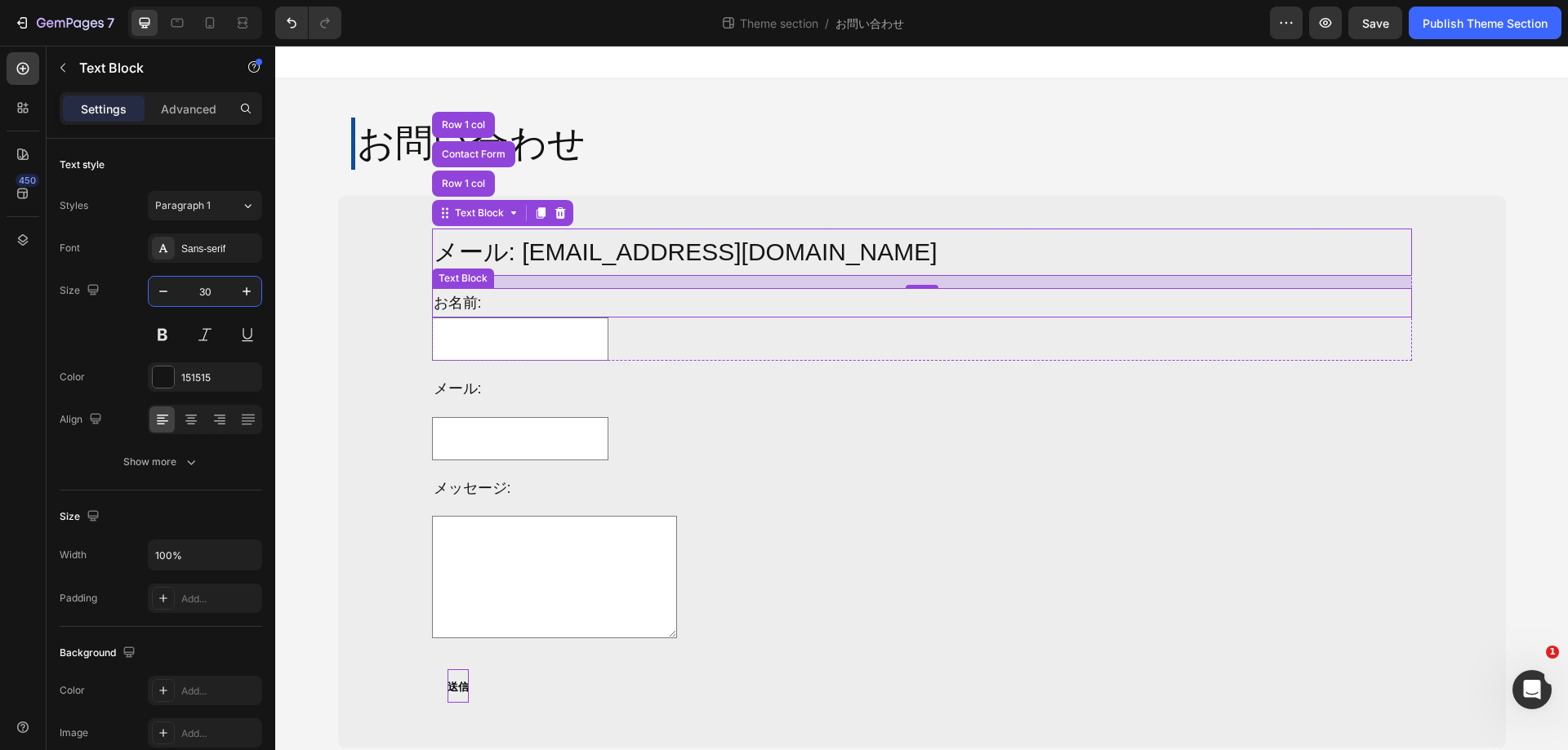
click at [461, 298] on p "お名前:" at bounding box center [922, 303] width 977 height 27
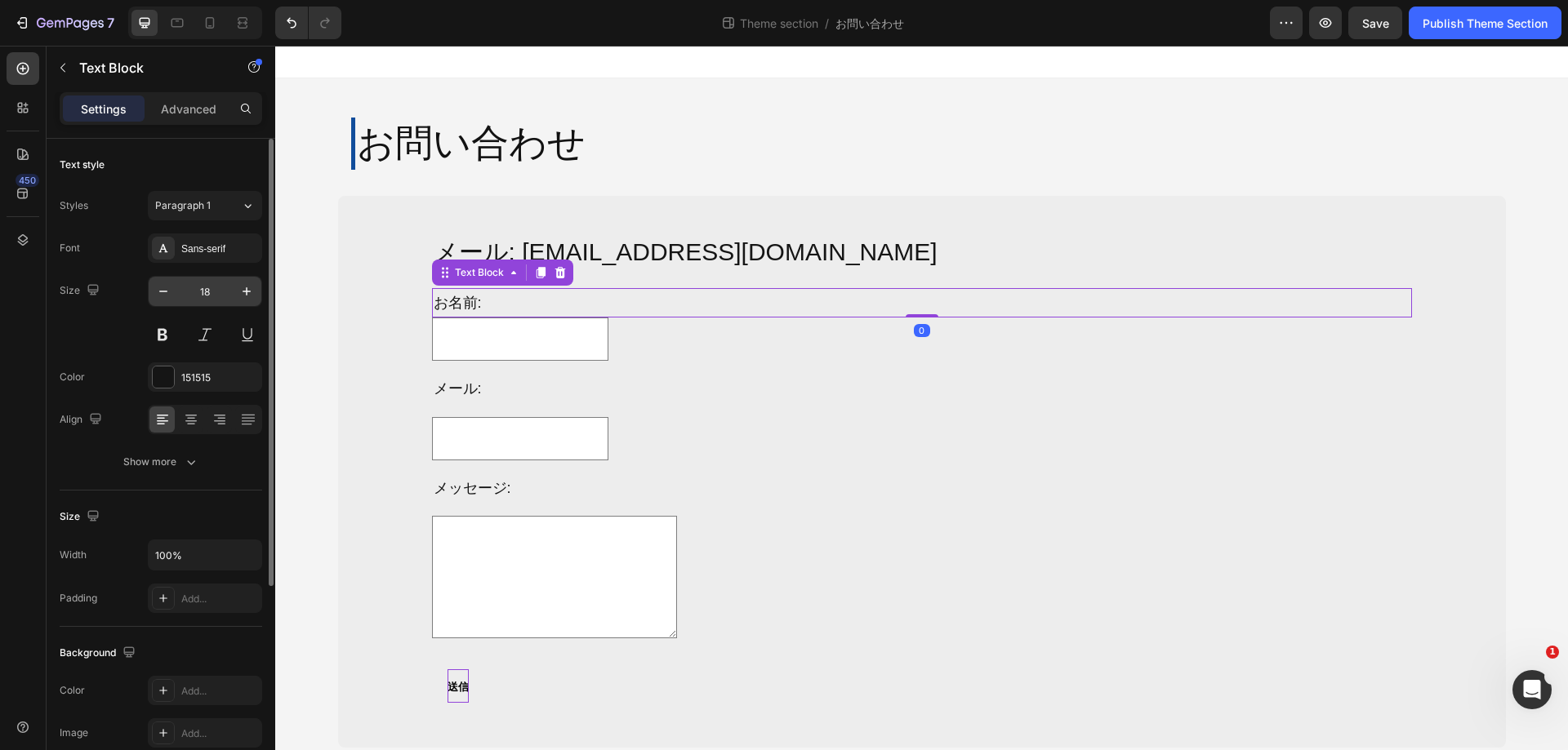
click at [228, 284] on input "18" at bounding box center [205, 292] width 54 height 30
type input "30"
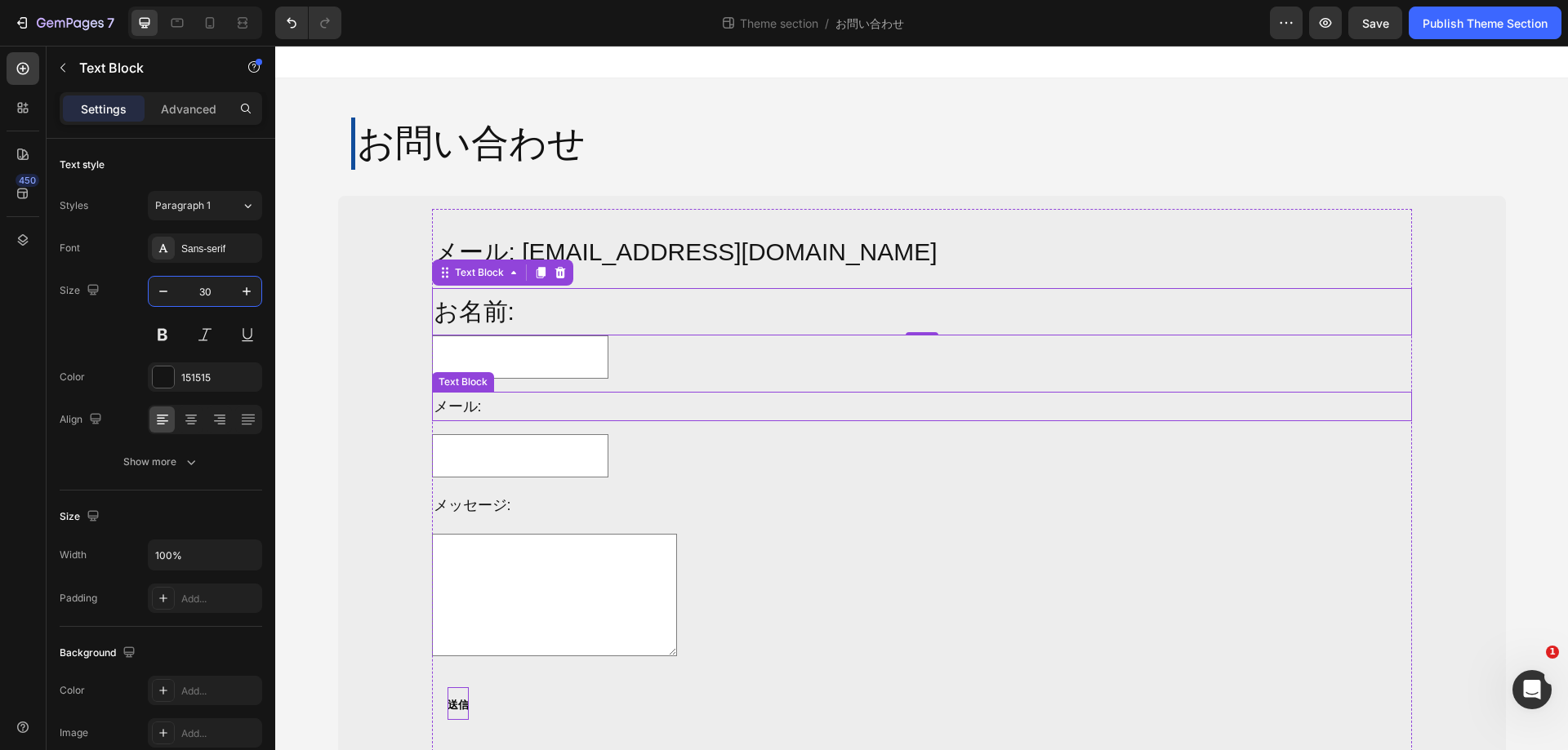
click at [455, 409] on p "メール:" at bounding box center [922, 406] width 977 height 27
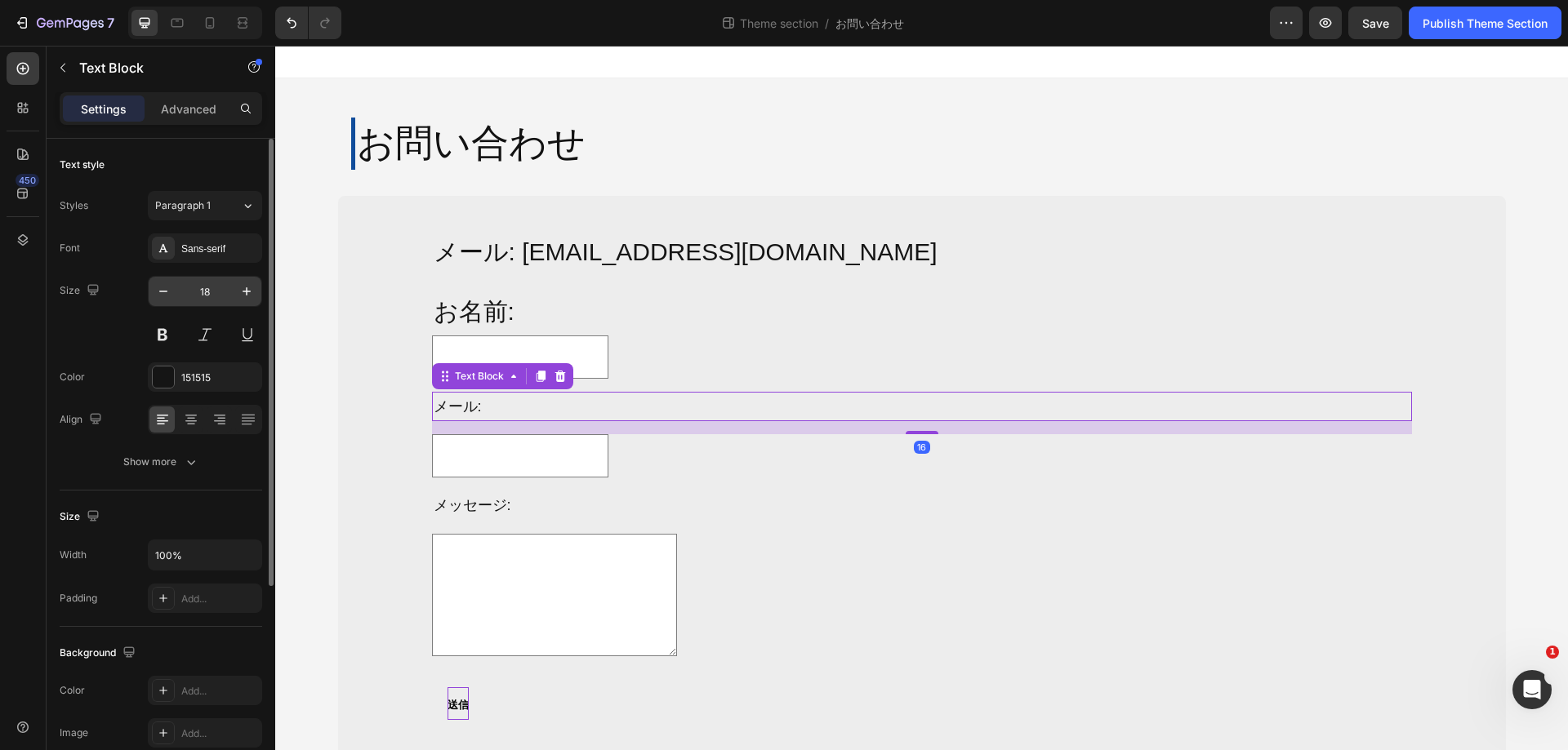
click at [224, 291] on input "18" at bounding box center [205, 292] width 54 height 30
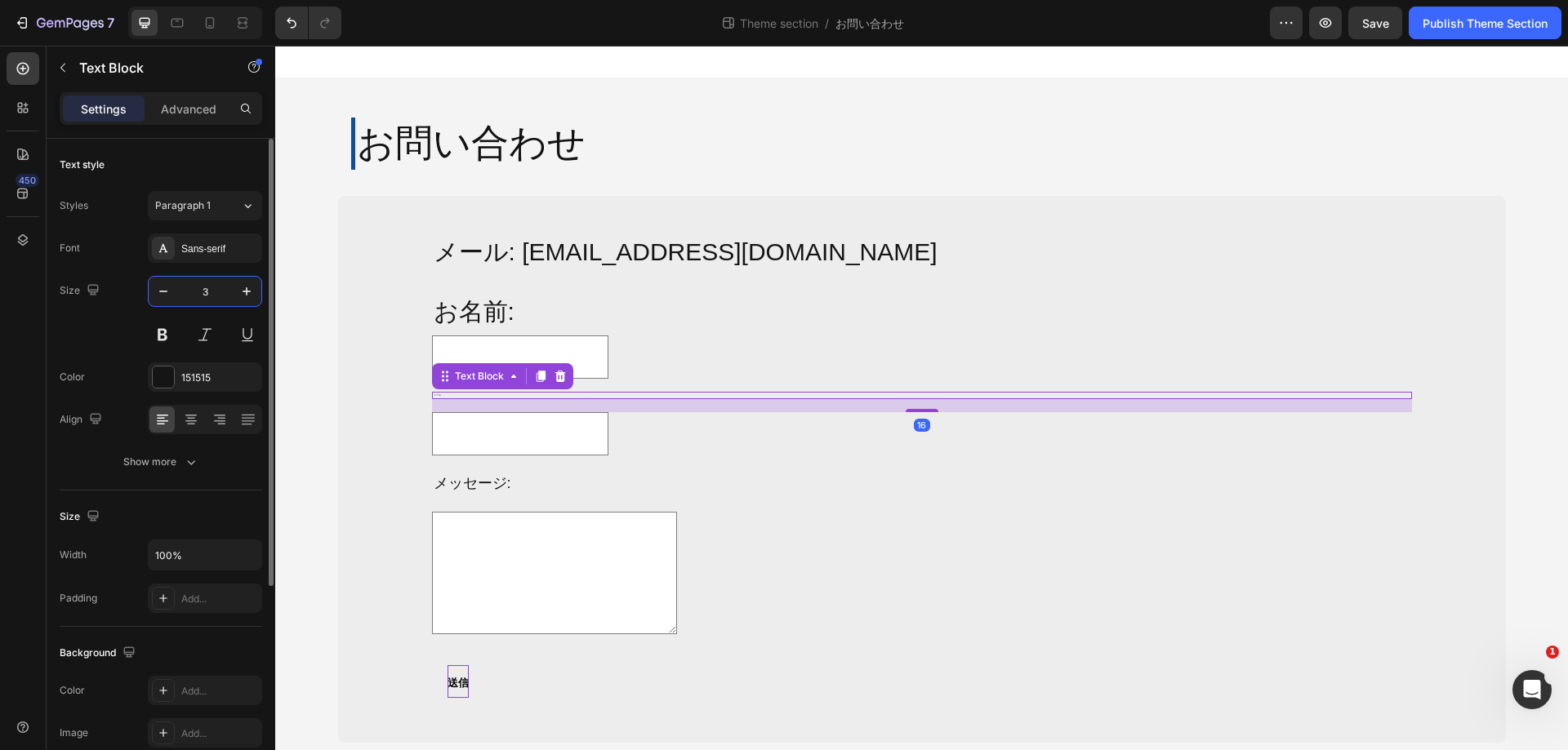
type input "30"
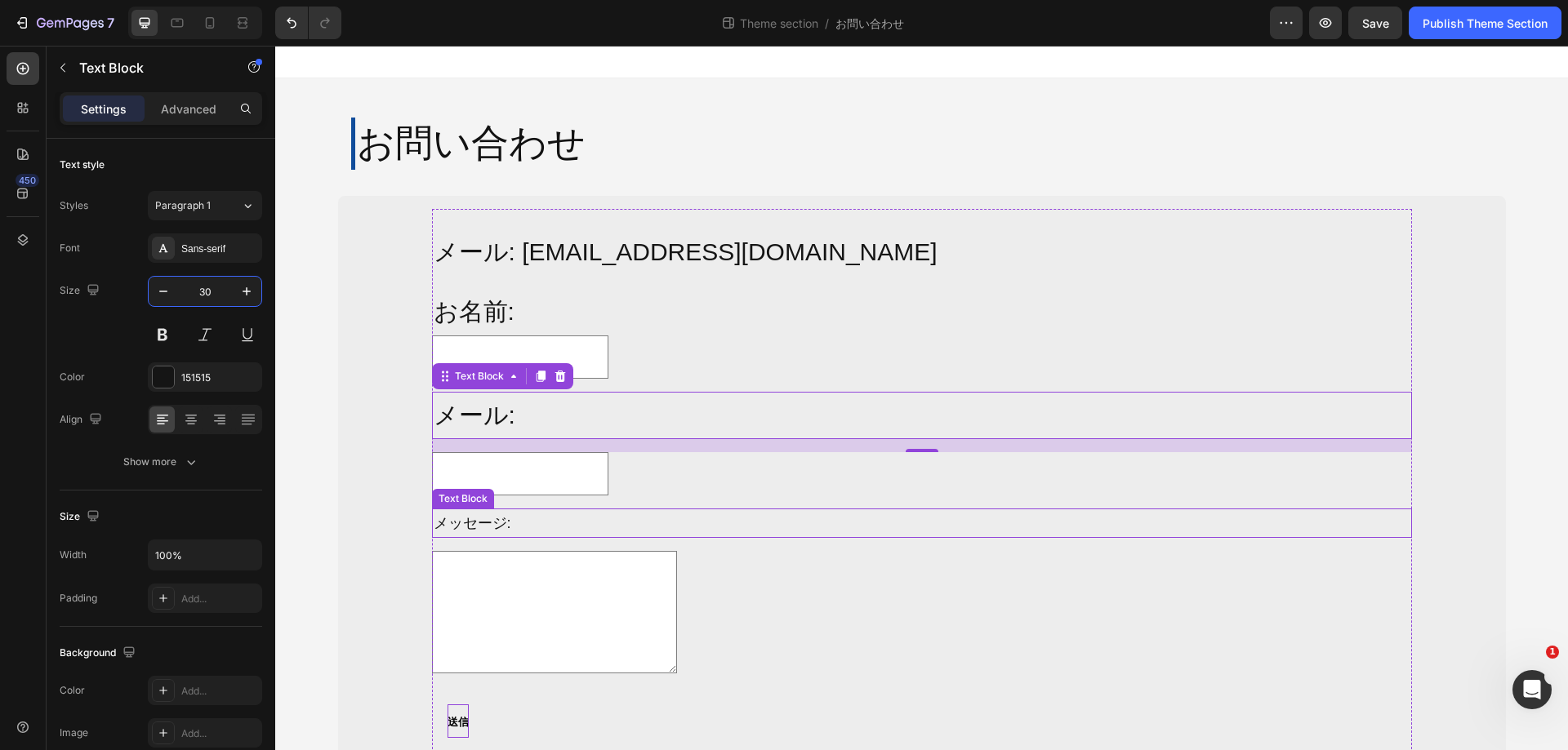
click at [523, 520] on p "メッセージ:" at bounding box center [922, 523] width 977 height 27
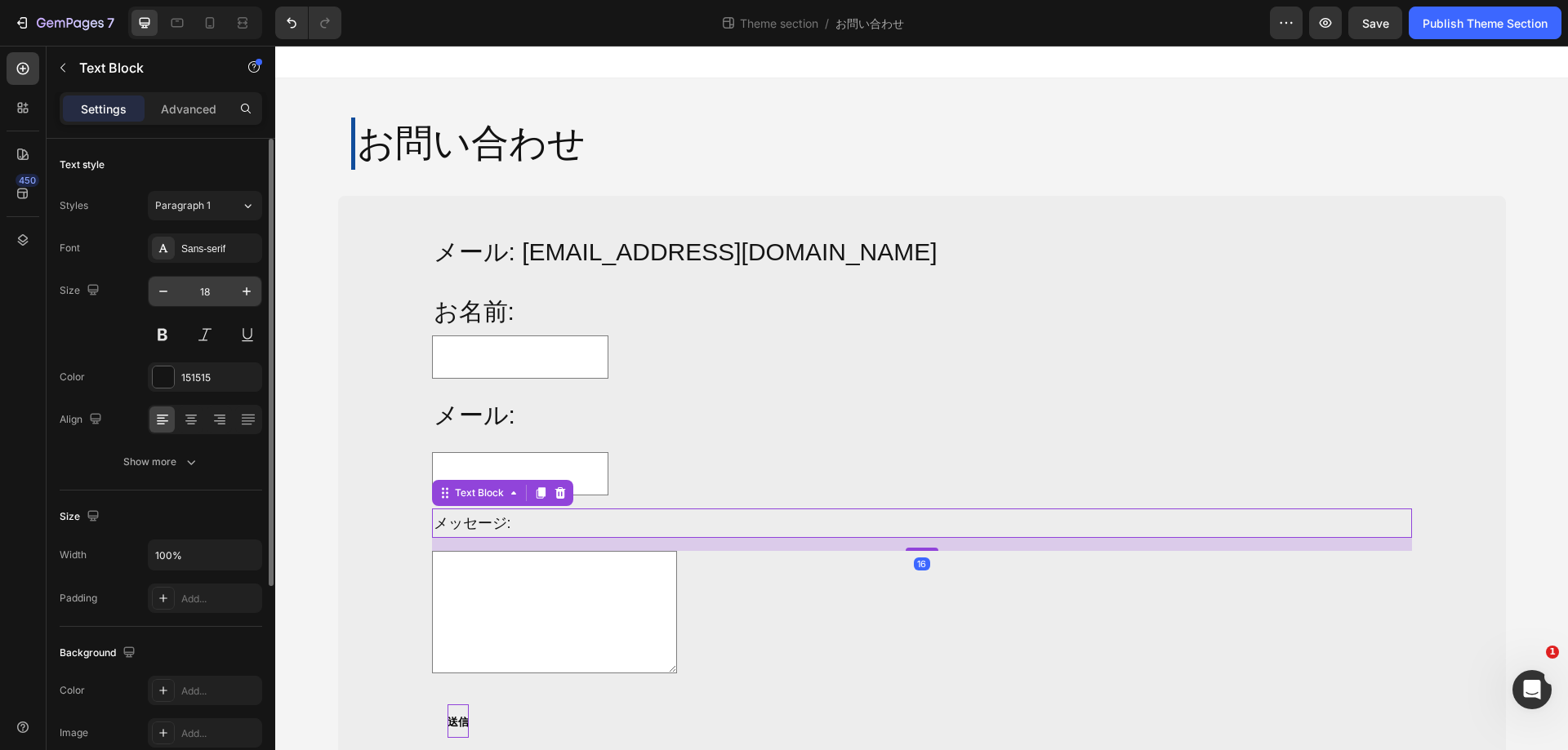
click at [211, 297] on input "18" at bounding box center [205, 292] width 54 height 30
type input "30"
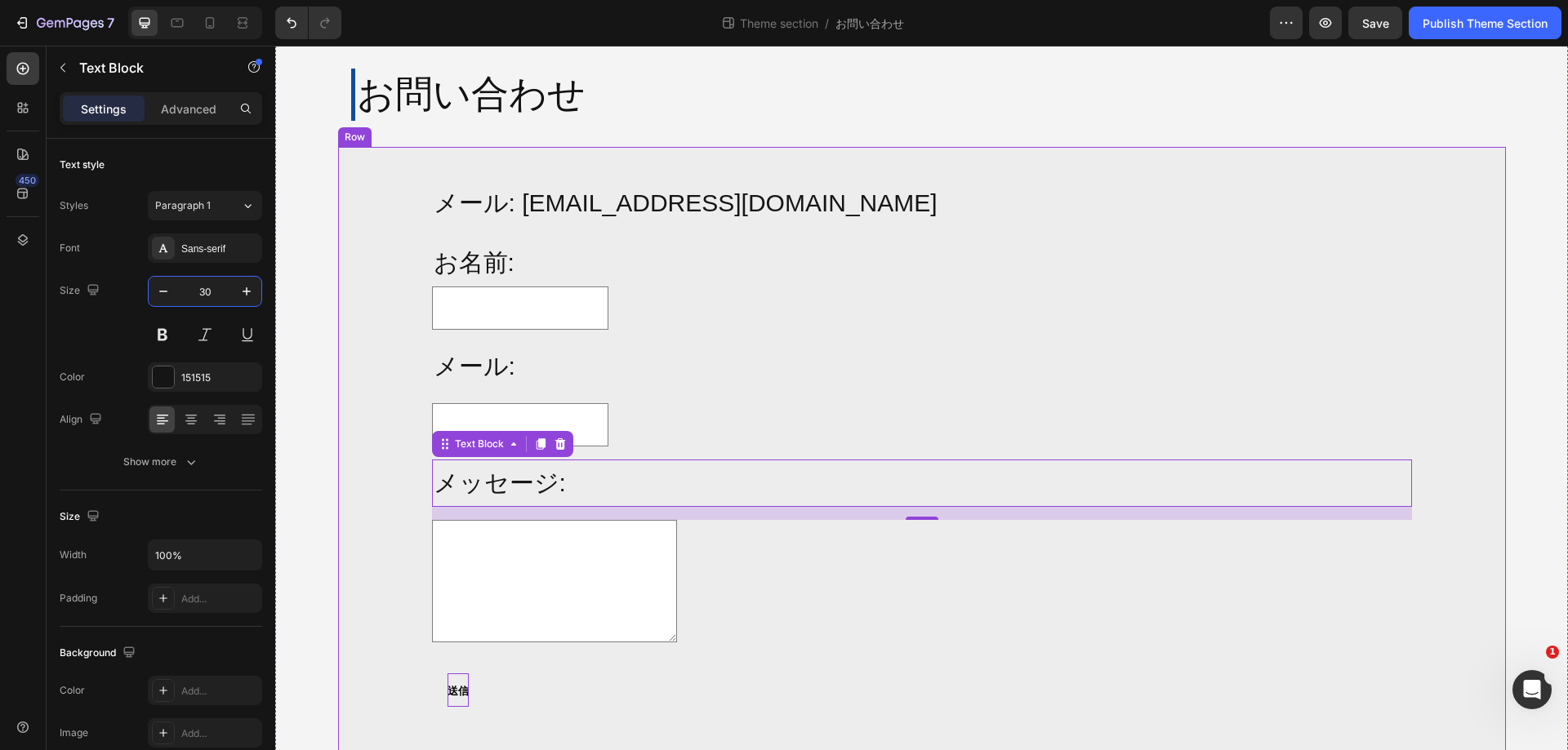
scroll to position [75, 0]
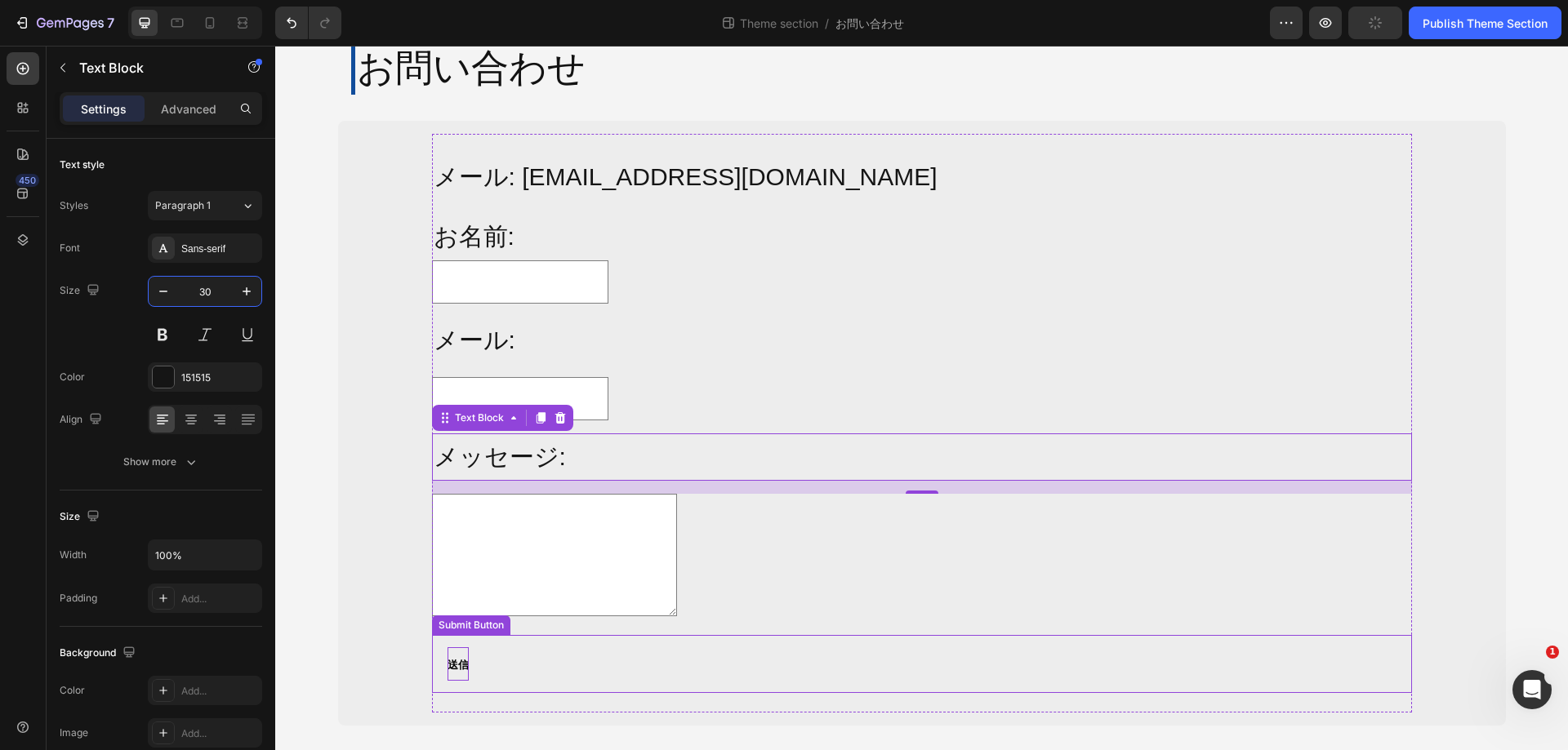
click at [479, 650] on div "送信 Submit Button" at bounding box center [922, 663] width 980 height 58
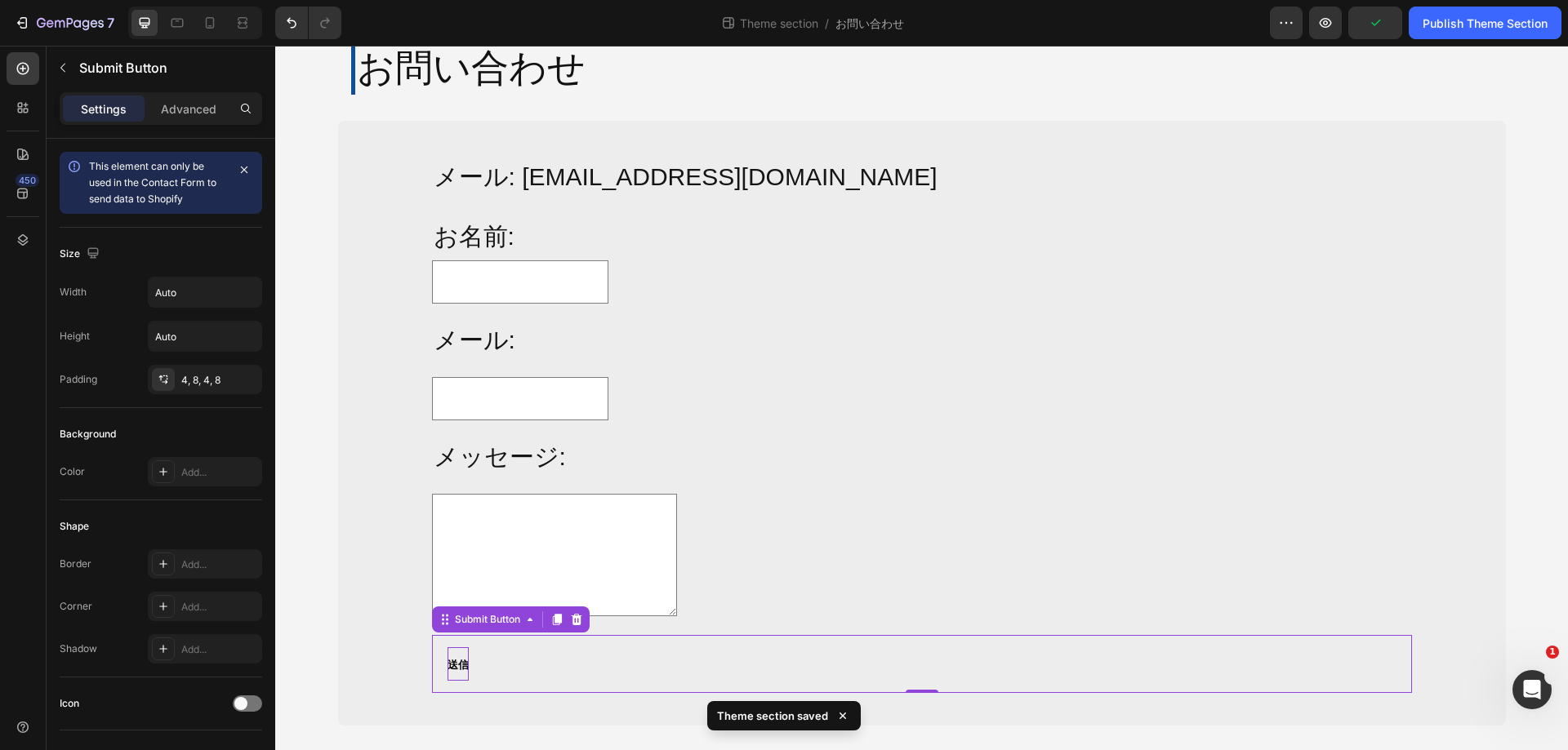
click at [479, 628] on div "Submit Button" at bounding box center [511, 619] width 158 height 27
click at [483, 623] on div "Submit Button" at bounding box center [487, 619] width 72 height 15
click at [492, 673] on div "送信 Submit Button Contact Form Row 1 col 0" at bounding box center [922, 663] width 980 height 58
click at [466, 663] on button "送信" at bounding box center [458, 664] width 35 height 40
click at [854, 530] on div "Text Area" at bounding box center [922, 558] width 980 height 128
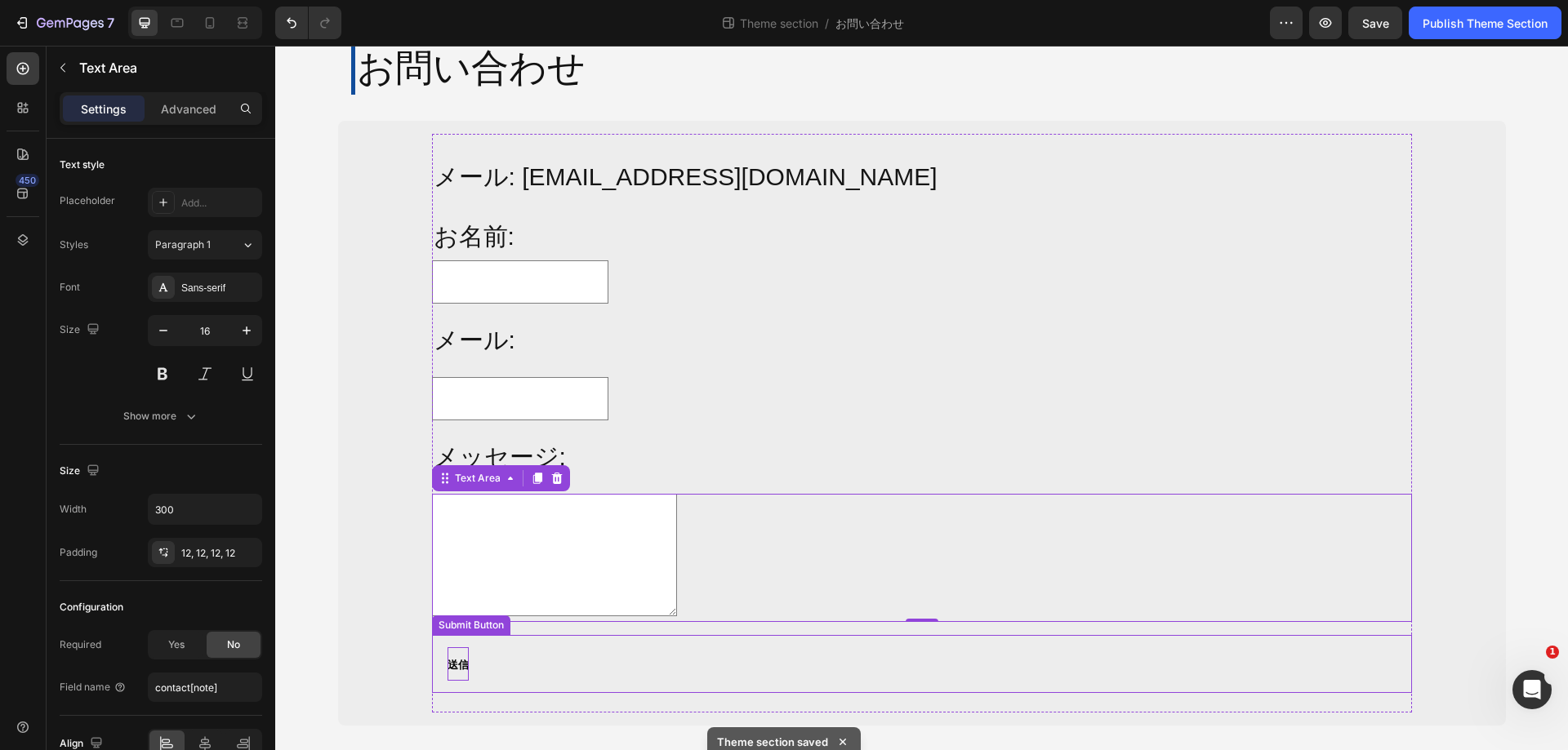
click at [478, 648] on div "送信 Submit Button" at bounding box center [922, 663] width 980 height 58
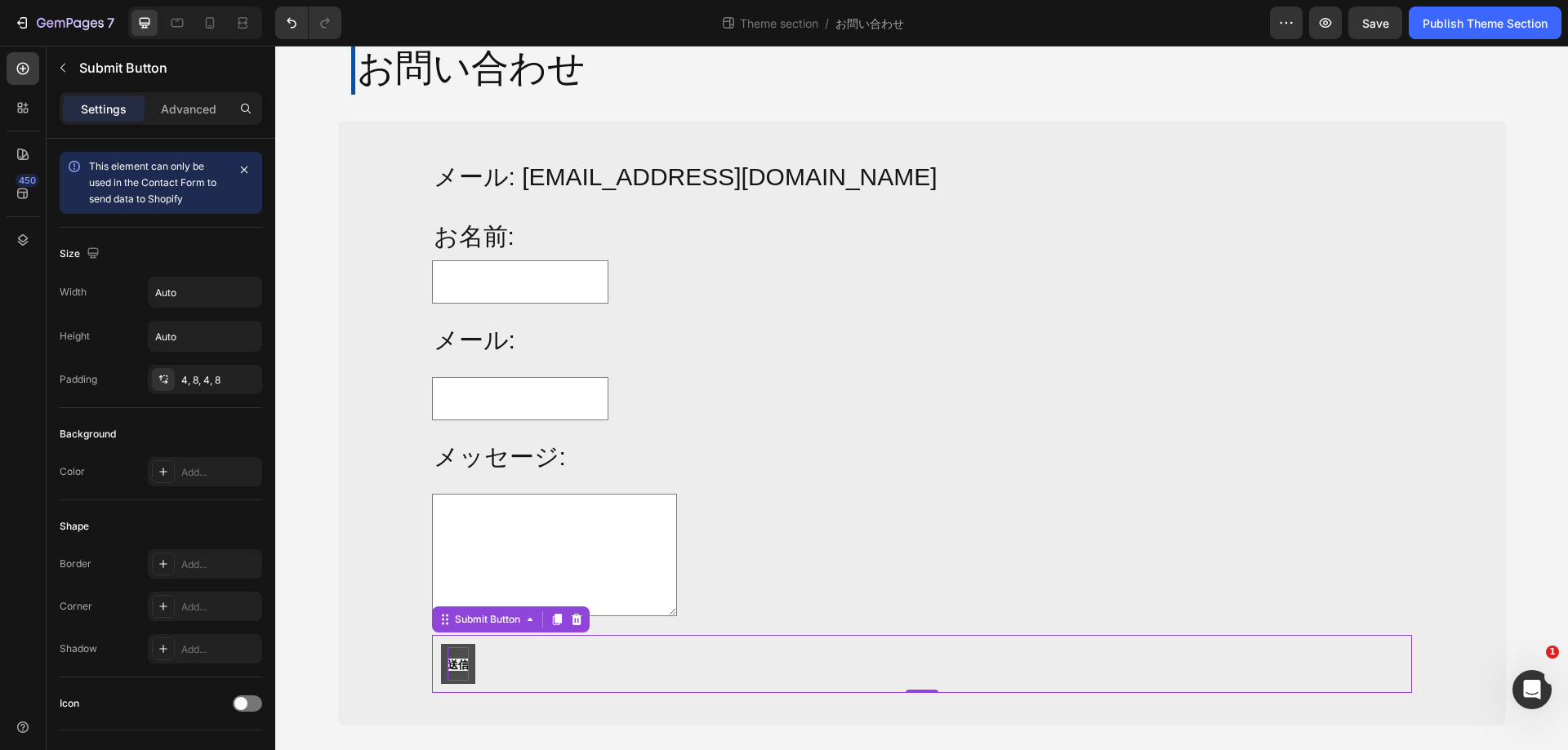
click at [467, 654] on button "送信" at bounding box center [458, 664] width 35 height 40
click at [554, 618] on icon at bounding box center [556, 620] width 9 height 12
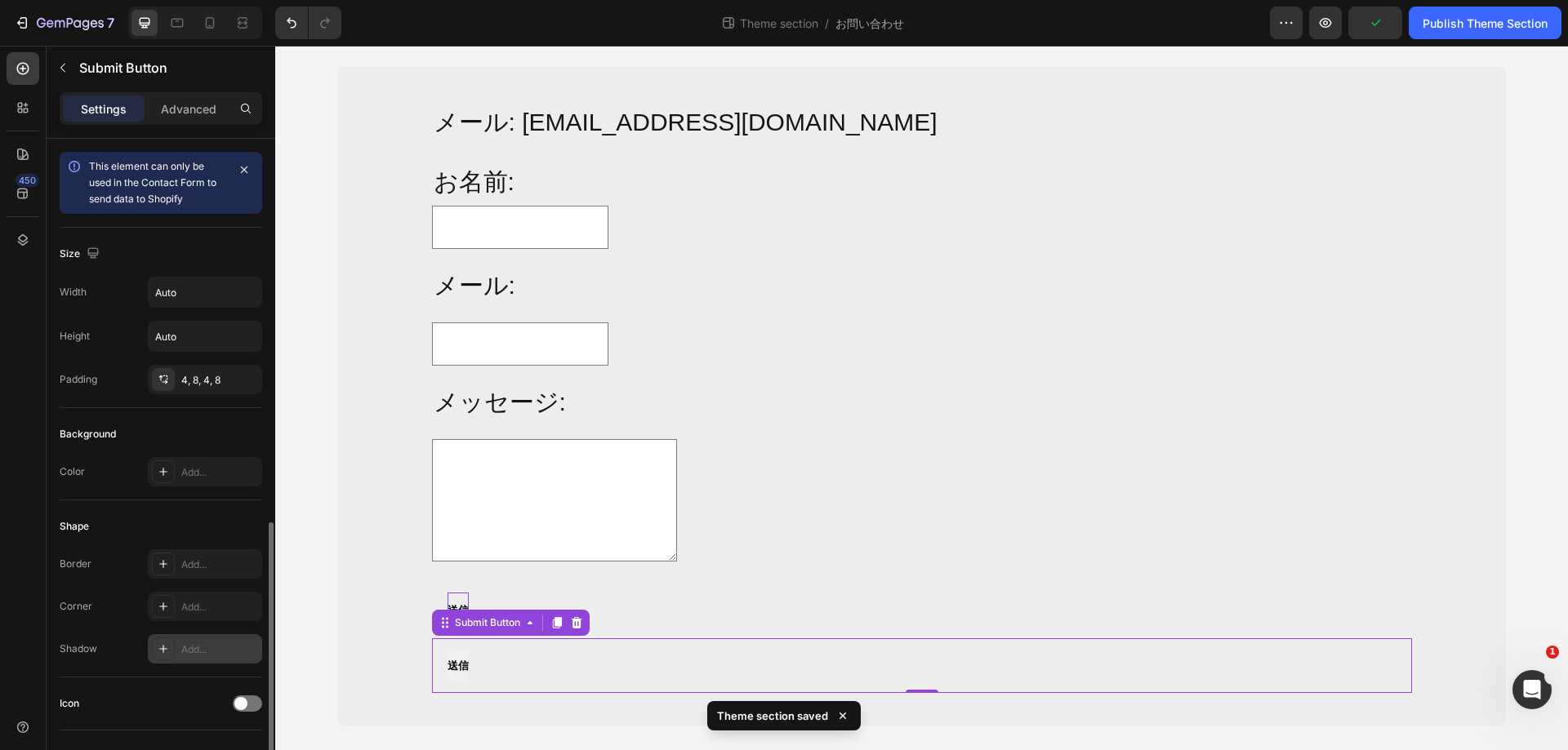
scroll to position [326, 0]
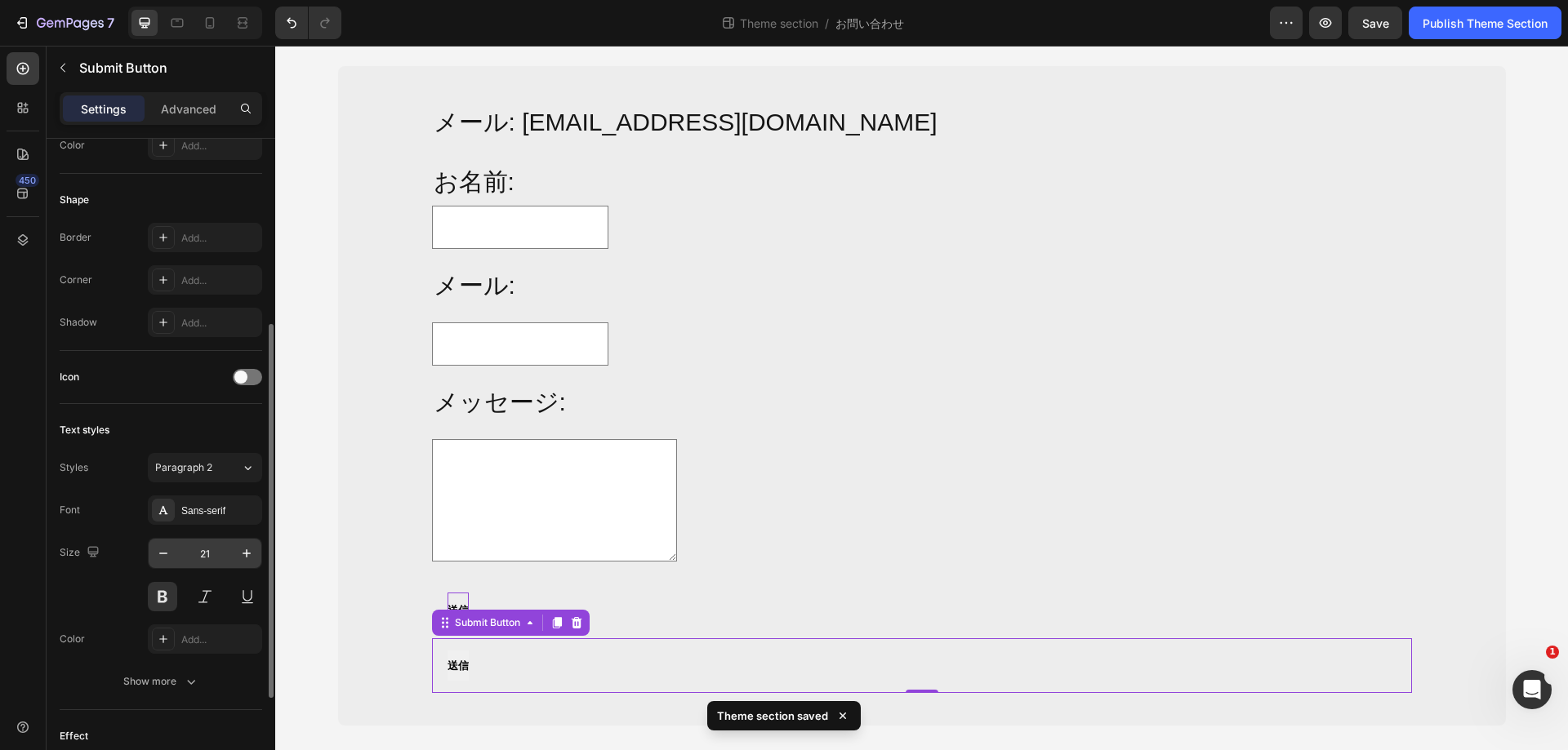
click at [213, 556] on input "21" at bounding box center [205, 554] width 54 height 30
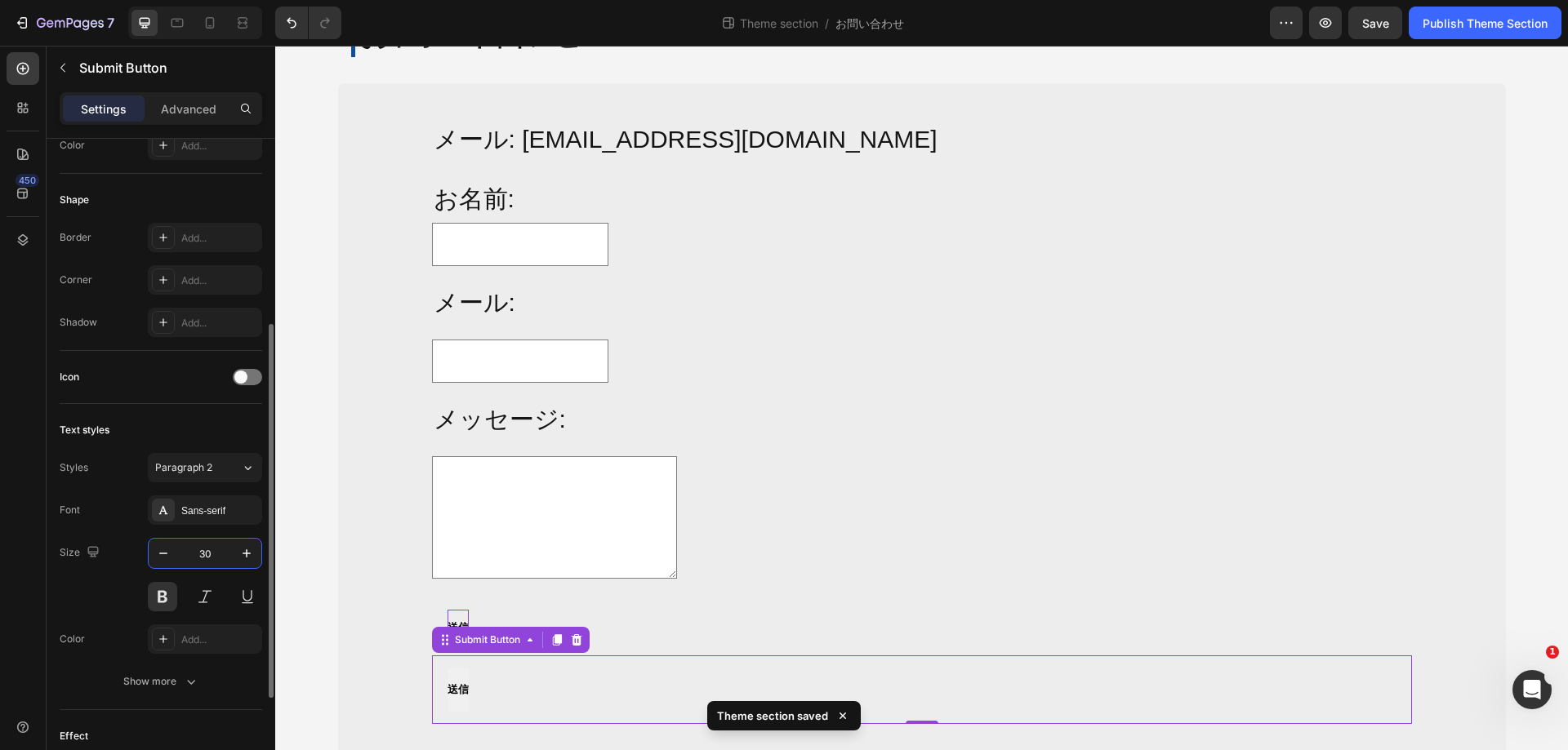
scroll to position [130, 0]
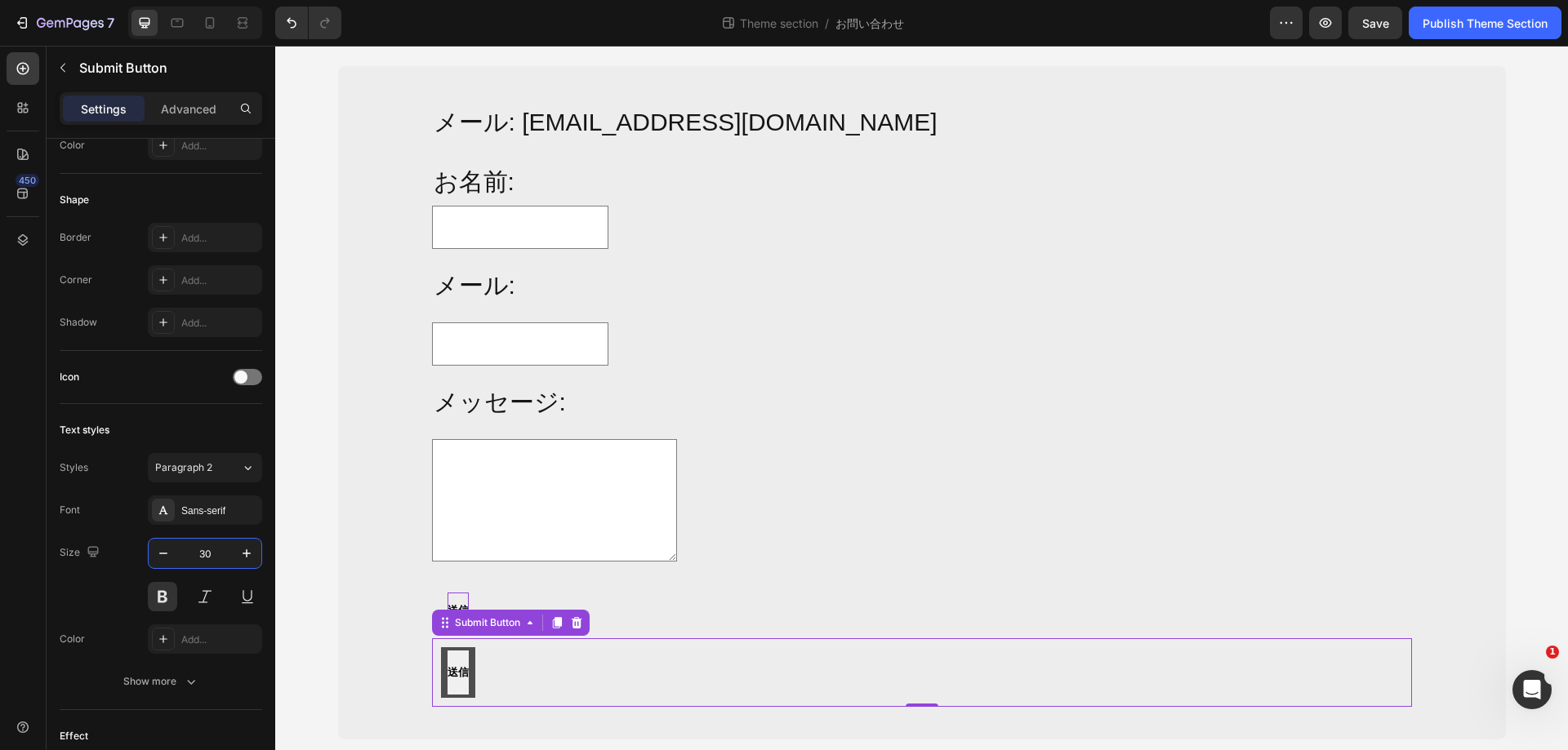
type input "30"
click at [466, 672] on button "送信" at bounding box center [458, 672] width 35 height 50
click at [452, 671] on span "送信" at bounding box center [459, 677] width 22 height 12
click at [866, 679] on div "送信 Submit Button 0" at bounding box center [922, 675] width 980 height 74
click at [570, 621] on icon at bounding box center [576, 622] width 13 height 13
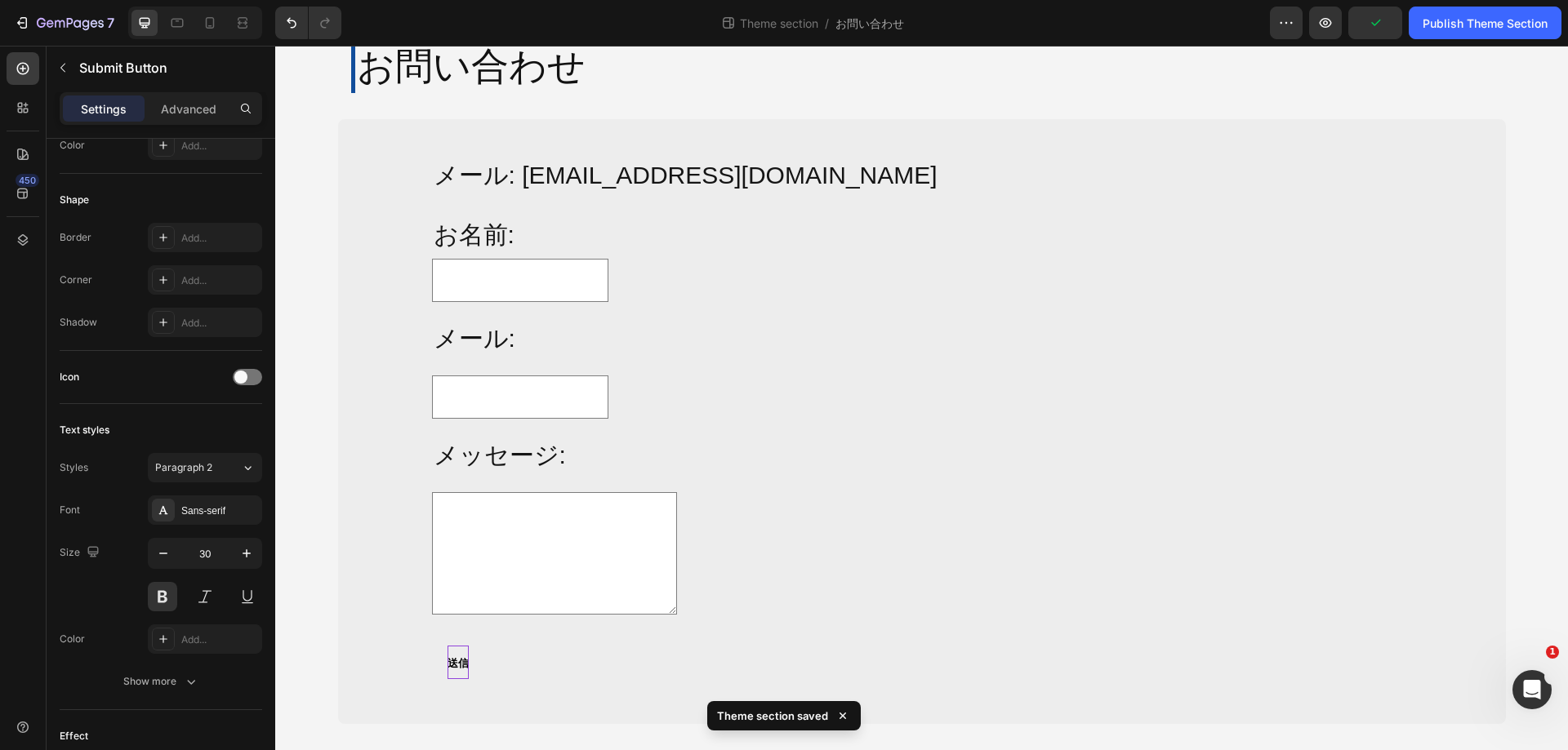
scroll to position [75, 0]
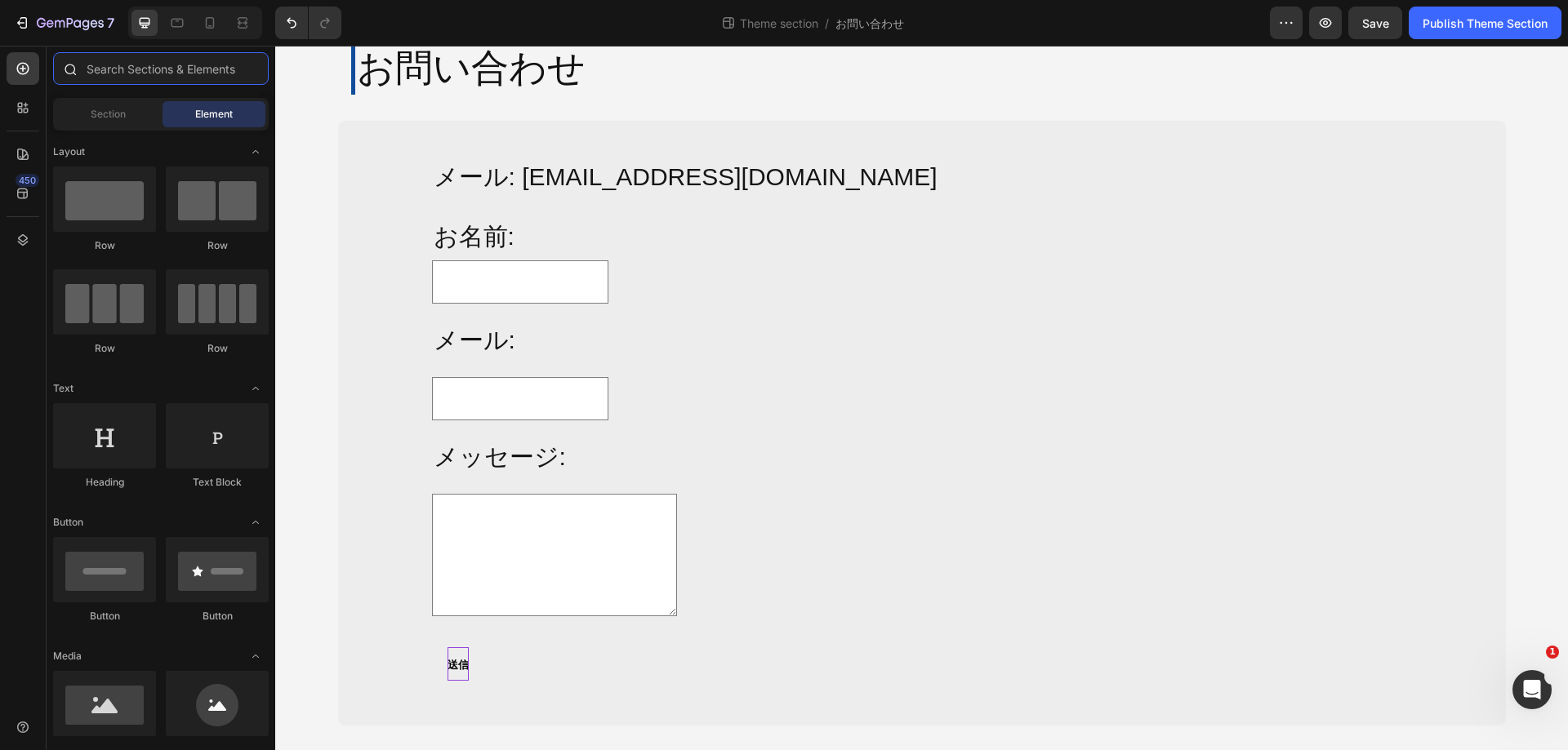
click at [97, 69] on input "text" at bounding box center [161, 68] width 216 height 33
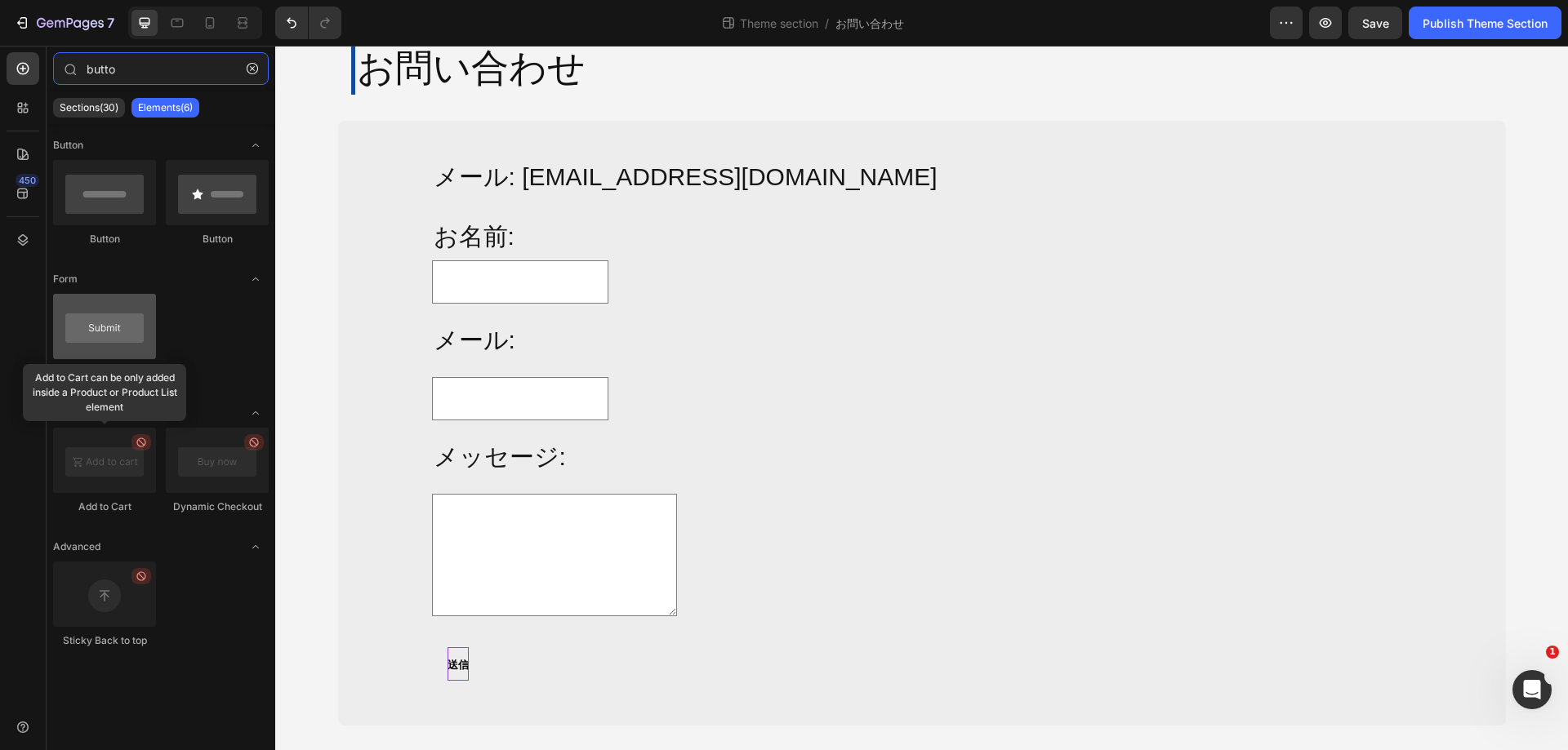
type input "butto"
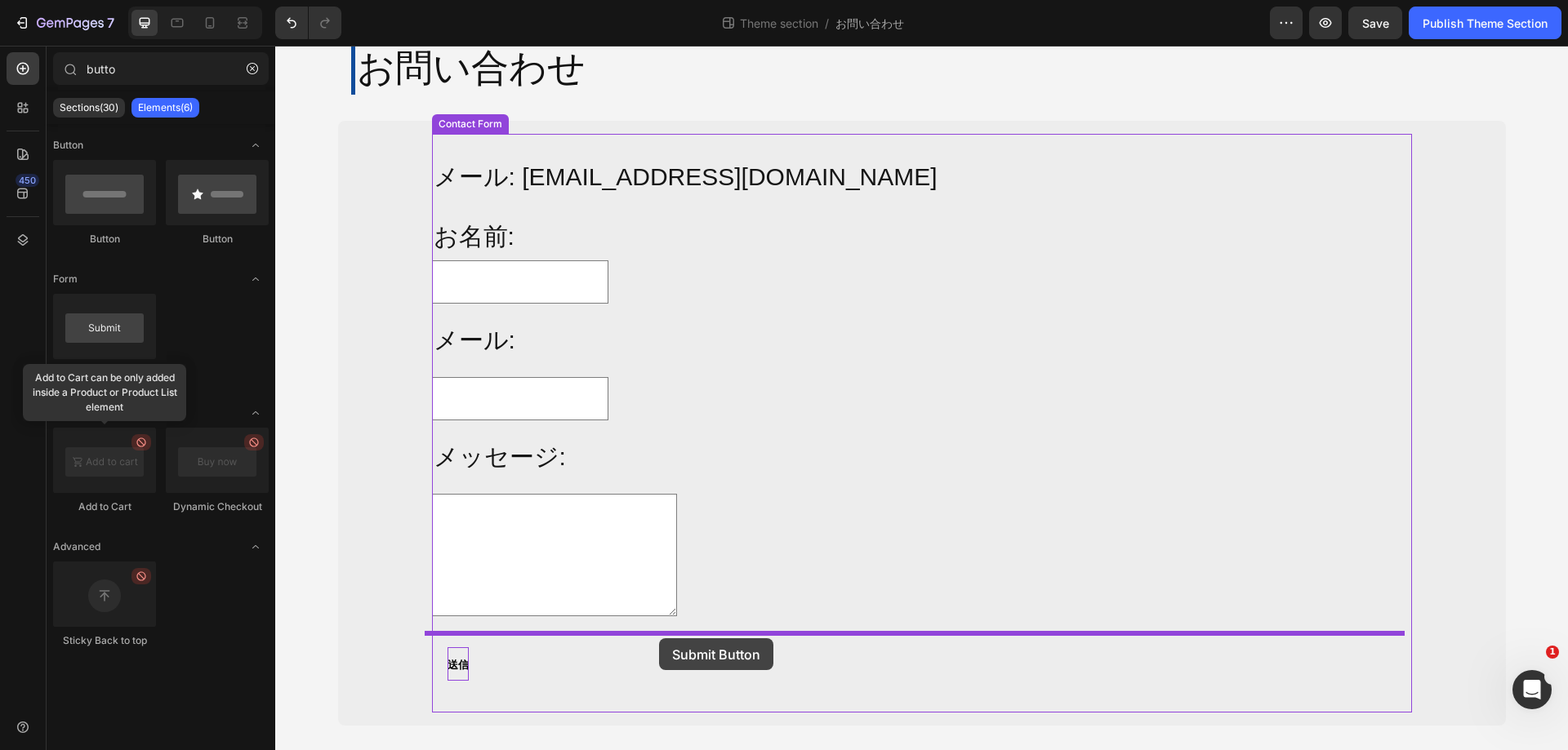
drag, startPoint x: 399, startPoint y: 370, endPoint x: 659, endPoint y: 639, distance: 374.1
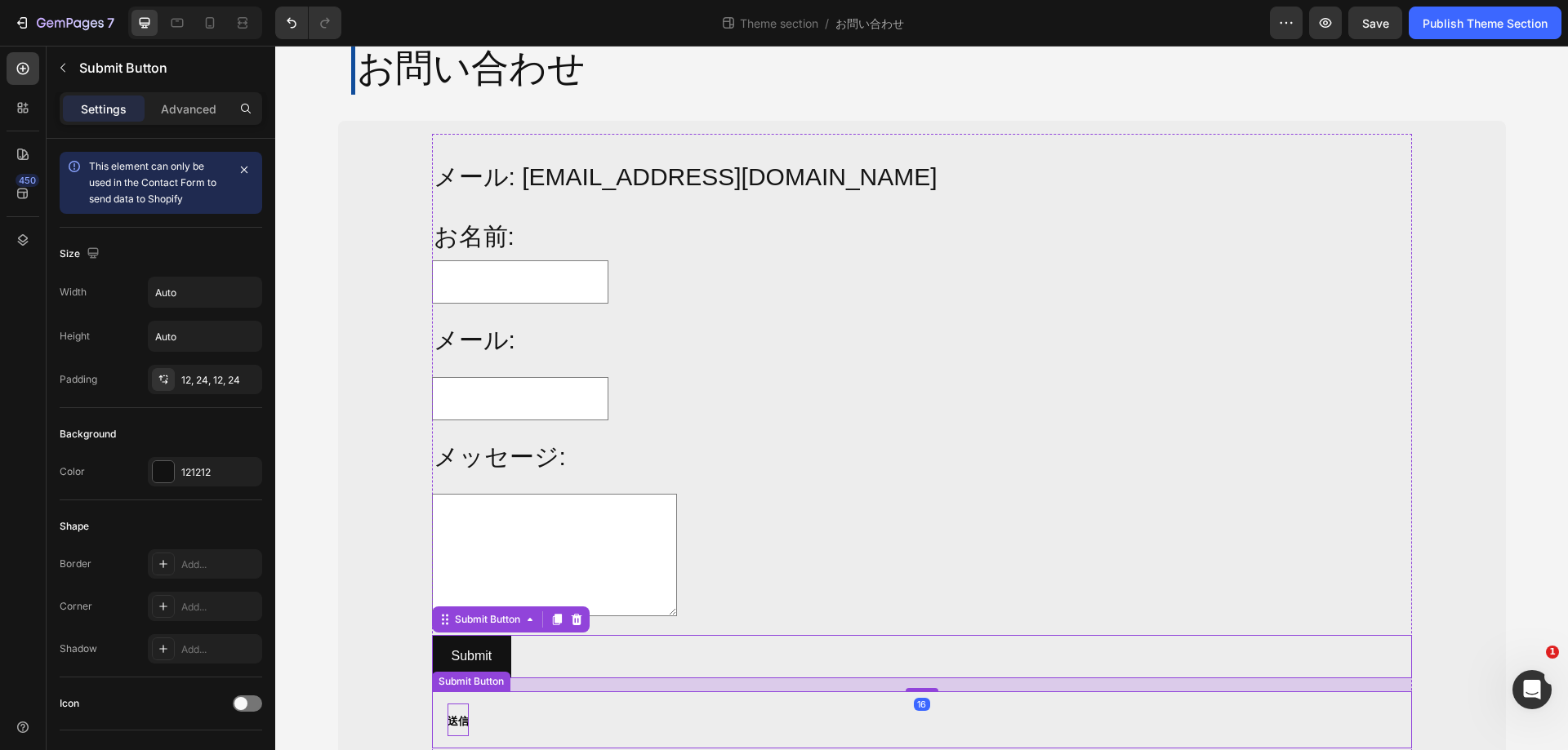
scroll to position [130, 0]
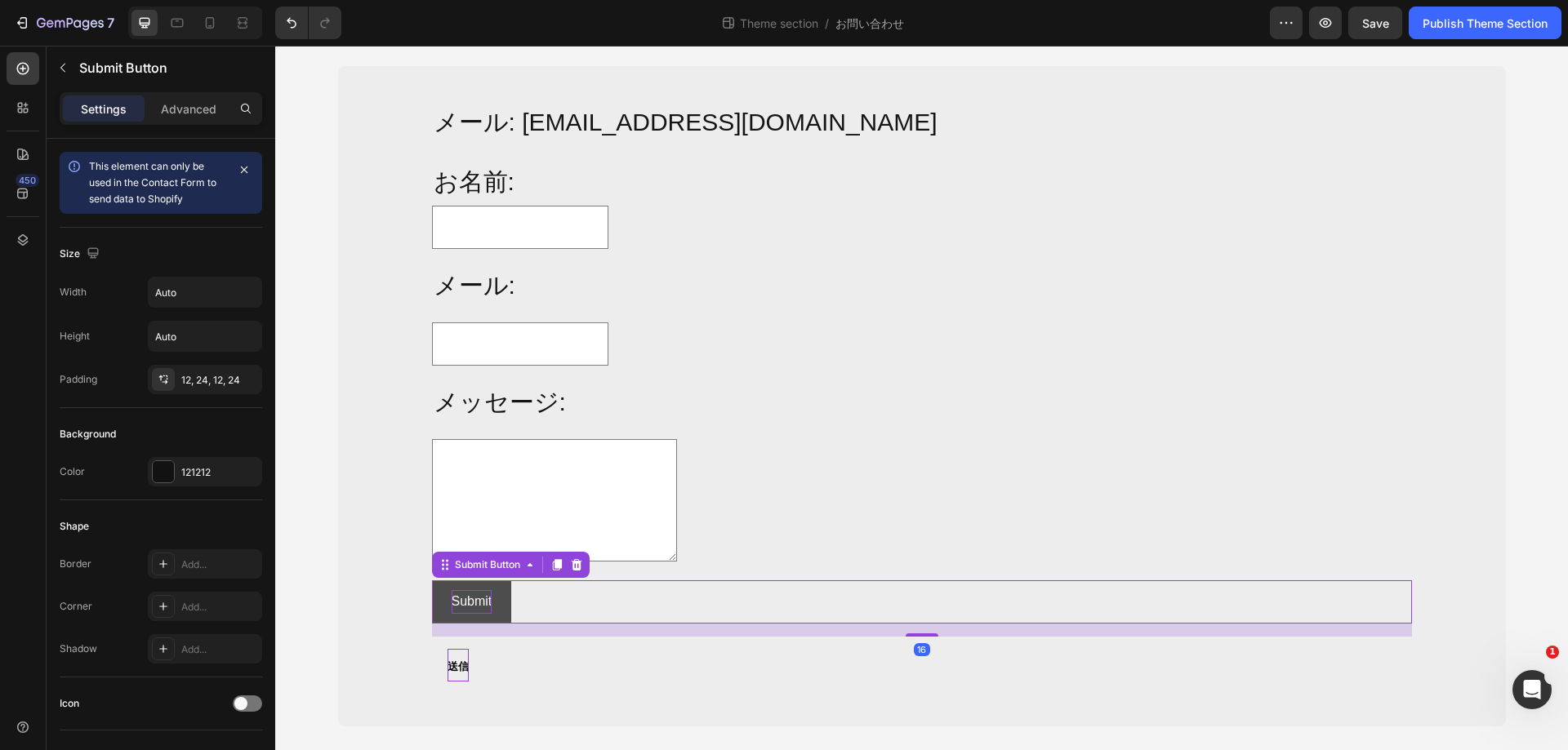
click at [484, 603] on p "Submit" at bounding box center [471, 602] width 40 height 24
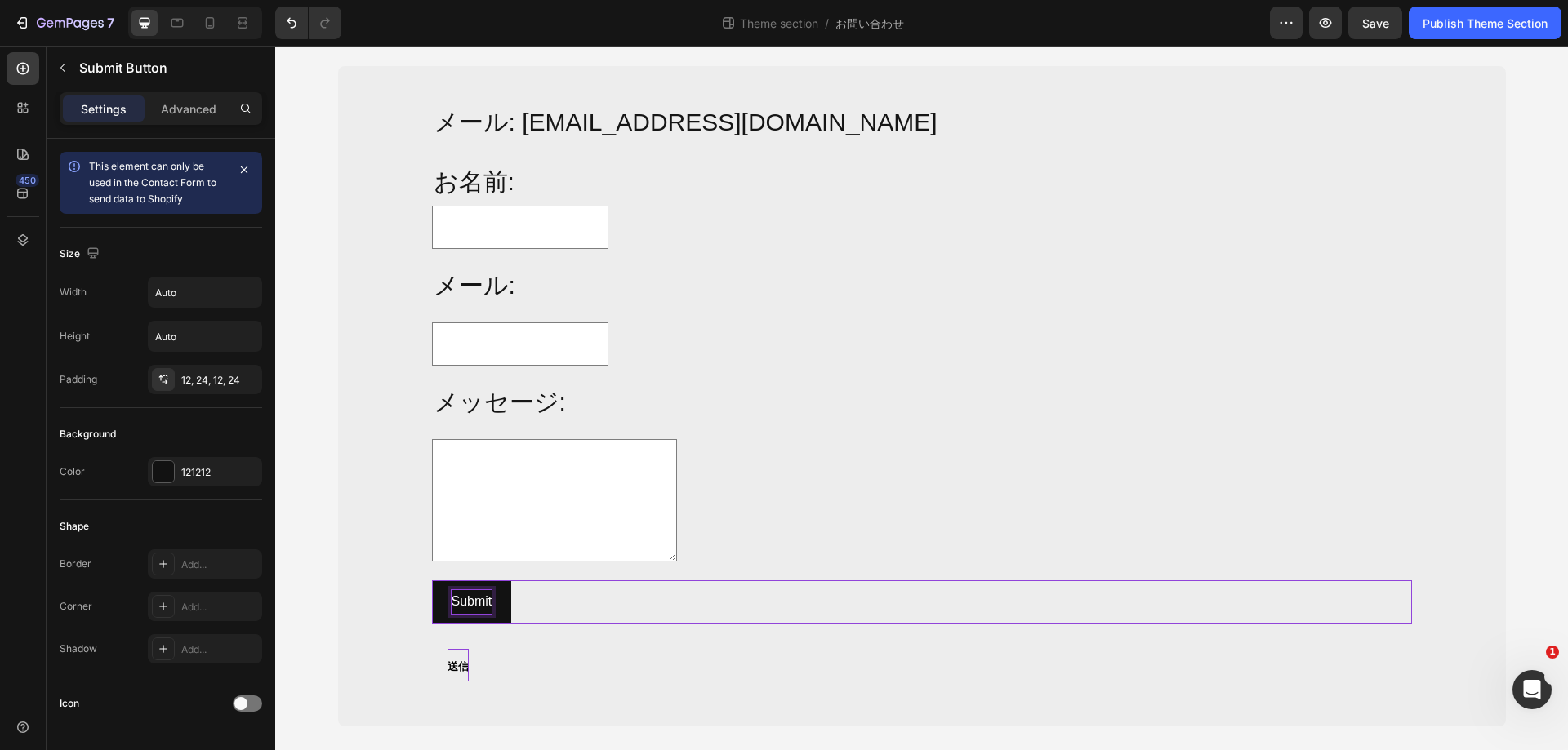
click at [573, 594] on div "Submit Submit Button 16" at bounding box center [922, 602] width 980 height 43
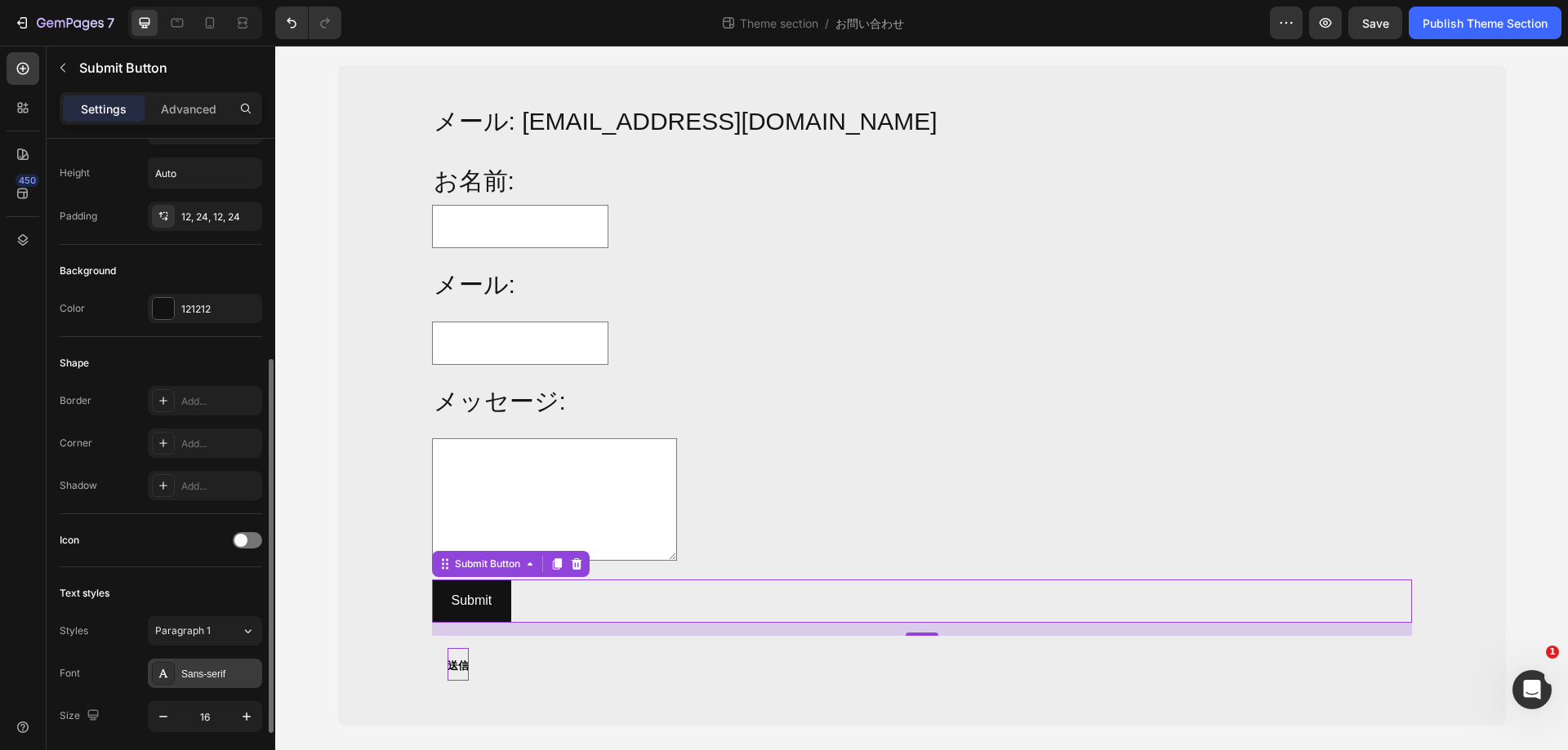
scroll to position [245, 0]
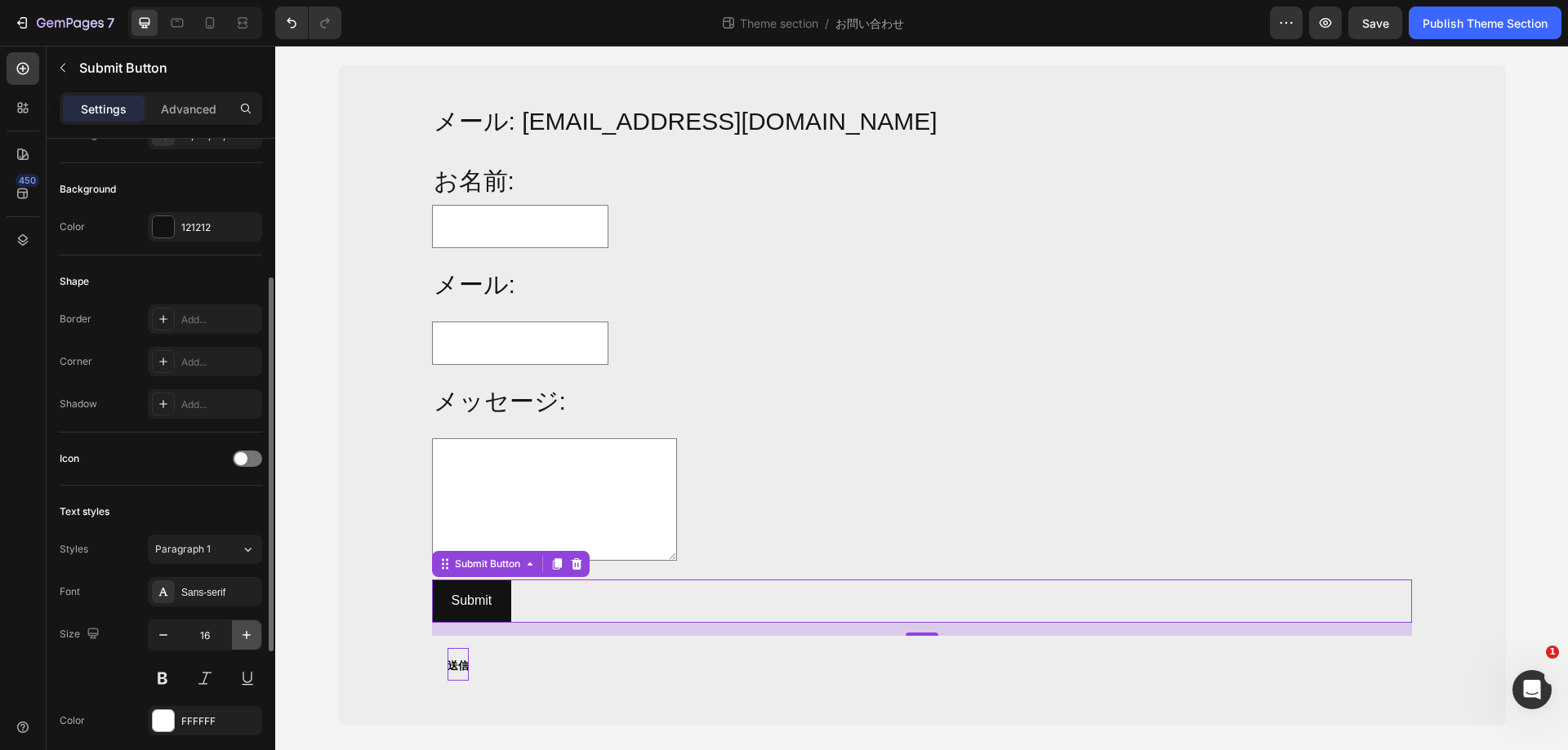
click at [232, 637] on button "button" at bounding box center [247, 636] width 30 height 30
click at [221, 638] on input "17" at bounding box center [205, 636] width 54 height 30
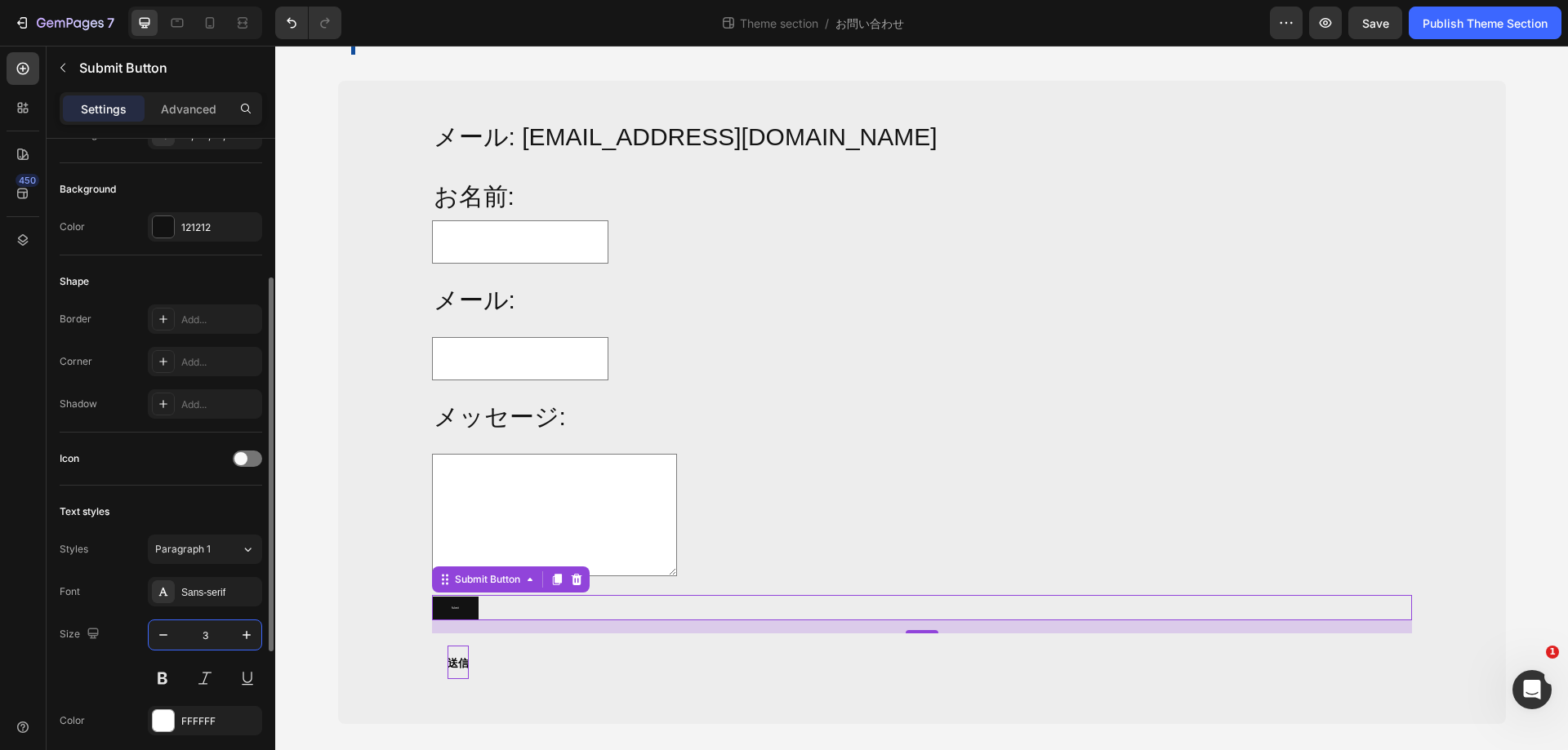
type input "30"
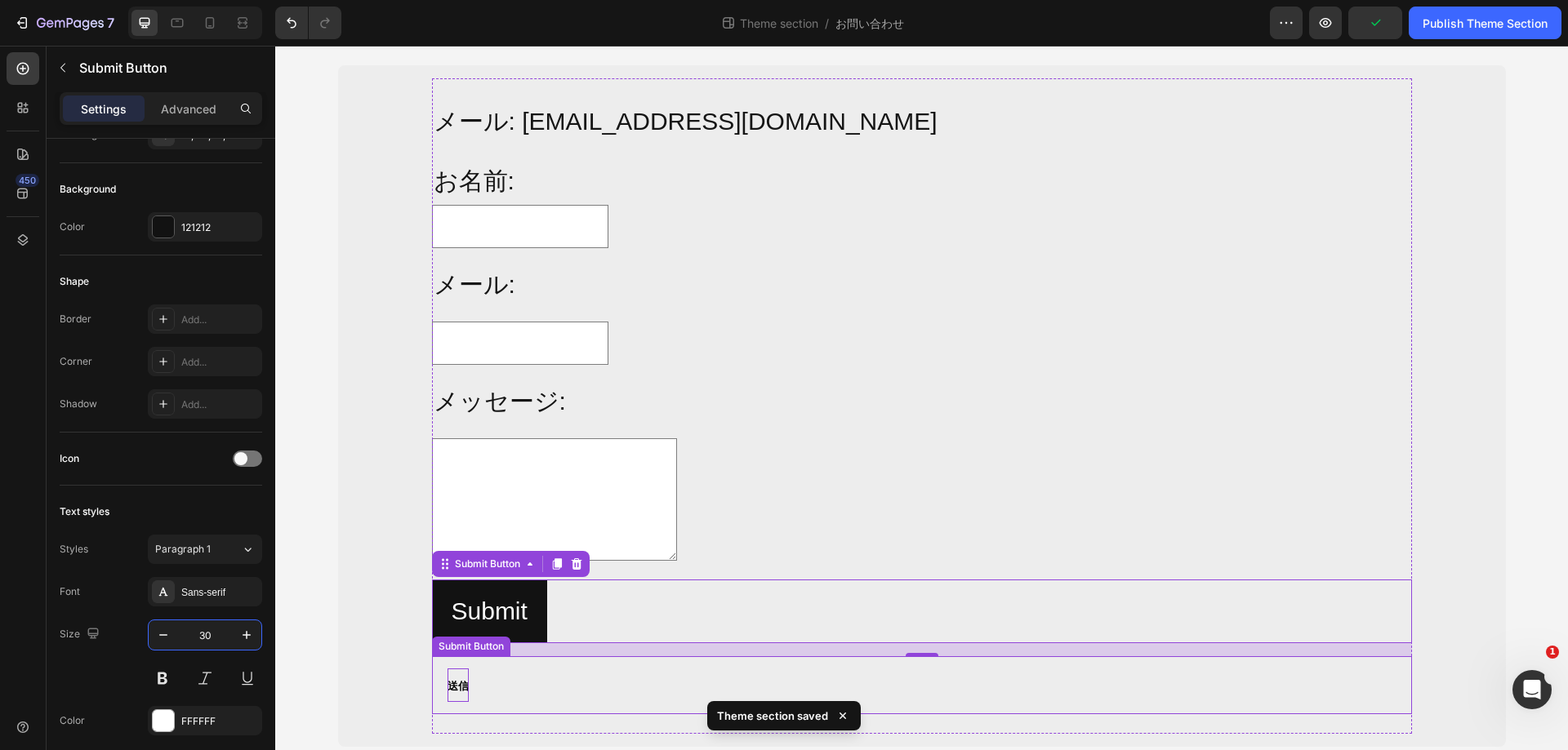
click at [461, 686] on span "送信" at bounding box center [459, 686] width 22 height 12
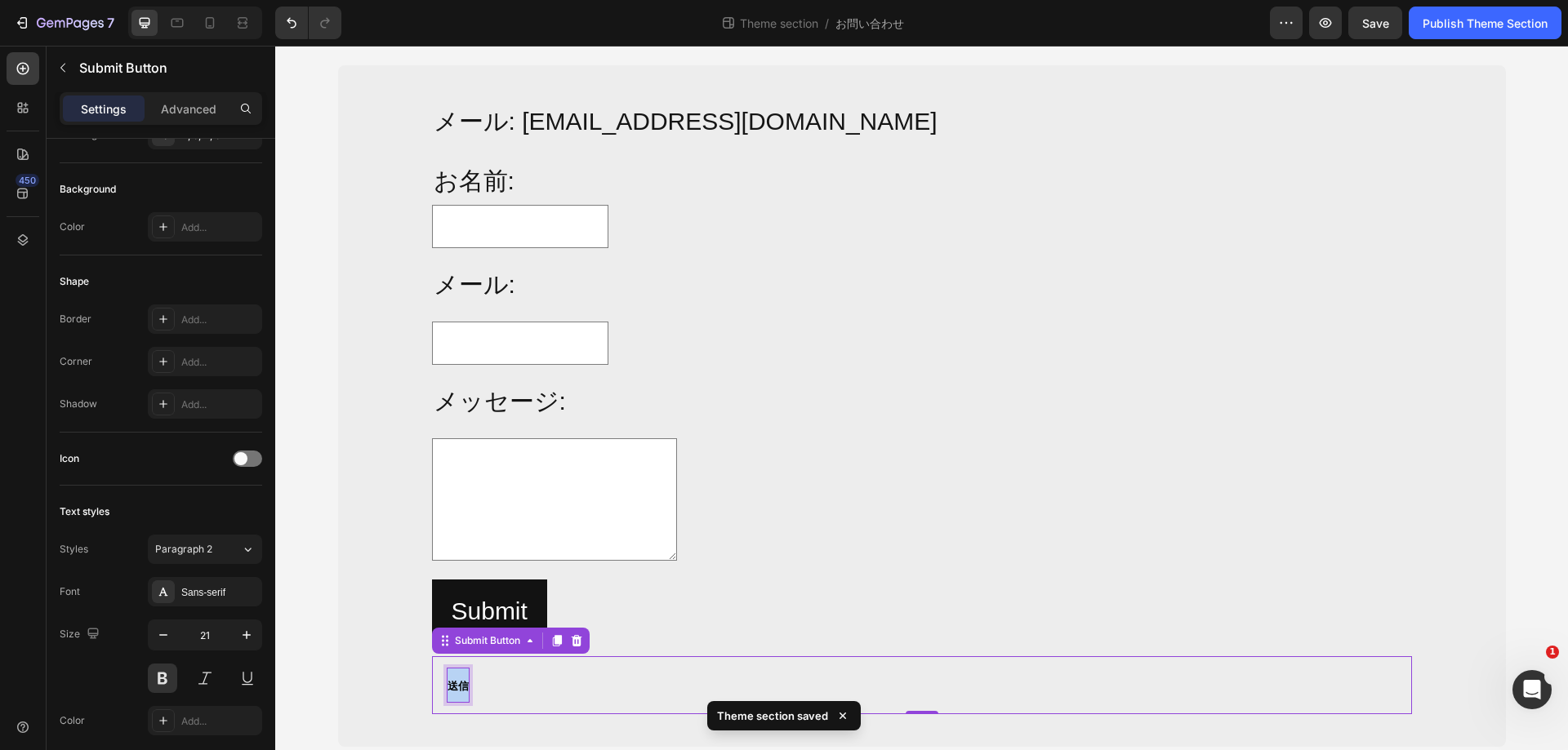
click at [450, 688] on span "送信" at bounding box center [459, 686] width 22 height 12
copy span "送信"
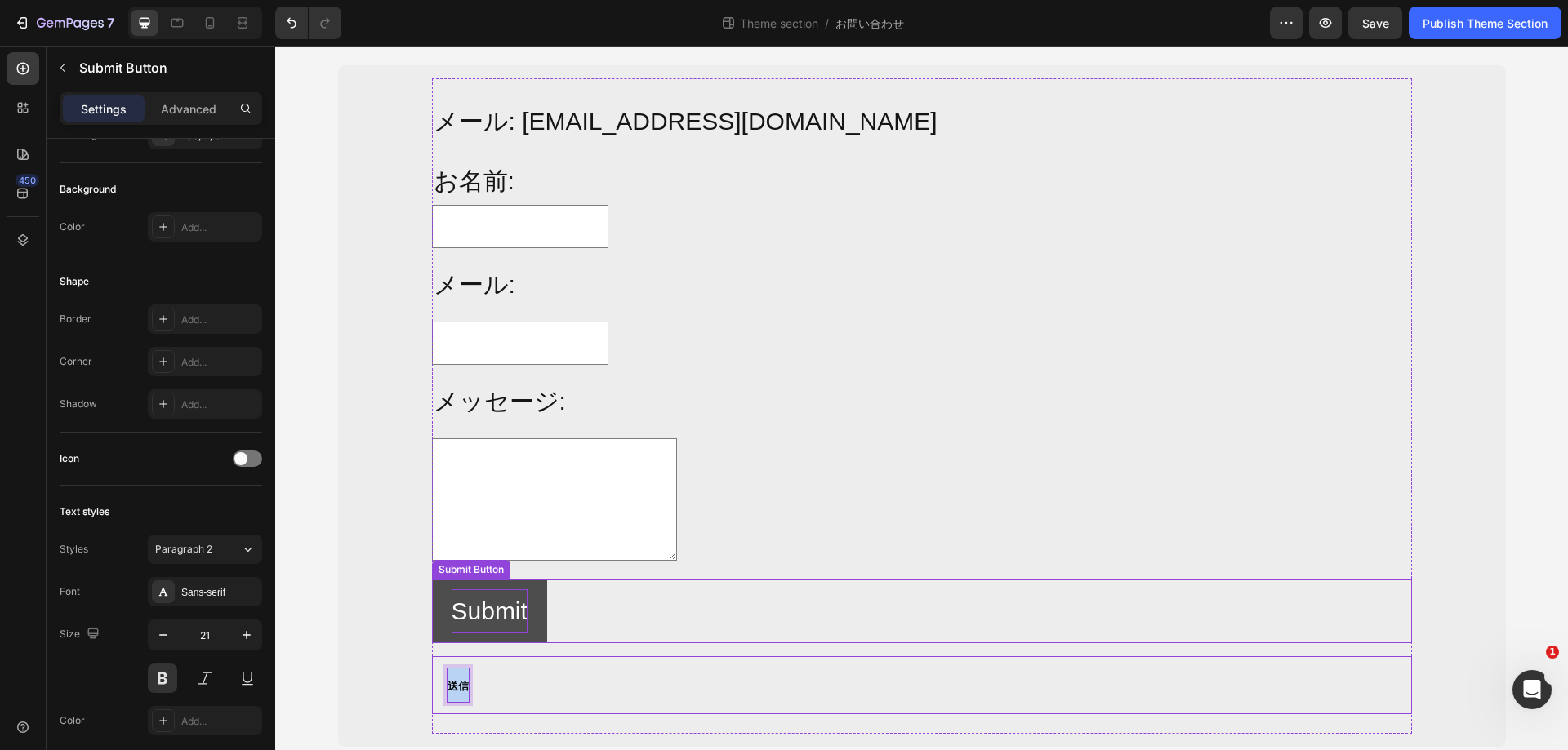
click at [492, 611] on p "Submit" at bounding box center [489, 611] width 76 height 44
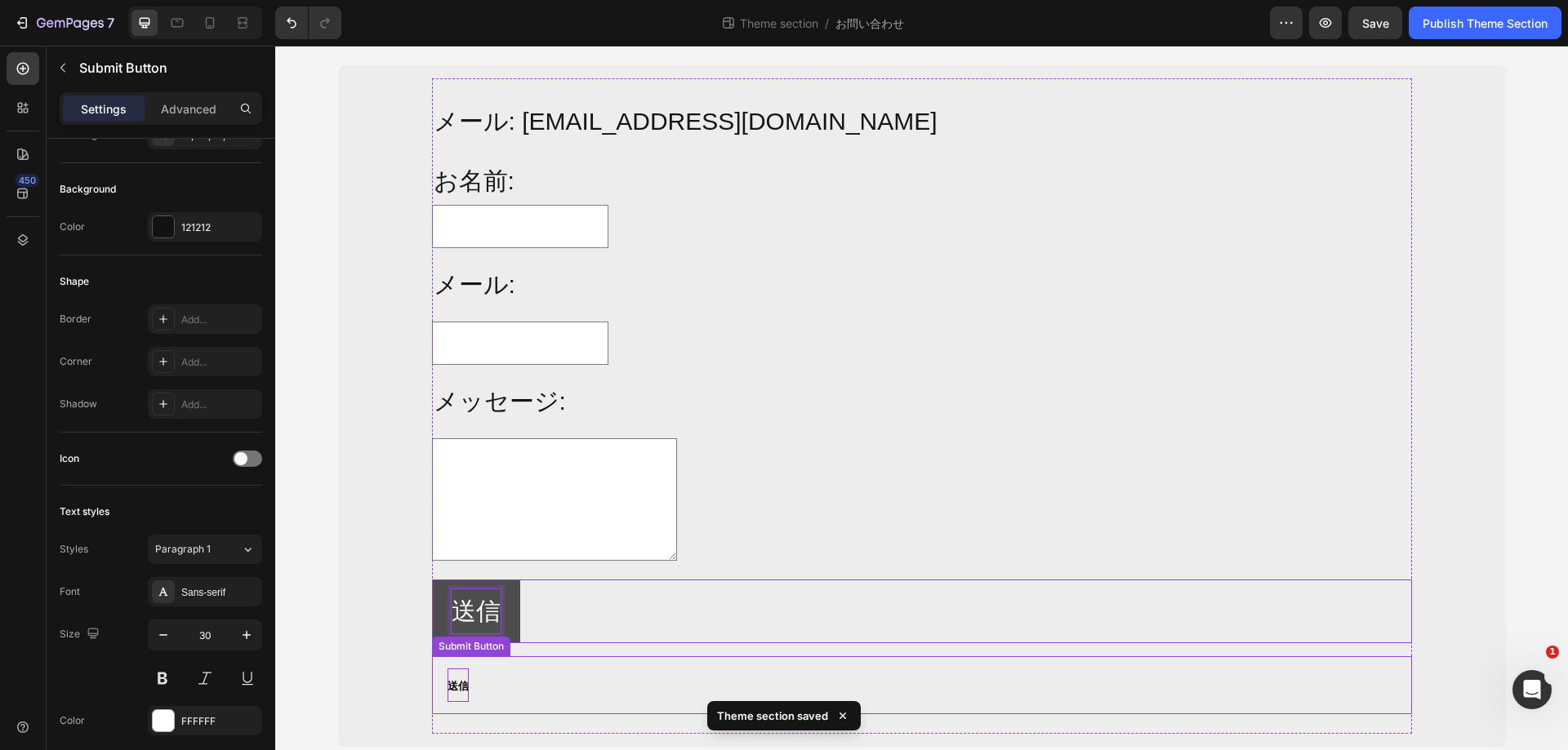
click at [606, 689] on div "送信 Submit Button" at bounding box center [922, 685] width 980 height 58
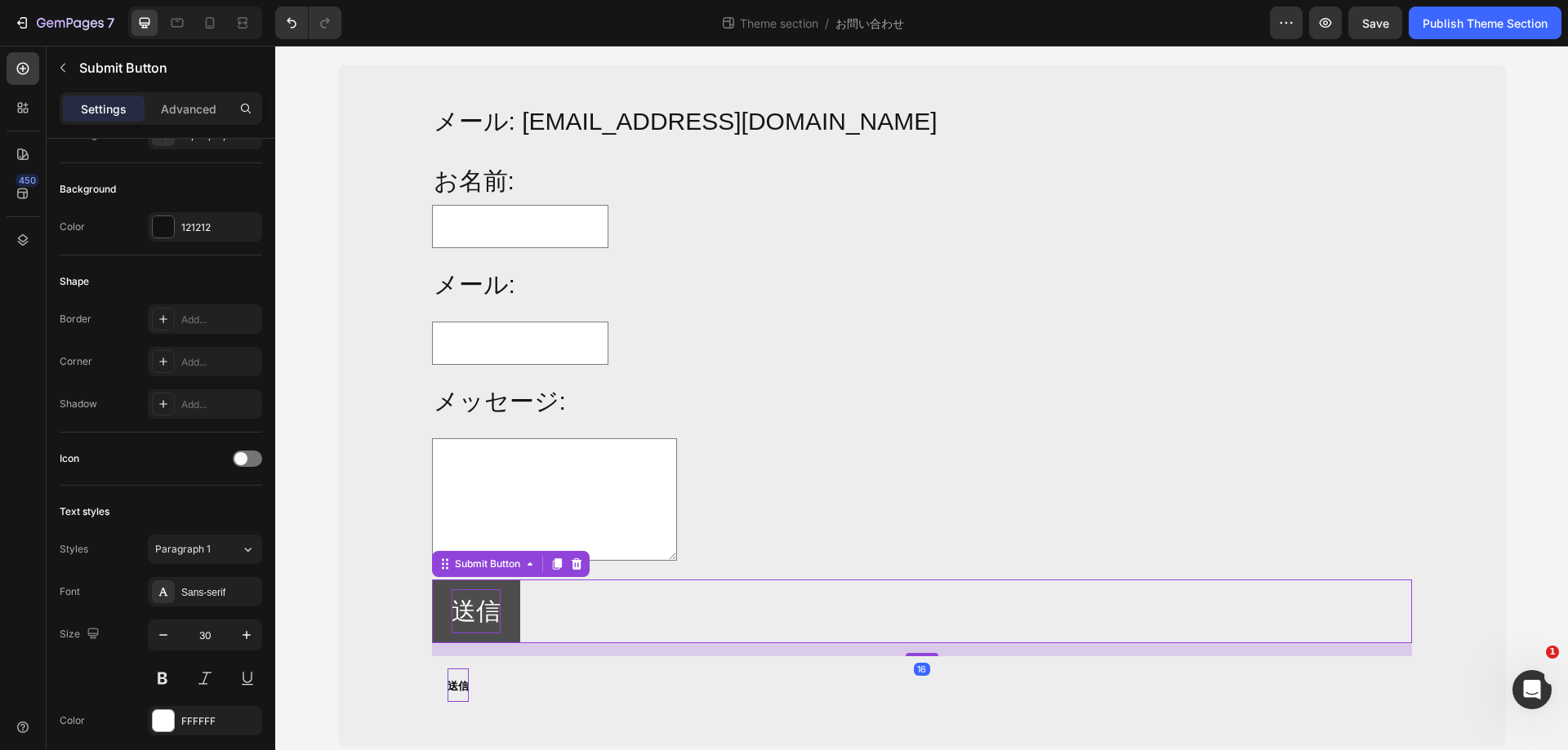
click at [505, 595] on button "送信" at bounding box center [475, 611] width 88 height 64
click at [464, 680] on button "送信" at bounding box center [458, 685] width 35 height 40
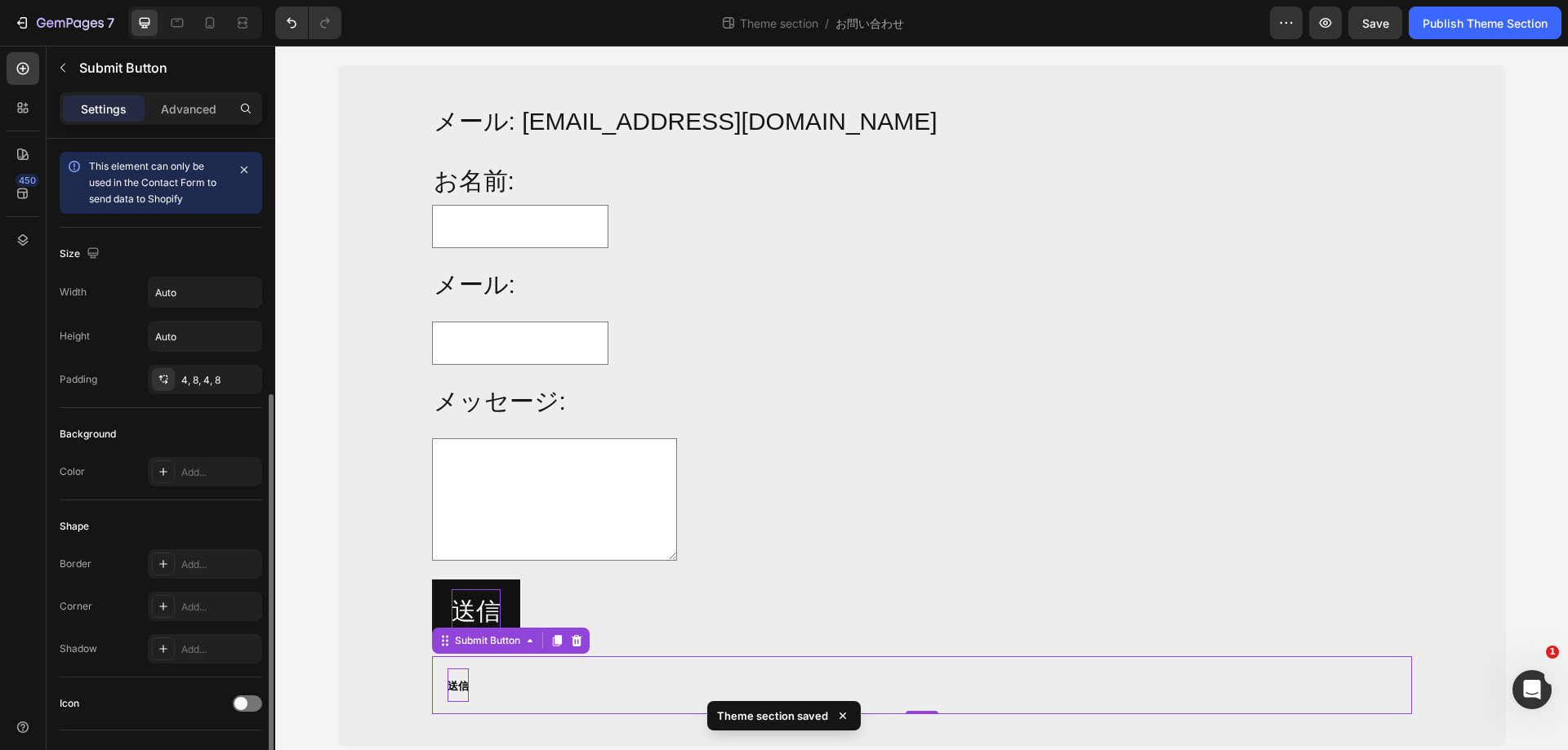
scroll to position [408, 0]
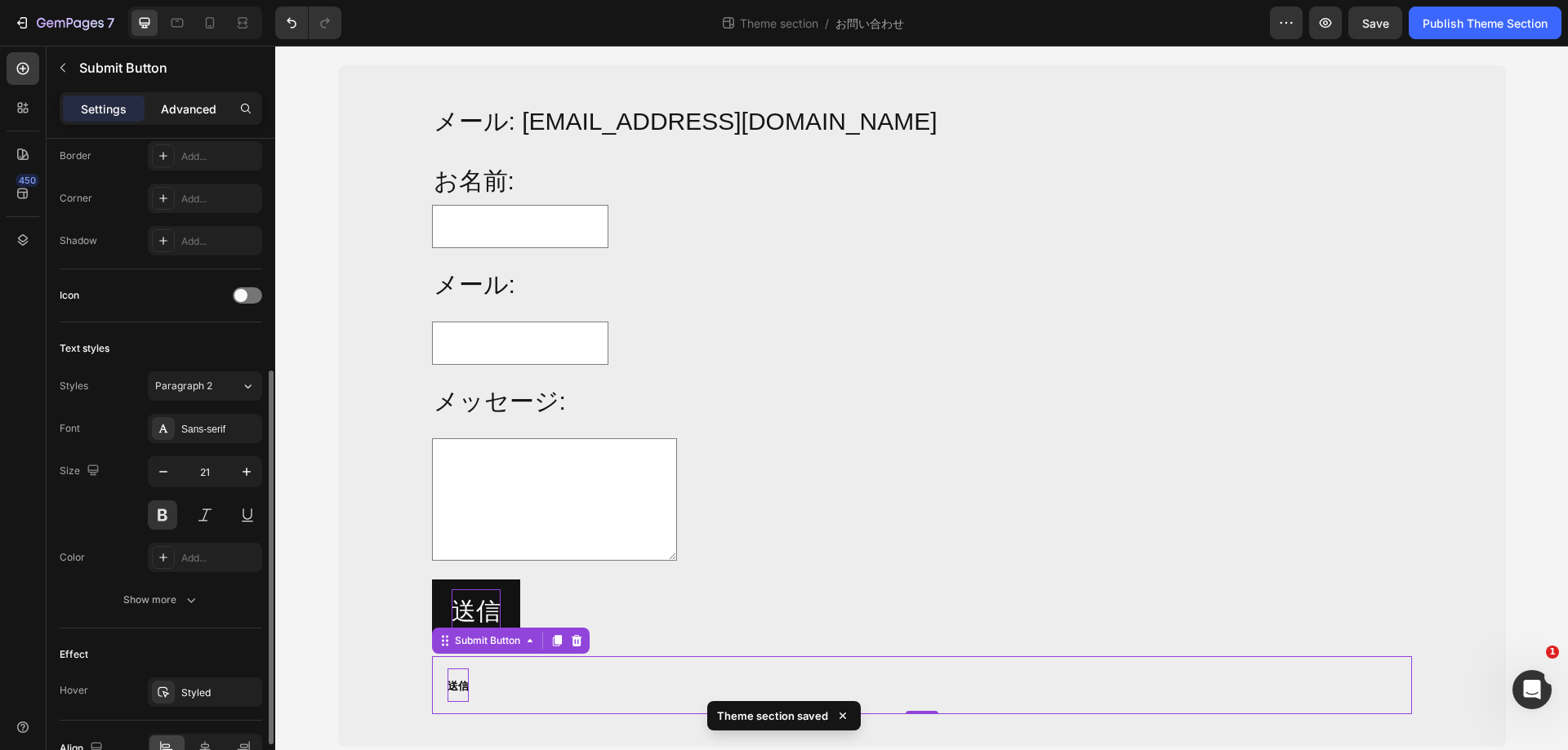
click at [186, 118] on div "Advanced" at bounding box center [188, 108] width 82 height 27
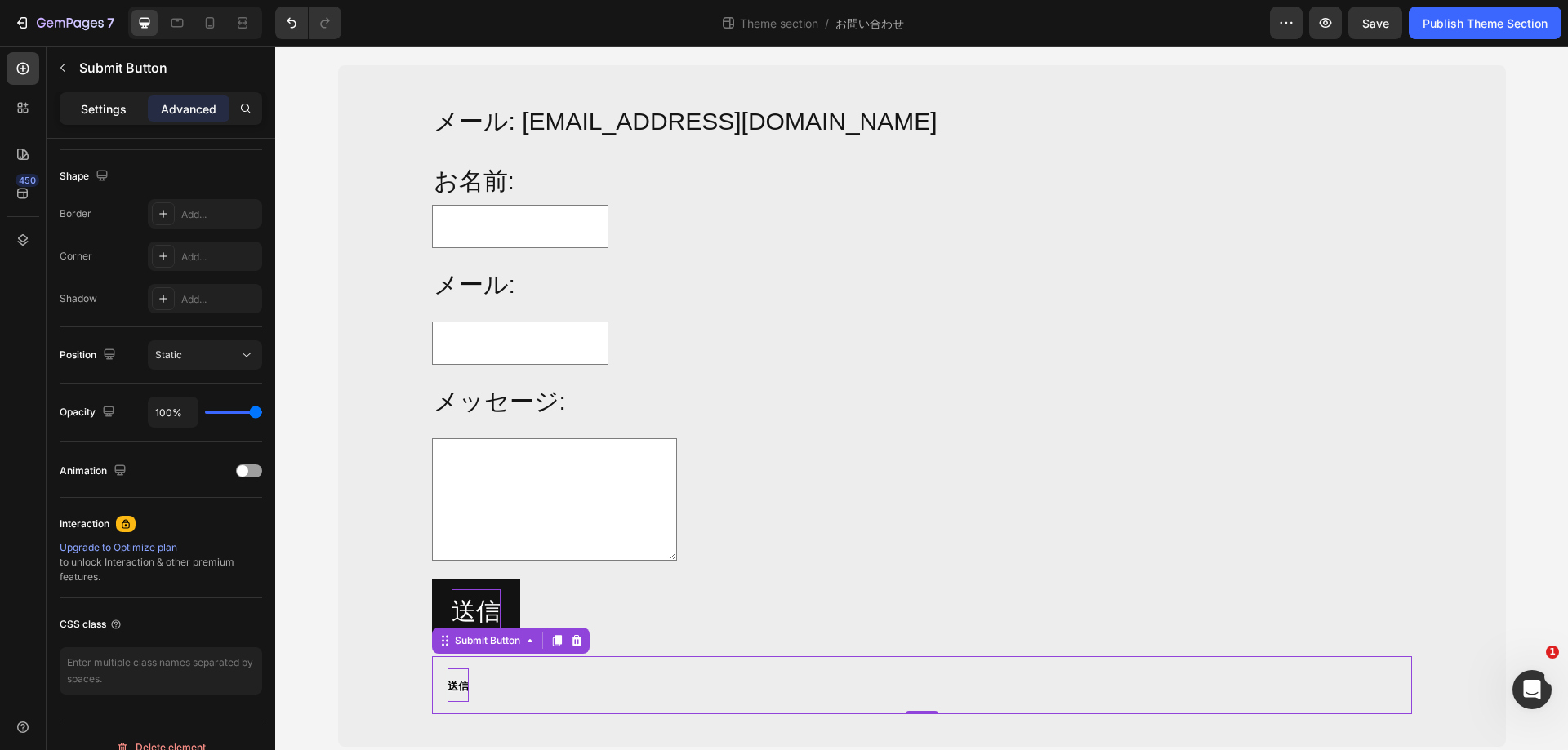
click at [112, 105] on p "Settings" at bounding box center [104, 108] width 45 height 17
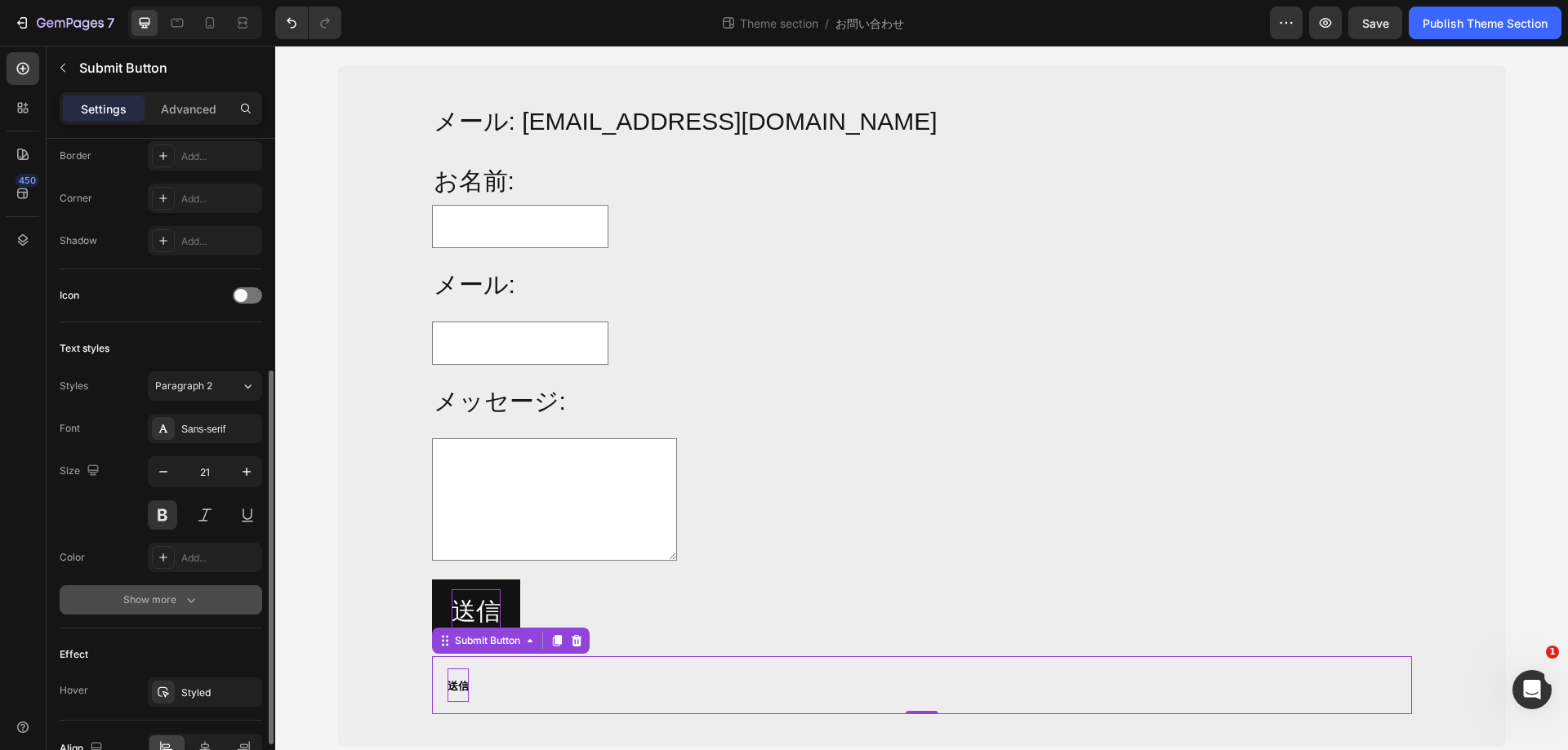
click at [174, 596] on div "Show more" at bounding box center [161, 600] width 76 height 17
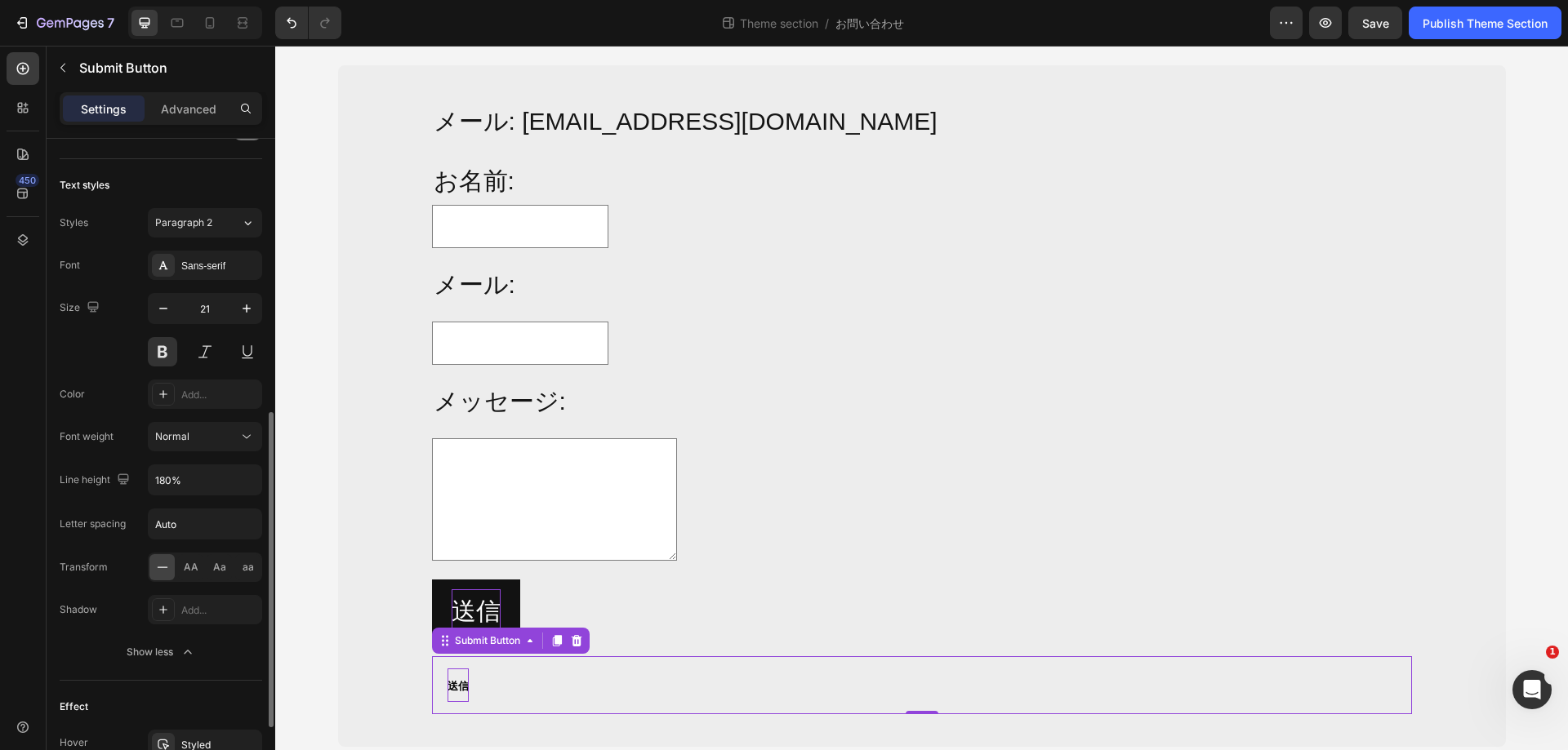
scroll to position [716, 0]
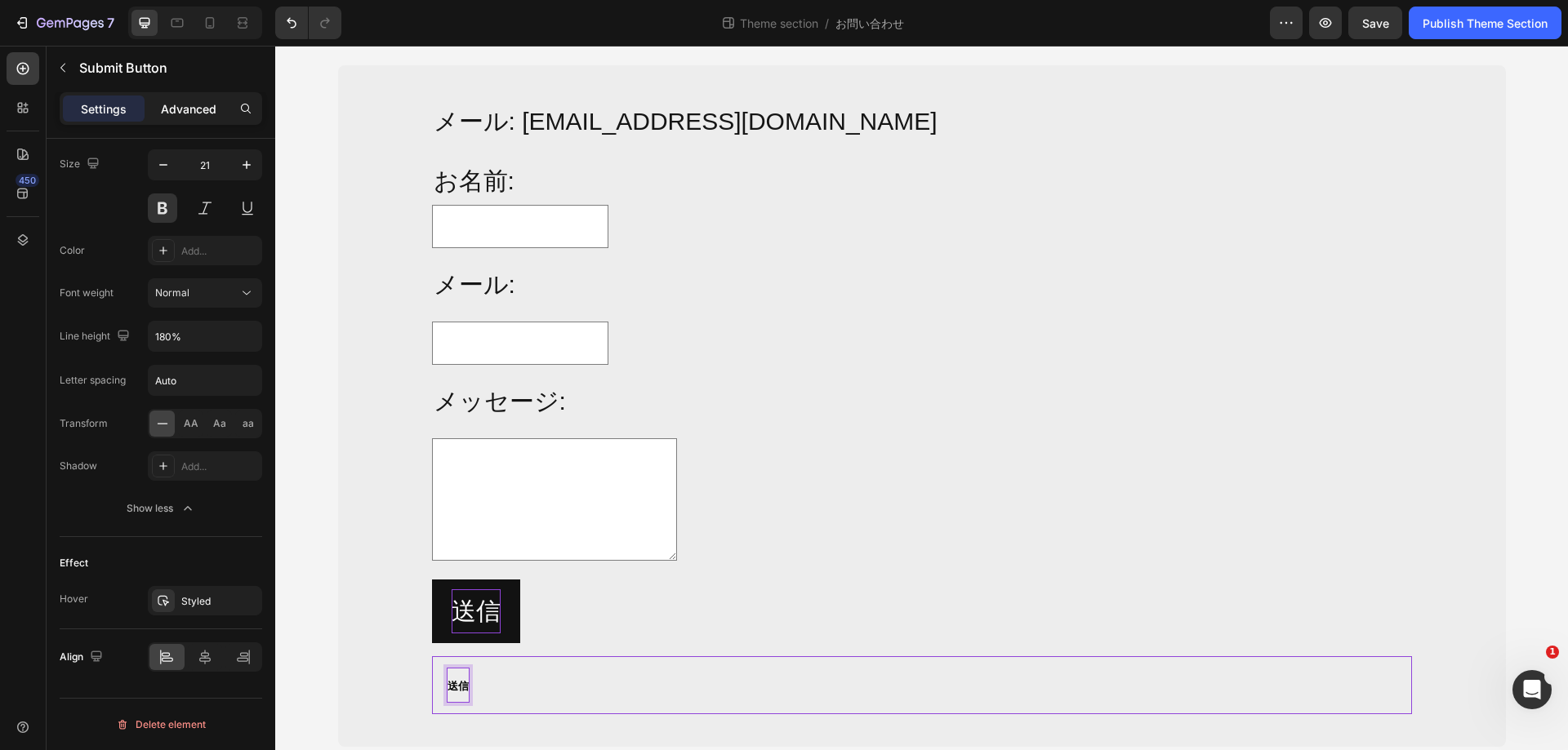
click at [177, 114] on p "Advanced" at bounding box center [188, 108] width 55 height 17
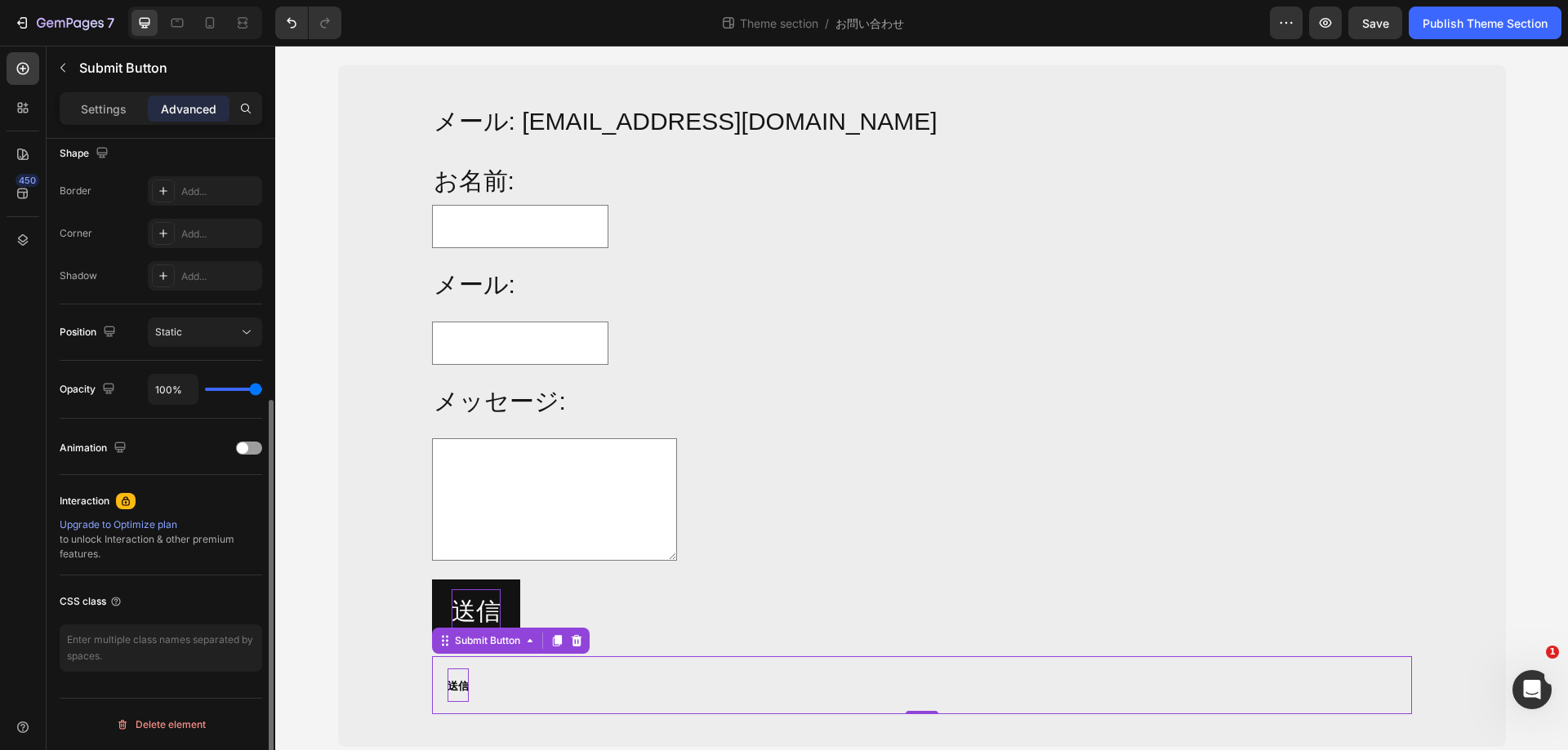
scroll to position [431, 0]
click at [502, 606] on button "送信" at bounding box center [475, 611] width 88 height 64
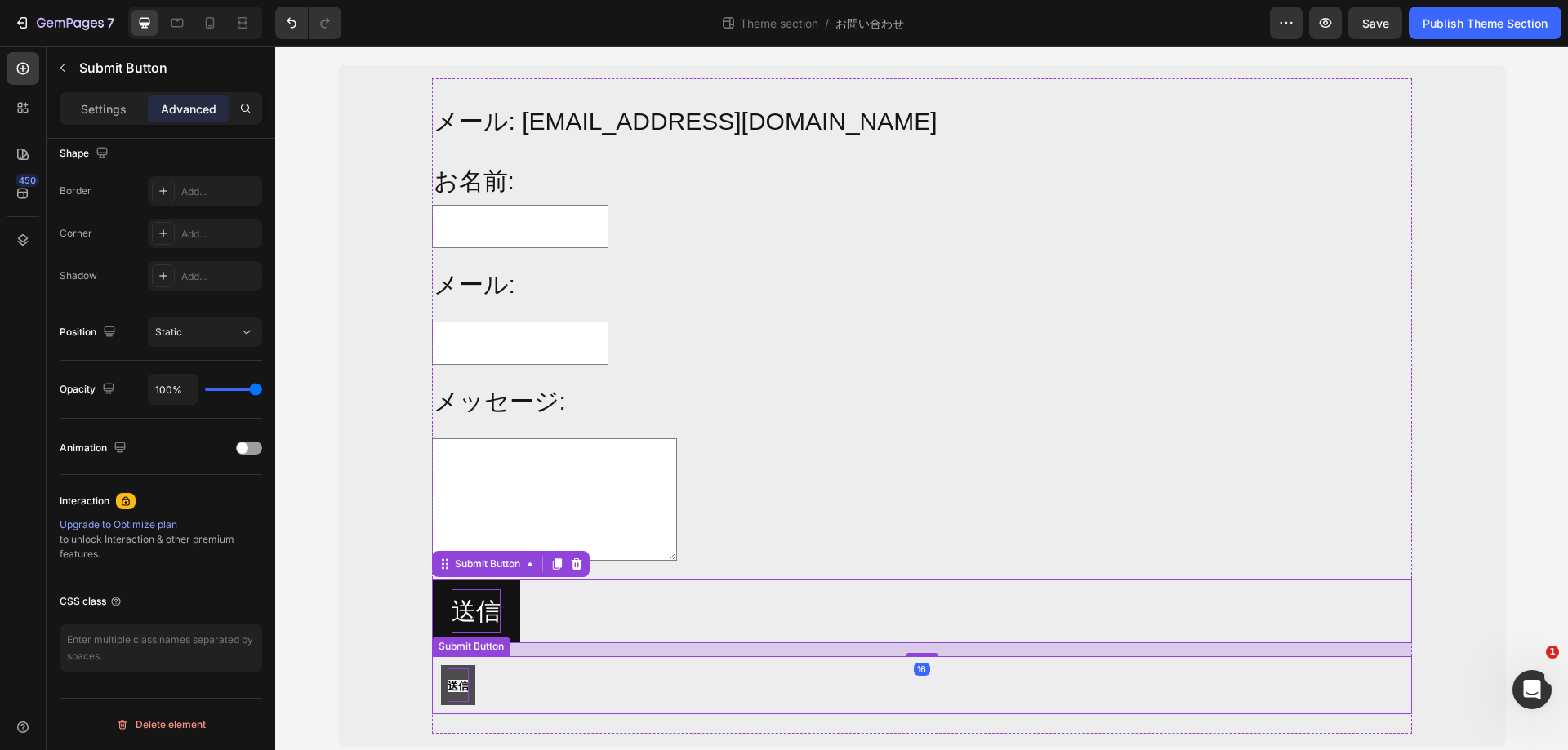
click at [463, 689] on button "送信" at bounding box center [458, 685] width 35 height 40
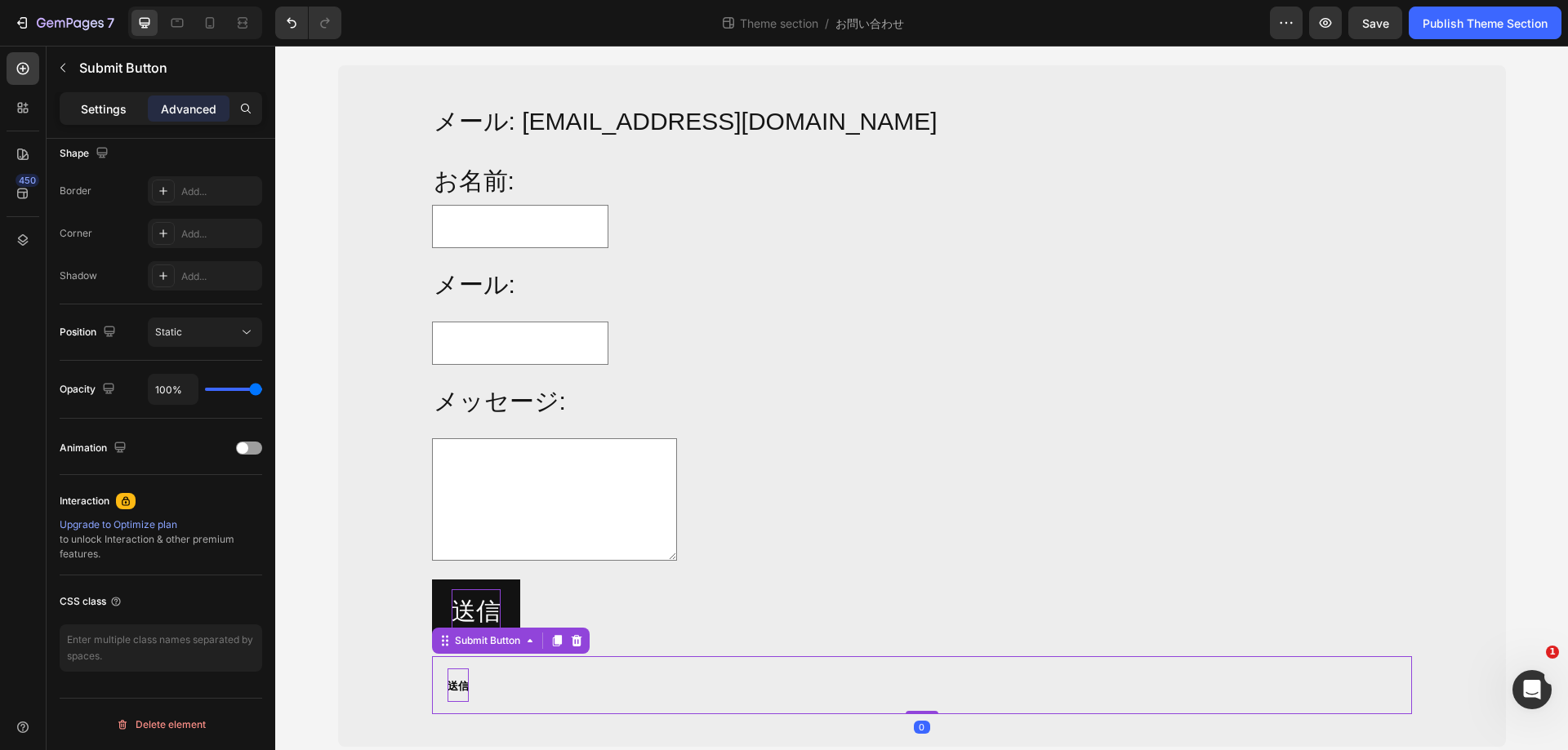
click at [93, 108] on p "Settings" at bounding box center [104, 108] width 45 height 17
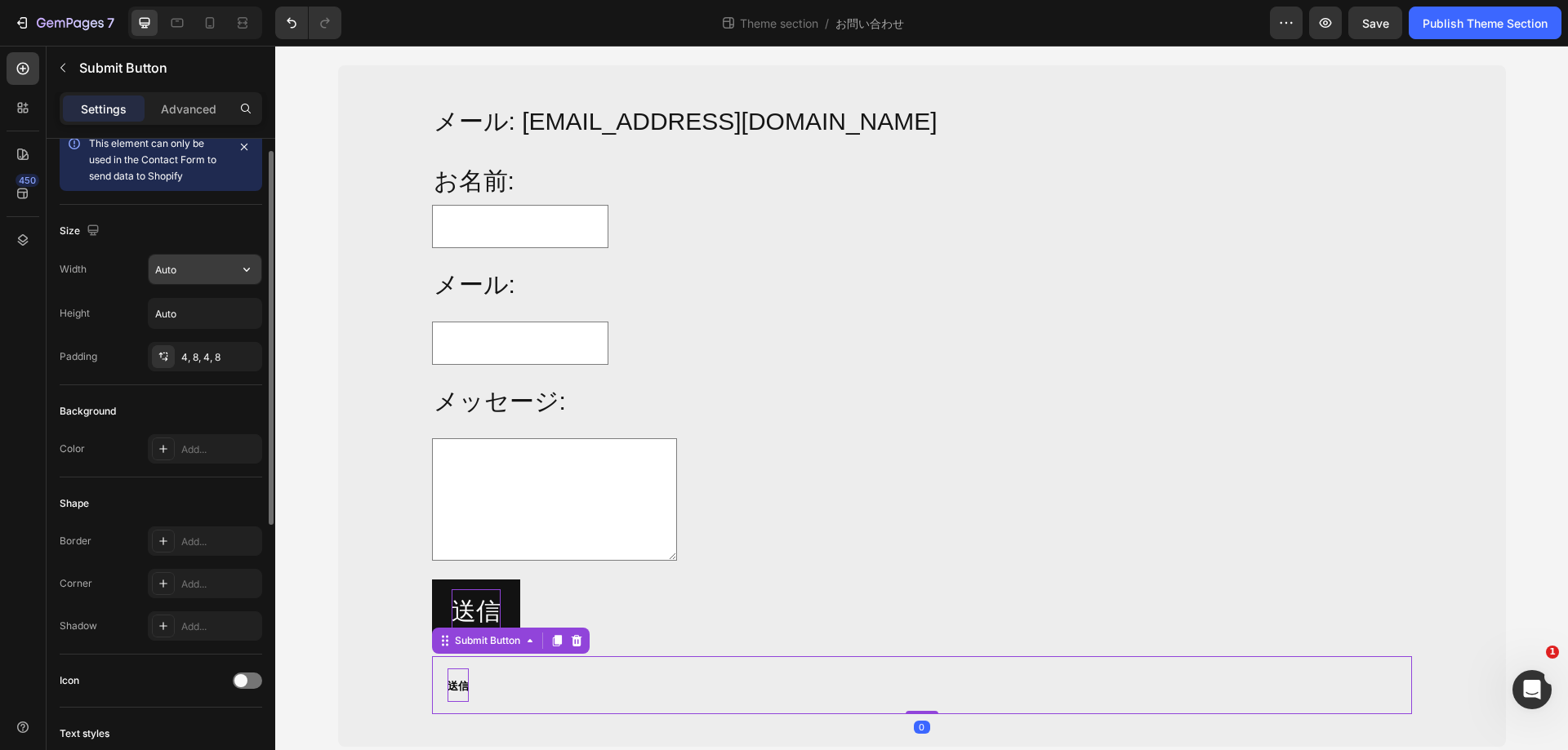
scroll to position [0, 0]
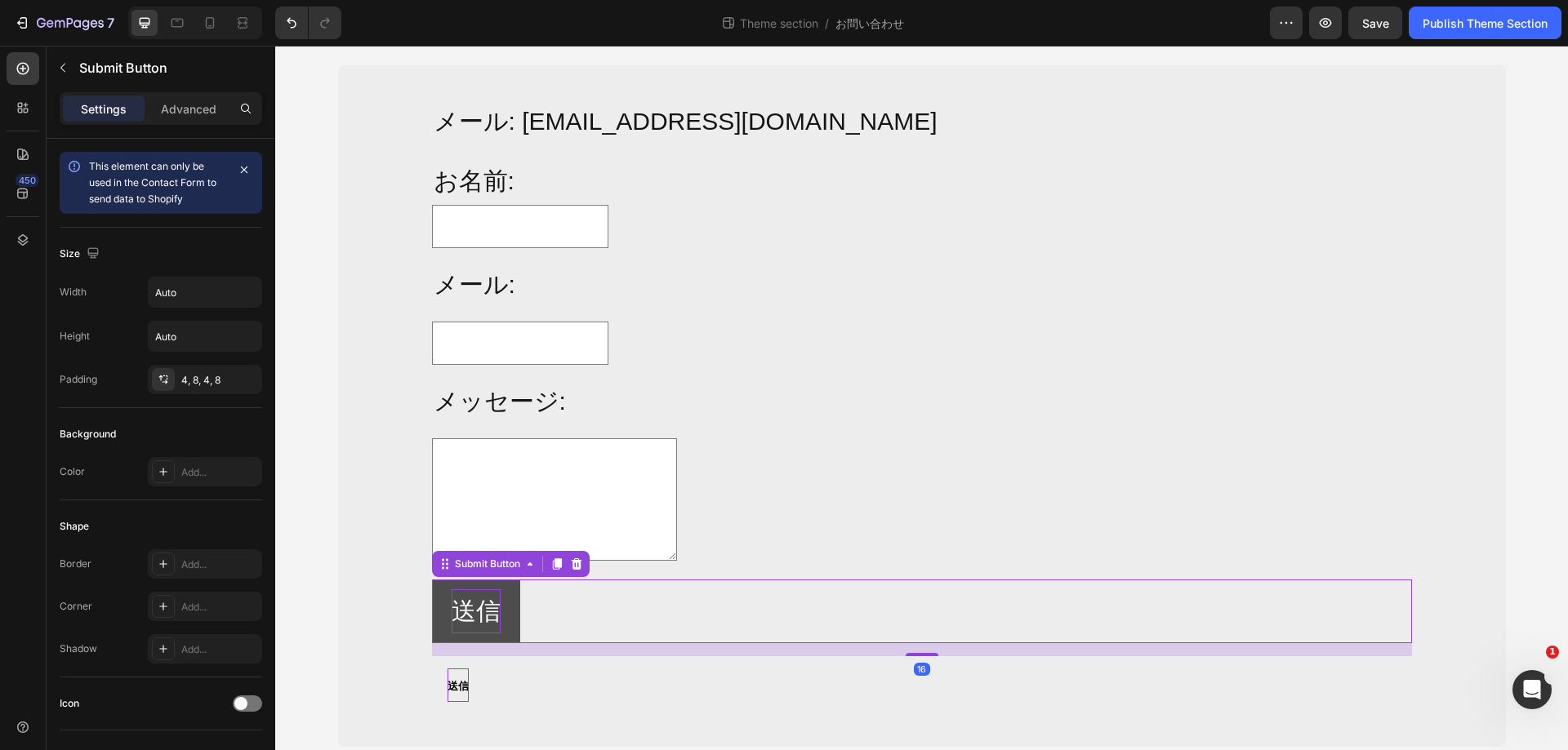
click at [499, 610] on button "送信" at bounding box center [475, 611] width 88 height 64
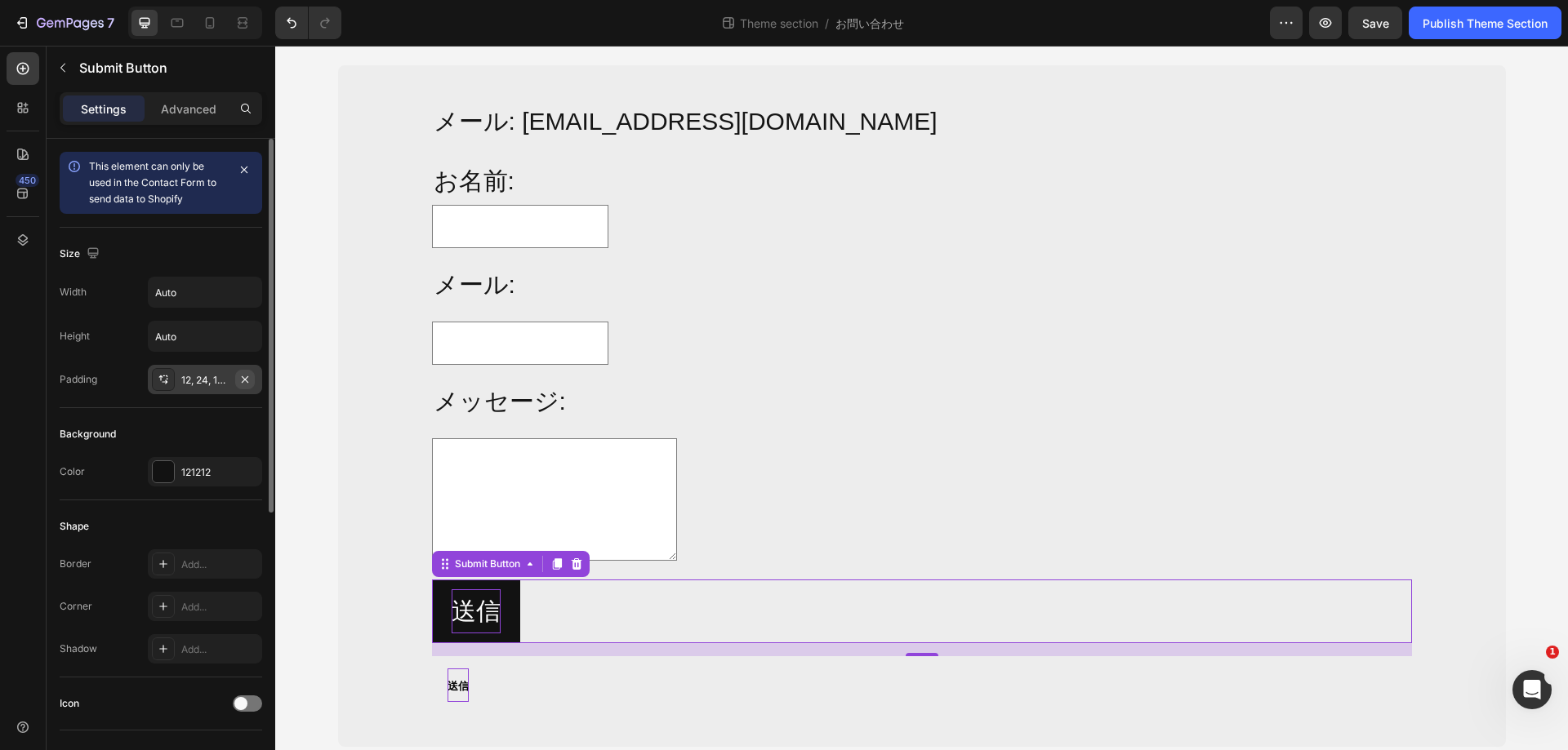
click at [246, 383] on icon "button" at bounding box center [245, 379] width 13 height 13
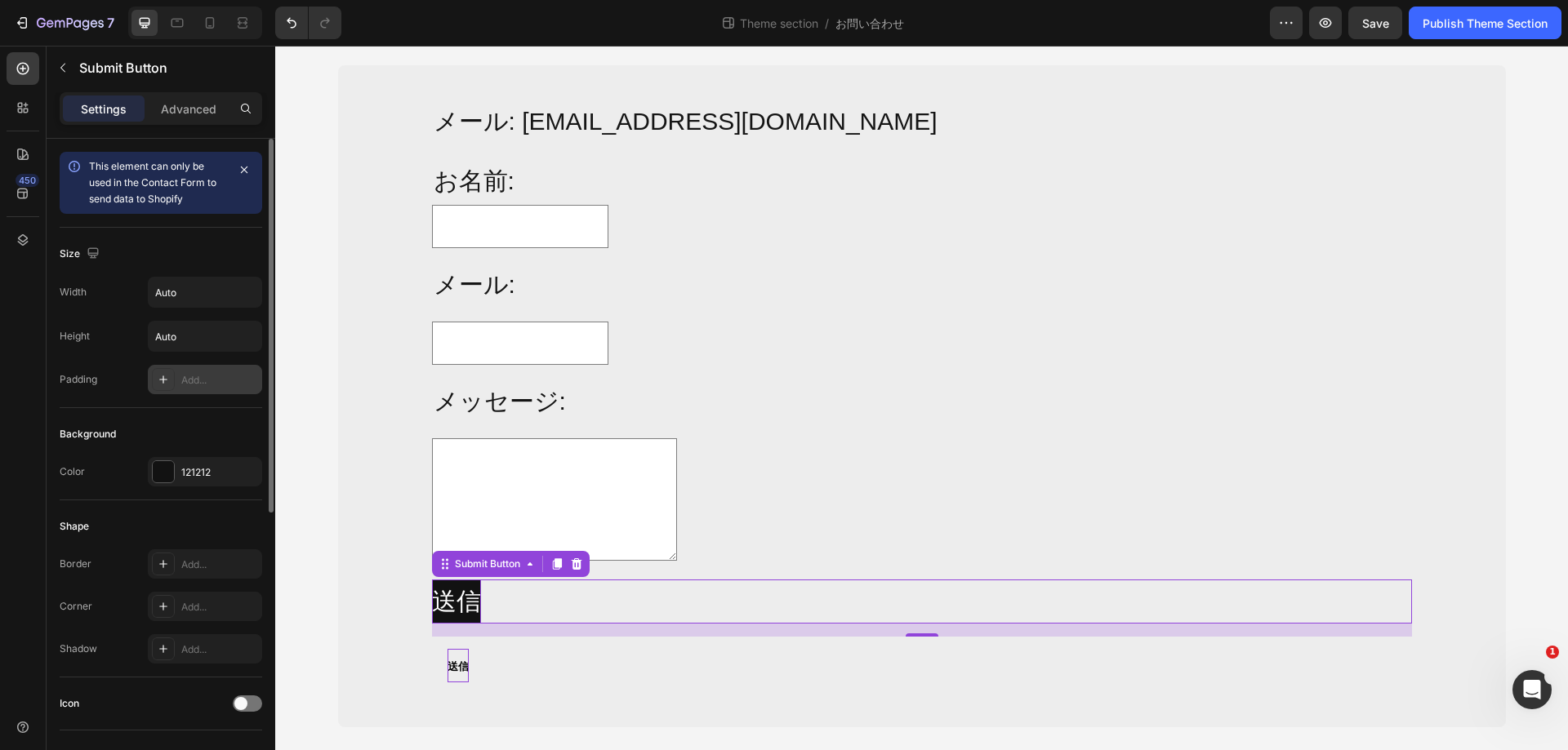
click at [165, 382] on icon at bounding box center [163, 379] width 13 height 13
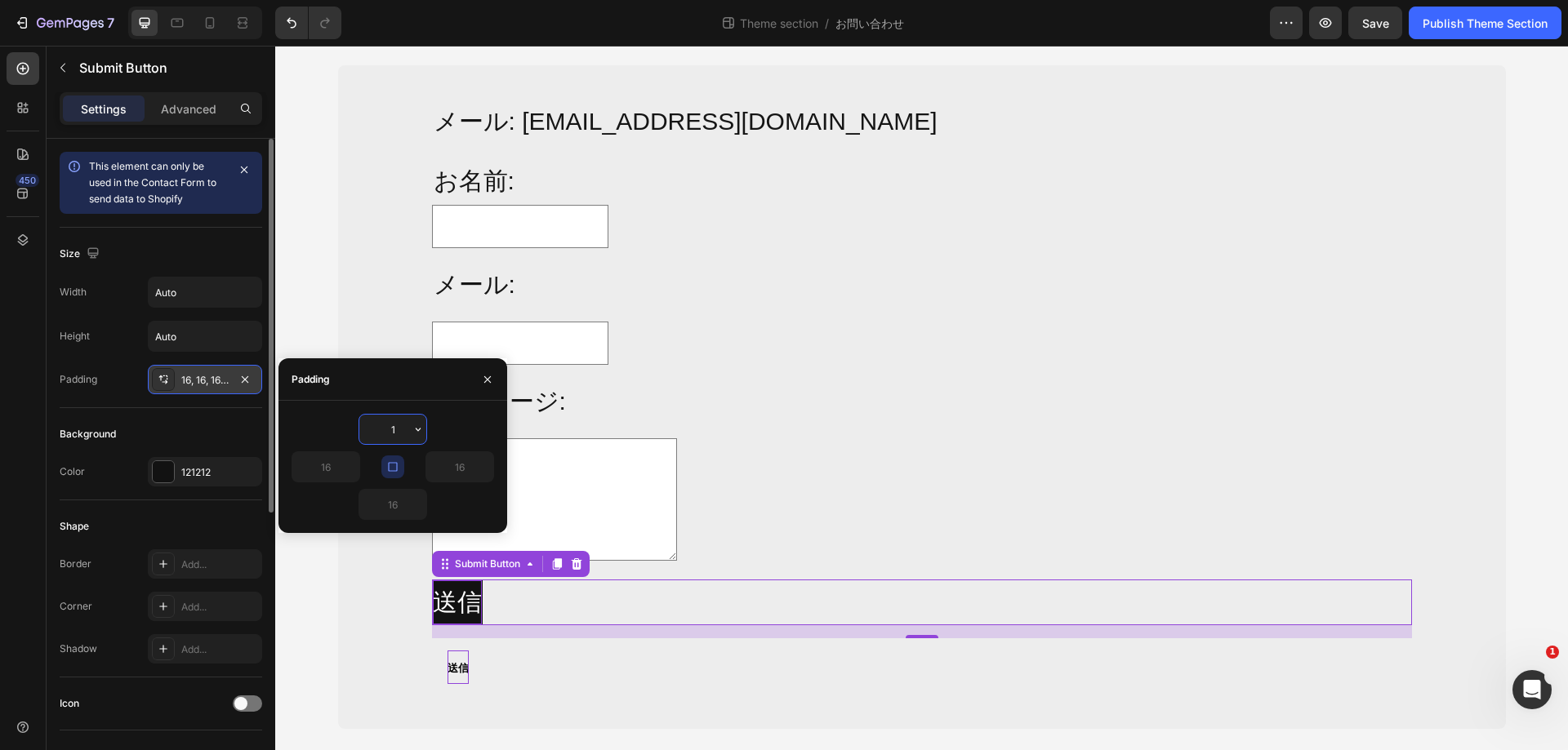
type input "10"
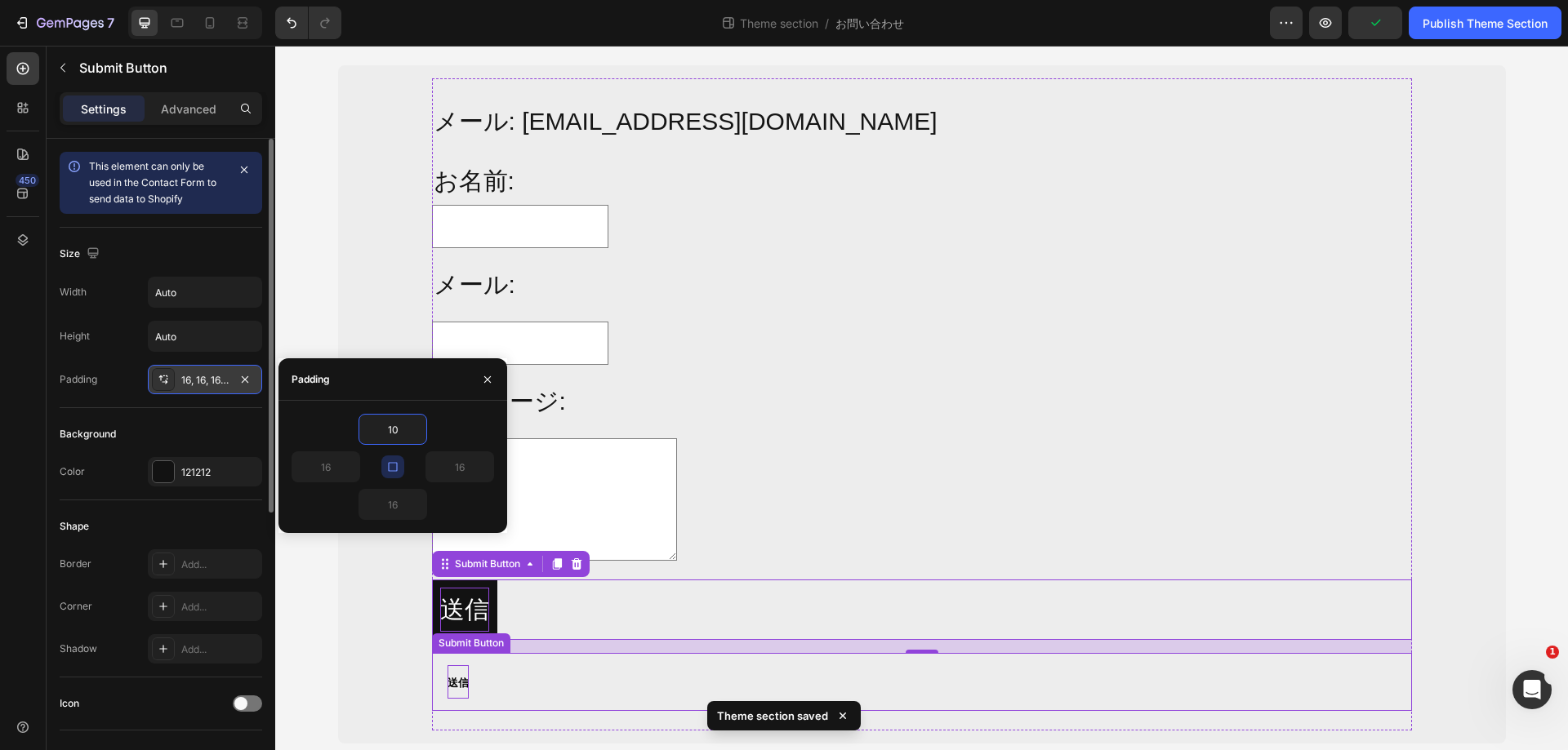
click at [492, 664] on div "送信 Submit Button" at bounding box center [922, 682] width 980 height 58
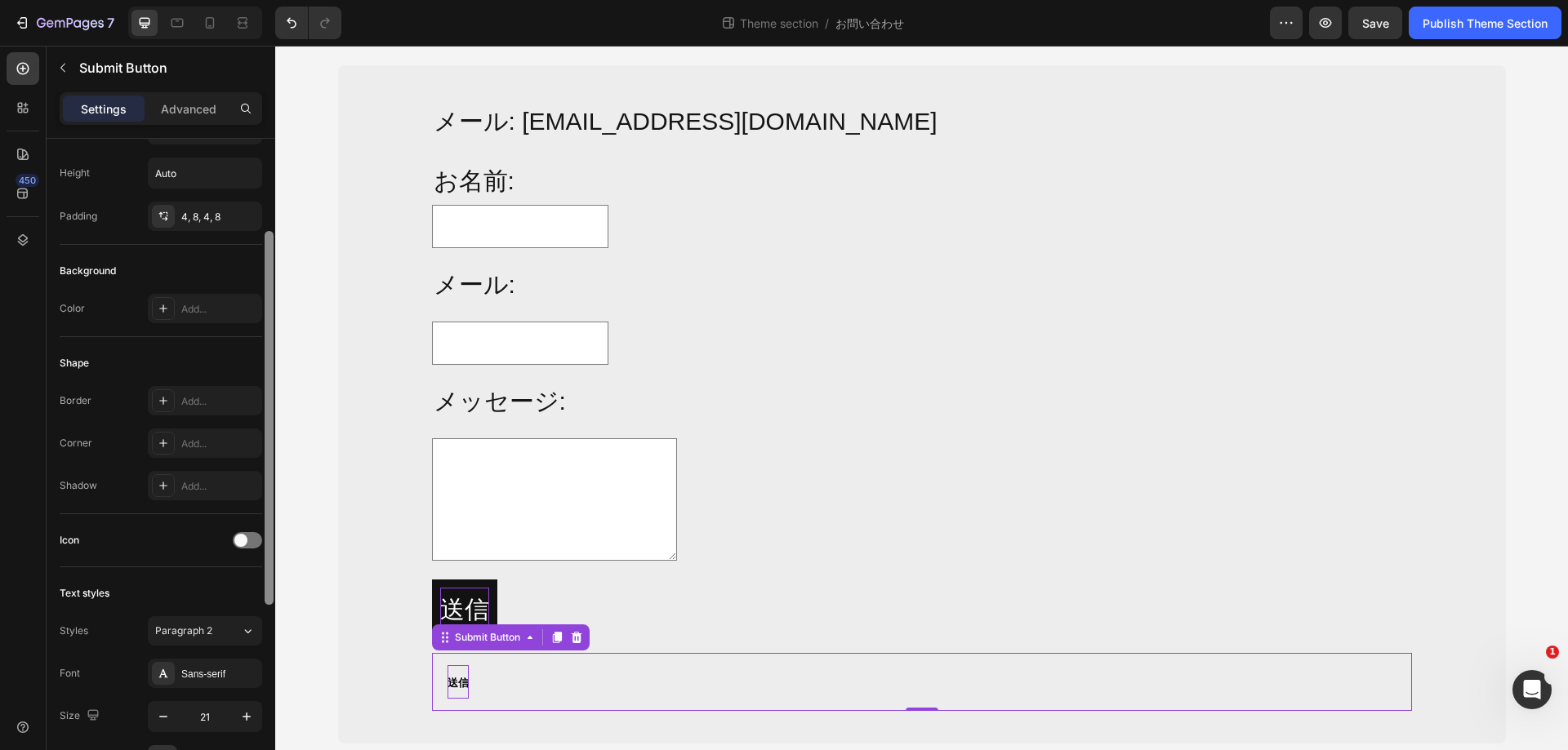
scroll to position [82, 0]
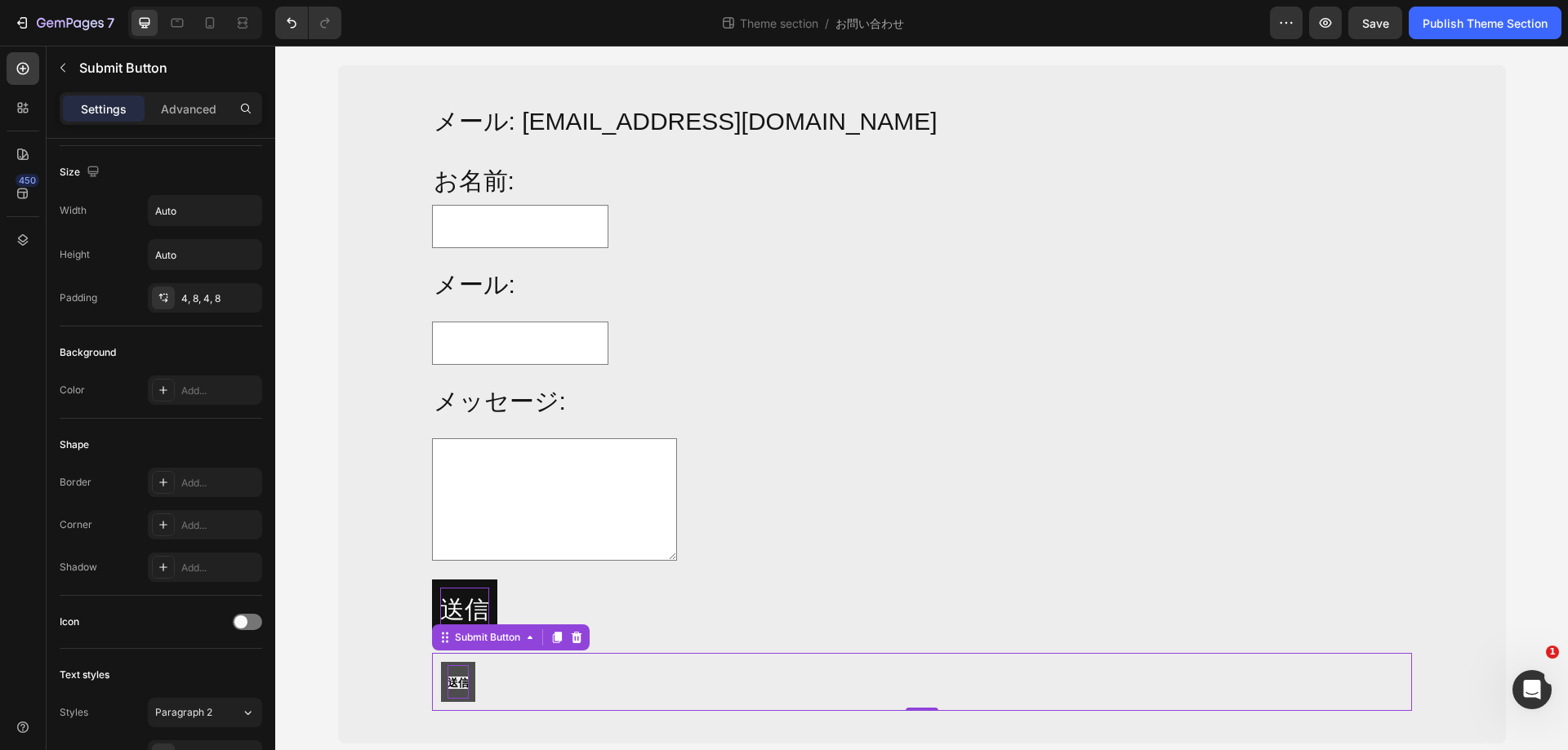
click at [463, 669] on button "送信" at bounding box center [458, 682] width 35 height 40
click at [465, 668] on button "送信" at bounding box center [458, 682] width 35 height 40
click at [468, 592] on p "送信" at bounding box center [464, 609] width 49 height 44
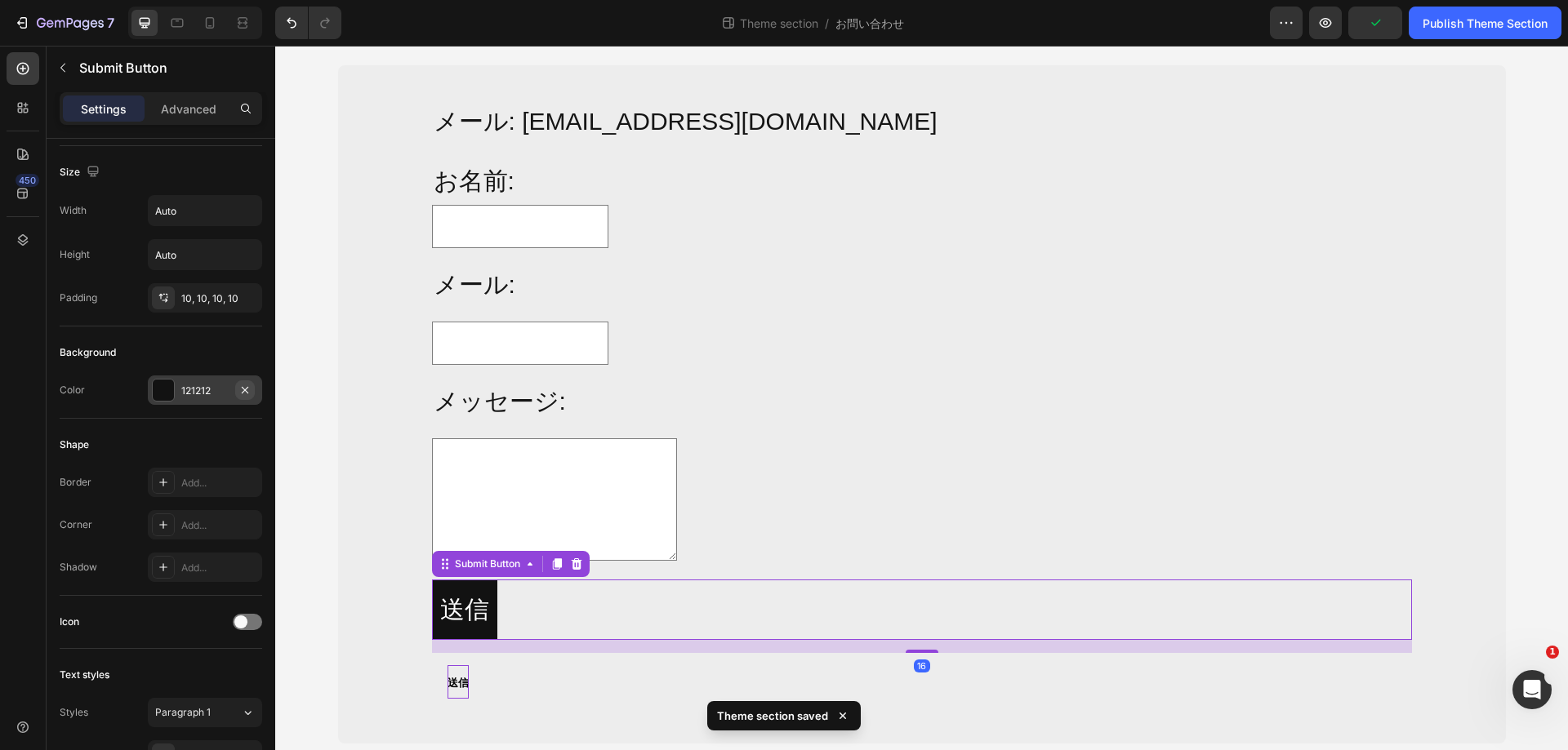
click at [245, 387] on icon "button" at bounding box center [245, 389] width 13 height 13
click at [486, 596] on button "送信" at bounding box center [464, 609] width 65 height 60
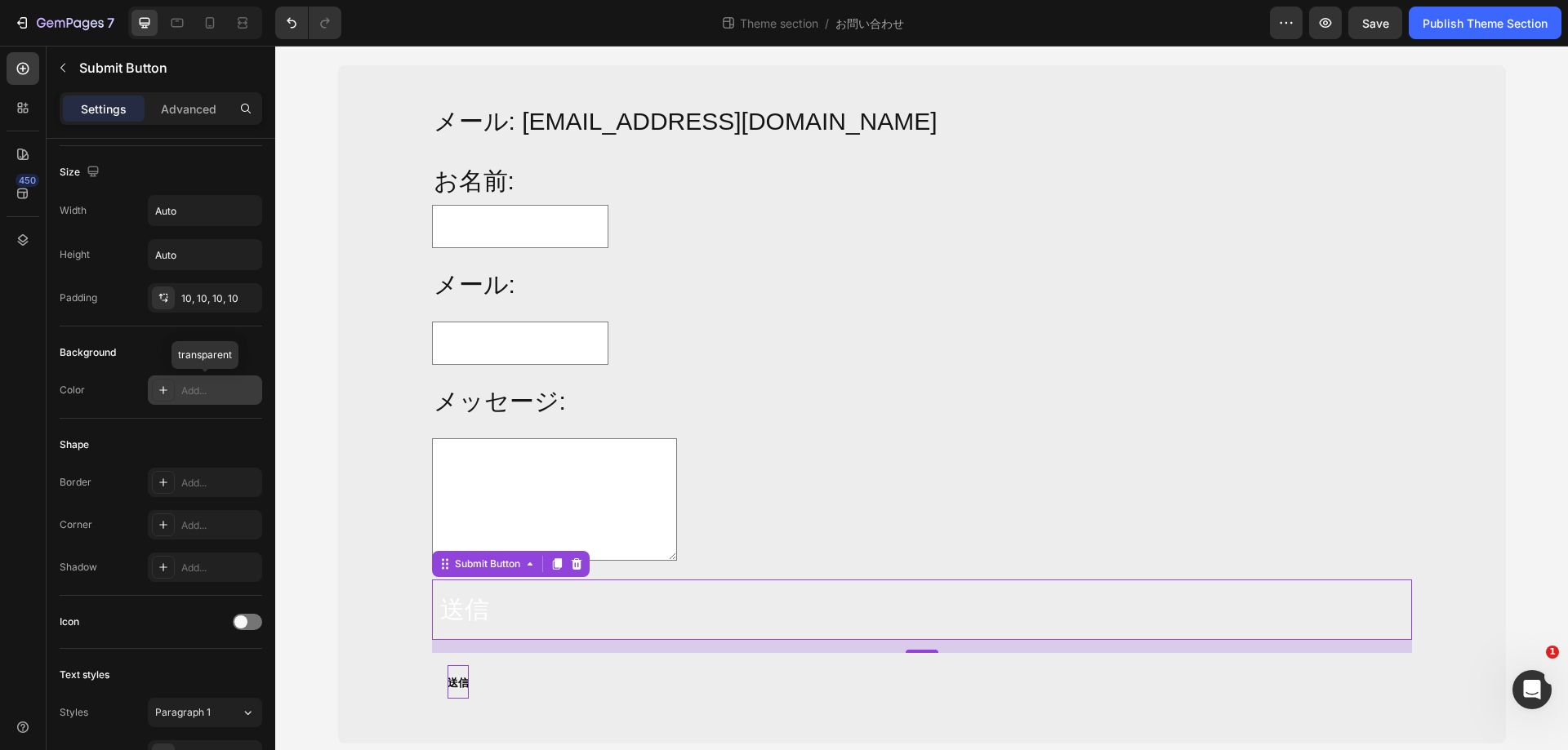
click at [159, 387] on icon at bounding box center [163, 389] width 13 height 13
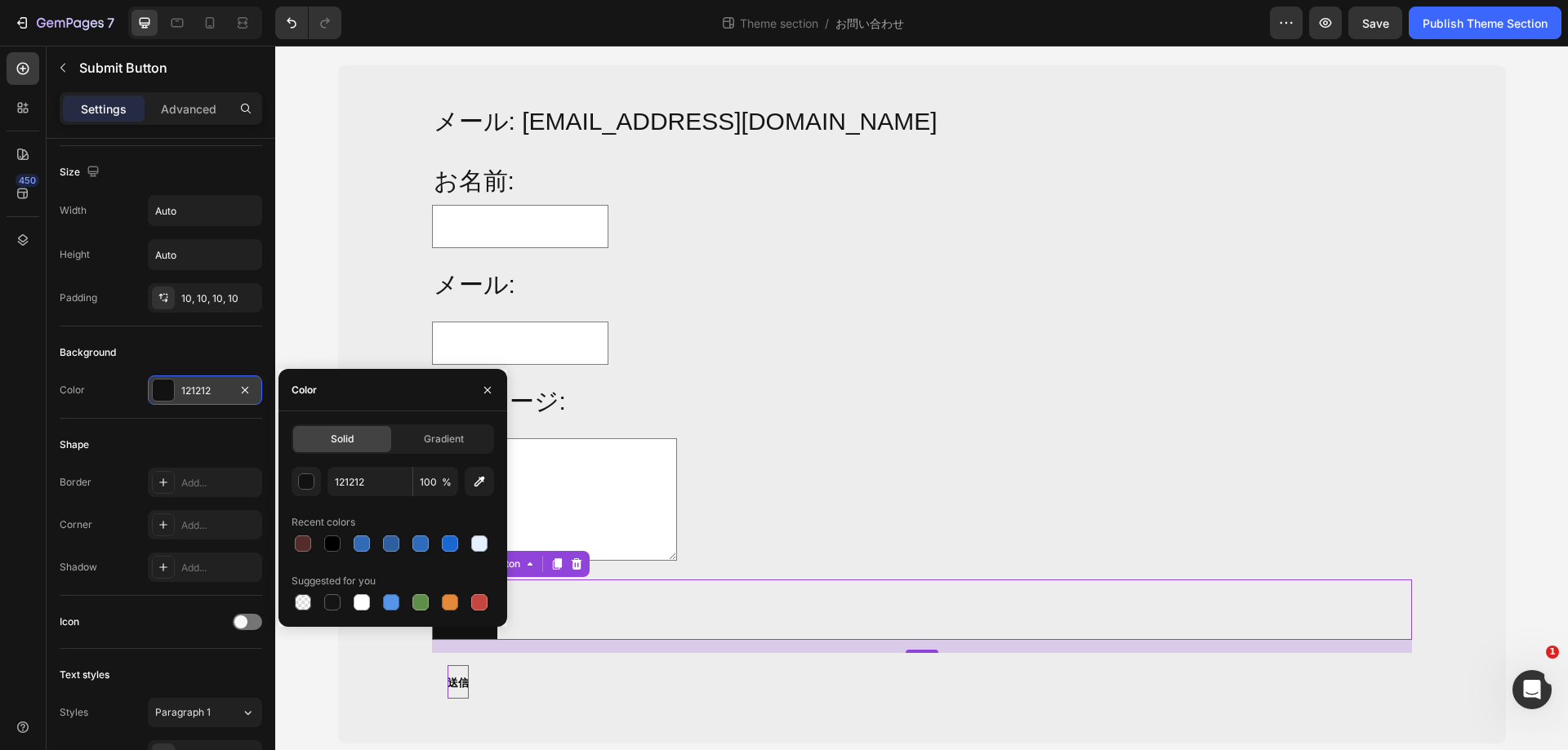
click at [209, 436] on div "Shape" at bounding box center [160, 444] width 202 height 27
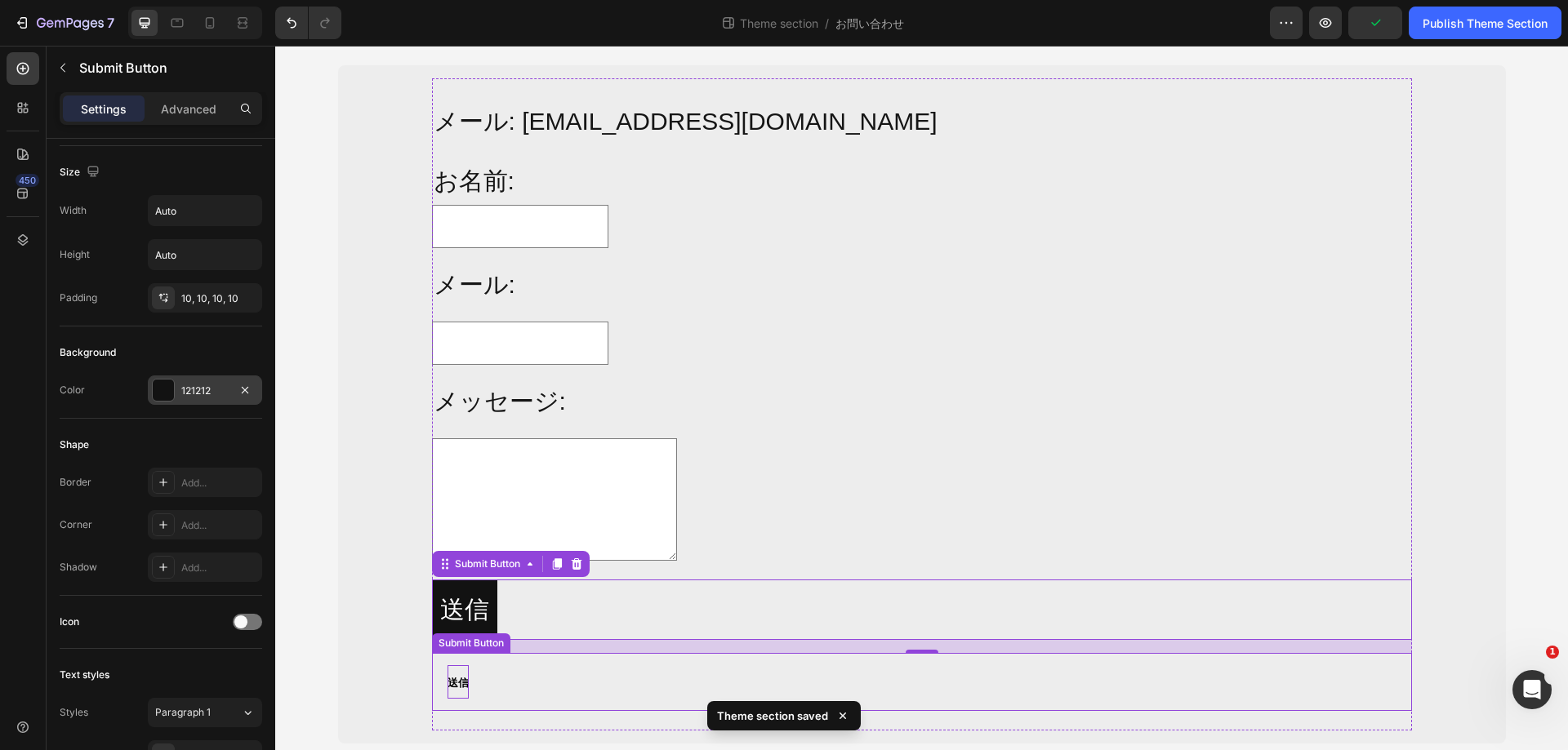
click at [570, 664] on div "送信 Submit Button" at bounding box center [922, 682] width 980 height 58
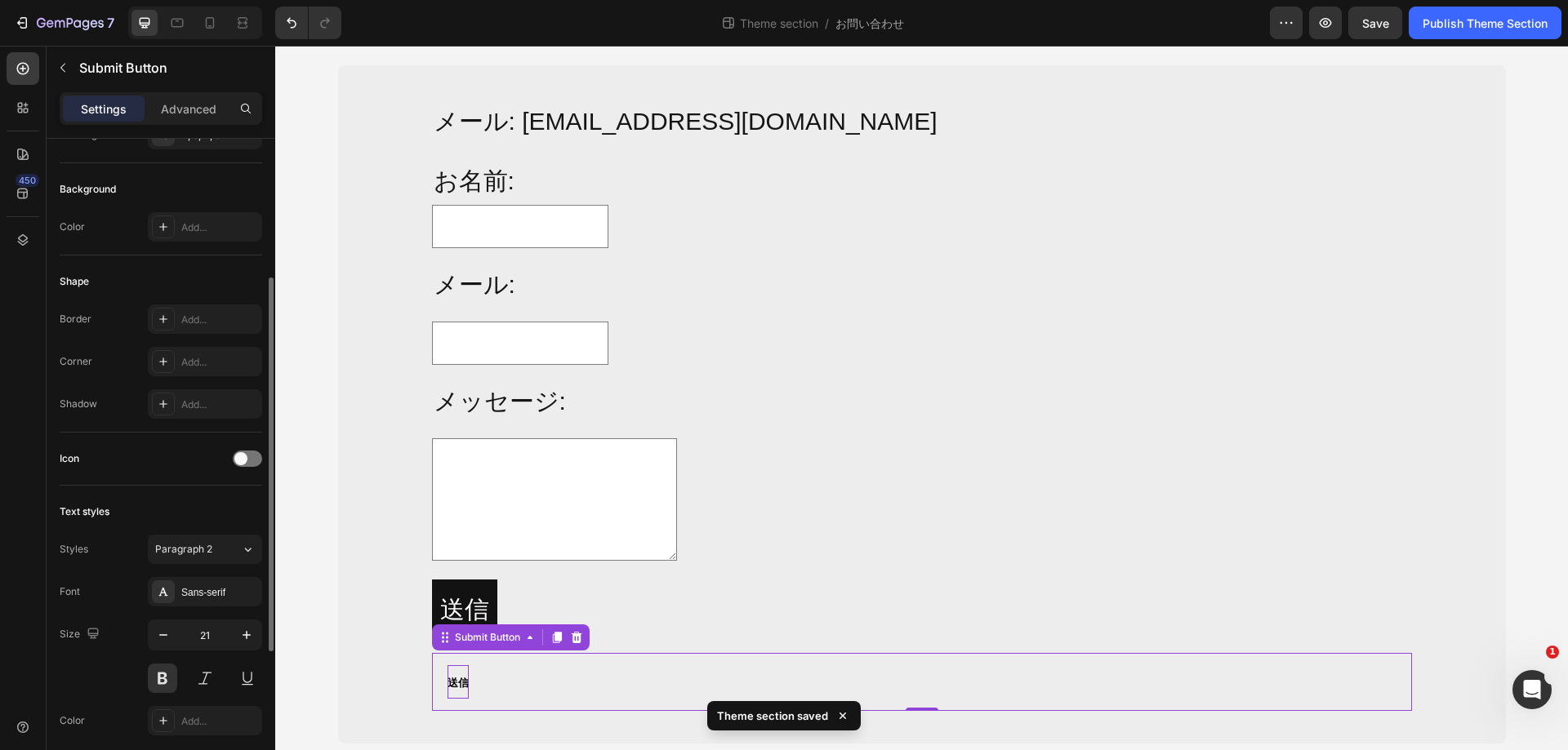
scroll to position [500, 0]
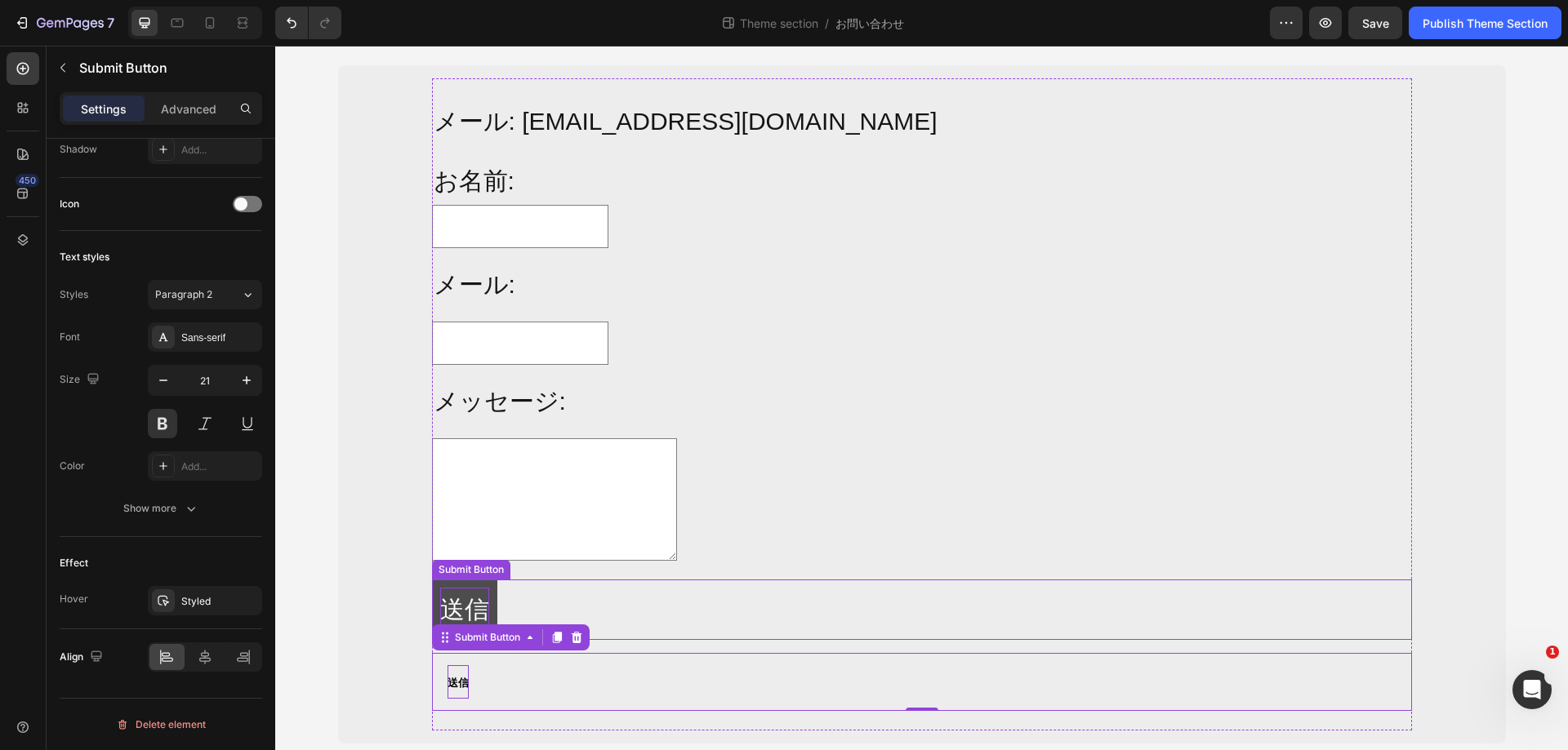
click at [481, 594] on p "送信" at bounding box center [464, 609] width 49 height 44
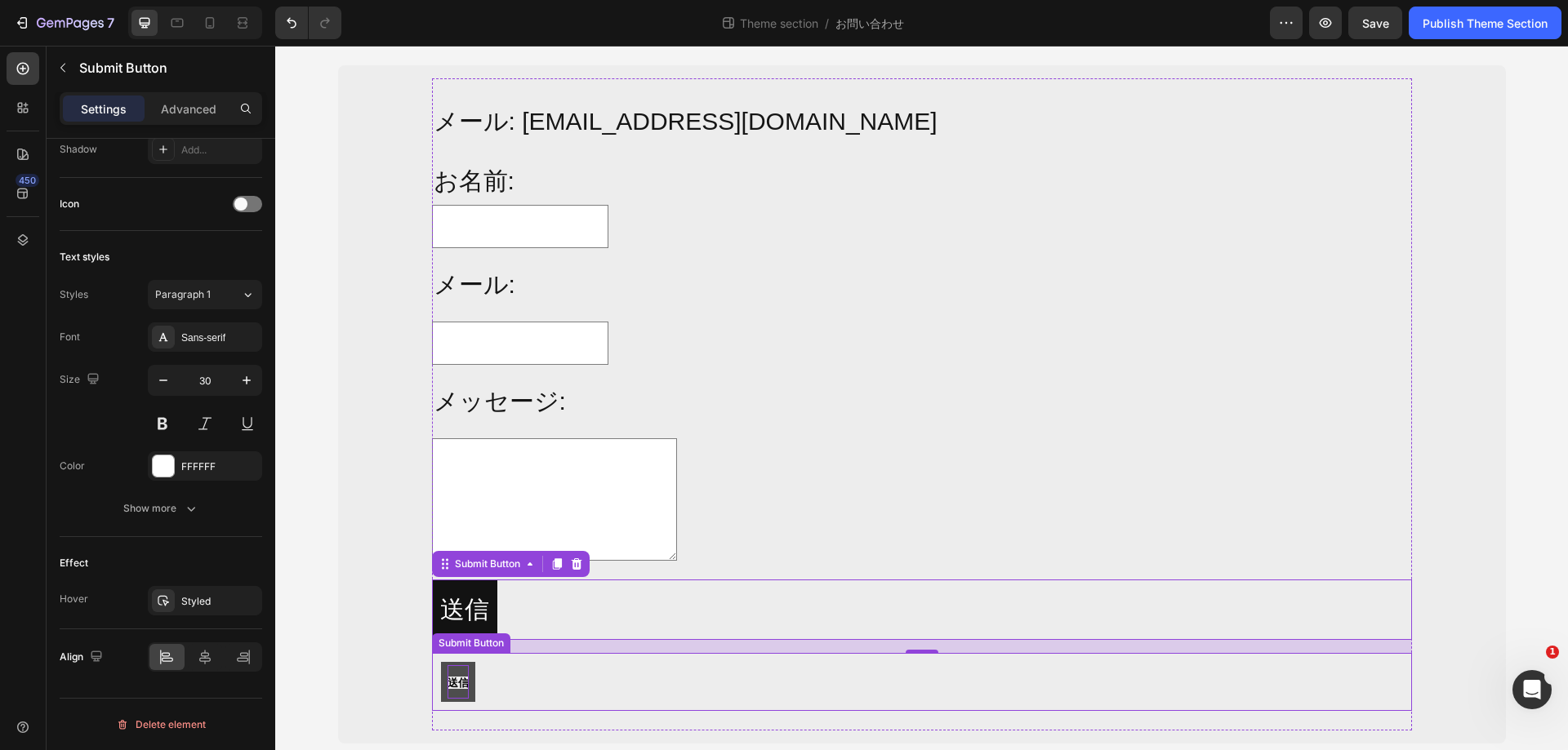
click at [465, 672] on button "送信" at bounding box center [458, 682] width 35 height 40
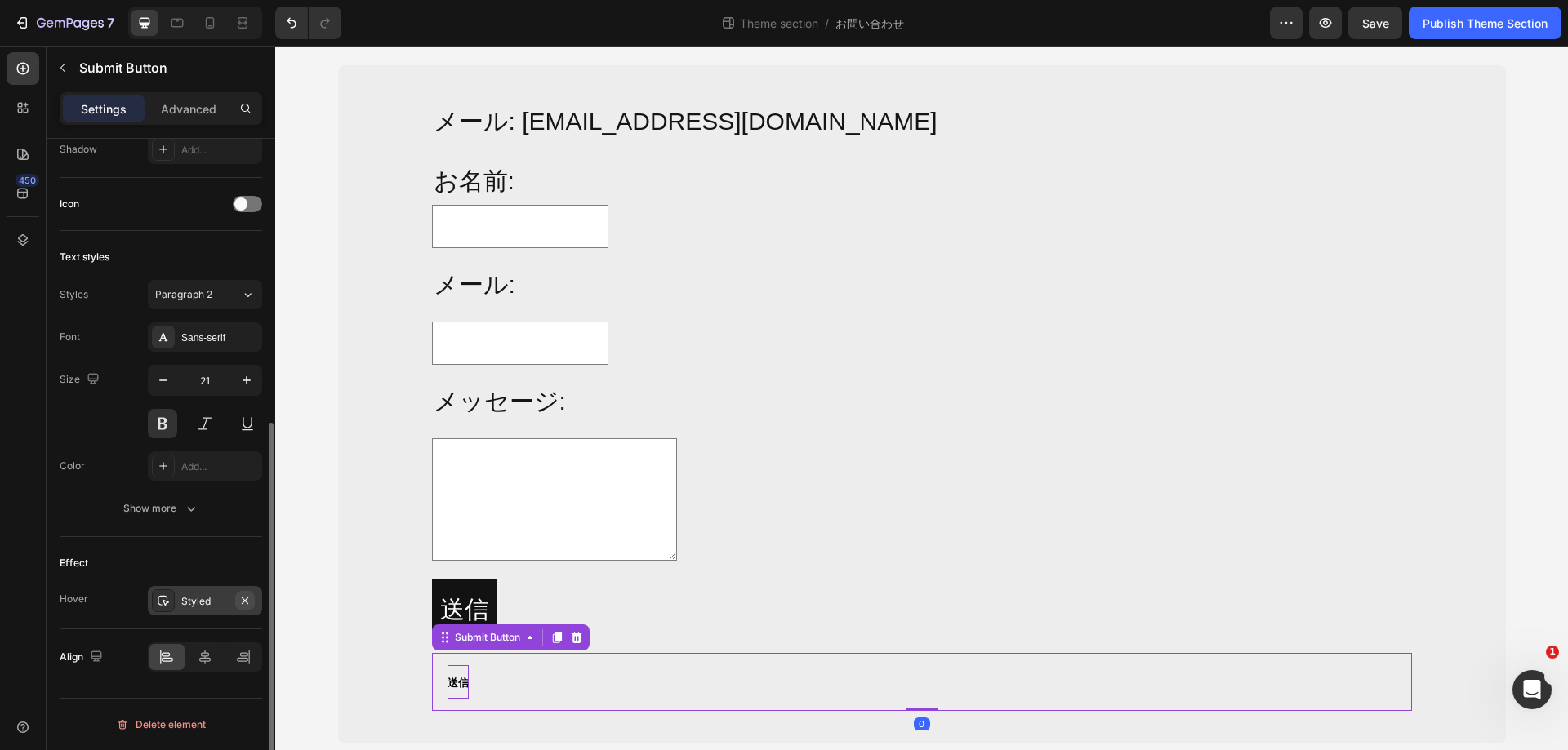
click at [248, 599] on icon "button" at bounding box center [245, 600] width 13 height 13
click at [487, 591] on button "送信" at bounding box center [464, 609] width 65 height 60
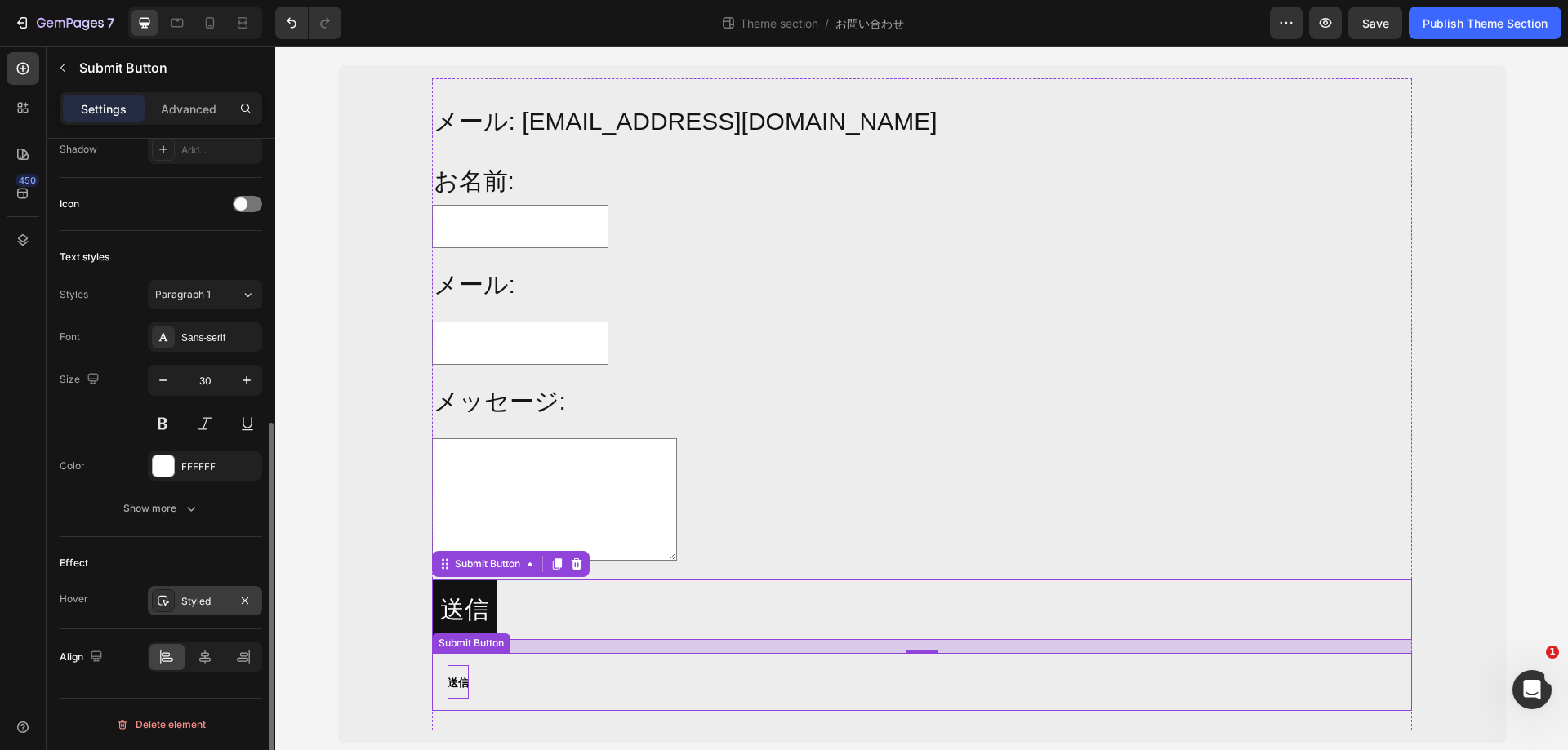
click at [554, 674] on div "送信 Submit Button" at bounding box center [922, 682] width 980 height 58
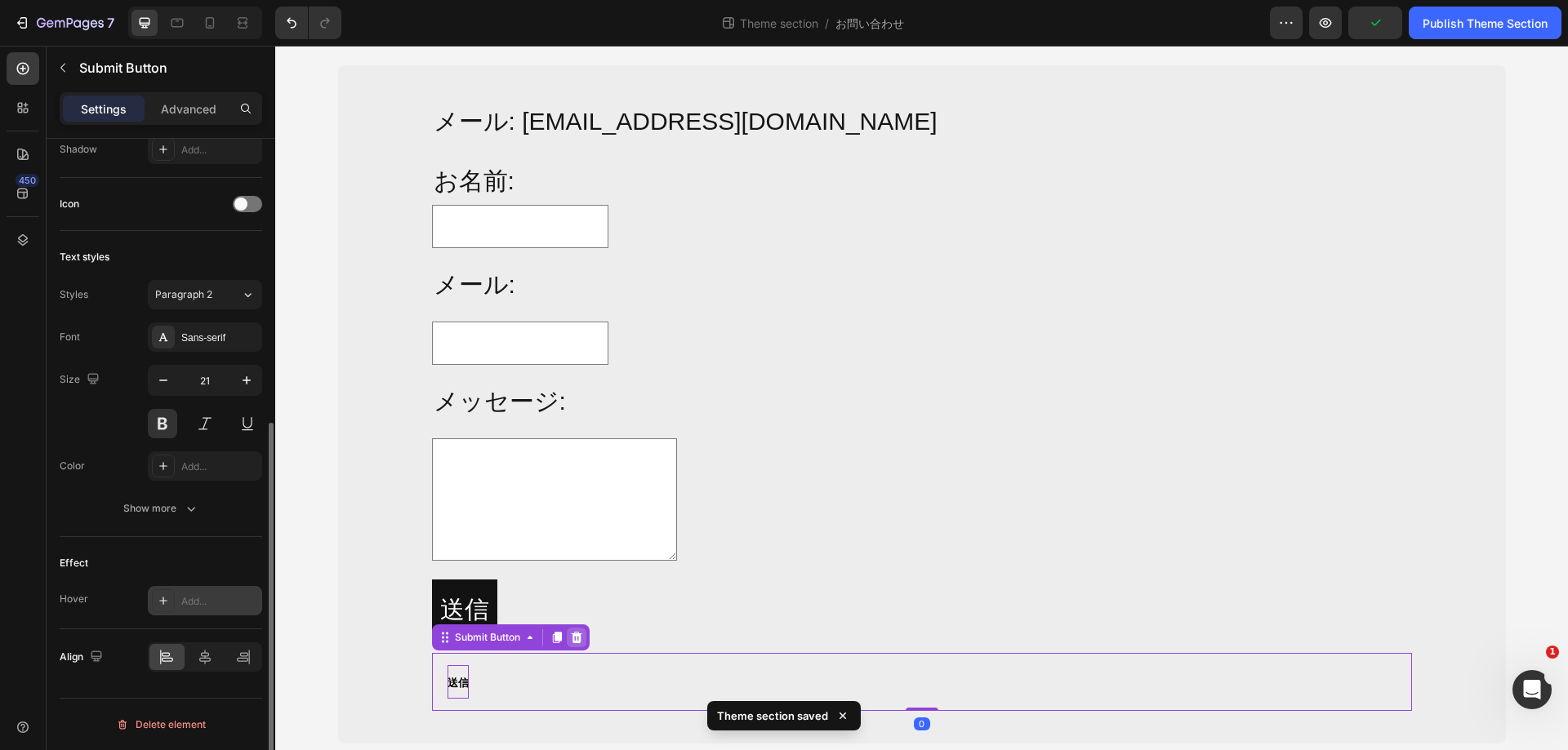
click at [571, 639] on icon at bounding box center [576, 638] width 11 height 12
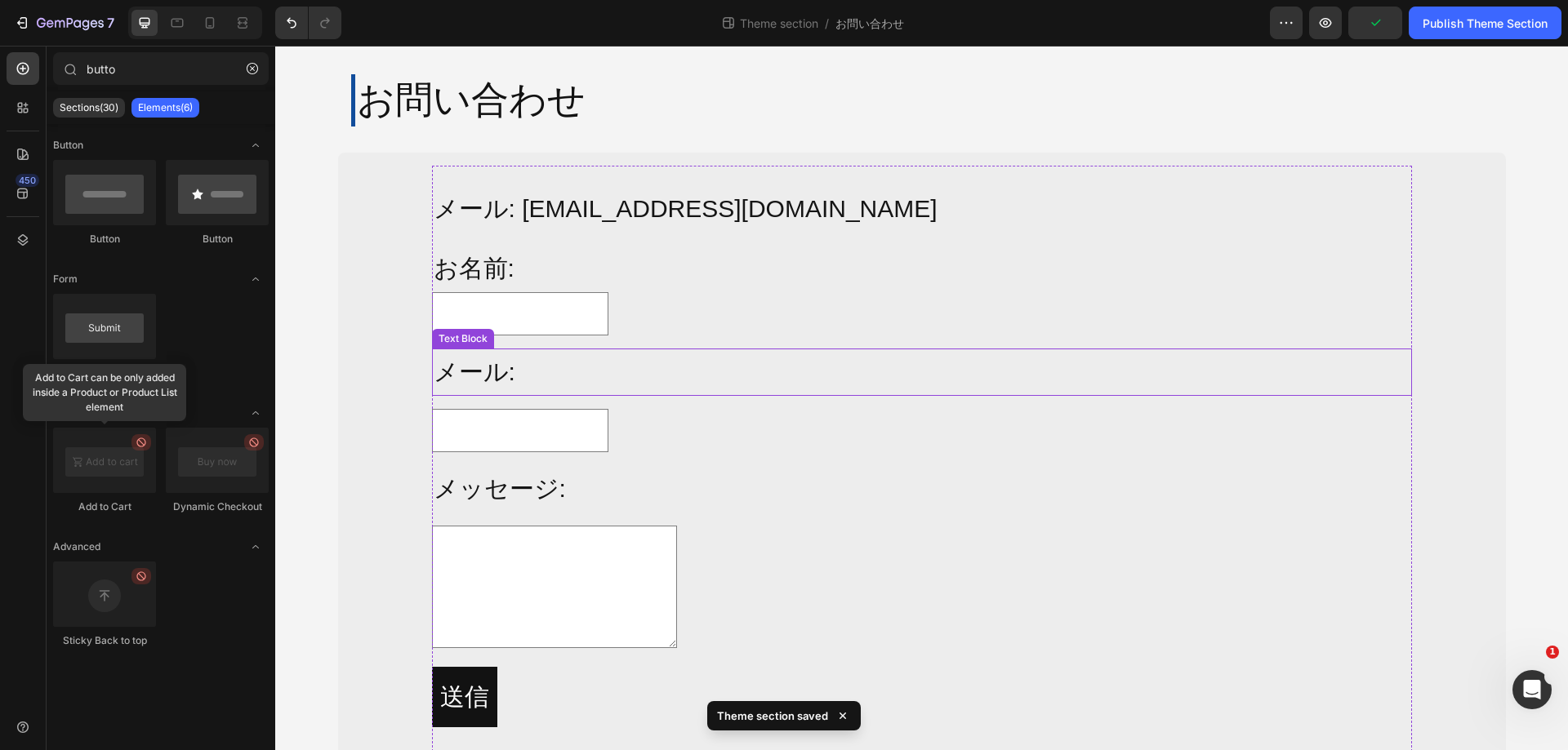
scroll to position [0, 0]
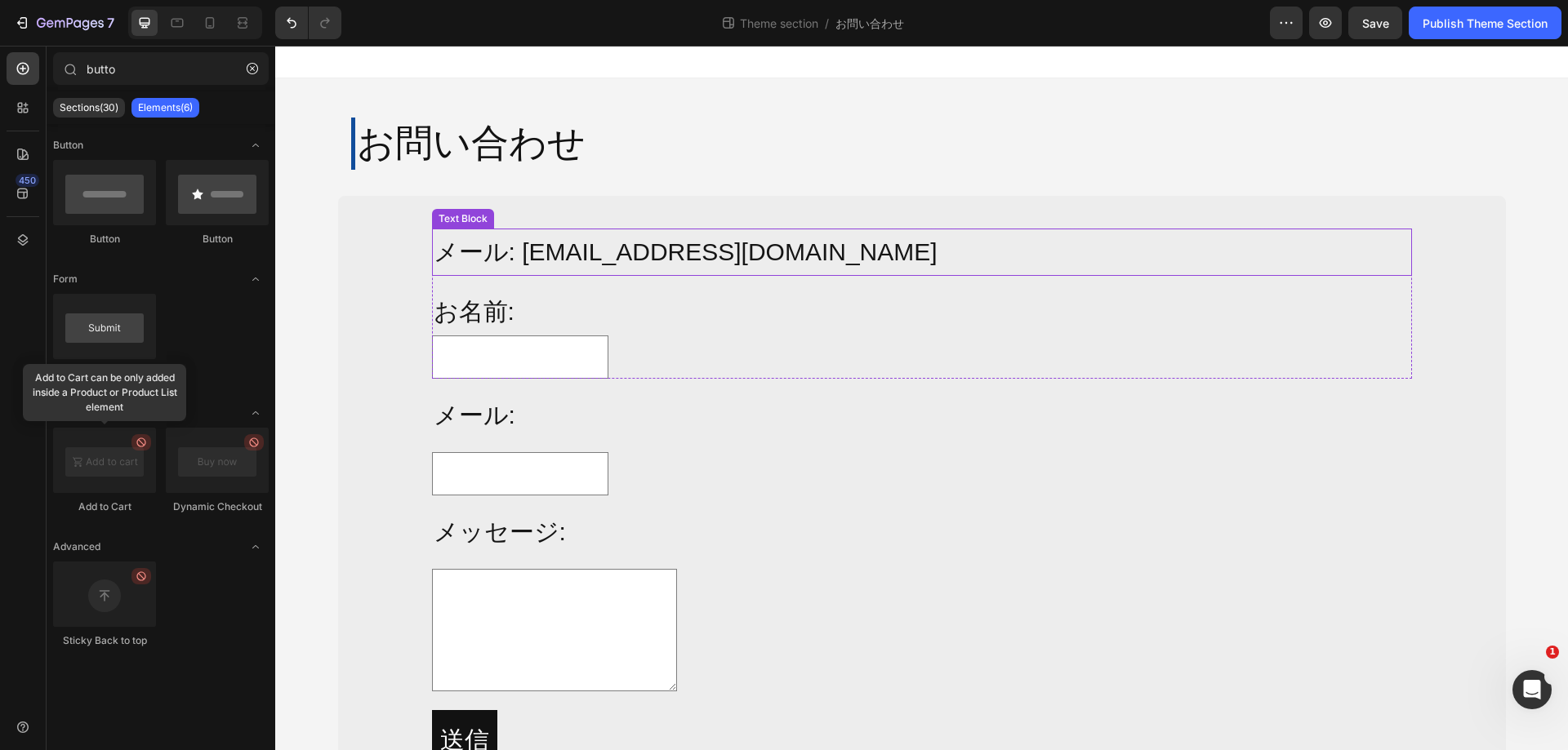
click at [454, 258] on p "メール: info@alljoy-japan.co.jp" at bounding box center [922, 252] width 977 height 44
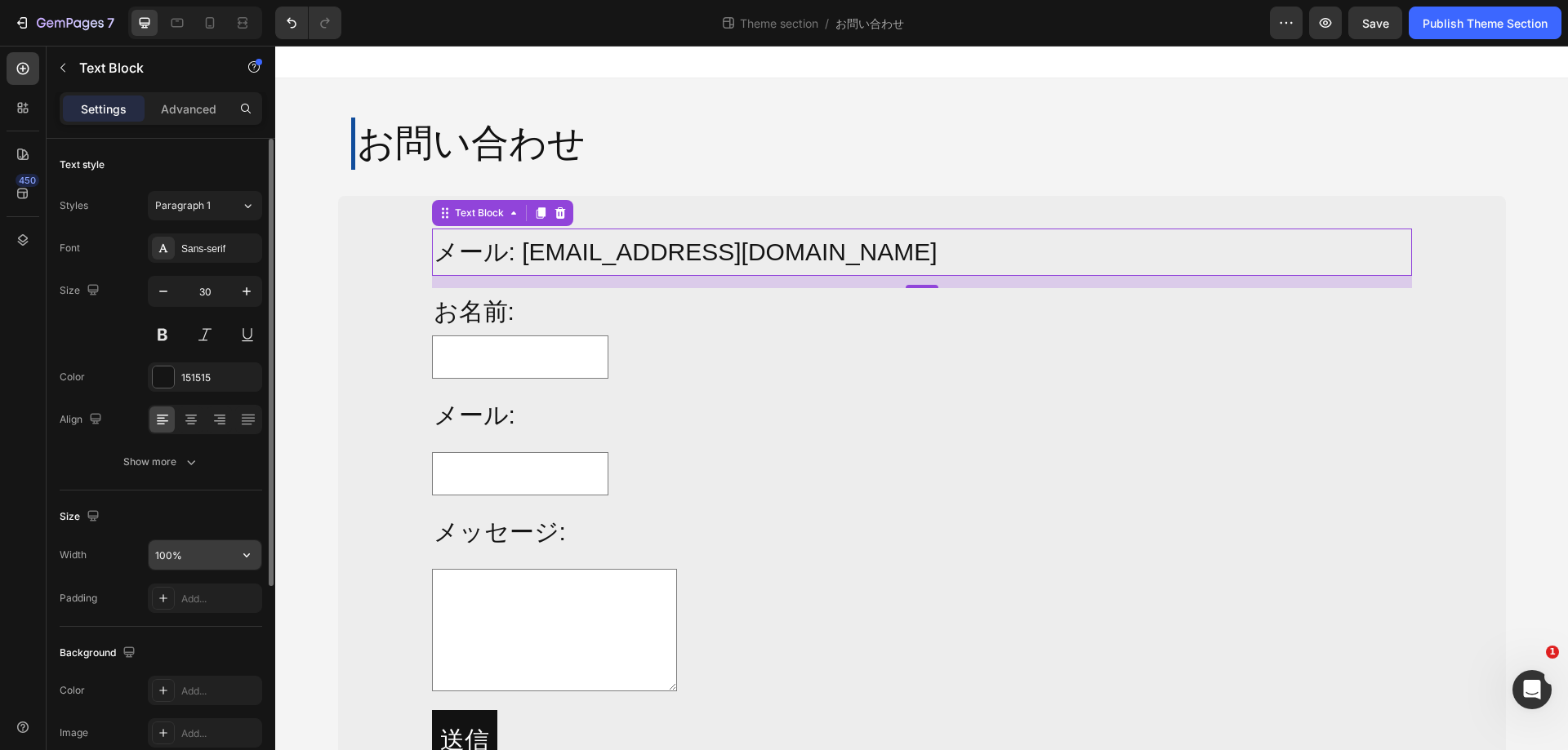
click at [205, 545] on input "100%" at bounding box center [205, 555] width 112 height 30
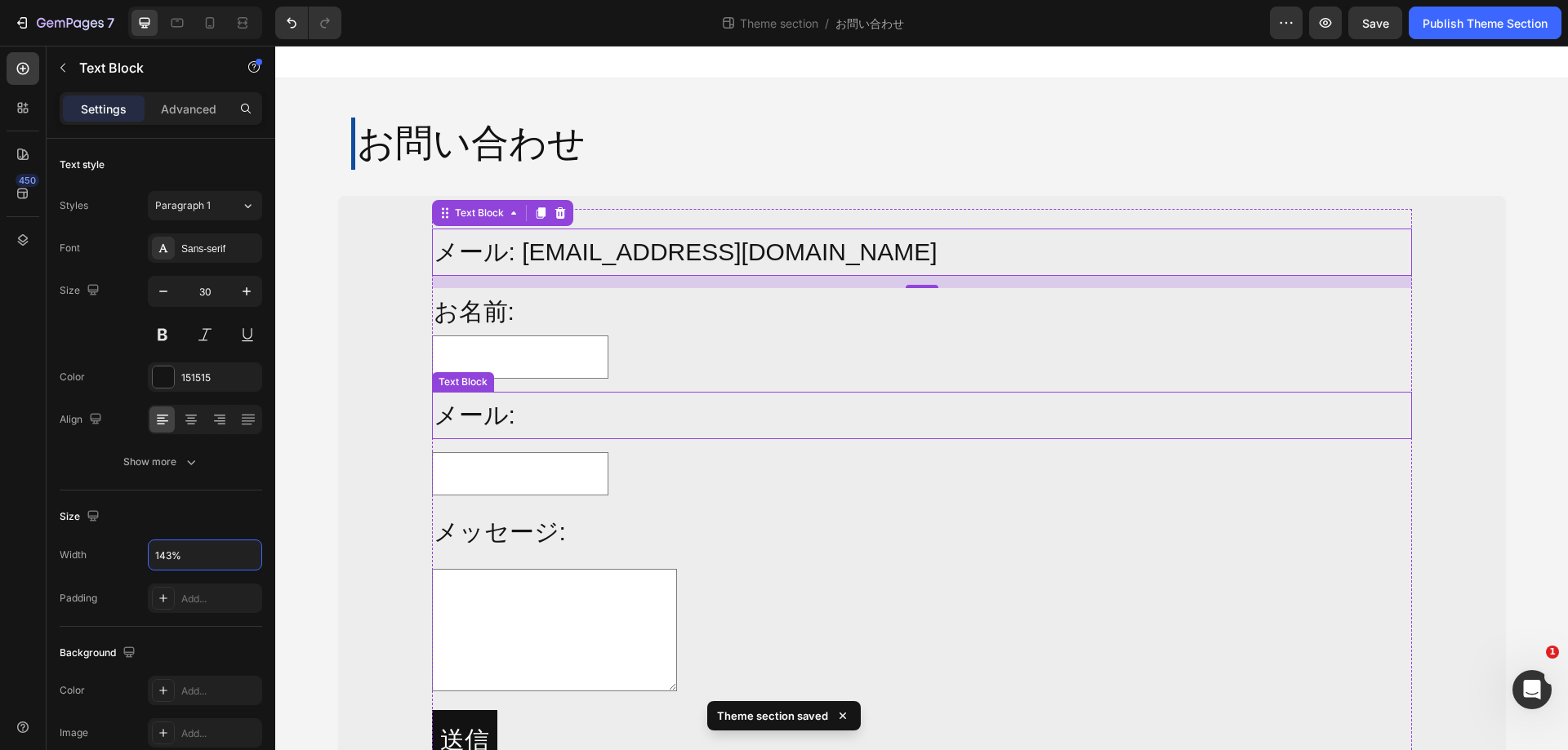
type input "1430%"
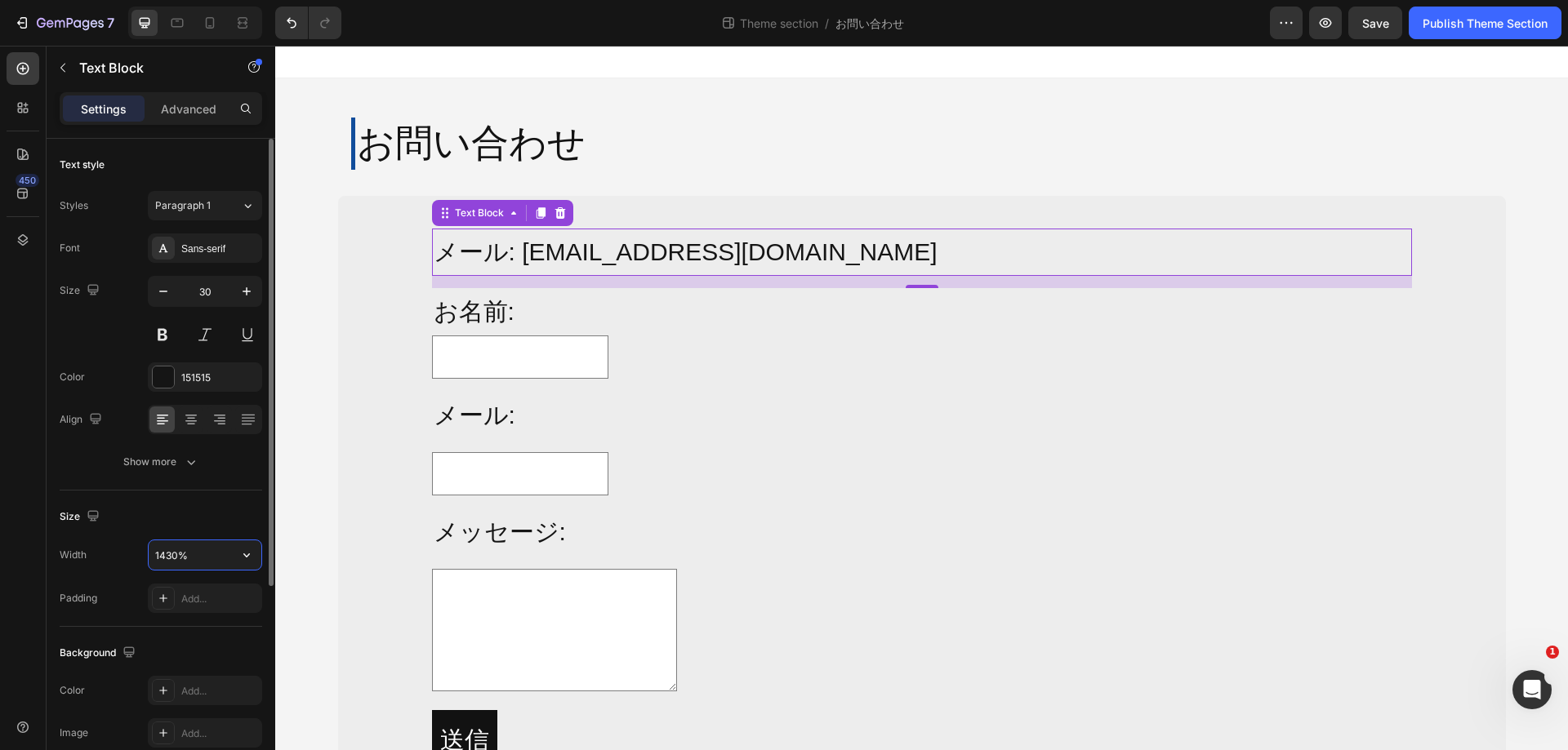
click at [205, 557] on input "1430%" at bounding box center [205, 555] width 112 height 30
click at [224, 518] on div "Size" at bounding box center [160, 516] width 202 height 27
click at [198, 559] on input "text" at bounding box center [205, 555] width 112 height 30
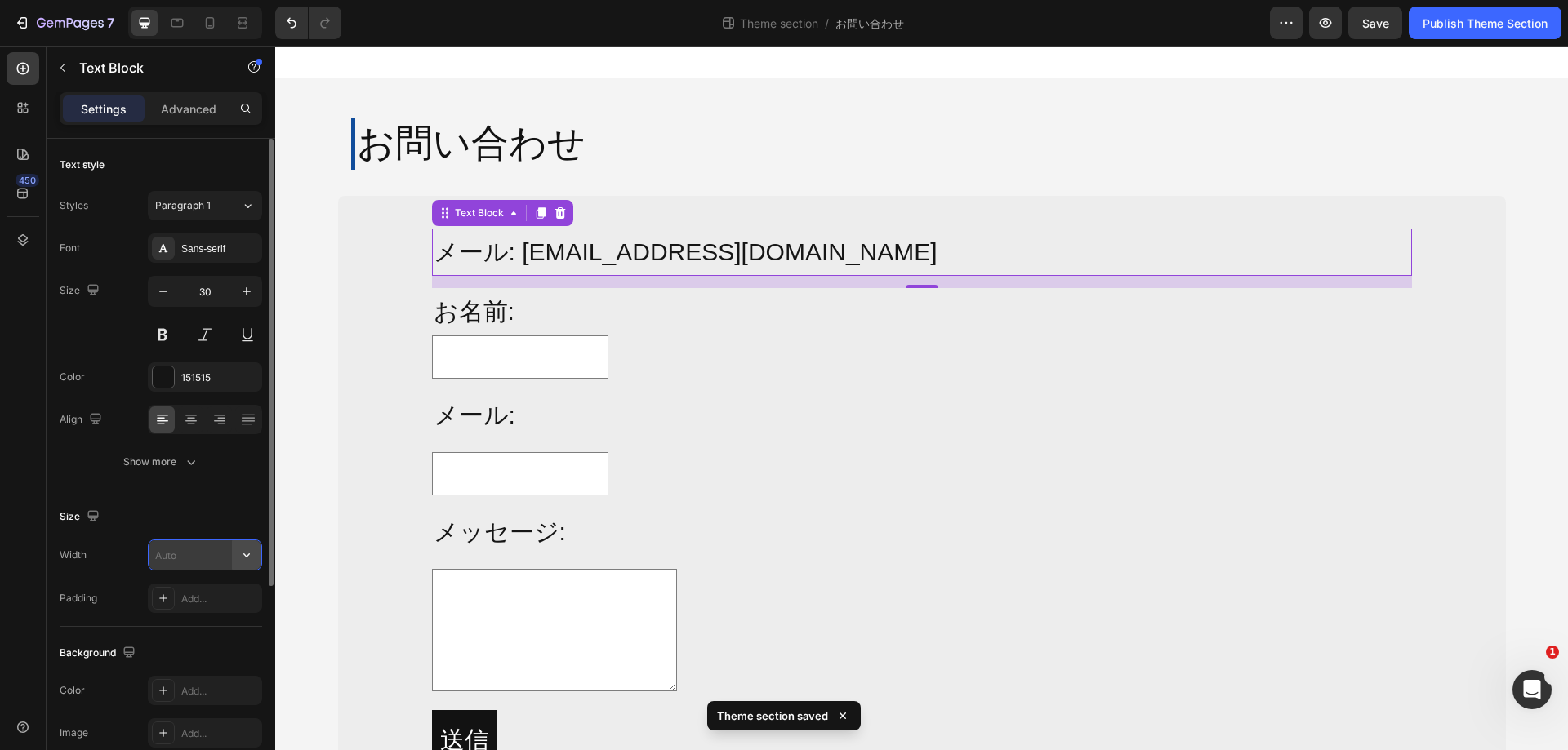
click at [235, 555] on button "button" at bounding box center [247, 555] width 30 height 30
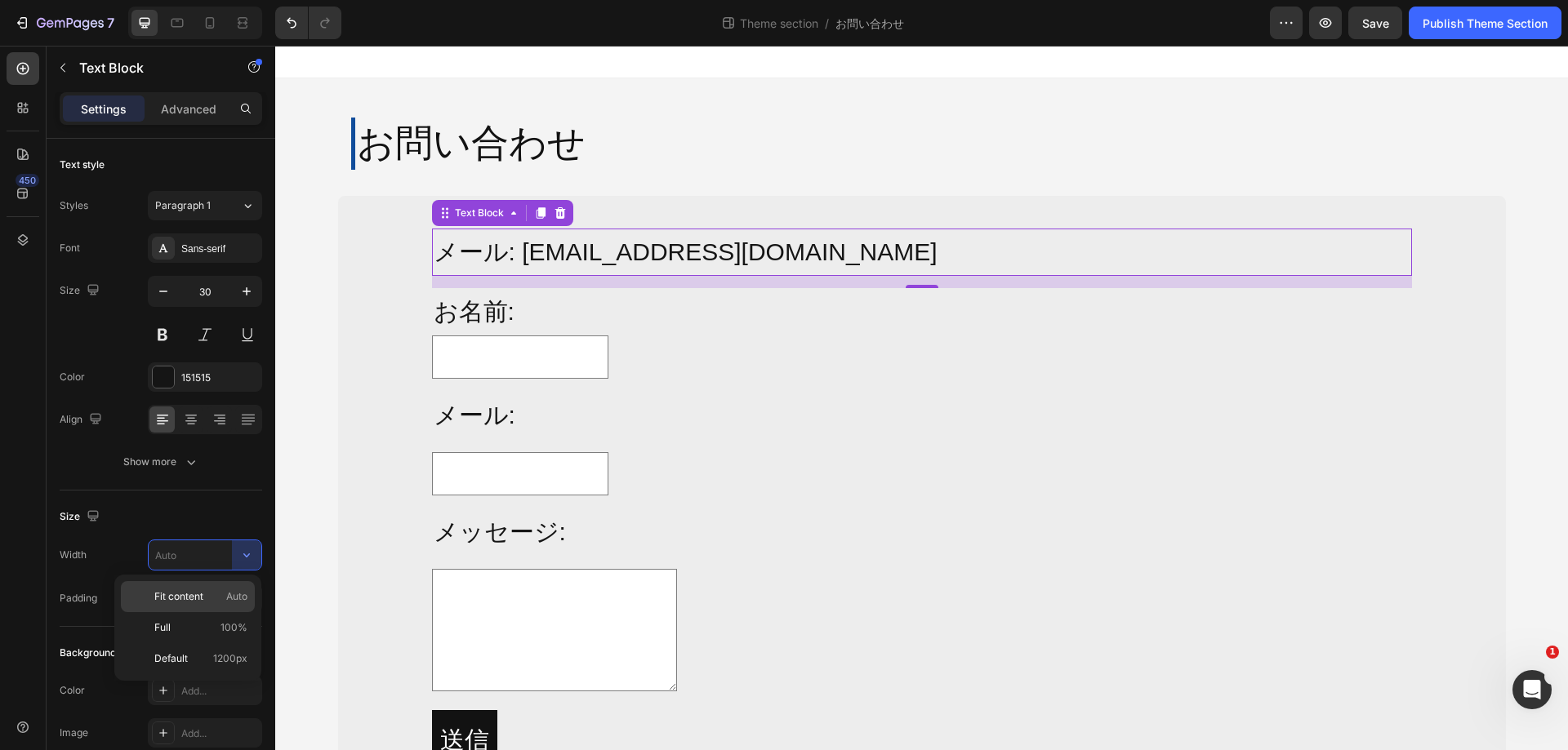
click at [217, 598] on p "Fit content Auto" at bounding box center [201, 596] width 93 height 15
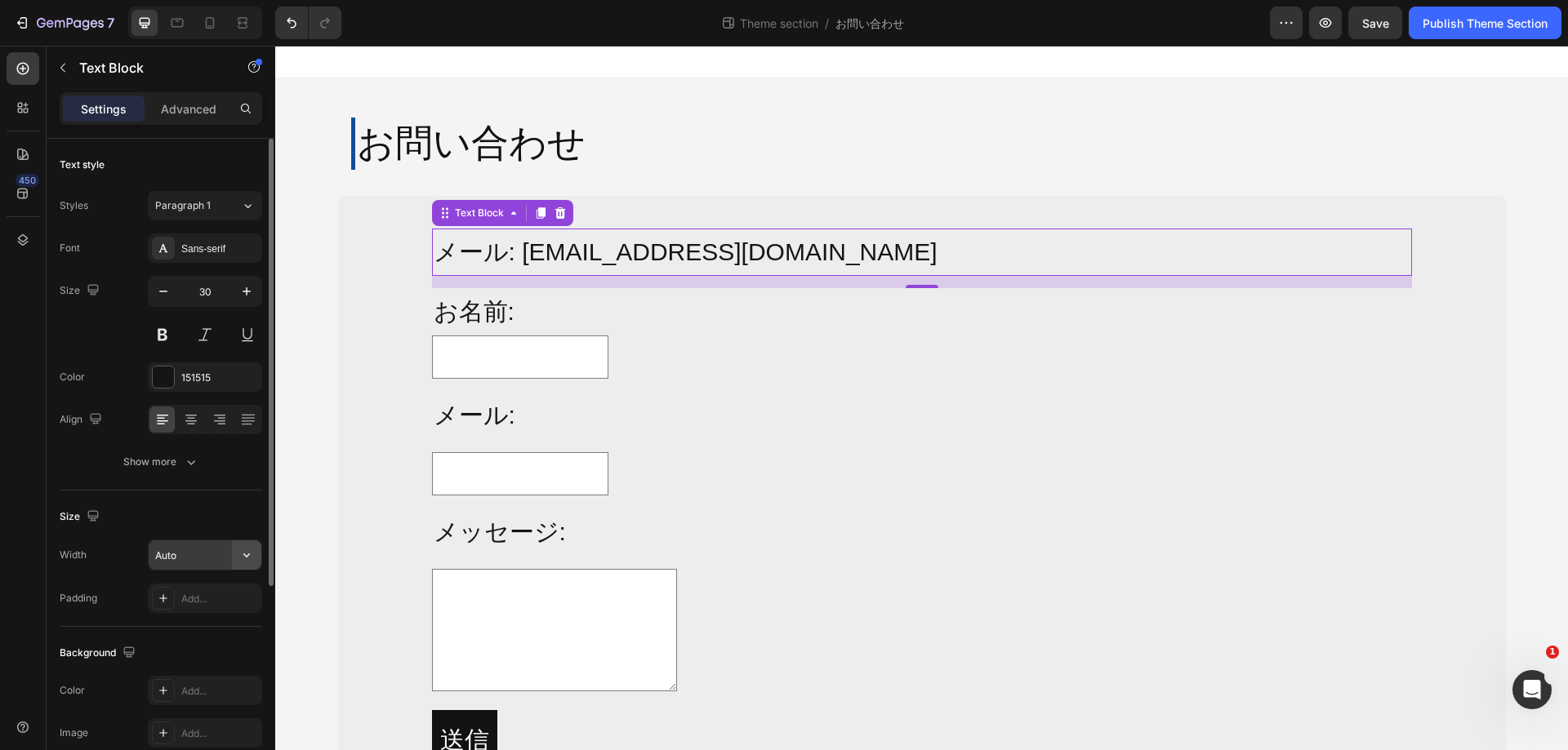
click at [236, 557] on button "button" at bounding box center [247, 555] width 30 height 30
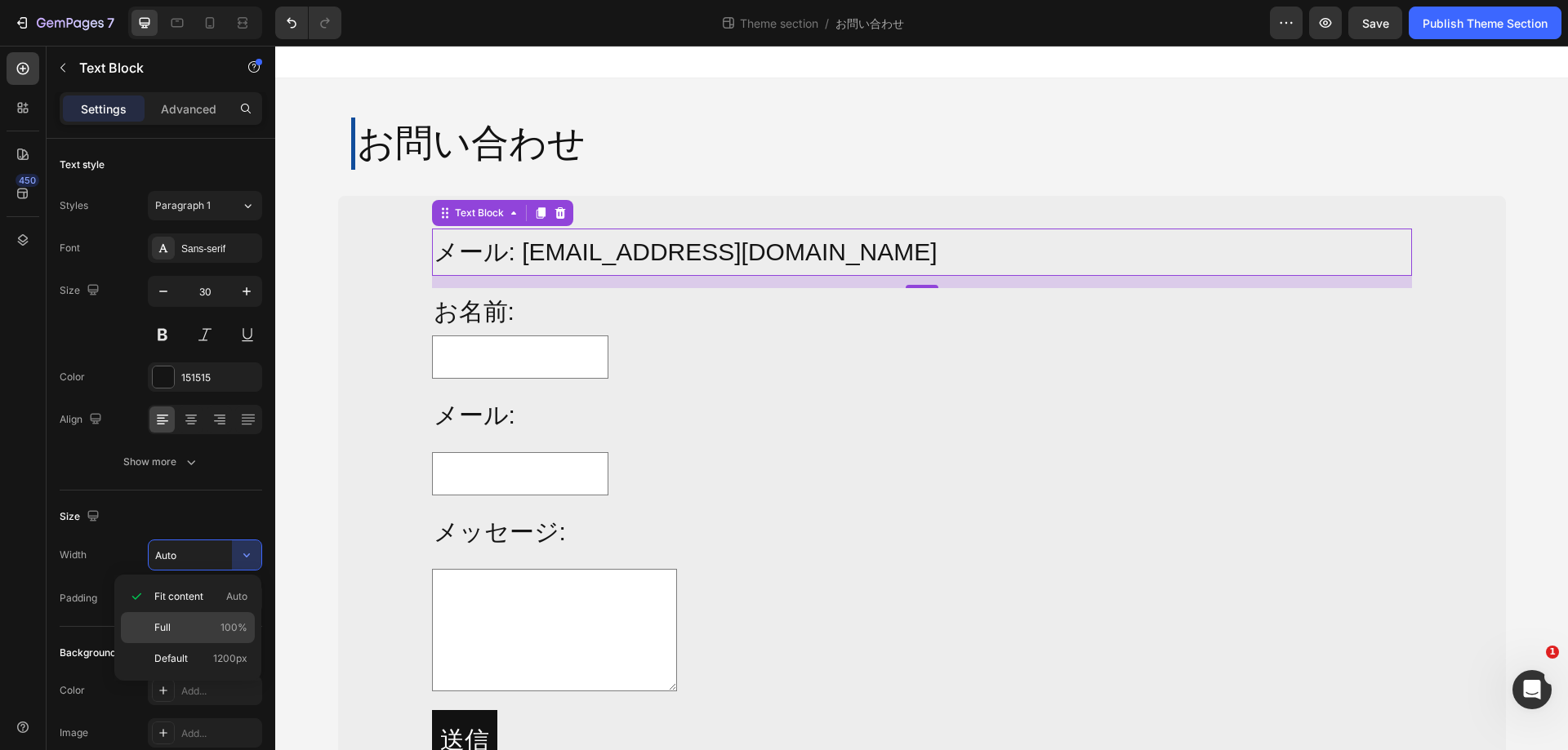
click at [202, 626] on p "Full 100%" at bounding box center [201, 628] width 93 height 15
type input "100%"
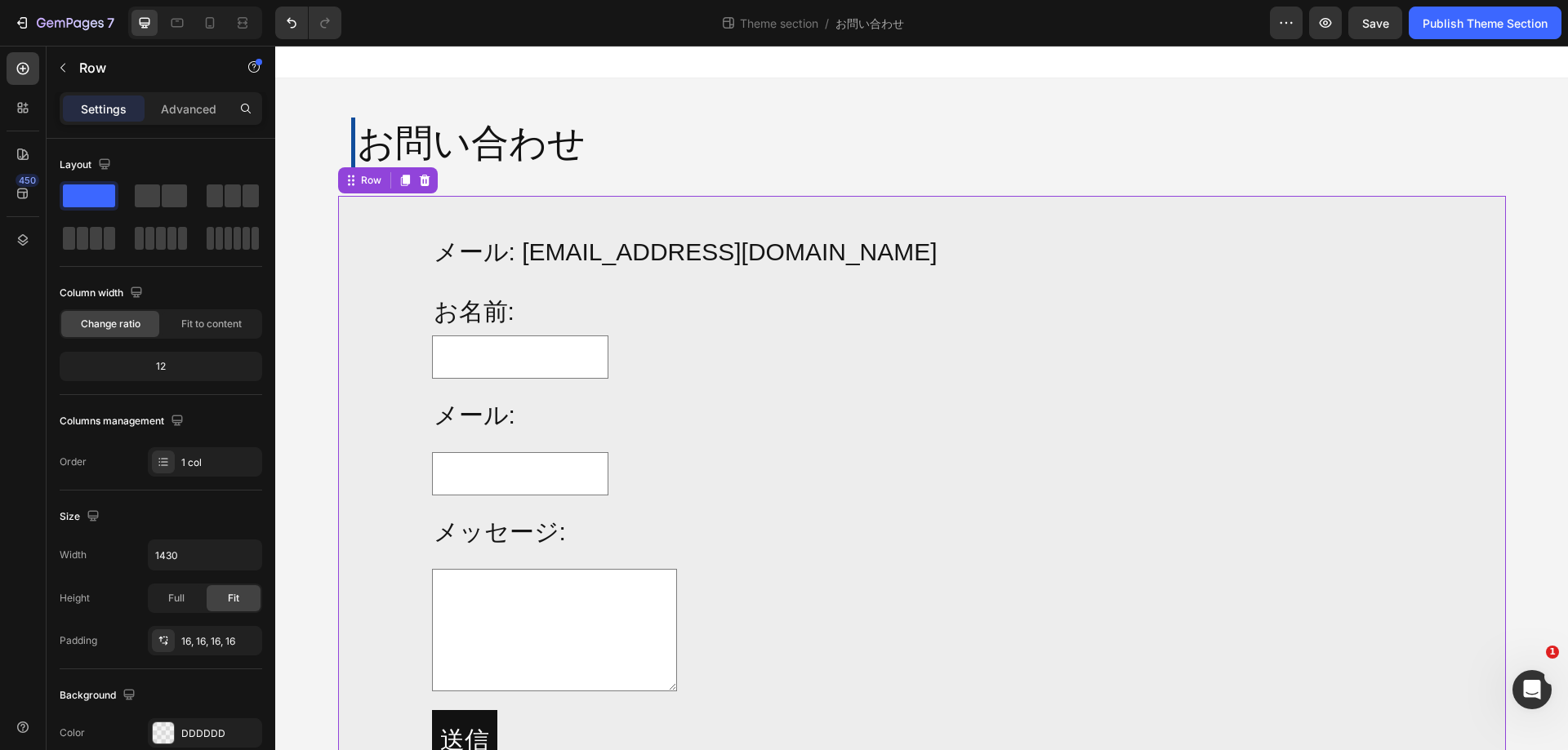
click at [397, 308] on div "メール: info@alljoy-japan.co.jp Text Block お名前: Text Block Text Field Row メール: Tex…" at bounding box center [922, 506] width 1142 height 594
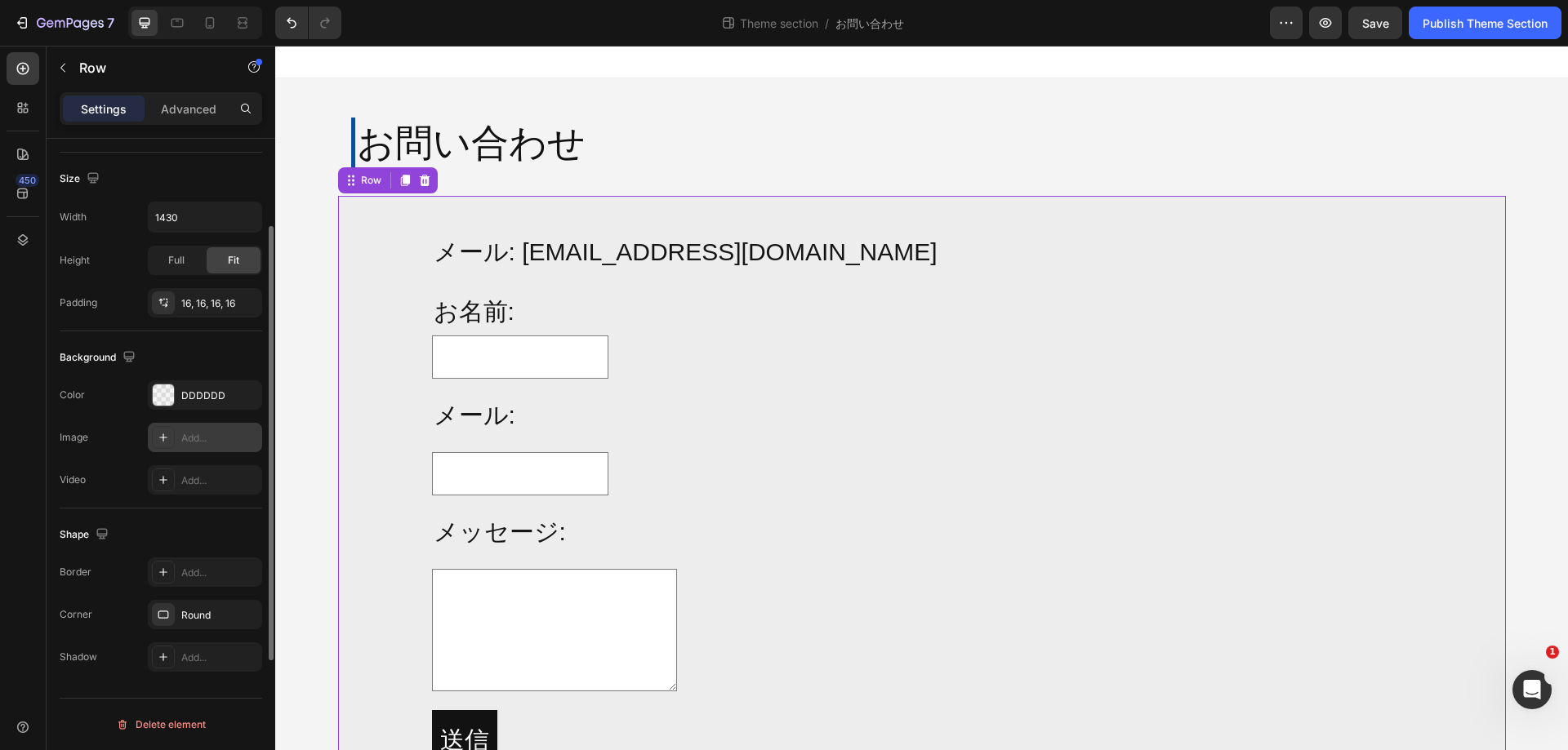
scroll to position [174, 0]
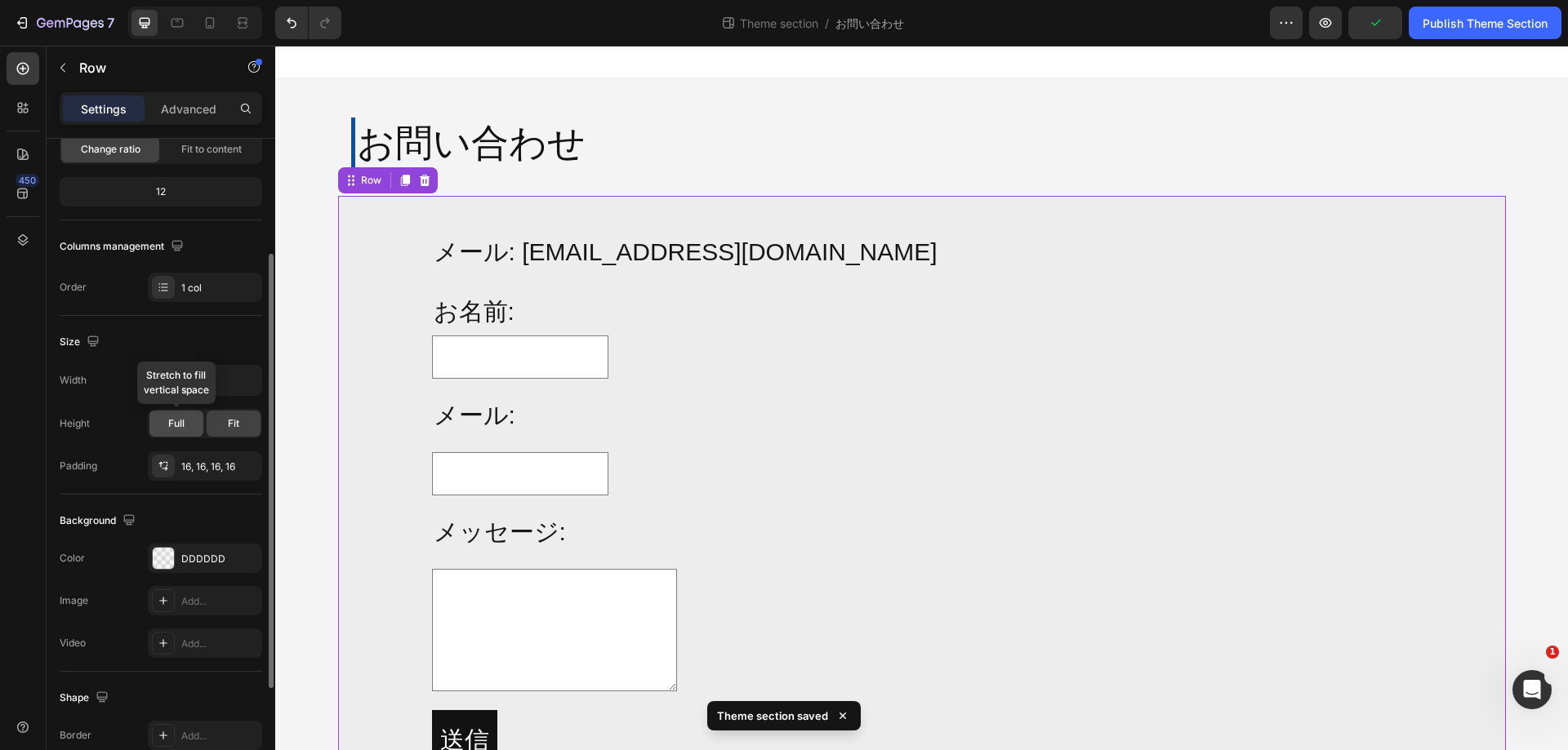
click at [183, 424] on span "Full" at bounding box center [177, 423] width 17 height 15
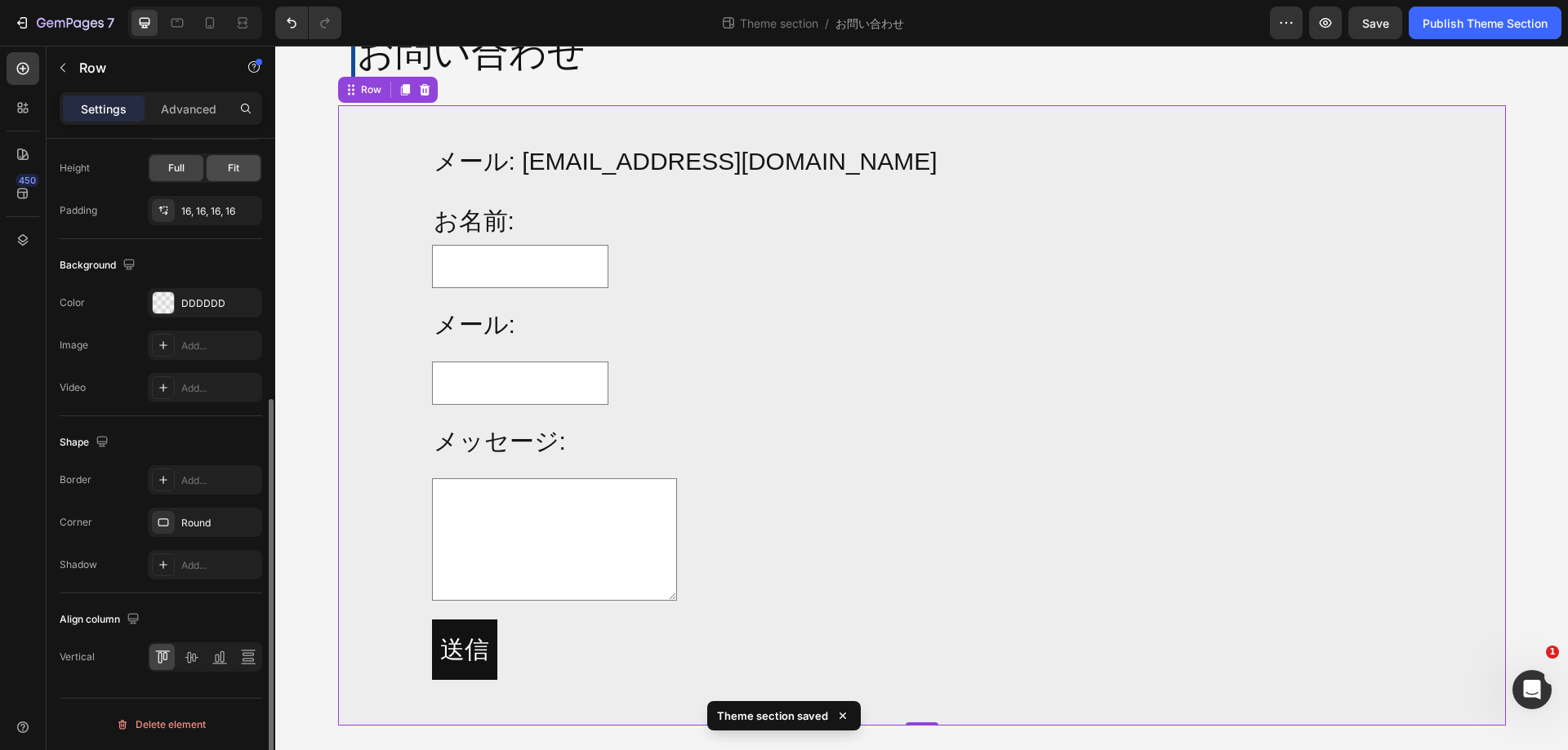
scroll to position [185, 0]
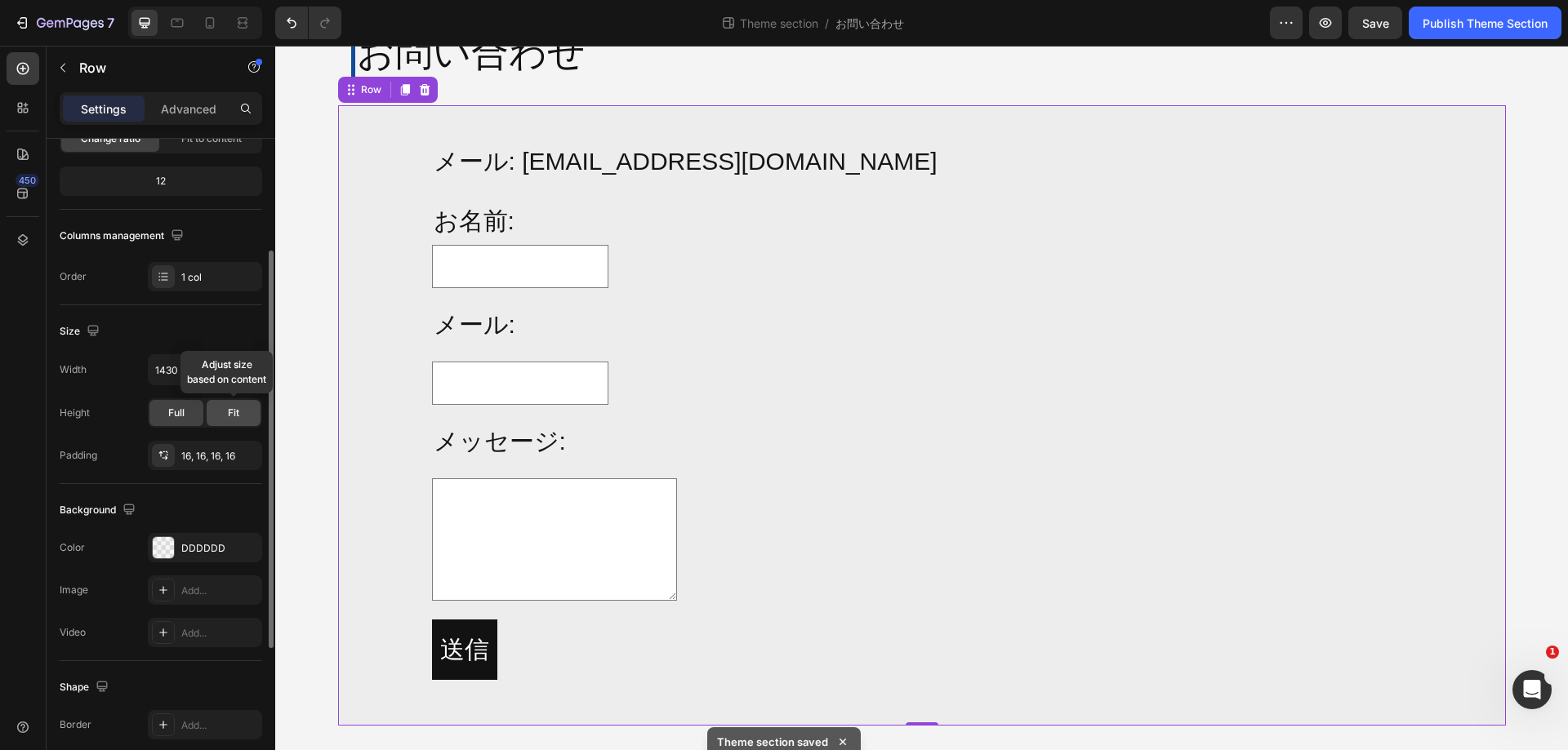
click at [239, 406] on span "Fit" at bounding box center [234, 413] width 12 height 15
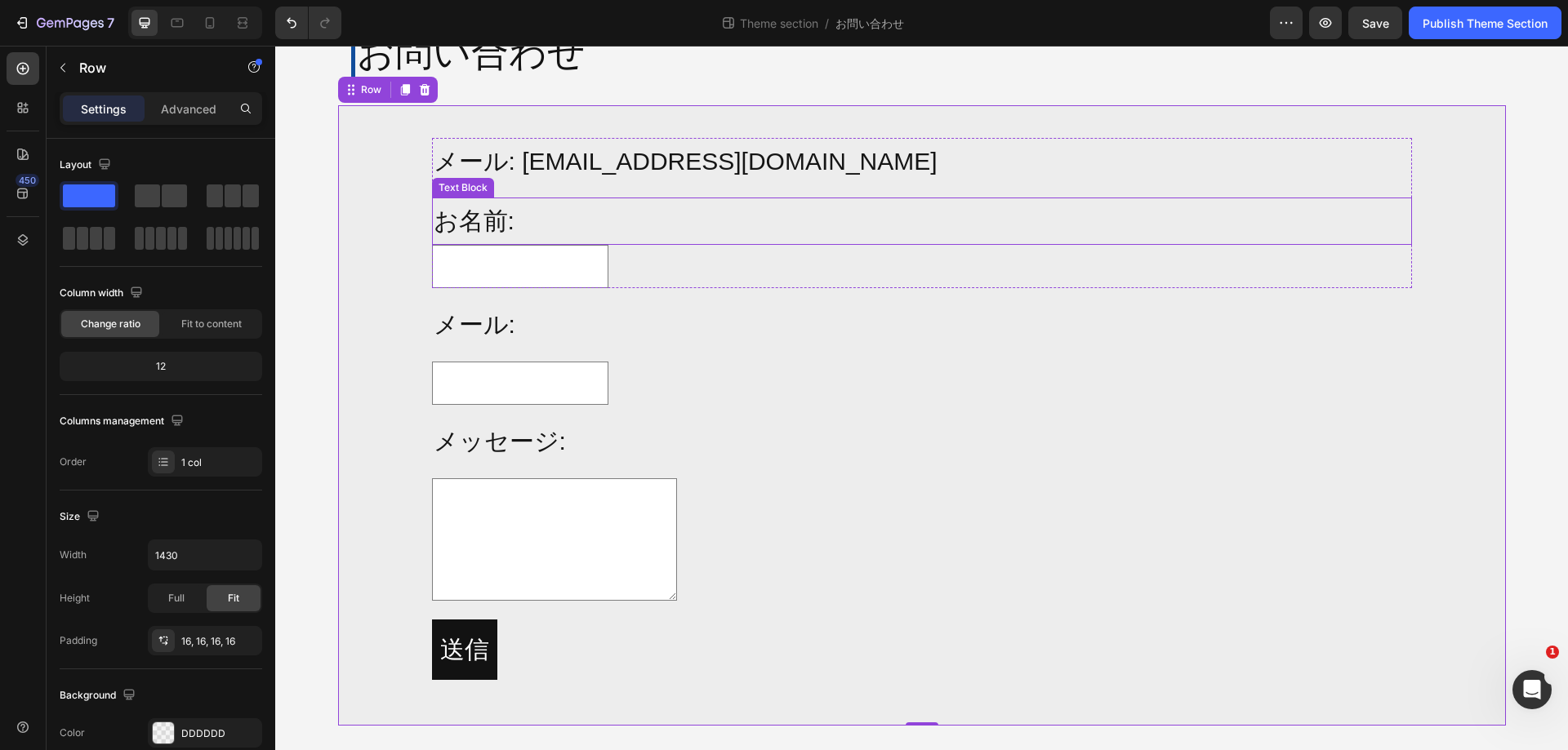
click at [449, 189] on div "Text Block" at bounding box center [463, 187] width 55 height 15
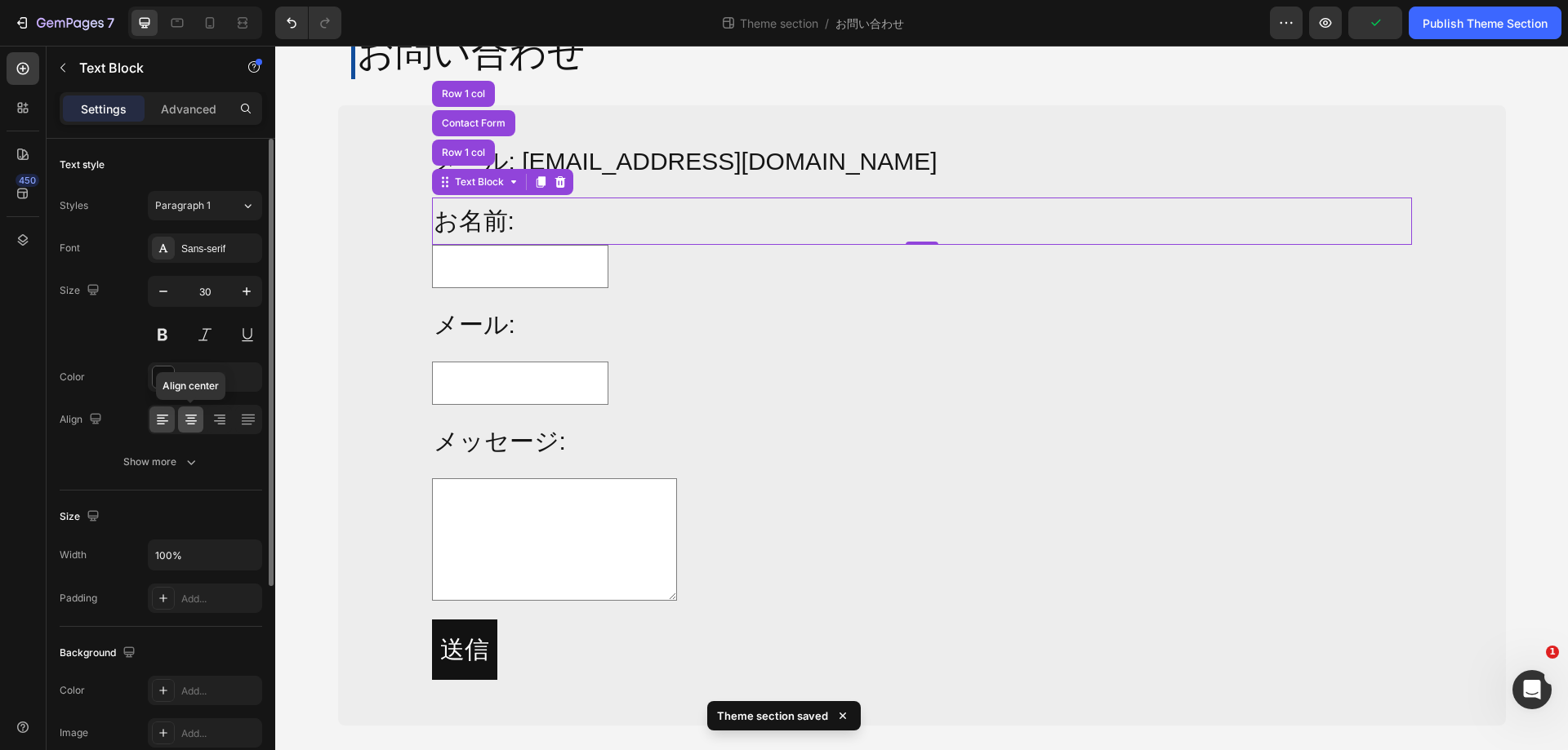
click at [197, 421] on icon at bounding box center [191, 419] width 17 height 17
click at [169, 423] on icon at bounding box center [163, 419] width 17 height 17
click at [248, 554] on icon "button" at bounding box center [247, 555] width 17 height 17
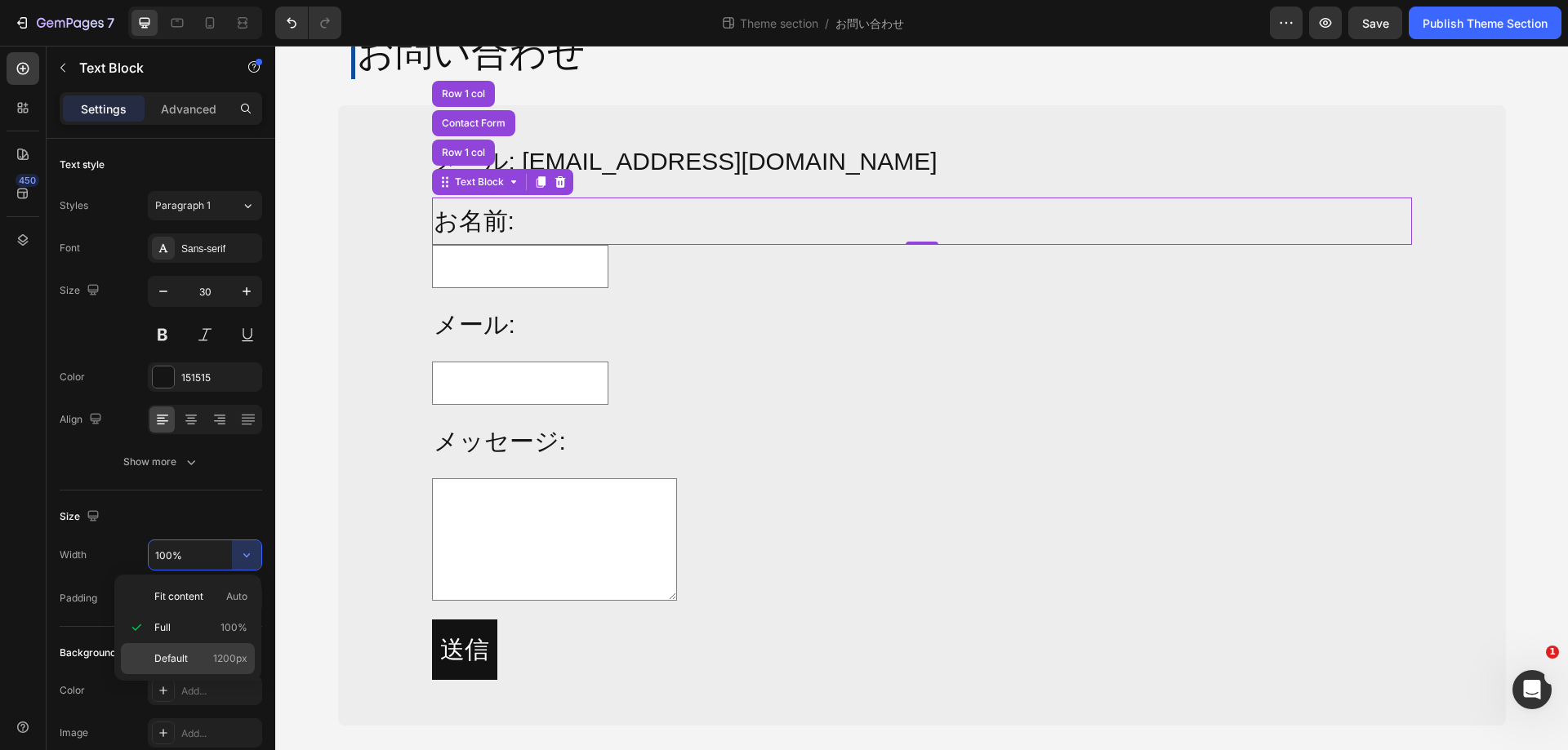
click at [208, 648] on div "Default 1200px" at bounding box center [188, 658] width 134 height 31
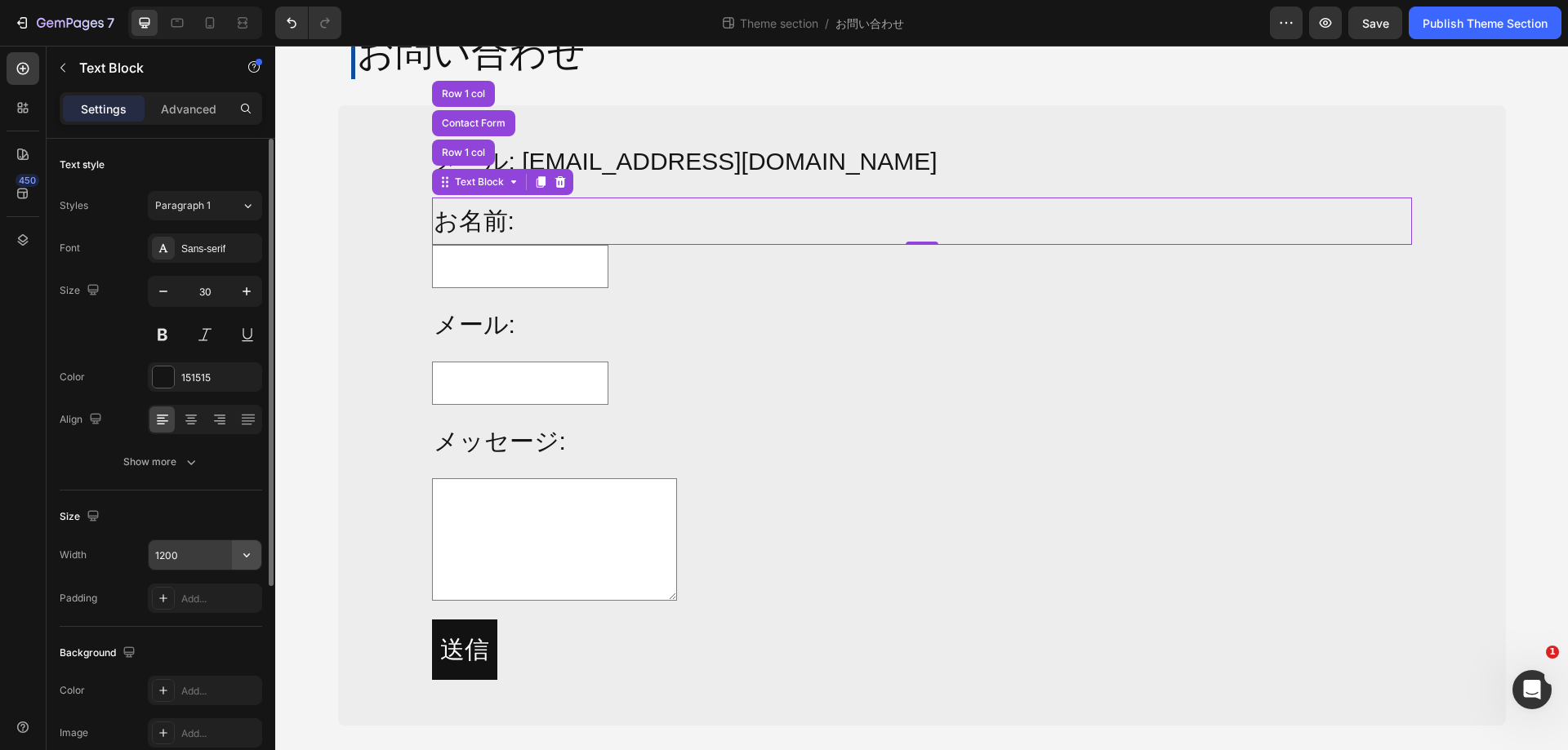
click at [246, 560] on icon "button" at bounding box center [247, 555] width 17 height 17
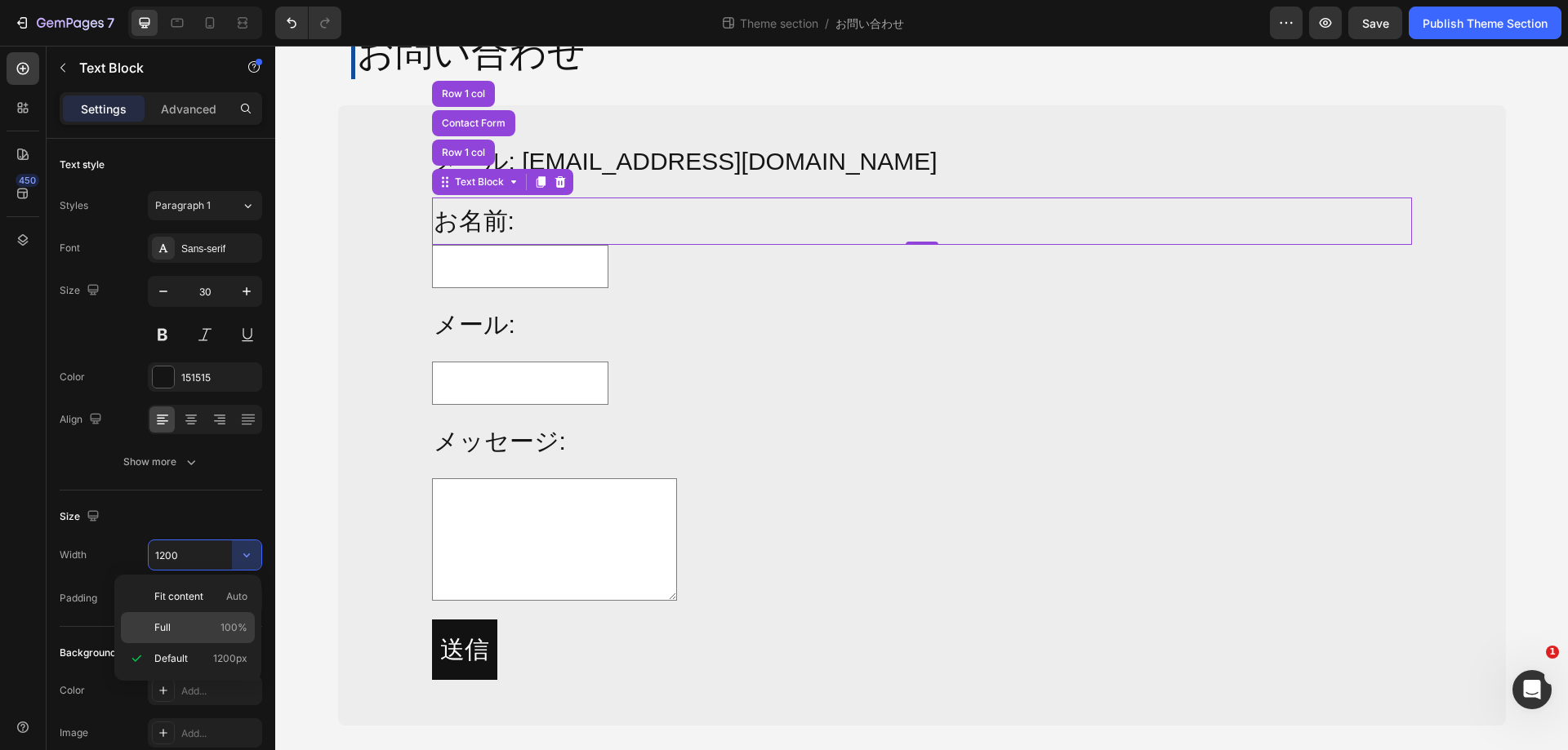
click at [209, 626] on p "Full 100%" at bounding box center [201, 628] width 93 height 15
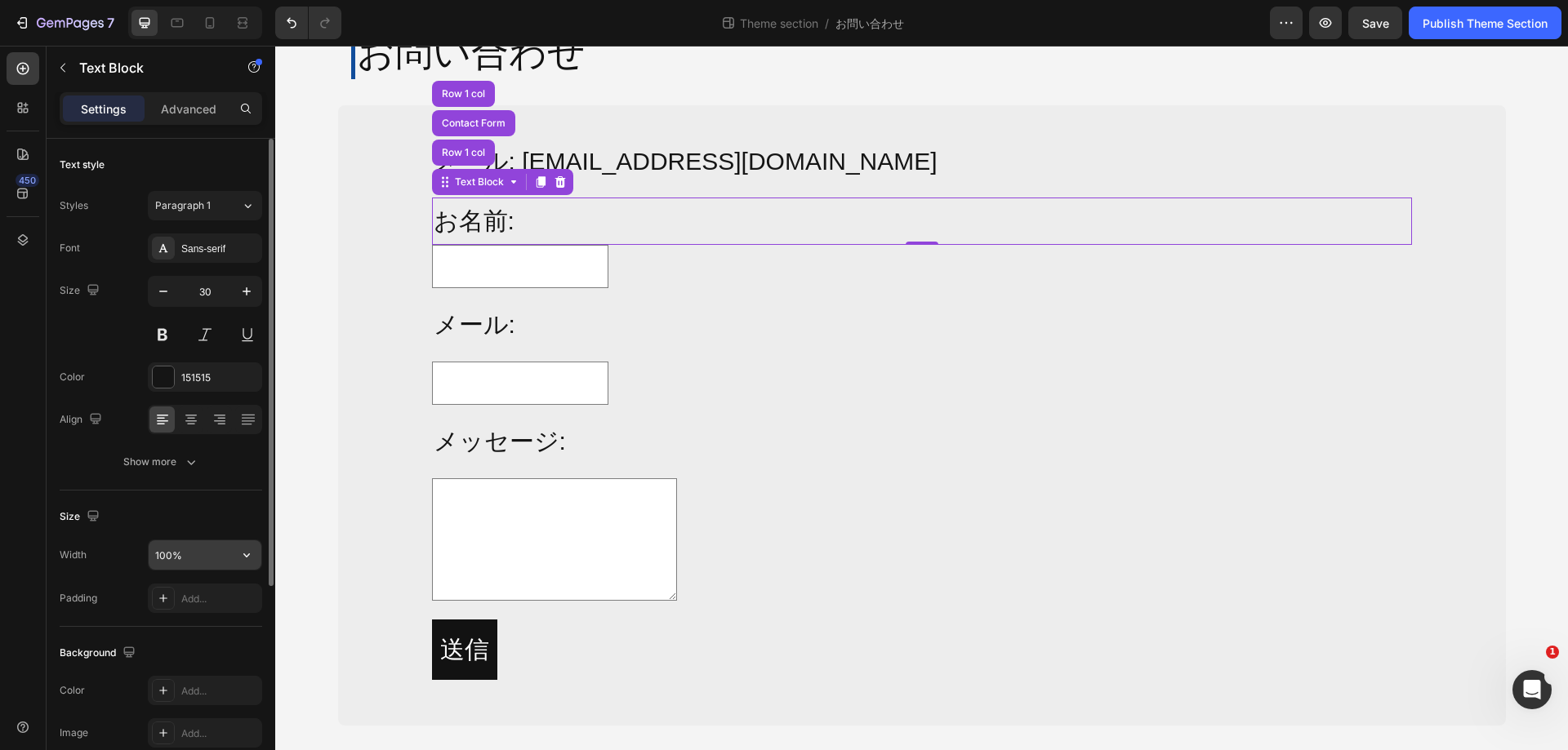
click at [242, 558] on icon "button" at bounding box center [247, 555] width 17 height 17
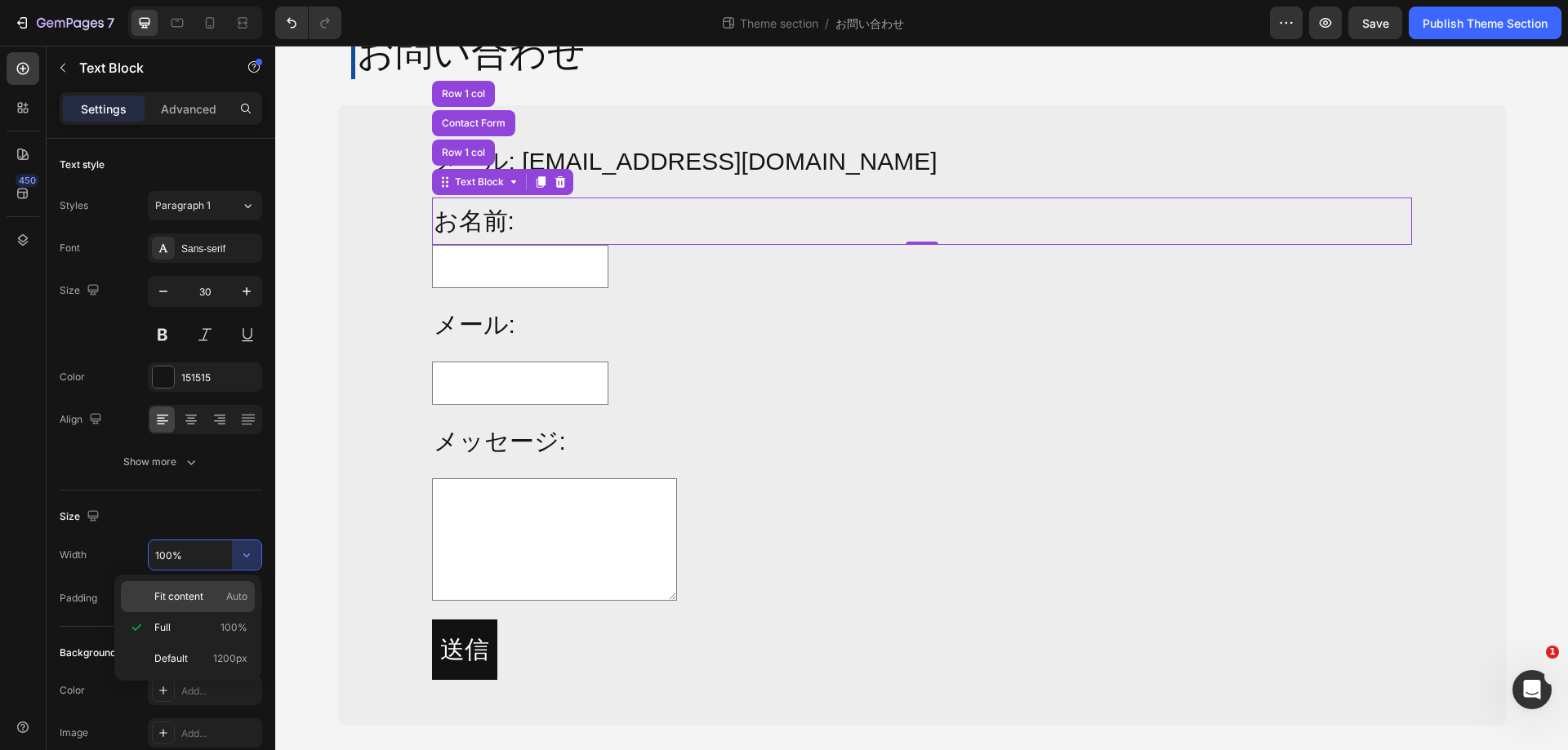
click at [217, 596] on p "Fit content Auto" at bounding box center [201, 596] width 93 height 15
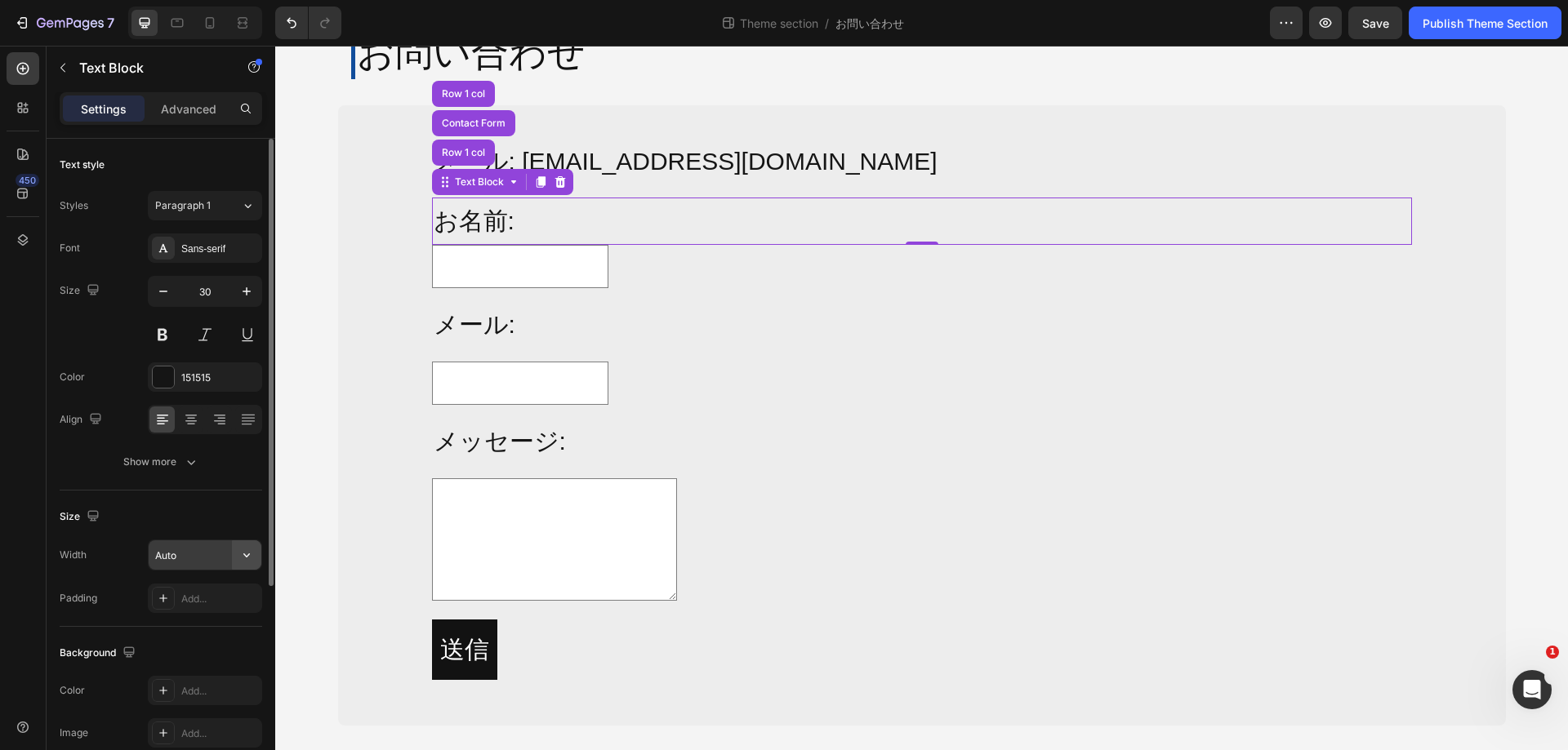
click at [244, 553] on icon "button" at bounding box center [247, 555] width 17 height 17
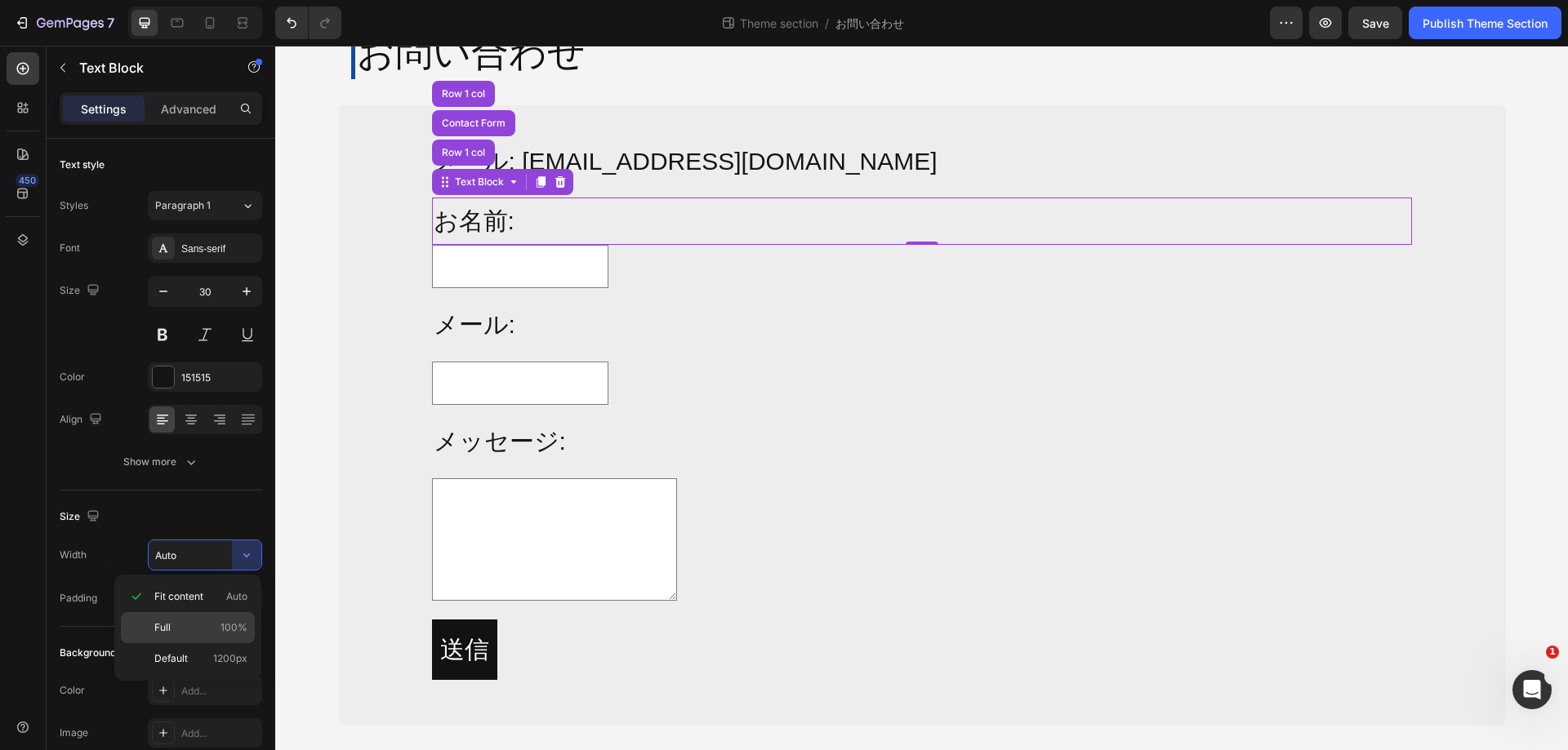
click at [213, 626] on p "Full 100%" at bounding box center [201, 628] width 93 height 15
type input "100%"
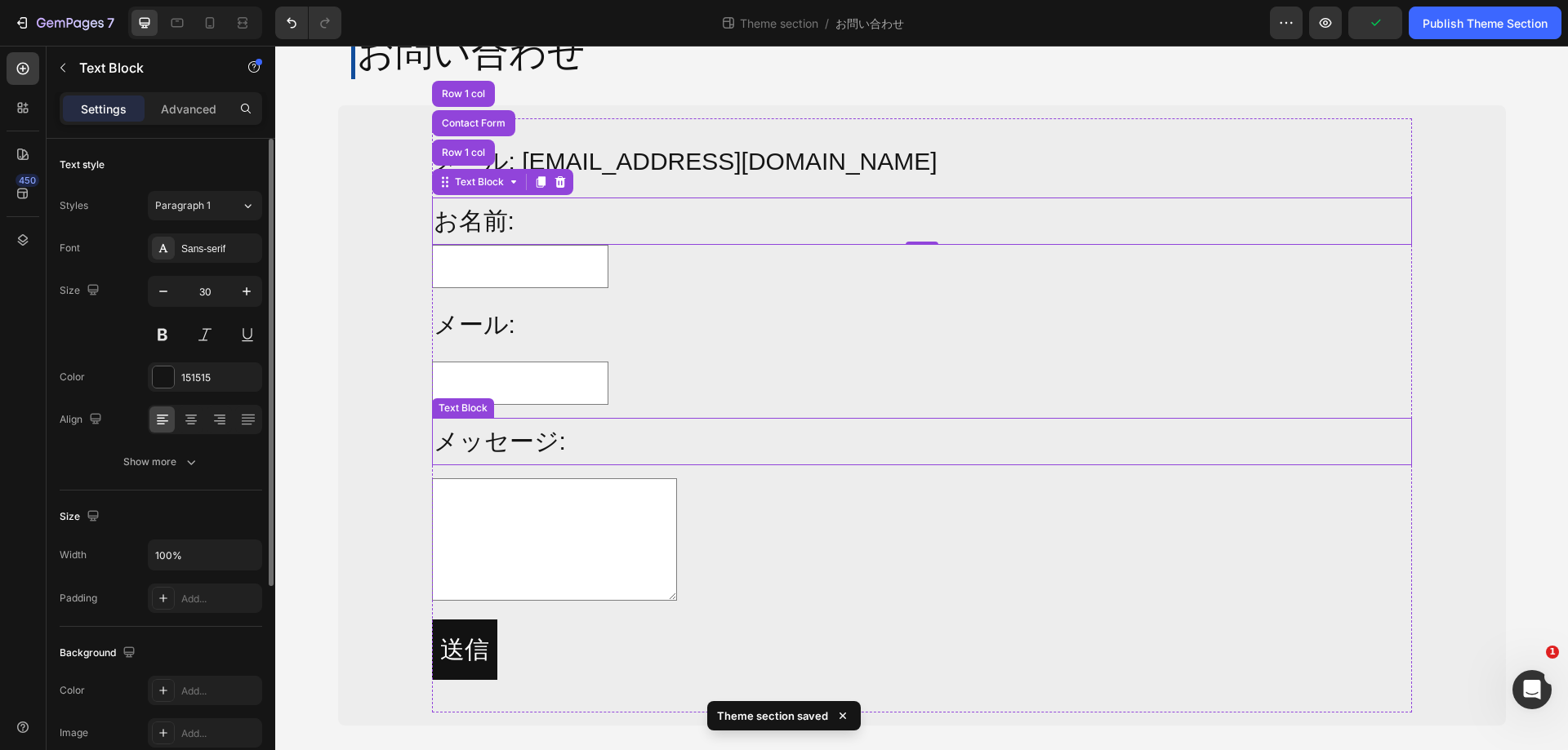
click at [1104, 446] on p "メッセージ:" at bounding box center [922, 442] width 977 height 44
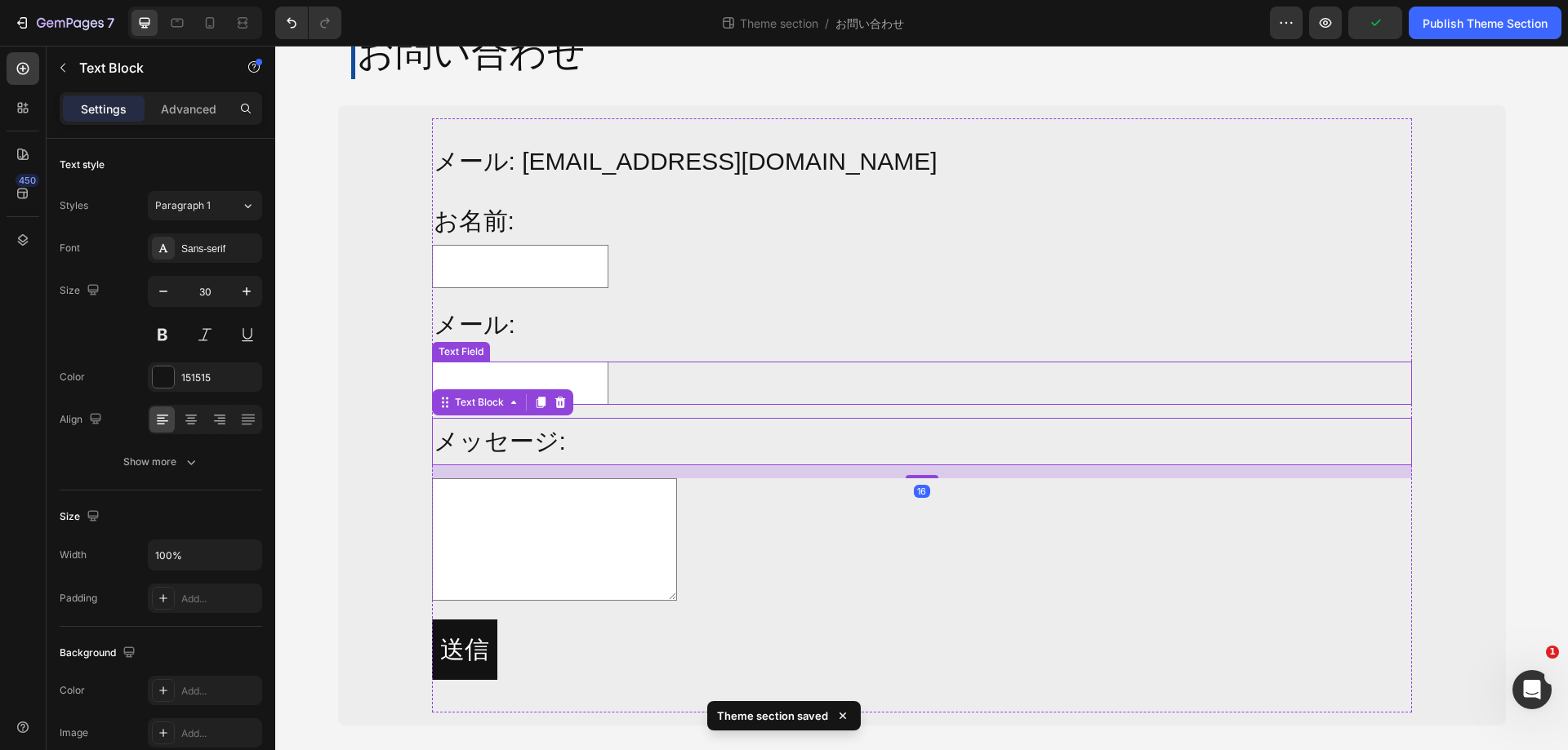
drag, startPoint x: 1381, startPoint y: 369, endPoint x: 1369, endPoint y: 369, distance: 12.0
click at [1381, 369] on div "Text Field" at bounding box center [922, 383] width 980 height 43
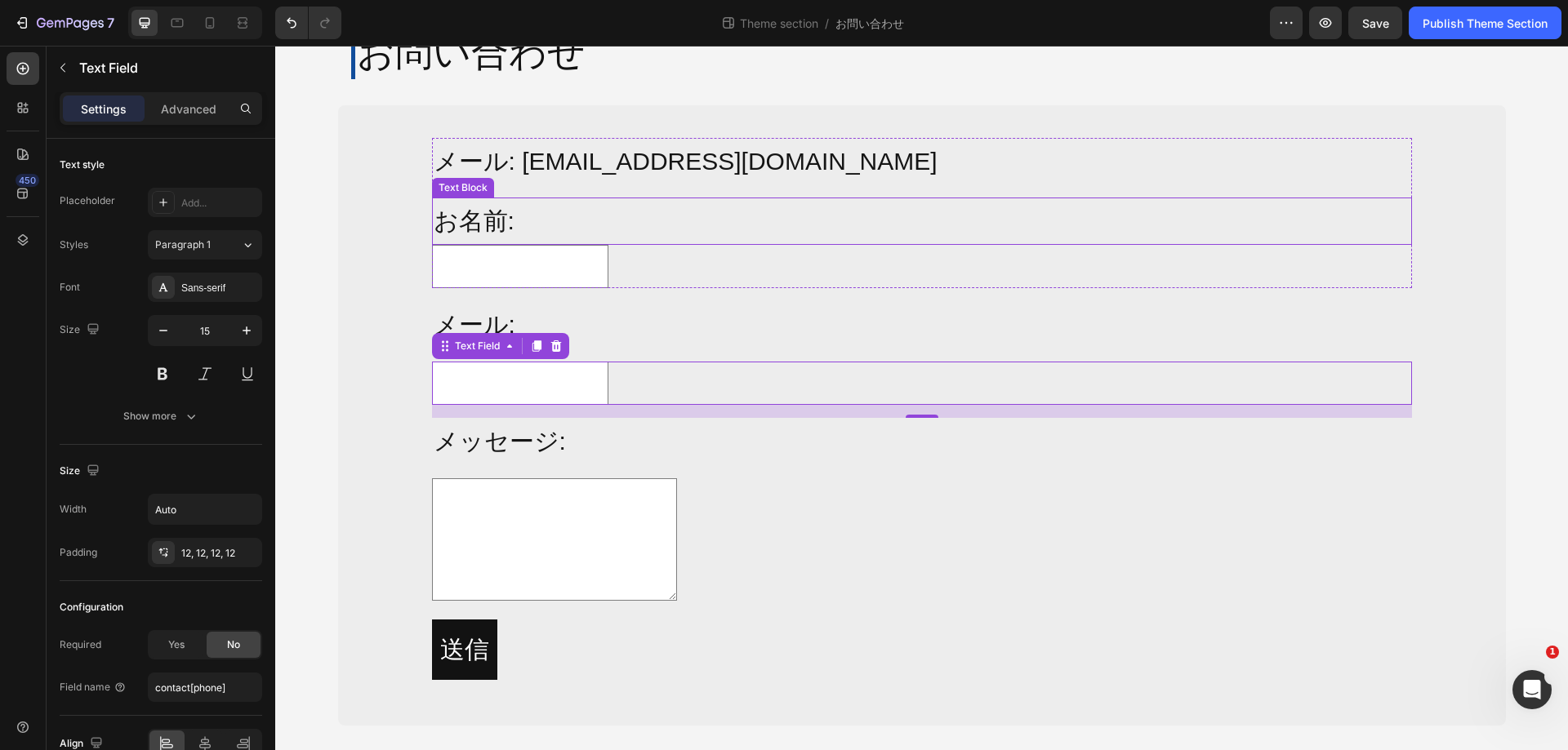
click at [943, 234] on p "お名前:" at bounding box center [922, 221] width 977 height 44
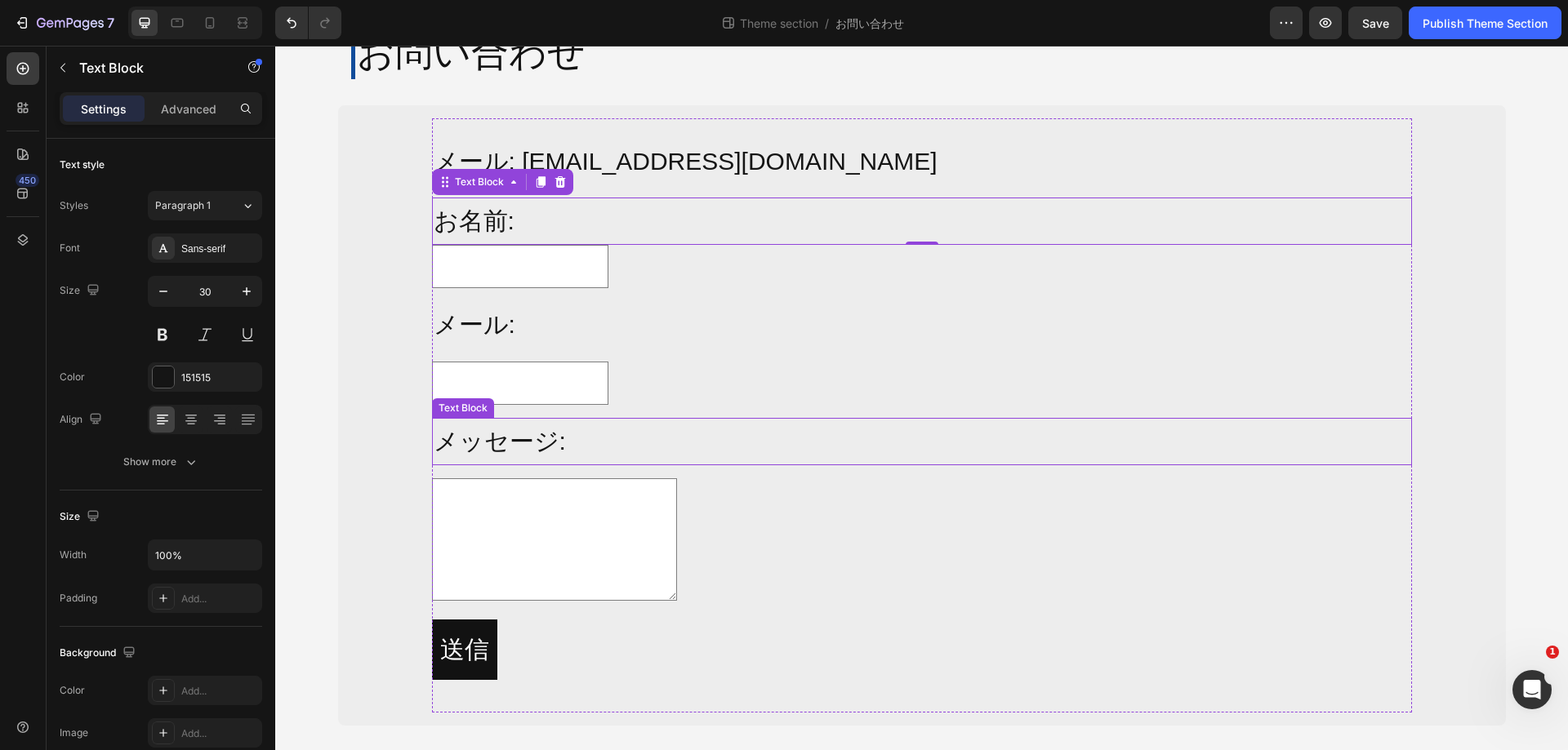
click at [1392, 443] on p "メッセージ:" at bounding box center [922, 442] width 977 height 44
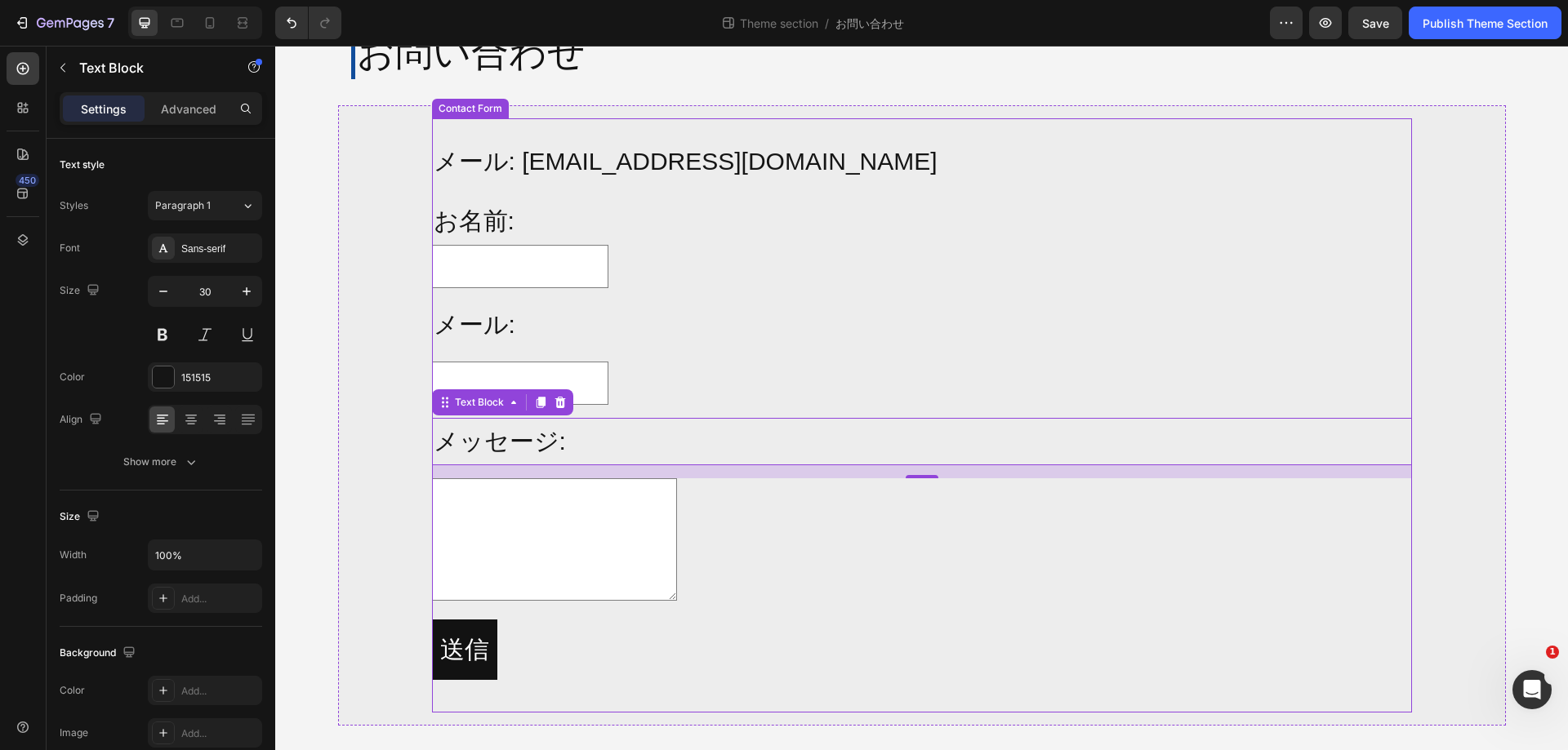
click at [1375, 355] on div "メール: info@alljoy-japan.co.jp Text Block お名前: Text Block Text Field Row メール: Tex…" at bounding box center [922, 415] width 980 height 594
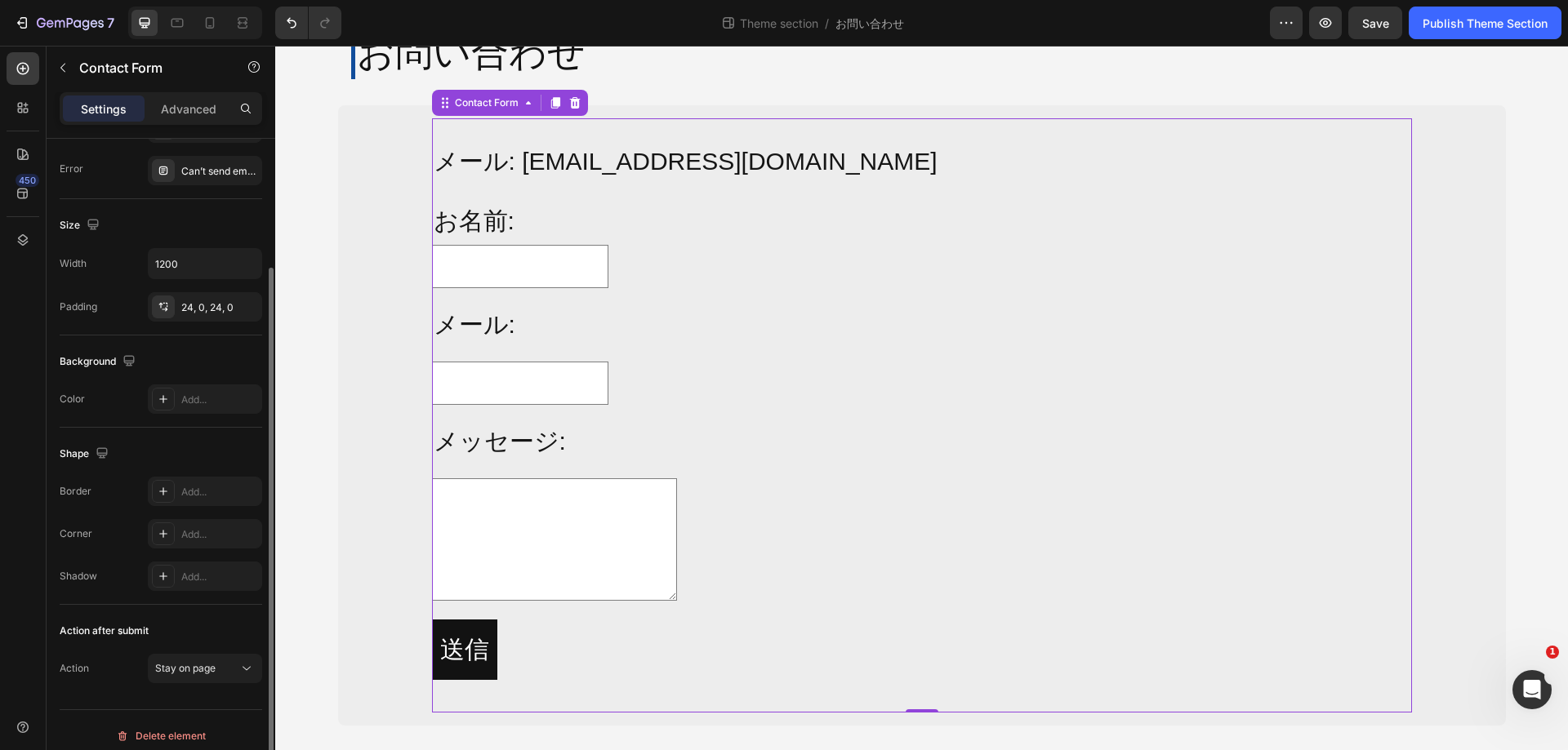
scroll to position [82, 0]
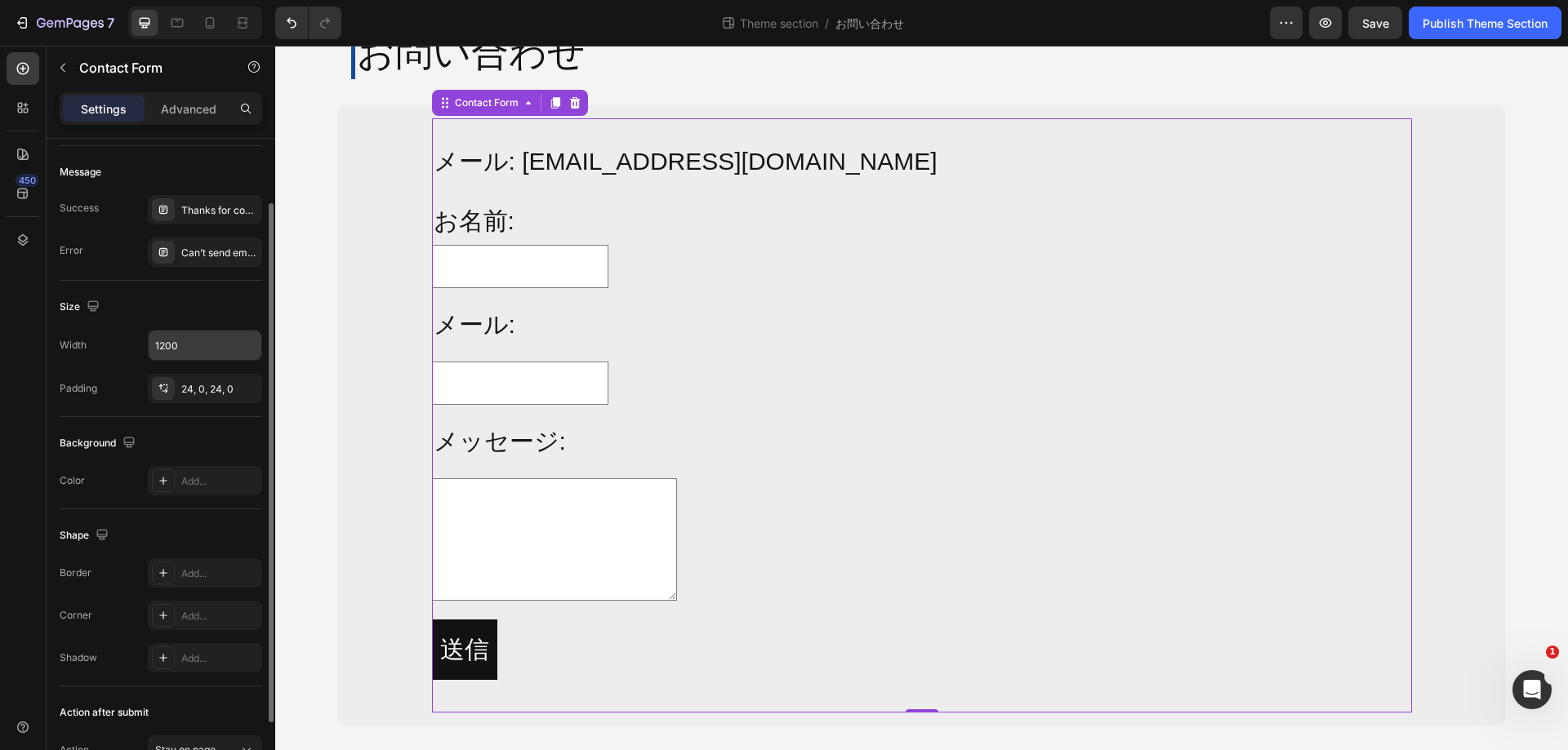
click at [196, 354] on input "1200" at bounding box center [205, 345] width 112 height 30
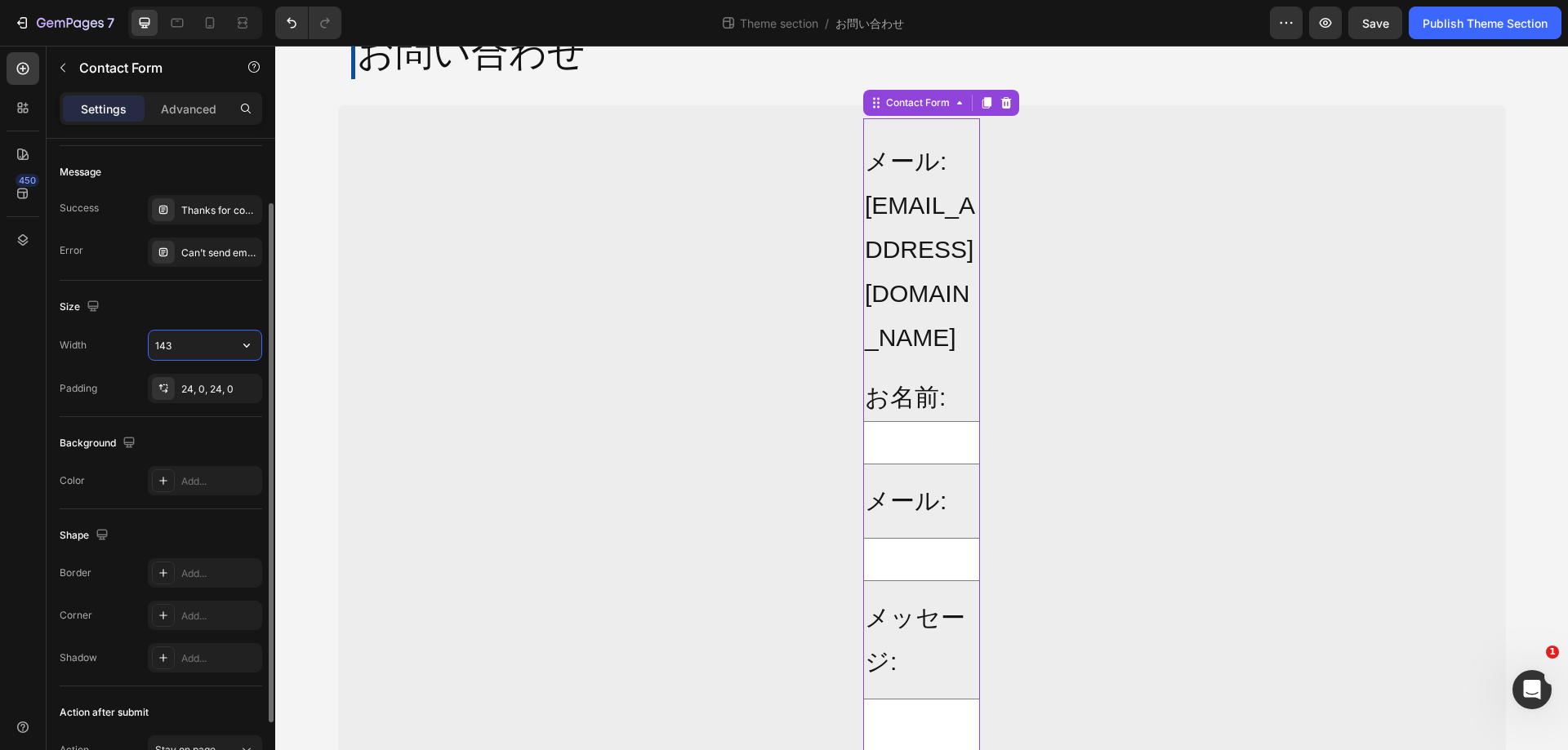
type input "1430"
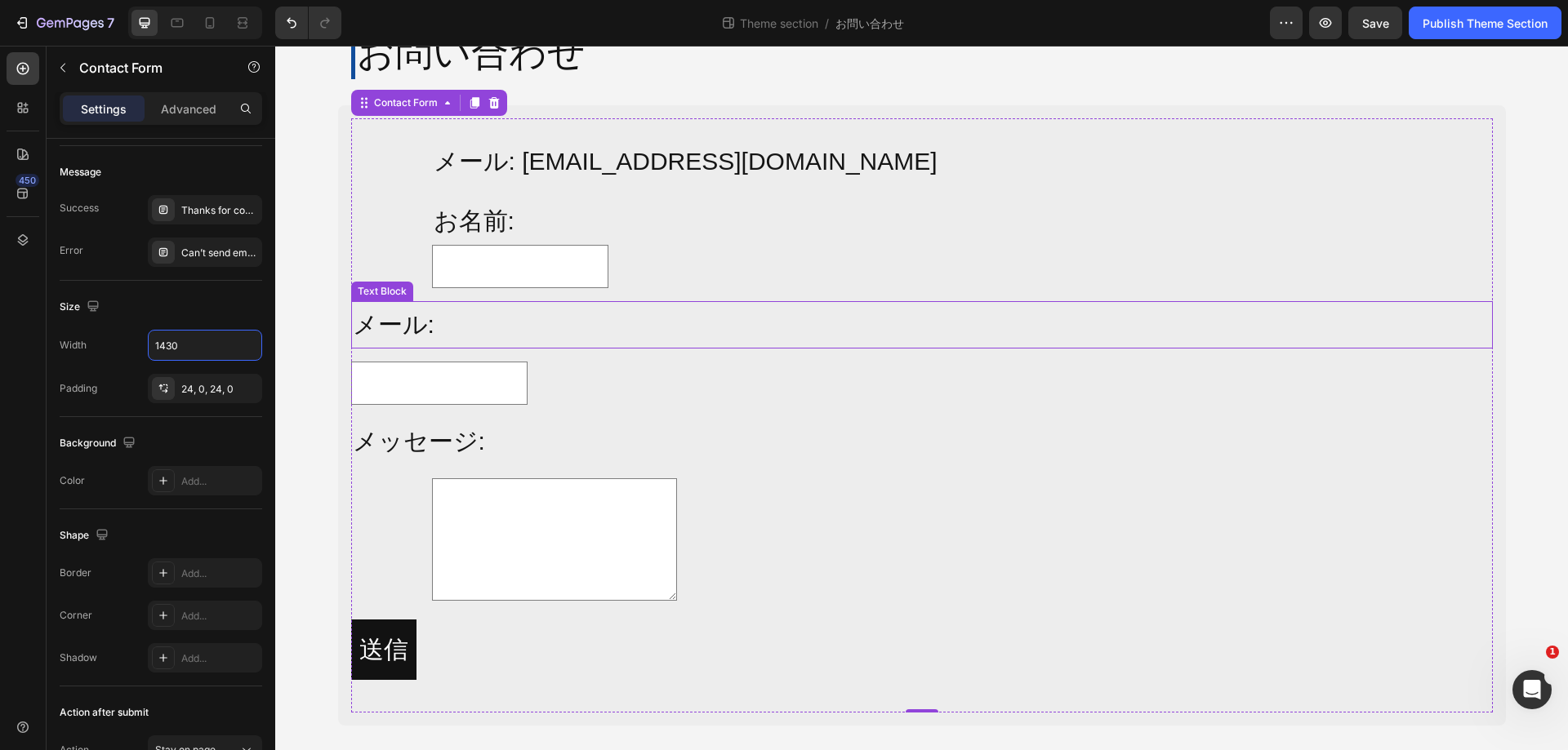
click at [616, 341] on p "メール:" at bounding box center [922, 324] width 1139 height 44
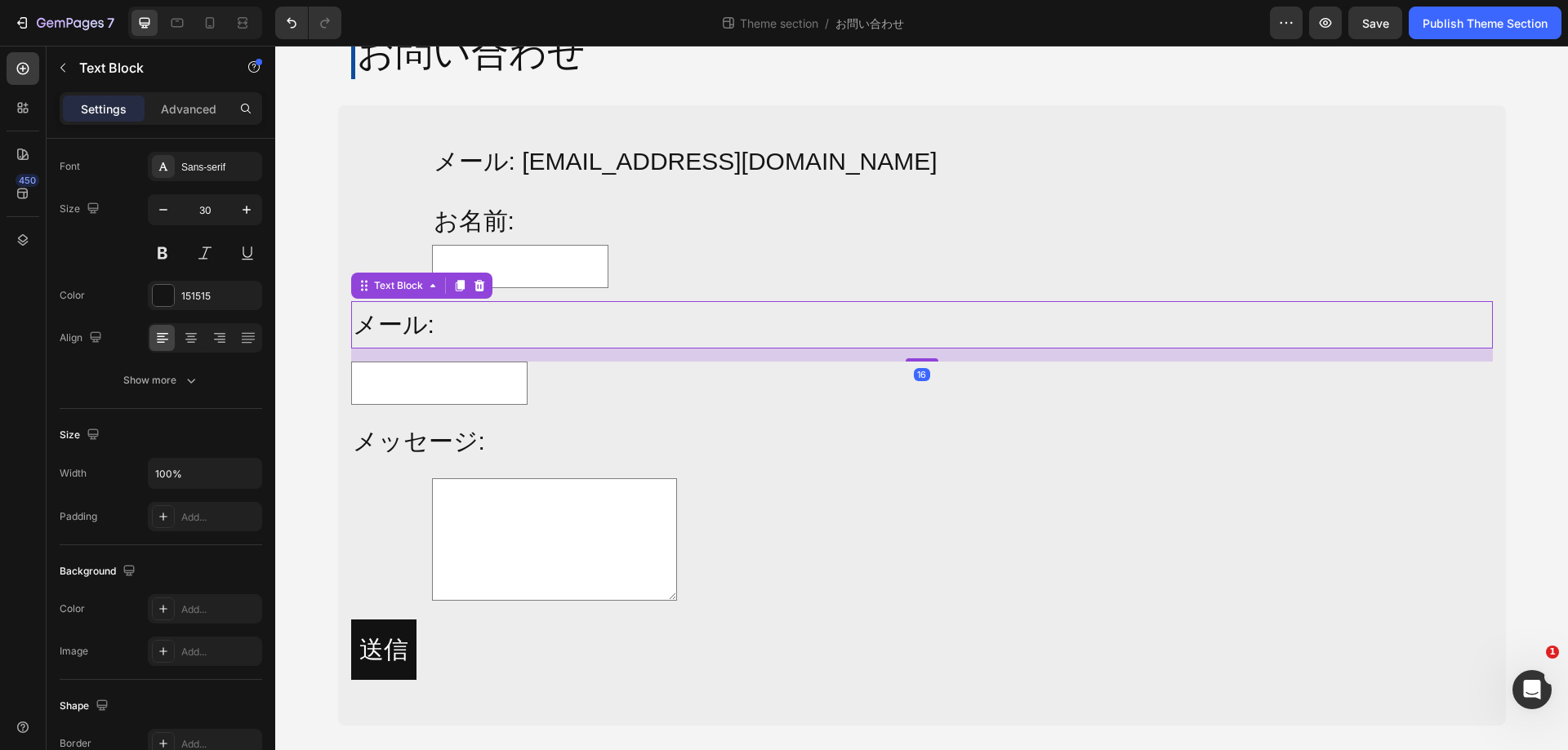
scroll to position [0, 0]
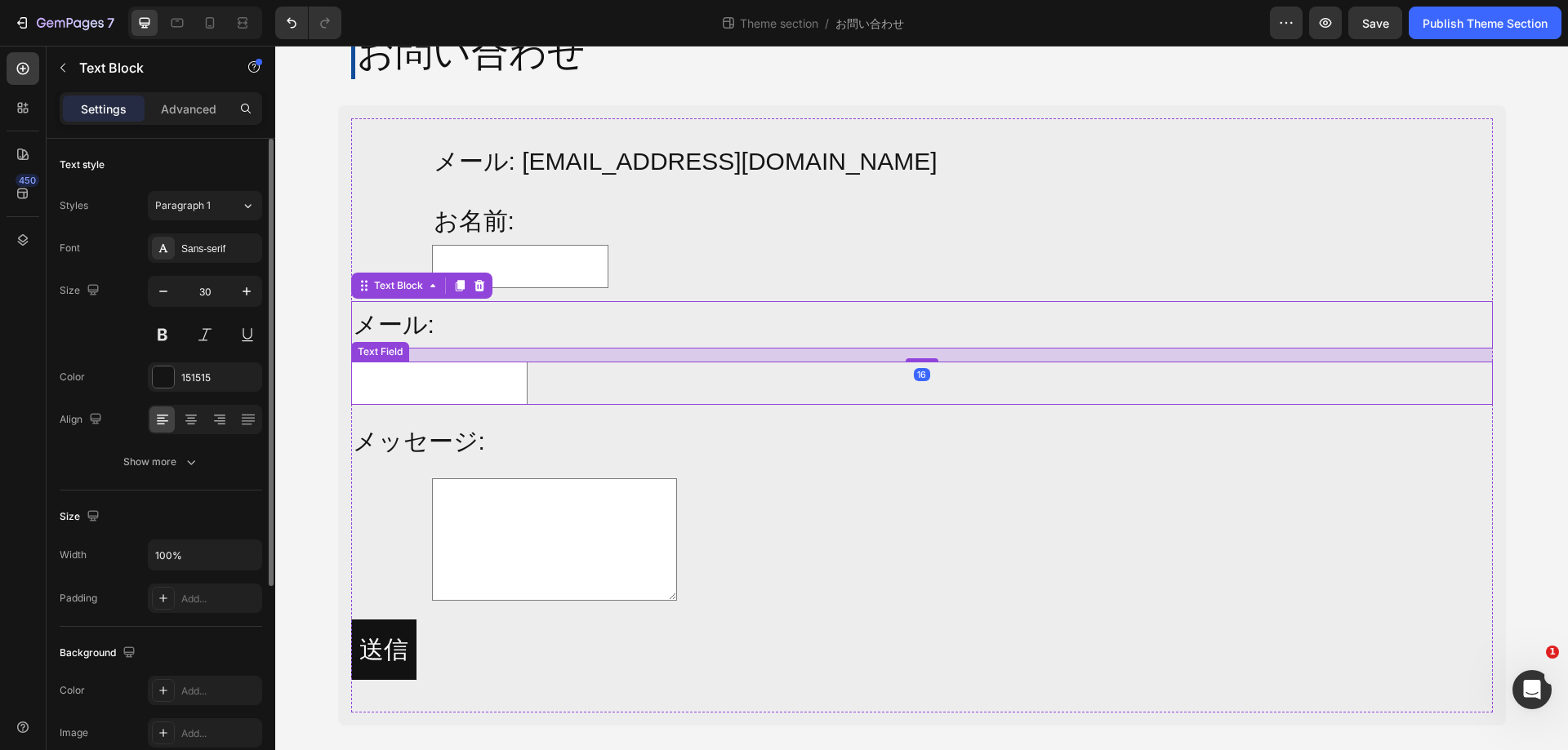
click at [626, 374] on div "Text Field" at bounding box center [922, 383] width 1142 height 43
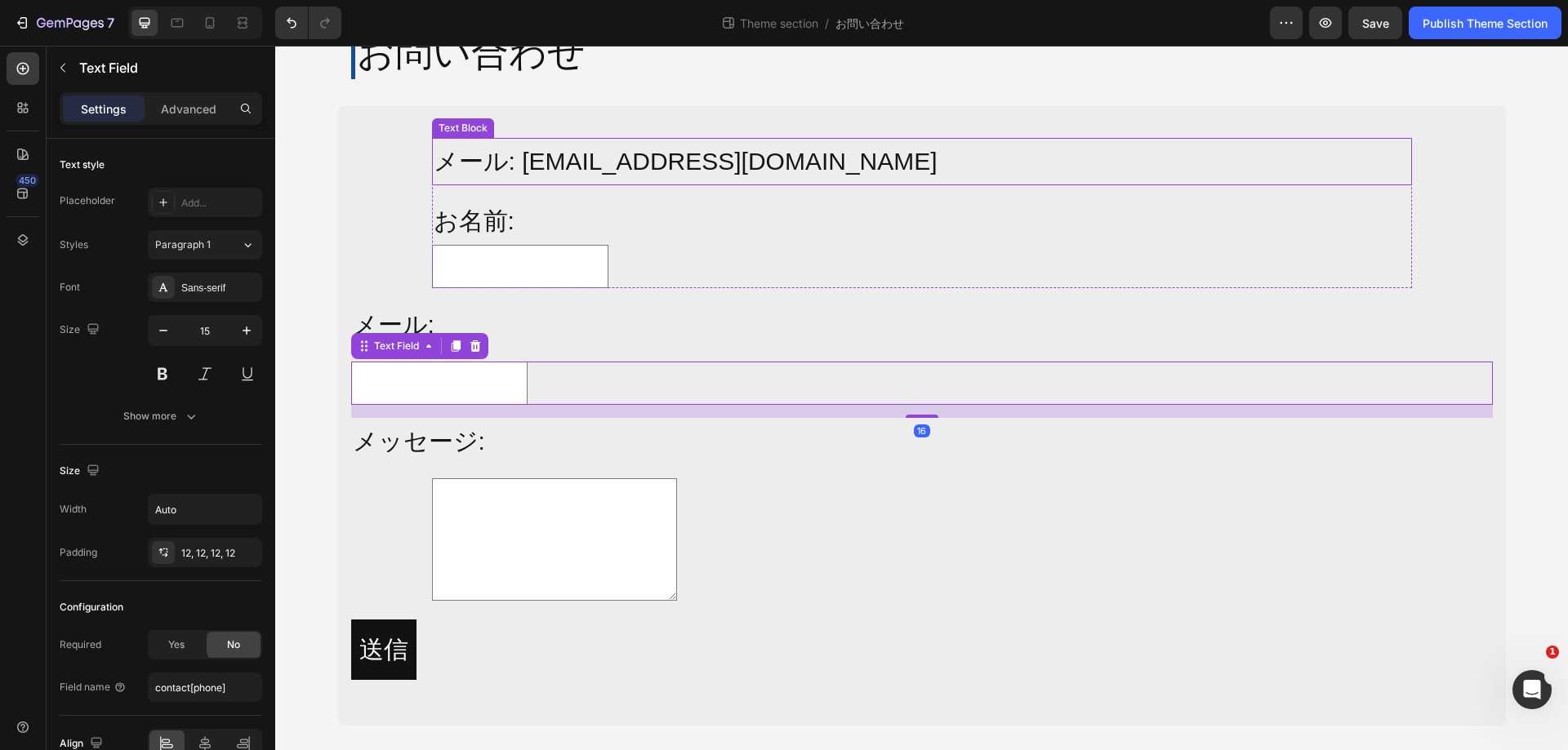
click at [602, 159] on p "メール: info@alljoy-japan.co.jp" at bounding box center [922, 162] width 977 height 44
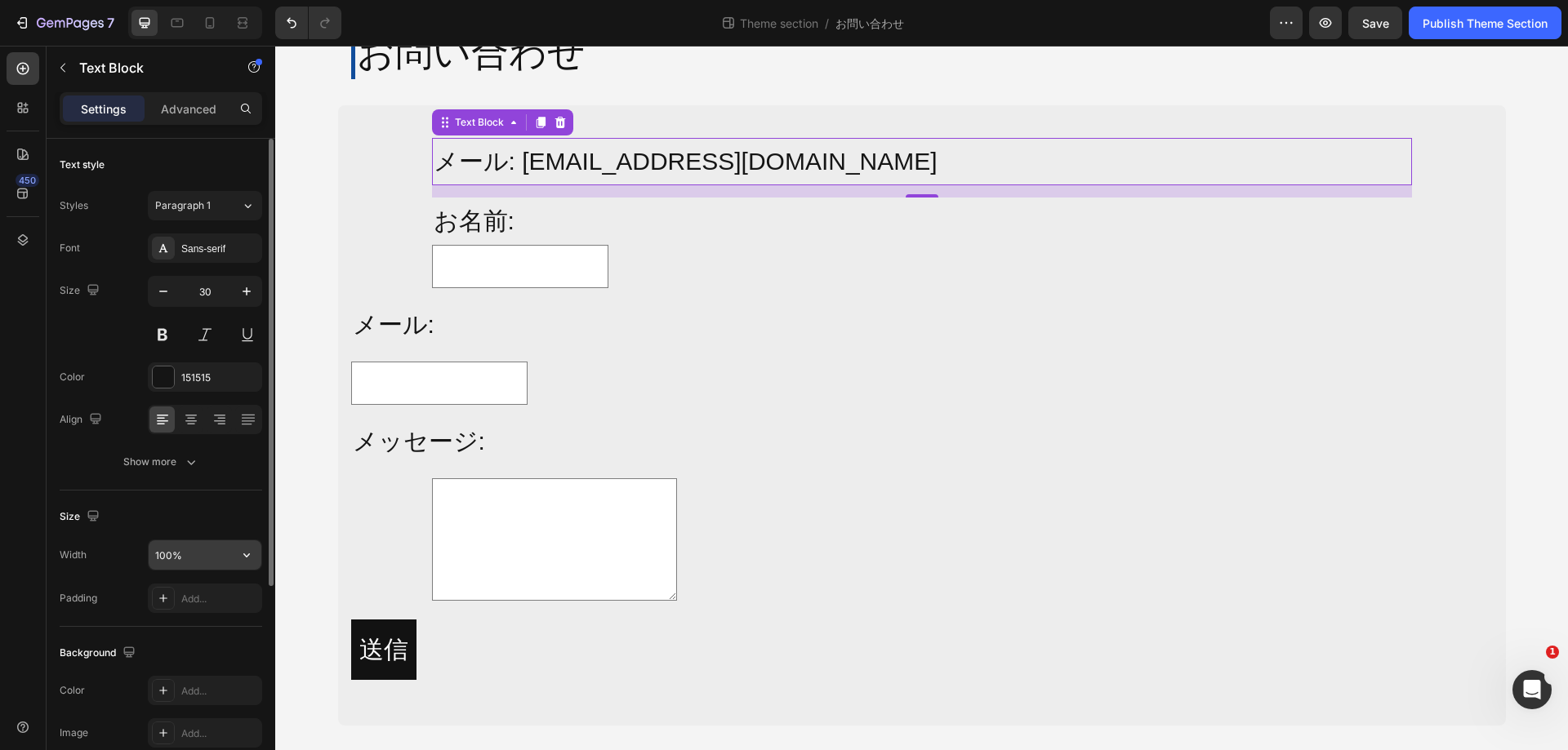
click at [186, 549] on input "100%" at bounding box center [205, 555] width 112 height 30
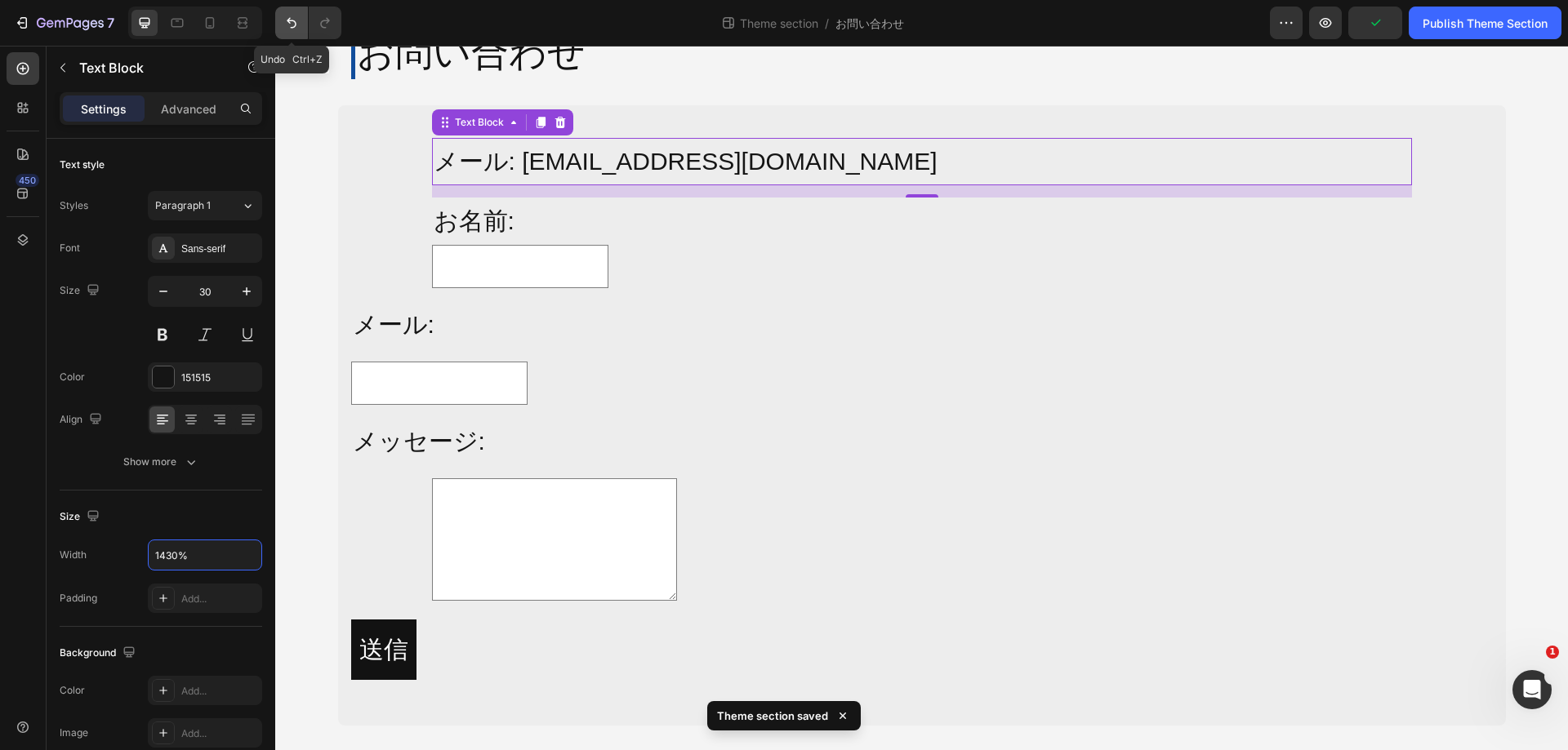
click at [291, 28] on icon "Undo/Redo" at bounding box center [292, 23] width 10 height 11
type input "100%"
click at [291, 28] on icon "Undo/Redo" at bounding box center [292, 23] width 10 height 11
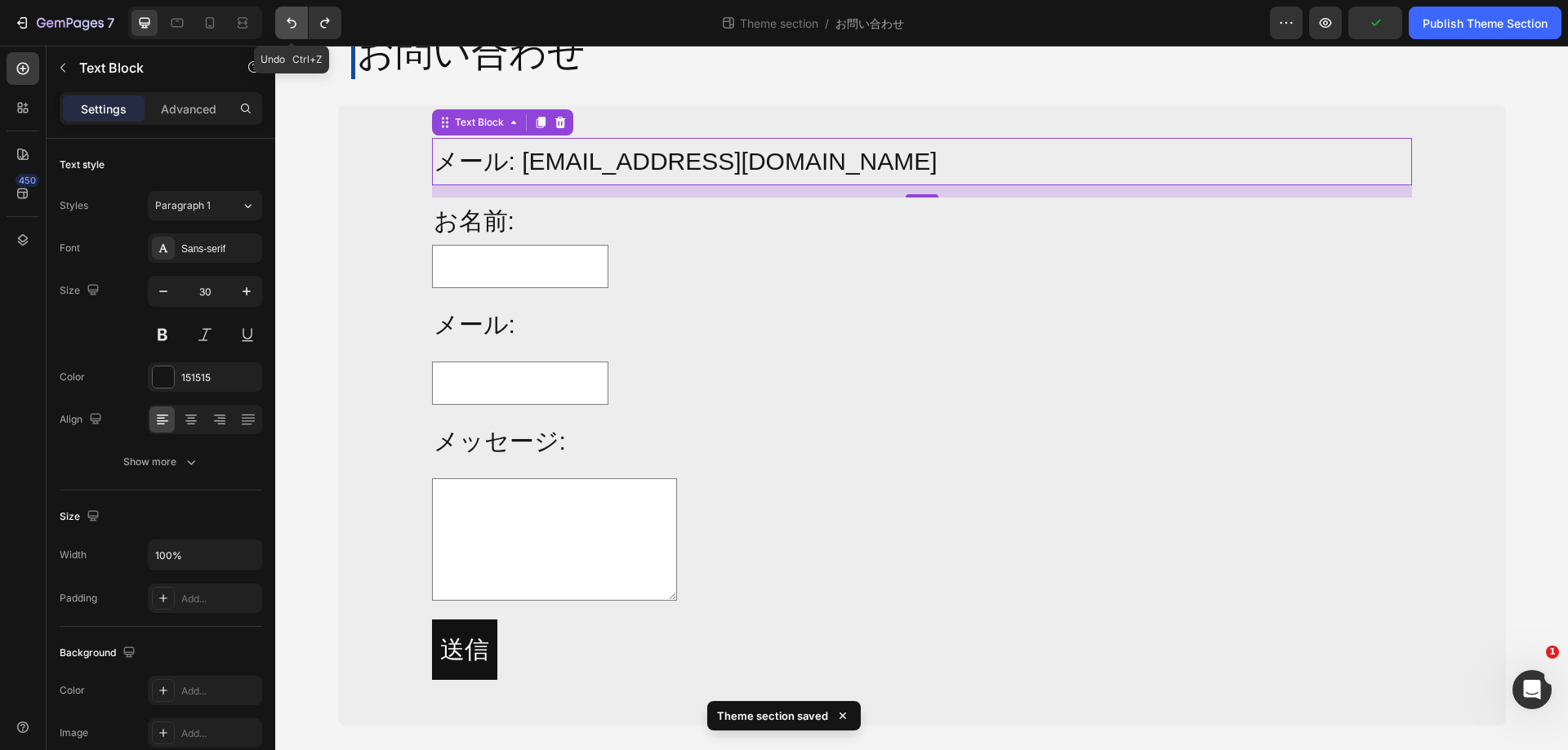
click at [291, 28] on icon "Undo/Redo" at bounding box center [292, 23] width 10 height 11
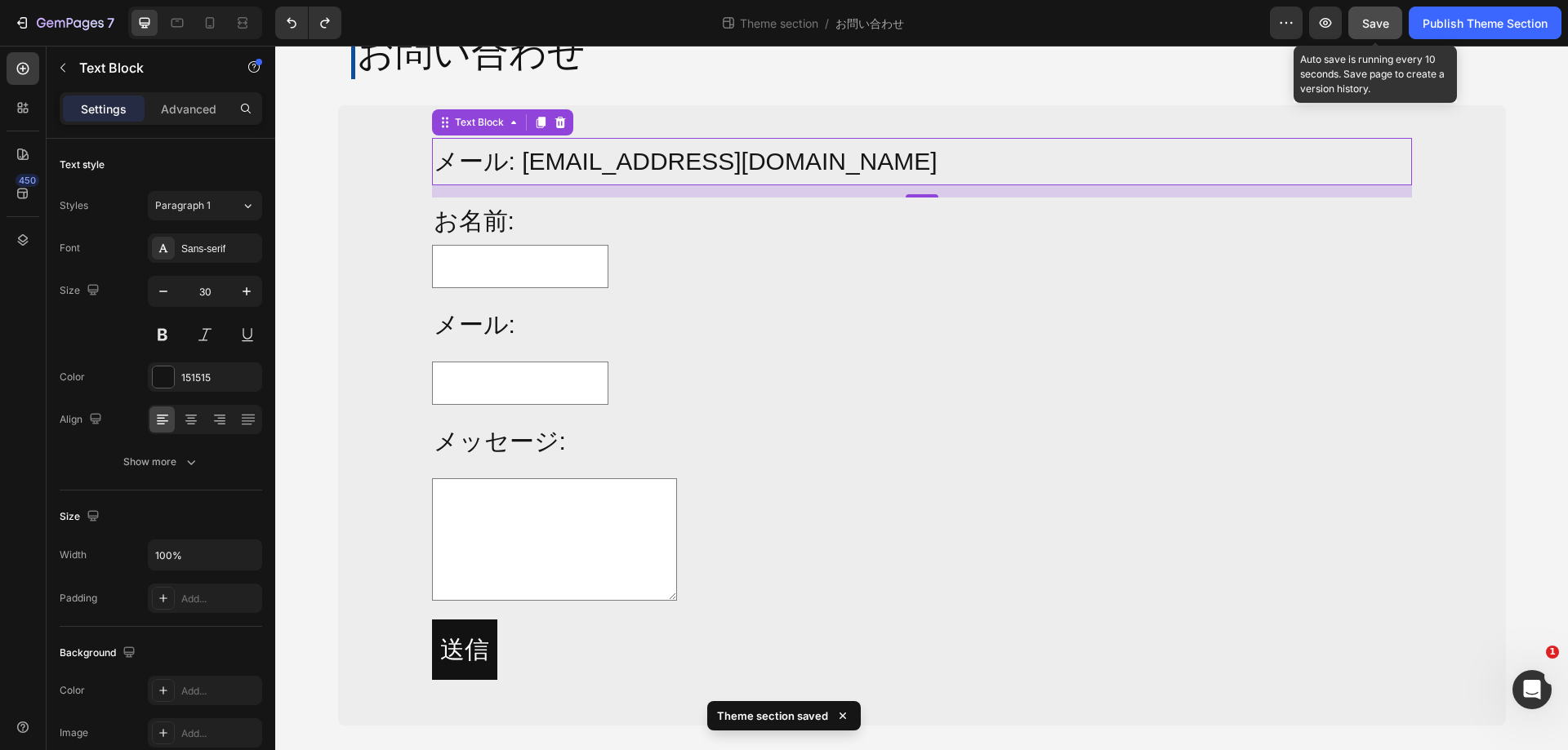
click at [1377, 27] on span "Save" at bounding box center [1376, 24] width 27 height 14
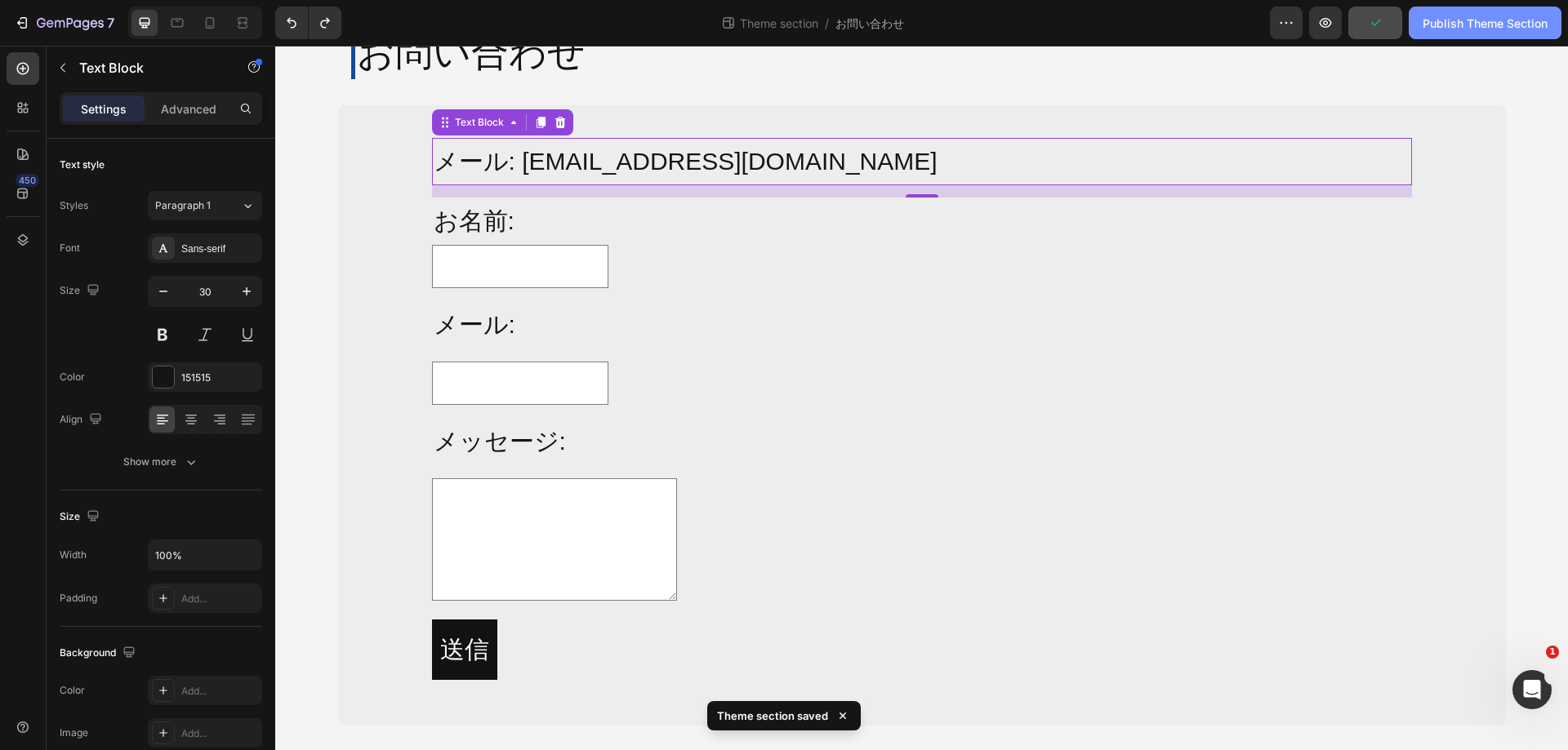
click at [1485, 28] on div "Publish Theme Section" at bounding box center [1485, 23] width 125 height 17
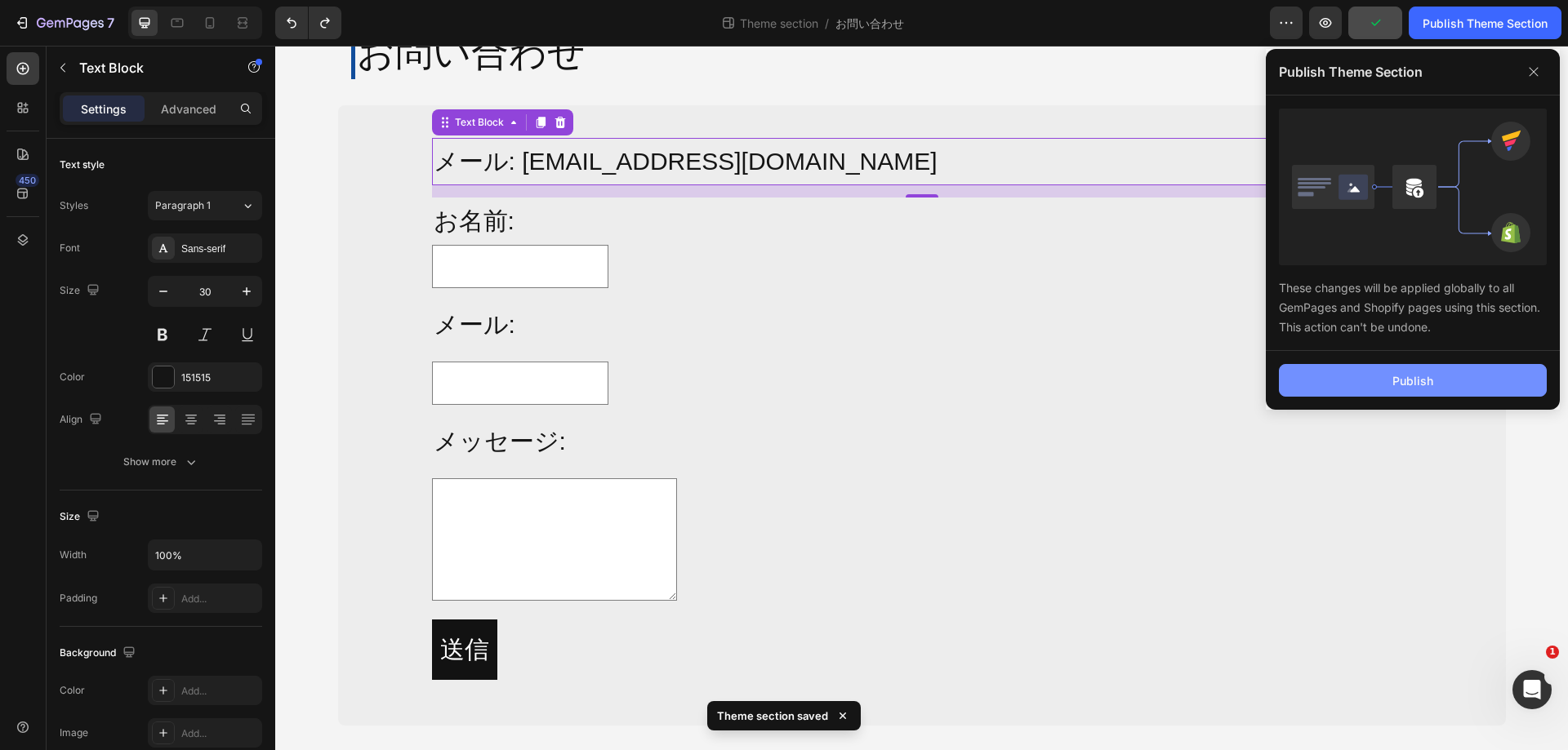
click at [1436, 383] on button "Publish" at bounding box center [1413, 379] width 268 height 33
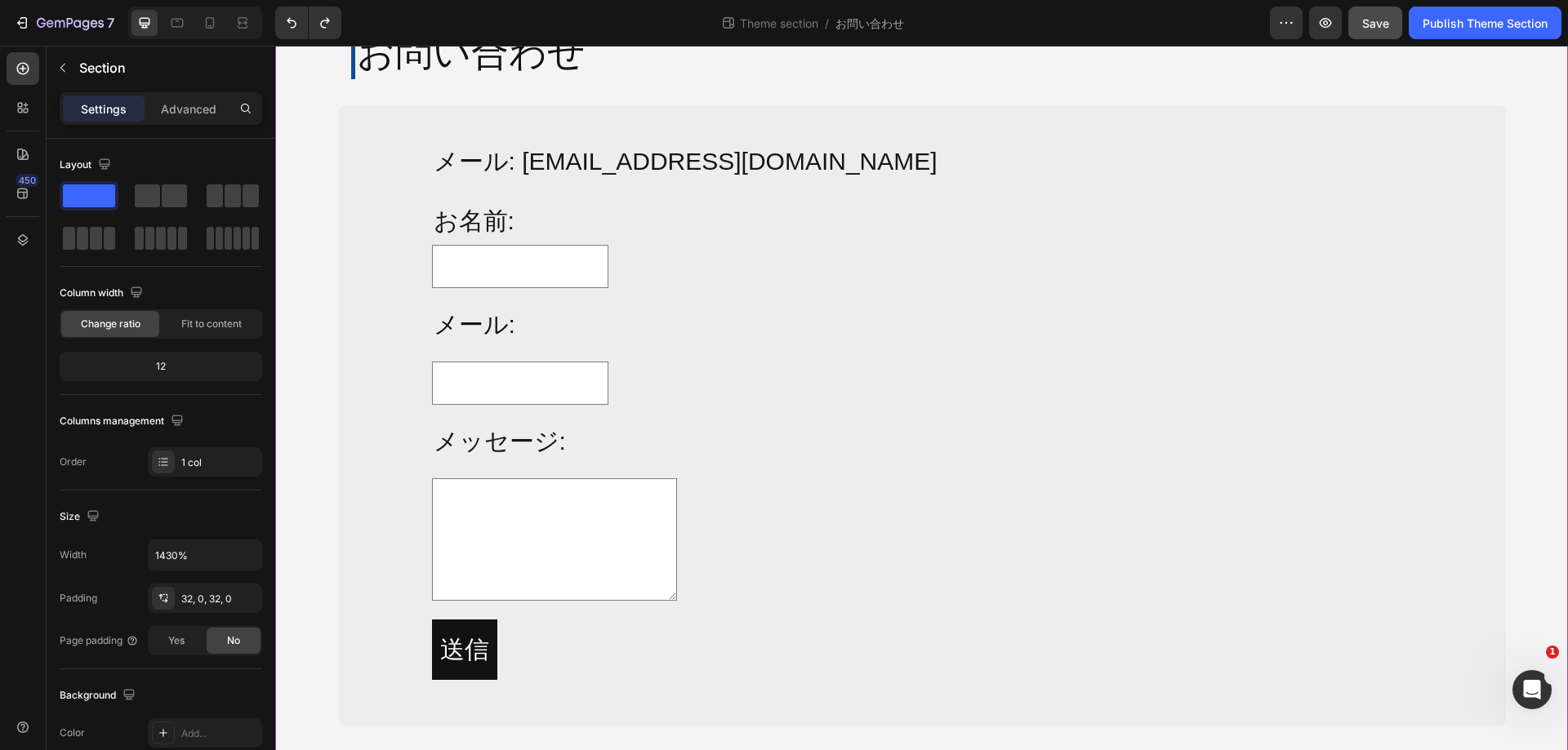
click at [1186, 98] on div "お問い合わせ Heading Row メール: info@alljoy-japan.co.jp Text Block お名前: Text Block Text…" at bounding box center [921, 370] width 1293 height 712
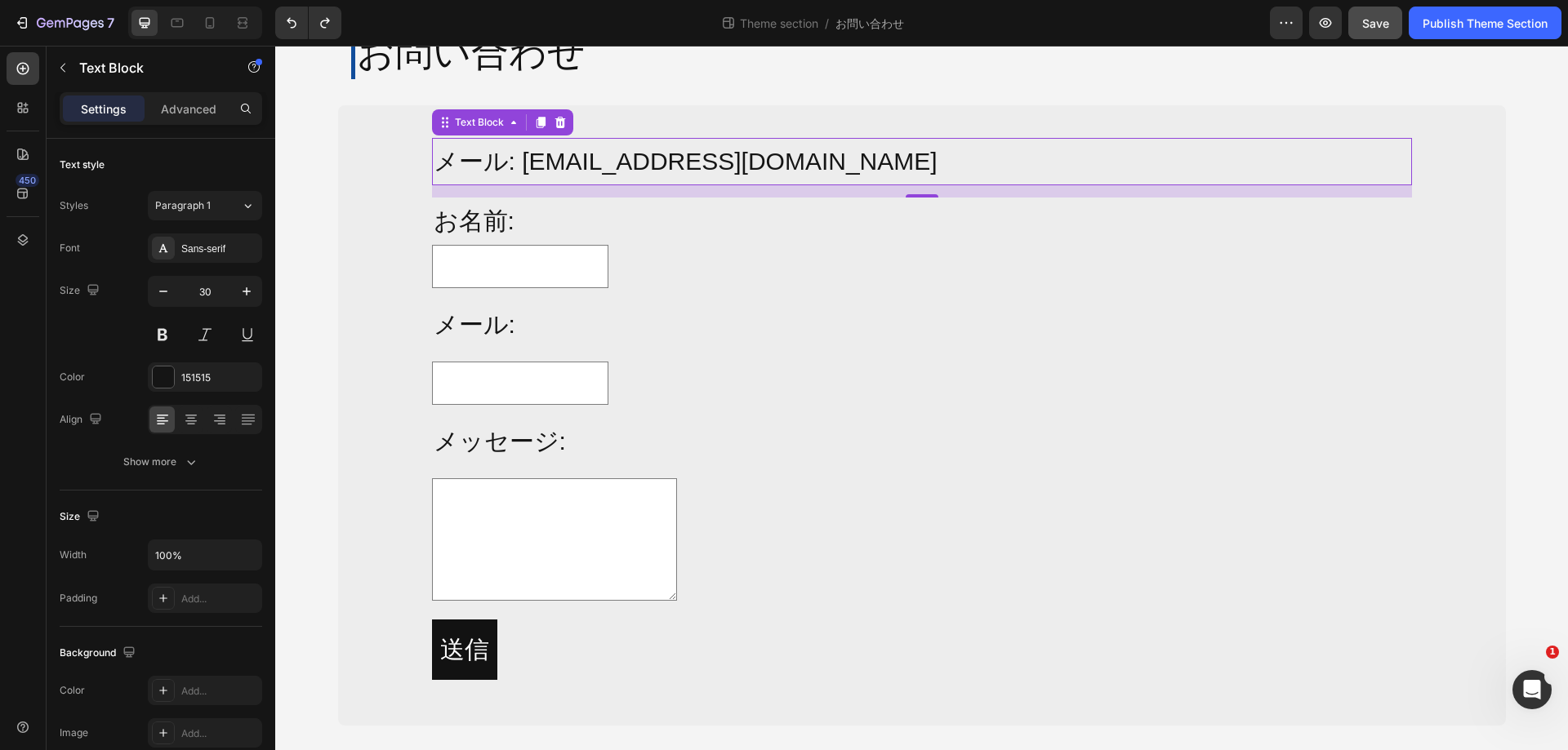
click at [440, 159] on p "メール: info@alljoy-japan.co.jp" at bounding box center [922, 162] width 977 height 44
click at [455, 126] on div "Text Block" at bounding box center [479, 122] width 55 height 15
click at [352, 191] on div "メール: info@alljoy-japan.co.jp Text Block Row 1 col Contact Form Row 1 col 15 お名前…" at bounding box center [922, 415] width 1142 height 594
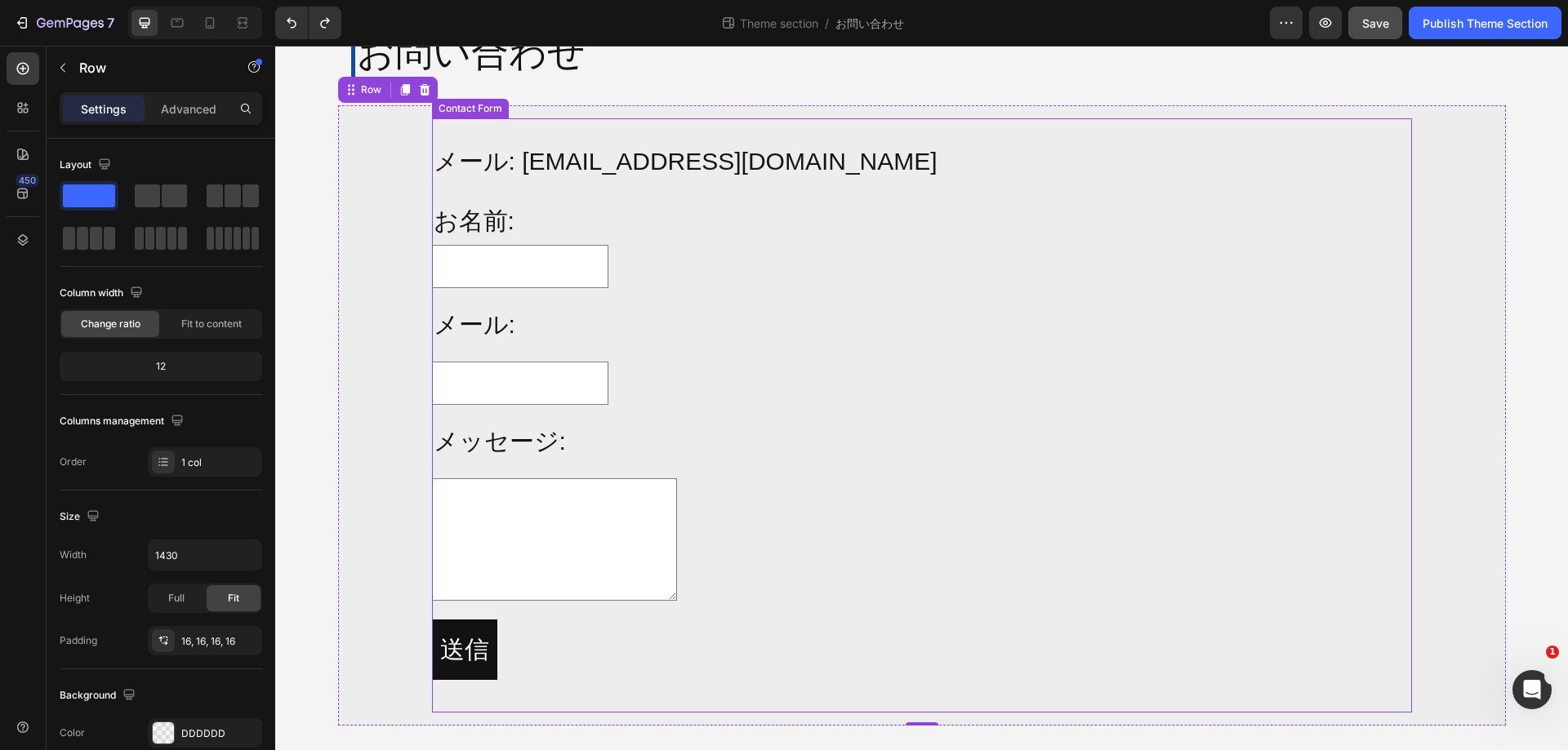
click at [478, 133] on div "メール: info@alljoy-japan.co.jp Text Block お名前: Text Block Text Field Row メール: Tex…" at bounding box center [922, 415] width 980 height 594
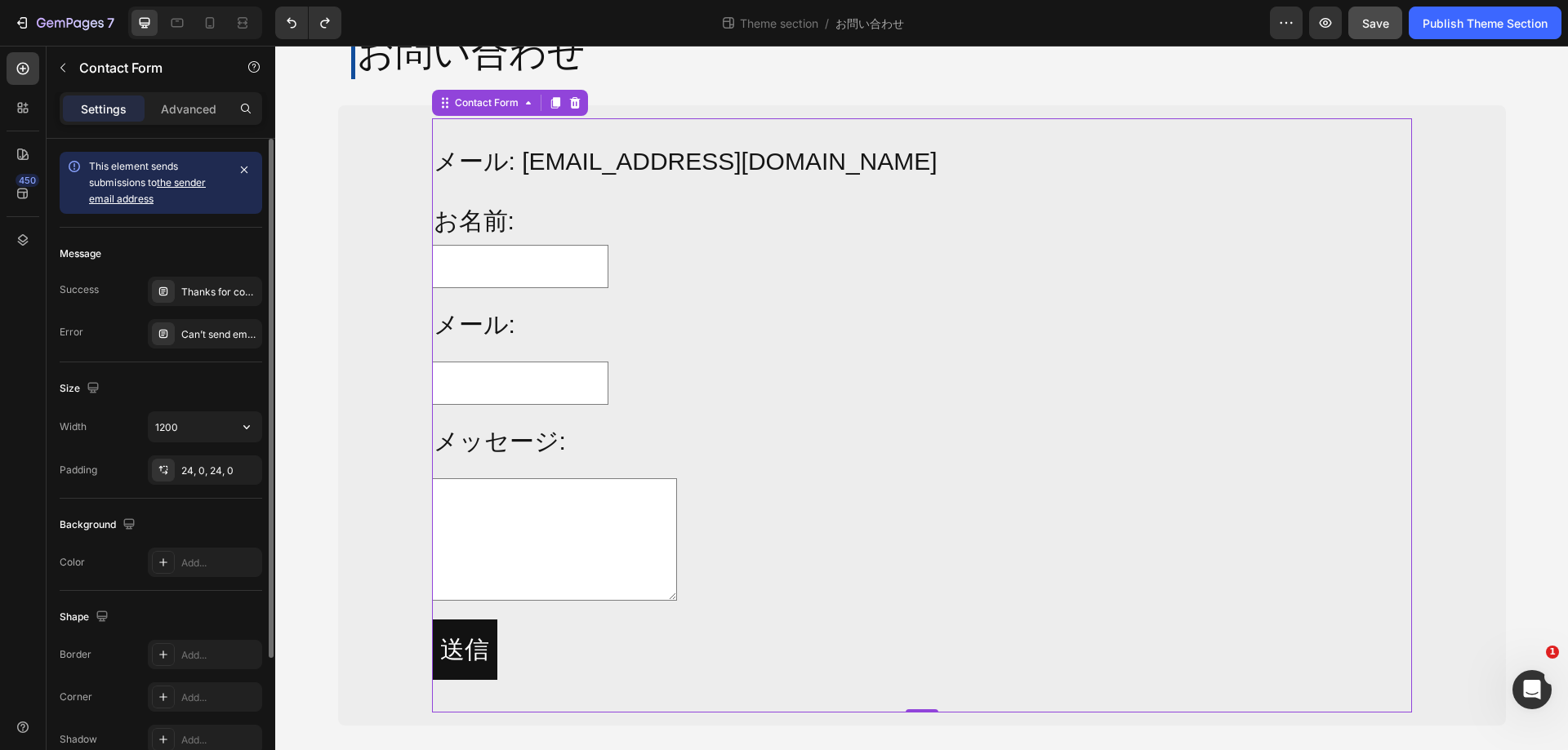
scroll to position [82, 0]
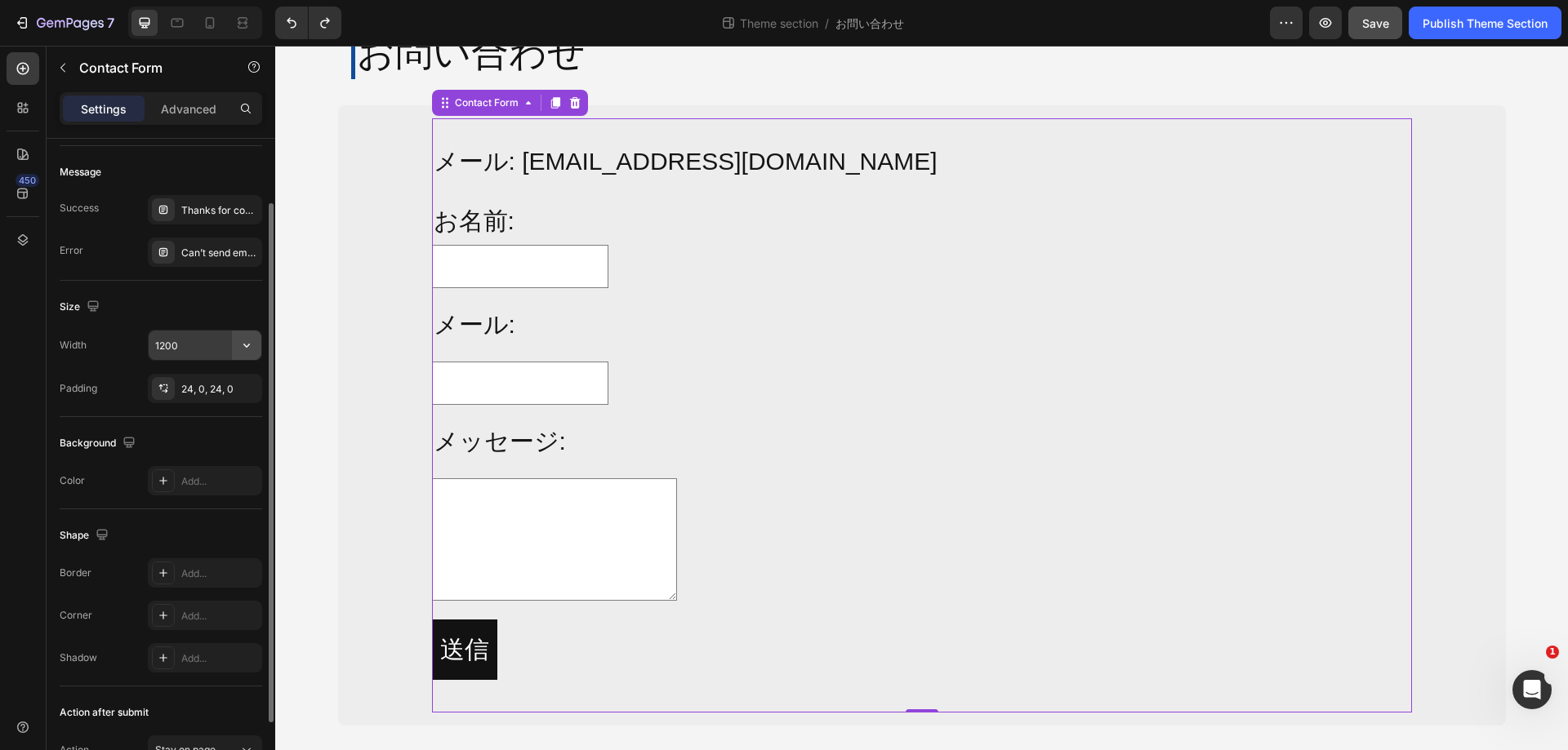
click at [254, 340] on icon "button" at bounding box center [247, 345] width 17 height 17
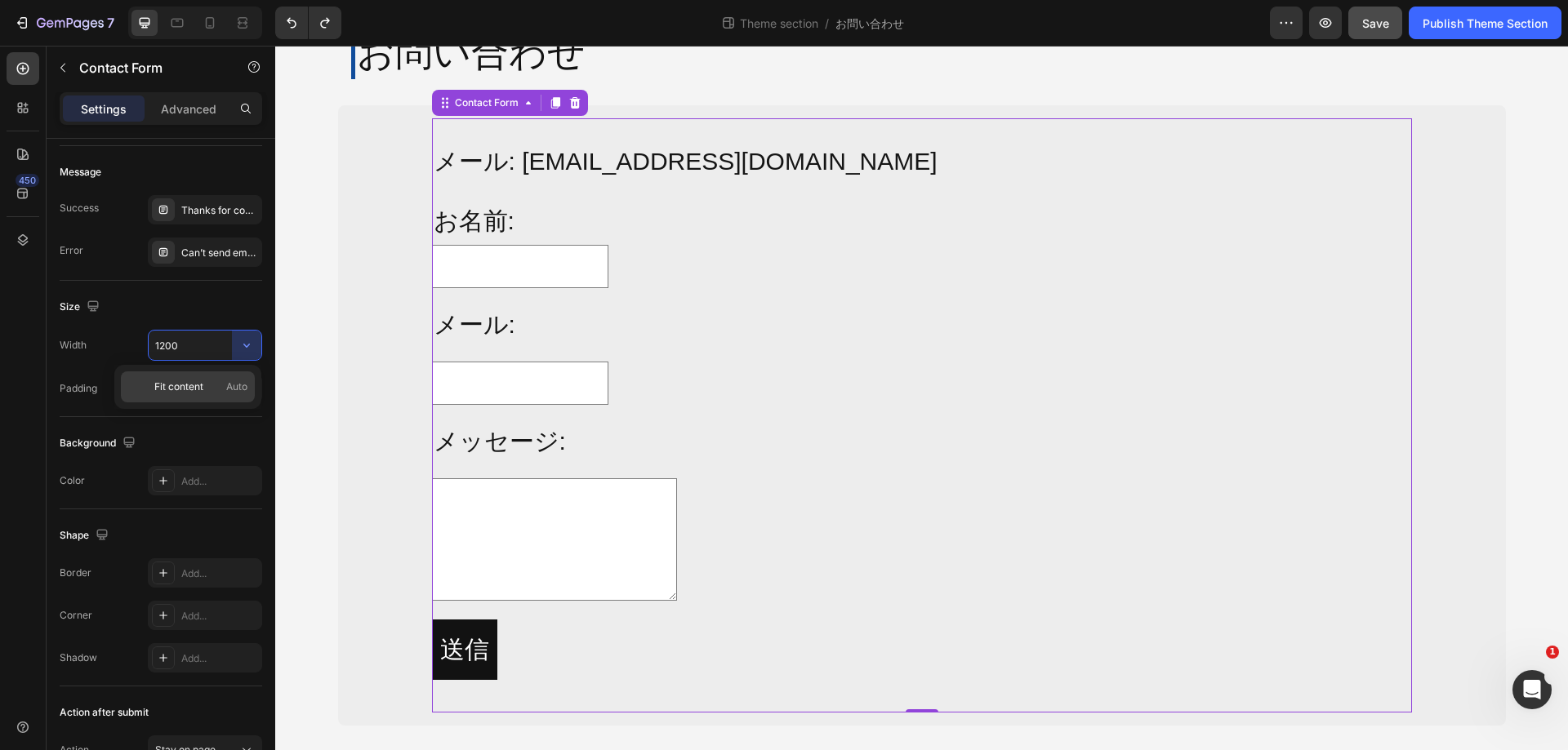
click at [208, 383] on p "Fit content Auto" at bounding box center [201, 386] width 93 height 15
type input "Auto"
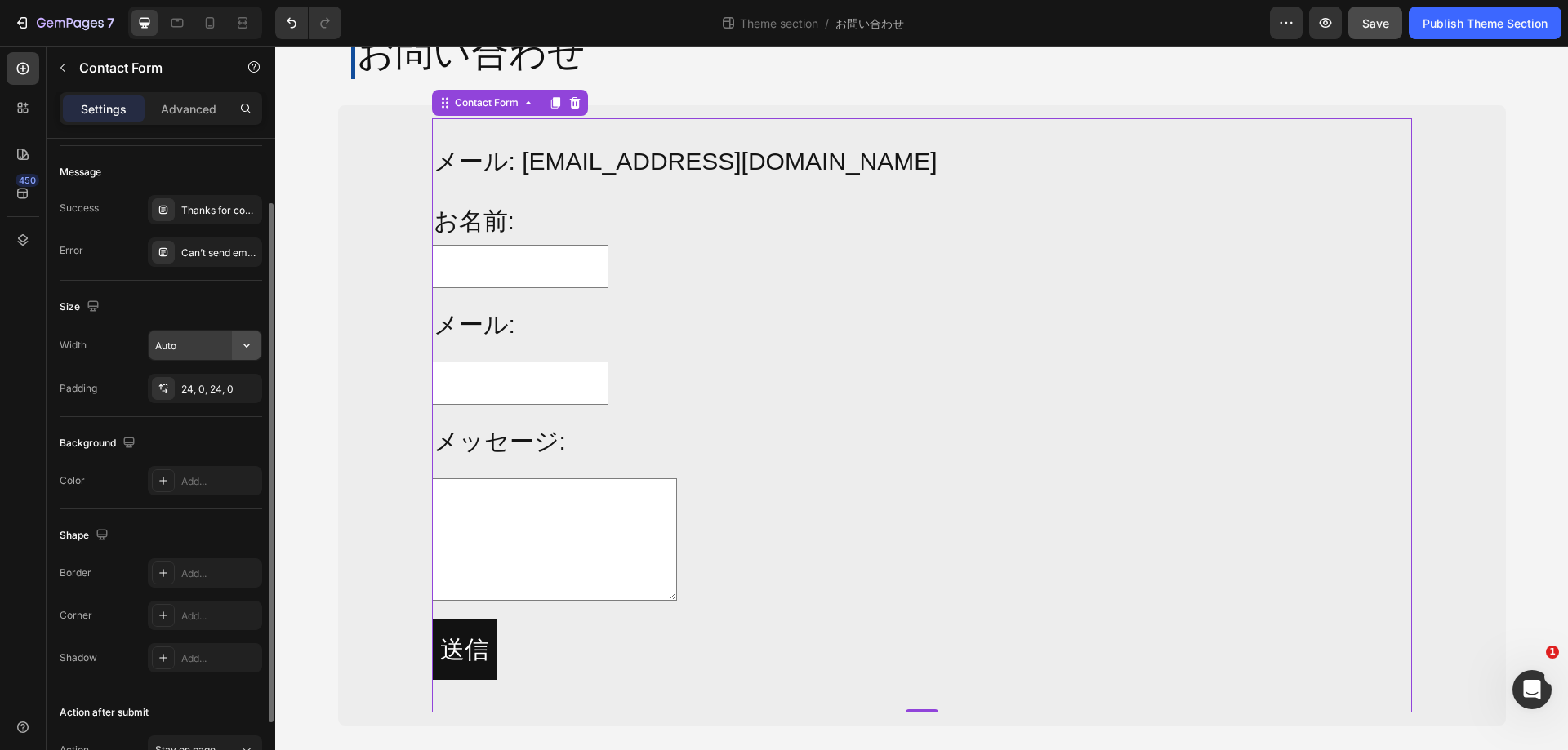
click at [236, 346] on button "button" at bounding box center [247, 345] width 30 height 30
click at [213, 305] on div "Size" at bounding box center [160, 307] width 202 height 27
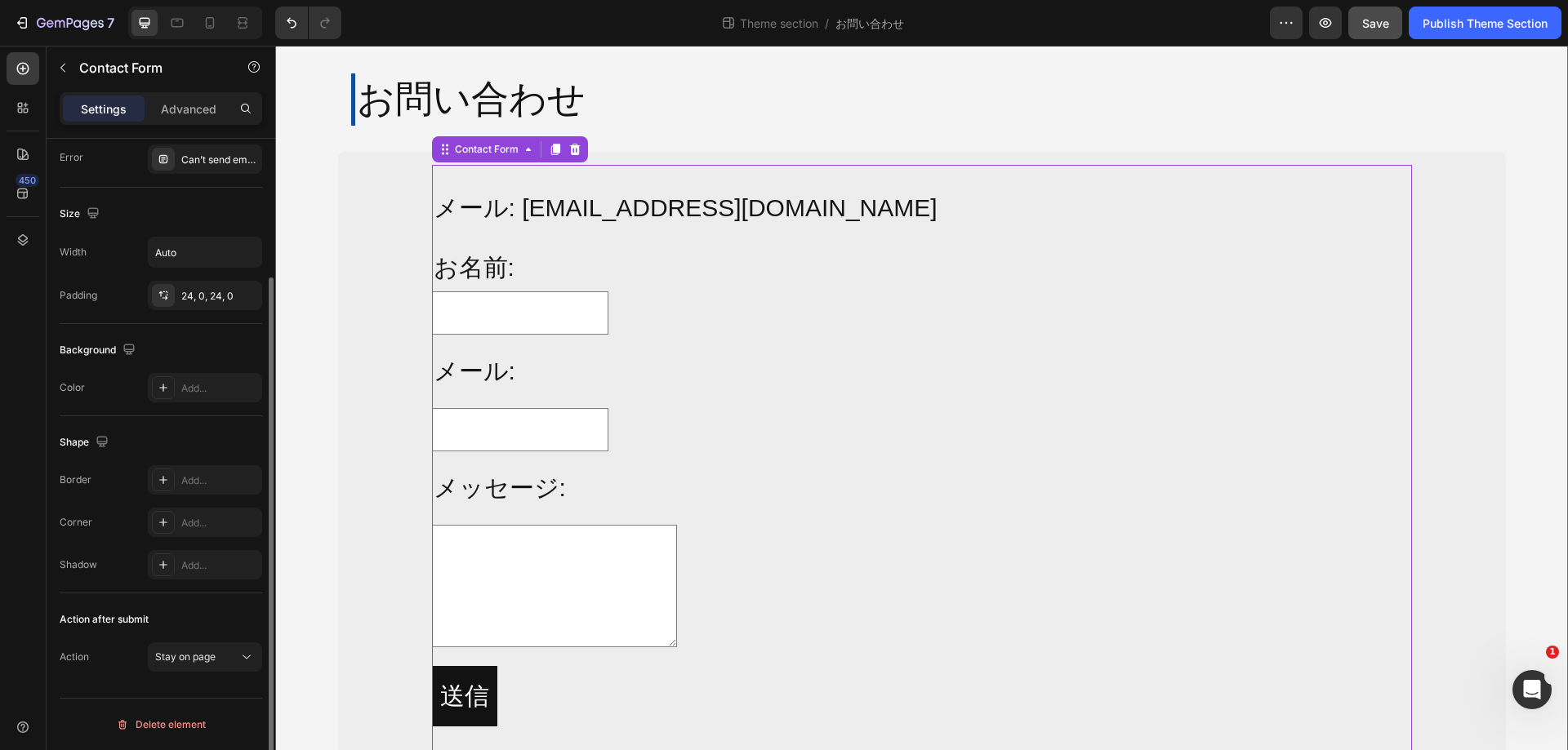
scroll to position [0, 0]
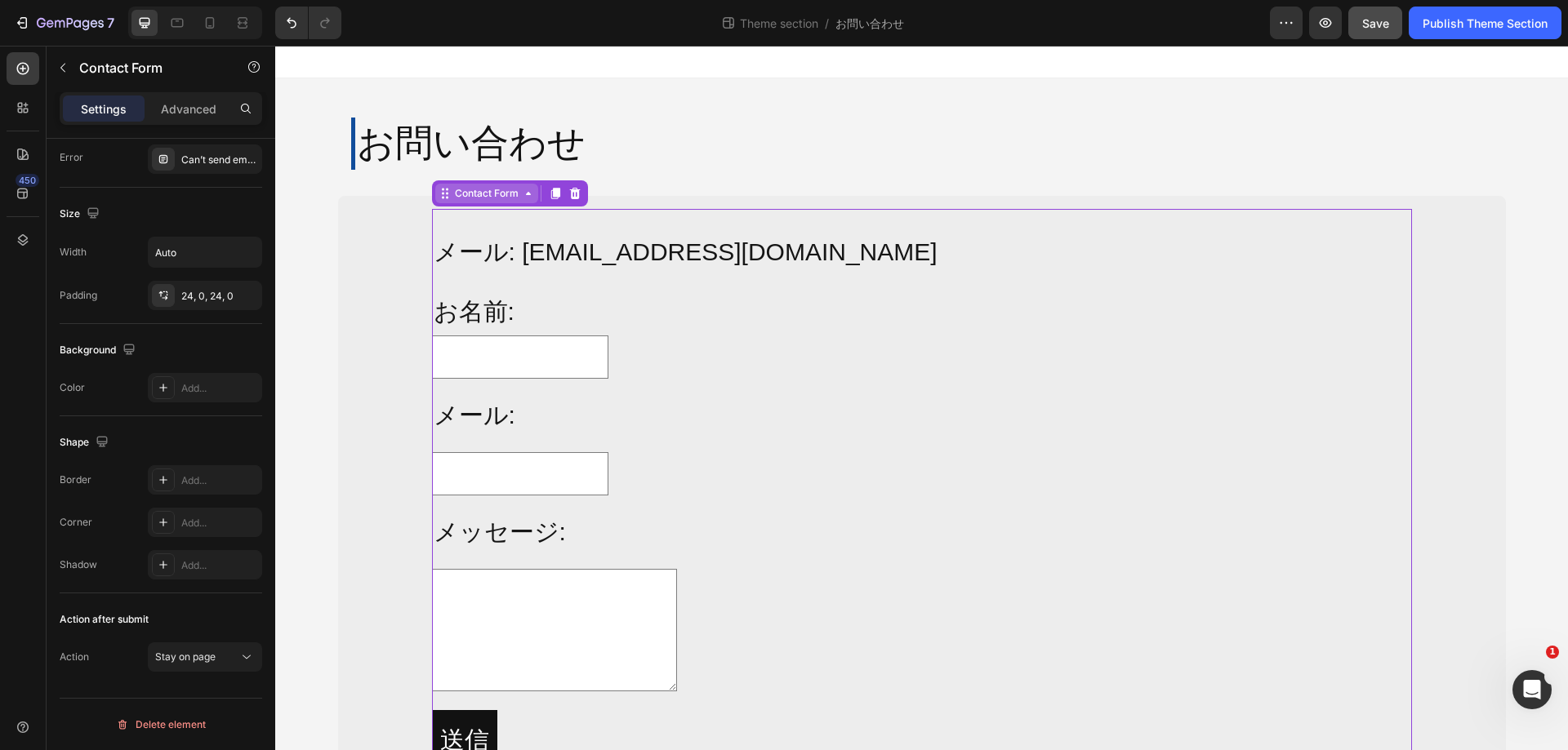
click at [477, 189] on div "Contact Form" at bounding box center [486, 193] width 70 height 15
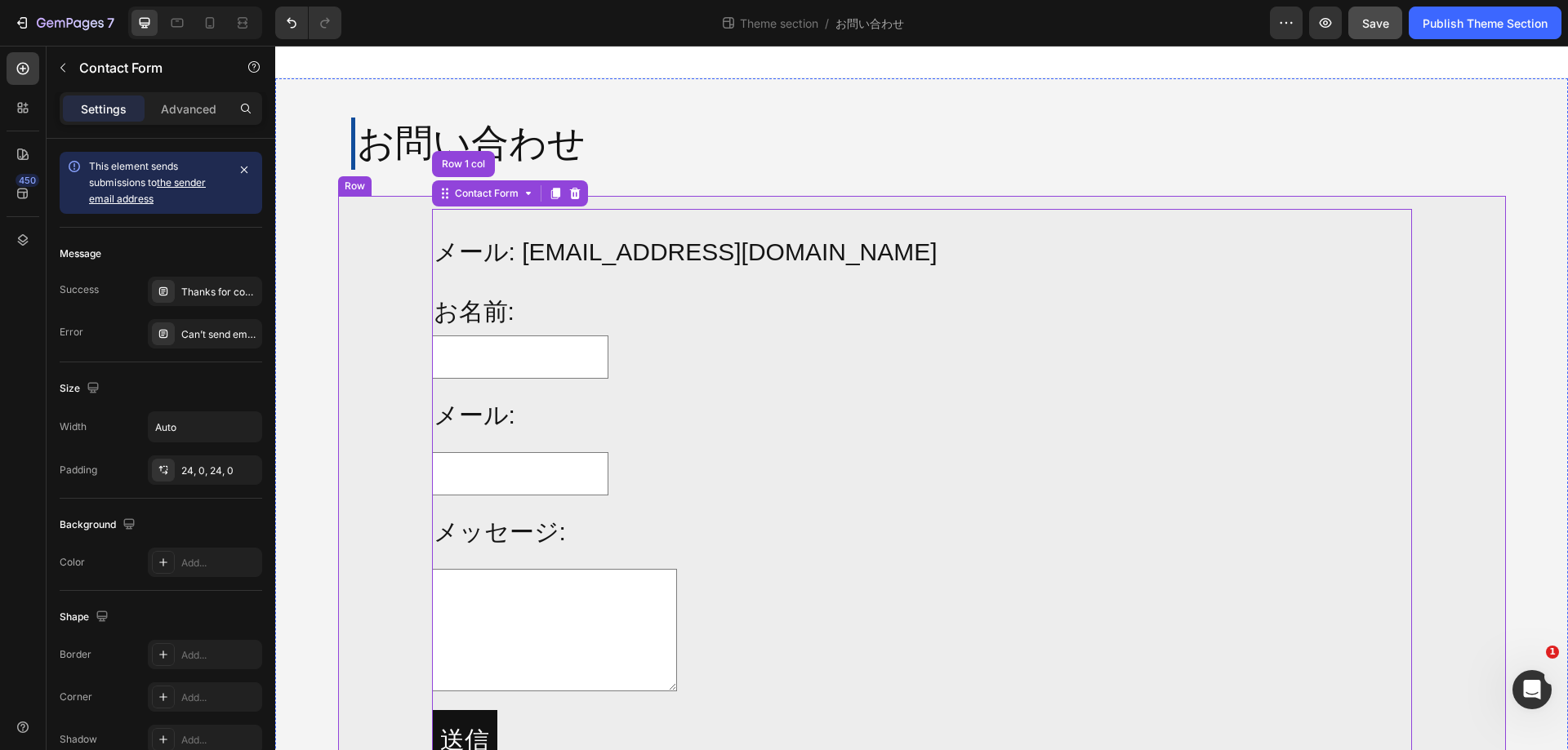
click at [1435, 232] on div "メール: info@alljoy-japan.co.jp Text Block お名前: Text Block Text Field Row メール: Tex…" at bounding box center [922, 506] width 1142 height 594
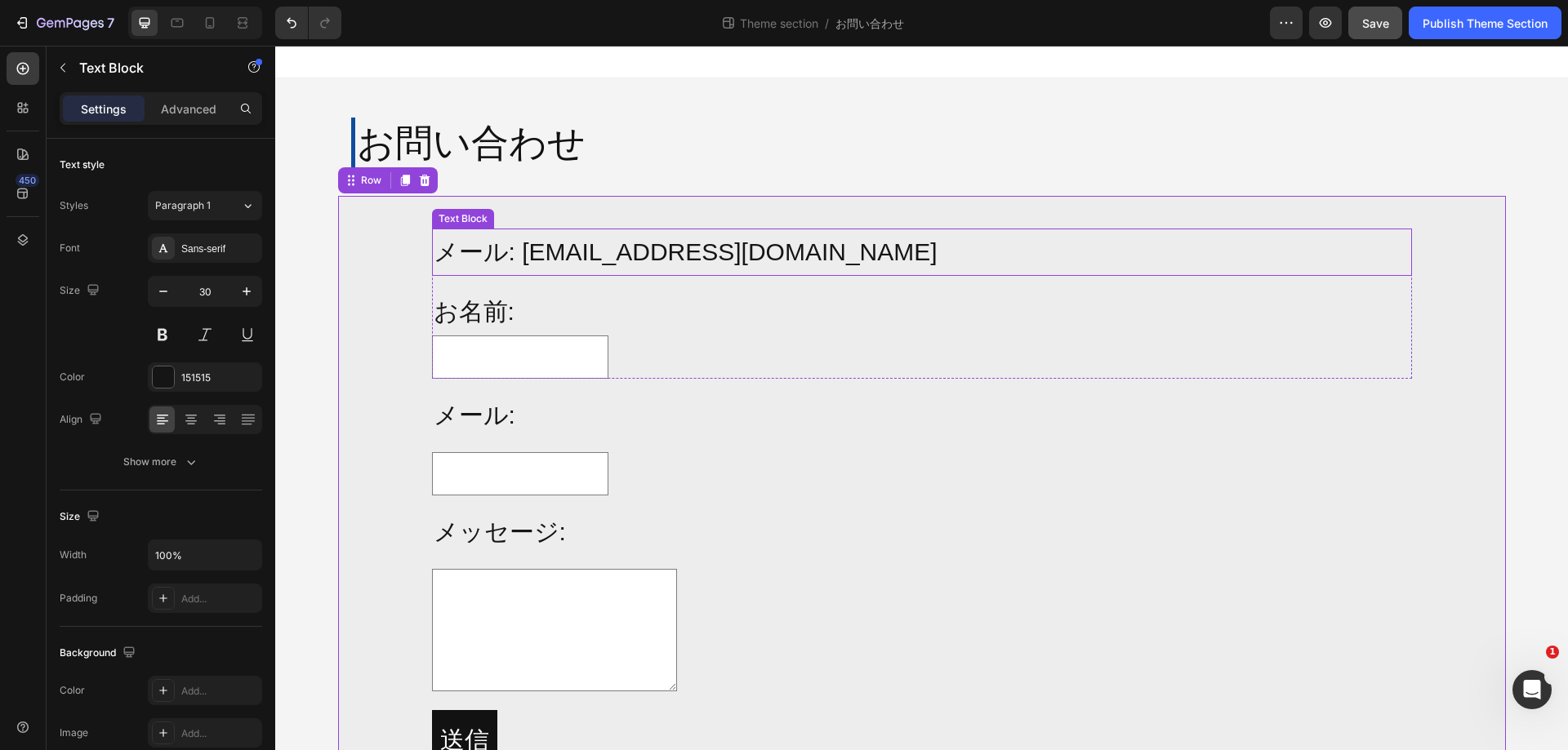
click at [463, 222] on div "Text Block" at bounding box center [463, 219] width 55 height 15
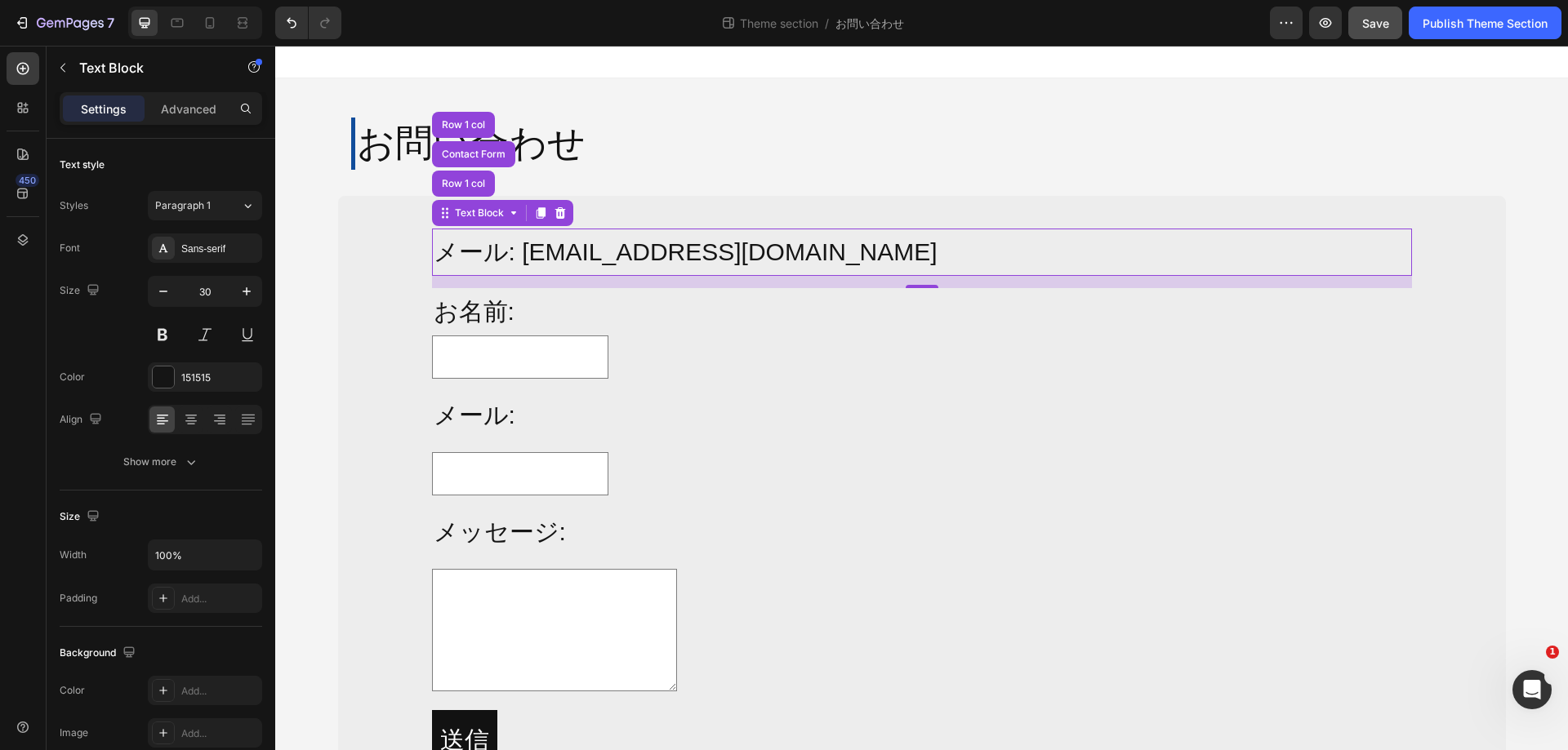
click at [853, 239] on p "メール: info@alljoy-japan.co.jp" at bounding box center [922, 252] width 977 height 44
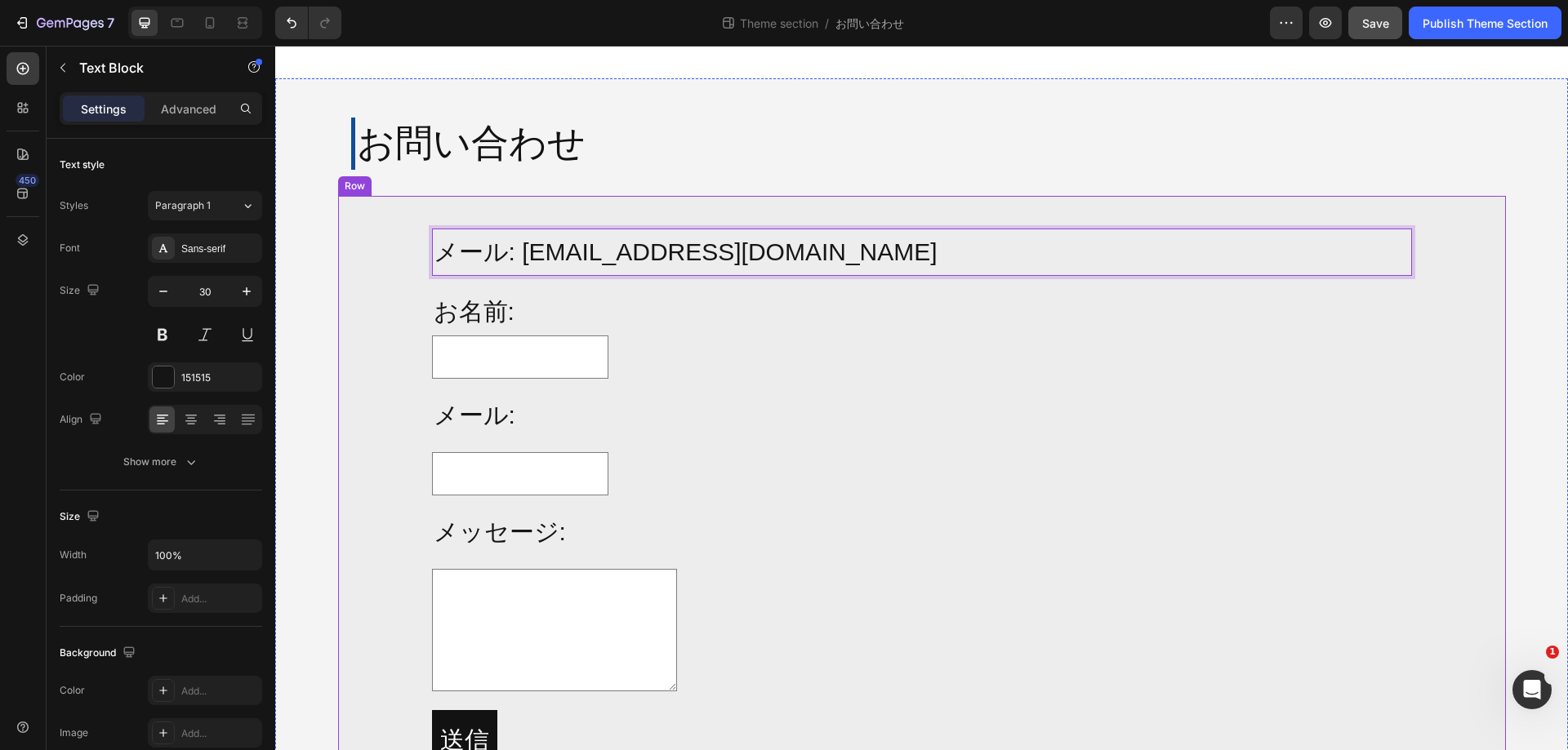
click at [385, 240] on div "メール: info@alljoy-japan.co.jp Text Block Row 1 col Contact Form Row 1 col 15 お名前…" at bounding box center [922, 506] width 1142 height 594
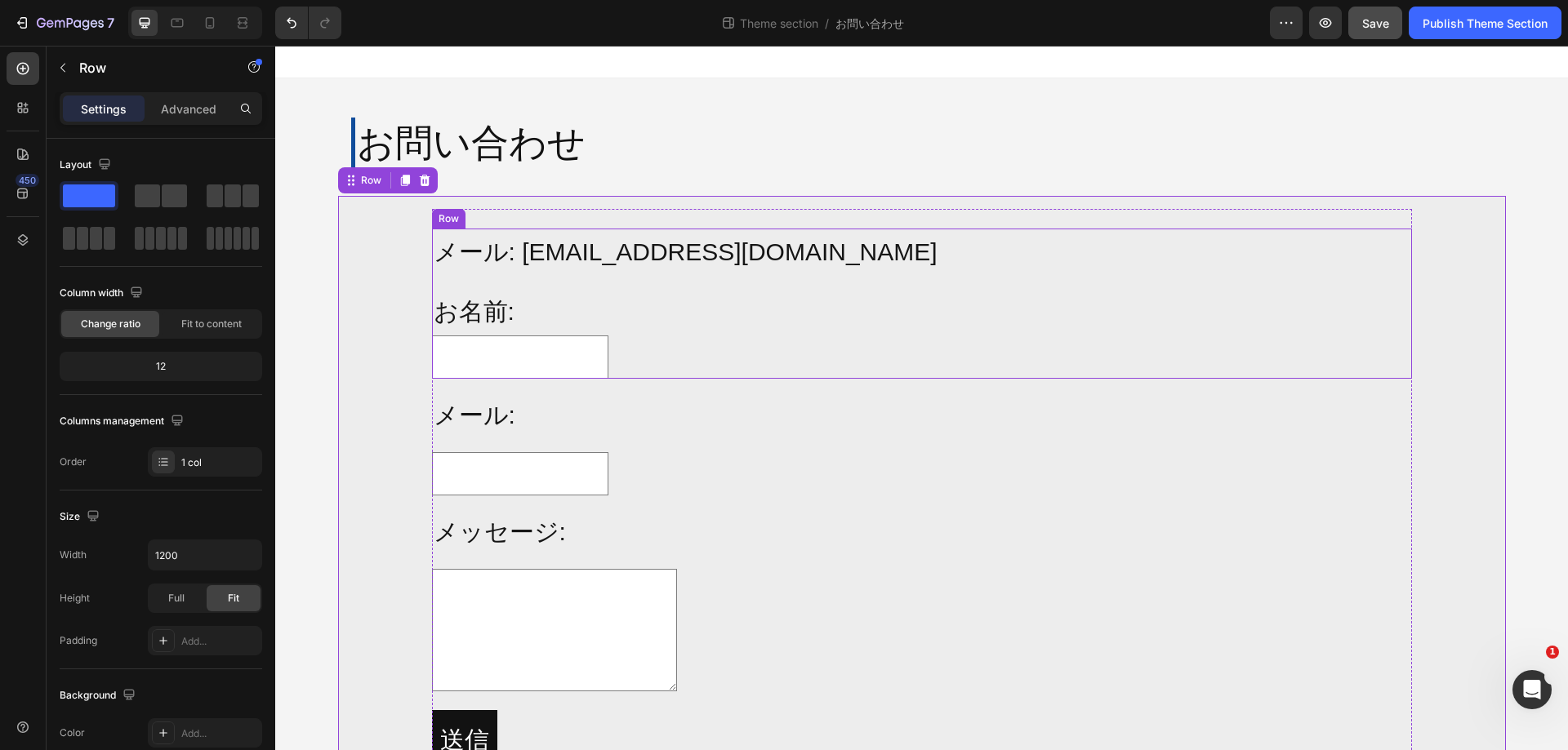
click at [439, 286] on div "メール: info@alljoy-japan.co.jp Text Block お名前: Text Block Text Field" at bounding box center [922, 304] width 980 height 150
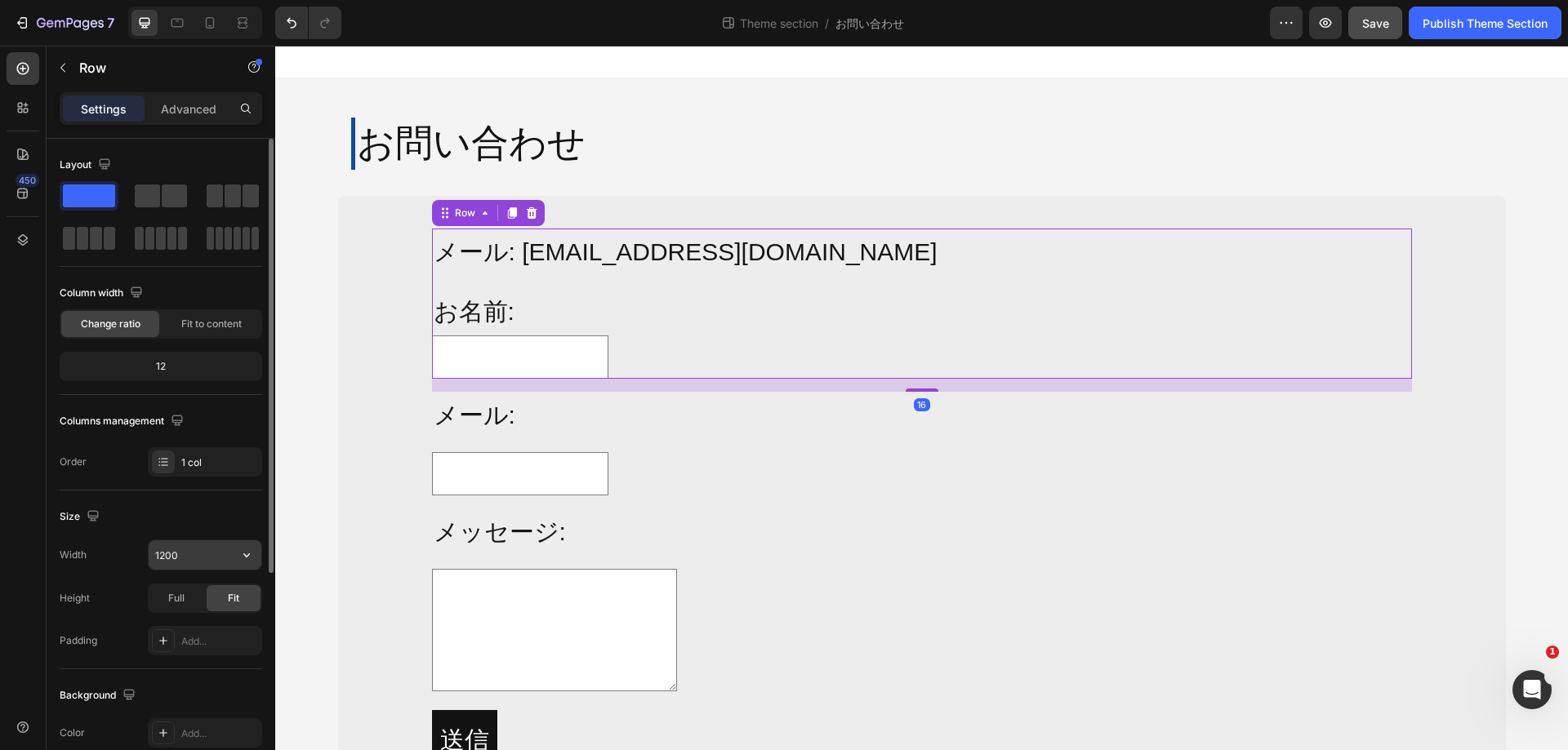
click at [209, 547] on input "1200" at bounding box center [205, 555] width 112 height 30
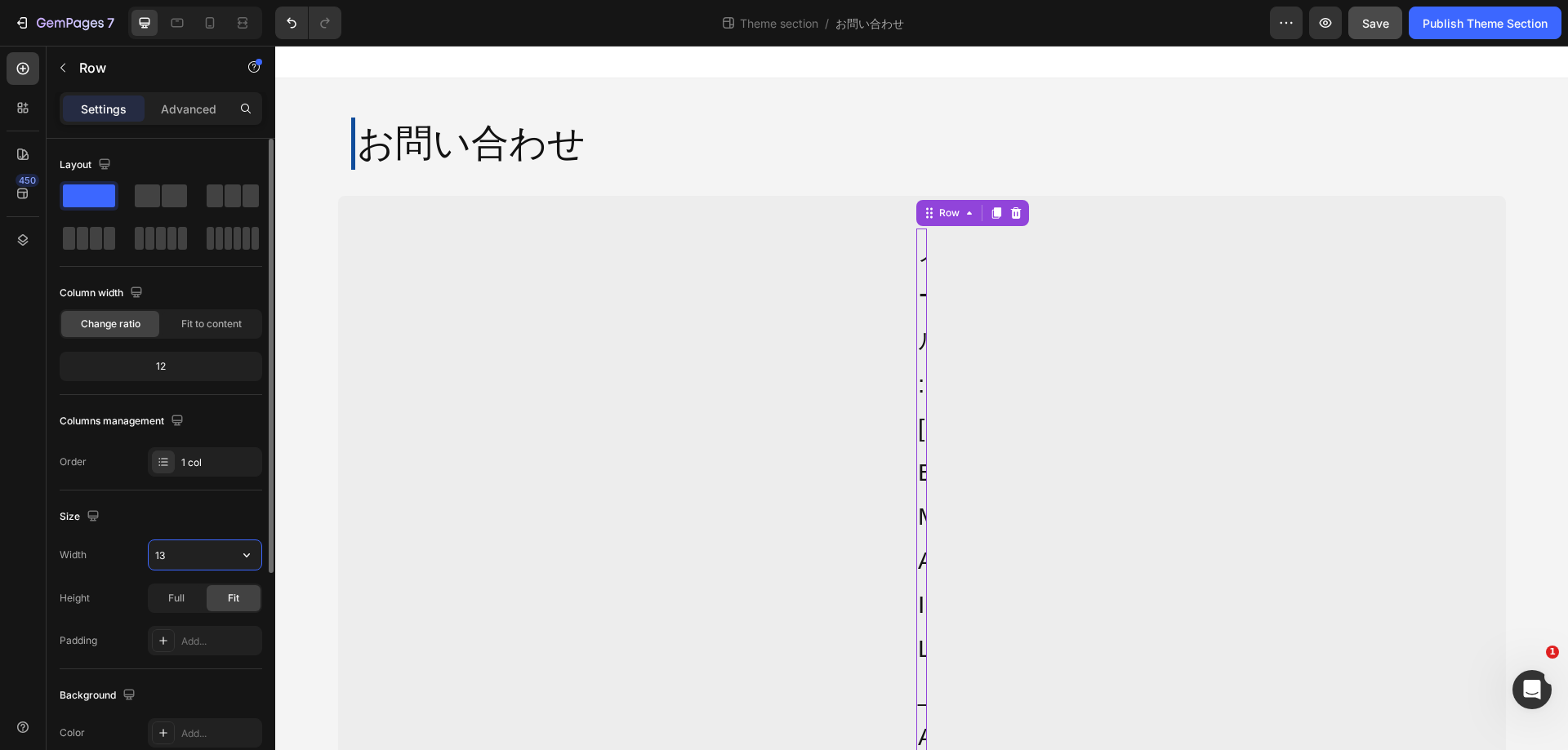
type input "1"
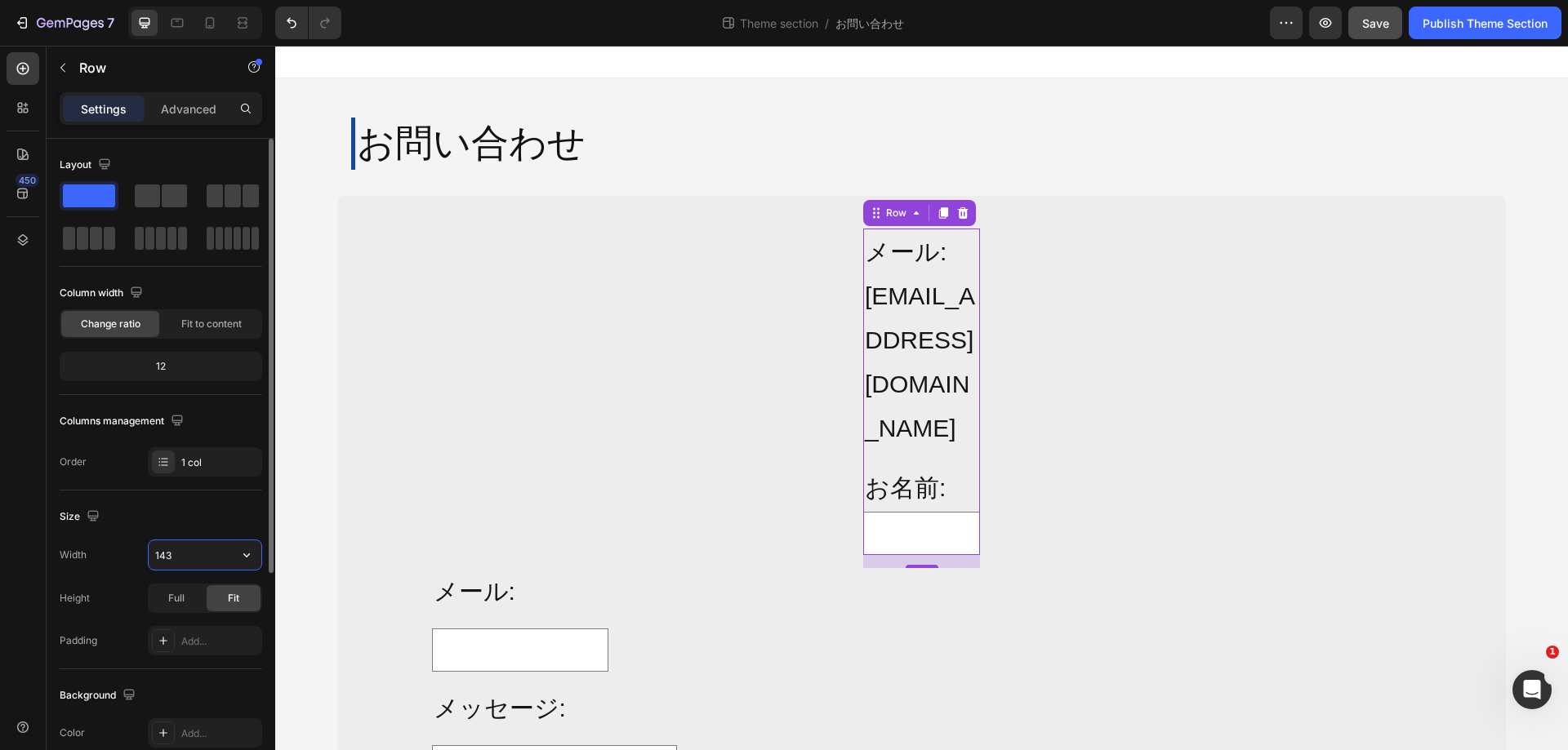
type input "1430"
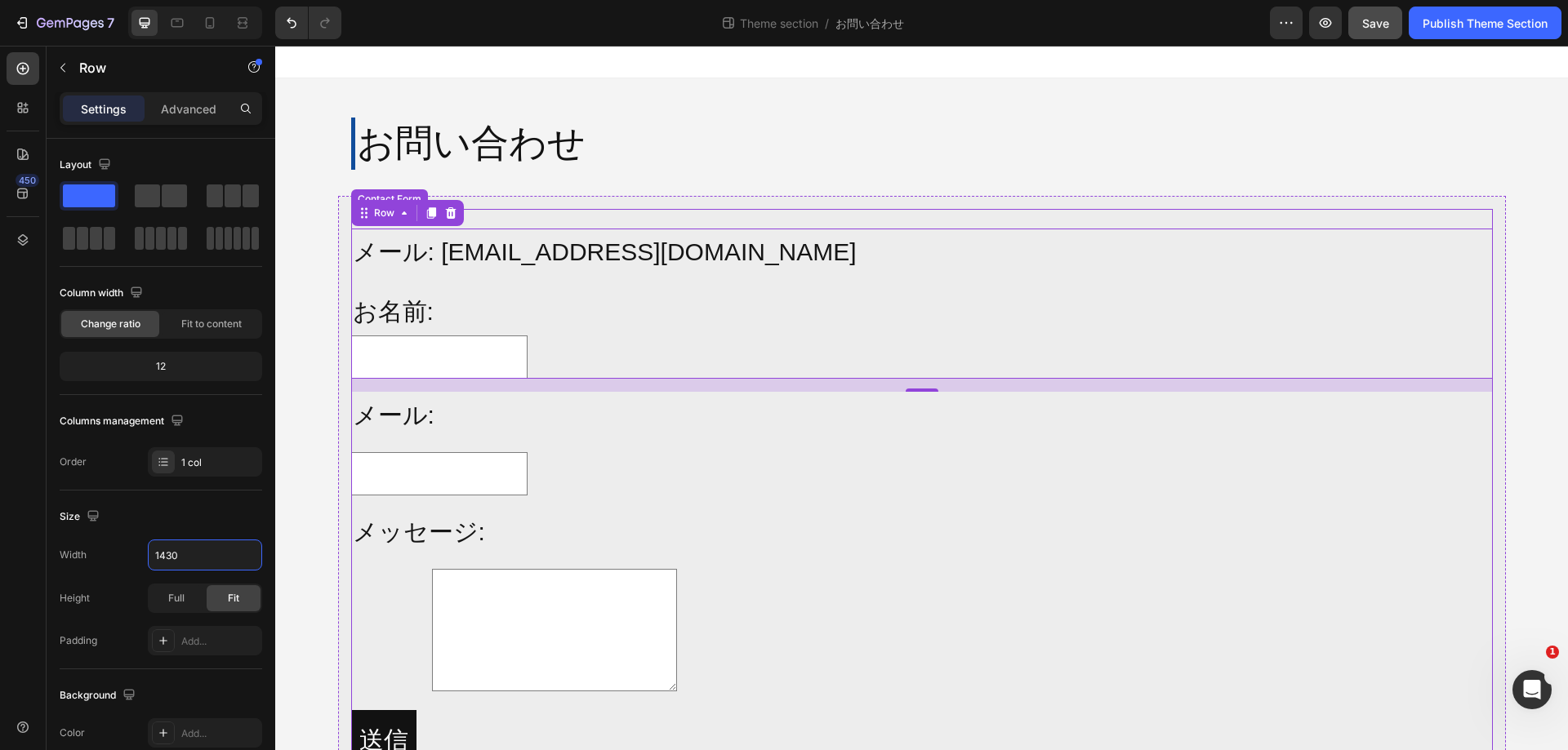
click at [466, 506] on div "メール: info@alljoy-japan.co.jp Text Block お名前: Text Block Text Field Row 16 メール: …" at bounding box center [922, 506] width 1142 height 594
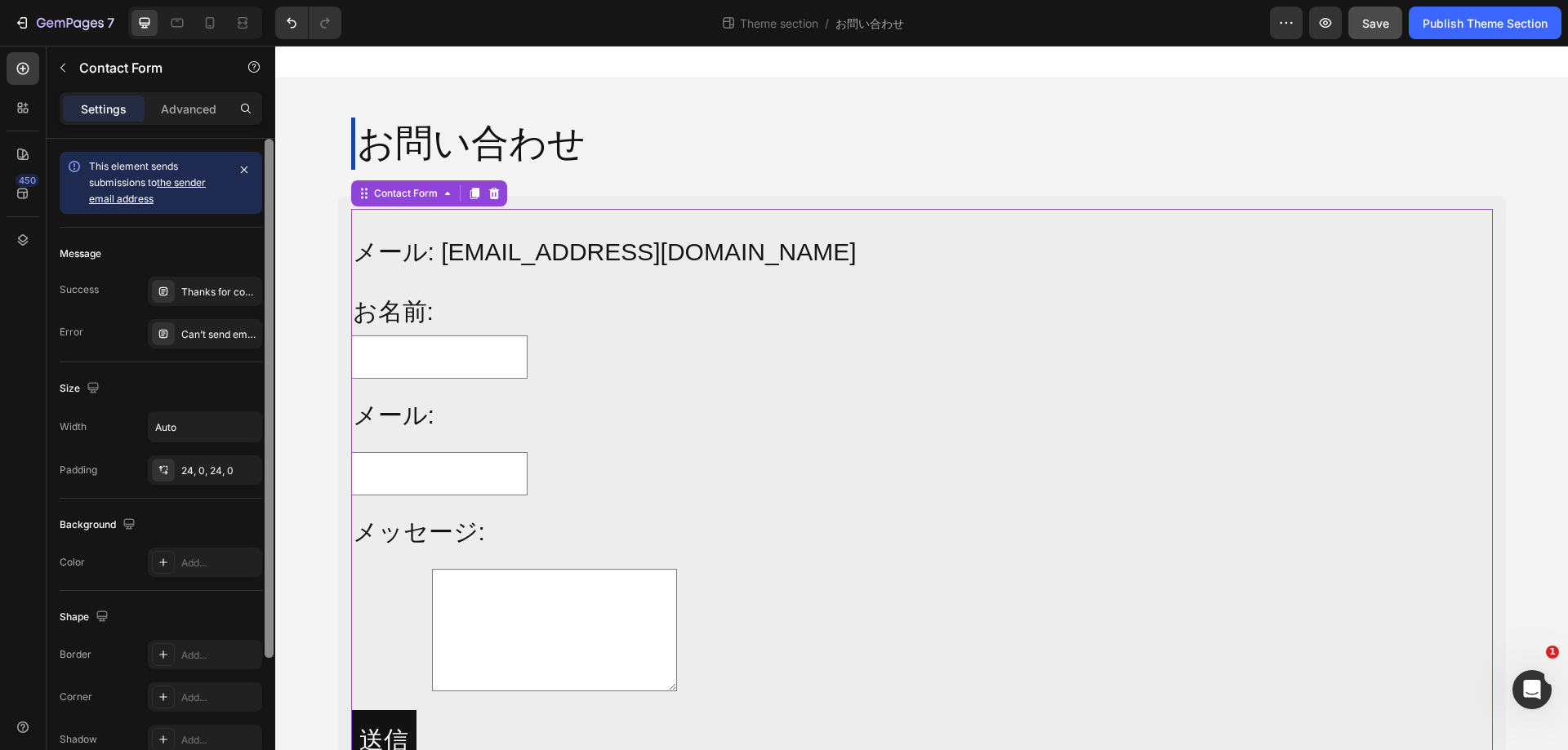
scroll to position [164, 0]
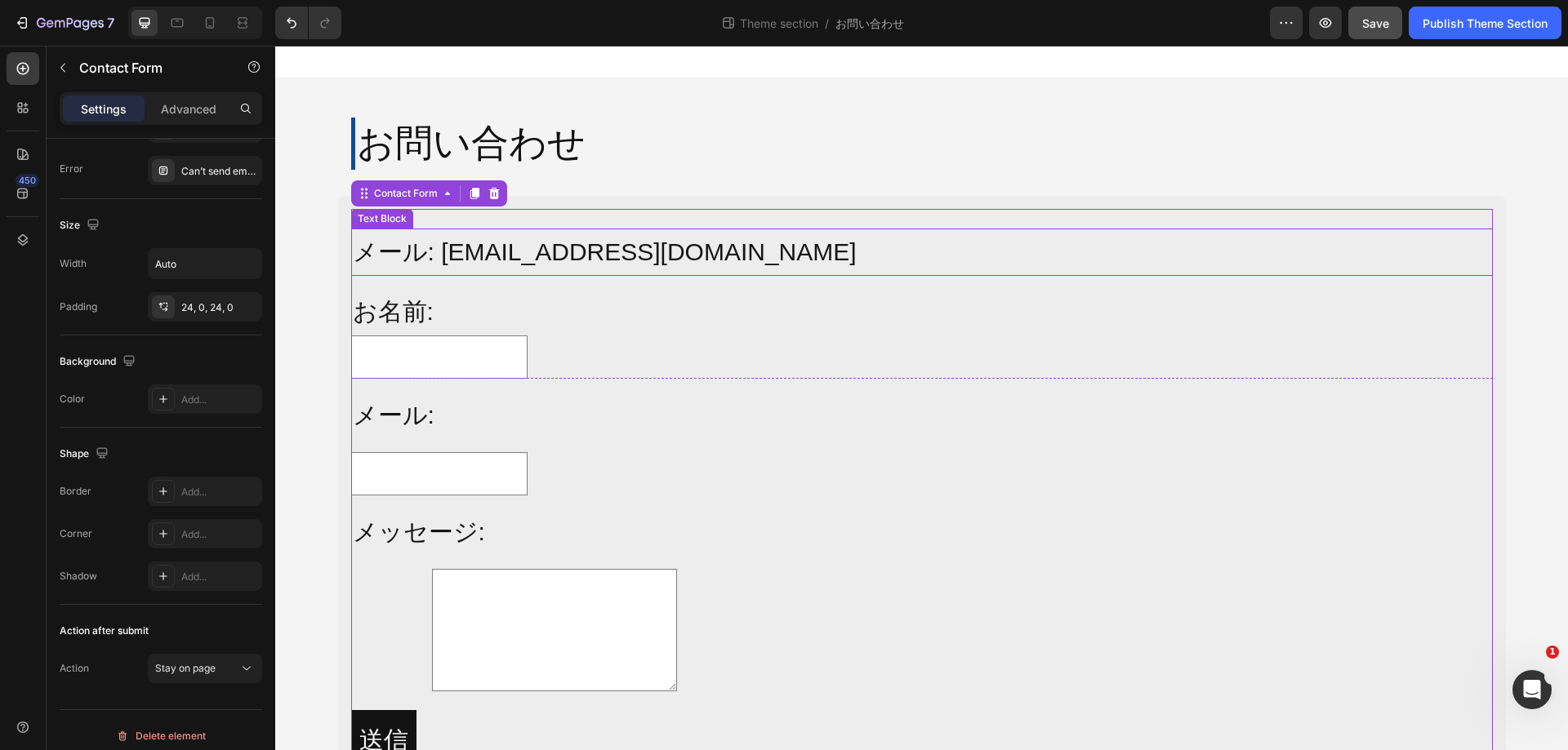
click at [354, 249] on p "メール: info@alljoy-japan.co.jp" at bounding box center [922, 252] width 1139 height 44
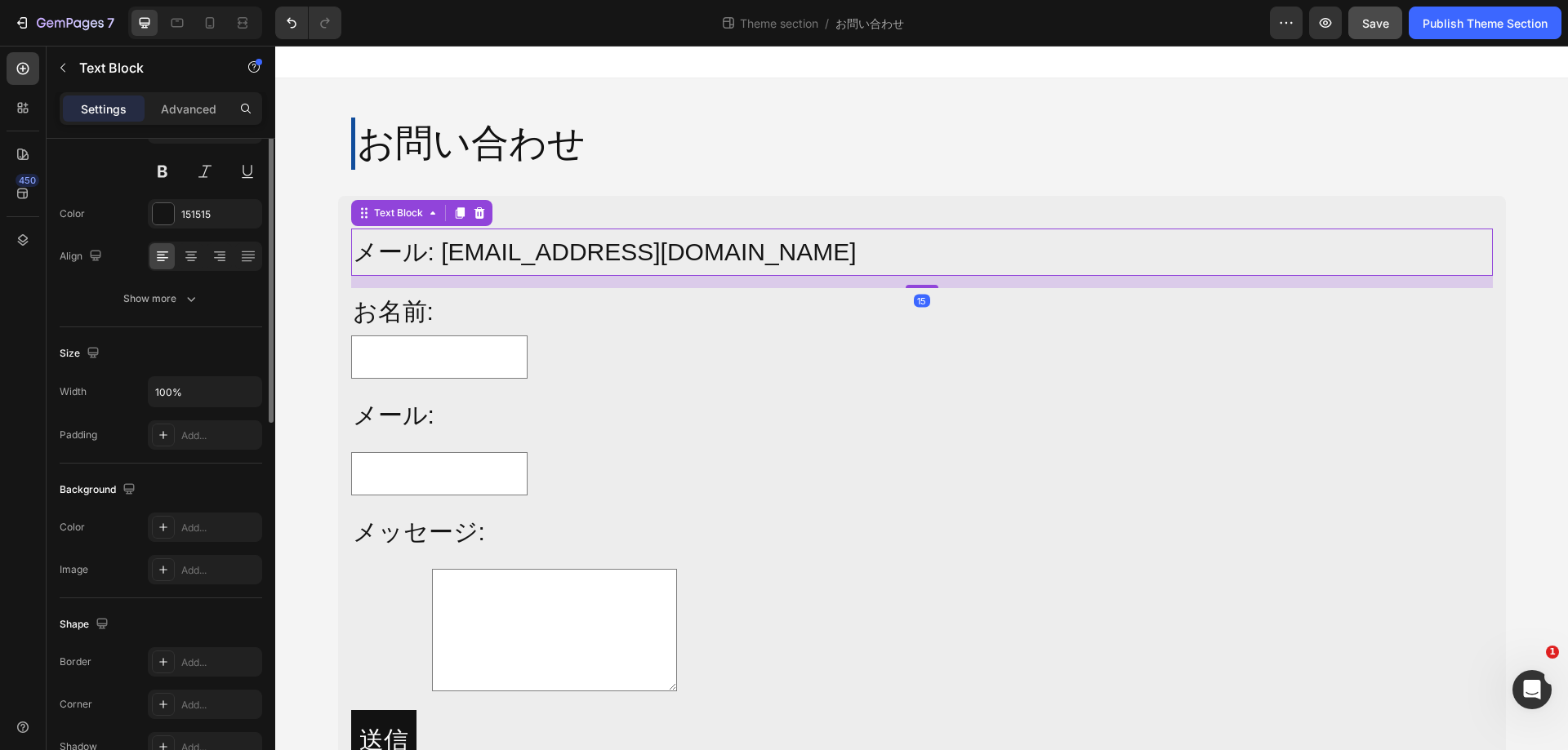
scroll to position [0, 0]
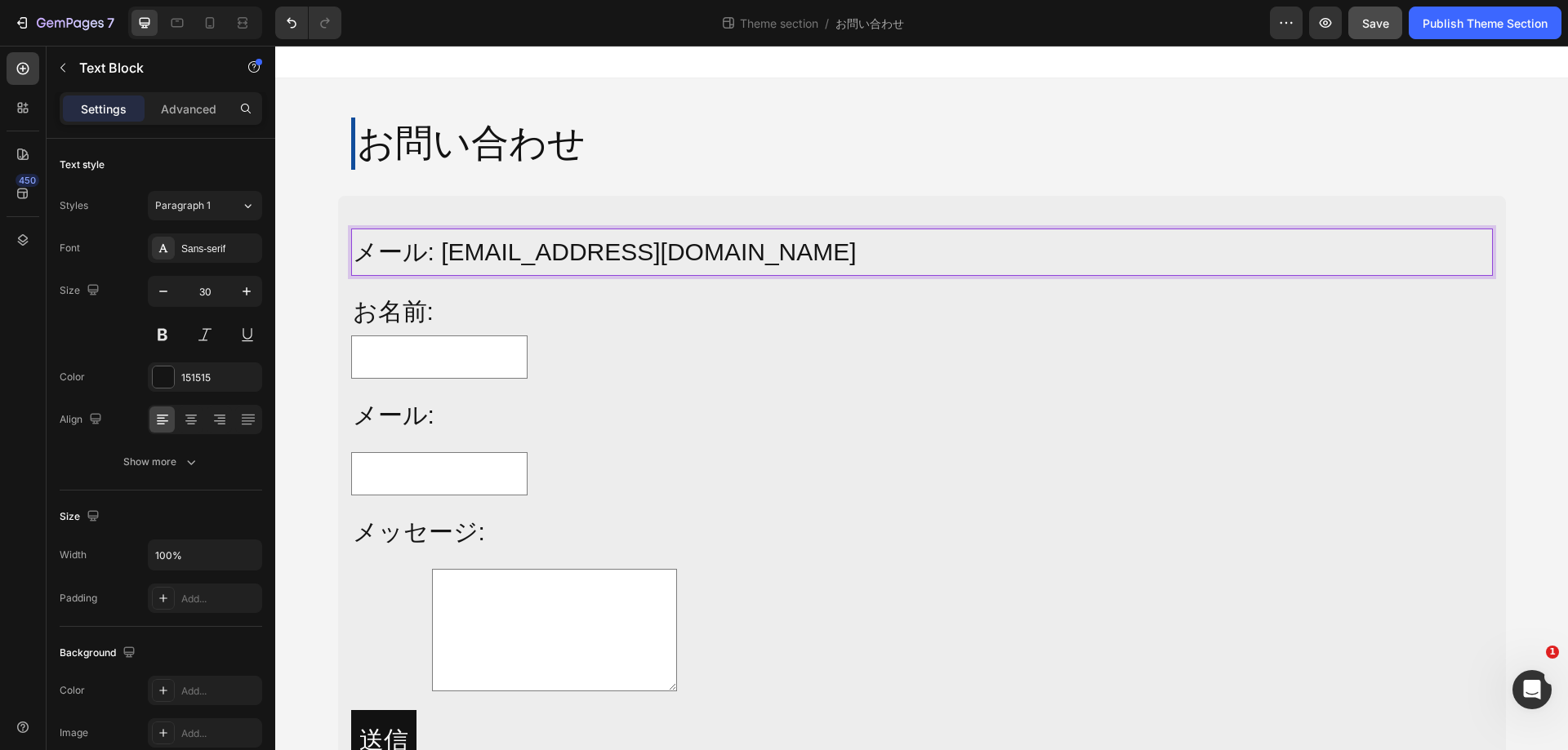
click at [355, 259] on p "メール: info@alljoy-japan.co.jp" at bounding box center [922, 252] width 1139 height 44
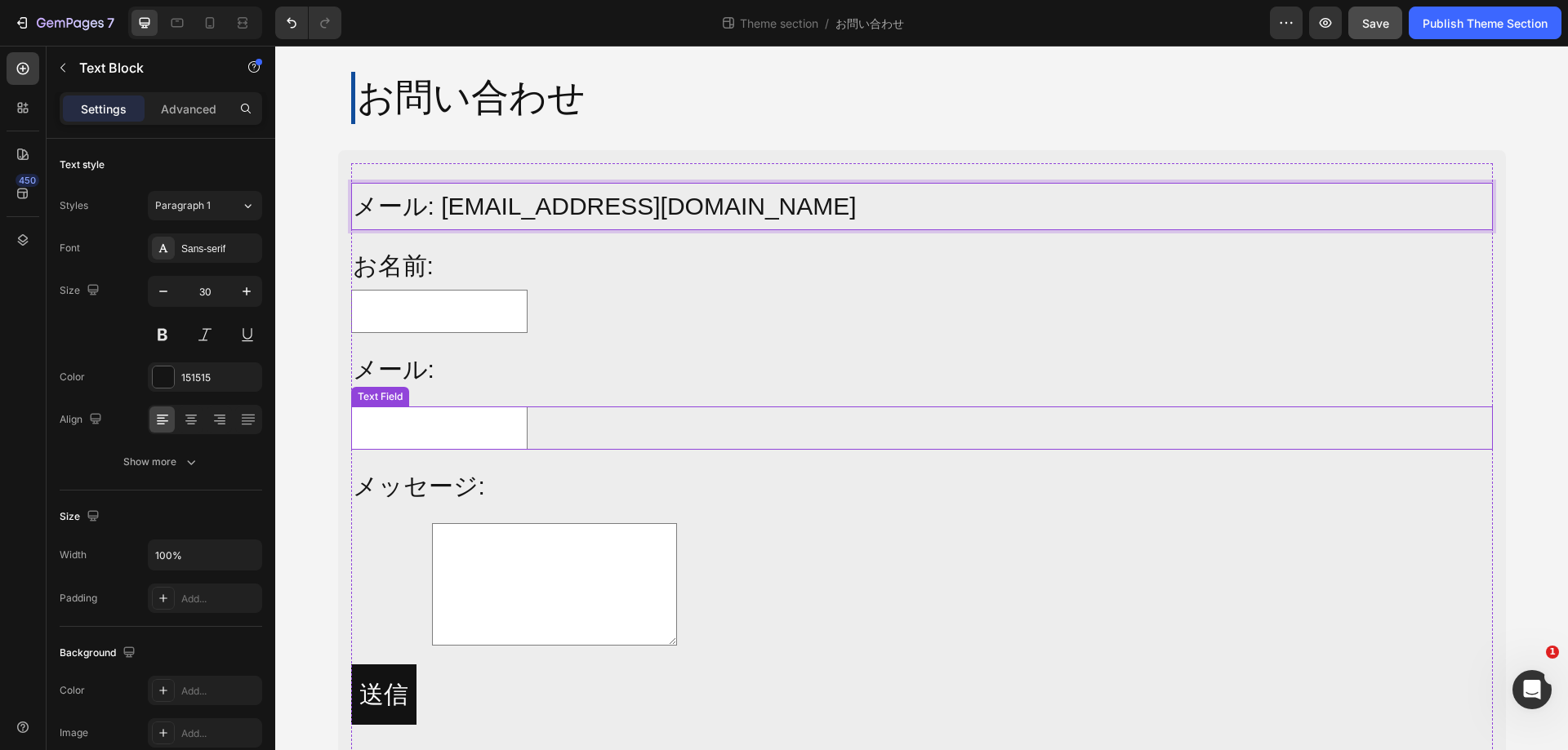
scroll to position [91, 0]
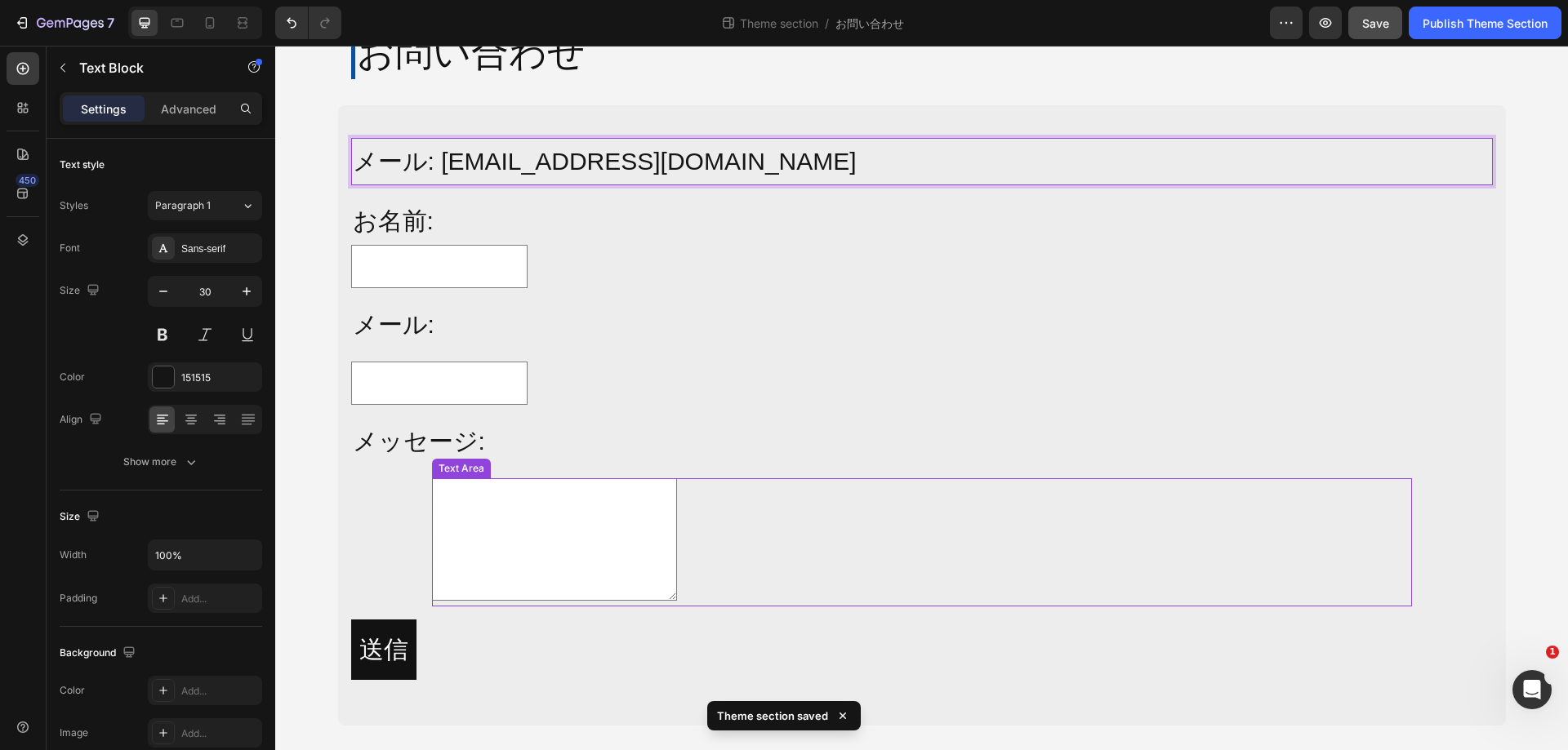
click at [445, 468] on div "Text Area" at bounding box center [462, 468] width 52 height 15
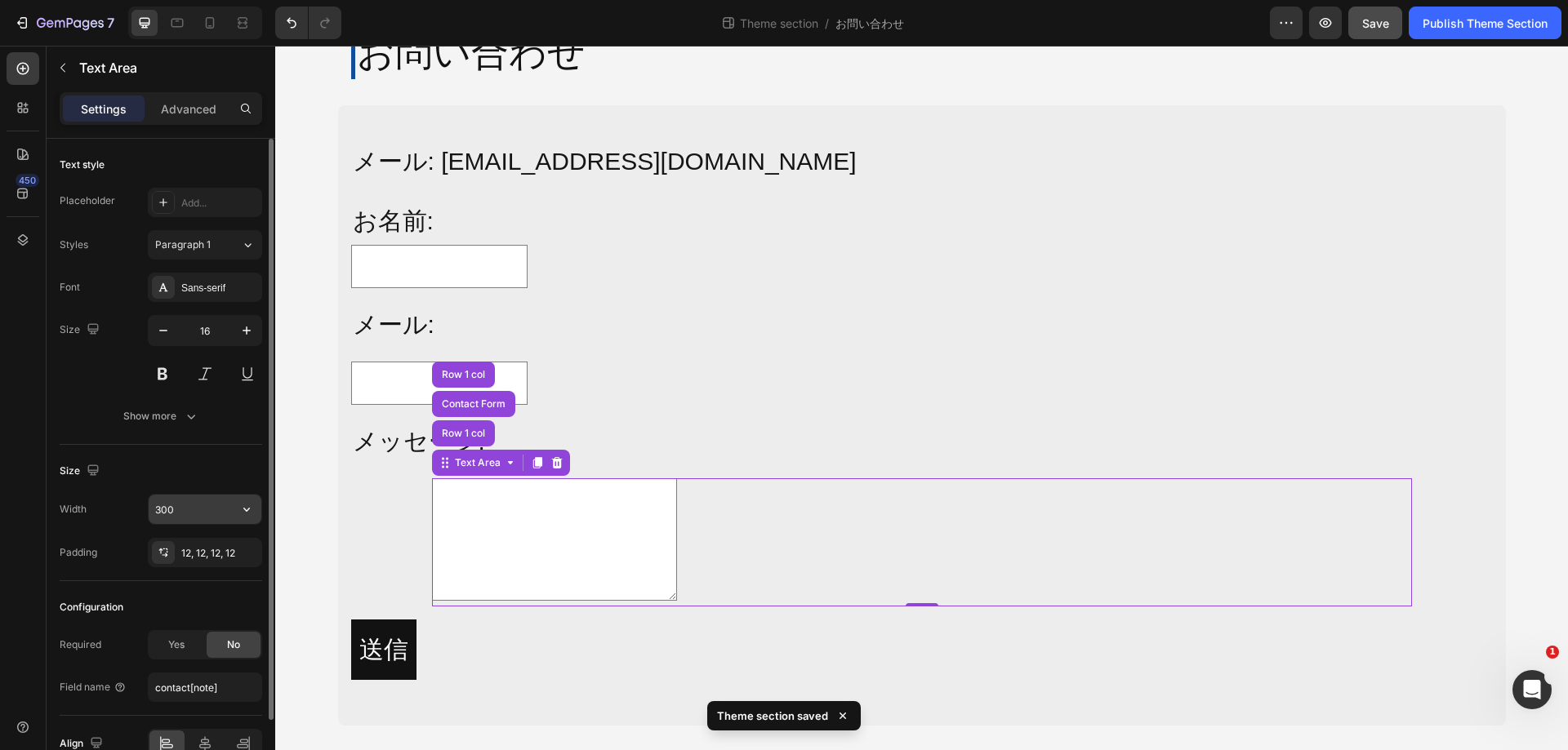
click at [209, 505] on input "300" at bounding box center [205, 510] width 112 height 30
click at [249, 506] on icon "button" at bounding box center [247, 510] width 17 height 17
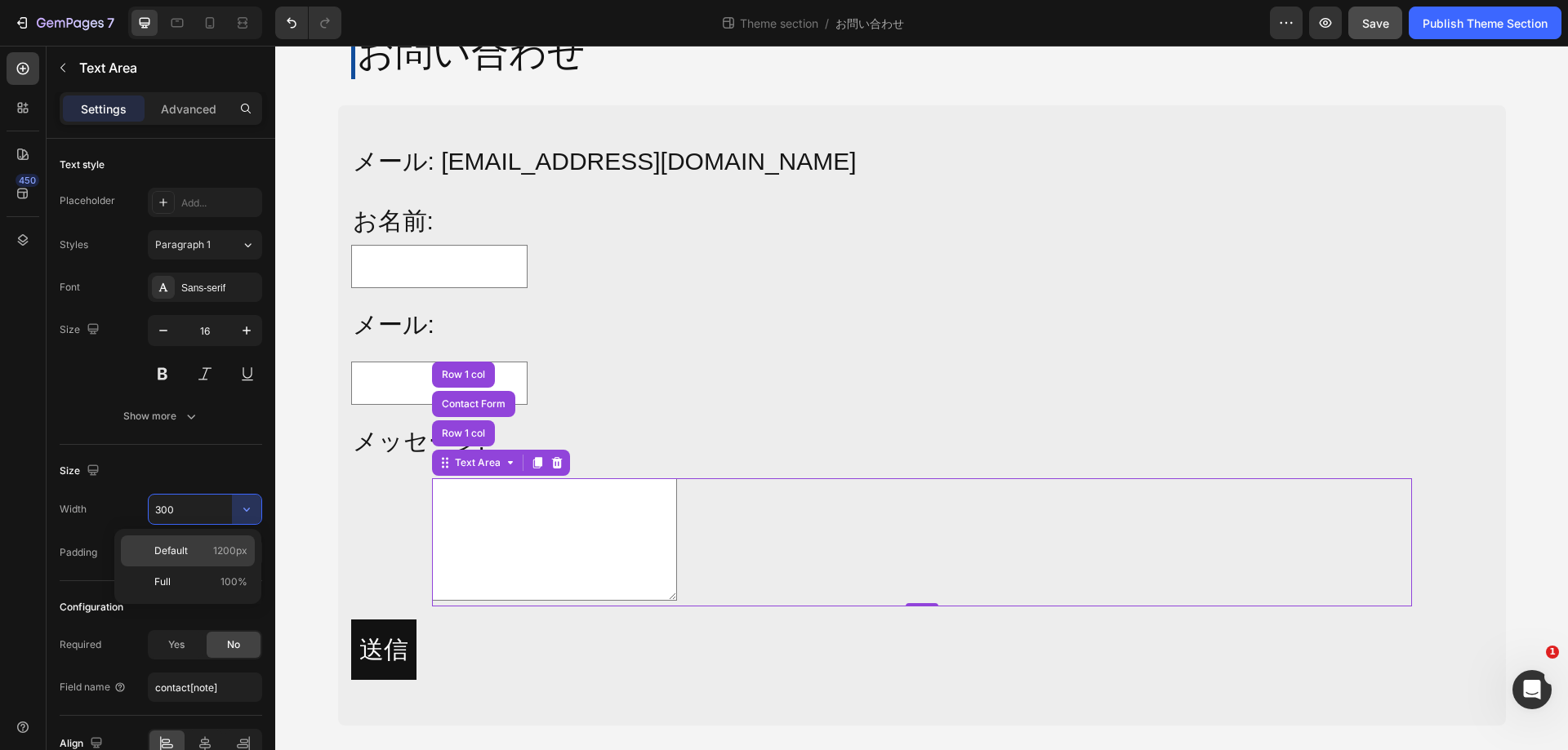
click at [224, 544] on span "1200px" at bounding box center [230, 551] width 35 height 15
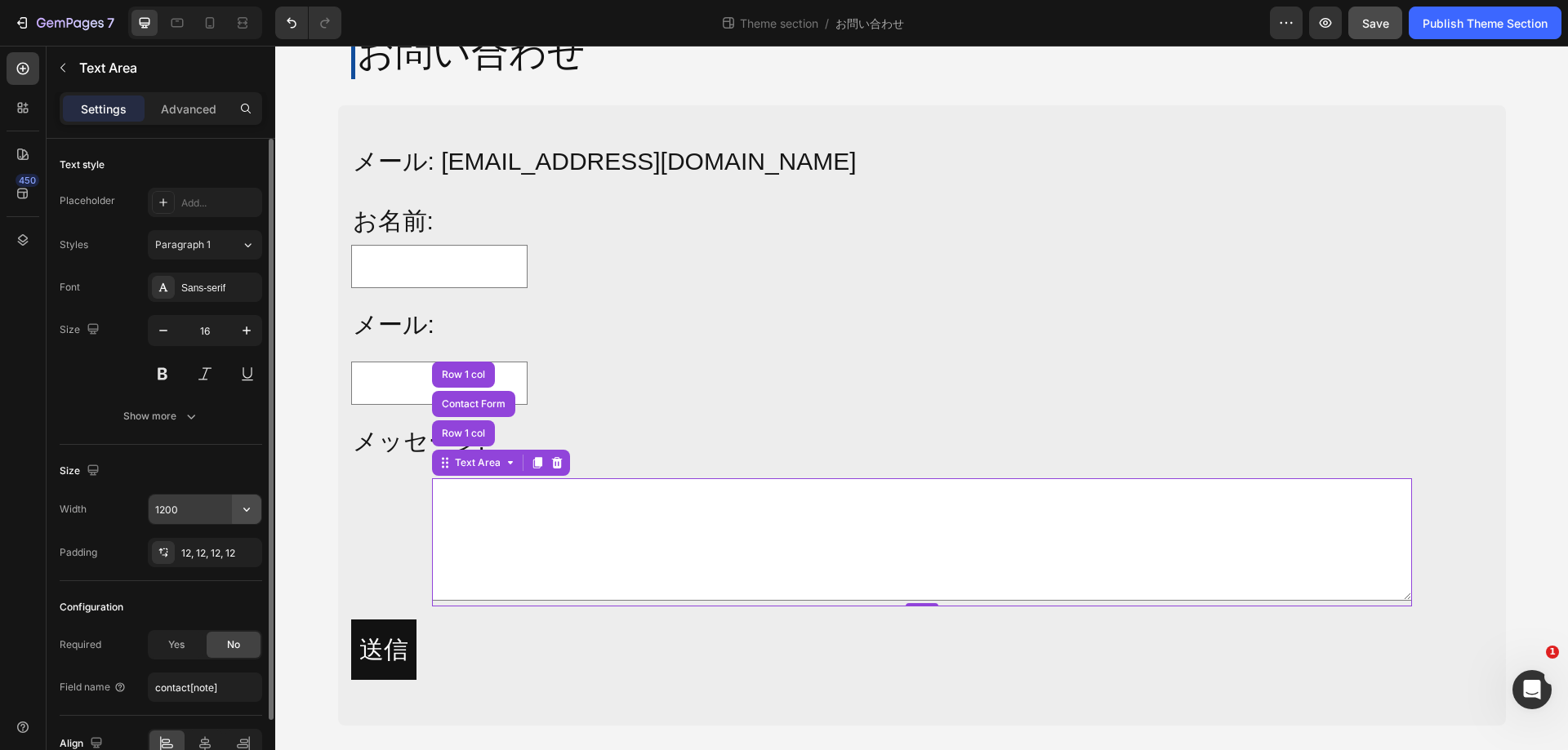
click at [246, 508] on icon "button" at bounding box center [247, 510] width 17 height 17
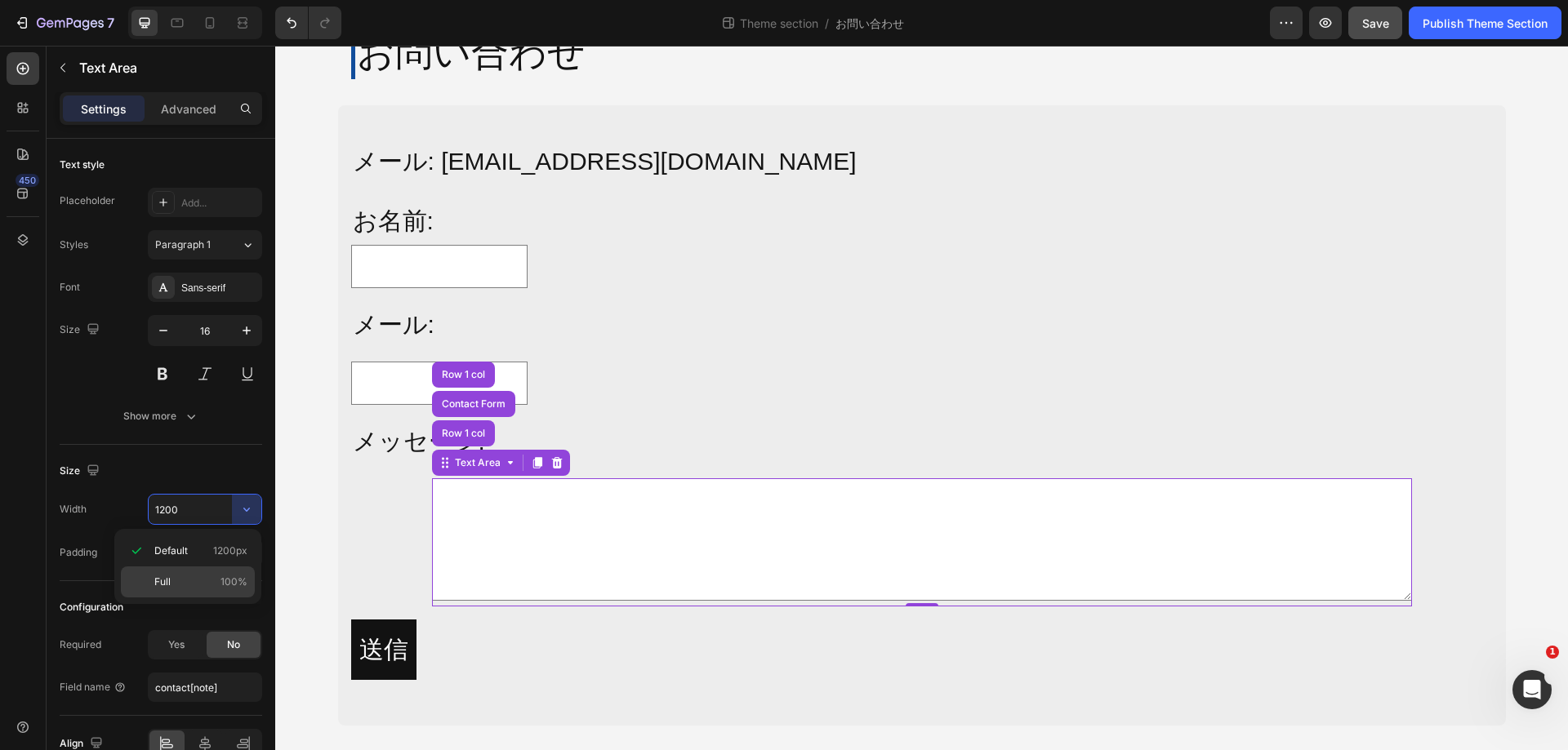
click at [207, 573] on div "Full 100%" at bounding box center [188, 581] width 134 height 31
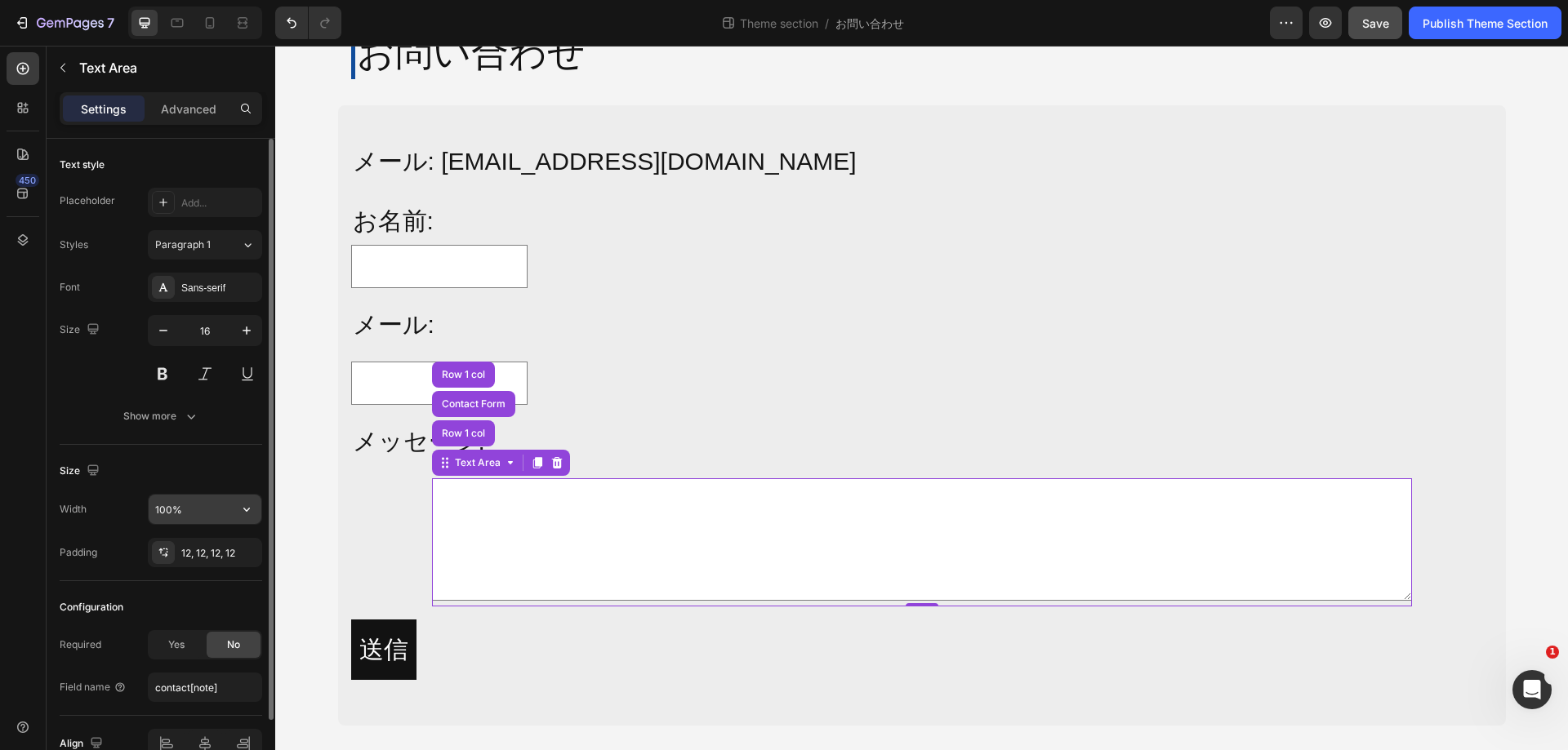
click at [213, 511] on input "100%" at bounding box center [205, 510] width 112 height 30
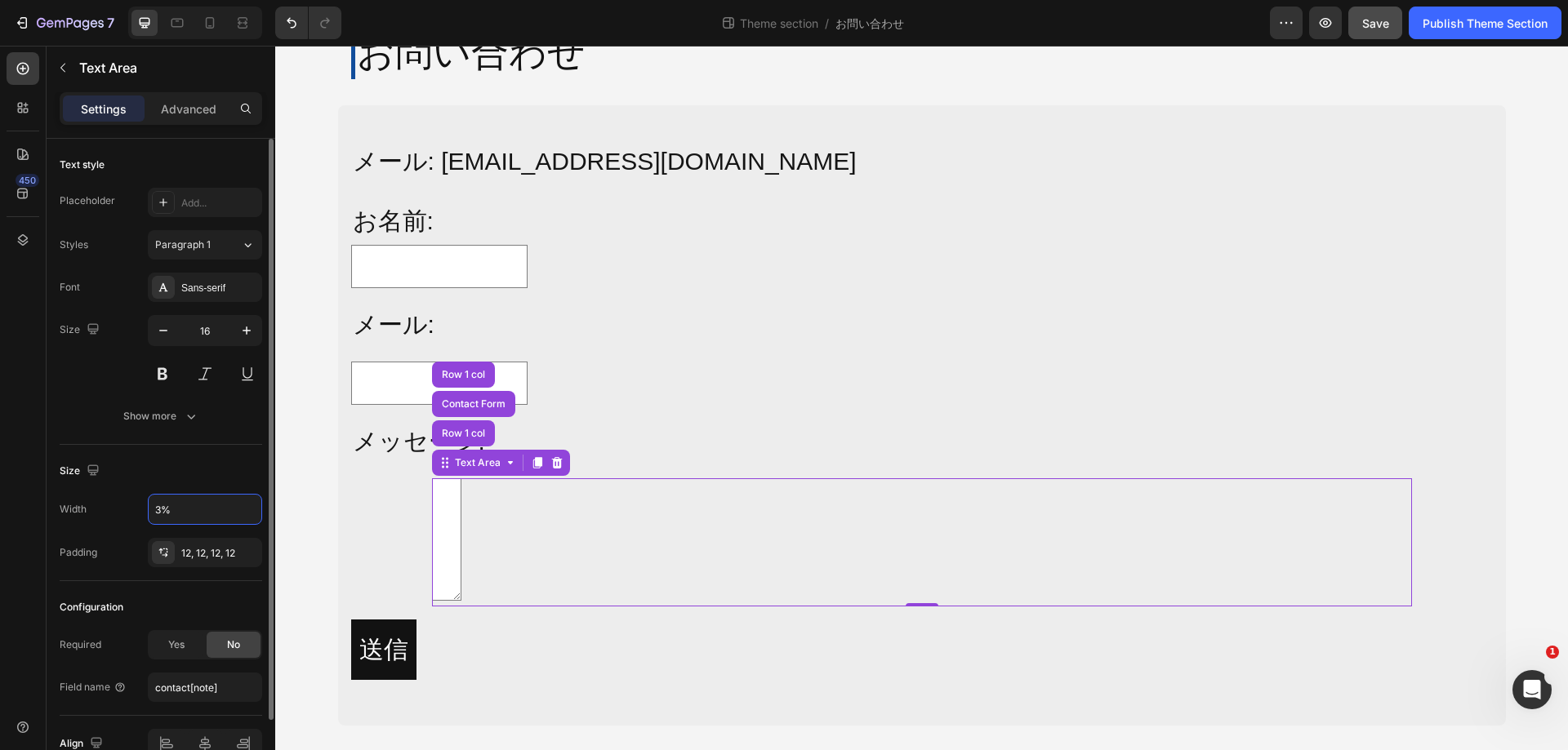
type input "3%"
click at [230, 466] on div "Size" at bounding box center [160, 471] width 202 height 27
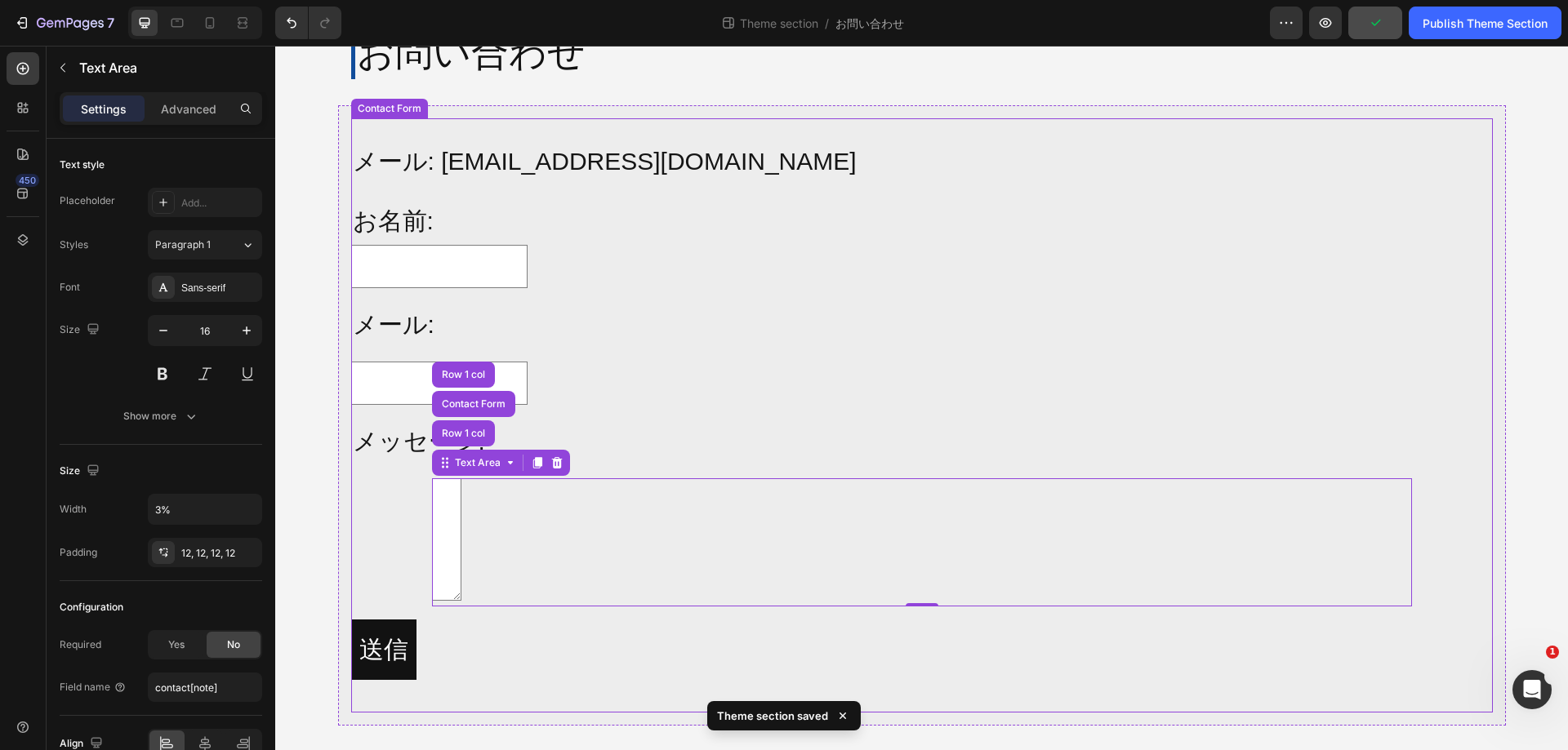
click at [415, 525] on div "メール: info@alljoy-japan.co.jp Text Block お名前: Text Block Text Field Row メール: Tex…" at bounding box center [922, 415] width 1142 height 594
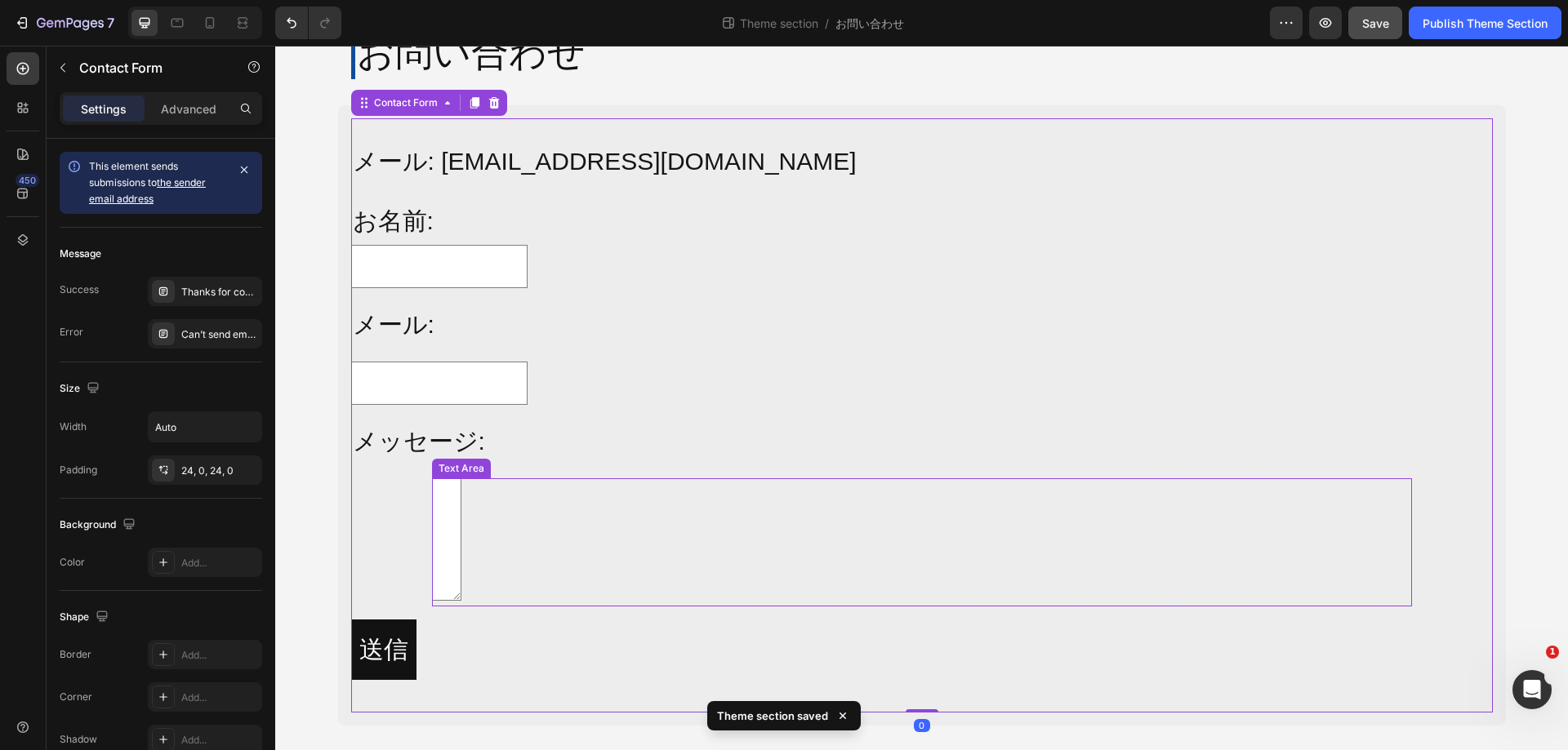
click at [493, 527] on div "Text Area" at bounding box center [922, 542] width 980 height 128
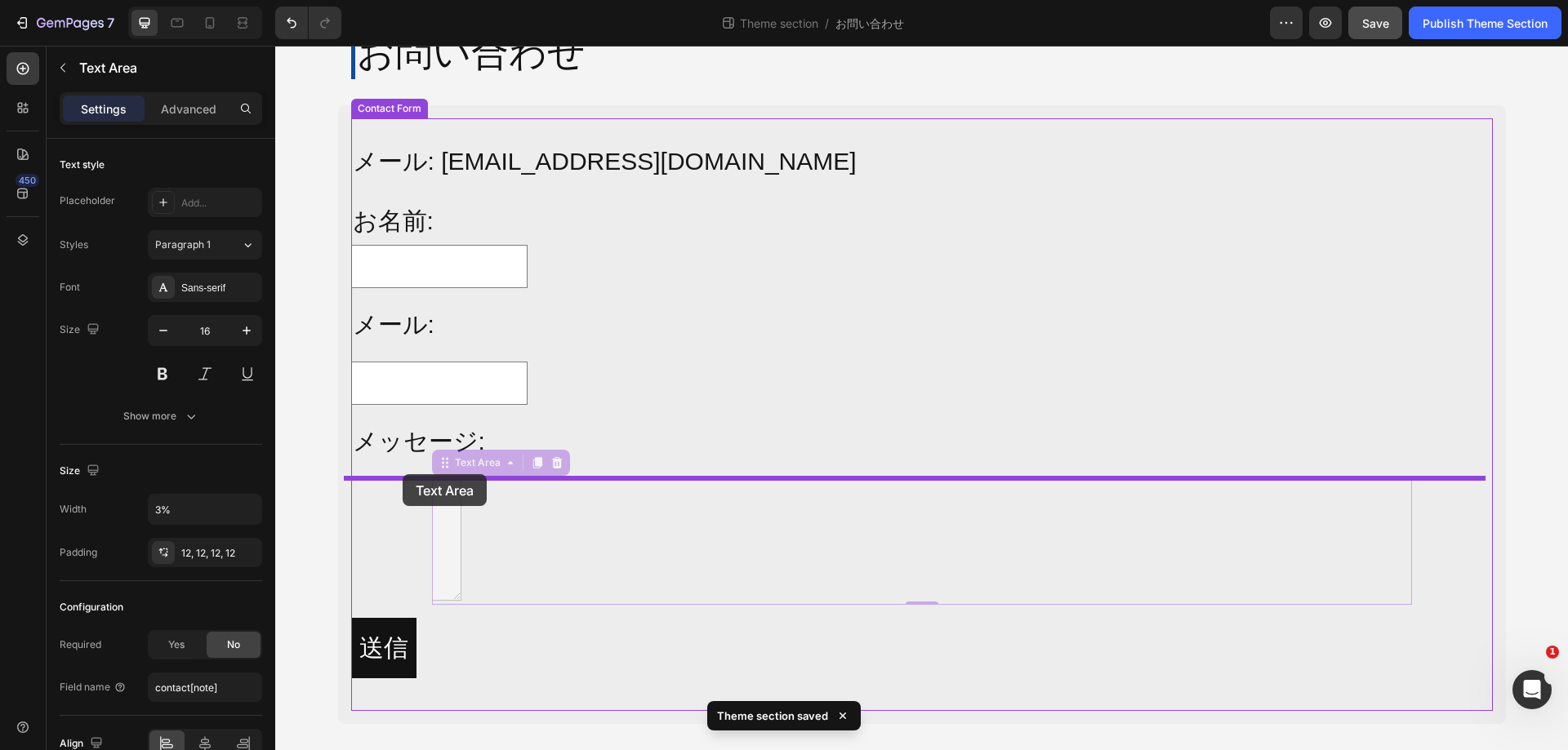
drag, startPoint x: 439, startPoint y: 468, endPoint x: 402, endPoint y: 474, distance: 37.5
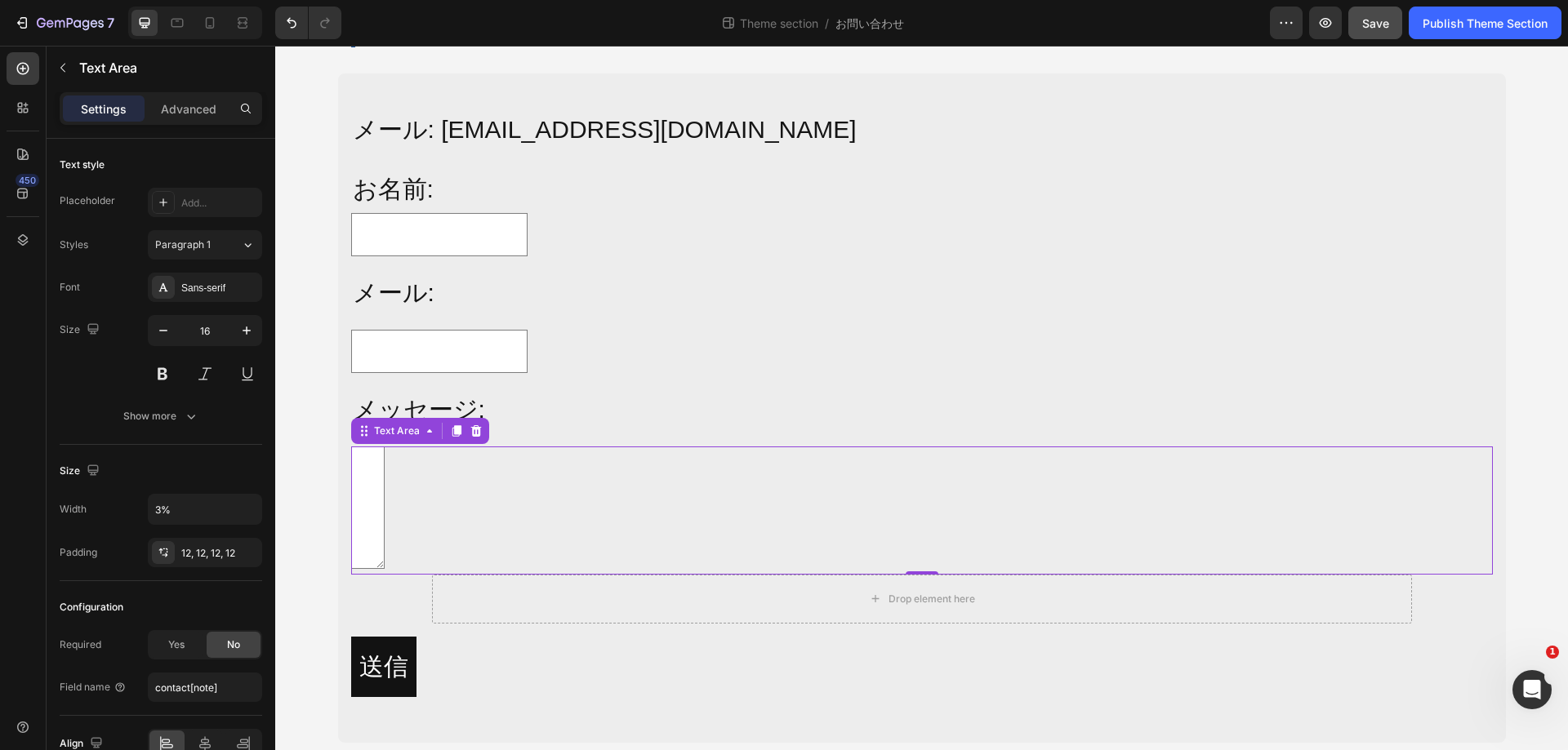
scroll to position [140, 0]
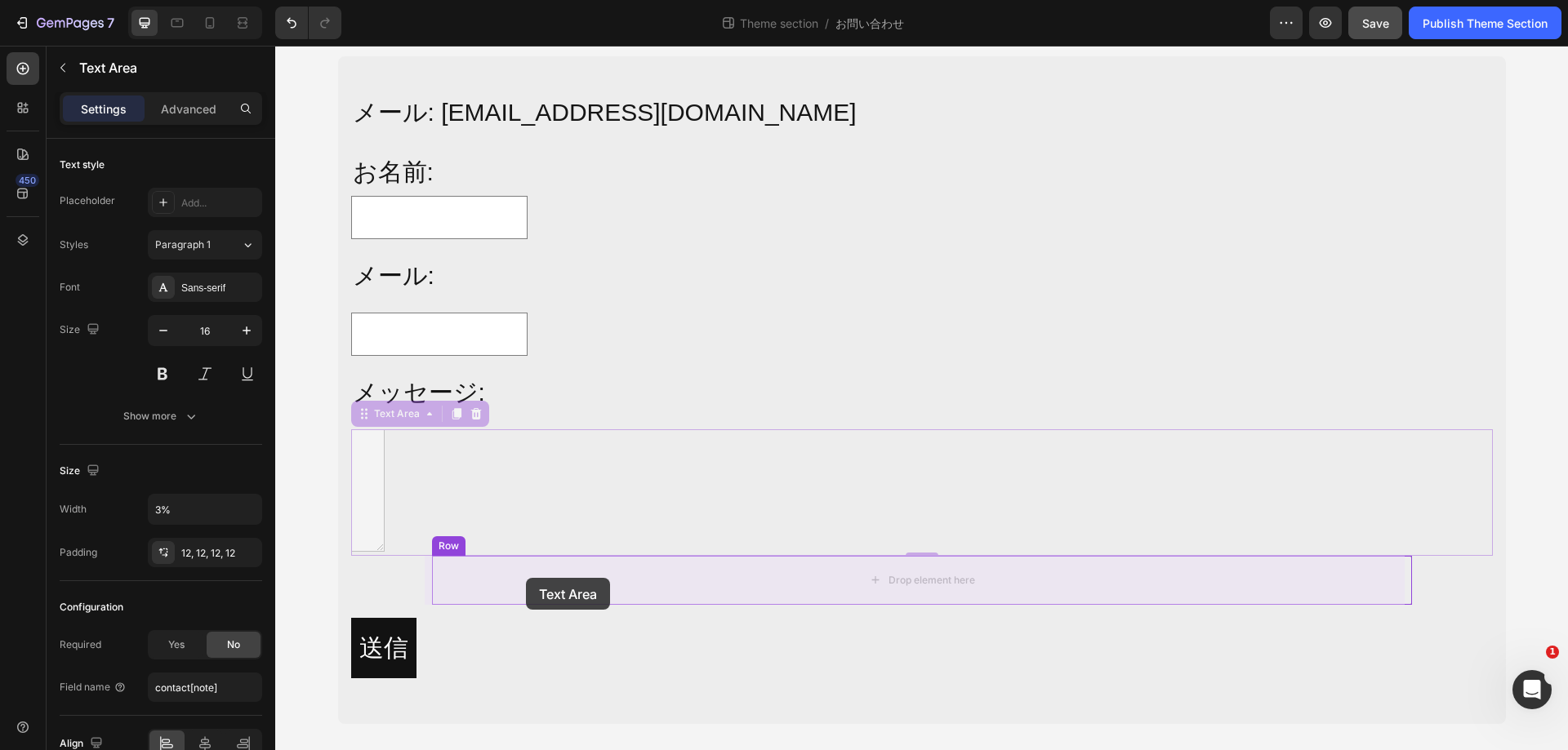
drag, startPoint x: 361, startPoint y: 418, endPoint x: 526, endPoint y: 578, distance: 229.8
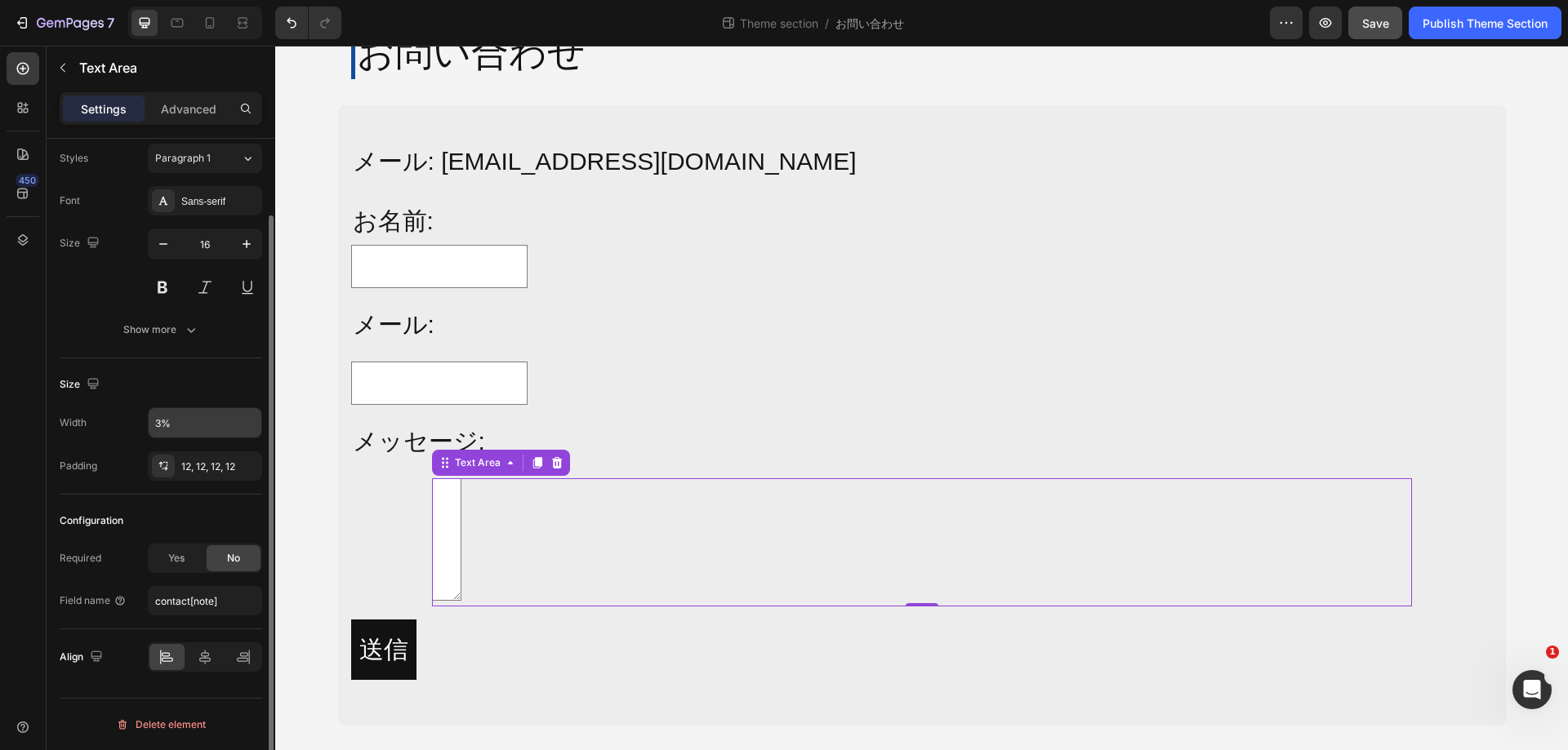
scroll to position [0, 0]
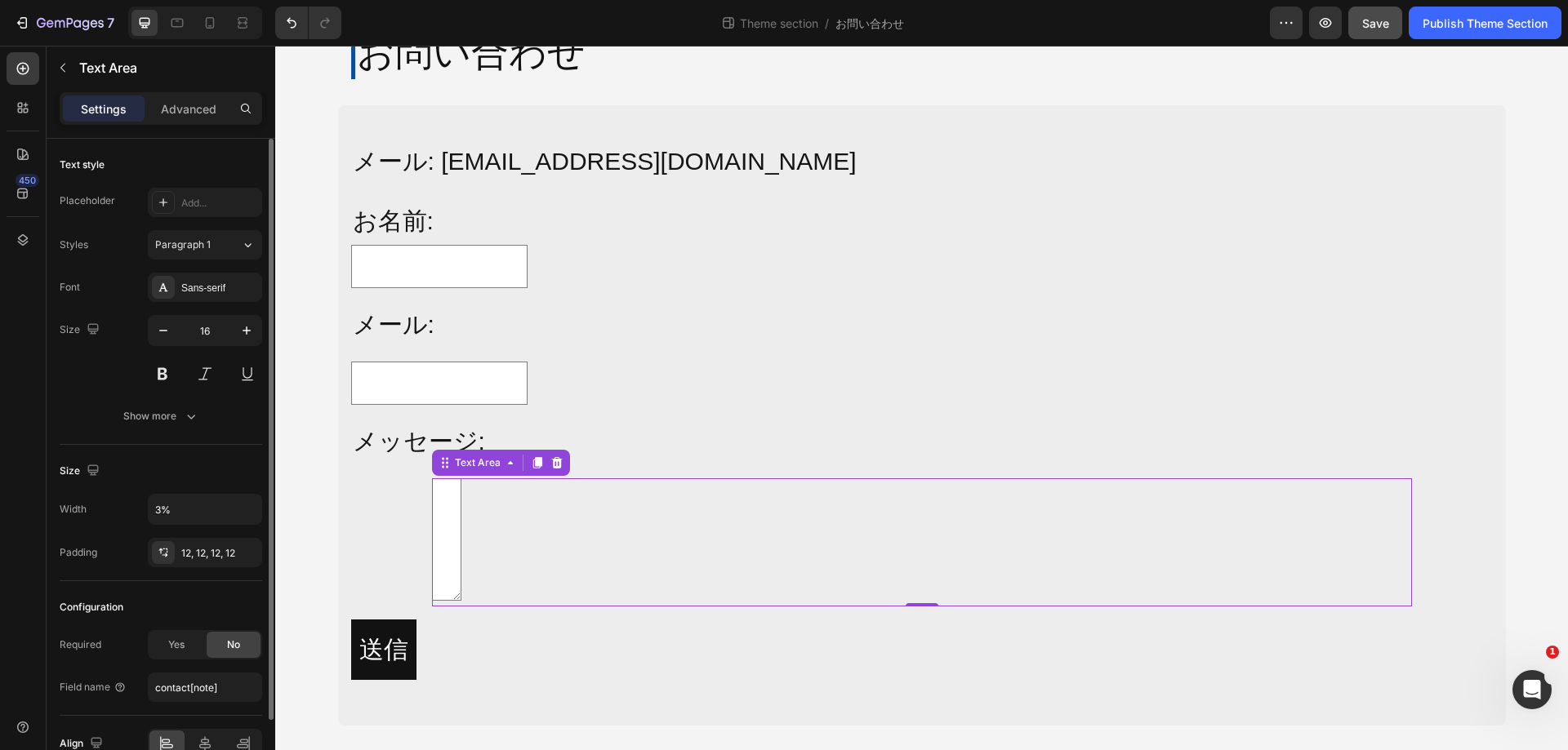
click at [573, 552] on div "Text Area 0" at bounding box center [922, 542] width 980 height 128
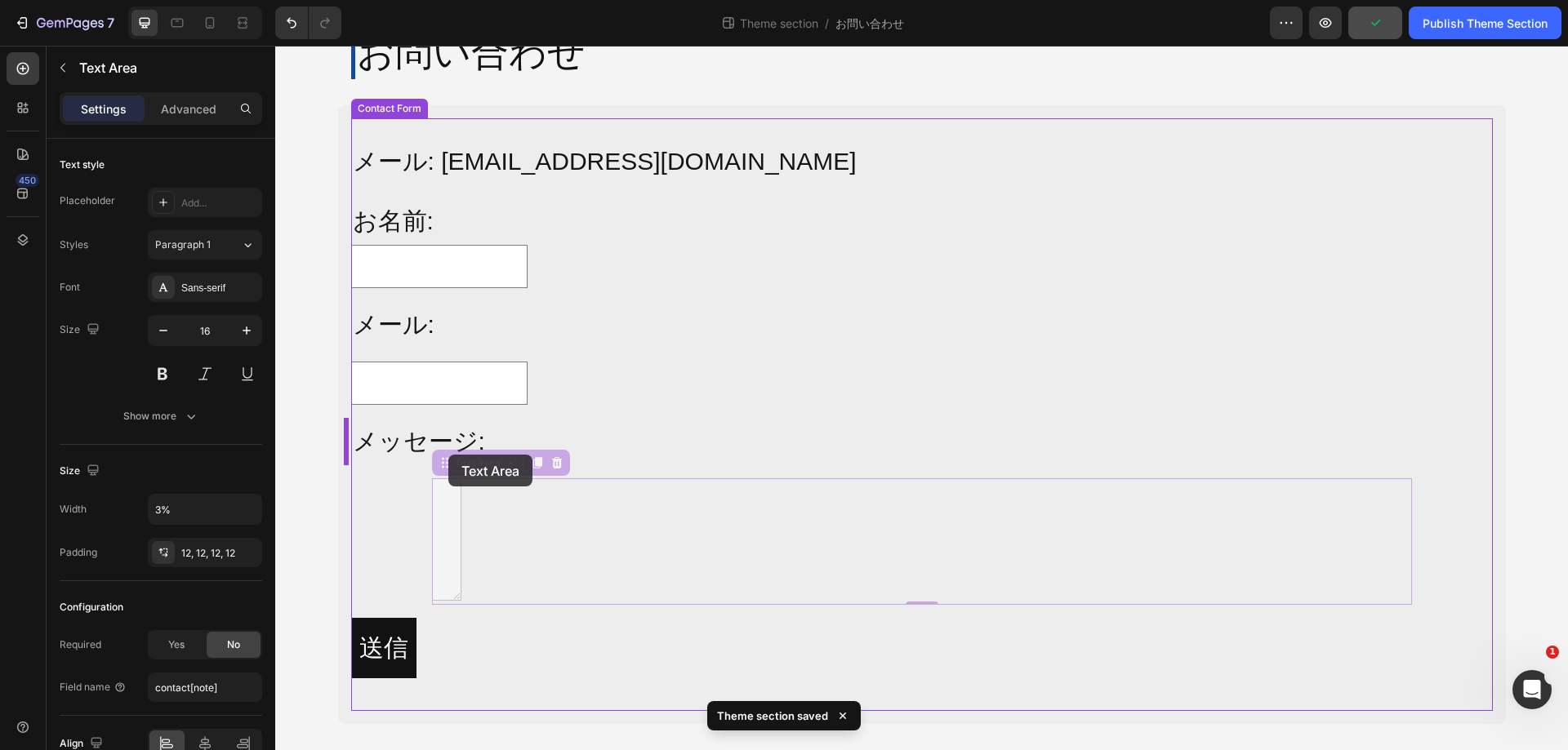
drag, startPoint x: 450, startPoint y: 463, endPoint x: 449, endPoint y: 454, distance: 9.1
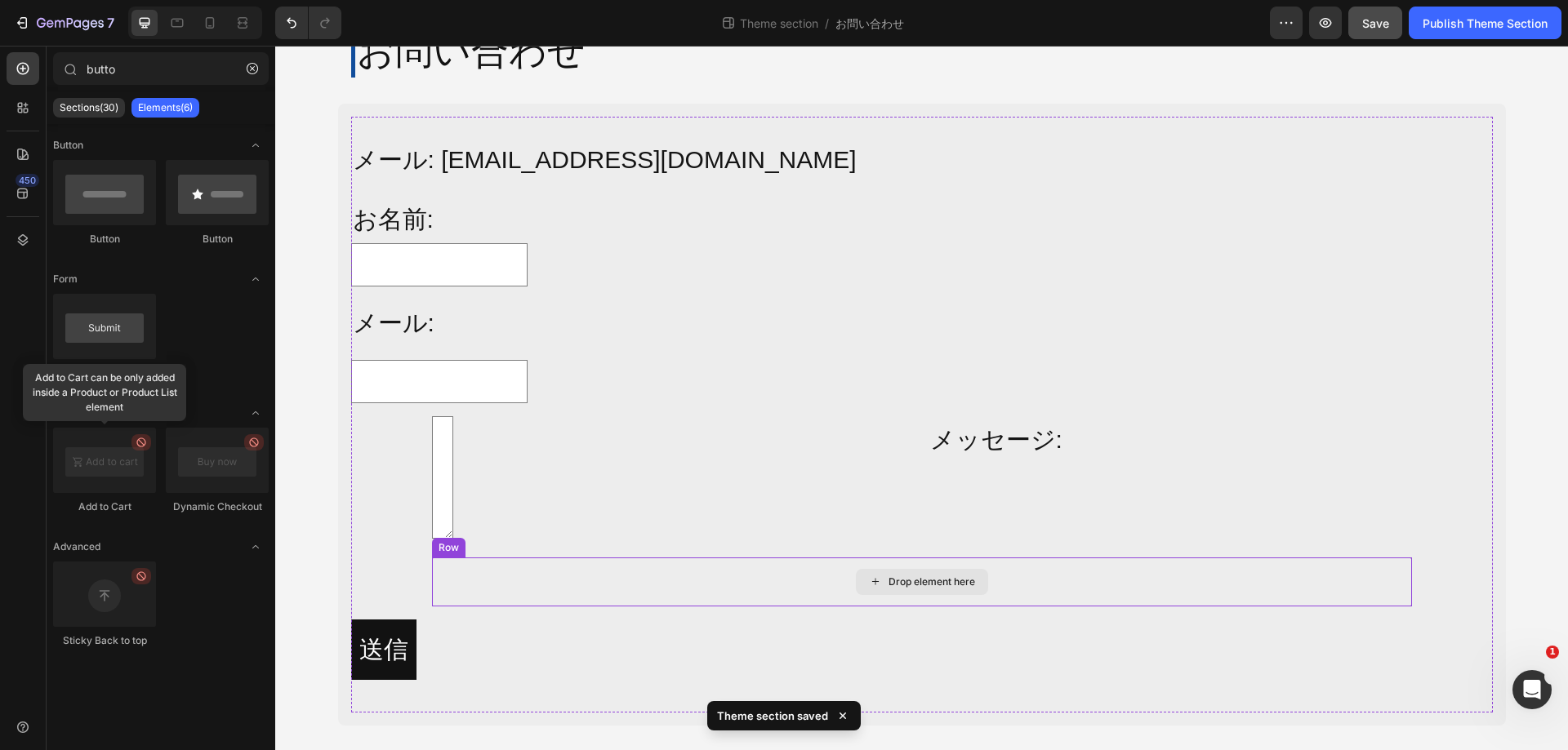
click at [861, 588] on div "Drop element here" at bounding box center [922, 581] width 132 height 27
click at [470, 571] on div "Drop element here" at bounding box center [922, 582] width 980 height 49
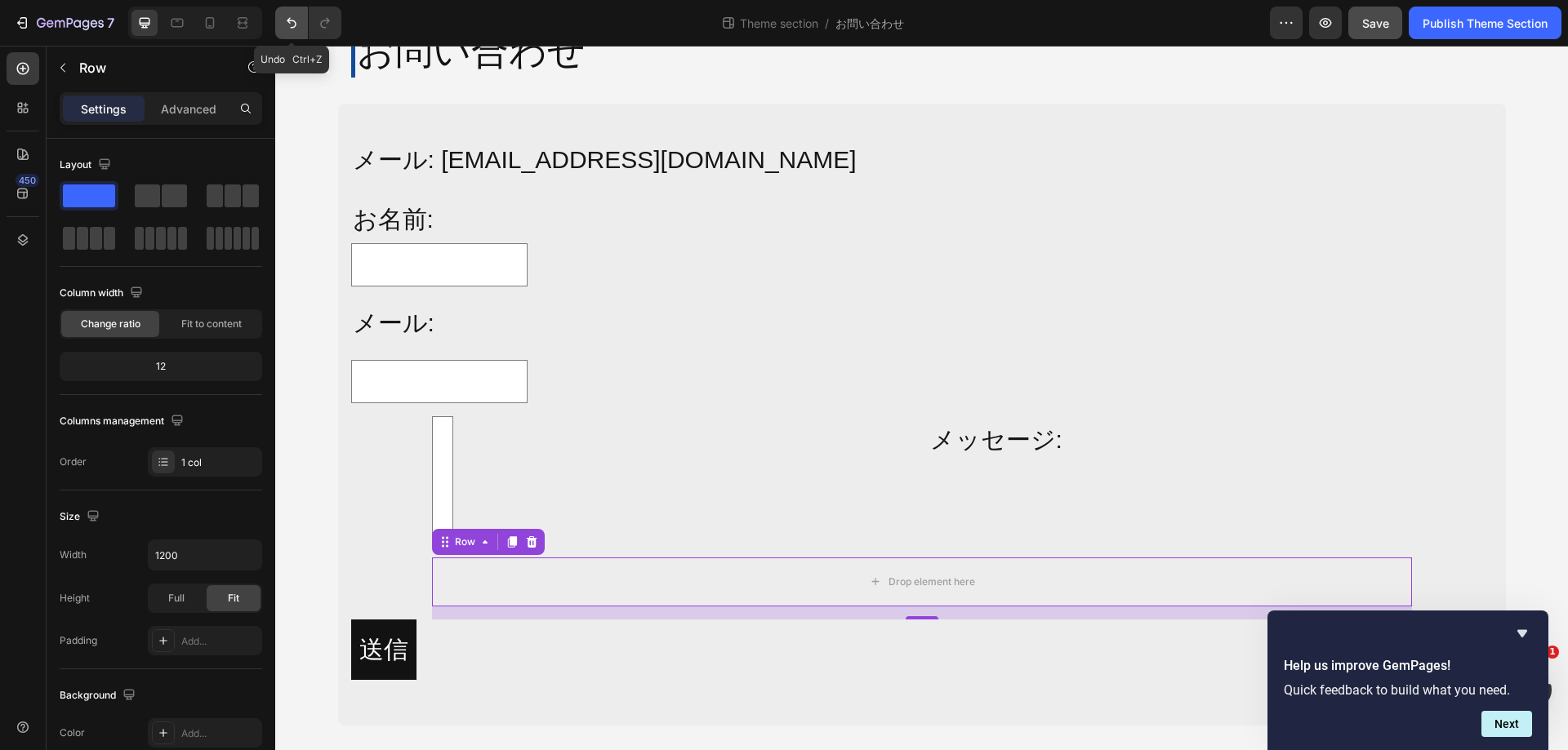
click at [289, 34] on button "Undo/Redo" at bounding box center [291, 23] width 33 height 33
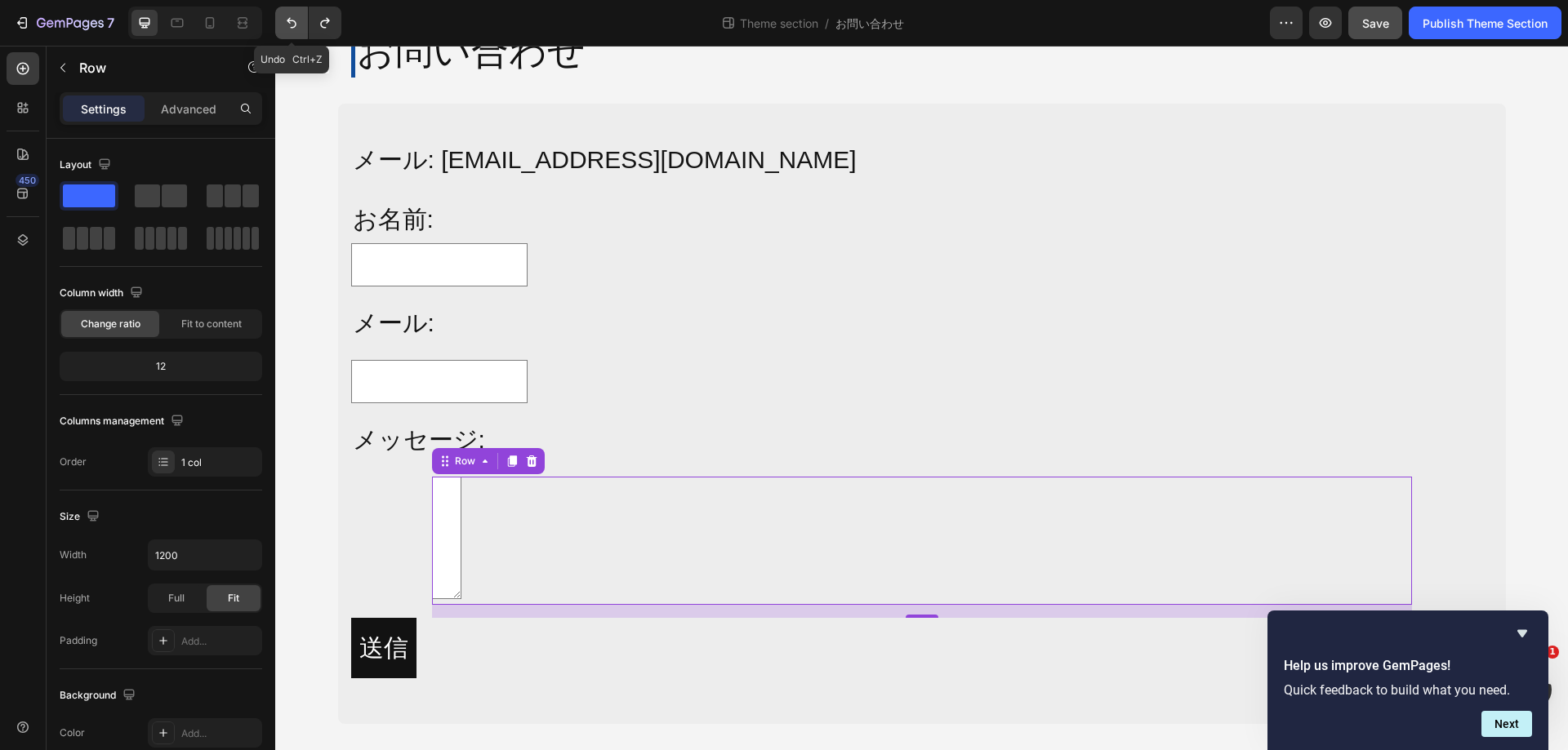
scroll to position [91, 0]
click at [286, 25] on icon "Undo/Redo" at bounding box center [291, 23] width 17 height 17
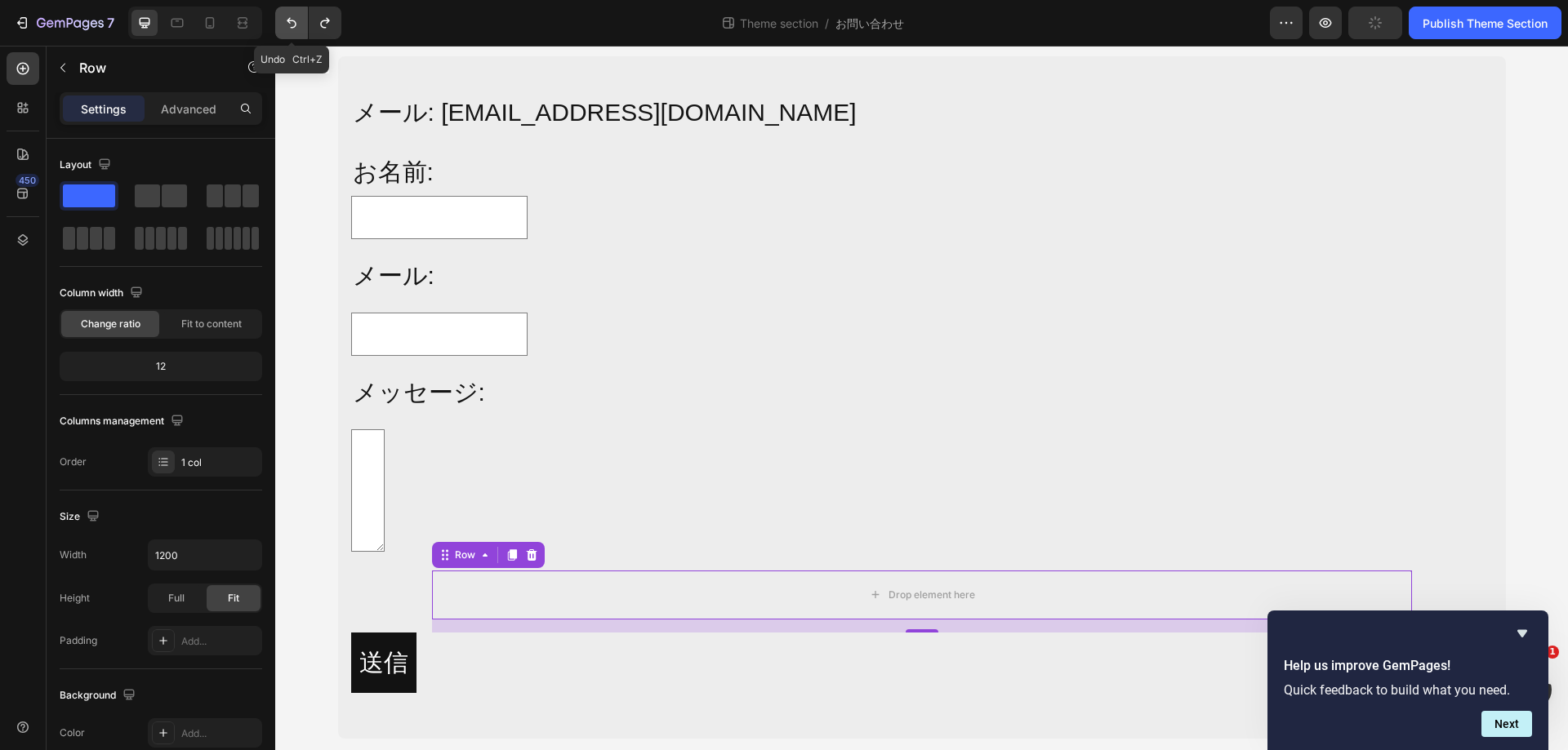
click at [286, 25] on icon "Undo/Redo" at bounding box center [291, 23] width 17 height 17
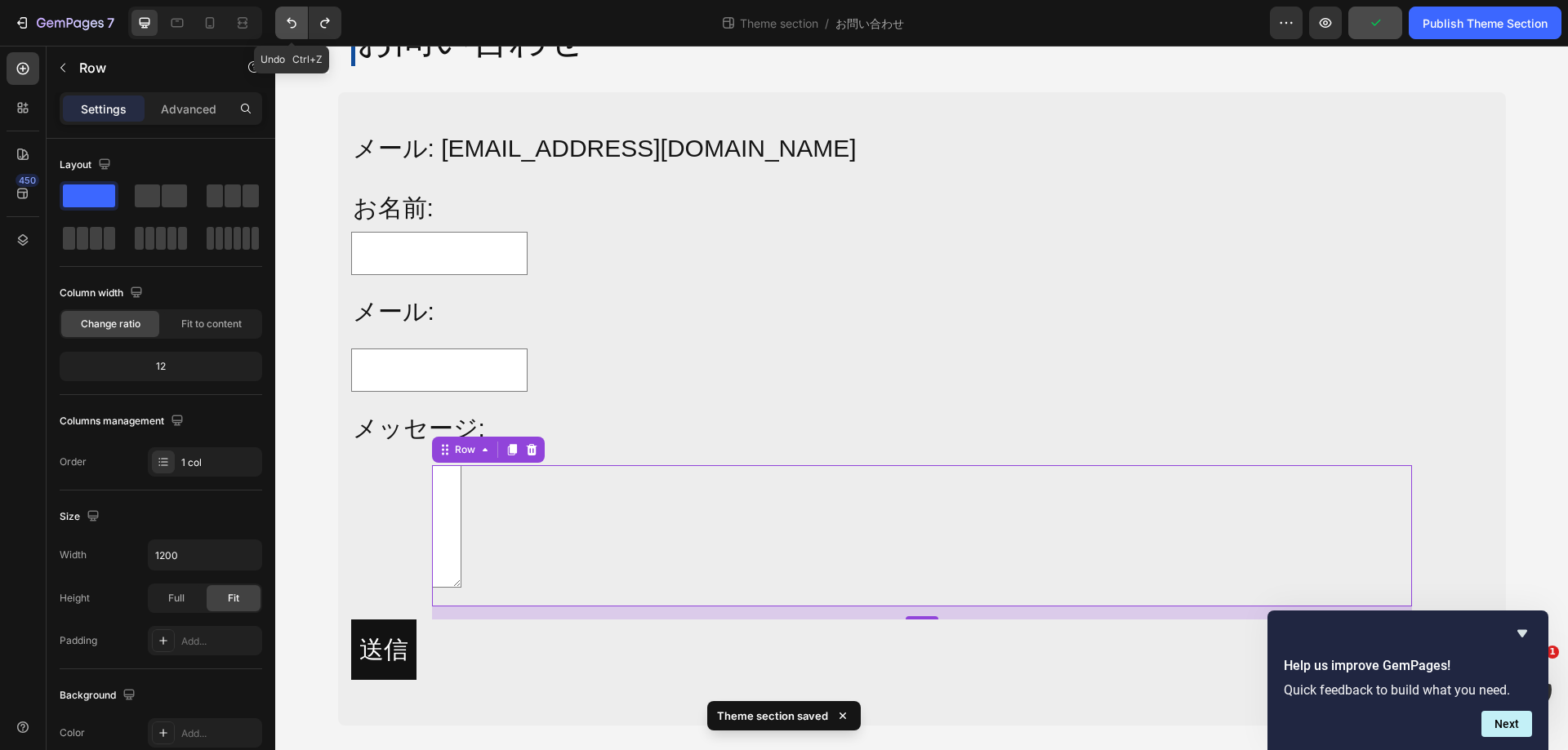
click at [286, 25] on icon "Undo/Redo" at bounding box center [291, 23] width 17 height 17
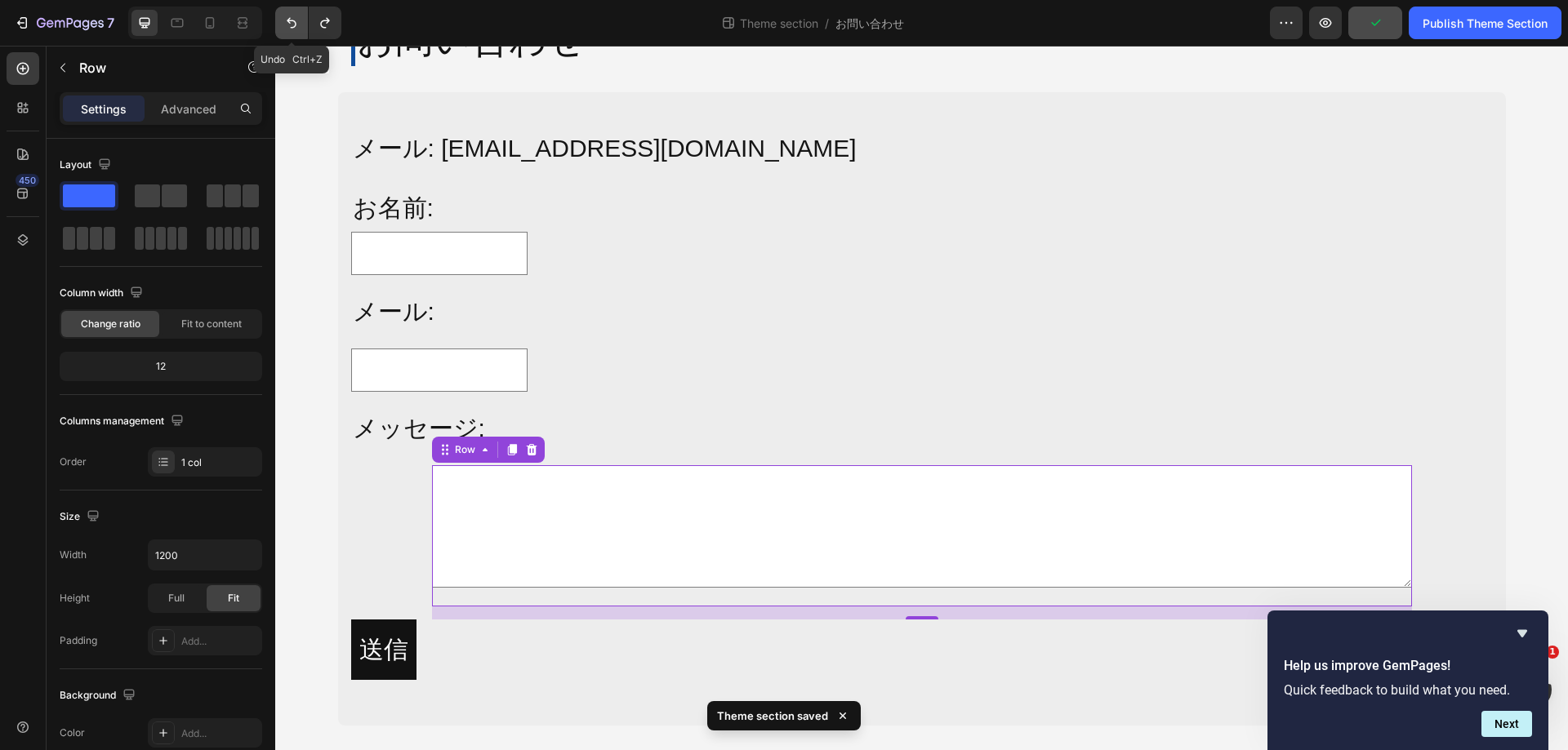
click at [286, 25] on icon "Undo/Redo" at bounding box center [291, 23] width 17 height 17
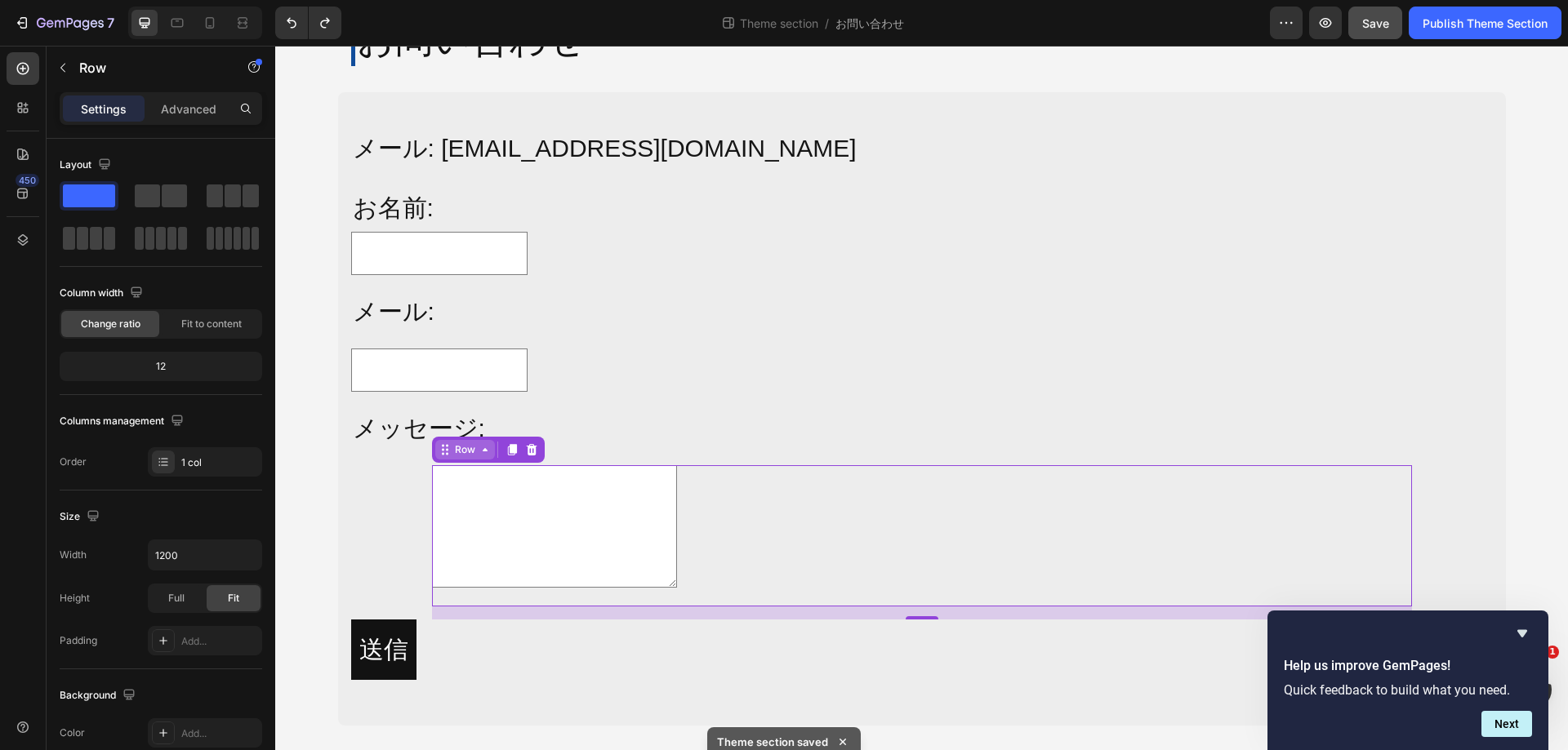
click at [459, 449] on div "Row" at bounding box center [464, 449] width 27 height 15
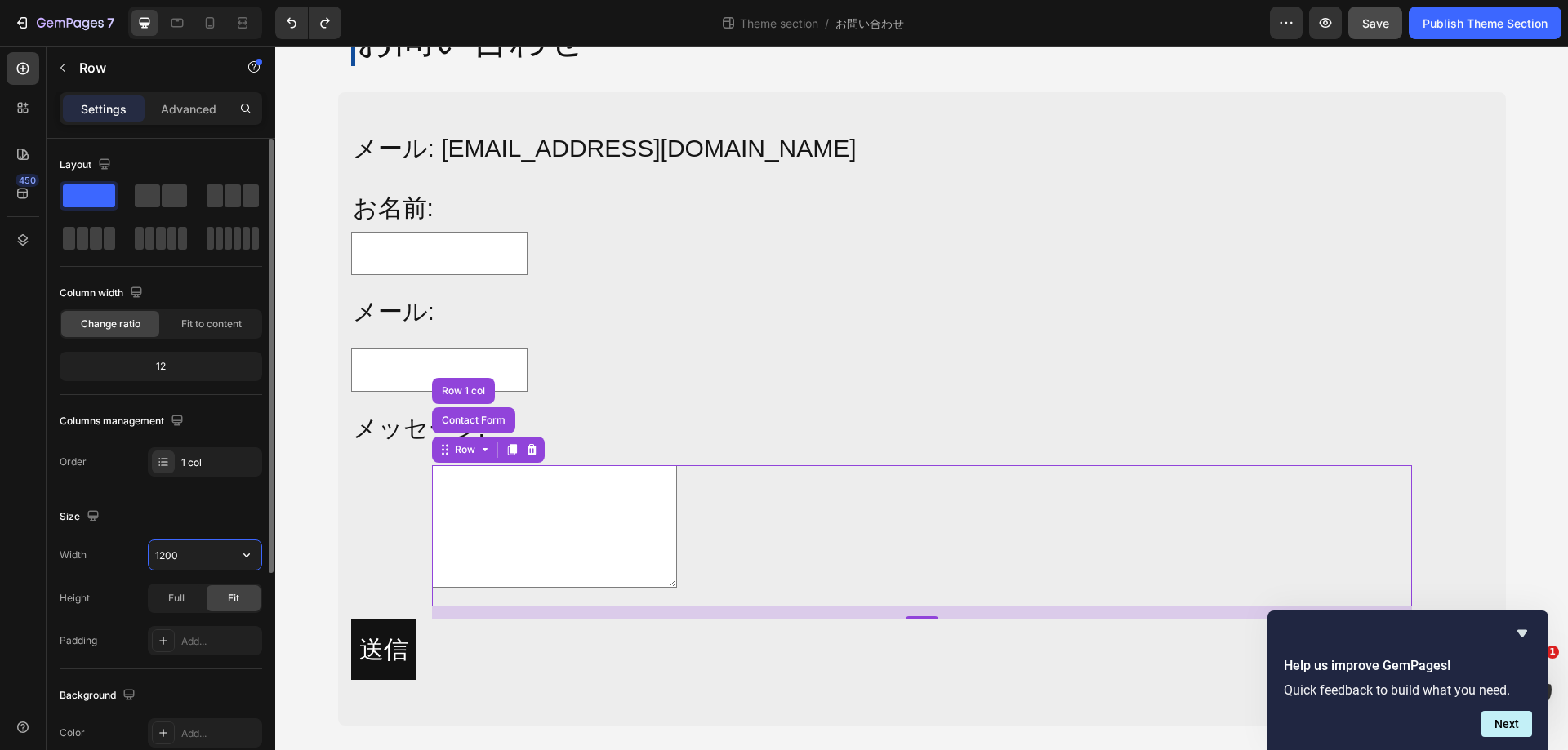
click at [203, 541] on input "1200" at bounding box center [205, 555] width 112 height 30
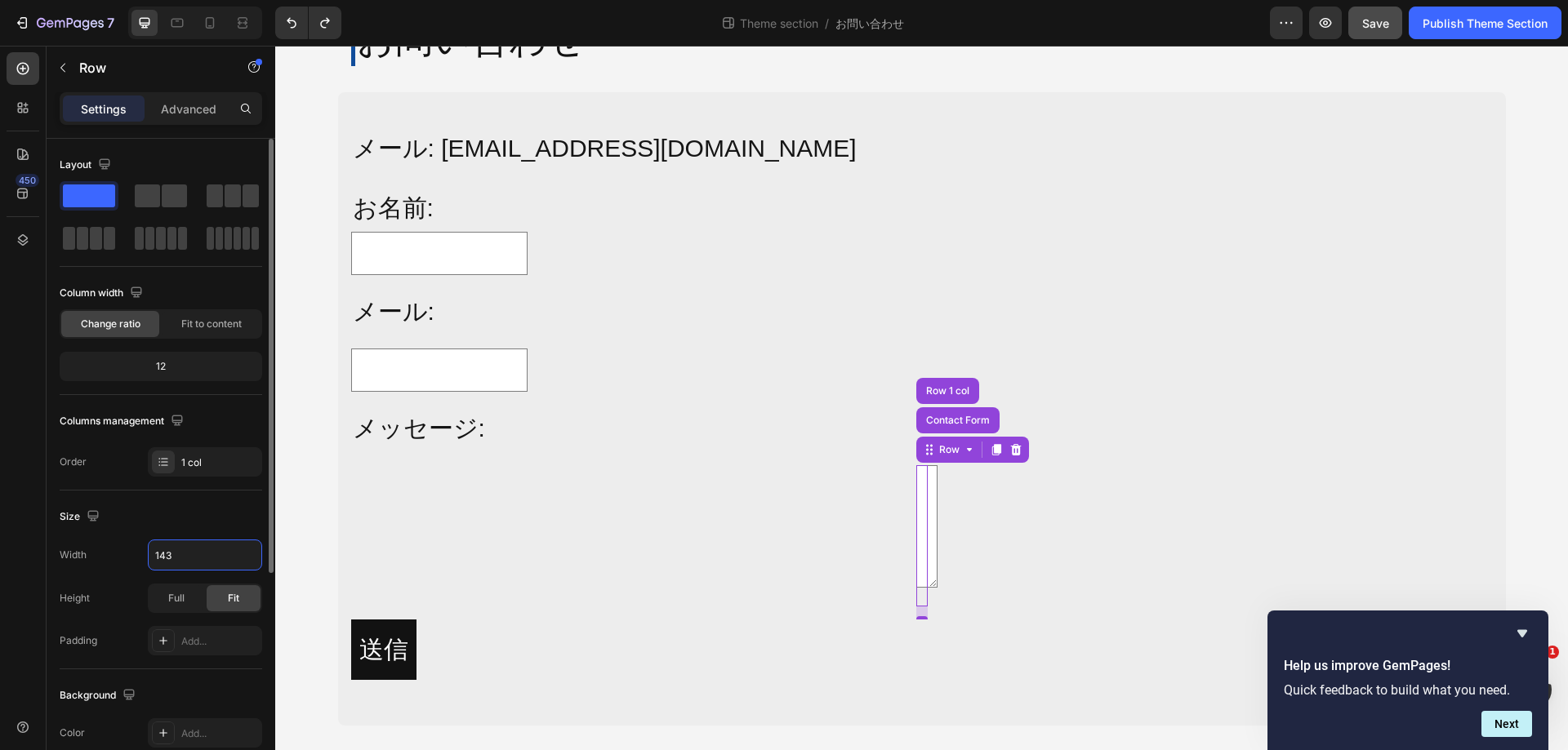
type input "1430"
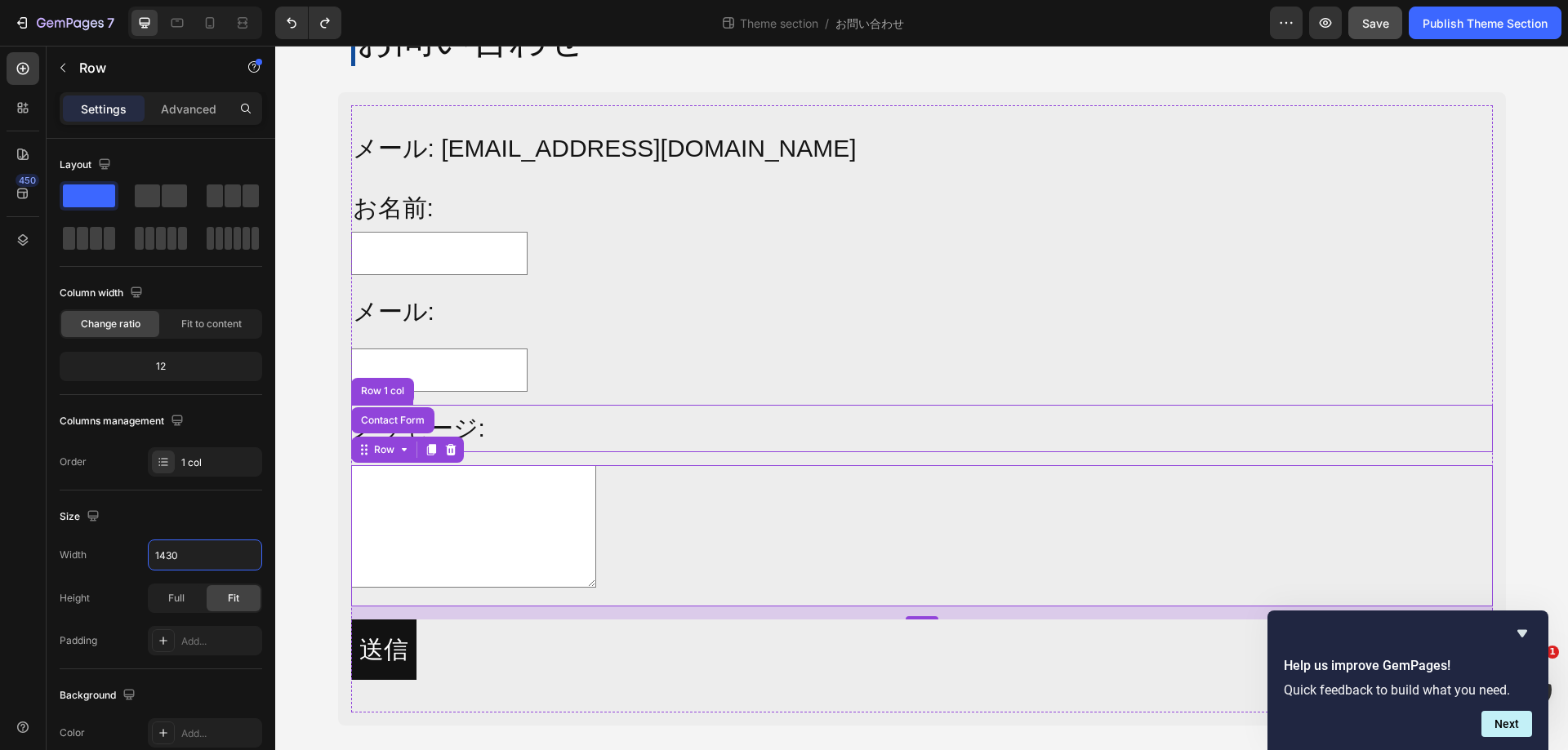
click at [766, 413] on p "メッセージ:" at bounding box center [922, 429] width 1139 height 44
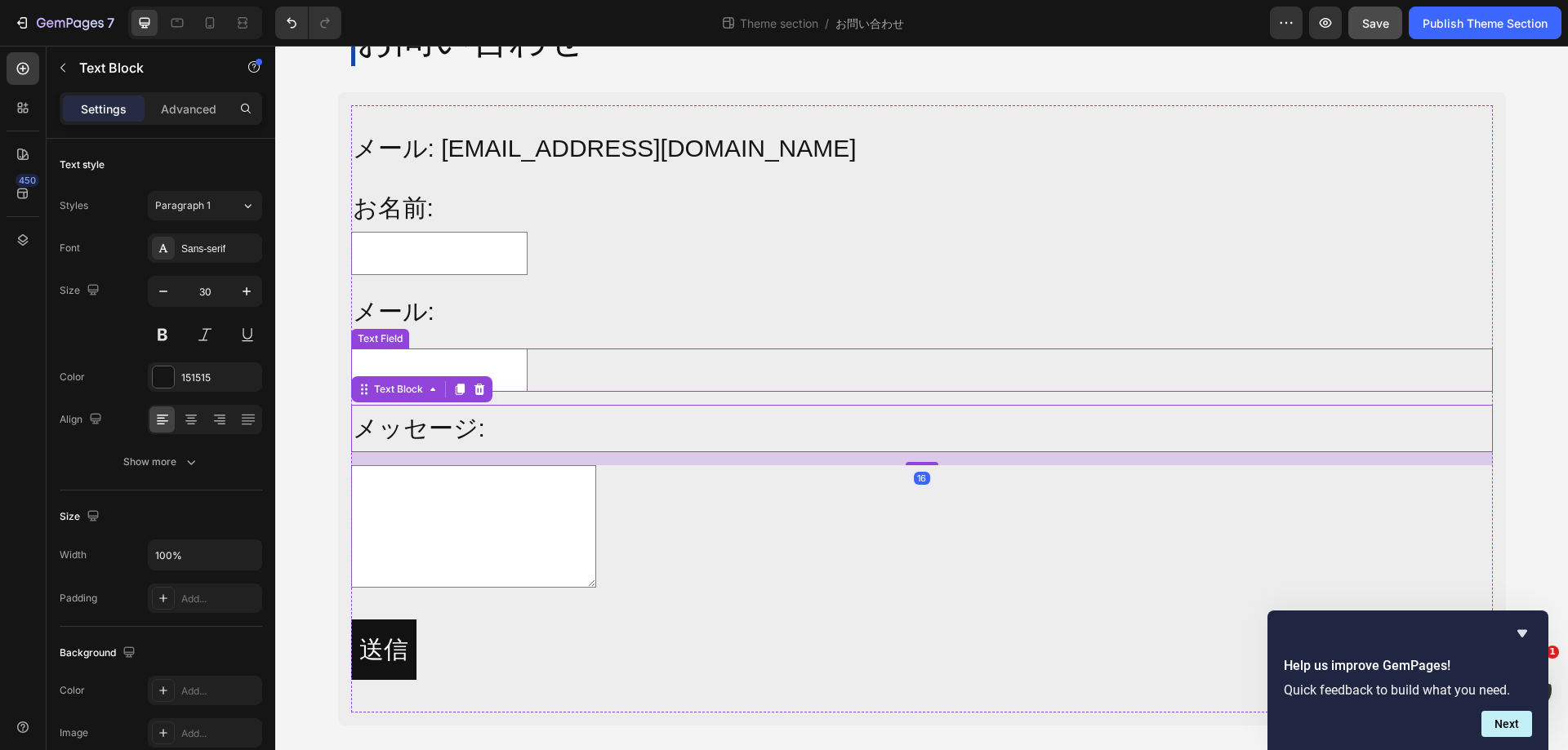
click at [820, 374] on div "Text Field" at bounding box center [922, 371] width 1142 height 43
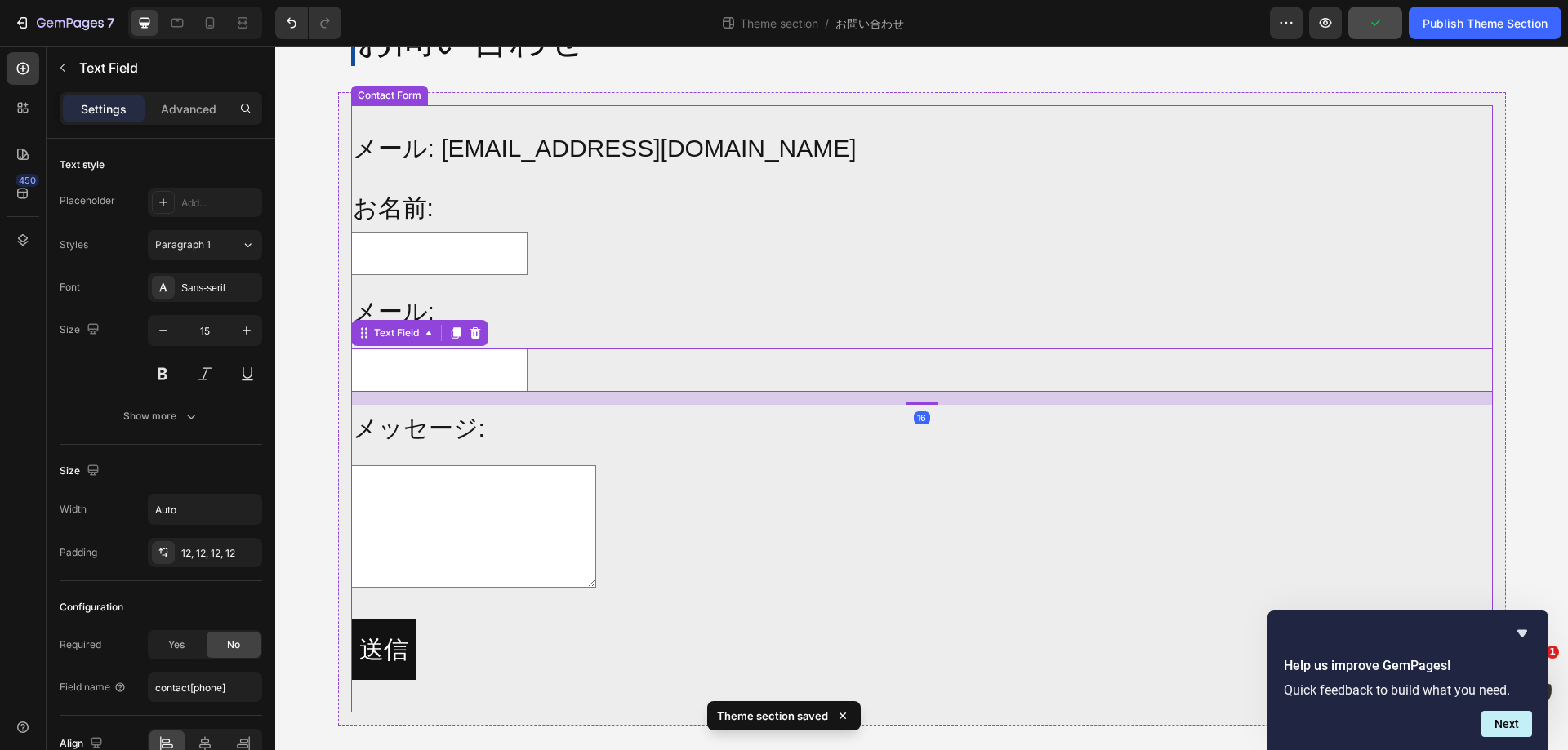
click at [675, 415] on p "メッセージ:" at bounding box center [922, 429] width 1139 height 44
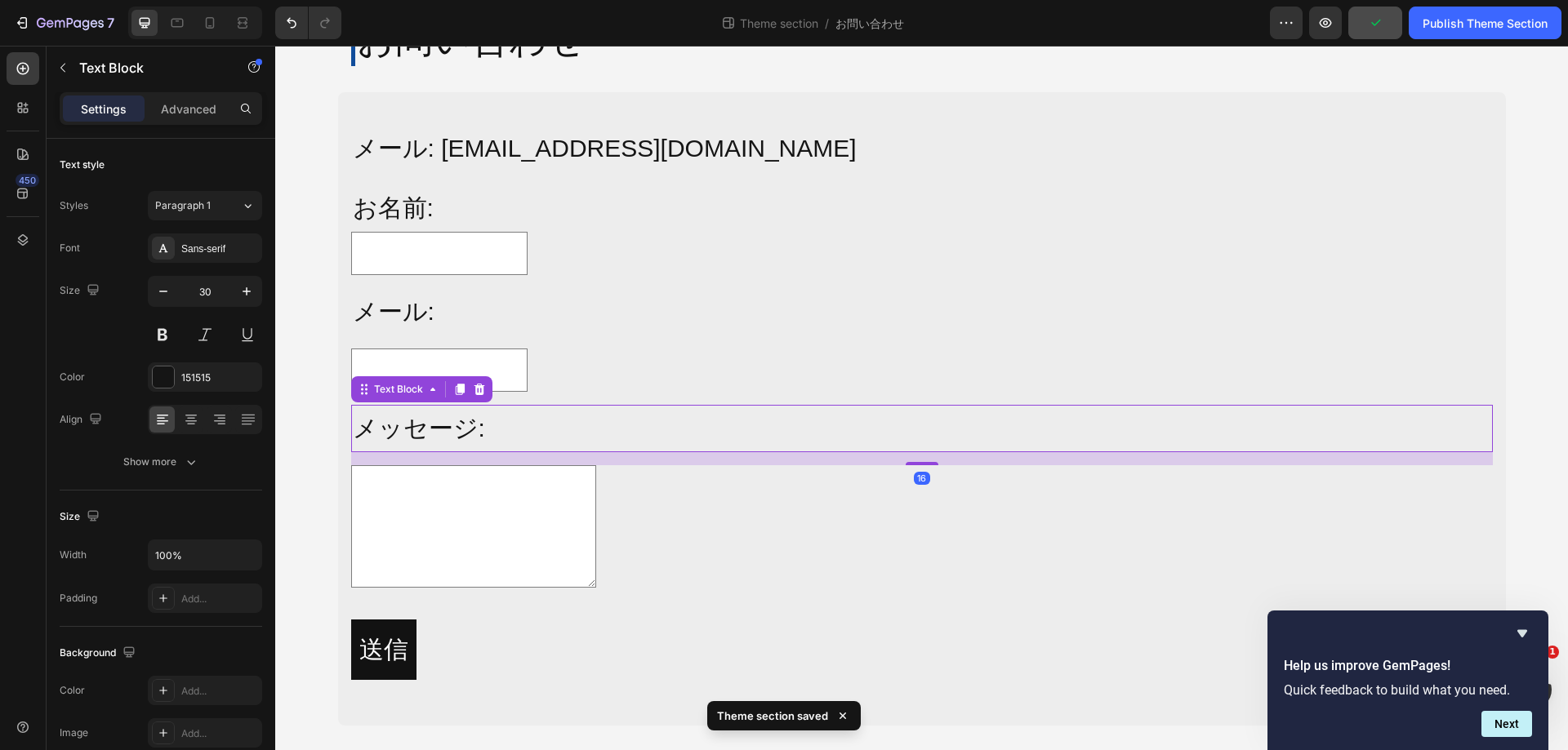
click at [672, 484] on div "Text Area" at bounding box center [922, 529] width 1142 height 128
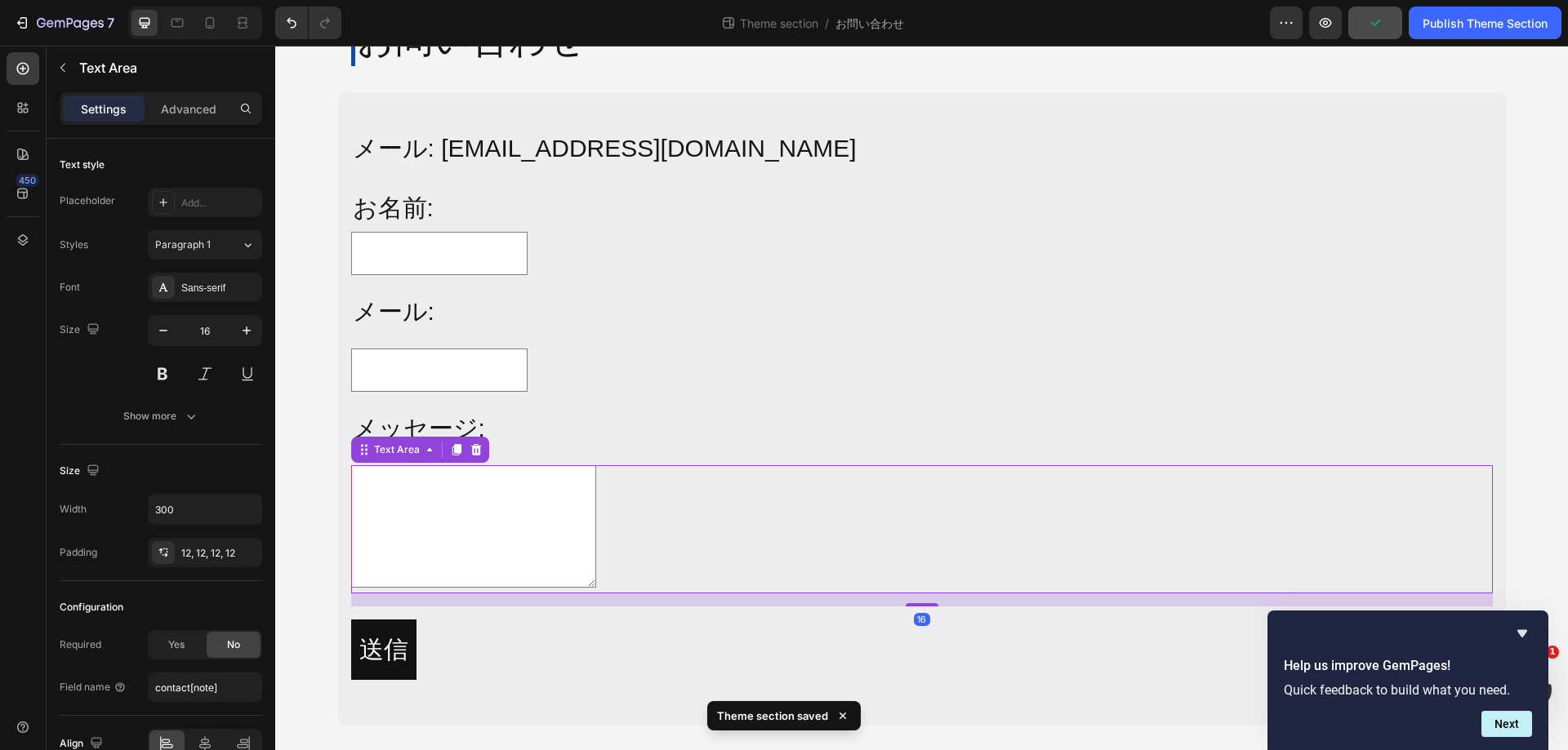
click at [664, 525] on div "Text Area 16" at bounding box center [922, 529] width 1142 height 128
click at [692, 643] on div "送信 Submit Button" at bounding box center [922, 649] width 1142 height 60
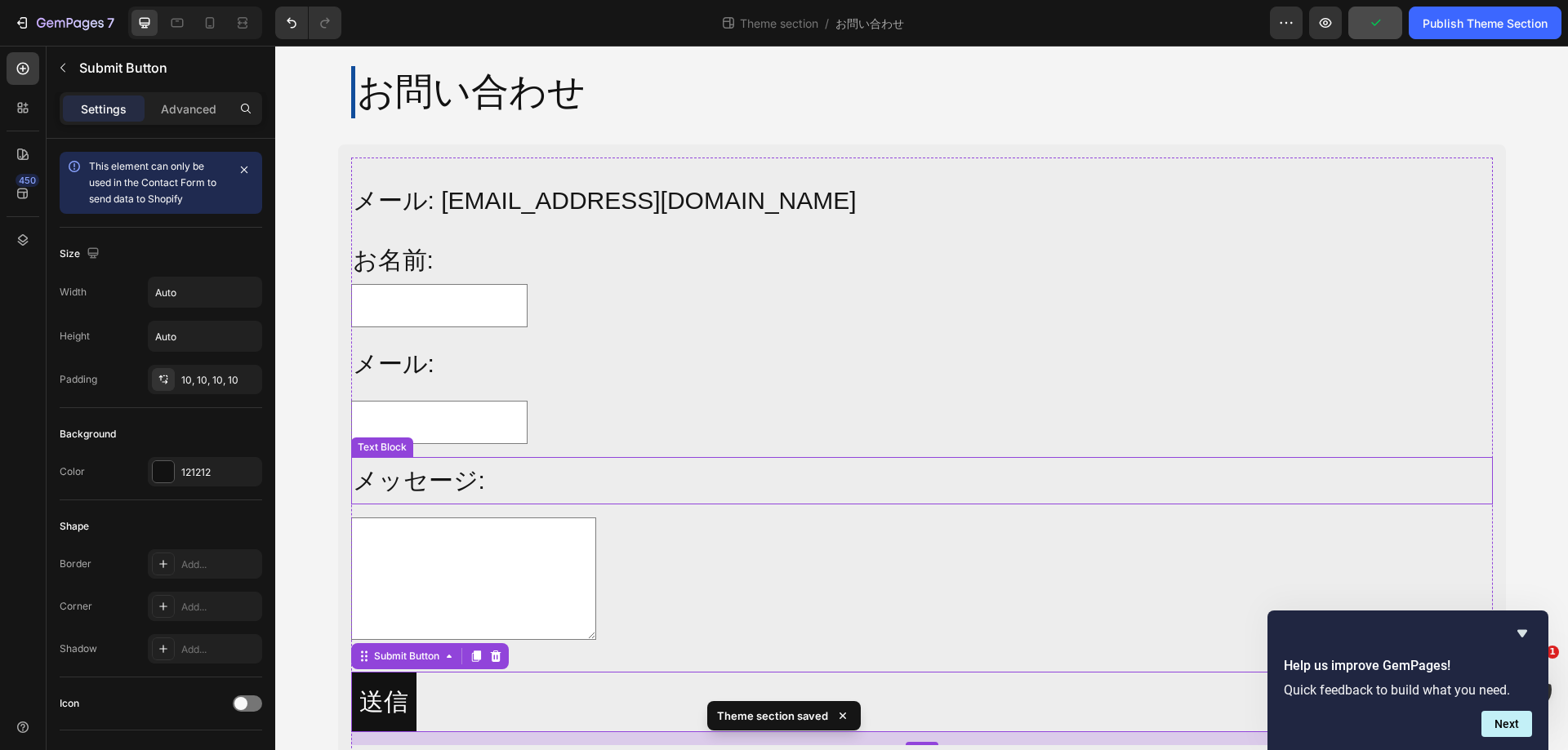
scroll to position [0, 0]
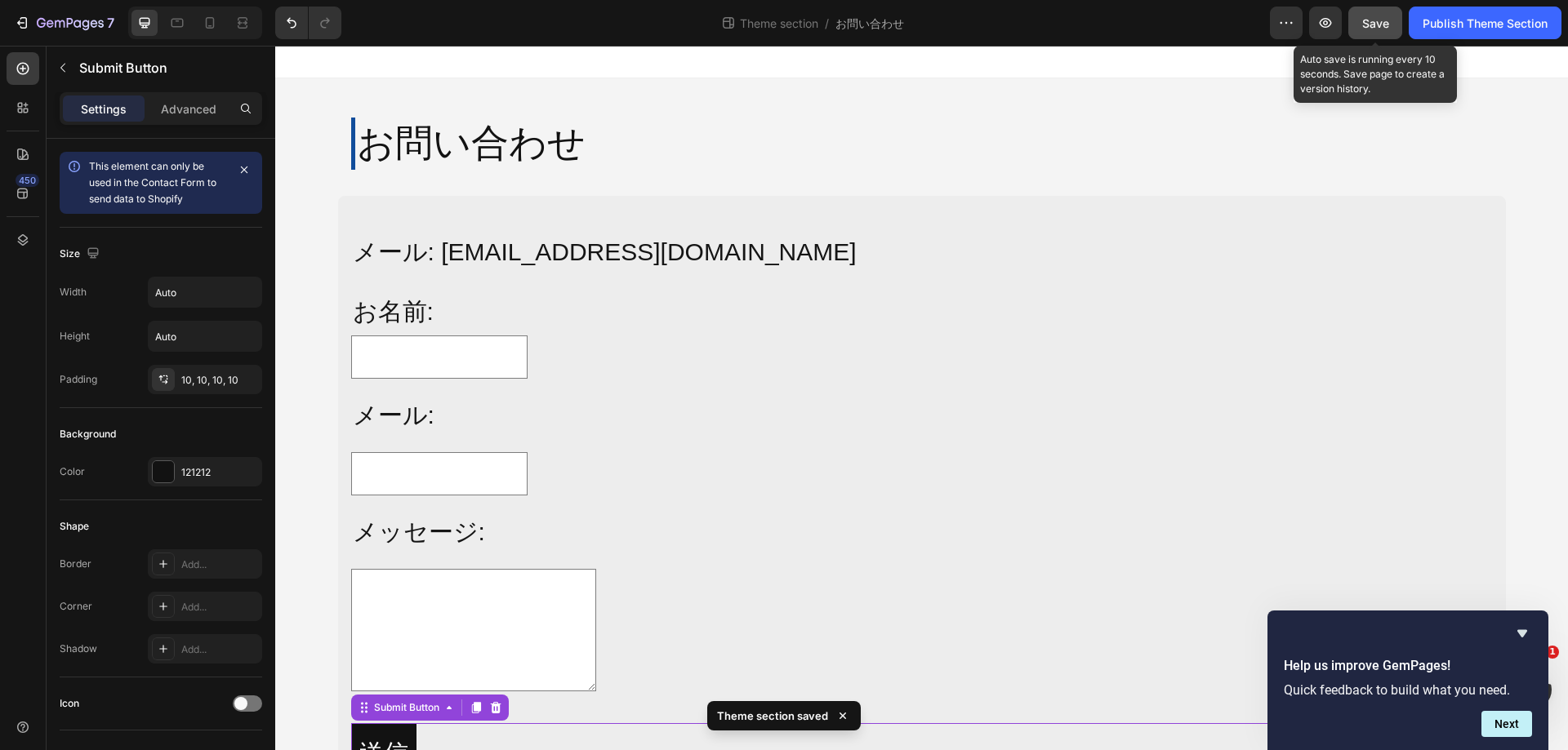
click at [1391, 21] on button "Save" at bounding box center [1376, 23] width 54 height 33
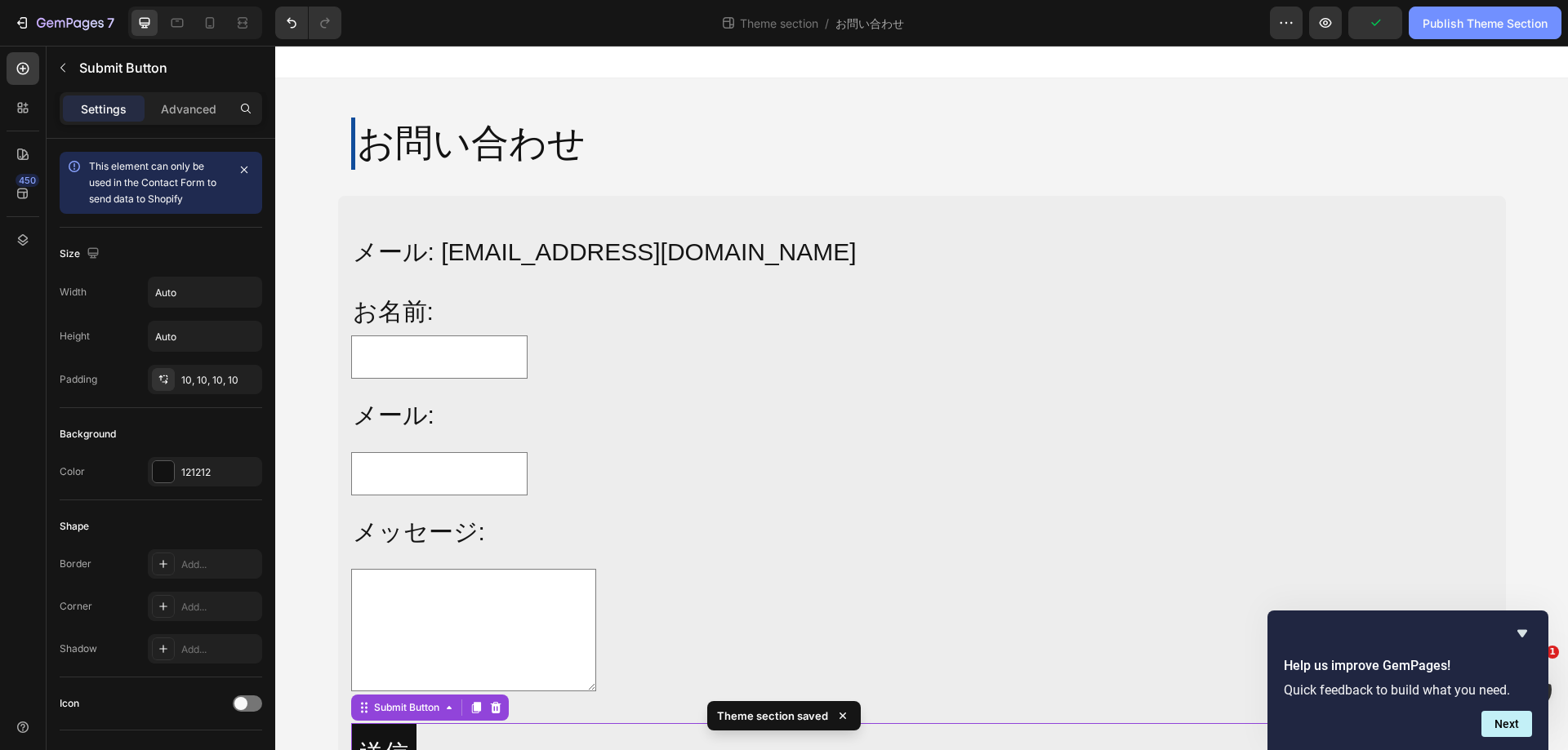
click at [1444, 24] on div "Publish Theme Section" at bounding box center [1485, 23] width 125 height 17
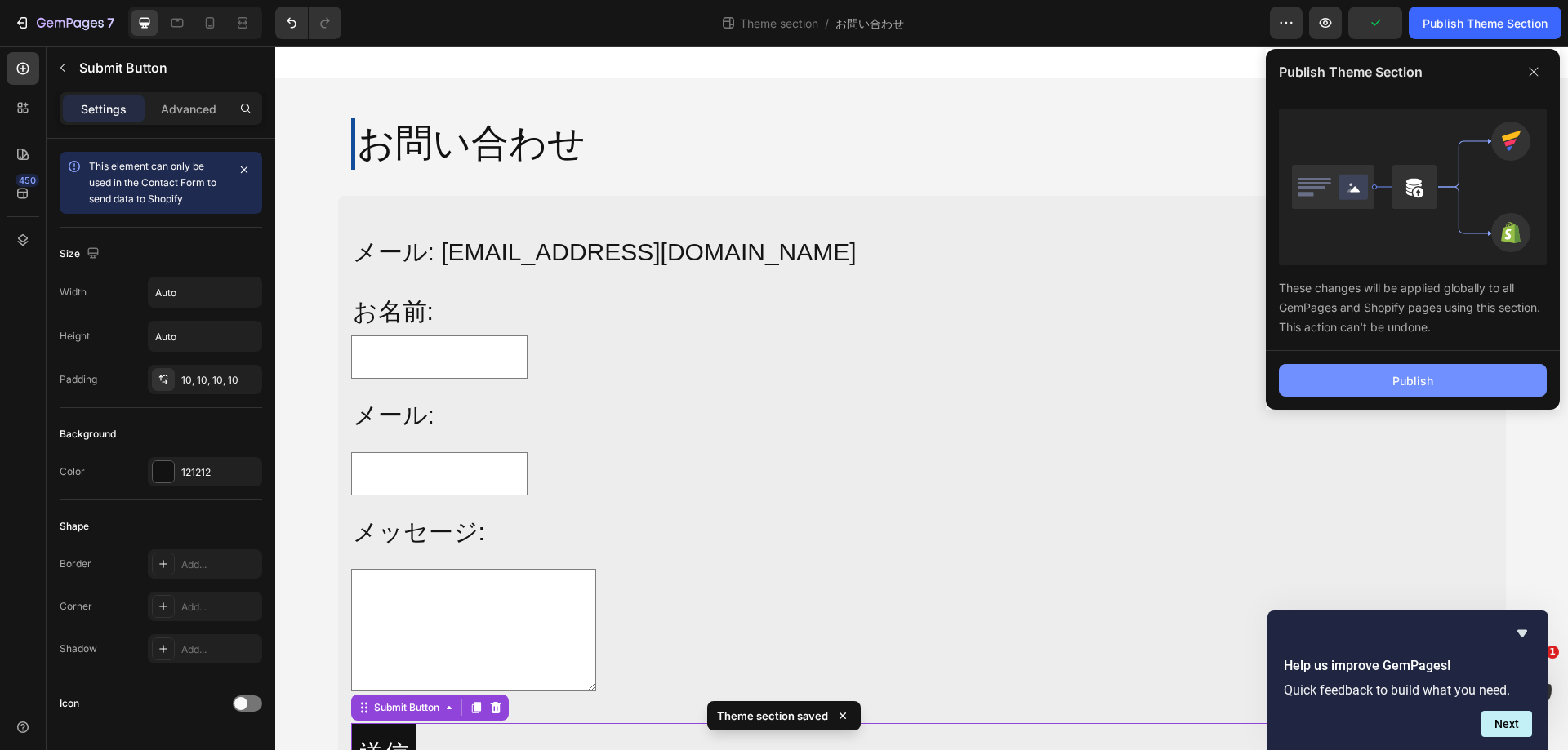
drag, startPoint x: 1392, startPoint y: 381, endPoint x: 1378, endPoint y: 383, distance: 14.1
click at [1394, 381] on div "Publish" at bounding box center [1412, 380] width 40 height 17
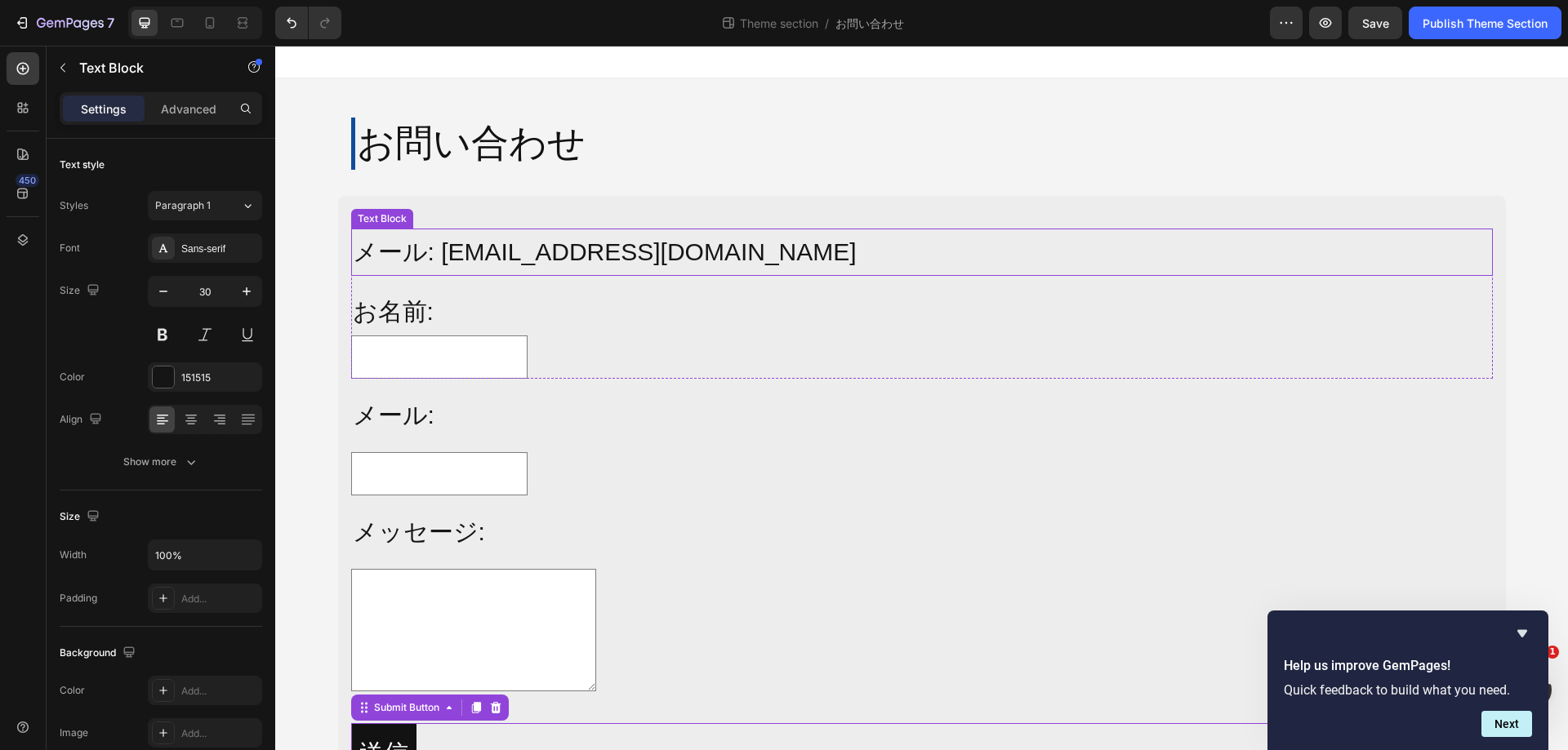
click at [578, 257] on p "メール: info@alljoy-japan.co.jp" at bounding box center [922, 252] width 1139 height 44
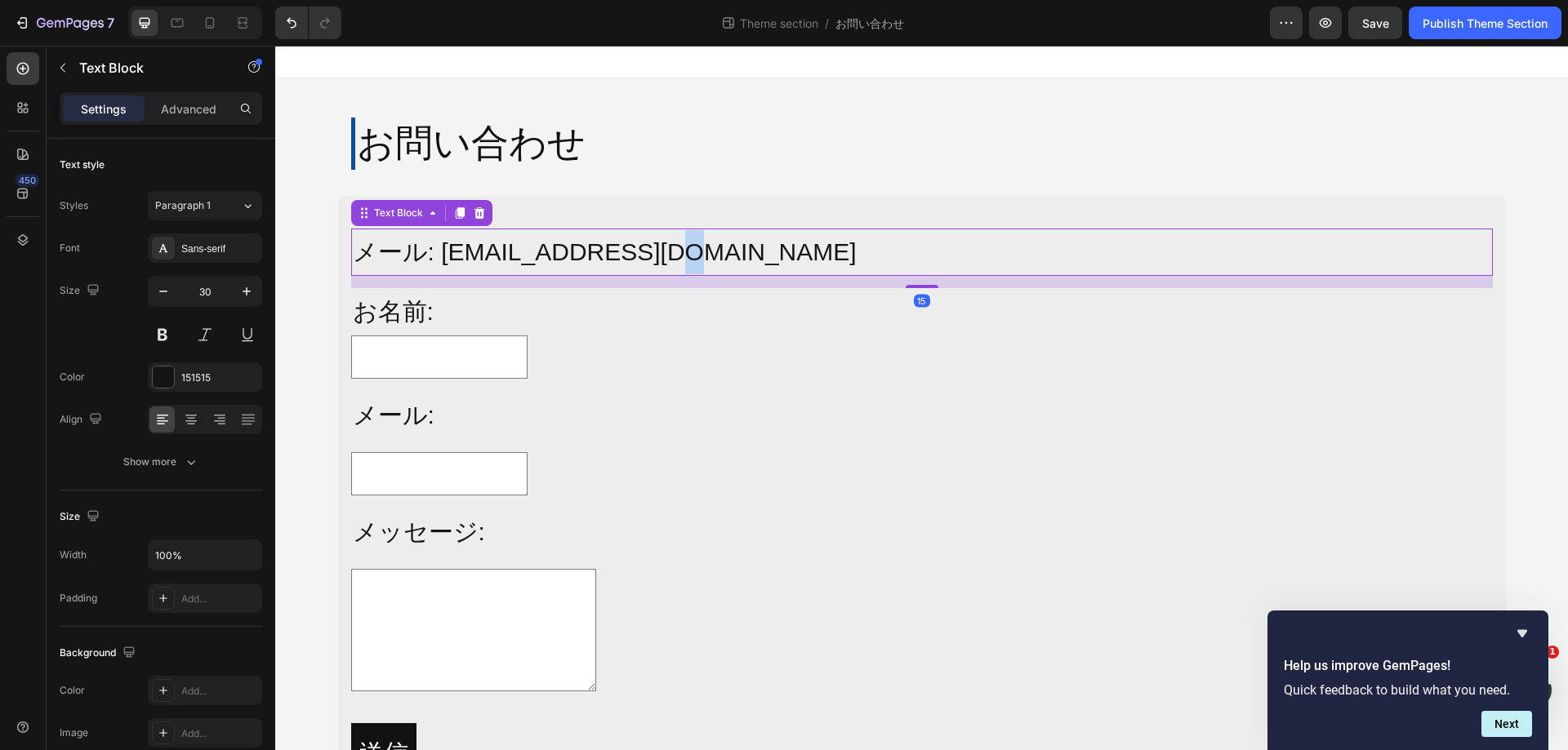
click at [635, 247] on p "メール: info@alljoy-japan.co.jp" at bounding box center [922, 252] width 1139 height 44
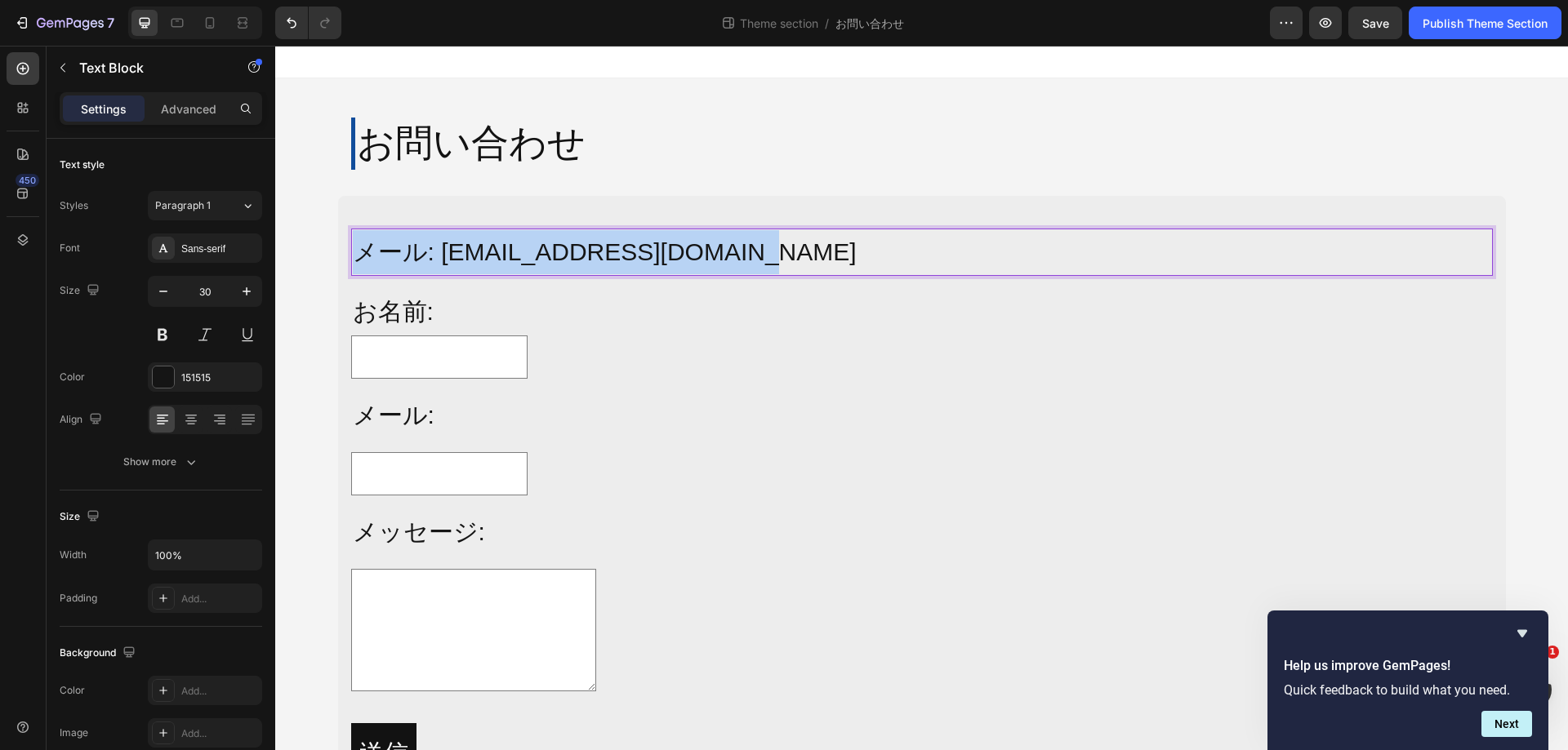
click at [635, 247] on p "メール: info@alljoy-japan.co.jp" at bounding box center [922, 252] width 1139 height 44
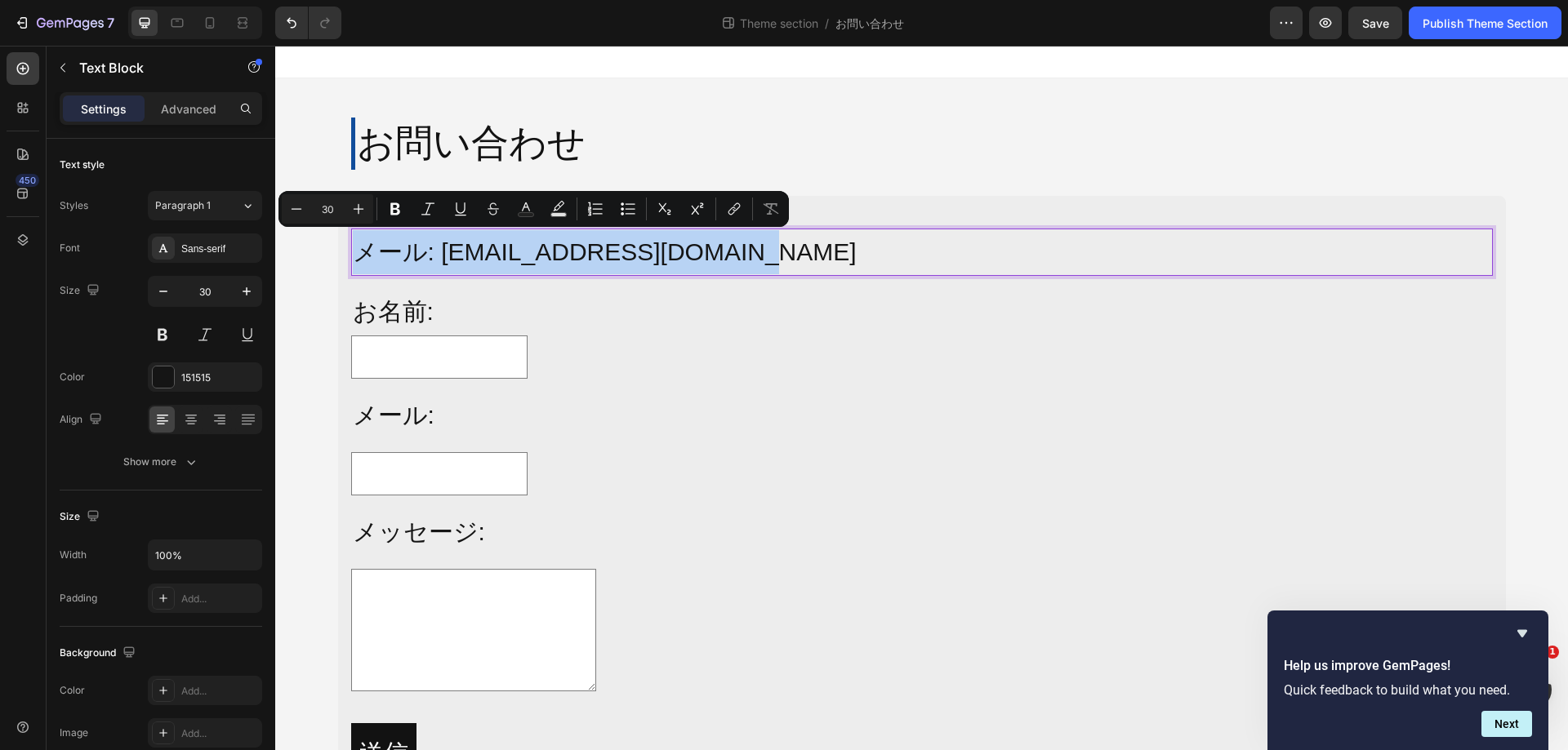
click at [710, 258] on p "メール: info@alljoy-japan.co.jp" at bounding box center [922, 252] width 1139 height 44
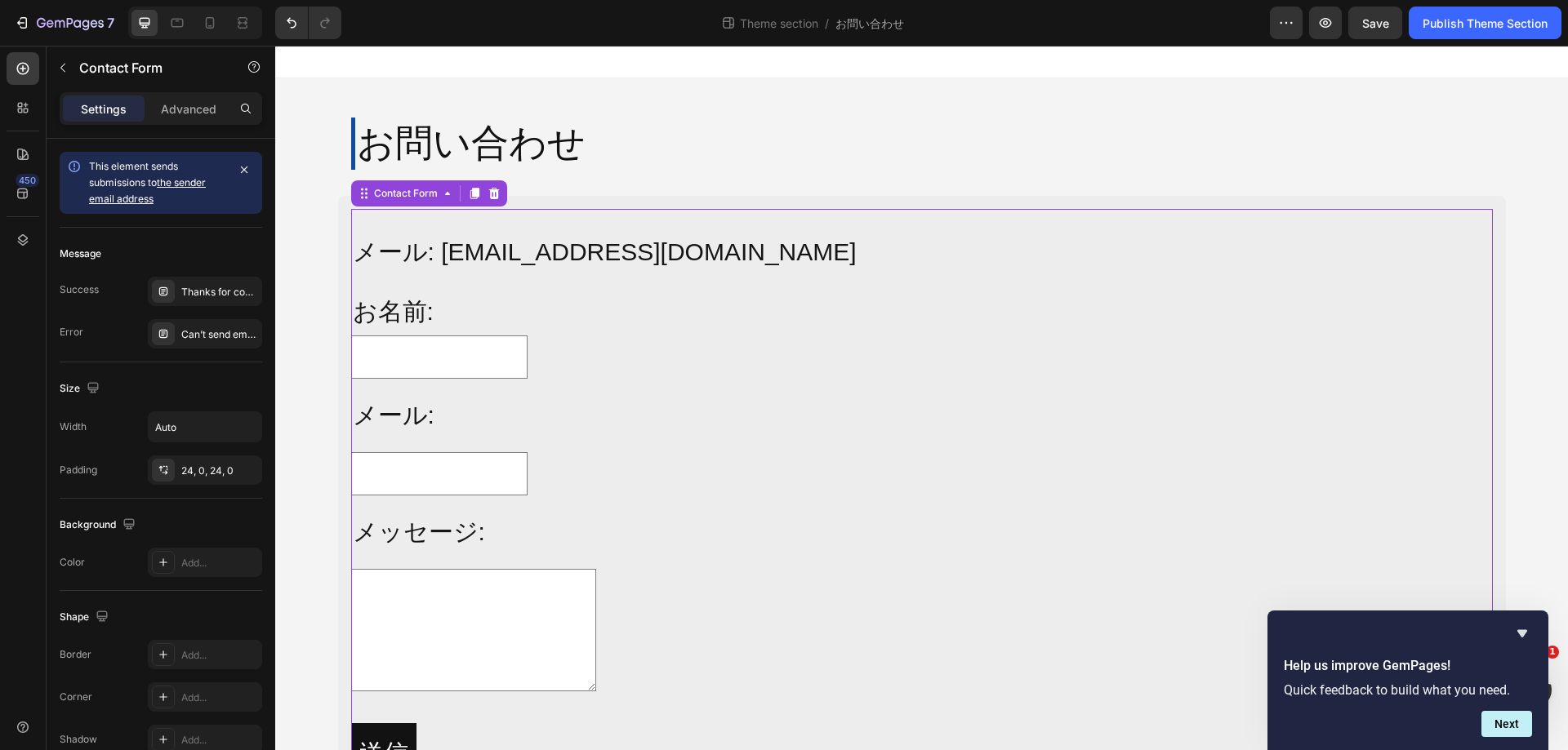
click at [635, 215] on div "メール: info@alljoy-japan.co.jp Text Block お名前: Text Block Text Field Row メール: Tex…" at bounding box center [922, 512] width 1142 height 607
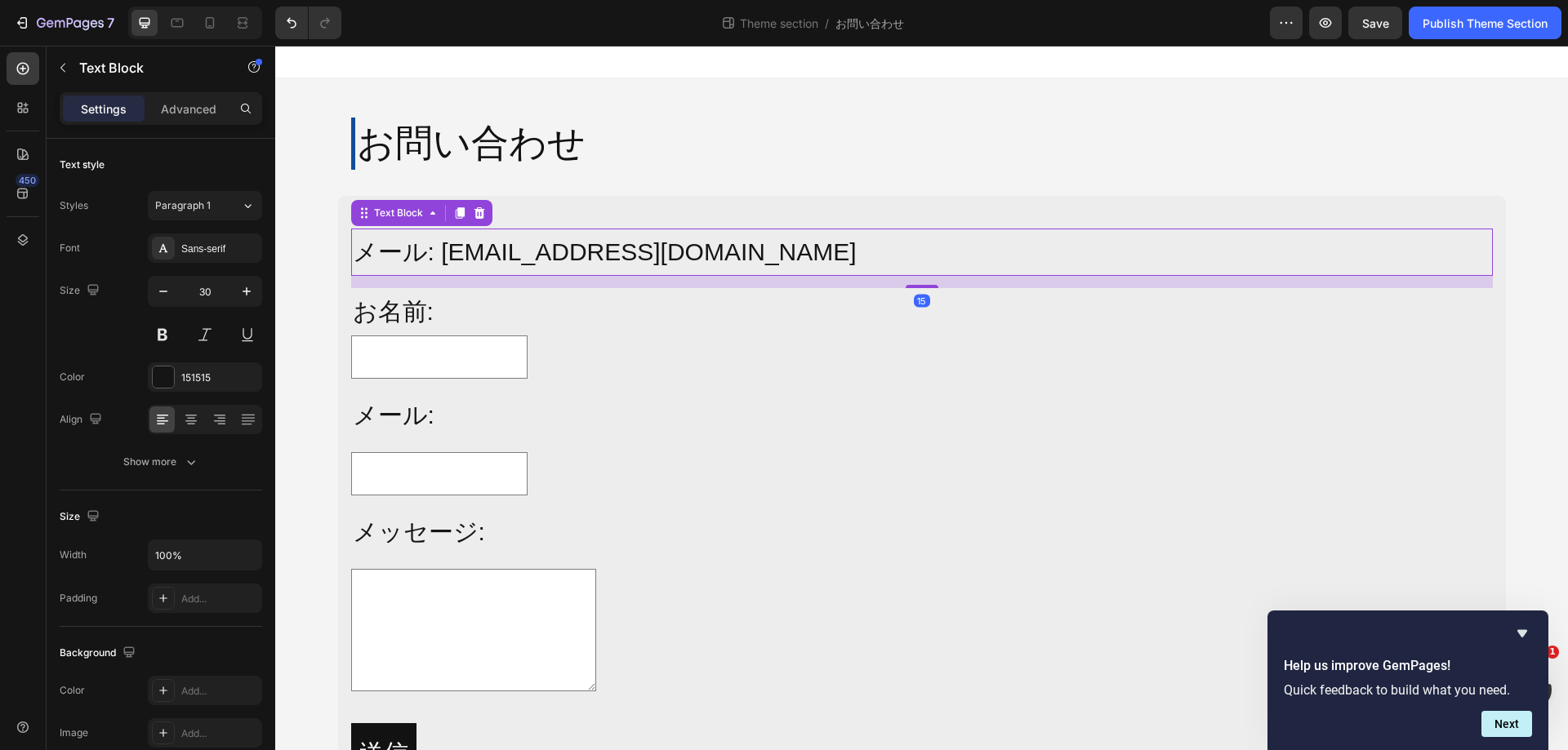
click at [630, 245] on p "メール: info@alljoy-japan.co.jp" at bounding box center [922, 252] width 1139 height 44
click at [1327, 29] on icon "button" at bounding box center [1325, 23] width 17 height 17
click at [1376, 22] on span "Save" at bounding box center [1376, 24] width 27 height 14
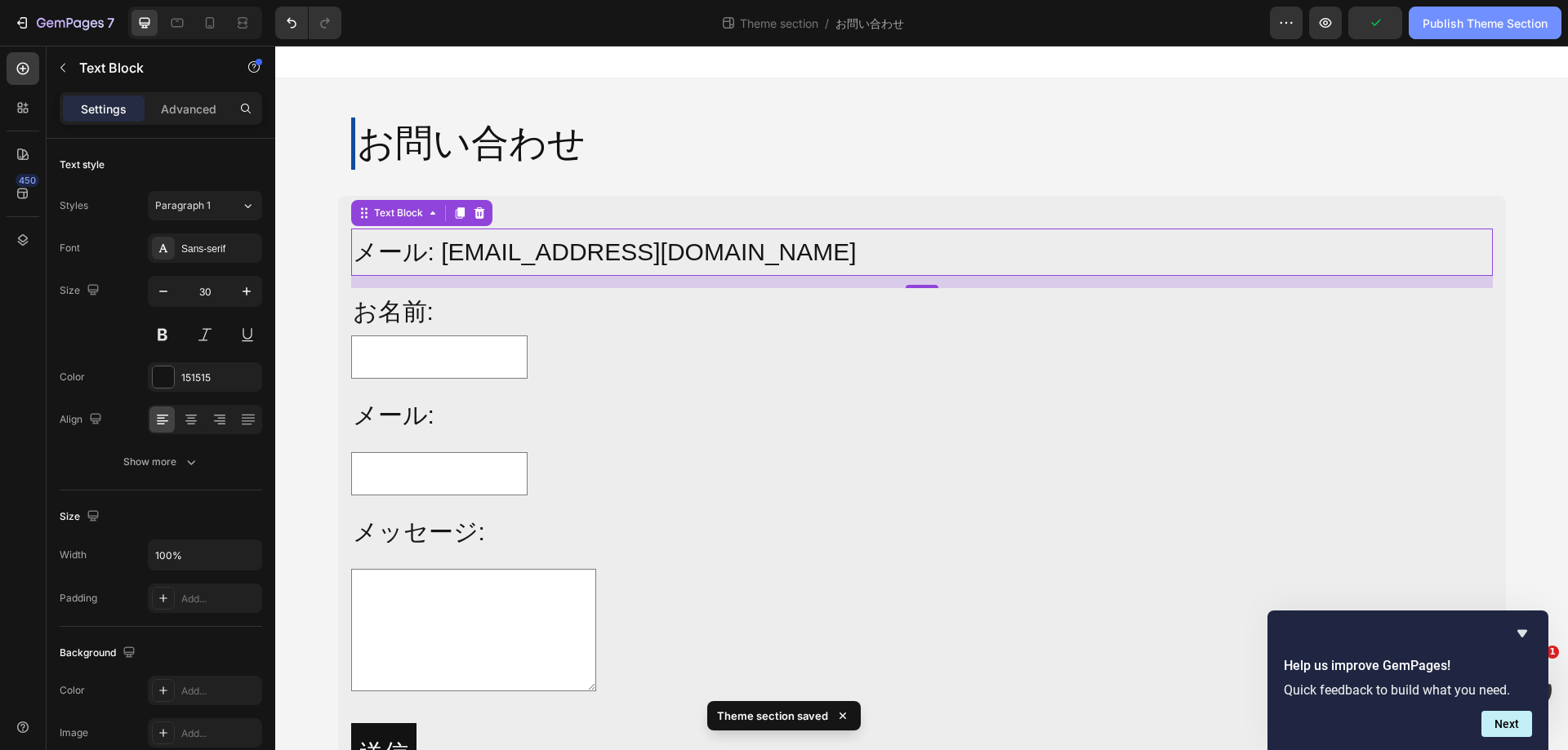
click at [1495, 21] on div "Publish Theme Section" at bounding box center [1485, 23] width 125 height 17
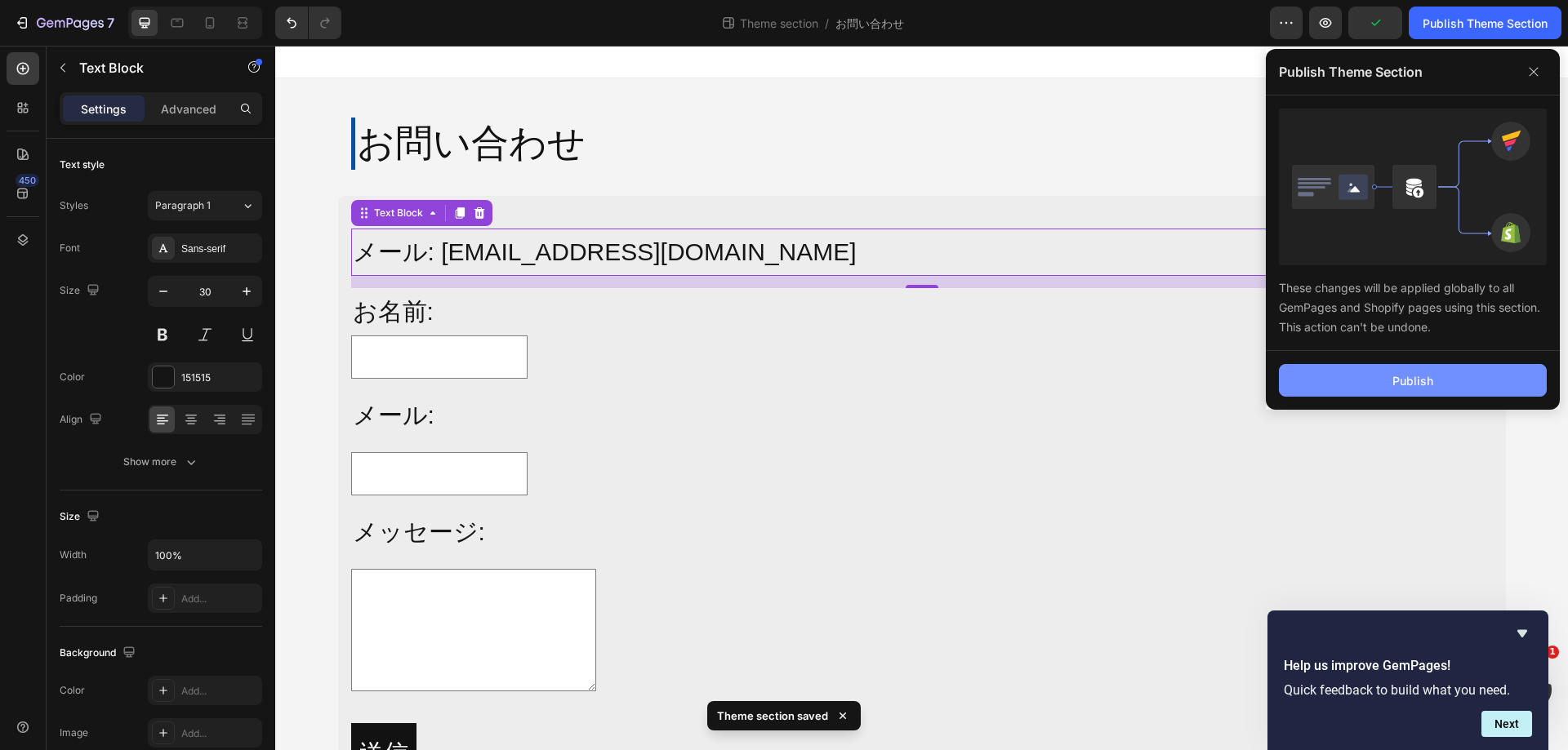
click at [1378, 373] on button "Publish" at bounding box center [1413, 379] width 268 height 33
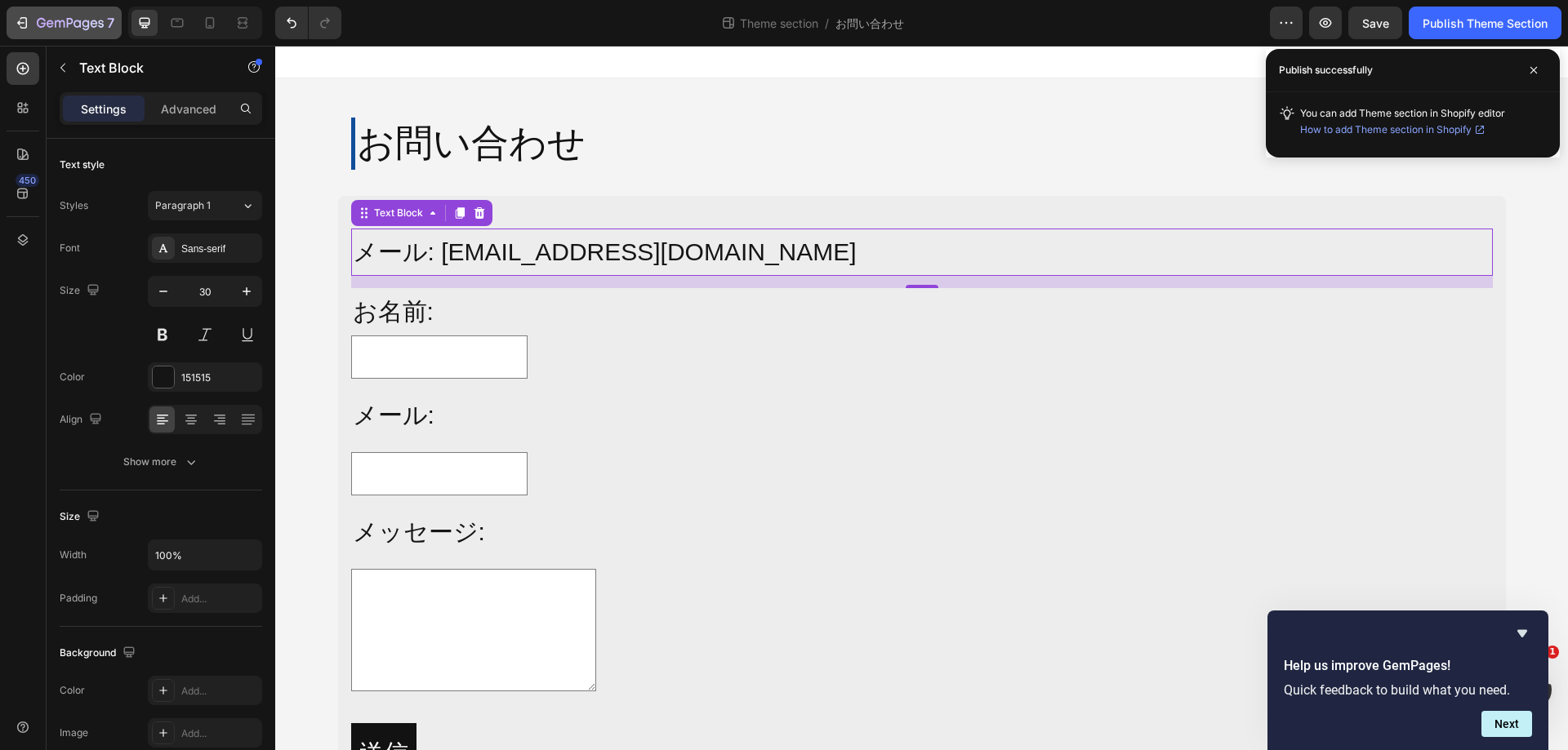
click at [63, 22] on icon "button" at bounding box center [70, 24] width 67 height 14
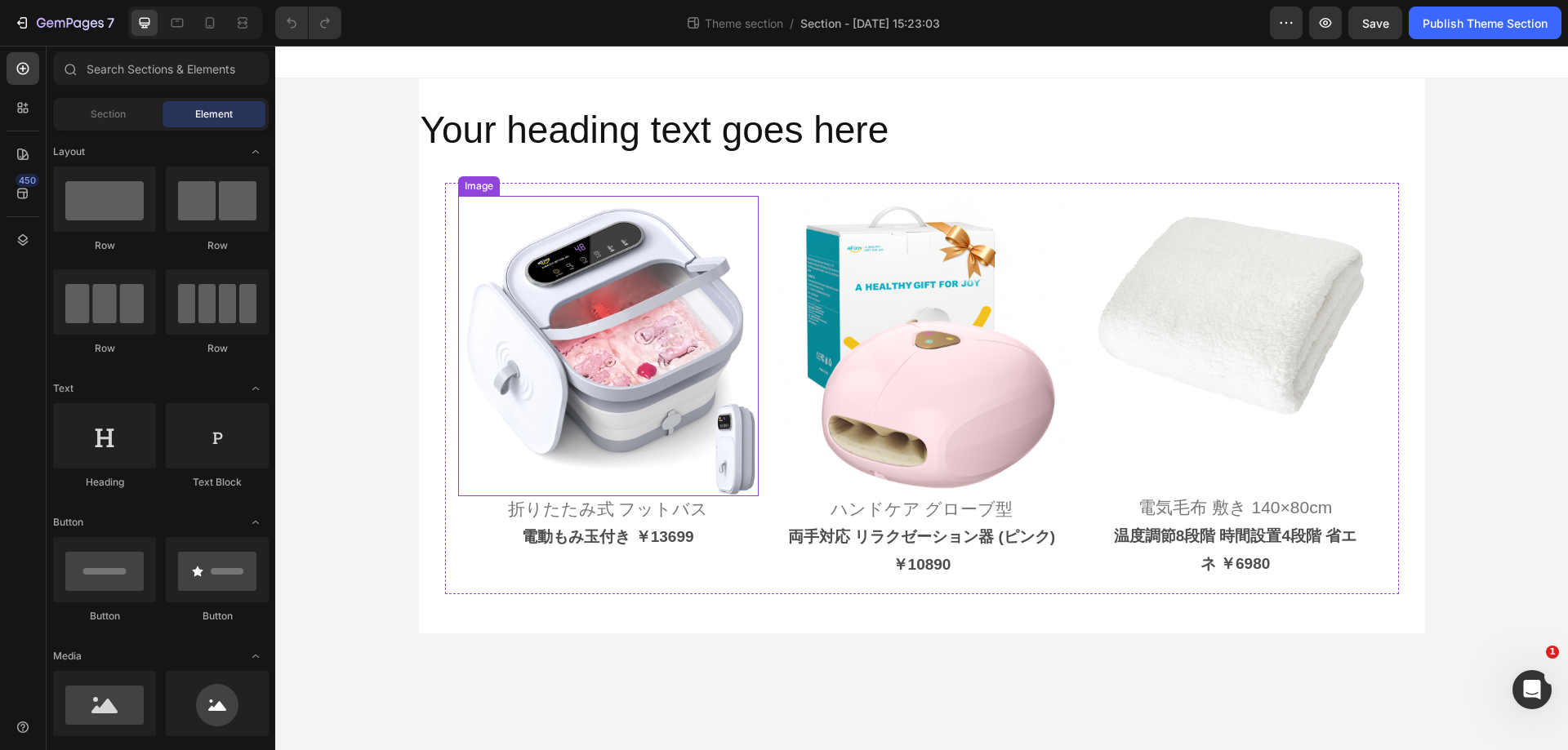
click at [606, 341] on img at bounding box center [608, 346] width 301 height 301
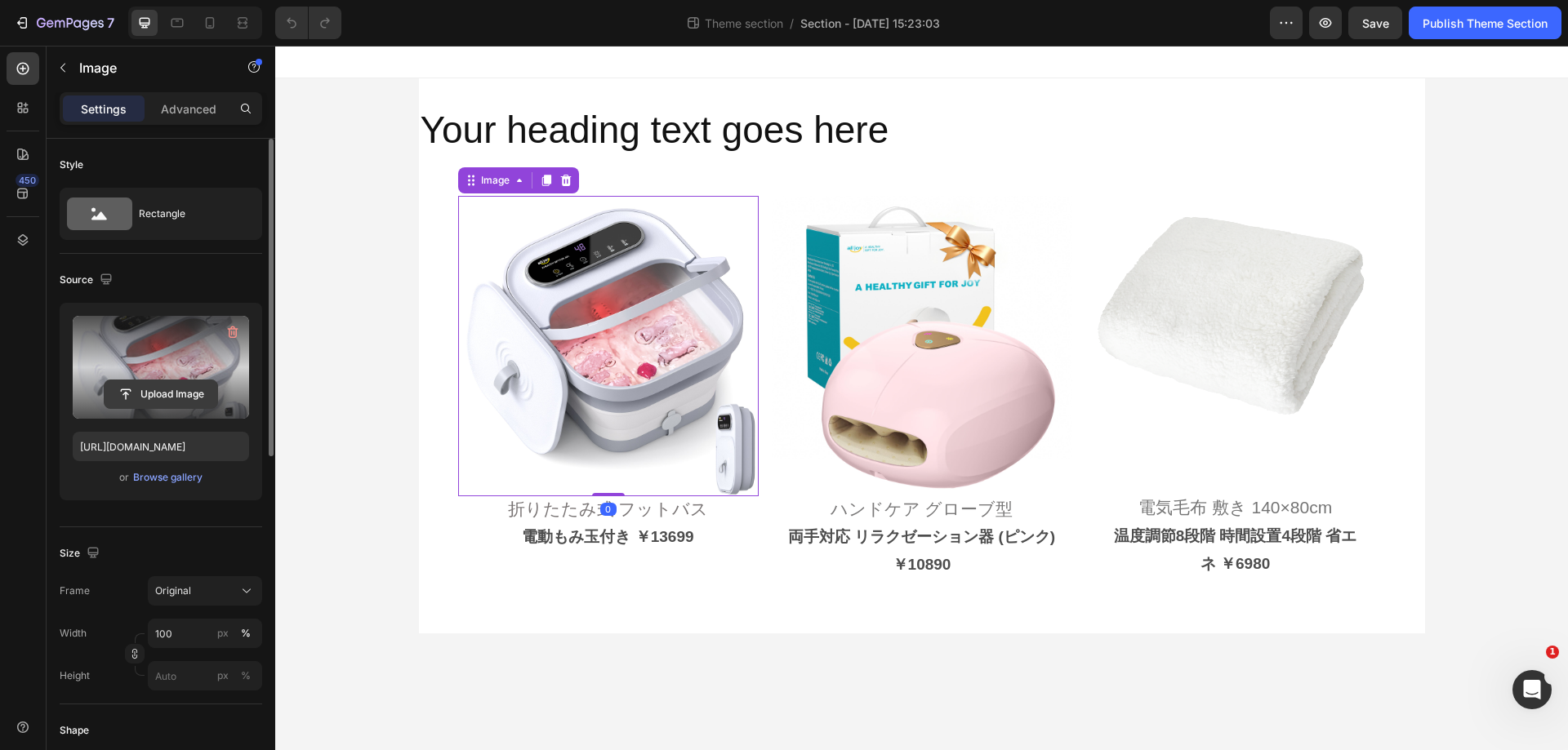
click at [182, 384] on input "file" at bounding box center [161, 394] width 112 height 28
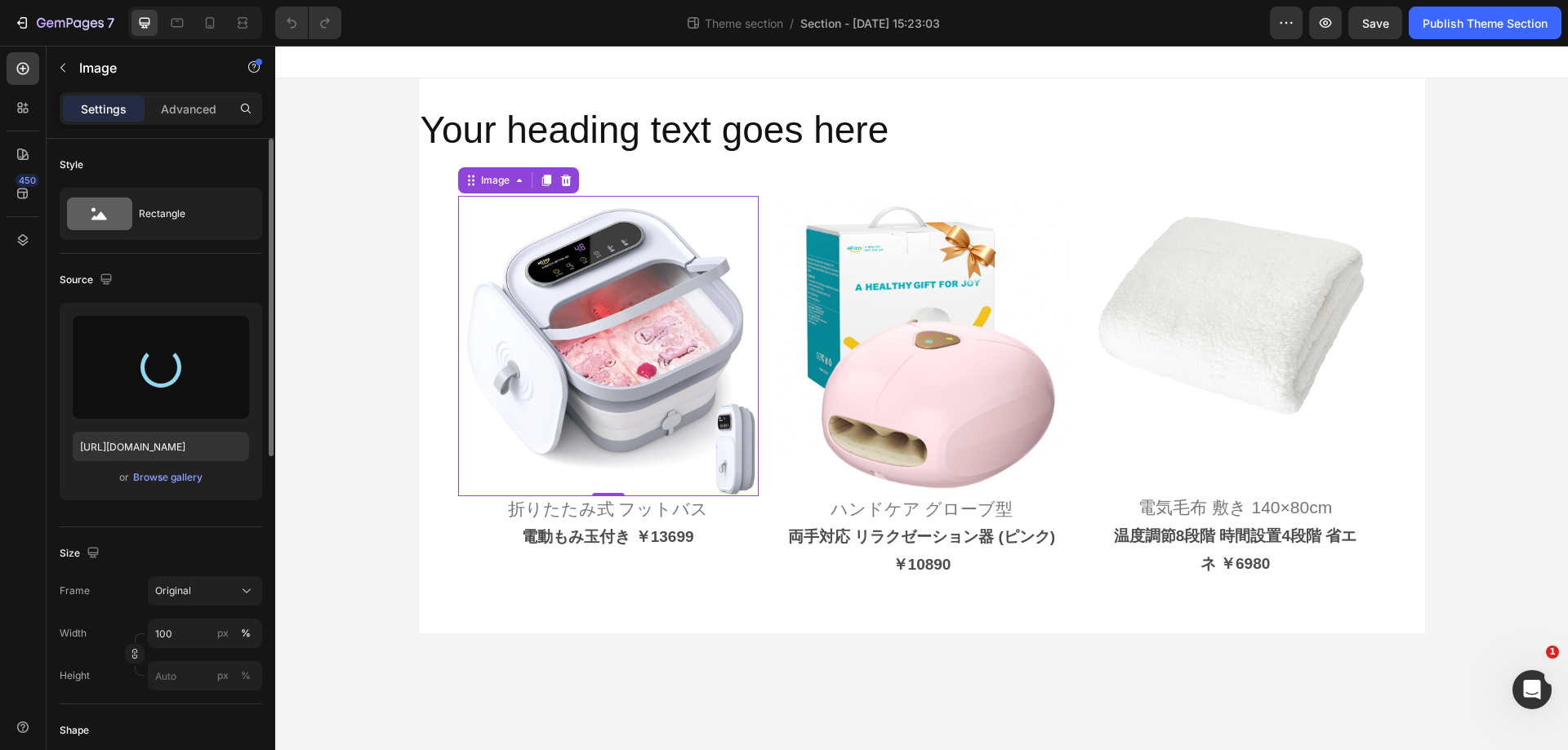
type input "[URL][DOMAIN_NAME]"
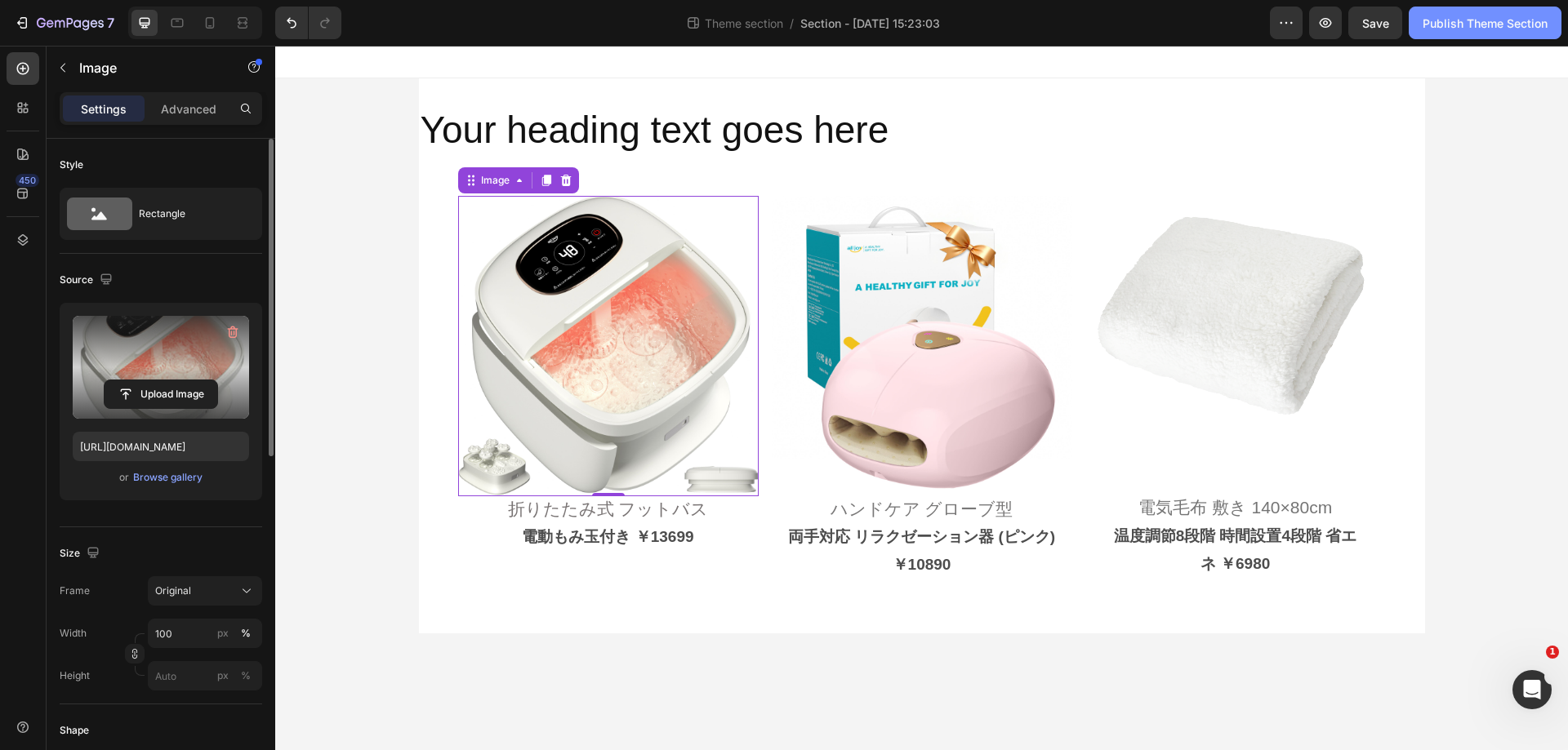
click at [1411, 17] on button "Publish Theme Section" at bounding box center [1485, 23] width 153 height 33
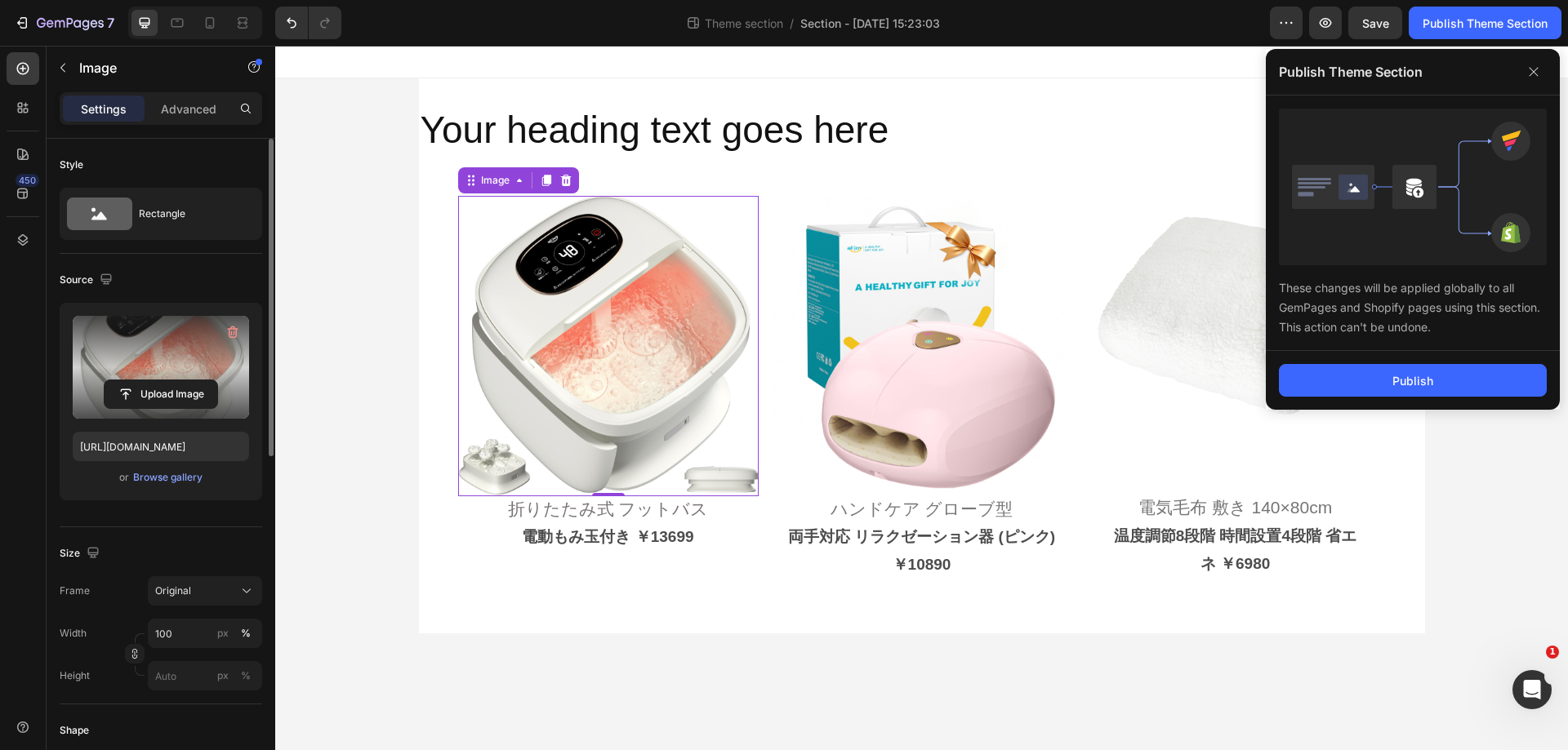
drag, startPoint x: 1387, startPoint y: 385, endPoint x: 1384, endPoint y: 357, distance: 28.2
click at [1388, 386] on button "Publish" at bounding box center [1413, 379] width 268 height 33
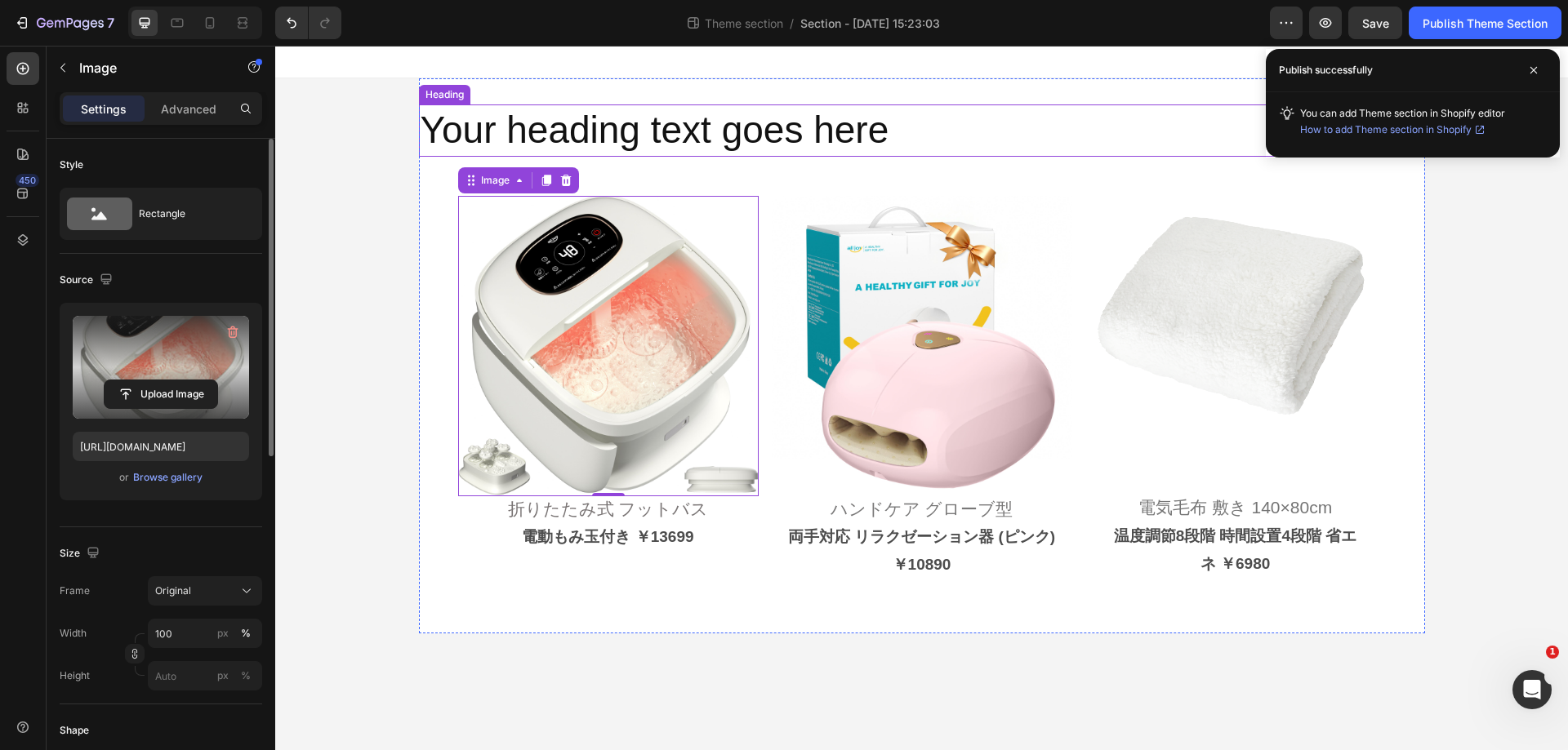
click at [796, 124] on h2 "Your heading text goes here" at bounding box center [922, 130] width 1007 height 52
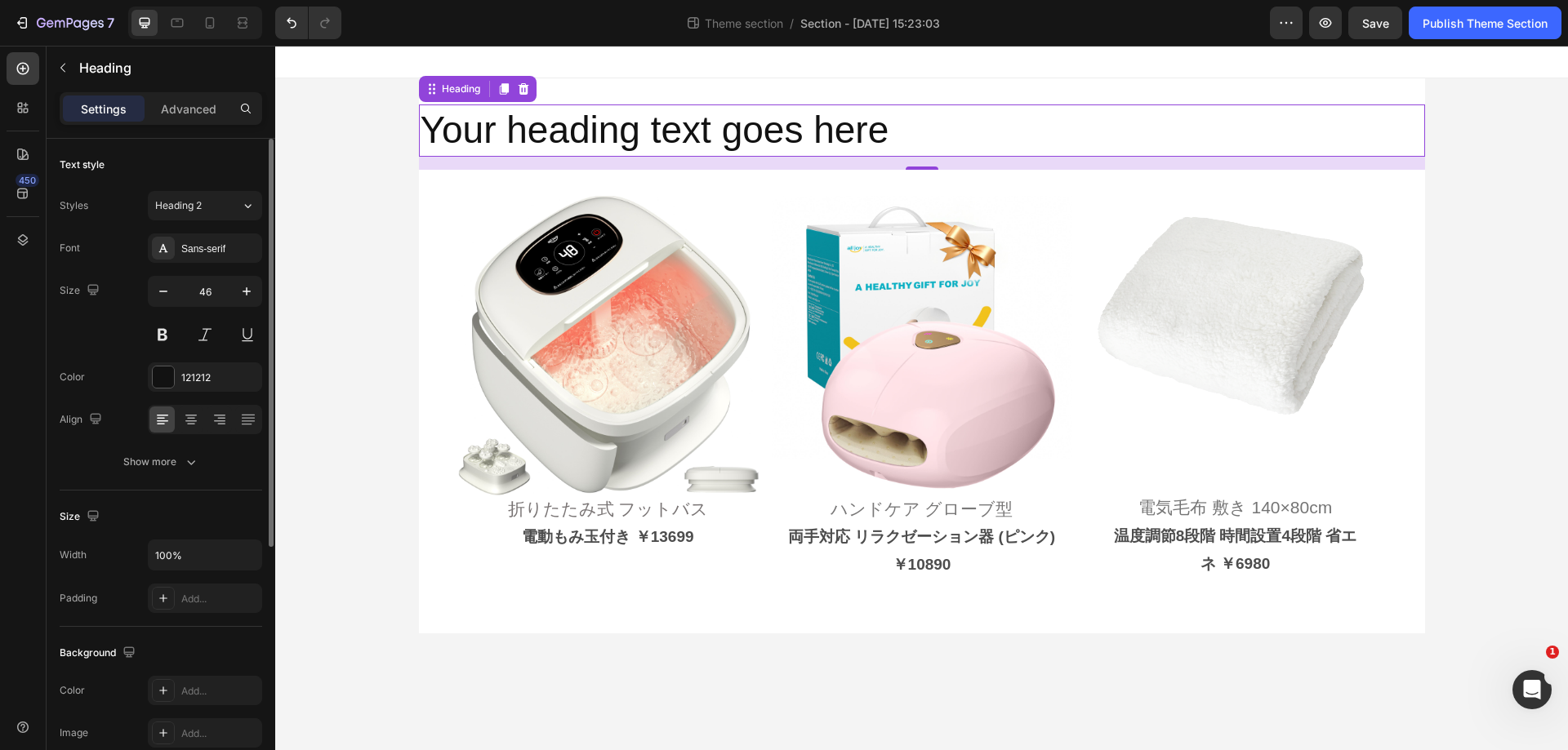
click at [921, 144] on h2 "Your heading text goes here" at bounding box center [922, 130] width 1007 height 52
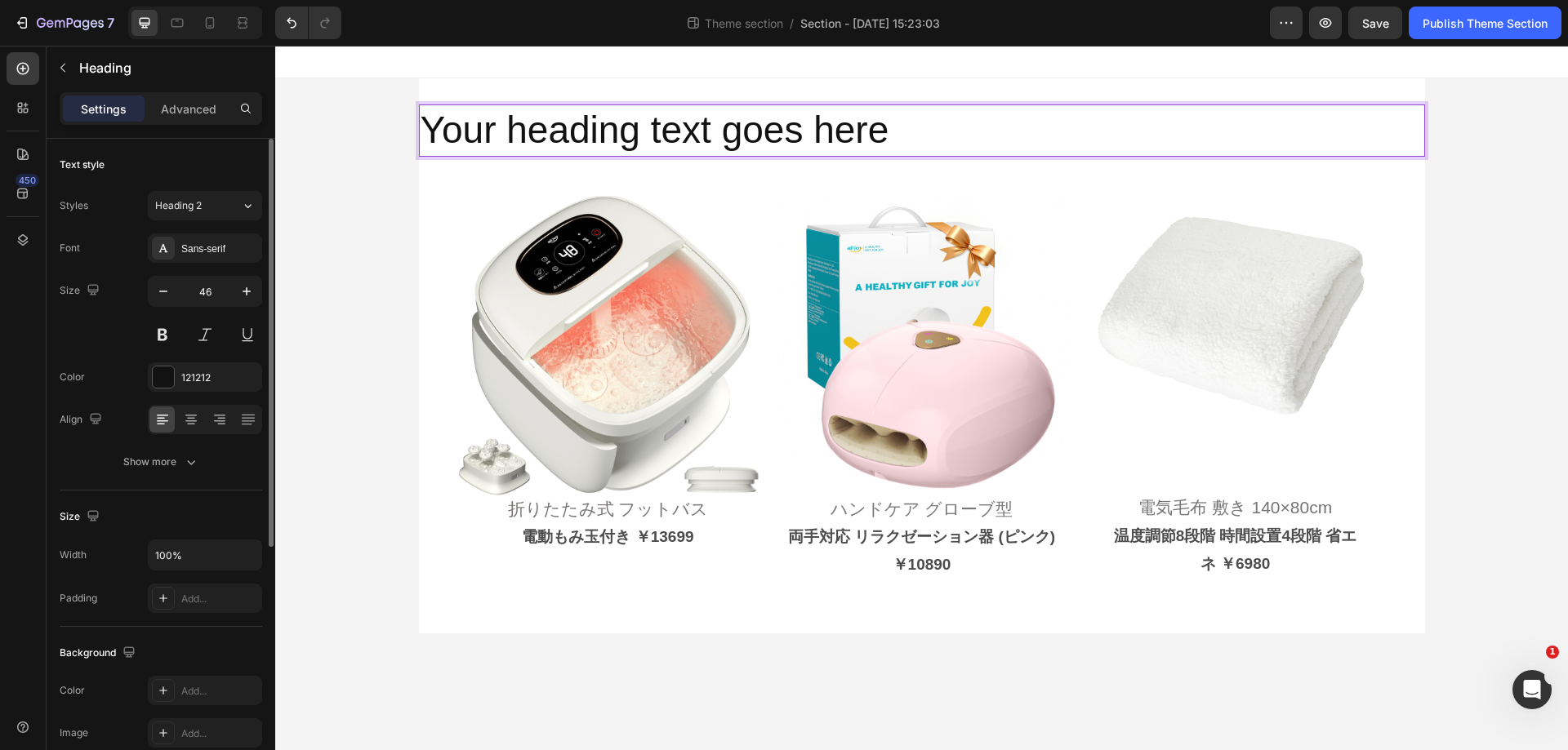
click at [916, 140] on p "Your heading text goes here" at bounding box center [922, 131] width 1003 height 49
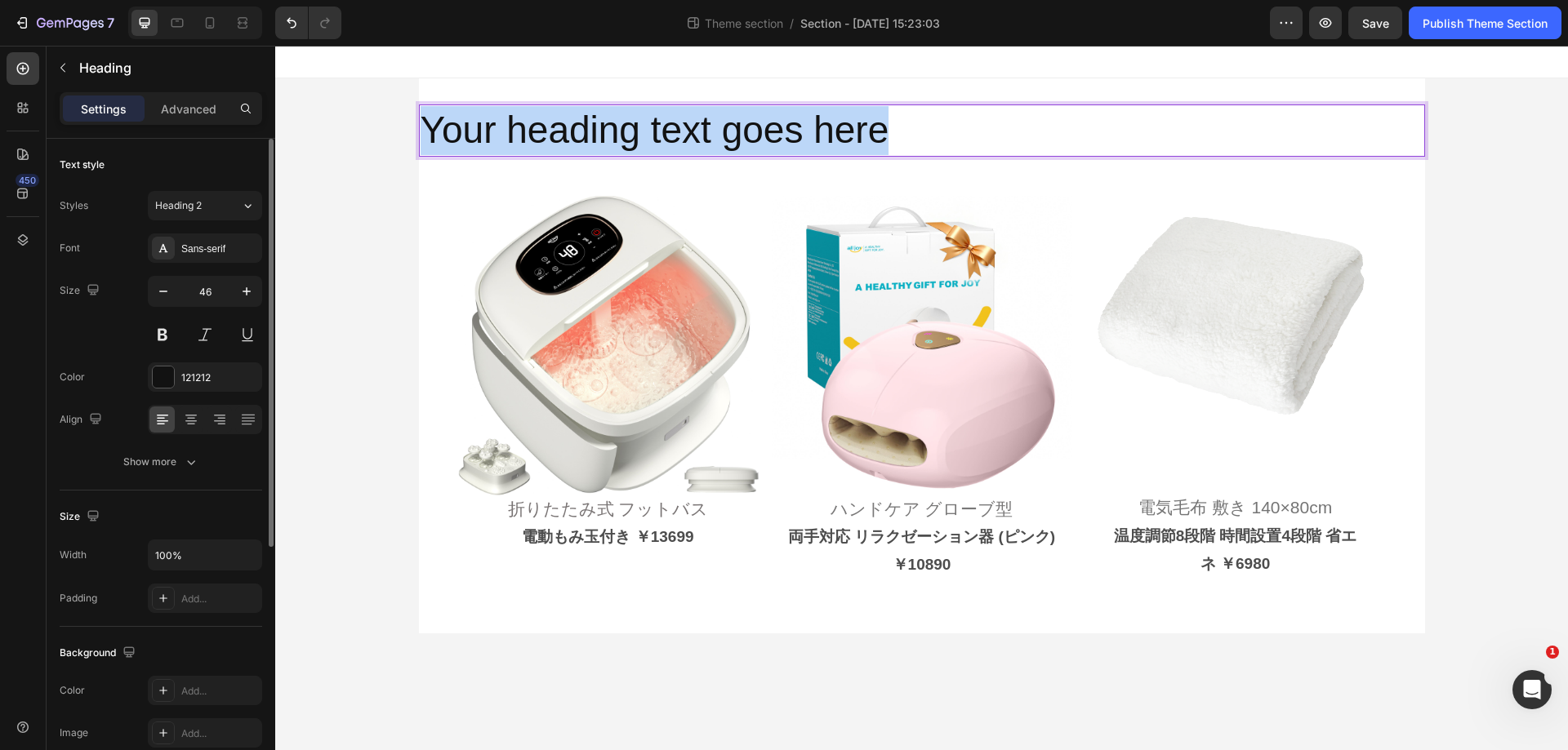
click at [916, 140] on p "Your heading text goes here" at bounding box center [922, 131] width 1003 height 49
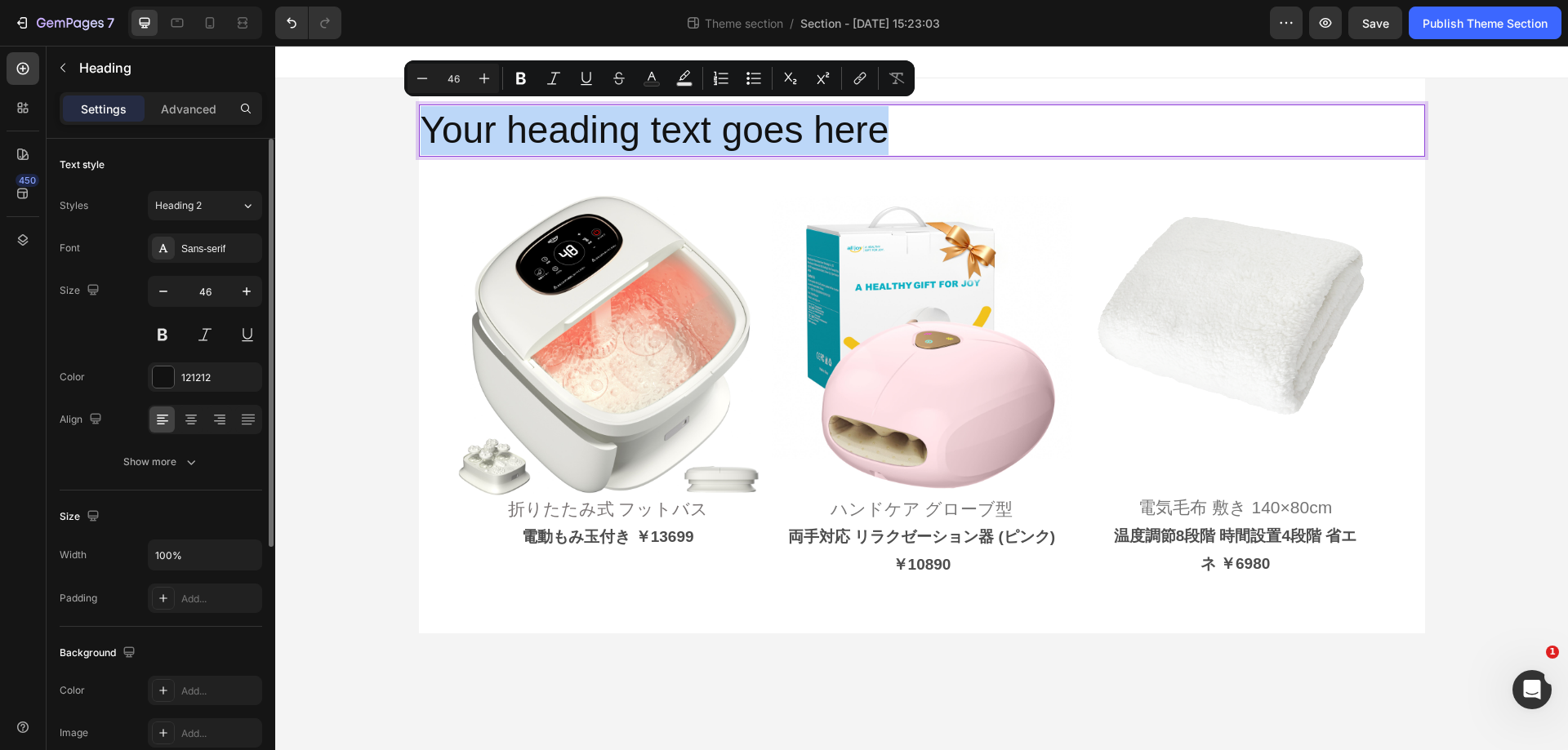
click at [741, 139] on p "Your heading text goes here" at bounding box center [922, 131] width 1003 height 49
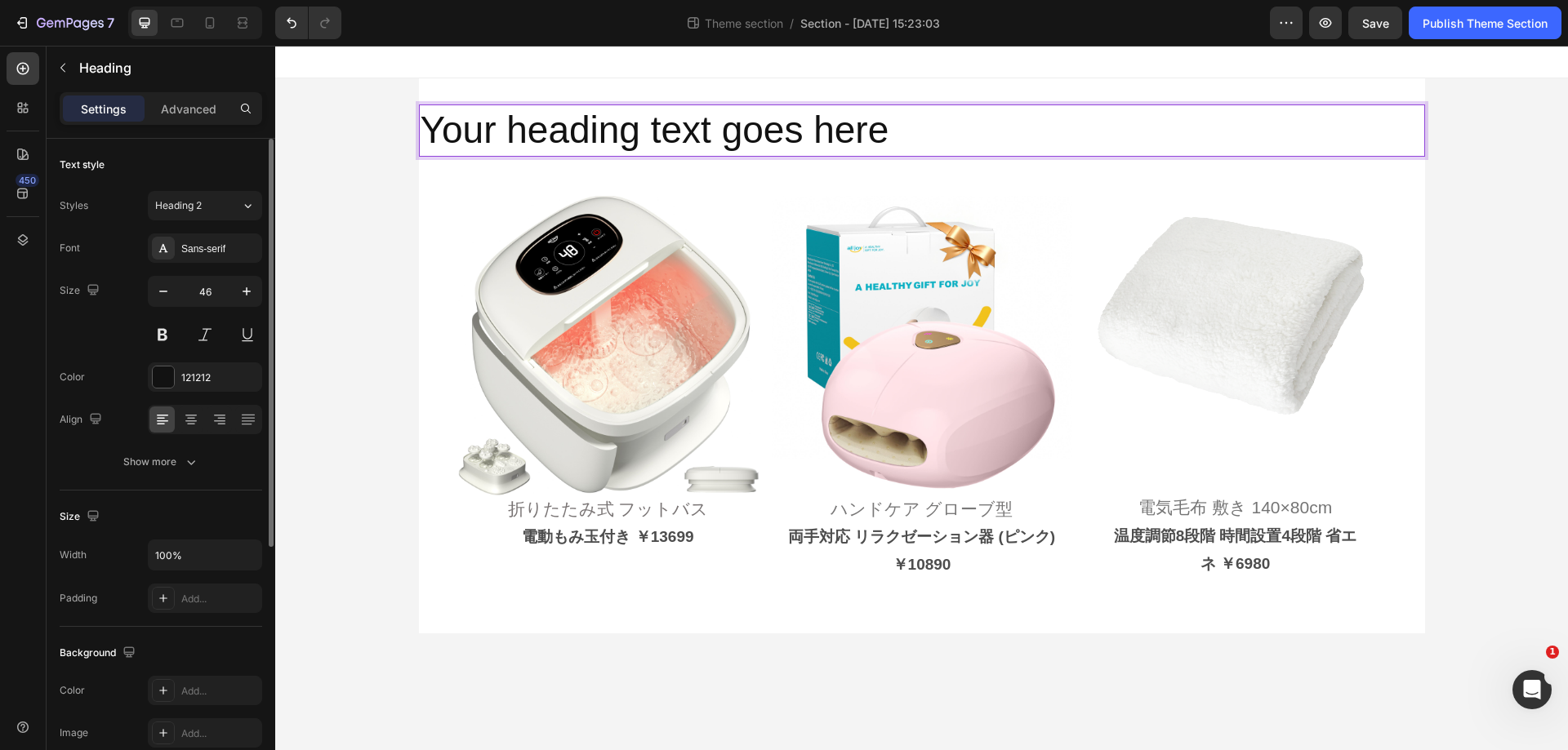
click at [759, 131] on p "Your heading text goes here" at bounding box center [922, 131] width 1003 height 49
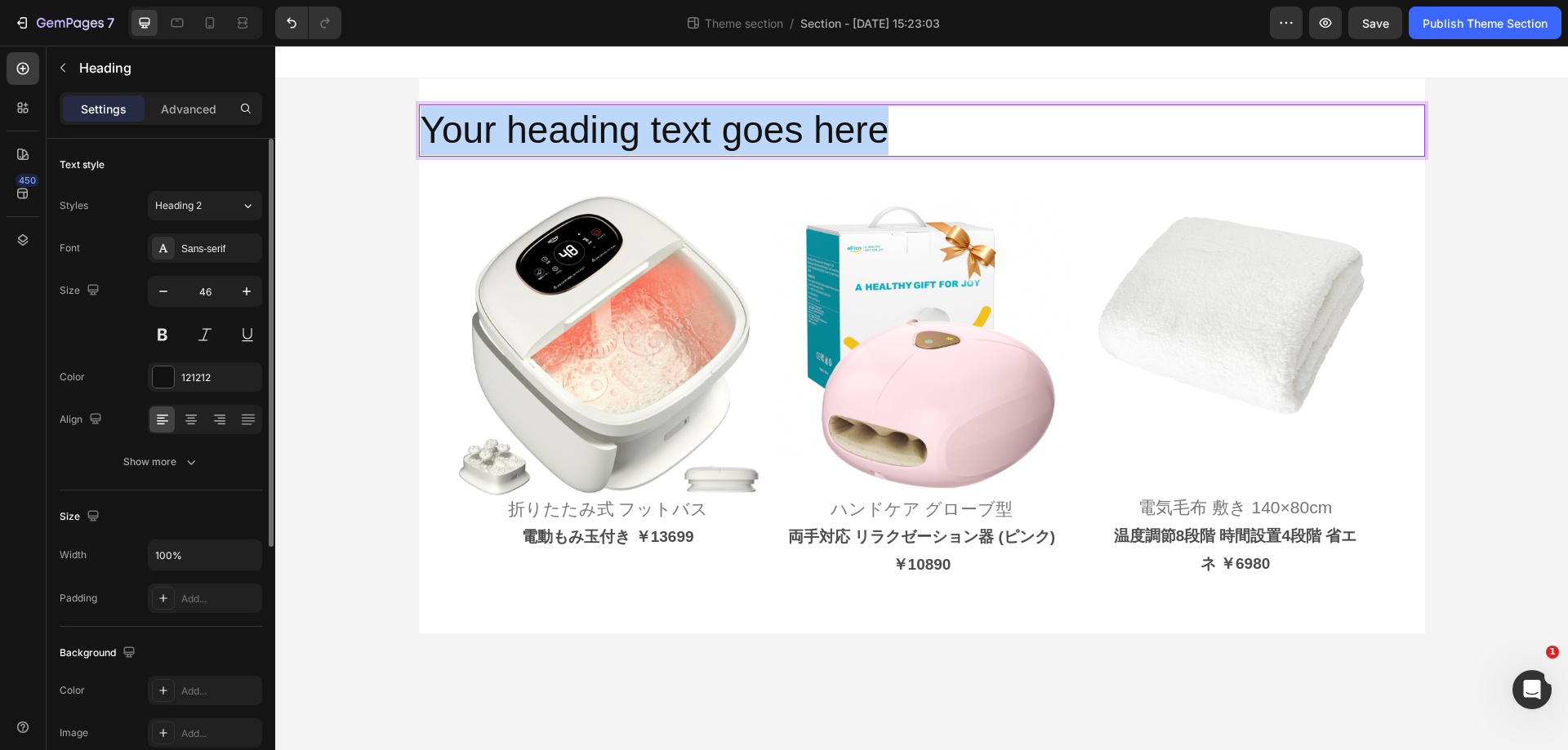
click at [759, 131] on p "Your heading text goes here" at bounding box center [922, 131] width 1003 height 49
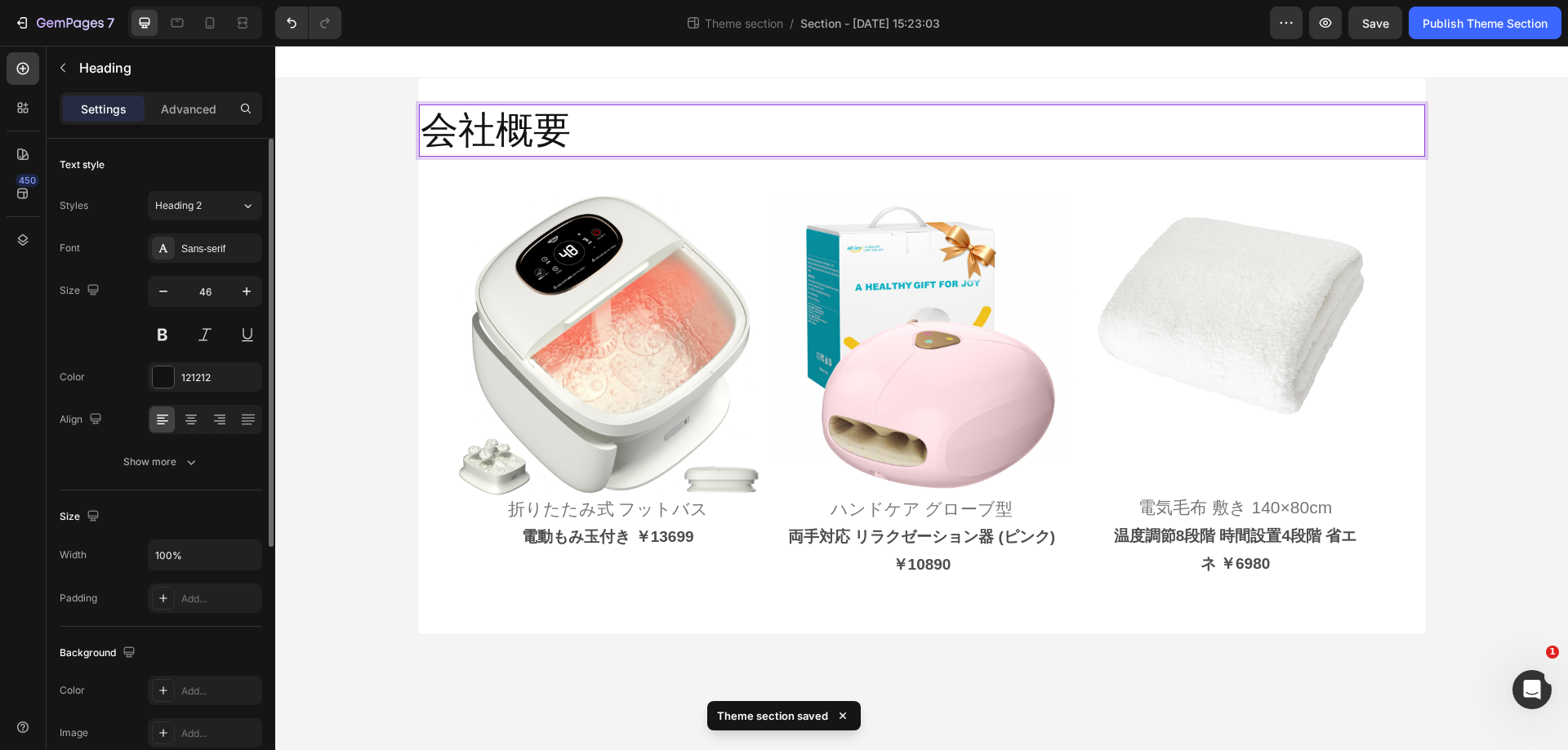
click at [647, 115] on p "会社概要" at bounding box center [922, 131] width 1003 height 49
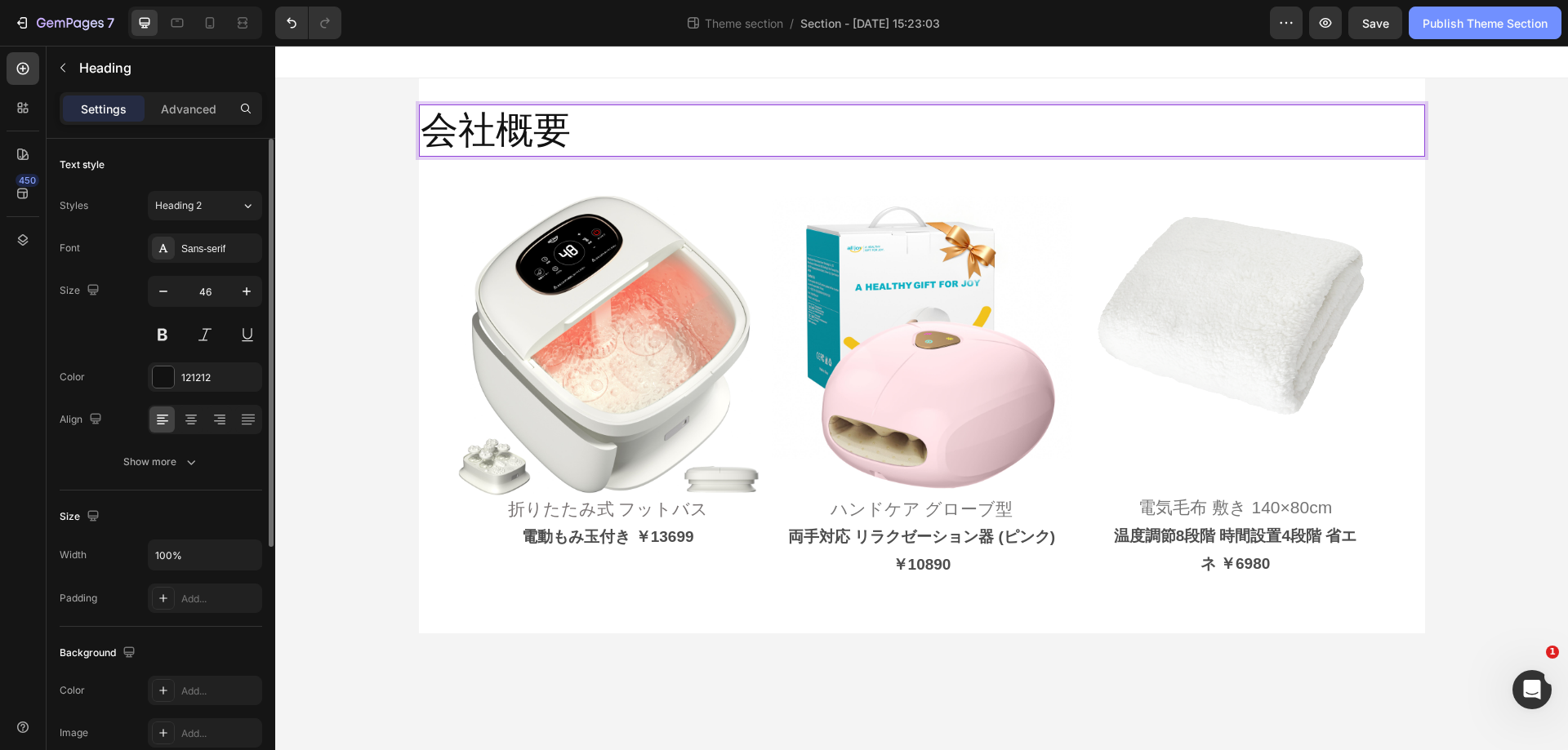
click at [1507, 32] on button "Publish Theme Section" at bounding box center [1485, 23] width 153 height 33
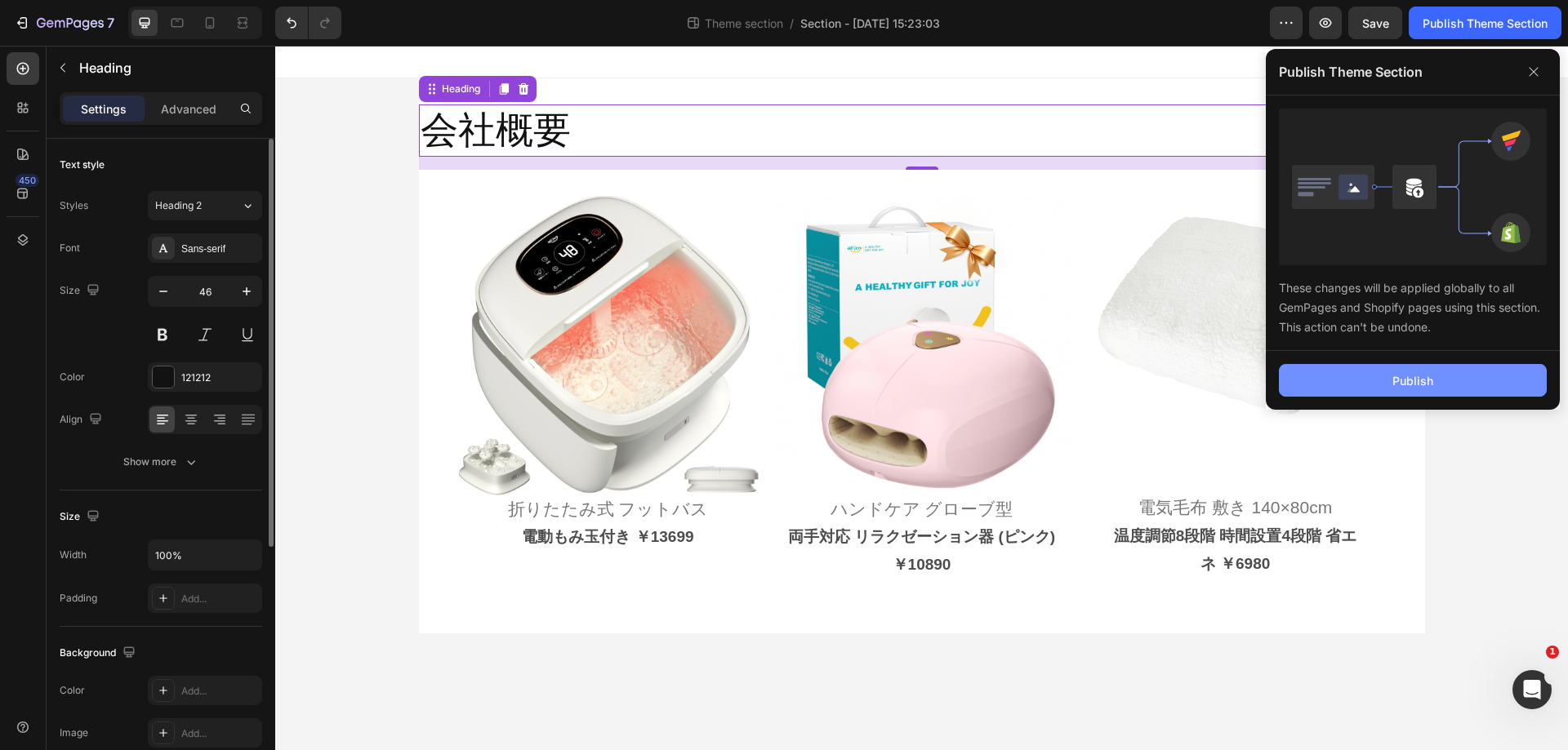
click at [1405, 368] on button "Publish" at bounding box center [1413, 379] width 268 height 33
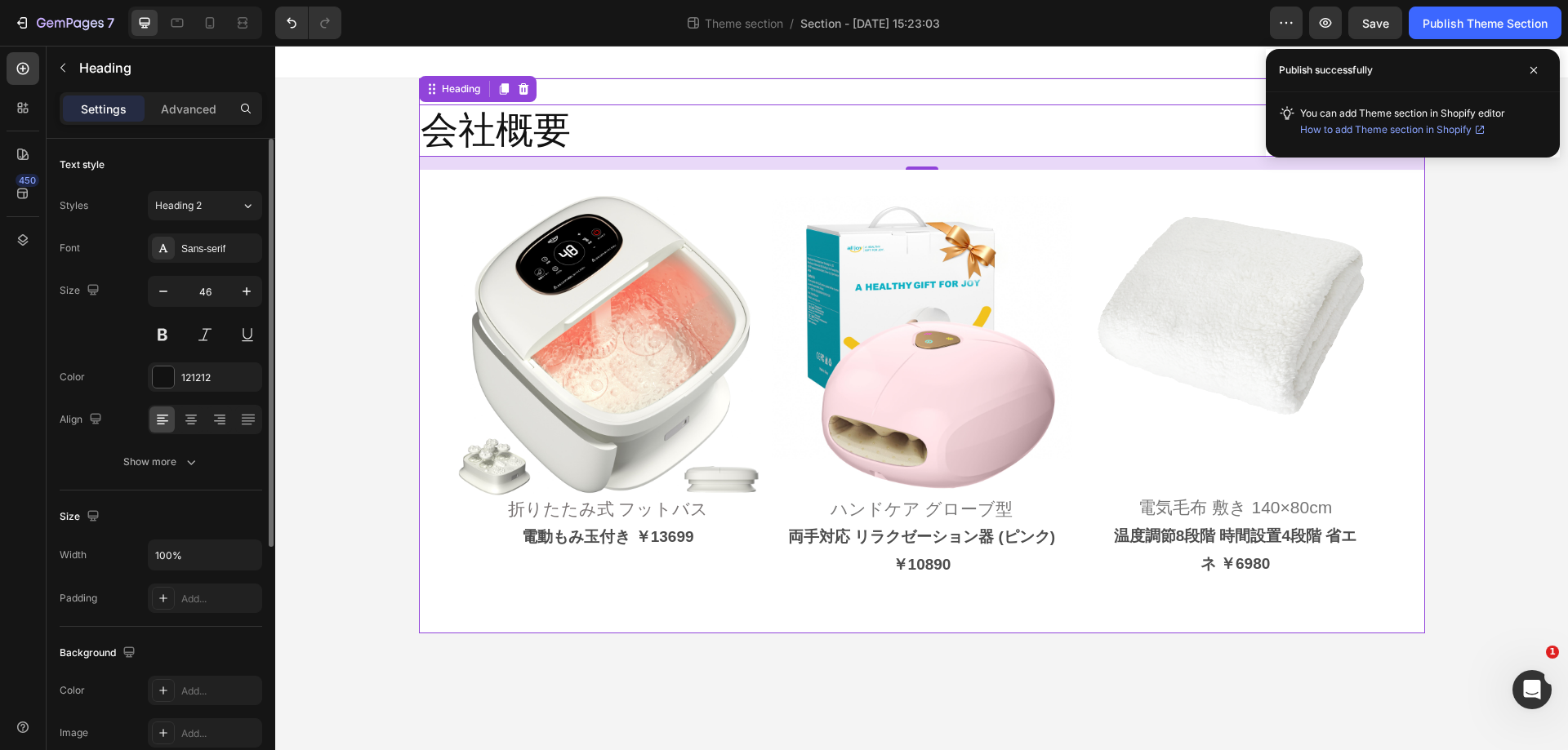
click at [709, 93] on div "会社概要 Heading 16 Image 折りたたみ式 フットバス Heading 電動もみ玉付き ￥13699 Text Block Image ハンドケ…" at bounding box center [922, 356] width 1007 height 555
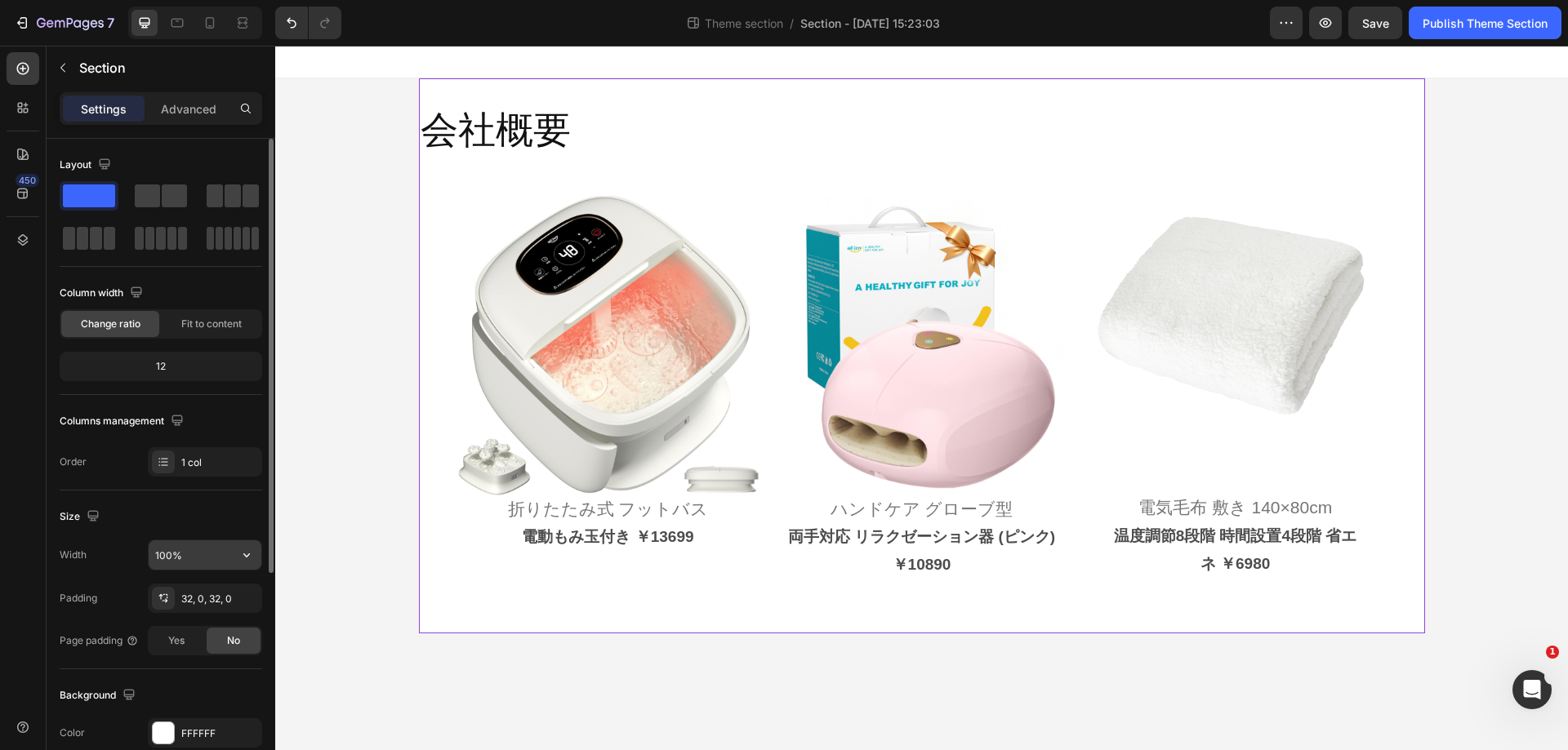
click at [212, 546] on input "100%" at bounding box center [205, 555] width 112 height 30
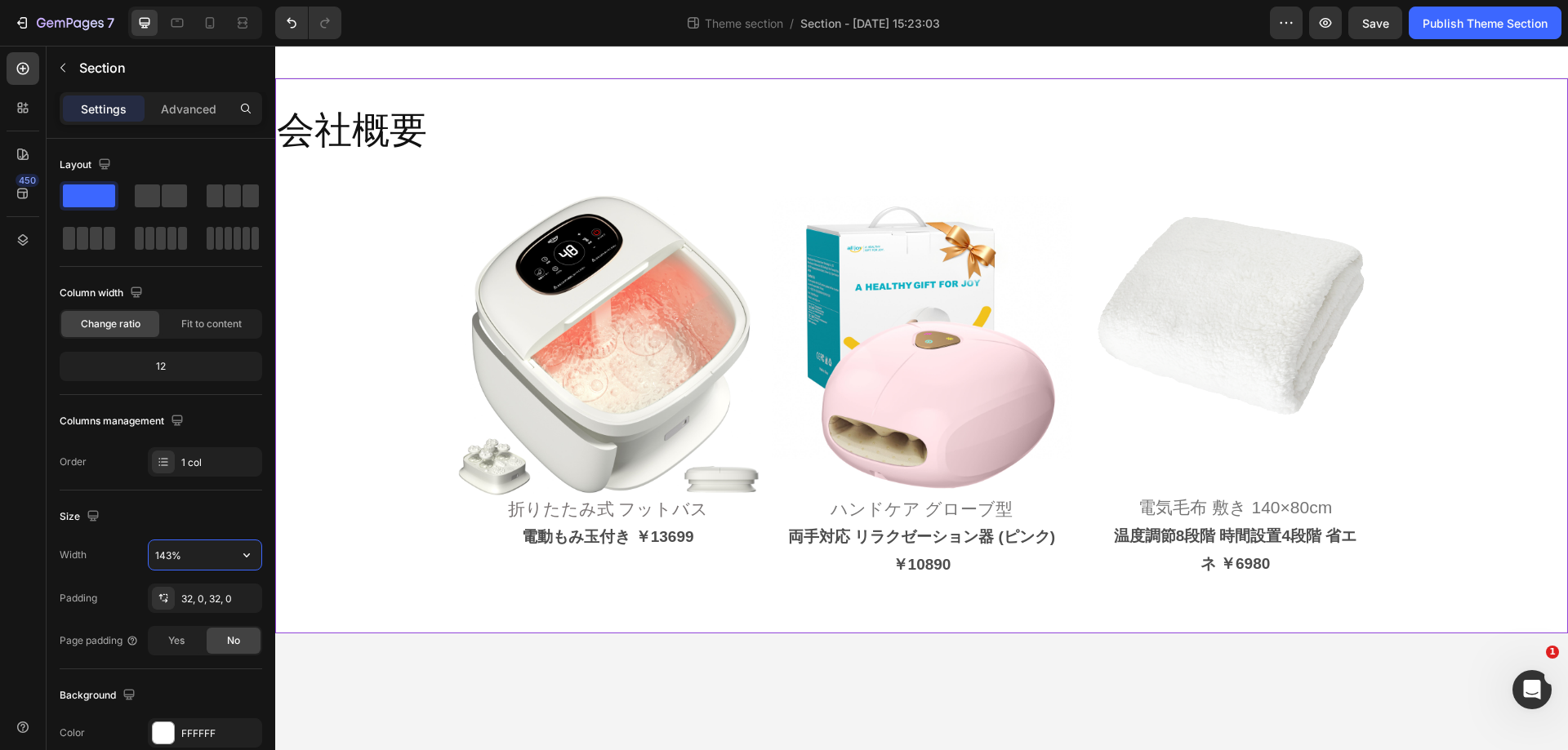
type input "1430%"
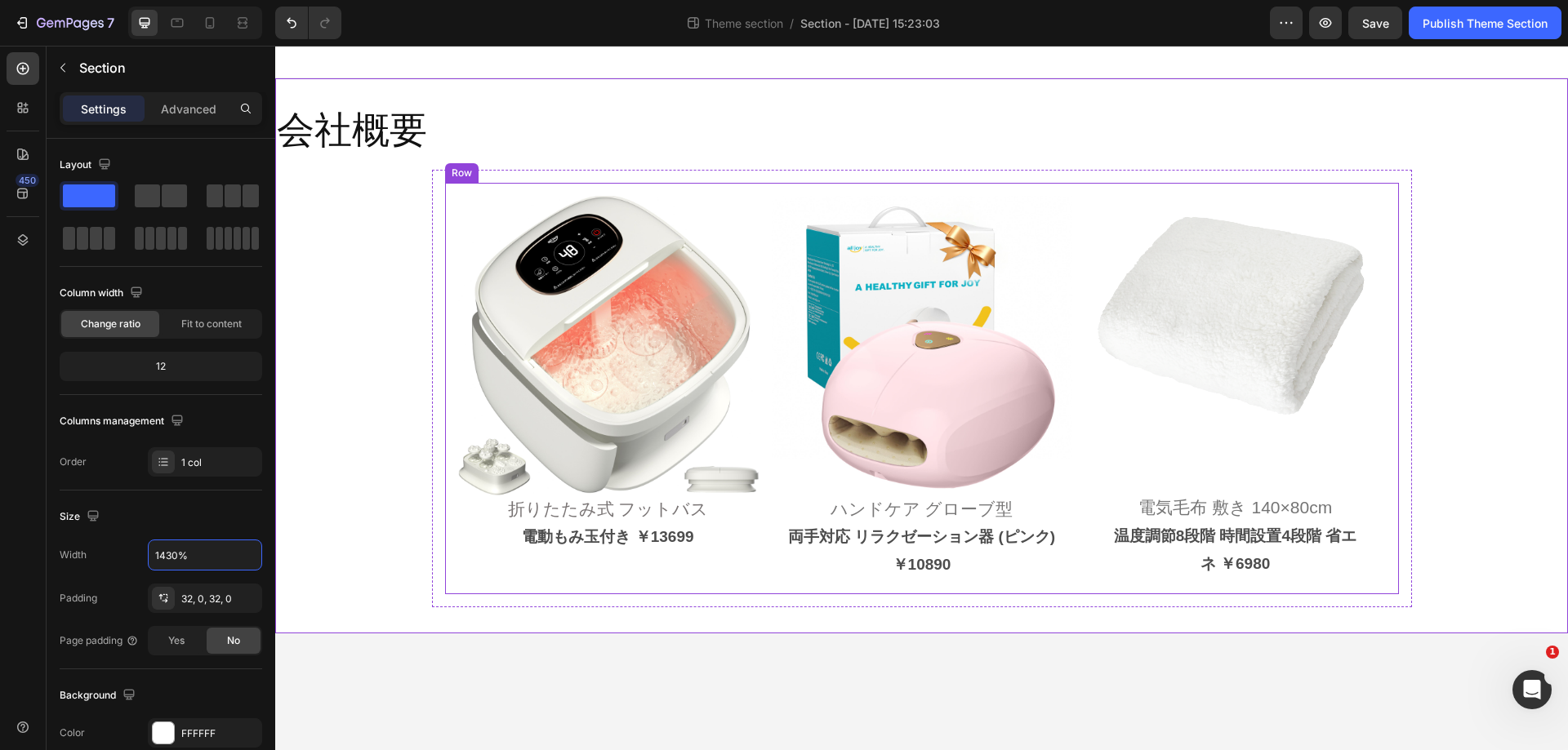
click at [769, 194] on div "Image 折りたたみ式 フットバス Heading 電動もみ玉付き ￥13699 Text Block Image ハンドケア グローブ型 Heading …" at bounding box center [922, 388] width 955 height 411
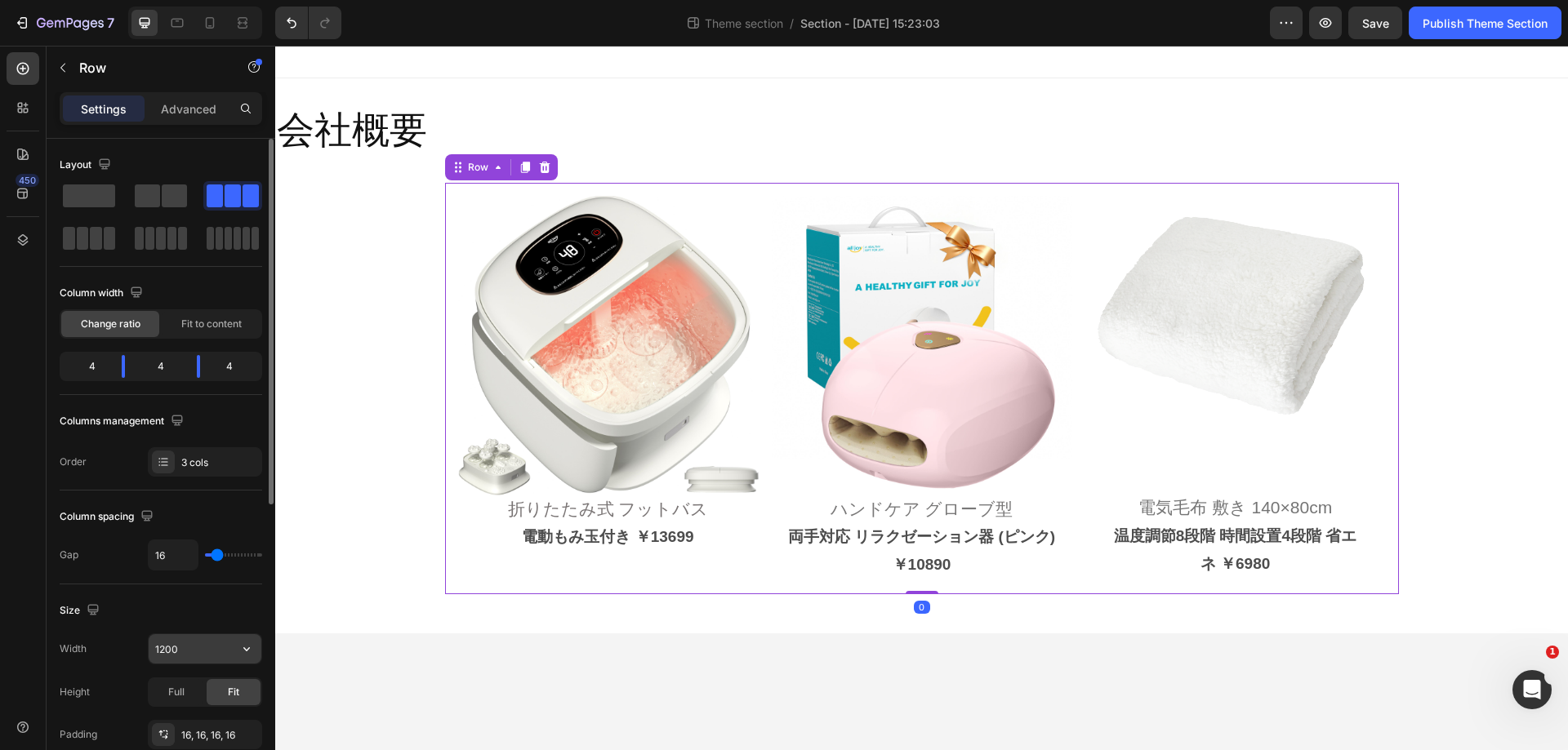
click at [200, 641] on input "1200" at bounding box center [205, 649] width 112 height 30
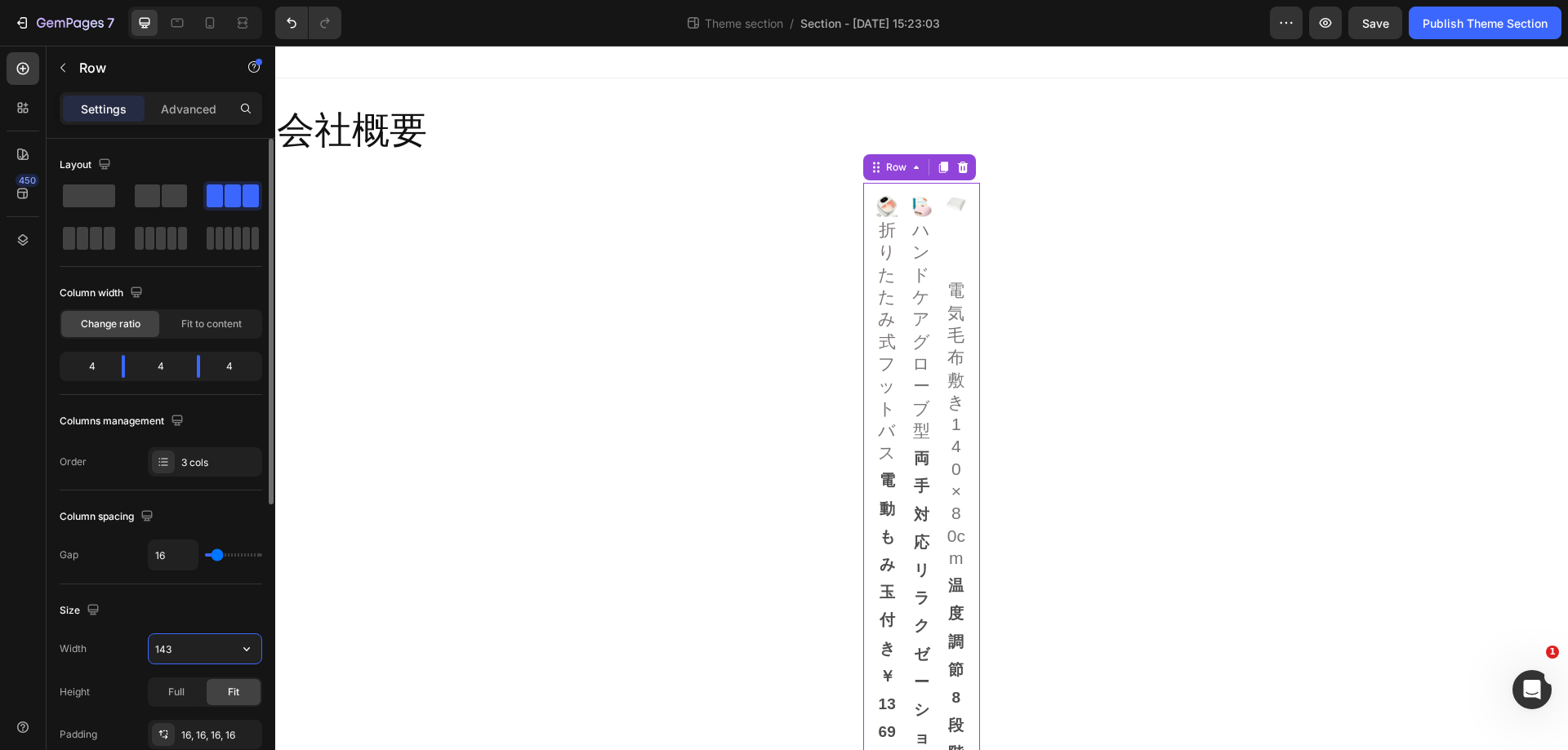
type input "1430"
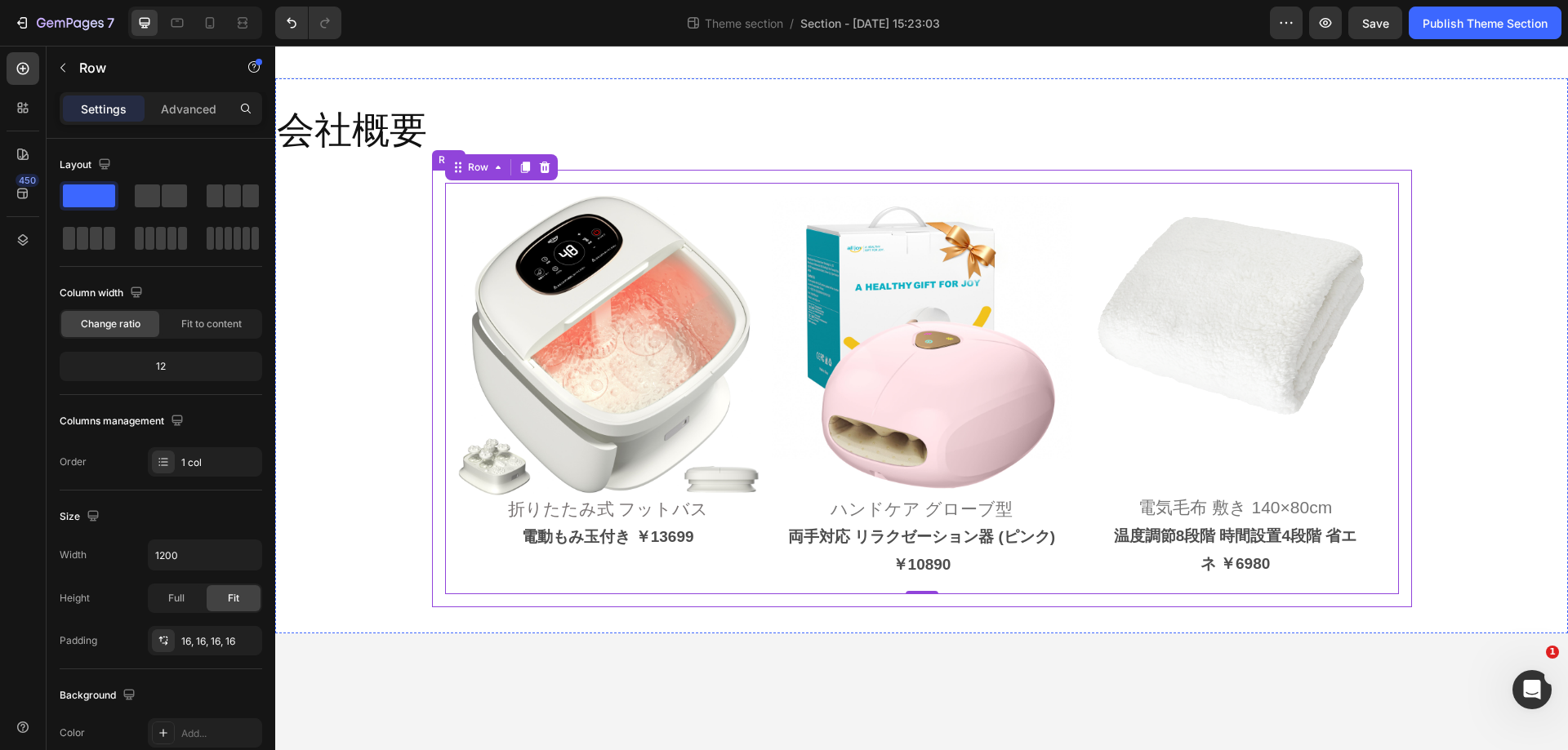
click at [438, 285] on div "Image 折りたたみ式 フットバス Heading 電動もみ玉付き ￥13699 Text Block Image ハンドケア グローブ型 Heading …" at bounding box center [922, 388] width 980 height 438
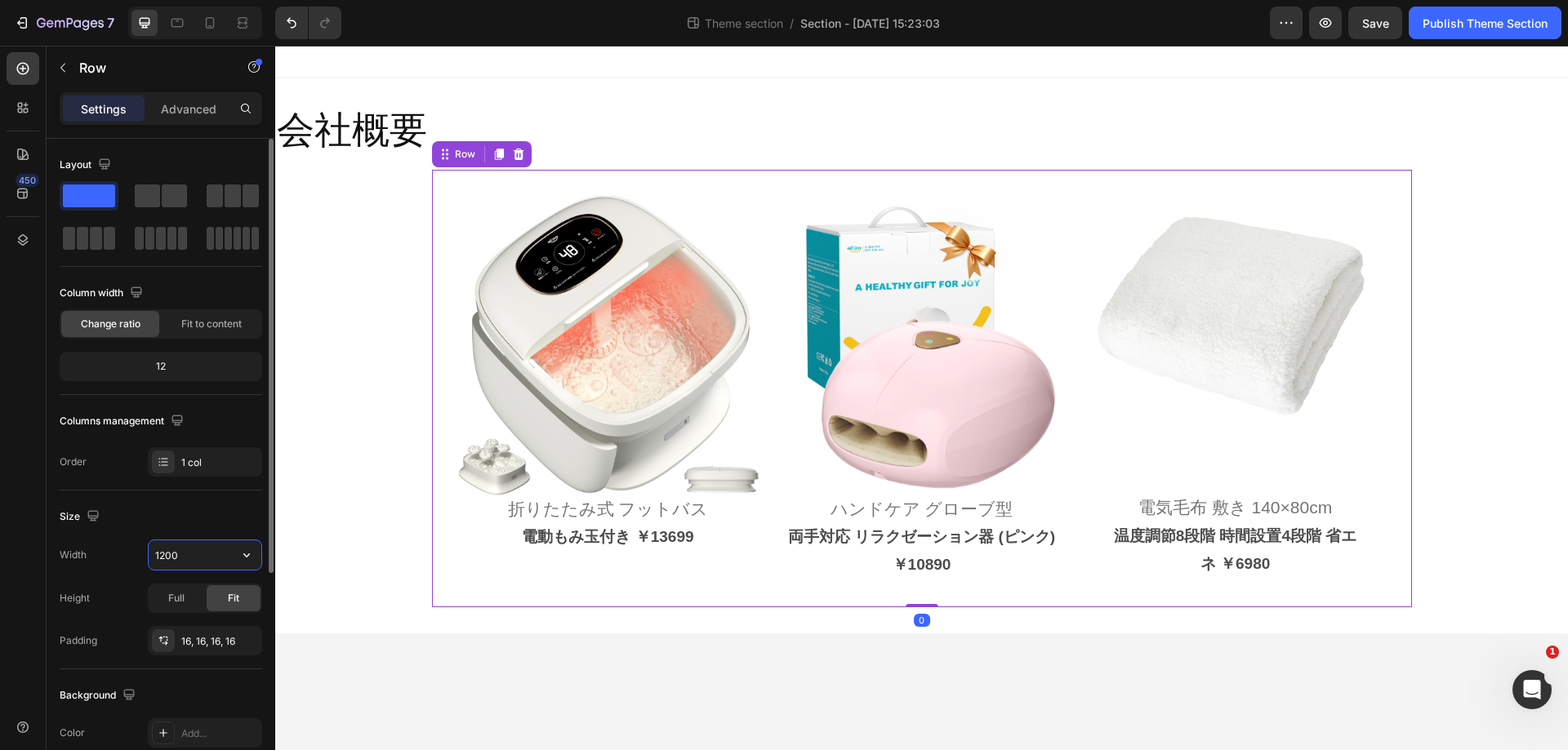
click at [211, 562] on input "1200" at bounding box center [205, 555] width 112 height 30
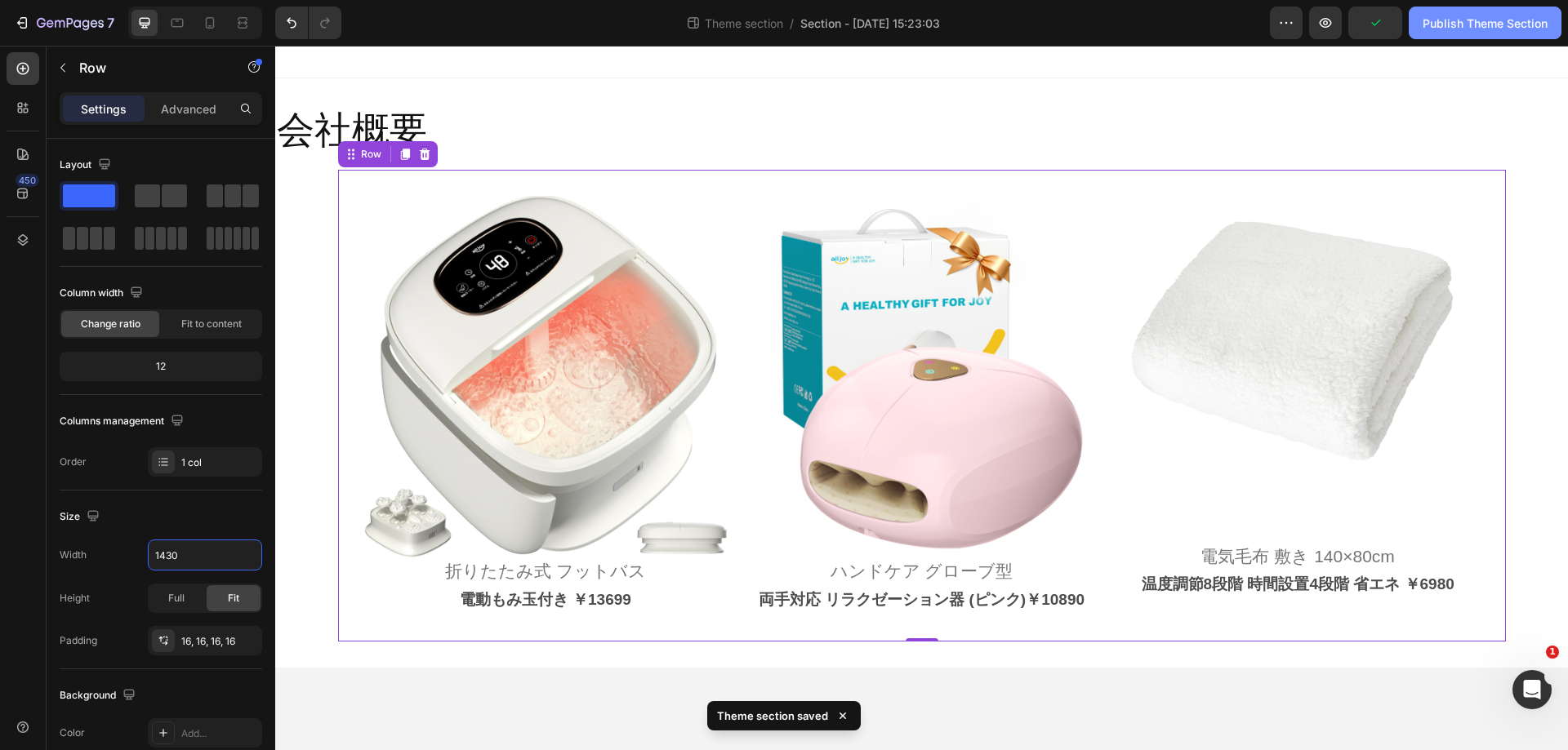
type input "1430"
click at [1493, 31] on div "Publish Theme Section" at bounding box center [1485, 23] width 125 height 17
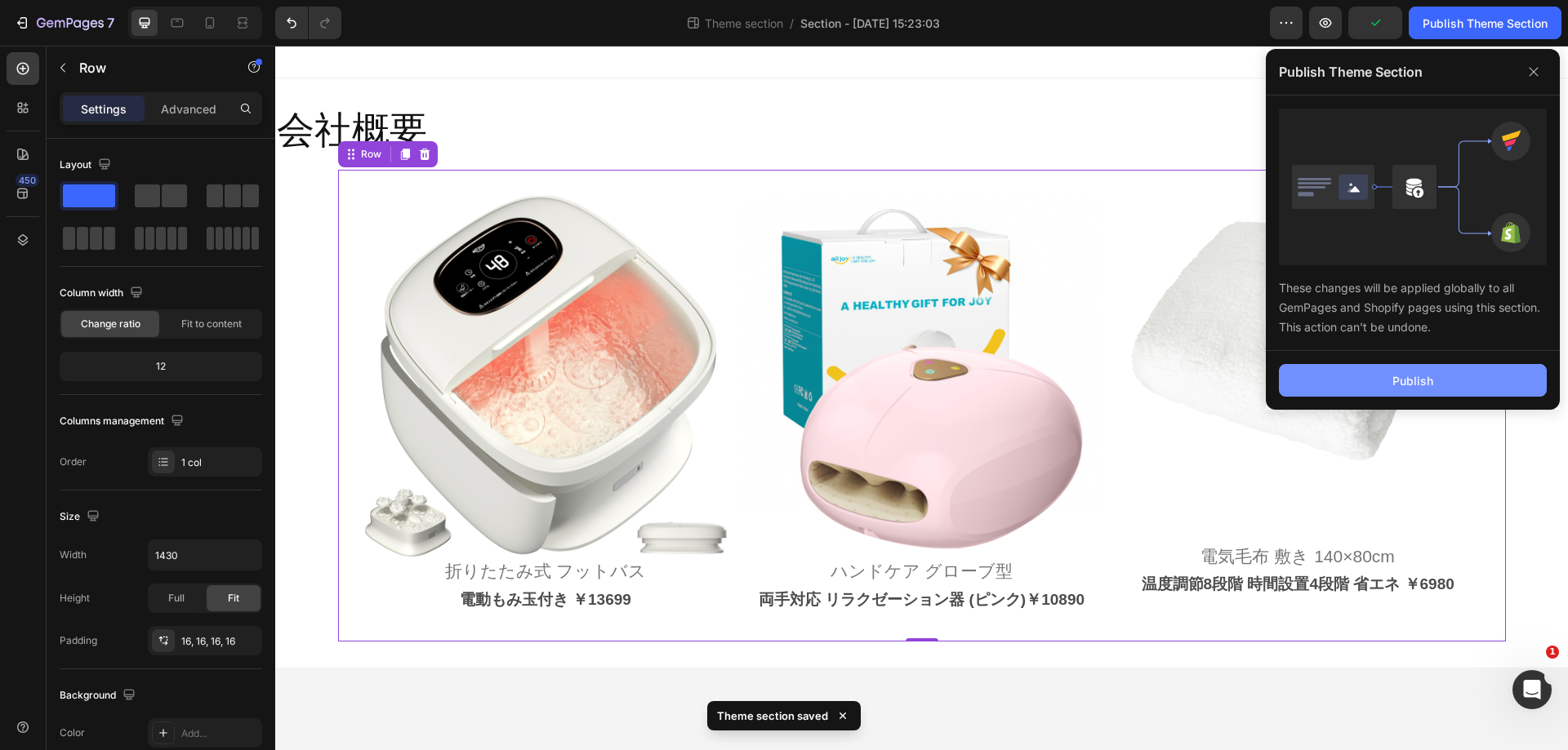
click at [1412, 373] on div "Publish" at bounding box center [1412, 380] width 40 height 17
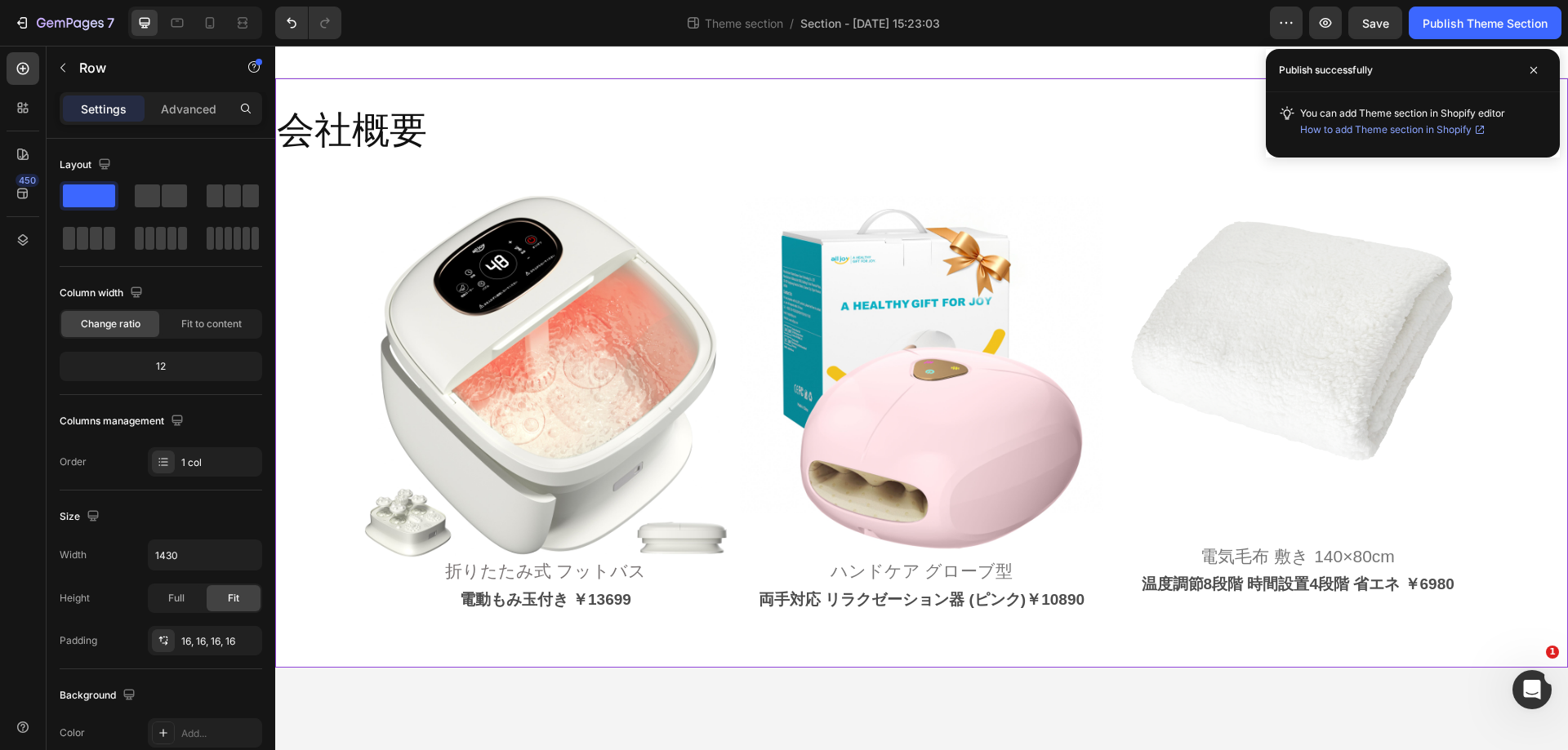
click at [517, 98] on div "会社概要 Heading Image 折りたたみ式 フットバス Heading 電動もみ玉付き ￥13699 Text Block Image ハンドケア グ…" at bounding box center [921, 374] width 1293 height 589
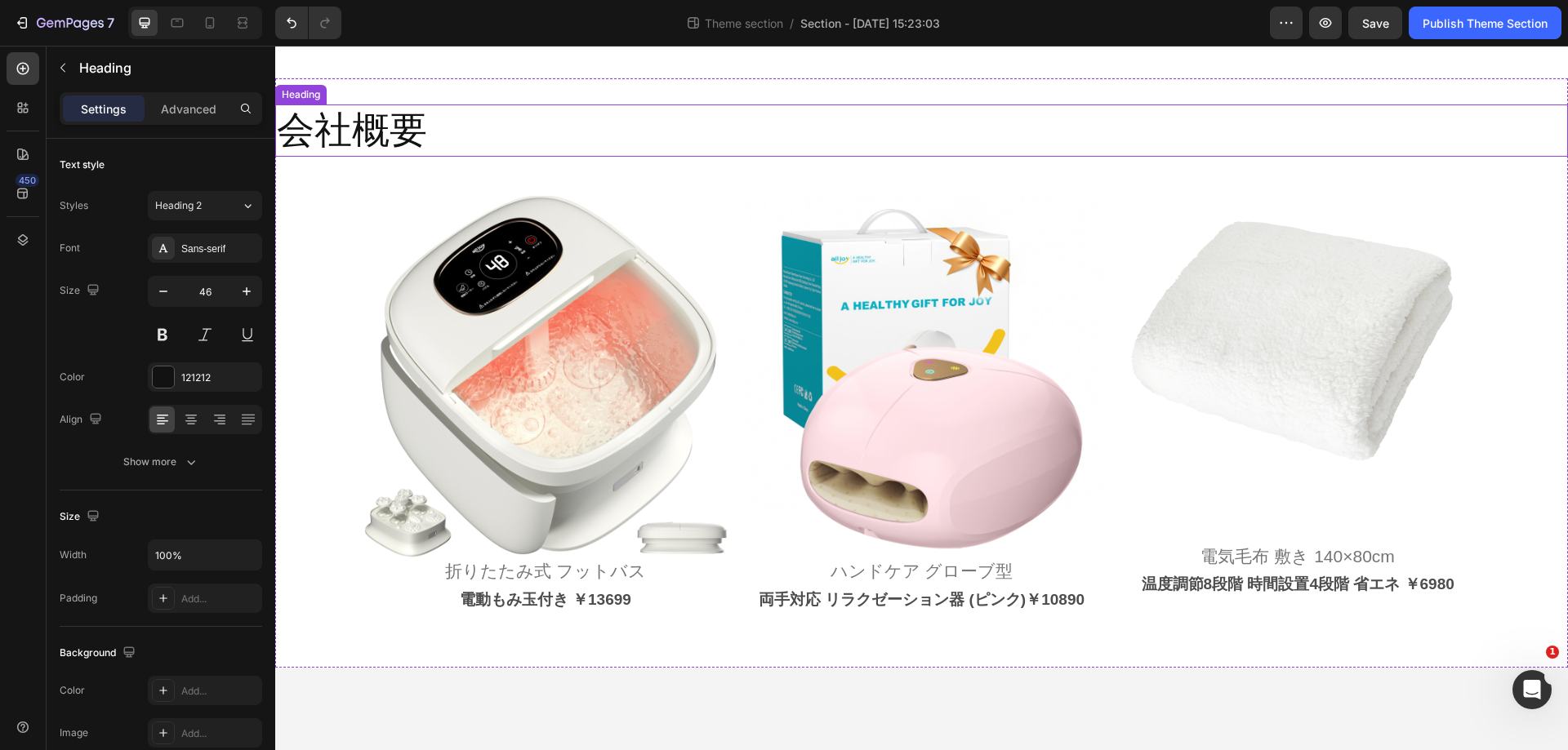
click at [309, 127] on p "会社概要" at bounding box center [922, 131] width 1290 height 49
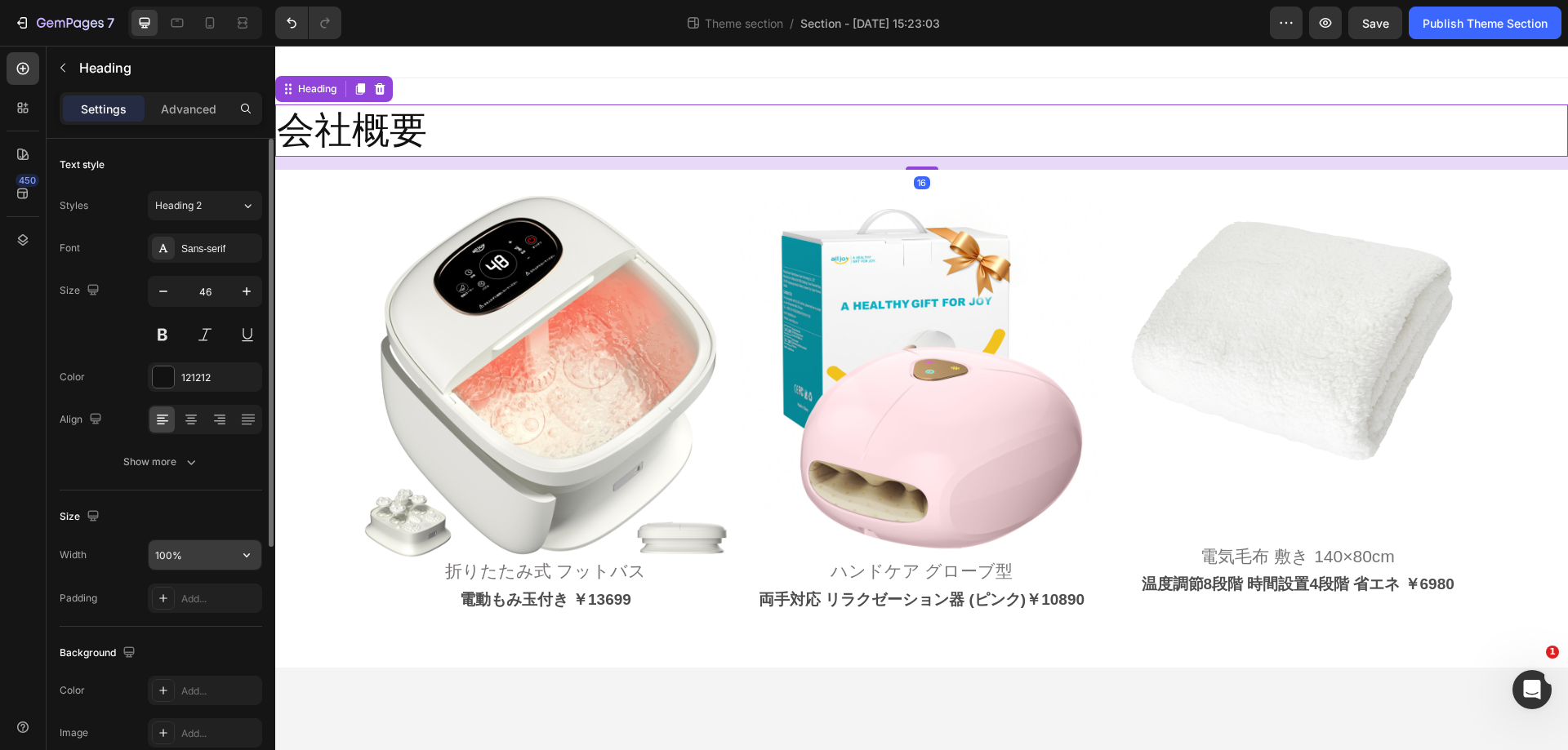
click at [236, 558] on button "button" at bounding box center [247, 555] width 30 height 30
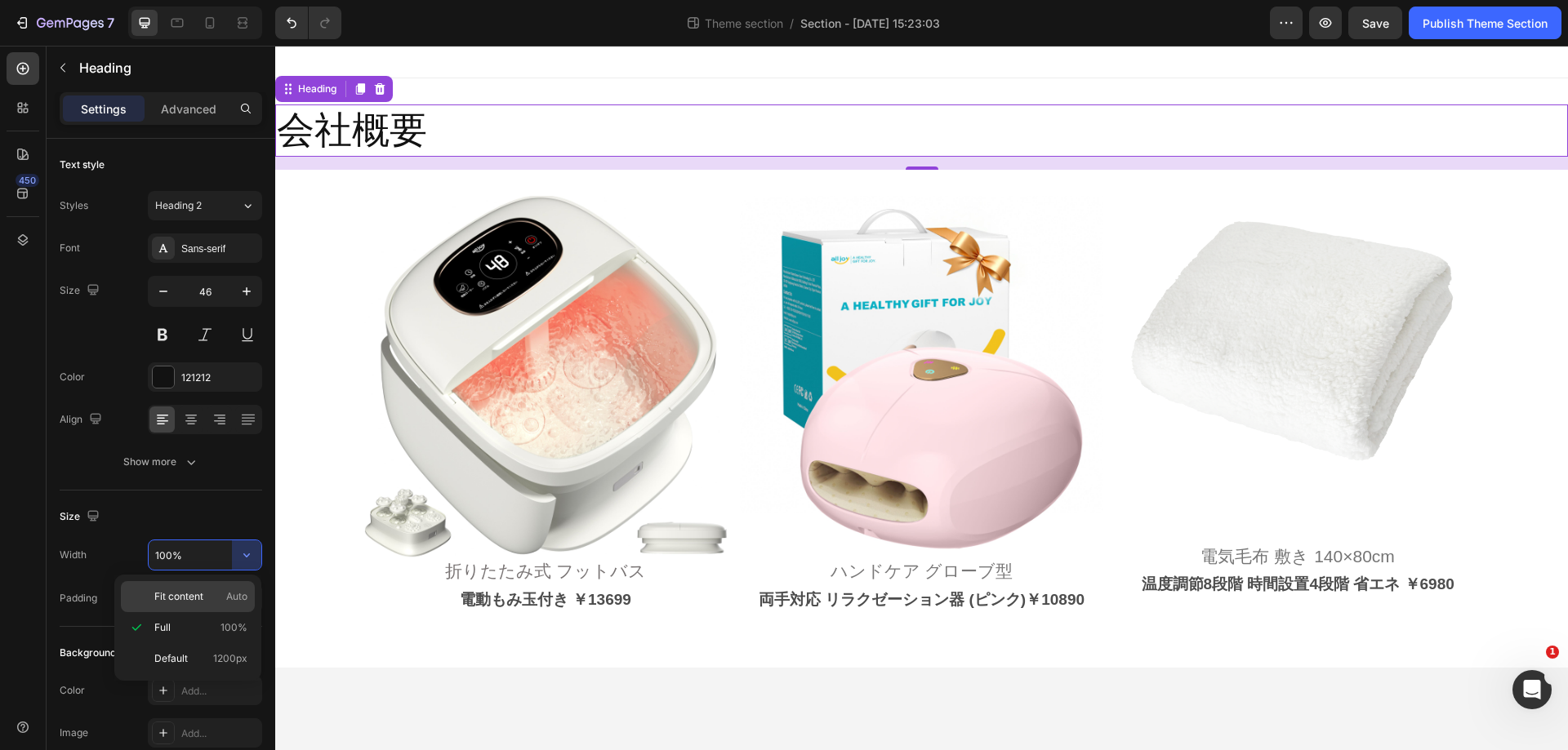
click at [231, 592] on span "Auto" at bounding box center [237, 596] width 22 height 15
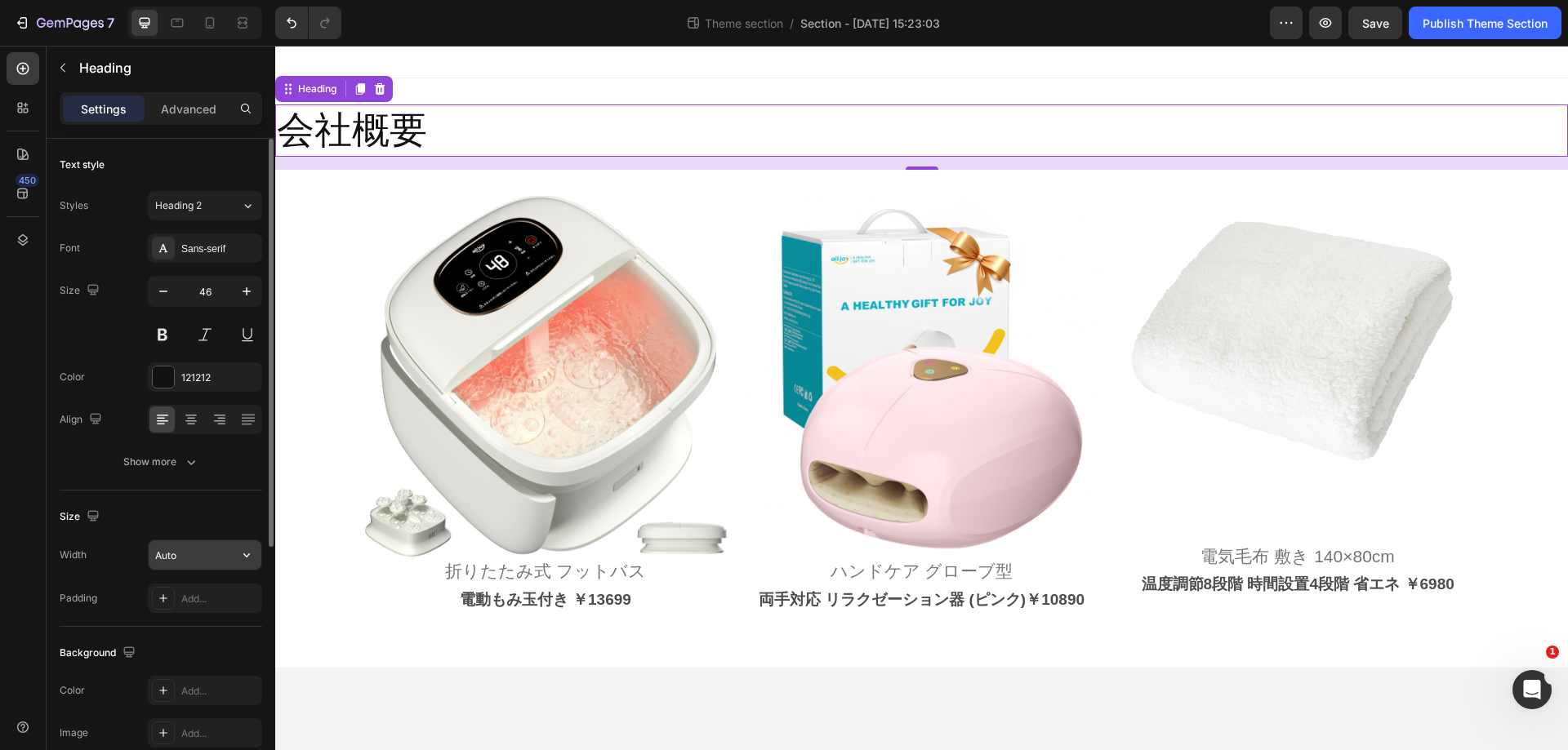
click at [246, 552] on icon "button" at bounding box center [247, 555] width 17 height 17
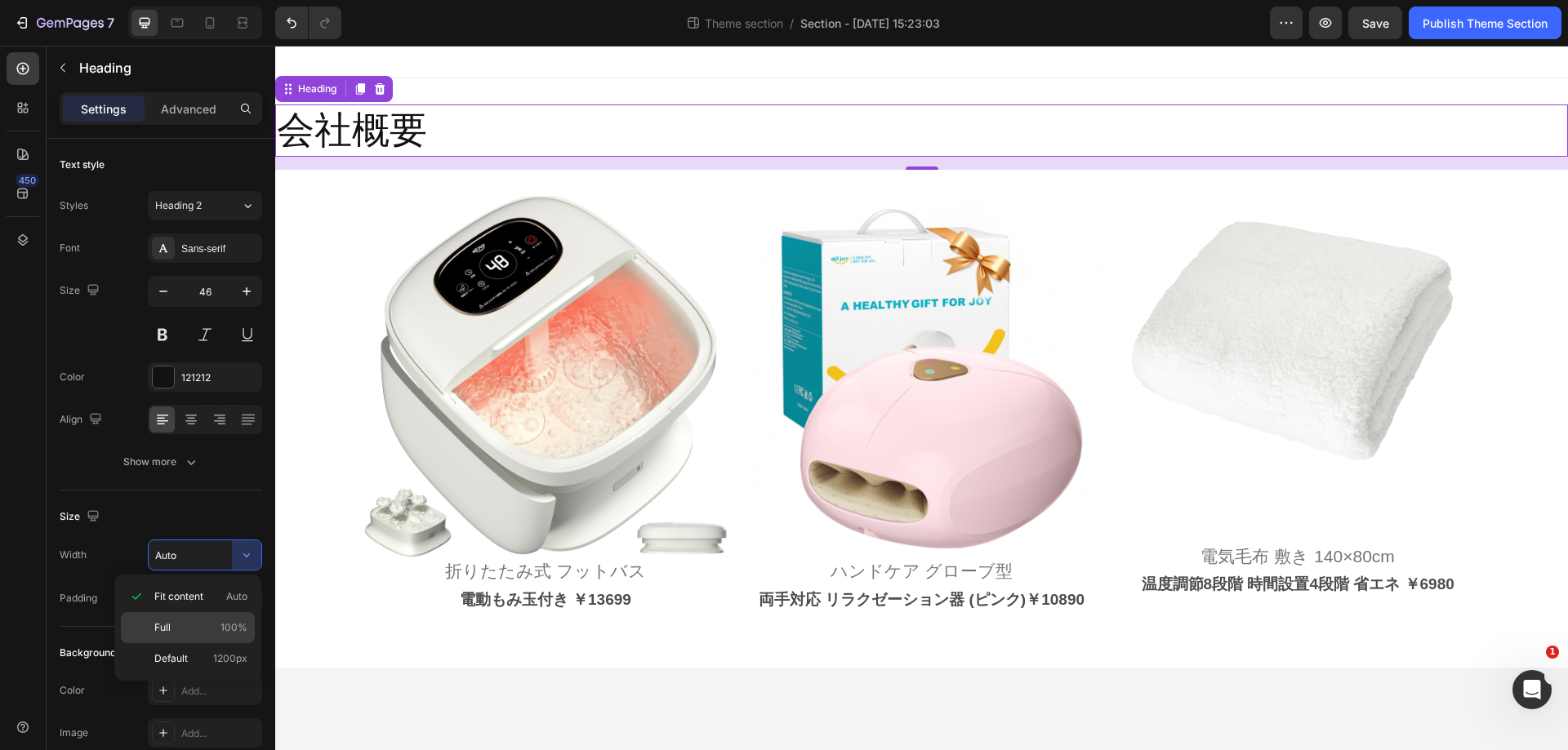
click at [224, 614] on div "Full 100%" at bounding box center [188, 627] width 134 height 31
type input "100%"
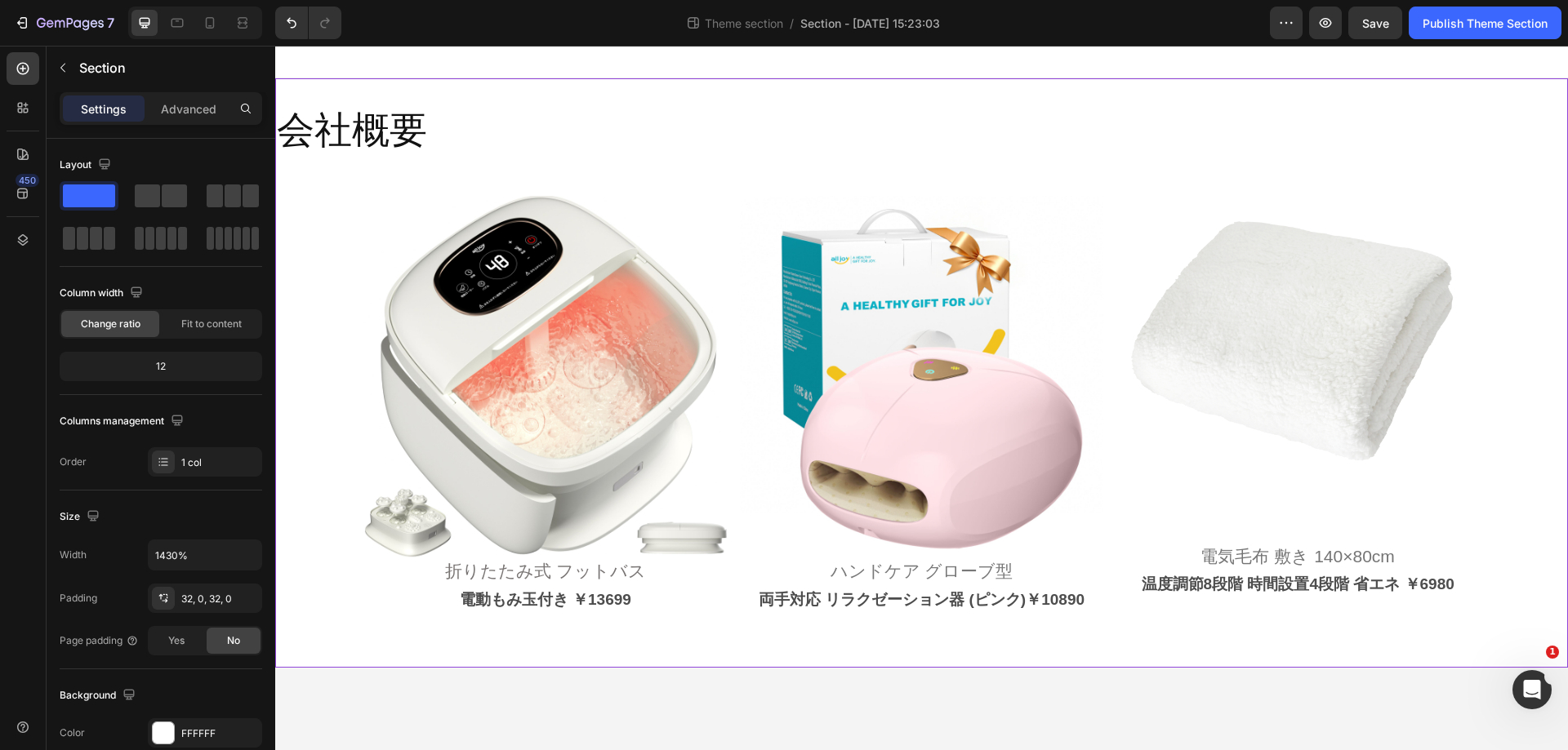
click at [484, 98] on div "会社概要 Heading Image 折りたたみ式 フットバス Heading 電動もみ玉付き ￥13699 Text Block Image ハンドケア グ…" at bounding box center [921, 374] width 1293 height 589
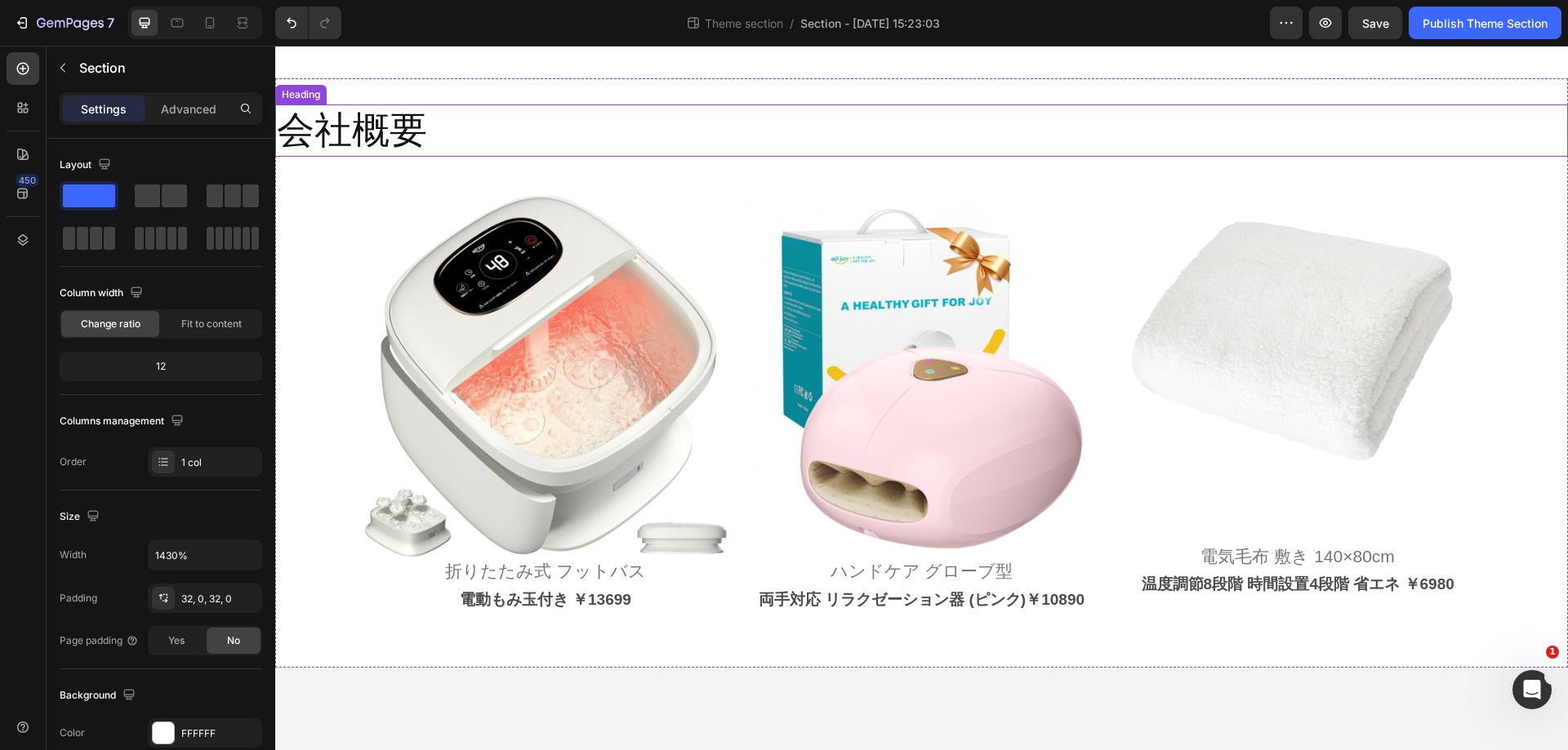
click at [470, 125] on p "会社概要" at bounding box center [922, 131] width 1290 height 49
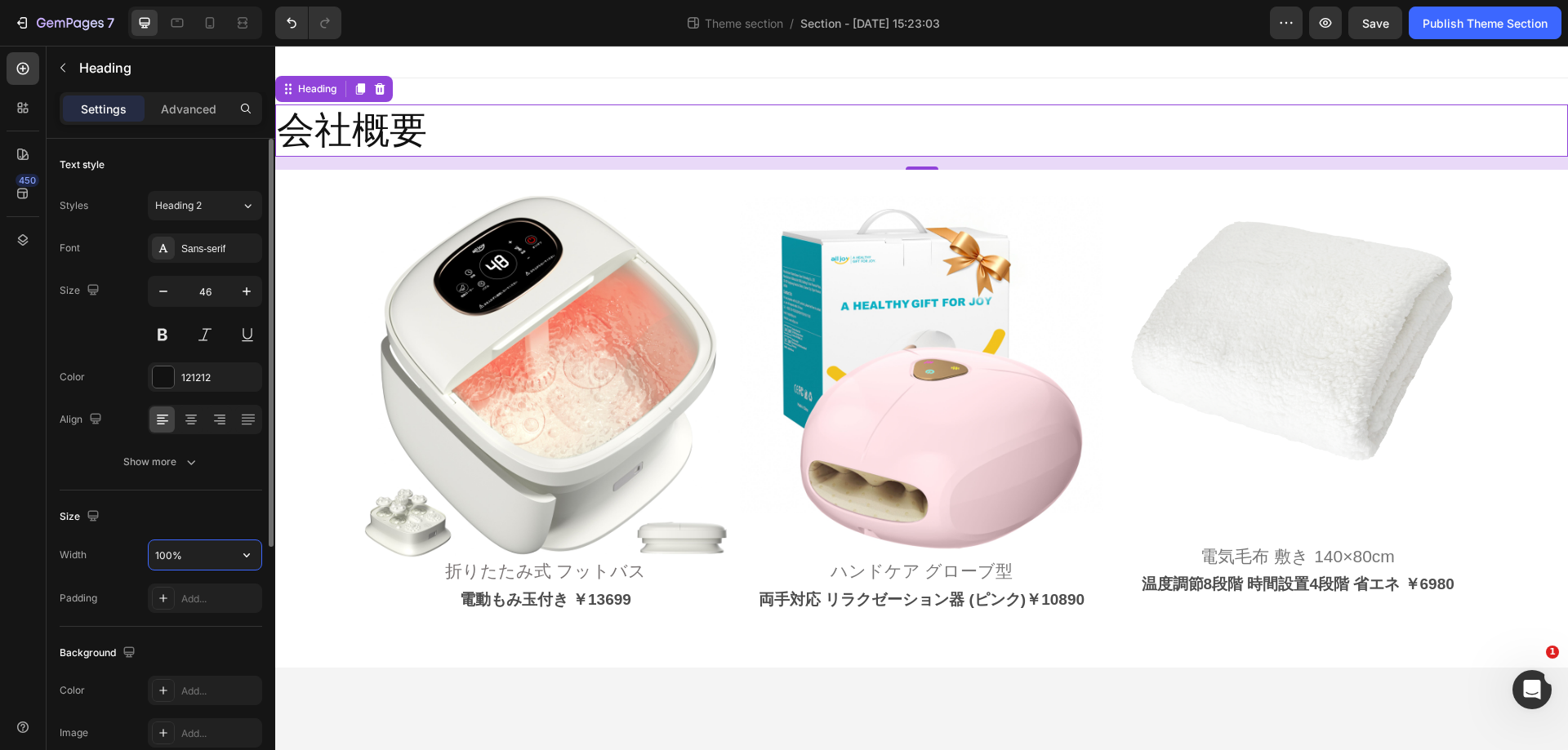
click at [193, 554] on input "100%" at bounding box center [205, 555] width 112 height 30
click at [254, 551] on icon "button" at bounding box center [247, 555] width 17 height 17
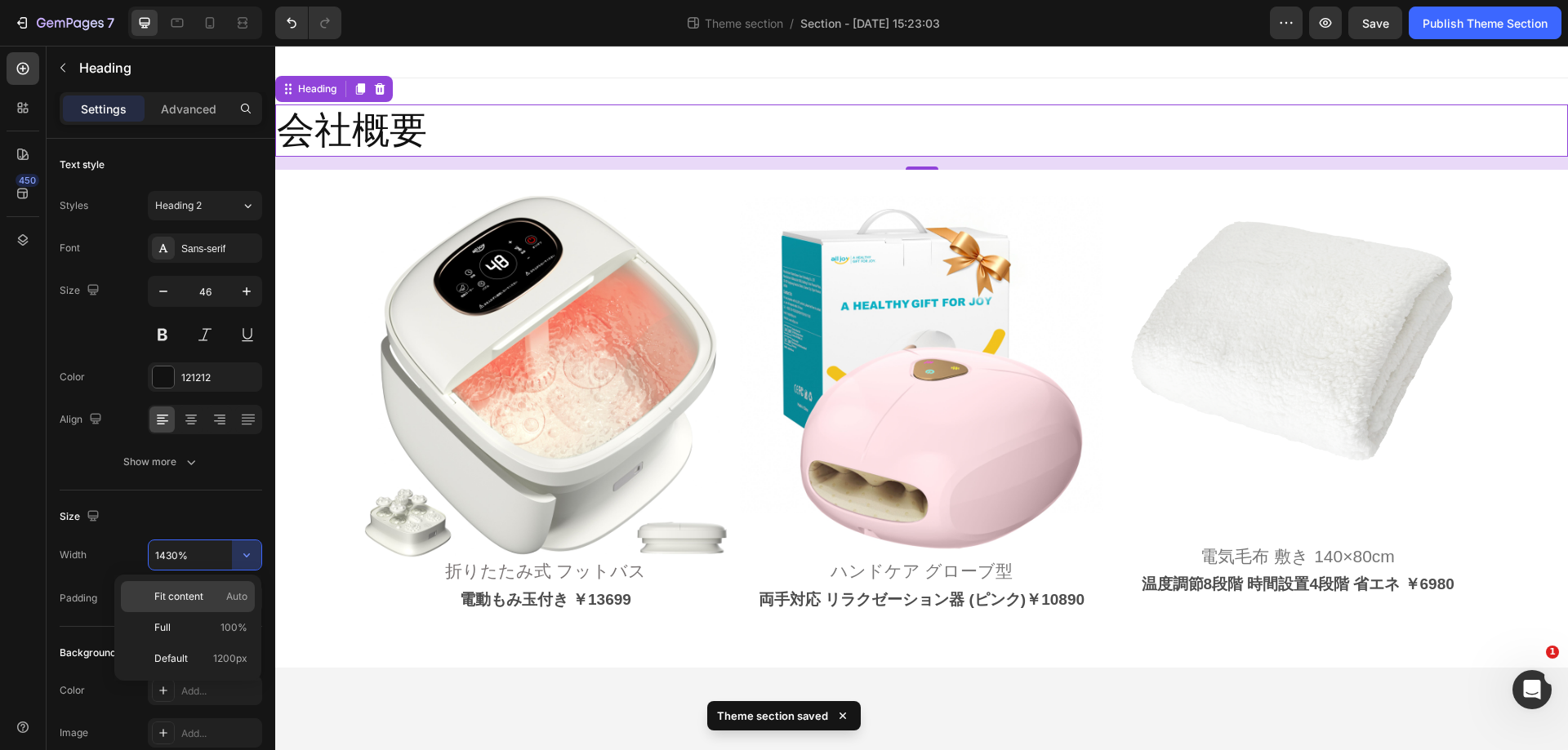
click at [234, 593] on span "Auto" at bounding box center [237, 596] width 22 height 15
type input "Auto"
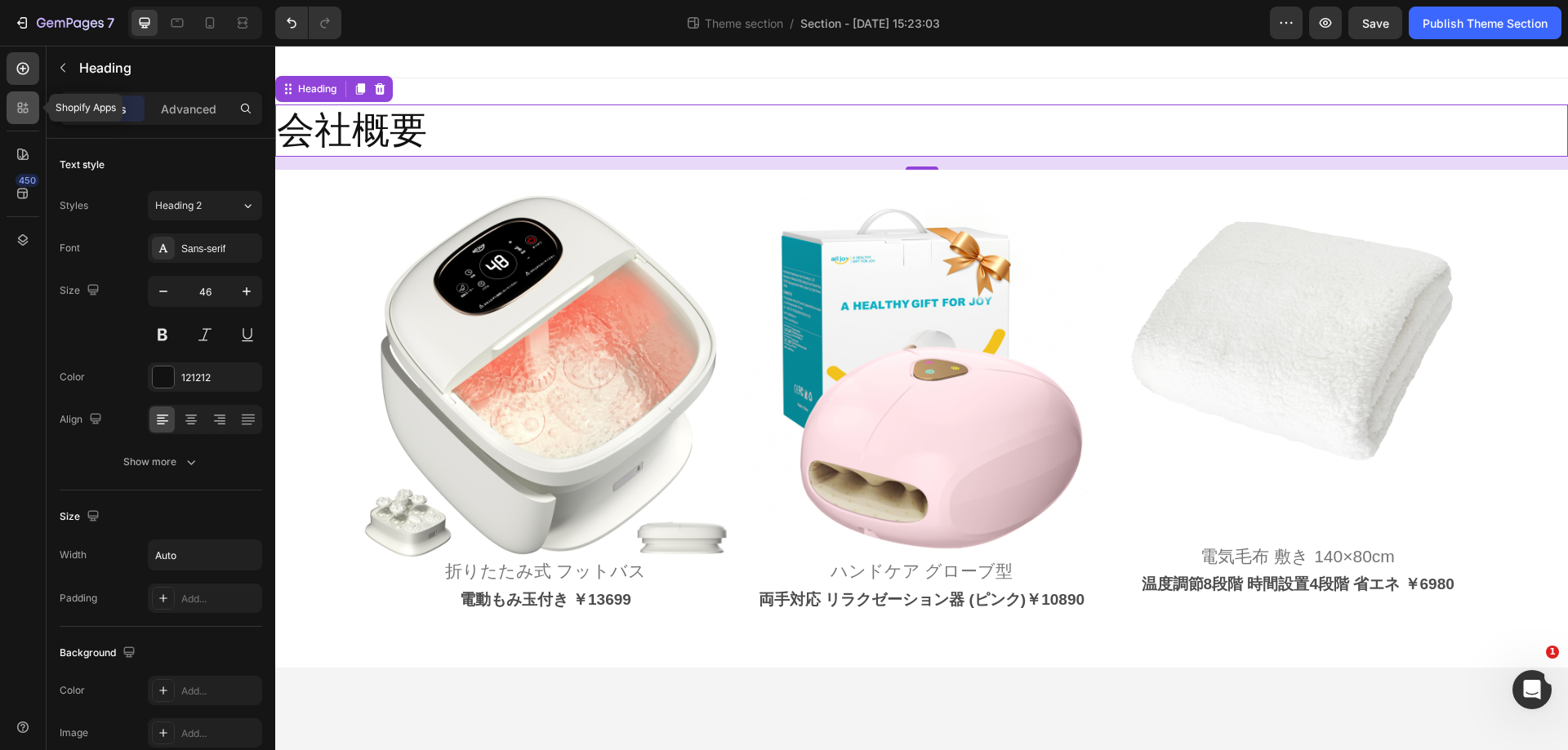
click at [27, 111] on icon at bounding box center [26, 110] width 5 height 5
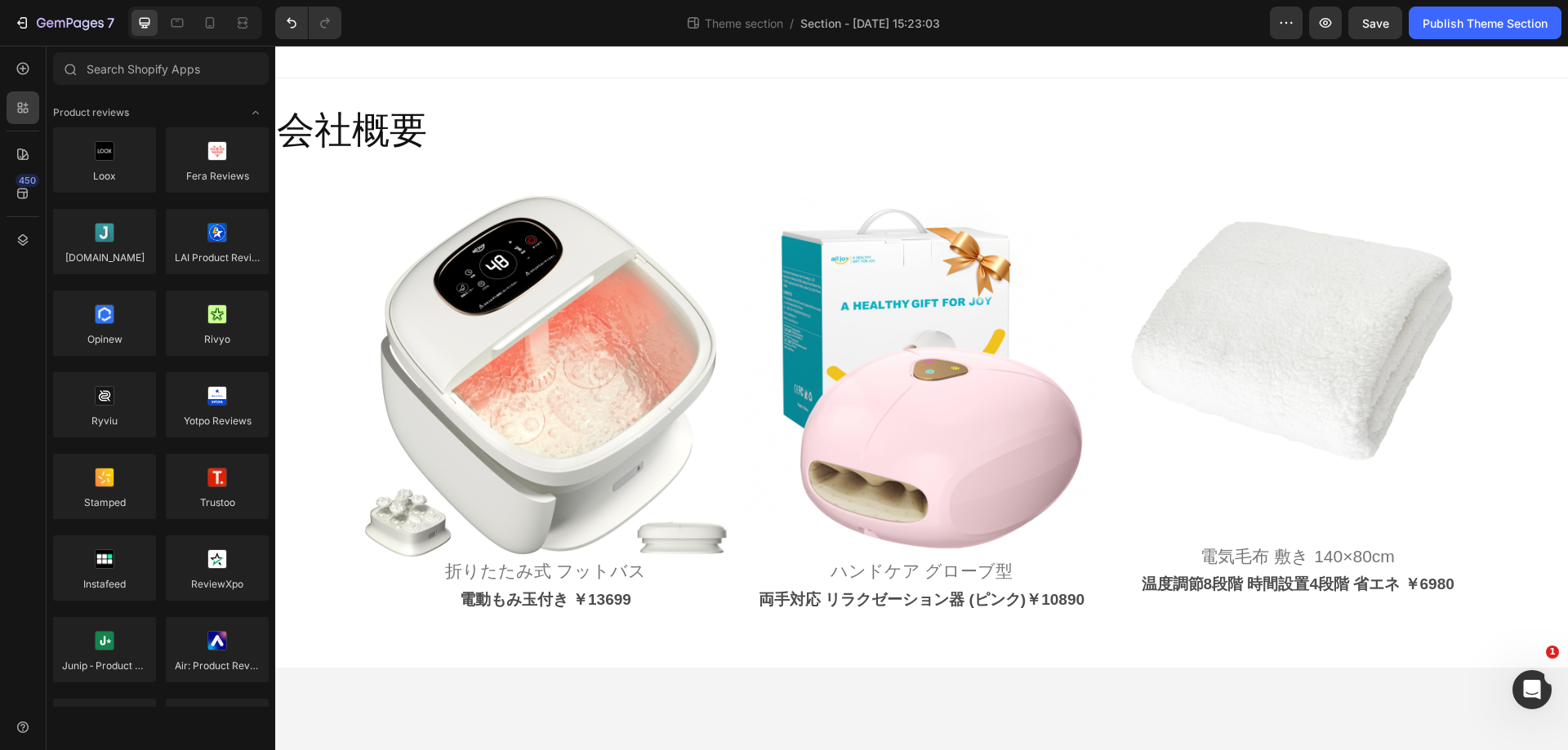
click at [18, 87] on div "450" at bounding box center [23, 381] width 33 height 658
click at [24, 79] on div at bounding box center [23, 68] width 33 height 33
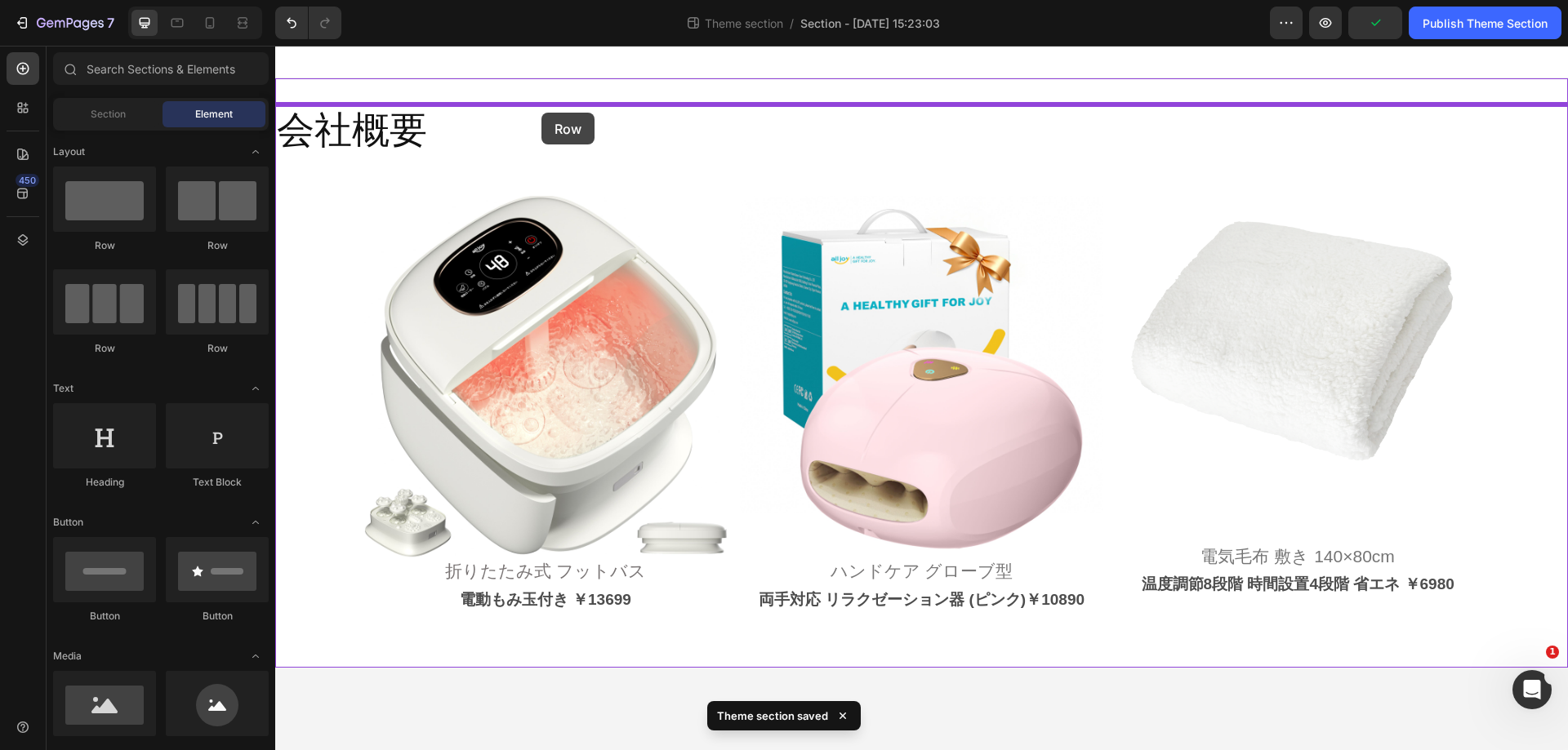
drag, startPoint x: 392, startPoint y: 247, endPoint x: 541, endPoint y: 112, distance: 201.1
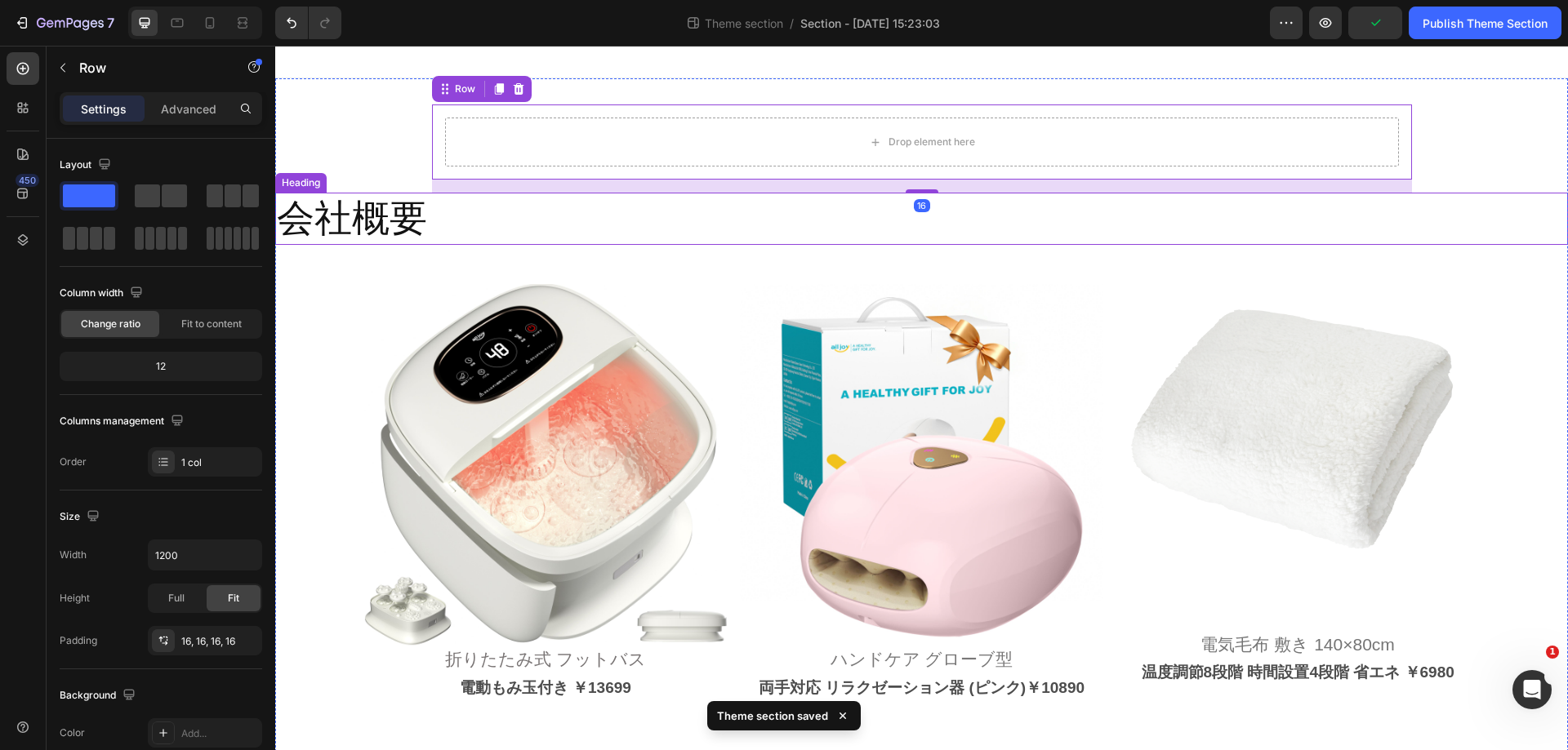
click at [382, 213] on p "会社概要" at bounding box center [352, 219] width 150 height 49
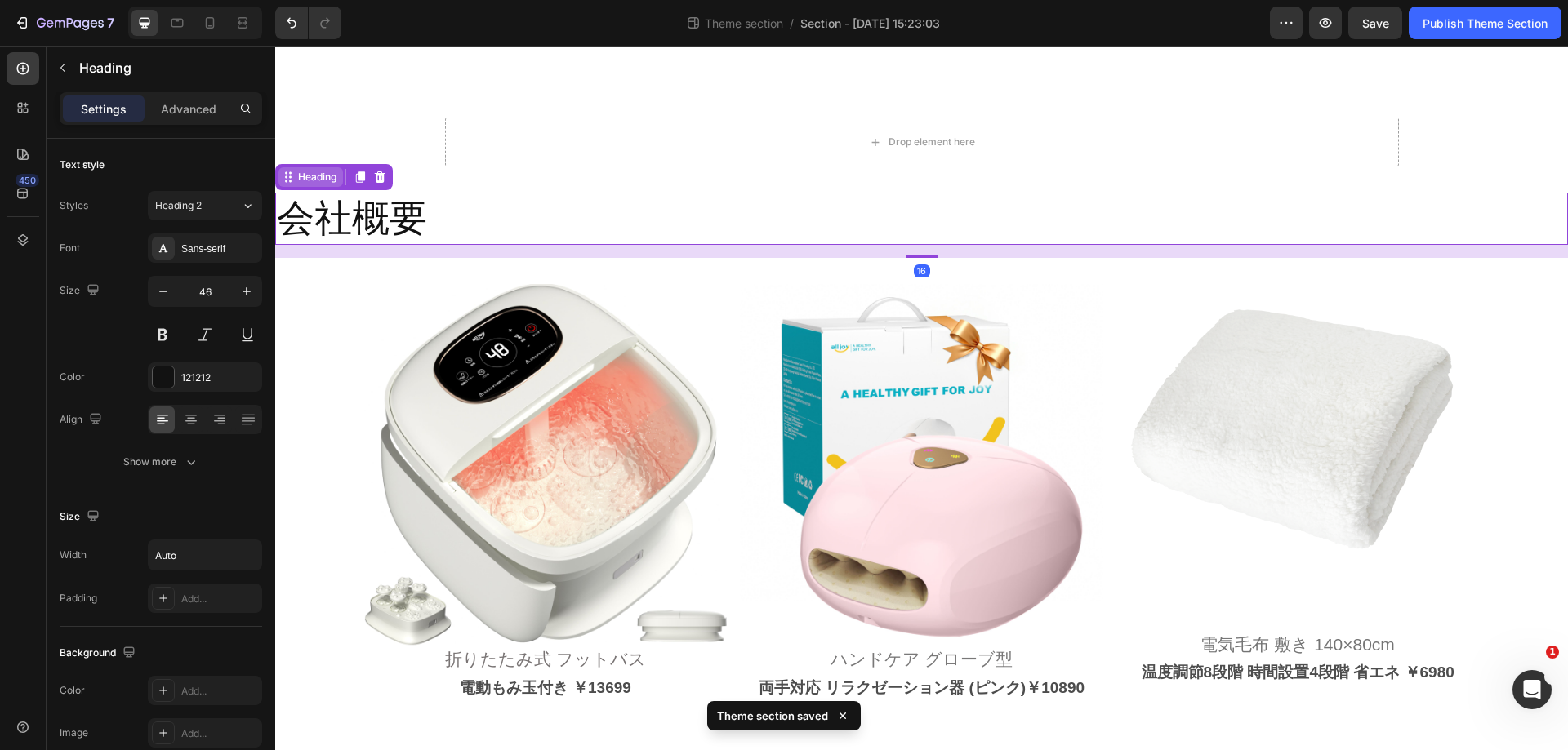
click at [316, 173] on div "Heading" at bounding box center [318, 176] width 45 height 15
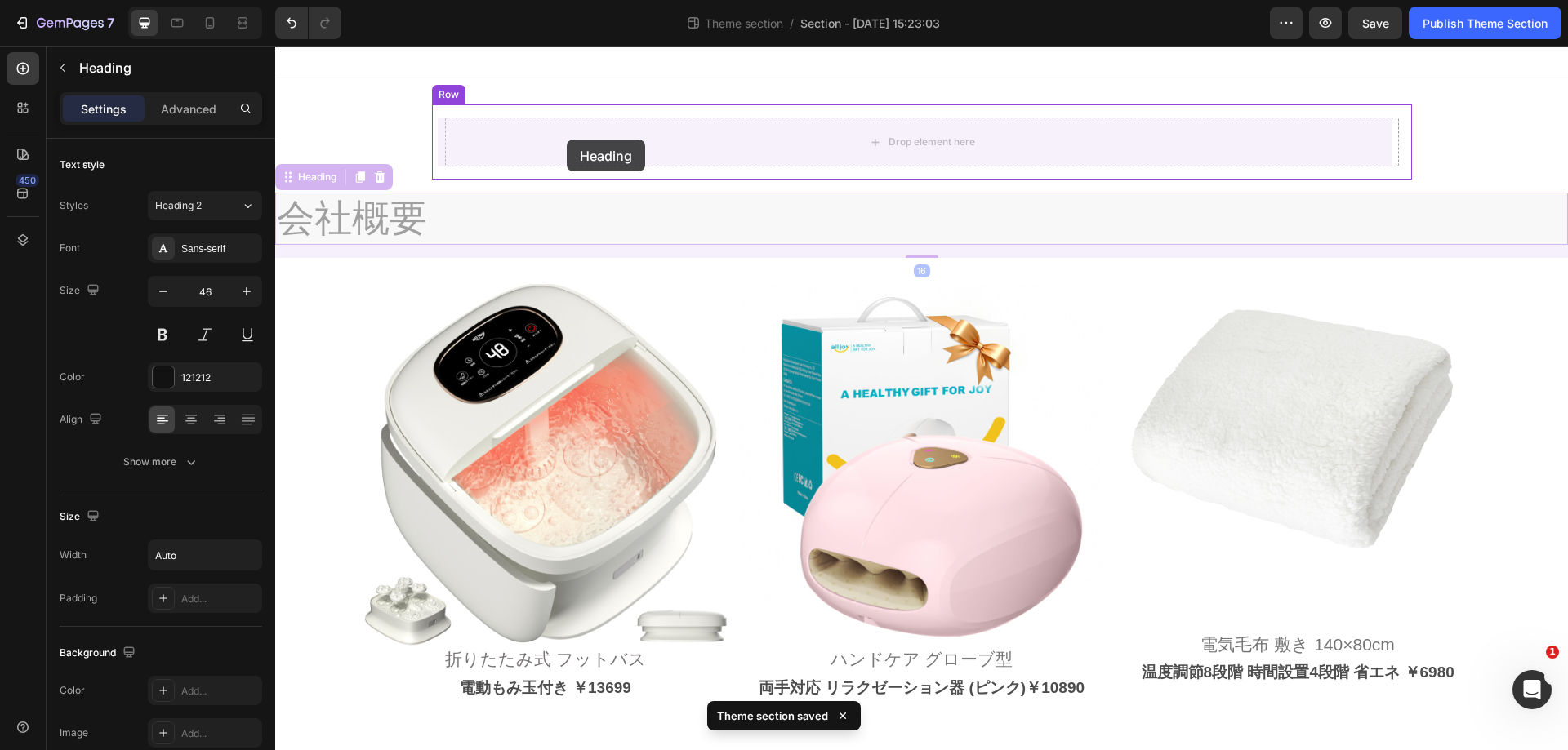
drag, startPoint x: 315, startPoint y: 182, endPoint x: 567, endPoint y: 140, distance: 255.5
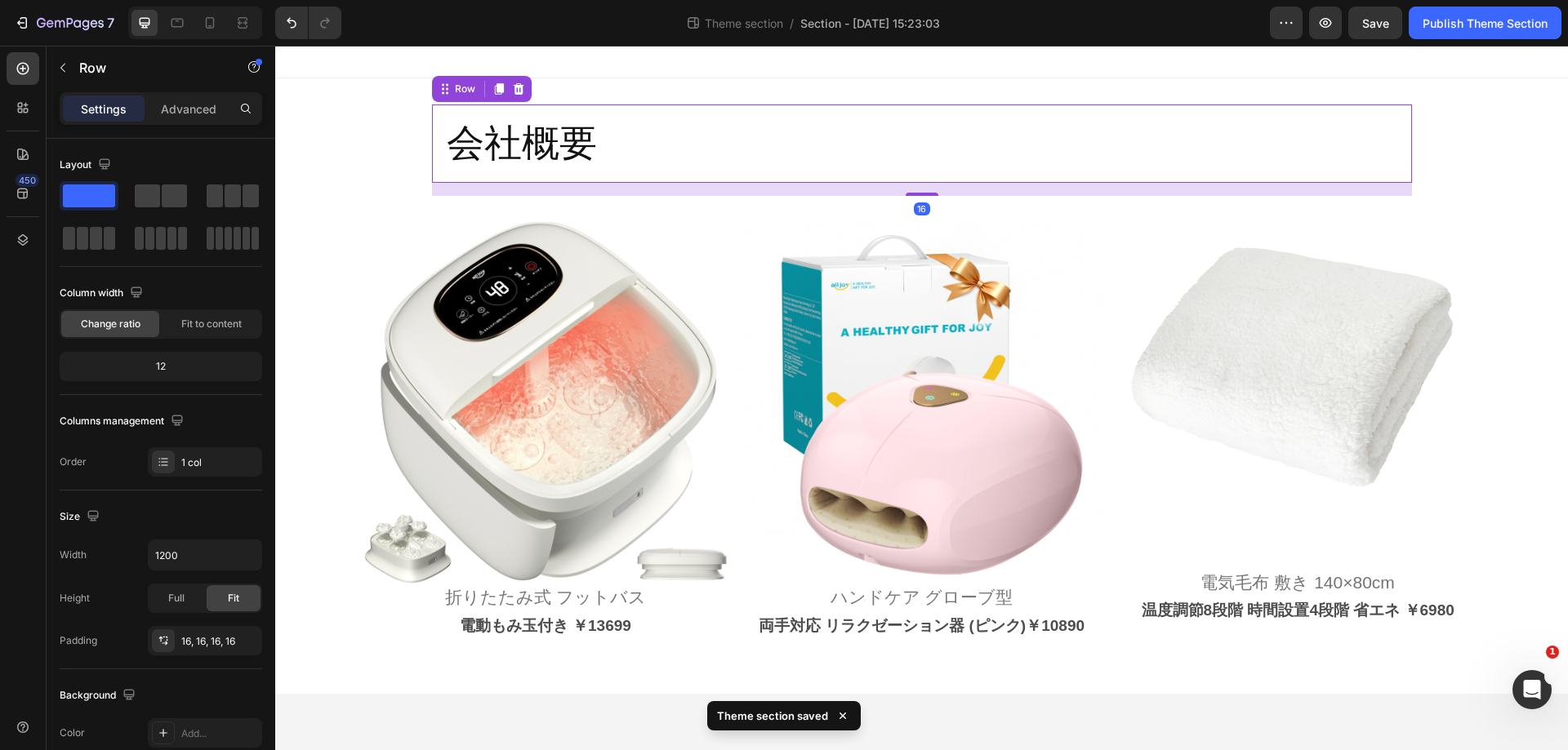
click at [437, 153] on div "会社概要 Heading Row 16" at bounding box center [922, 144] width 980 height 79
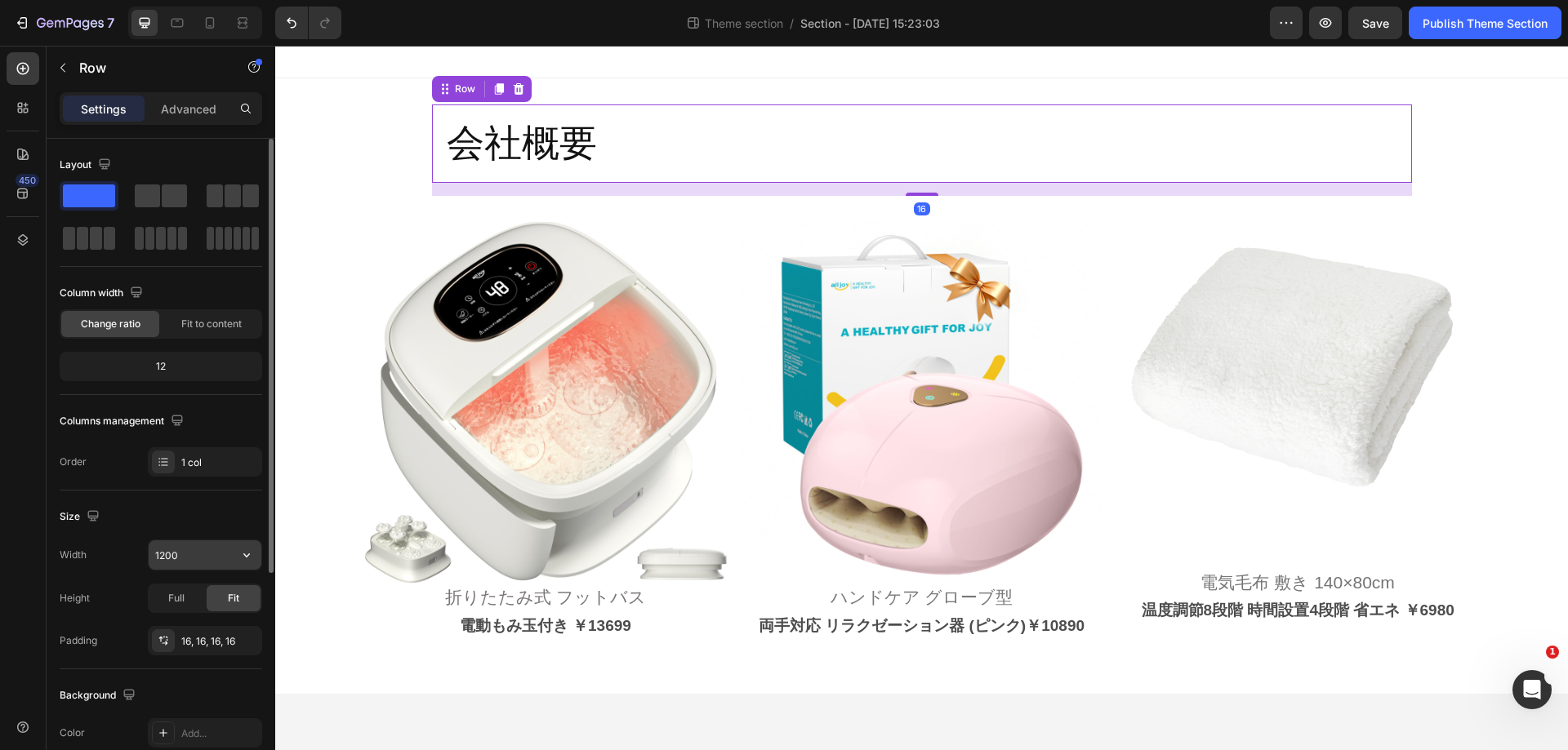
click at [205, 564] on input "1200" at bounding box center [205, 555] width 112 height 30
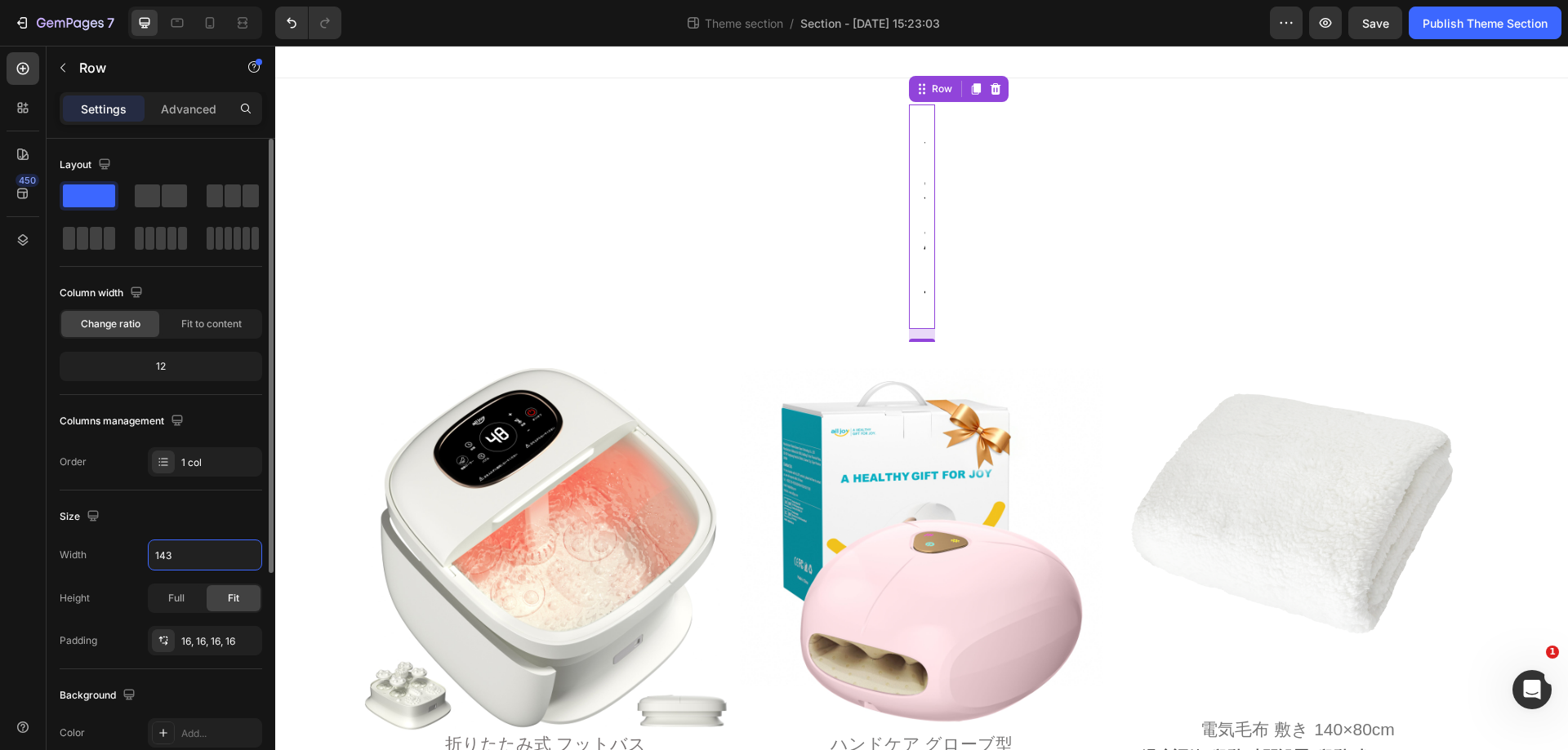
type input "1430"
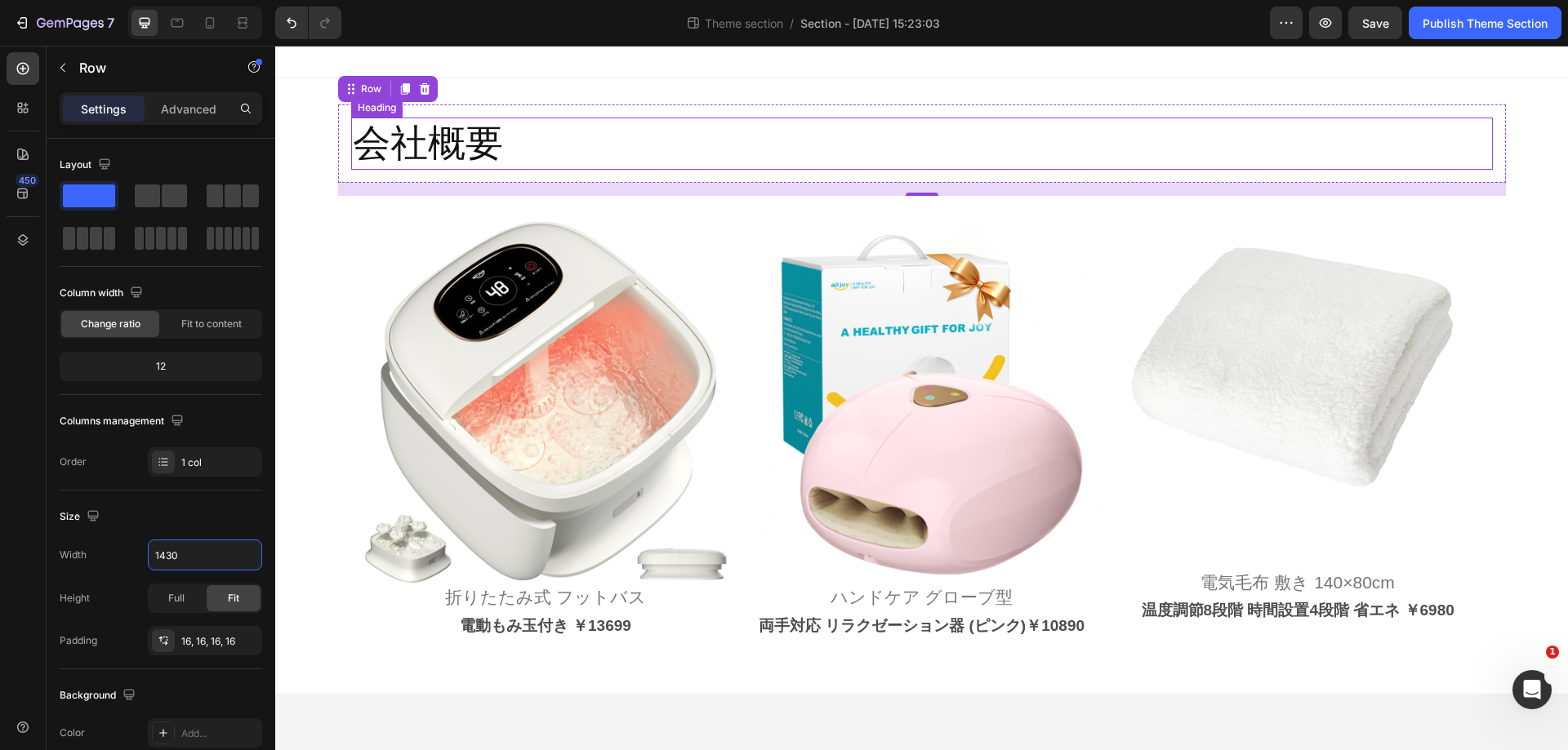
click at [365, 146] on h2 "会社概要" at bounding box center [428, 143] width 154 height 52
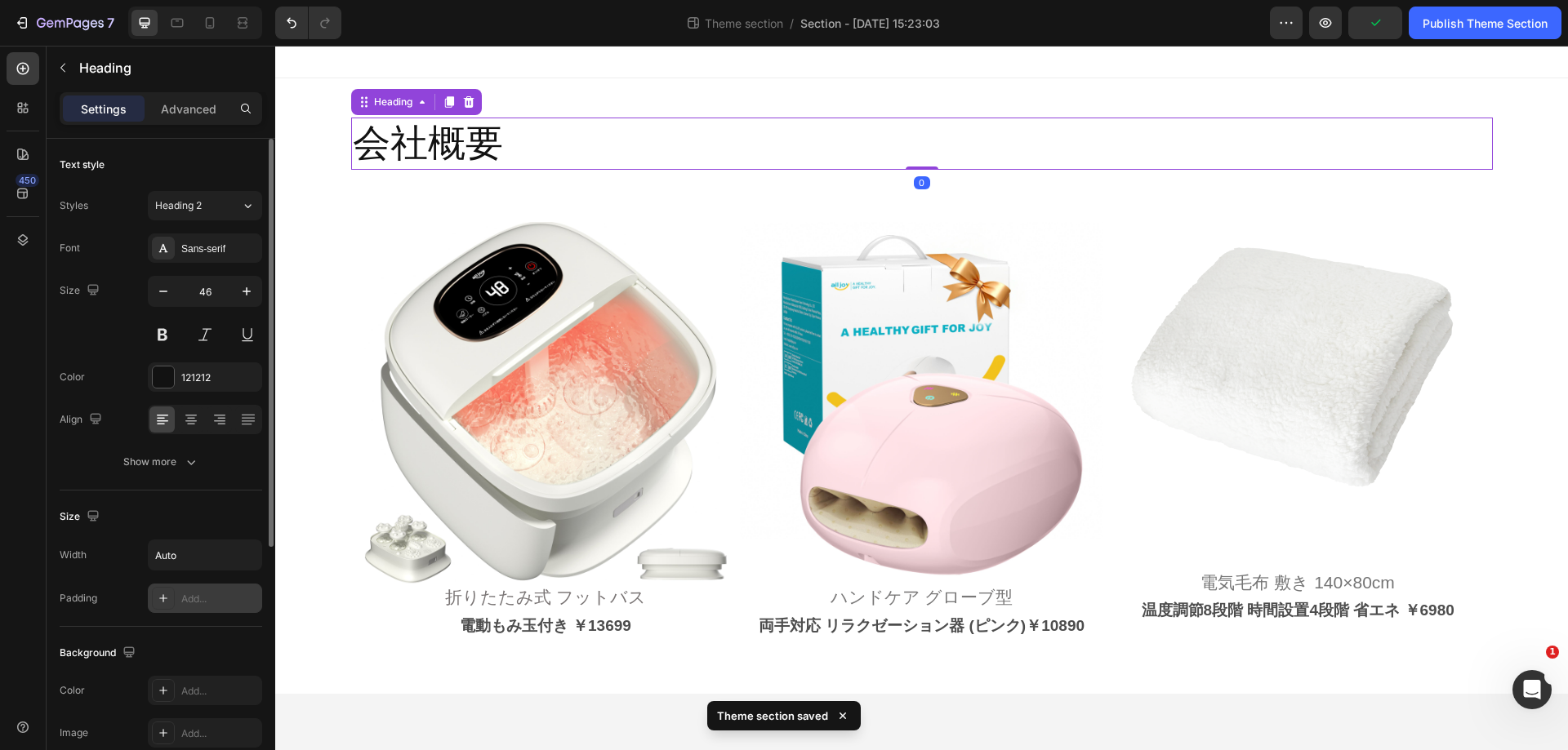
scroll to position [82, 0]
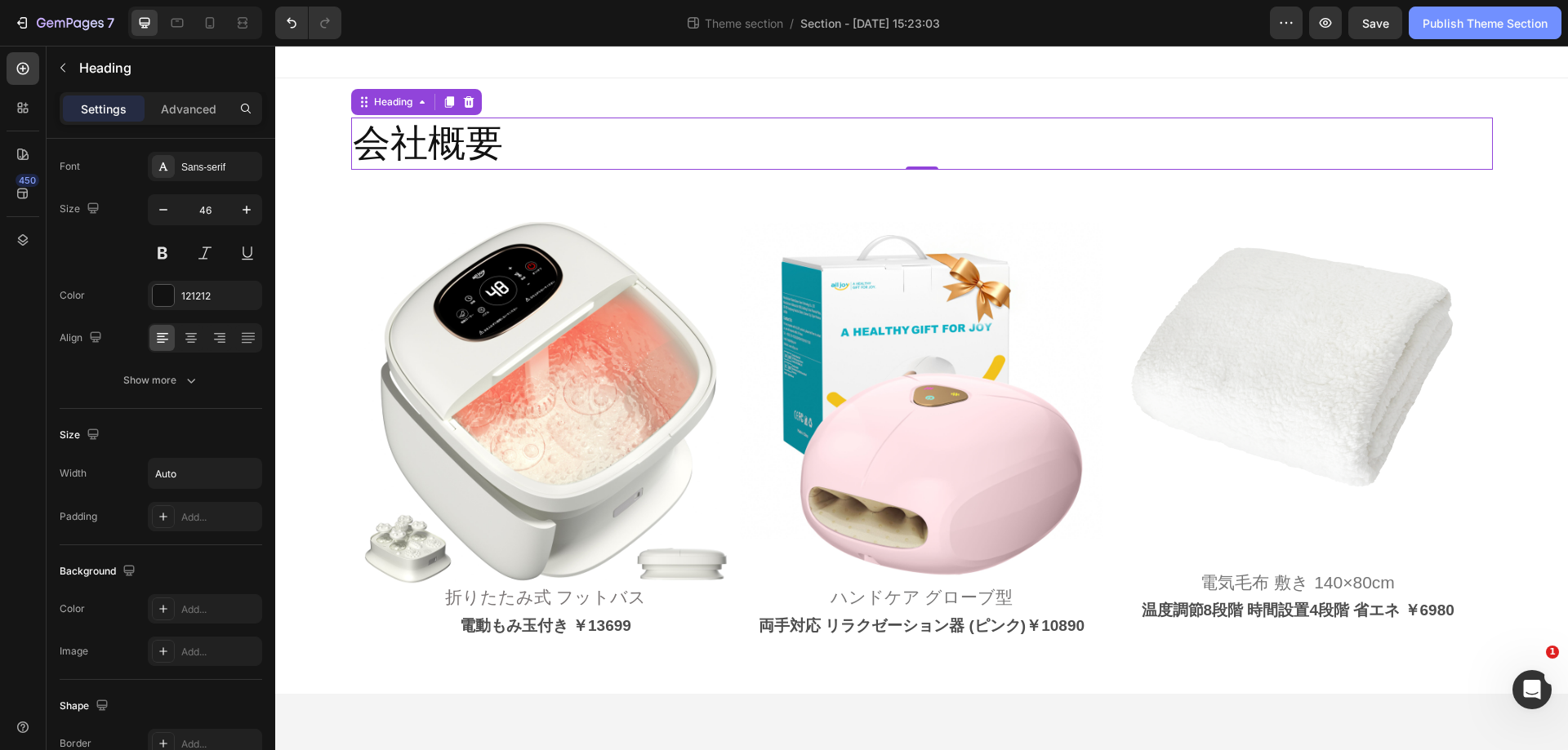
click at [1497, 31] on div "Publish Theme Section" at bounding box center [1485, 23] width 125 height 17
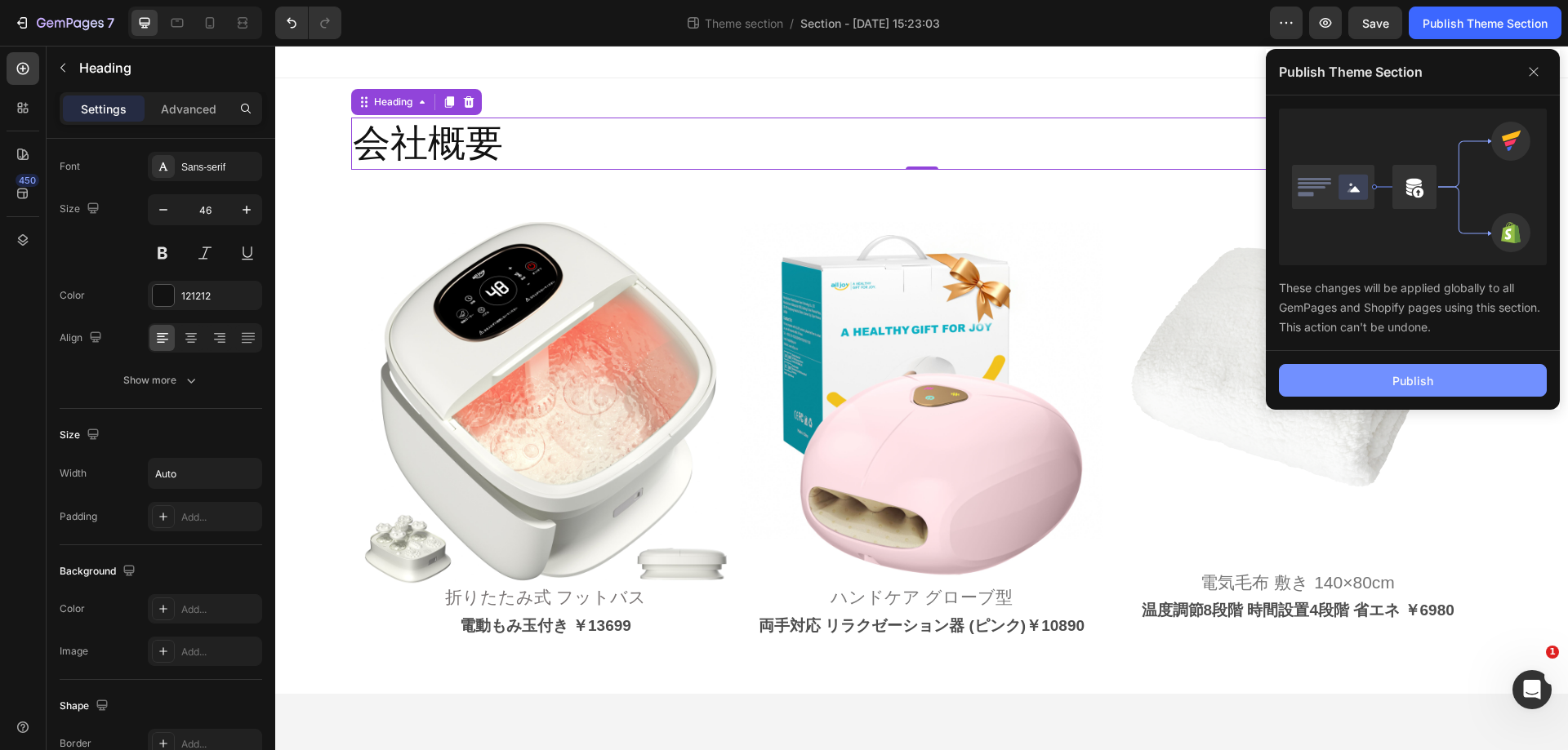
click at [1379, 379] on button "Publish" at bounding box center [1413, 379] width 268 height 33
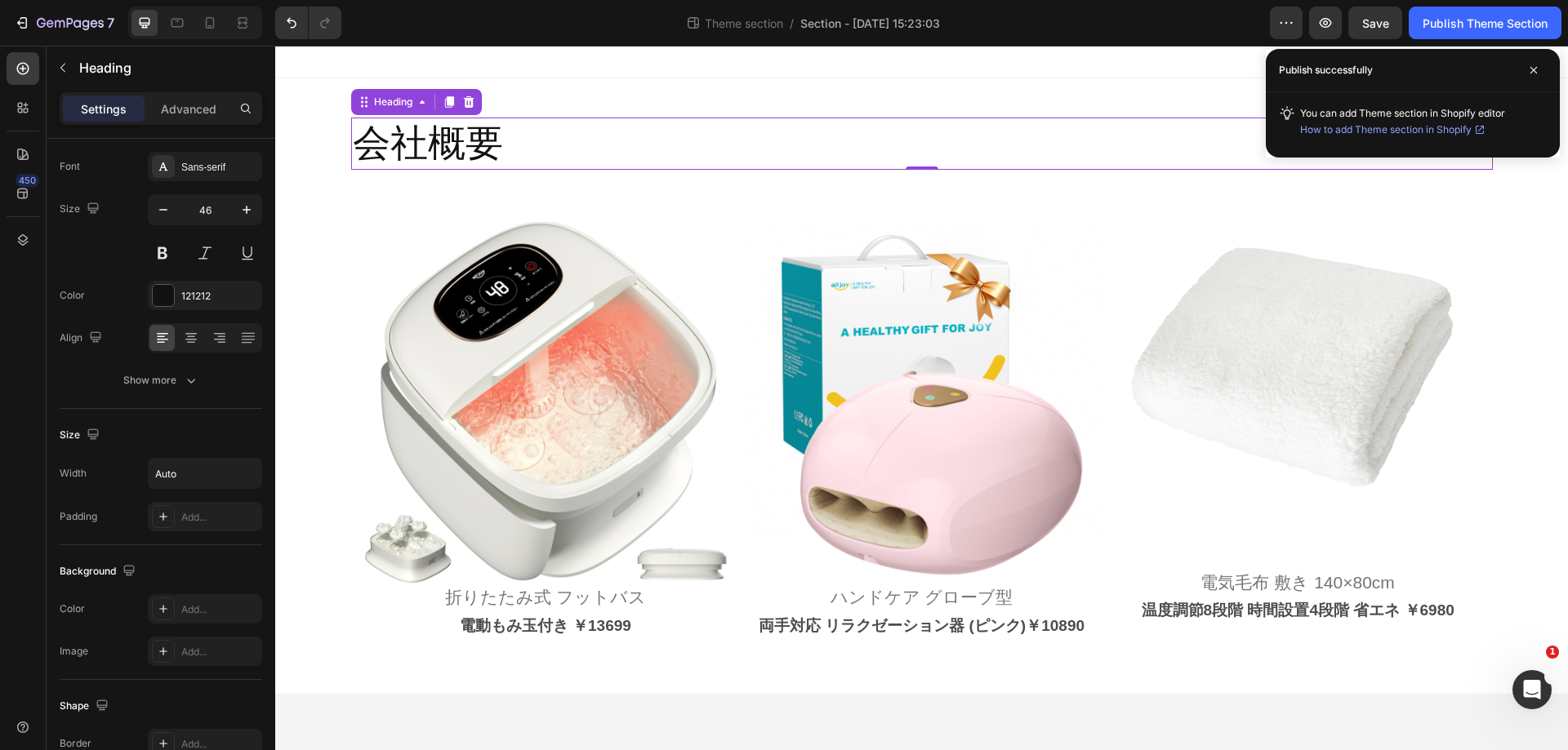
click at [363, 136] on h2 "会社概要" at bounding box center [428, 143] width 154 height 52
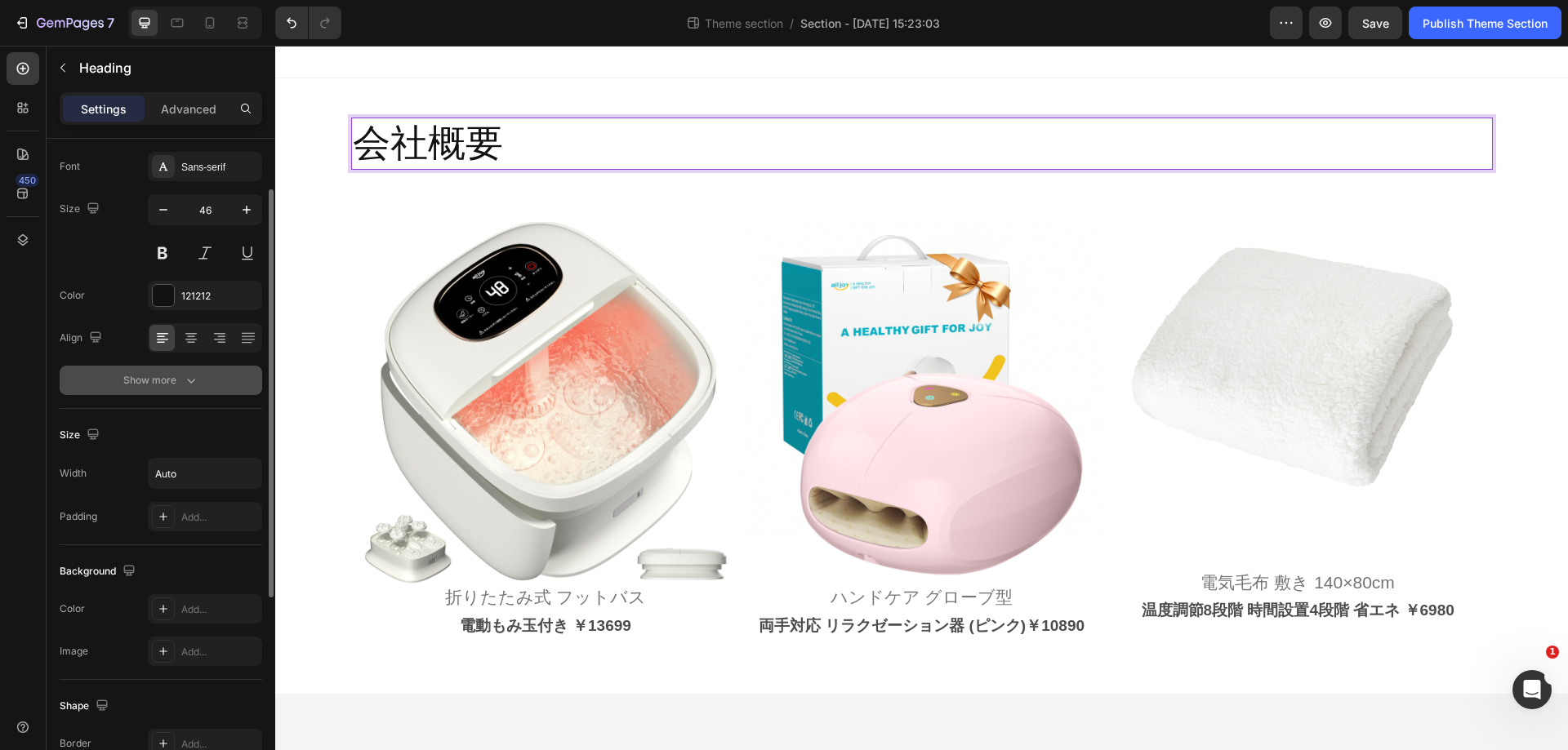
click at [164, 387] on div "Show more" at bounding box center [161, 380] width 76 height 17
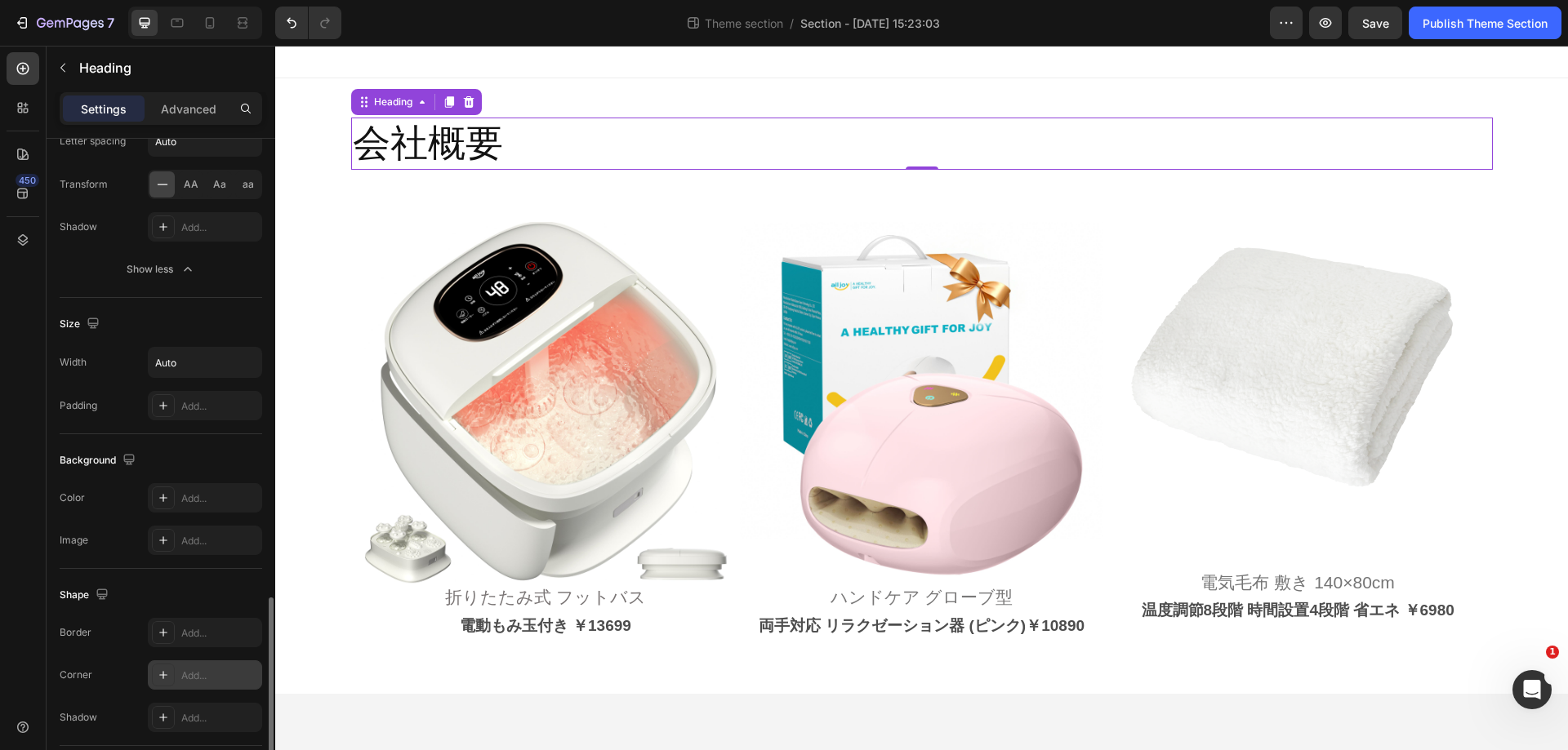
scroll to position [572, 0]
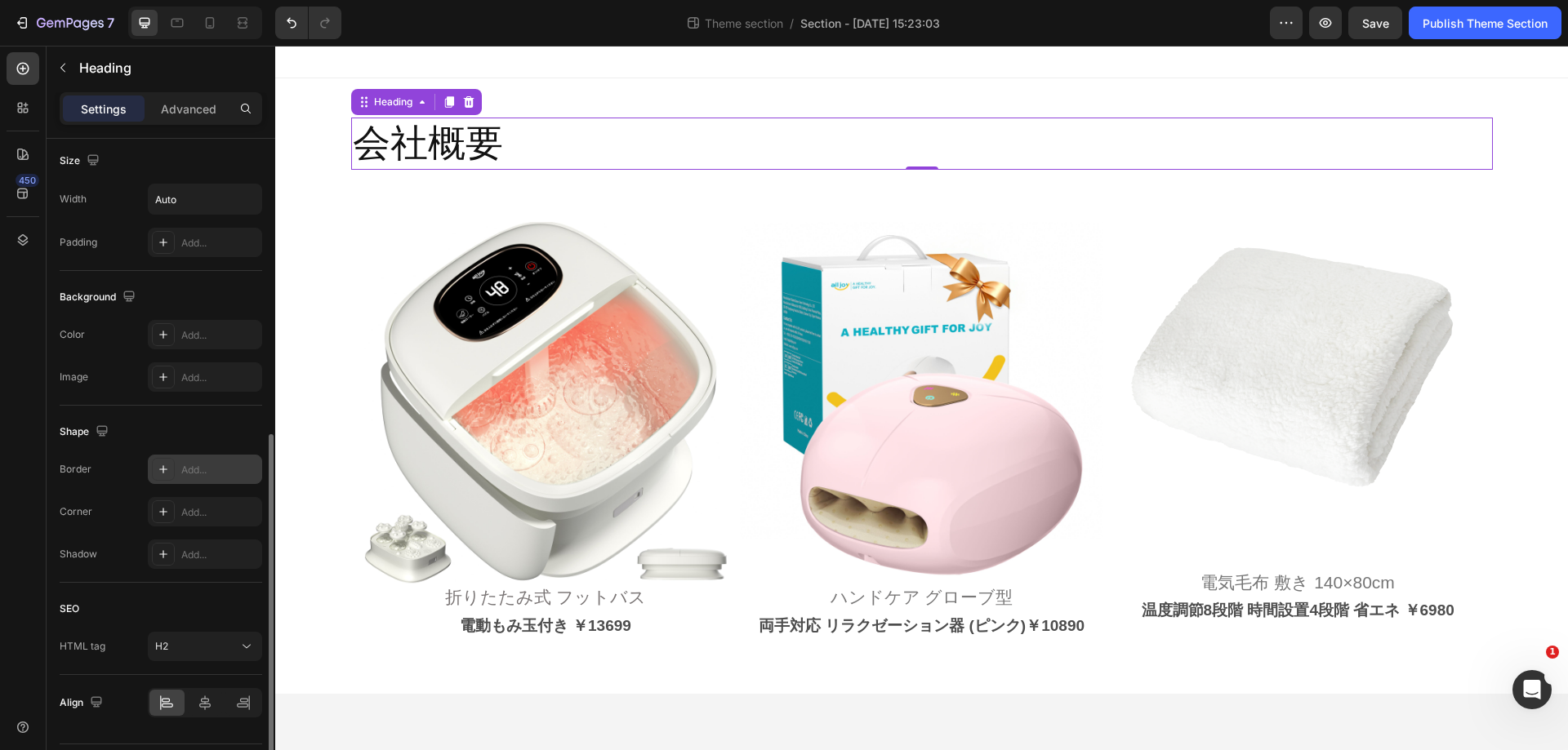
click at [226, 472] on div "Add..." at bounding box center [220, 470] width 77 height 15
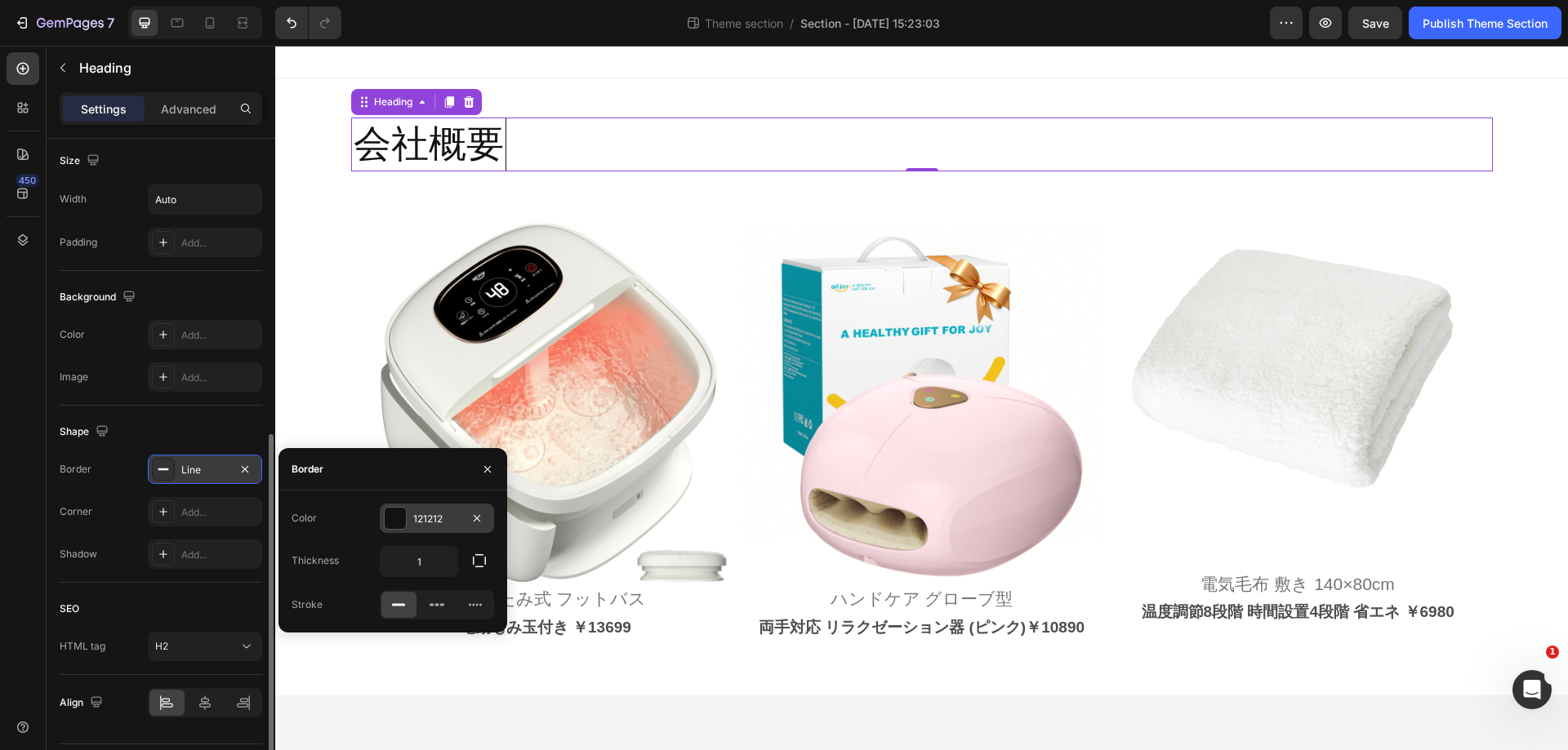
click at [460, 517] on div "121212" at bounding box center [437, 518] width 47 height 15
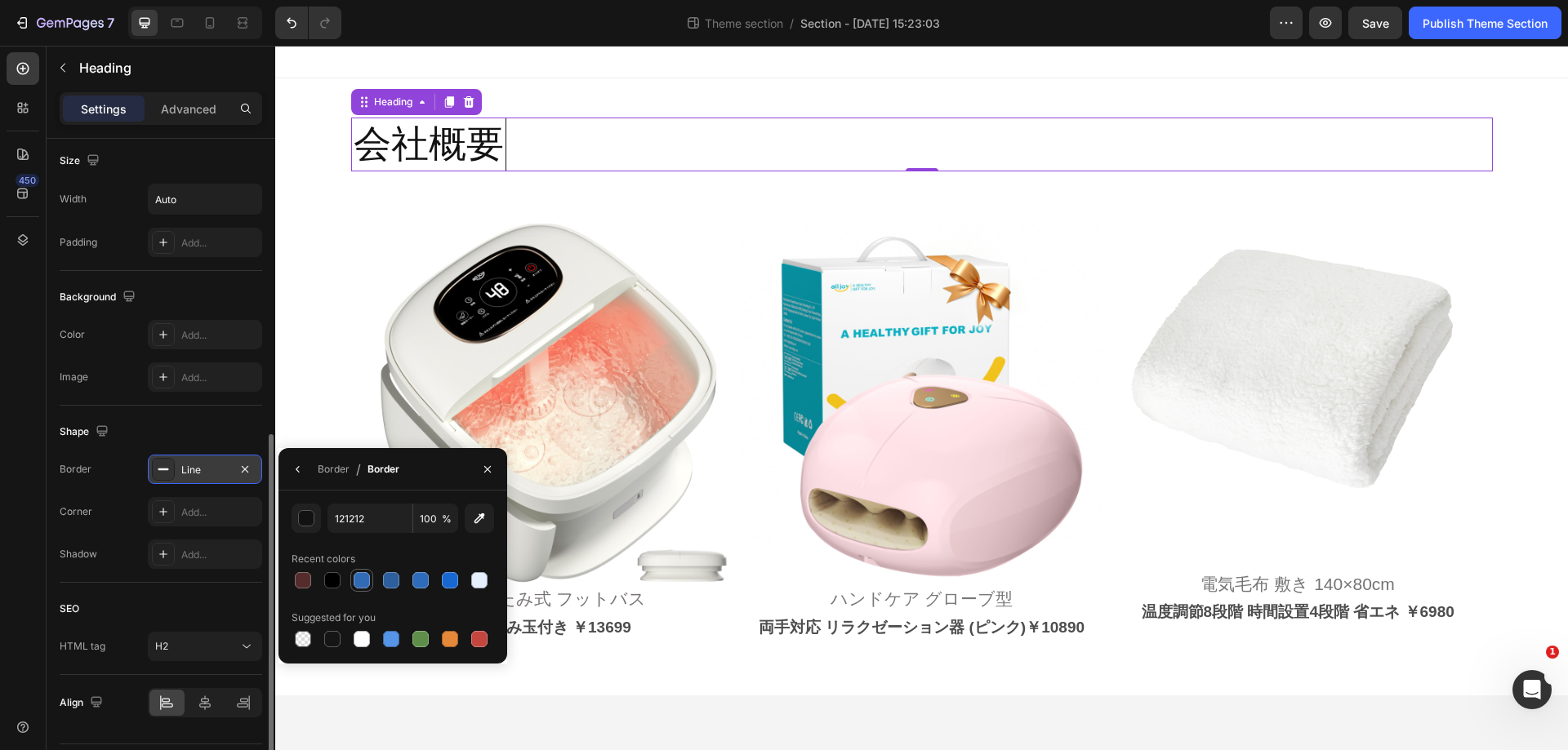
click at [363, 586] on div at bounding box center [362, 580] width 17 height 17
type input "326BB5"
click at [247, 466] on icon "button" at bounding box center [245, 469] width 13 height 13
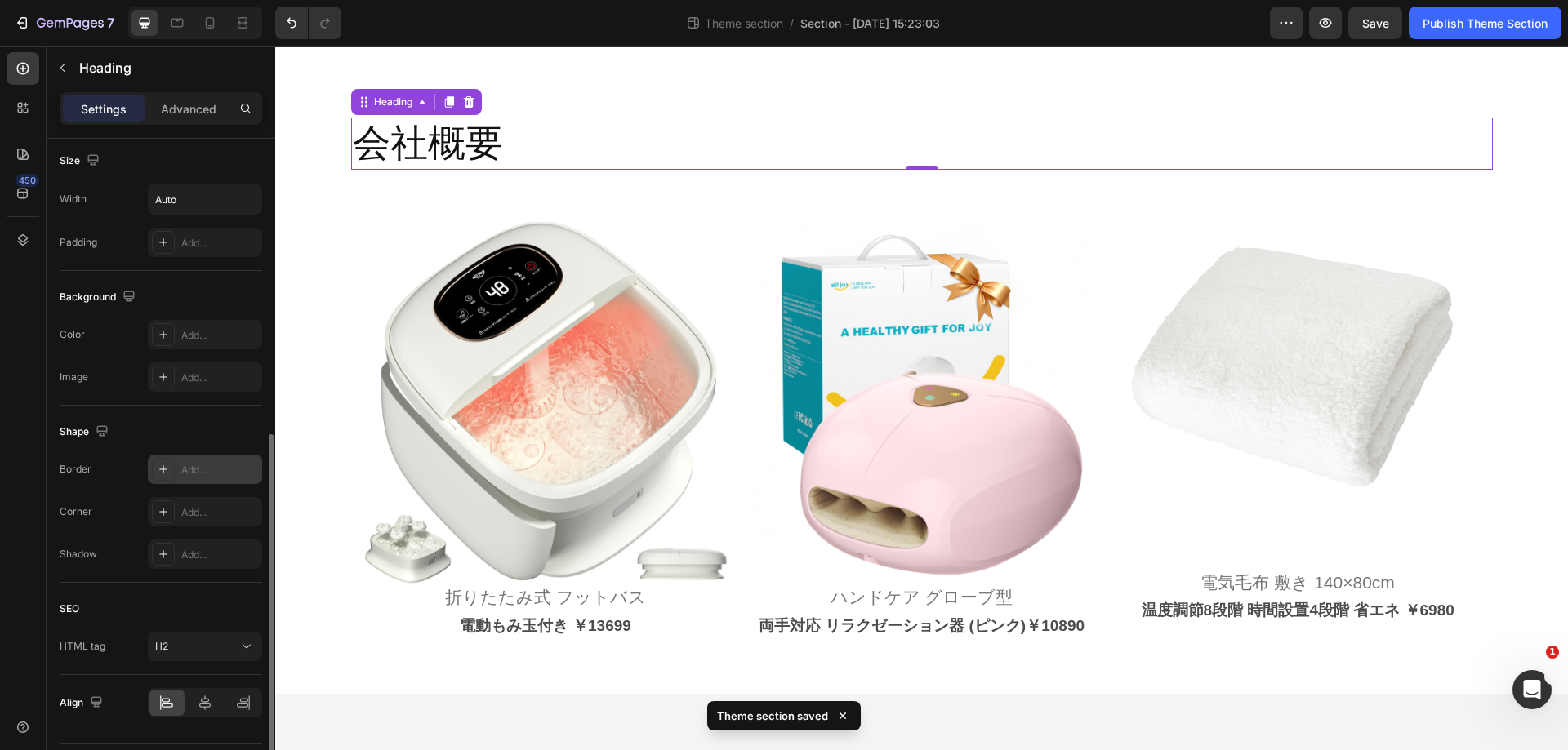
click at [209, 471] on div "Add..." at bounding box center [220, 470] width 77 height 15
type input "1"
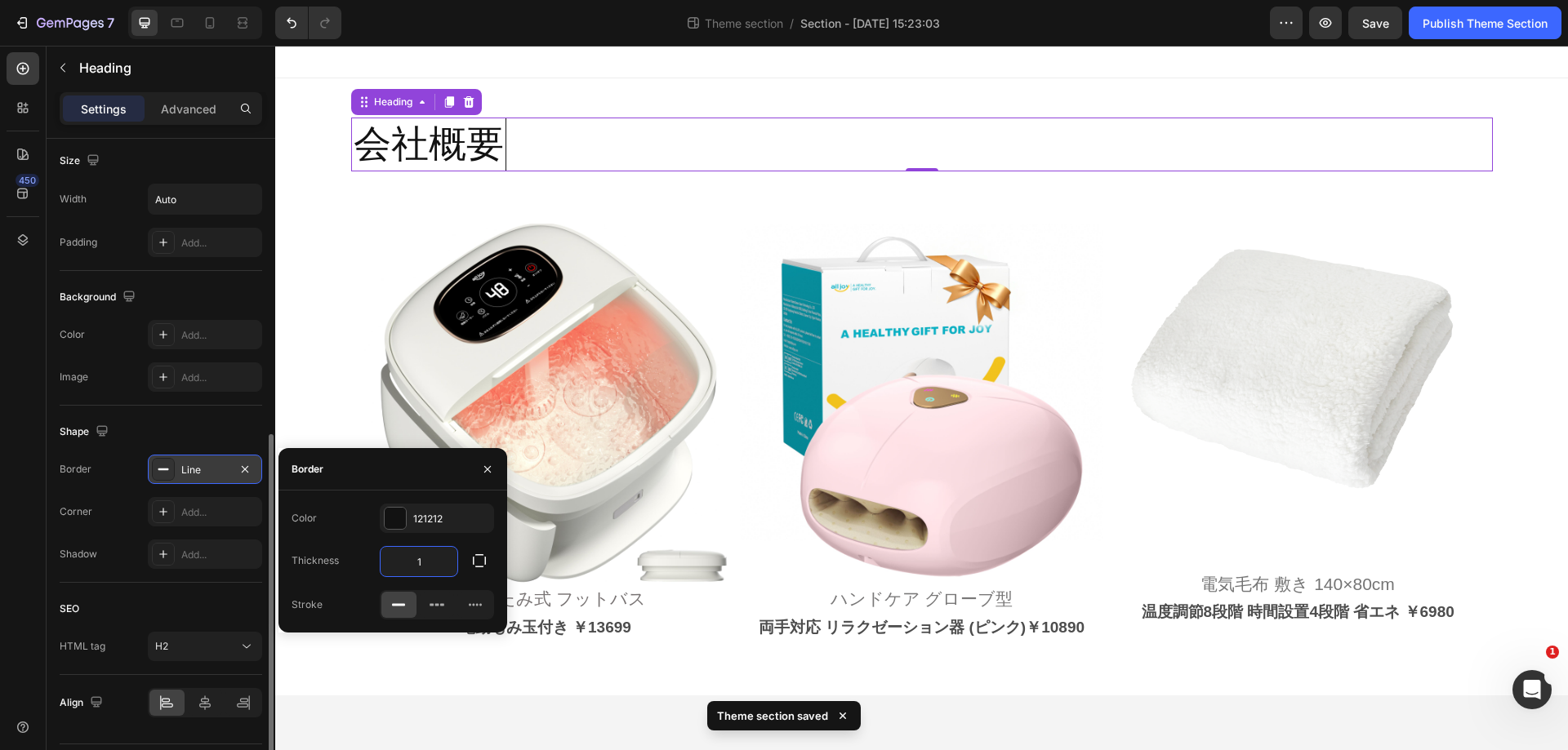
click at [420, 563] on input "1" at bounding box center [419, 562] width 77 height 30
click at [482, 564] on icon "button" at bounding box center [479, 561] width 17 height 17
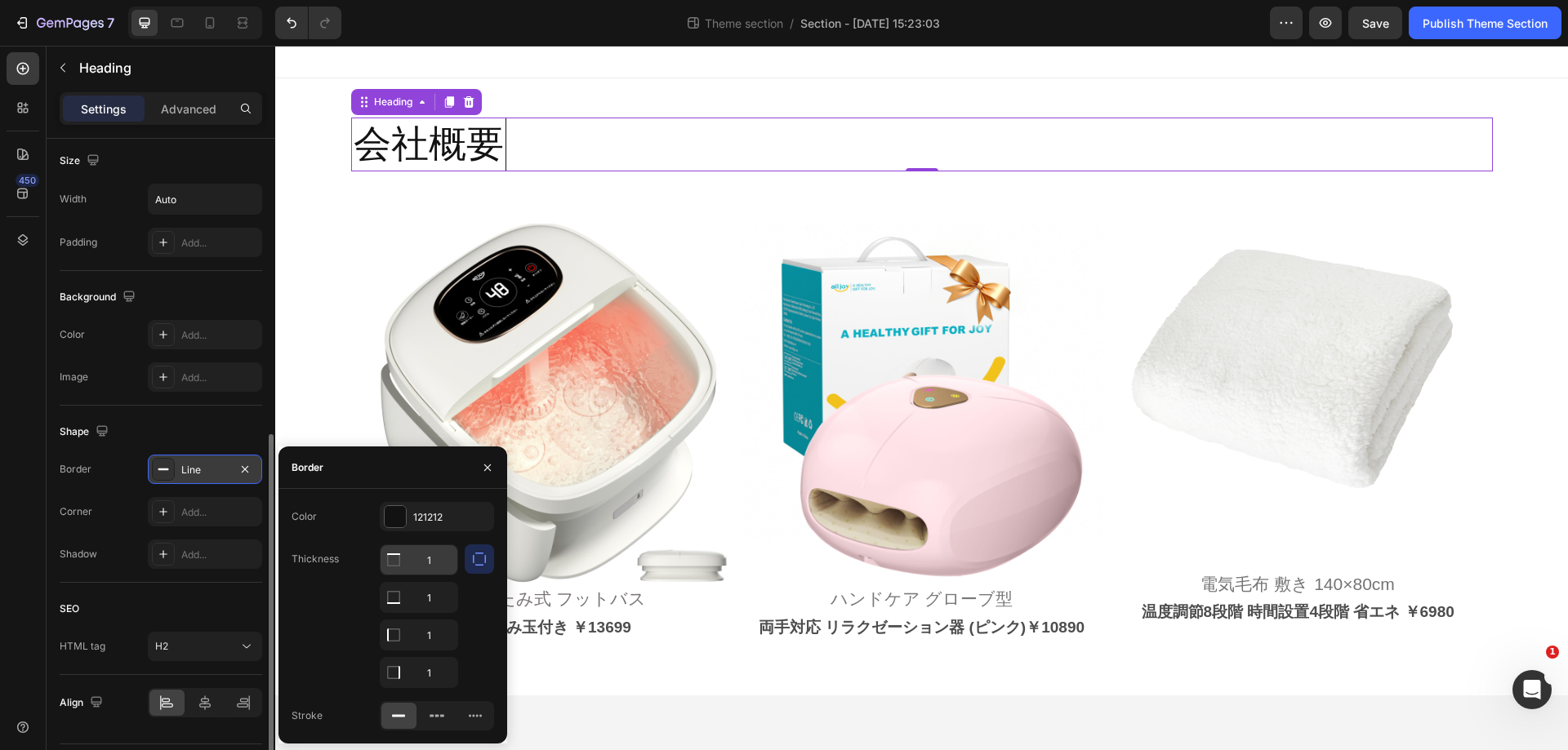
click at [440, 572] on input "1" at bounding box center [419, 560] width 77 height 30
type input "0"
click at [439, 591] on input "1" at bounding box center [419, 597] width 77 height 30
type input "0"
click at [436, 640] on input "1" at bounding box center [419, 636] width 77 height 30
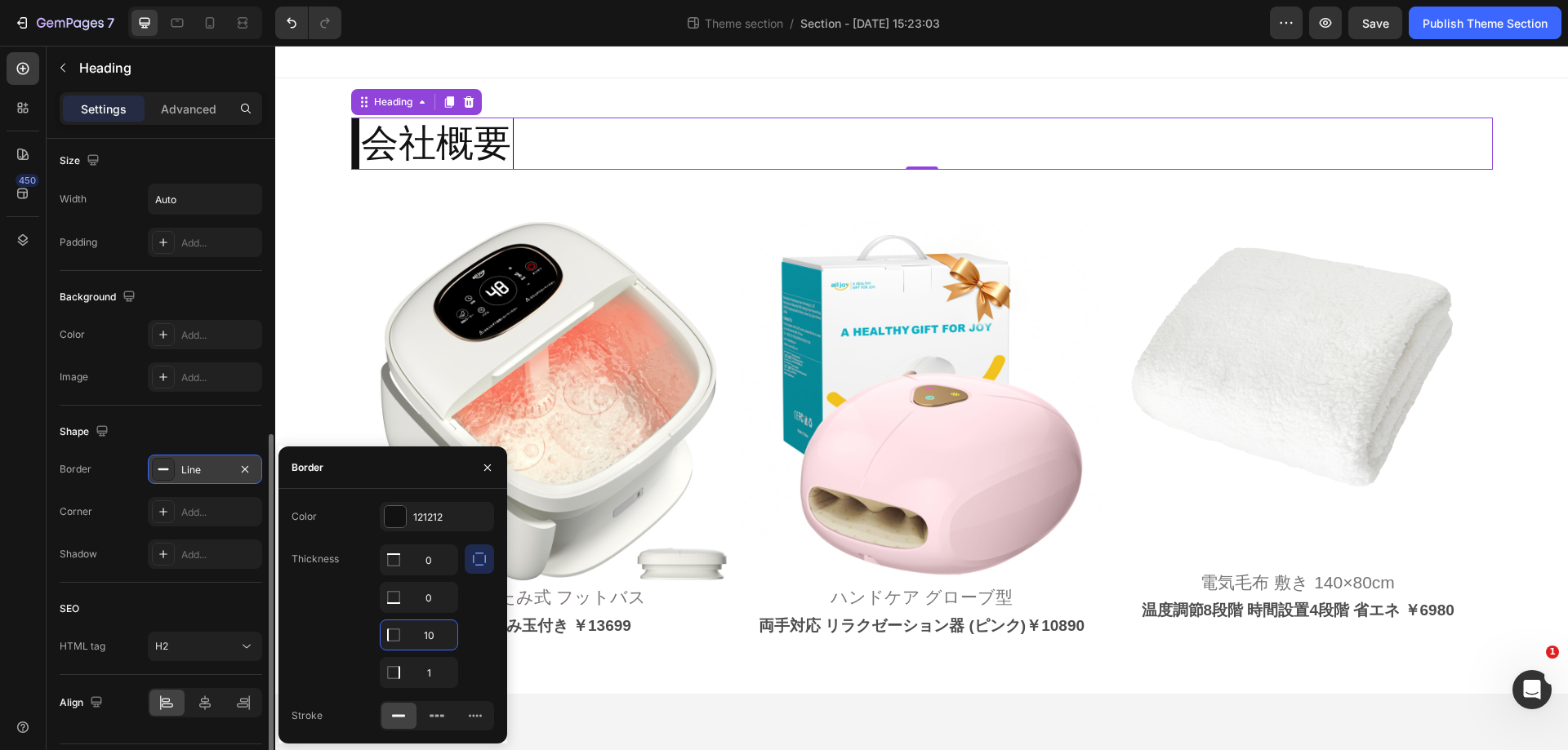
type input "1"
type input "5"
click at [434, 678] on input "1" at bounding box center [419, 673] width 77 height 30
type input "0"
click at [464, 488] on div "Border" at bounding box center [392, 467] width 229 height 42
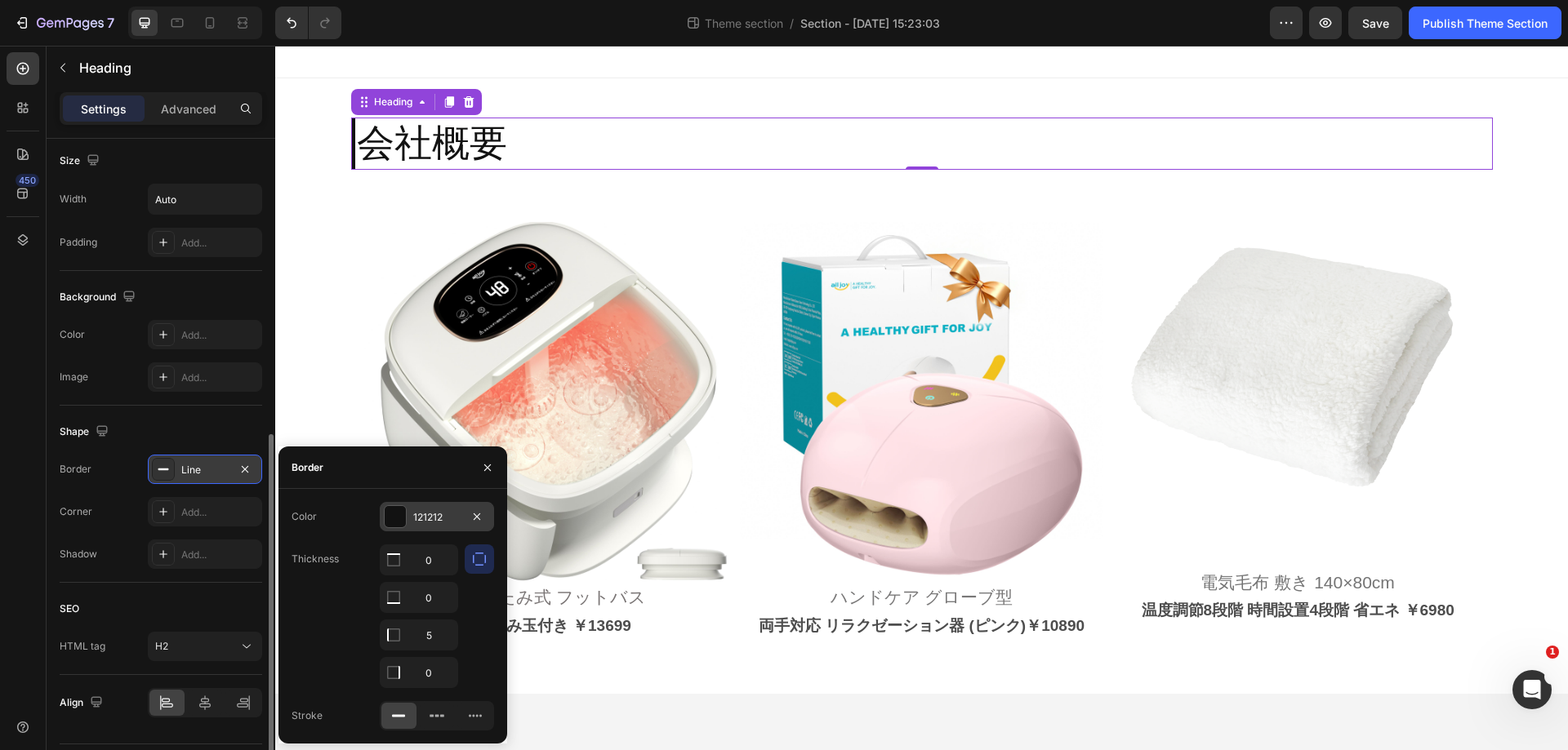
click at [402, 514] on div at bounding box center [395, 517] width 22 height 22
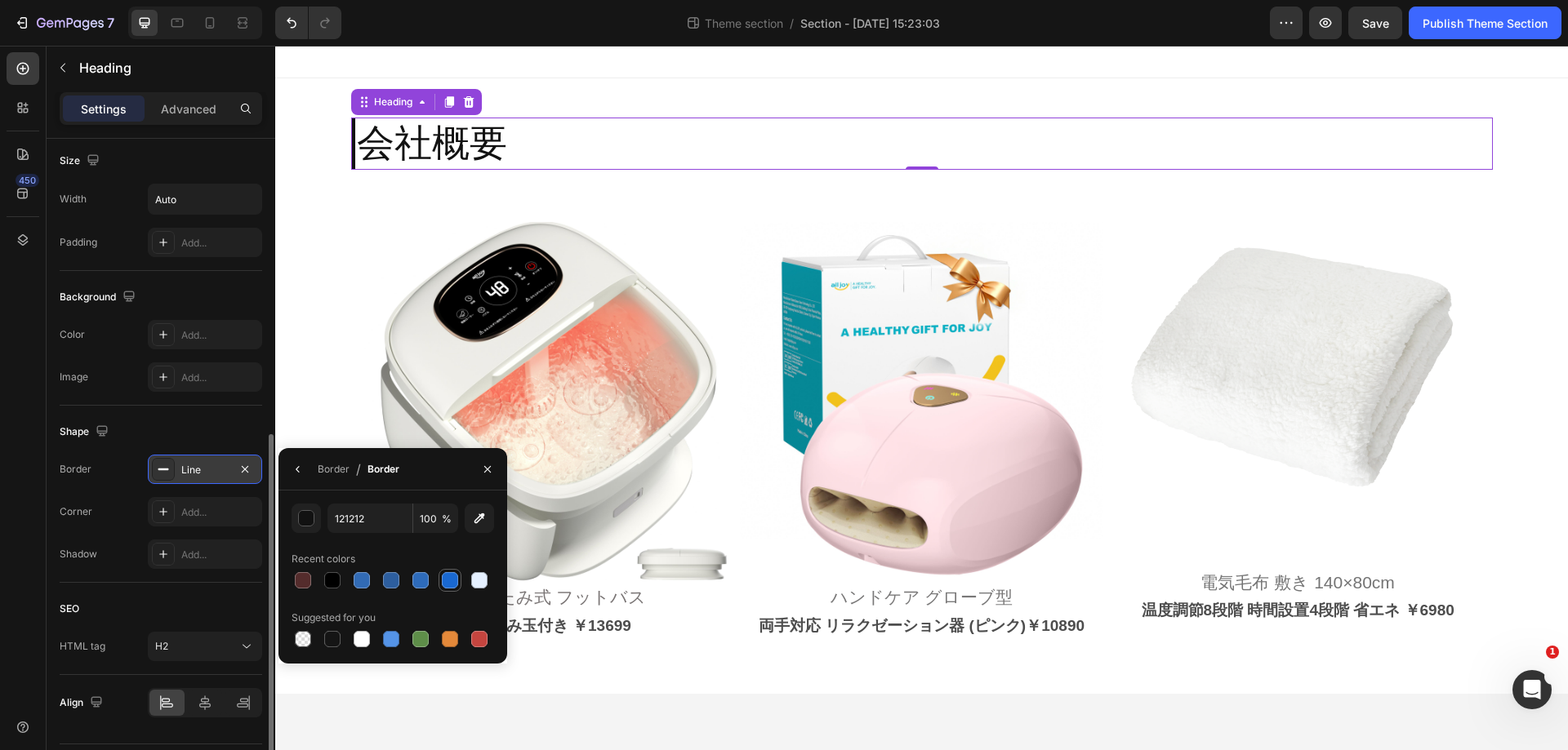
click at [449, 586] on div at bounding box center [450, 580] width 17 height 17
click at [392, 643] on div at bounding box center [391, 639] width 17 height 17
click at [444, 579] on div at bounding box center [450, 580] width 17 height 17
type input "1968D1"
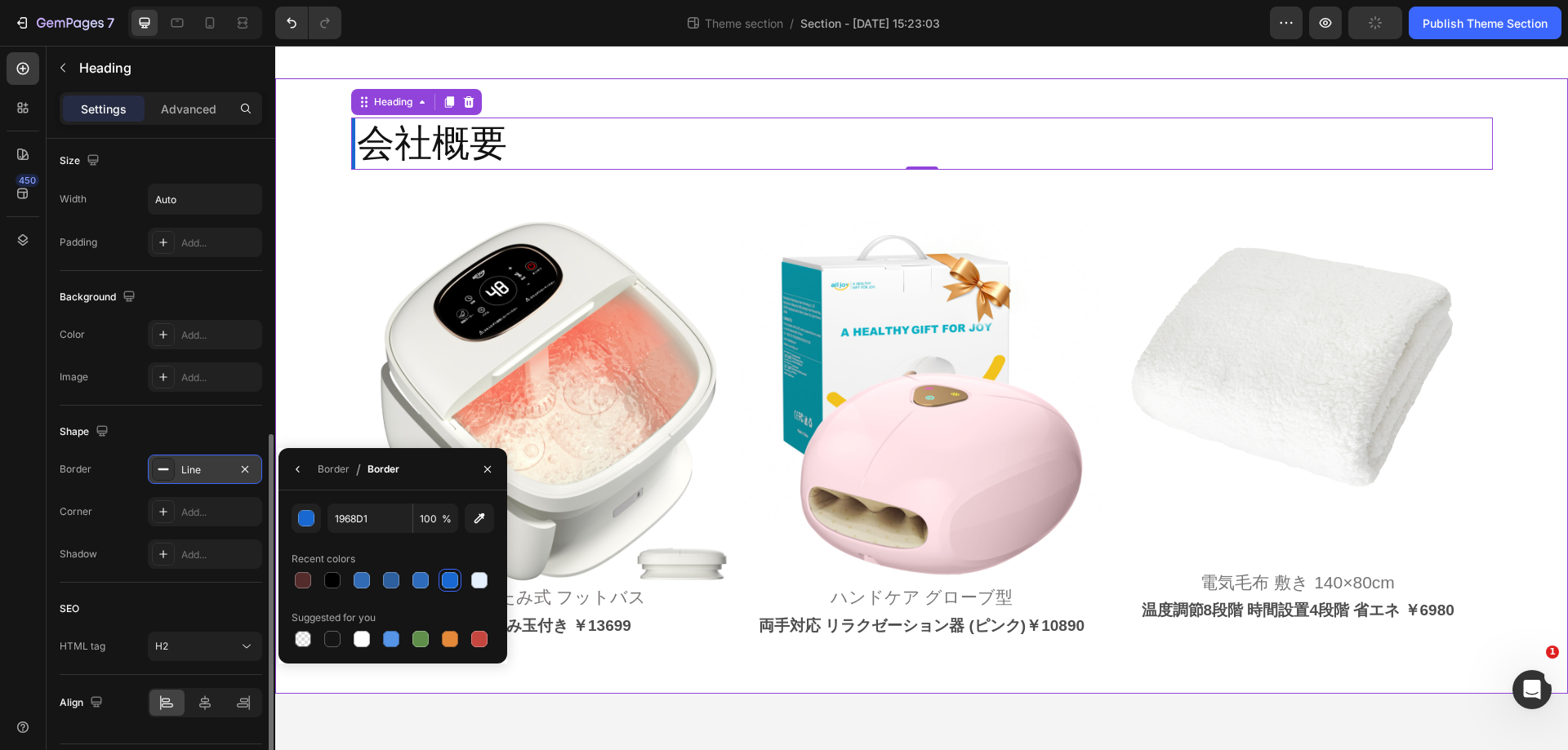
click at [1195, 90] on div "会社概要 Heading 0 Row Image 折りたたみ式 フットバス Heading 電動もみ玉付き ￥13699 Text Block Image ハ…" at bounding box center [921, 386] width 1293 height 616
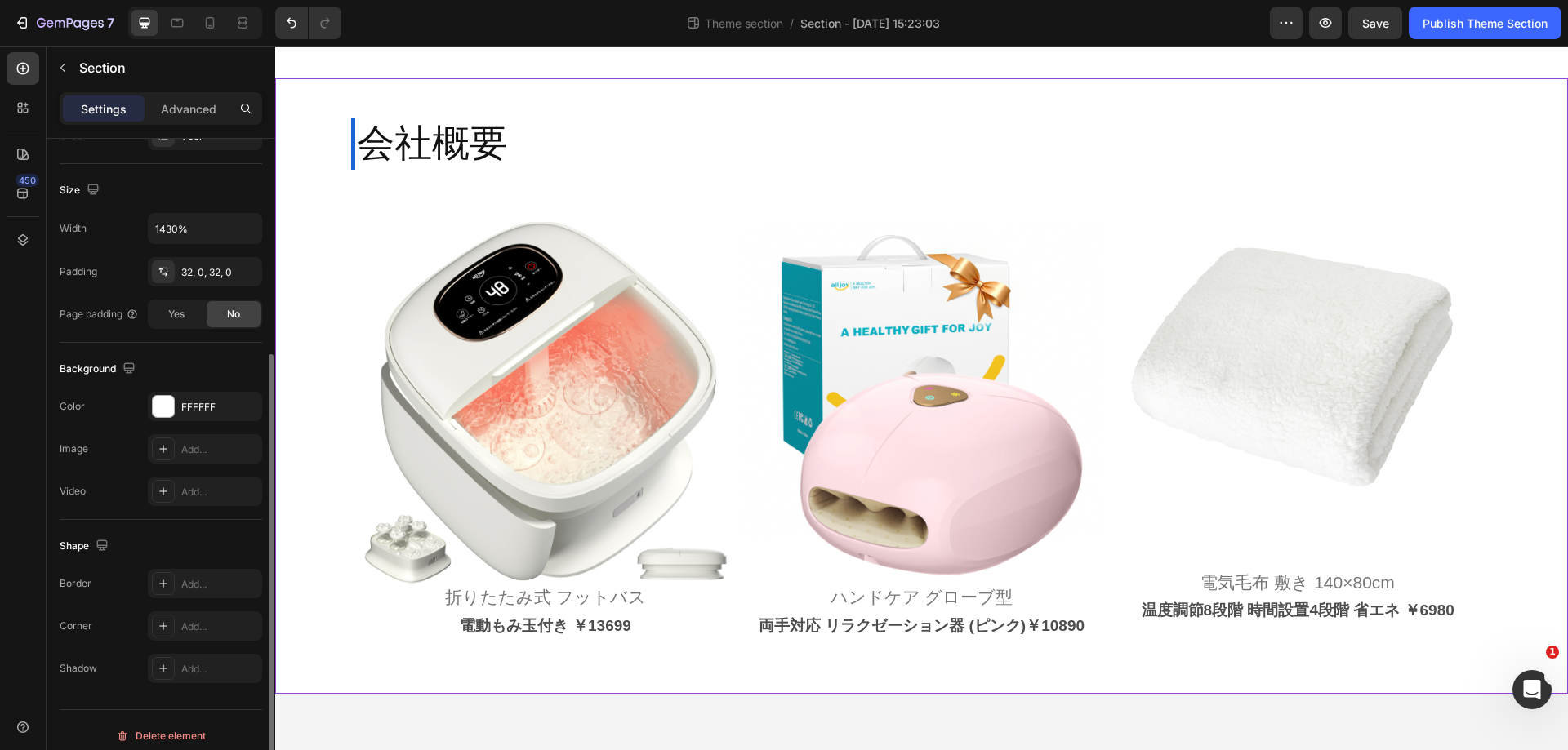
scroll to position [338, 0]
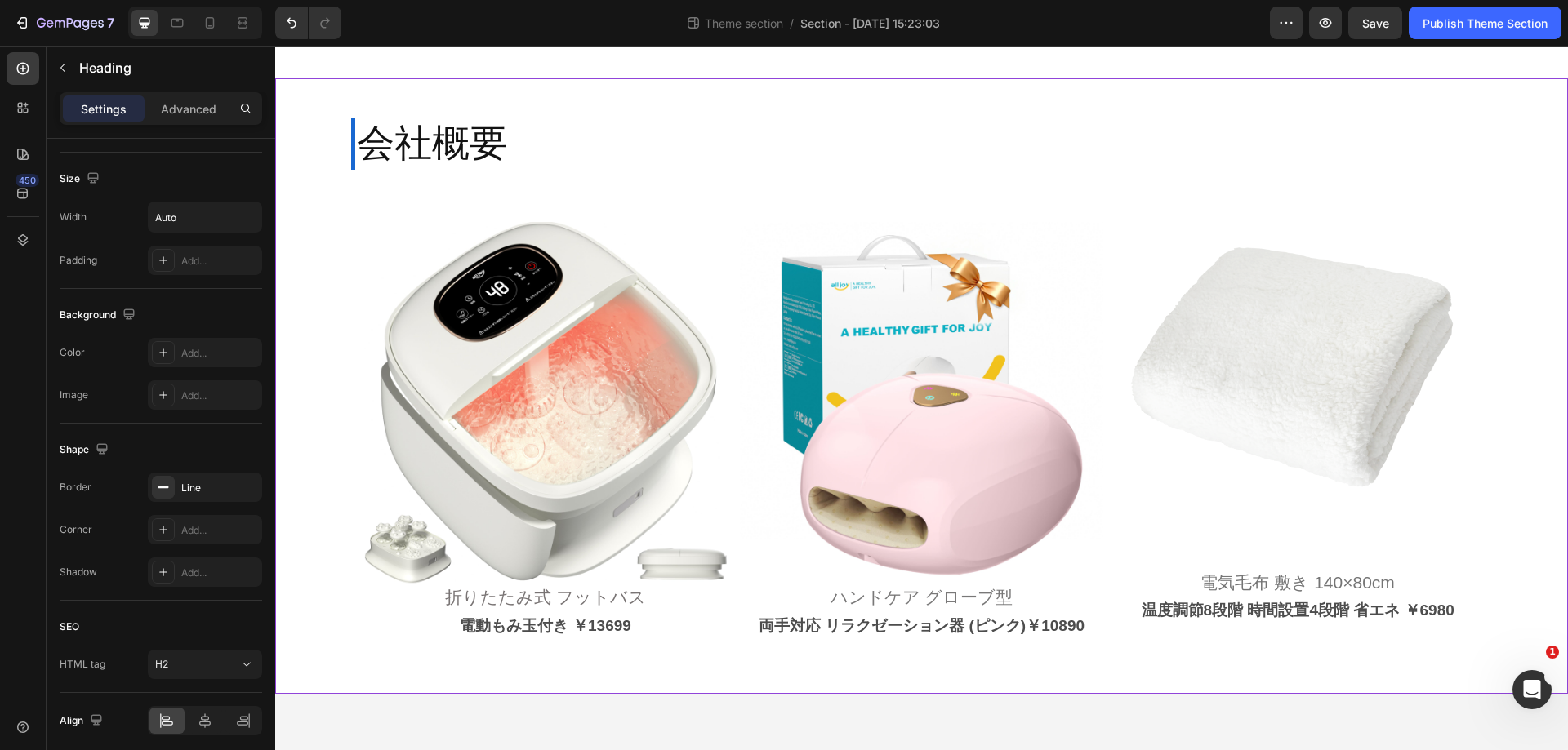
click at [440, 153] on p "会社概要" at bounding box center [432, 144] width 150 height 49
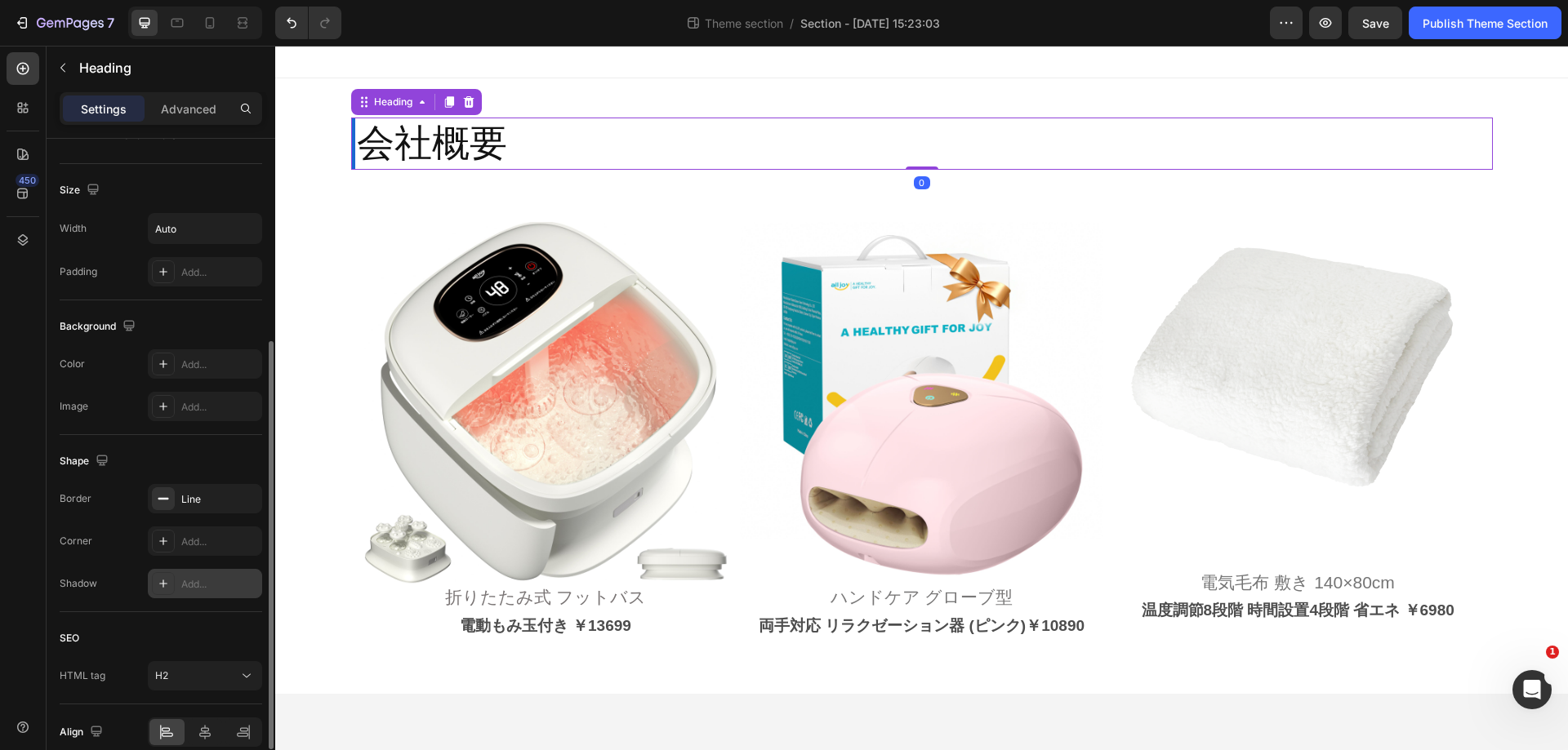
scroll to position [402, 0]
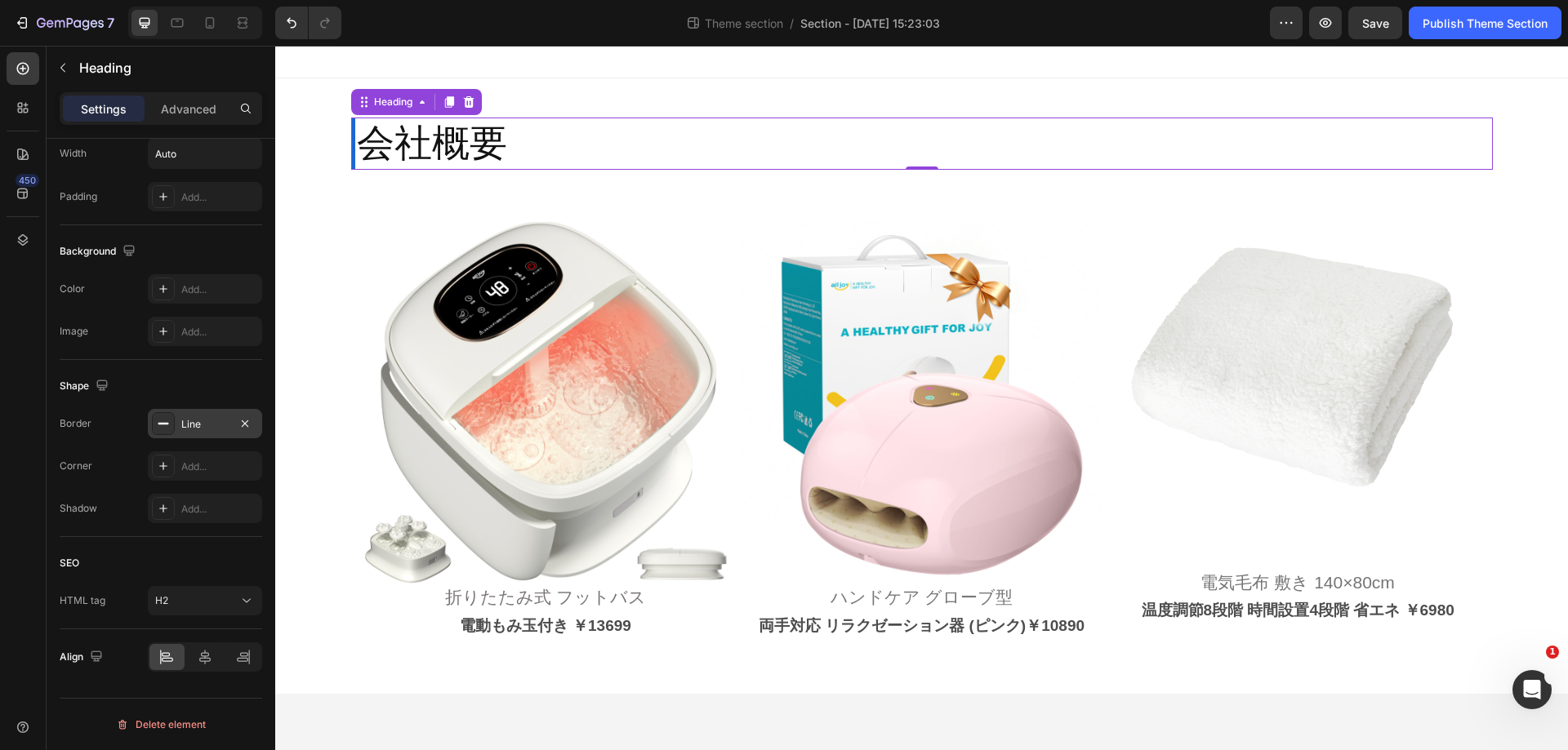
click at [222, 417] on div "Line" at bounding box center [205, 424] width 47 height 15
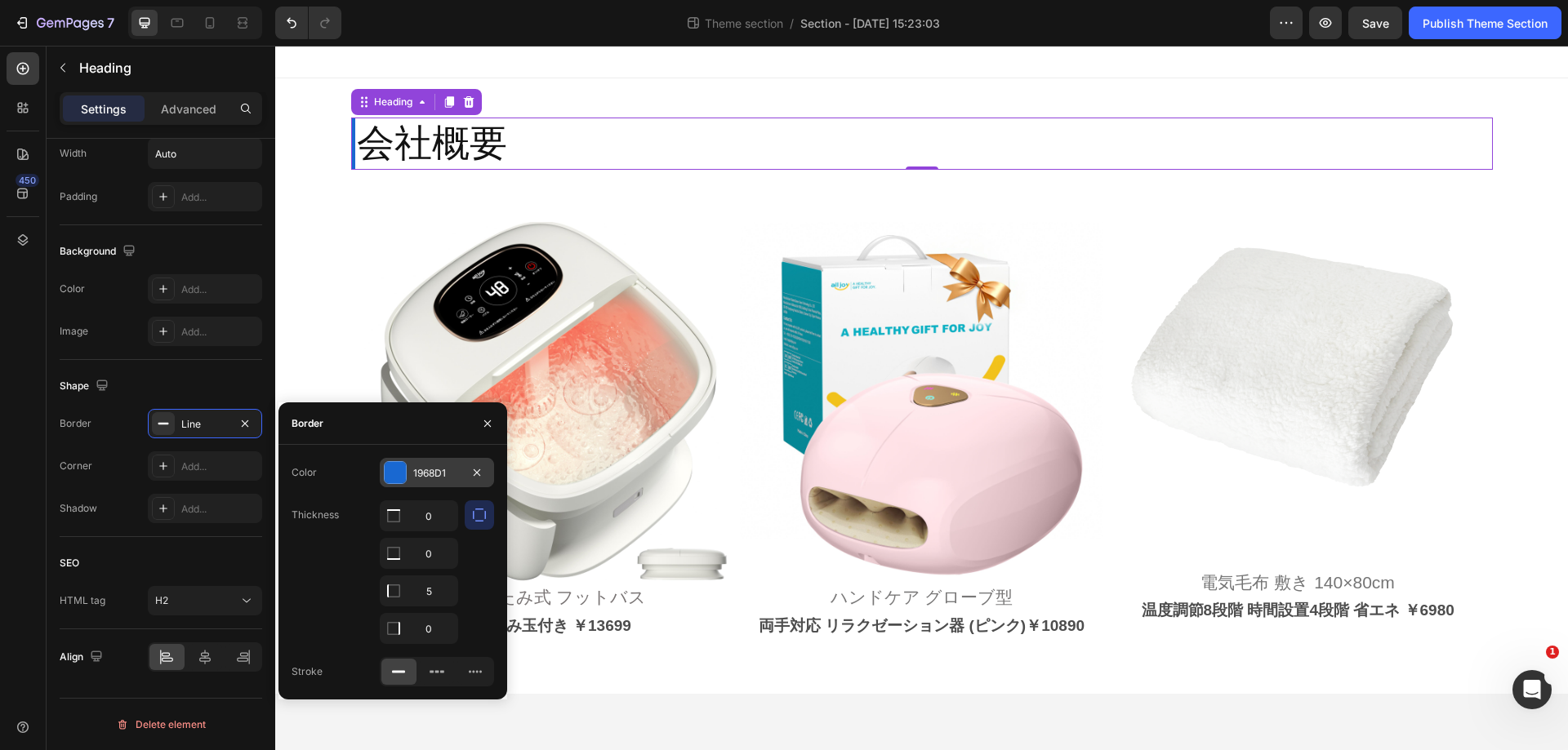
click at [439, 473] on div "1968D1" at bounding box center [437, 473] width 47 height 15
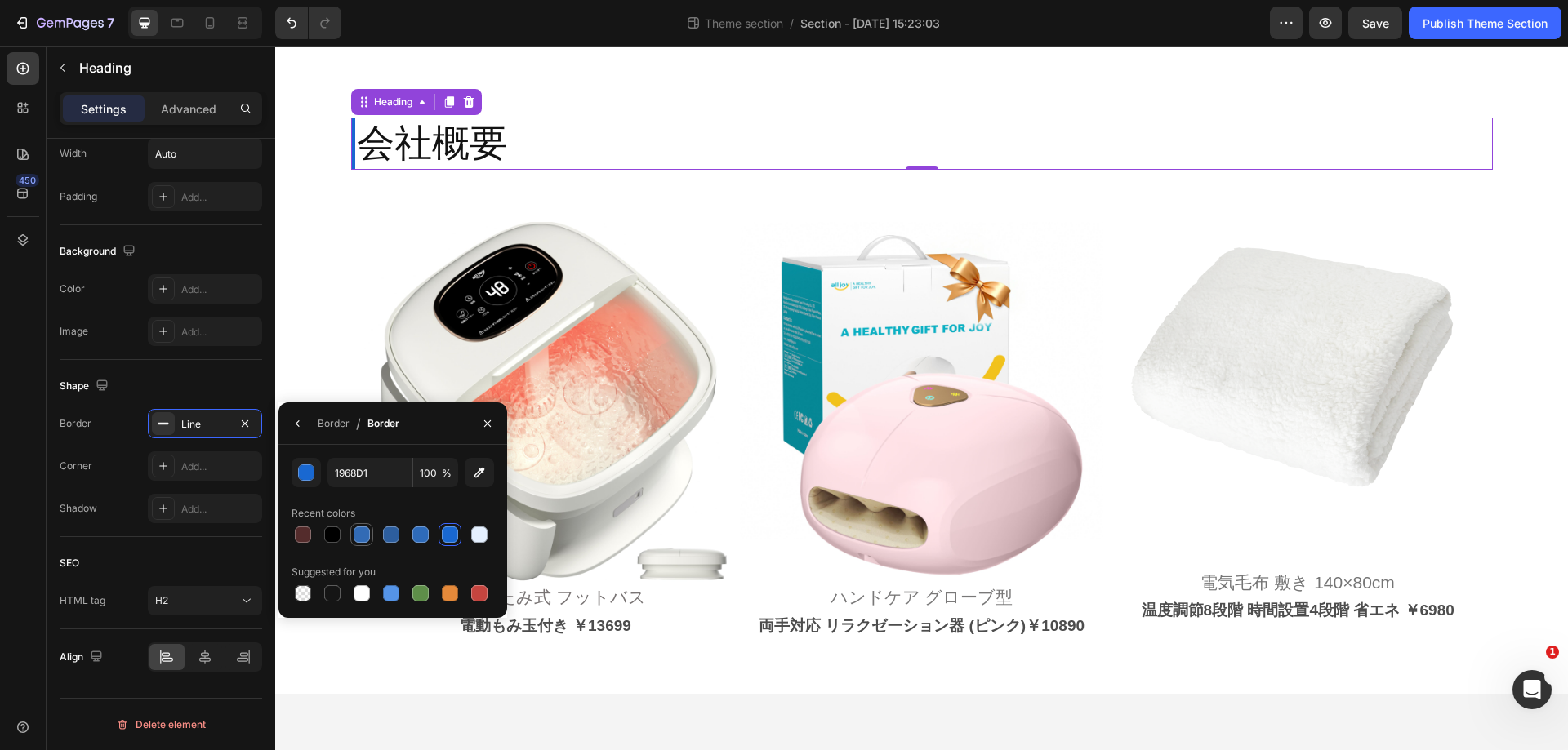
click at [356, 540] on div at bounding box center [362, 534] width 17 height 17
click at [440, 537] on div at bounding box center [450, 535] width 20 height 20
click at [443, 535] on div at bounding box center [450, 534] width 17 height 17
click at [369, 535] on div at bounding box center [362, 534] width 17 height 17
click at [424, 530] on div at bounding box center [420, 534] width 17 height 17
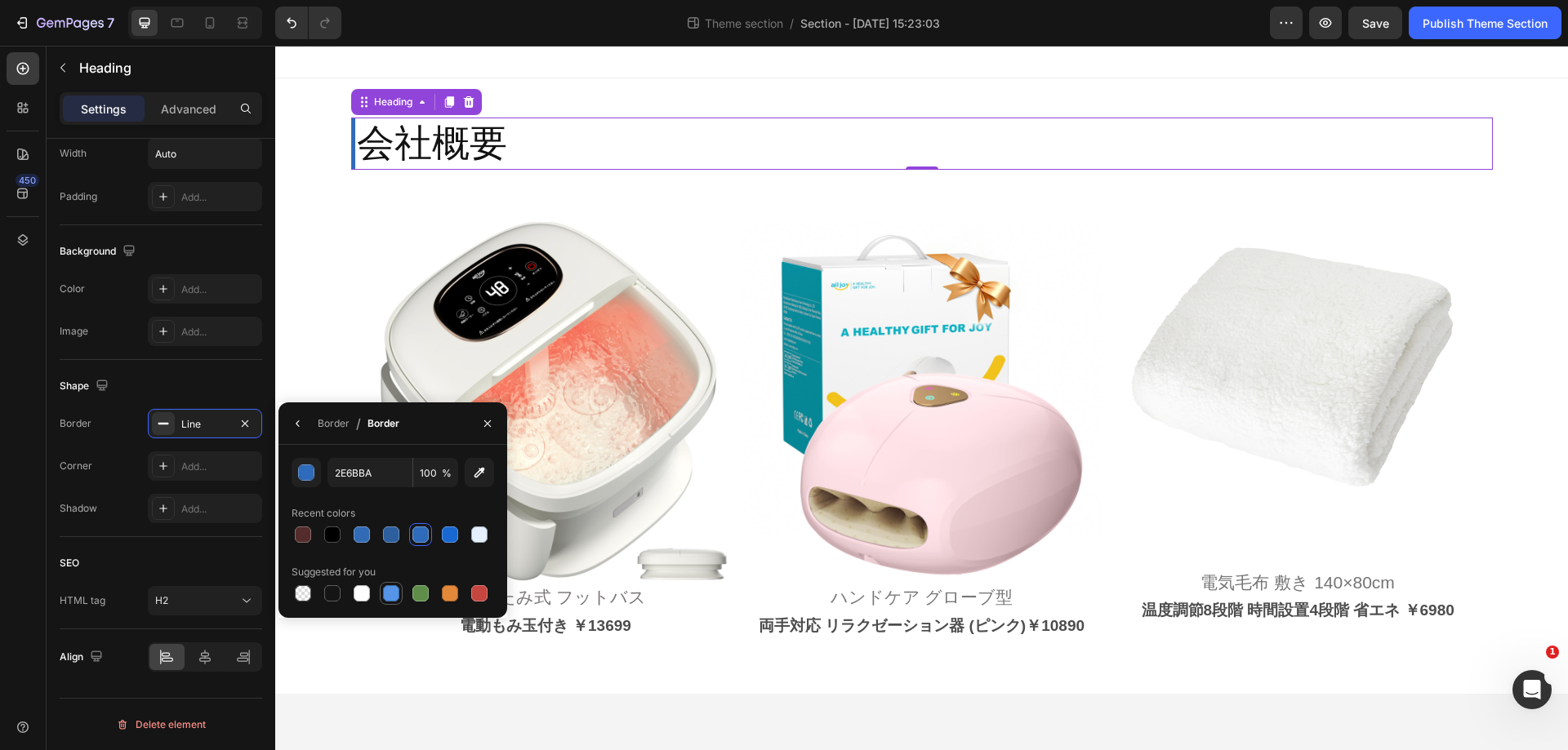
click at [393, 596] on div at bounding box center [391, 593] width 17 height 17
click at [443, 537] on div at bounding box center [450, 534] width 17 height 17
click at [364, 535] on div at bounding box center [362, 534] width 17 height 17
click at [302, 472] on div "button" at bounding box center [307, 473] width 17 height 17
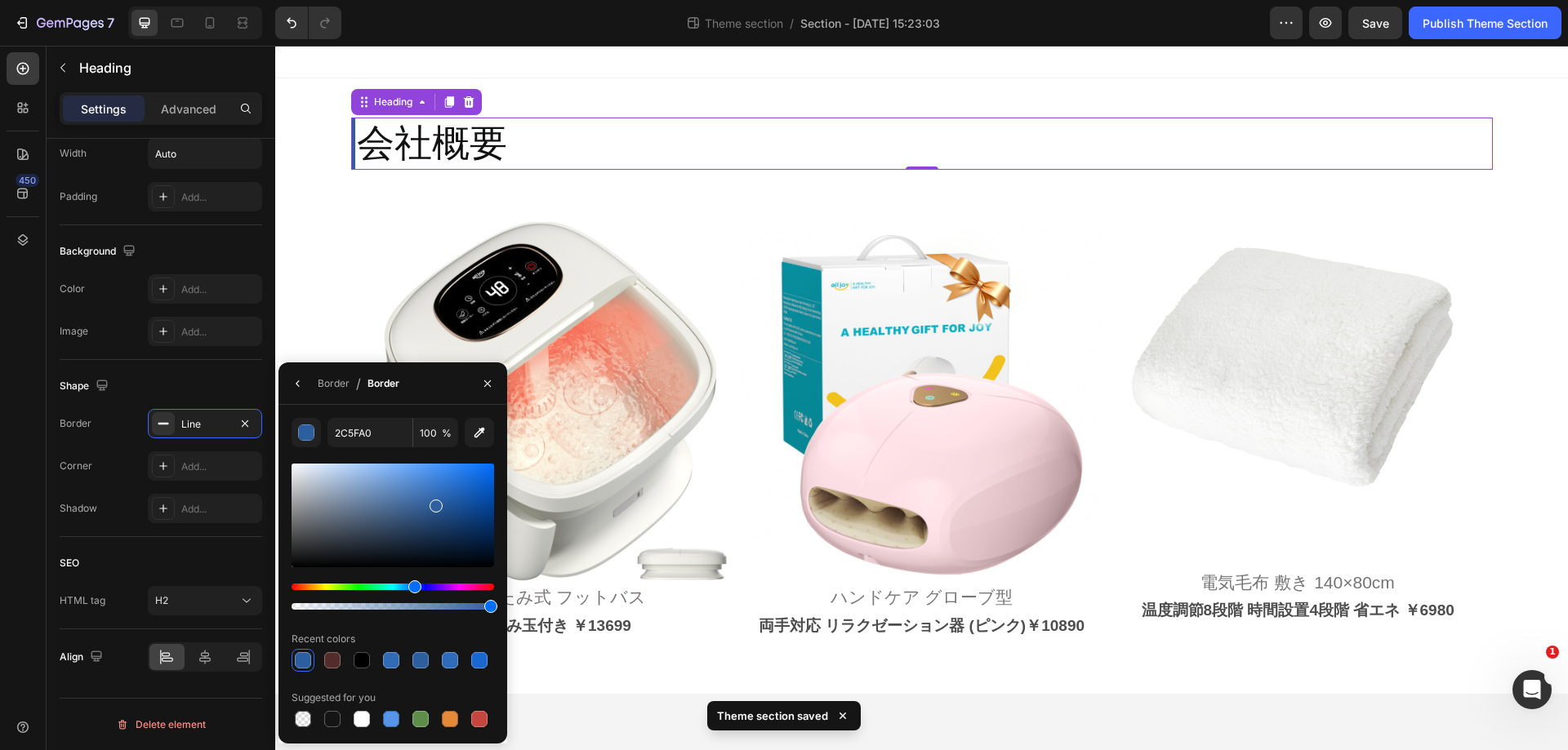
drag, startPoint x: 445, startPoint y: 497, endPoint x: 434, endPoint y: 503, distance: 12.5
click at [434, 503] on div at bounding box center [436, 506] width 13 height 13
type input "2F5F9E"
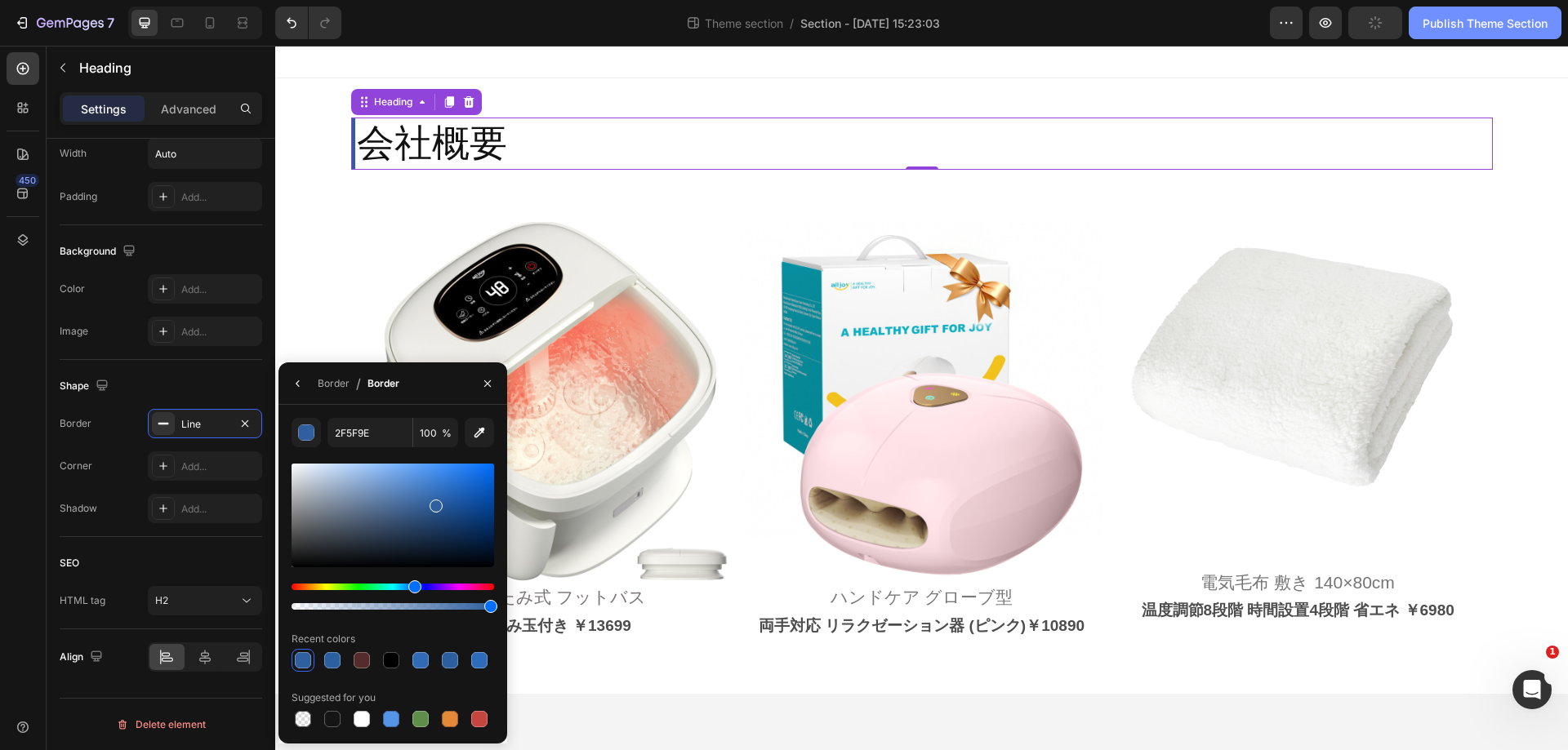
click at [1504, 15] on div "Publish Theme Section" at bounding box center [1485, 23] width 125 height 17
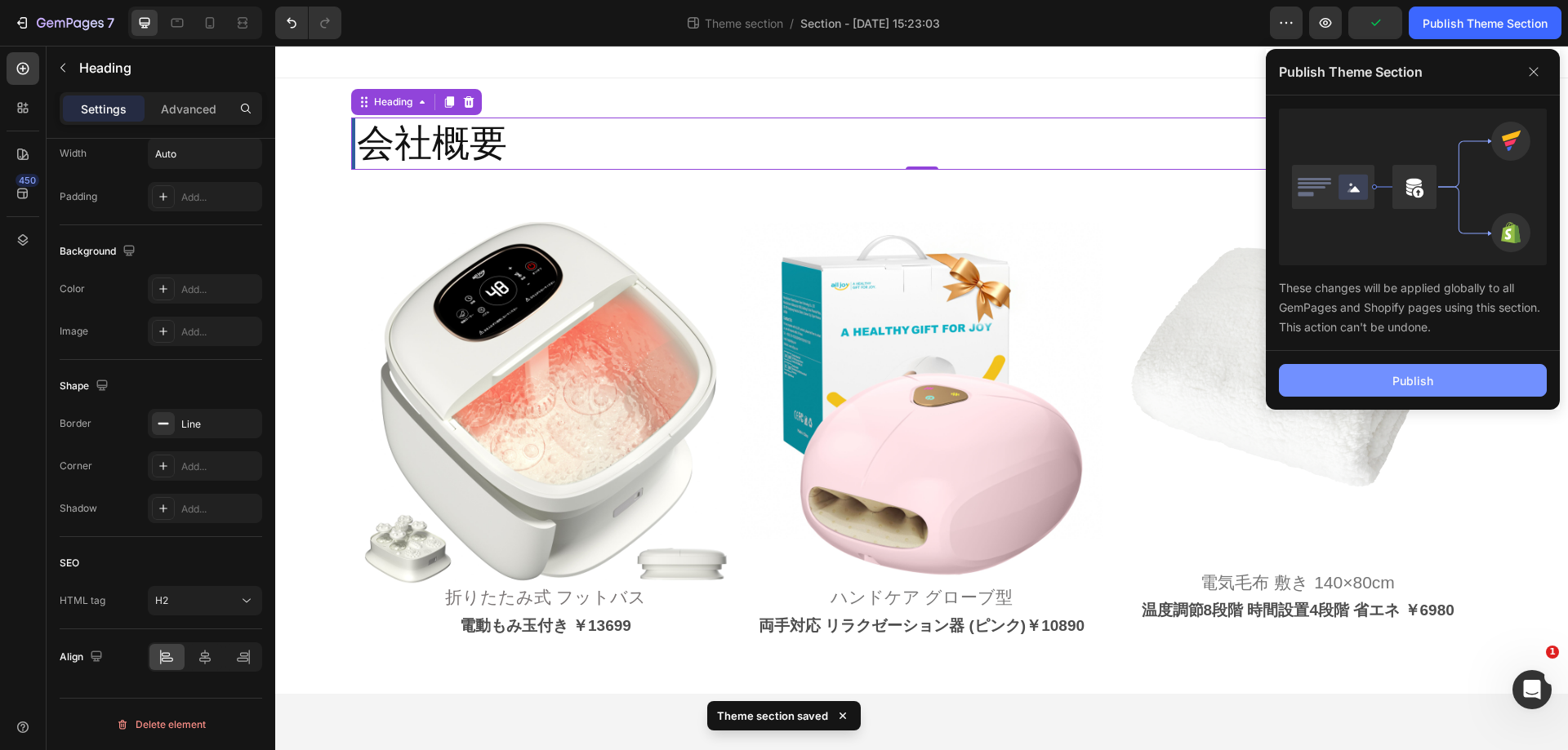
click at [1453, 374] on button "Publish" at bounding box center [1413, 379] width 268 height 33
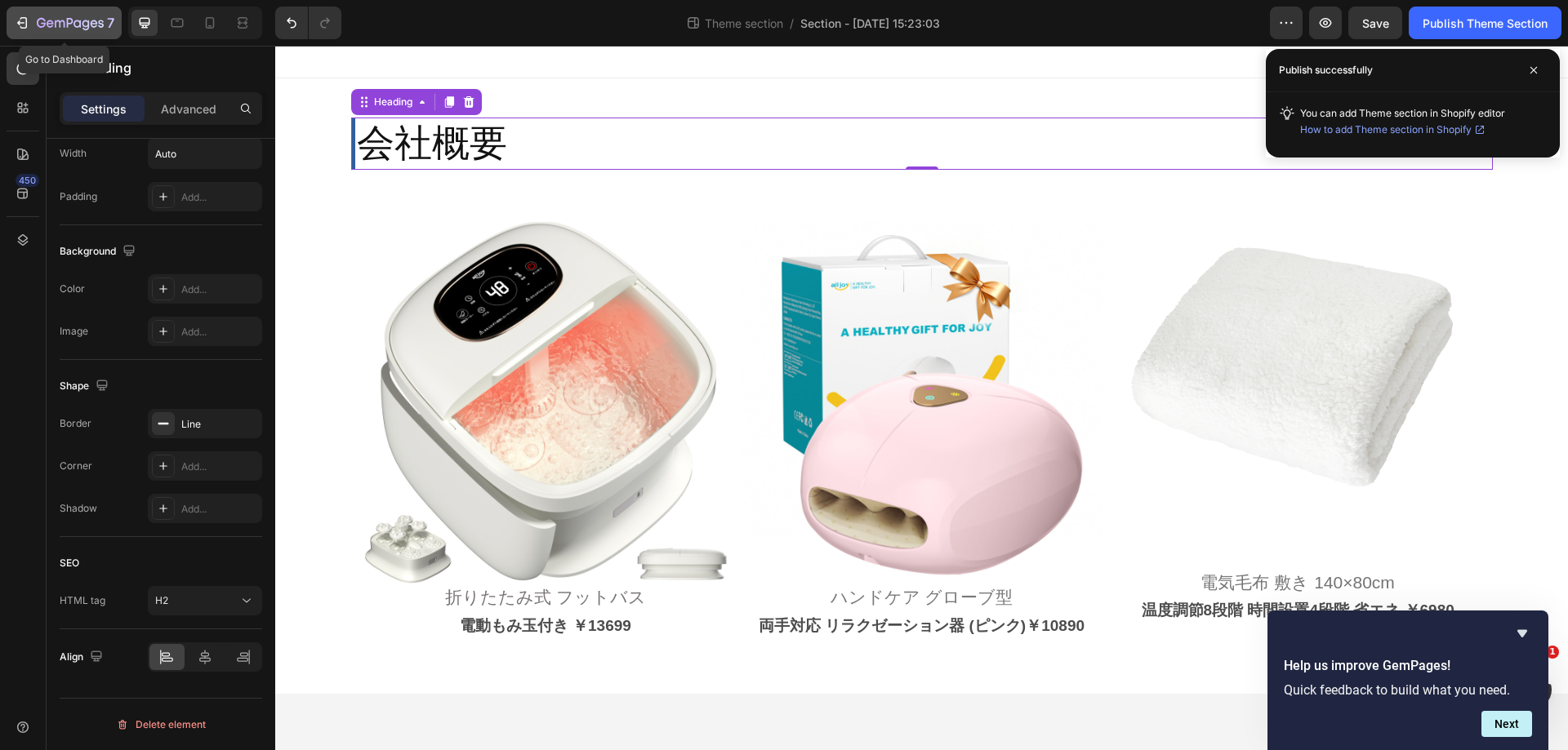
click at [50, 30] on icon "button" at bounding box center [70, 24] width 67 height 14
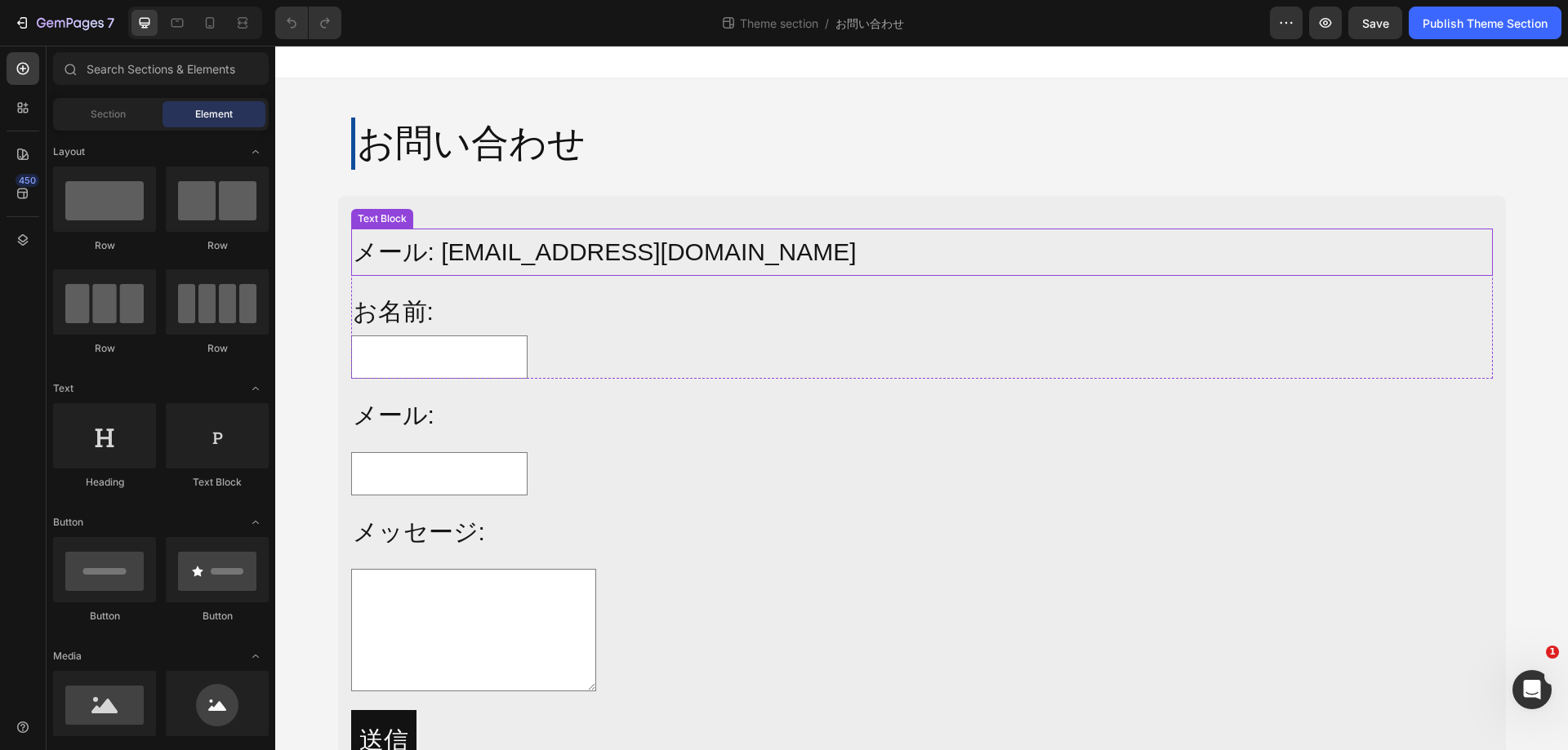
click at [731, 260] on p "メール: [EMAIL_ADDRESS][DOMAIN_NAME]" at bounding box center [922, 252] width 1139 height 44
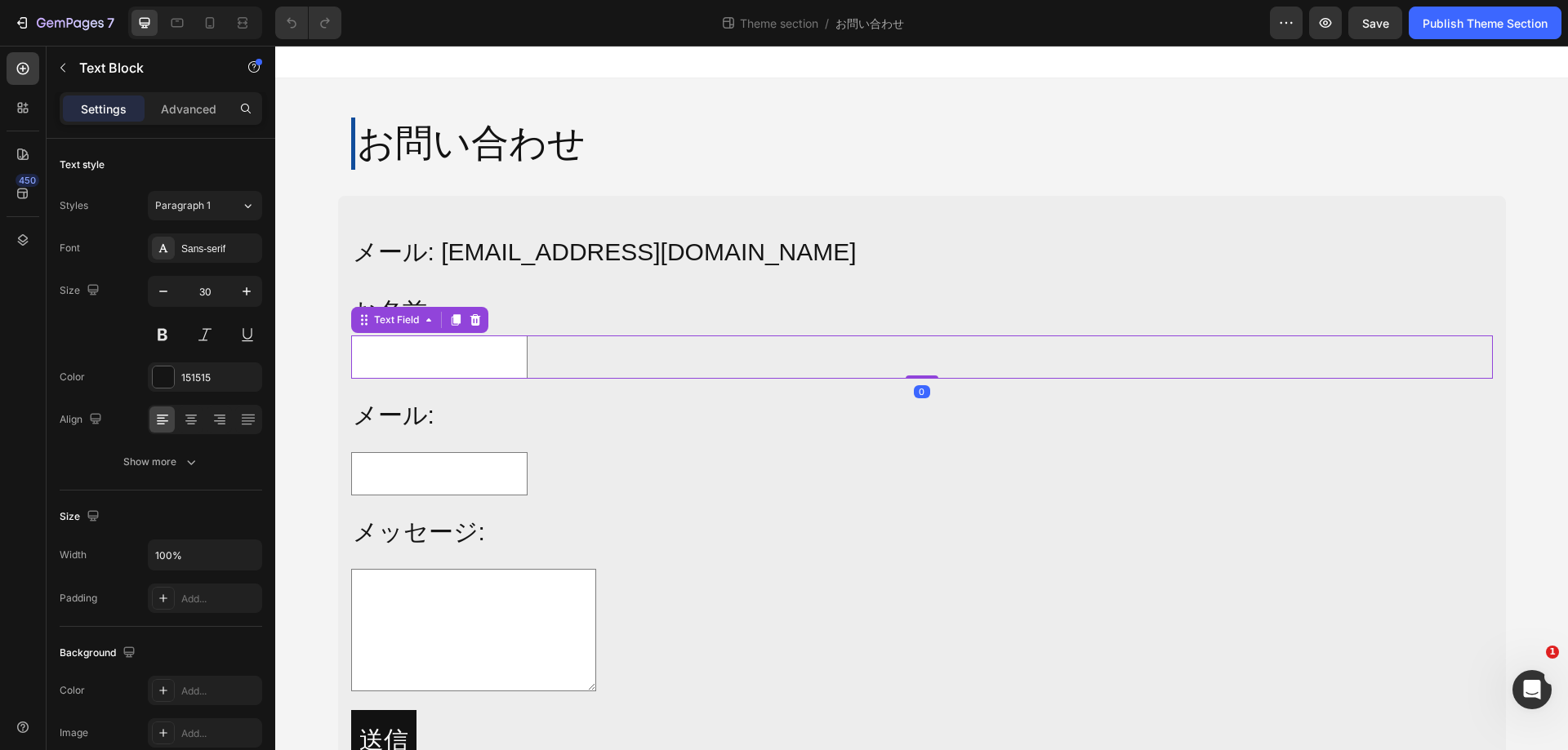
click at [710, 349] on div "Text Field 0" at bounding box center [922, 357] width 1142 height 43
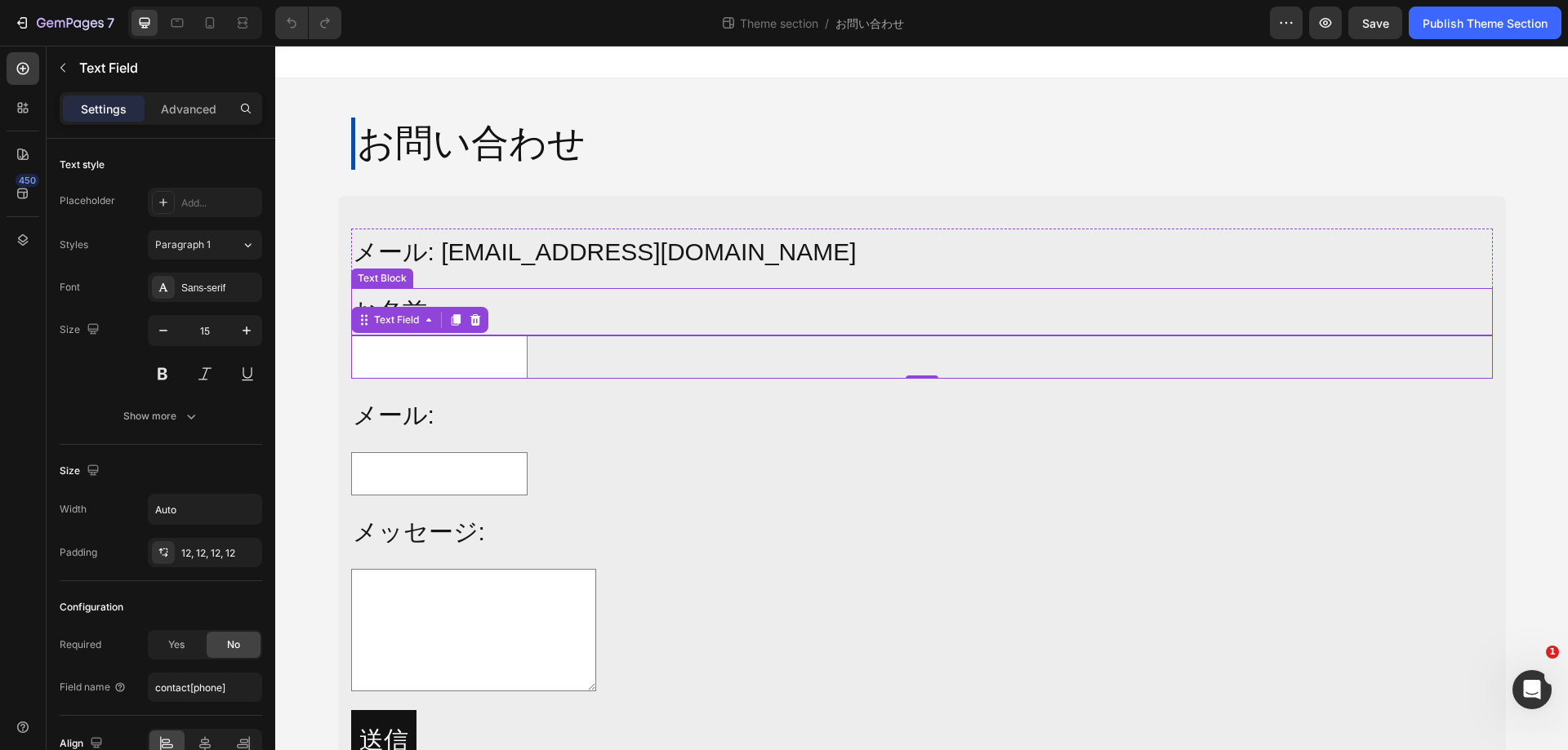
click at [751, 325] on div "お名前:" at bounding box center [922, 311] width 1142 height 47
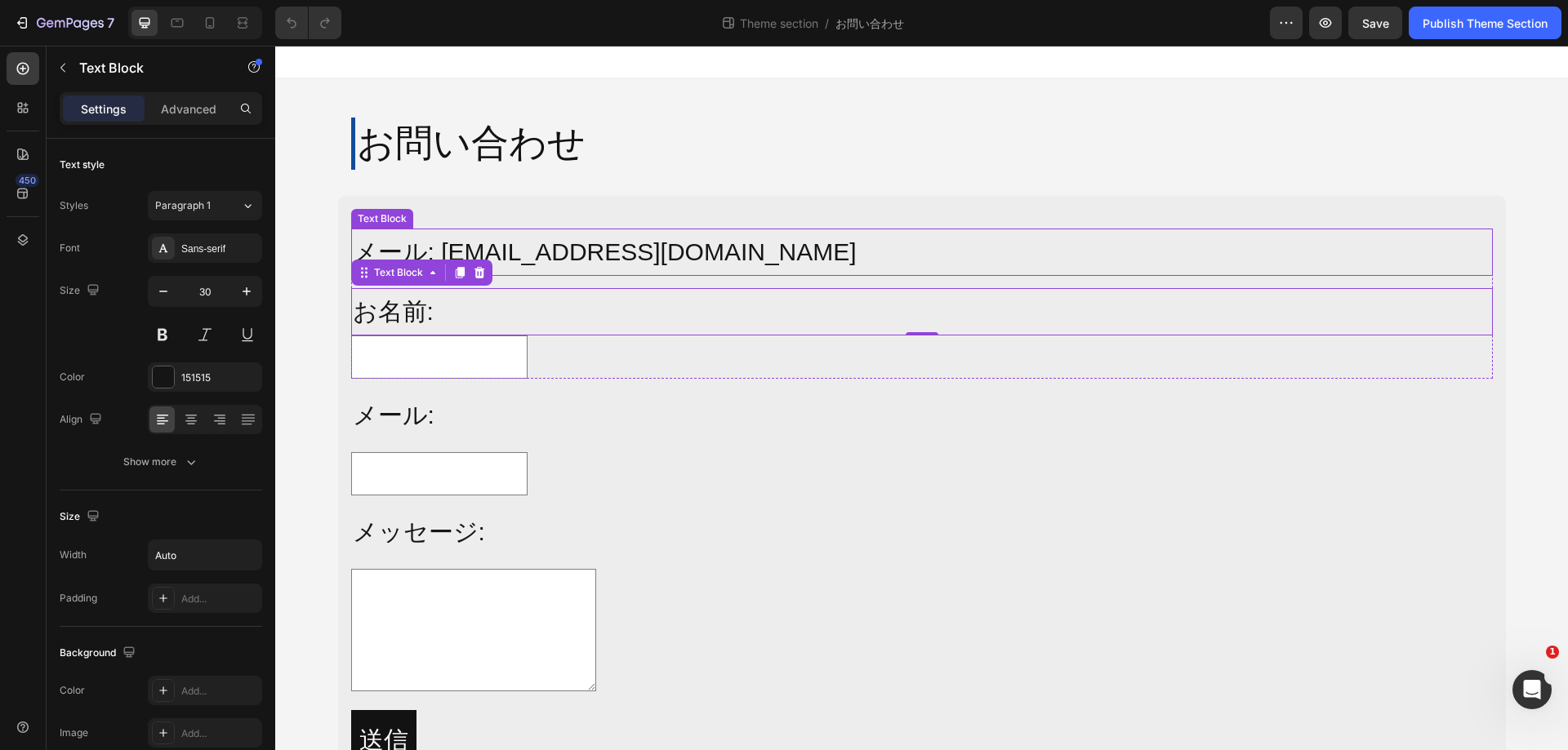
click at [823, 261] on p "メール: [EMAIL_ADDRESS][DOMAIN_NAME]" at bounding box center [922, 252] width 1139 height 44
click at [825, 296] on div "お名前:" at bounding box center [922, 311] width 1142 height 47
click at [740, 409] on p "メール:" at bounding box center [922, 415] width 1139 height 44
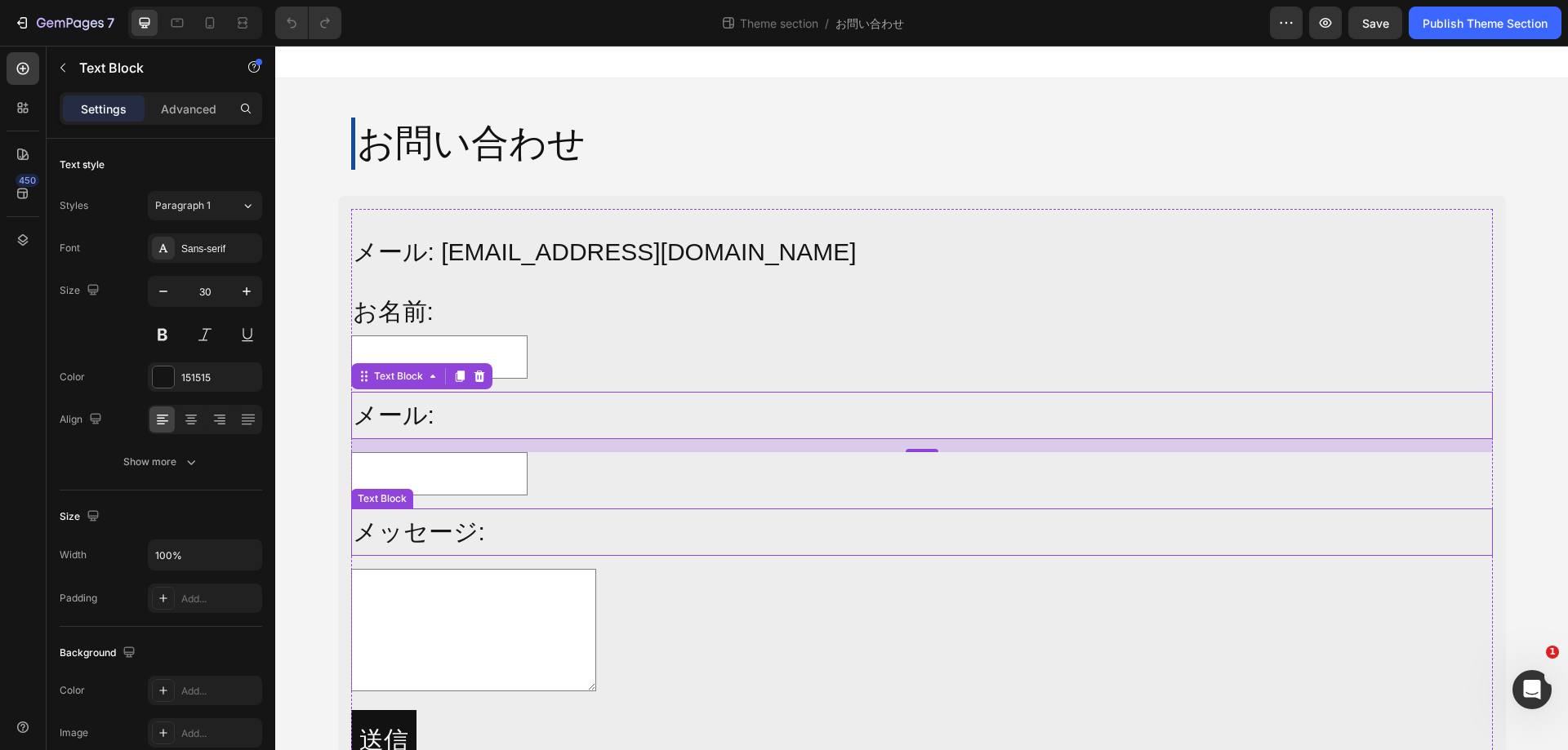
click at [716, 535] on p "メッセージ:" at bounding box center [922, 532] width 1139 height 44
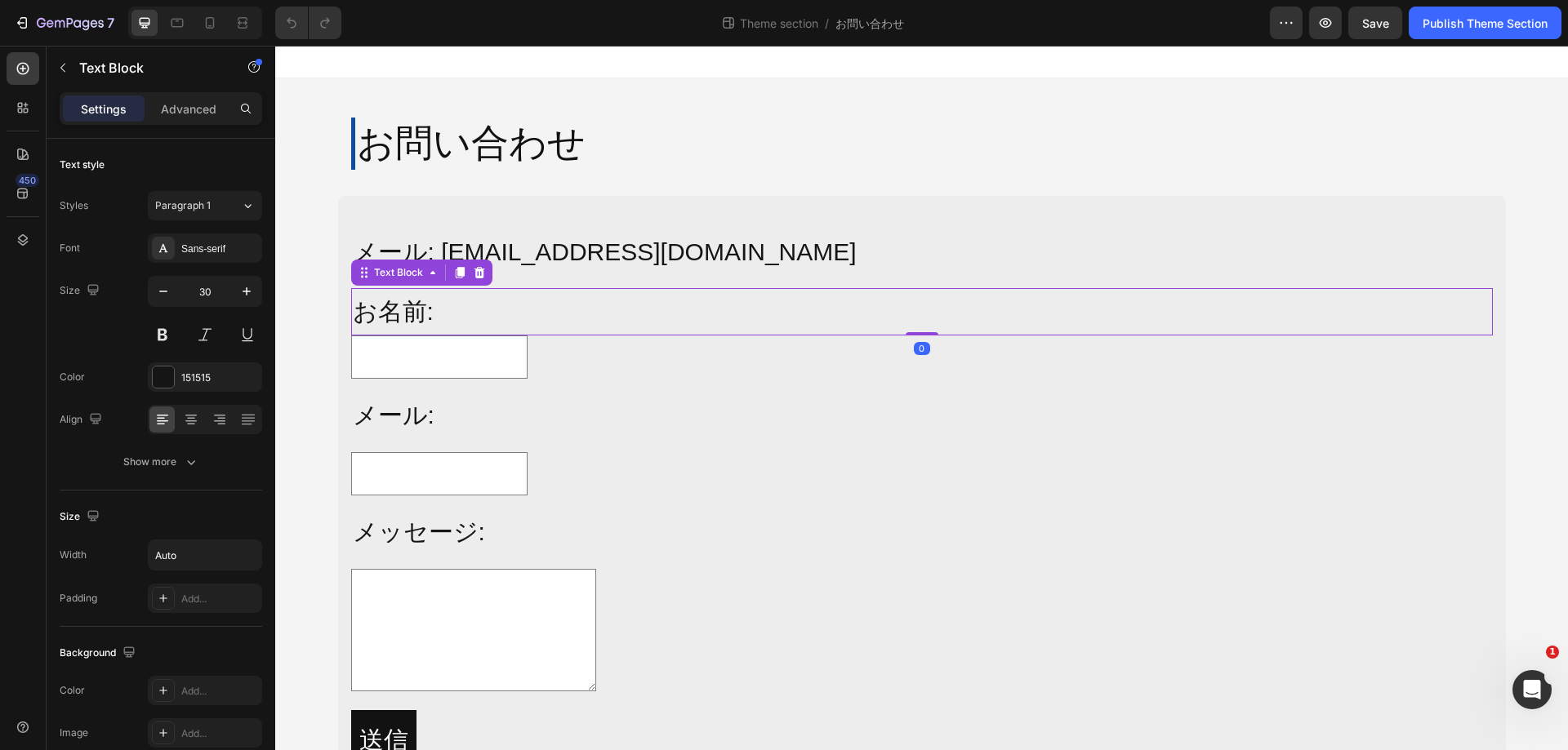
click at [724, 319] on div "お名前:" at bounding box center [922, 311] width 1142 height 47
click at [249, 564] on button "button" at bounding box center [247, 555] width 30 height 30
click at [229, 628] on span "100%" at bounding box center [234, 628] width 27 height 15
type input "100%"
click at [753, 259] on p "メール: info@alljoy-japan.co.jp" at bounding box center [922, 252] width 1139 height 44
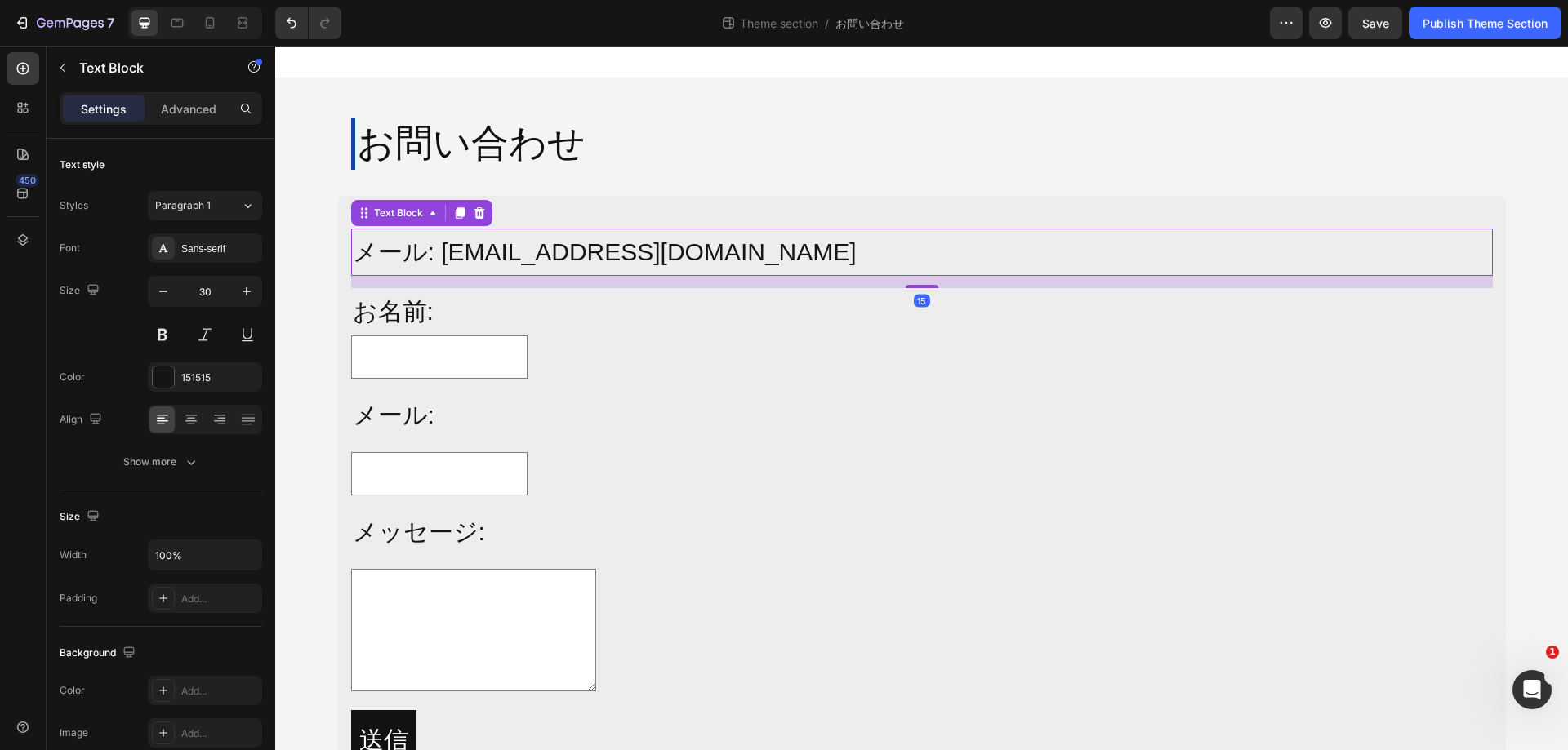
click at [615, 254] on p "メール: info@alljoy-japan.co.jp" at bounding box center [922, 252] width 1139 height 44
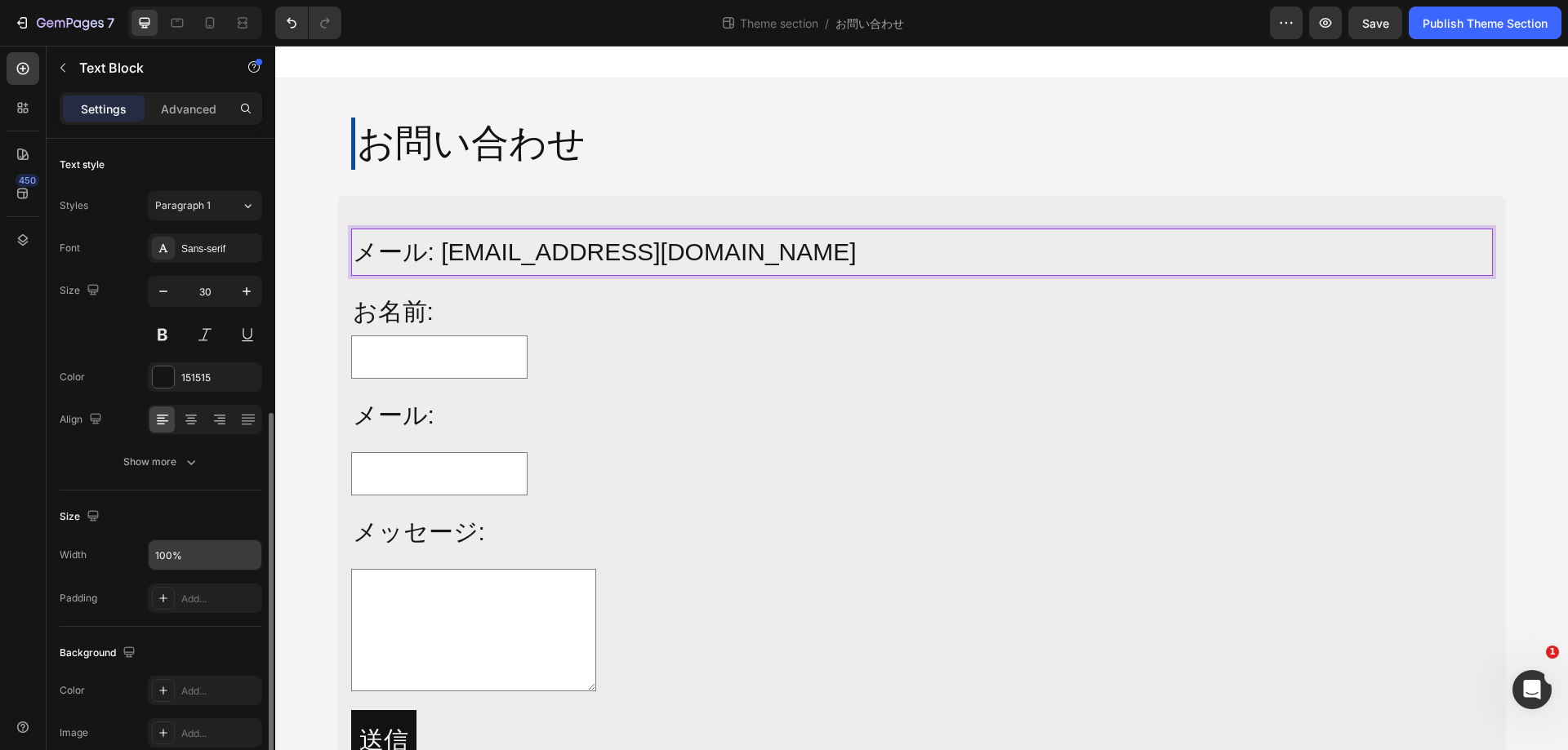
scroll to position [164, 0]
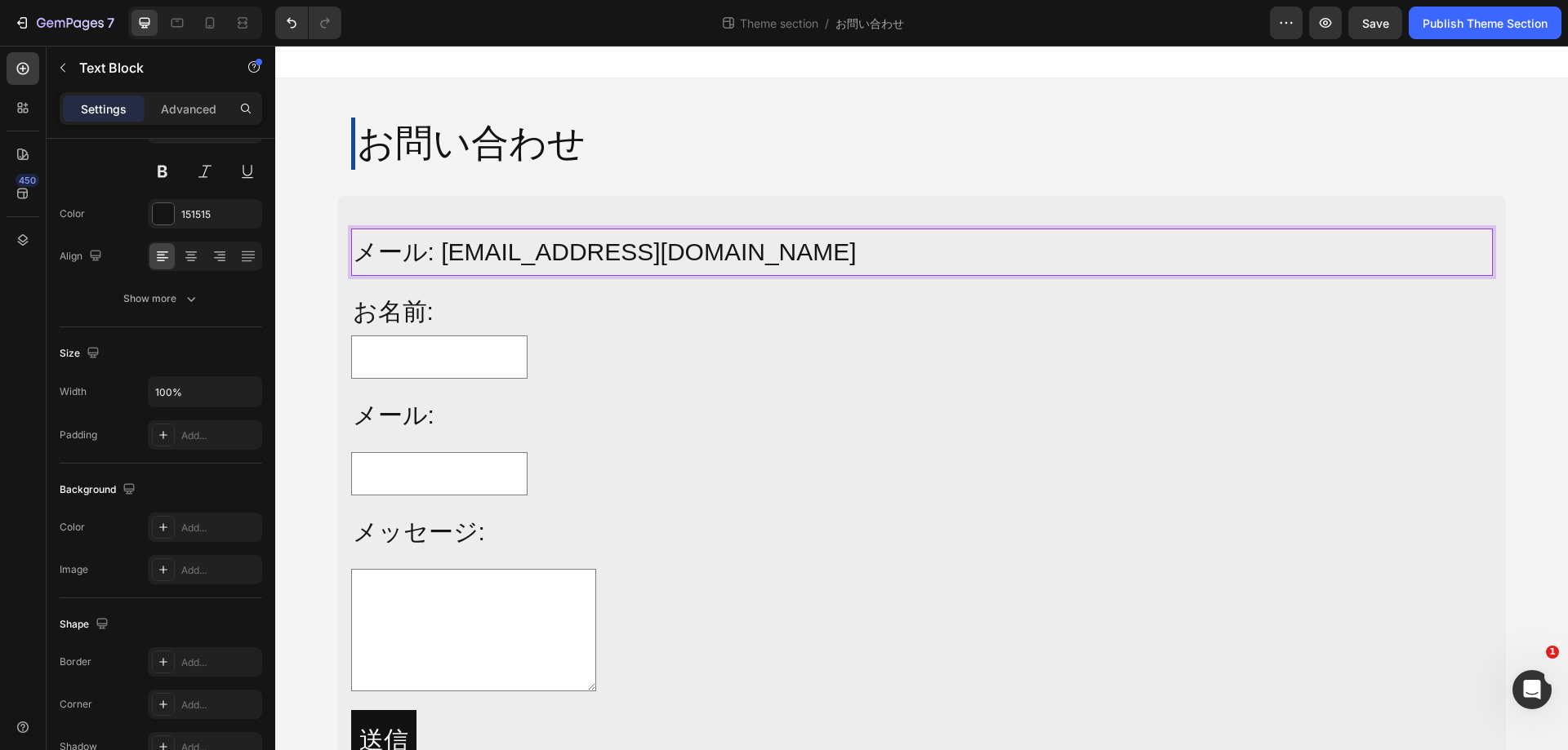
click at [684, 253] on p "メール: info@alljoy-japan.co.jp" at bounding box center [922, 252] width 1139 height 44
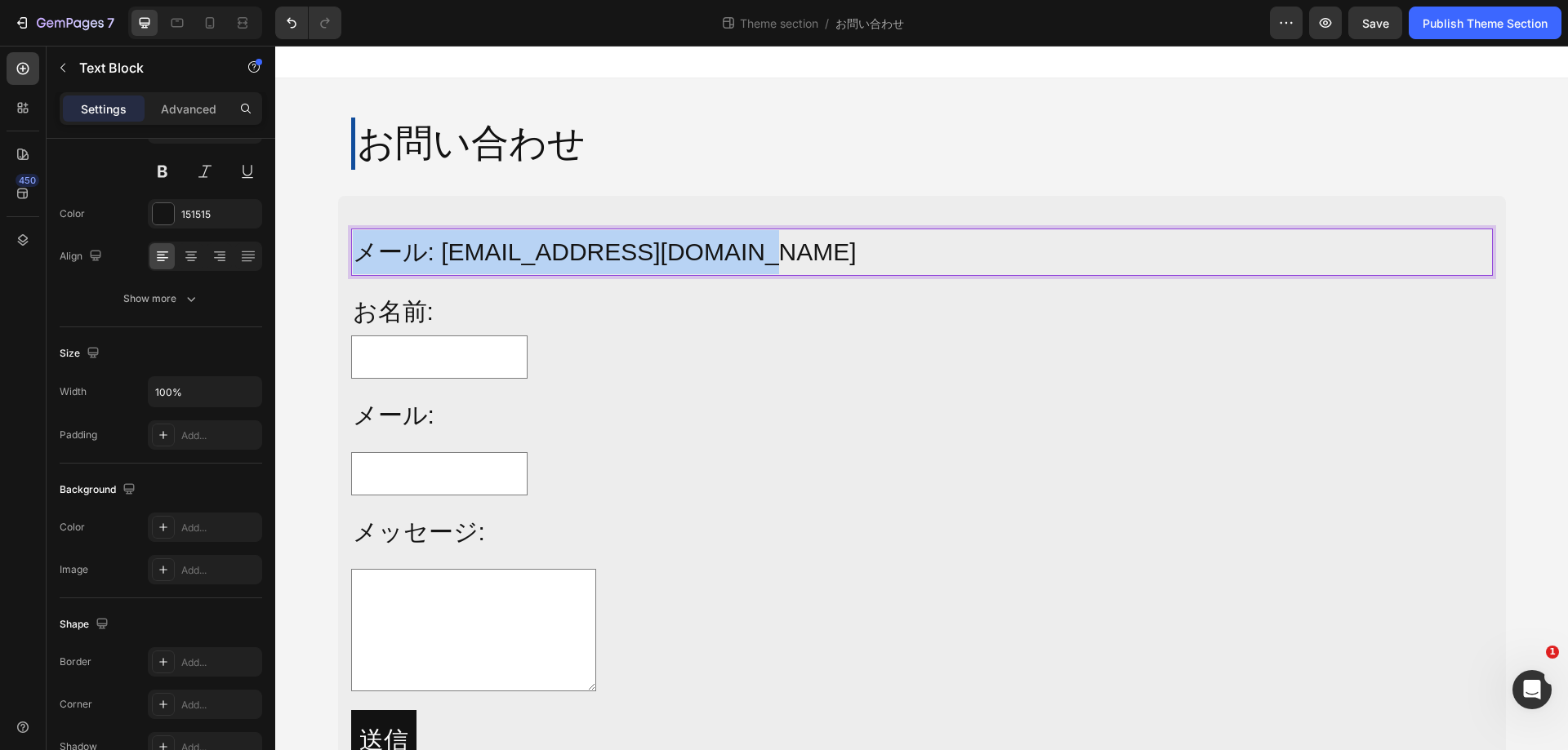
click at [684, 253] on p "メール: info@alljoy-japan.co.jp" at bounding box center [922, 252] width 1139 height 44
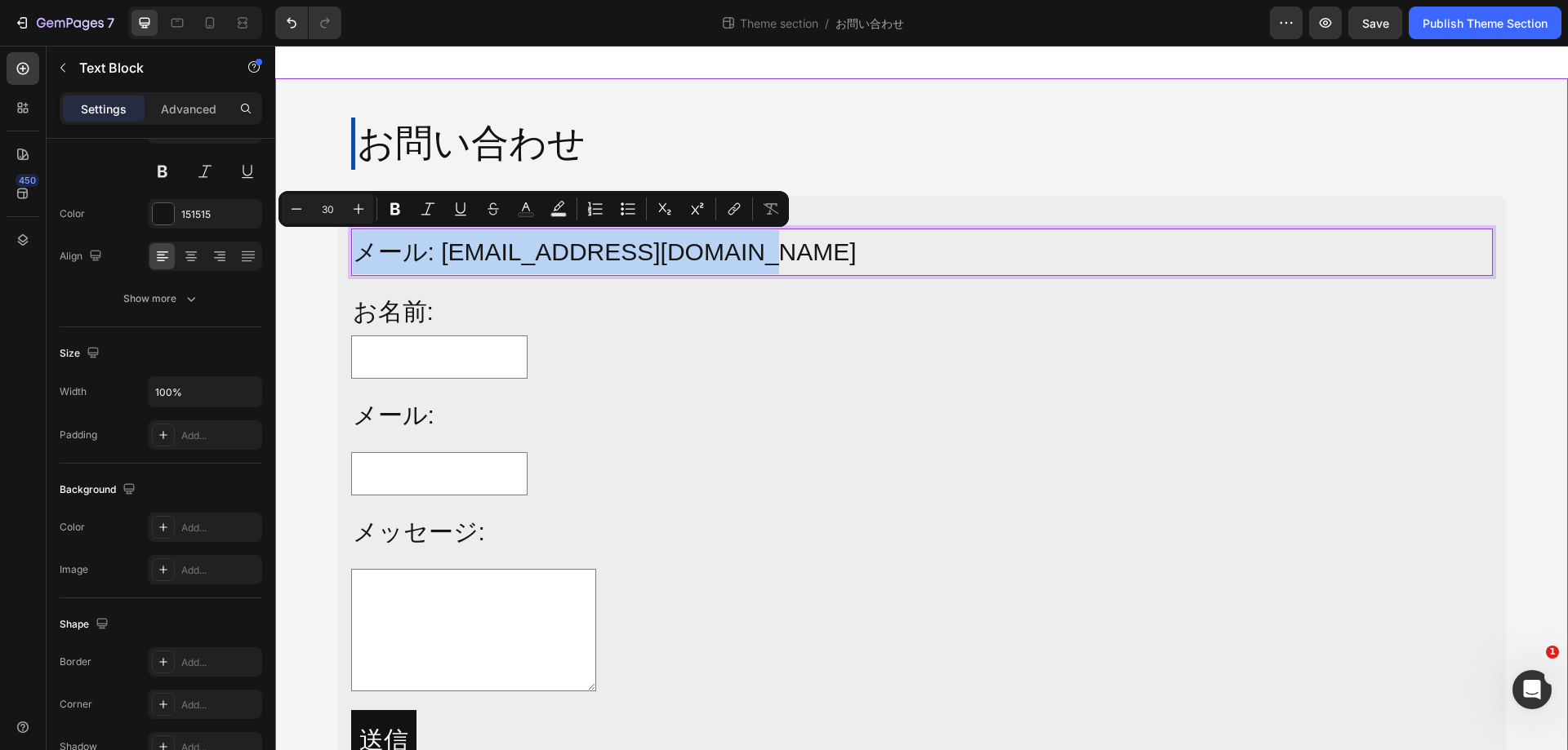
click at [1083, 87] on div "お問い合わせ Heading Row メール: info@alljoy-japan.co.jp Text Block 15 お名前: Text Block T…" at bounding box center [921, 460] width 1293 height 764
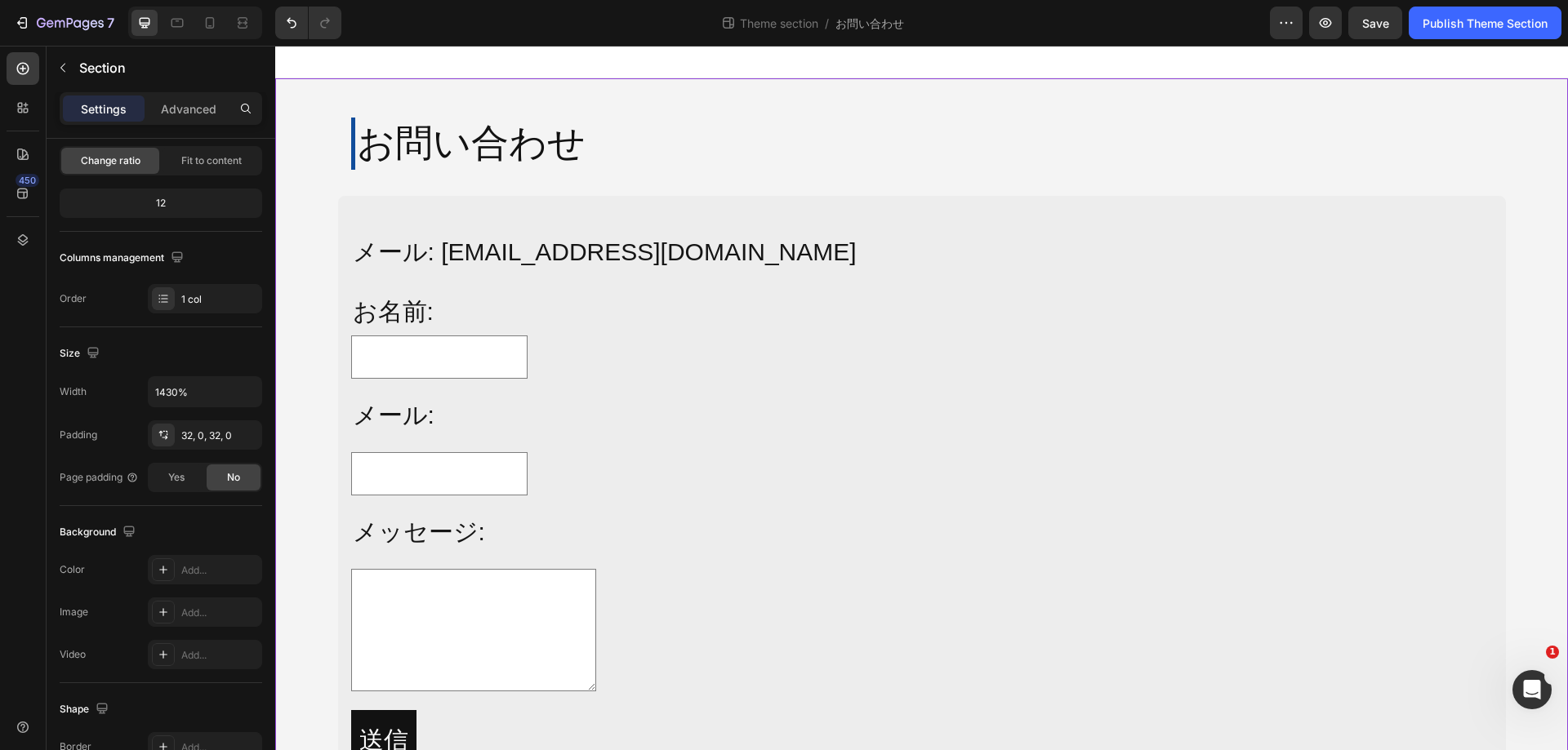
scroll to position [0, 0]
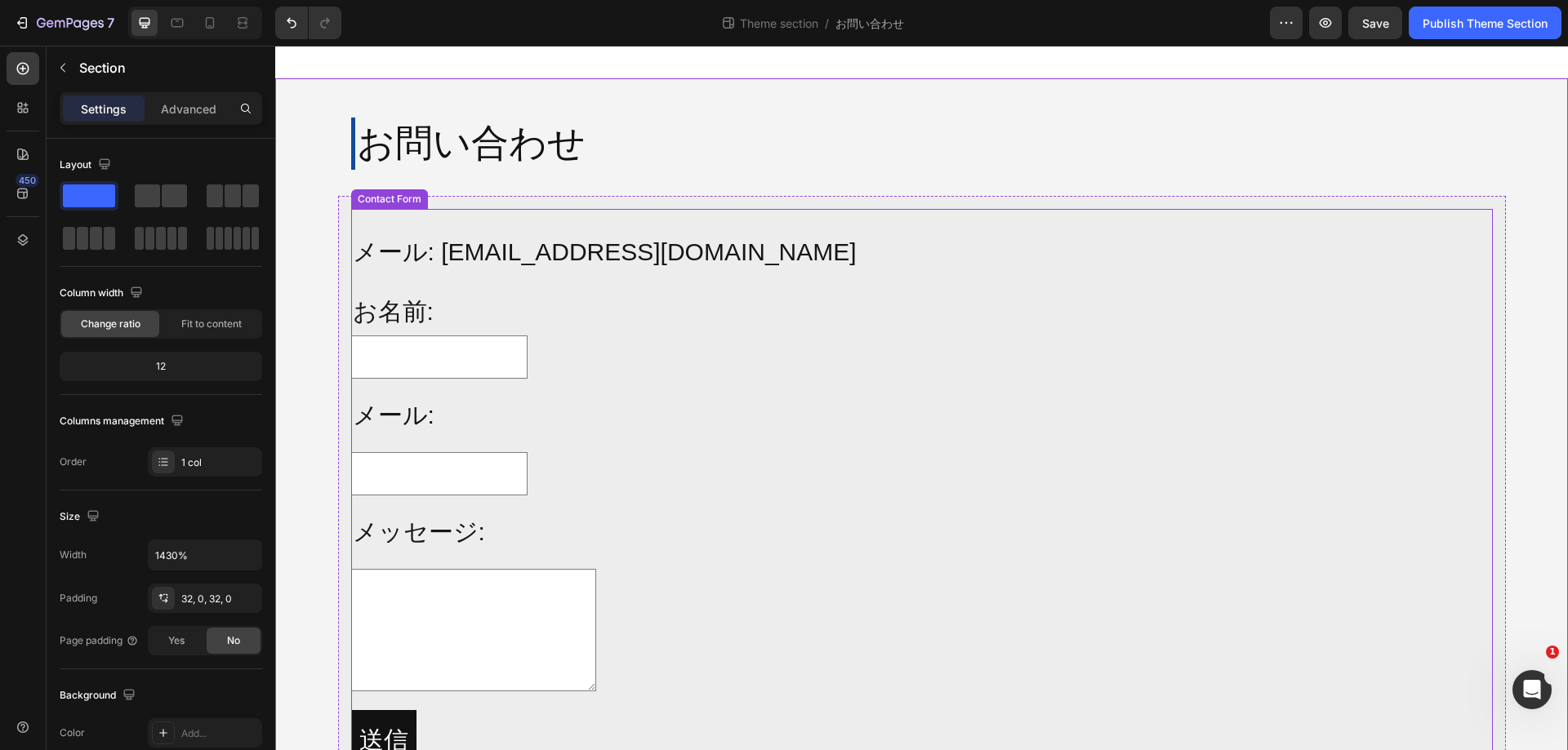
click at [723, 386] on div "メール: info@alljoy-japan.co.jp Text Block お名前: Text Block Text Field Row メール: Tex…" at bounding box center [922, 506] width 1142 height 594
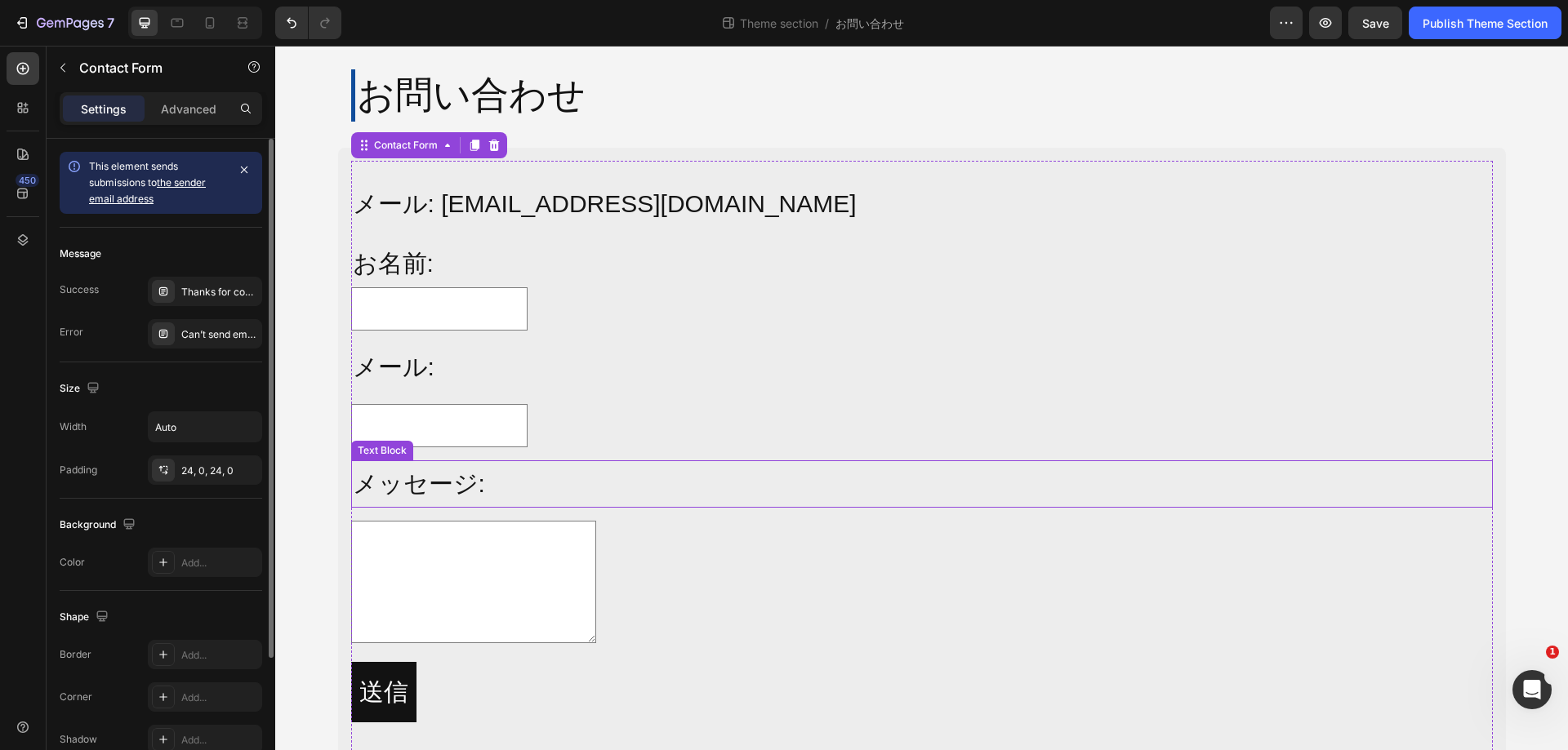
scroll to position [91, 0]
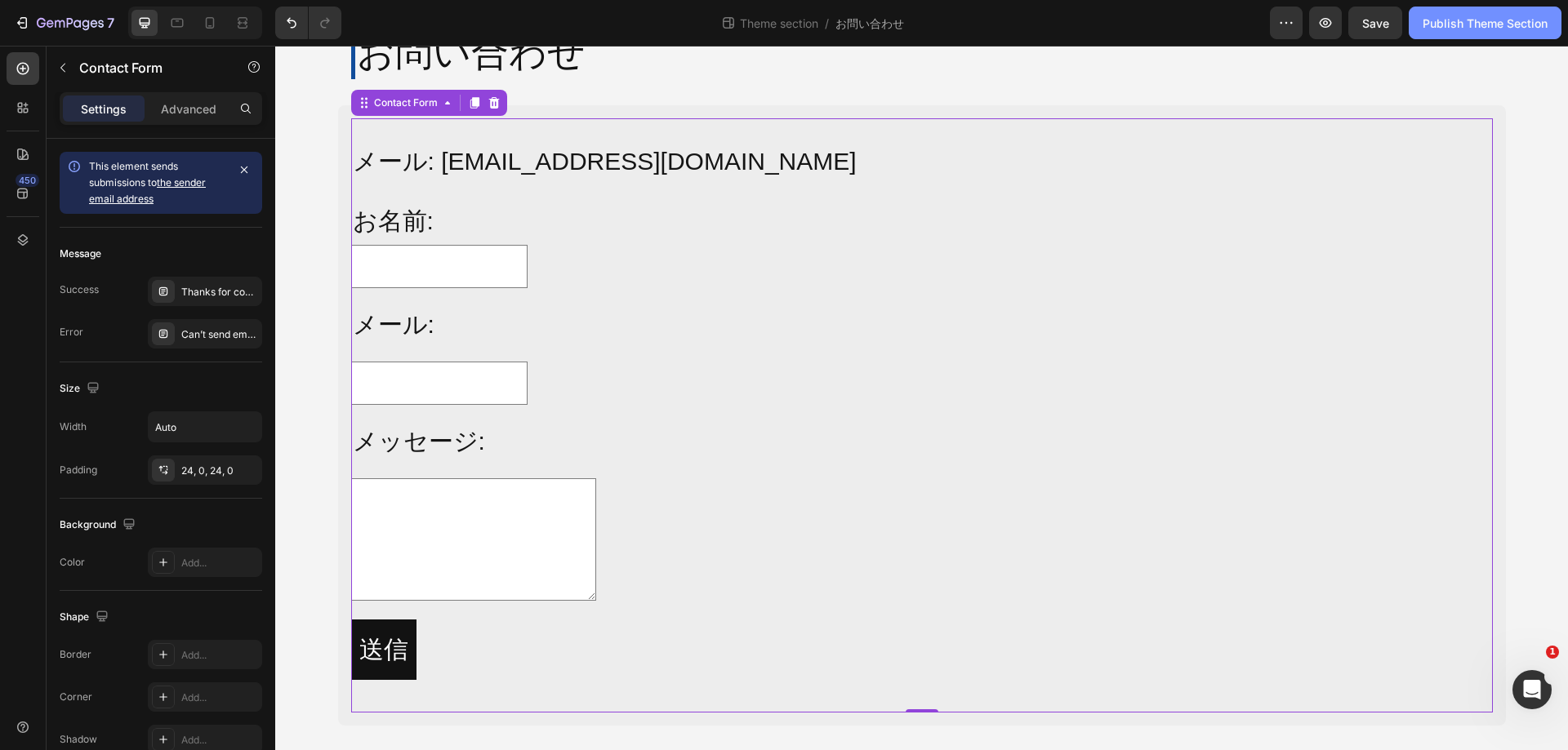
click at [1502, 22] on div "Publish Theme Section" at bounding box center [1485, 23] width 125 height 17
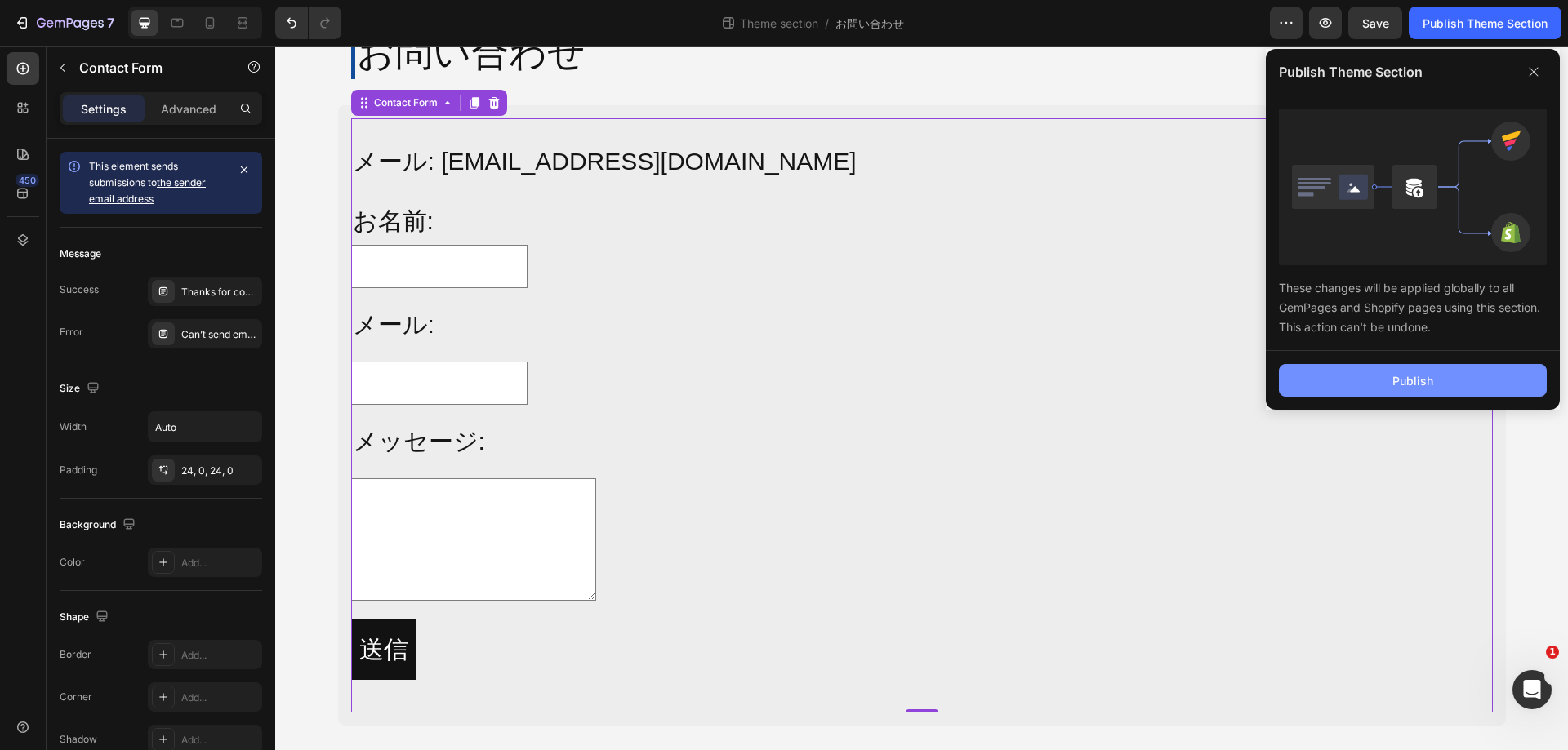
click at [1383, 369] on button "Publish" at bounding box center [1413, 379] width 268 height 33
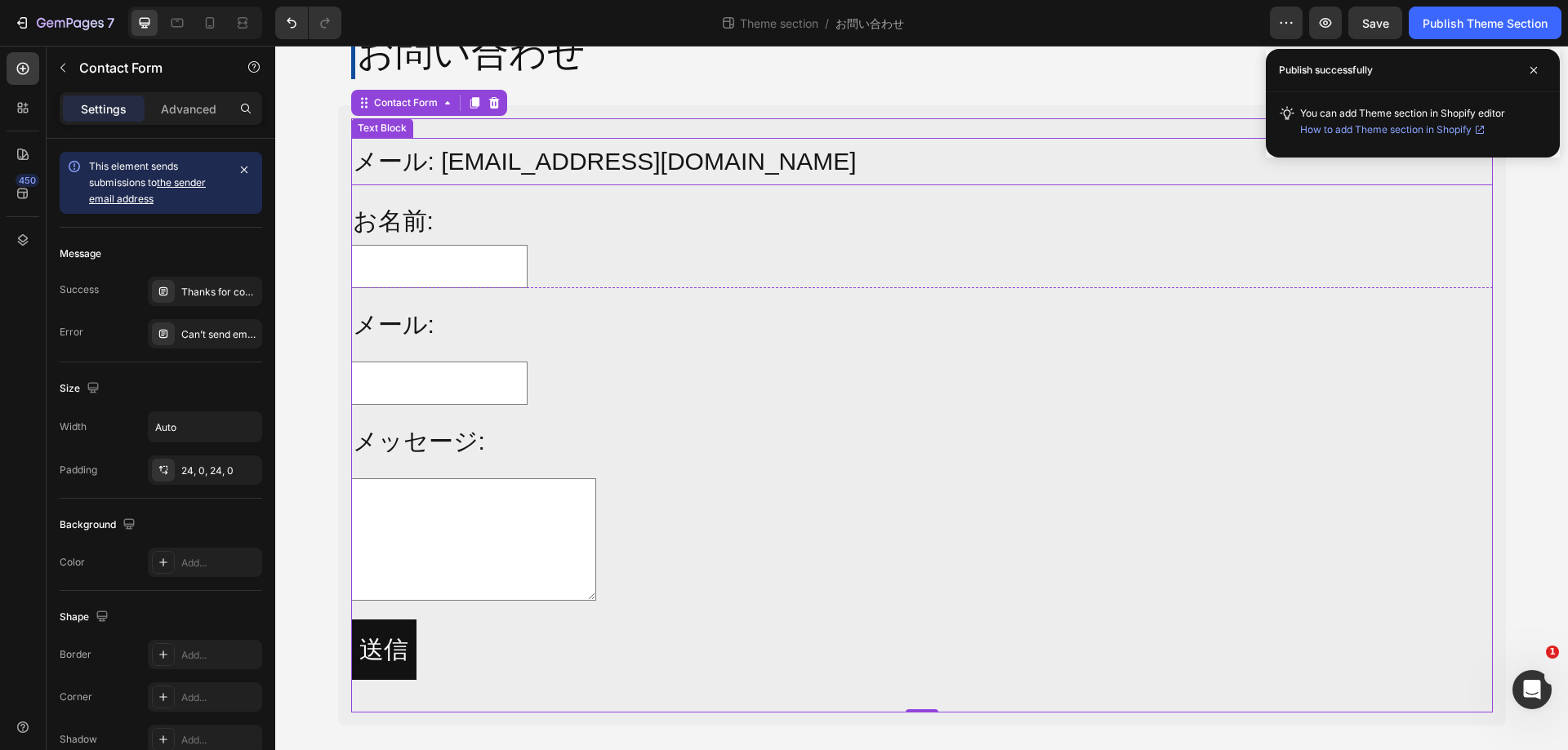
click at [657, 173] on p "メール: info@alljoy-japan.co.jp" at bounding box center [922, 162] width 1139 height 44
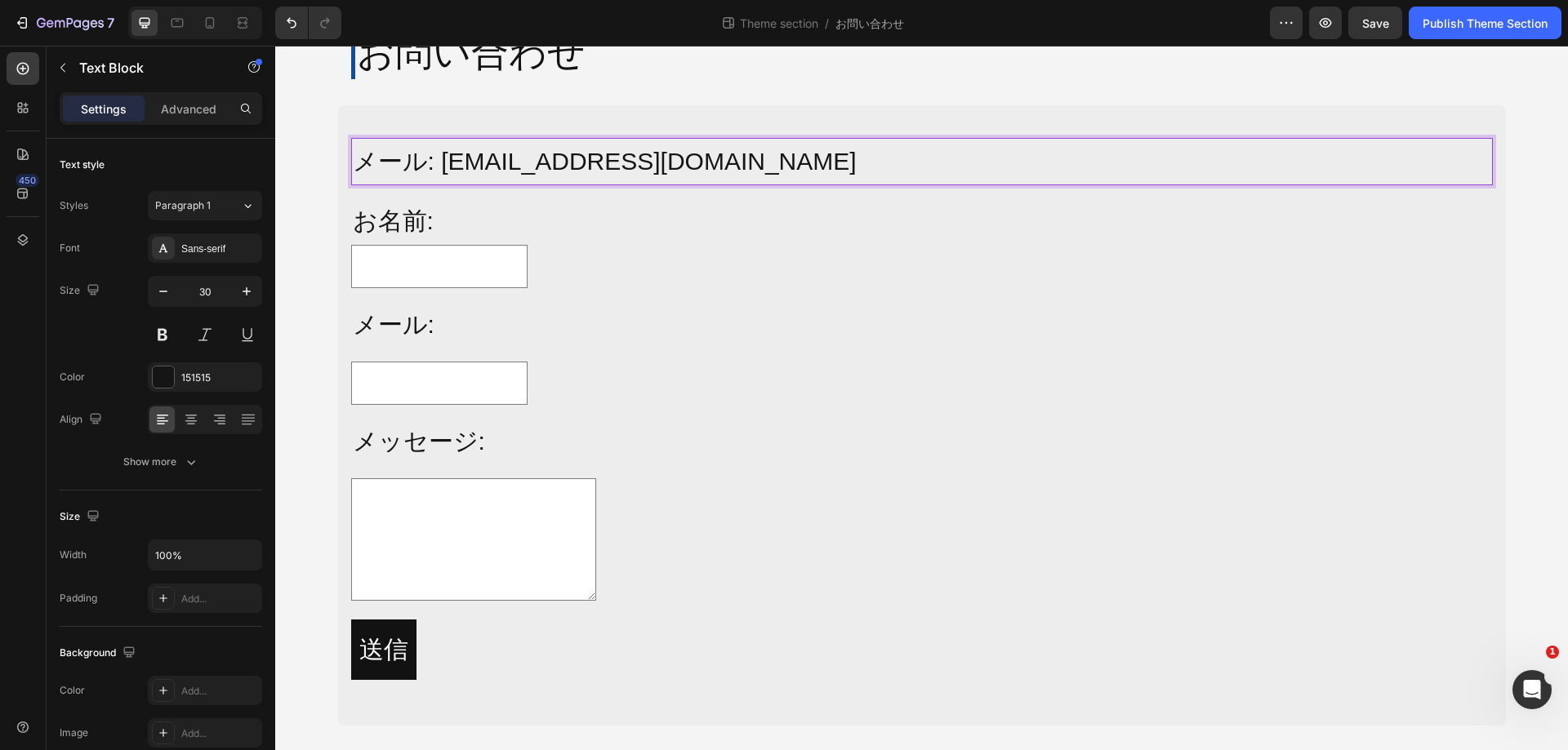
click at [657, 173] on p "メール: info@alljoy-japan.co.jp" at bounding box center [922, 162] width 1139 height 44
click at [597, 218] on p "お名前:" at bounding box center [922, 221] width 1139 height 44
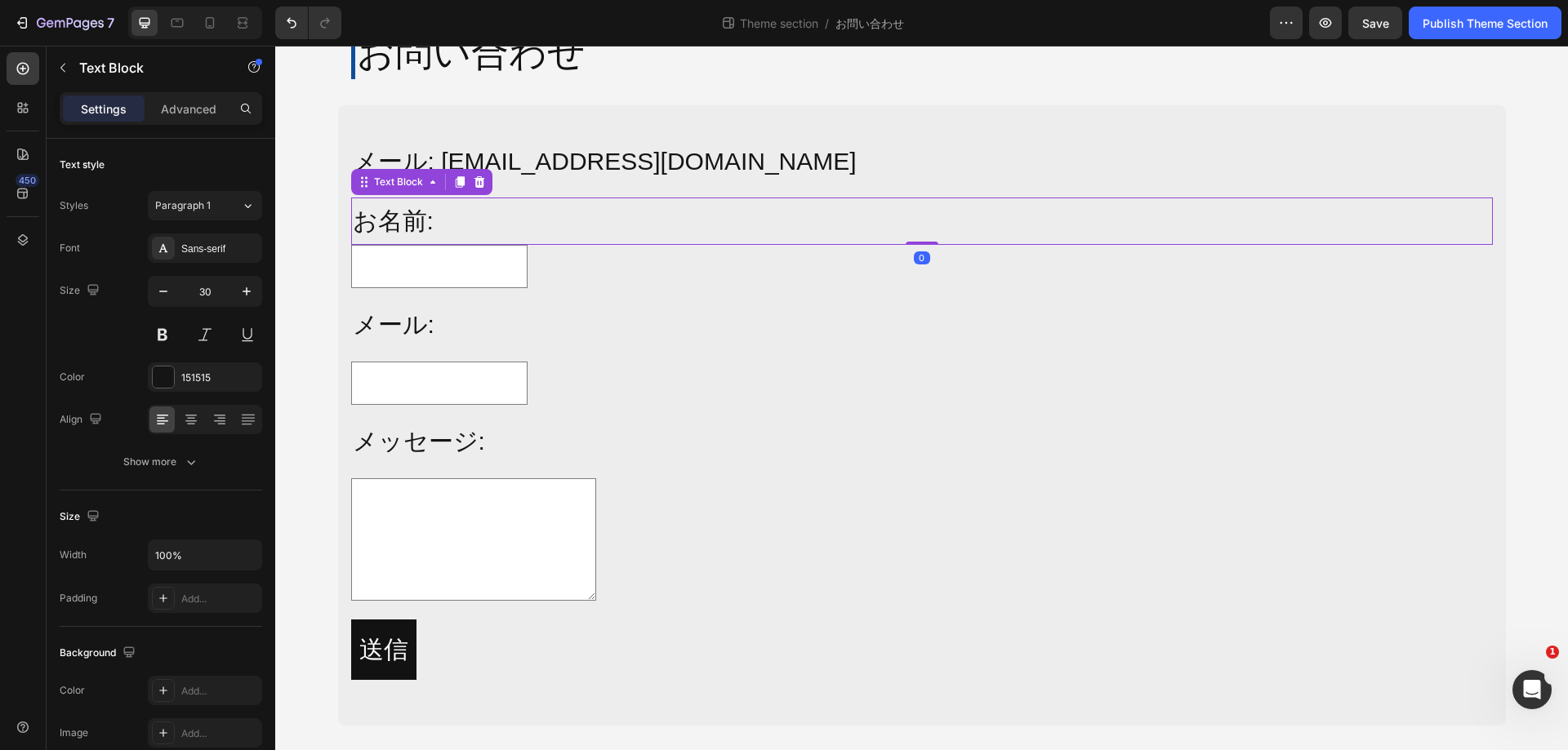
click at [584, 226] on p "お名前:" at bounding box center [922, 221] width 1139 height 44
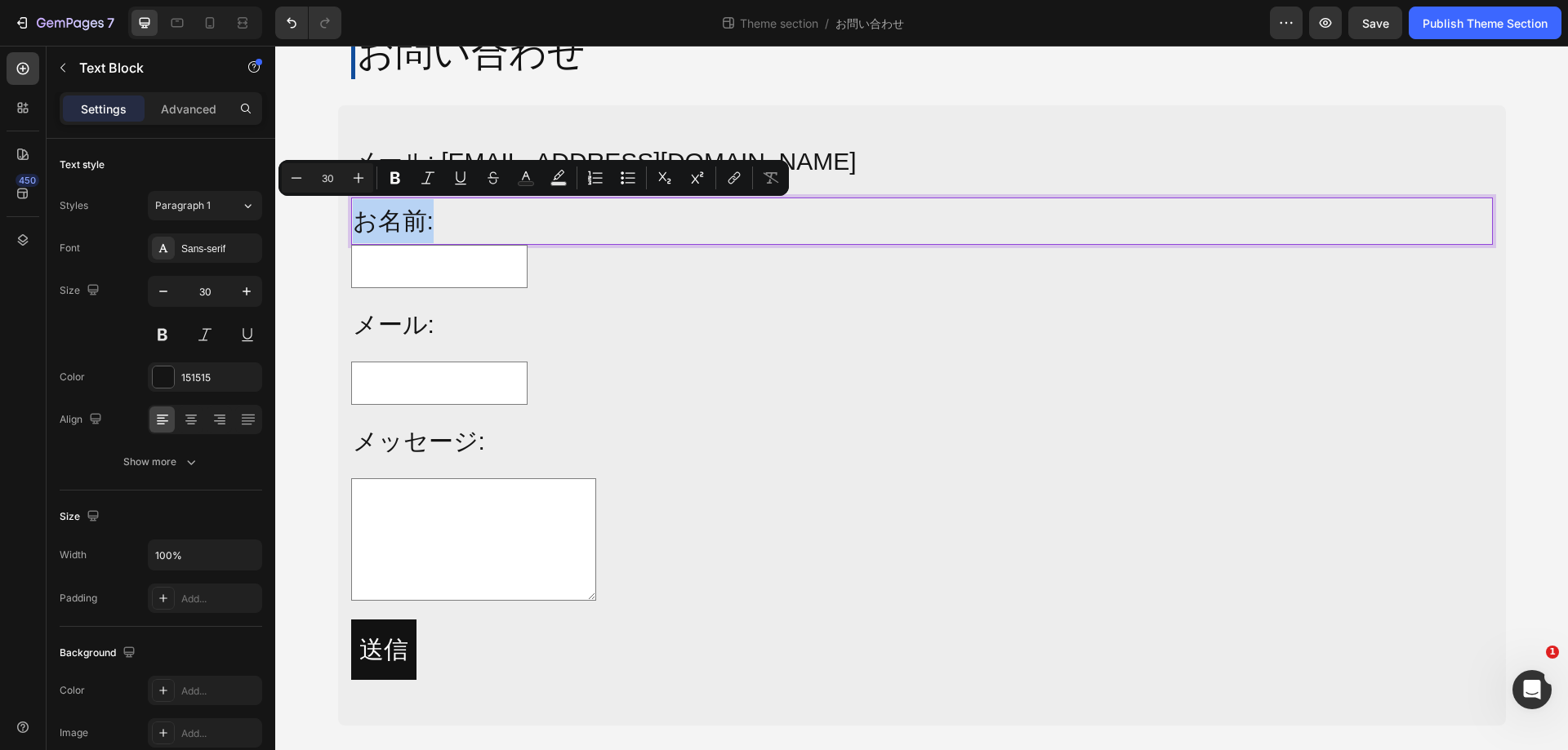
copy p "お名前:"
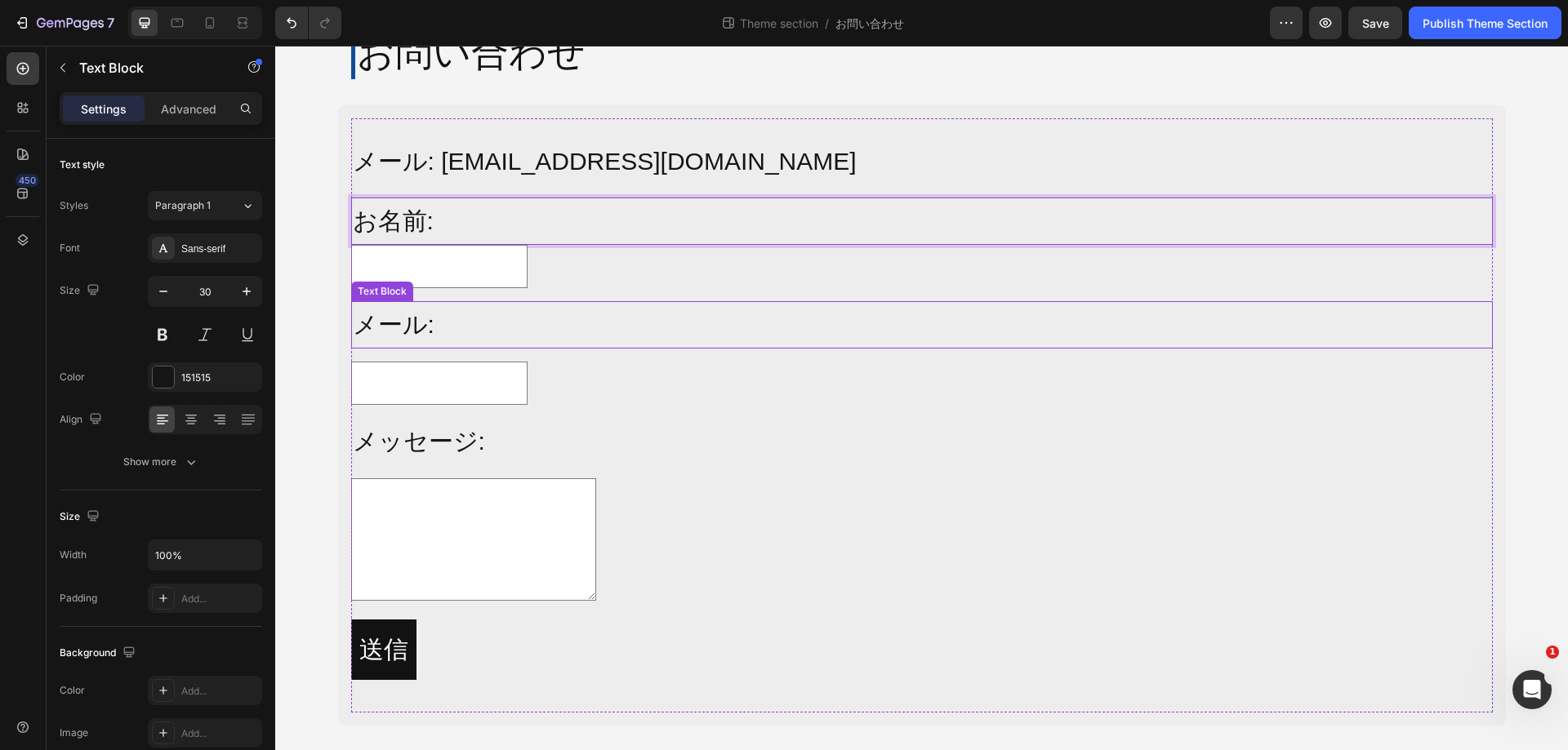
click at [742, 335] on p "メール:" at bounding box center [922, 324] width 1139 height 44
click at [781, 234] on p "お名前:" at bounding box center [922, 221] width 1139 height 44
click at [185, 109] on p "Advanced" at bounding box center [188, 108] width 55 height 17
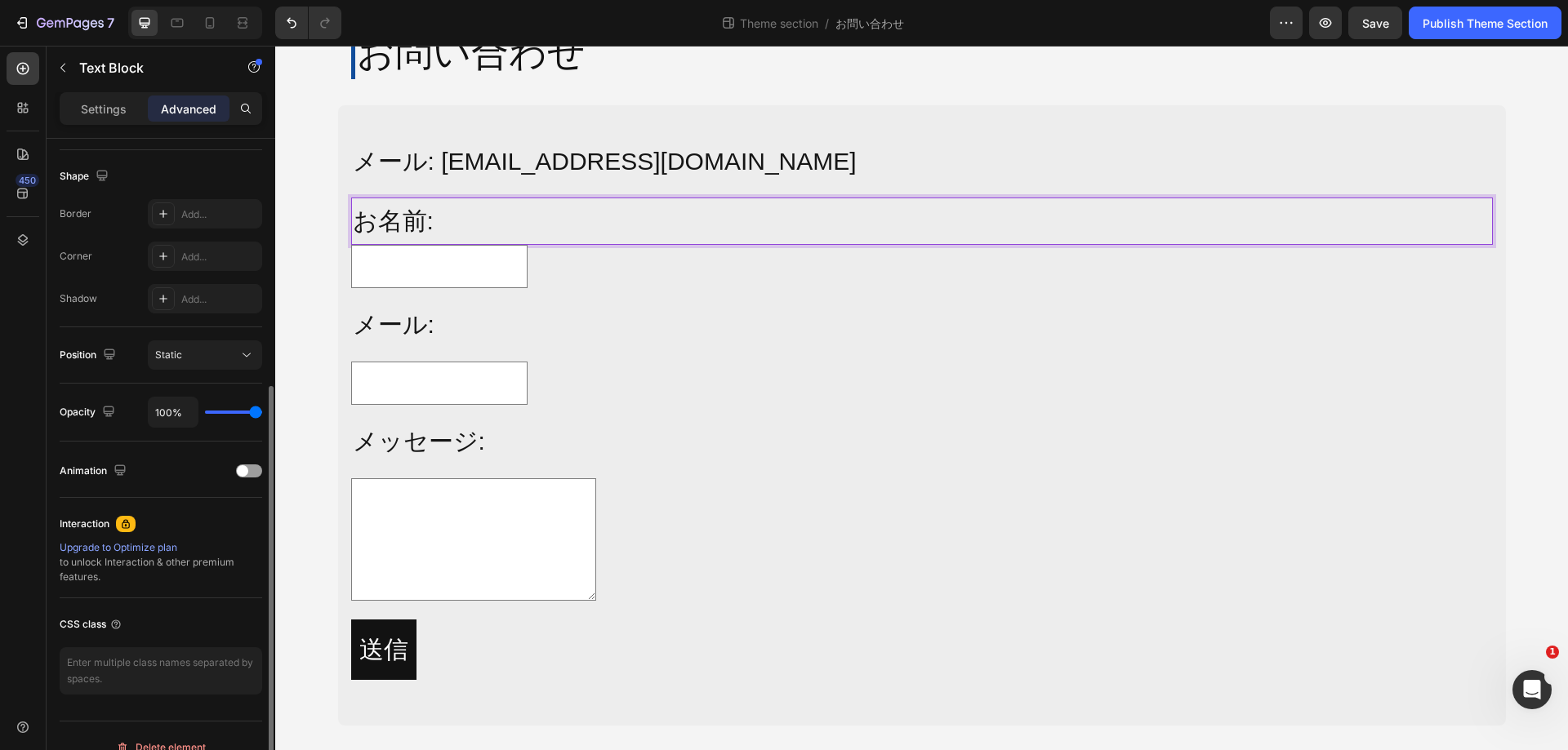
scroll to position [82, 0]
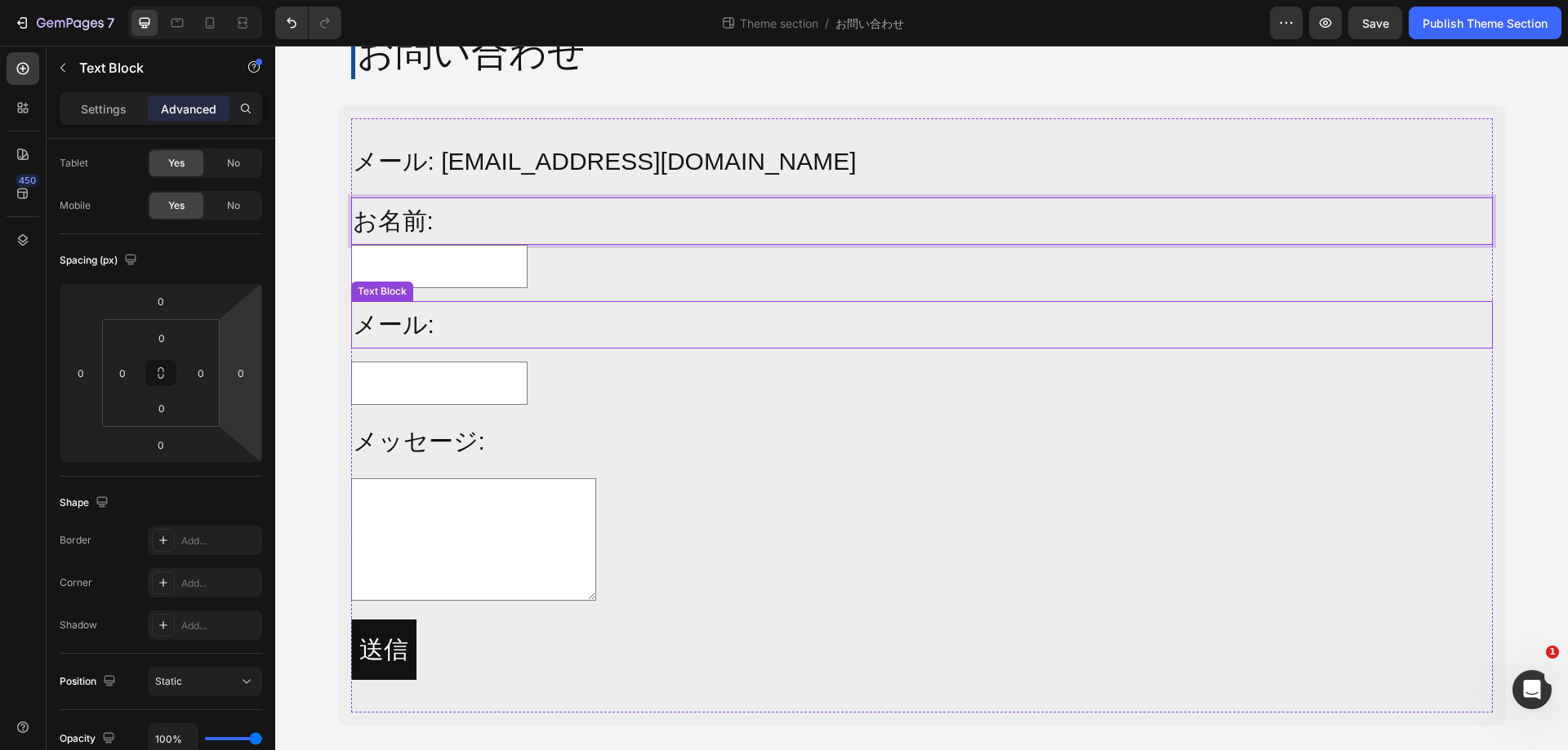
click at [650, 323] on p "メール:" at bounding box center [922, 324] width 1139 height 44
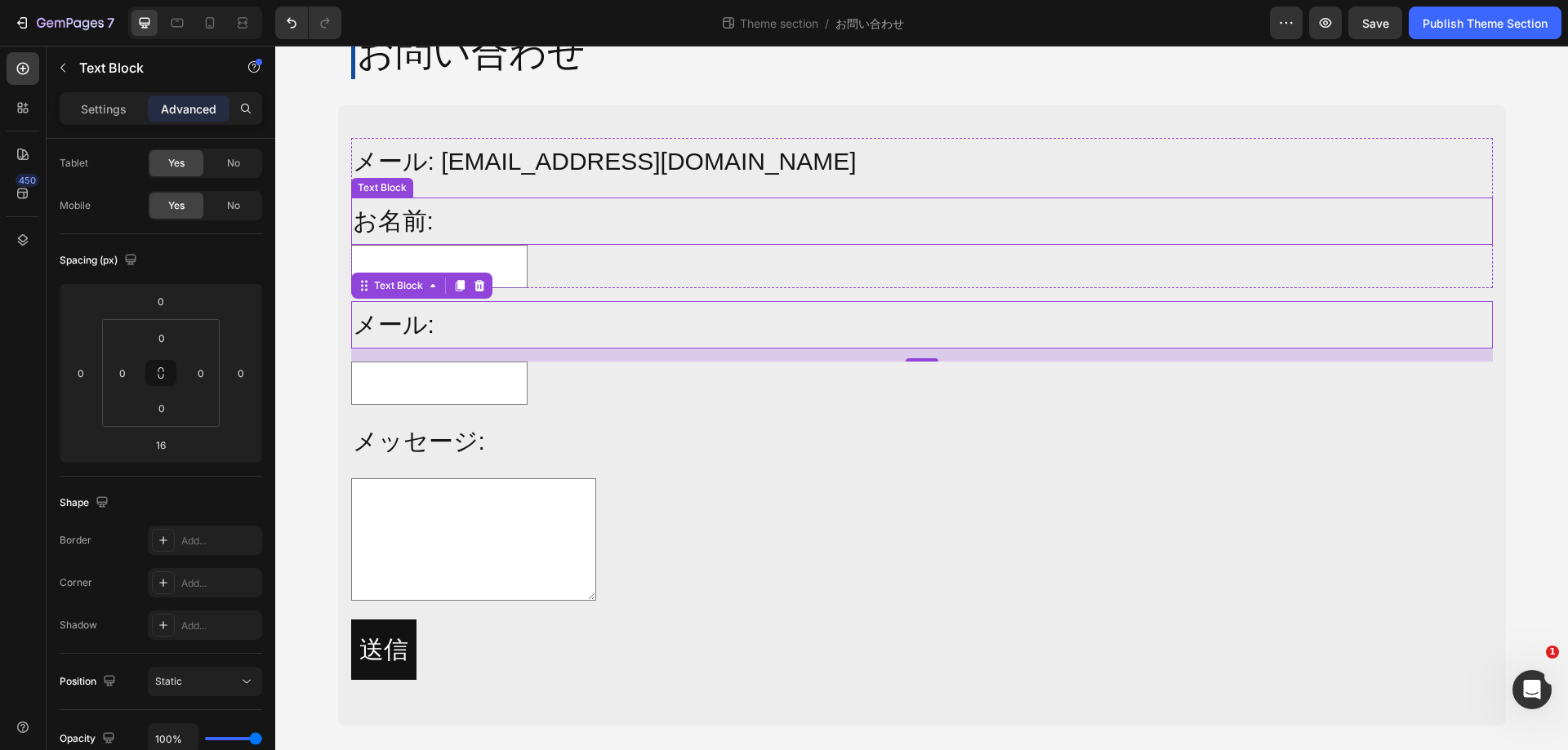
click at [770, 236] on p "お名前:" at bounding box center [922, 221] width 1139 height 44
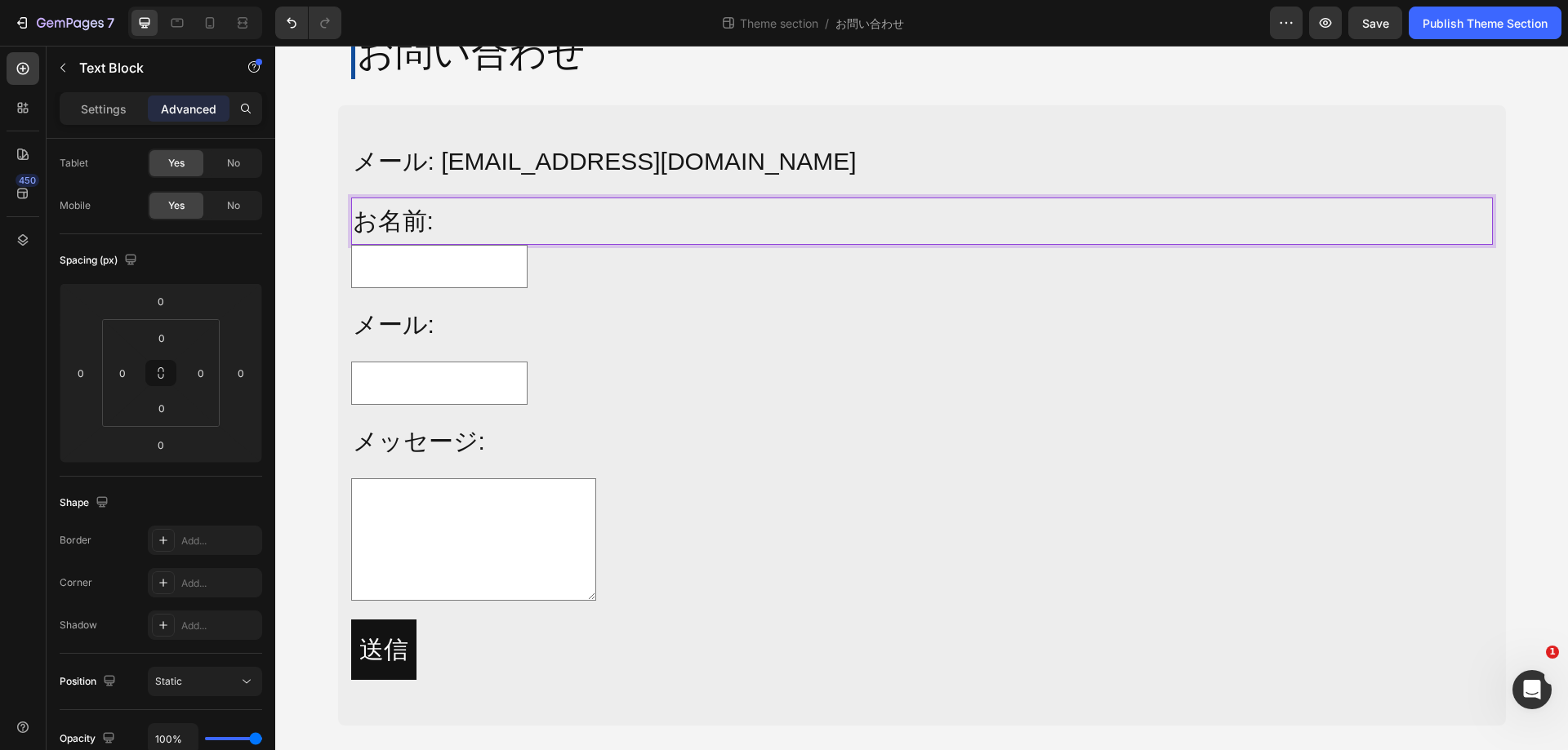
click at [770, 236] on p "お名前:" at bounding box center [922, 221] width 1139 height 44
click at [742, 324] on p "メール:" at bounding box center [922, 324] width 1139 height 44
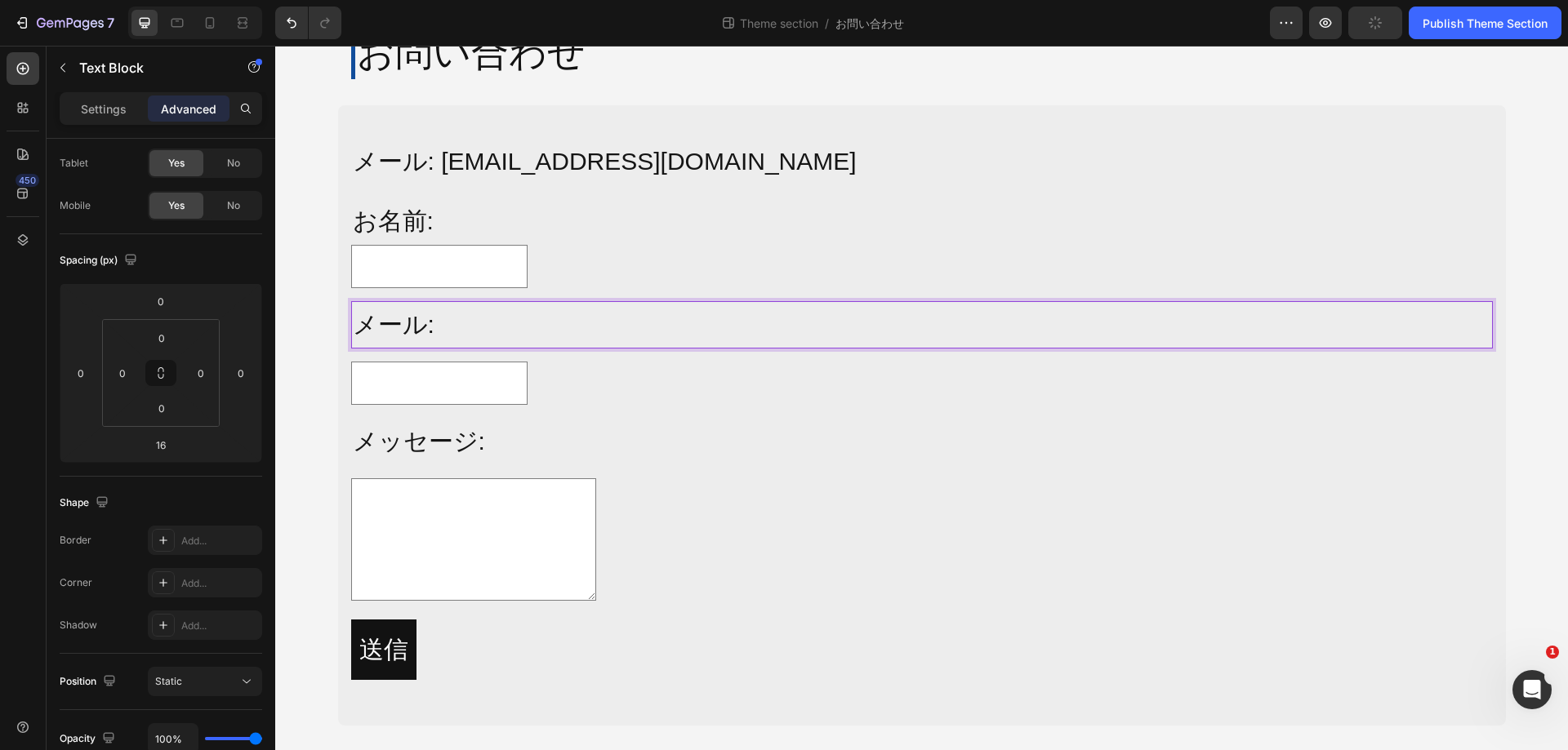
click at [742, 324] on p "メール:" at bounding box center [922, 324] width 1139 height 44
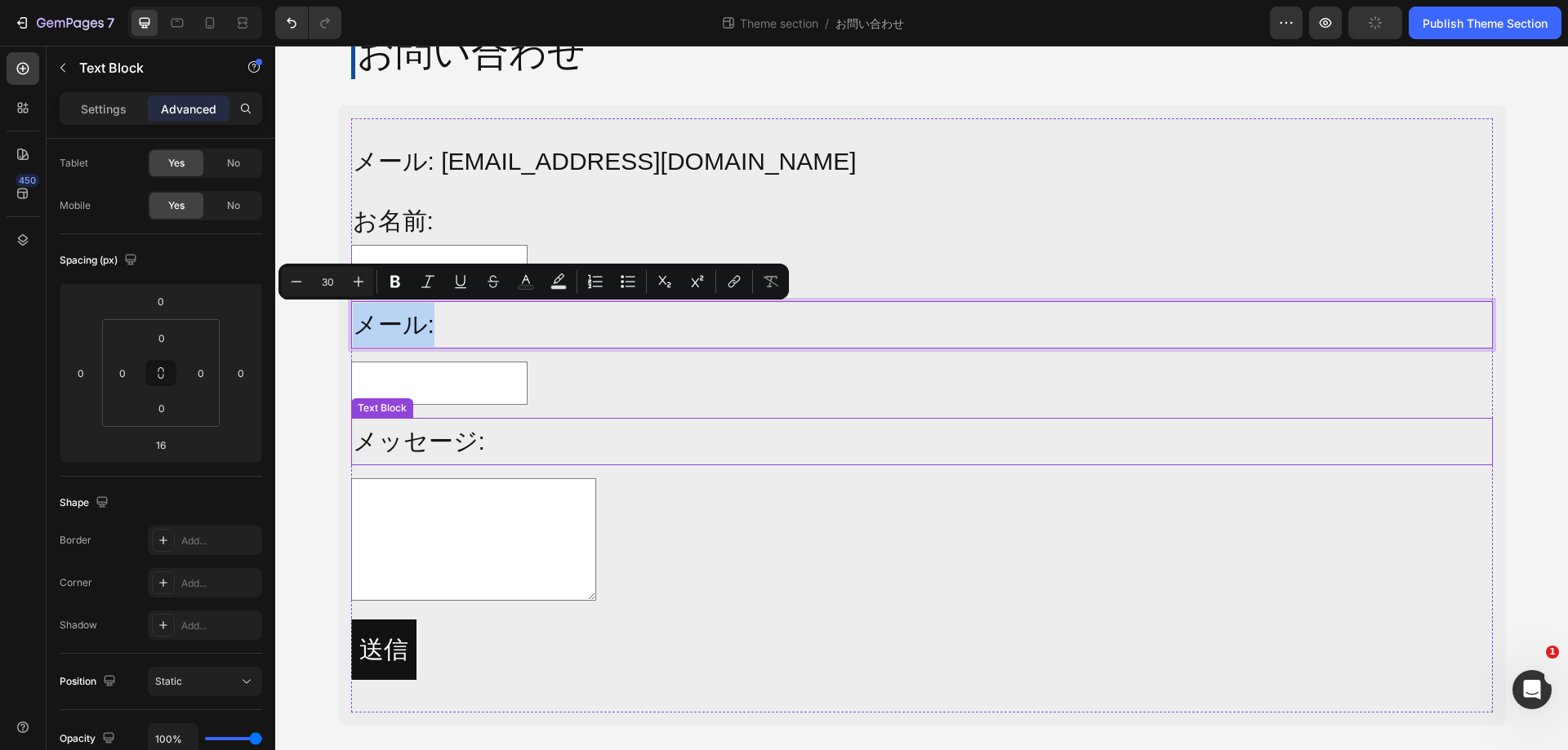
click at [795, 429] on p "メッセージ:" at bounding box center [922, 442] width 1139 height 44
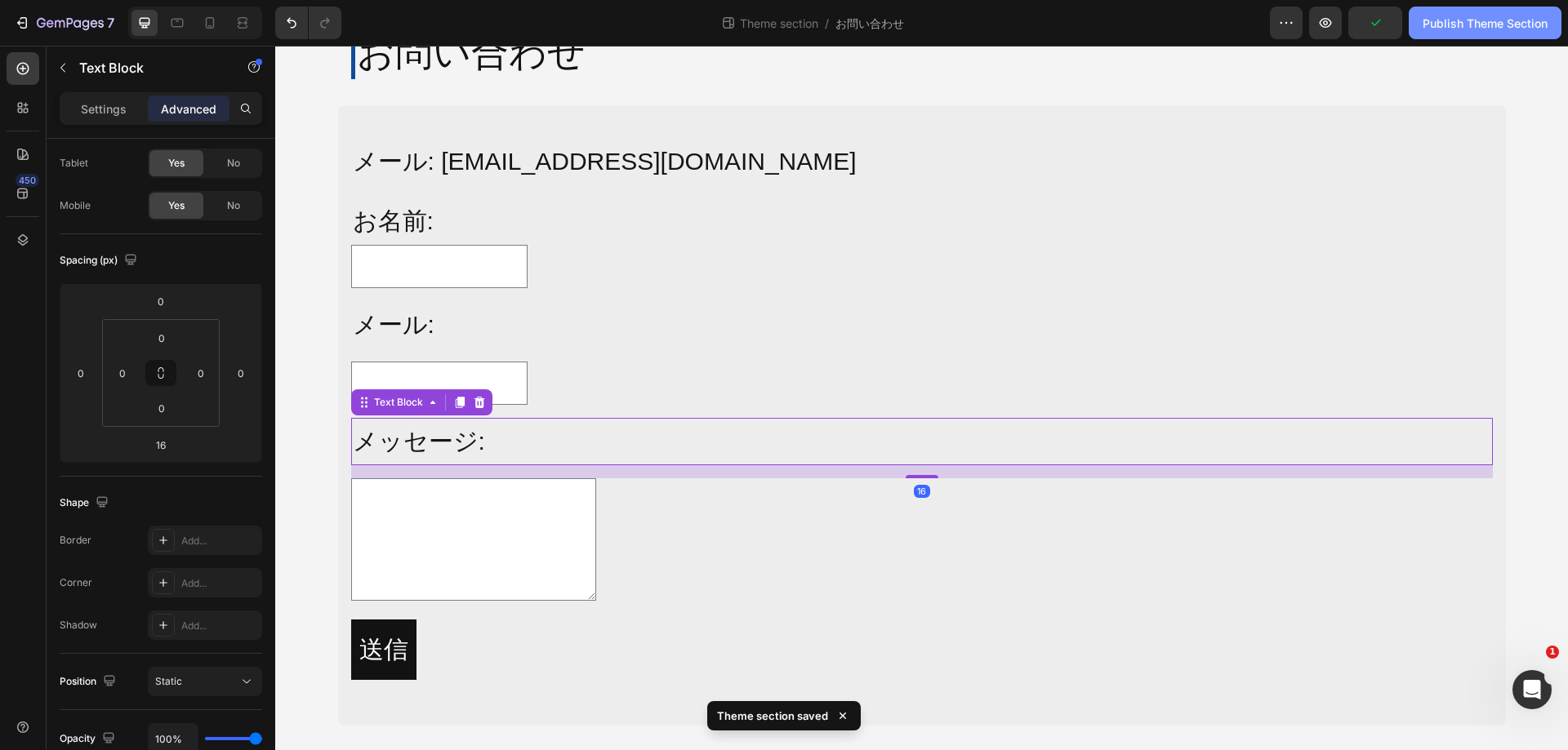
click at [1473, 15] on div "Publish Theme Section" at bounding box center [1485, 23] width 125 height 17
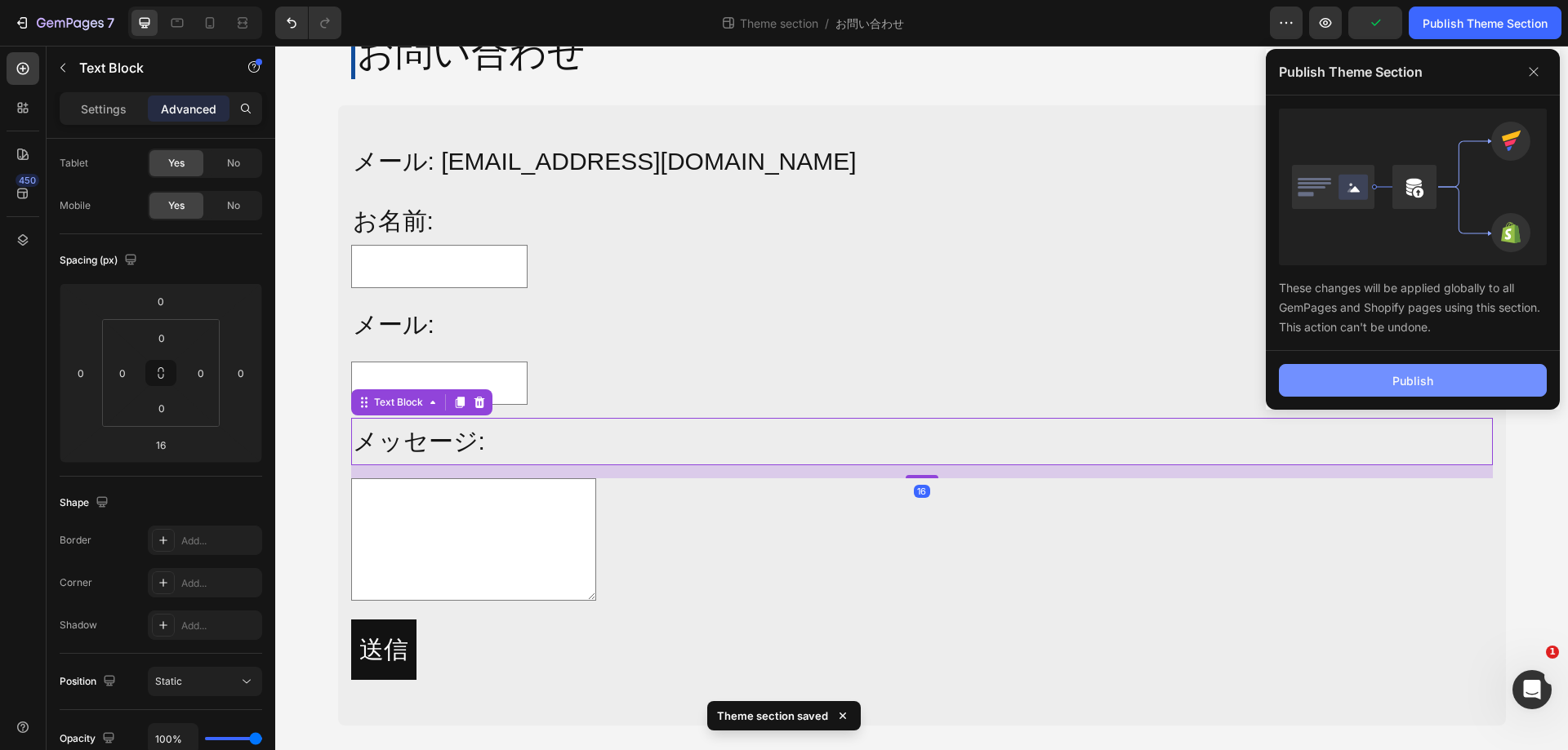
click at [1381, 375] on button "Publish" at bounding box center [1413, 379] width 268 height 33
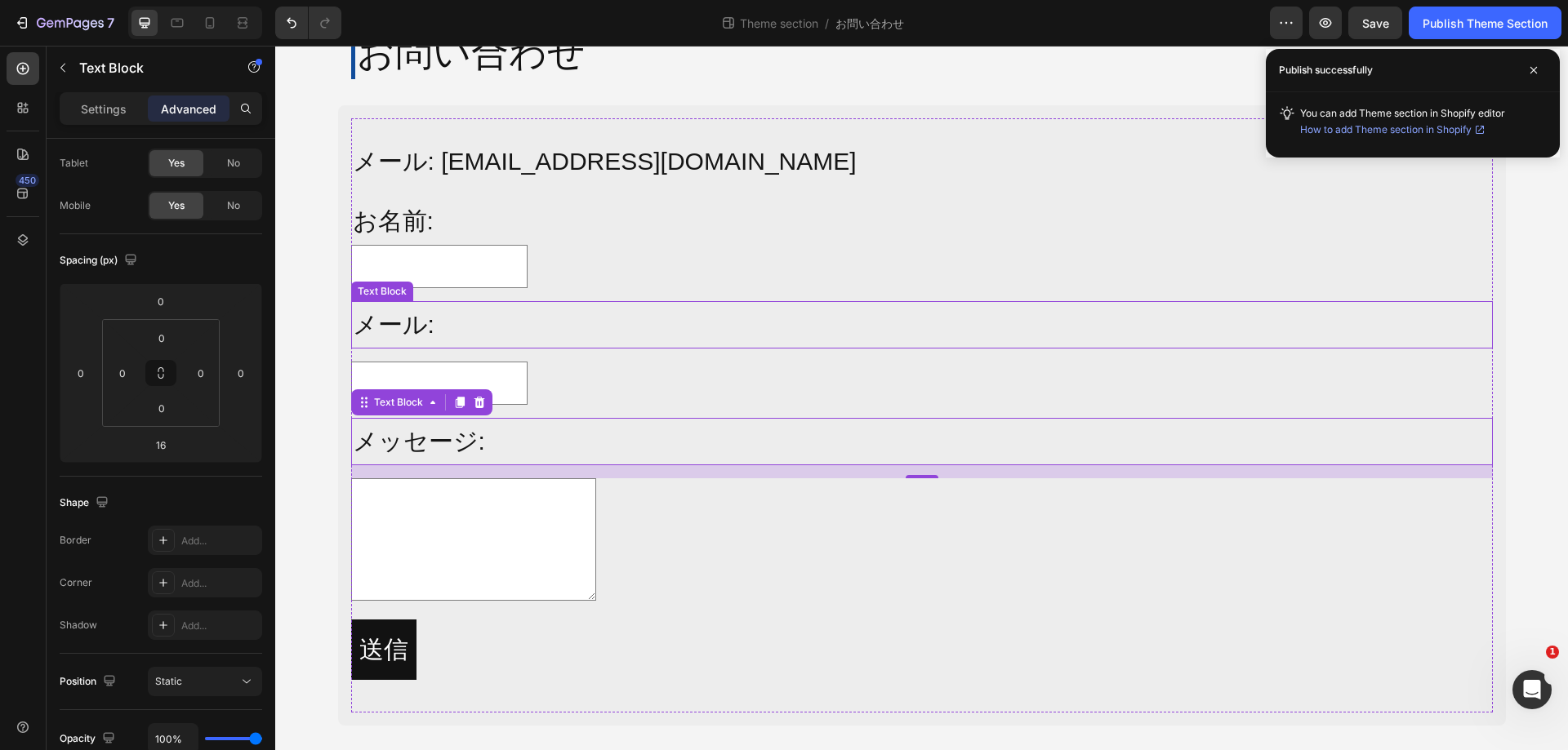
click at [603, 325] on p "メール:" at bounding box center [922, 324] width 1139 height 44
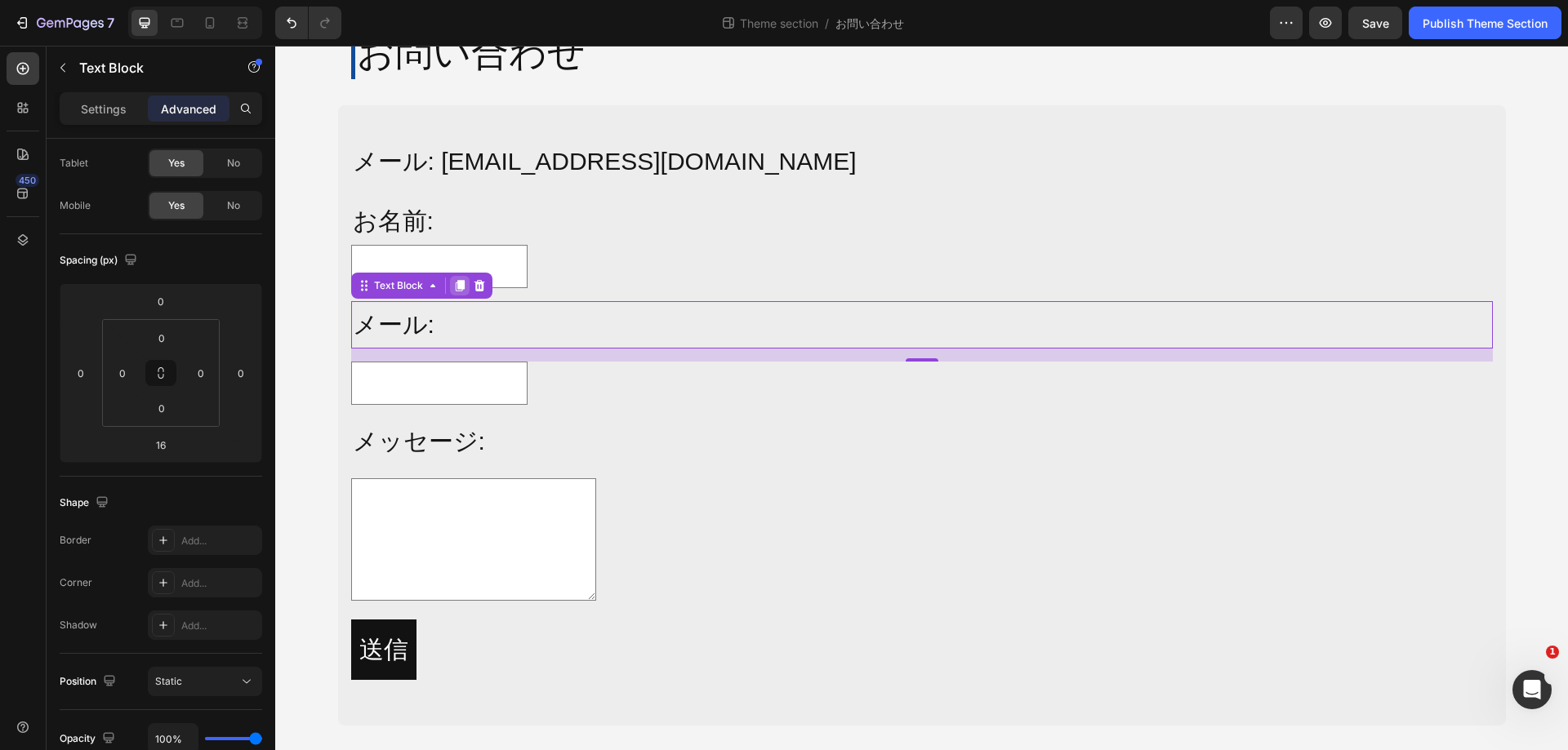
click at [455, 285] on icon at bounding box center [459, 286] width 9 height 12
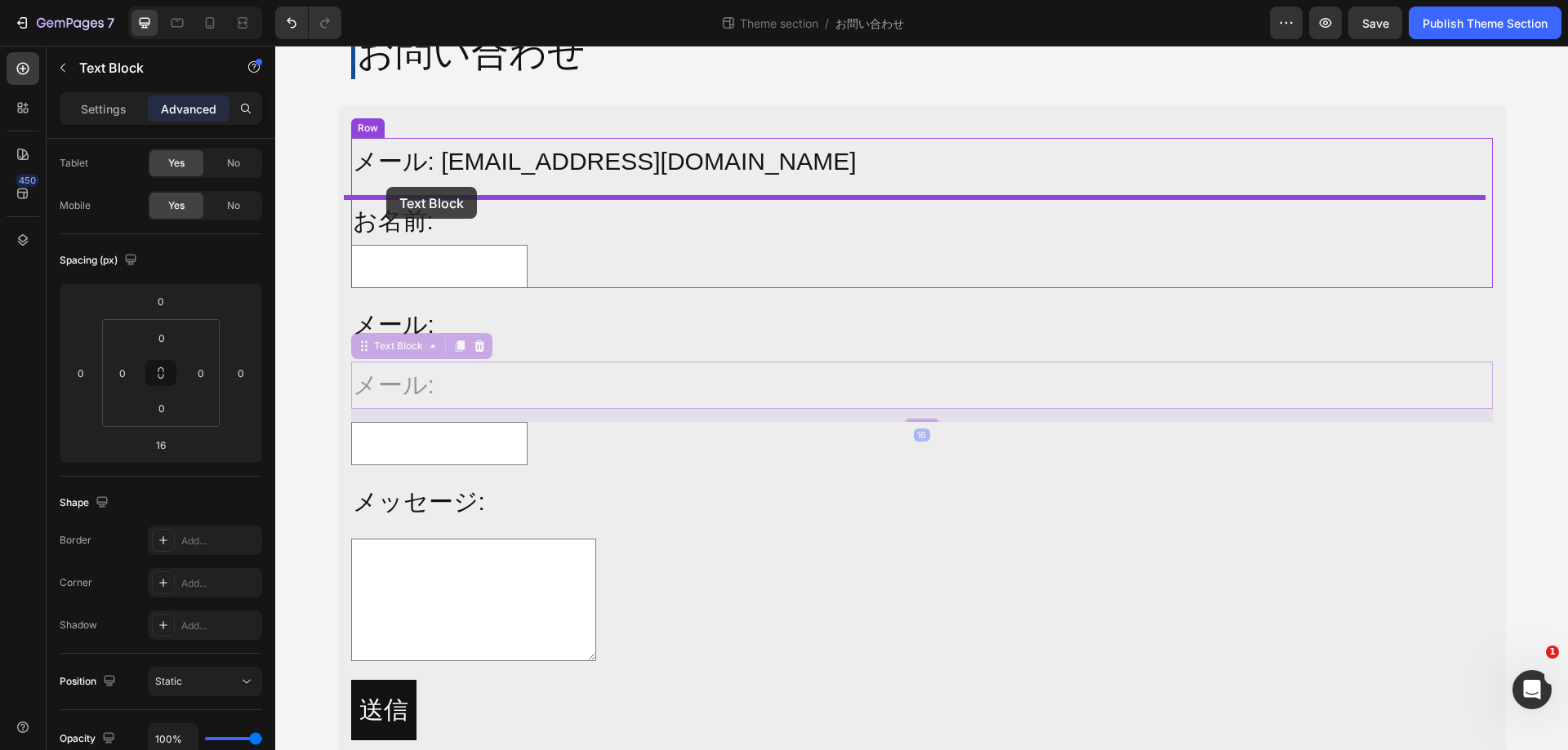
drag, startPoint x: 362, startPoint y: 334, endPoint x: 387, endPoint y: 187, distance: 149.1
type input "15"
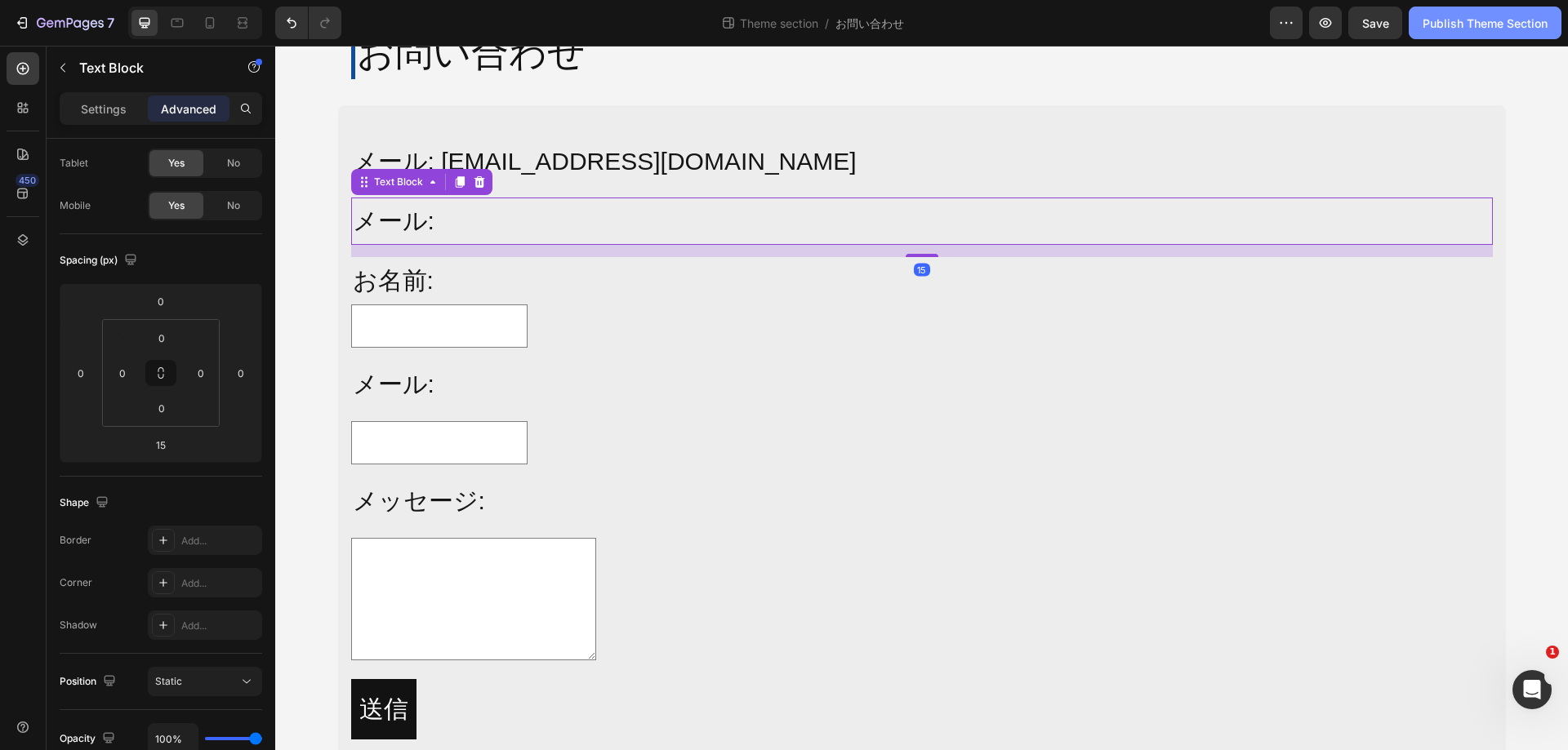
click at [1445, 27] on div "Publish Theme Section" at bounding box center [1485, 23] width 125 height 17
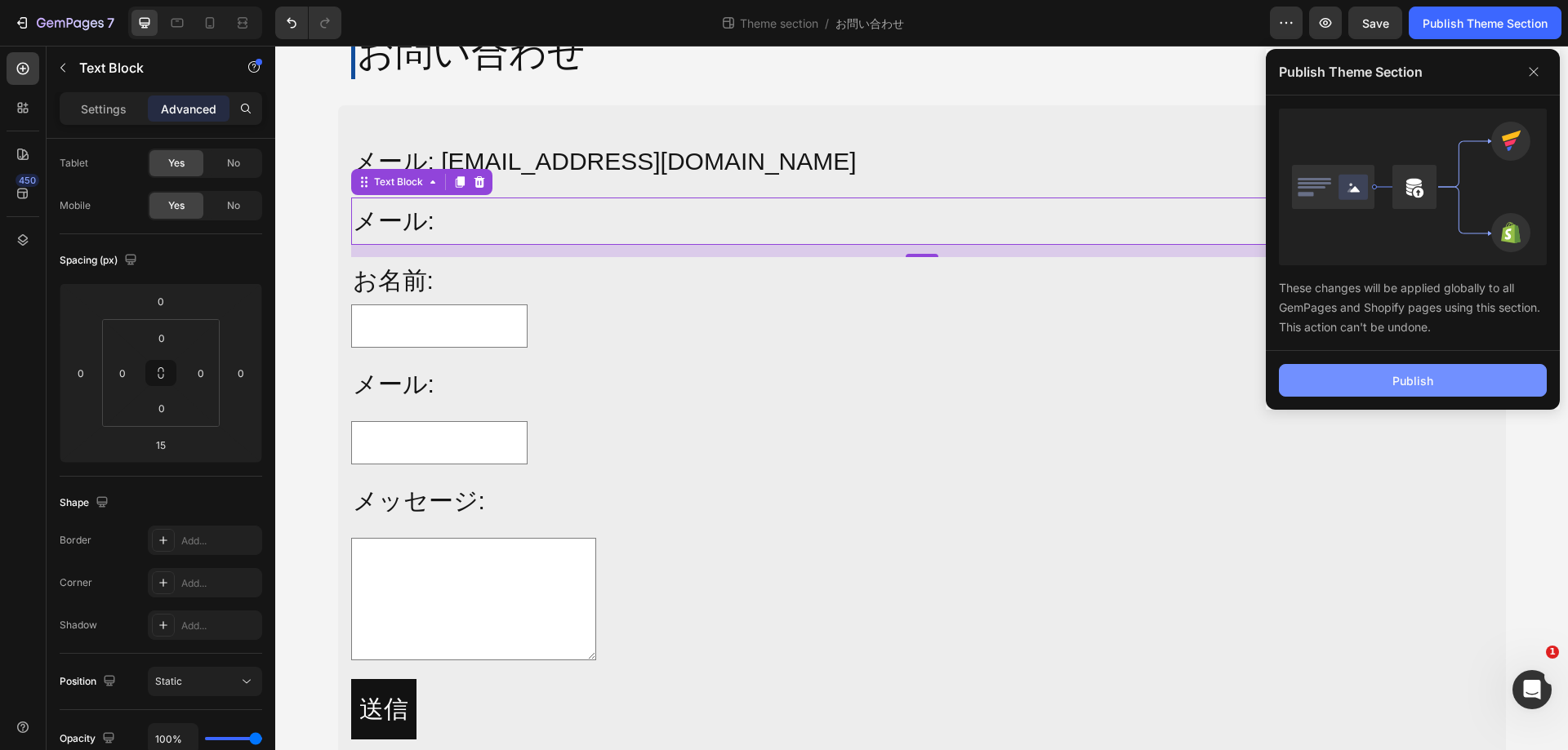
click at [1366, 377] on button "Publish" at bounding box center [1413, 379] width 268 height 33
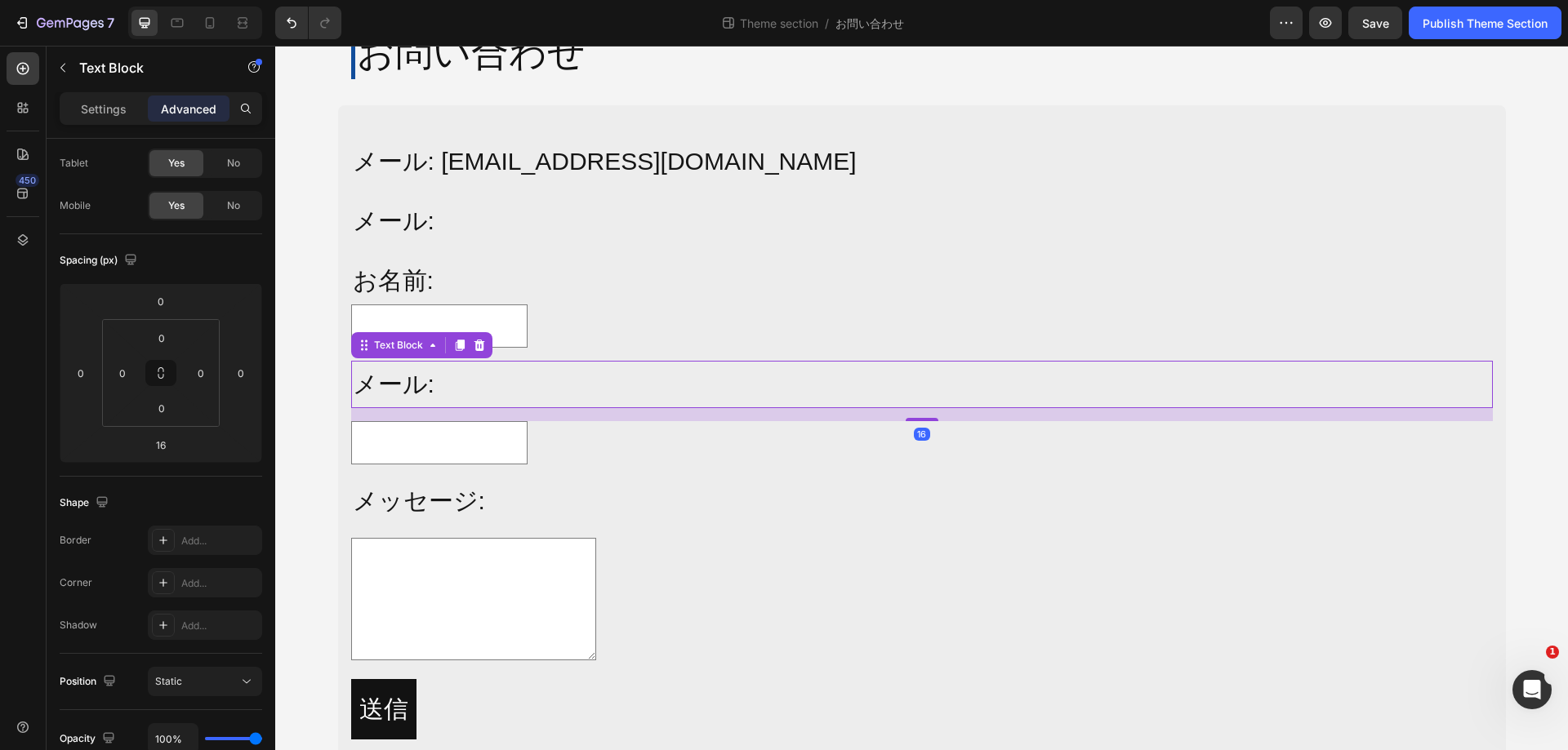
click at [418, 387] on p "メール:" at bounding box center [922, 384] width 1139 height 44
click at [454, 347] on icon at bounding box center [460, 345] width 13 height 13
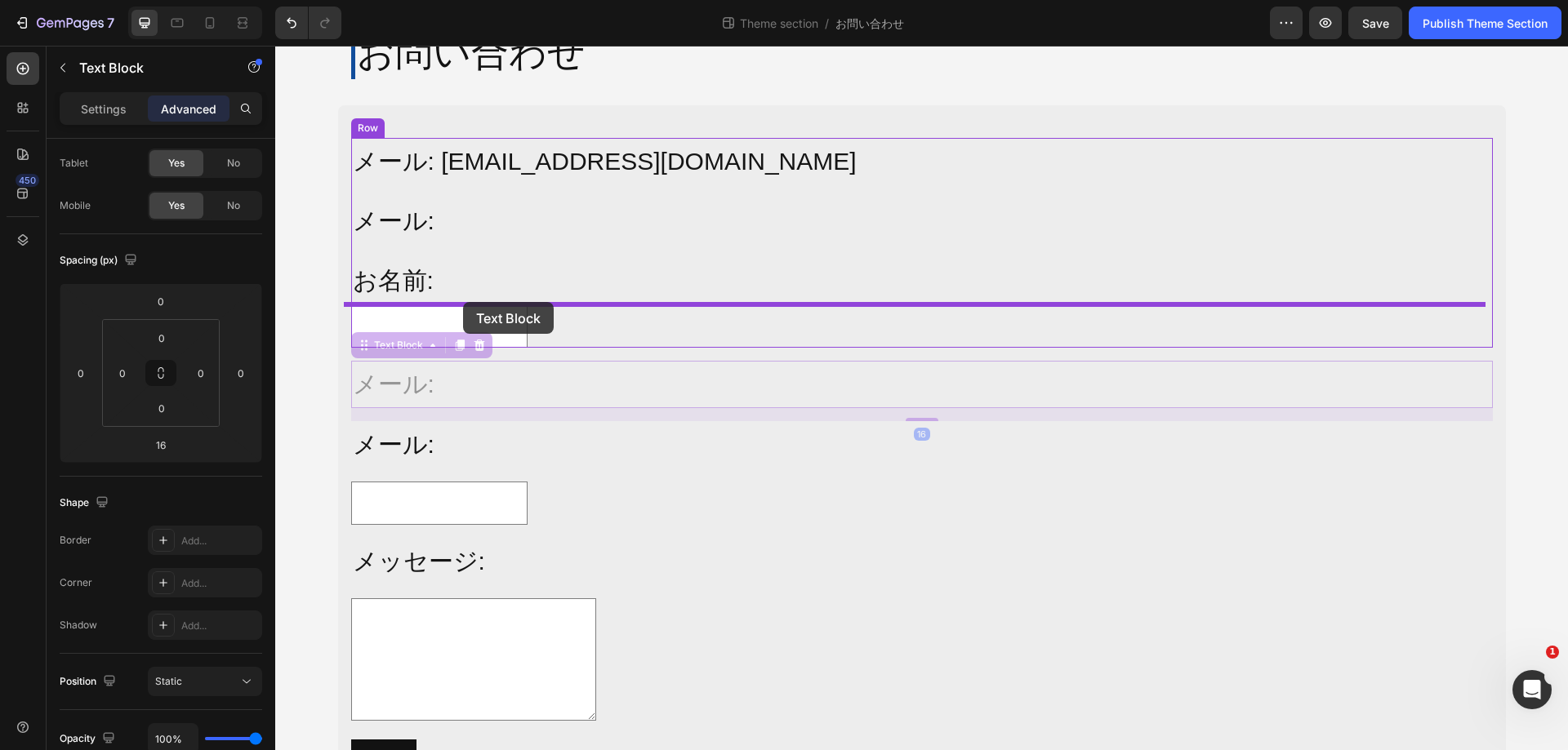
drag, startPoint x: 353, startPoint y: 356, endPoint x: 463, endPoint y: 302, distance: 122.5
type input "0"
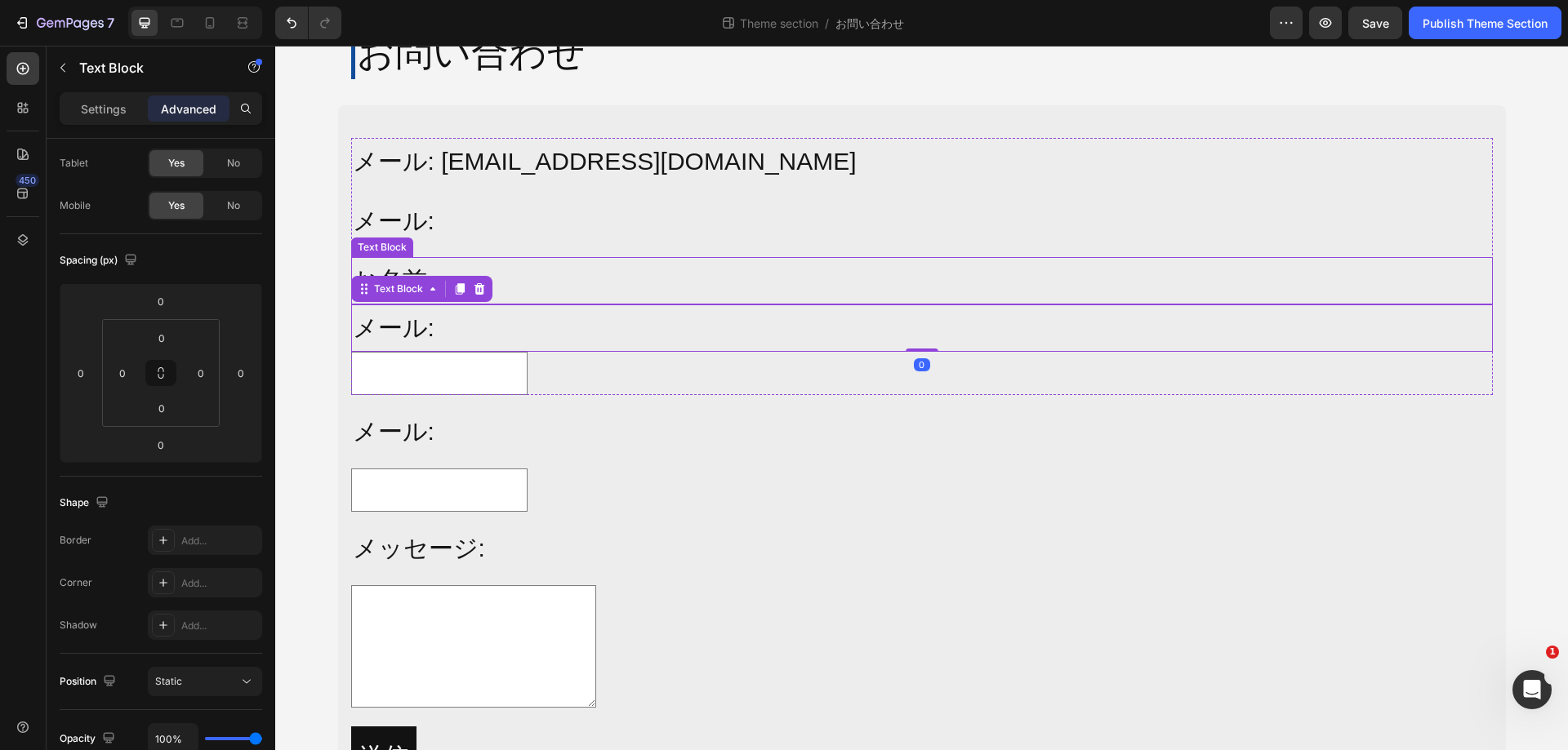
click at [550, 272] on p "お名前:" at bounding box center [922, 281] width 1139 height 44
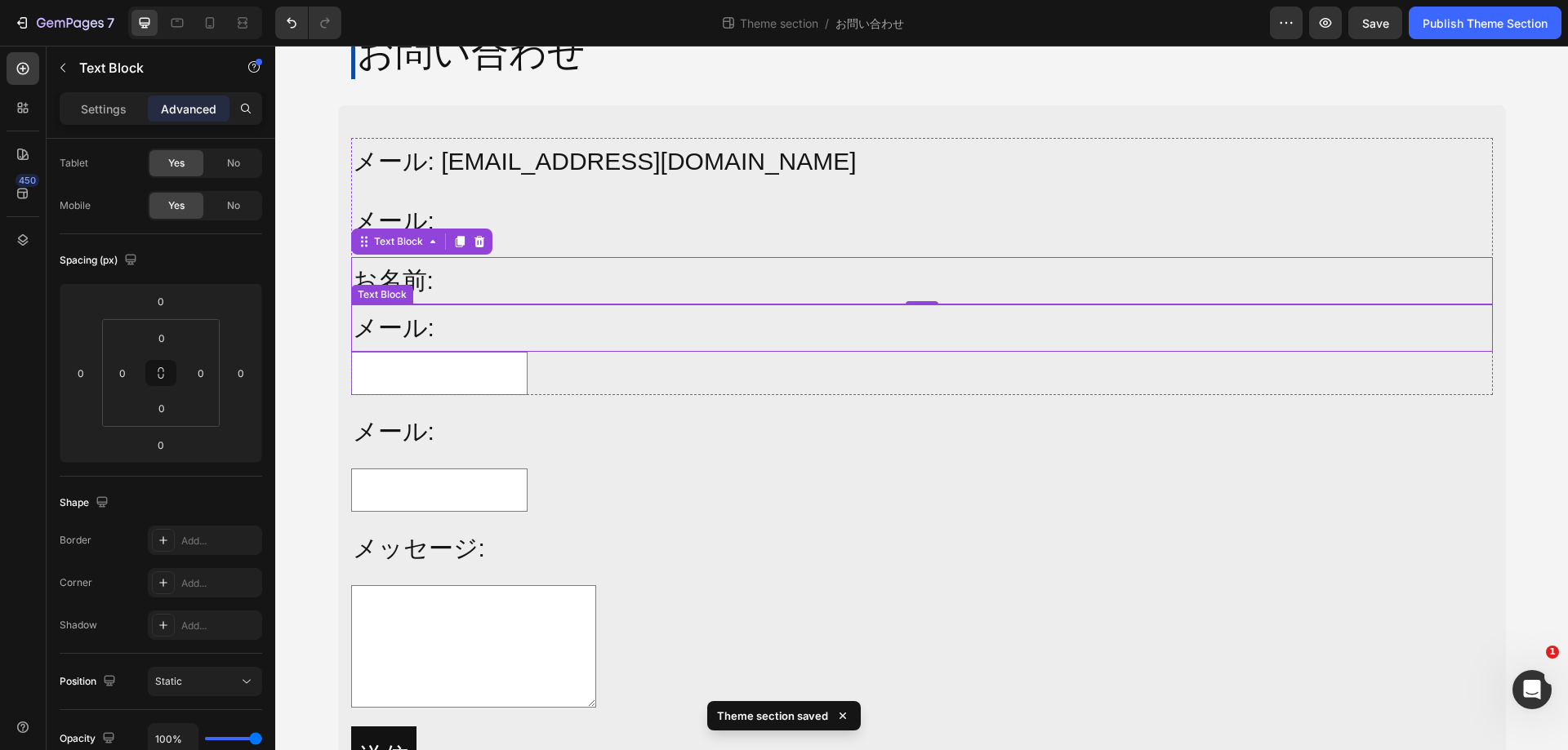
click at [414, 331] on p "メール:" at bounding box center [922, 328] width 1139 height 44
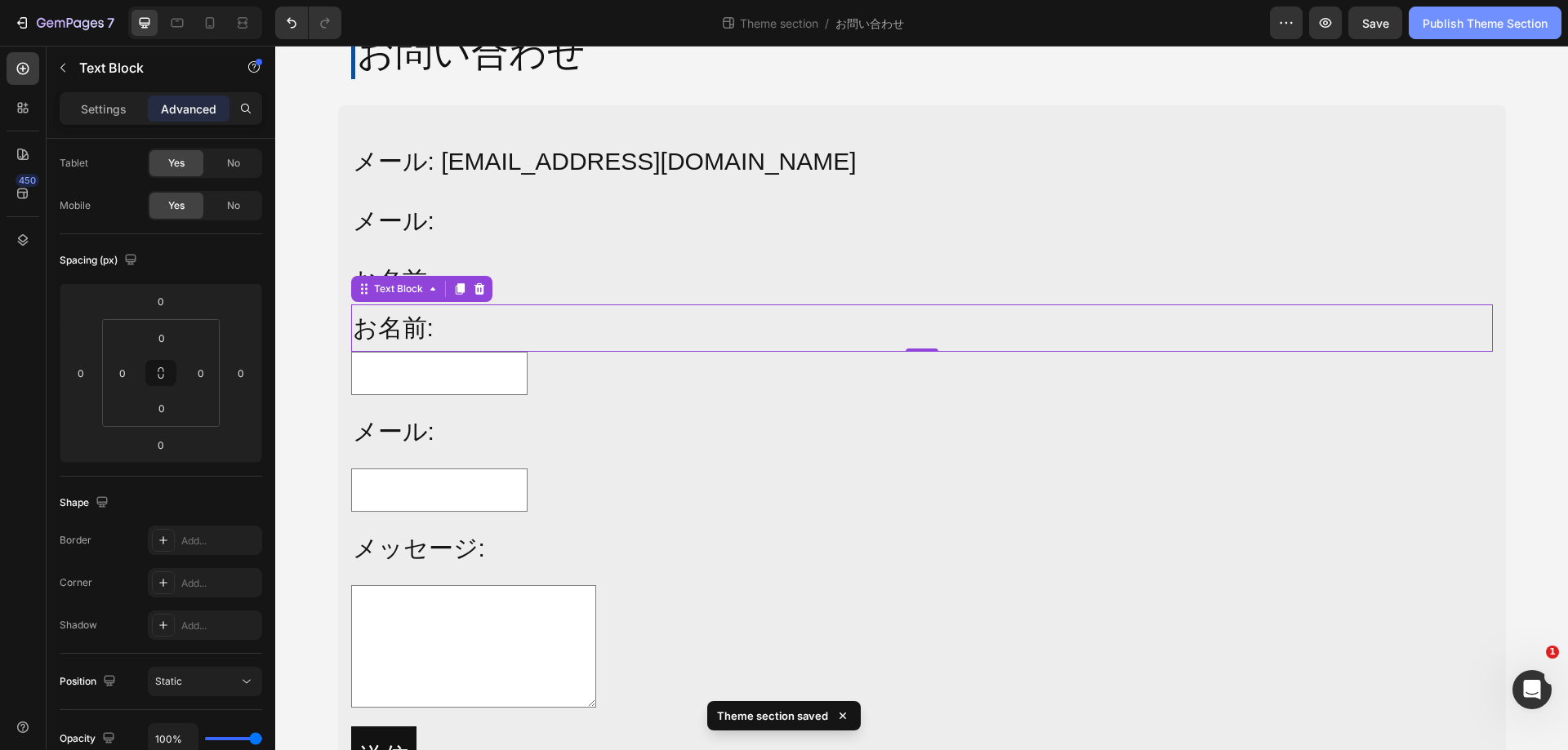
click at [1484, 15] on div "Publish Theme Section" at bounding box center [1485, 23] width 125 height 17
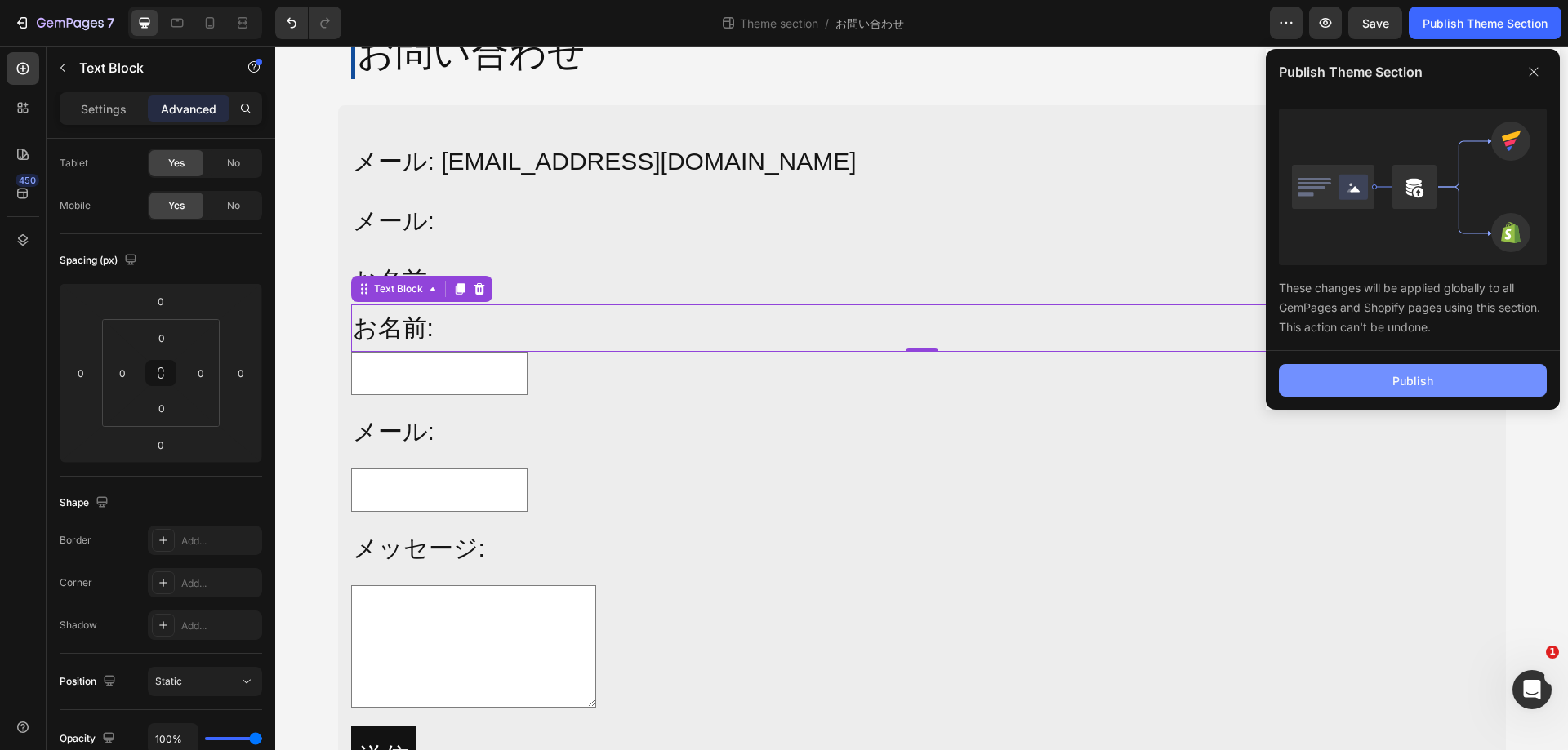
click at [1357, 391] on button "Publish" at bounding box center [1413, 379] width 268 height 33
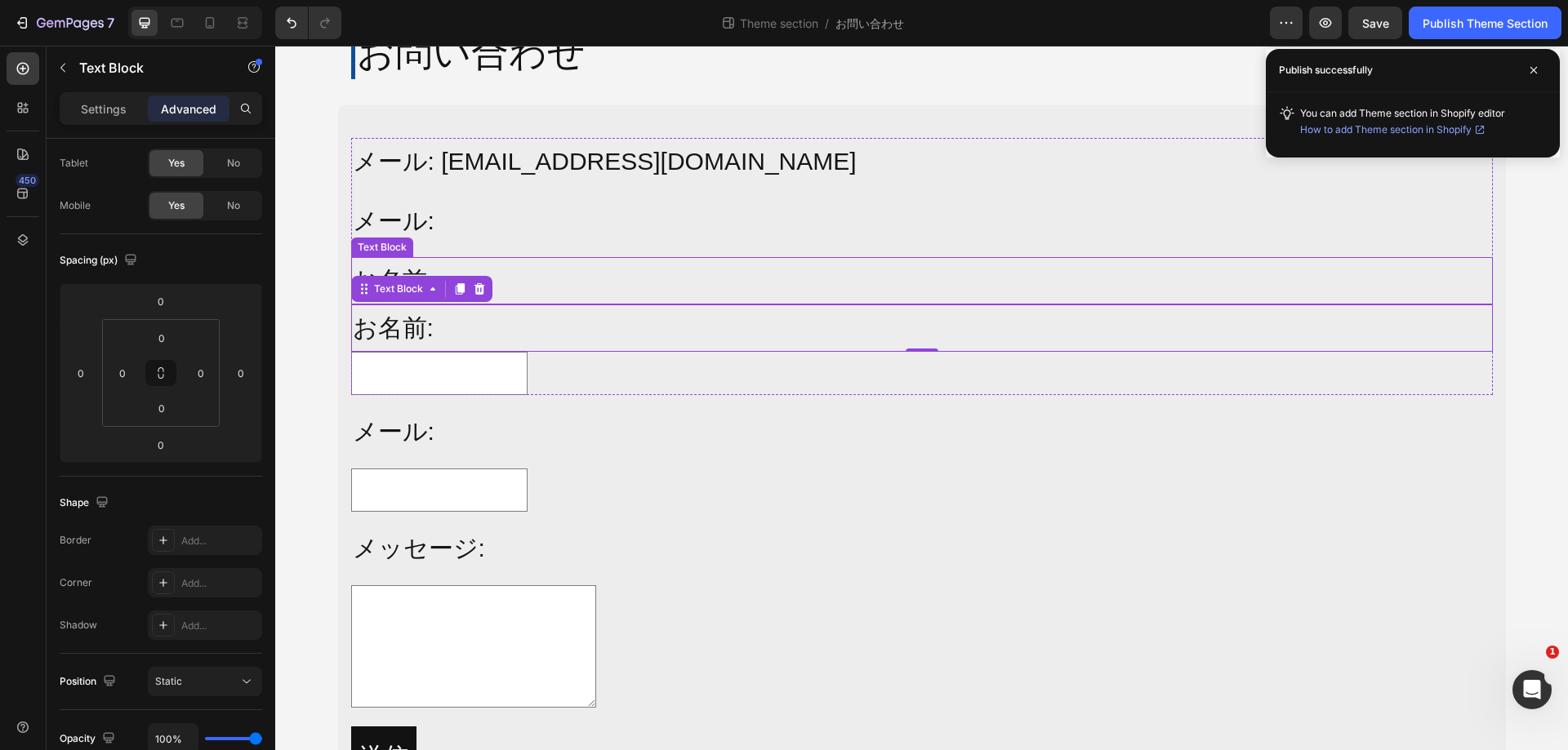
click at [555, 284] on p "お名前:" at bounding box center [922, 281] width 1139 height 44
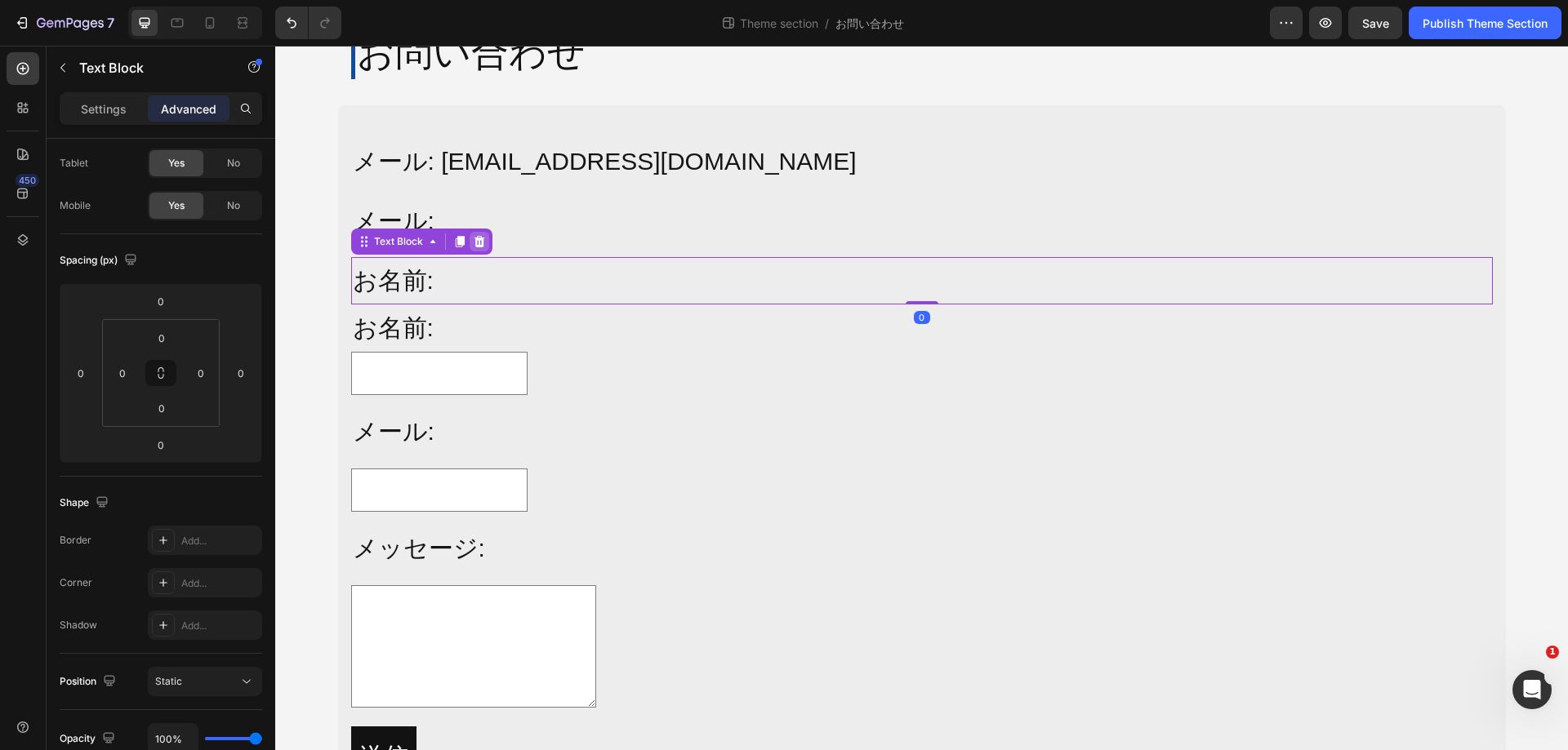
click at [473, 242] on icon at bounding box center [478, 241] width 11 height 12
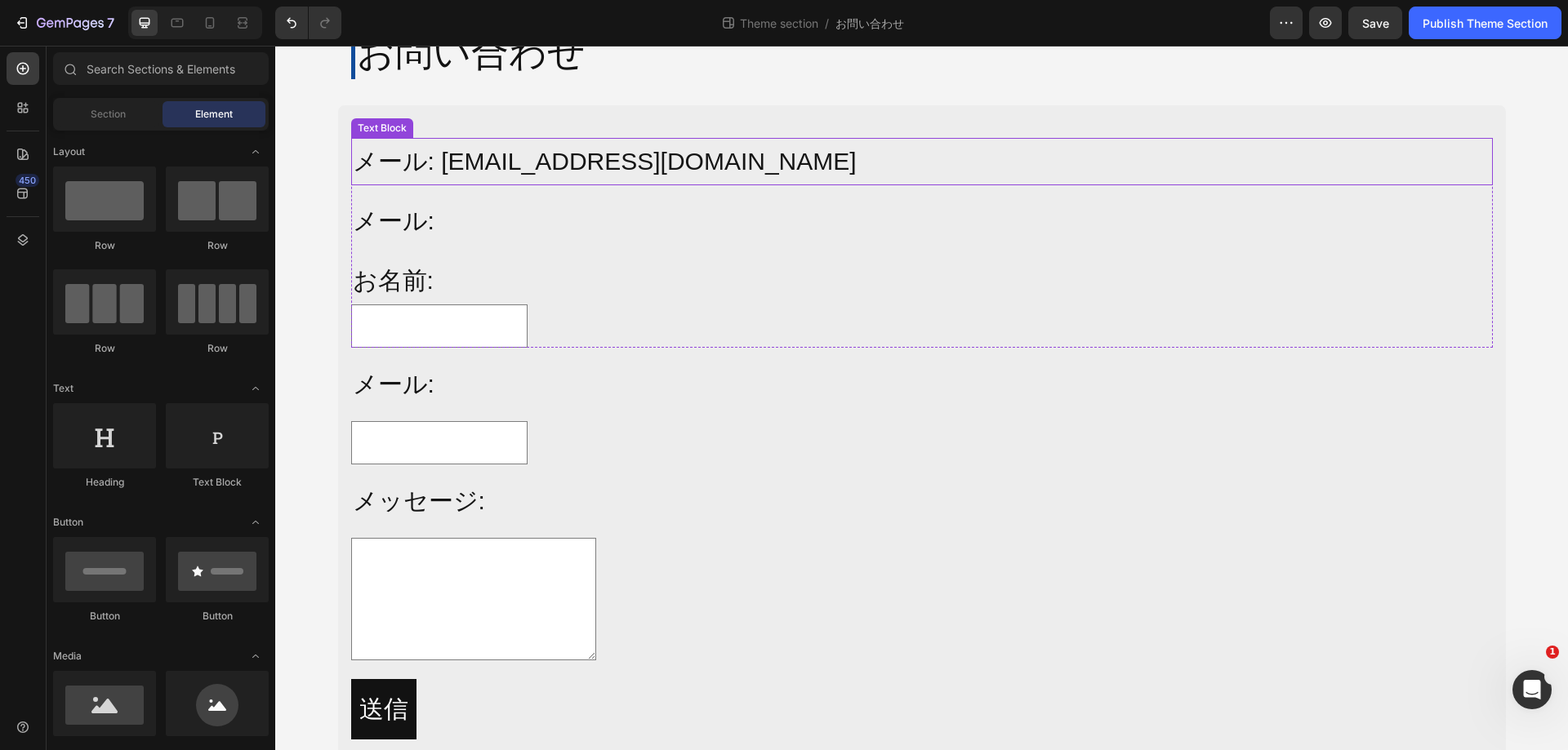
click at [576, 163] on p "メール: info@alljoy-japan.co.jp" at bounding box center [922, 162] width 1139 height 44
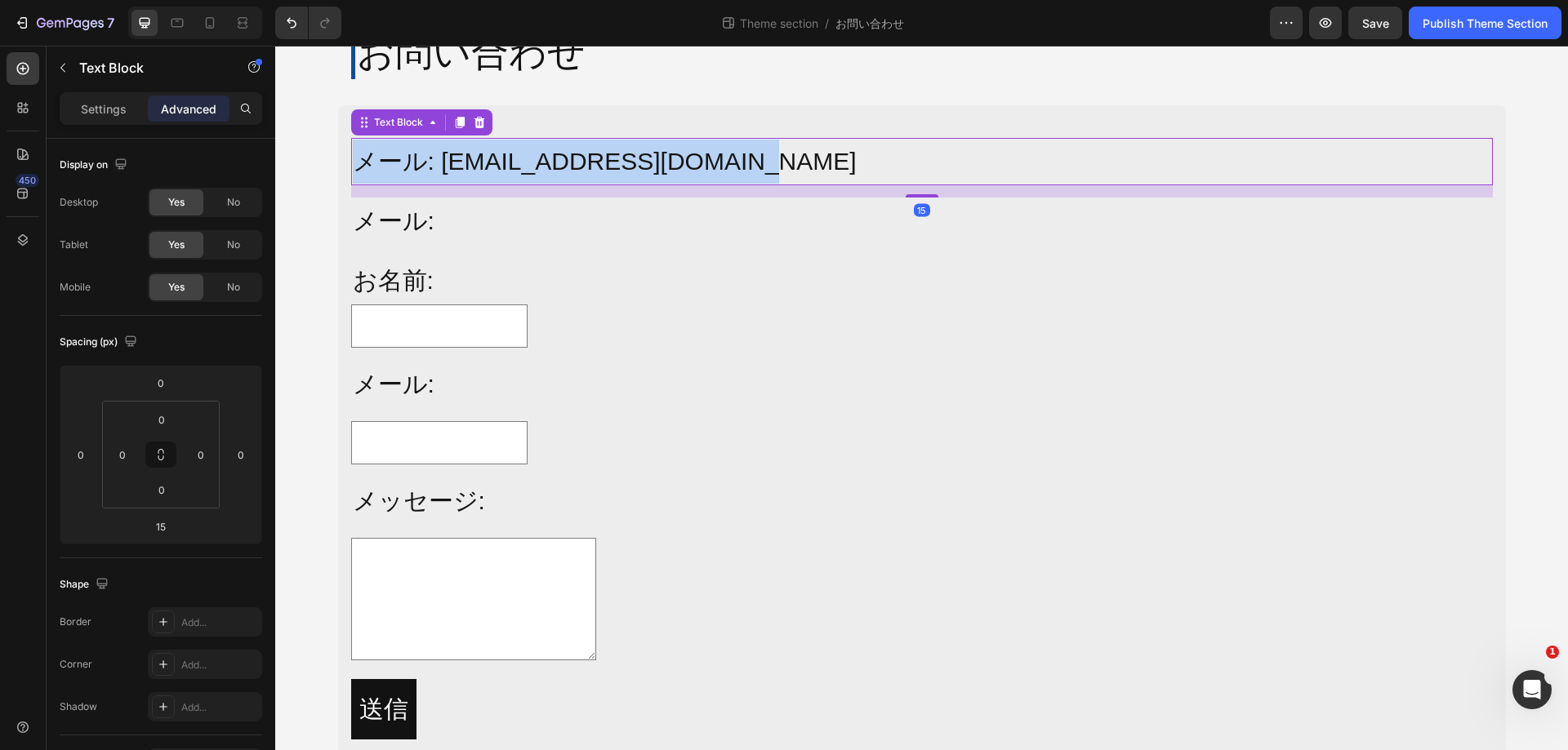
click at [576, 163] on p "メール: info@alljoy-japan.co.jp" at bounding box center [922, 162] width 1139 height 44
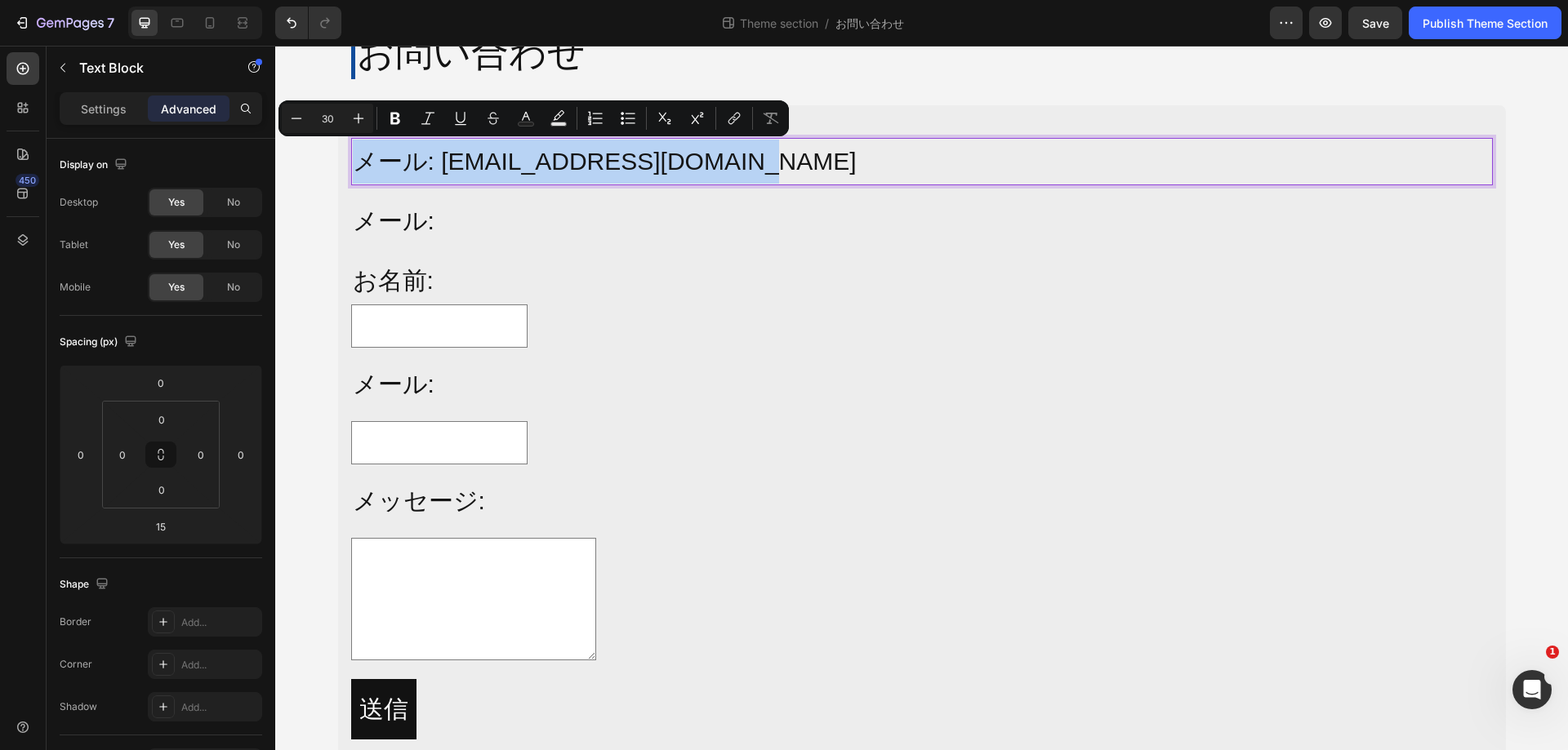
copy p "メール: info@alljoy-japan.co.jp"
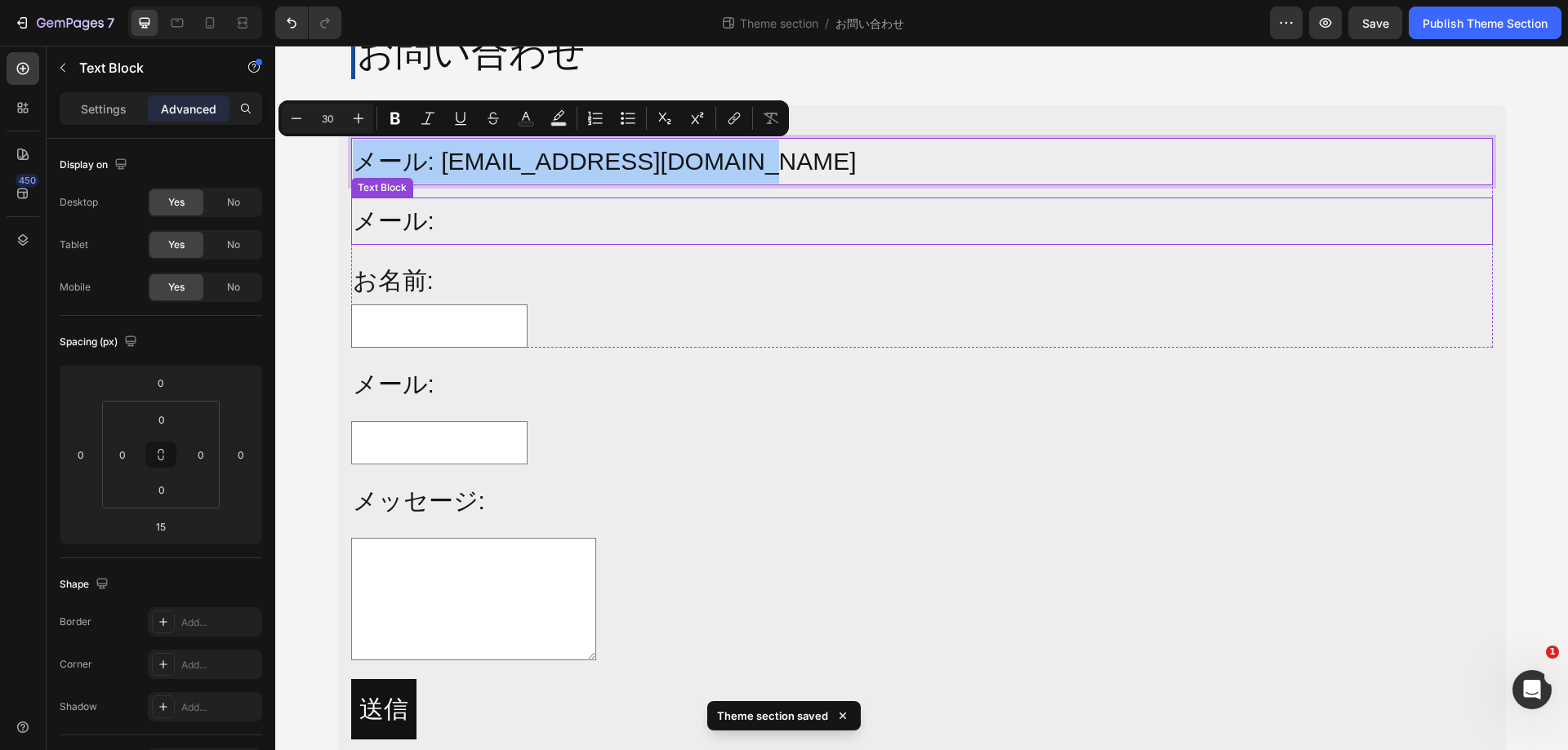
click at [531, 225] on p "メール:" at bounding box center [922, 221] width 1139 height 44
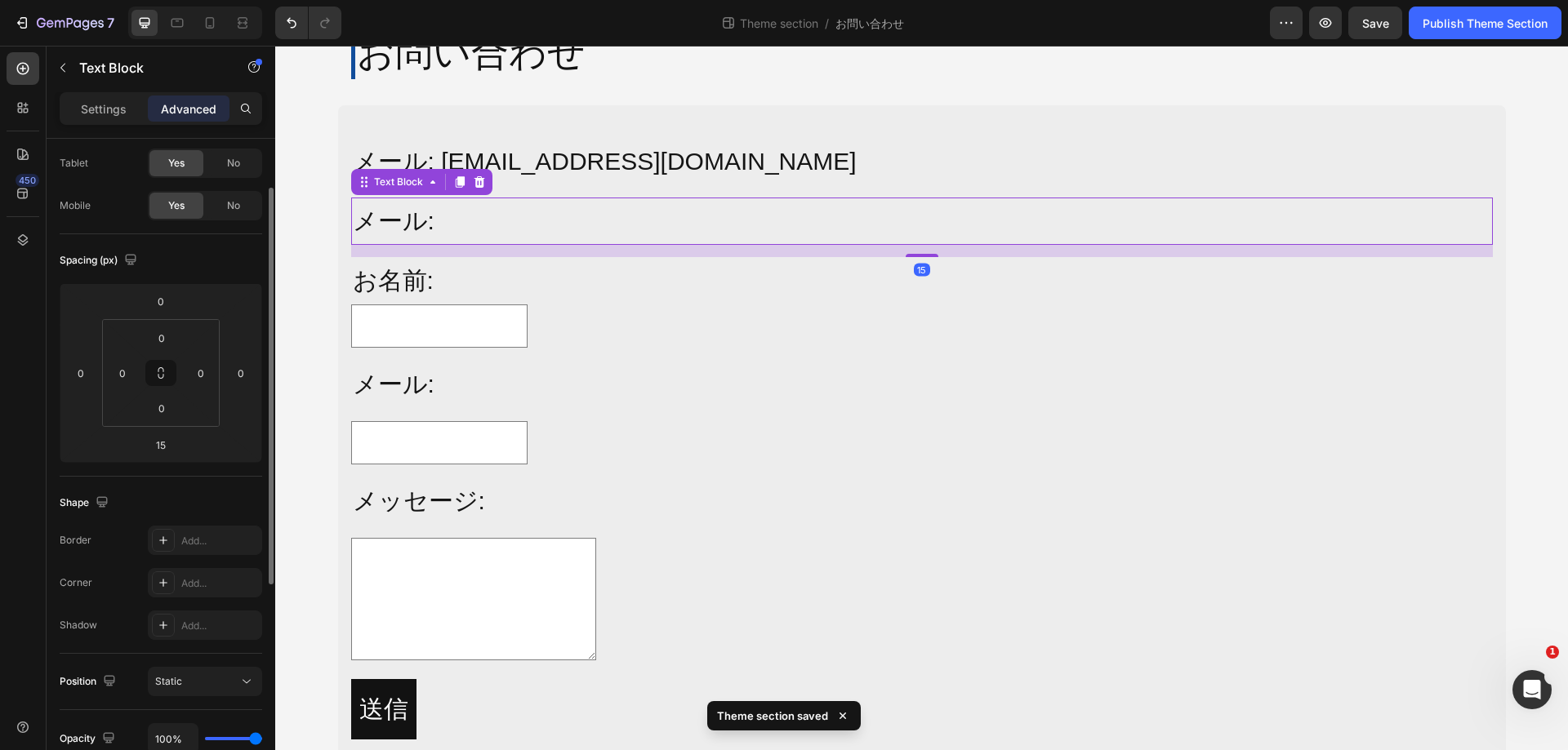
click at [531, 225] on p "メール:" at bounding box center [922, 221] width 1139 height 44
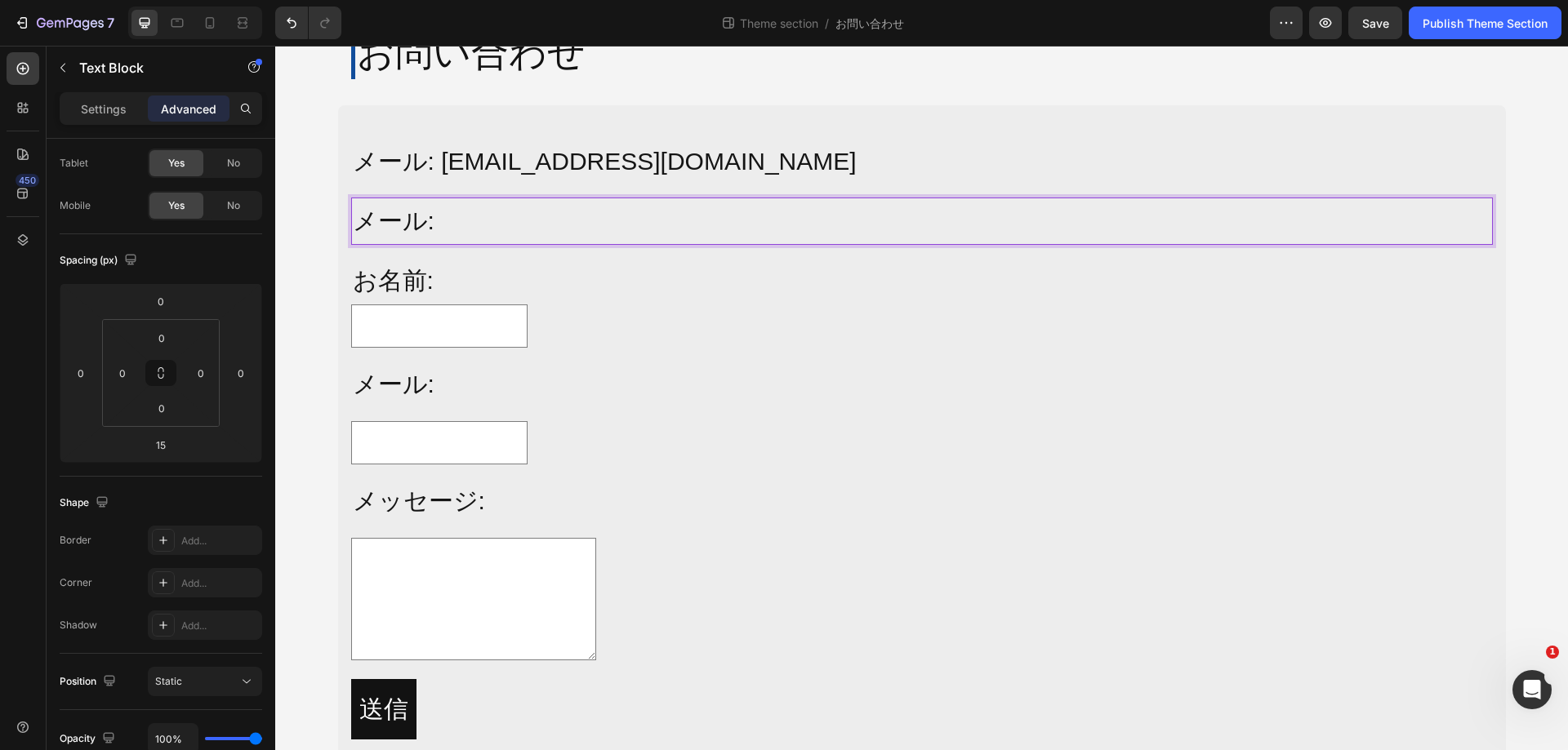
click at [531, 225] on p "メール:" at bounding box center [922, 221] width 1139 height 44
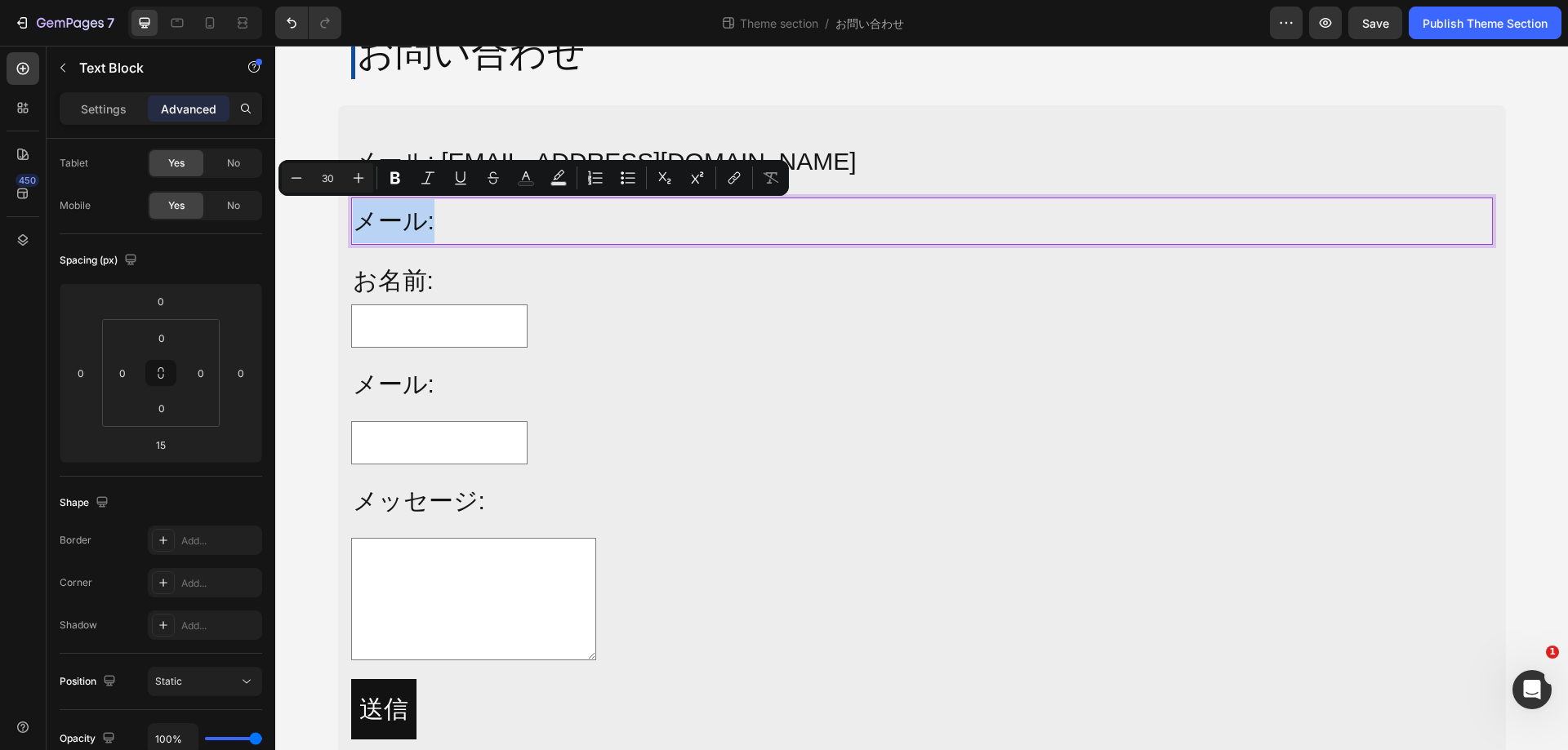
click at [557, 225] on p "メール:" at bounding box center [922, 221] width 1139 height 44
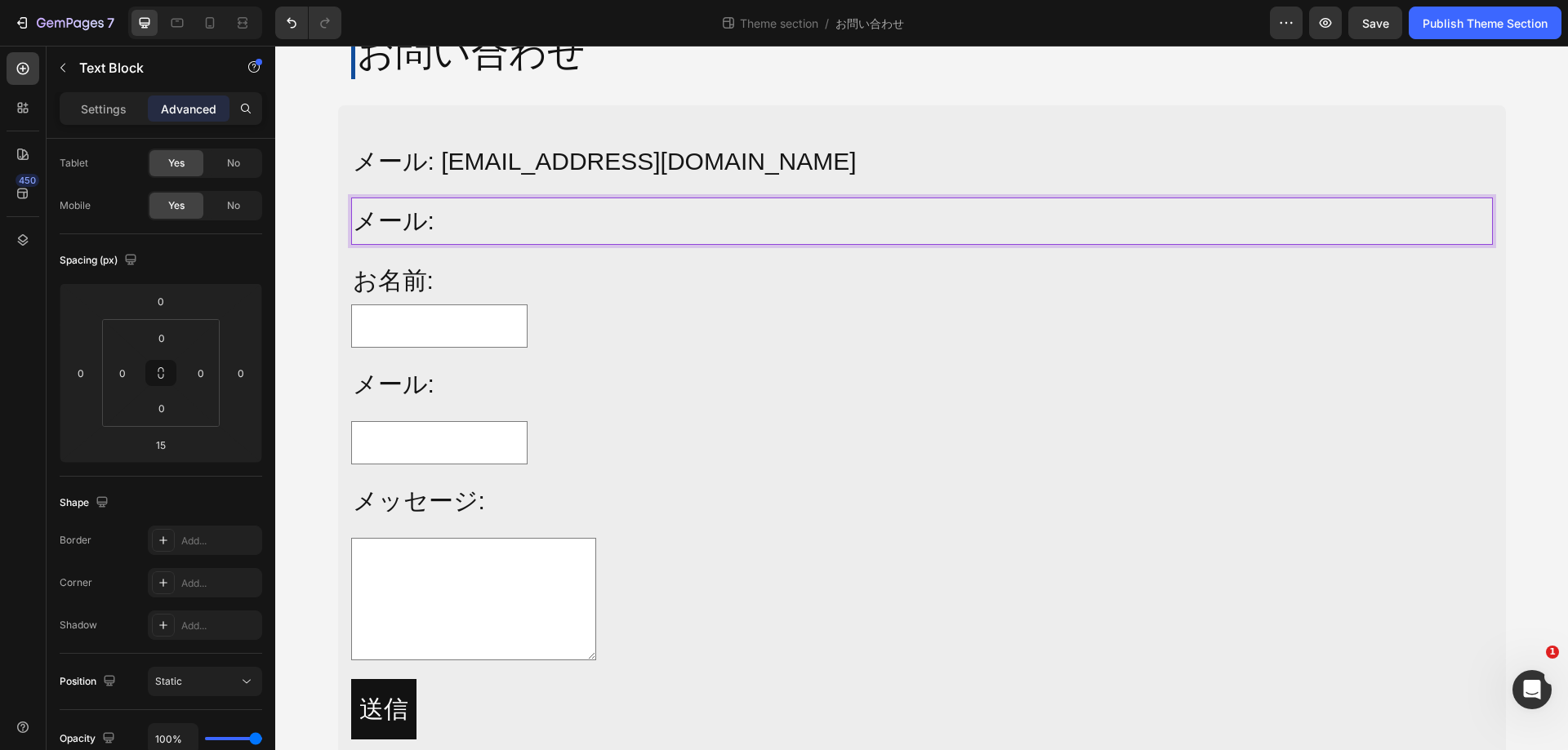
click at [557, 225] on p "メール:" at bounding box center [922, 221] width 1139 height 44
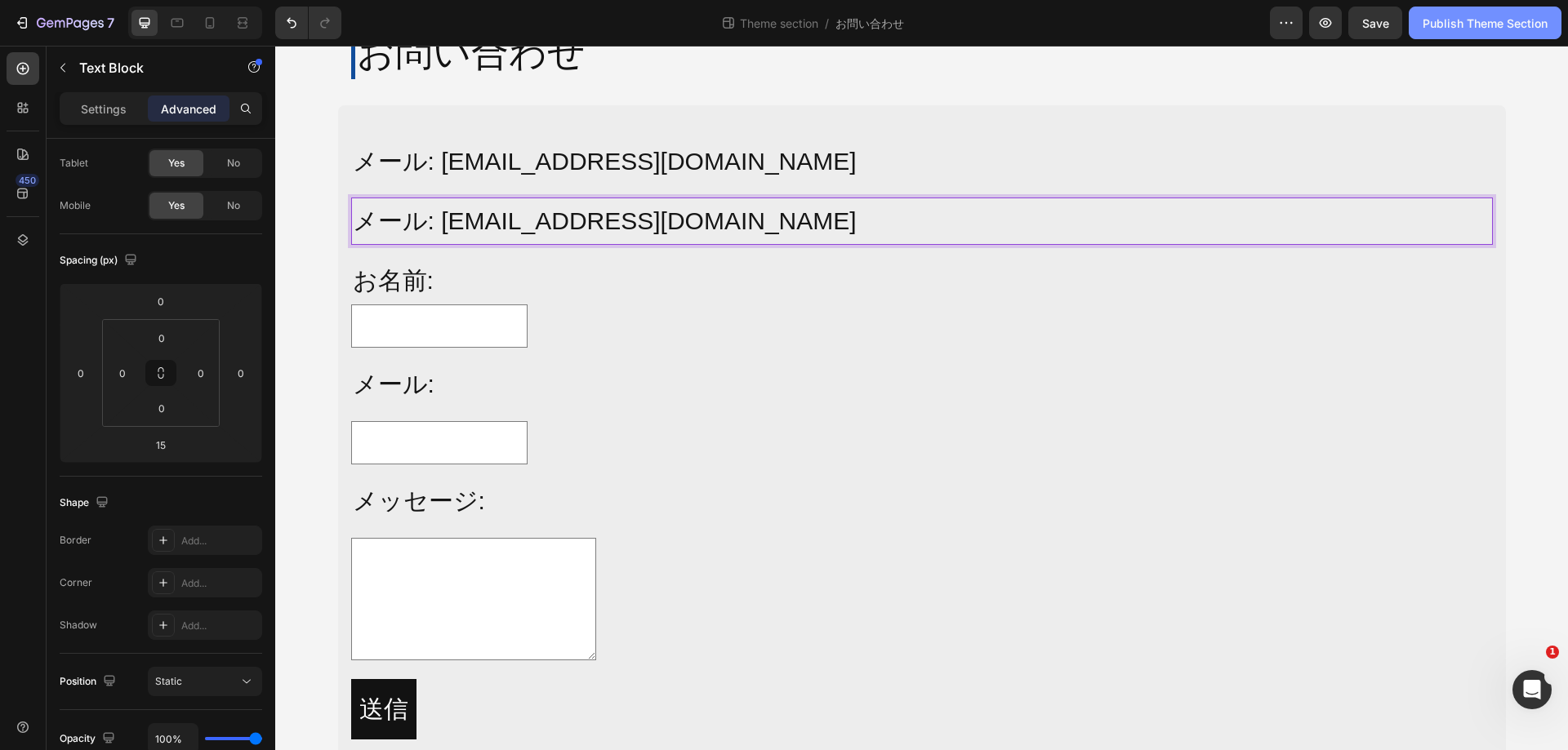
click at [1502, 24] on div "Publish Theme Section" at bounding box center [1485, 23] width 125 height 17
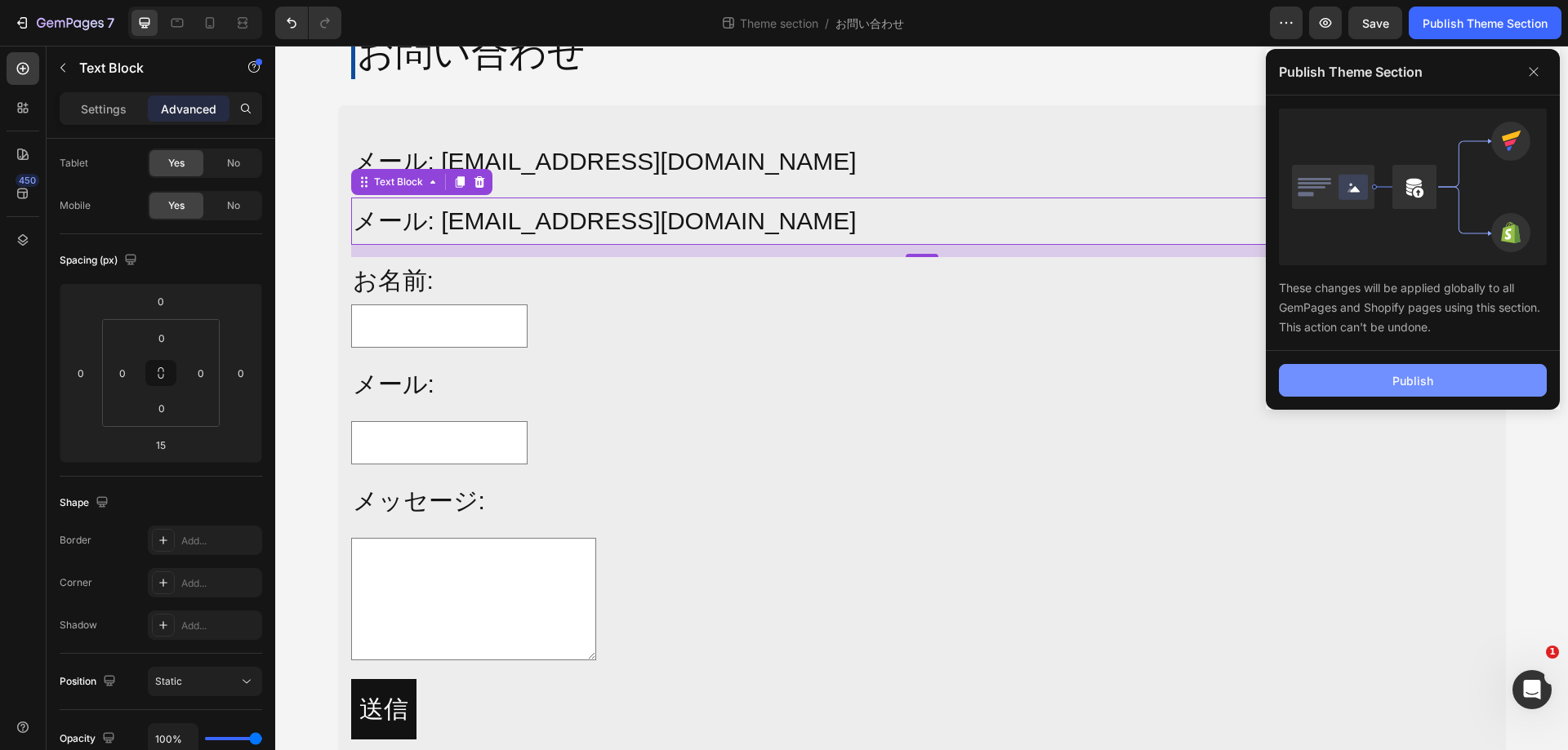
click at [1376, 379] on button "Publish" at bounding box center [1413, 379] width 268 height 33
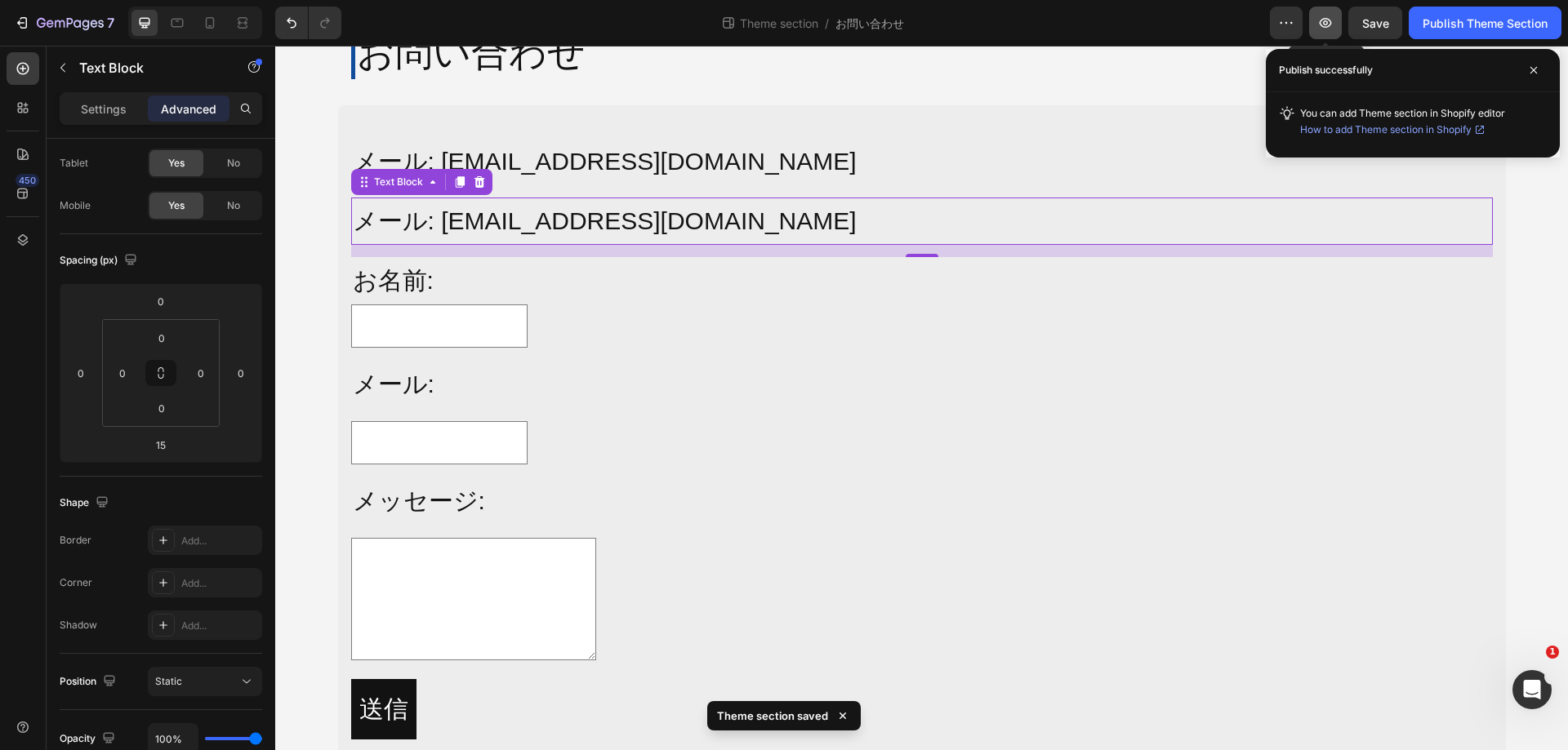
click at [1323, 30] on icon "button" at bounding box center [1325, 23] width 17 height 17
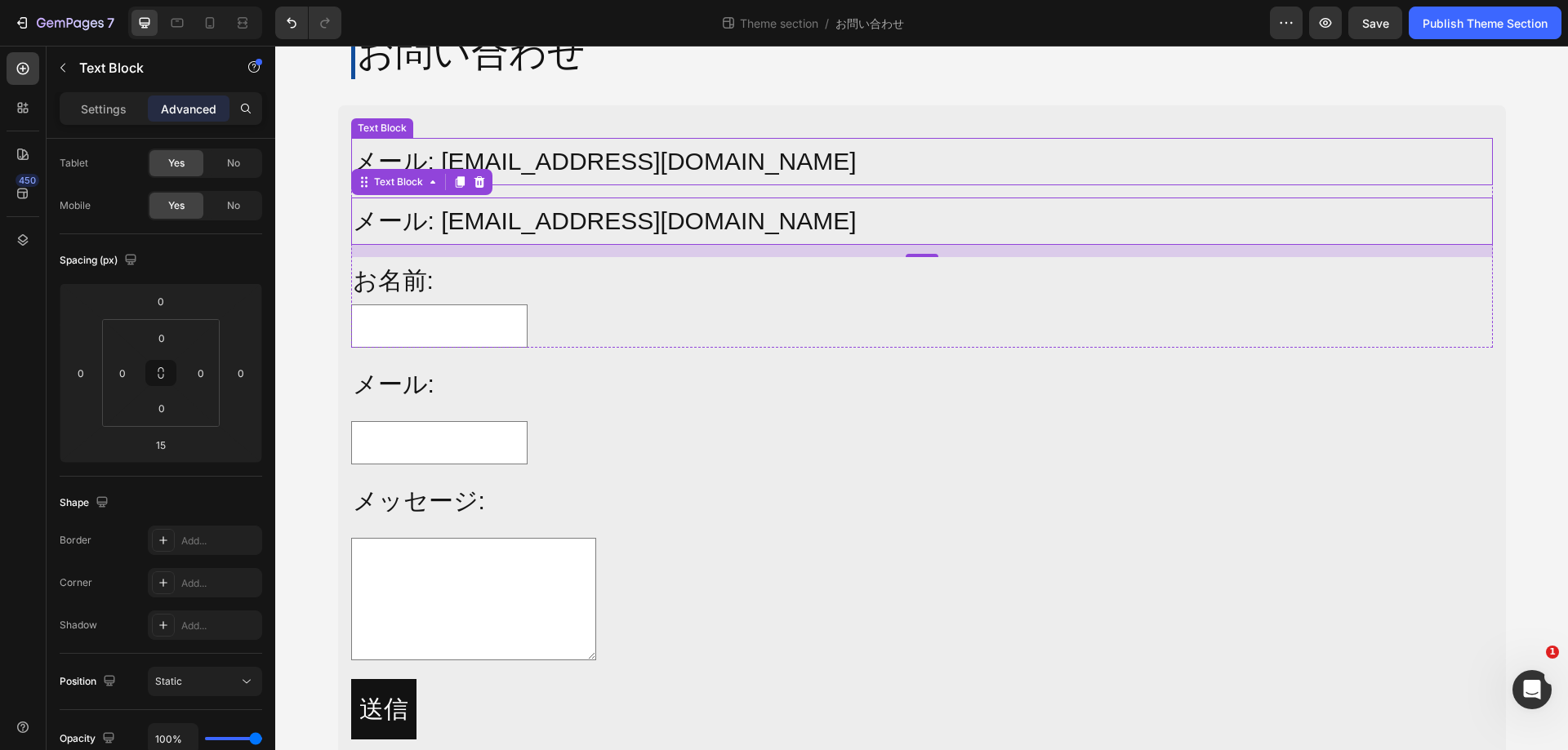
click at [585, 156] on p "メール: info@alljoy-japan.co.jp" at bounding box center [922, 162] width 1139 height 44
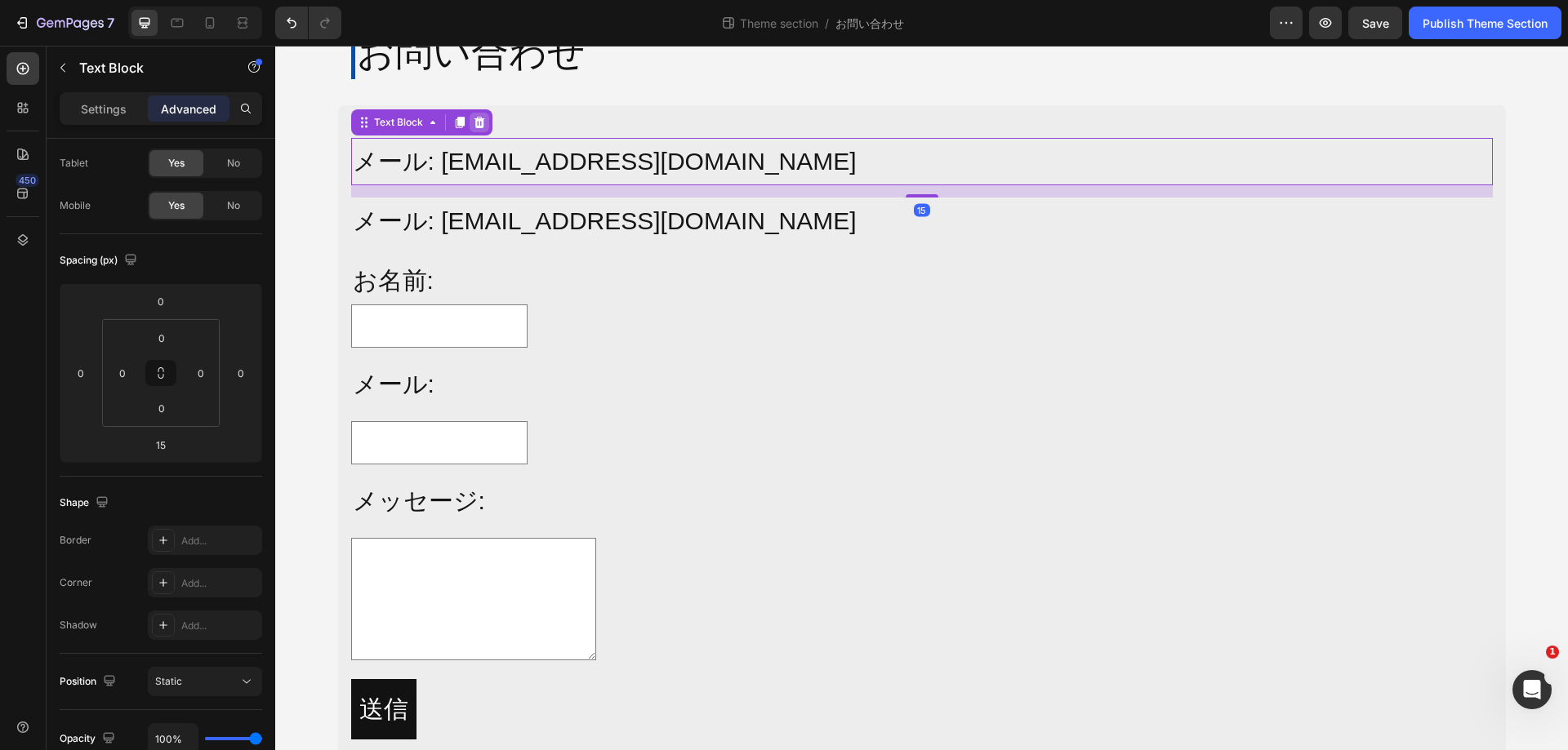
click at [473, 120] on icon at bounding box center [478, 122] width 11 height 12
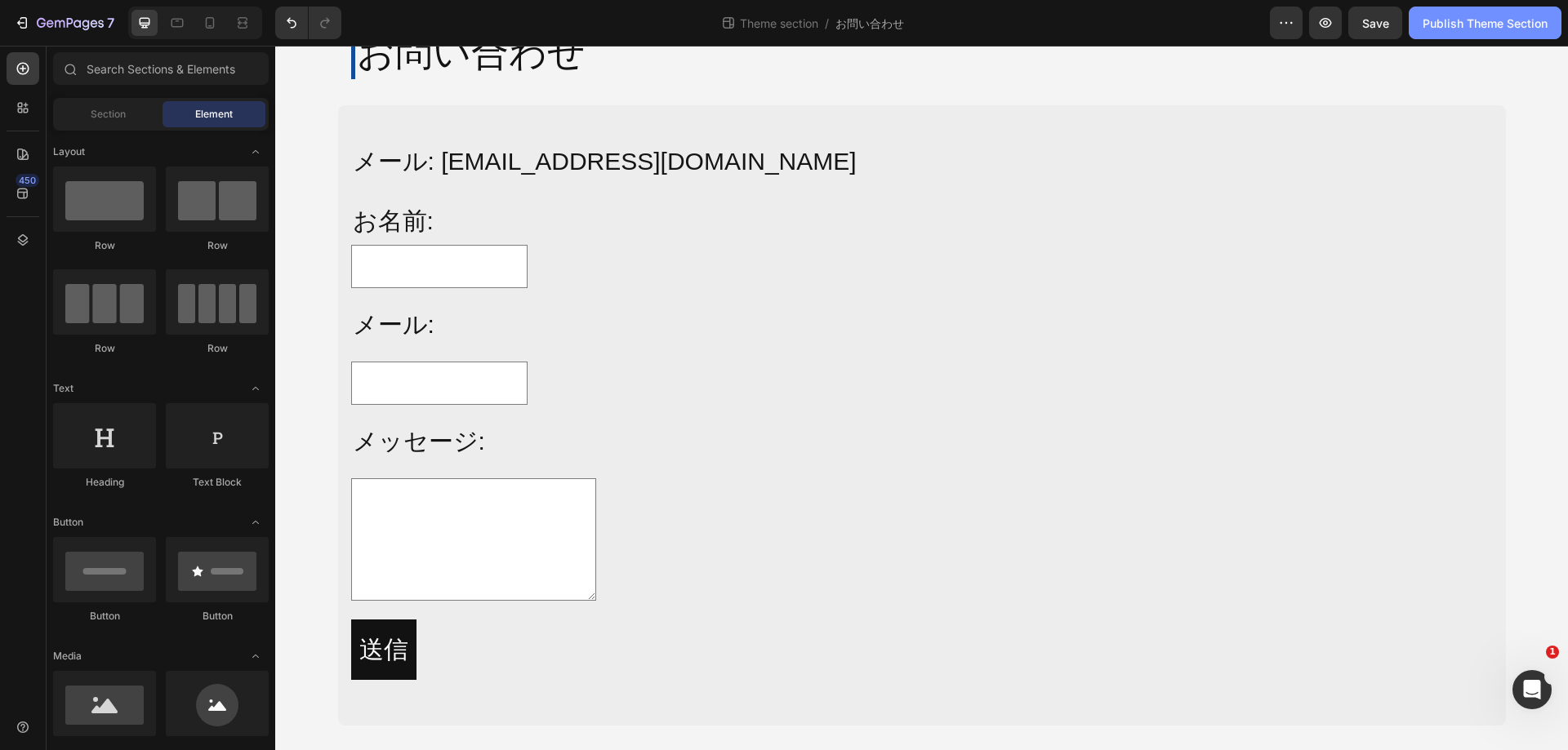
click at [1456, 12] on button "Publish Theme Section" at bounding box center [1485, 23] width 153 height 33
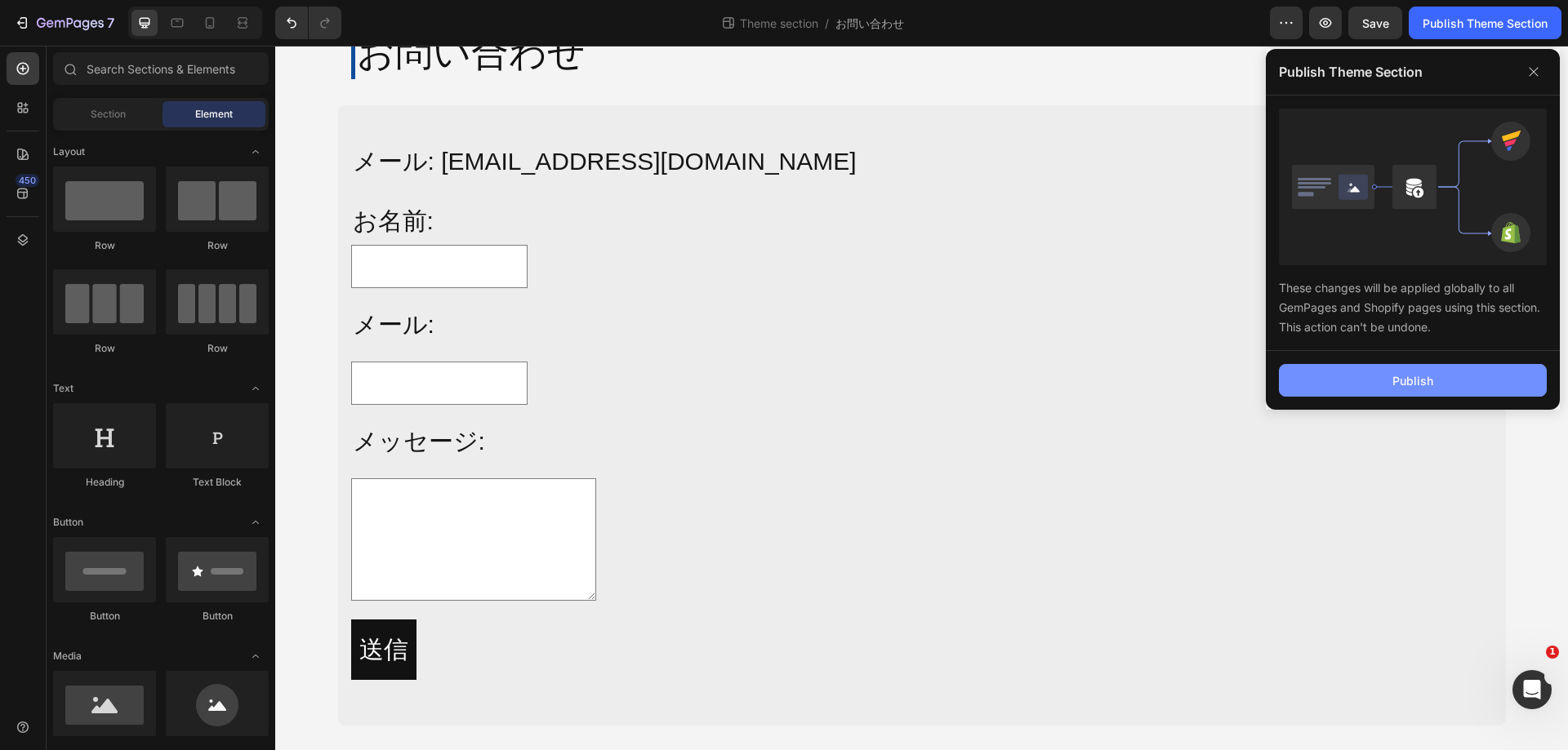
click at [1391, 380] on button "Publish" at bounding box center [1413, 379] width 268 height 33
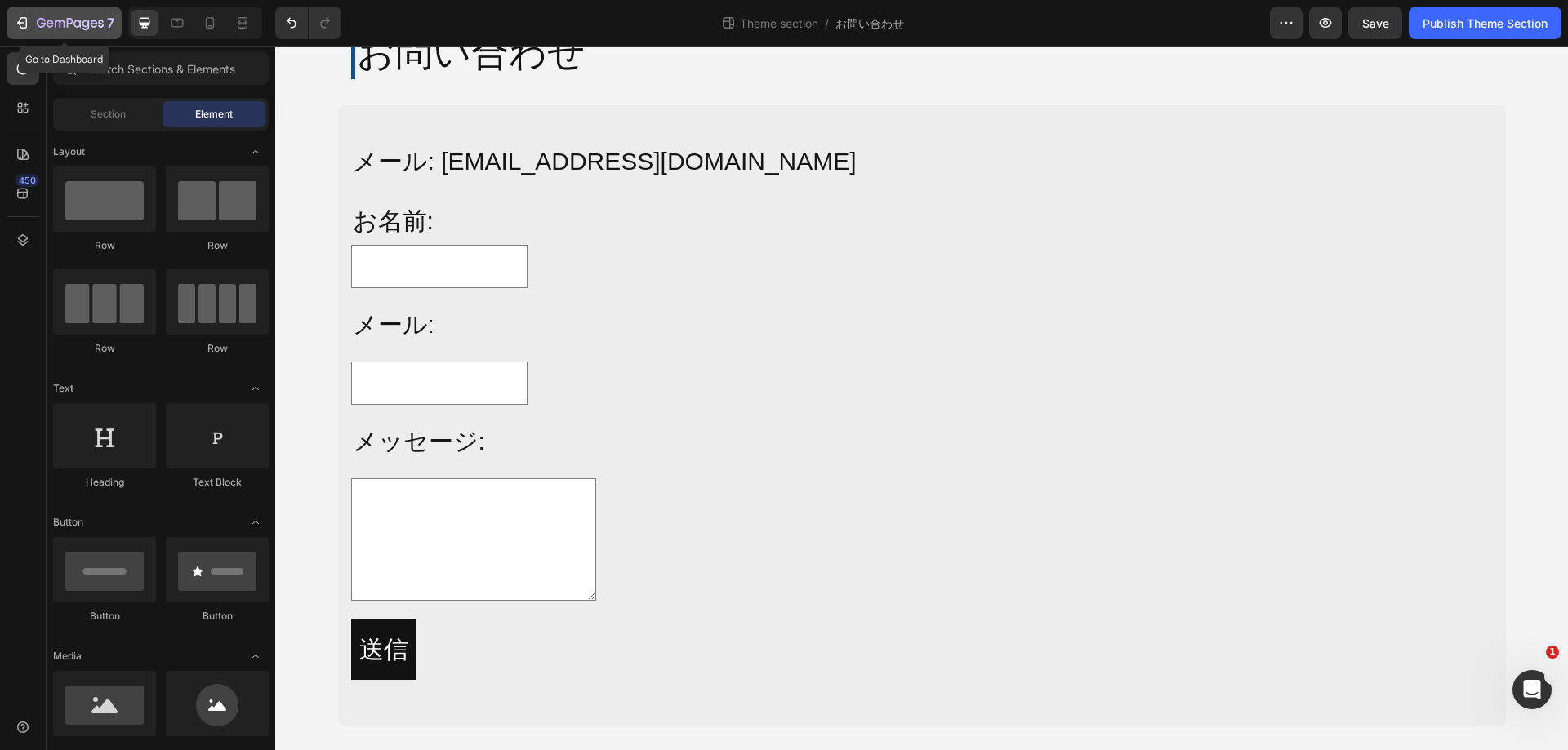
click at [65, 27] on icon "button" at bounding box center [70, 24] width 67 height 14
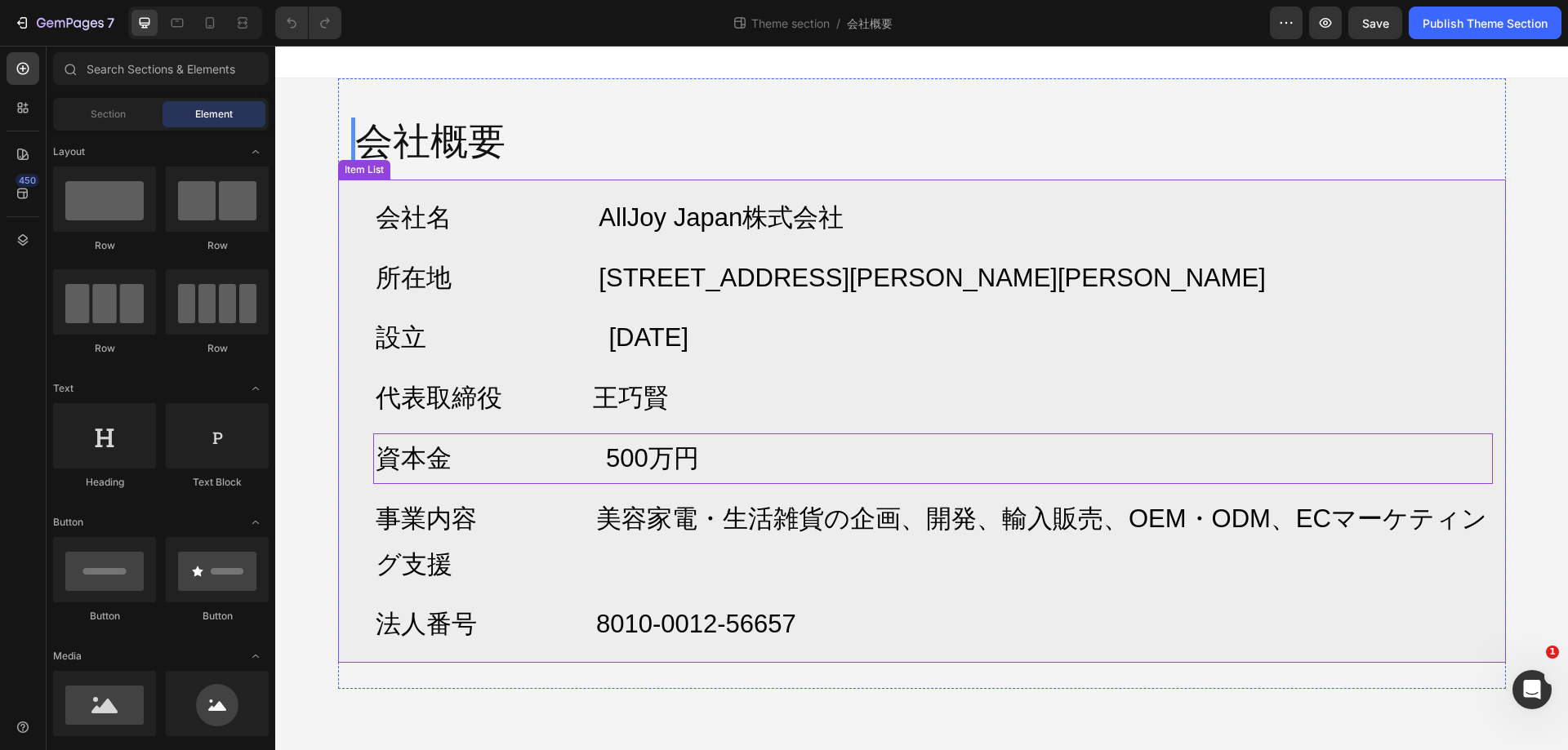
click at [723, 478] on p "資本金 500万円" at bounding box center [933, 458] width 1115 height 45
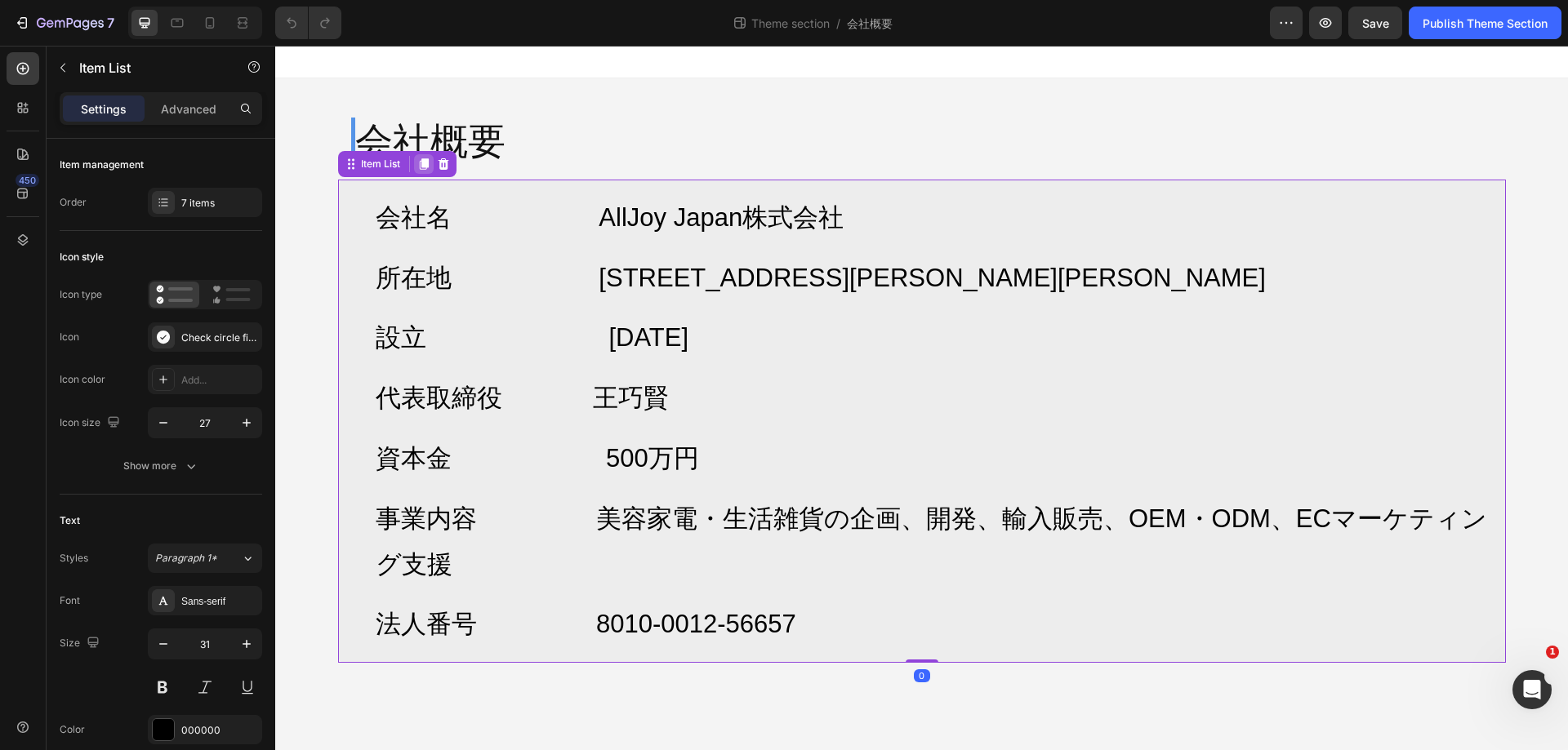
click at [430, 164] on icon at bounding box center [423, 164] width 13 height 13
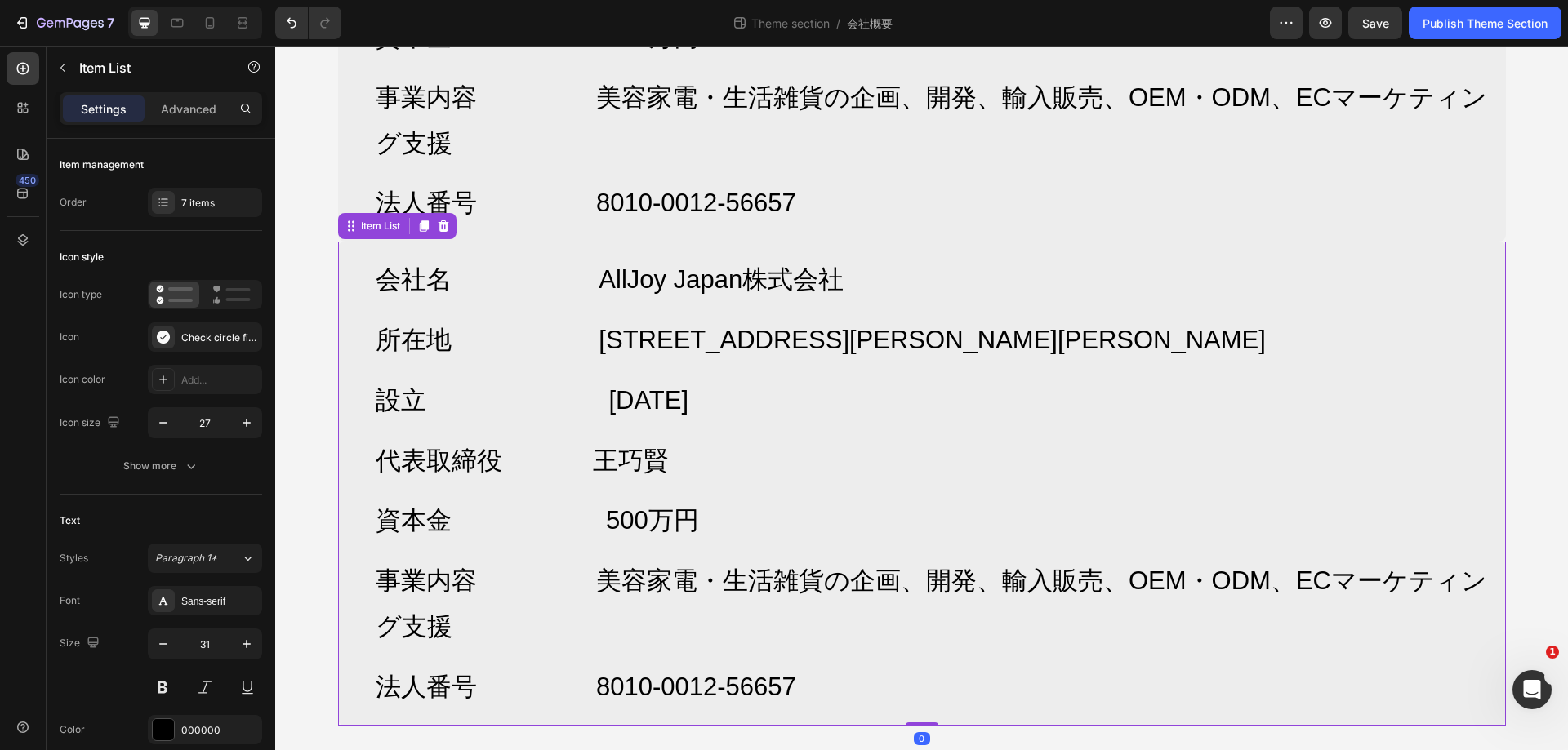
scroll to position [423, 0]
click at [440, 221] on icon at bounding box center [443, 224] width 13 height 13
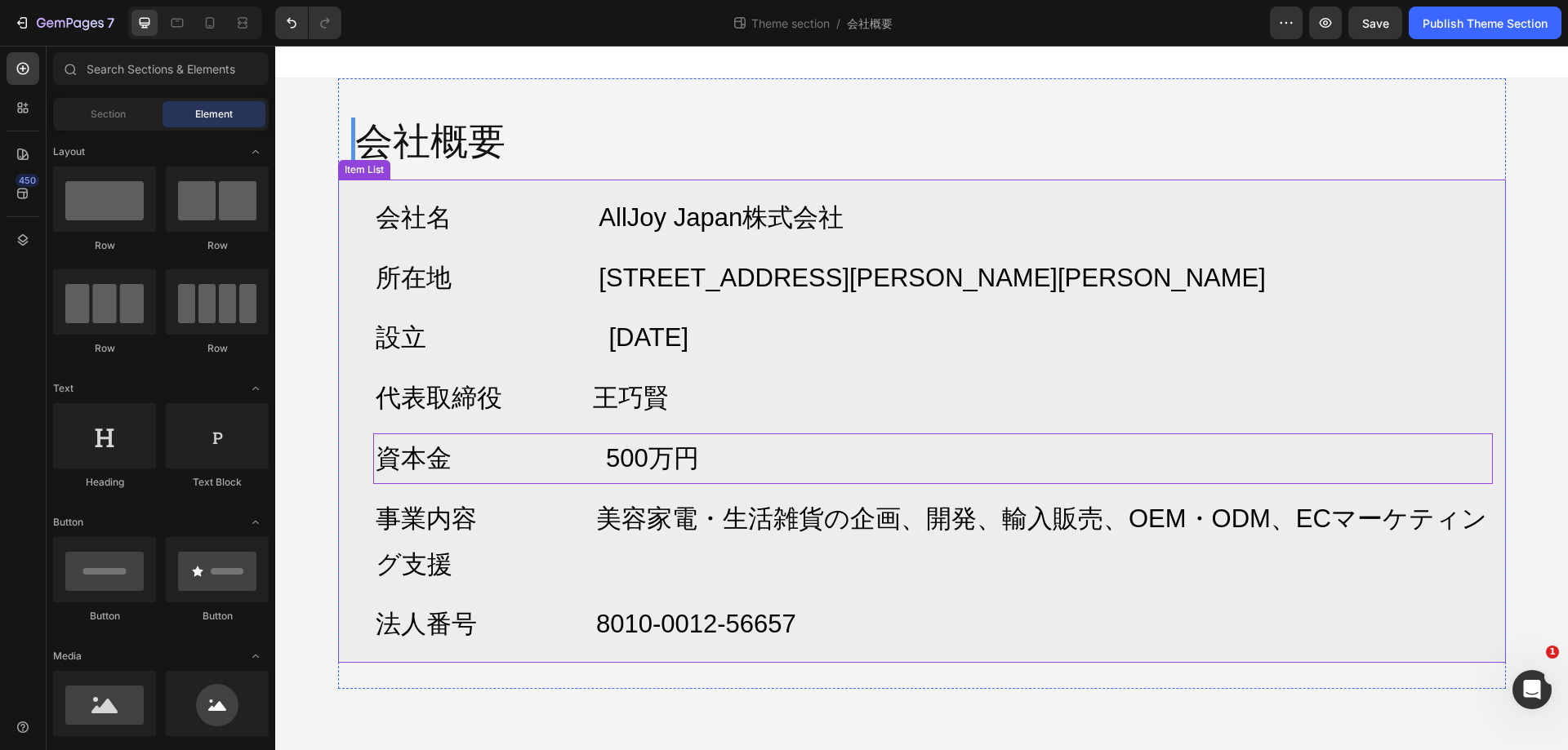
click at [640, 461] on span "資本金 500万円" at bounding box center [537, 458] width 323 height 29
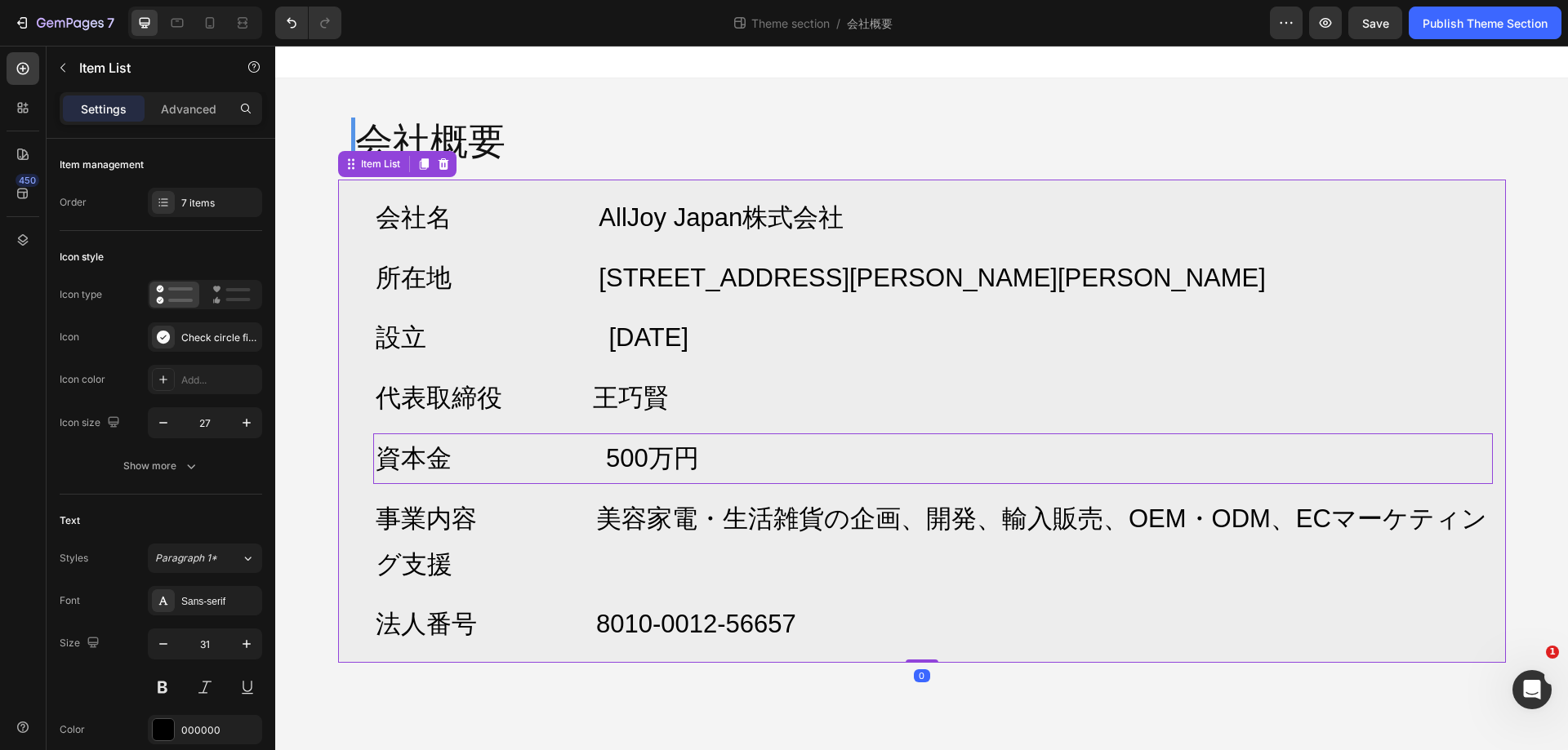
click at [492, 454] on span "資本金 500万円" at bounding box center [537, 458] width 323 height 29
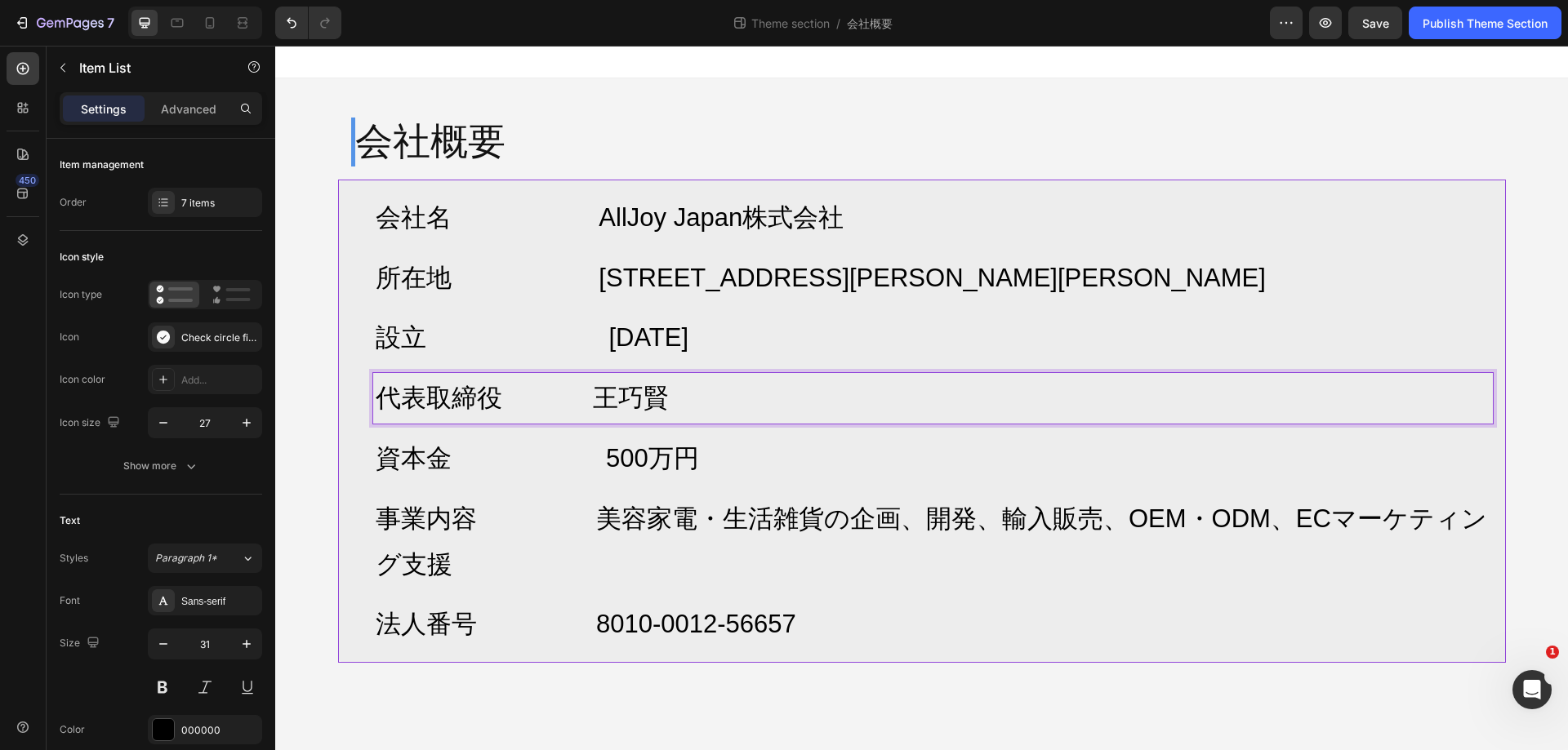
click at [566, 416] on p "代表取締役 王巧賢" at bounding box center [933, 398] width 1115 height 45
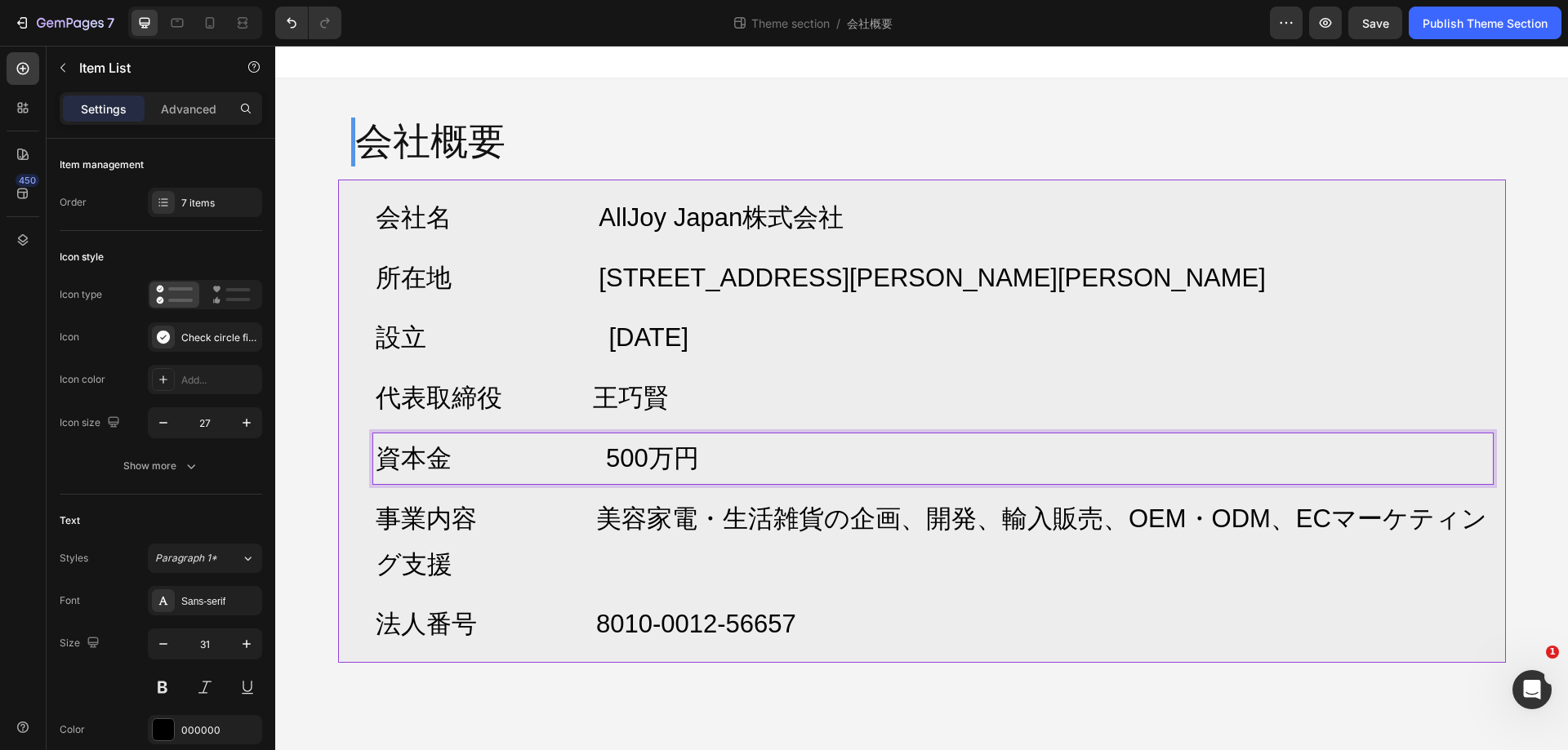
click at [579, 444] on span "資本金 500万円" at bounding box center [537, 458] width 323 height 29
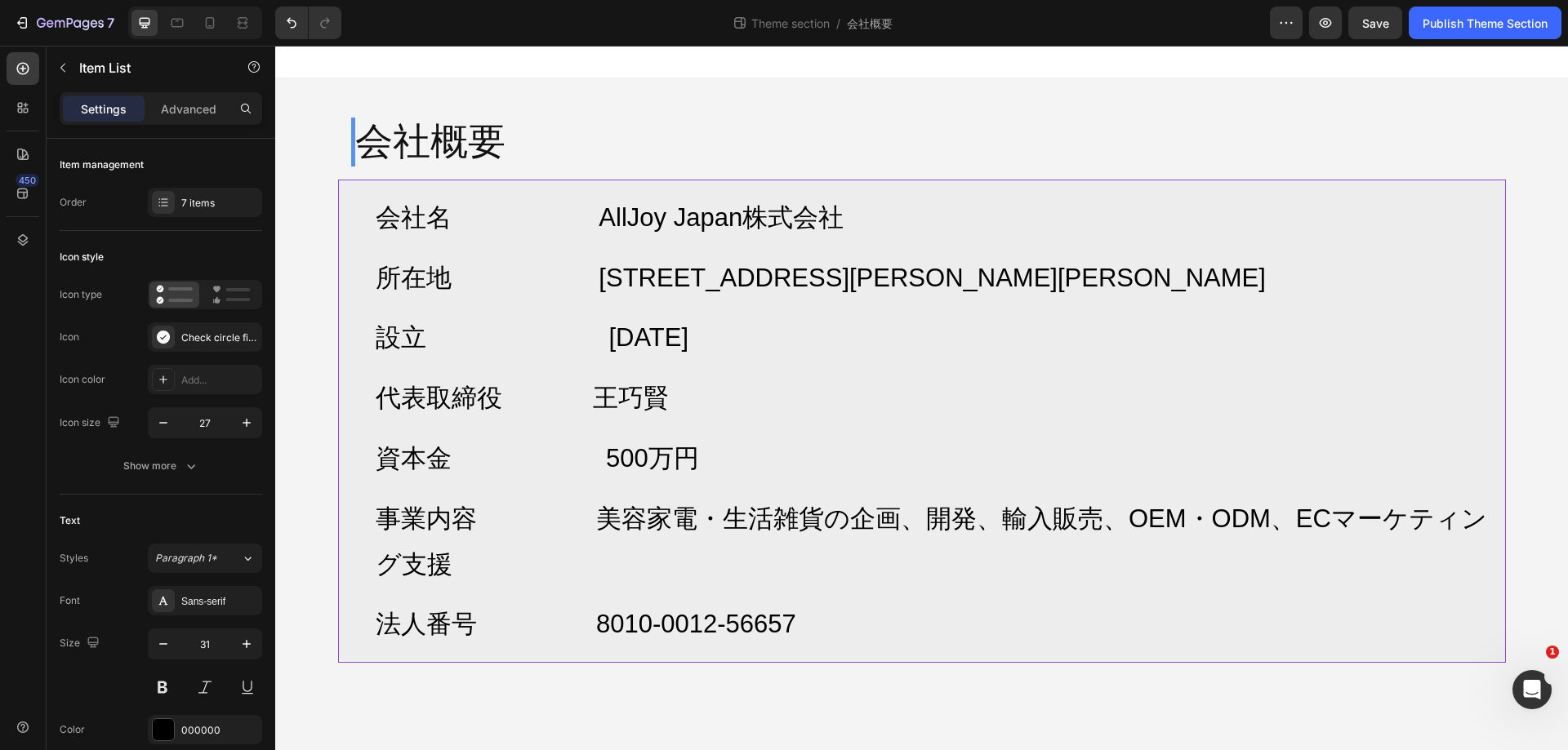
click at [697, 426] on div "会社名 AllJoy Japan株式会社 所在地 [STREET_ADDRESS][PERSON_NAME][PERSON_NAME] 設立 [DATE] 代…" at bounding box center [922, 421] width 1142 height 457
click at [171, 198] on div at bounding box center [163, 202] width 23 height 23
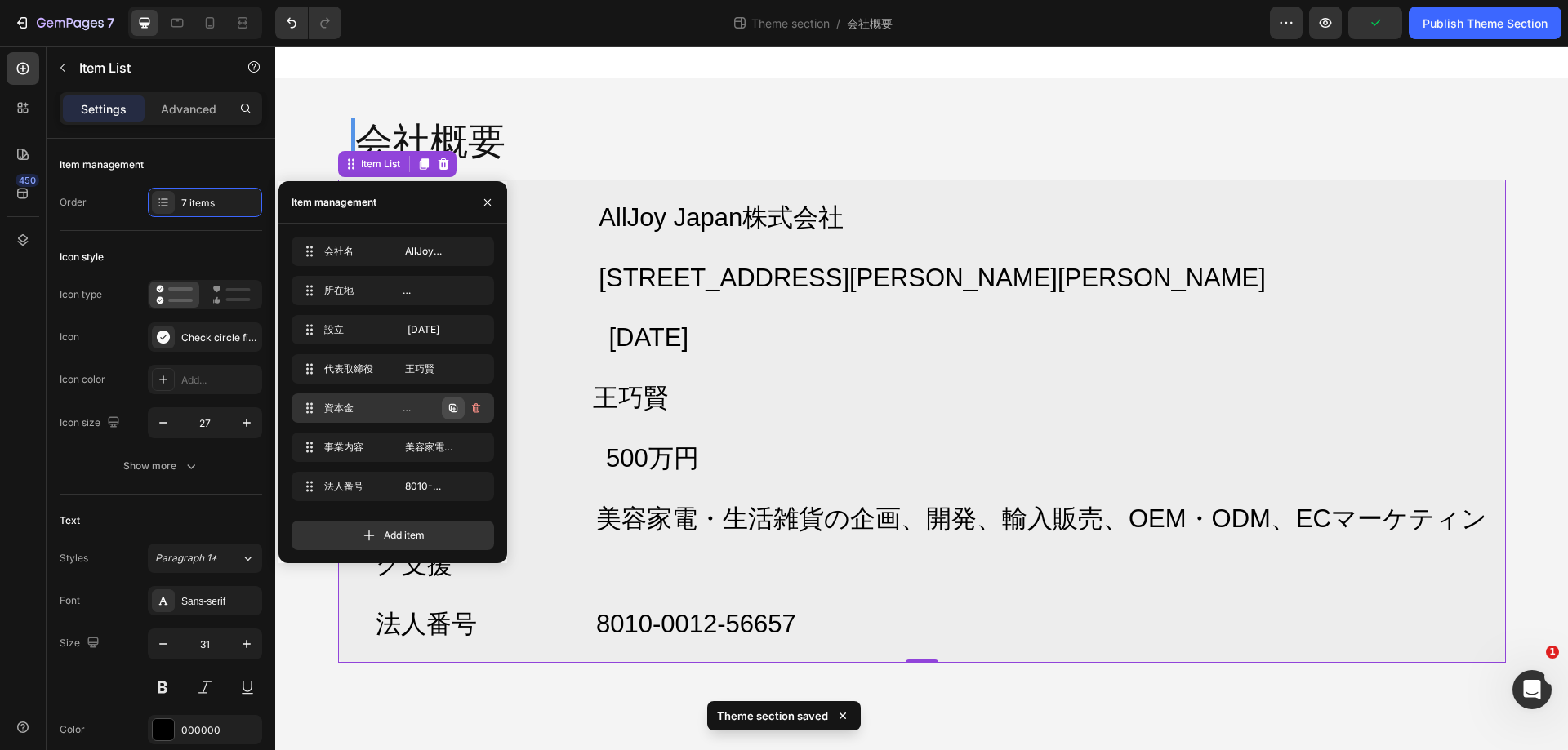
click at [456, 410] on icon "button" at bounding box center [453, 408] width 13 height 13
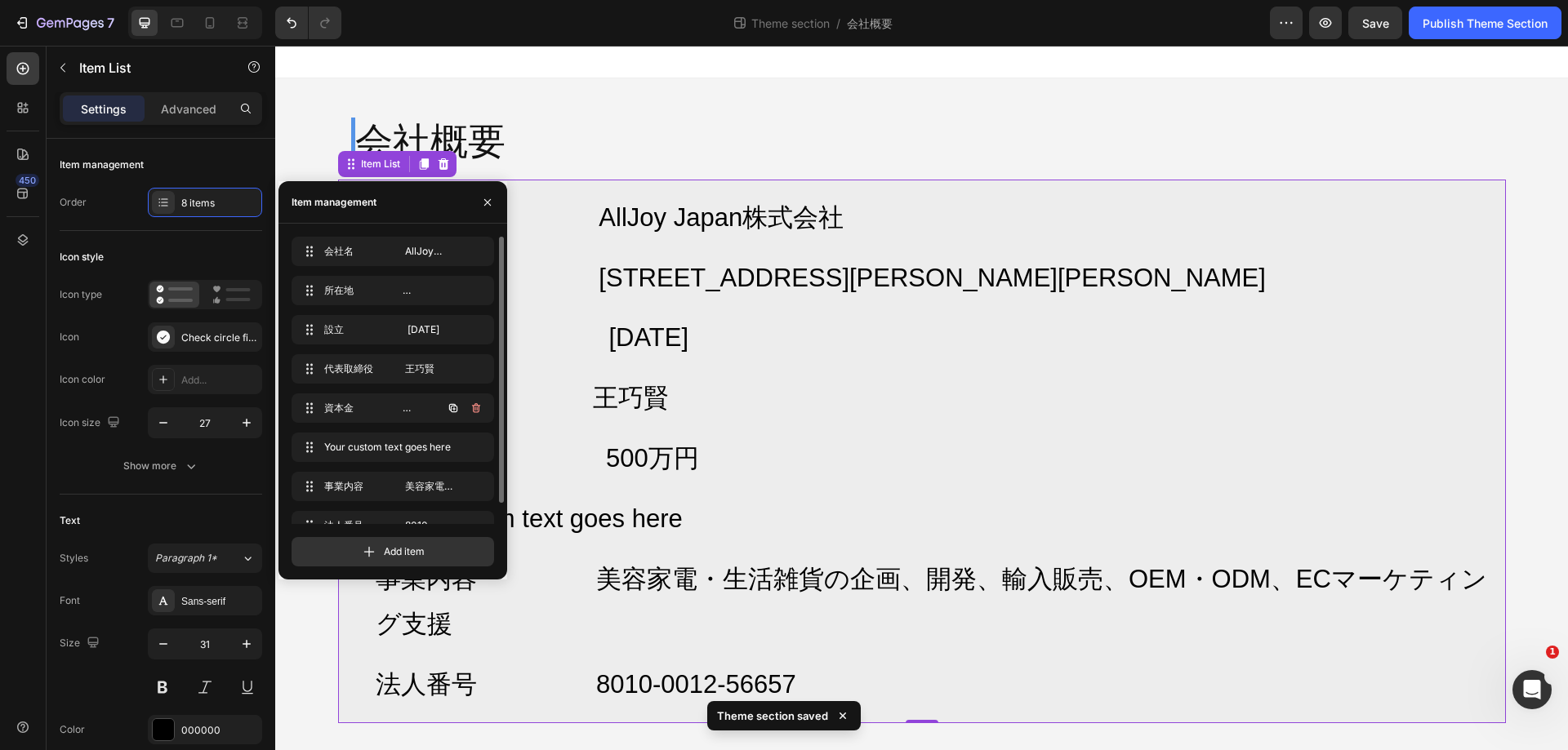
click at [456, 410] on icon "button" at bounding box center [453, 408] width 13 height 13
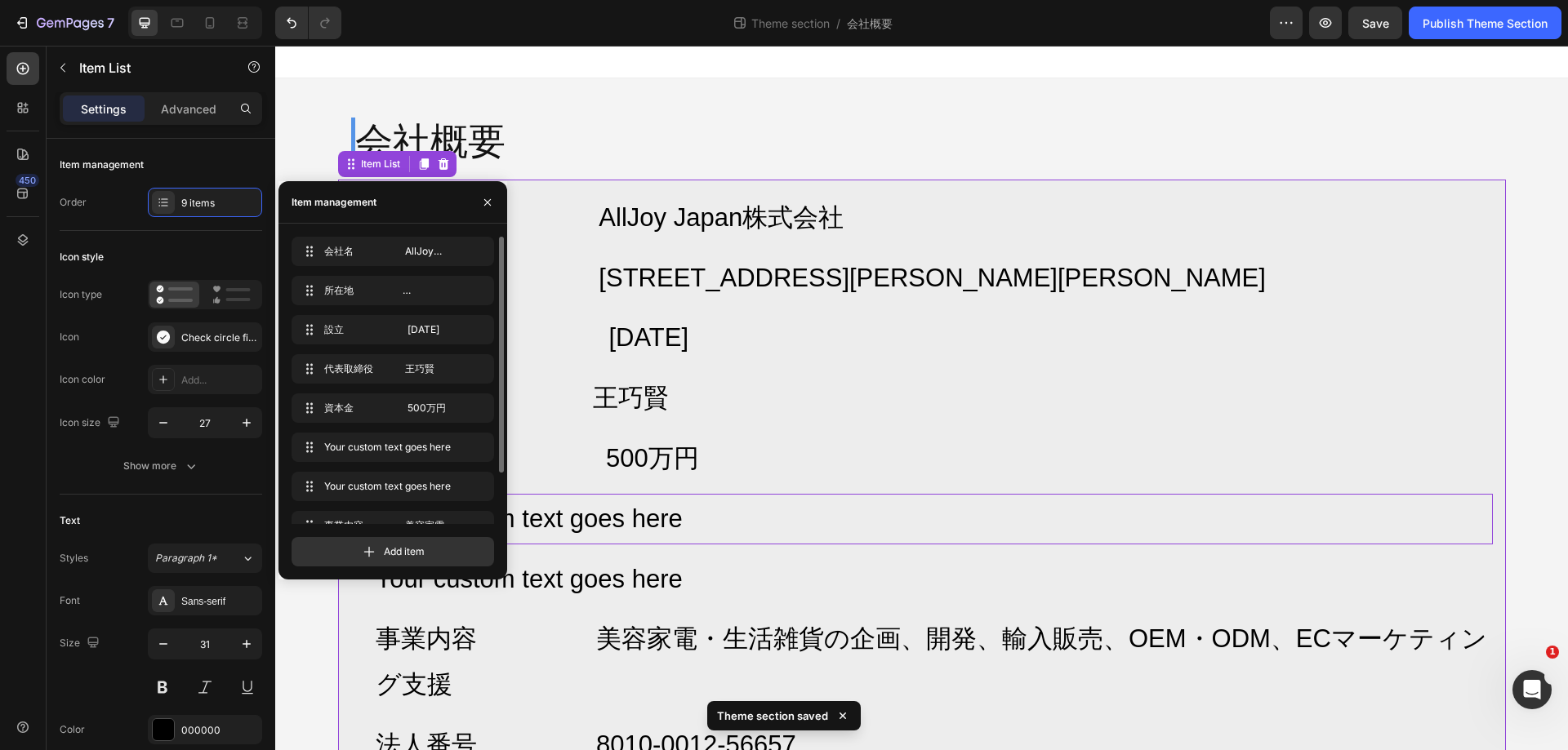
click at [929, 539] on div "Your custom text goes here" at bounding box center [934, 518] width 1120 height 50
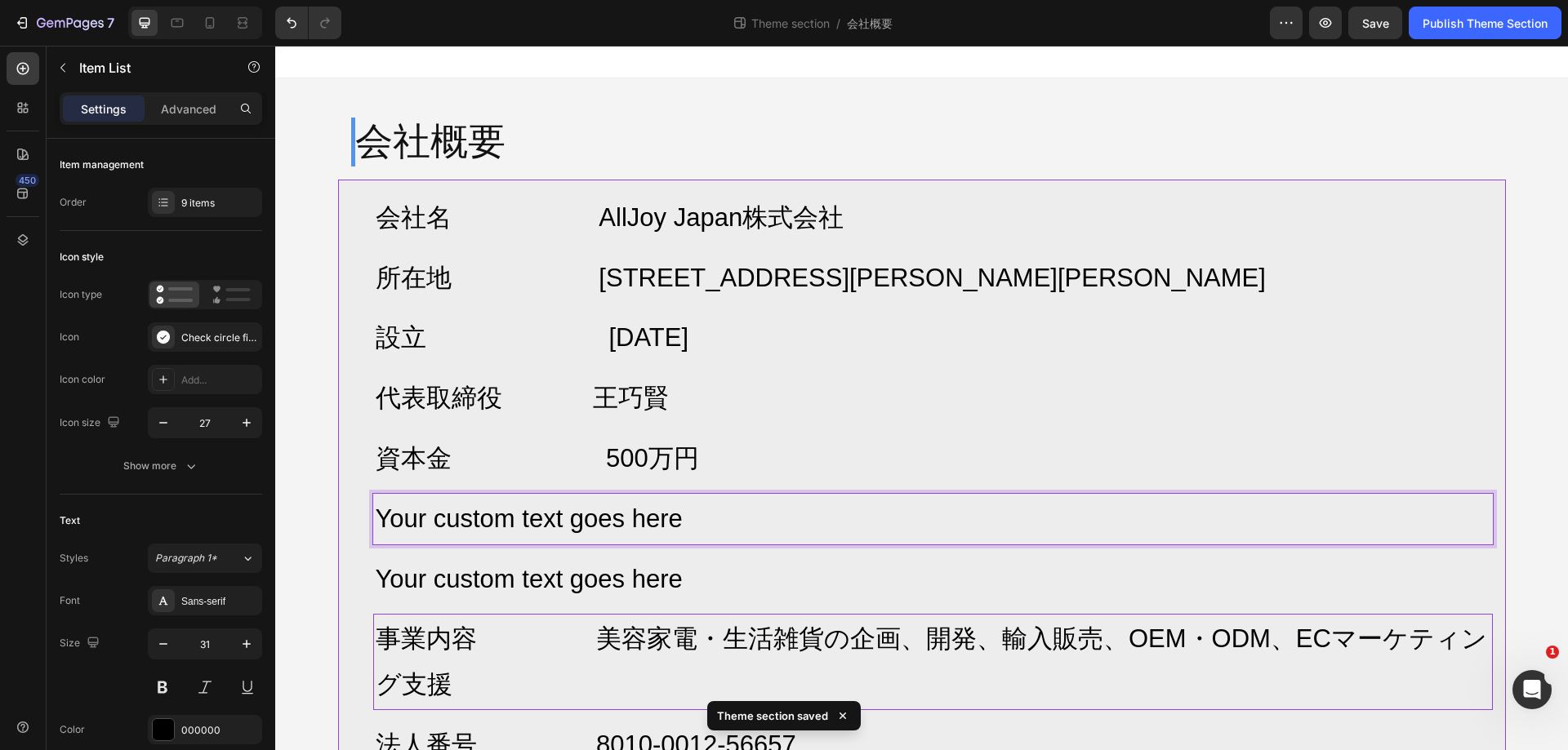
click at [748, 637] on p "事業内容 美容家電・生活雑貨の企画、開発、輸入販売、OEM・ODM、ECマーケティング支援" at bounding box center [933, 661] width 1115 height 92
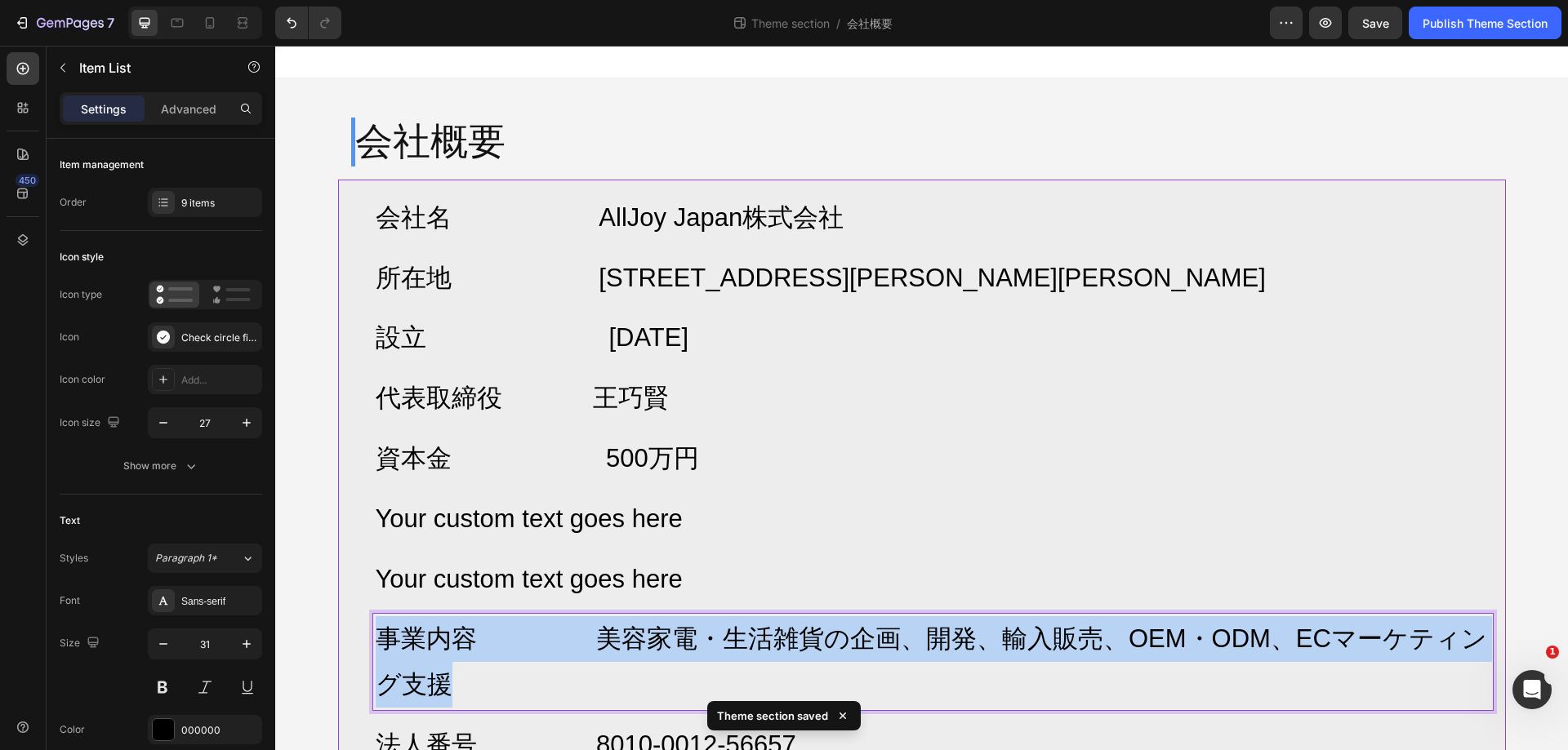
click at [748, 637] on p "事業内容 美容家電・生活雑貨の企画、開発、輸入販売、OEM・ODM、ECマーケティング支援" at bounding box center [933, 661] width 1115 height 92
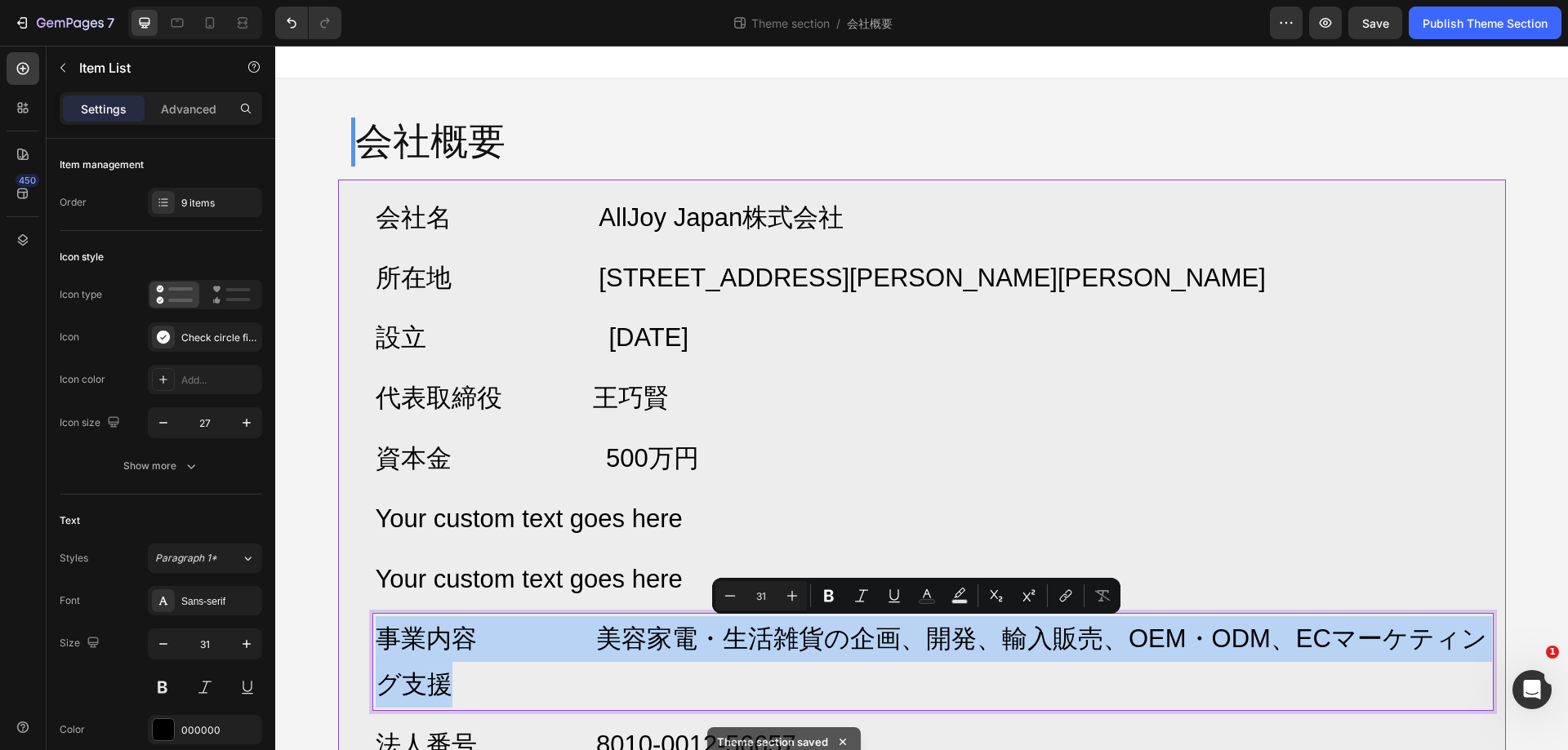
copy p "事業内容 美容家電・生活雑貨の企画、開発、輸入販売、OEM・ODM、ECマーケティング支援"
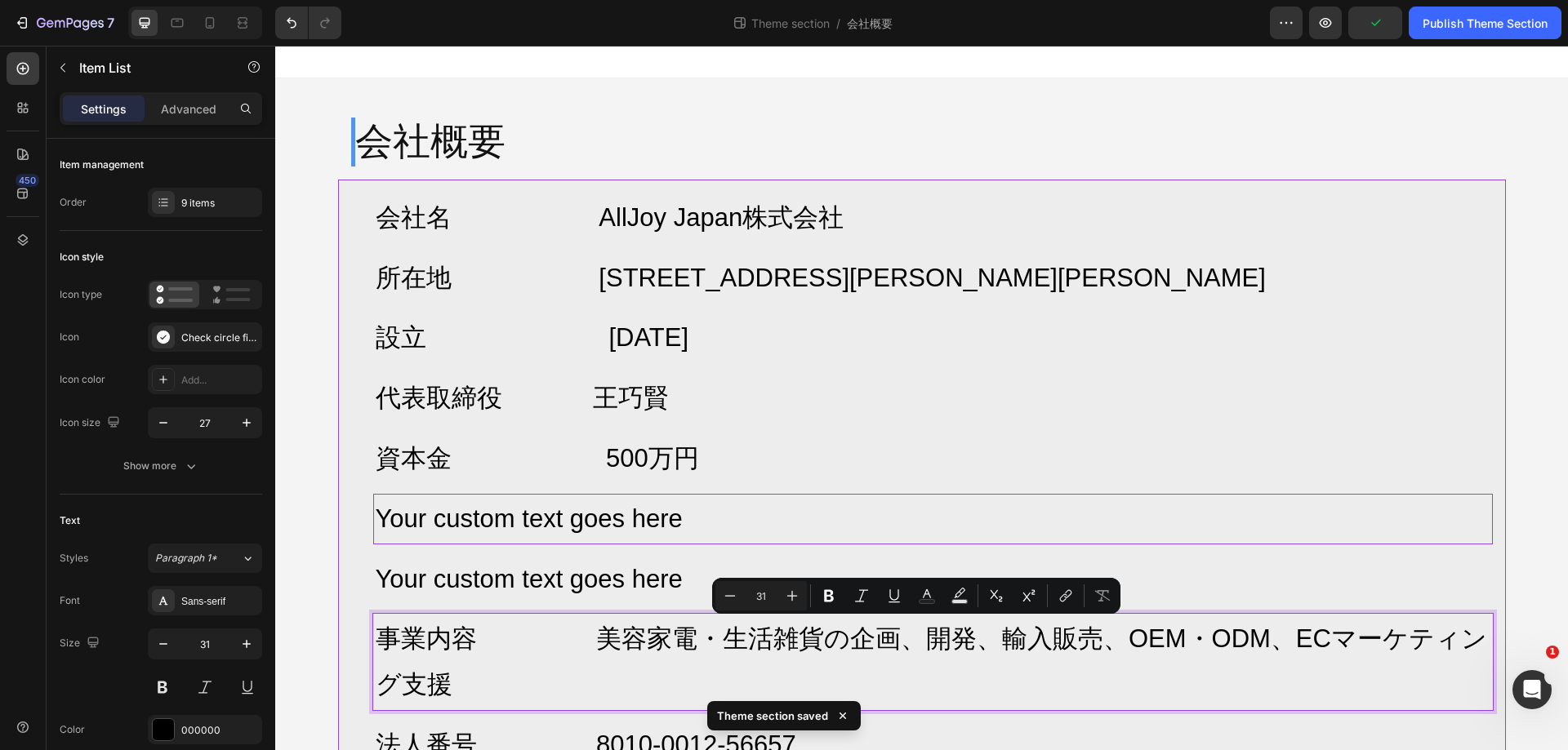
click at [659, 524] on p "Your custom text goes here" at bounding box center [933, 519] width 1115 height 45
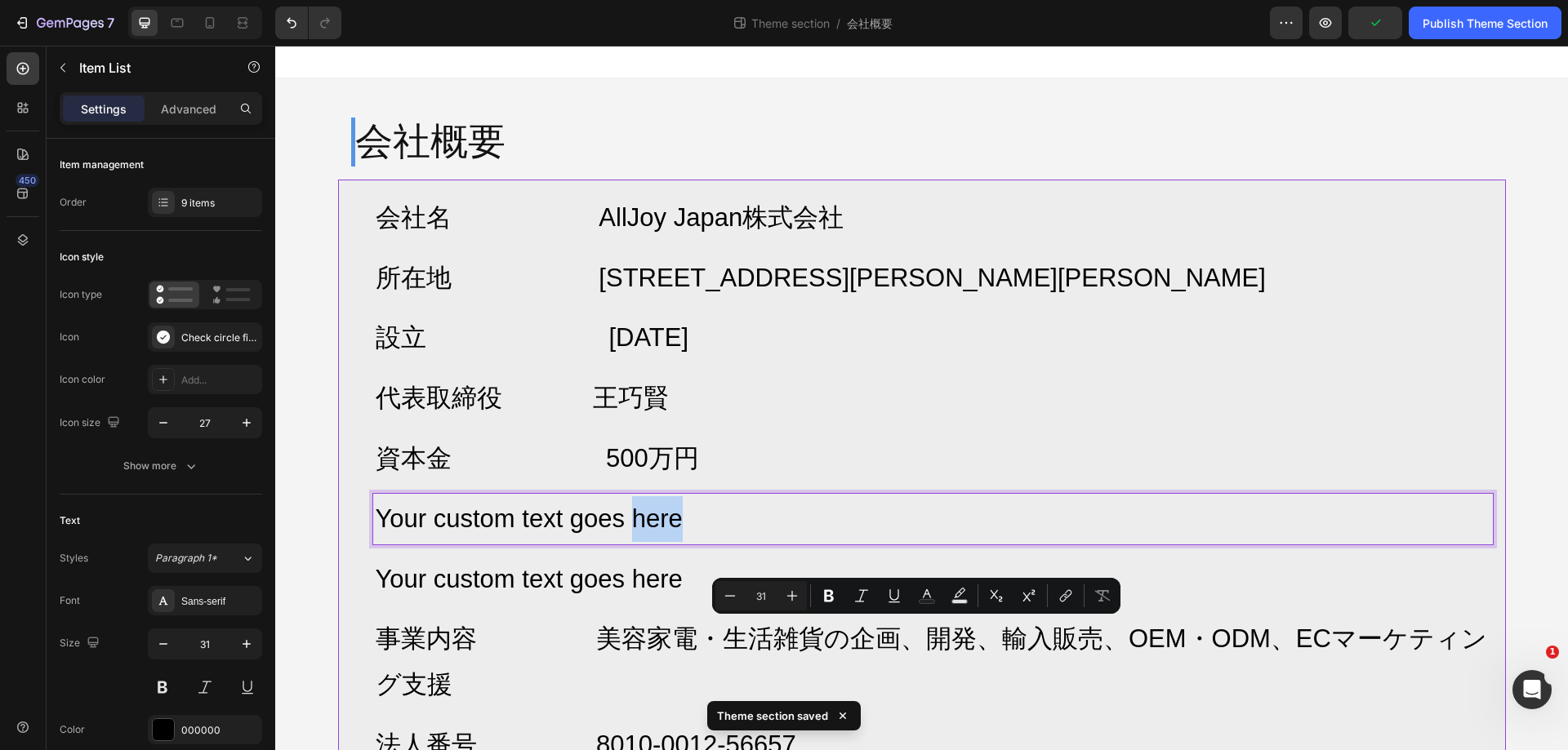
click at [659, 524] on p "Your custom text goes here" at bounding box center [933, 519] width 1115 height 45
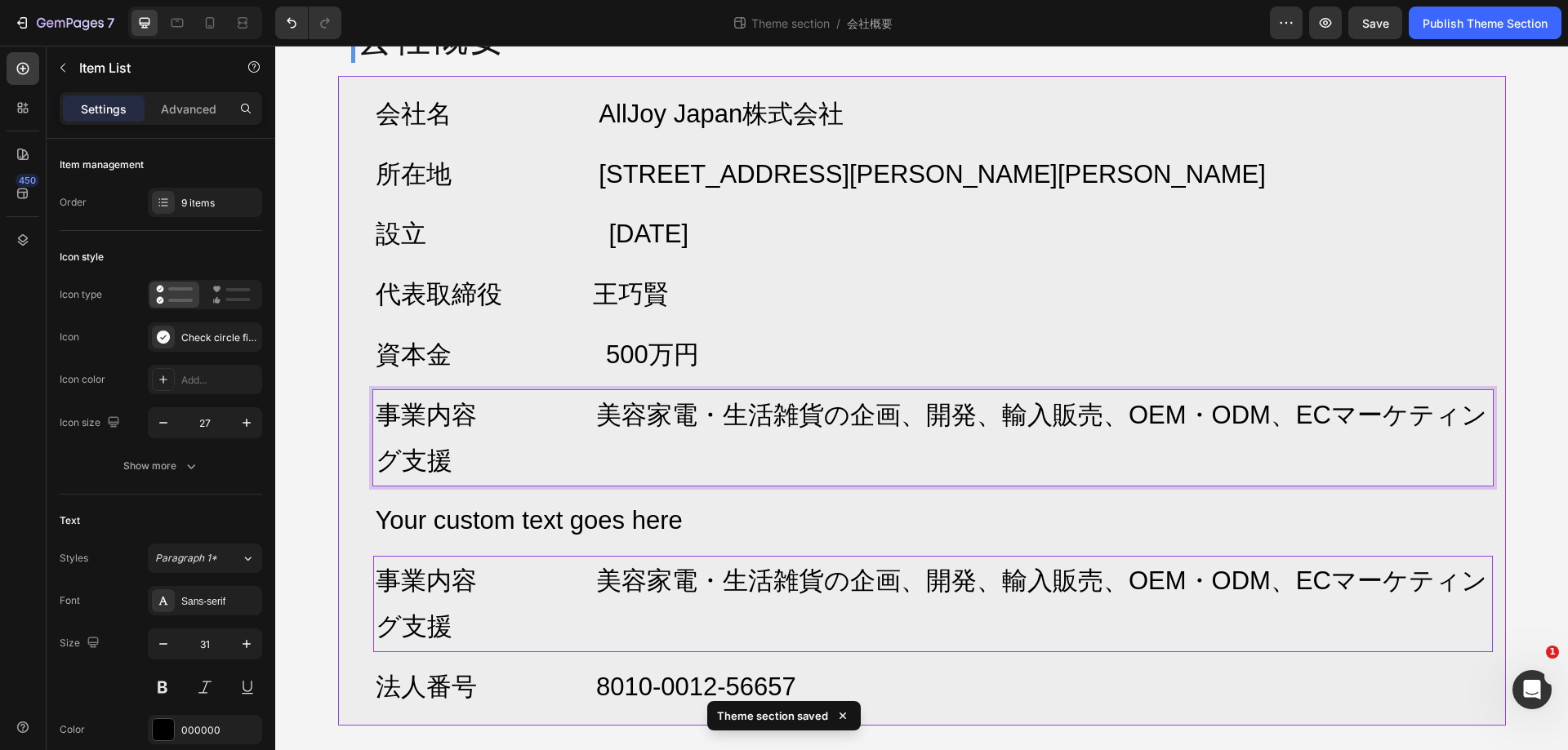
scroll to position [105, 0]
click at [635, 689] on p "法人番号 8010-0012-56657" at bounding box center [933, 686] width 1115 height 45
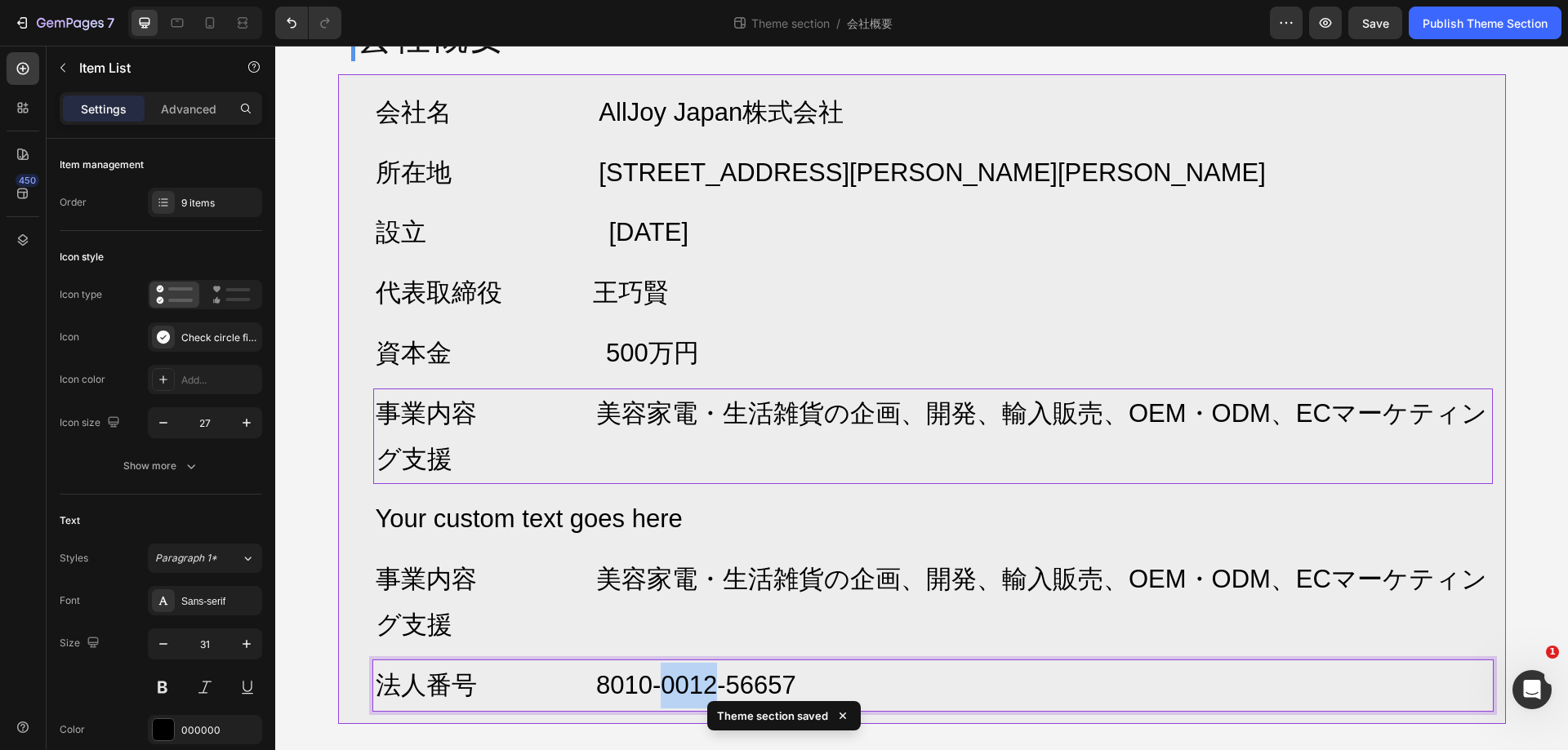
click at [635, 689] on p "法人番号 8010-0012-56657" at bounding box center [933, 686] width 1115 height 45
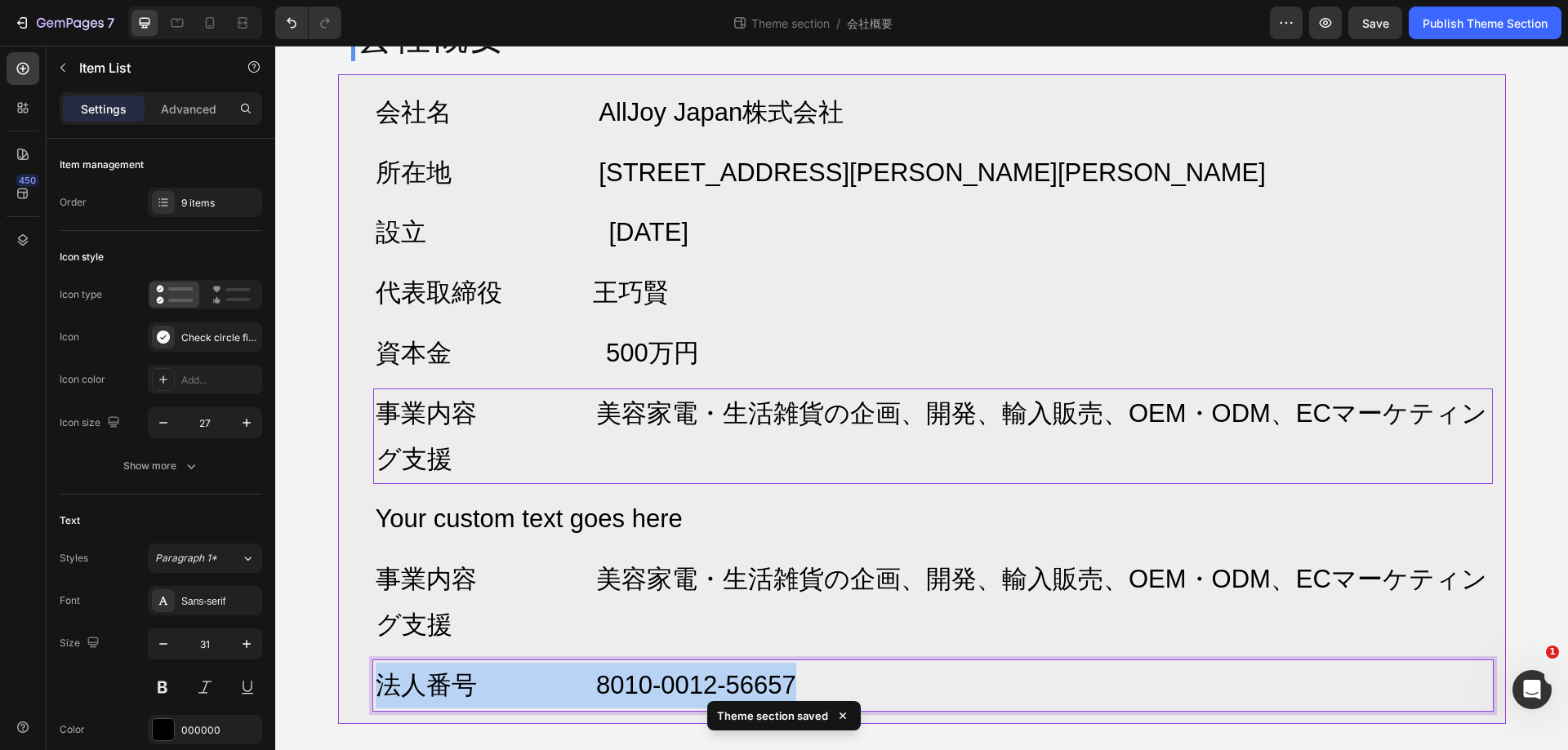
click at [635, 689] on p "法人番号 8010-0012-56657" at bounding box center [933, 686] width 1115 height 45
copy p "法人番号 8010-0012-56657"
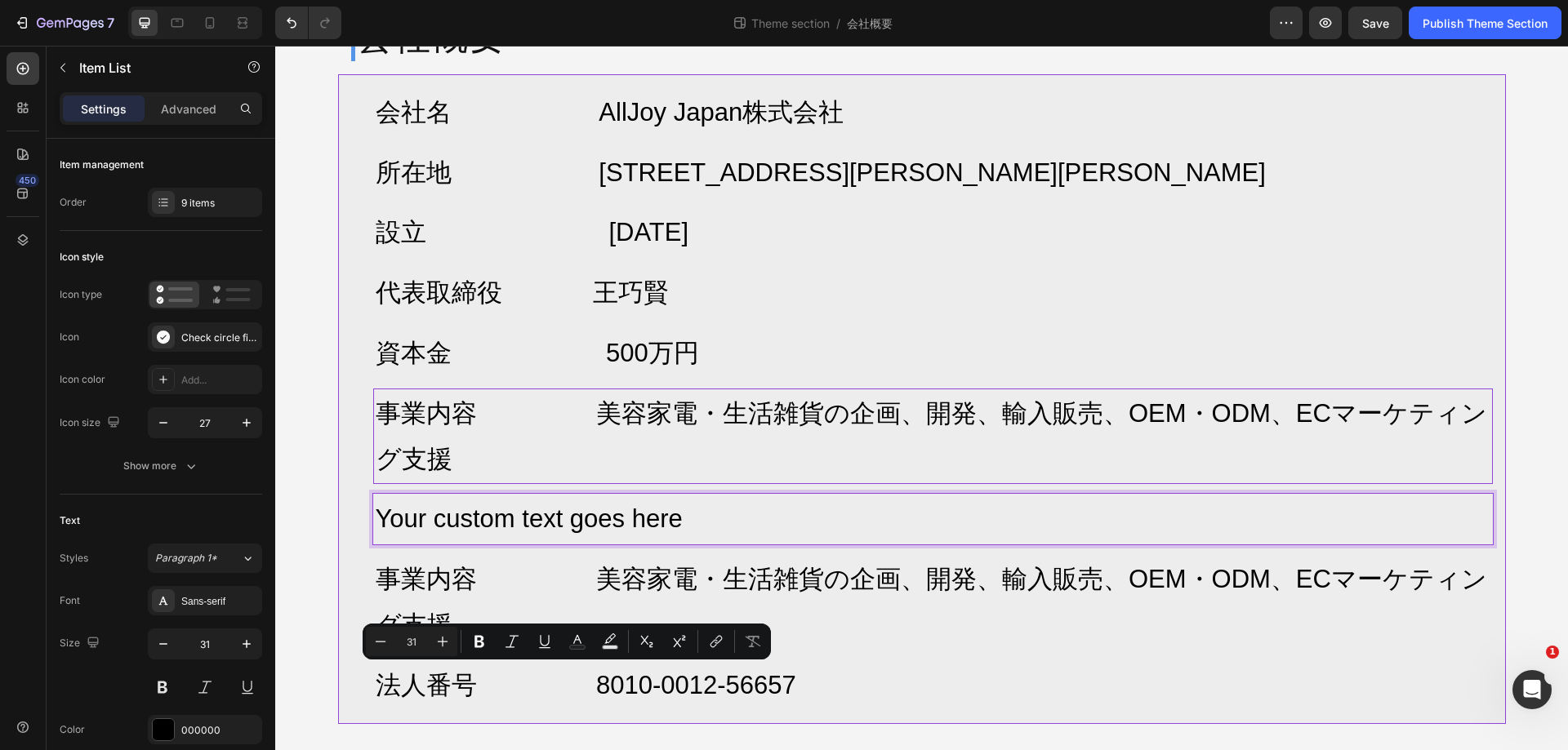
click at [694, 519] on p "Your custom text goes here" at bounding box center [933, 519] width 1115 height 45
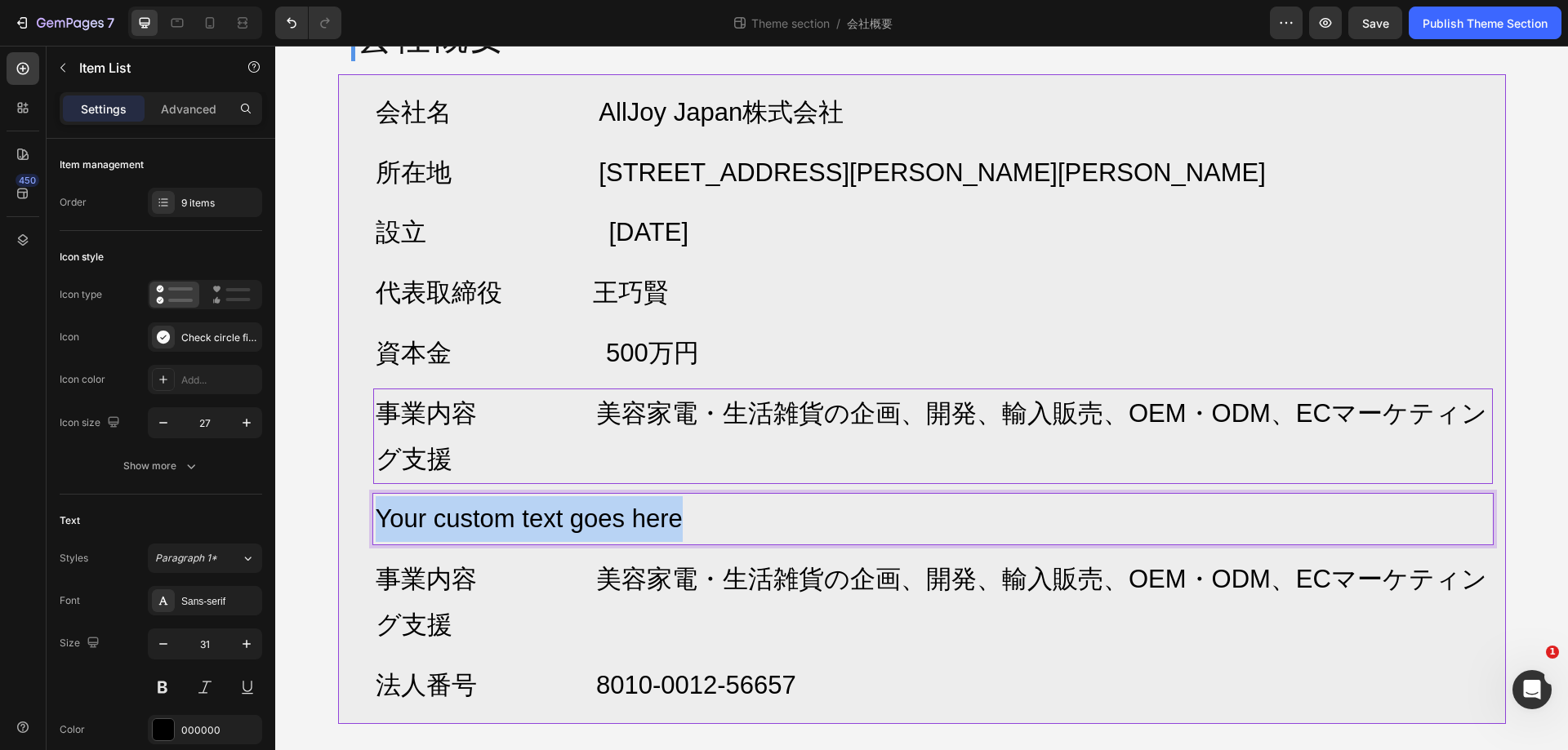
click at [694, 519] on p "Your custom text goes here" at bounding box center [933, 519] width 1115 height 45
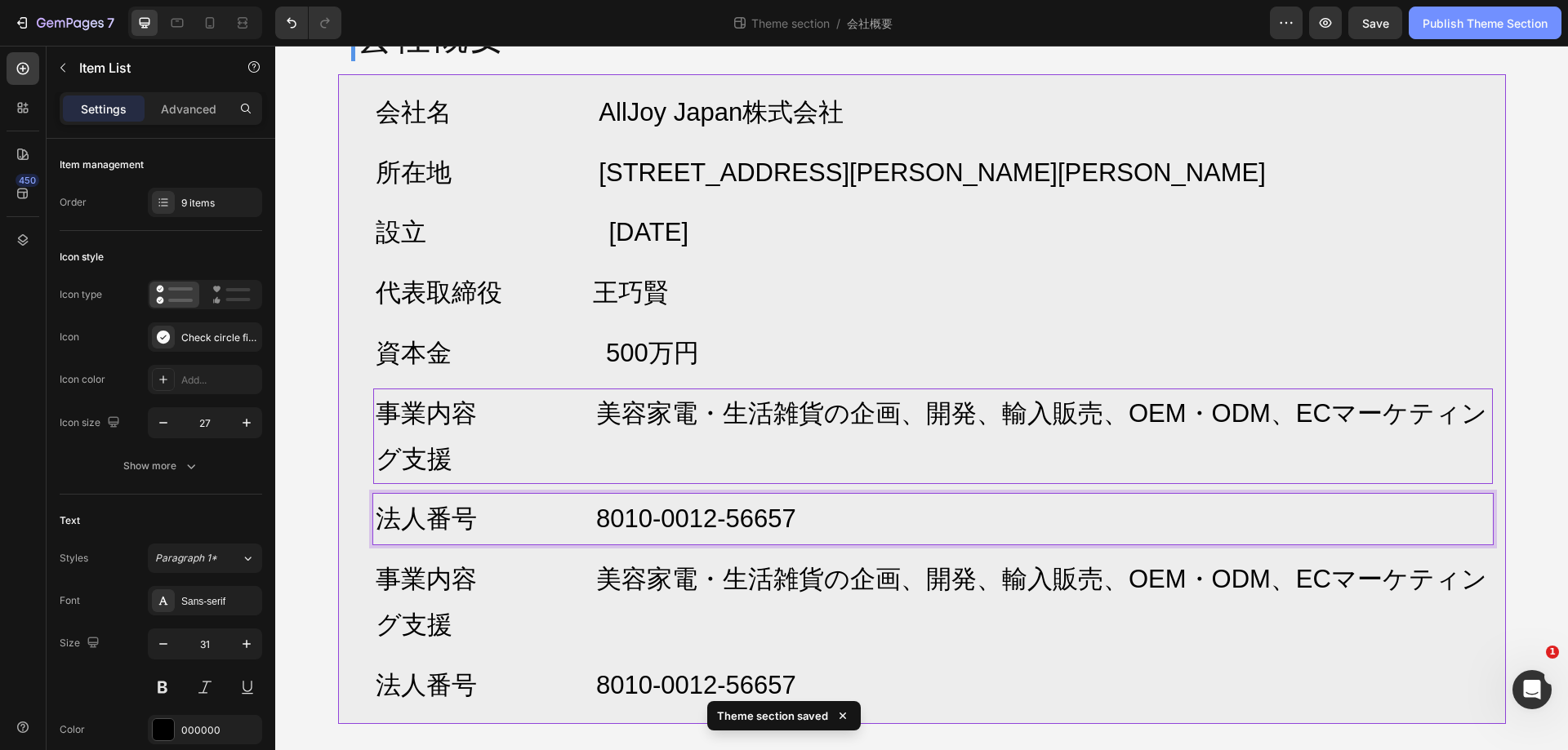
click at [1502, 28] on div "Publish Theme Section" at bounding box center [1485, 23] width 125 height 17
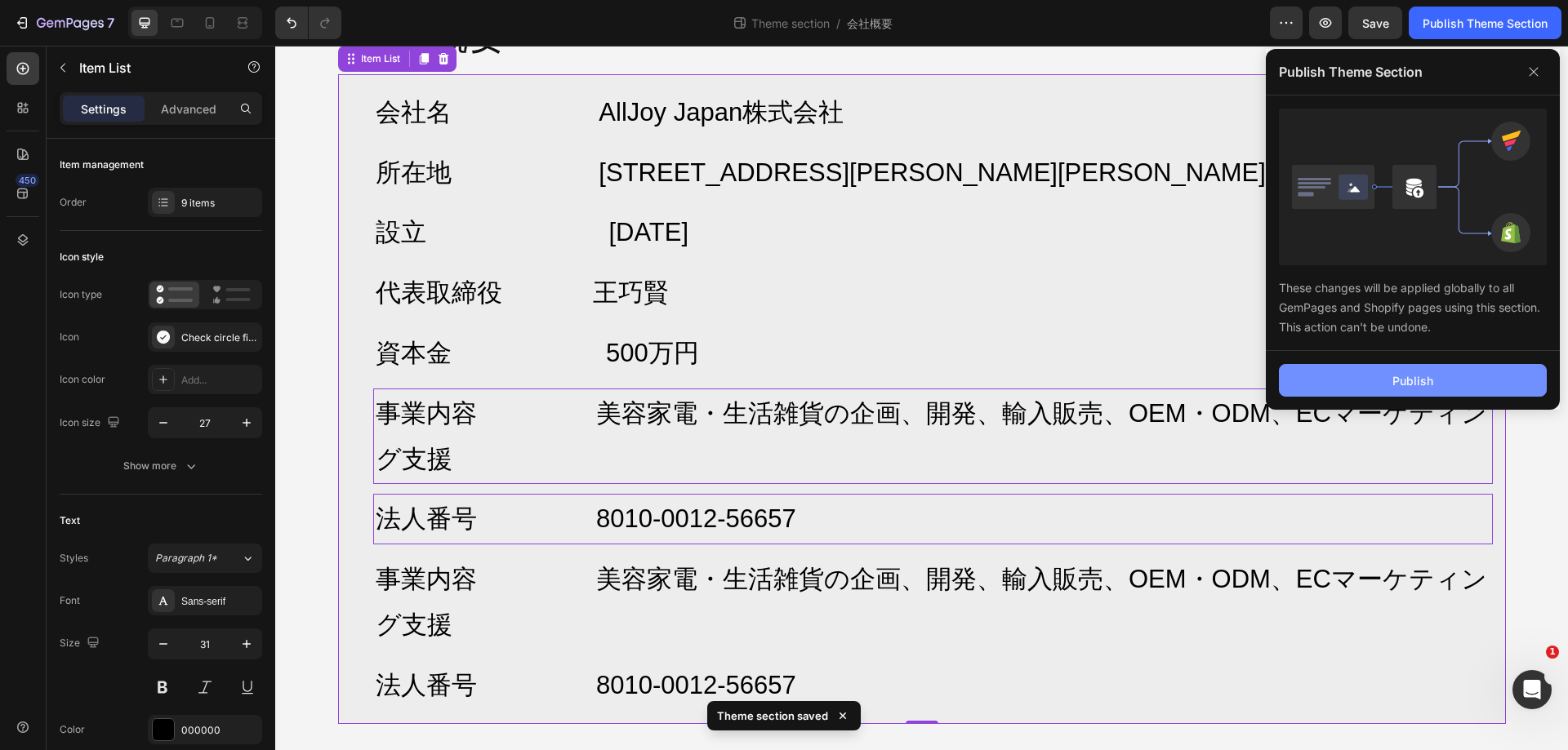
click at [1412, 385] on div "Publish" at bounding box center [1412, 380] width 40 height 17
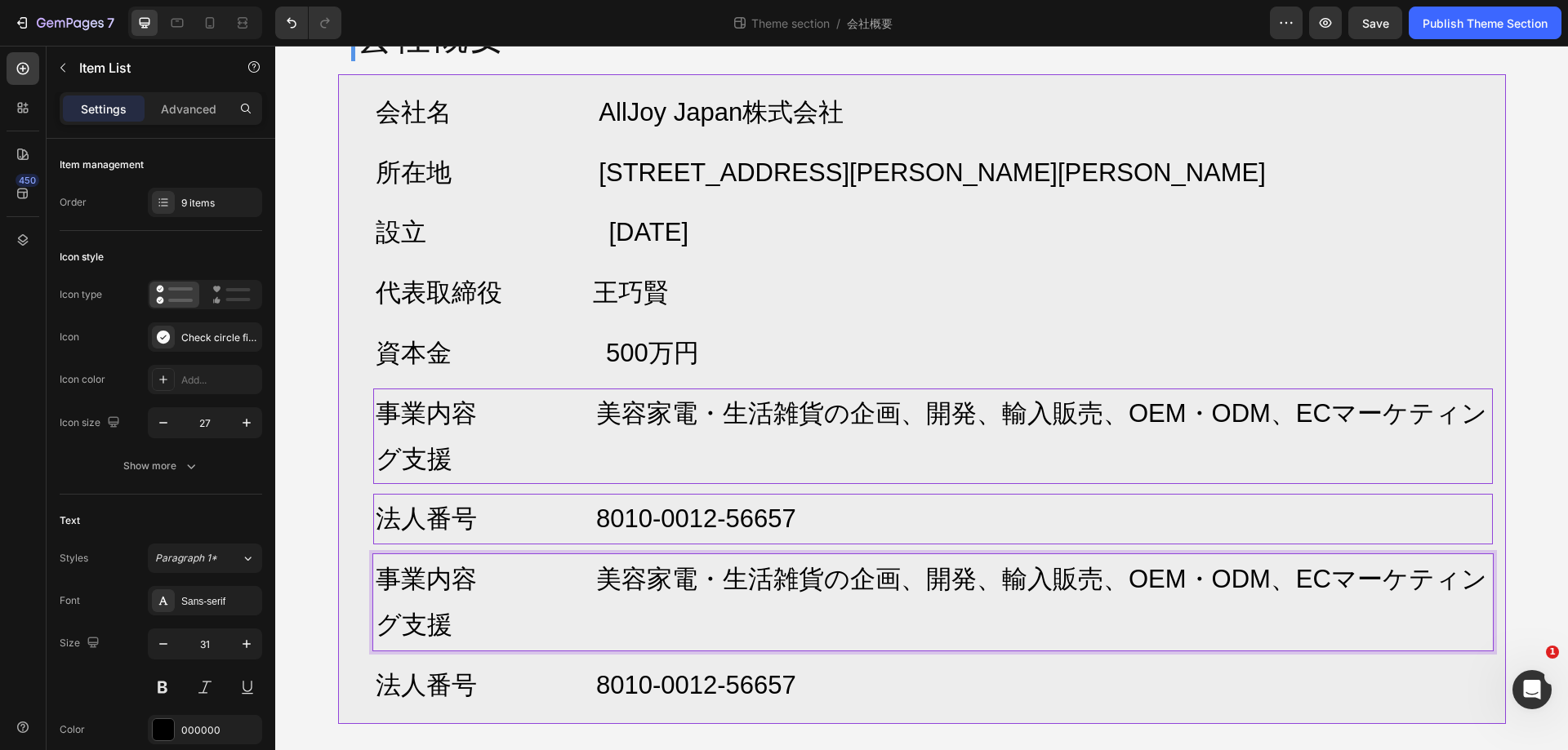
click at [775, 597] on p "事業内容 美容家電・生活雑貨の企画、開発、輸入販売、OEM・ODM、ECマーケティング支援" at bounding box center [933, 602] width 1115 height 92
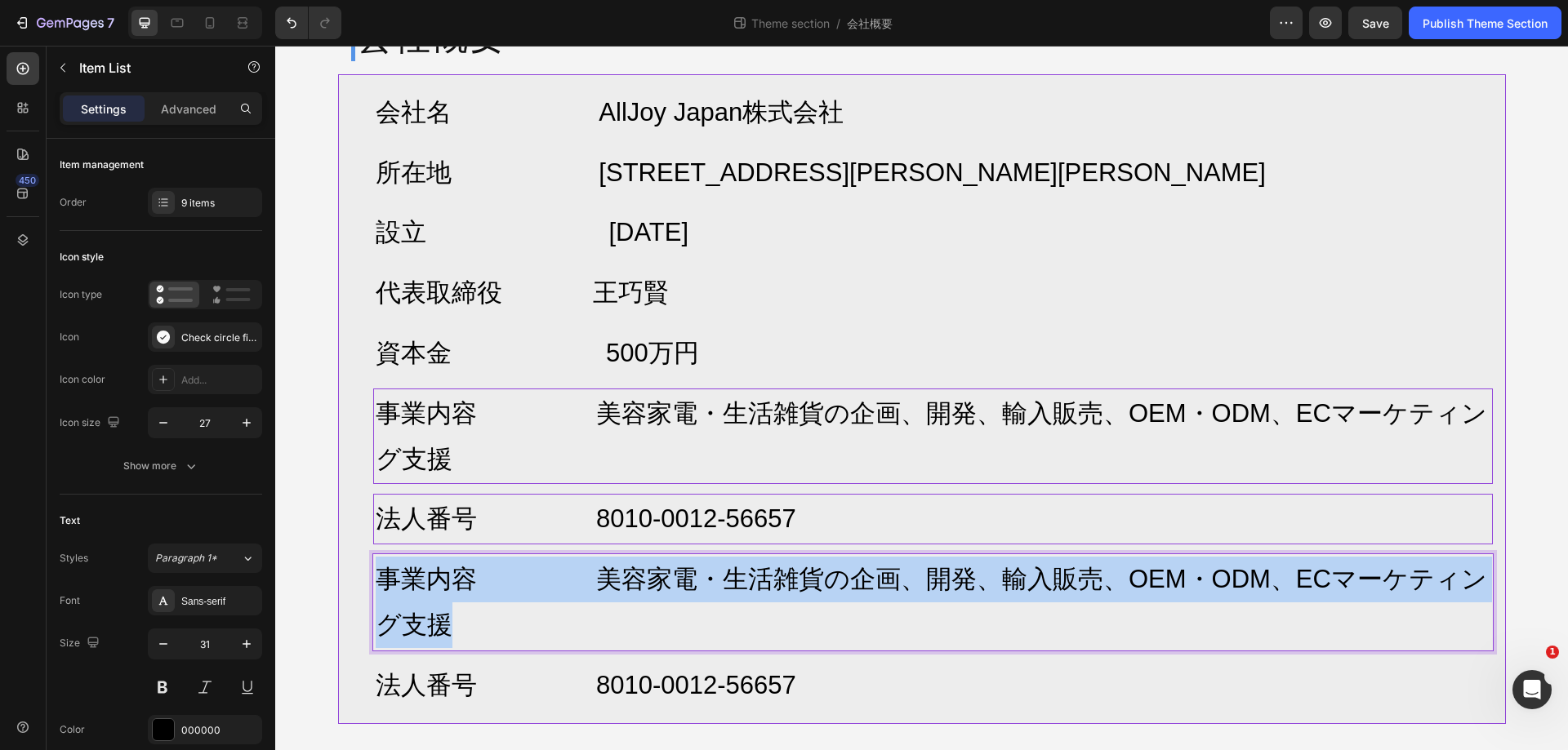
drag, startPoint x: 575, startPoint y: 626, endPoint x: 352, endPoint y: 576, distance: 228.5
click at [352, 576] on div "事業内容 美容家電・生活雑貨の企画、開発、輸入販売、OEM・ODM、ECマーケティング支援" at bounding box center [922, 602] width 1142 height 97
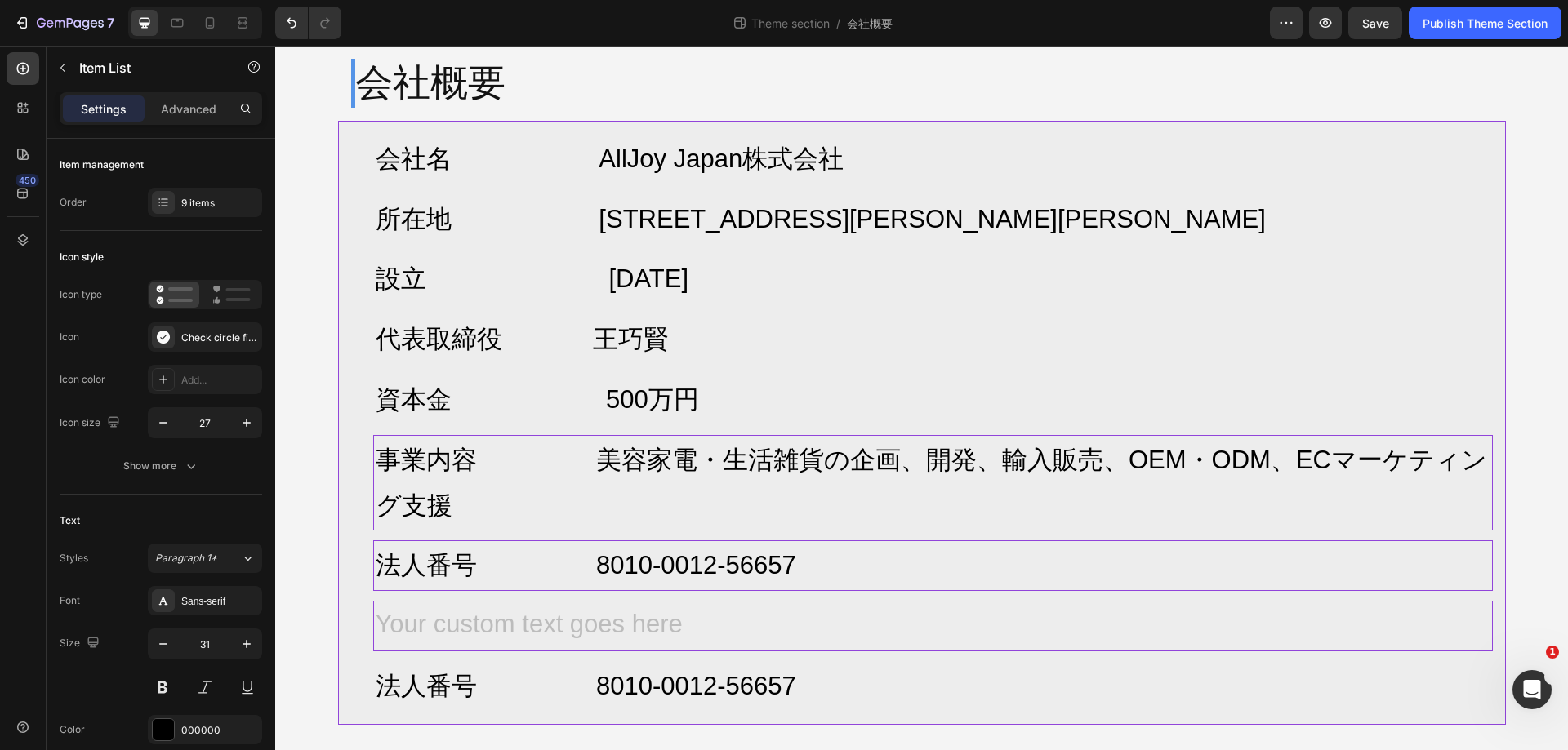
scroll to position [59, 0]
click at [763, 630] on div "Rich Text Editor. Editing area: main" at bounding box center [934, 625] width 1120 height 50
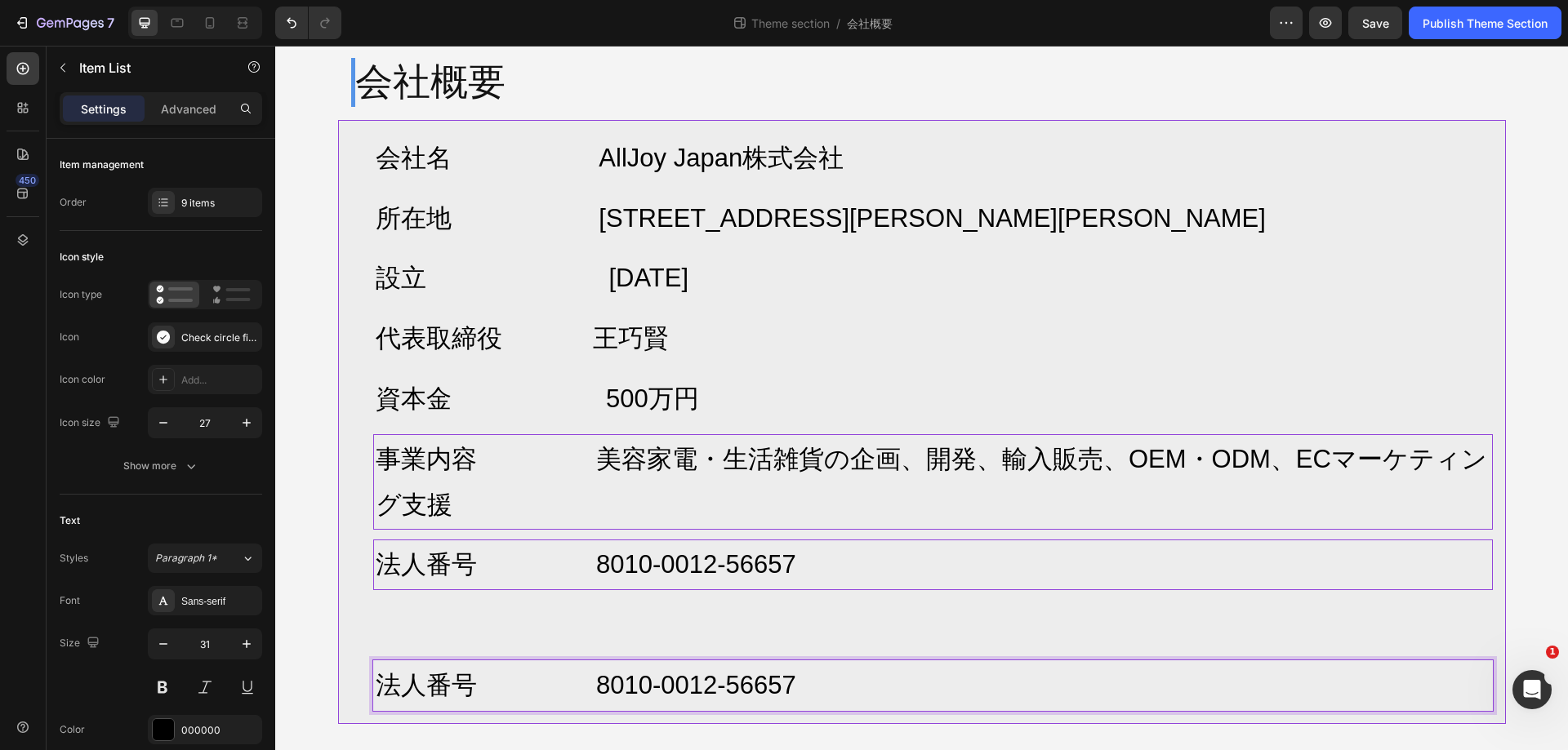
click at [573, 680] on p "法人番号 8010-0012-56657" at bounding box center [933, 686] width 1115 height 45
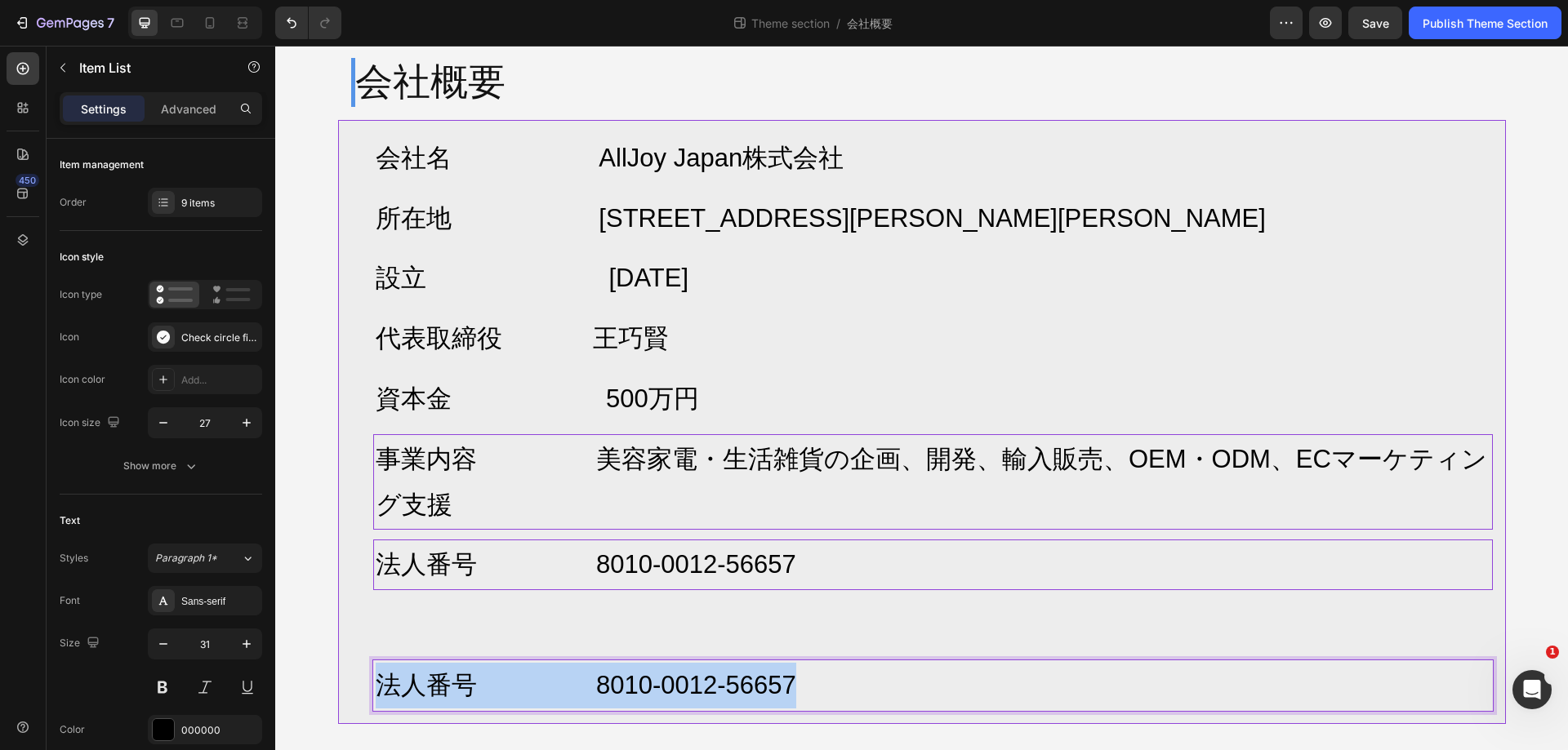
click at [573, 680] on p "法人番号 8010-0012-56657" at bounding box center [933, 686] width 1115 height 45
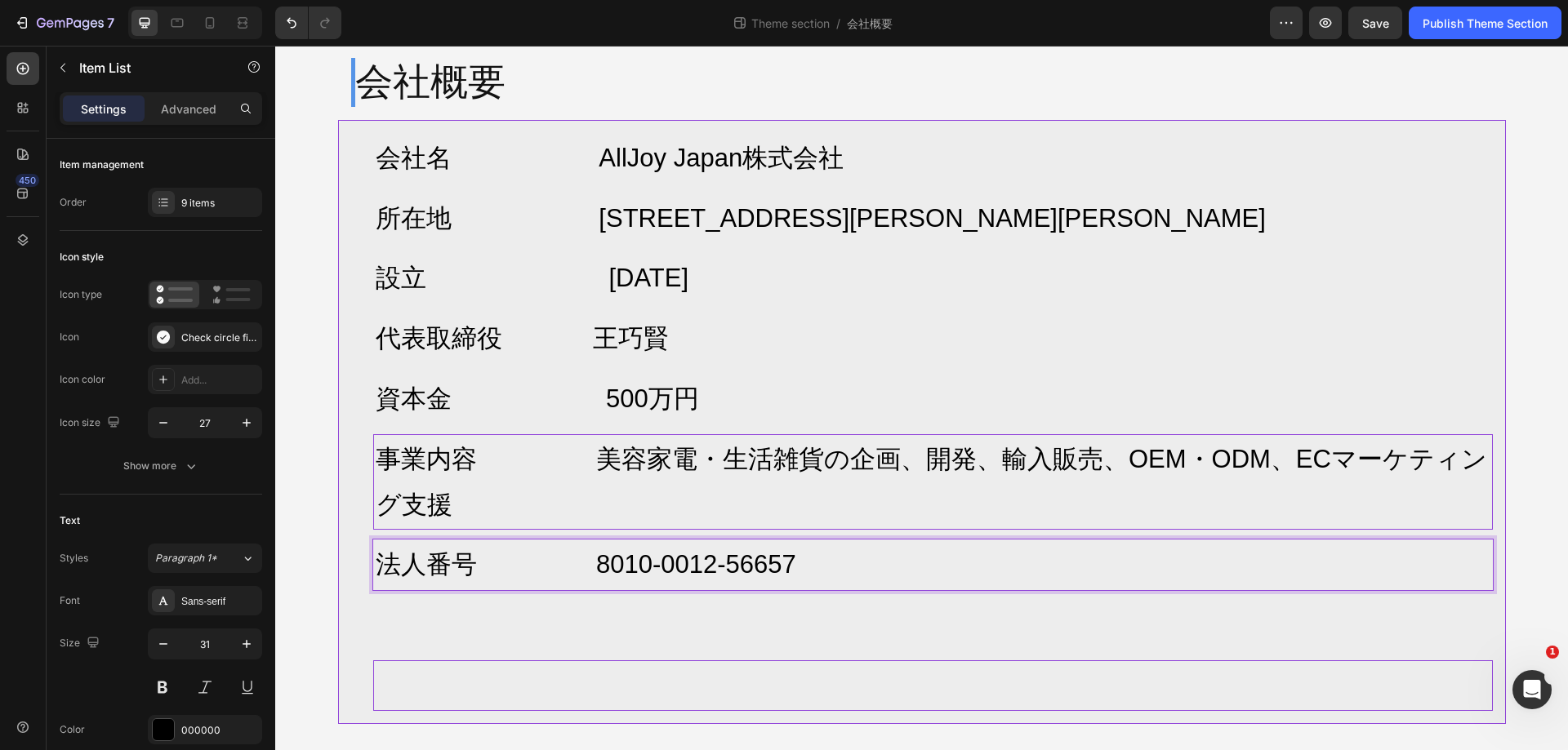
click at [1047, 563] on p "法人番号 8010-0012-56657" at bounding box center [933, 565] width 1115 height 45
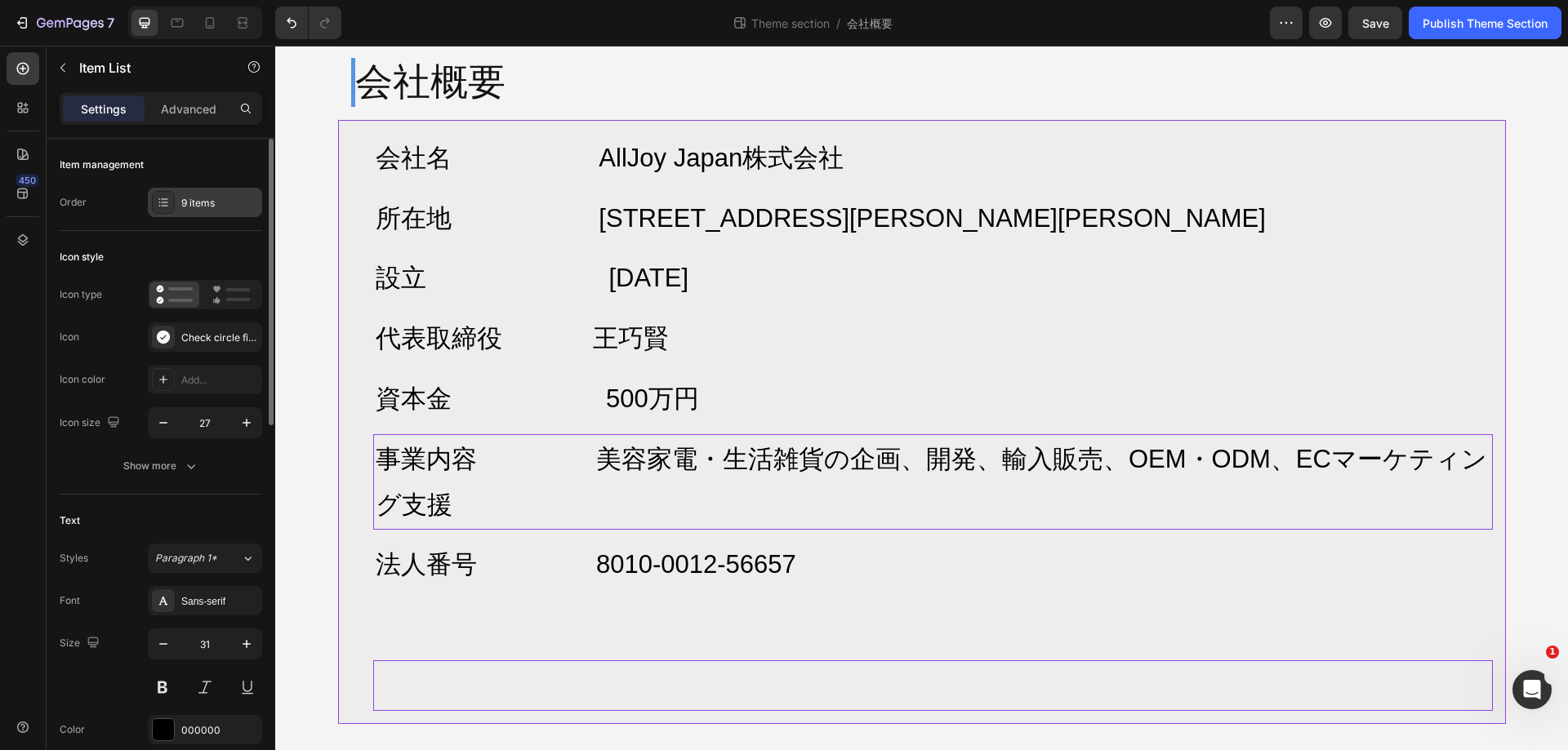
click at [206, 213] on div "9 items" at bounding box center [205, 203] width 114 height 30
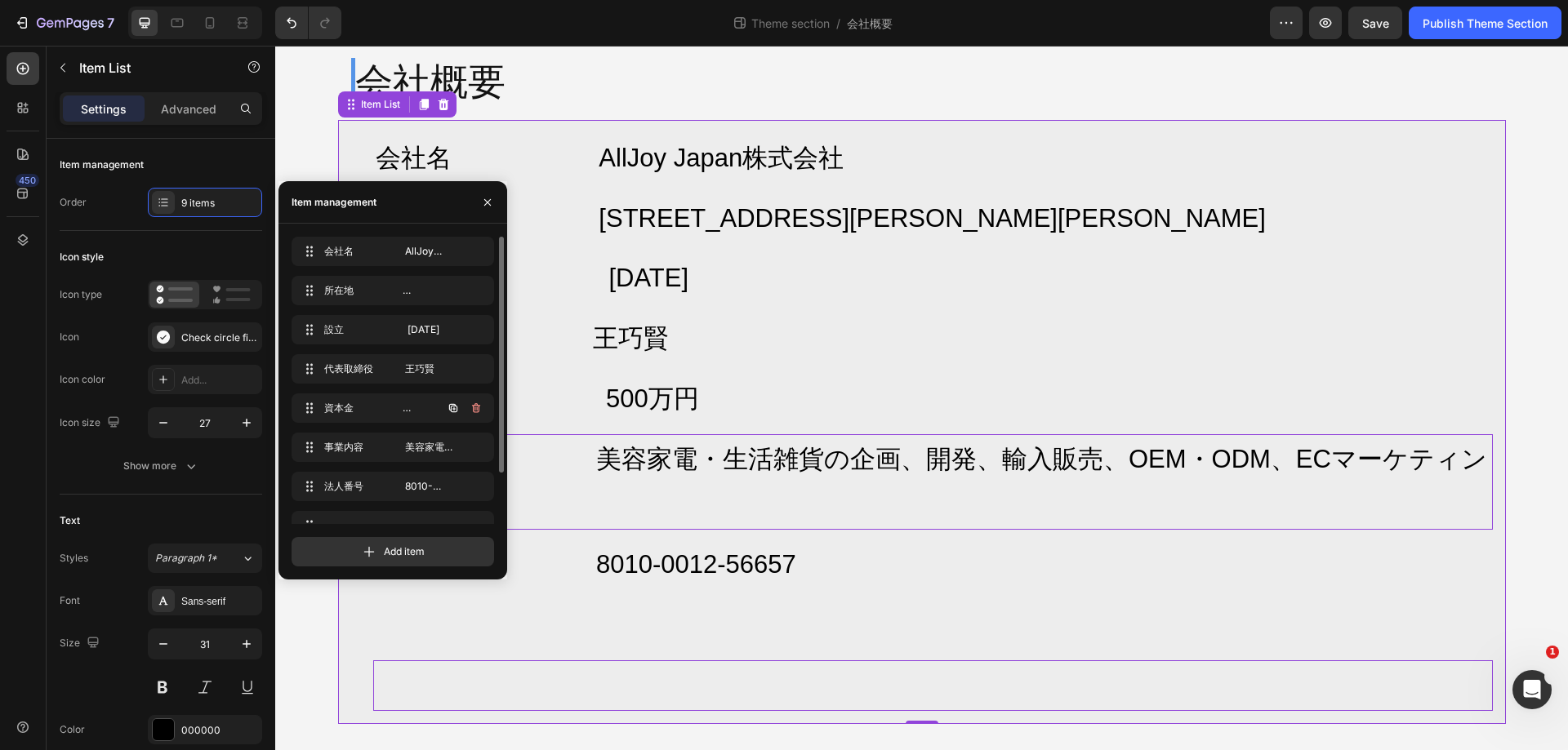
scroll to position [62, 0]
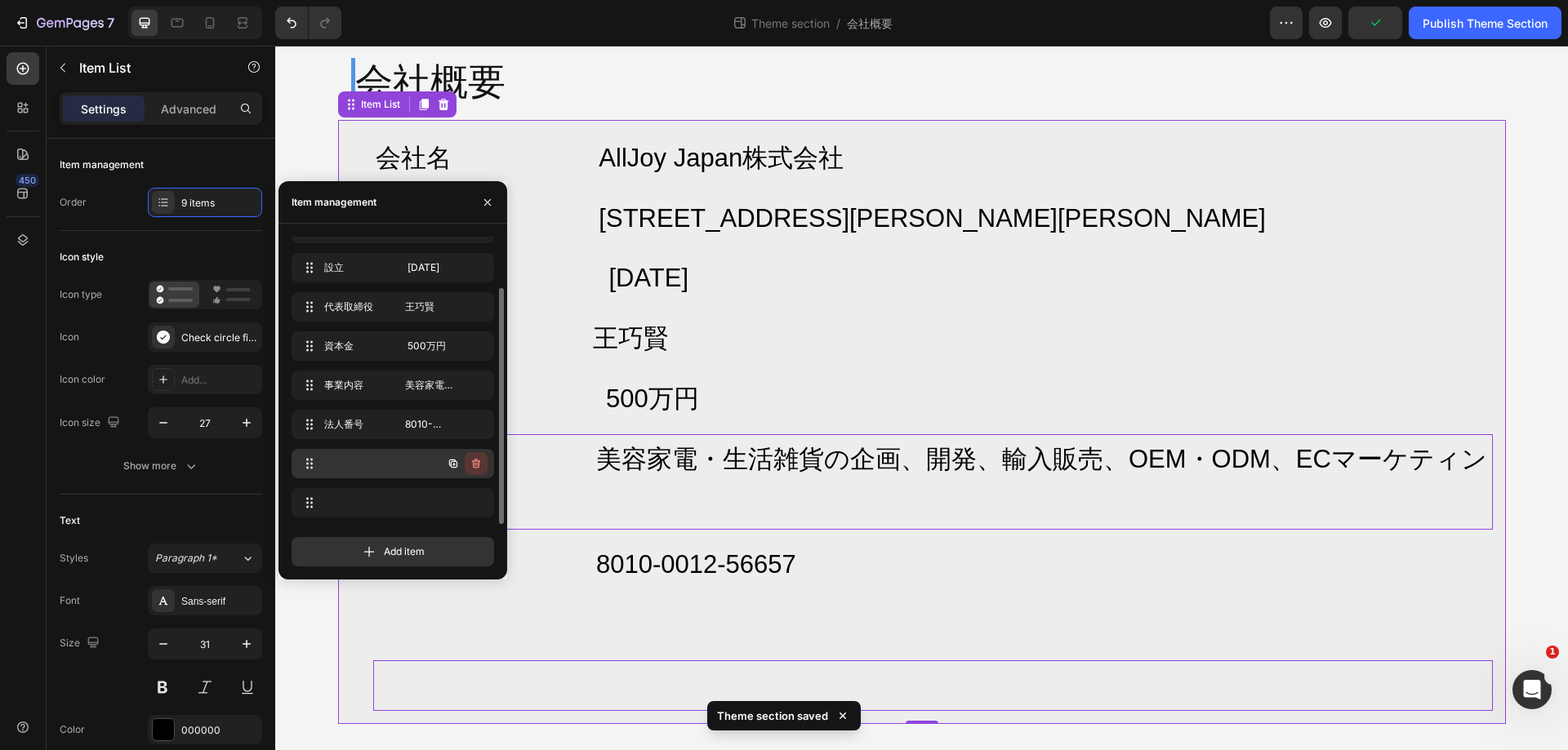
click at [470, 464] on icon "button" at bounding box center [475, 463] width 13 height 13
click at [469, 464] on div "Delete" at bounding box center [464, 463] width 31 height 15
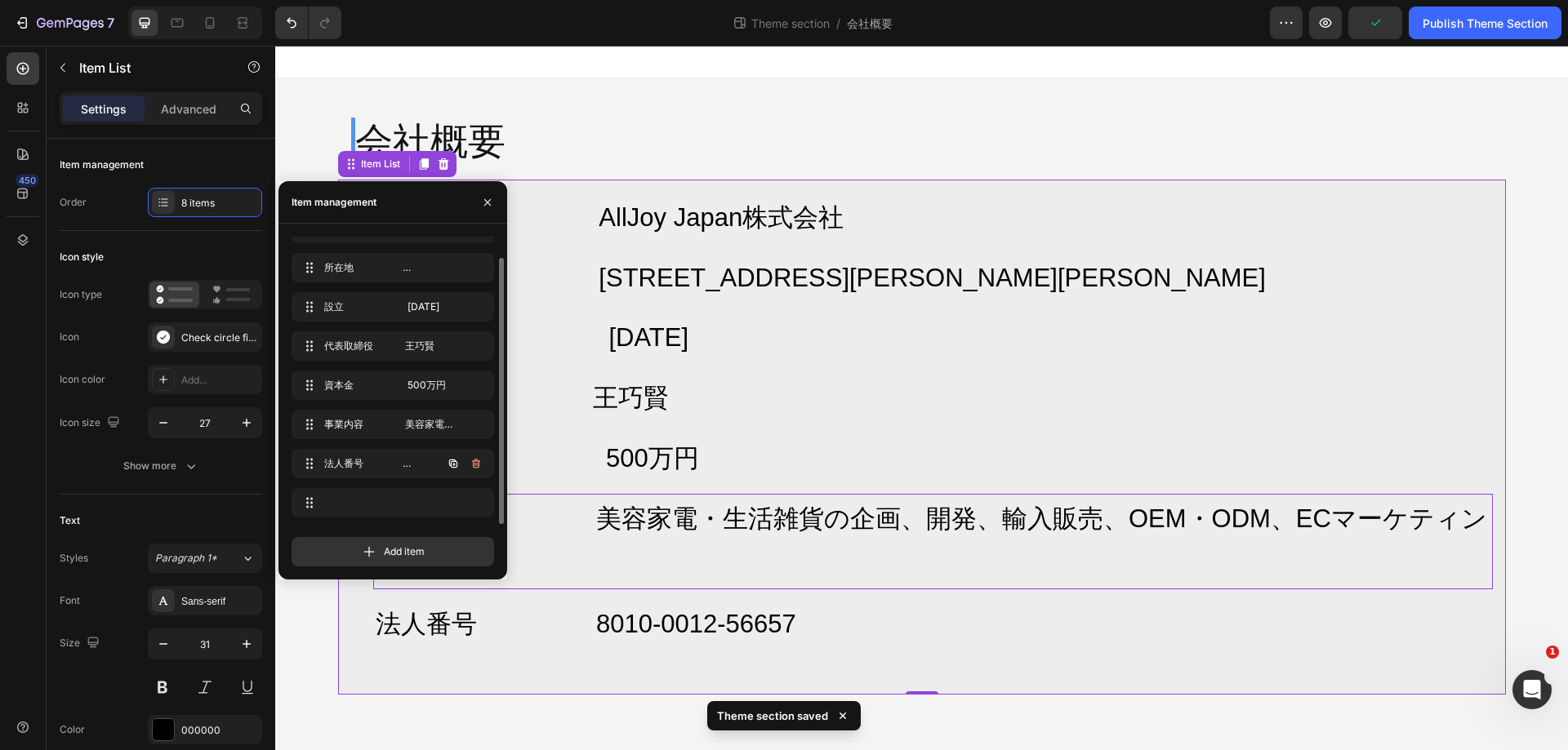
scroll to position [23, 0]
click at [478, 499] on icon "button" at bounding box center [475, 503] width 13 height 13
click at [478, 507] on div "Delete" at bounding box center [464, 503] width 31 height 15
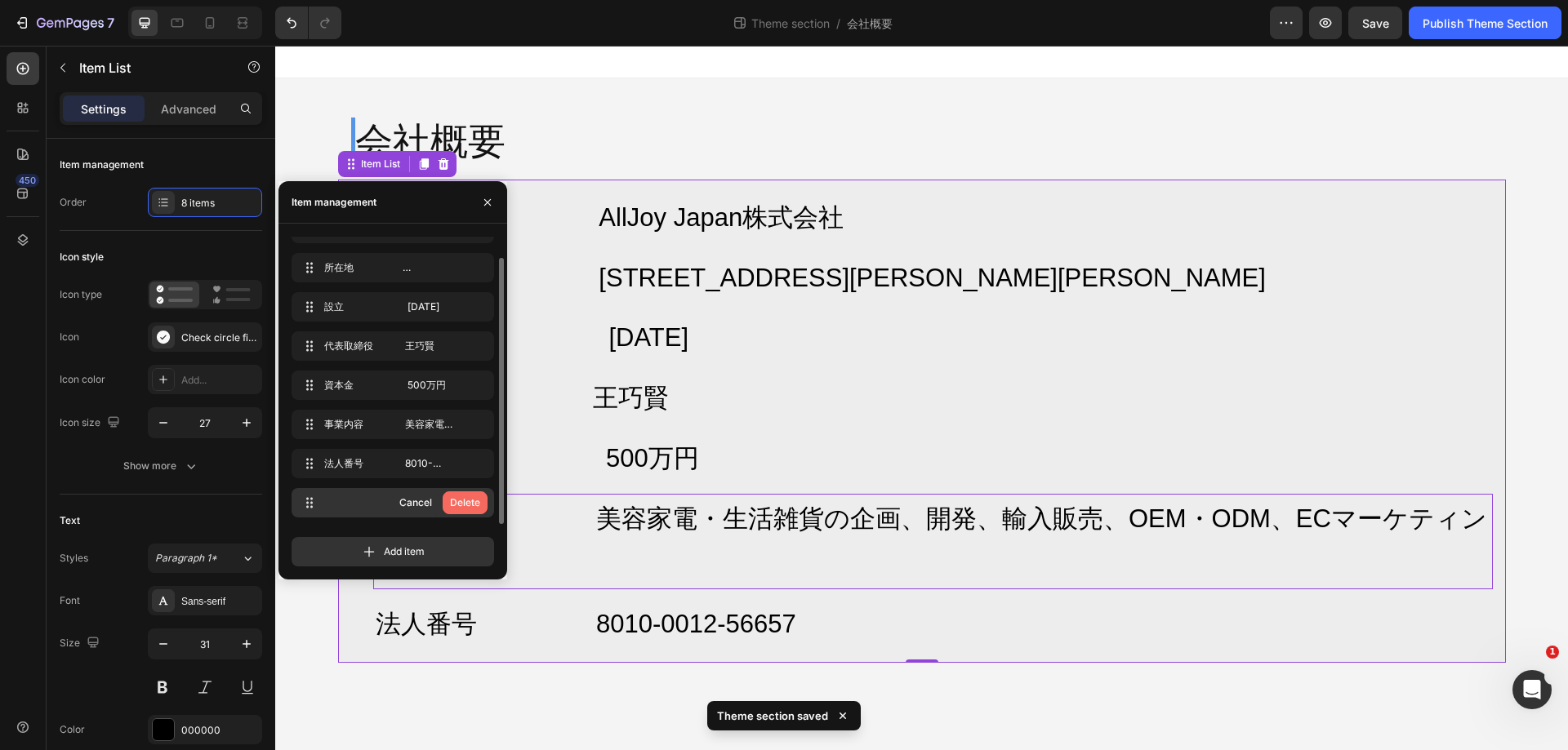
scroll to position [0, 0]
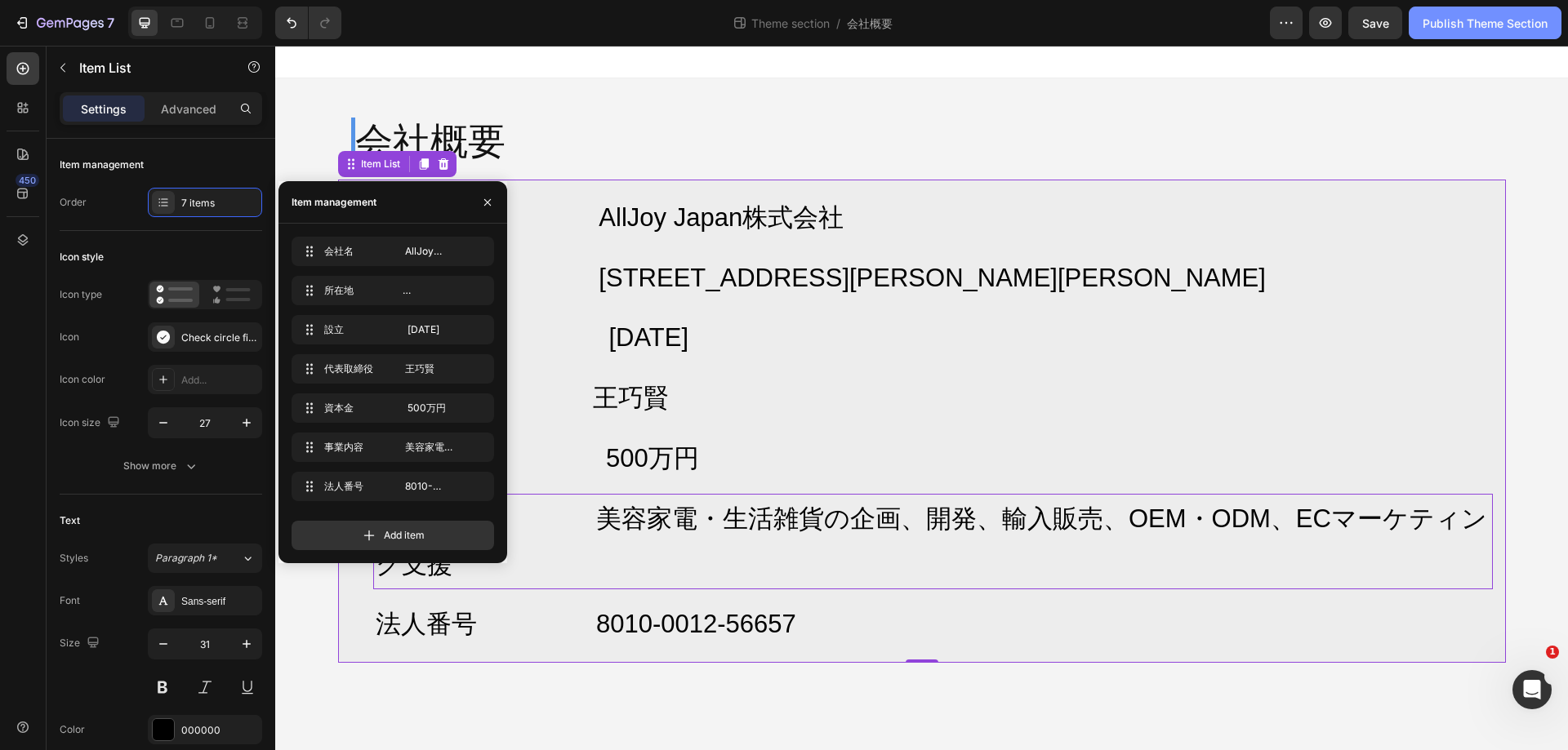
click at [1451, 35] on button "Publish Theme Section" at bounding box center [1485, 23] width 153 height 33
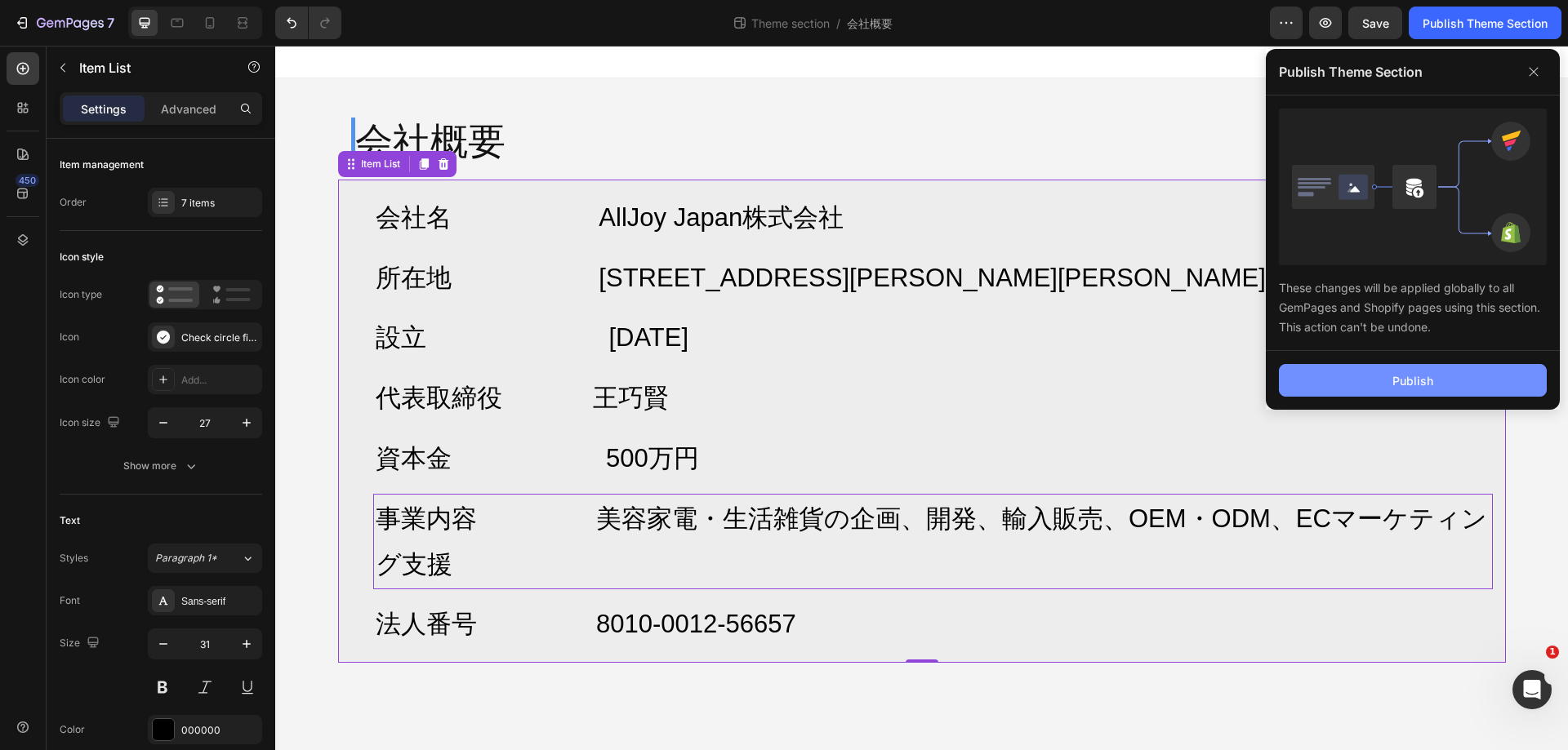
click at [1377, 376] on button "Publish" at bounding box center [1413, 379] width 268 height 33
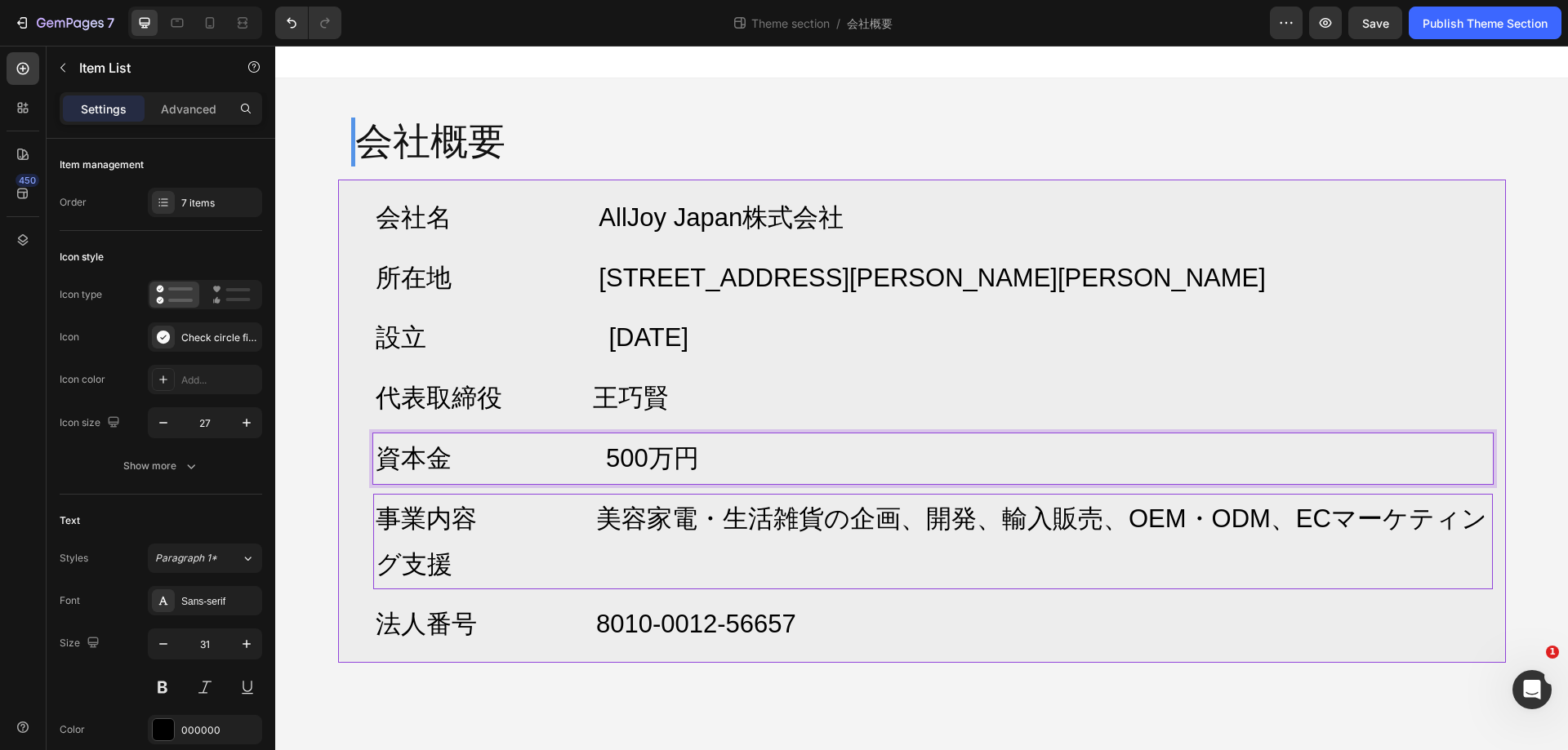
click at [830, 468] on p "資本金 500万円" at bounding box center [933, 458] width 1115 height 45
click at [838, 505] on p "事業内容 美容家電・生活雑貨の企画、開発、輸入販売、OEM・ODM、ECマーケティング支援" at bounding box center [933, 542] width 1115 height 92
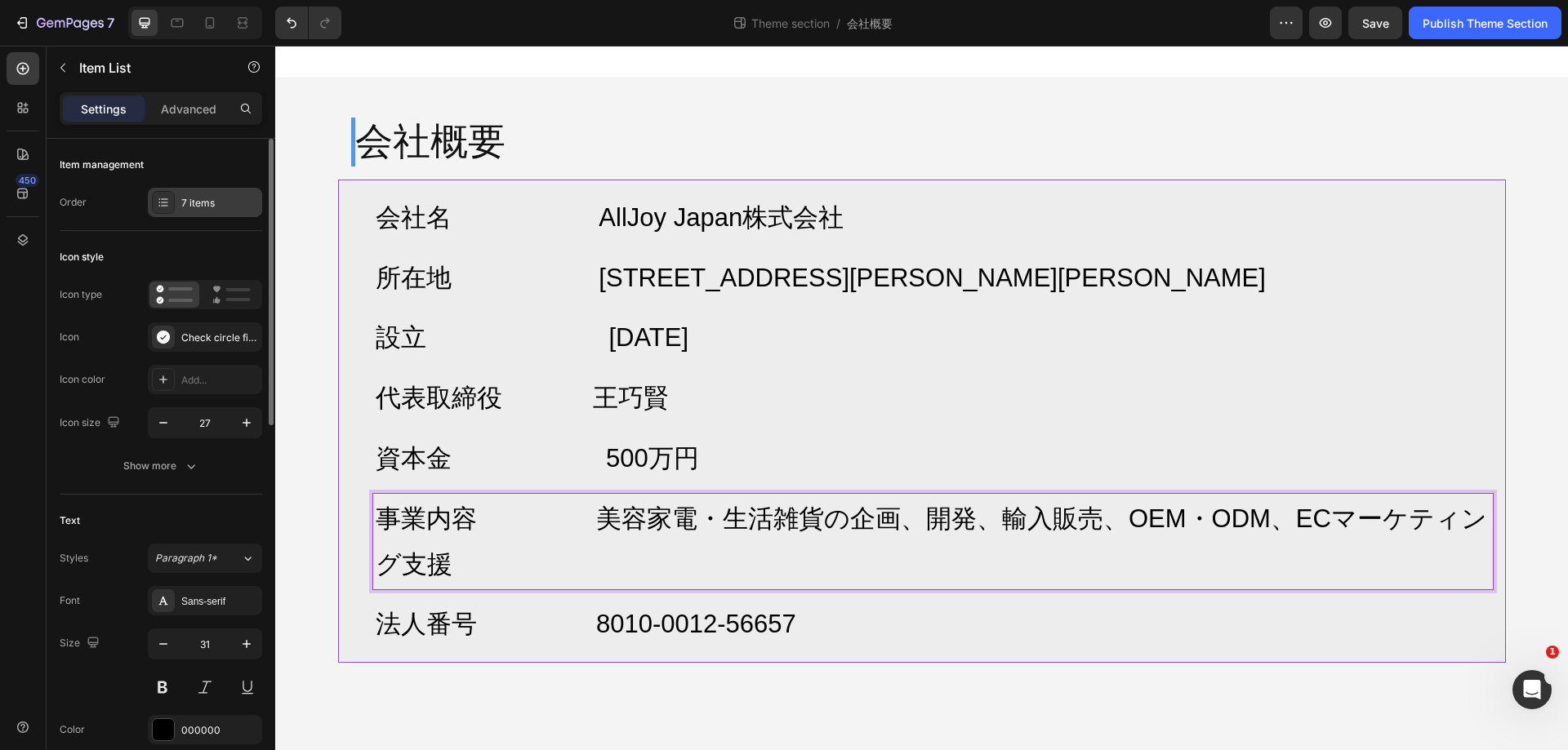
click at [208, 208] on div "7 items" at bounding box center [220, 203] width 77 height 15
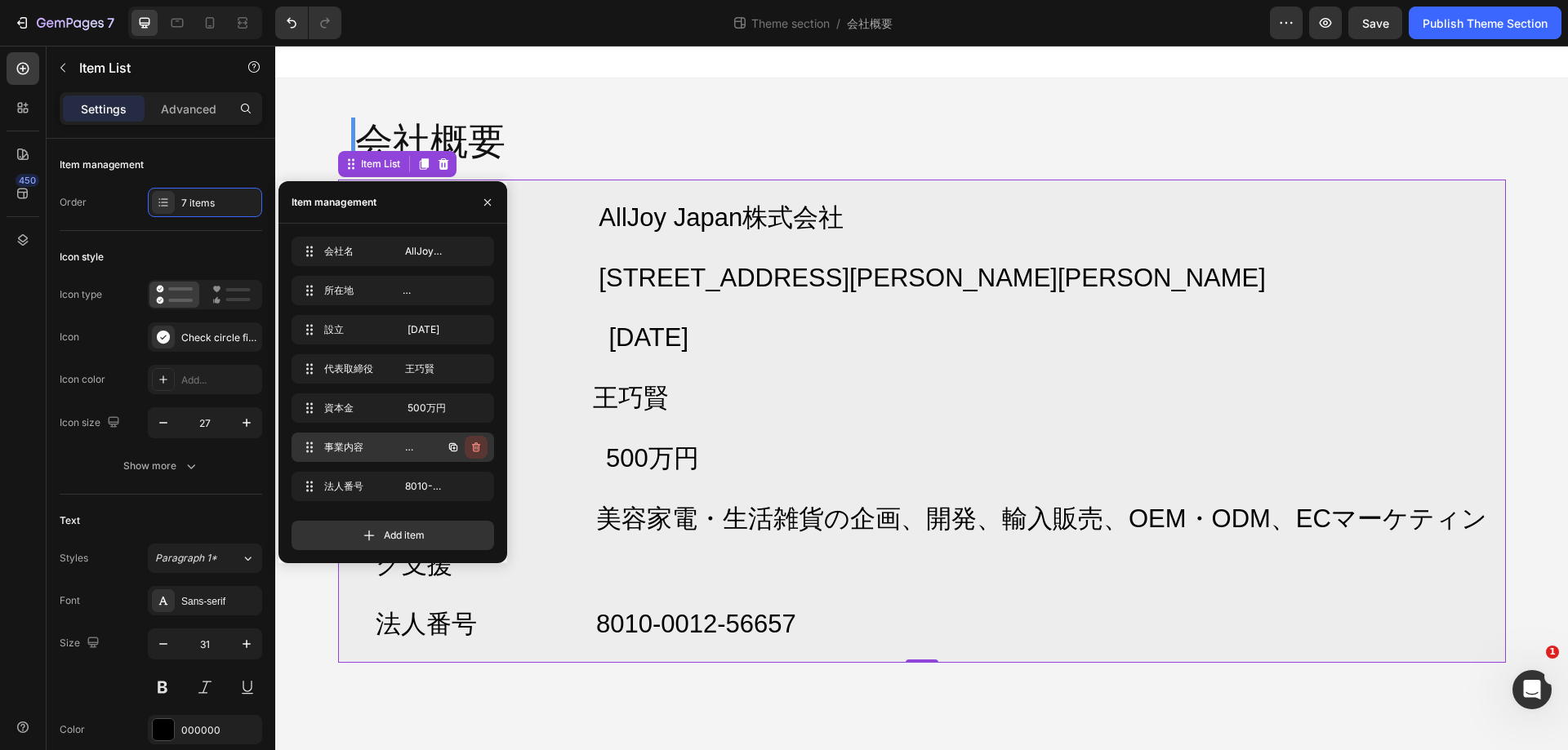
click at [476, 449] on icon "button" at bounding box center [475, 446] width 13 height 13
click at [476, 449] on div "Delete" at bounding box center [464, 446] width 31 height 15
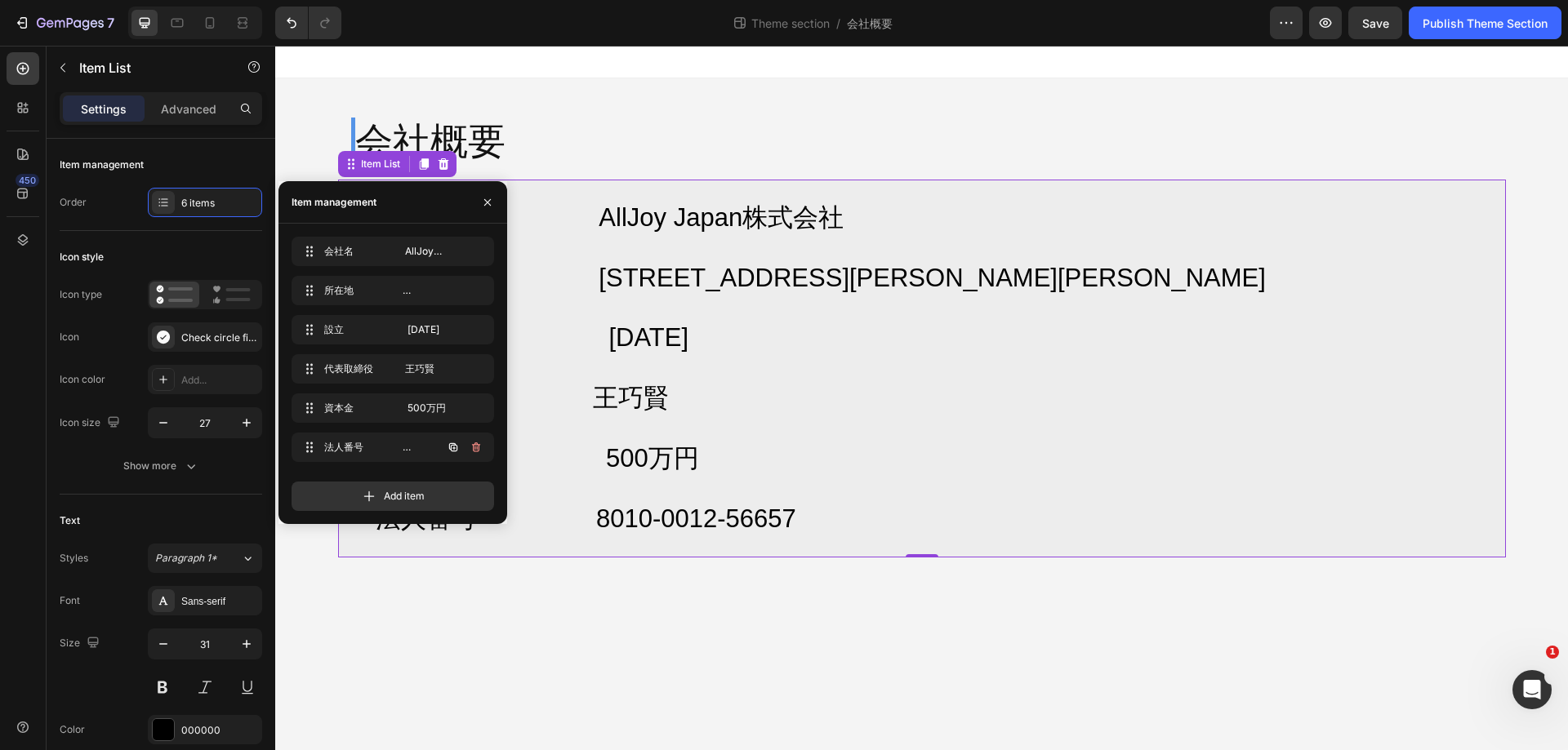
click at [476, 449] on icon "button" at bounding box center [475, 446] width 13 height 13
click at [476, 449] on div "Delete" at bounding box center [464, 446] width 31 height 15
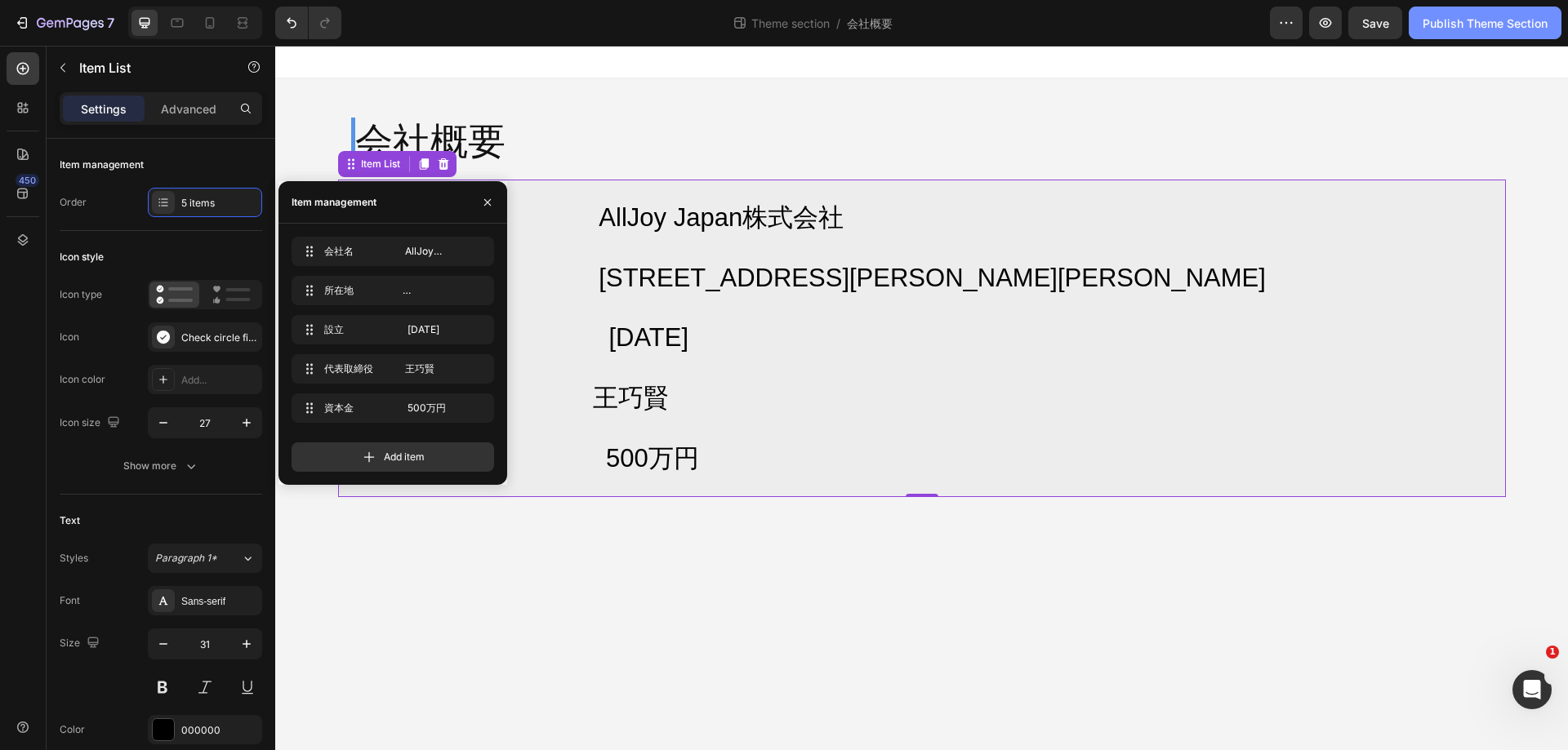
click at [1450, 18] on div "Publish Theme Section" at bounding box center [1485, 23] width 125 height 17
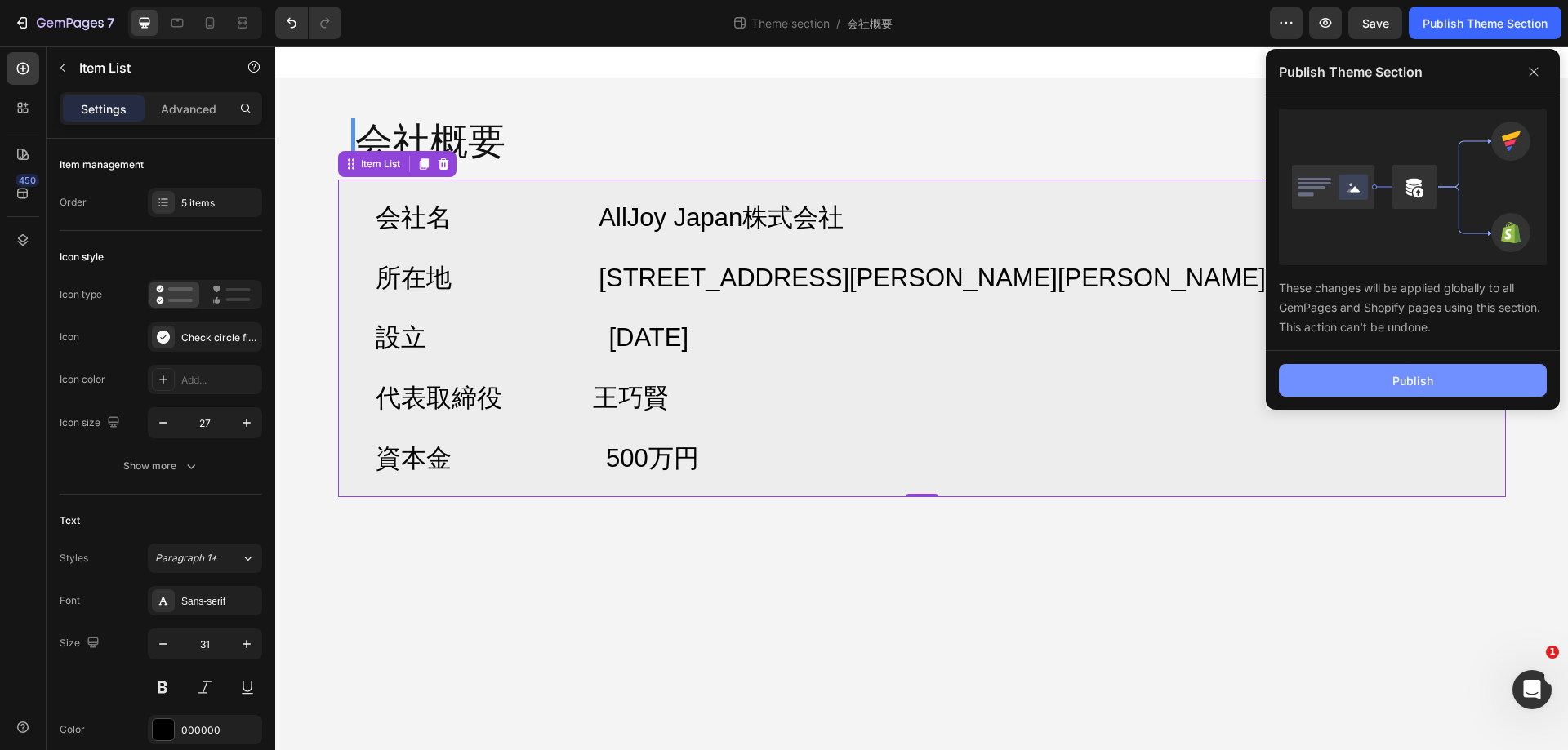
click at [1437, 377] on button "Publish" at bounding box center [1413, 379] width 268 height 33
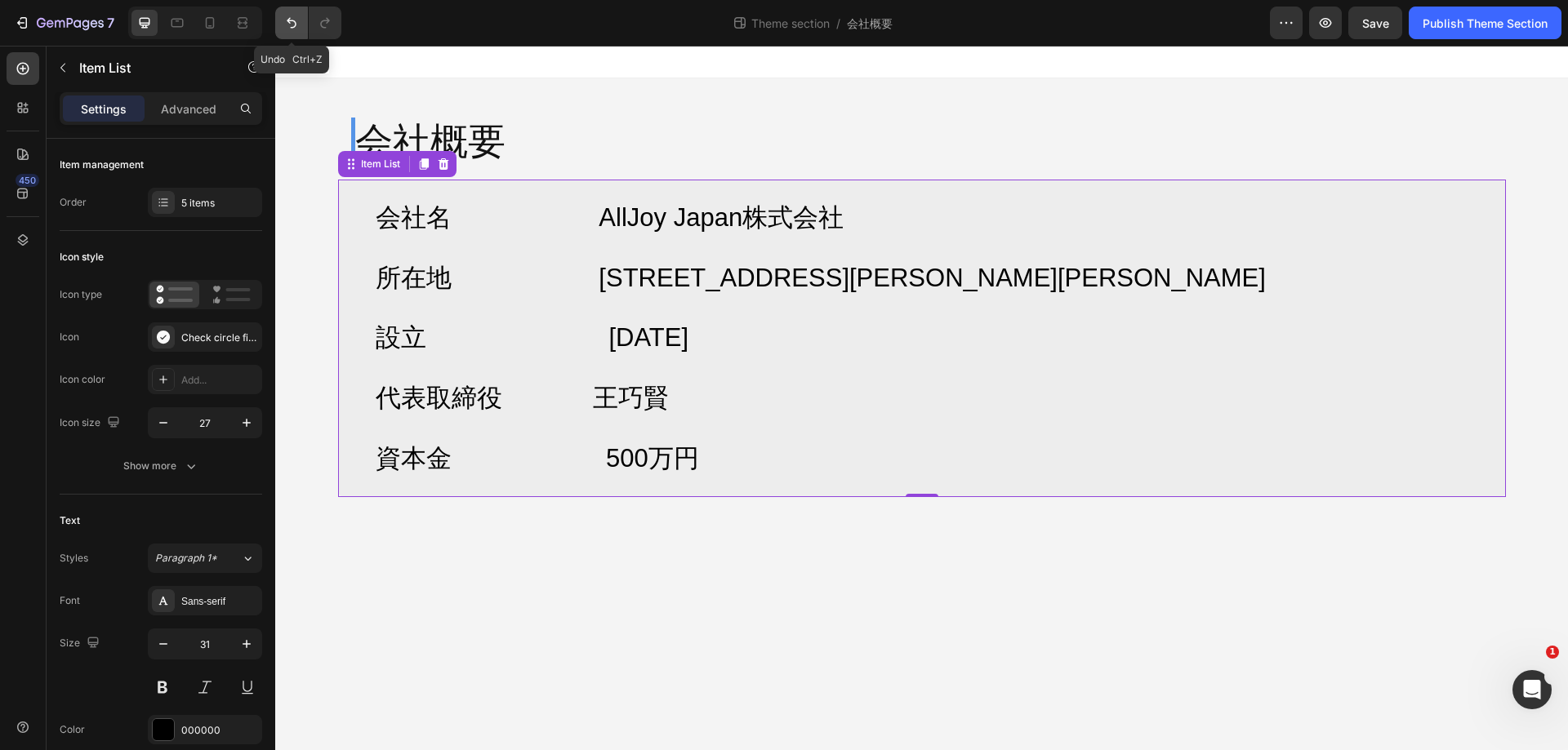
click at [281, 24] on button "Undo/Redo" at bounding box center [291, 23] width 33 height 33
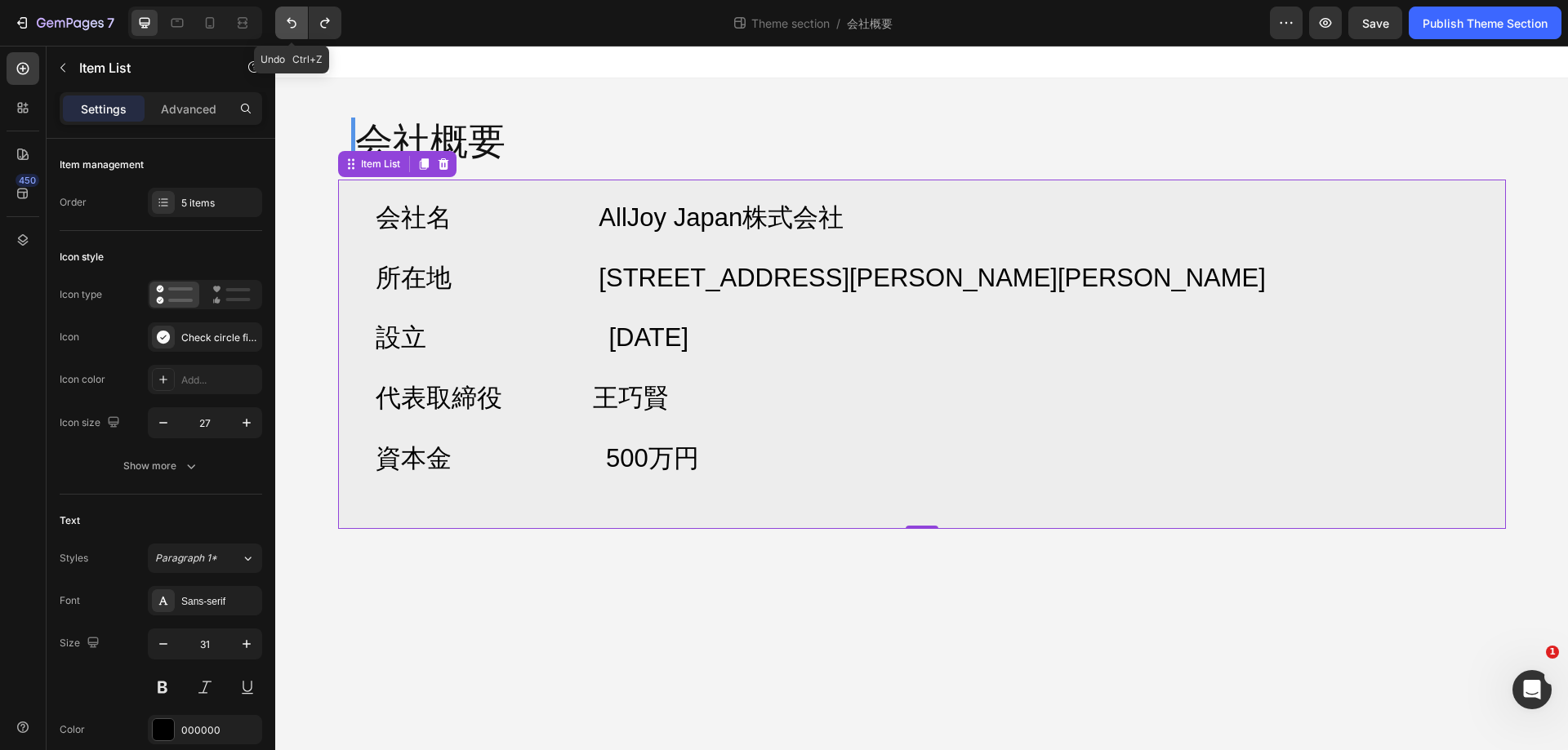
click at [281, 24] on button "Undo/Redo" at bounding box center [291, 23] width 33 height 33
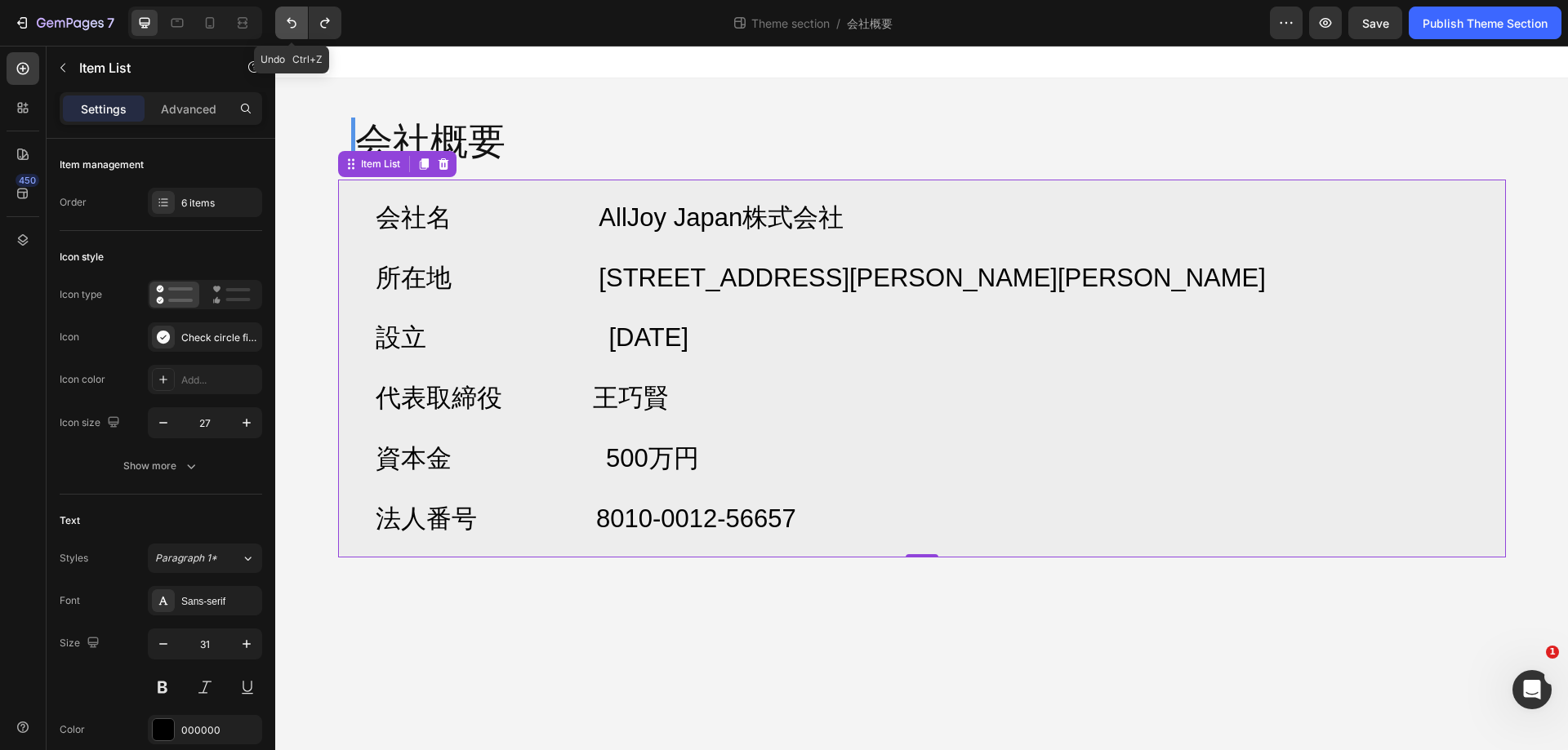
click at [281, 24] on button "Undo/Redo" at bounding box center [291, 23] width 33 height 33
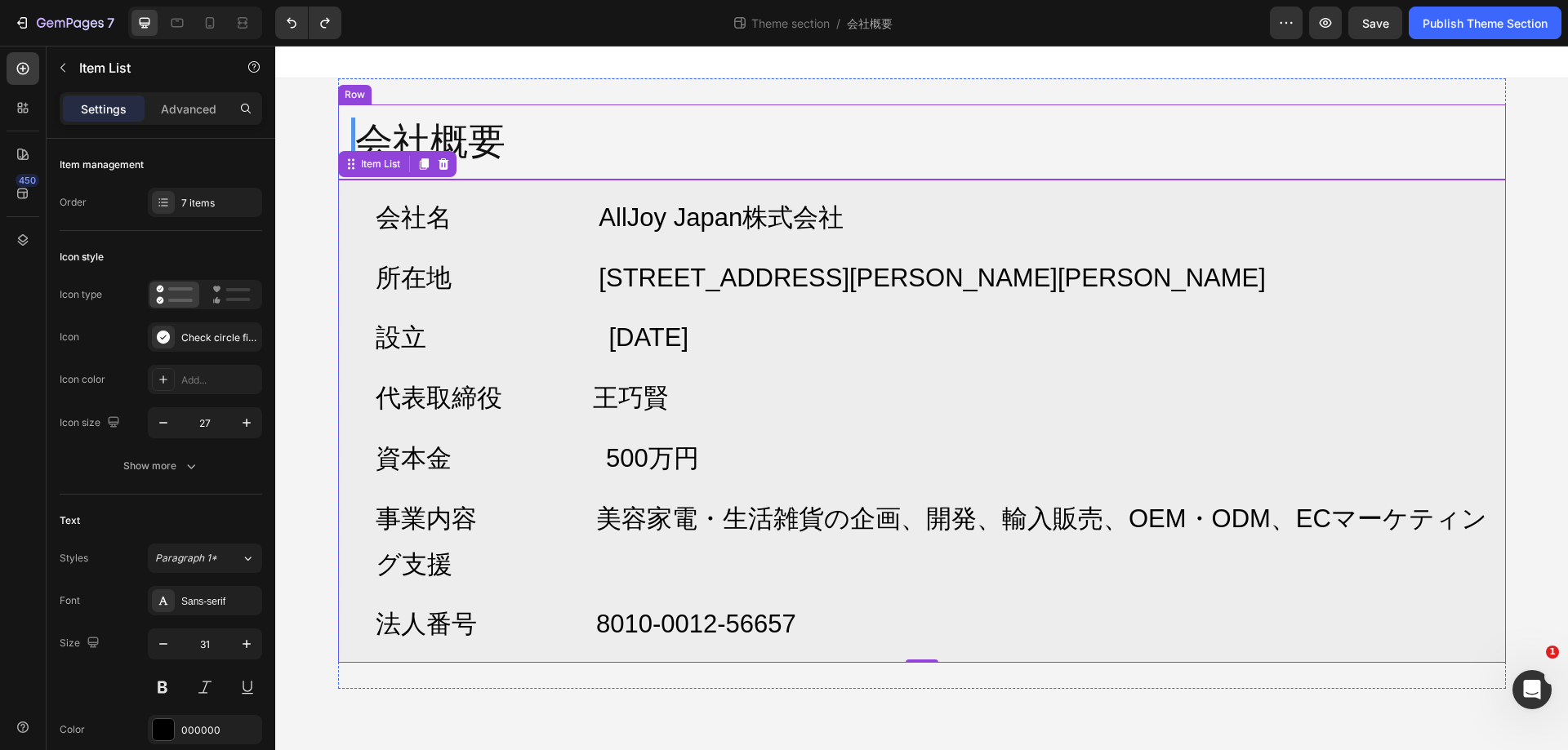
click at [1220, 131] on div "会社概要 Heading Row" at bounding box center [922, 142] width 1169 height 75
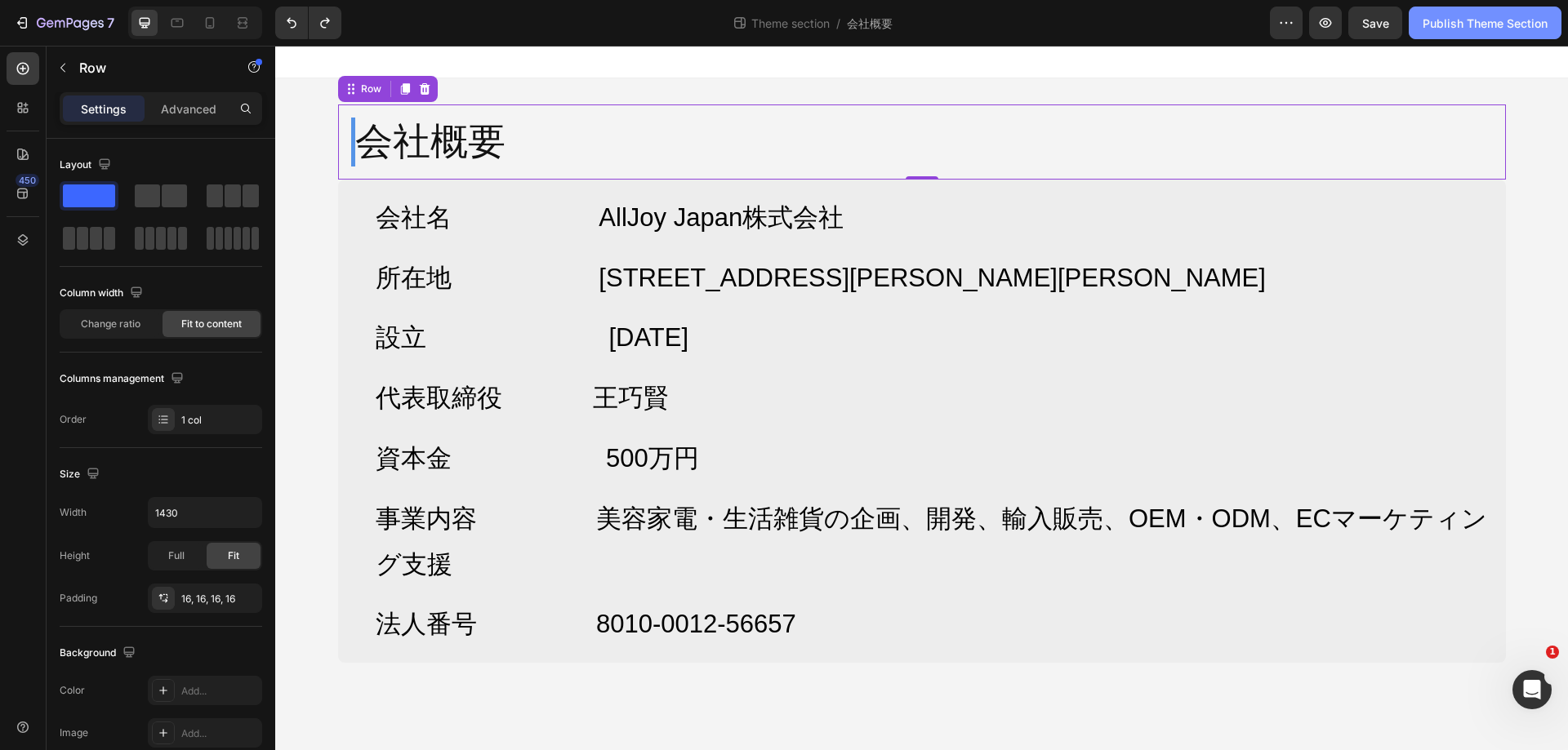
click at [1451, 18] on div "Publish Theme Section" at bounding box center [1485, 23] width 125 height 17
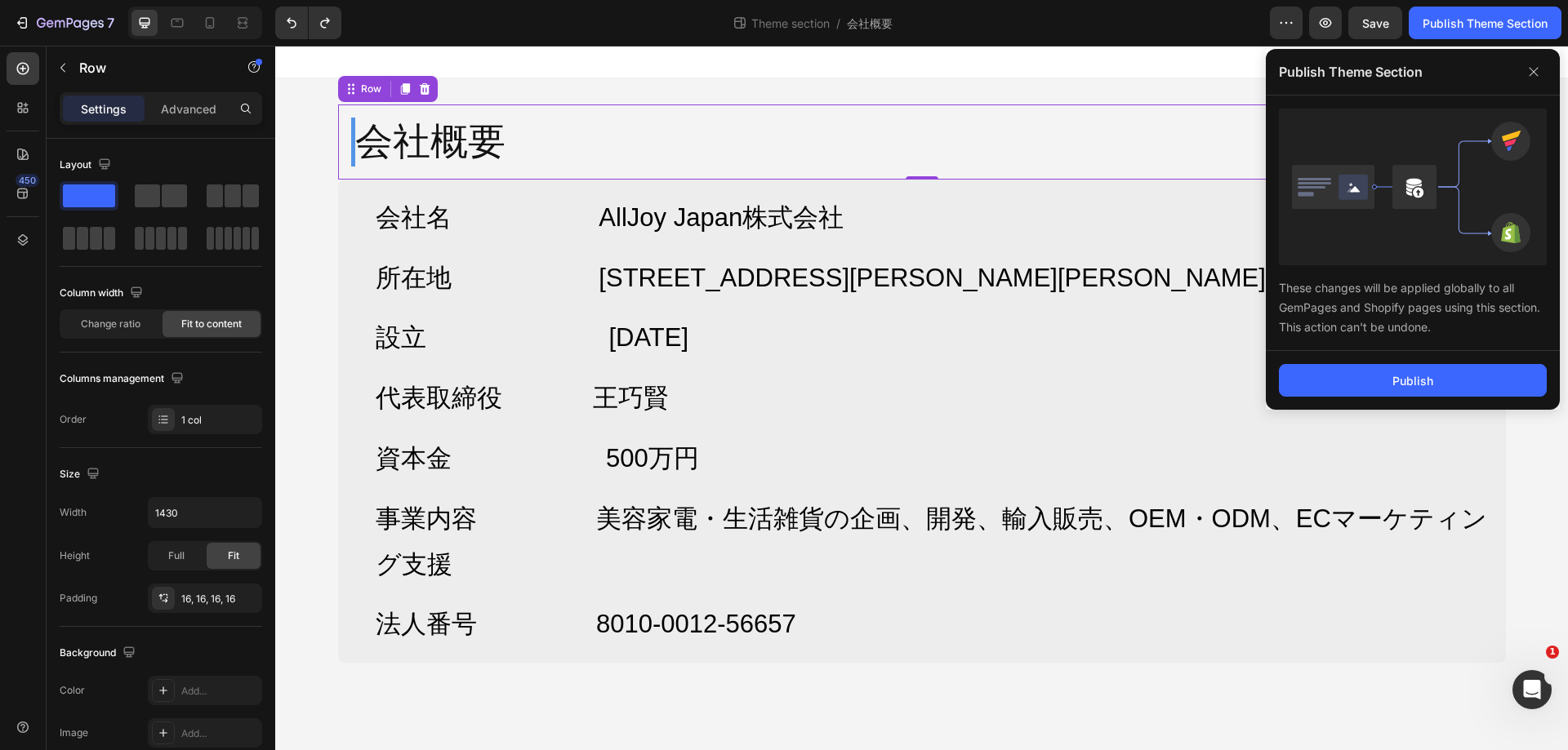
click at [1470, 364] on div "Publish" at bounding box center [1413, 380] width 294 height 59
click at [1469, 372] on button "Publish" at bounding box center [1413, 379] width 268 height 33
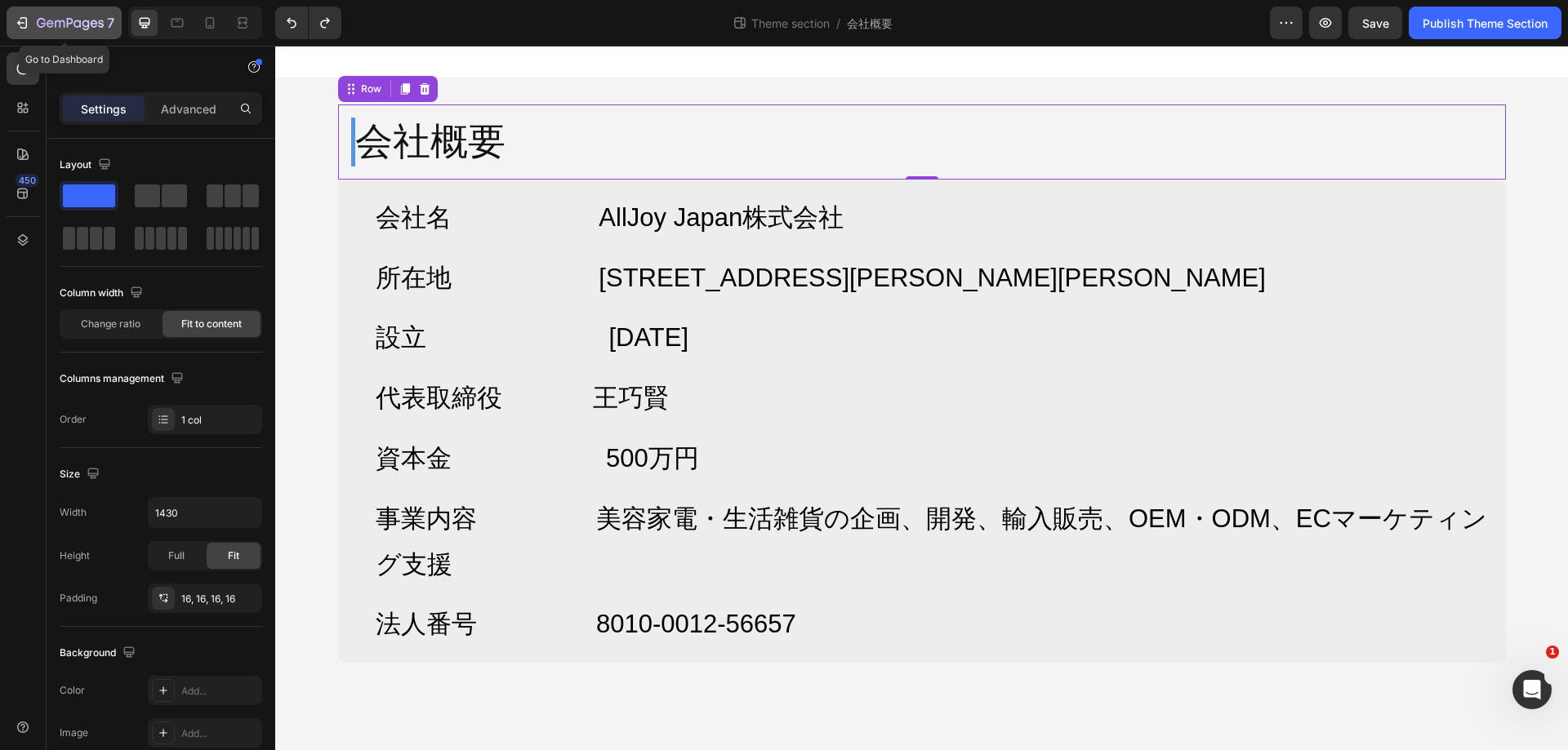
click at [69, 24] on icon "button" at bounding box center [70, 23] width 7 height 10
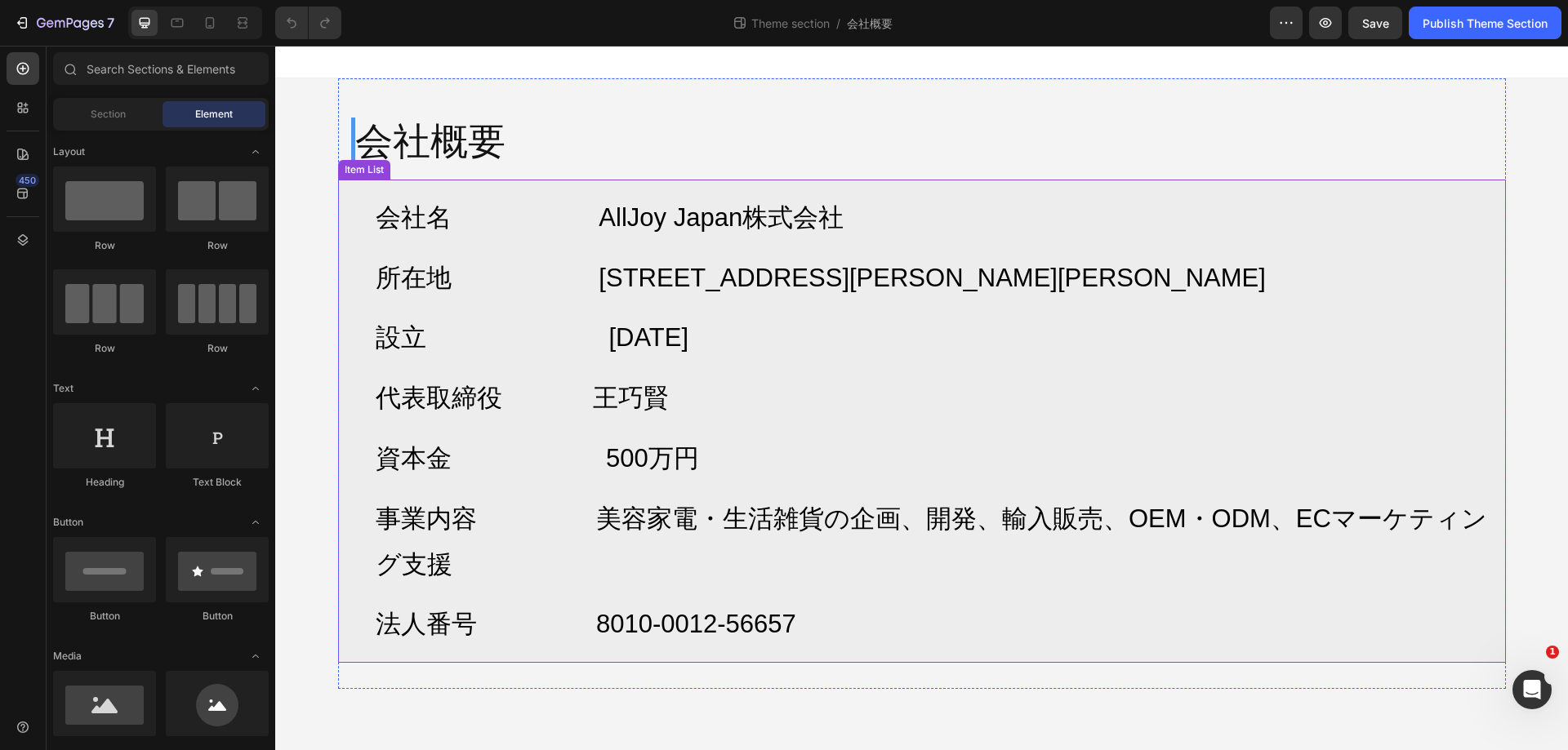
click at [1108, 185] on div "会社名 AllJoy Japan株式会社 所在地 [STREET_ADDRESS][PERSON_NAME][PERSON_NAME] 設立 [DATE] 代…" at bounding box center [922, 421] width 1169 height 483
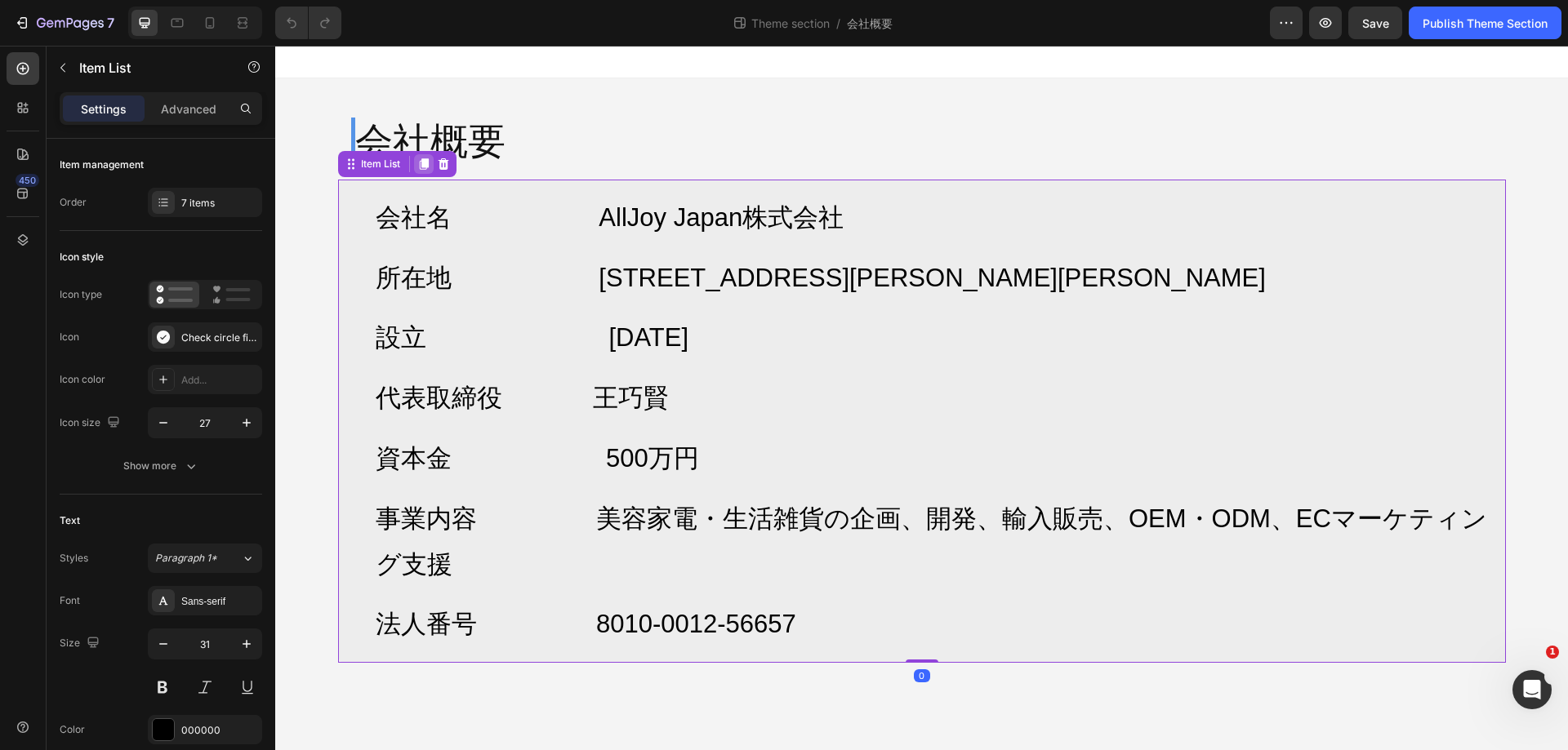
click at [422, 165] on icon at bounding box center [423, 165] width 9 height 12
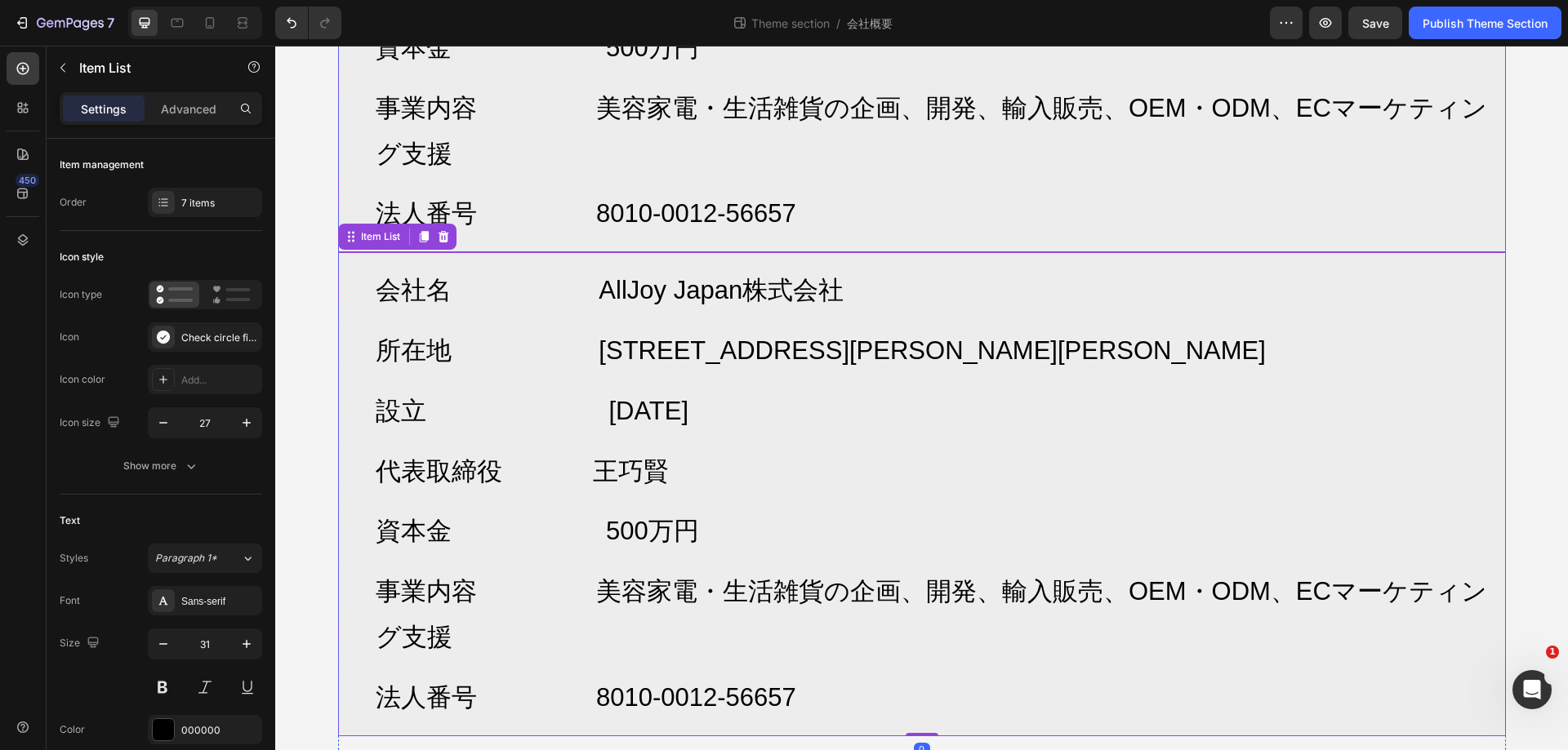
scroll to position [423, 0]
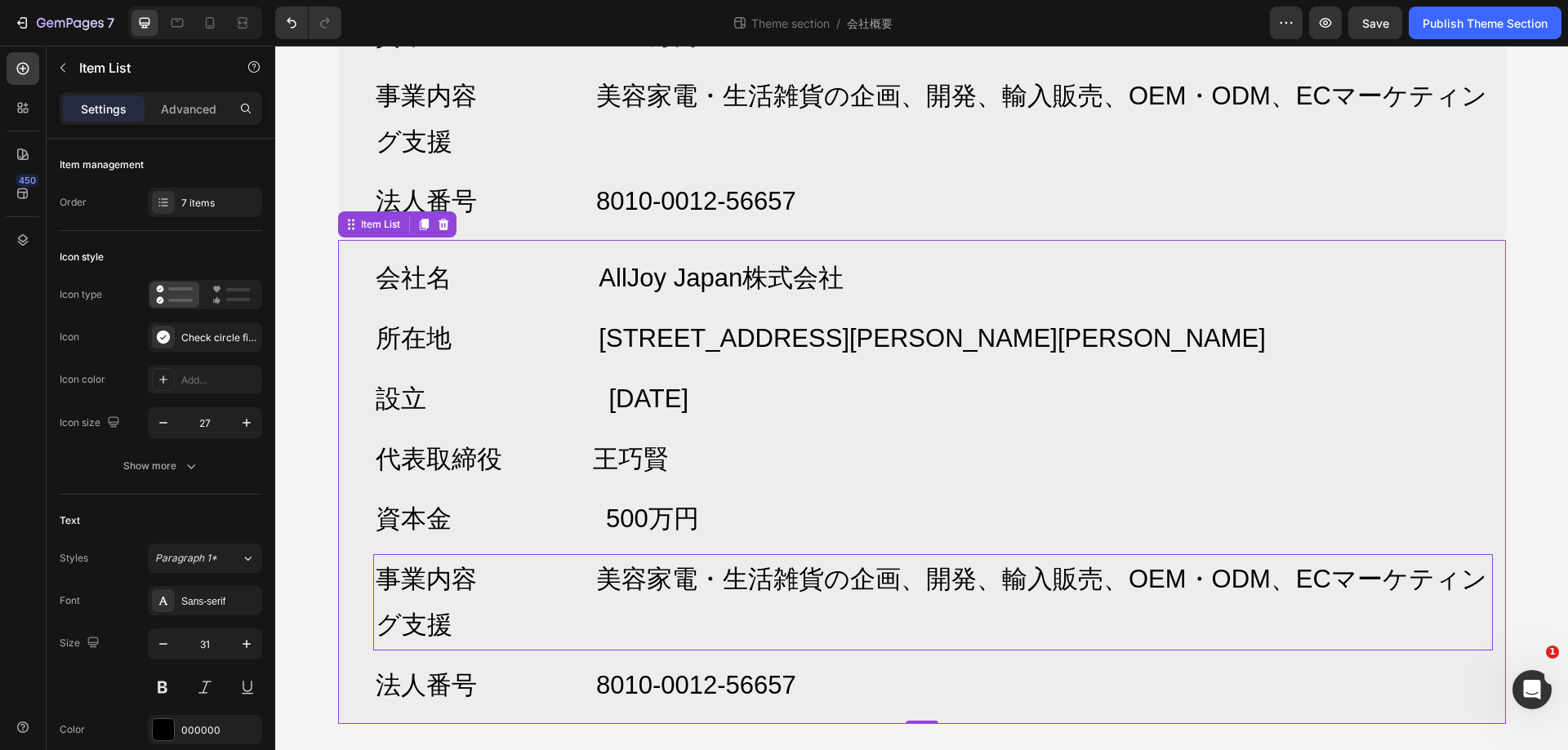
click at [866, 588] on p "事業内容 美容家電・生活雑貨の企画、開発、輸入販売、OEM・ODM、ECマーケティング支援" at bounding box center [933, 602] width 1115 height 92
click at [192, 221] on div "Item management Order 7 items" at bounding box center [160, 185] width 202 height 93
click at [193, 217] on div "7 items" at bounding box center [205, 203] width 114 height 30
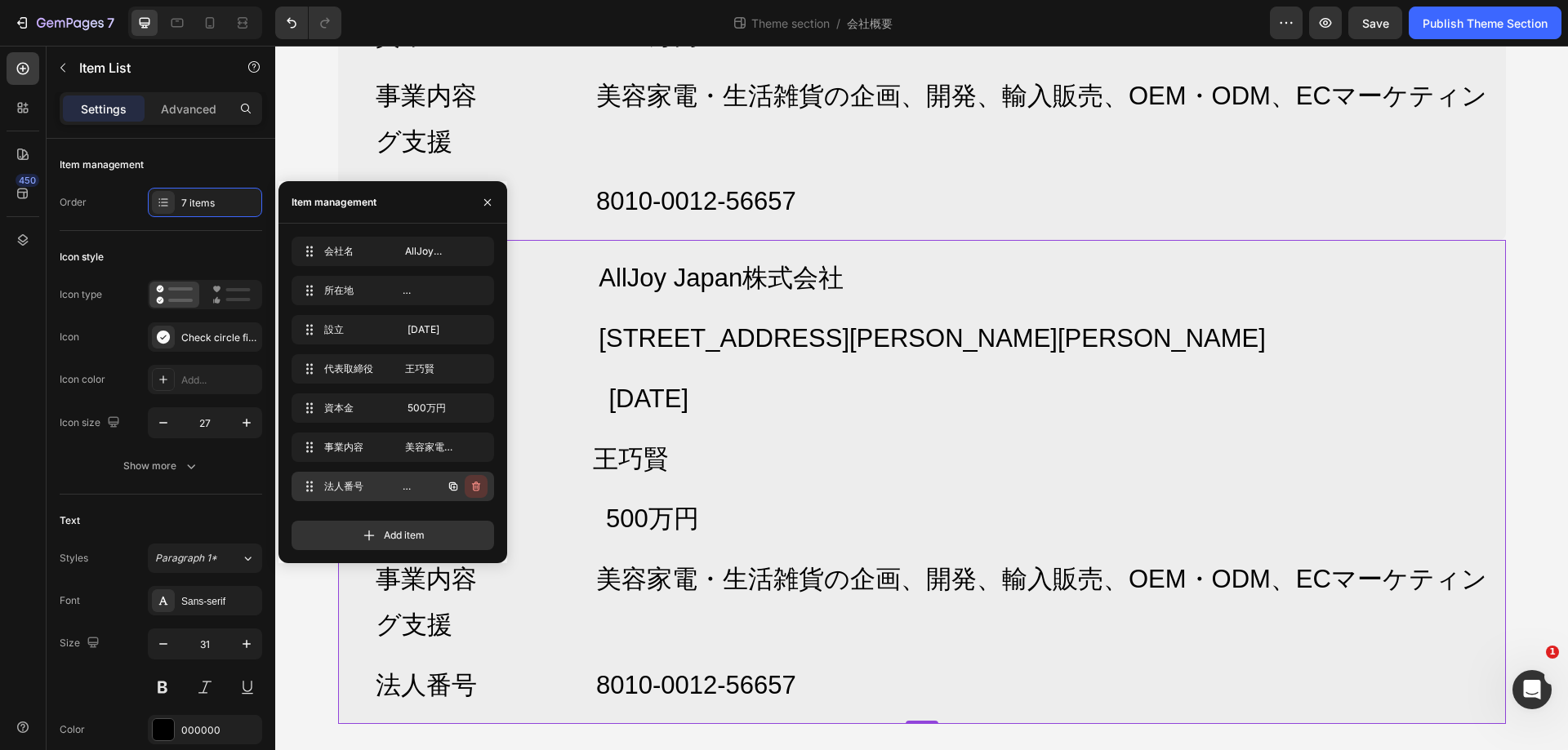
click at [473, 485] on icon "button" at bounding box center [476, 487] width 8 height 10
click at [474, 486] on div "Delete" at bounding box center [464, 486] width 31 height 15
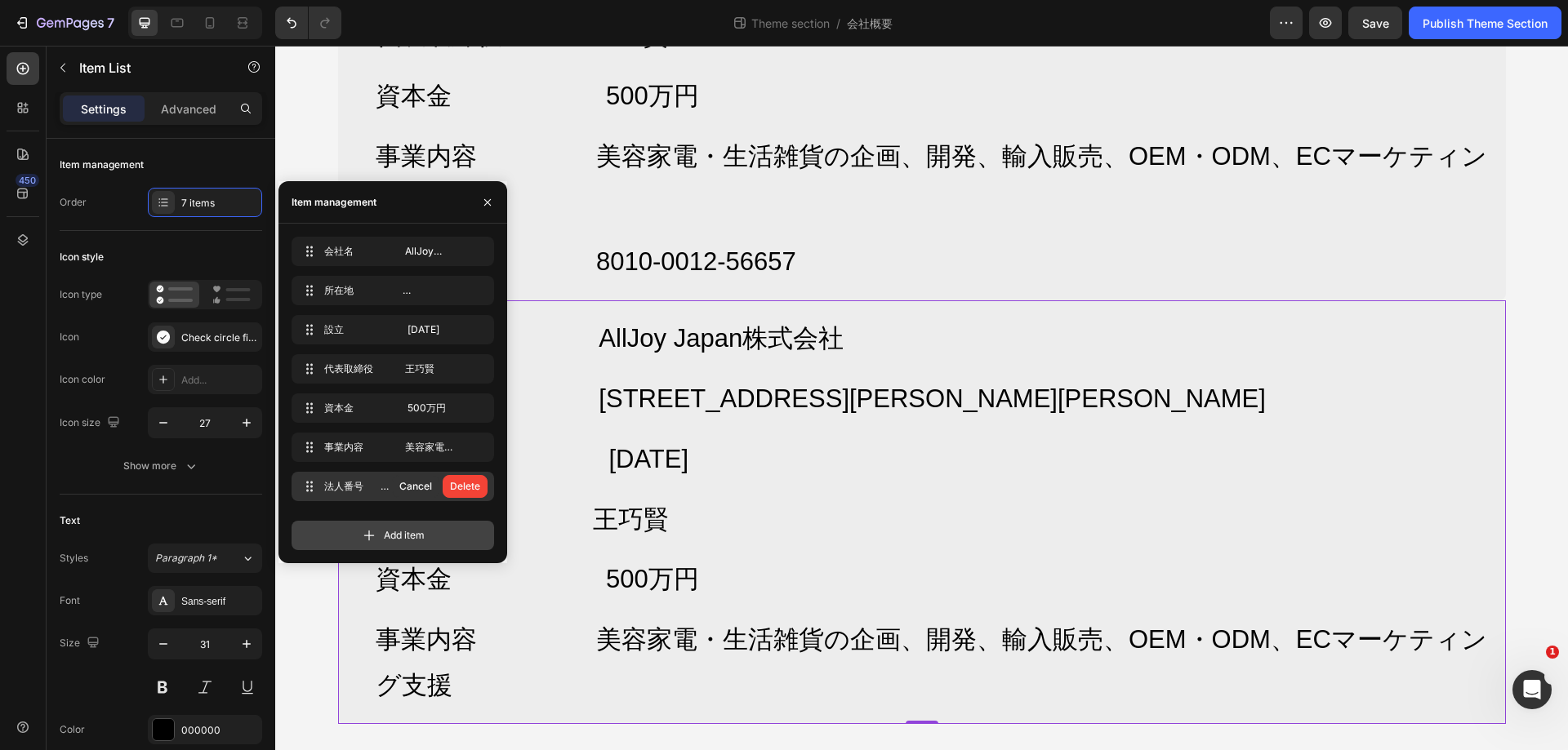
scroll to position [363, 0]
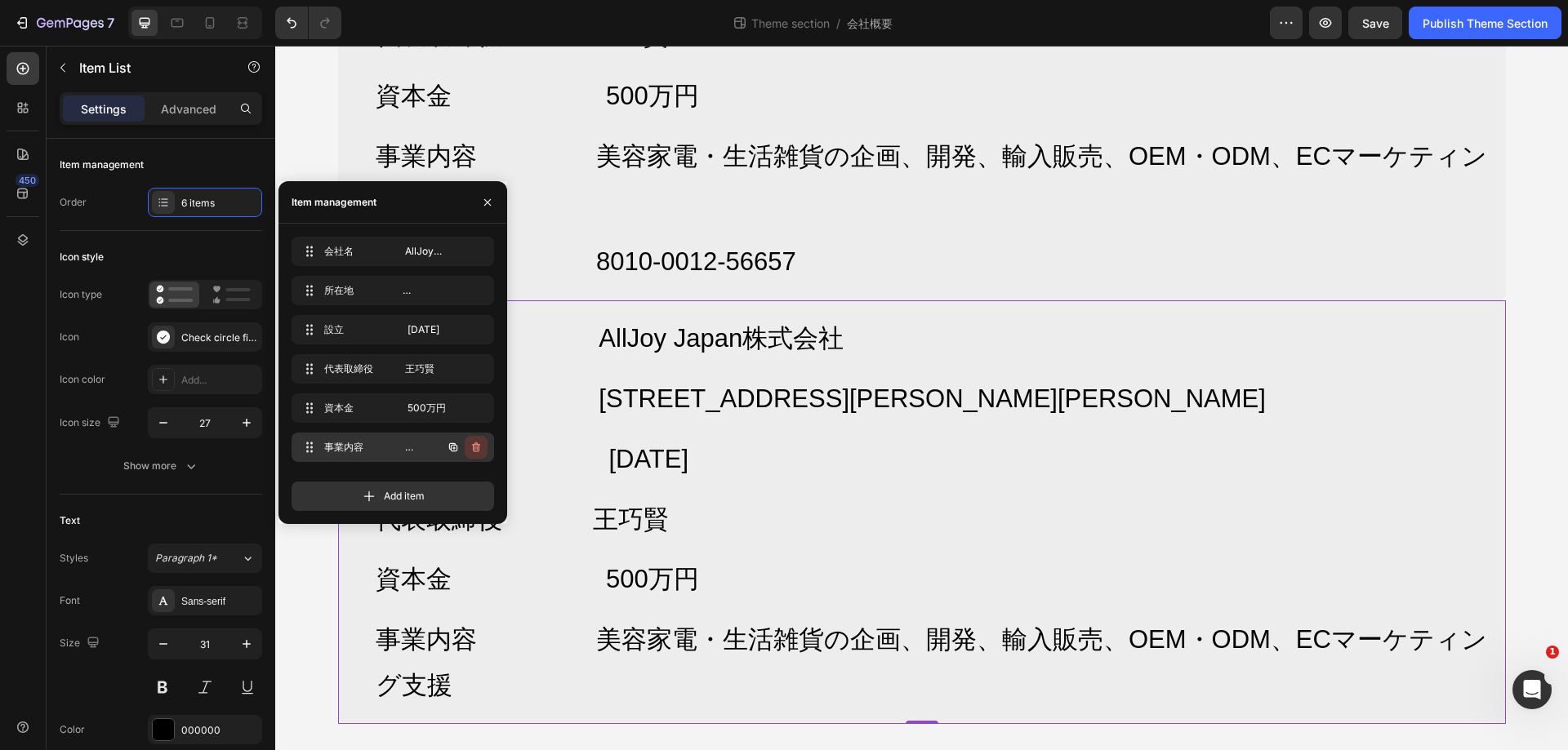
click at [477, 450] on icon "button" at bounding box center [475, 446] width 13 height 13
click at [477, 450] on div "Delete" at bounding box center [464, 446] width 31 height 15
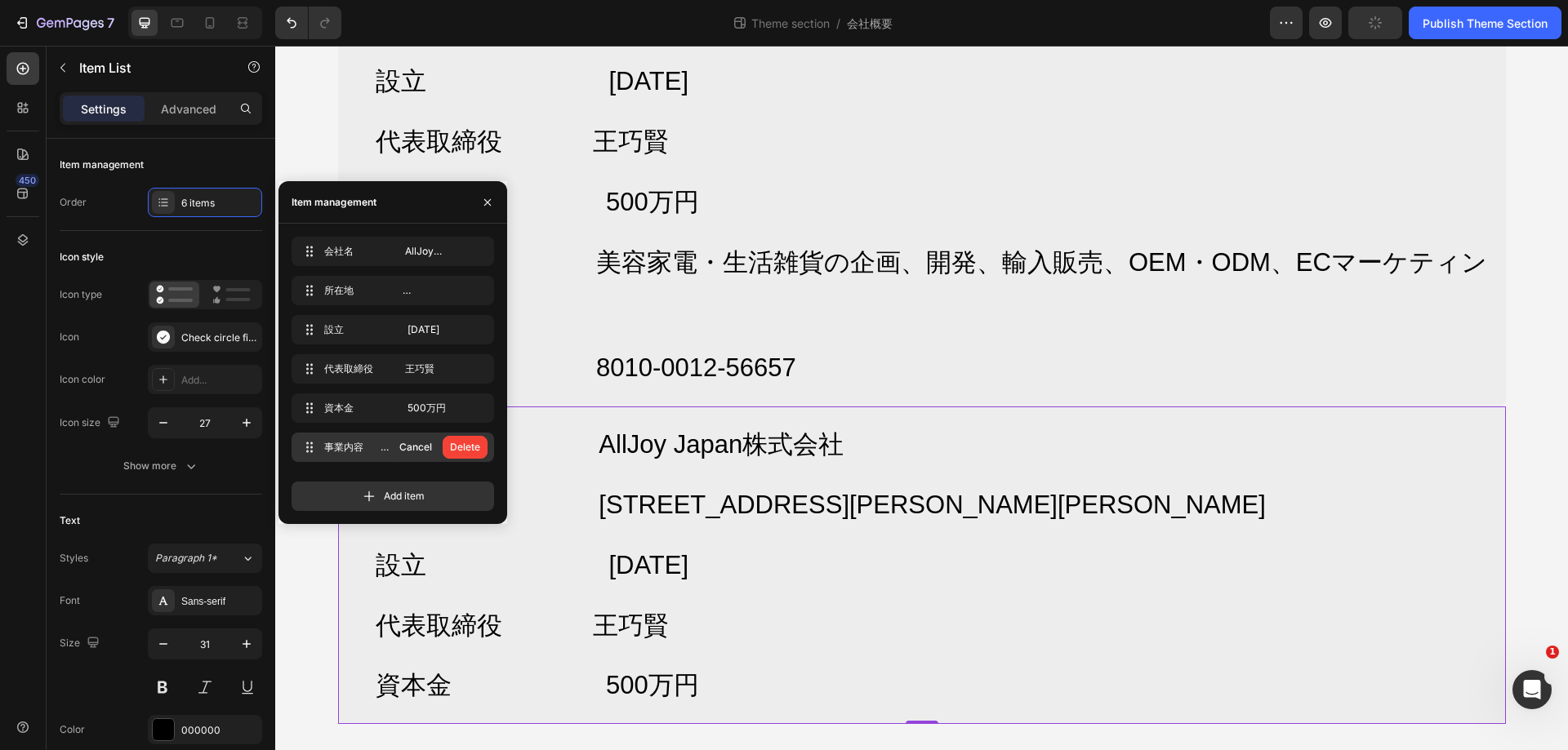
scroll to position [256, 0]
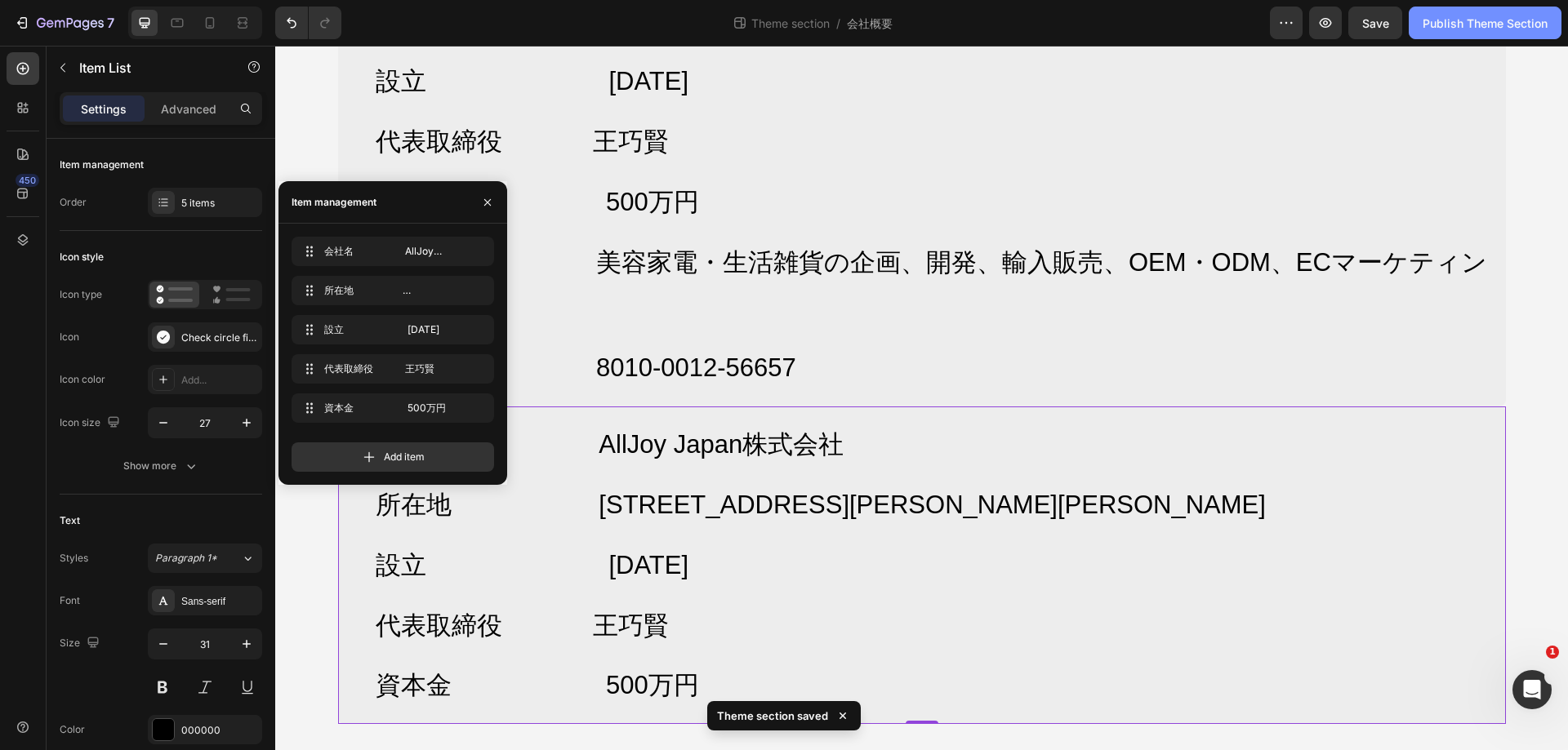
click at [1514, 21] on div "Publish Theme Section" at bounding box center [1485, 23] width 125 height 17
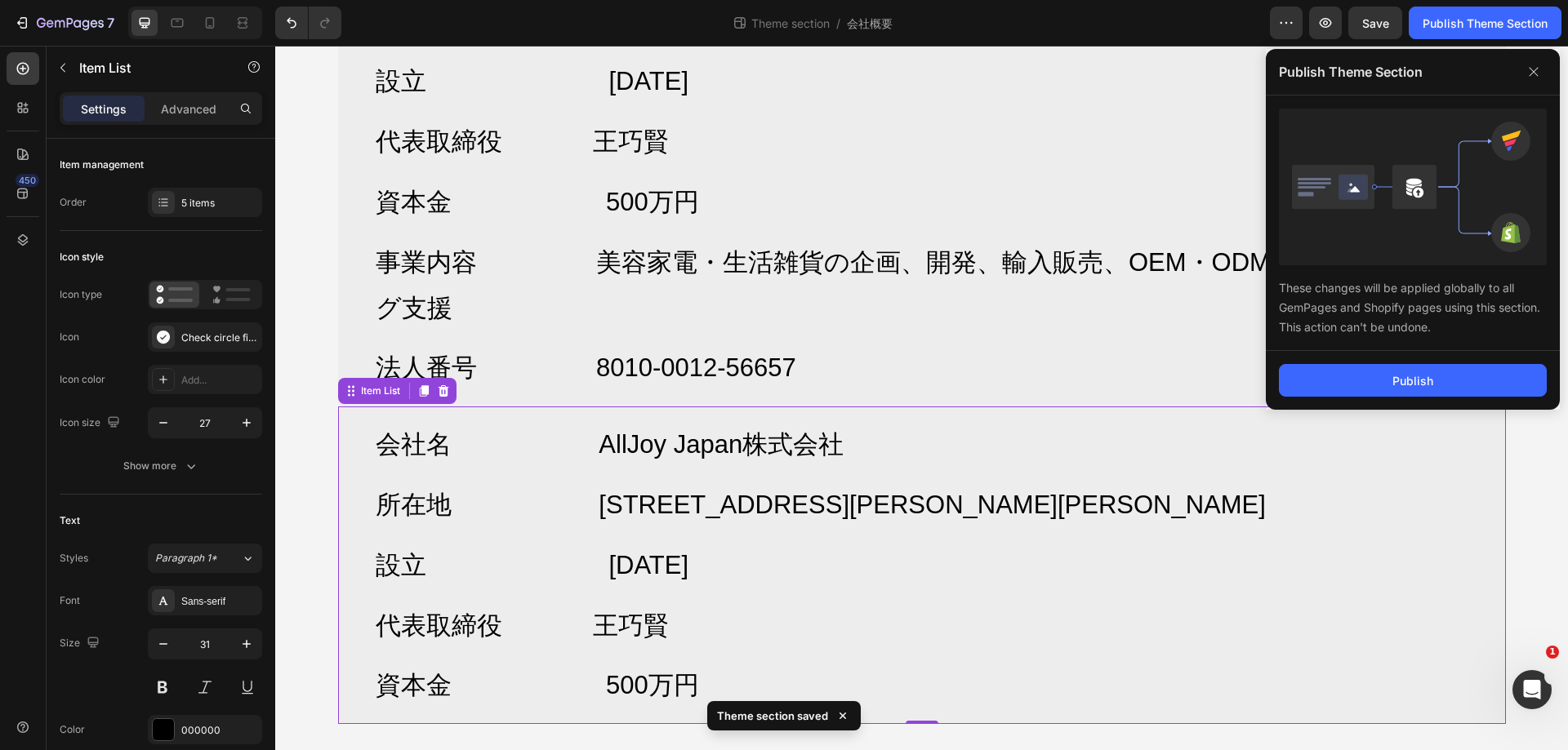
click at [1377, 399] on div "Publish" at bounding box center [1413, 380] width 294 height 59
click at [1379, 392] on button "Publish" at bounding box center [1413, 379] width 268 height 33
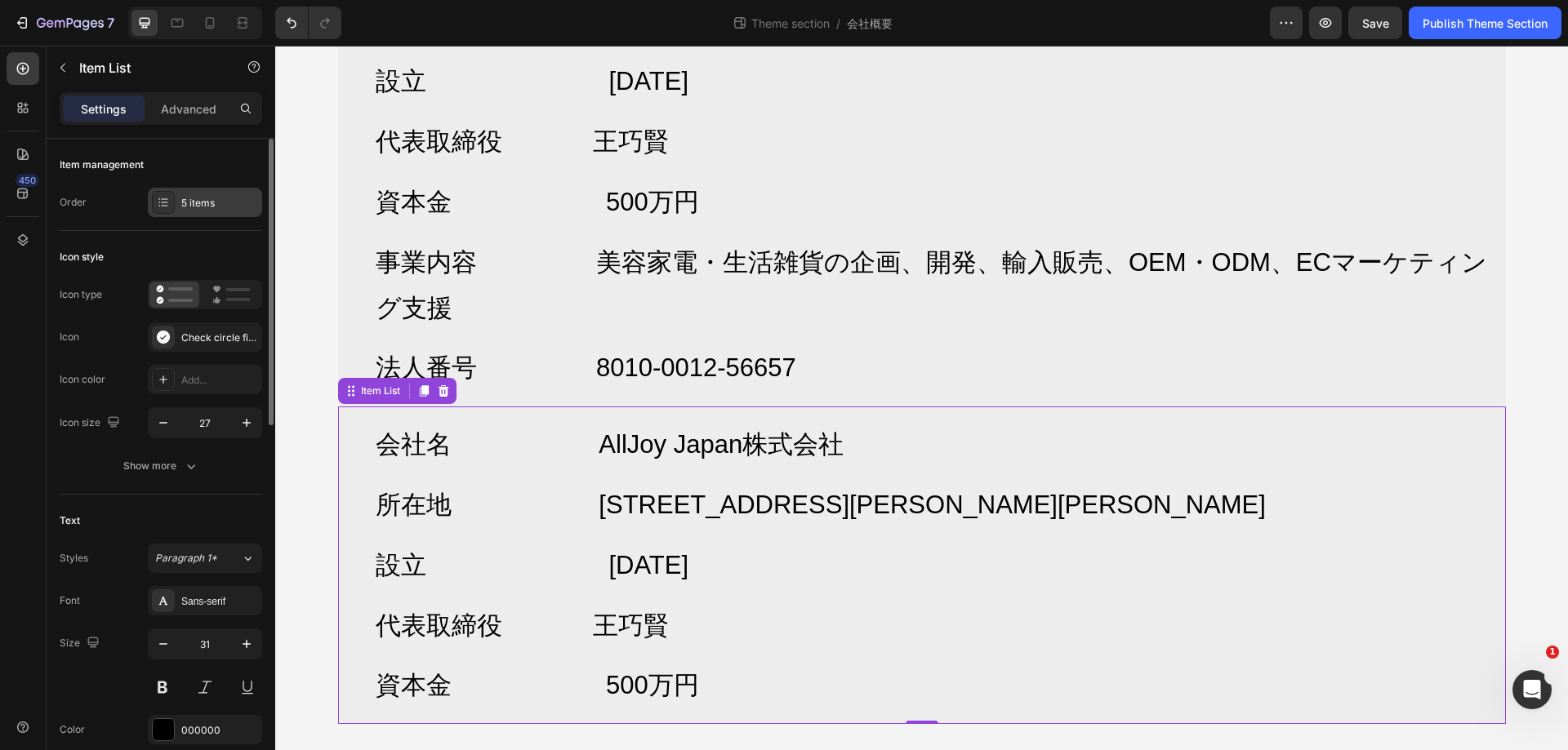
click at [203, 204] on div "5 items" at bounding box center [220, 203] width 77 height 15
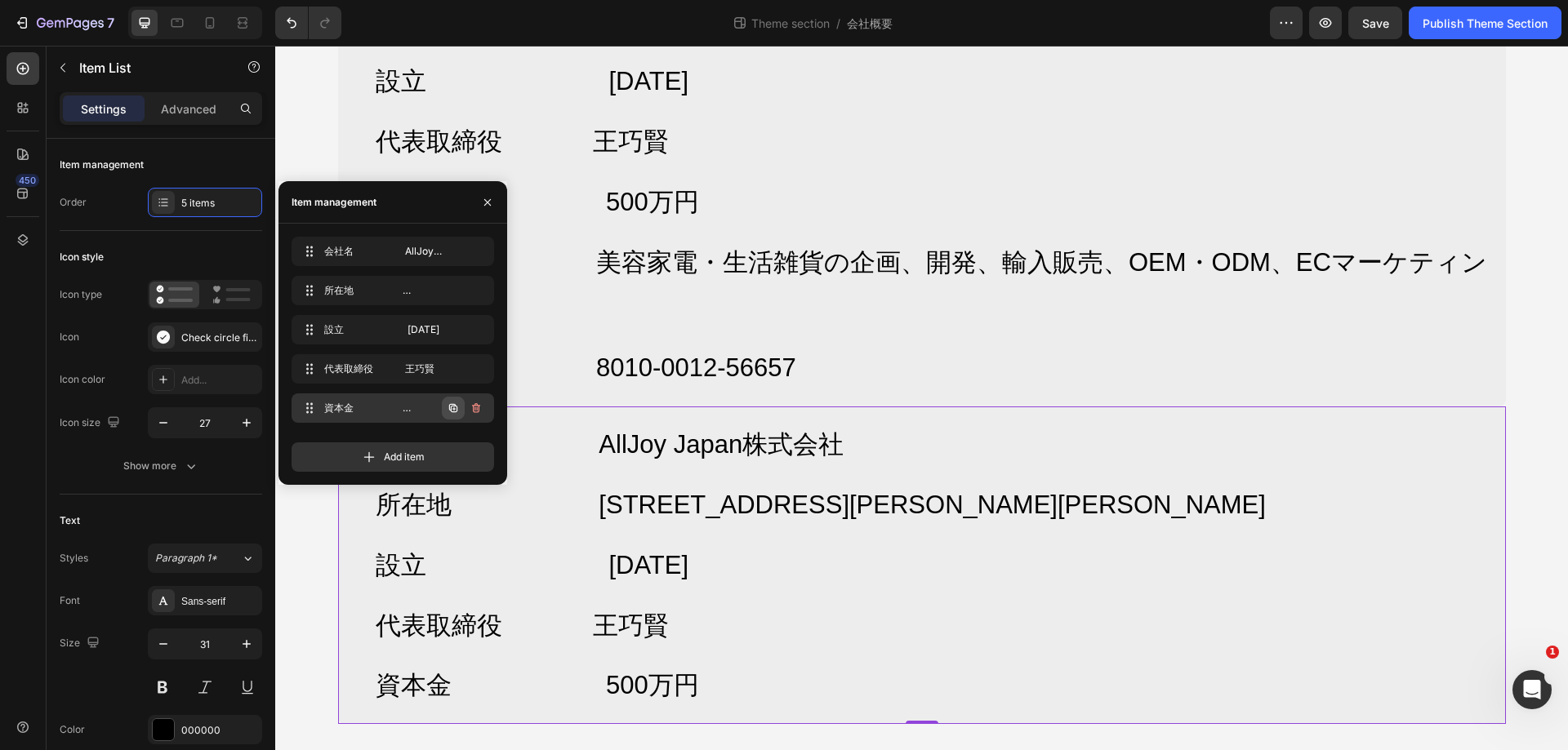
click at [457, 410] on icon "button" at bounding box center [454, 408] width 8 height 8
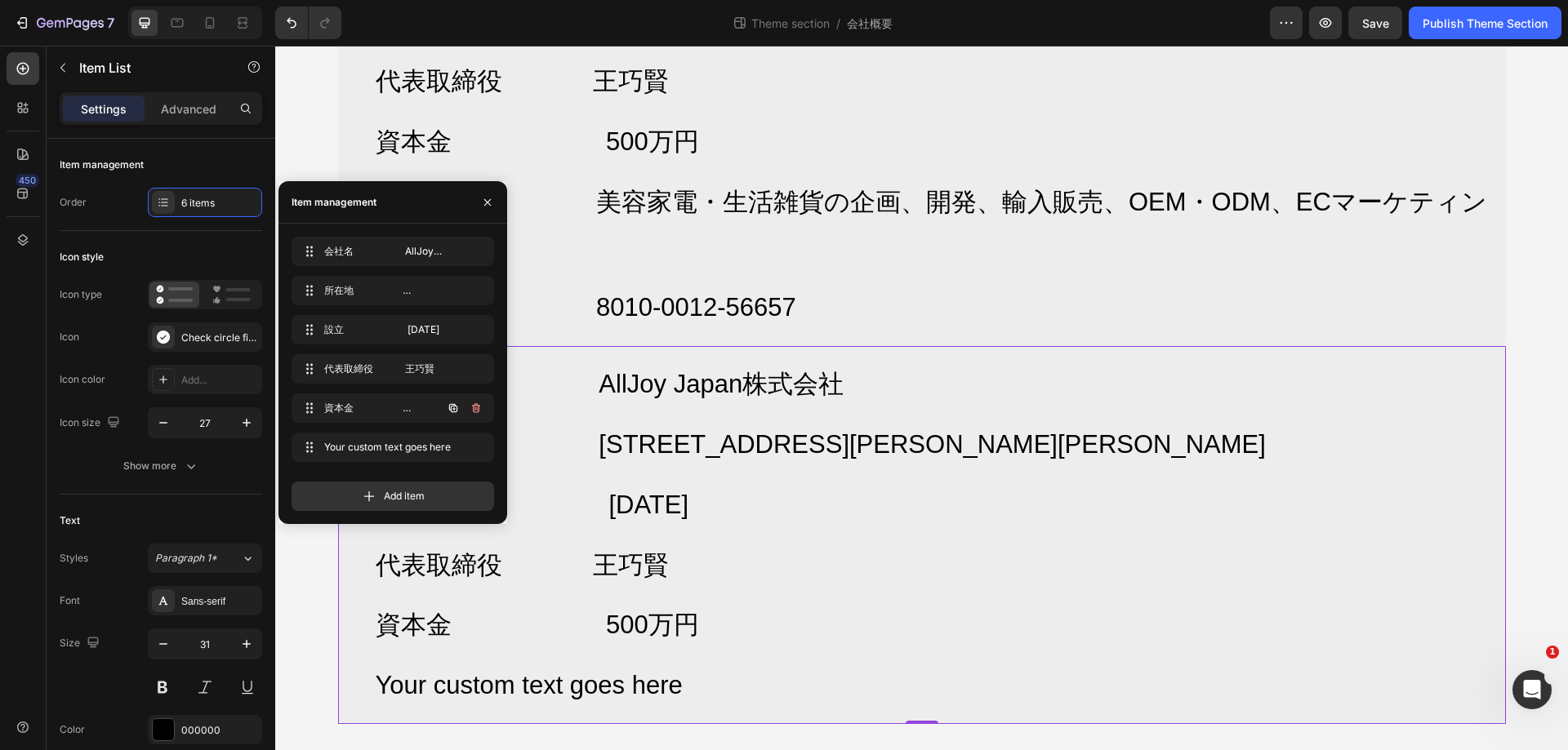
click at [457, 410] on icon "button" at bounding box center [454, 408] width 8 height 8
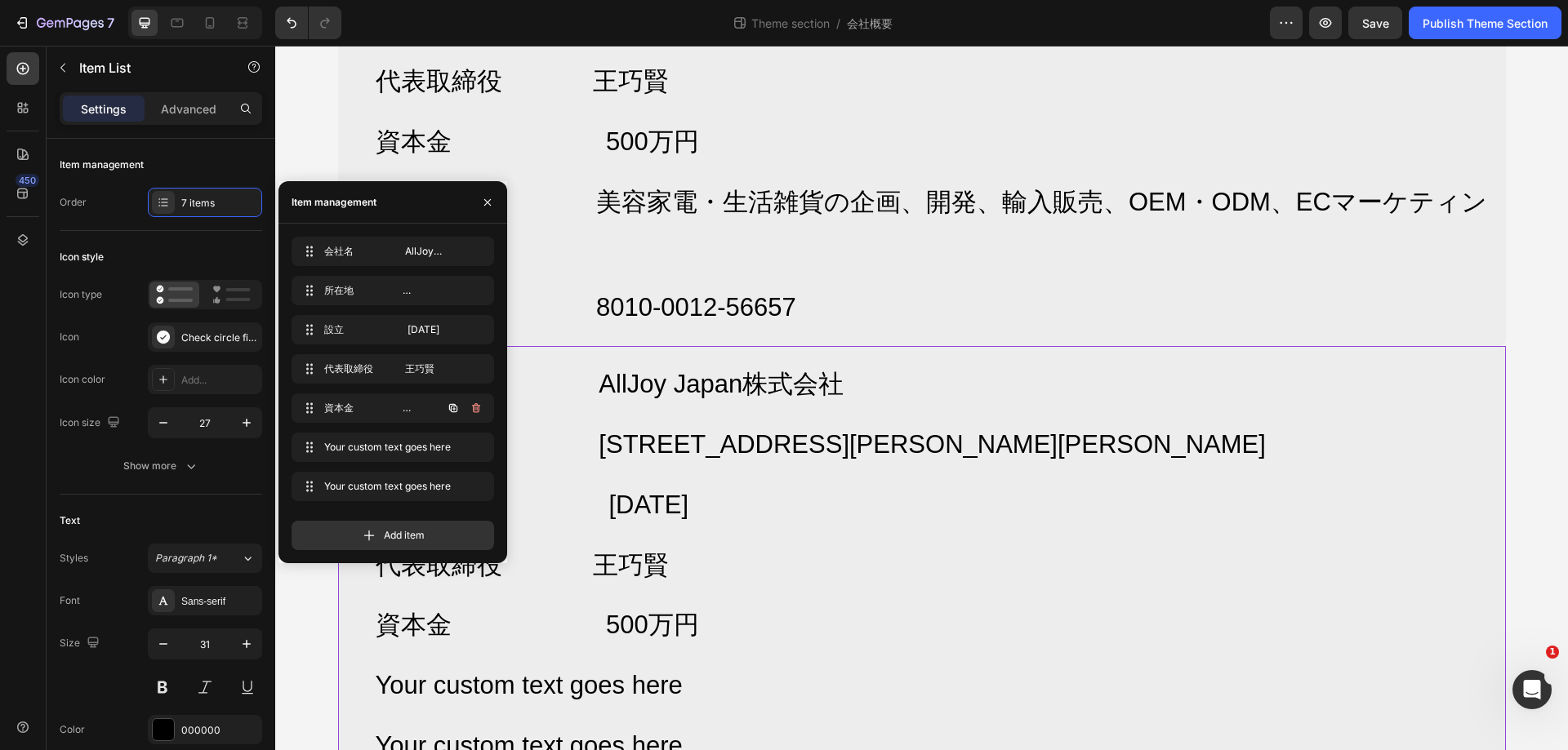
scroll to position [377, 0]
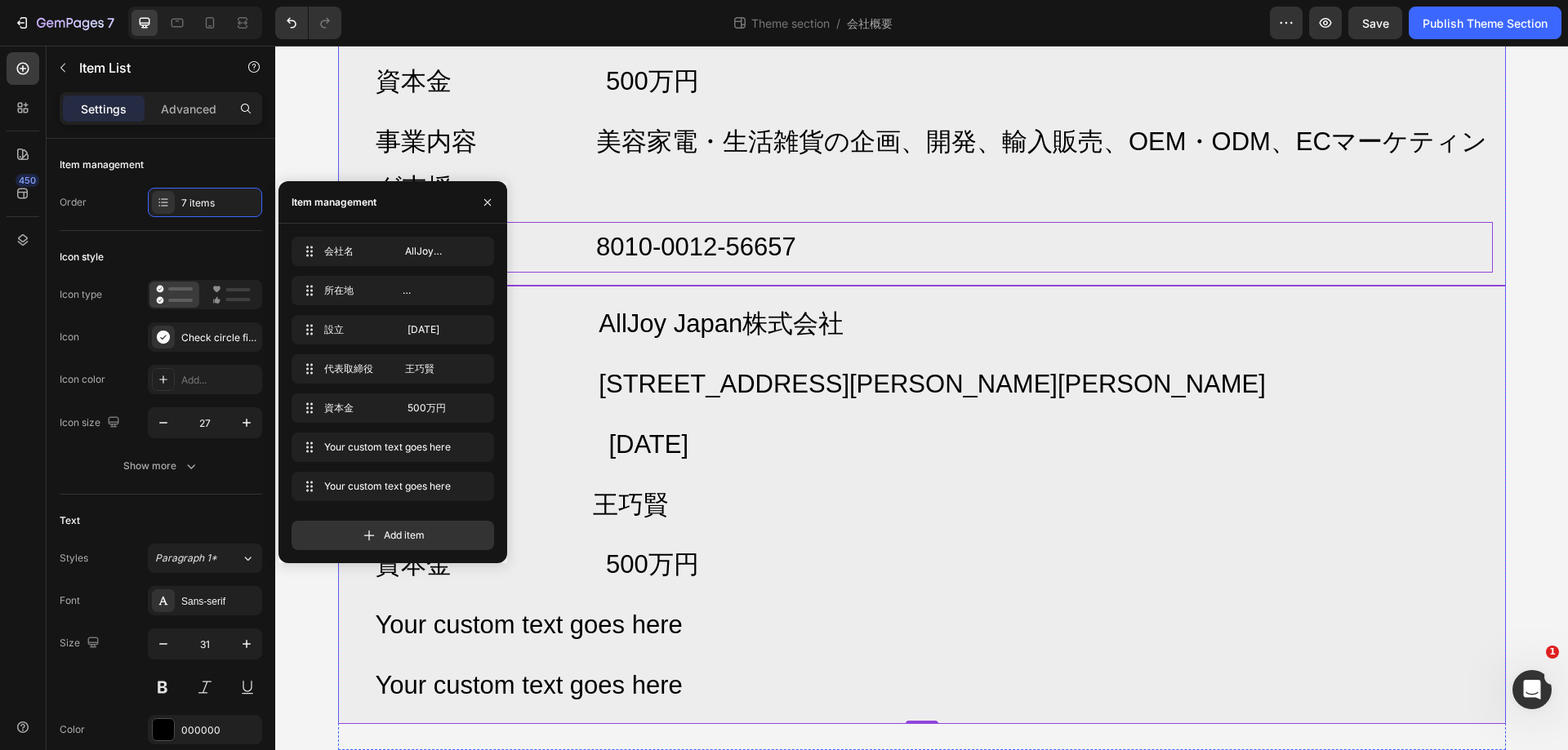
click at [824, 254] on p "法人番号 8010-0012-56657" at bounding box center [933, 247] width 1115 height 45
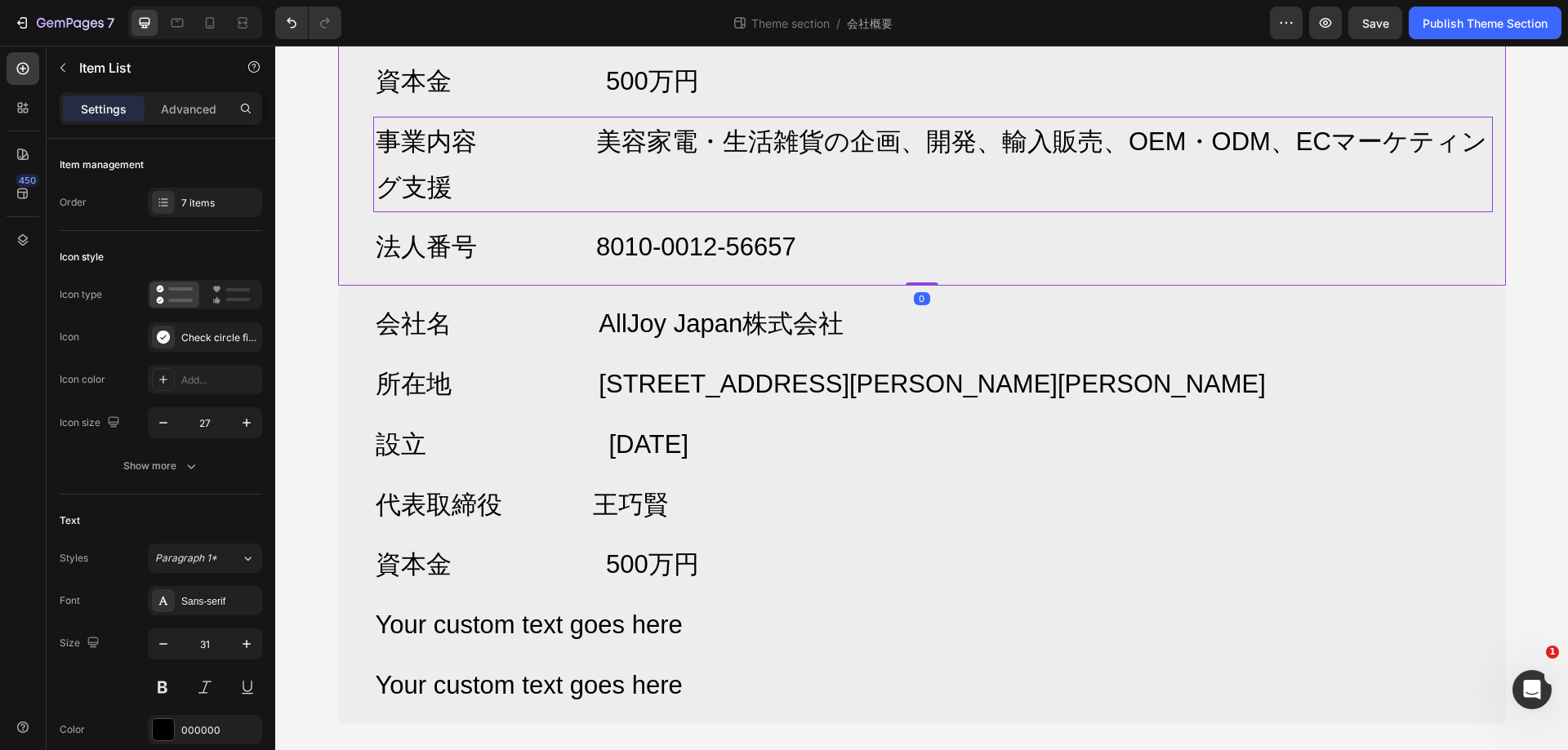
click at [808, 160] on p "事業内容 美容家電・生活雑貨の企画、開発、輸入販売、OEM・ODM、ECマーケティング支援" at bounding box center [933, 165] width 1115 height 92
click at [466, 131] on p "事業内容 美容家電・生活雑貨の企画、開発、輸入販売、OEM・ODM、ECマーケティング支援" at bounding box center [933, 165] width 1115 height 92
click at [455, 140] on p "事業内容 美容家電・生活雑貨の企画、開発、輸入販売、OEM・ODM、ECマーケティング支援" at bounding box center [933, 165] width 1115 height 92
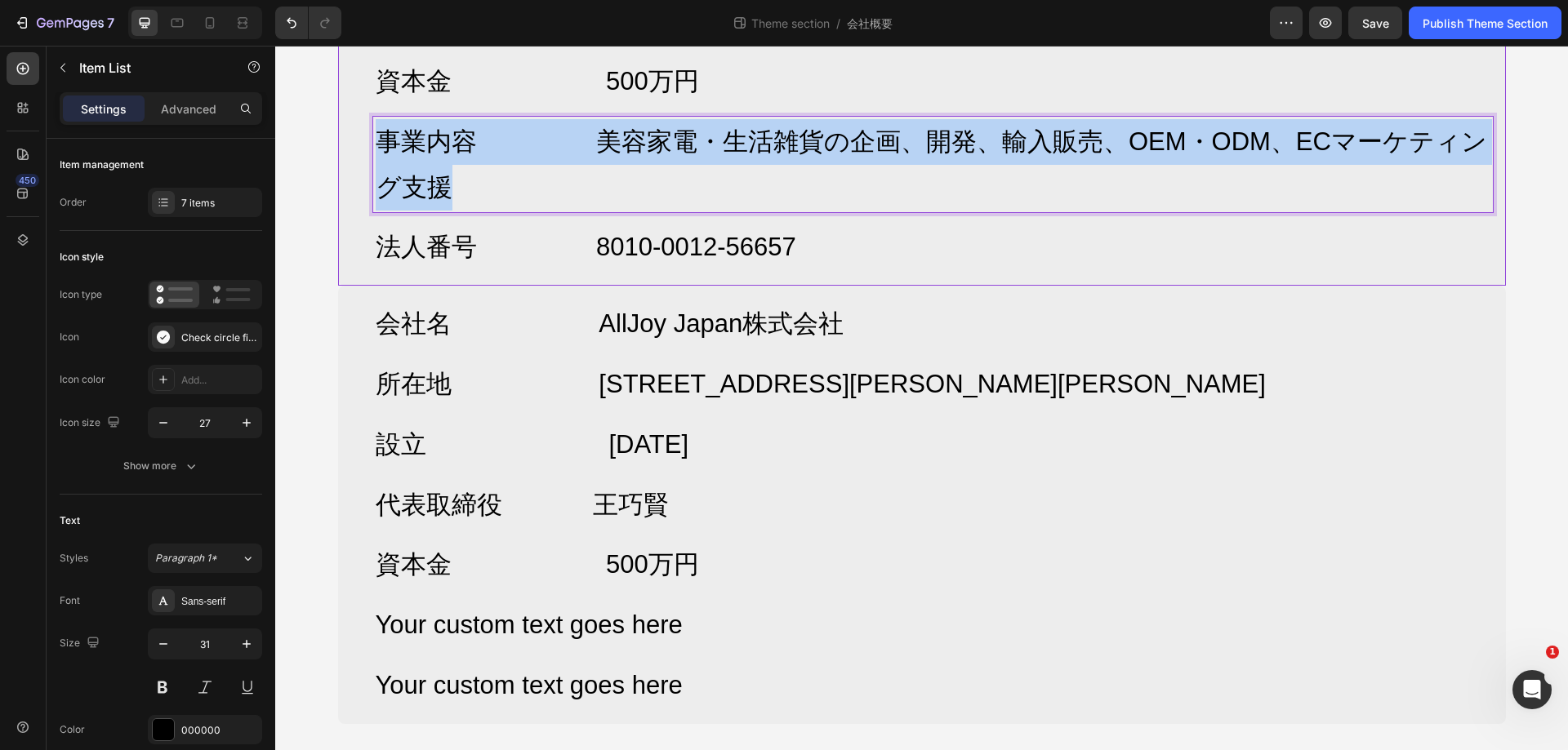
click at [455, 140] on p "事業内容 美容家電・生活雑貨の企画、開発、輸入販売、OEM・ODM、ECマーケティング支援" at bounding box center [933, 165] width 1115 height 92
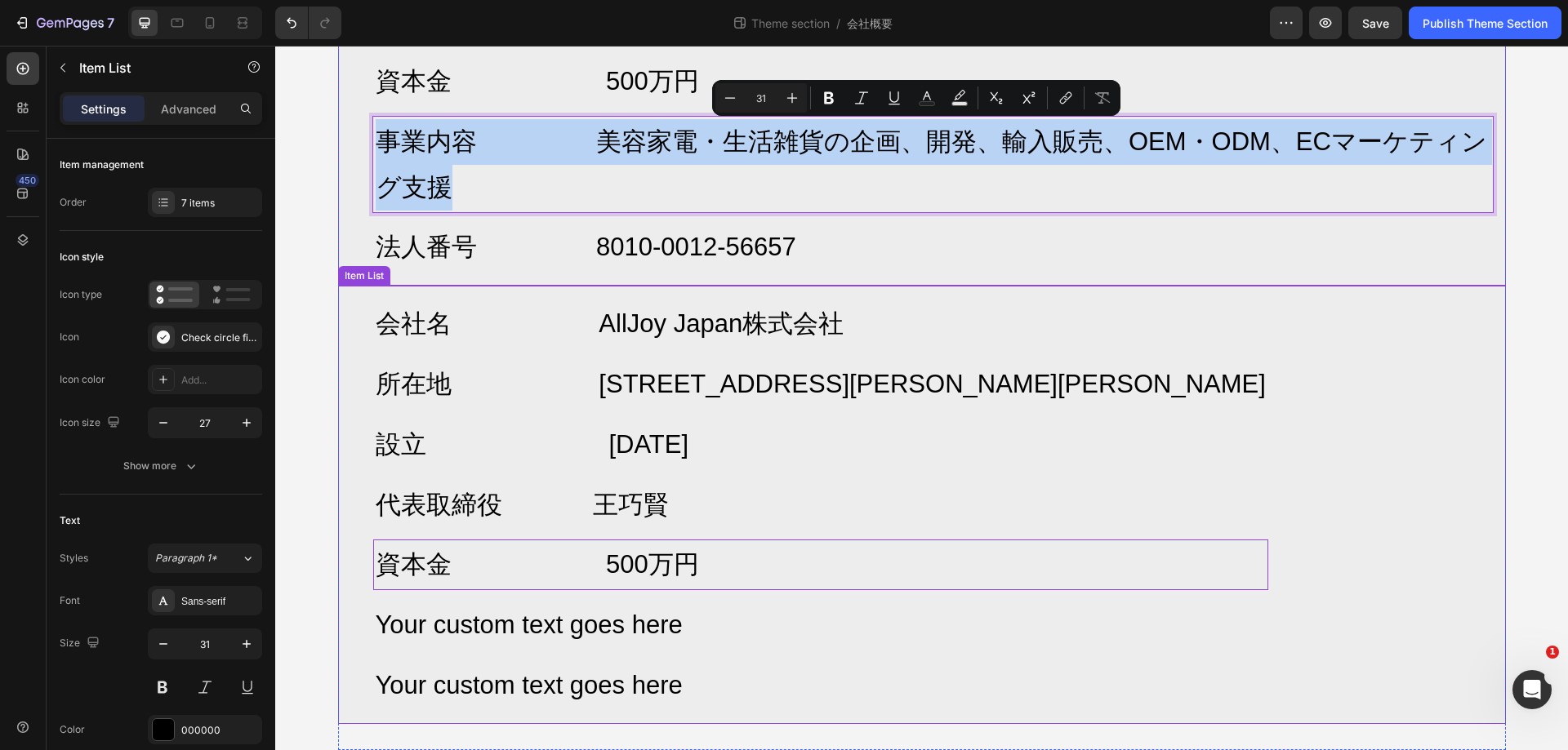
copy p "事業内容 美容家電・生活雑貨の企画、開発、輸入販売、OEM・ODM、ECマーケティング支援"
click at [672, 619] on div "Your custom text goes here" at bounding box center [821, 625] width 895 height 50
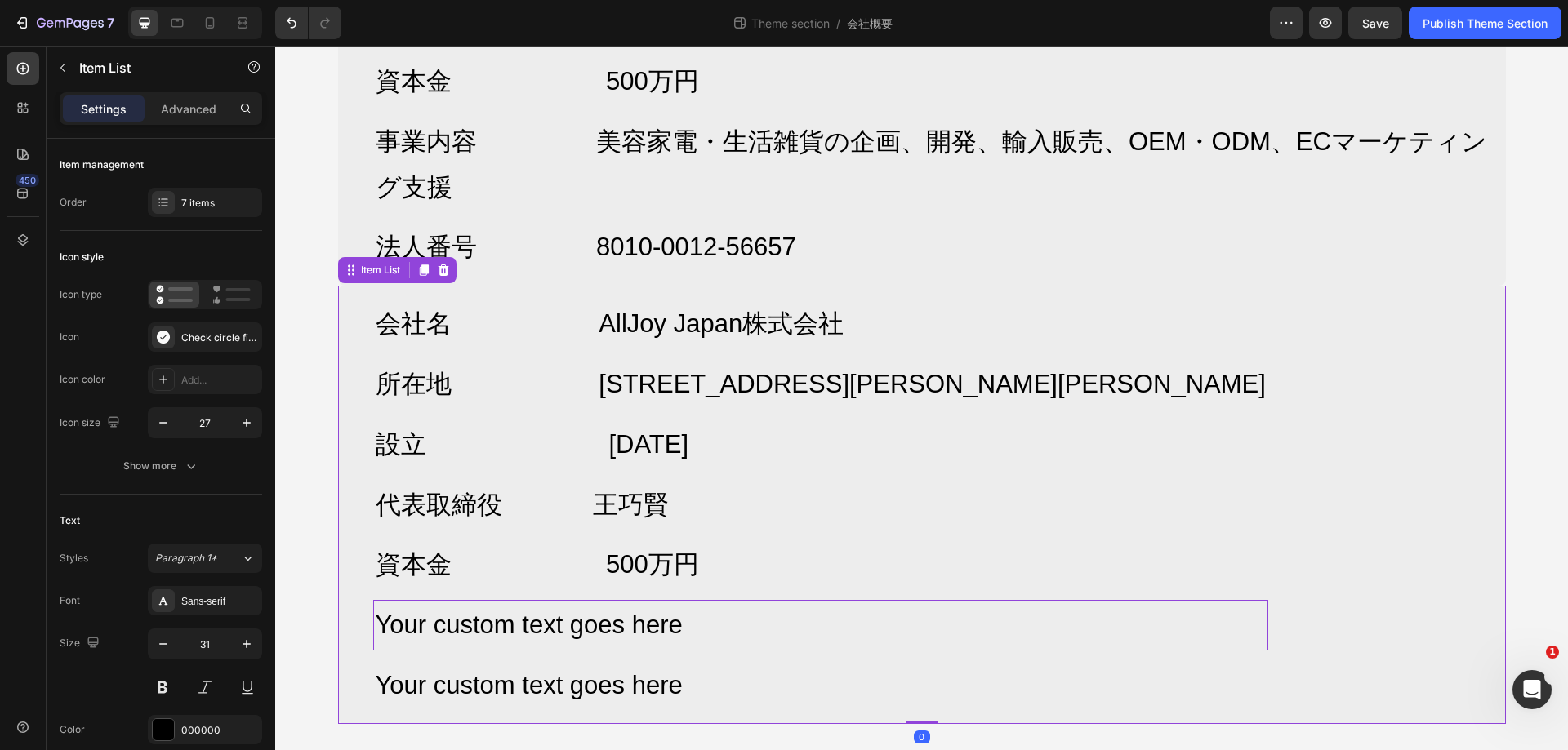
click at [672, 619] on div "Your custom text goes here" at bounding box center [821, 625] width 895 height 50
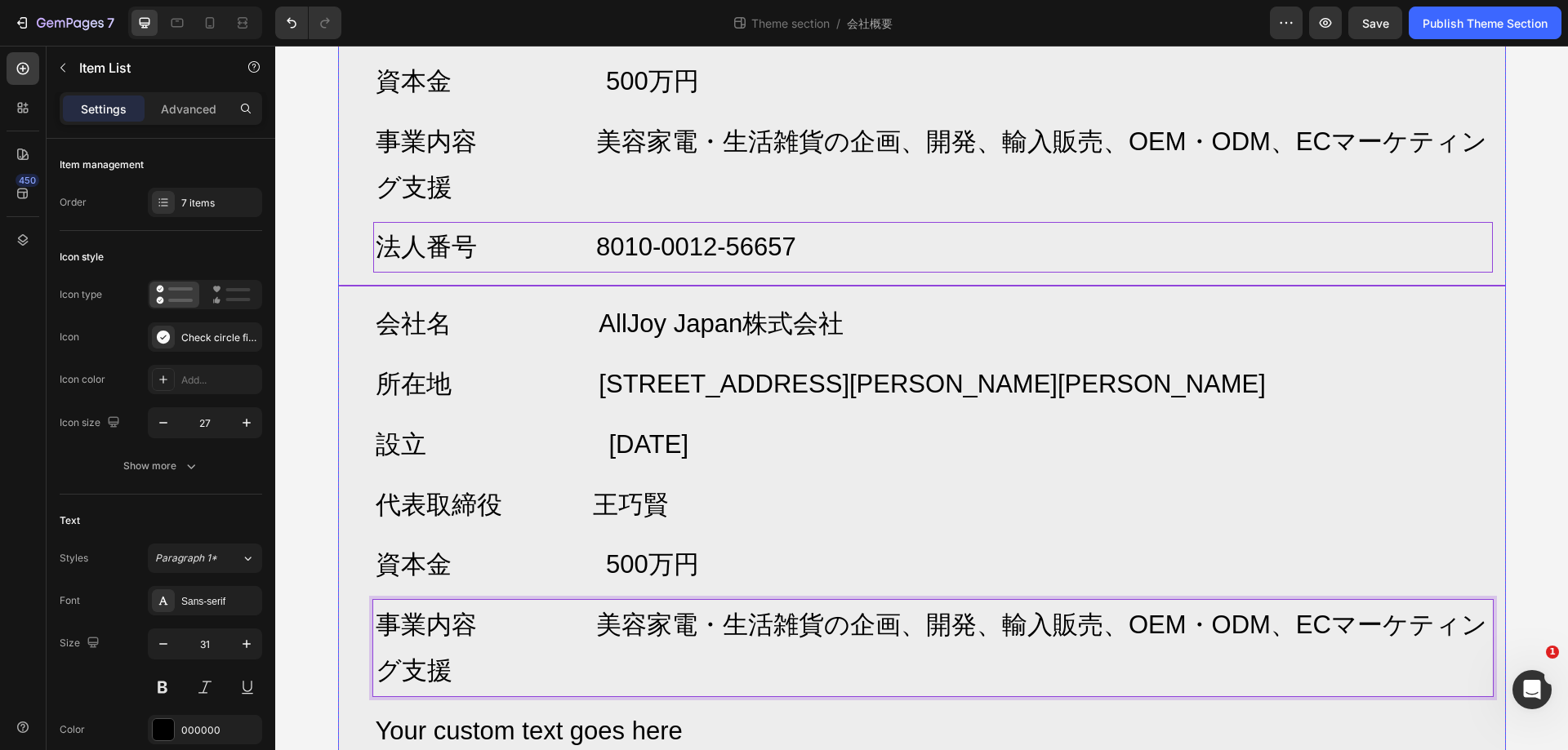
click at [646, 242] on p "法人番号 8010-0012-56657" at bounding box center [933, 247] width 1115 height 45
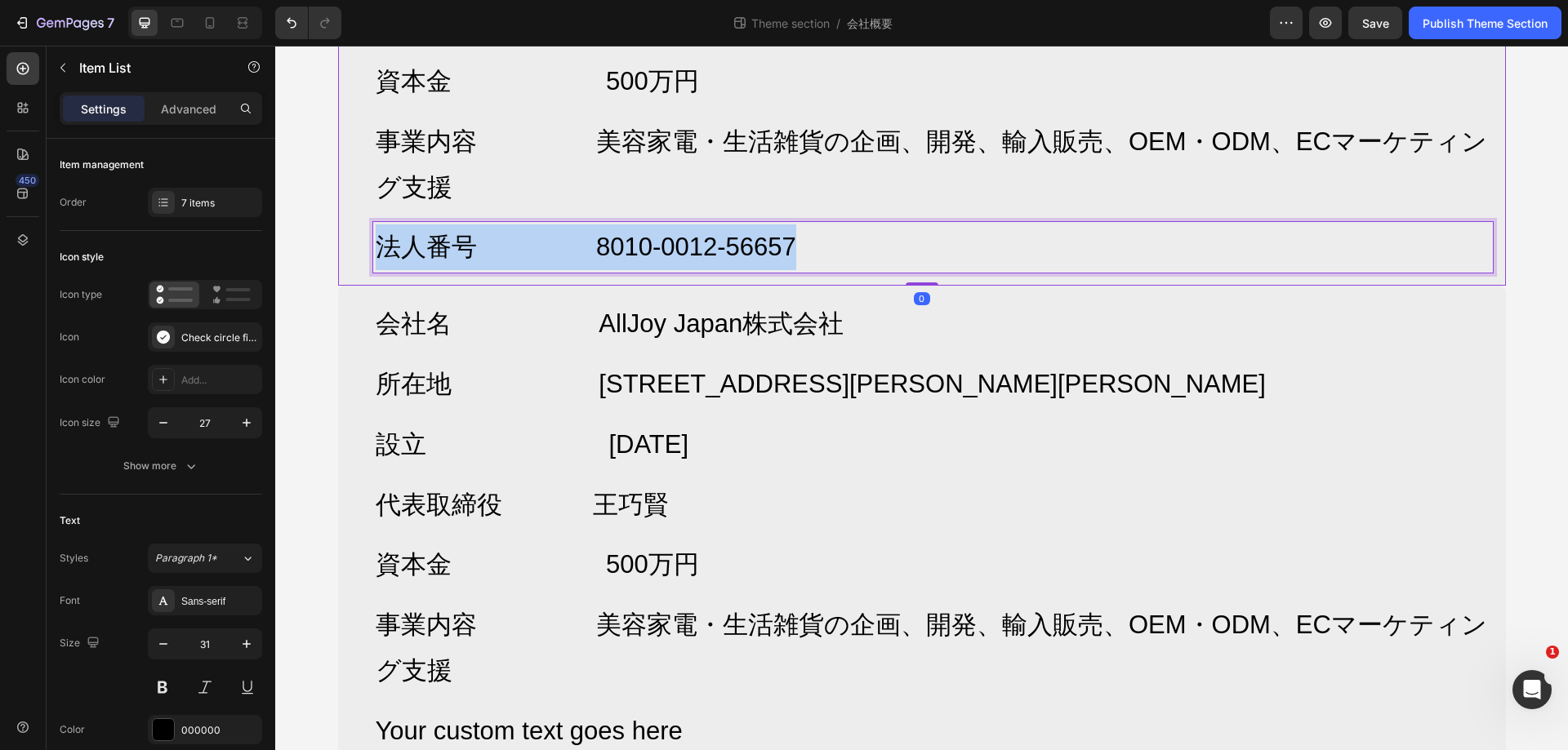
click at [646, 242] on p "法人番号 8010-0012-56657" at bounding box center [933, 247] width 1115 height 45
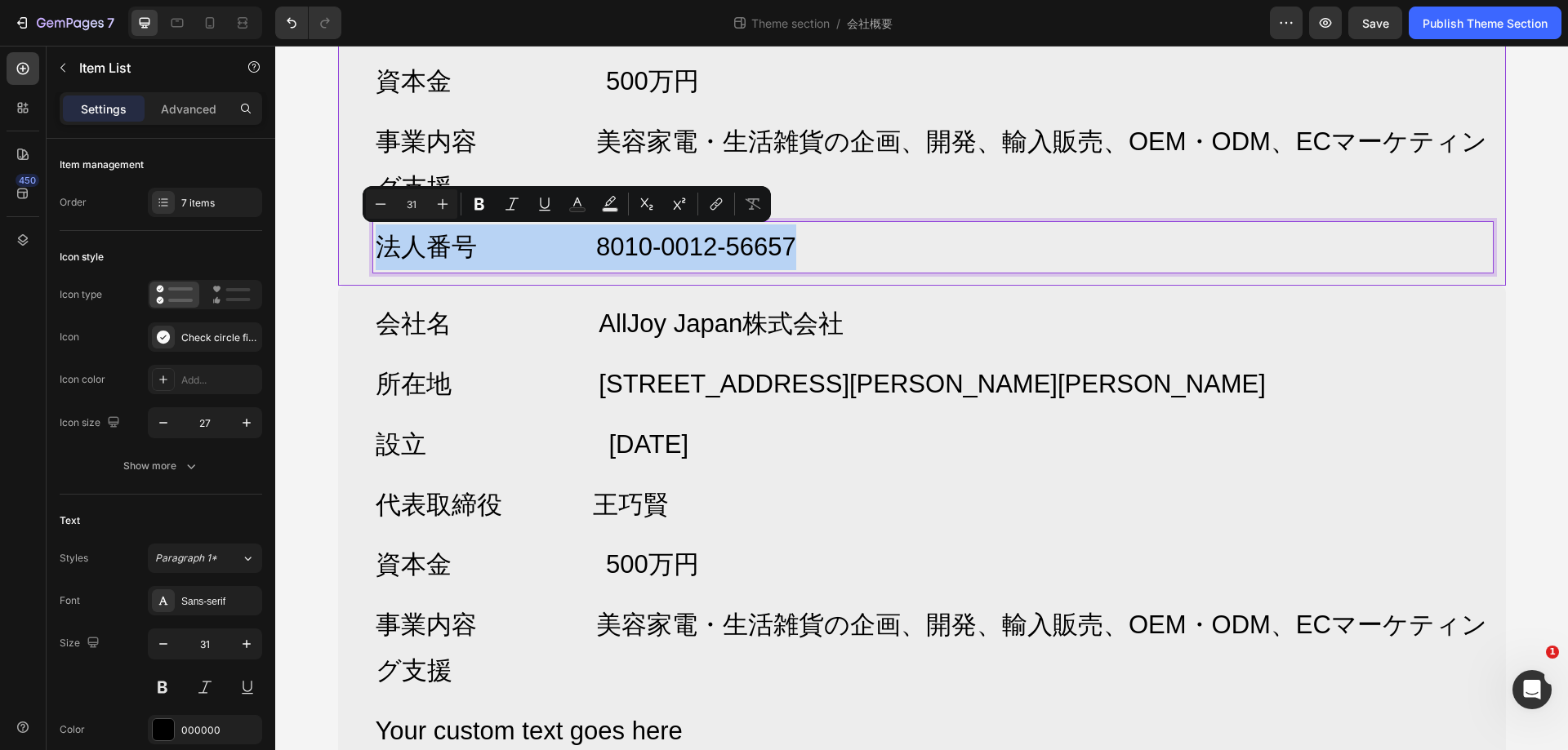
copy p "法人番号 8010-0012-56657"
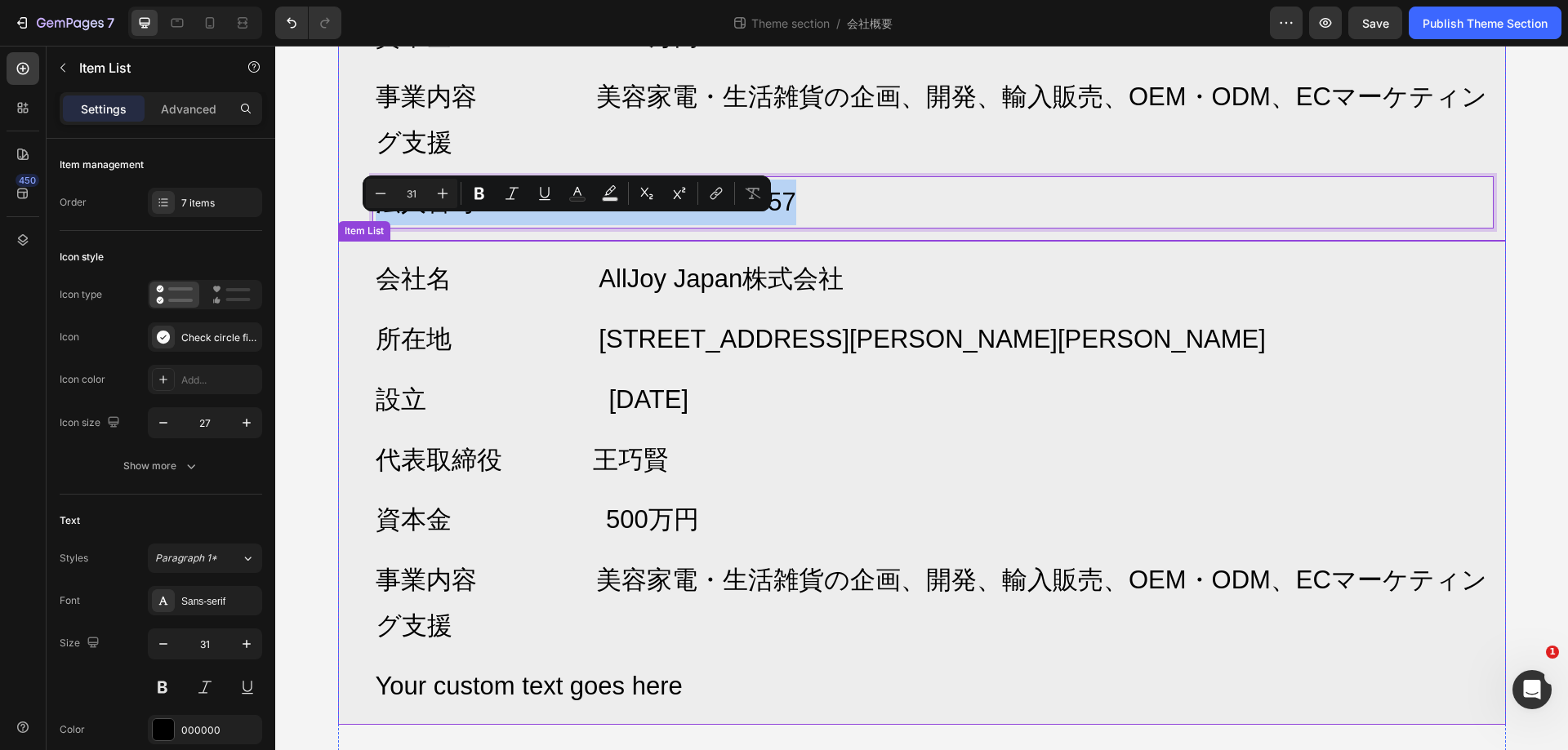
scroll to position [423, 0]
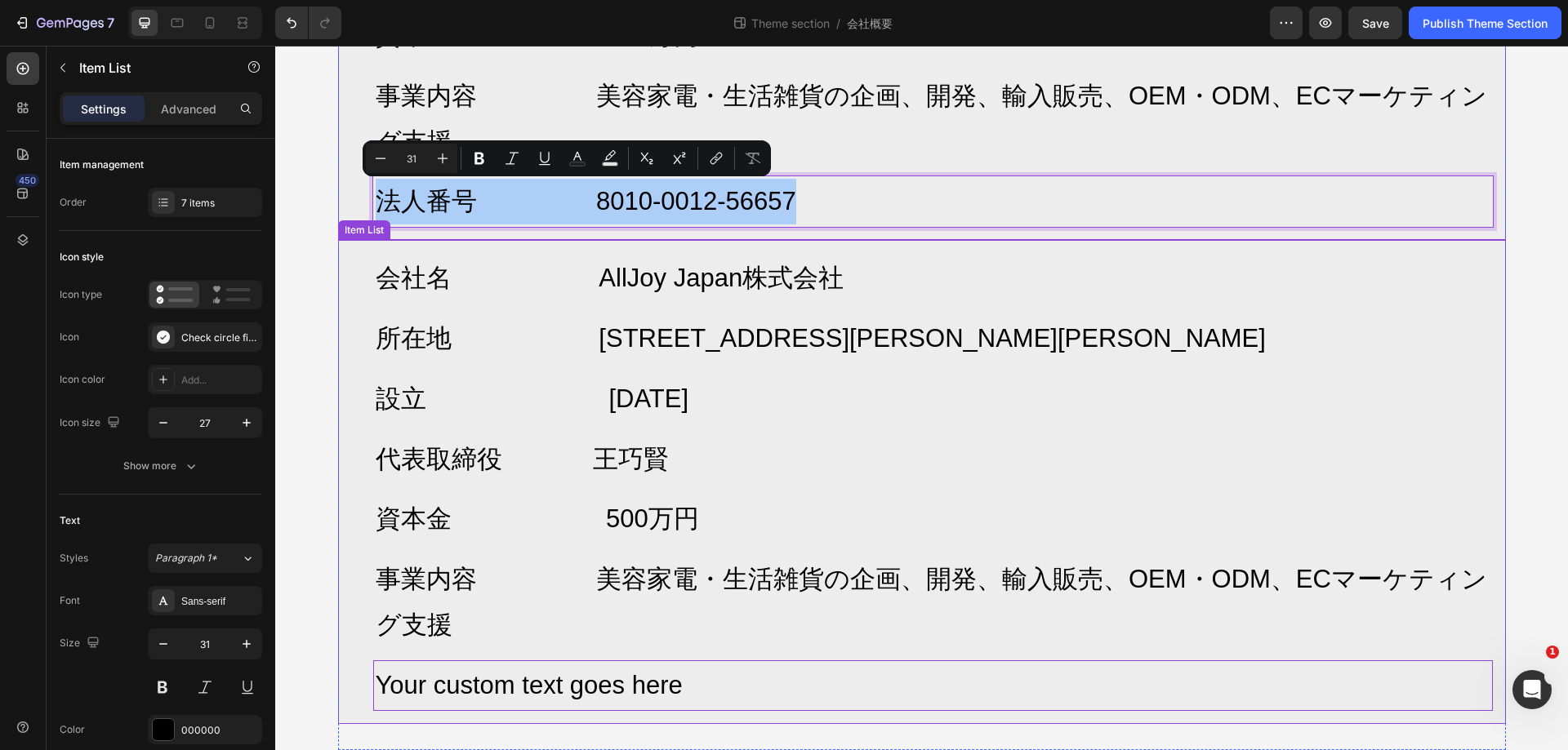
click at [583, 675] on p "Your custom text goes here" at bounding box center [933, 686] width 1115 height 45
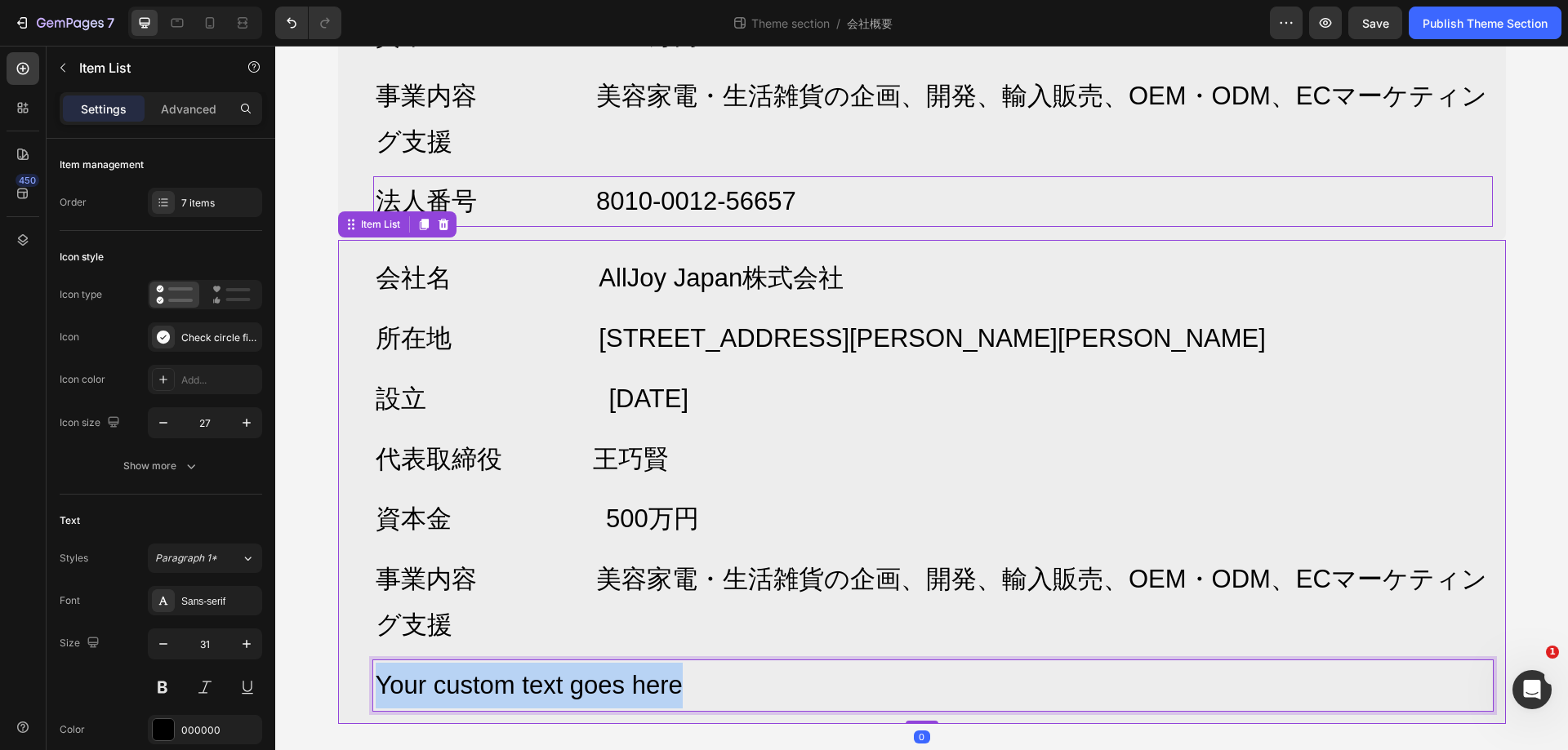
click at [583, 675] on p "Your custom text goes here" at bounding box center [933, 686] width 1115 height 45
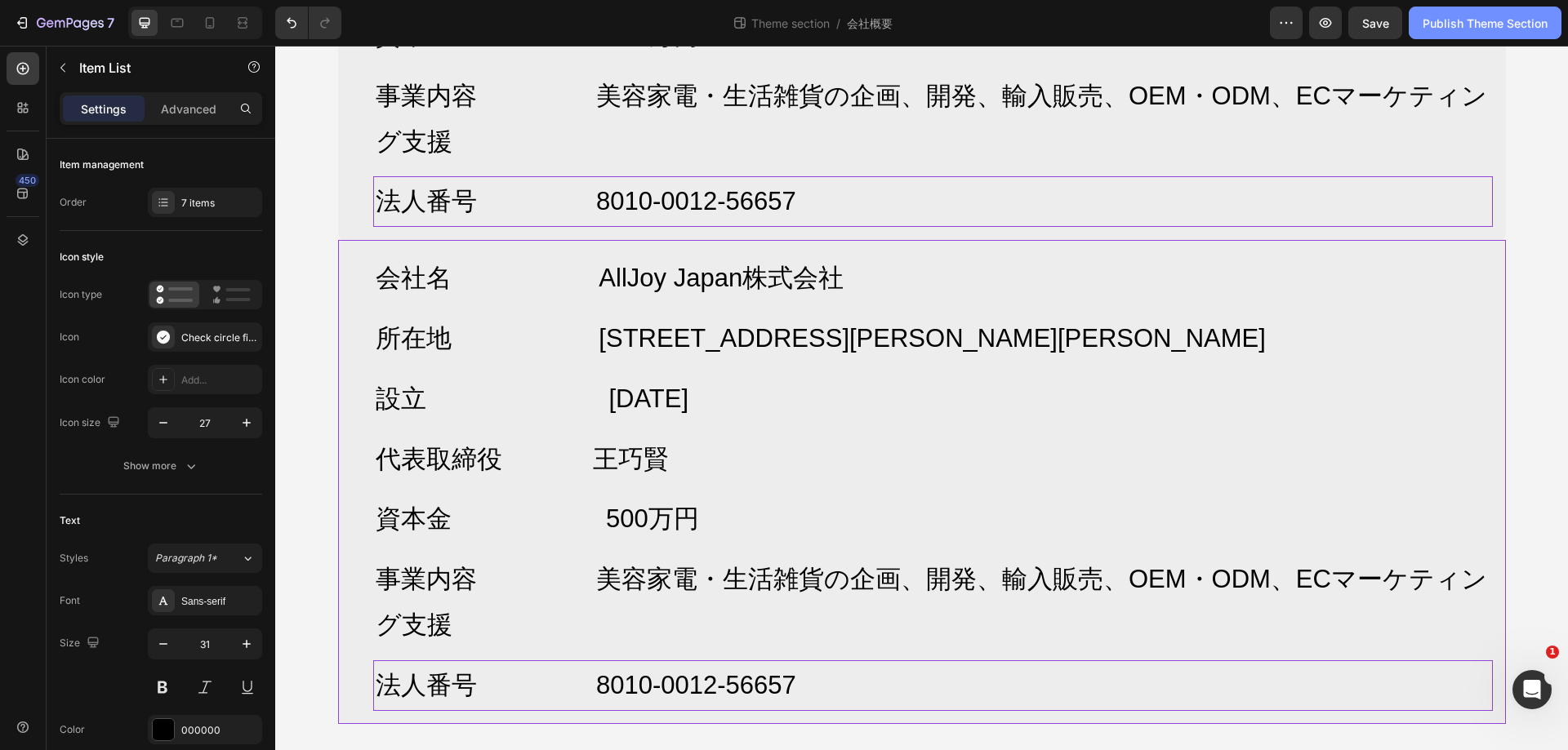
click at [1447, 36] on button "Publish Theme Section" at bounding box center [1485, 23] width 153 height 33
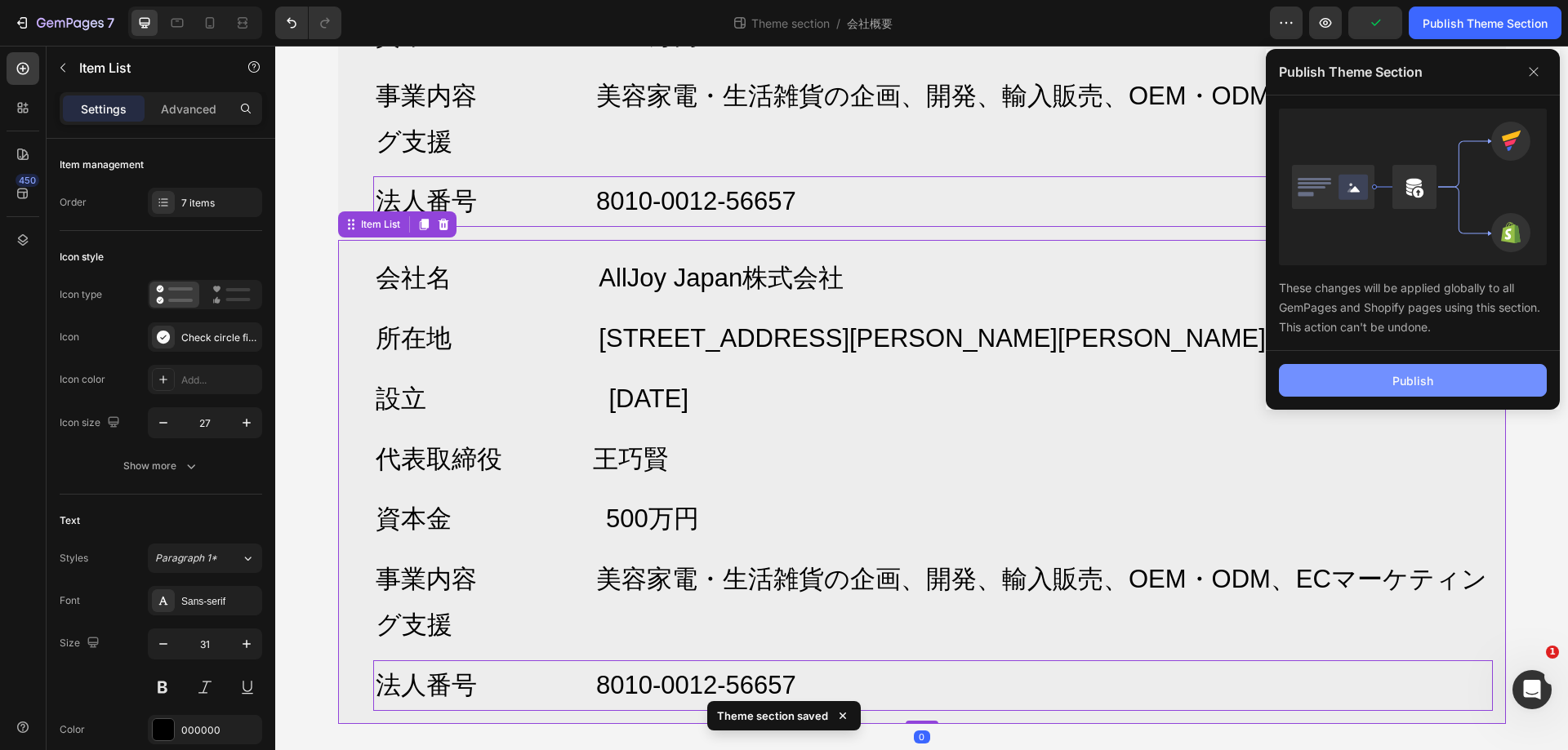
click at [1458, 384] on button "Publish" at bounding box center [1413, 379] width 268 height 33
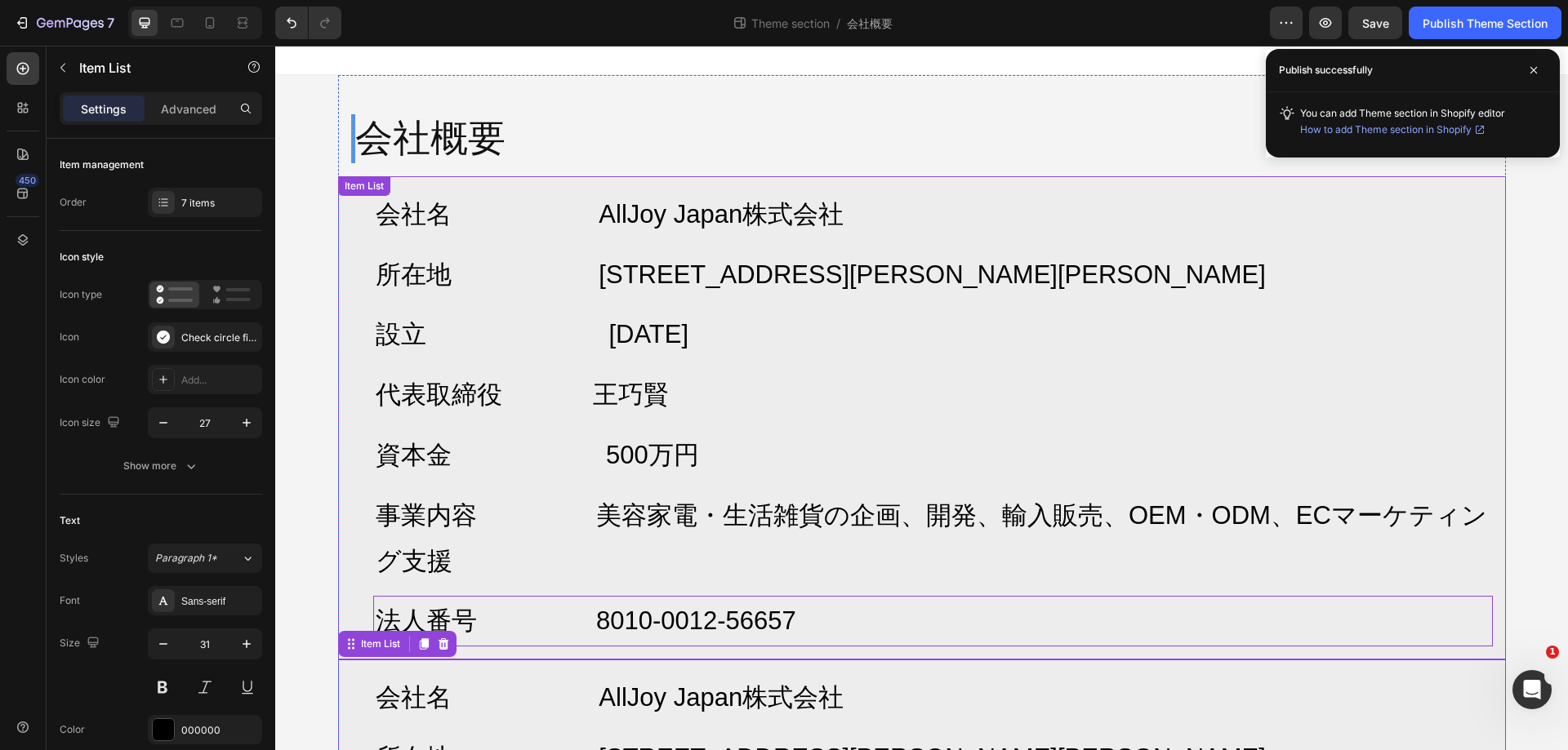
scroll to position [0, 0]
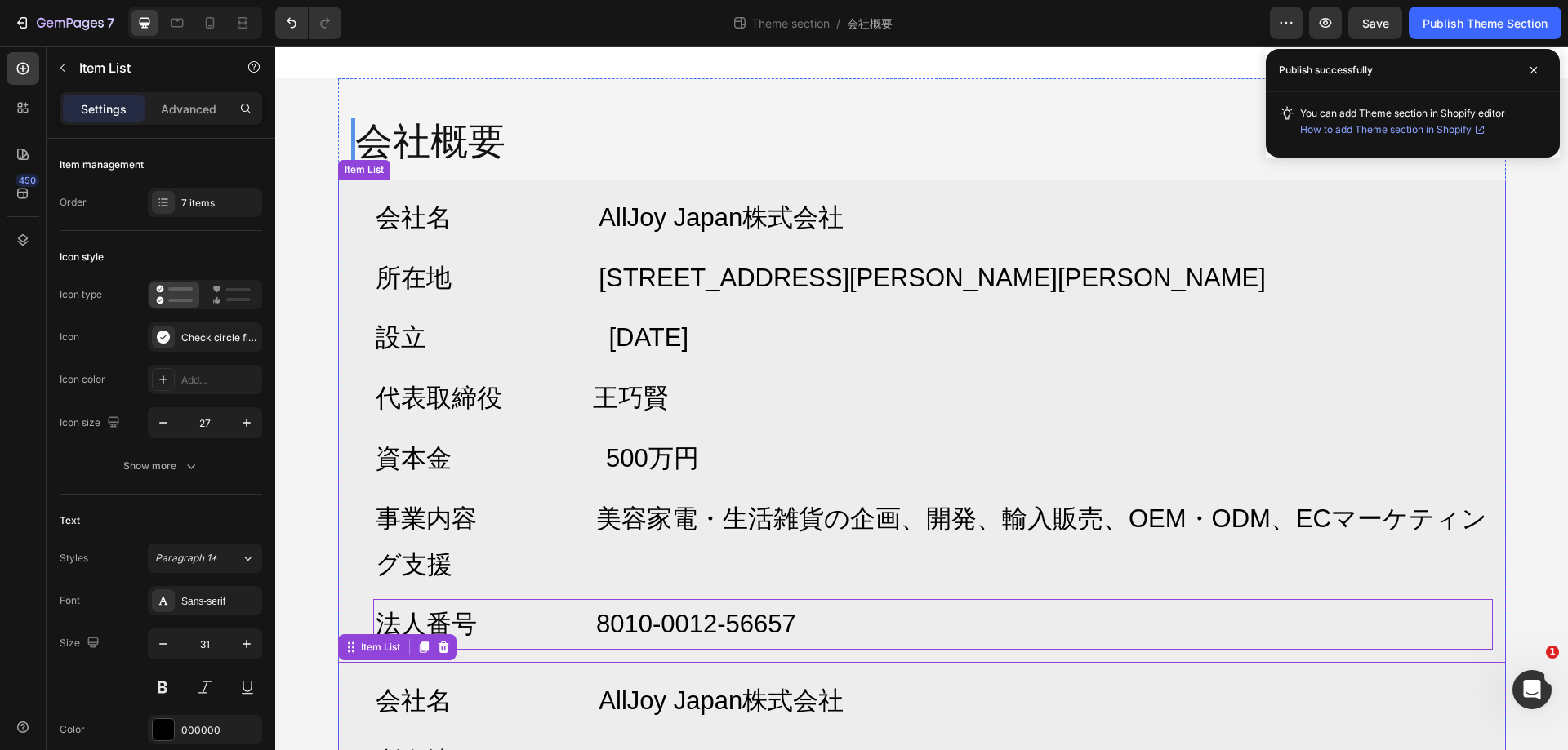
click at [374, 170] on div "Item List" at bounding box center [364, 170] width 45 height 15
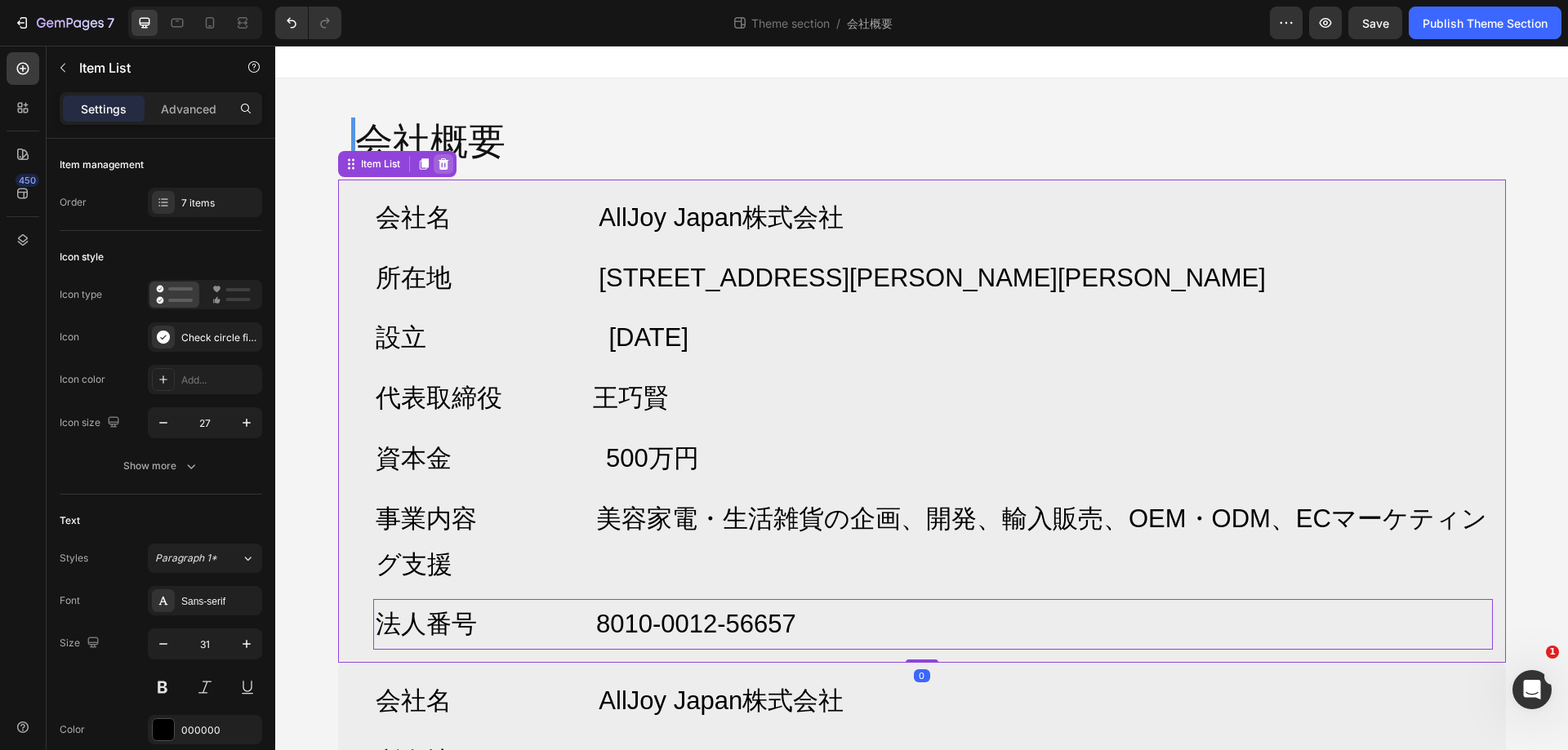
click at [437, 169] on icon at bounding box center [443, 164] width 13 height 13
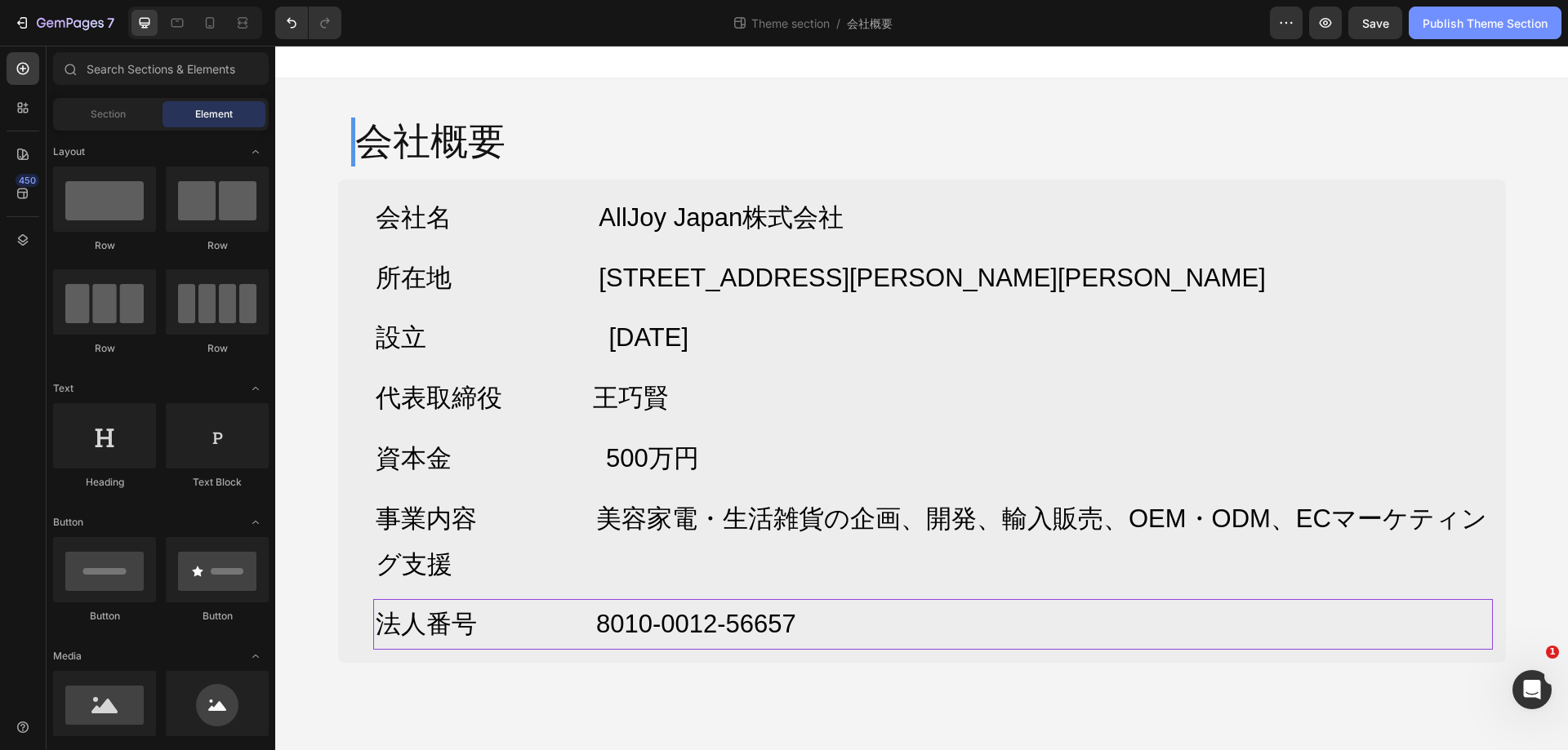
click at [1478, 22] on div "Publish Theme Section" at bounding box center [1485, 23] width 125 height 17
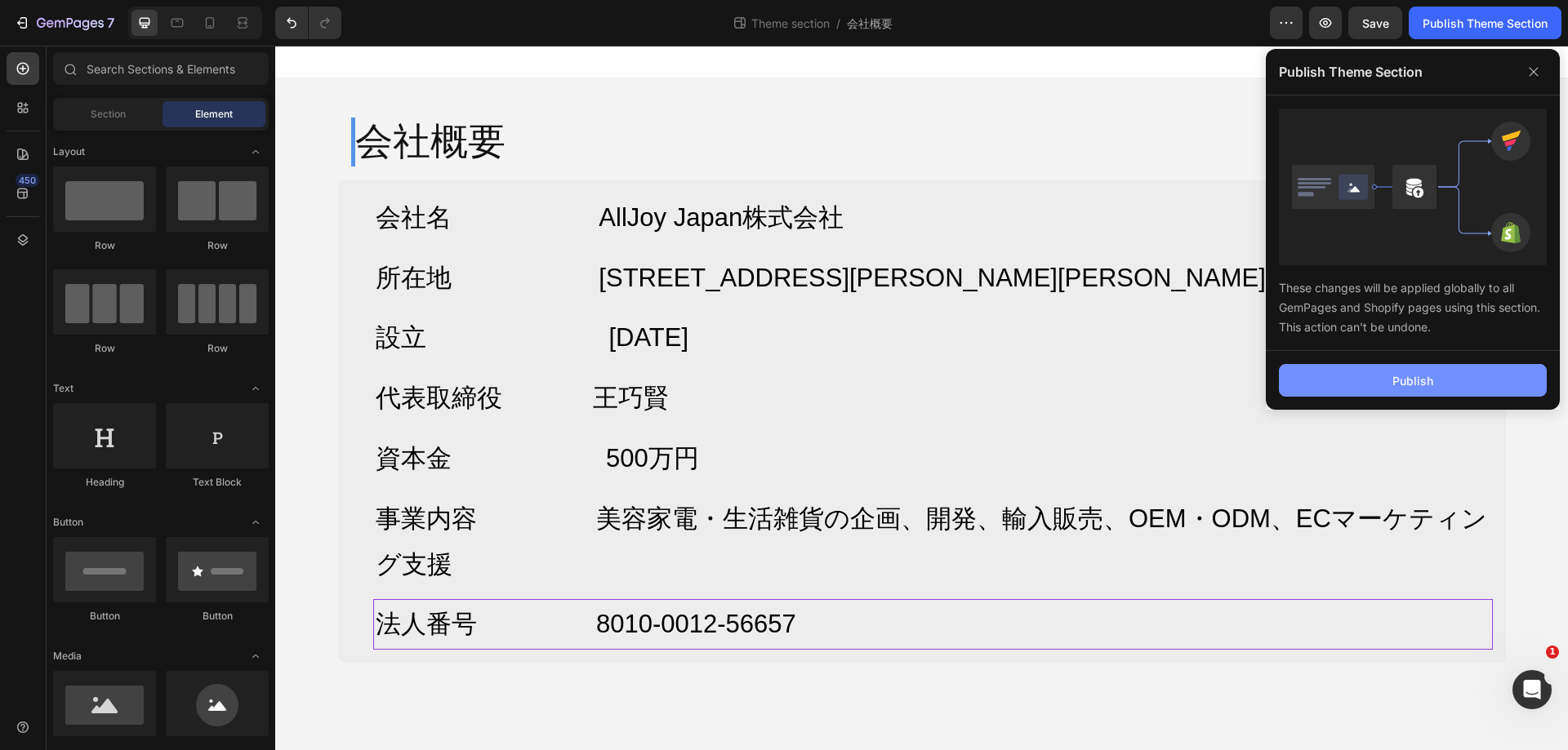
click at [1419, 376] on div "Publish" at bounding box center [1412, 380] width 40 height 17
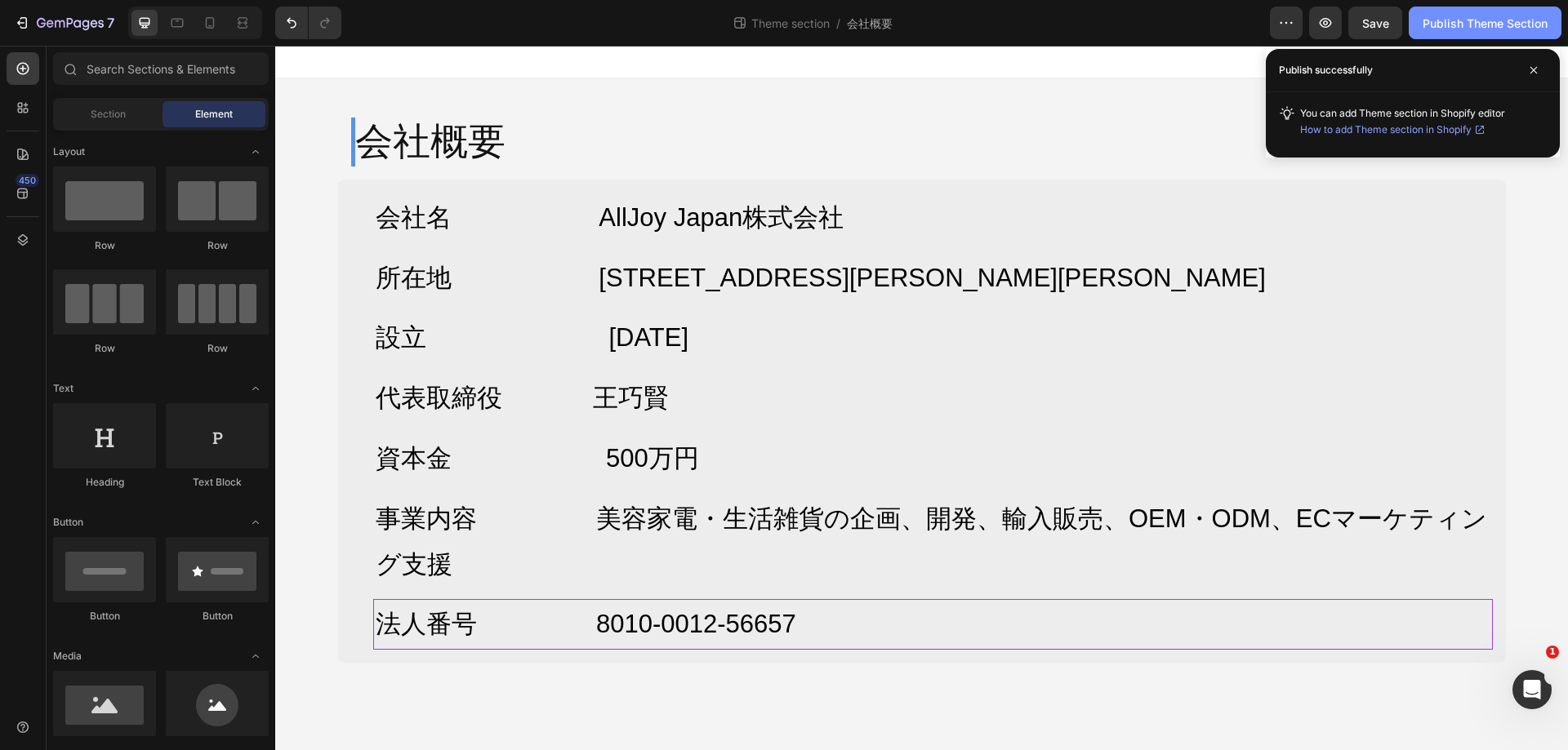
click at [1492, 27] on div "Publish Theme Section" at bounding box center [1485, 23] width 125 height 17
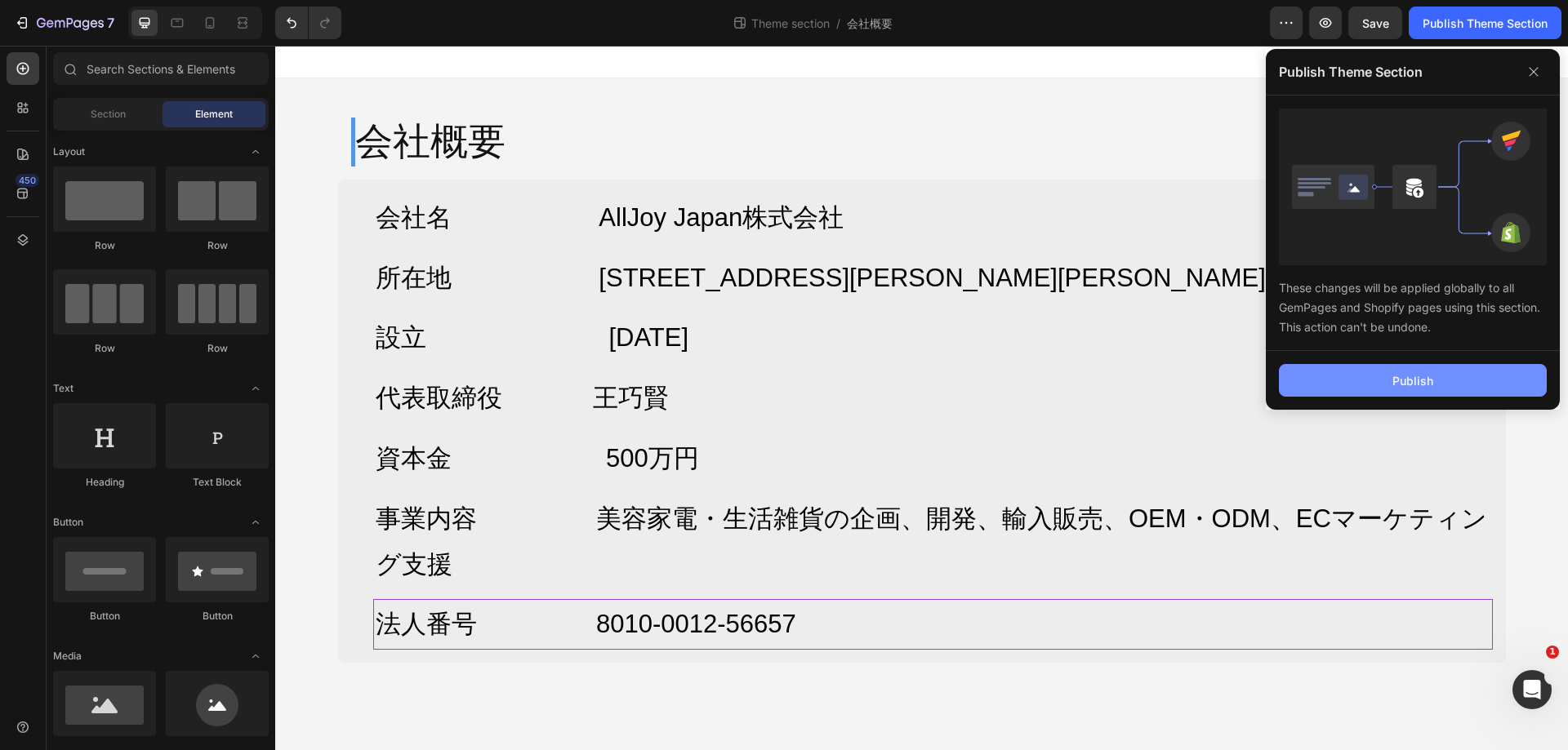
click at [1440, 376] on button "Publish" at bounding box center [1413, 379] width 268 height 33
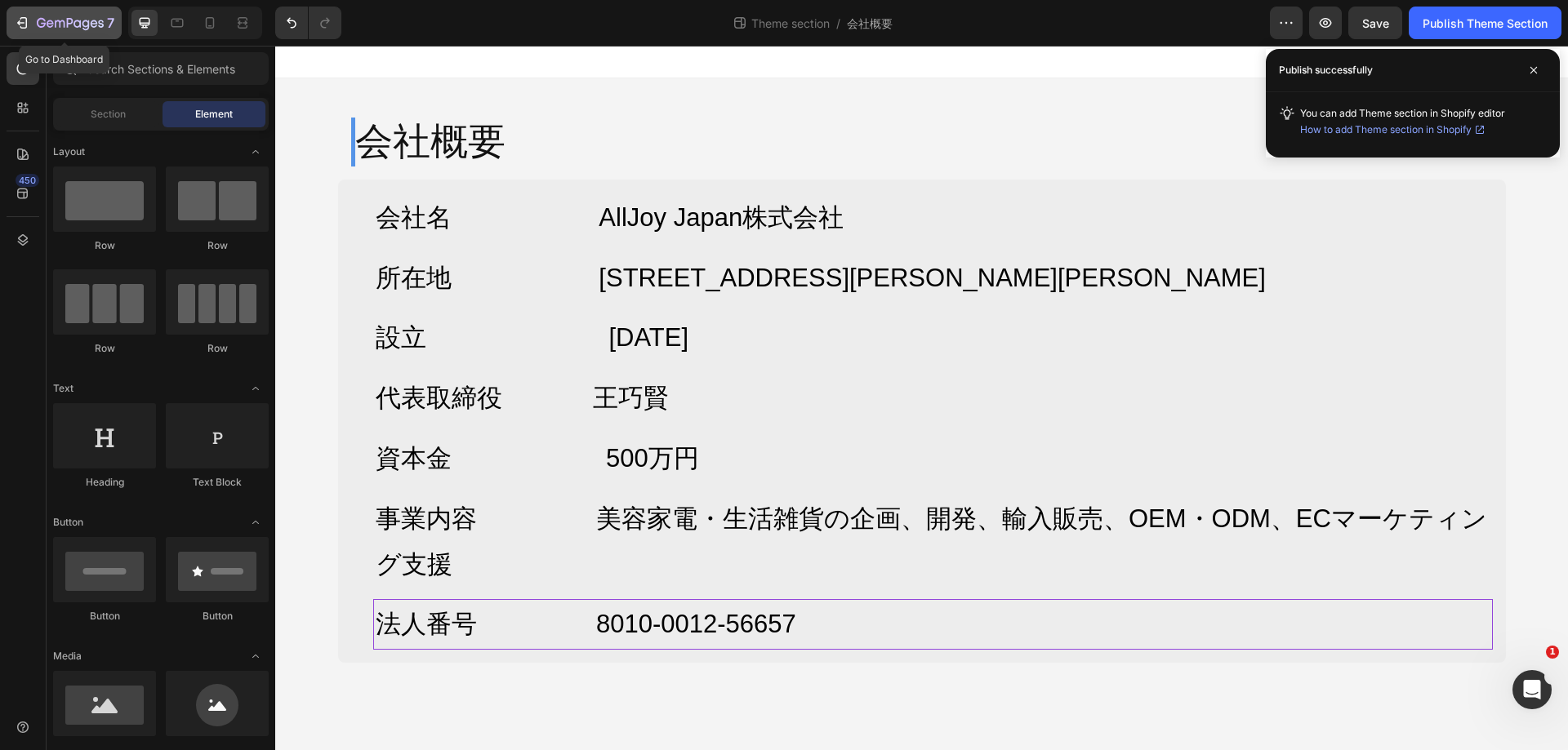
click at [69, 17] on icon "button" at bounding box center [70, 24] width 67 height 14
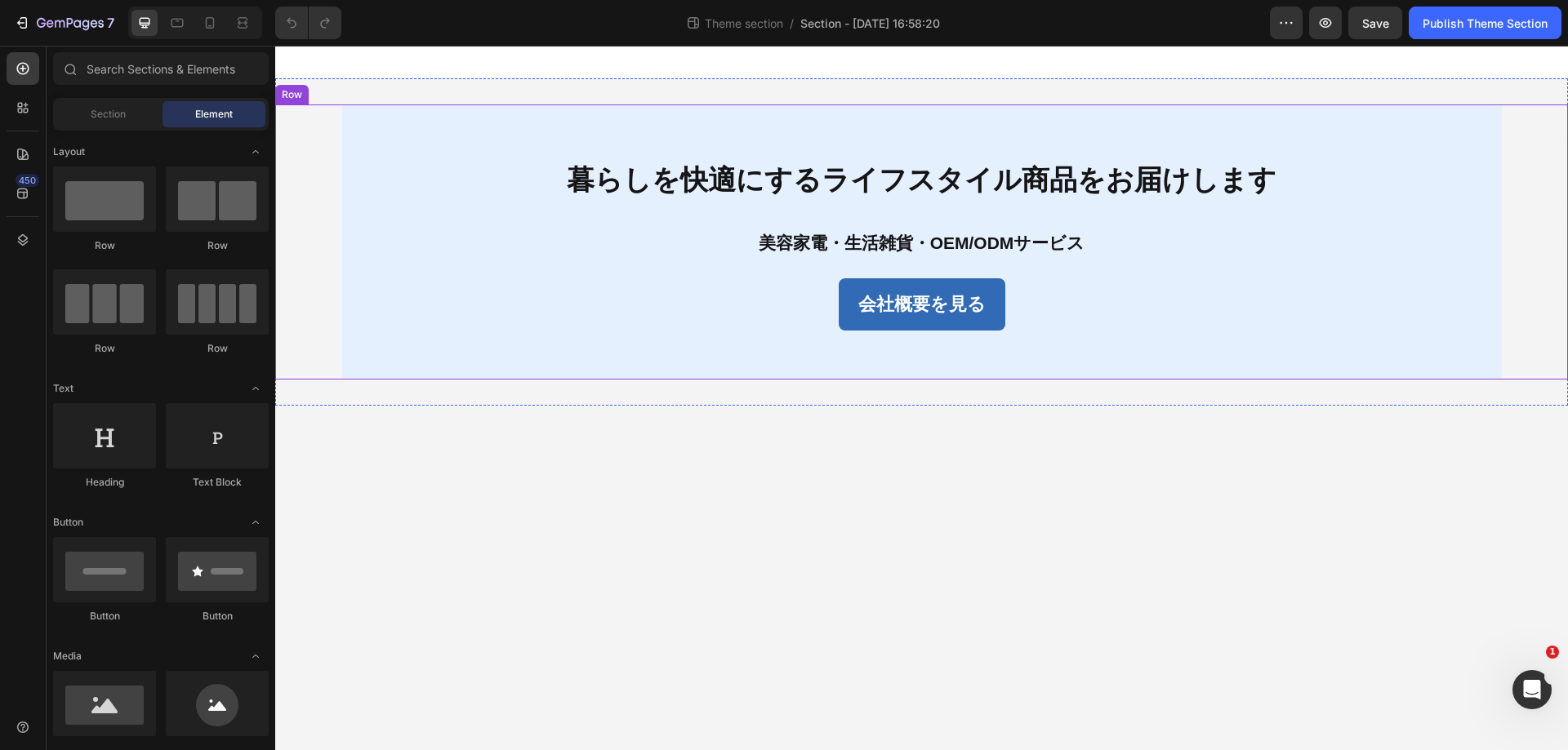
click at [717, 336] on div "暮らしを快適にするライフスタイル商品をお届けします Text Block 美容家電・生活雑貨・OEM/ODMサービス Text Block 会社概要を見る B…" at bounding box center [922, 241] width 1160 height 275
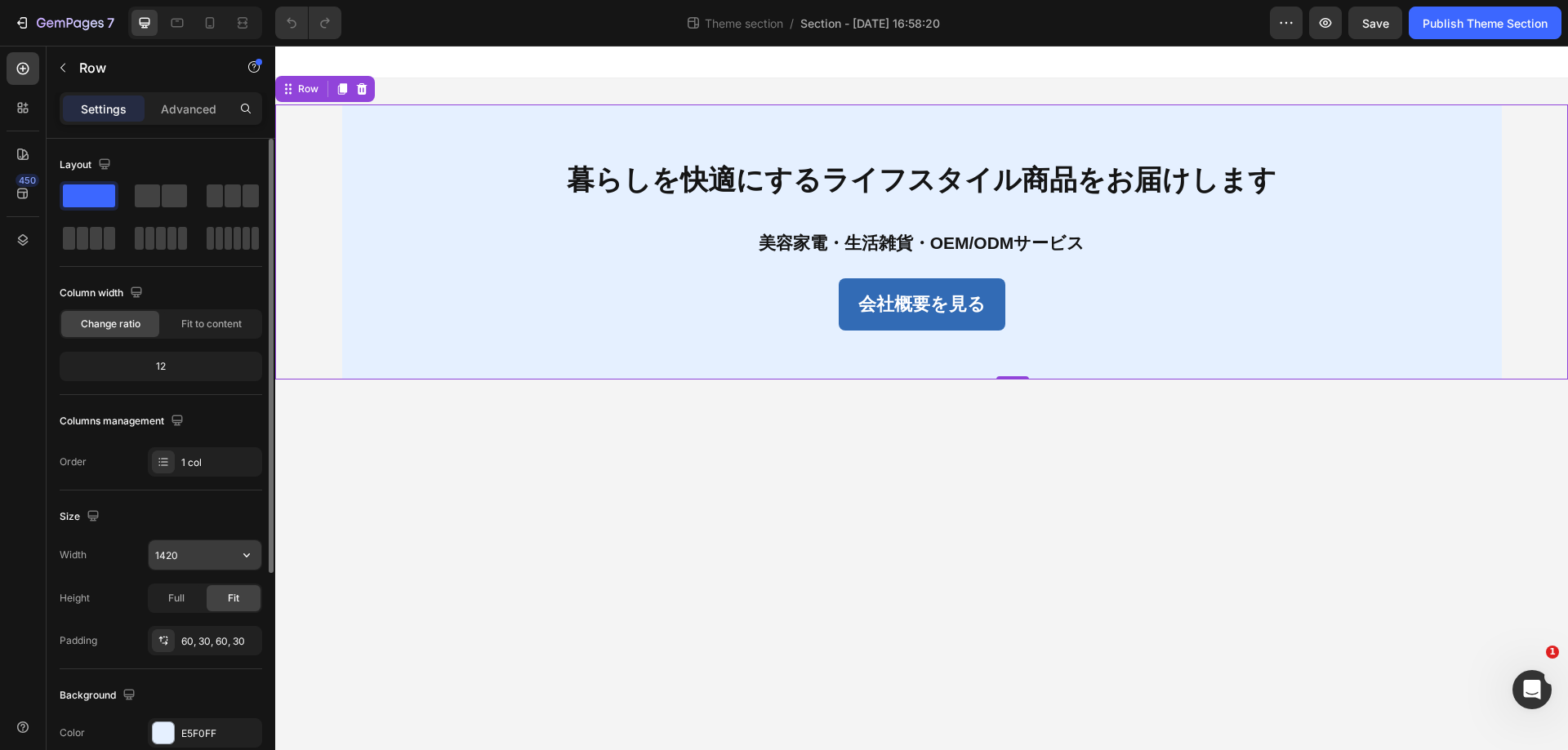
click at [222, 550] on input "1420" at bounding box center [205, 555] width 112 height 30
click at [216, 557] on input "1420" at bounding box center [205, 555] width 112 height 30
click at [212, 555] on input "1420" at bounding box center [205, 555] width 112 height 30
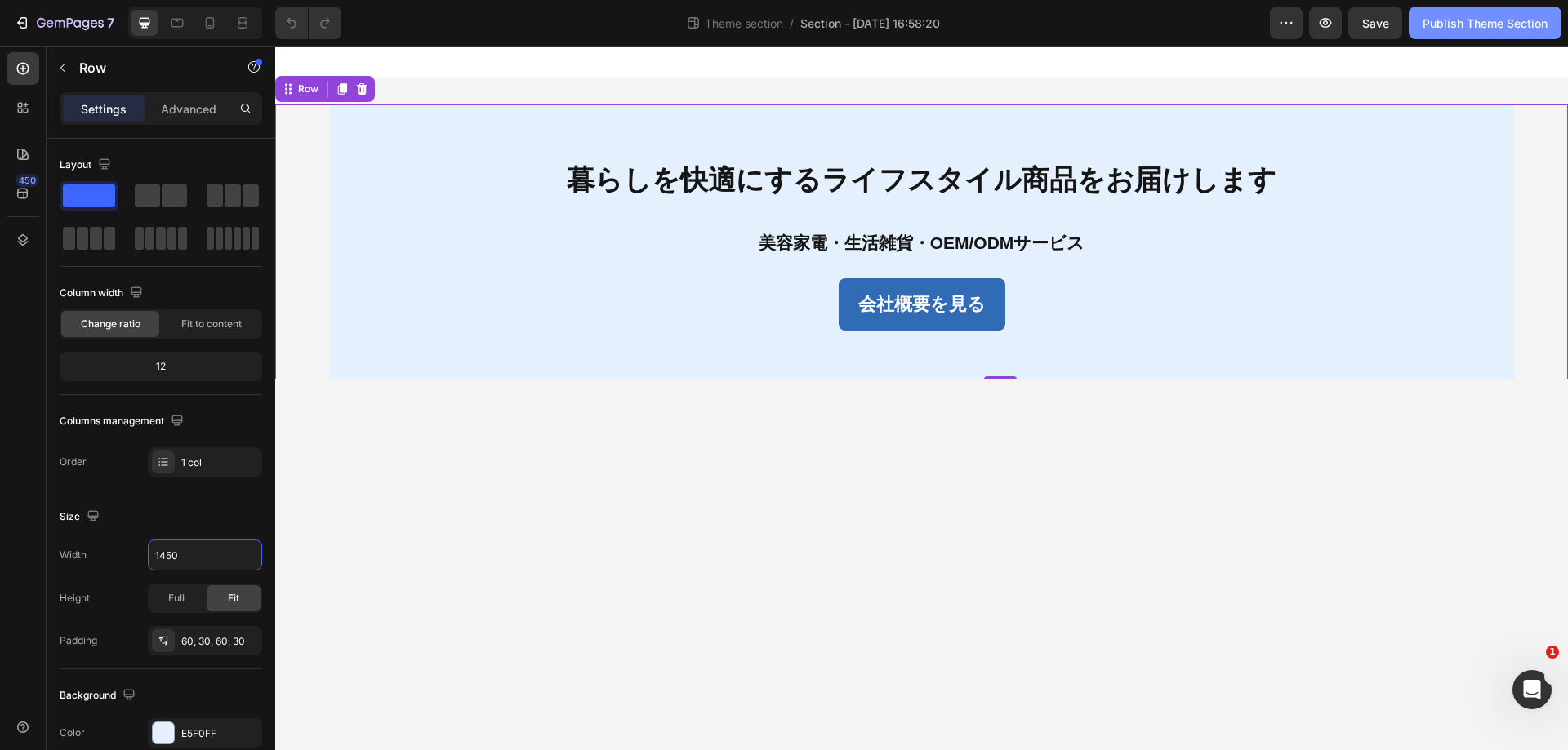
click at [1457, 27] on div "Publish Theme Section" at bounding box center [1485, 23] width 125 height 17
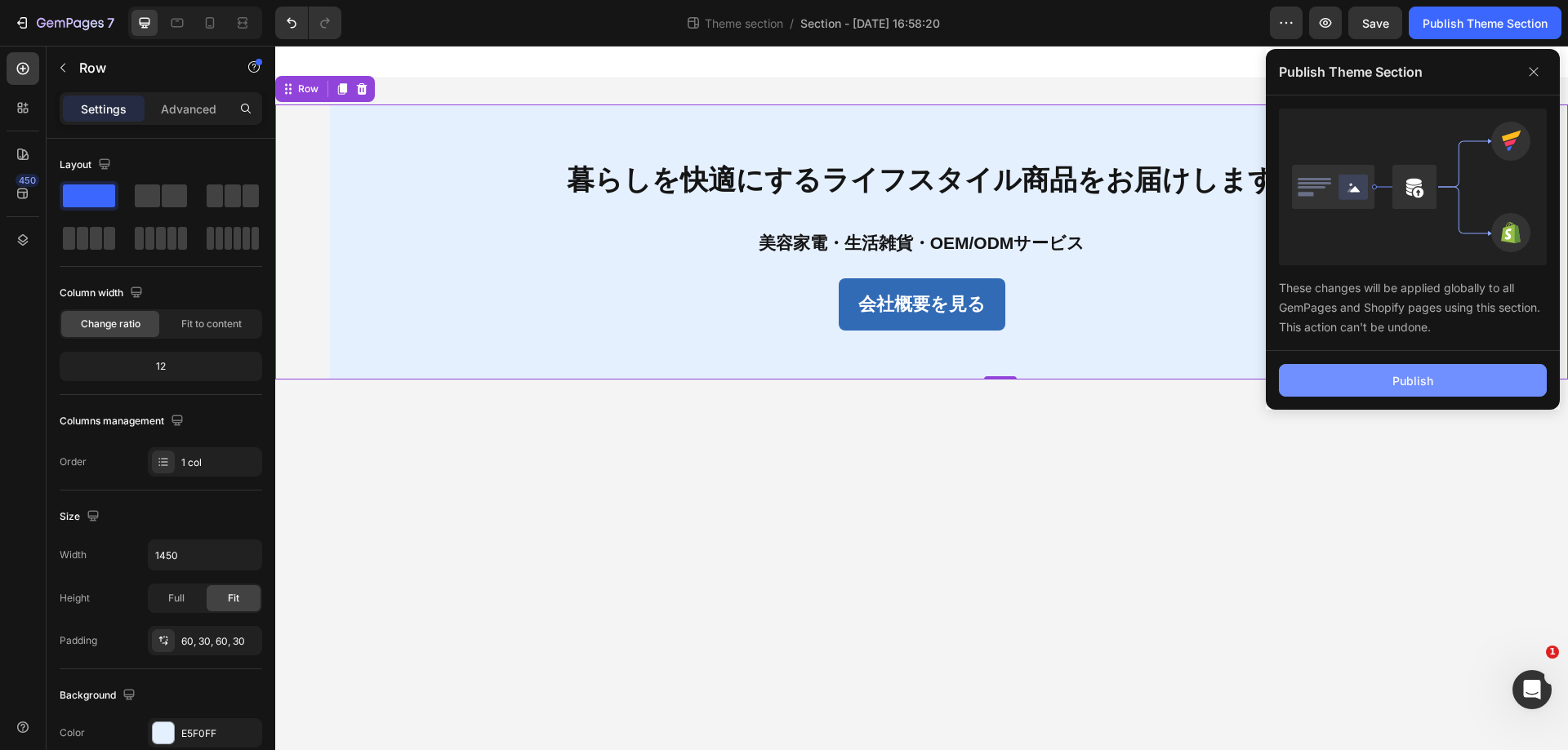
click at [1435, 389] on button "Publish" at bounding box center [1413, 379] width 268 height 33
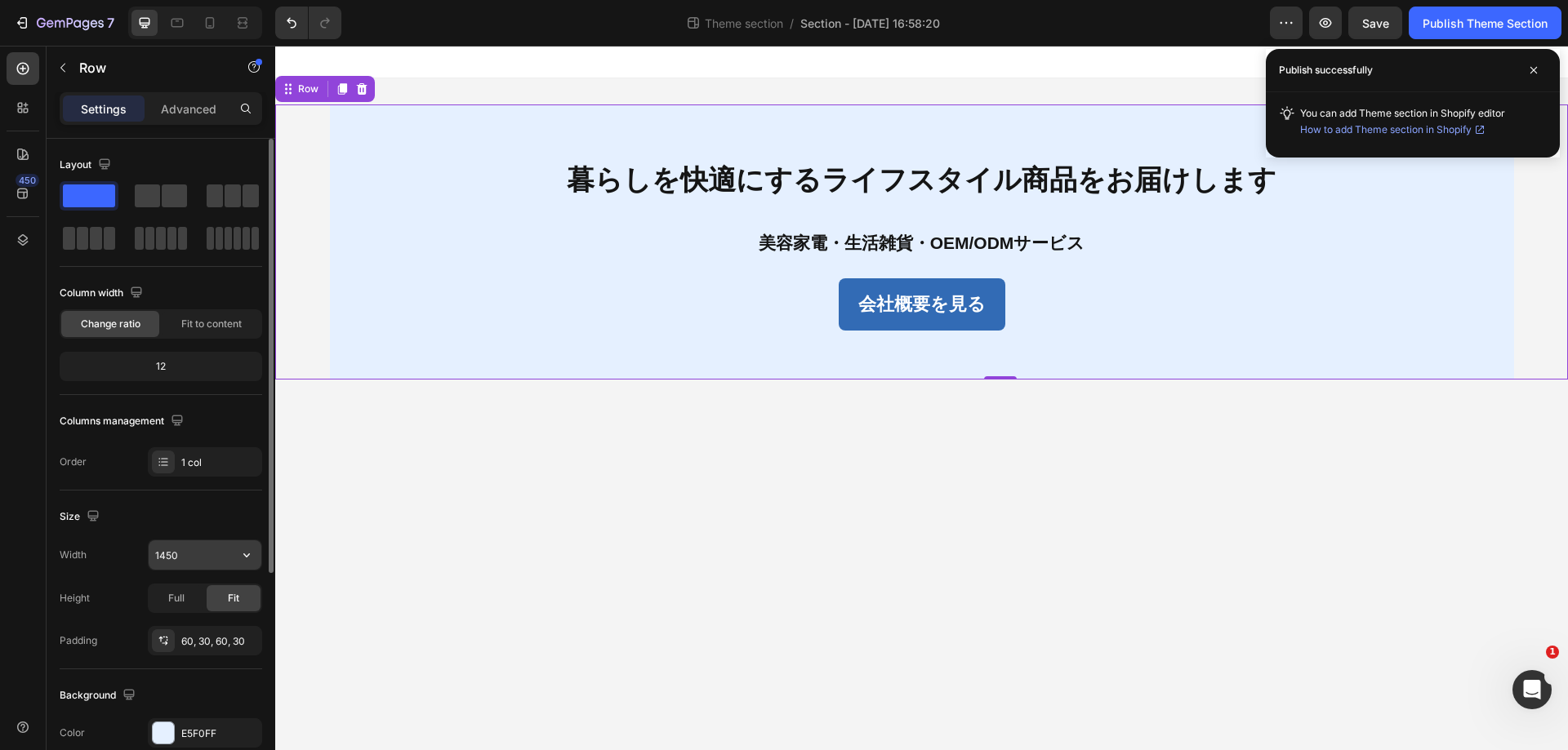
click at [220, 558] on input "1450" at bounding box center [205, 555] width 112 height 30
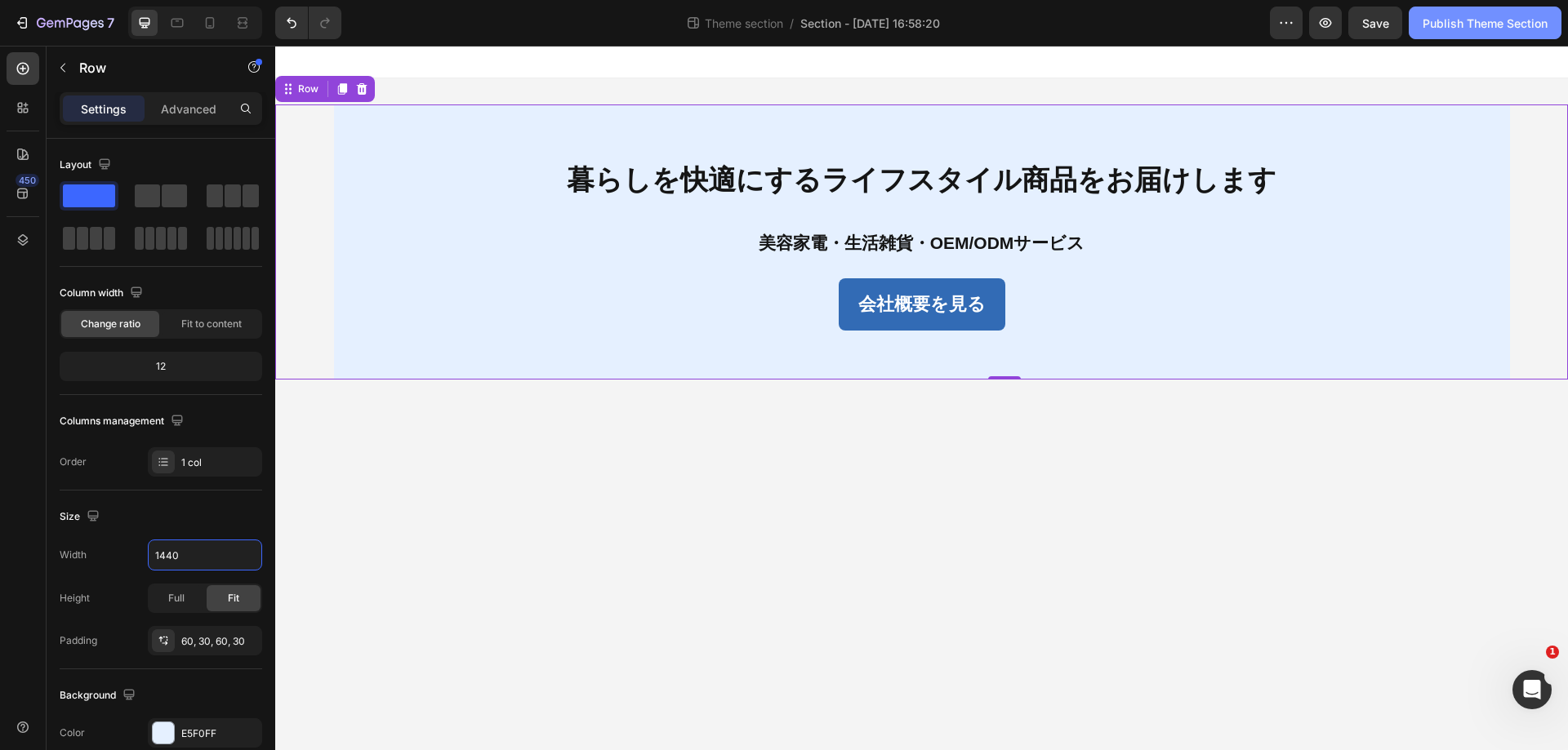
type input "1440"
click at [1468, 28] on div "Publish Theme Section" at bounding box center [1485, 23] width 125 height 17
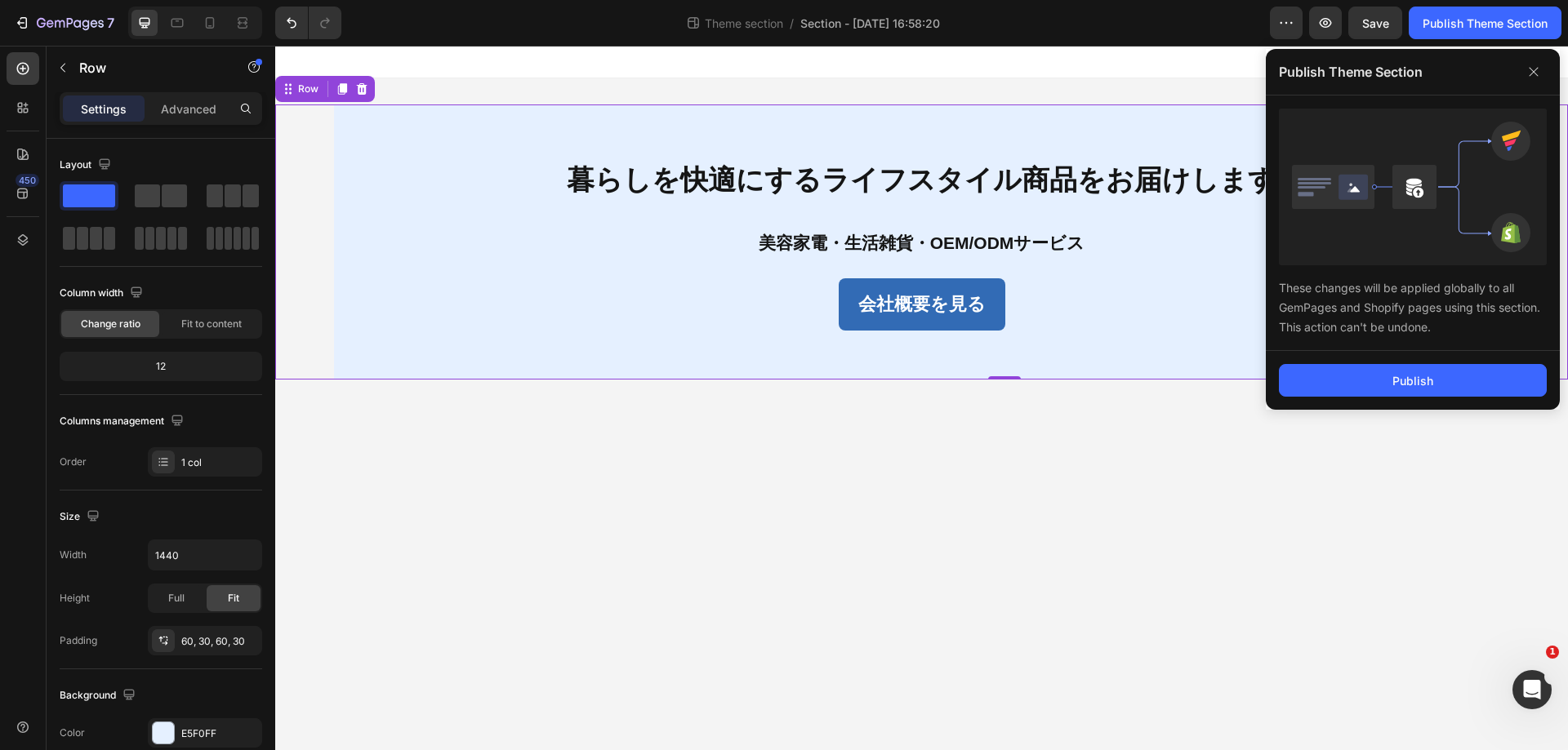
click at [1443, 397] on div "Publish" at bounding box center [1413, 380] width 294 height 59
click at [1465, 377] on button "Publish" at bounding box center [1413, 379] width 268 height 33
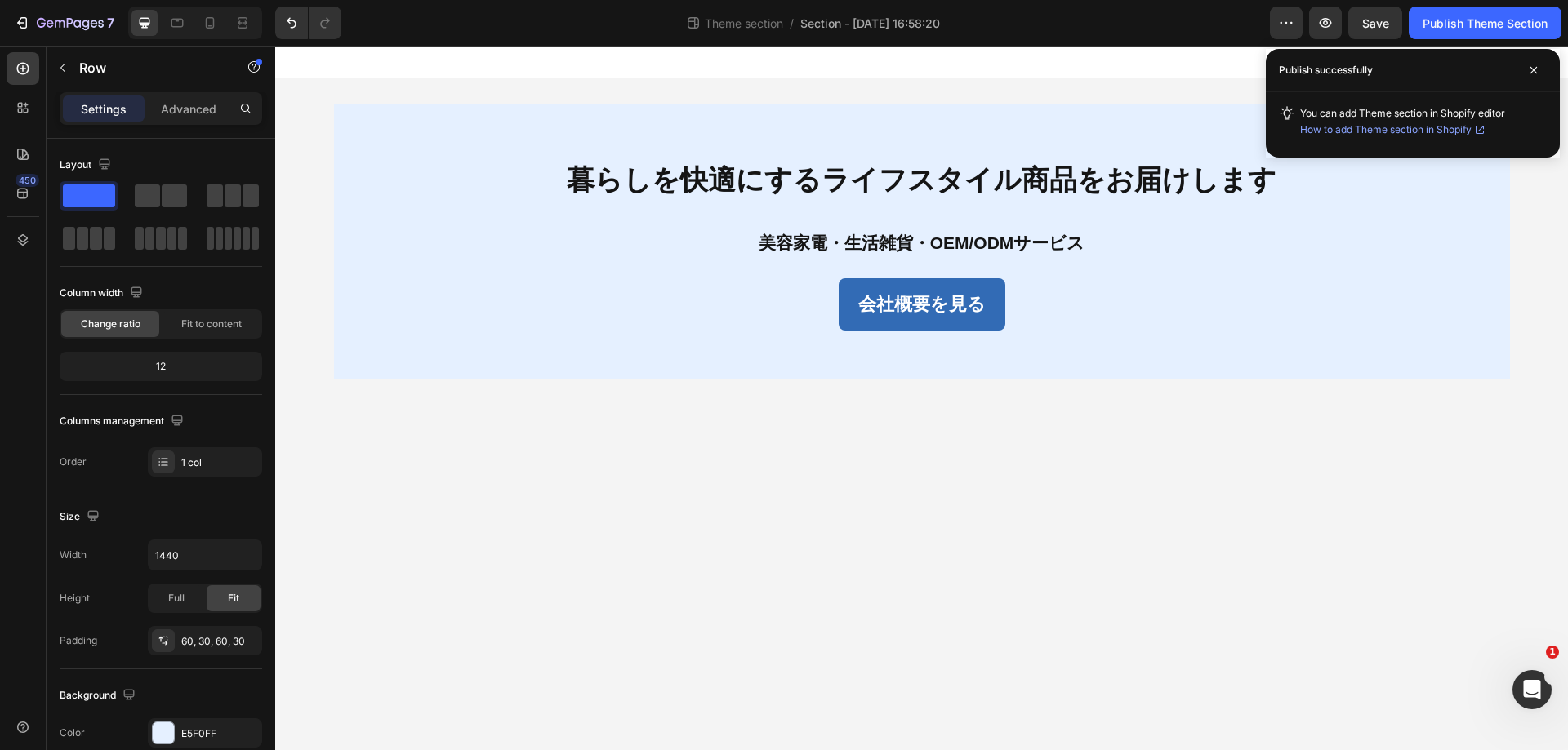
click at [1364, 476] on body "暮らしを快適にするライフスタイル商品をお届けします Text Block 美容家電・生活雑貨・OEM/ODMサービス Text Block 会社概要を見る B…" at bounding box center [921, 397] width 1293 height 705
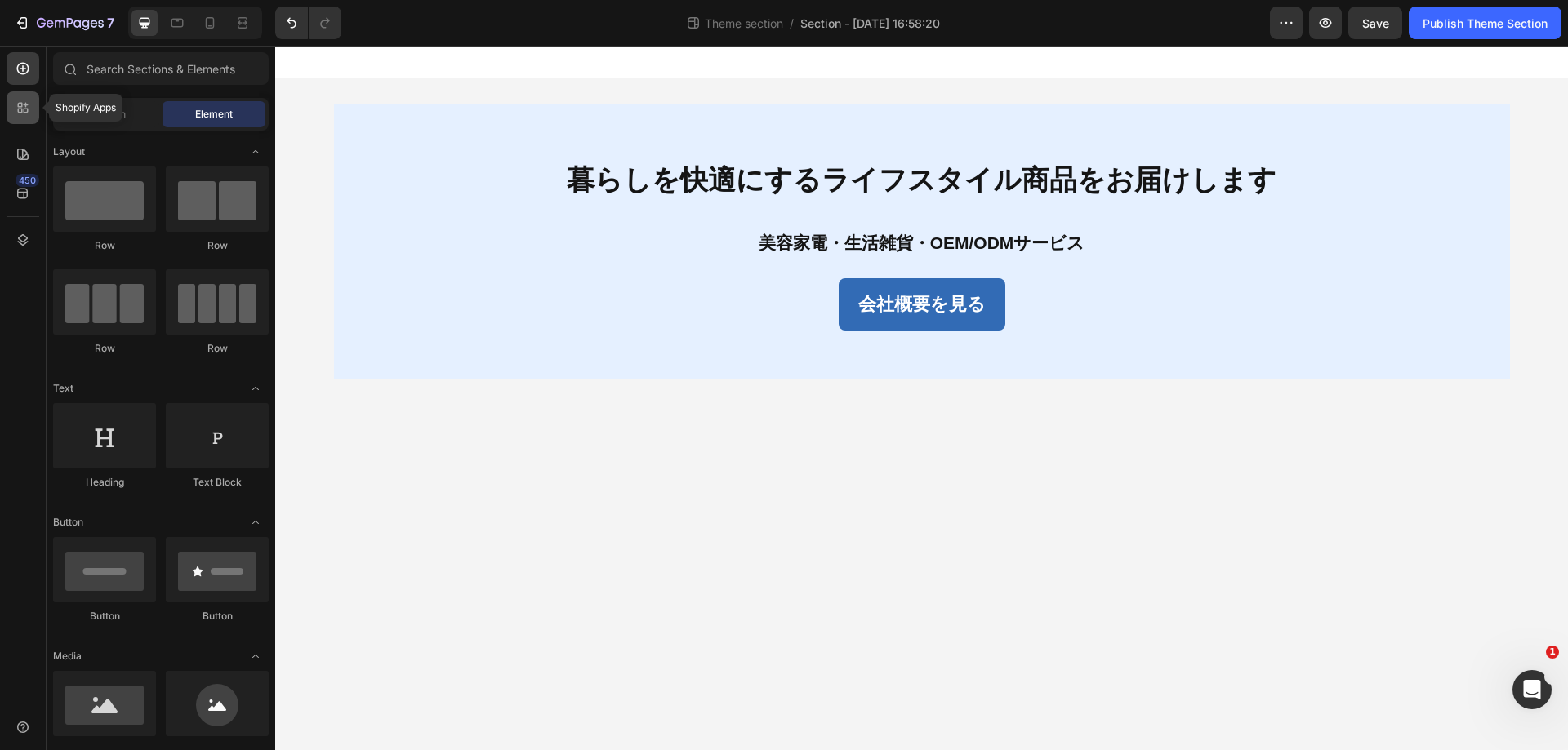
click at [22, 102] on icon at bounding box center [23, 107] width 17 height 17
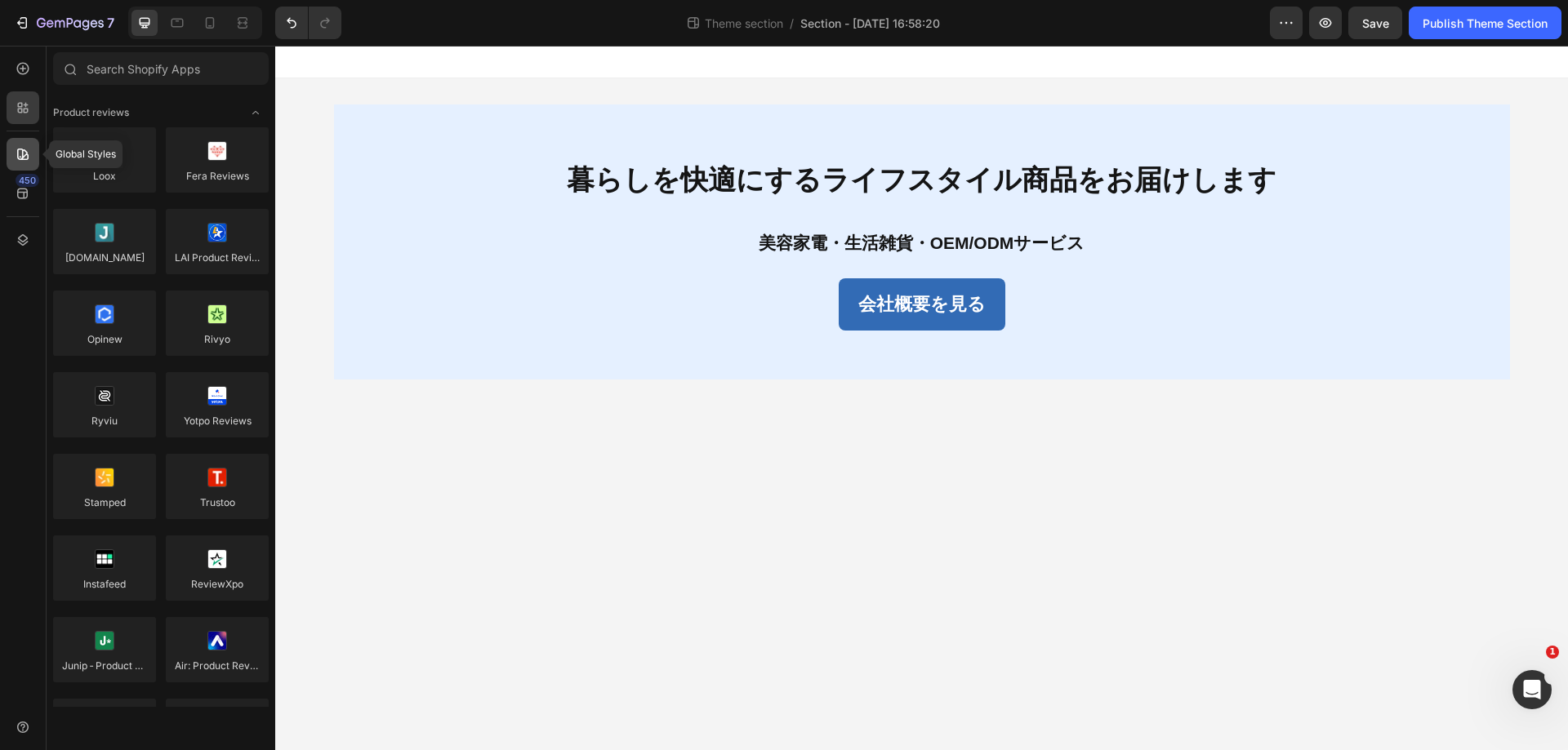
click at [22, 139] on div at bounding box center [23, 154] width 33 height 33
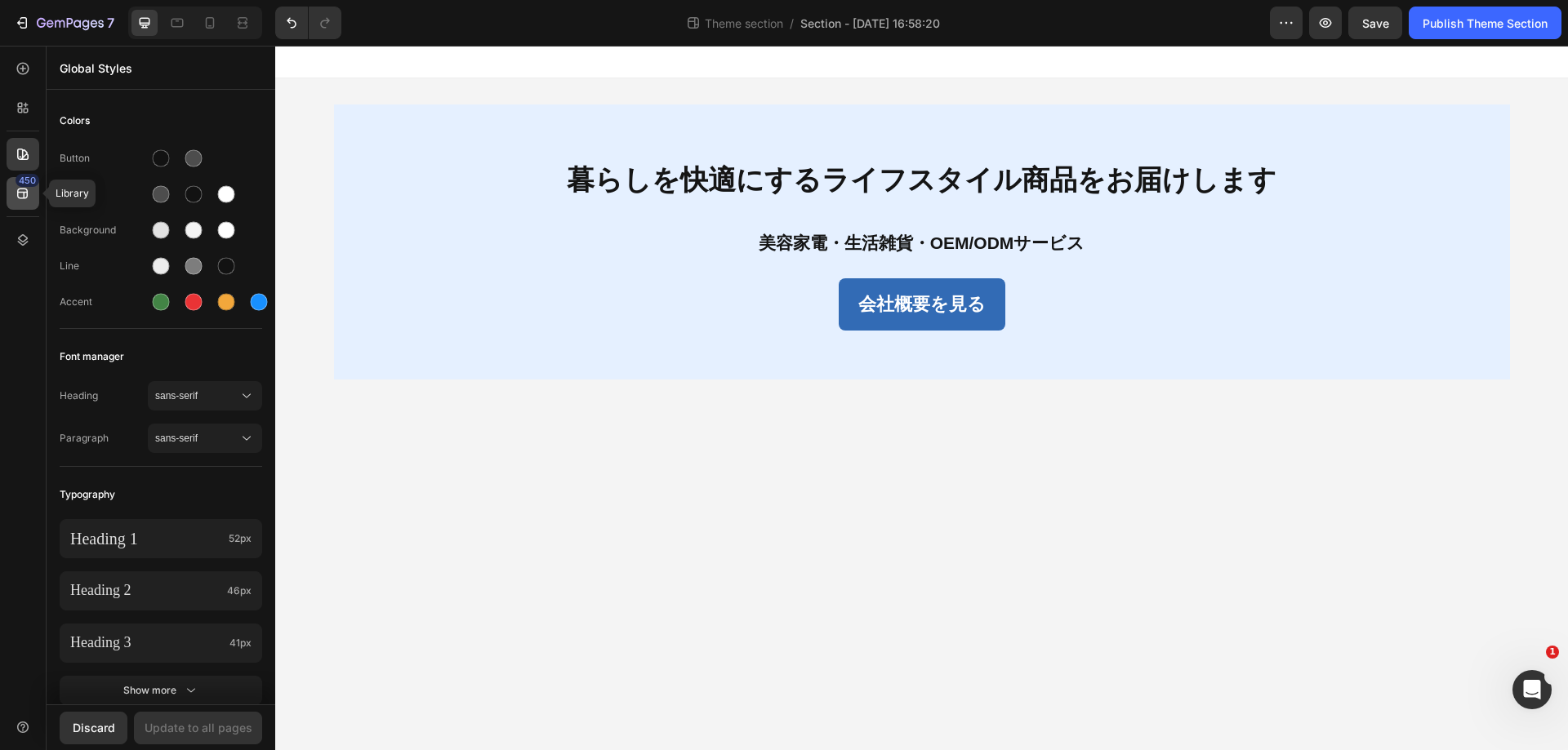
click at [31, 204] on div "450" at bounding box center [23, 193] width 33 height 33
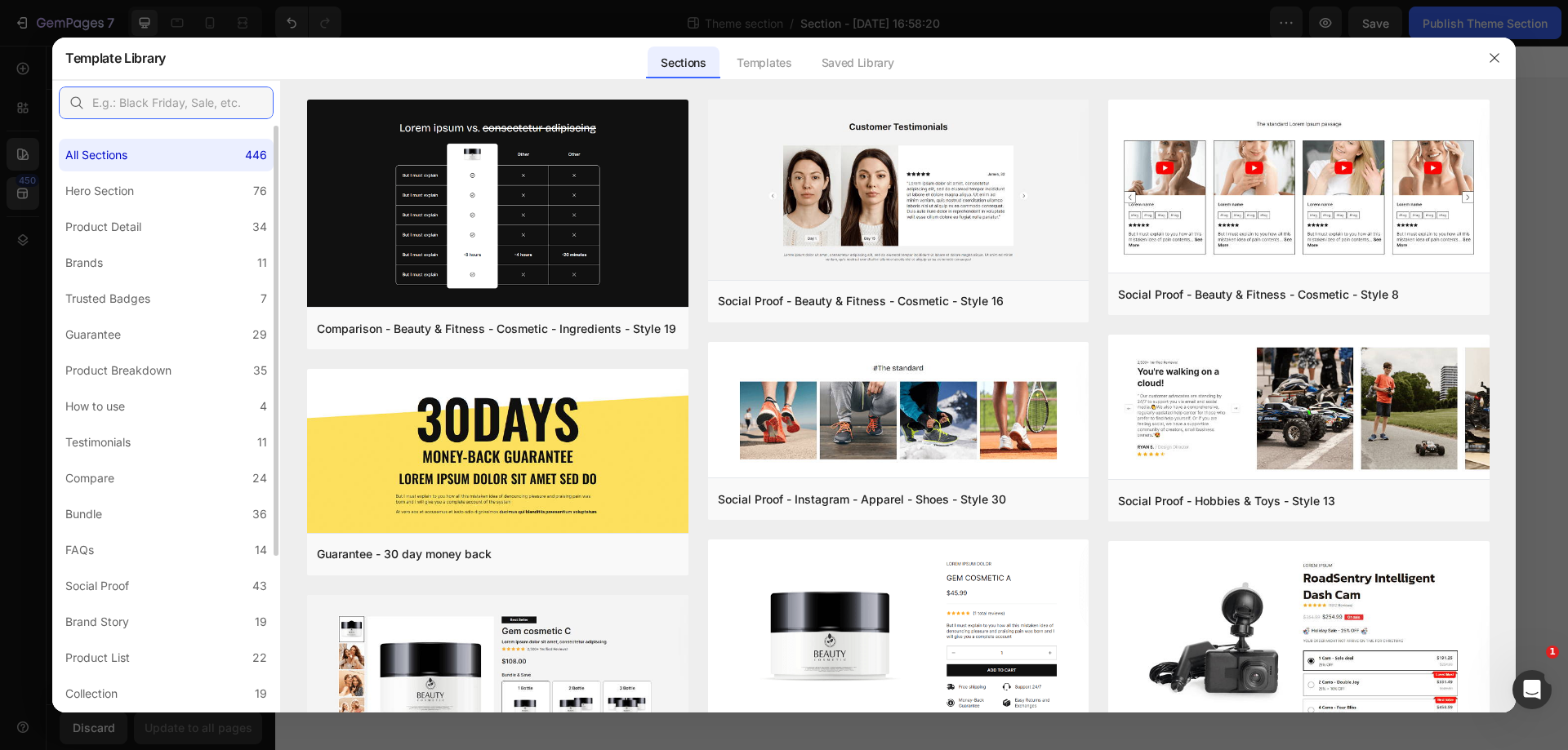
click at [185, 102] on input "text" at bounding box center [167, 102] width 215 height 33
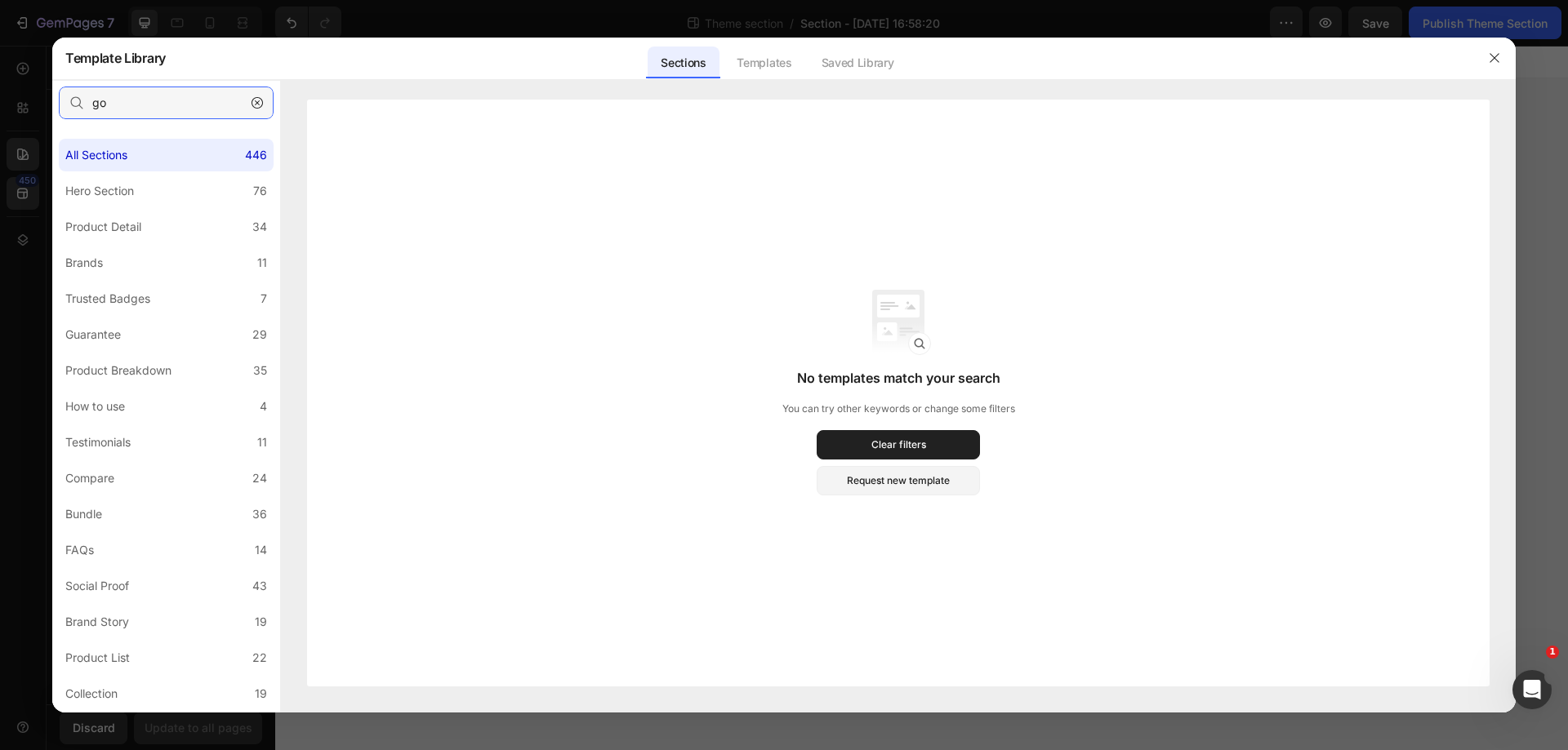
type input "g"
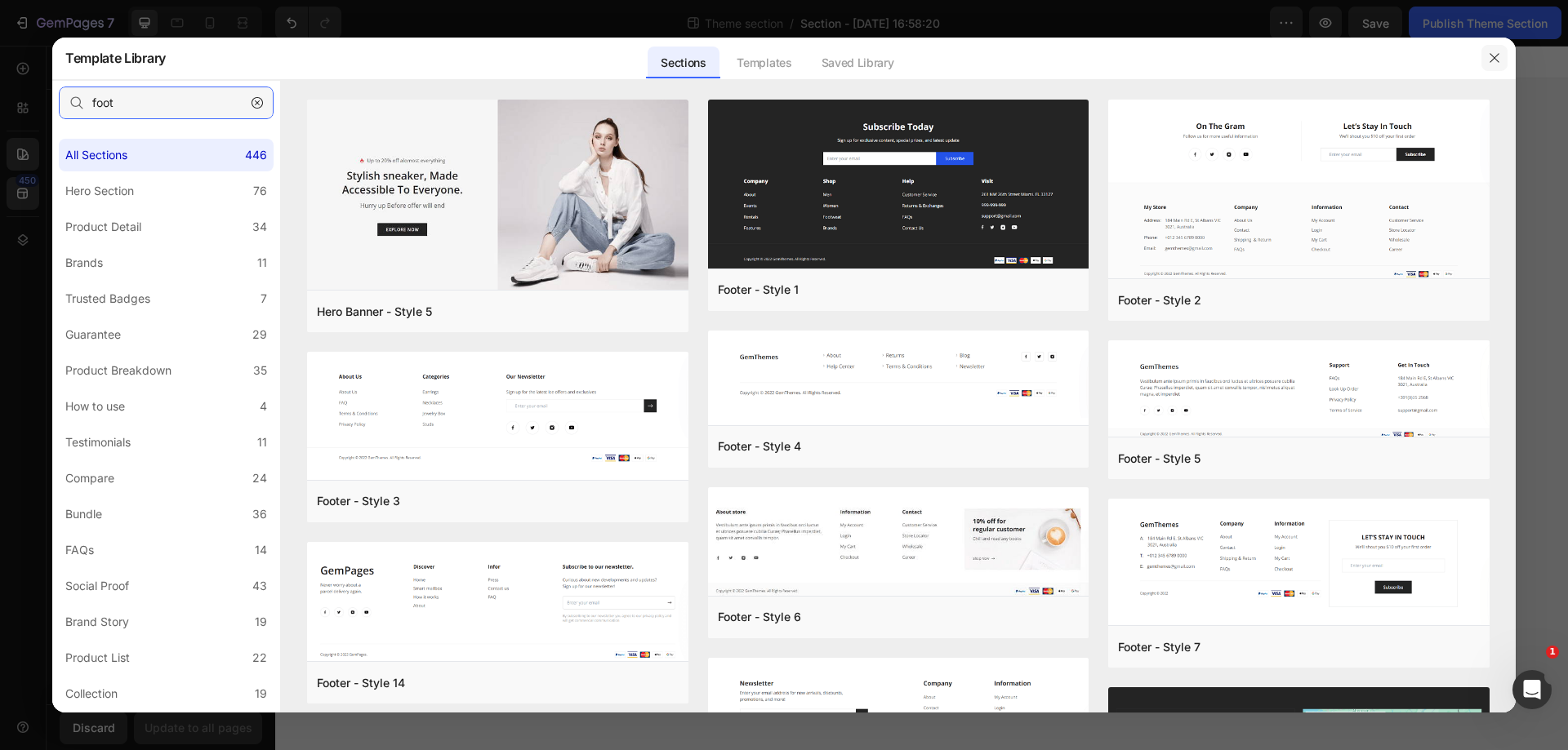
type input "foot"
click at [1503, 54] on button "button" at bounding box center [1495, 58] width 27 height 27
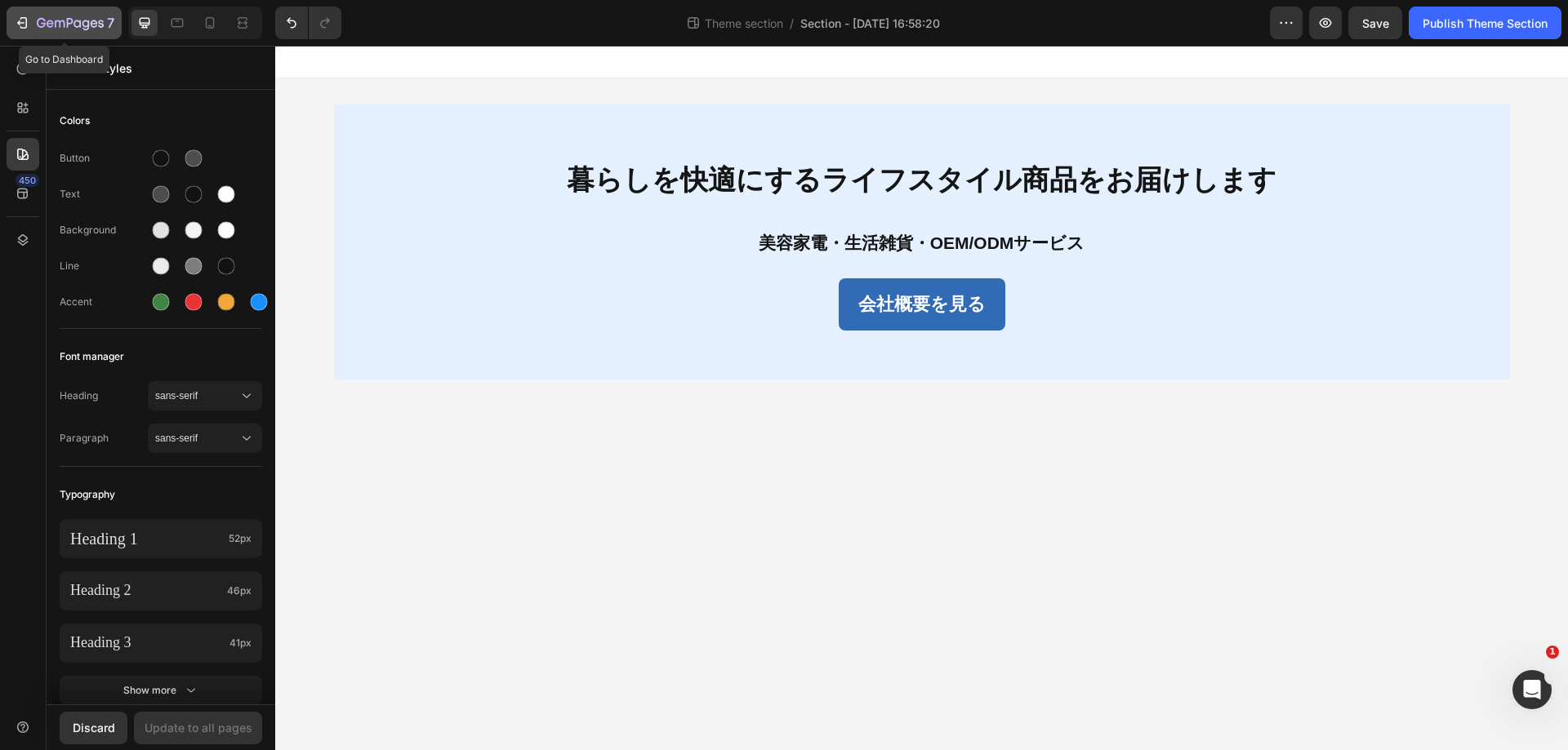
click at [87, 29] on icon "button" at bounding box center [70, 24] width 67 height 14
